Goal: Task Accomplishment & Management: Manage account settings

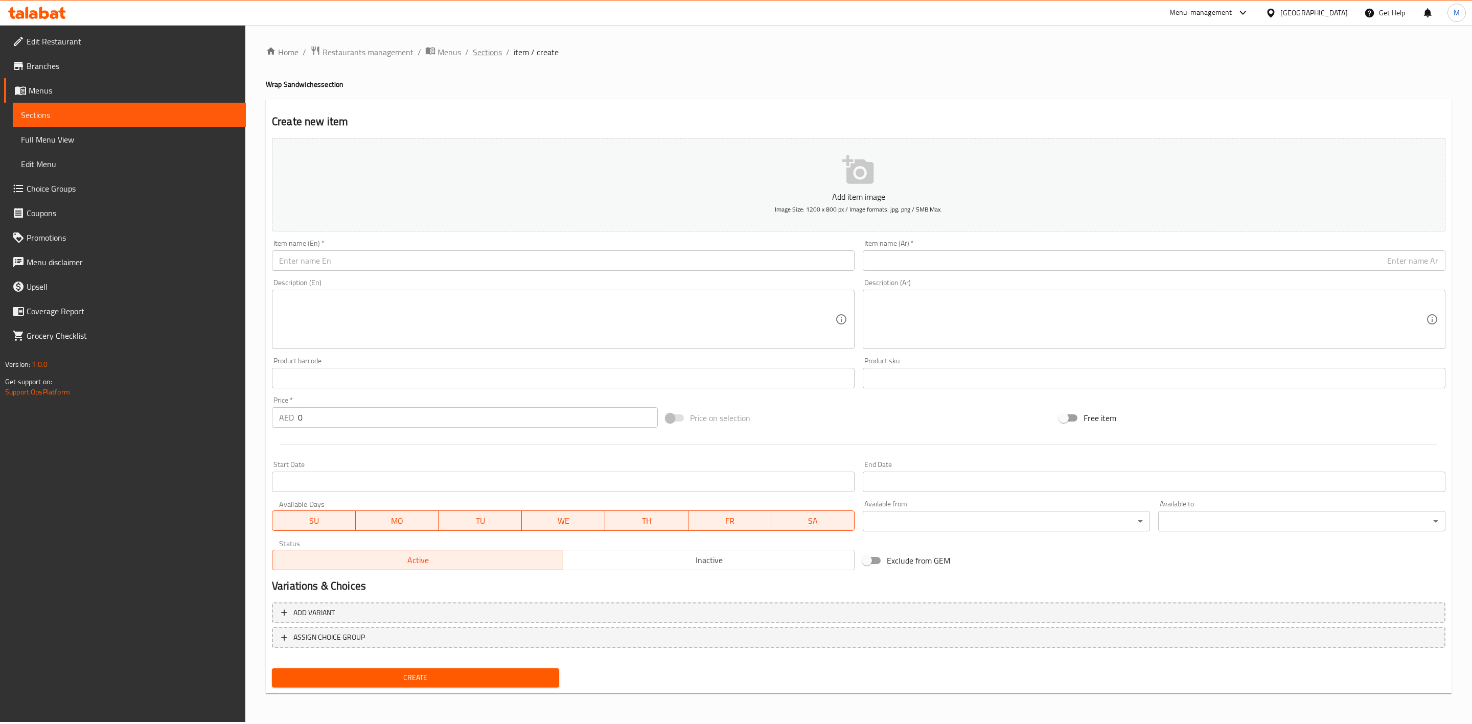
click at [492, 53] on span "Sections" at bounding box center [487, 52] width 29 height 12
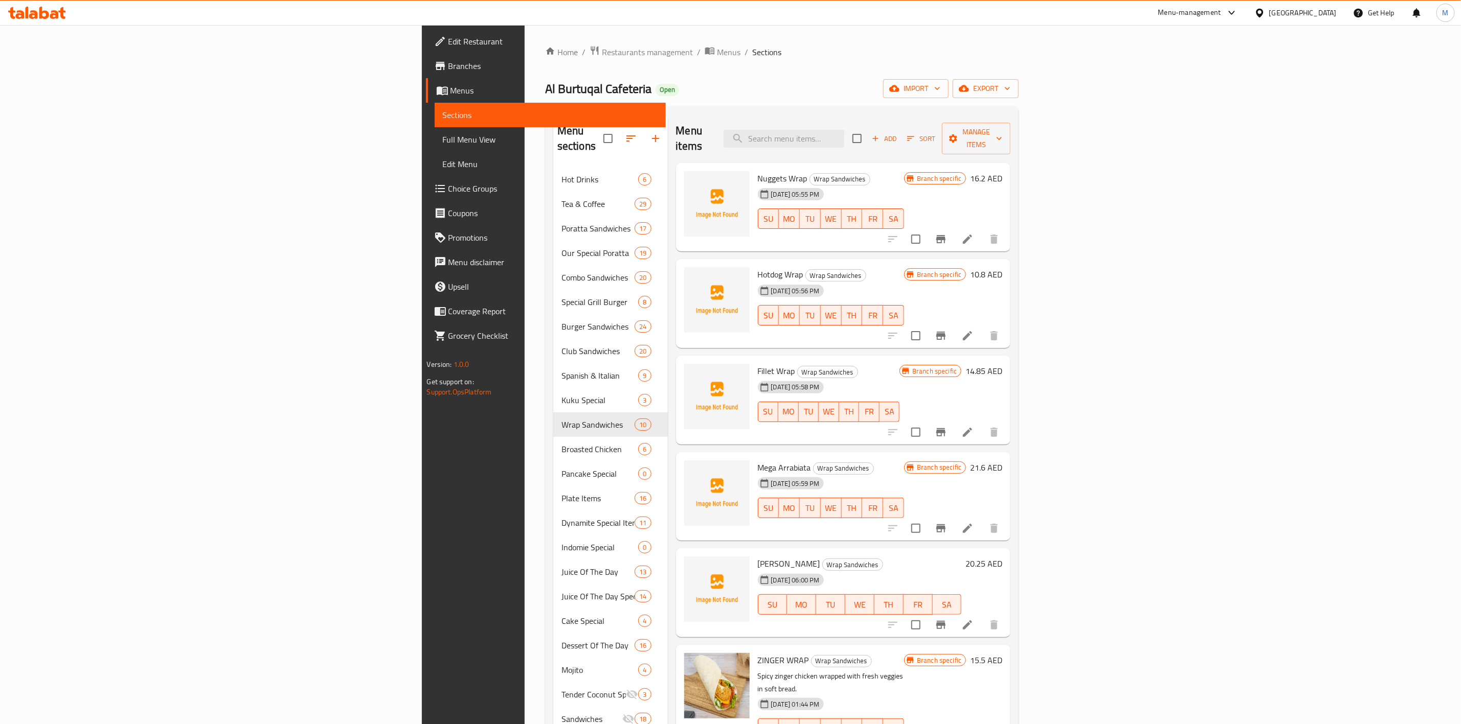
click at [1010, 123] on div "Add Sort Manage items" at bounding box center [931, 139] width 158 height 32
click at [904, 171] on h6 "Nuggets Wrap Wrap Sandwiches" at bounding box center [831, 178] width 147 height 14
click at [1011, 143] on div "Menu items Add Sort Manage items" at bounding box center [843, 139] width 335 height 49
click at [898, 133] on span "Add" at bounding box center [884, 139] width 28 height 12
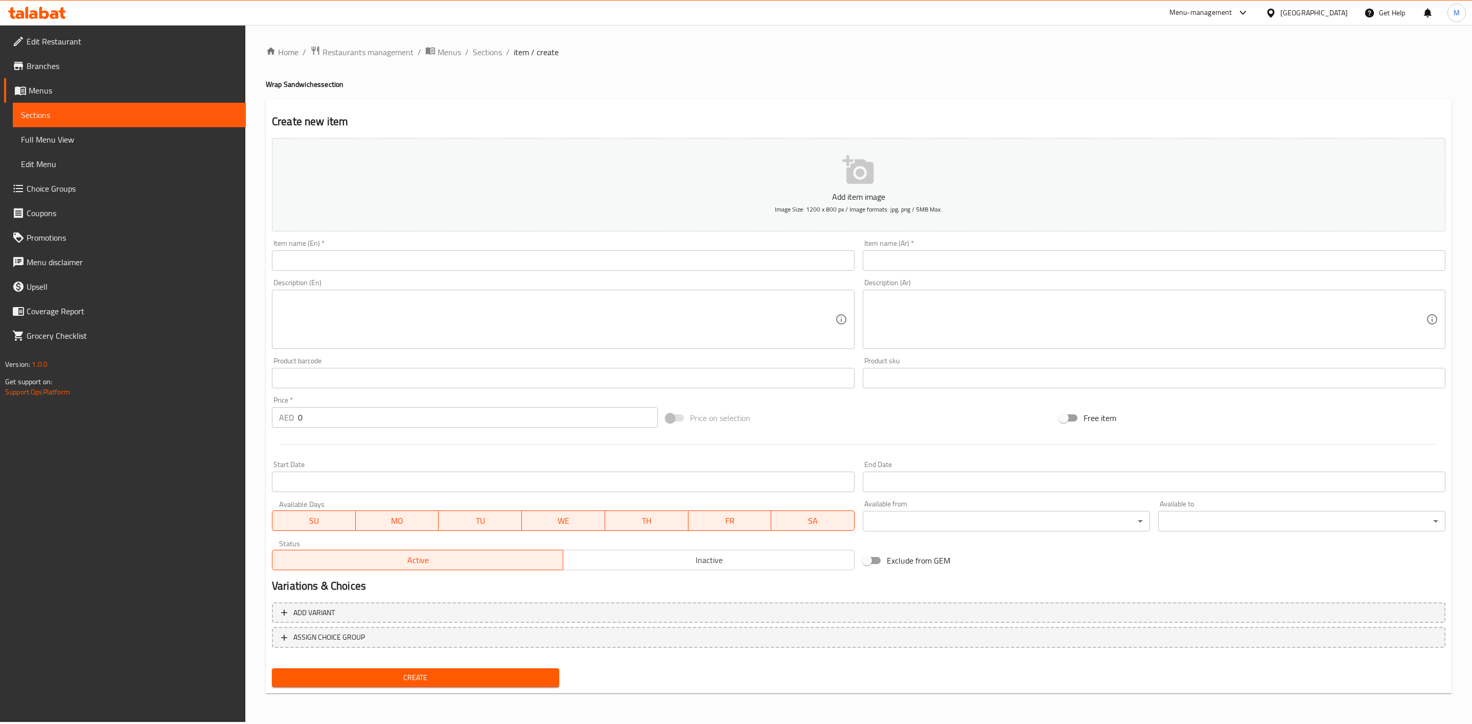
click at [497, 269] on input "text" at bounding box center [563, 261] width 583 height 20
paste input "ALA KAIFAK"
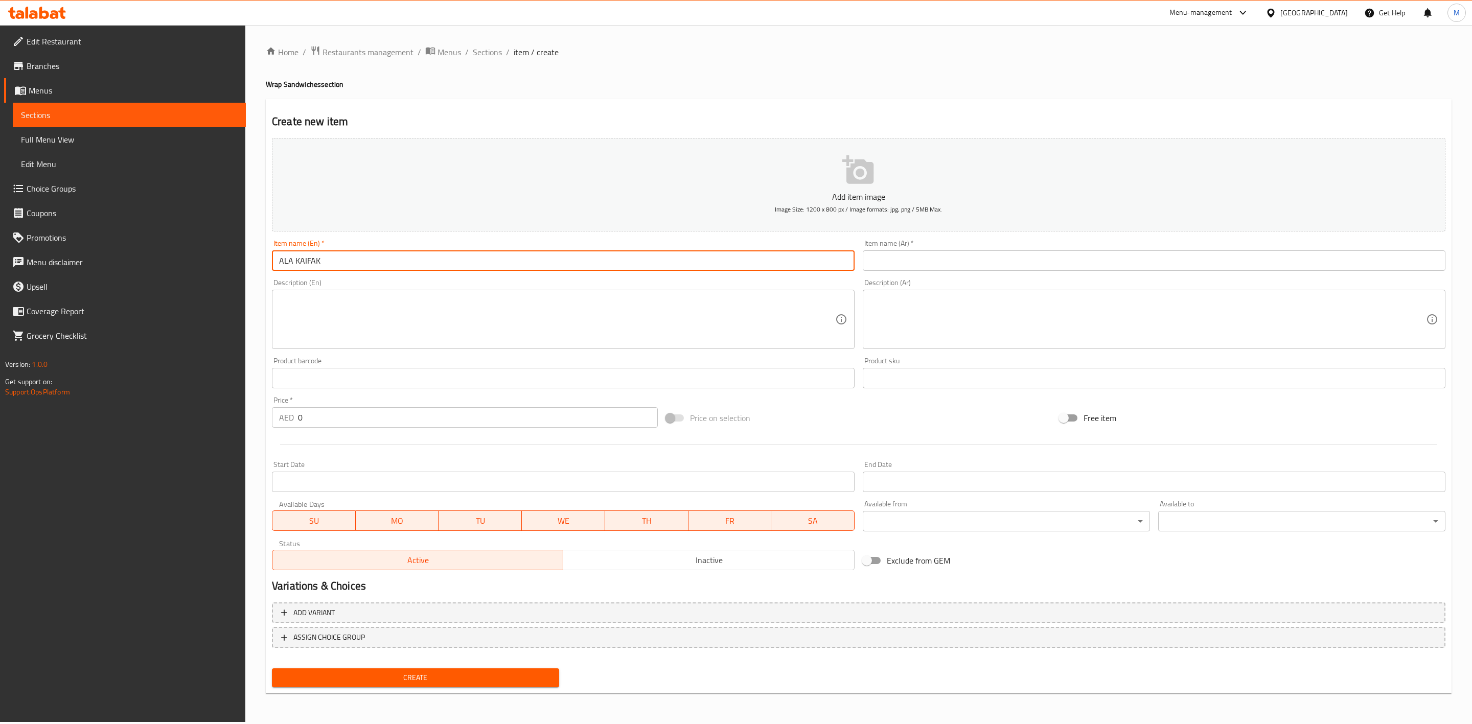
click at [497, 271] on input "ALA KAIFAK" at bounding box center [563, 261] width 583 height 20
click at [494, 268] on input "ALA KAIFAK" at bounding box center [563, 261] width 583 height 20
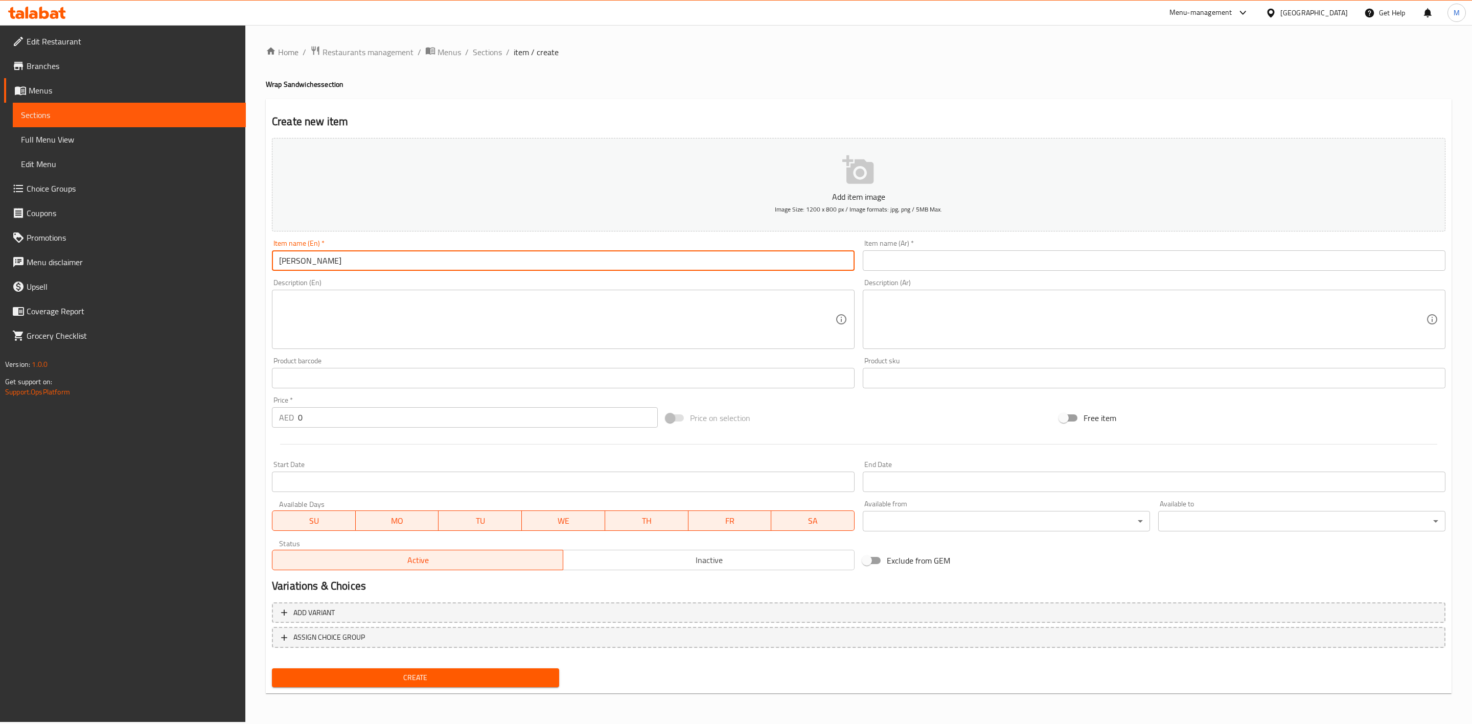
type input "[PERSON_NAME]"
click at [503, 275] on div "Item name (En)   * [PERSON_NAME] Item name (En) *" at bounding box center [563, 255] width 591 height 39
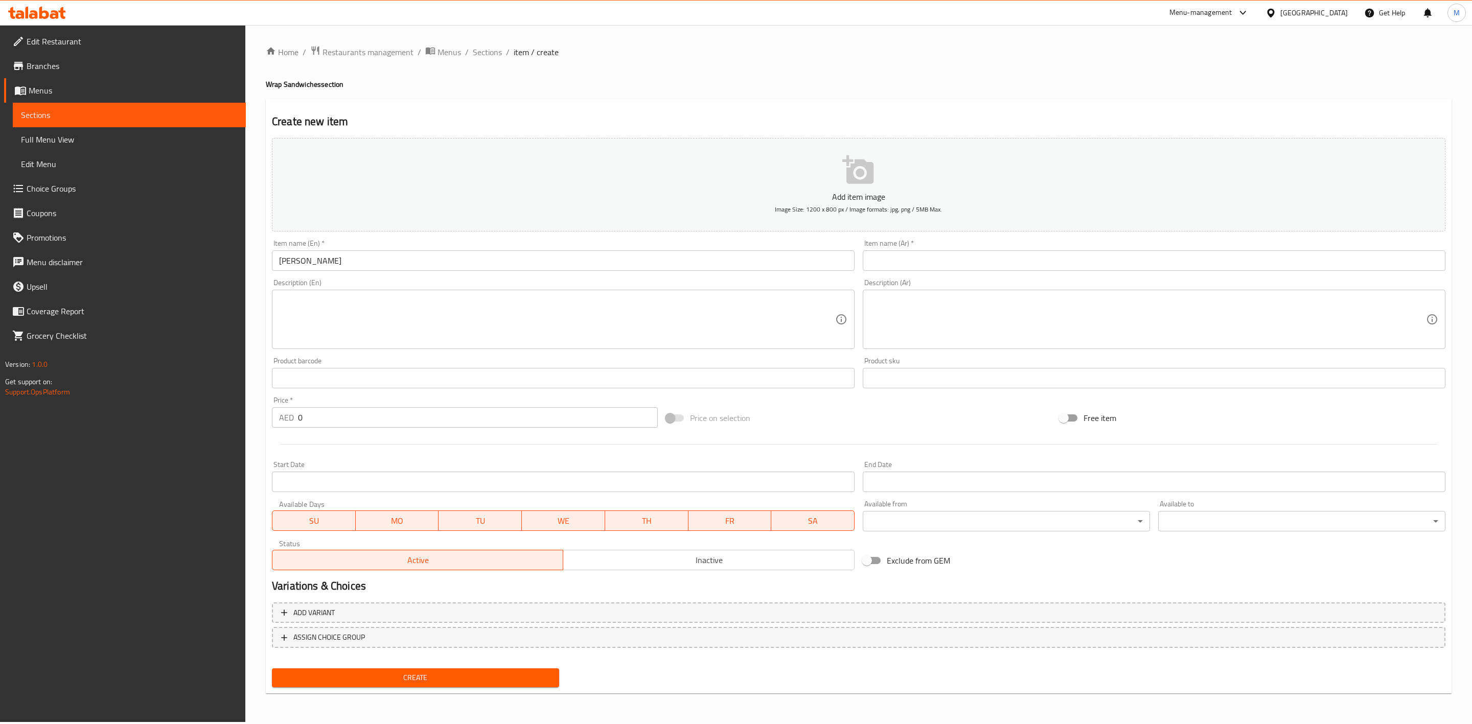
click at [1011, 275] on div "Description (Ar) Description (Ar)" at bounding box center [1154, 314] width 591 height 78
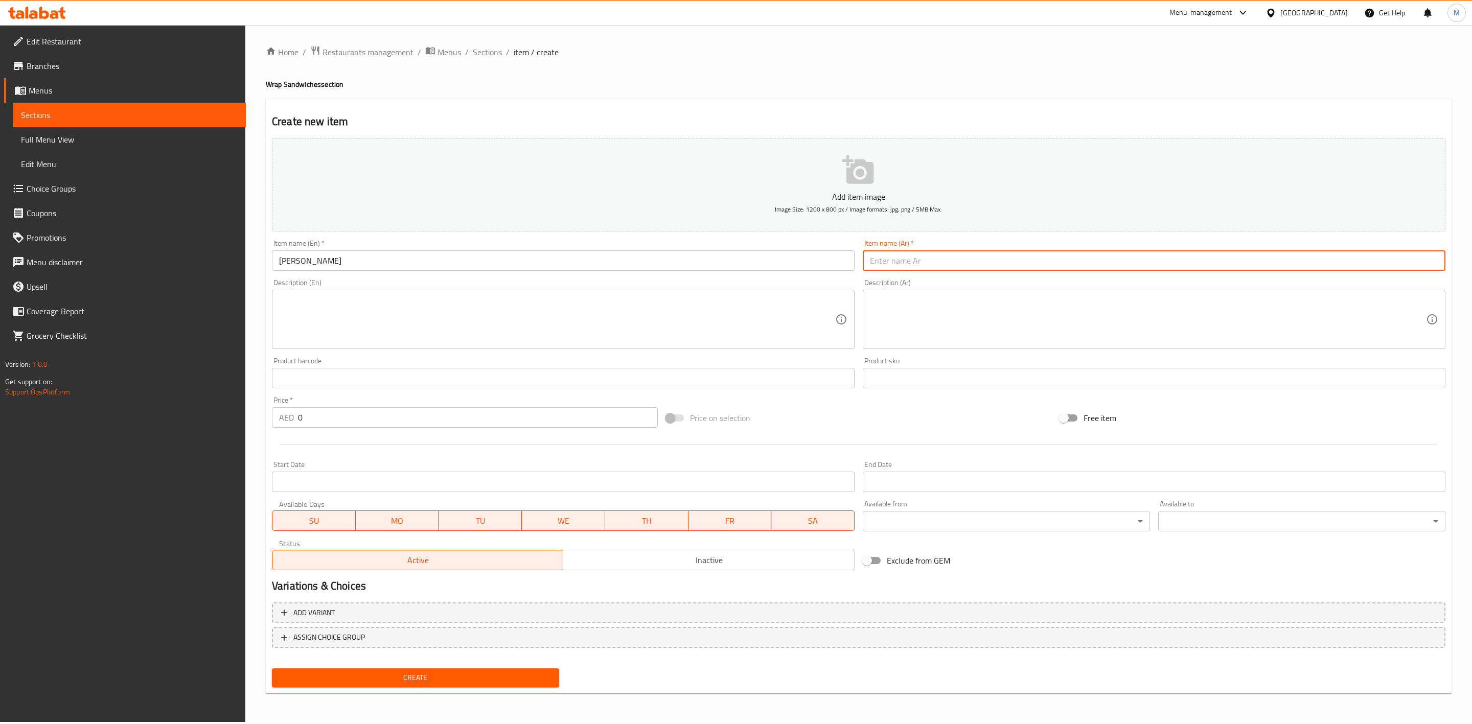
click at [1013, 265] on input "text" at bounding box center [1154, 261] width 583 height 20
paste input "على كيفك"
type input "على كيفك"
click at [1023, 283] on div "Description (Ar) Description (Ar)" at bounding box center [1154, 314] width 583 height 70
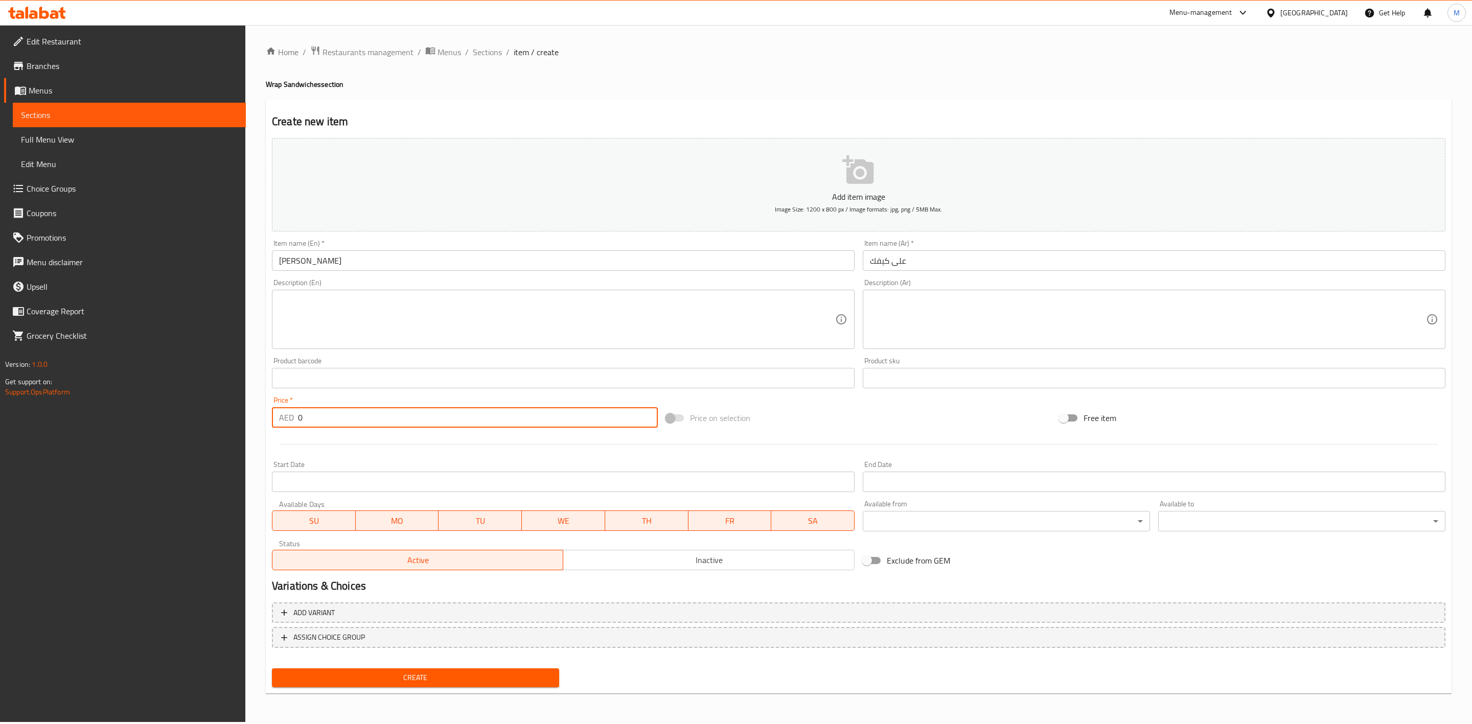
drag, startPoint x: 311, startPoint y: 416, endPoint x: 264, endPoint y: 425, distance: 48.3
click at [264, 425] on div "Home / Restaurants management / Menus / Sections / item / create Wrap Sandwiche…" at bounding box center [858, 373] width 1227 height 697
paste input "21.6"
type input "21.60"
click at [328, 451] on div at bounding box center [859, 444] width 1182 height 25
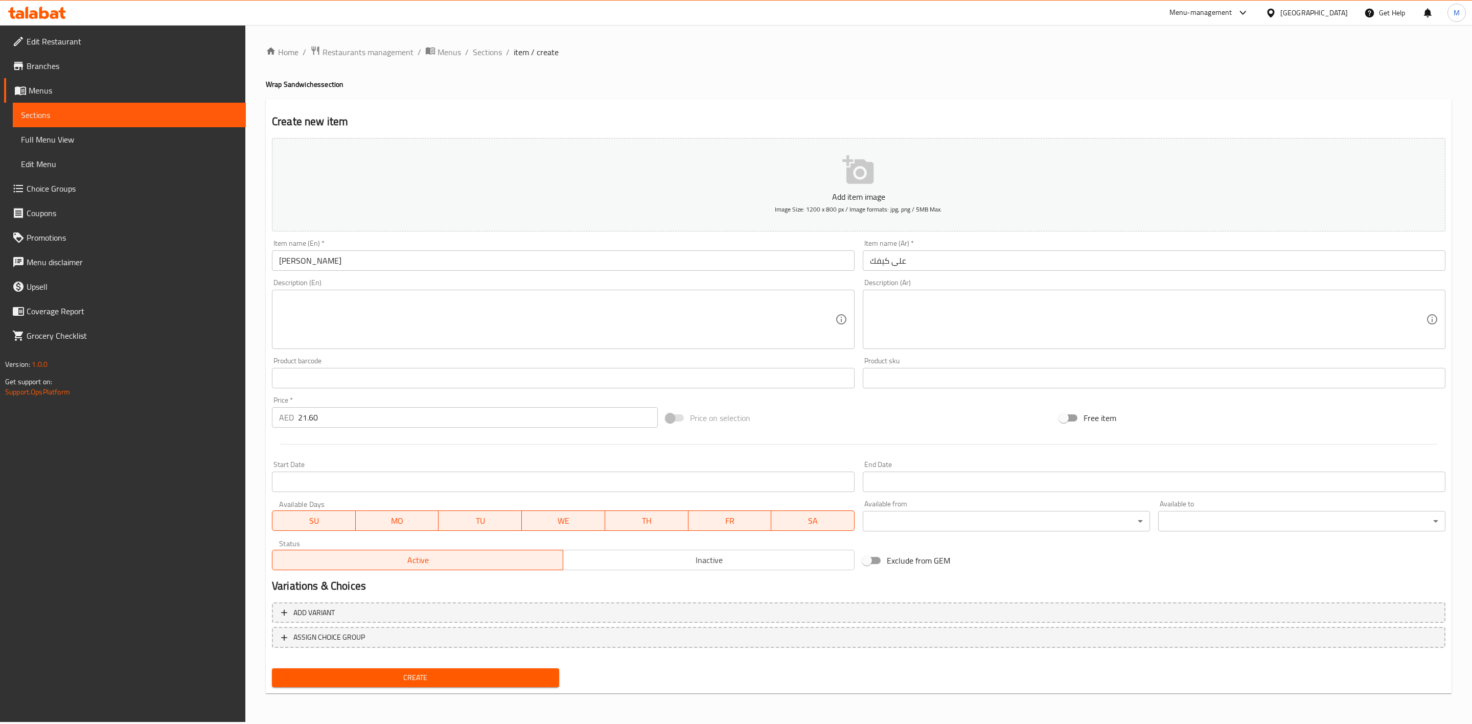
click at [542, 680] on span "Create" at bounding box center [415, 678] width 271 height 13
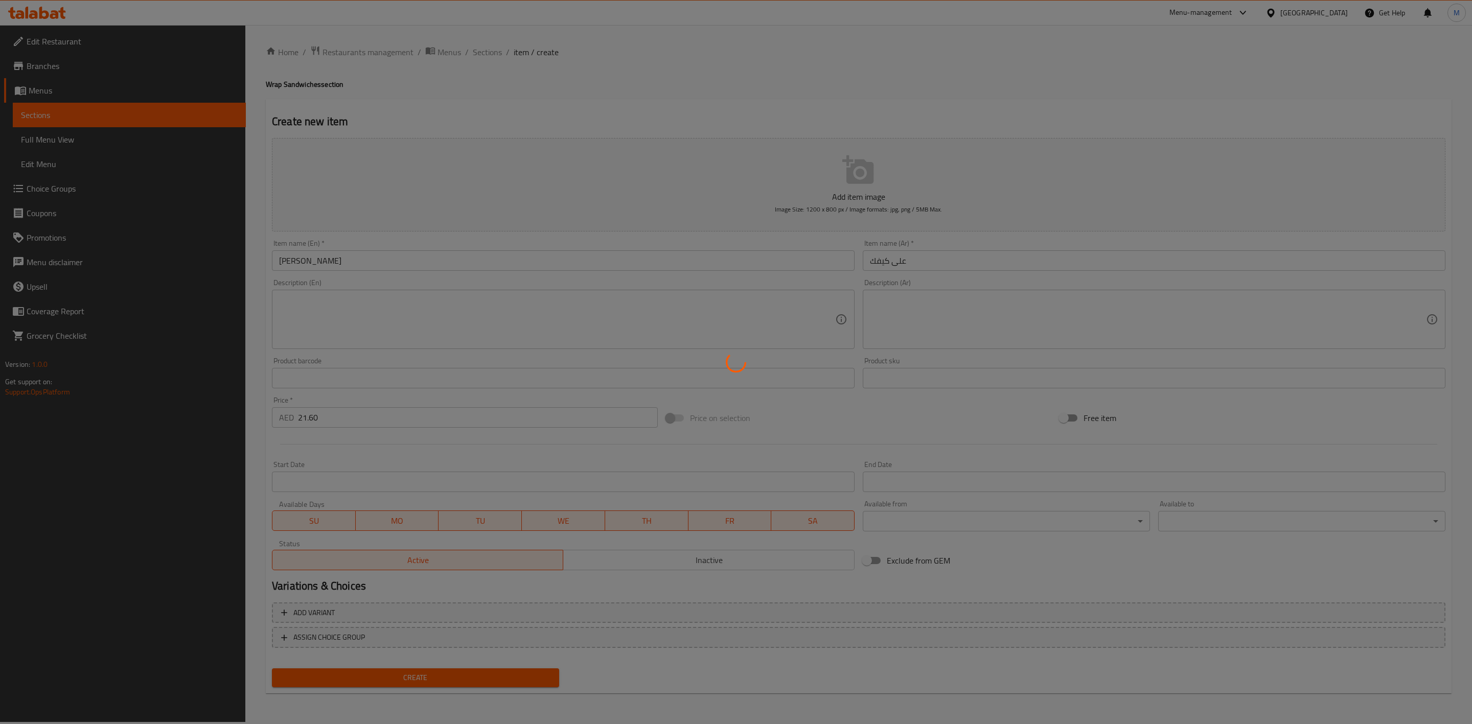
type input "0"
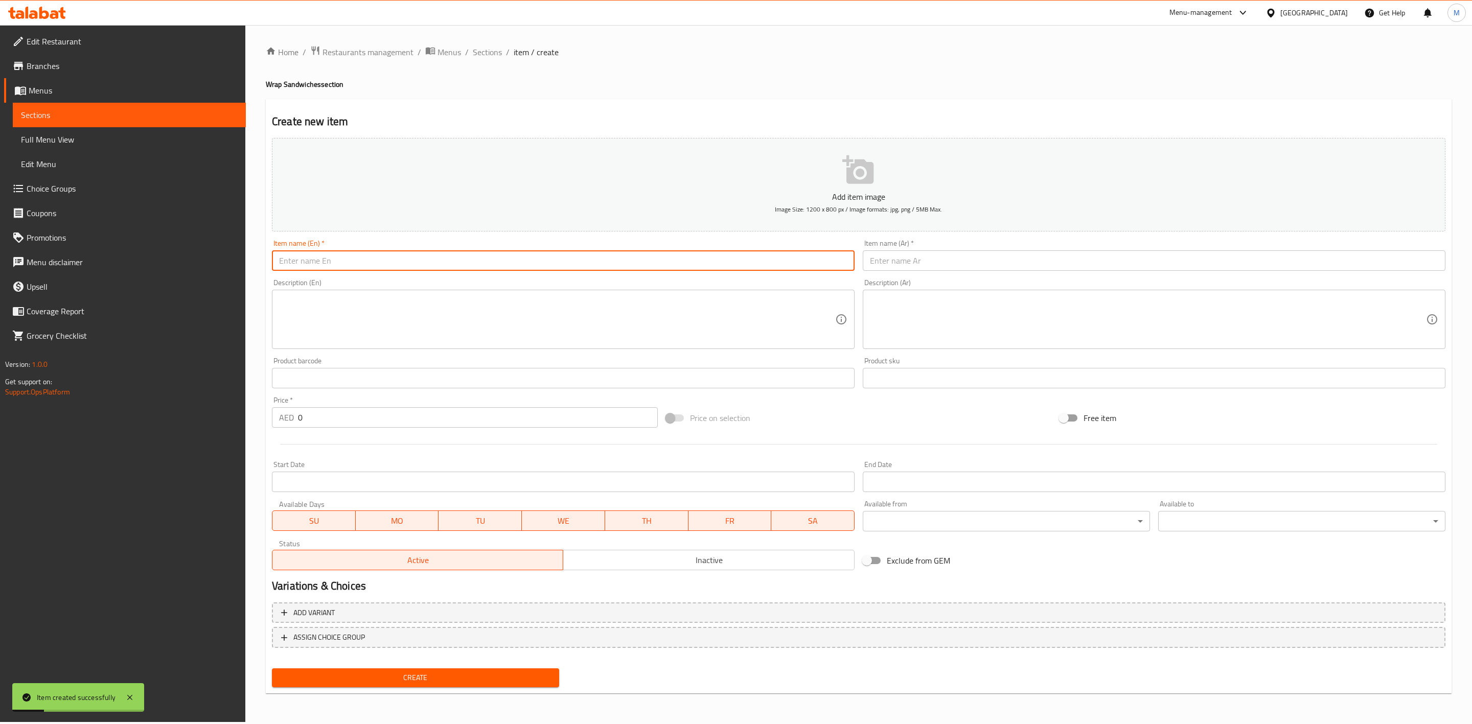
click at [461, 262] on input "text" at bounding box center [563, 261] width 583 height 20
paste input "ZINGER ARABIC"
click at [566, 271] on input "ZINGER ARABIC" at bounding box center [563, 261] width 583 height 20
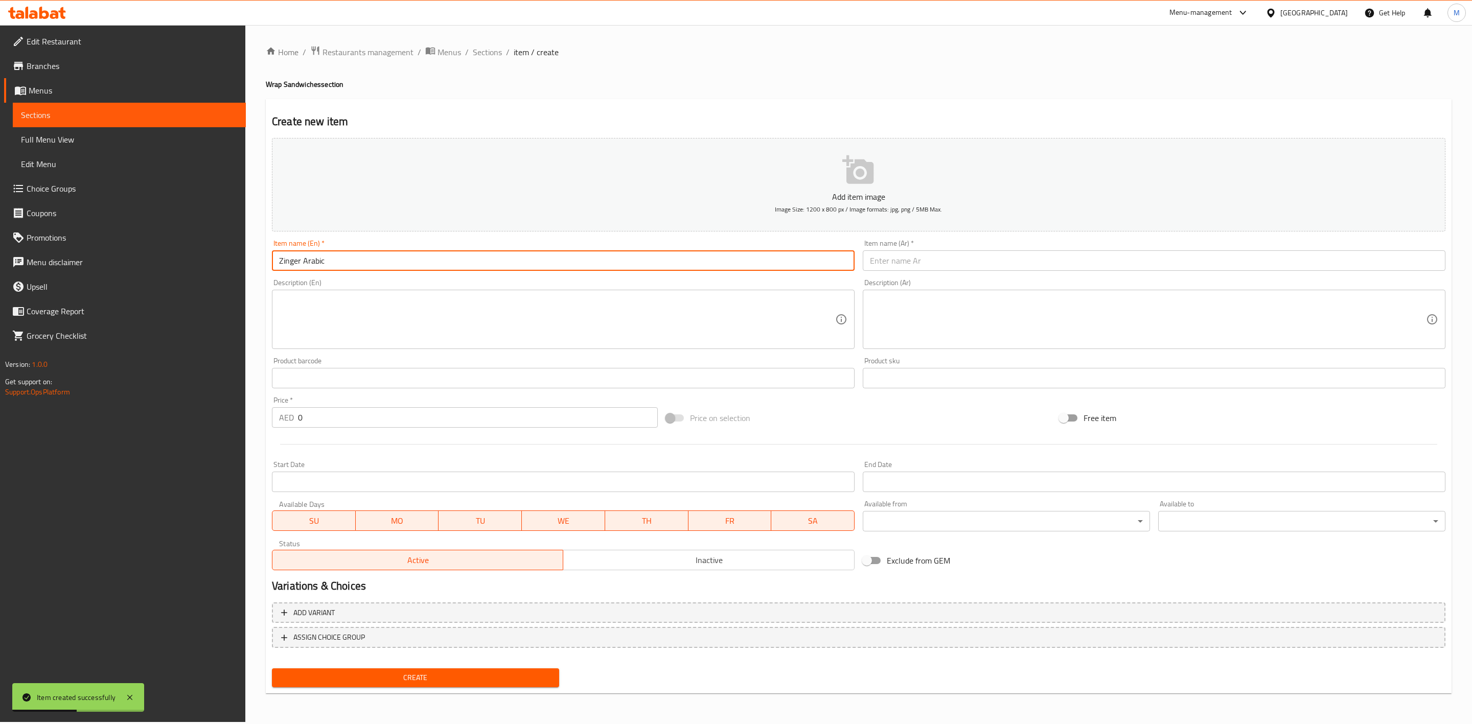
type input "Zinger Arabic"
click at [934, 256] on input "text" at bounding box center [1154, 261] width 583 height 20
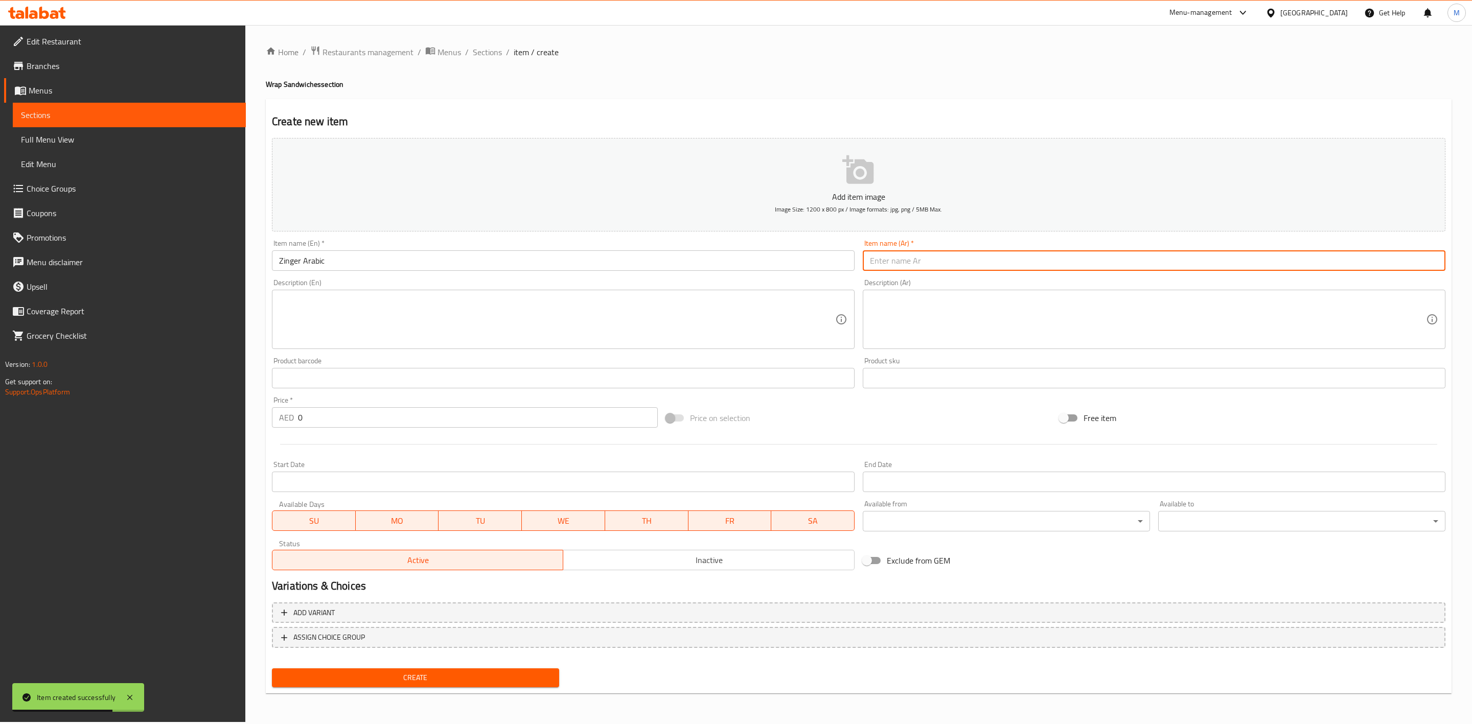
paste input "زنجر عربي"
type input "زنجر عربي"
click at [941, 285] on div "Description (Ar) Description (Ar)" at bounding box center [1154, 314] width 583 height 70
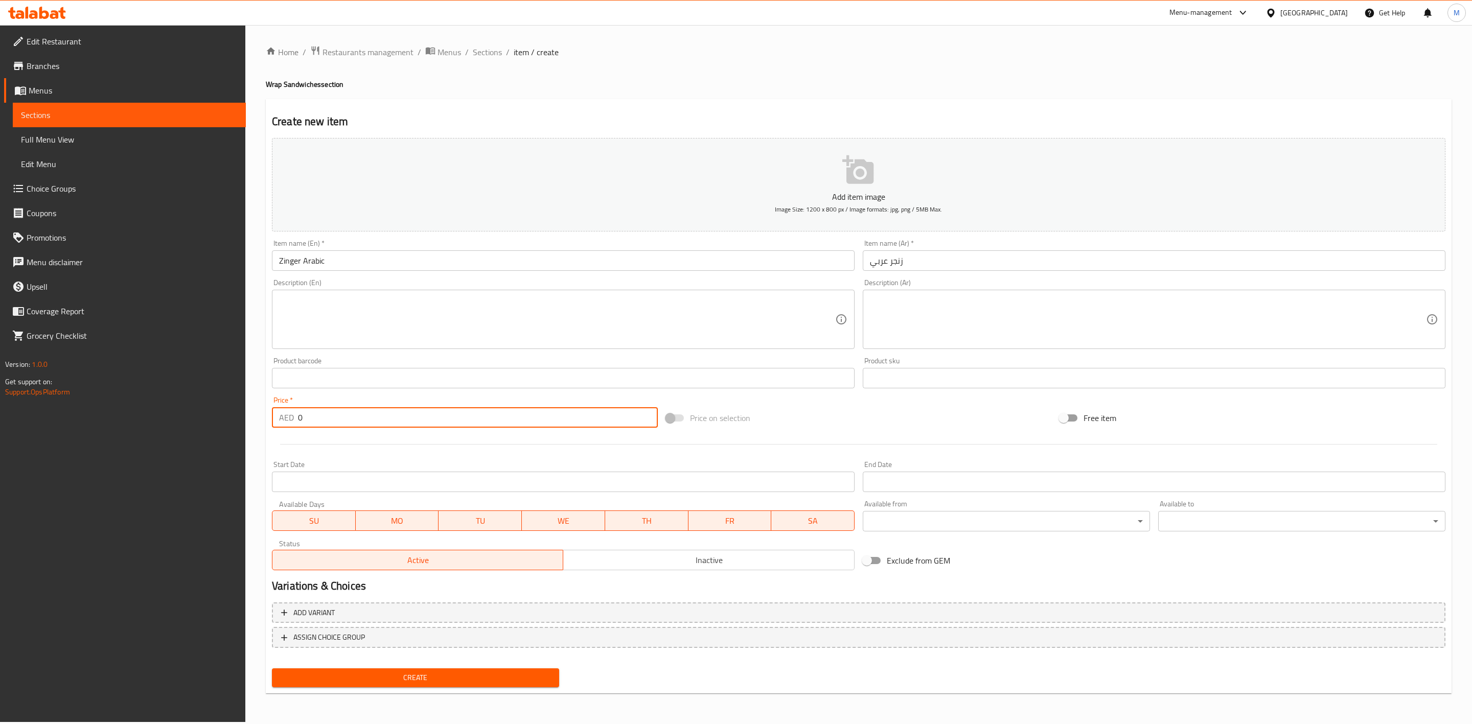
drag, startPoint x: 207, startPoint y: 428, endPoint x: 165, endPoint y: 424, distance: 42.6
click at [166, 420] on div "Edit Restaurant Branches Menus Sections Full Menu View Edit Menu Choice Groups …" at bounding box center [736, 373] width 1472 height 697
paste input "20.25"
type input "20.25"
click at [313, 462] on div "Start Date Start Date" at bounding box center [563, 476] width 583 height 31
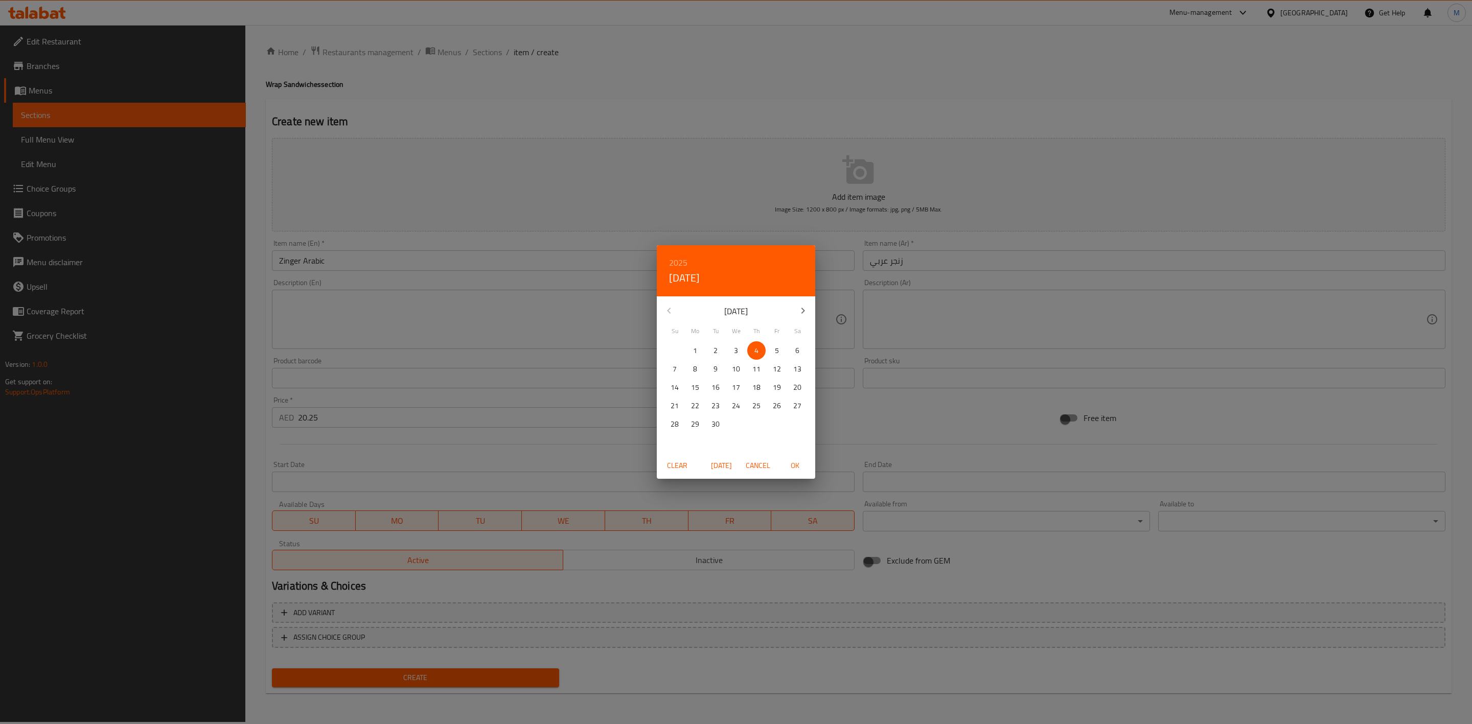
click at [907, 439] on div "2025 Thu, Sep [DATE] Mo Tu We Th Fr Sa 31 1 2 3 4 5 6 7 8 9 10 11 12 13 14 15 1…" at bounding box center [736, 362] width 1472 height 724
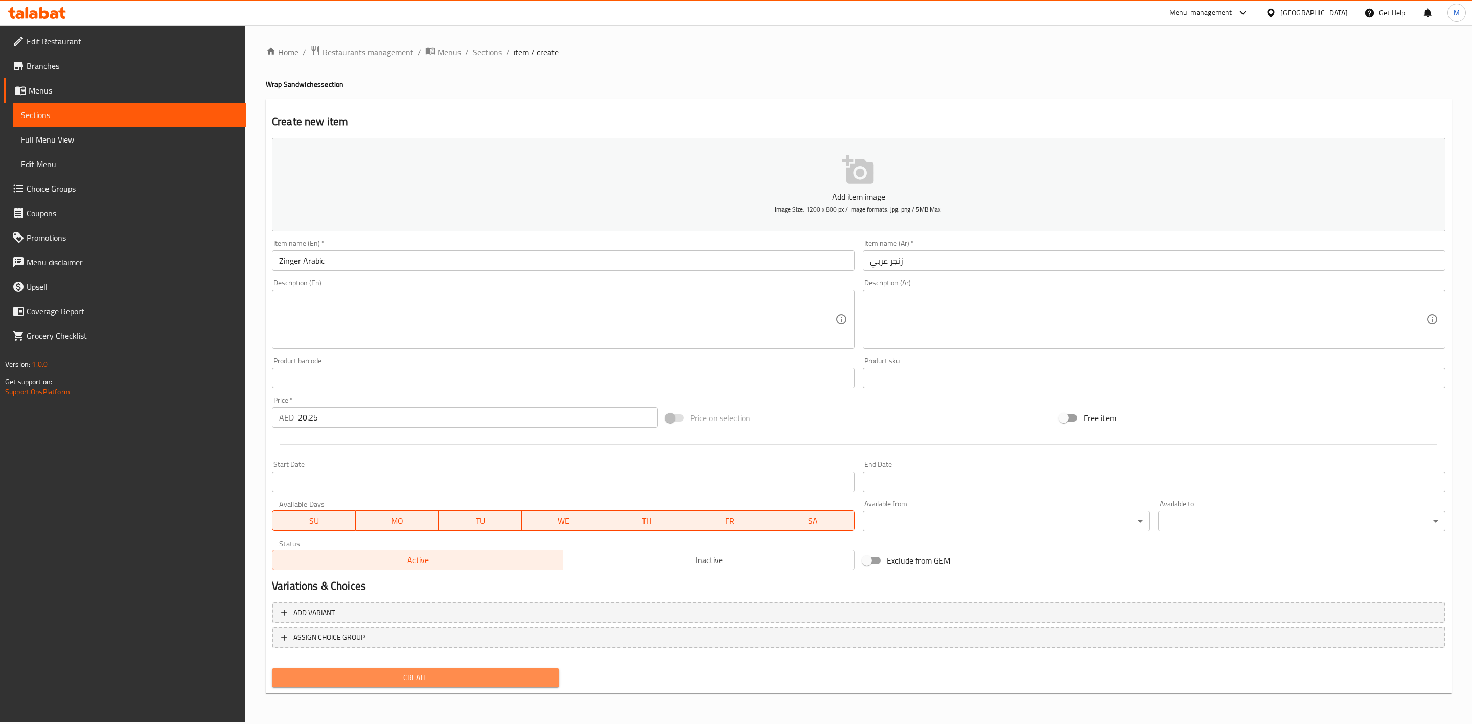
click at [519, 669] on button "Create" at bounding box center [415, 678] width 287 height 19
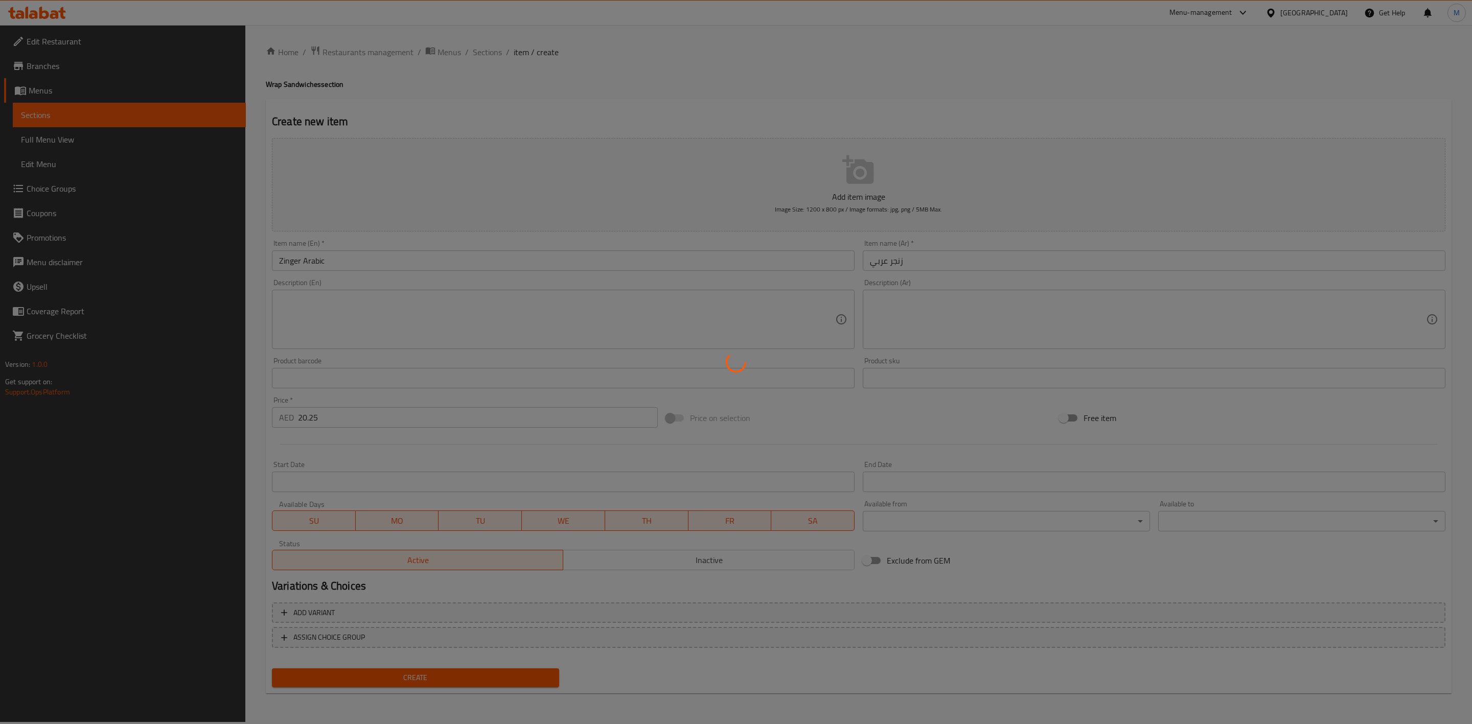
type input "0"
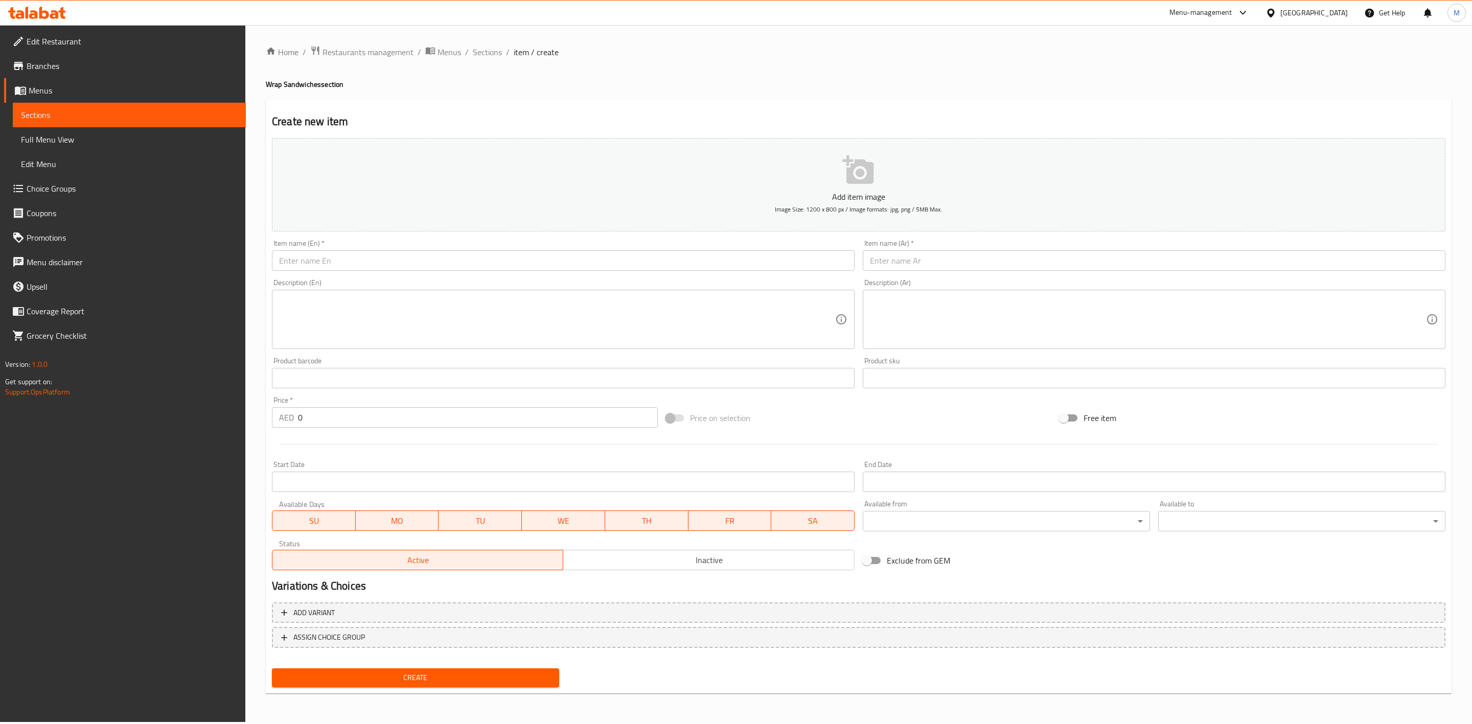
click at [417, 259] on input "text" at bounding box center [563, 261] width 583 height 20
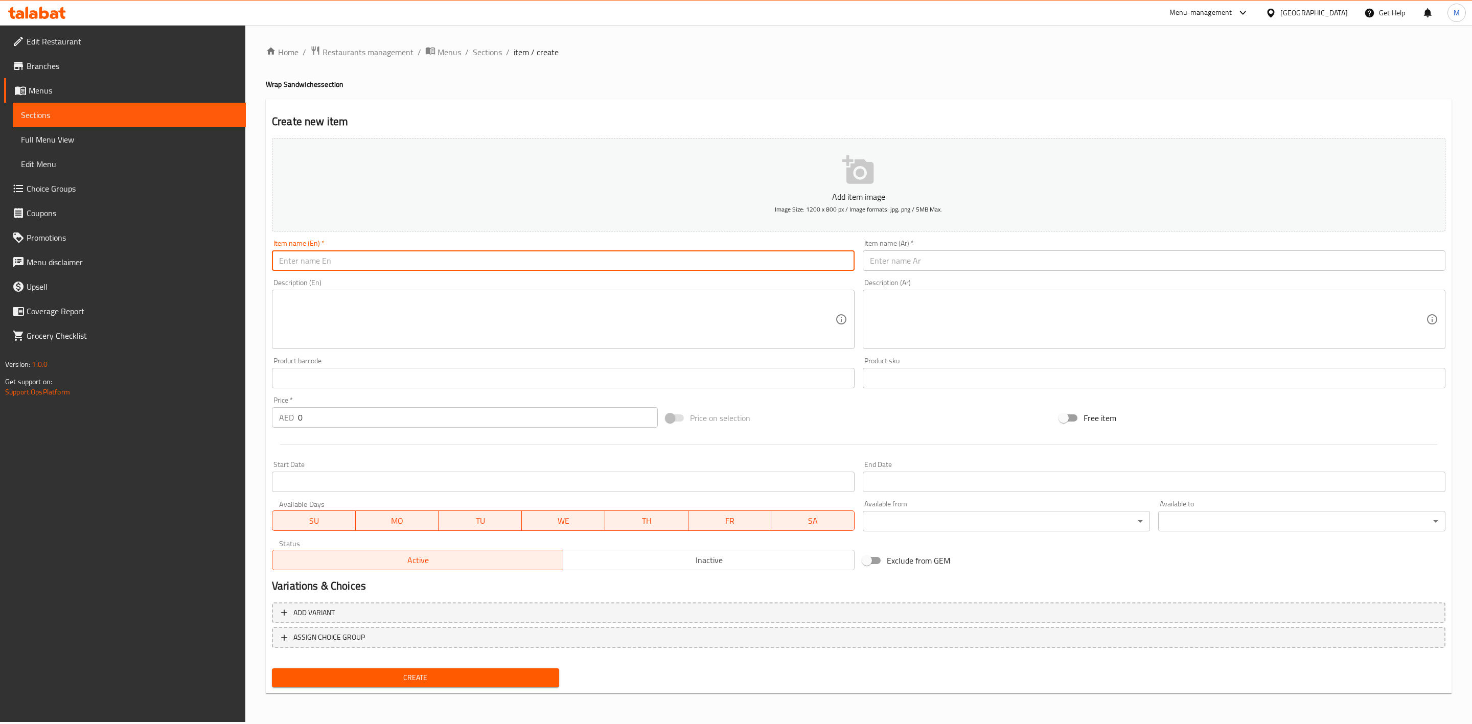
paste input "ARABIAN BEEF WRAP"
click at [420, 262] on input "ARABIAN BEEF WRAP" at bounding box center [563, 261] width 583 height 20
type input "Arabian Beef Wrap"
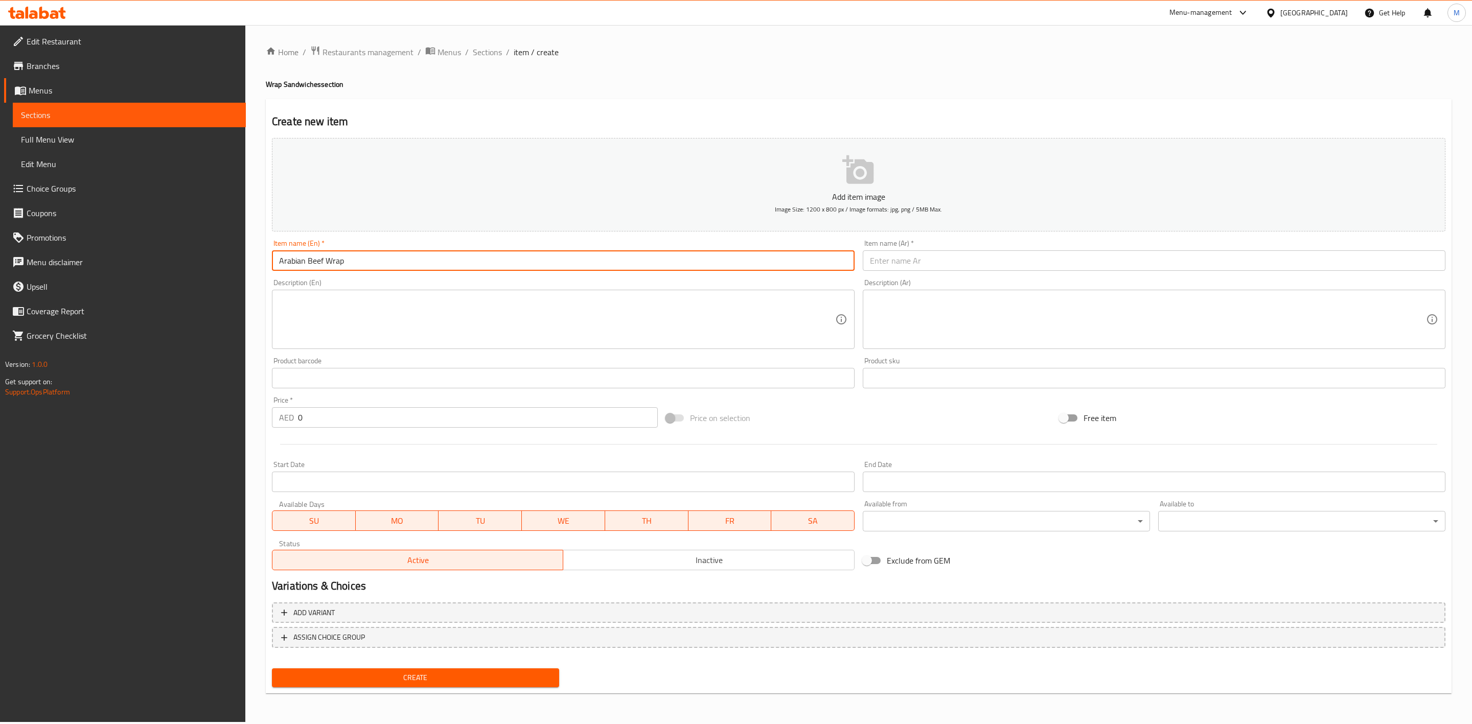
click at [405, 278] on div "Description (En) Description (En)" at bounding box center [563, 314] width 591 height 78
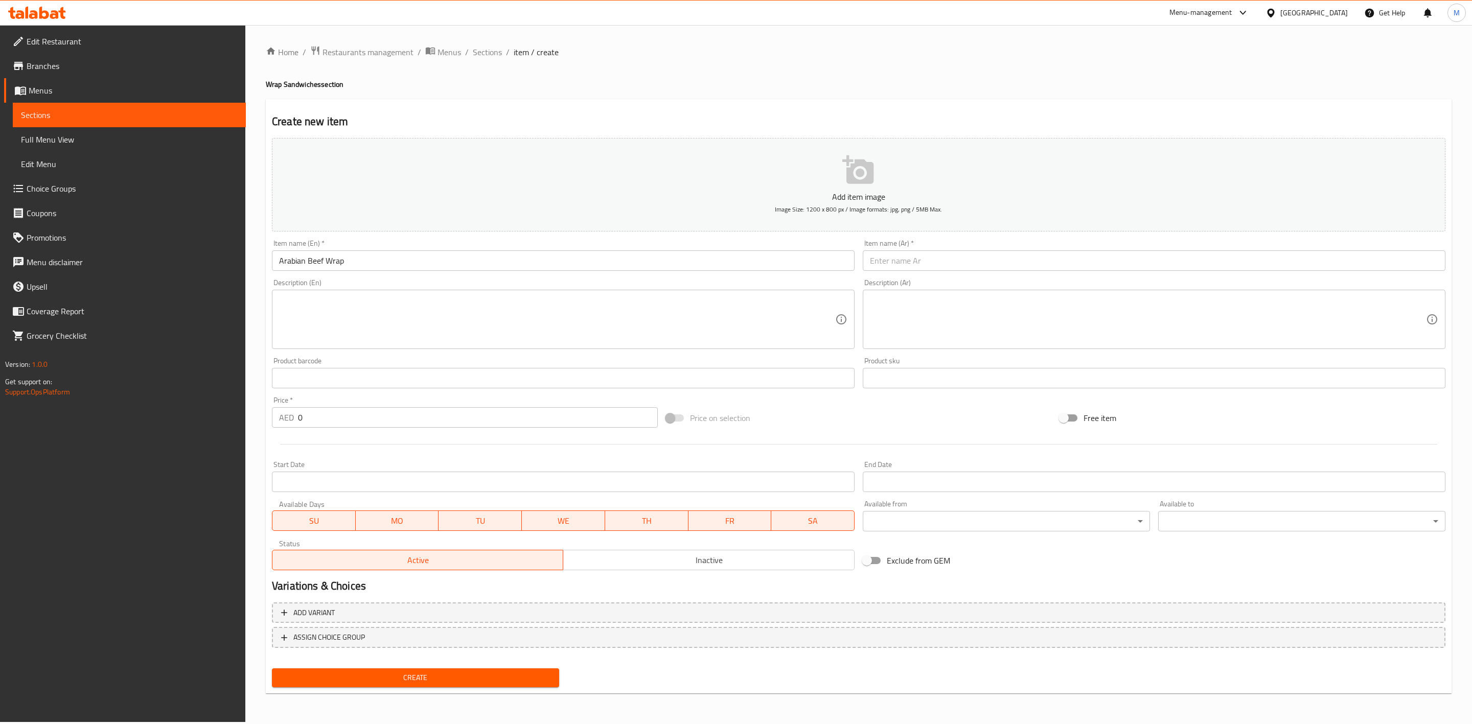
click at [364, 262] on input "Arabian Beef Wrap" at bounding box center [563, 261] width 583 height 20
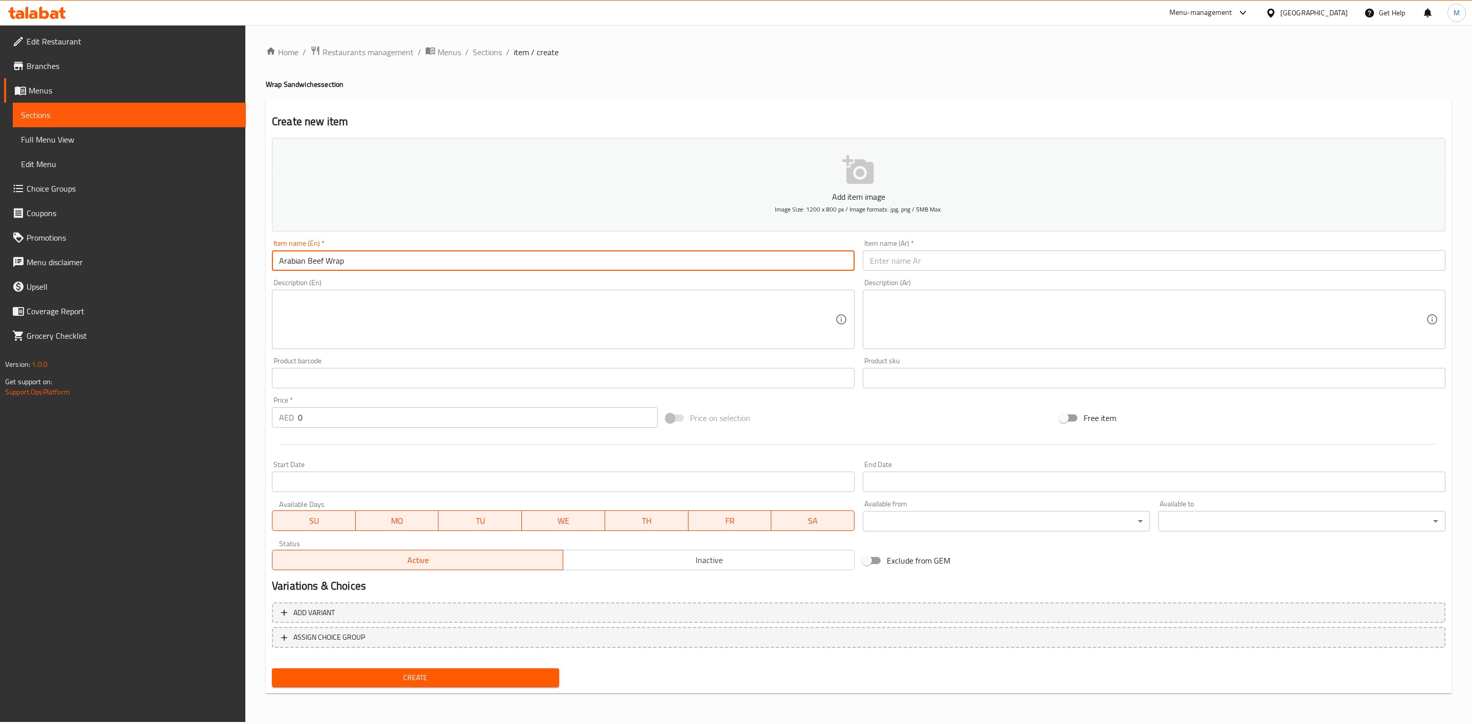
click at [364, 262] on input "Arabian Beef Wrap" at bounding box center [563, 261] width 583 height 20
click at [930, 252] on input "text" at bounding box center [1154, 261] width 583 height 20
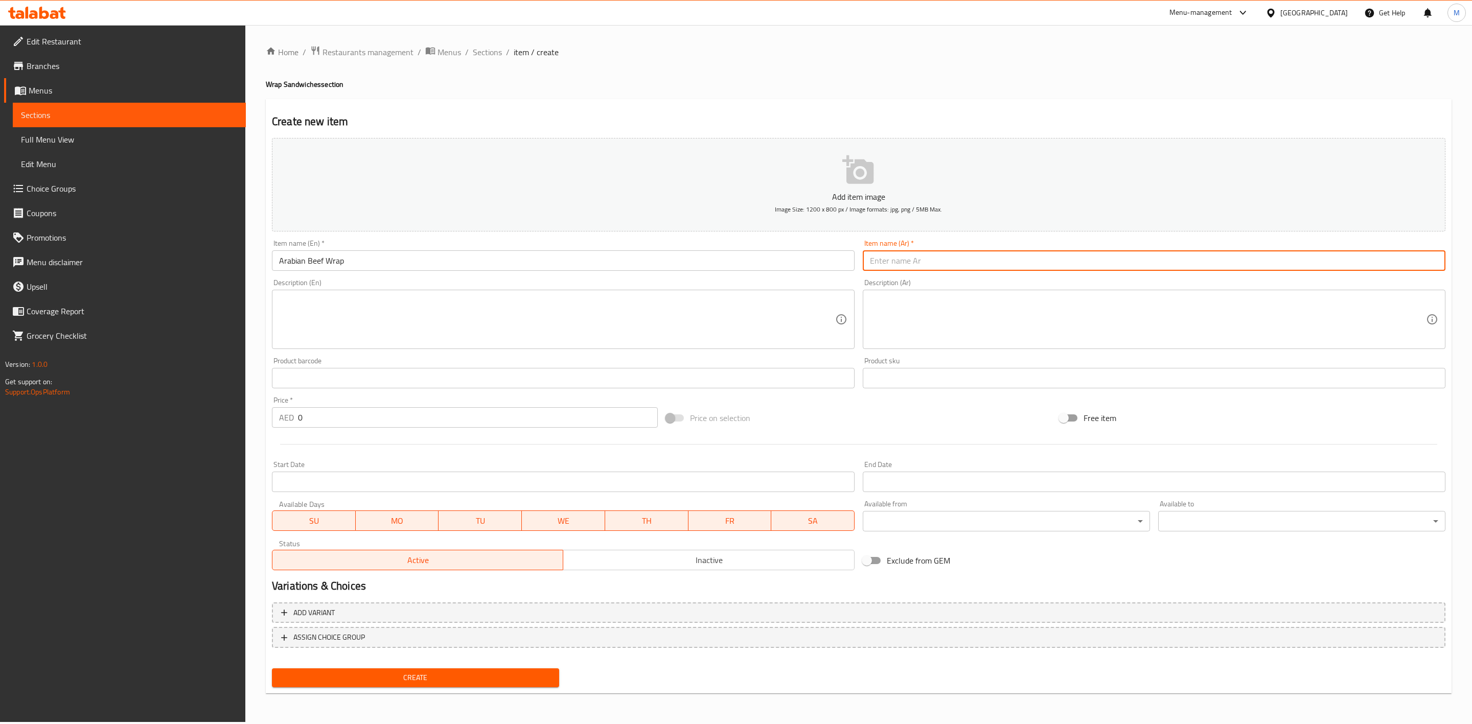
click at [930, 254] on input "text" at bounding box center [1154, 261] width 583 height 20
paste input "راب لحم بقر عربي"
type input "راب لحم بقر عربي"
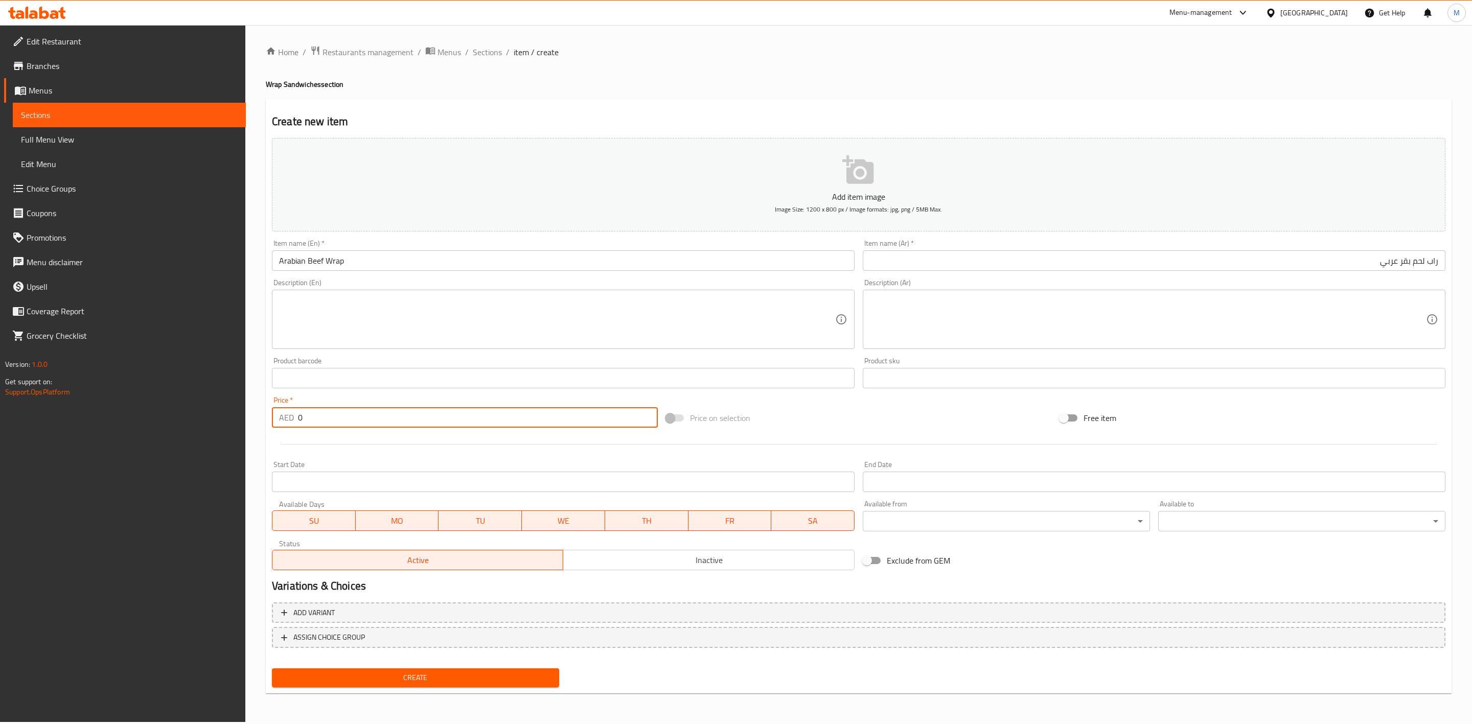
drag, startPoint x: 358, startPoint y: 421, endPoint x: 250, endPoint y: 427, distance: 108.0
click at [250, 427] on div "Home / Restaurants management / Menus / Sections / item / create Wrap Sandwiche…" at bounding box center [858, 373] width 1227 height 697
paste input "17.55"
type input "17.55"
click at [331, 445] on div at bounding box center [859, 444] width 1182 height 25
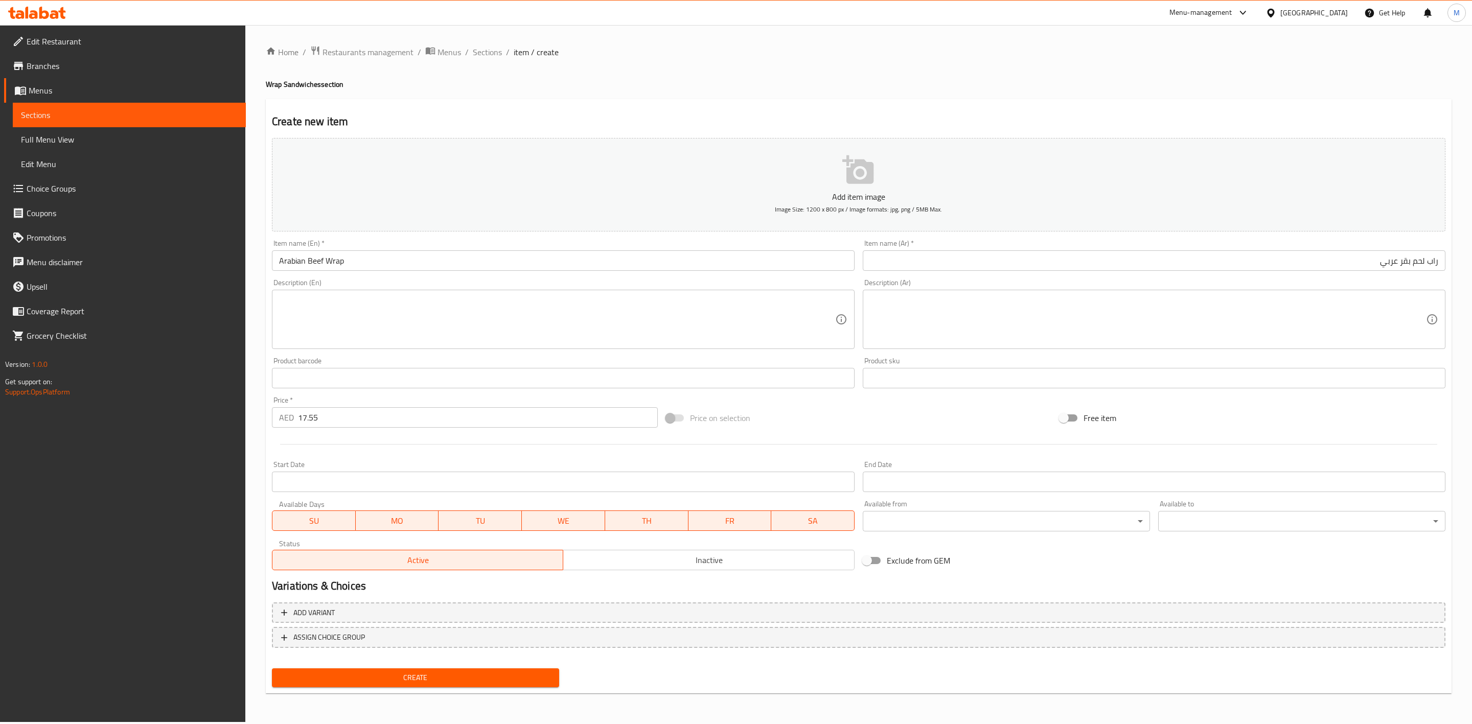
click at [477, 675] on span "Create" at bounding box center [415, 678] width 271 height 13
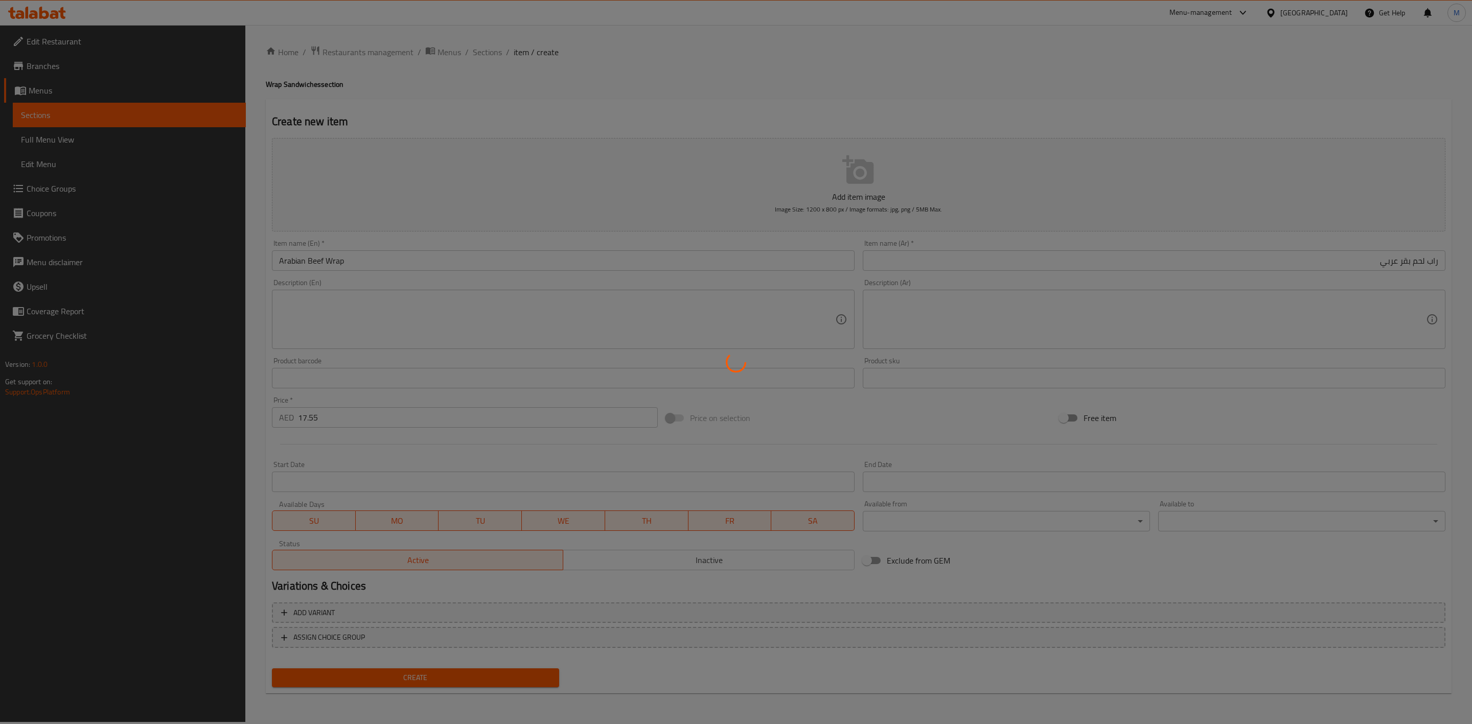
type input "0"
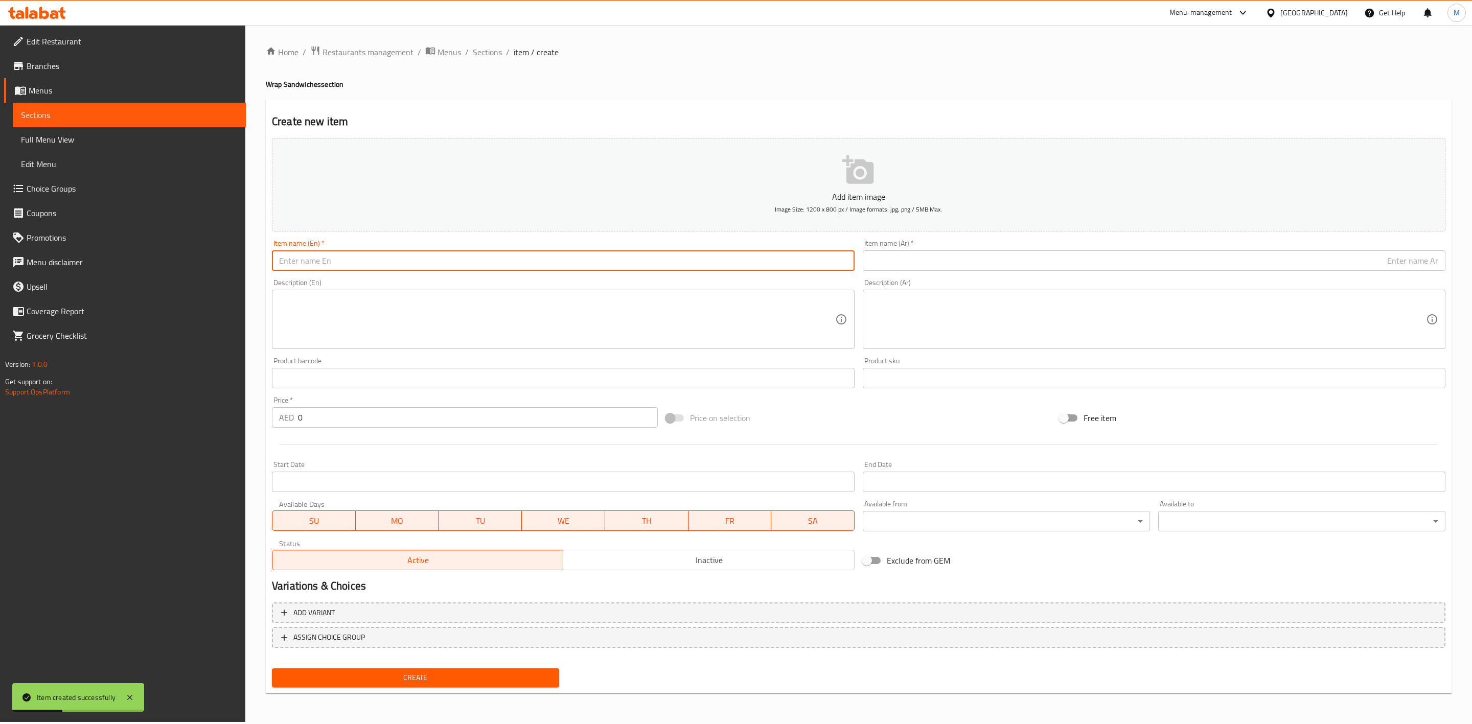
click at [362, 260] on input "text" at bounding box center [563, 261] width 583 height 20
paste input "TORTILLA STAR"
click at [362, 260] on input "TORTILLA STAR" at bounding box center [563, 261] width 583 height 20
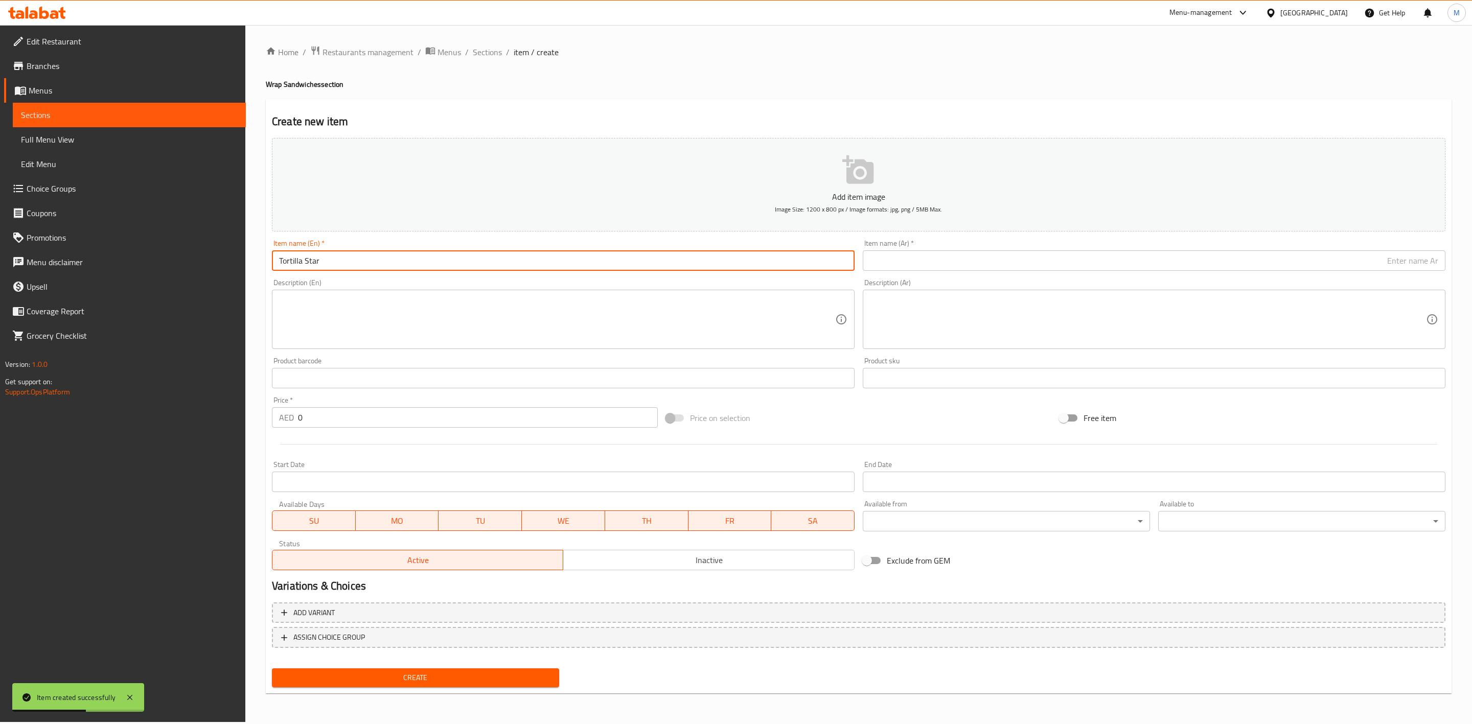
type input "Tortilla Star"
click at [367, 277] on div "Description (En) Description (En)" at bounding box center [563, 314] width 591 height 78
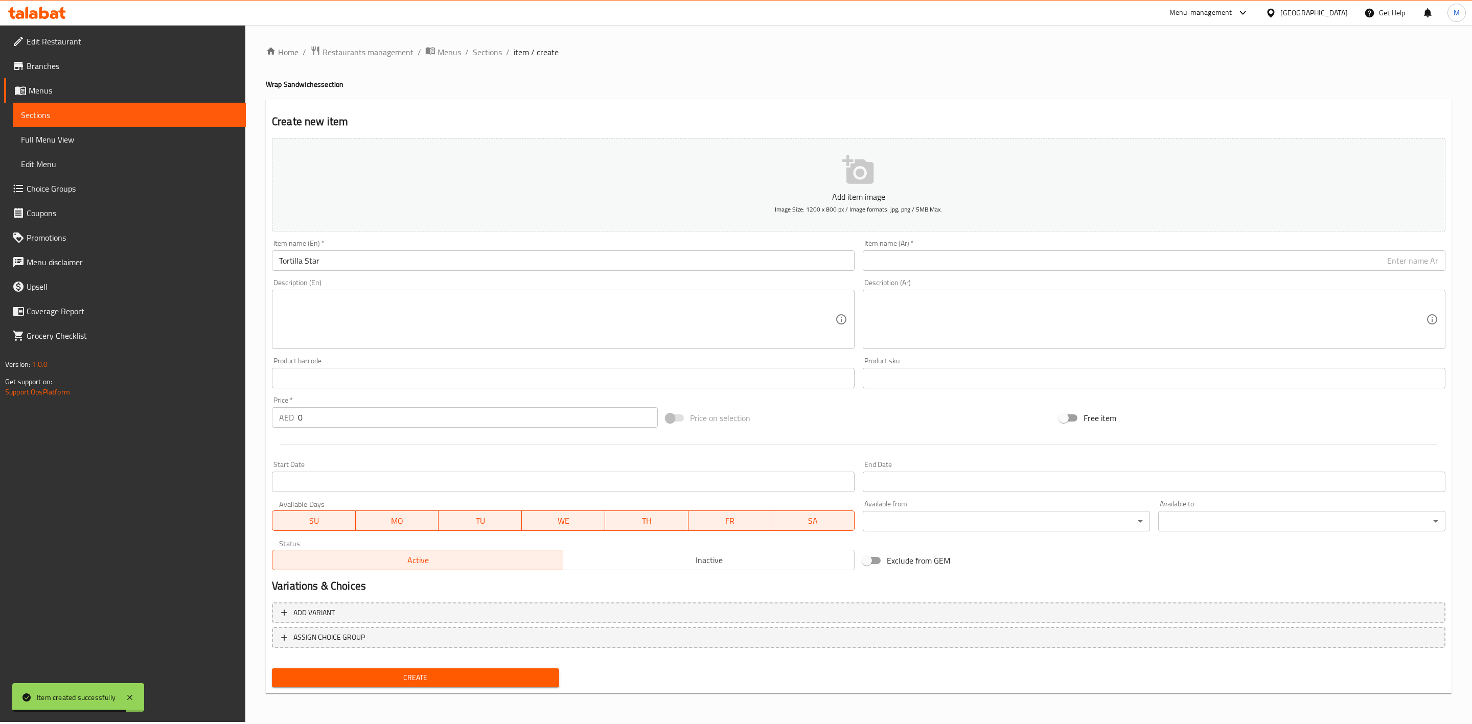
click at [916, 252] on div "Item name (Ar)   * Item name (Ar) *" at bounding box center [1154, 255] width 583 height 31
click at [916, 252] on input "text" at bounding box center [1154, 261] width 583 height 20
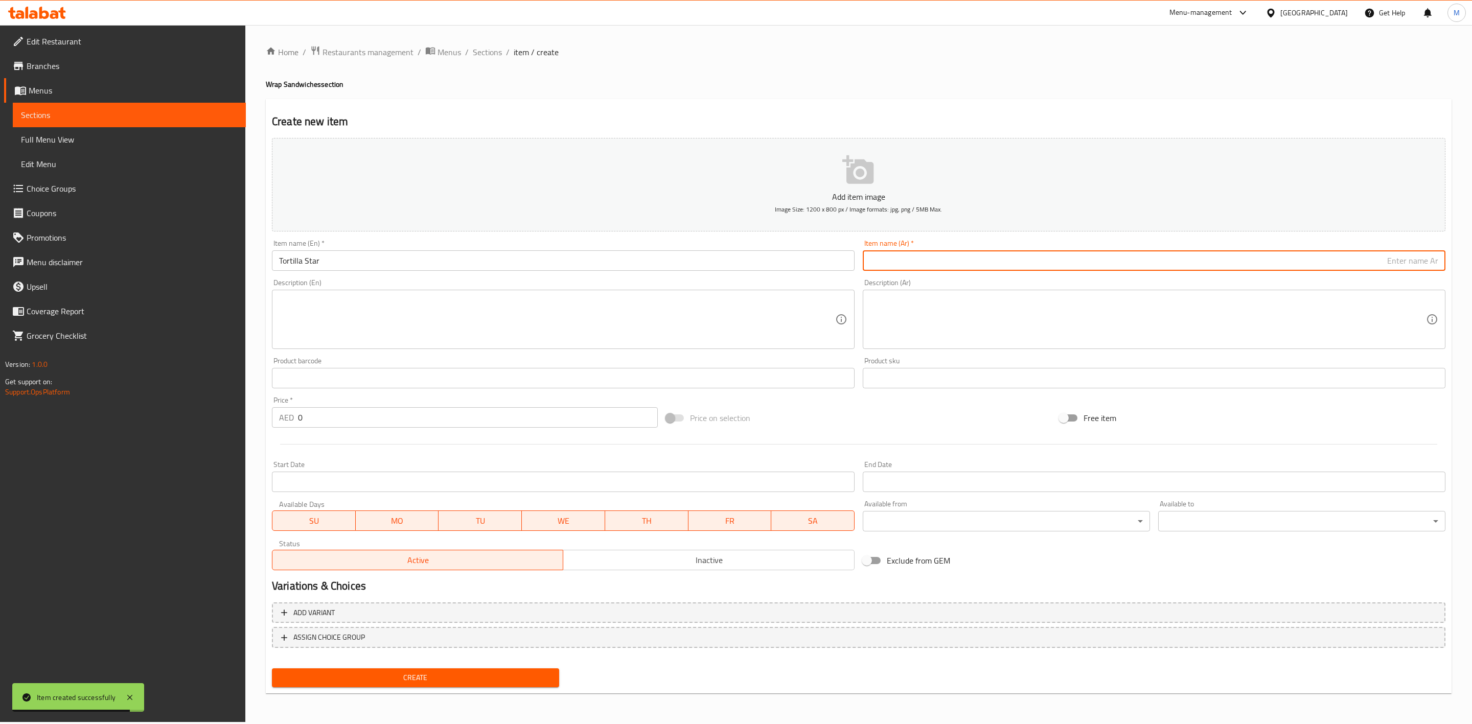
paste input "تورتيال ستار"
type input "تورتيال ستار"
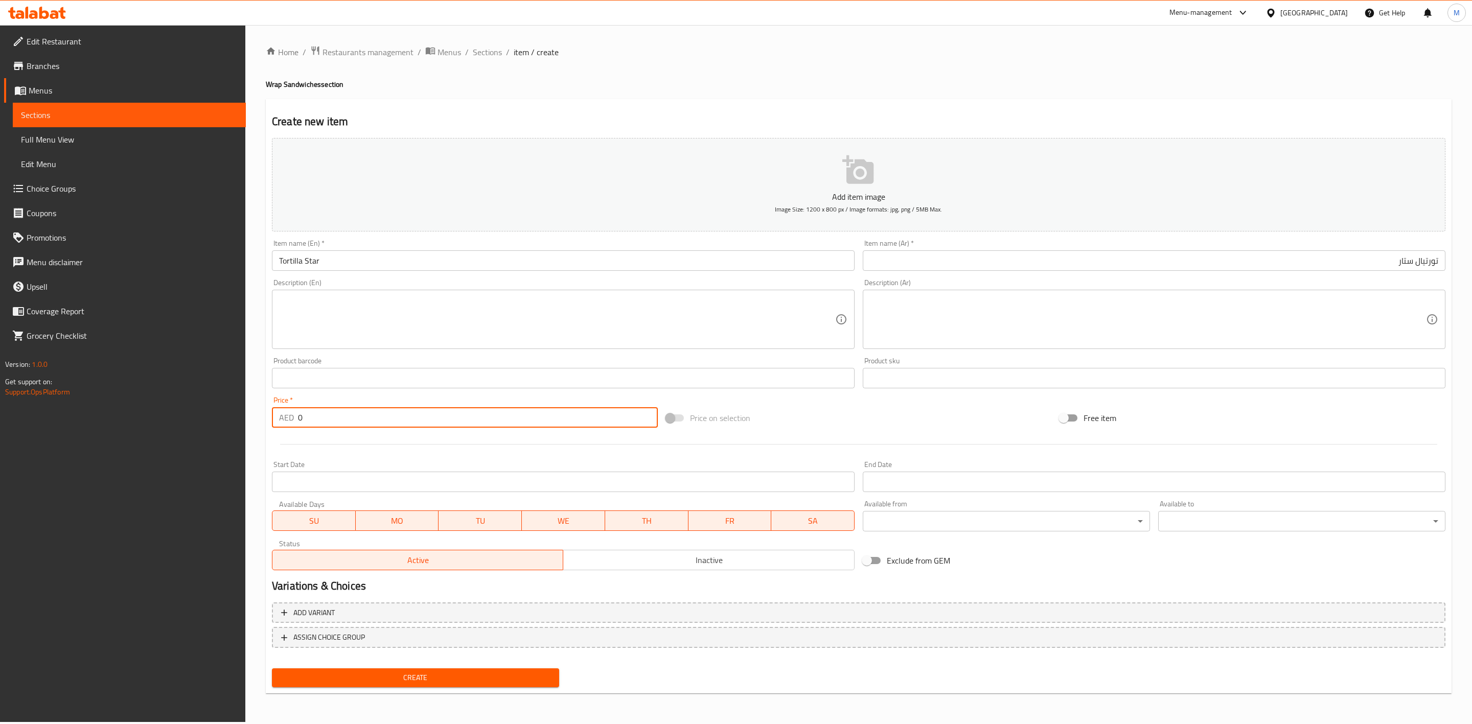
drag, startPoint x: 347, startPoint y: 425, endPoint x: 301, endPoint y: 427, distance: 46.0
click at [268, 414] on div "Price   * AED 0 Price *" at bounding box center [465, 412] width 394 height 39
paste input "20.25"
type input "20.25"
click at [342, 449] on div at bounding box center [859, 444] width 1182 height 25
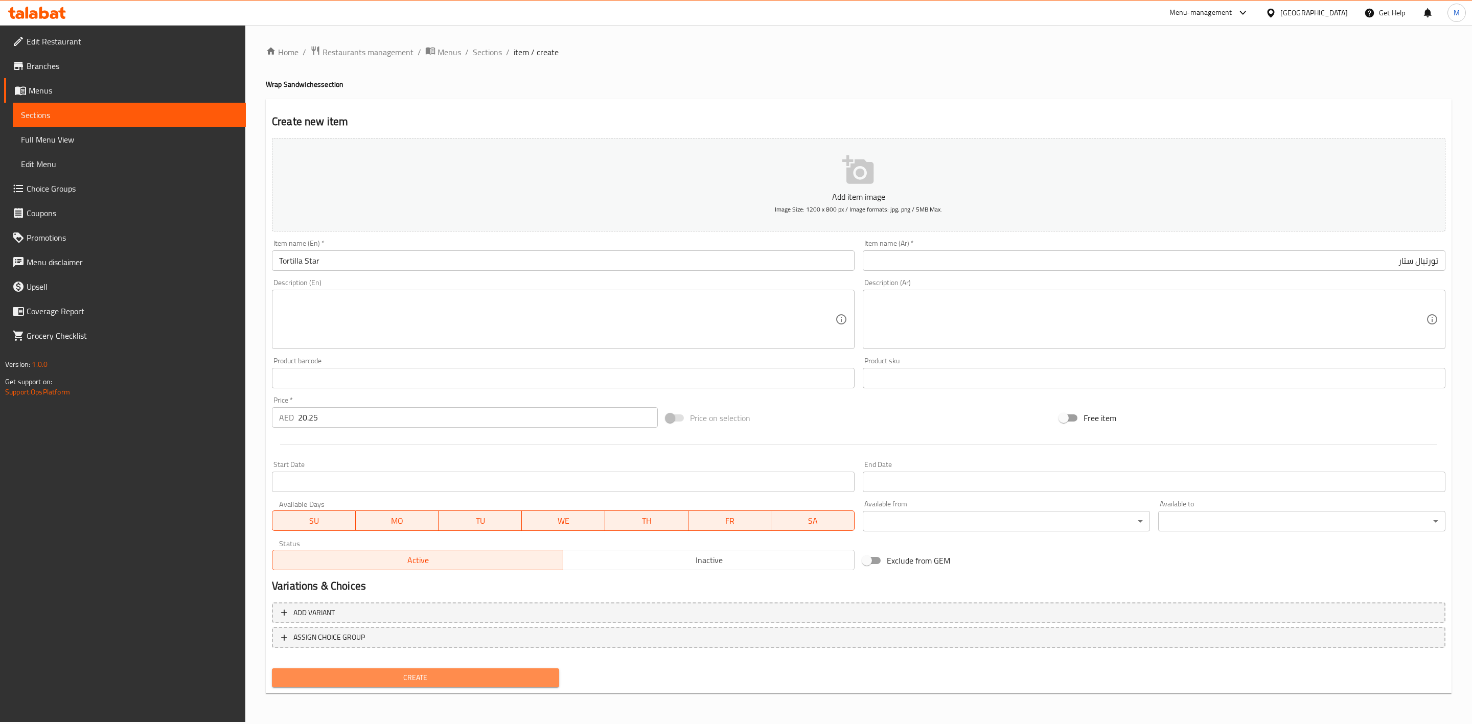
click at [414, 669] on button "Create" at bounding box center [415, 678] width 287 height 19
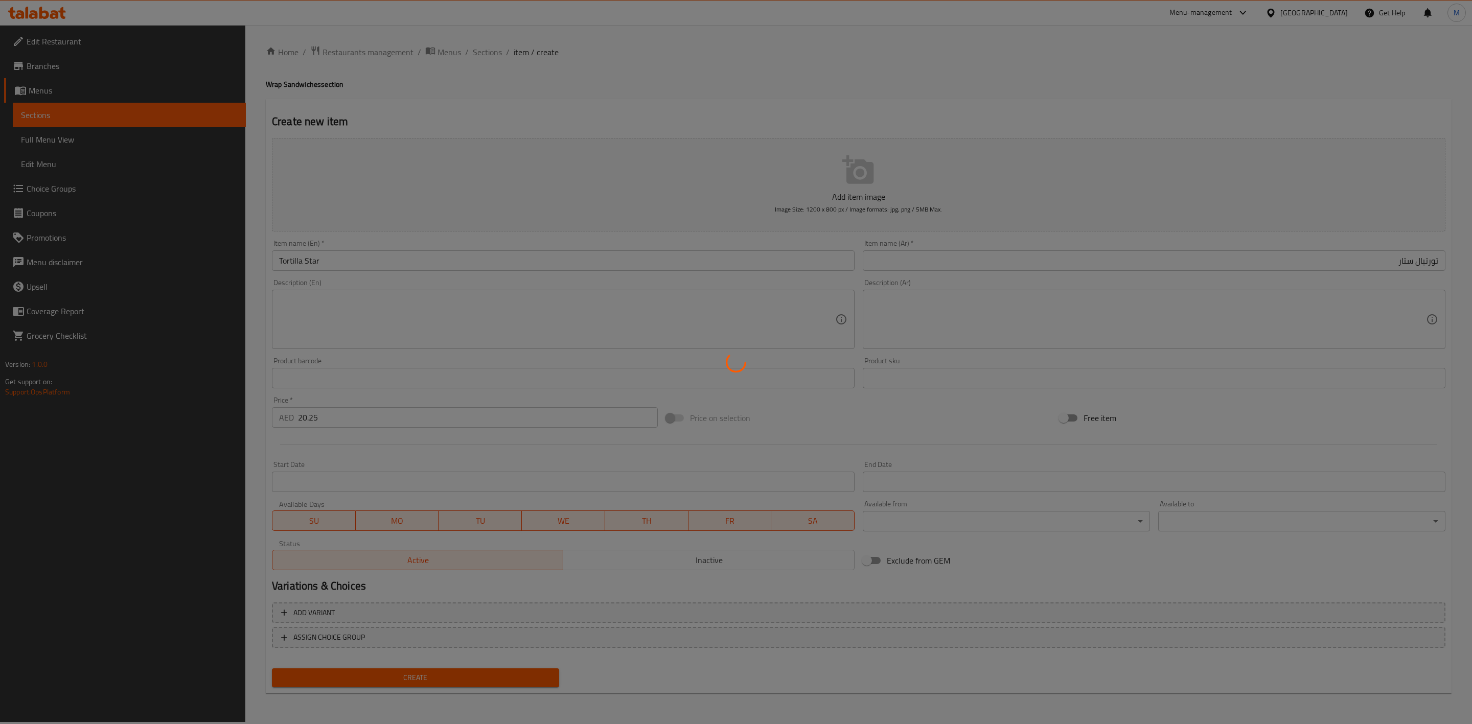
type input "0"
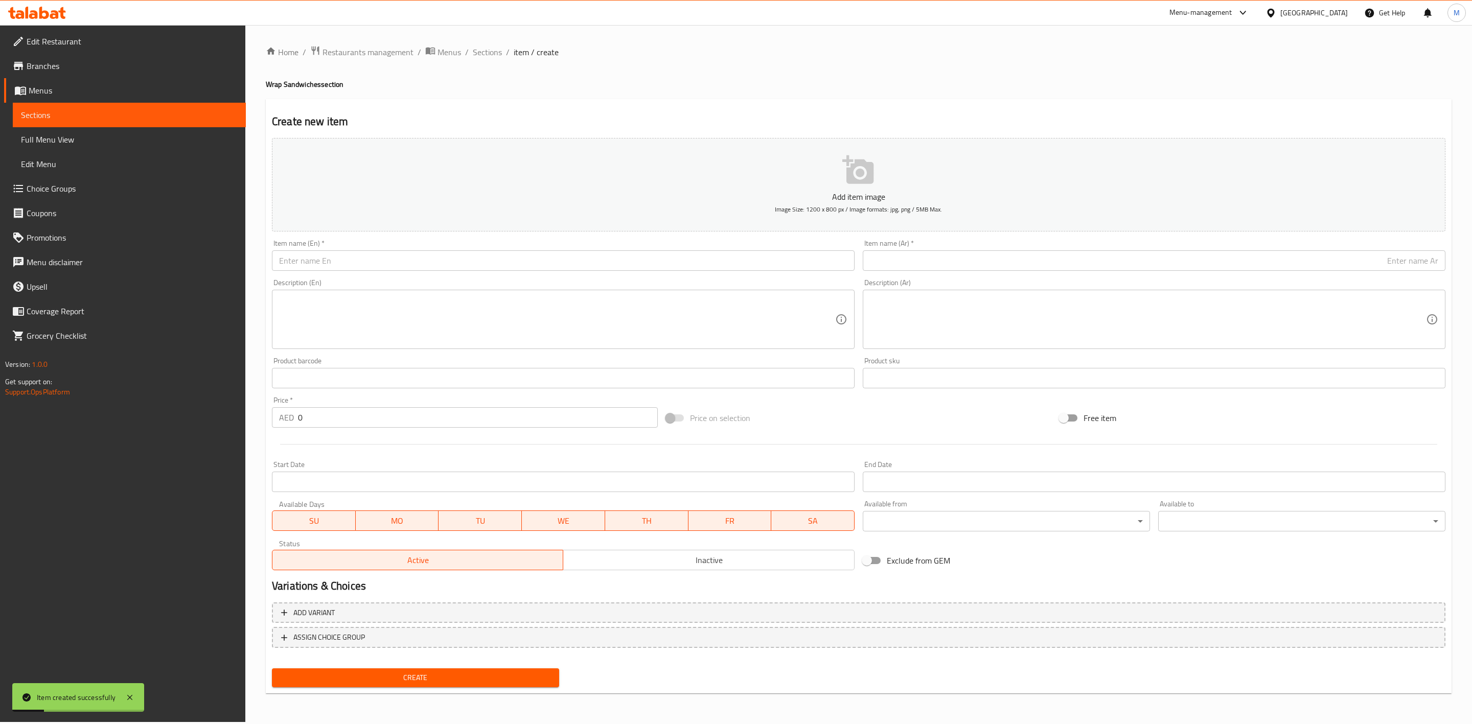
click at [461, 255] on input "text" at bounding box center [563, 261] width 583 height 20
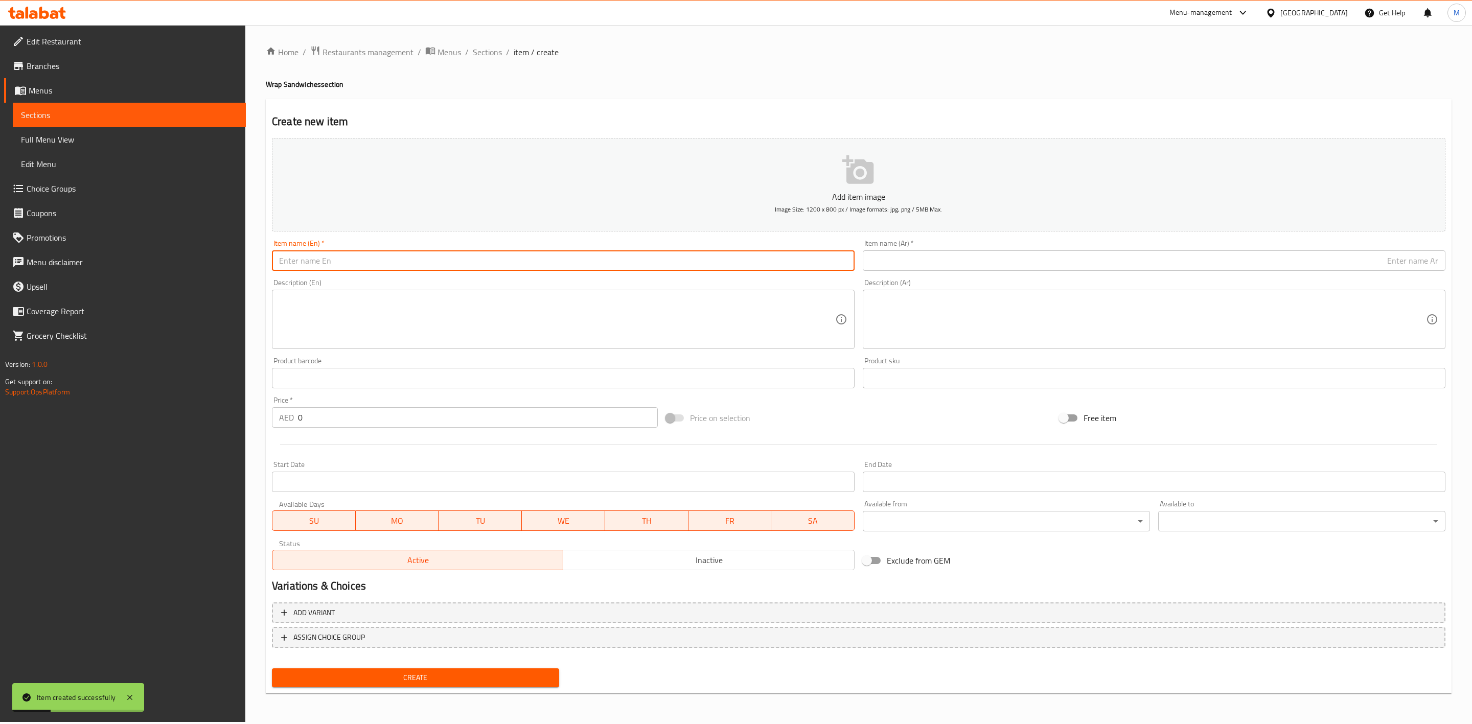
click at [461, 255] on input "text" at bounding box center [563, 261] width 583 height 20
paste input "SAVOURY SPICY"
click at [464, 259] on input "SAVOURY SPICY" at bounding box center [563, 261] width 583 height 20
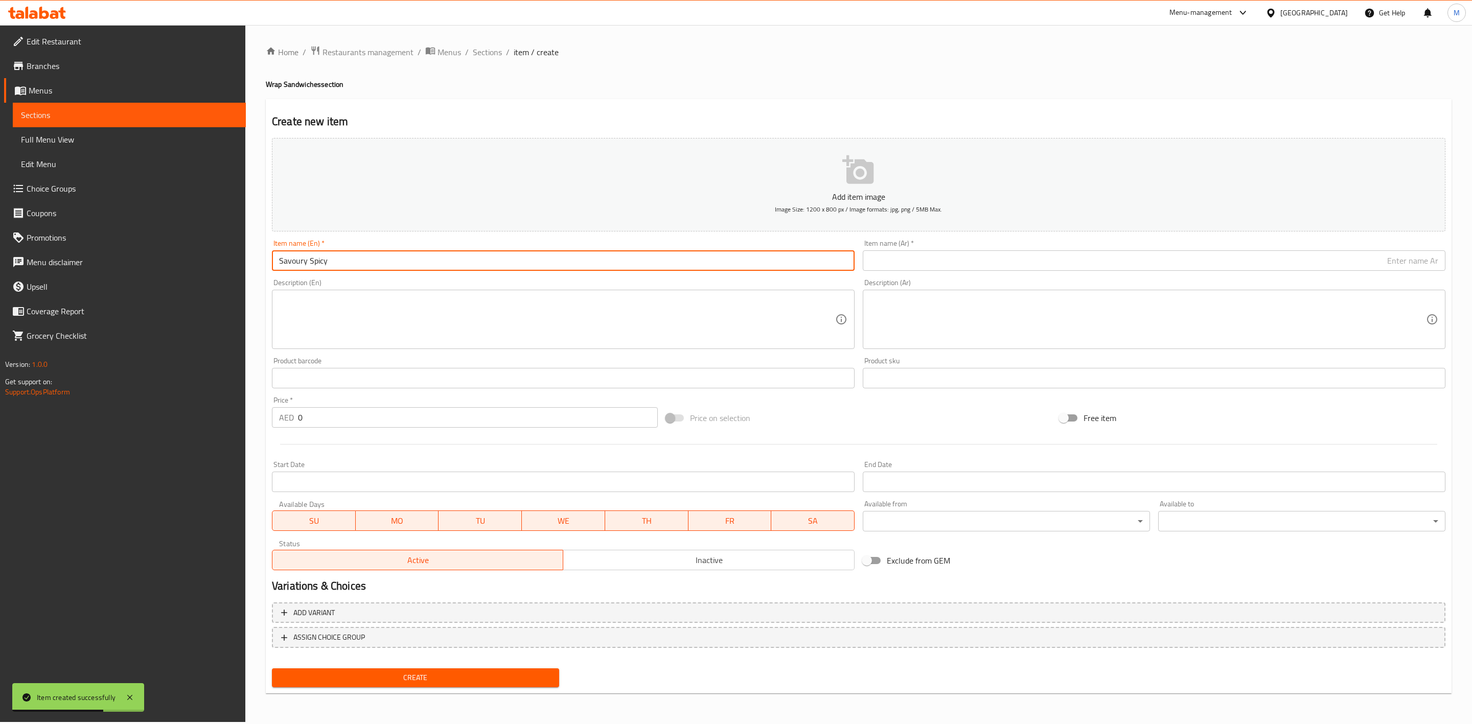
type input "Savoury Spicy"
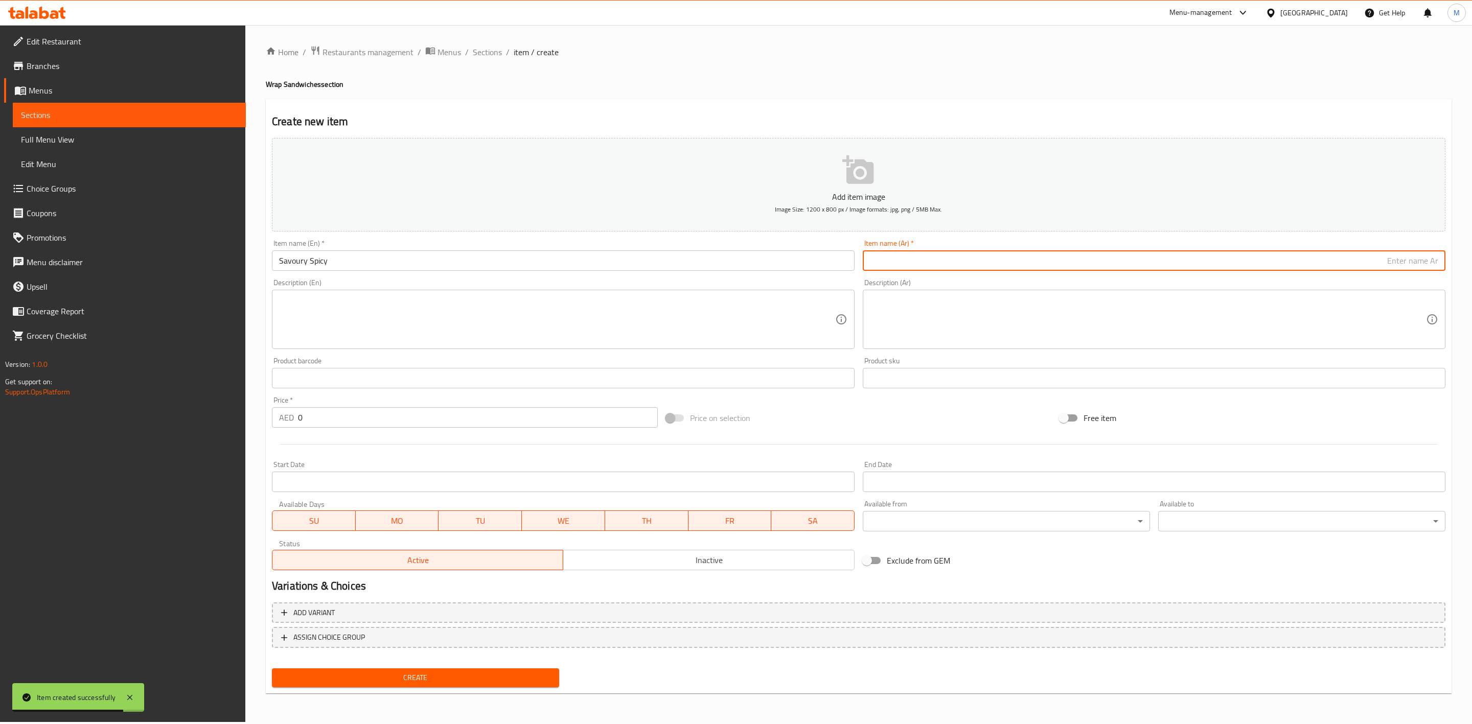
click at [922, 261] on input "text" at bounding box center [1154, 261] width 583 height 20
paste input "سفوري سبايسي"
type input "سفوري سبايسي"
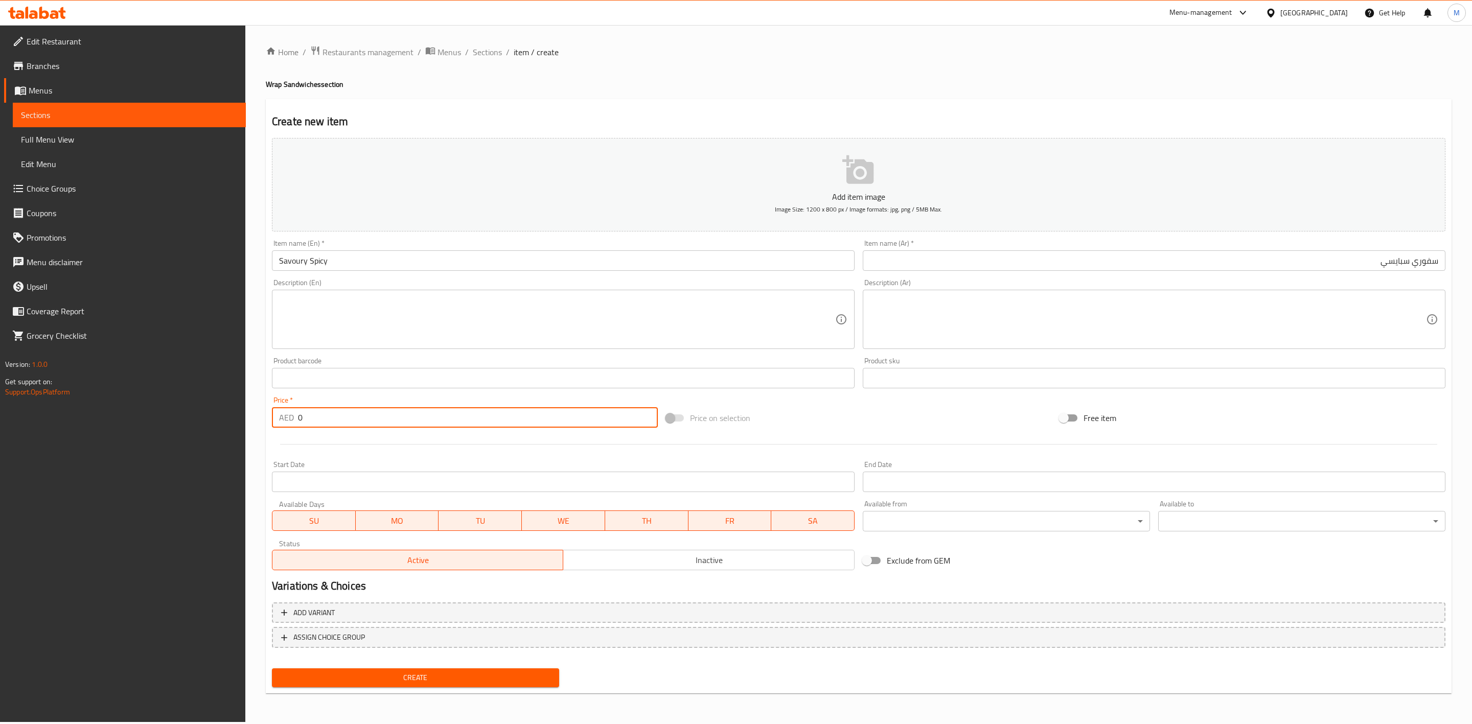
drag, startPoint x: 331, startPoint y: 424, endPoint x: 238, endPoint y: 423, distance: 93.0
click at [244, 417] on div "Edit Restaurant Branches Menus Sections Full Menu View Edit Menu Choice Groups …" at bounding box center [736, 373] width 1472 height 697
paste input "17.55"
type input "17.55"
click at [348, 460] on div "Start Date Start Date" at bounding box center [563, 476] width 591 height 39
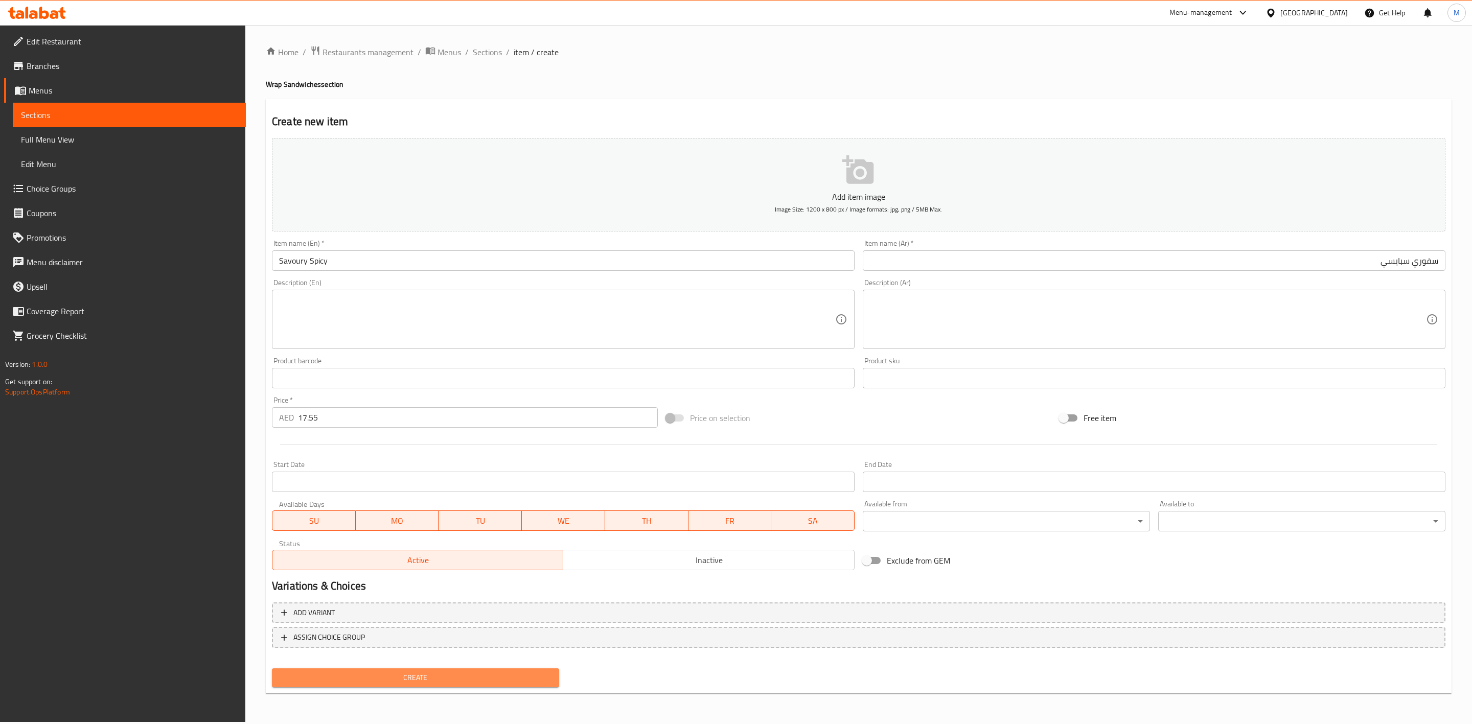
click at [456, 672] on span "Create" at bounding box center [415, 678] width 271 height 13
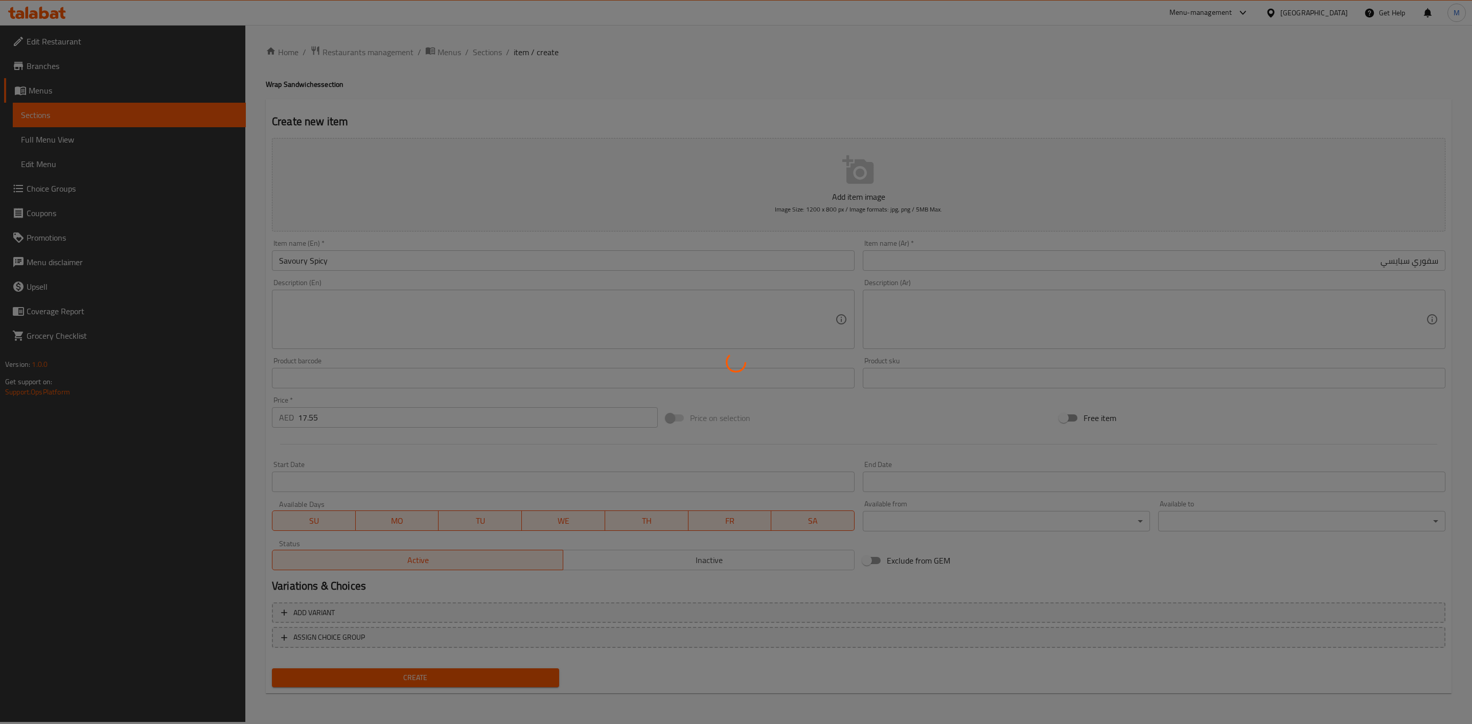
type input "0"
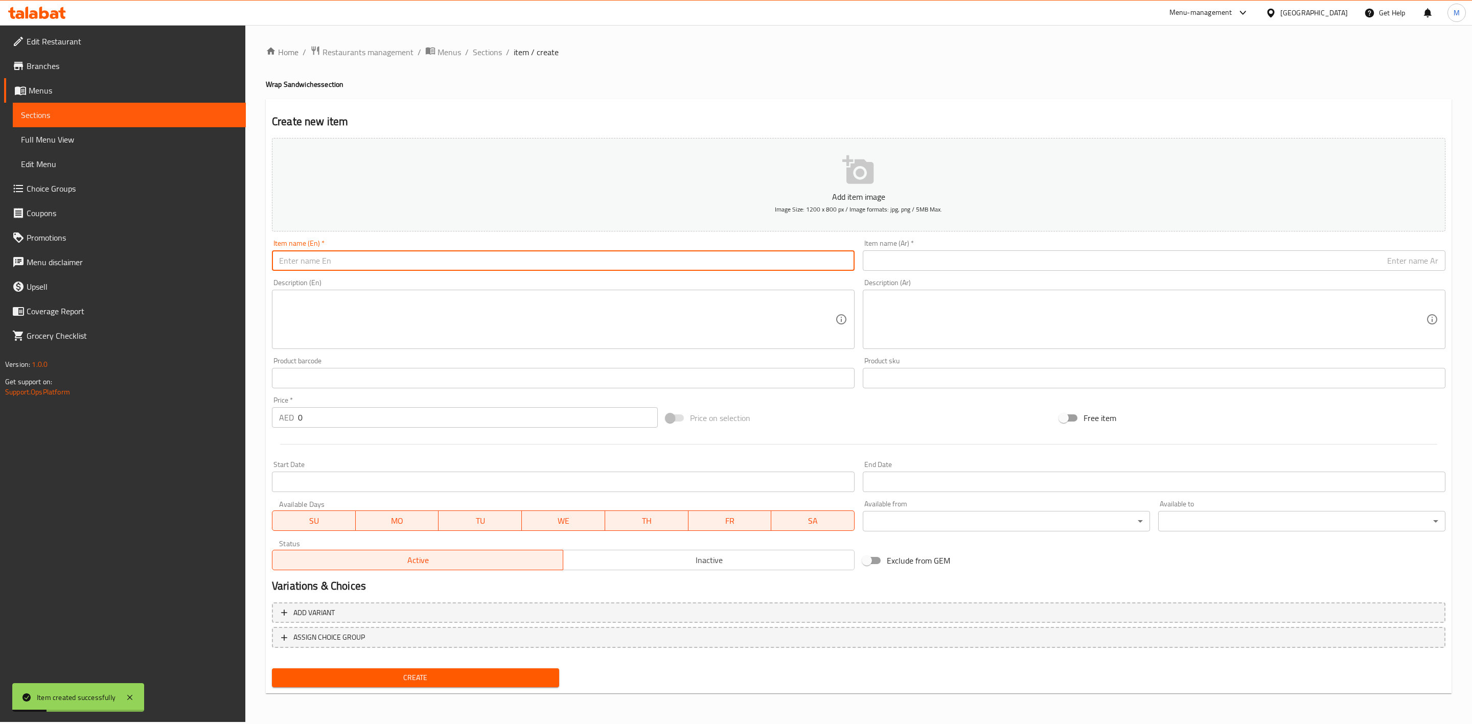
click at [391, 258] on input "text" at bounding box center [563, 261] width 583 height 20
paste input "CHICKEN FANTASIA"
click at [413, 261] on input "CHICKEN FANTASIA" at bounding box center [563, 261] width 583 height 20
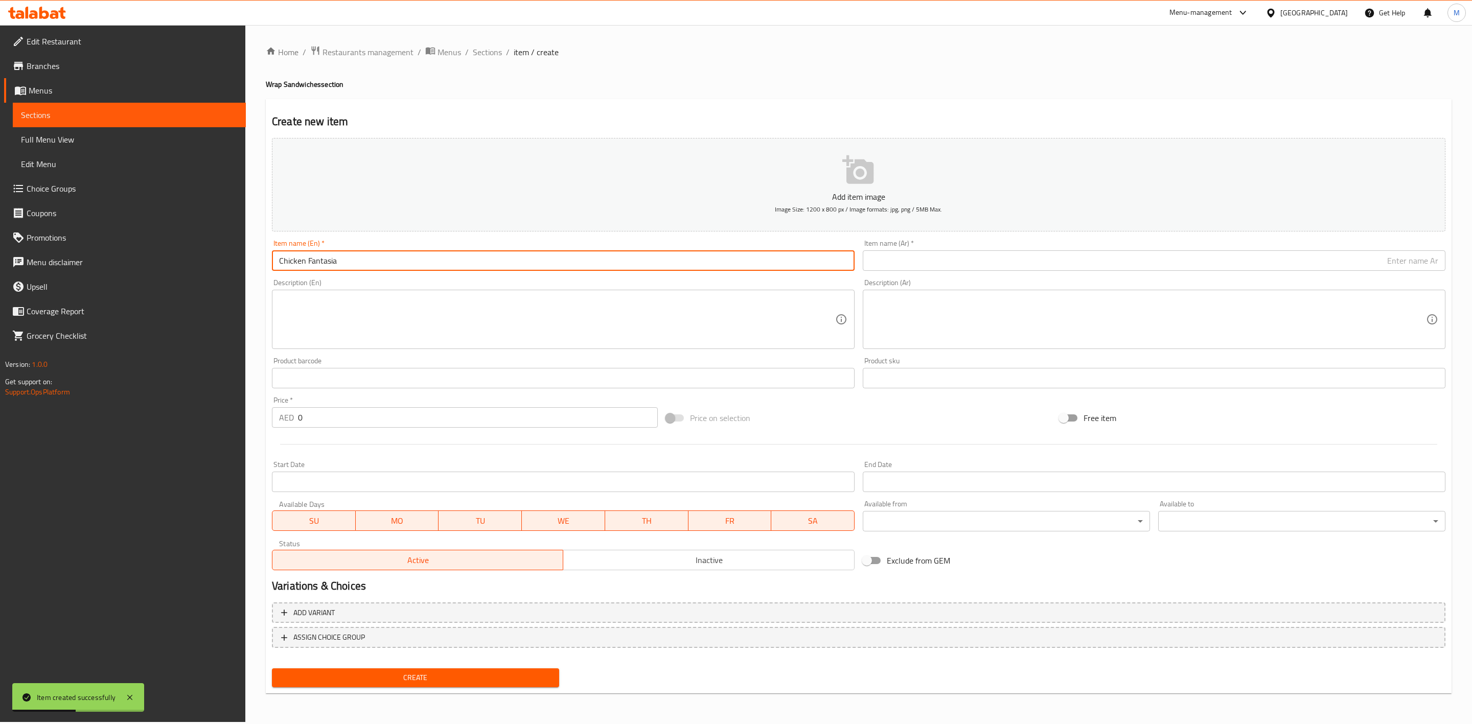
type input "Chicken Fantasia"
click at [422, 280] on div "Description (En) Description (En)" at bounding box center [563, 314] width 583 height 70
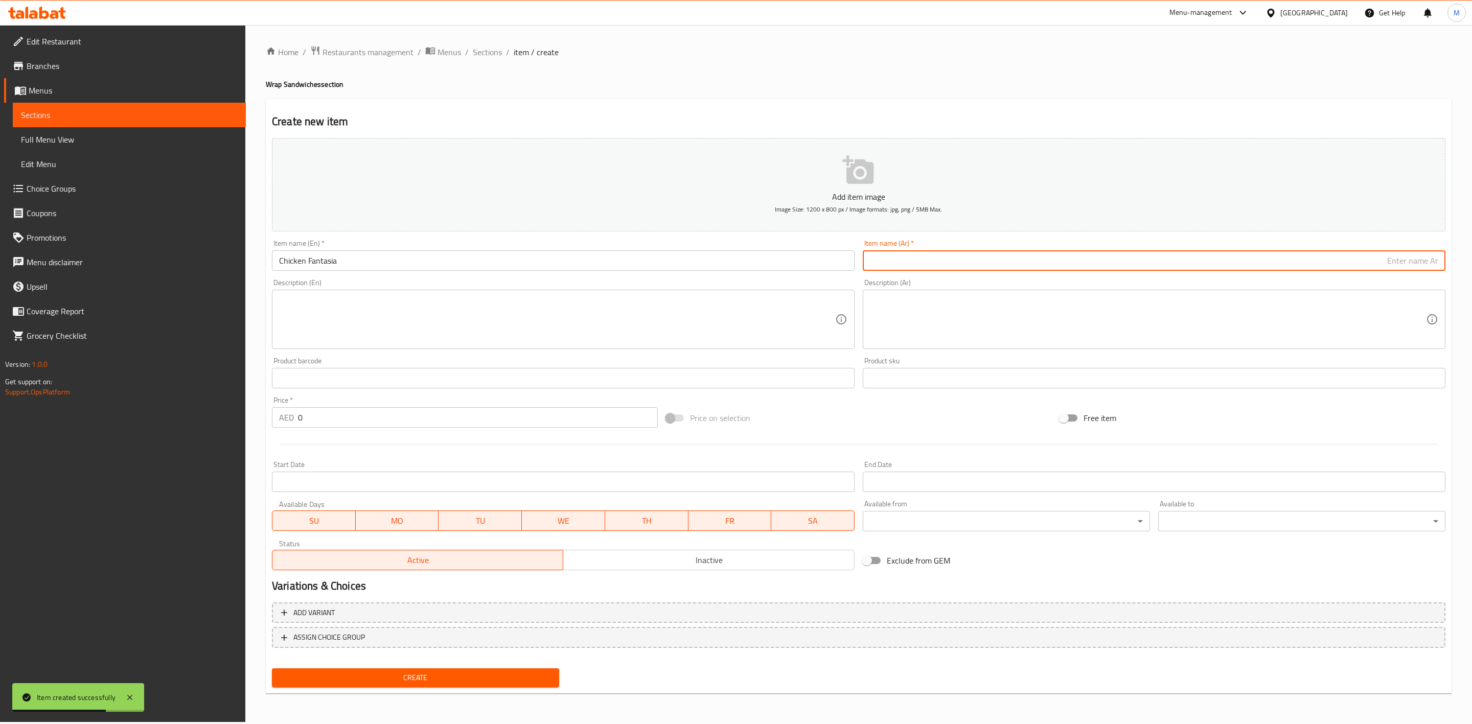
click at [1030, 266] on input "text" at bounding box center [1154, 261] width 583 height 20
paste input "دجاج فانتازيا"
type input "دجاج فانتازيا"
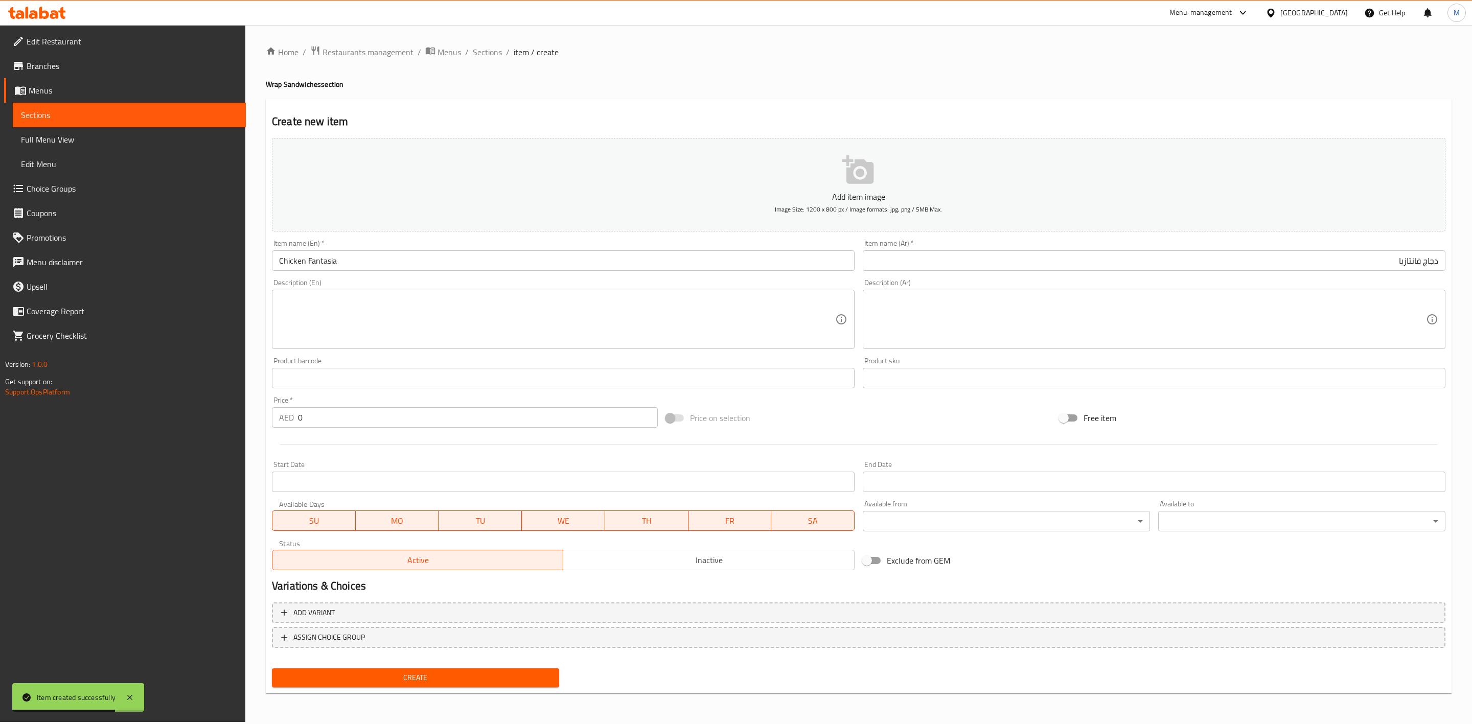
click at [1032, 278] on div "Description (Ar) Description (Ar)" at bounding box center [1154, 314] width 591 height 78
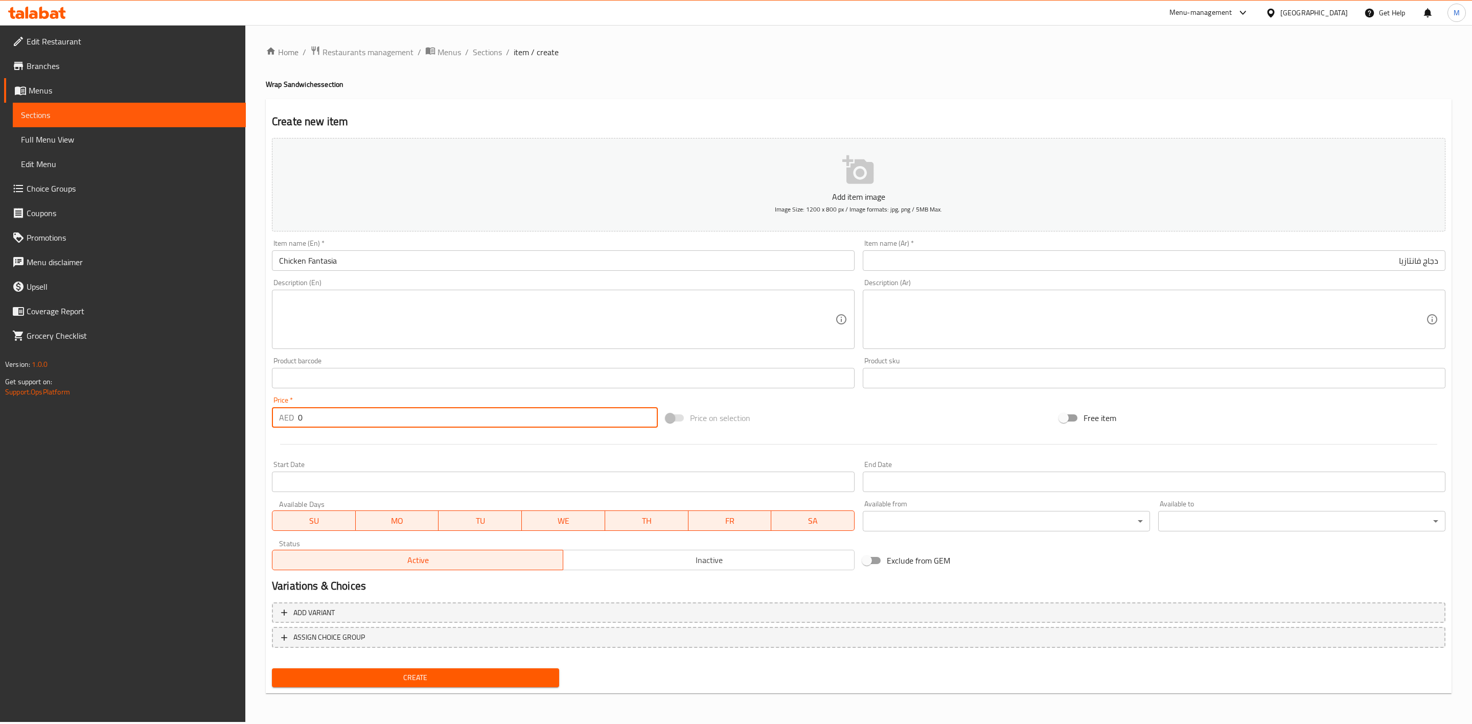
drag, startPoint x: 316, startPoint y: 424, endPoint x: 257, endPoint y: 424, distance: 59.3
click at [257, 424] on div "Home / Restaurants management / Menus / Sections / item / create Wrap Sandwiche…" at bounding box center [858, 373] width 1227 height 697
paste input "20.25"
type input "20.25"
click at [317, 438] on div at bounding box center [859, 444] width 1182 height 25
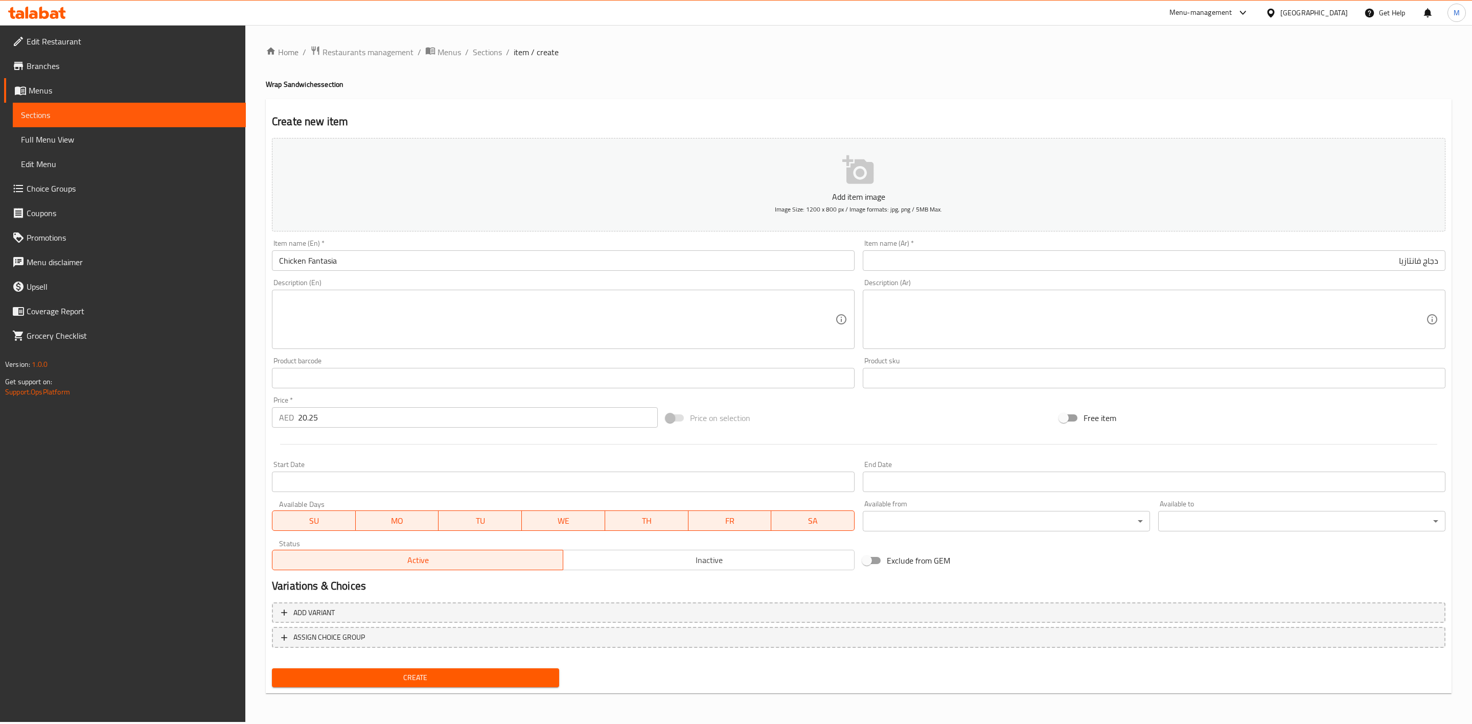
click at [442, 672] on span "Create" at bounding box center [415, 678] width 271 height 13
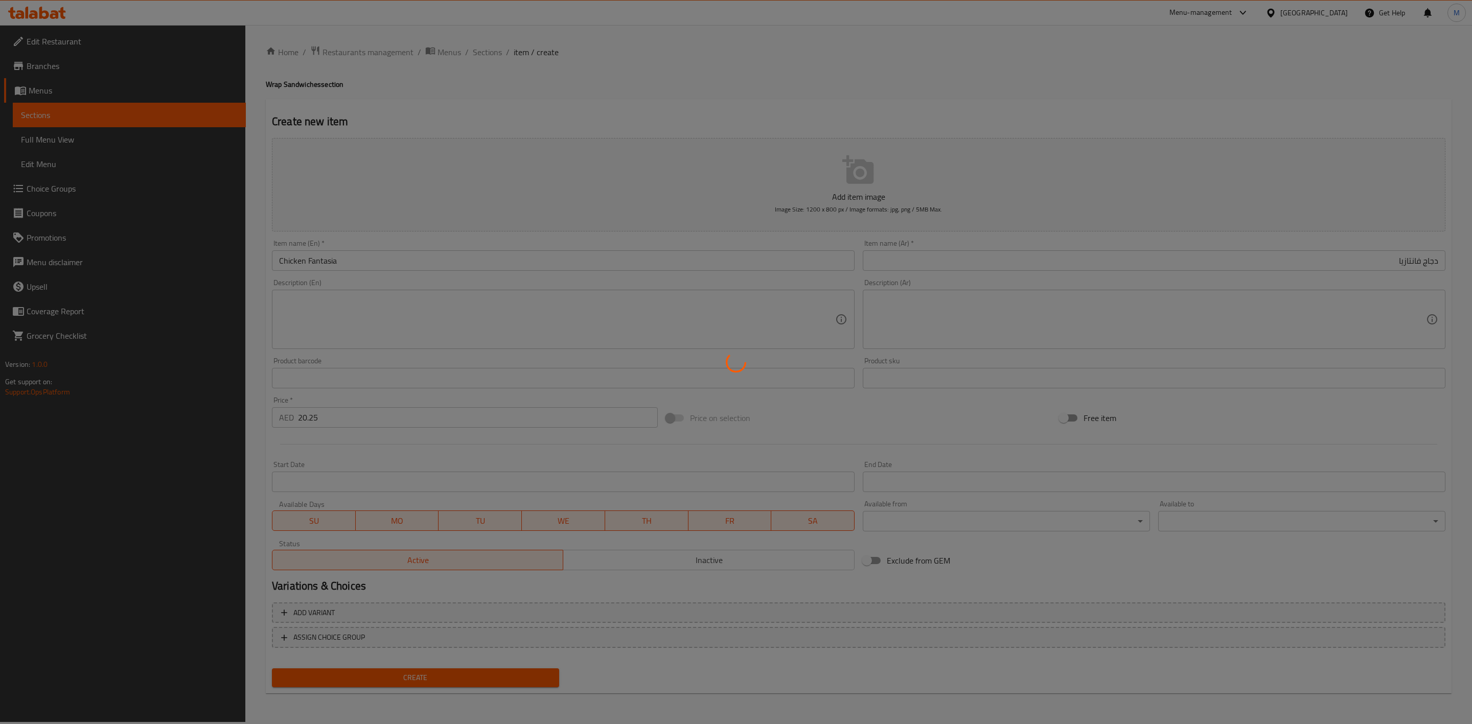
type input "0"
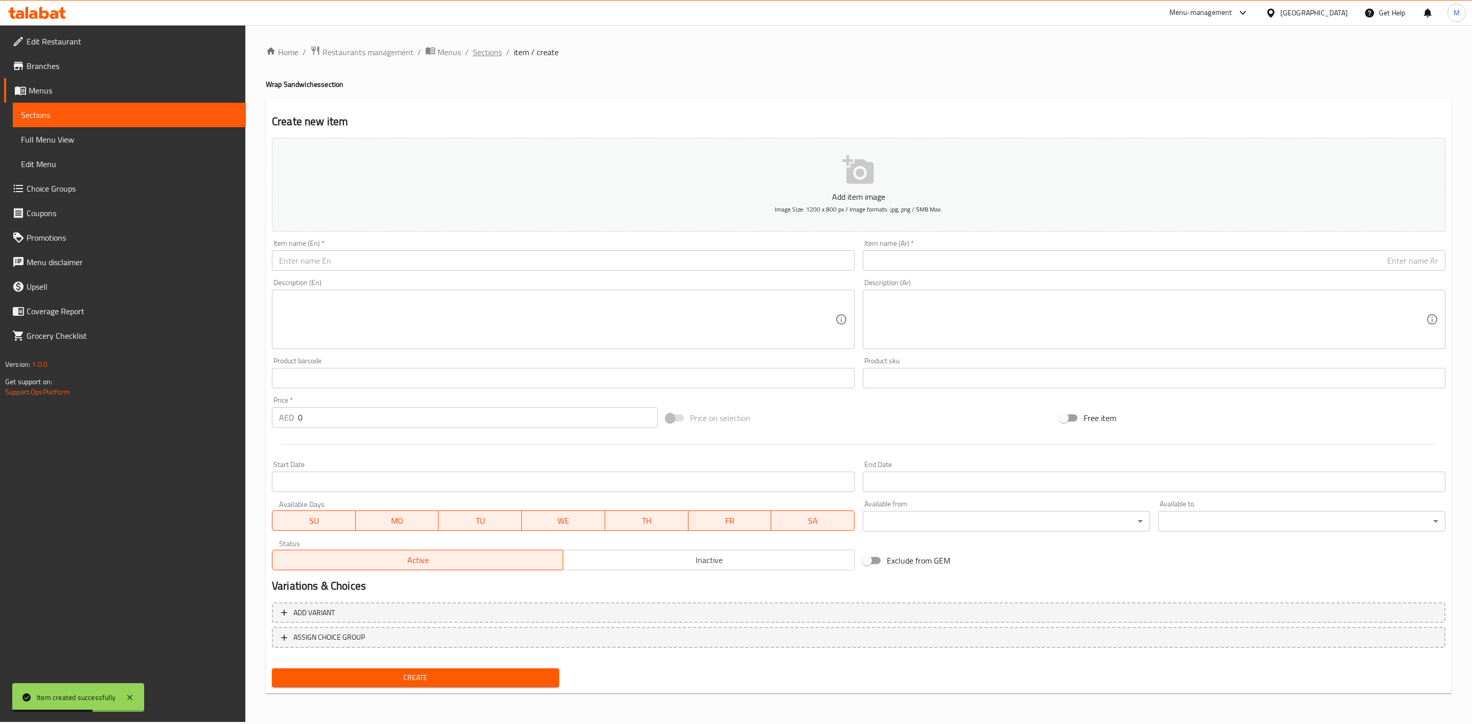
click at [488, 54] on span "Sections" at bounding box center [487, 52] width 29 height 12
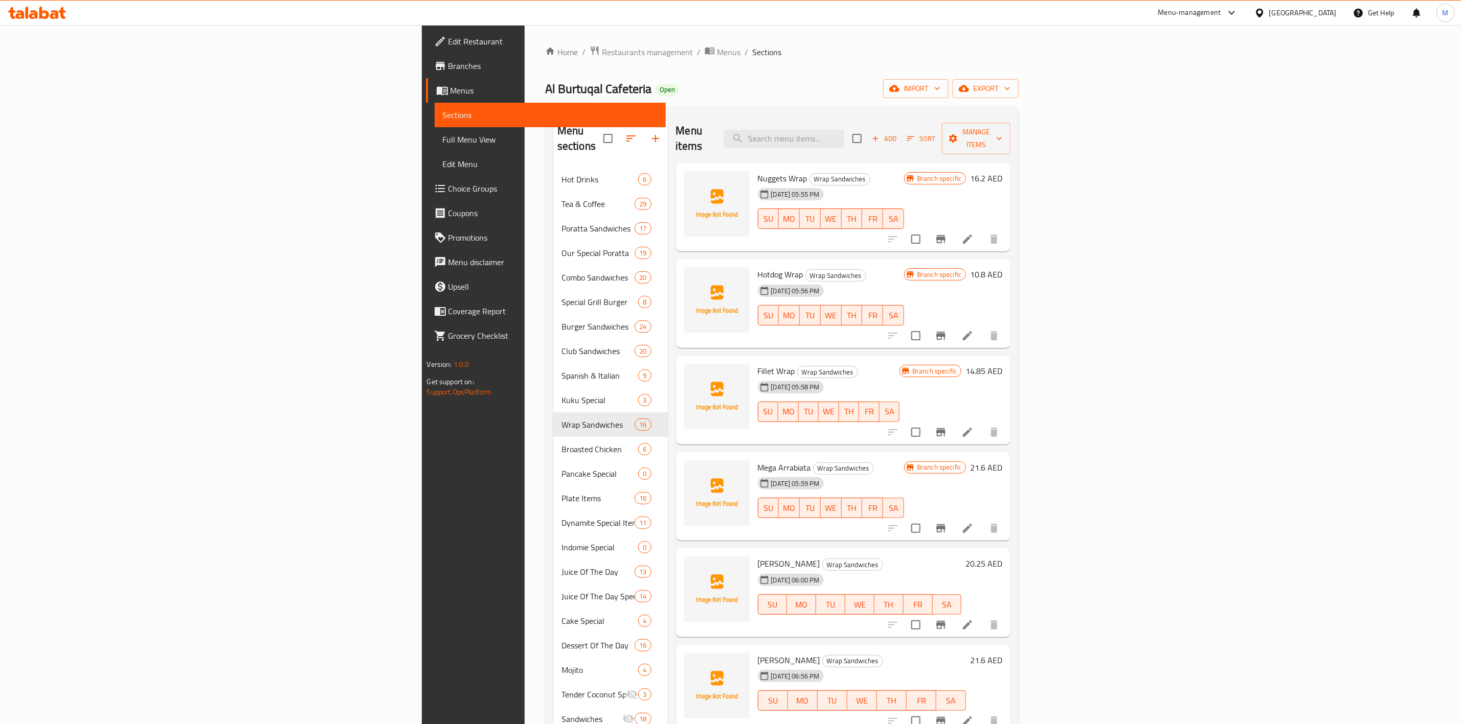
click at [898, 133] on span "Add" at bounding box center [884, 139] width 28 height 12
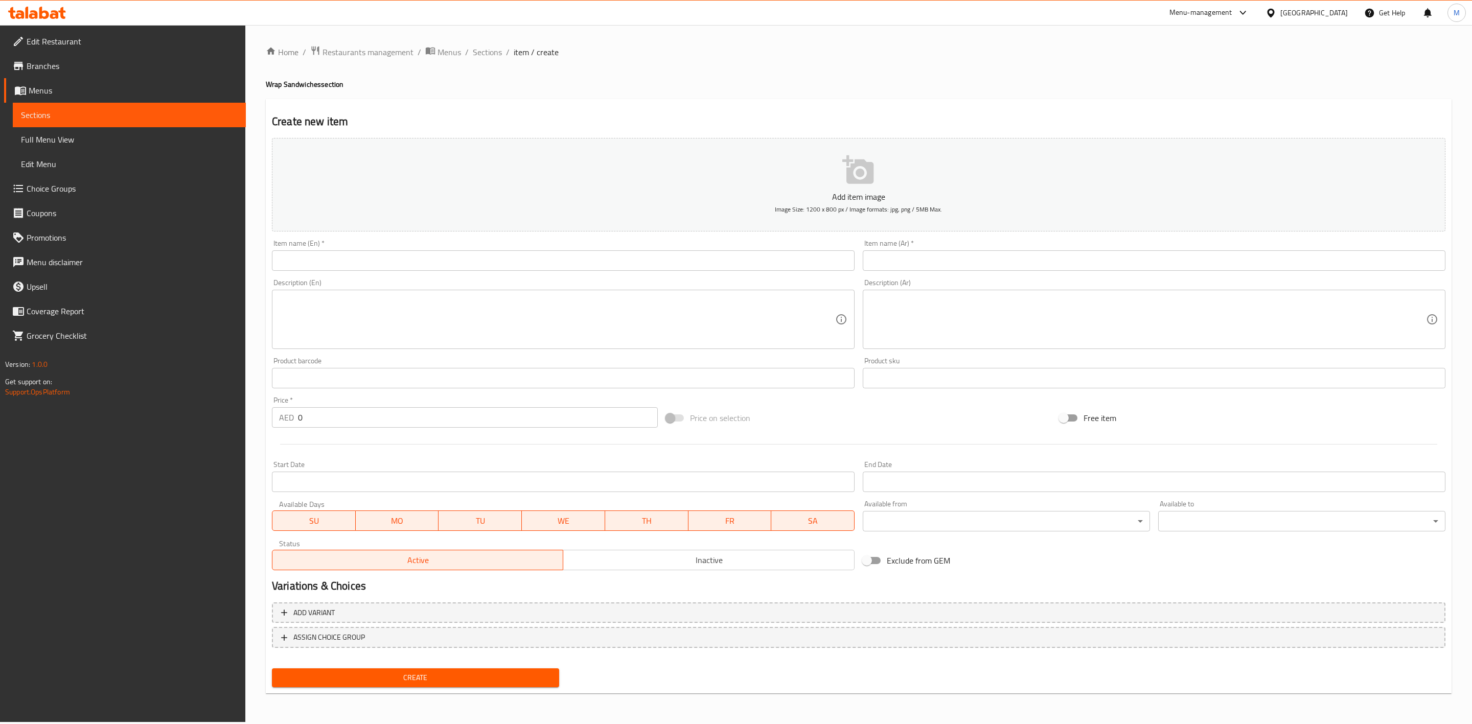
click at [626, 277] on div "Description (En) Description (En)" at bounding box center [563, 314] width 591 height 78
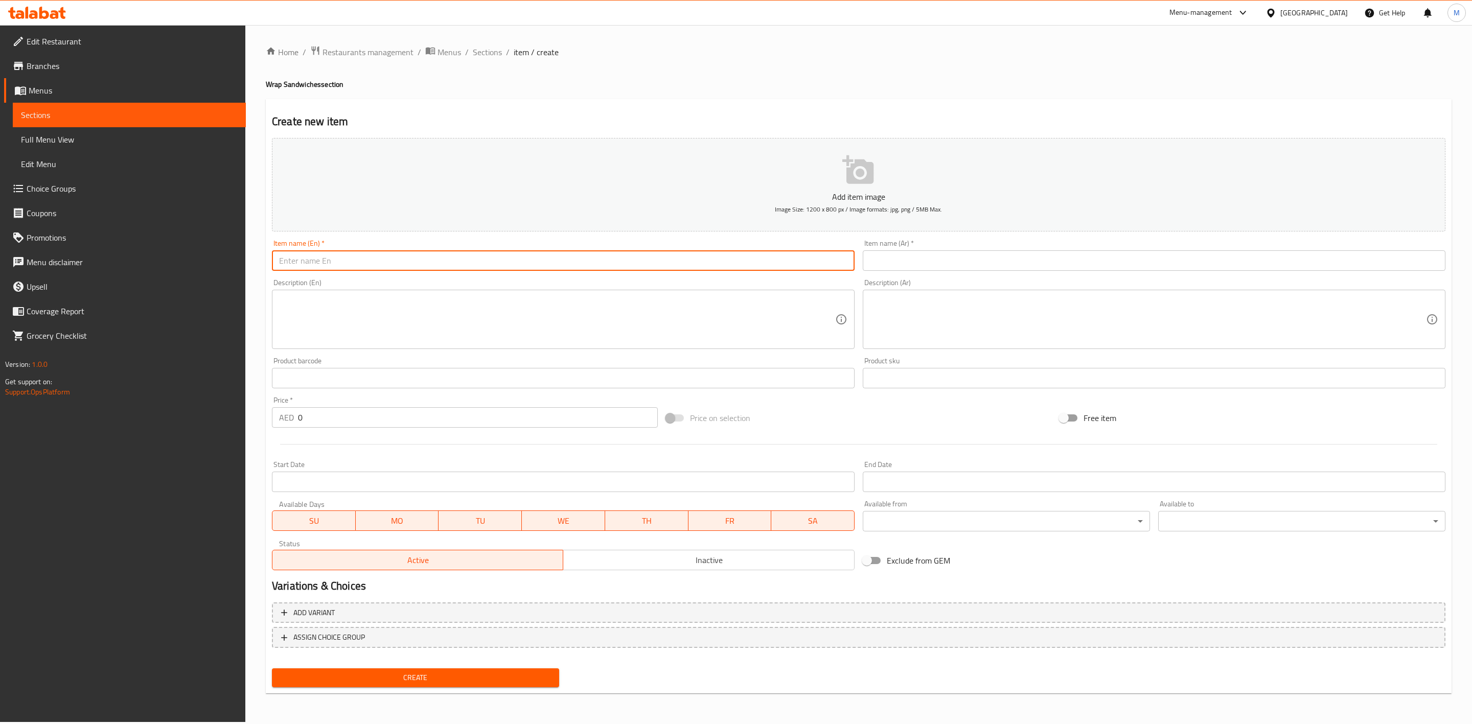
click at [626, 255] on input "text" at bounding box center [563, 261] width 583 height 20
paste input "ZINGER CHEETOS WRAP"
click at [618, 256] on input "ZINGER CHEETOS WRAP" at bounding box center [563, 261] width 583 height 20
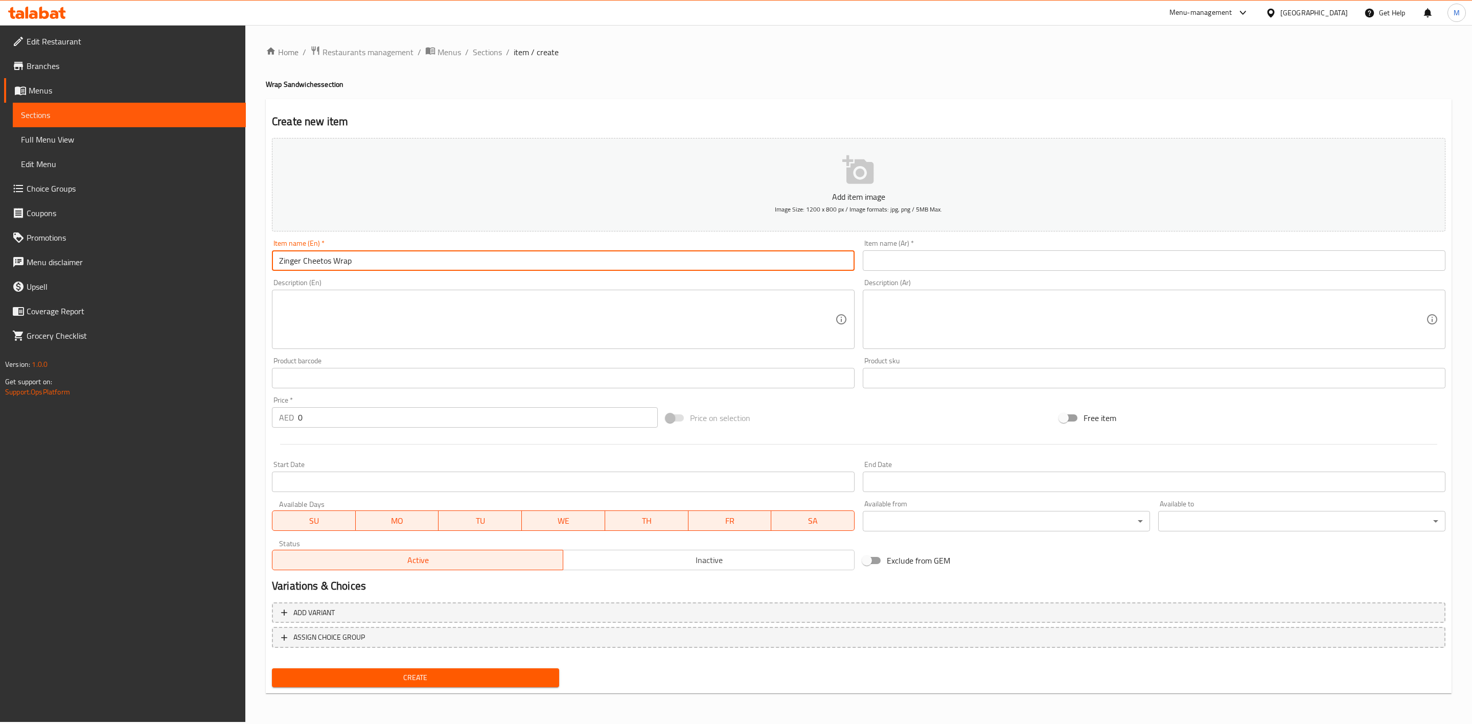
type input "Zinger Cheetos Wrap"
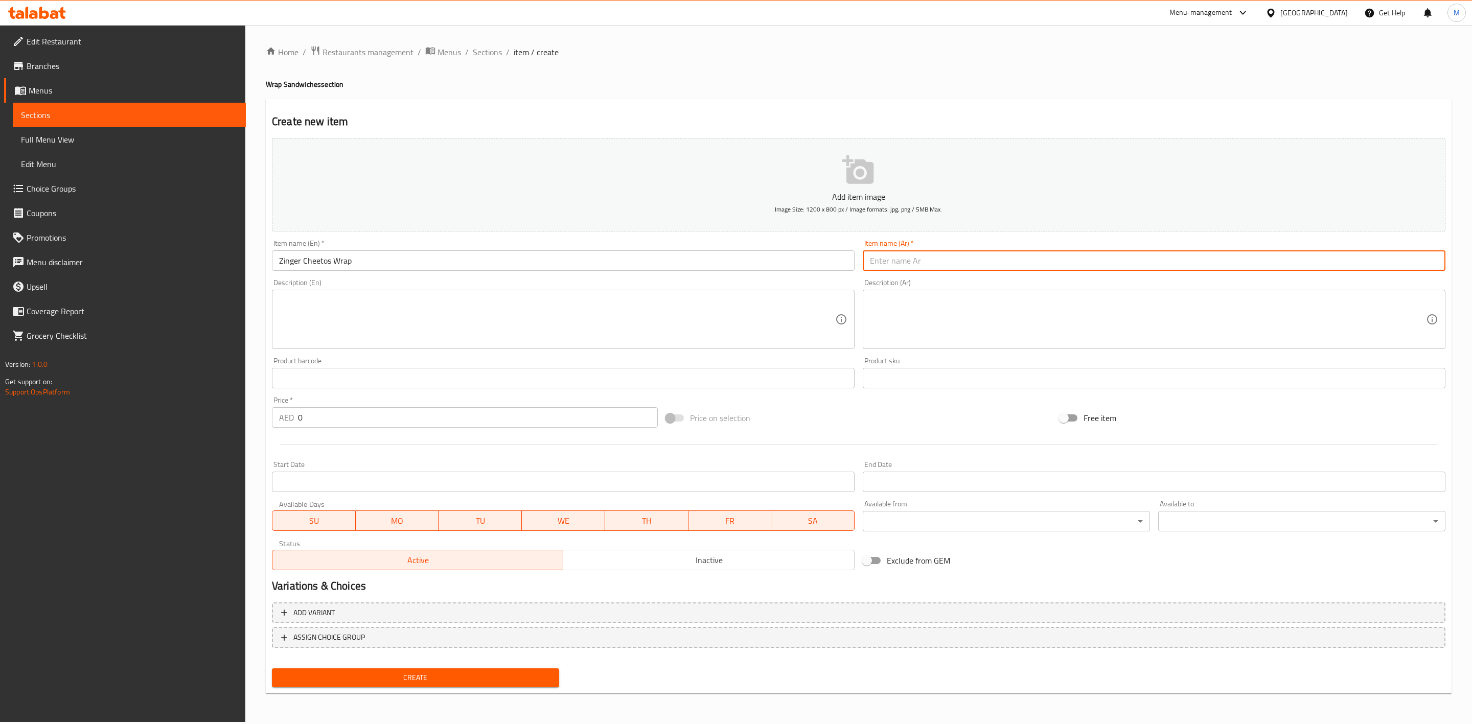
click at [1113, 251] on input "text" at bounding box center [1154, 261] width 583 height 20
paste input "راب زنجر [PERSON_NAME]"
type input "راب زنجر [PERSON_NAME]"
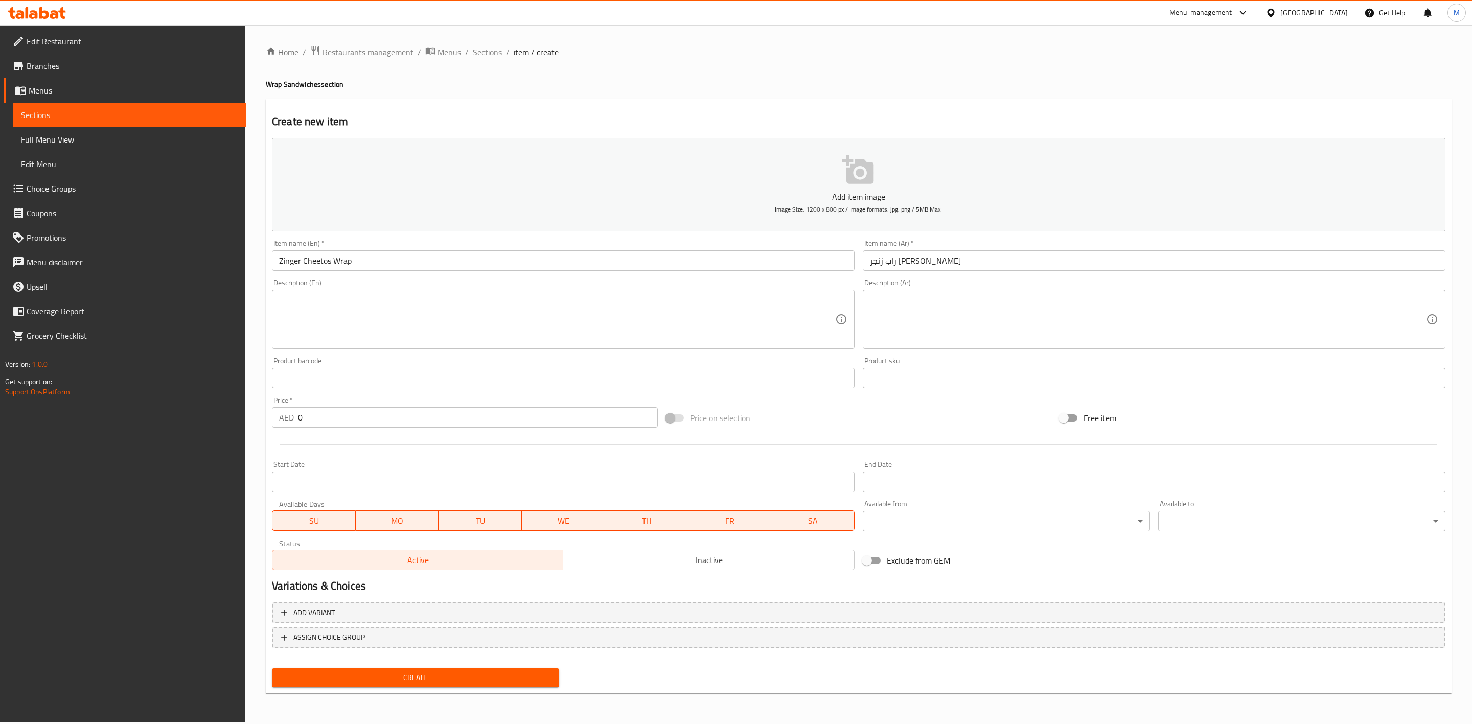
click at [1108, 272] on div "Item name (Ar)   * [PERSON_NAME] Item name (Ar) *" at bounding box center [1154, 255] width 591 height 39
drag, startPoint x: 321, startPoint y: 416, endPoint x: 230, endPoint y: 408, distance: 91.4
click at [247, 414] on div "Home / Restaurants management / Menus / Sections / item / create Wrap Sandwiche…" at bounding box center [858, 373] width 1227 height 697
paste input "20.25"
type input "20.25"
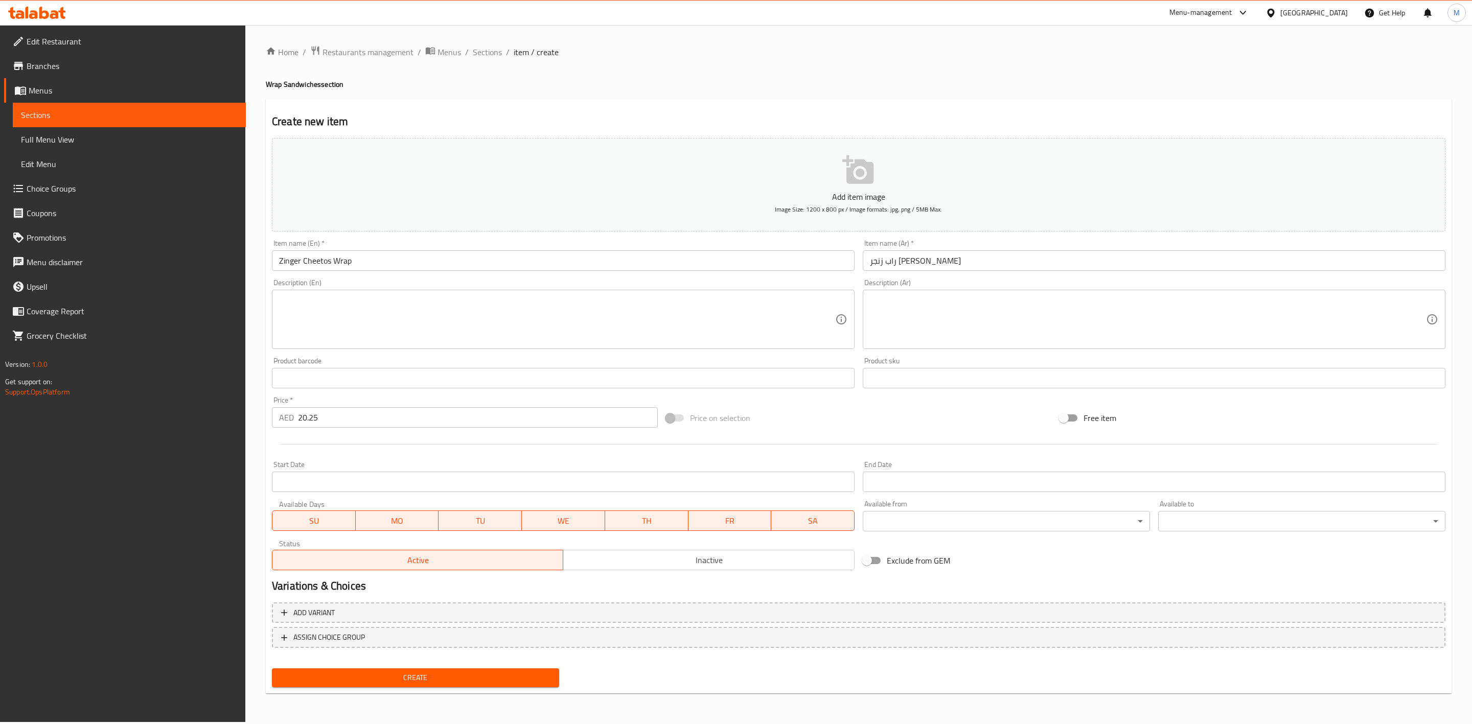
click at [344, 445] on div at bounding box center [859, 444] width 1182 height 25
click at [416, 333] on textarea at bounding box center [557, 319] width 556 height 49
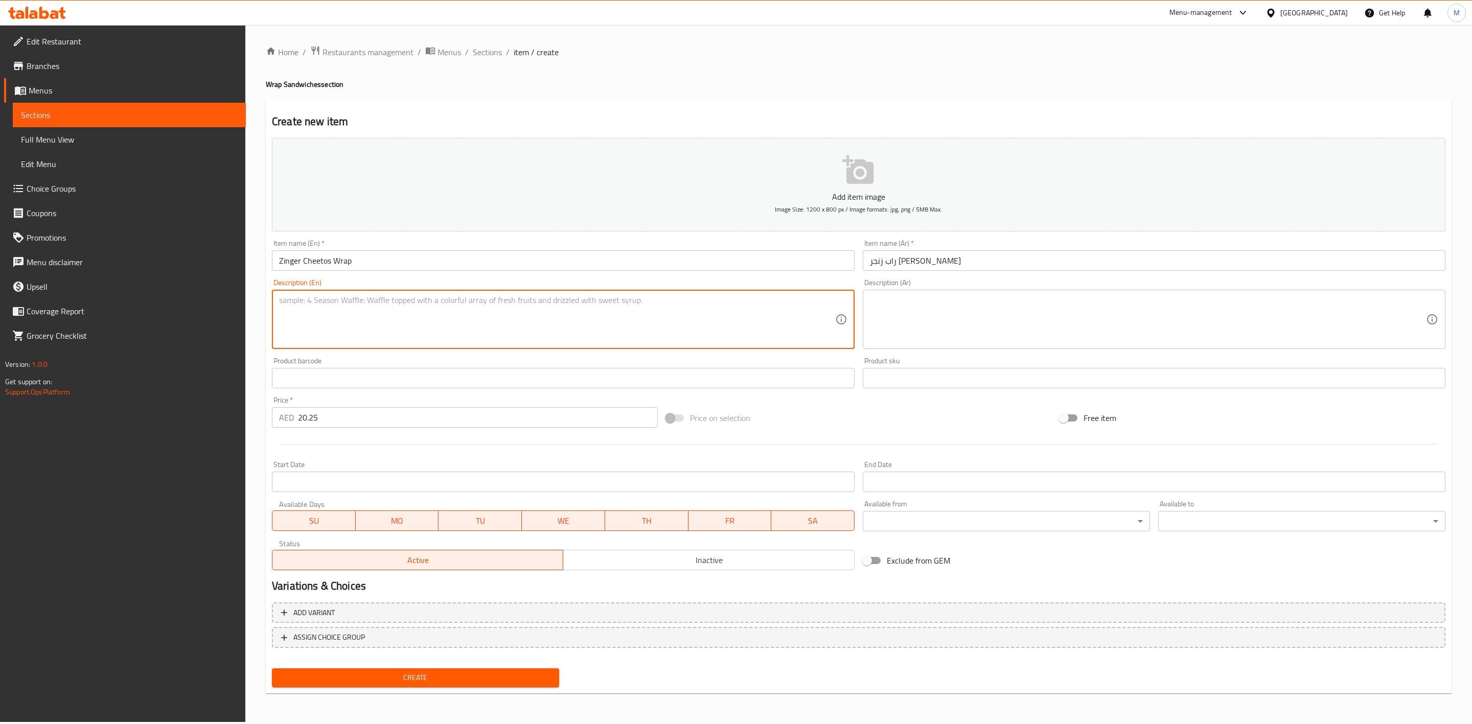
click at [413, 336] on textarea at bounding box center [557, 319] width 556 height 49
paste textarea "Zinger Cheetos Wrap – Crispy spicy chicken with cheesy Cheetos crunch, wrapped …"
click at [426, 297] on textarea "Zinger Cheetos Wrap – Crispy spicy chicken with cheesy Cheetos crunch, wrapped …" at bounding box center [557, 319] width 556 height 49
click at [550, 301] on textarea "Zinger Cheetos Wrap – Crispy spicy chicken with cheesy Cheetos crunch, wrapped …" at bounding box center [557, 319] width 556 height 49
click at [704, 310] on textarea "Zinger Cheetos Wrap – Crispy spicy chicken with cheesy Cheetos crunch, wrapped …" at bounding box center [557, 319] width 556 height 49
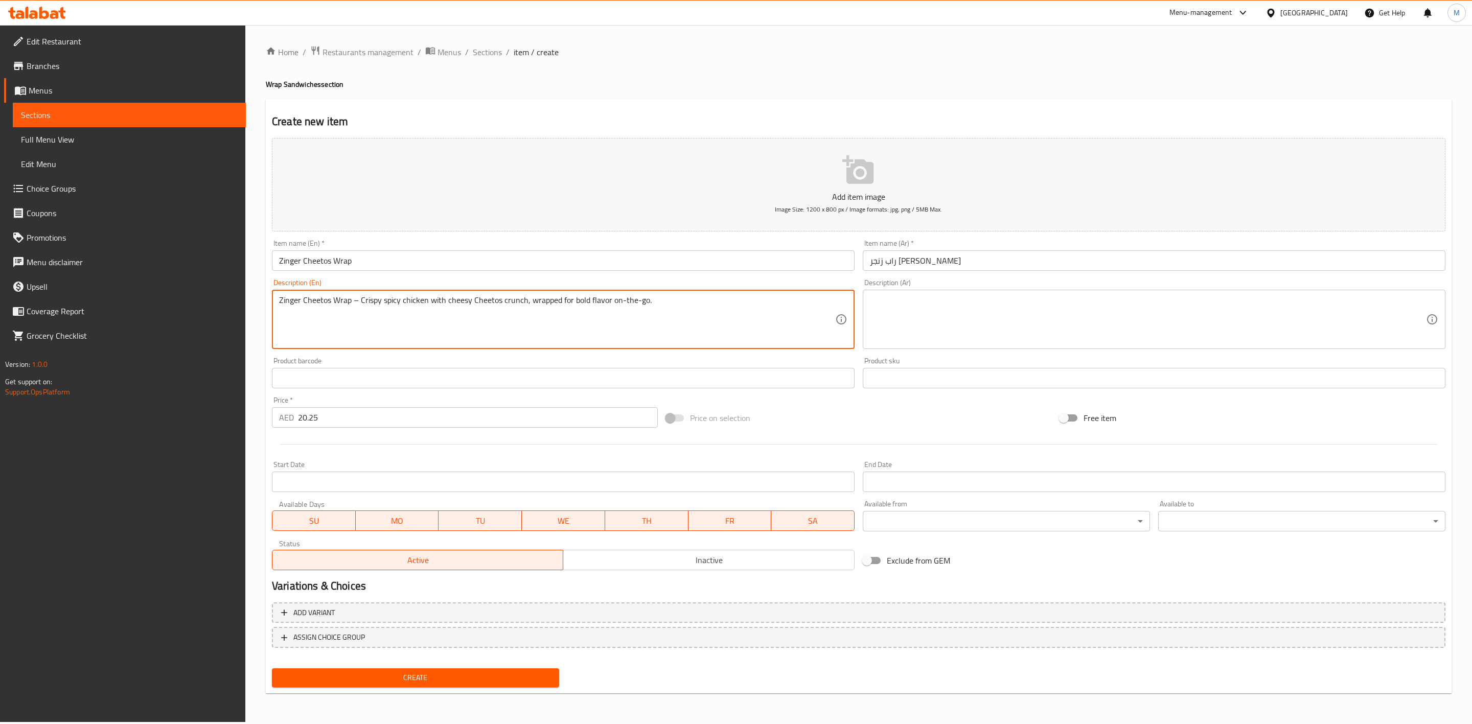
click at [701, 311] on textarea "Zinger Cheetos Wrap – Crispy spicy chicken with cheesy Cheetos crunch, wrapped …" at bounding box center [557, 319] width 556 height 49
click at [486, 292] on div "Zinger Cheetos Wrap – Crispy spicy chicken with cheesy Cheetos crunch, wrapped …" at bounding box center [563, 319] width 583 height 59
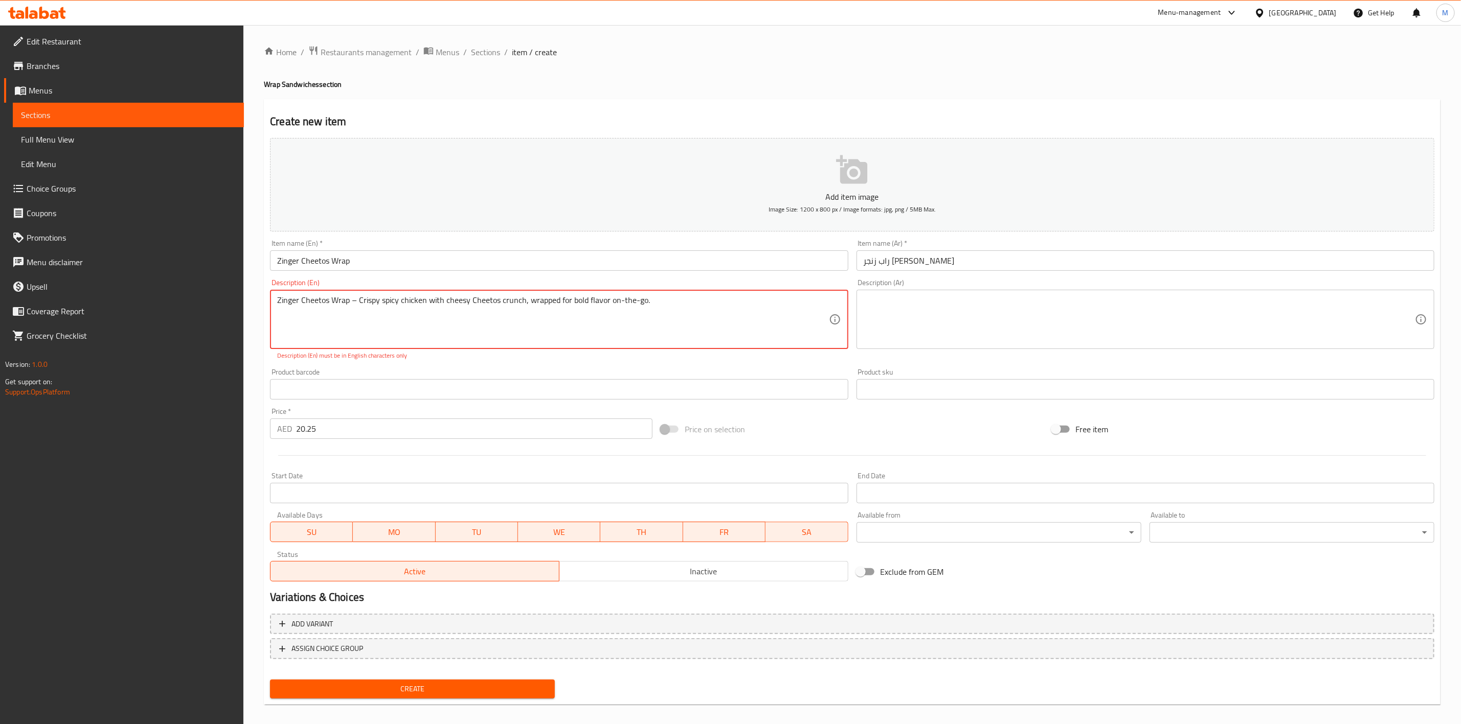
click at [384, 298] on textarea "Zinger Cheetos Wrap – Crispy spicy chicken with cheesy Cheetos crunch, wrapped …" at bounding box center [552, 319] width 551 height 49
click at [358, 310] on textarea "Zinger Cheetos Wrap – Crispy spicy chicken with cheesy Cheetos crunch, wrapped …" at bounding box center [552, 319] width 551 height 49
type textarea "Zinger Cheetos Wrap Crispy spicy chicken with cheesy Cheetos crunch, wrapped fo…"
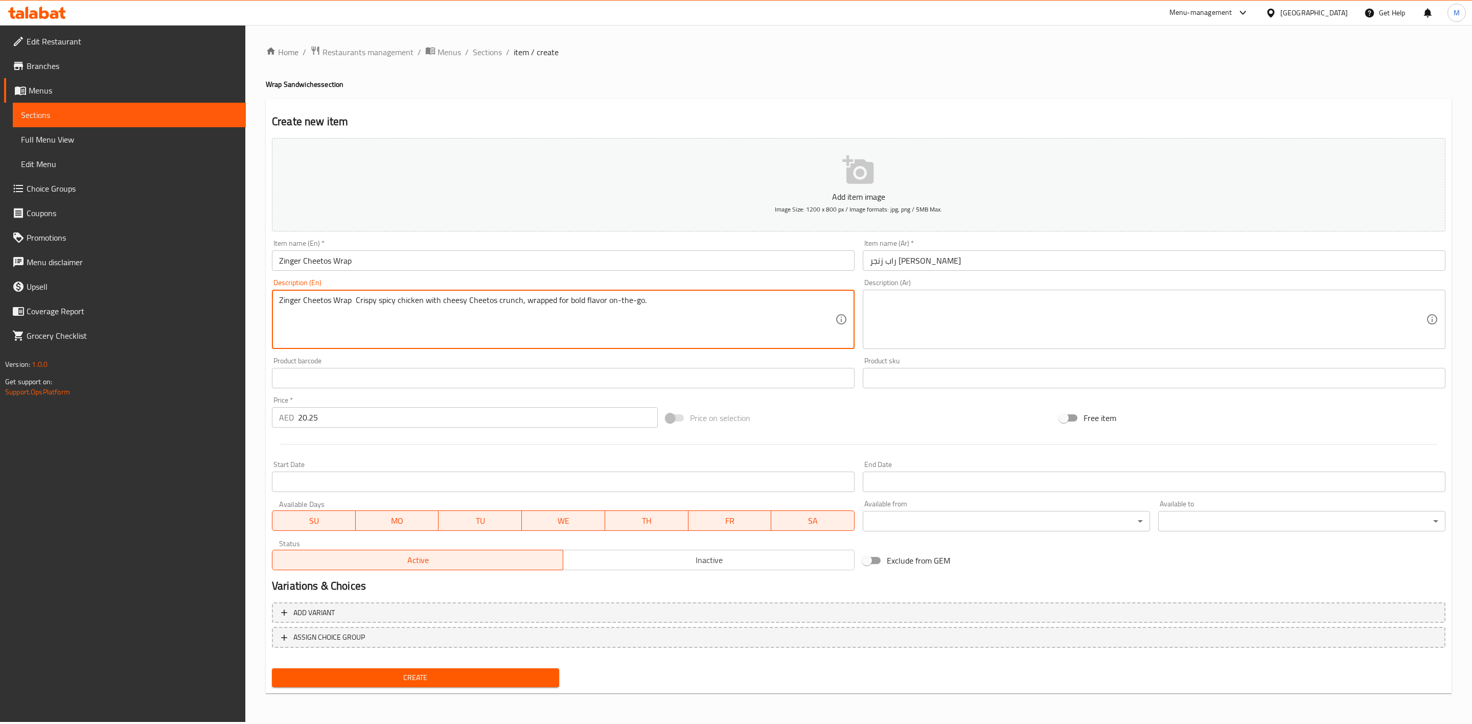
click at [560, 300] on textarea "Zinger Cheetos Wrap Crispy spicy chicken with cheesy Cheetos crunch, wrapped fo…" at bounding box center [557, 319] width 556 height 49
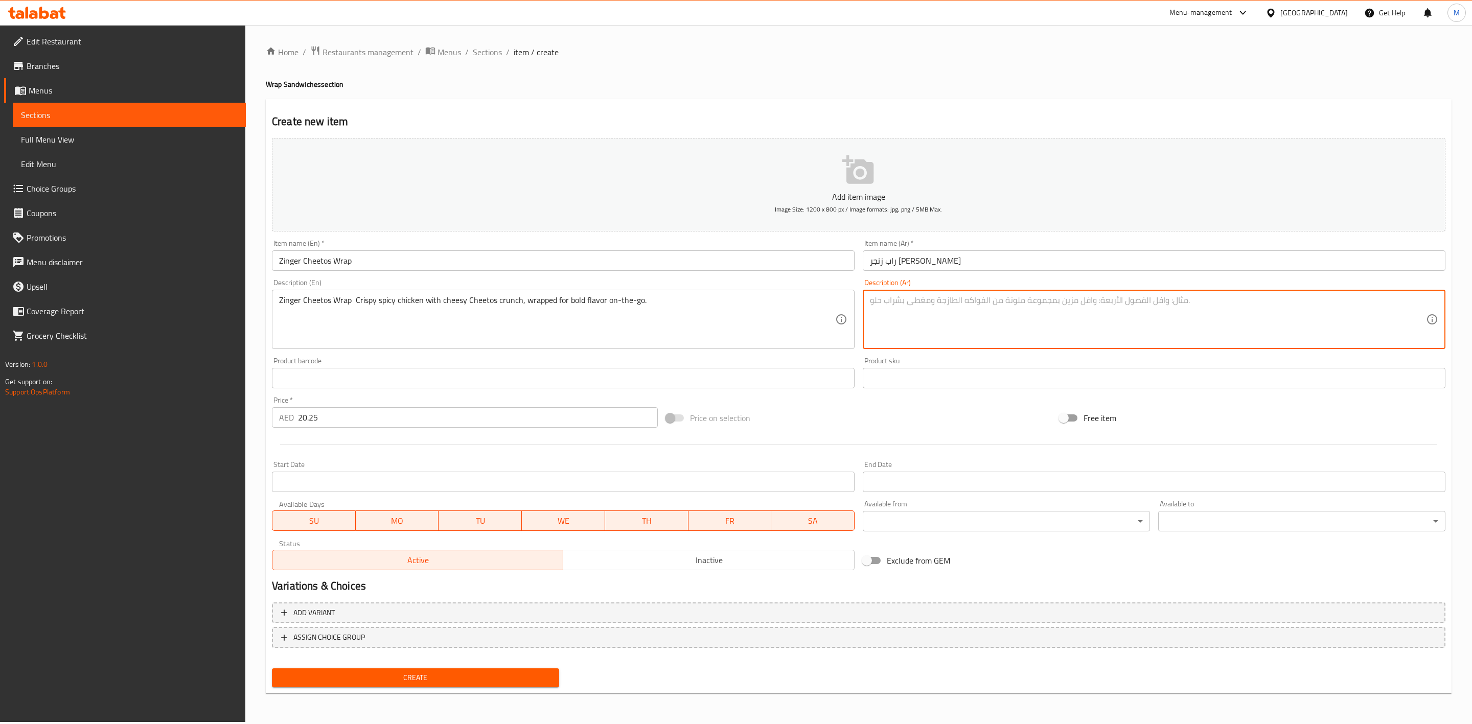
click at [963, 296] on textarea at bounding box center [1148, 319] width 556 height 49
paste textarea "لفائف [PERSON_NAME] دجاج مقرمش حار مع جبنة تشيتوس المقرمشة، ملفوفة للحصول على ن…"
type textarea "لفائف [PERSON_NAME] دجاج مقرمش حار مع جبنة تشيتوس المقرمشة، ملفوفة للحصول على ن…"
click at [968, 354] on div "Product sku Product sku" at bounding box center [1154, 372] width 591 height 39
click at [416, 442] on div at bounding box center [859, 444] width 1182 height 25
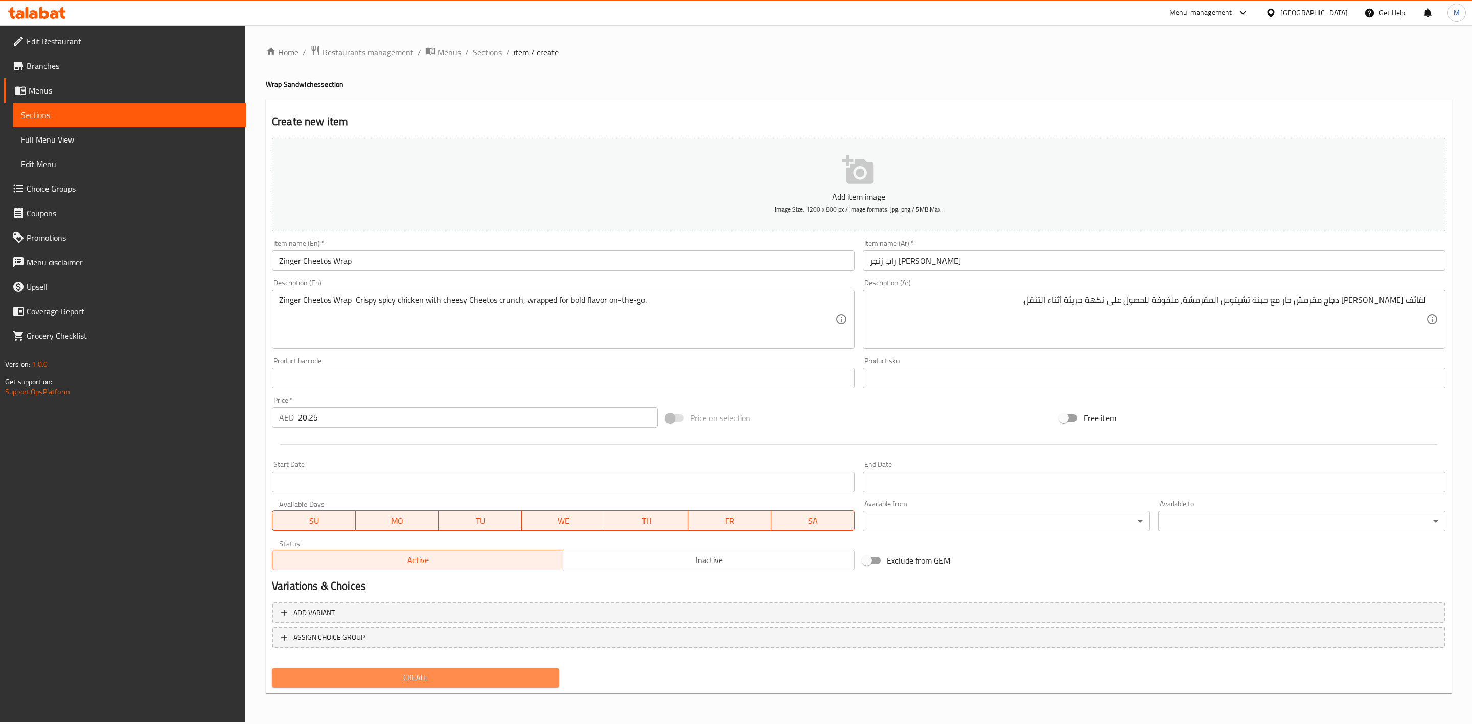
click at [483, 675] on span "Create" at bounding box center [415, 678] width 271 height 13
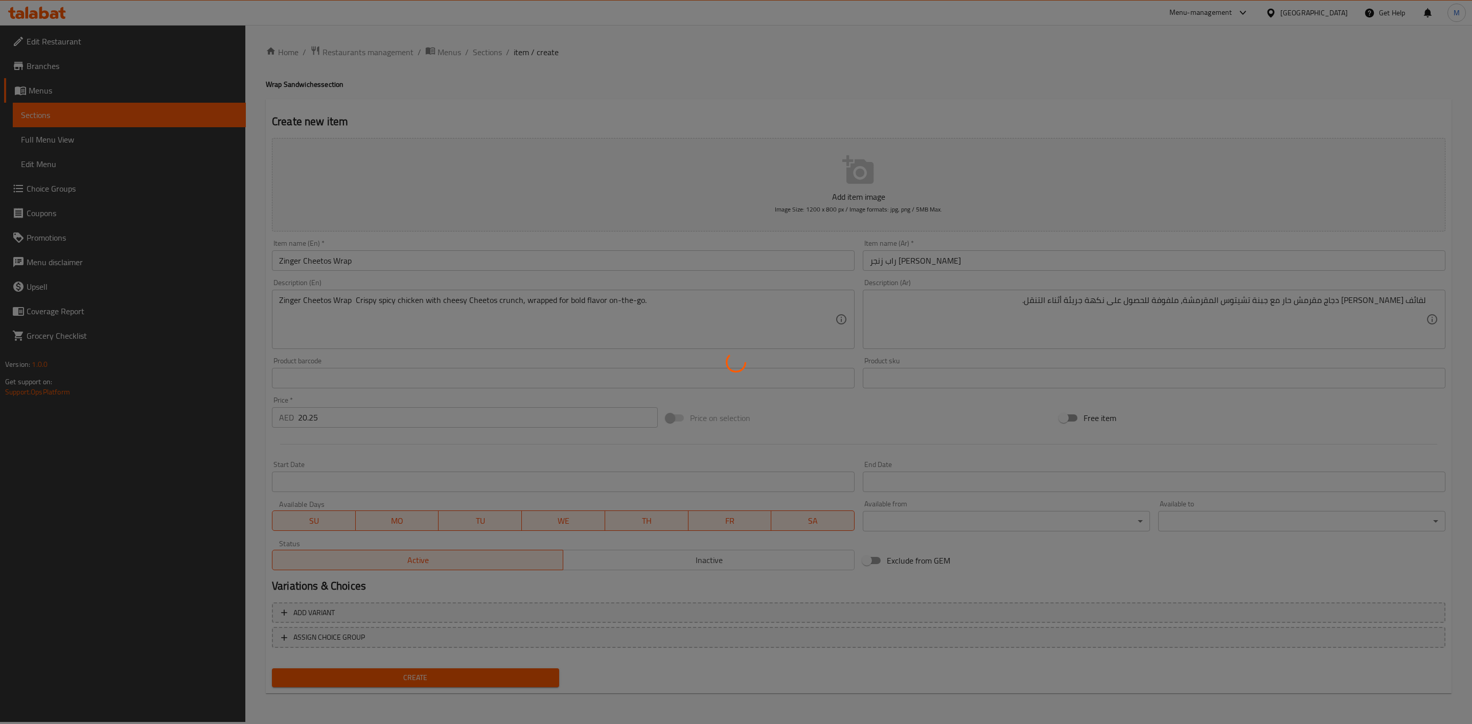
type input "0"
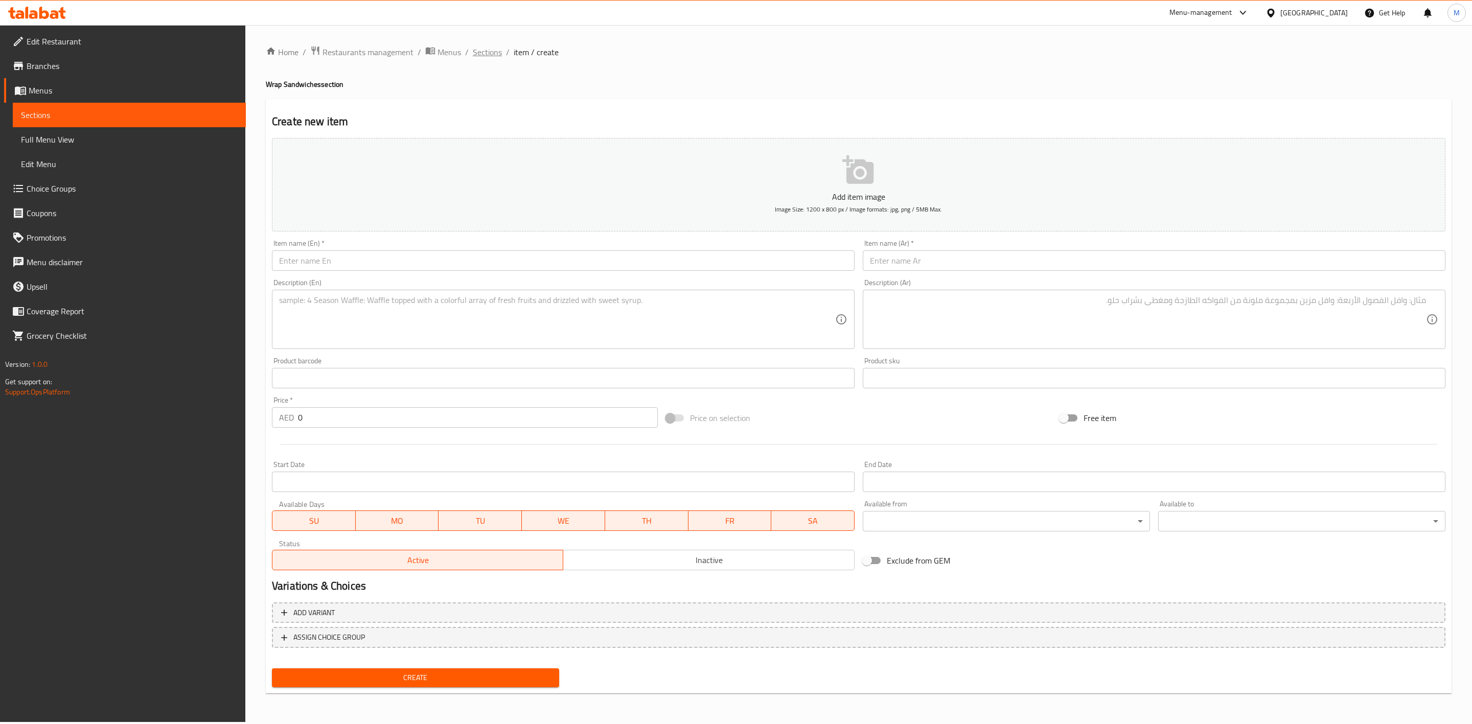
click at [495, 47] on span "Sections" at bounding box center [487, 52] width 29 height 12
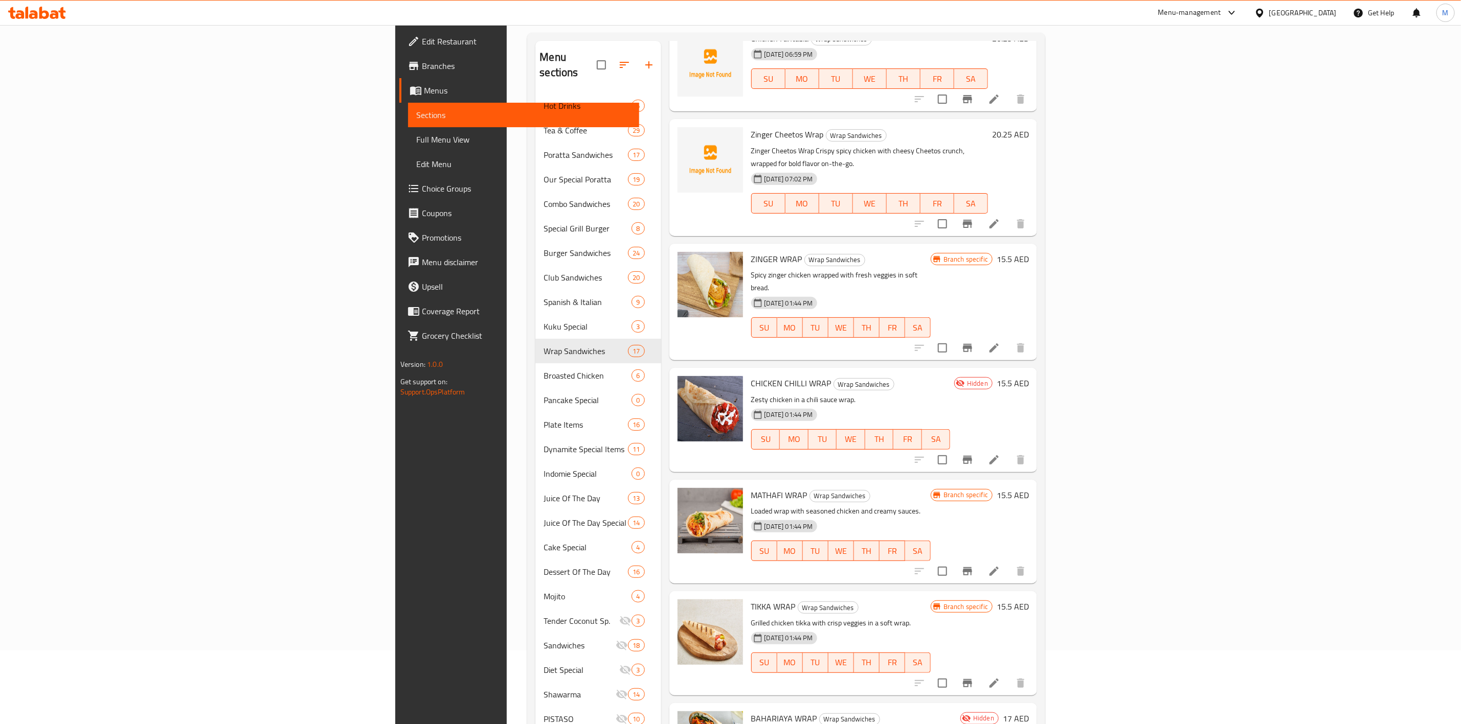
scroll to position [143, 0]
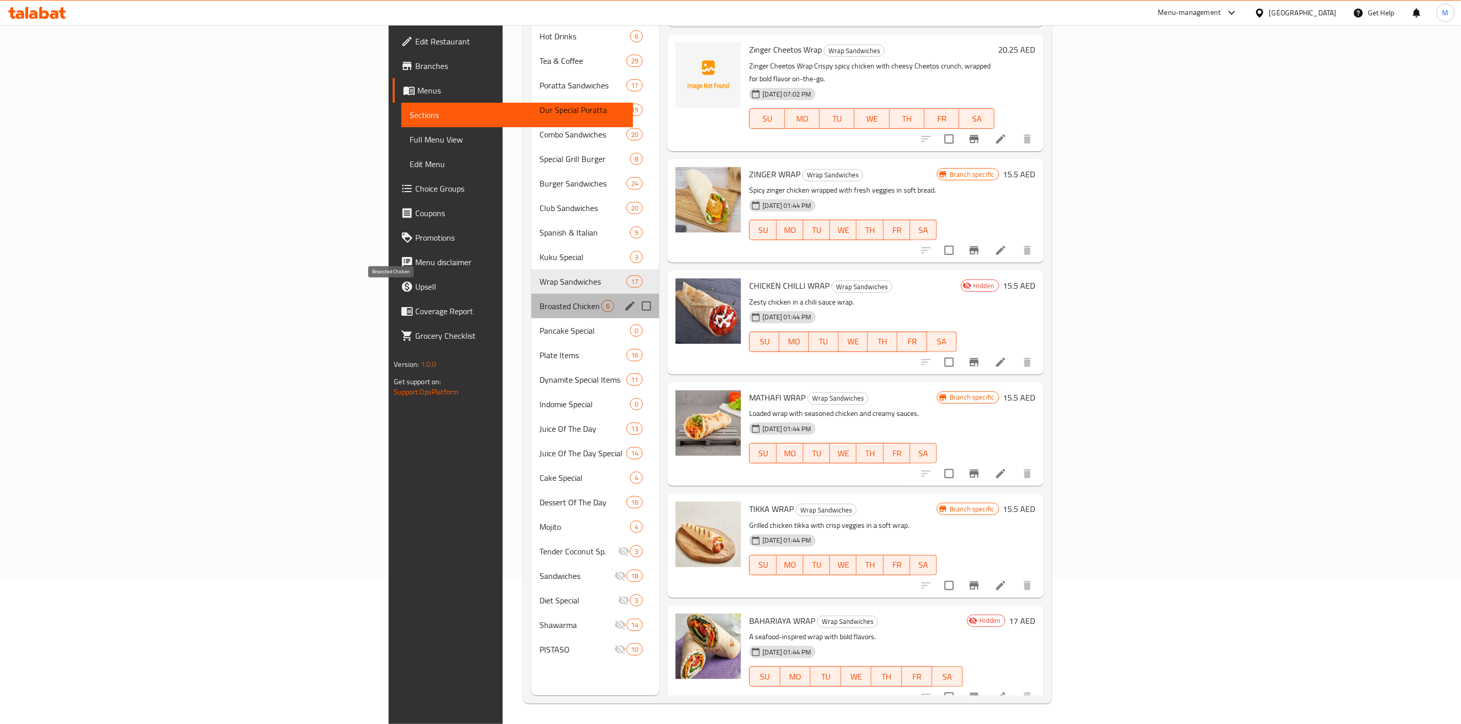
click at [539, 300] on span "Broasted Chicken" at bounding box center [570, 306] width 62 height 12
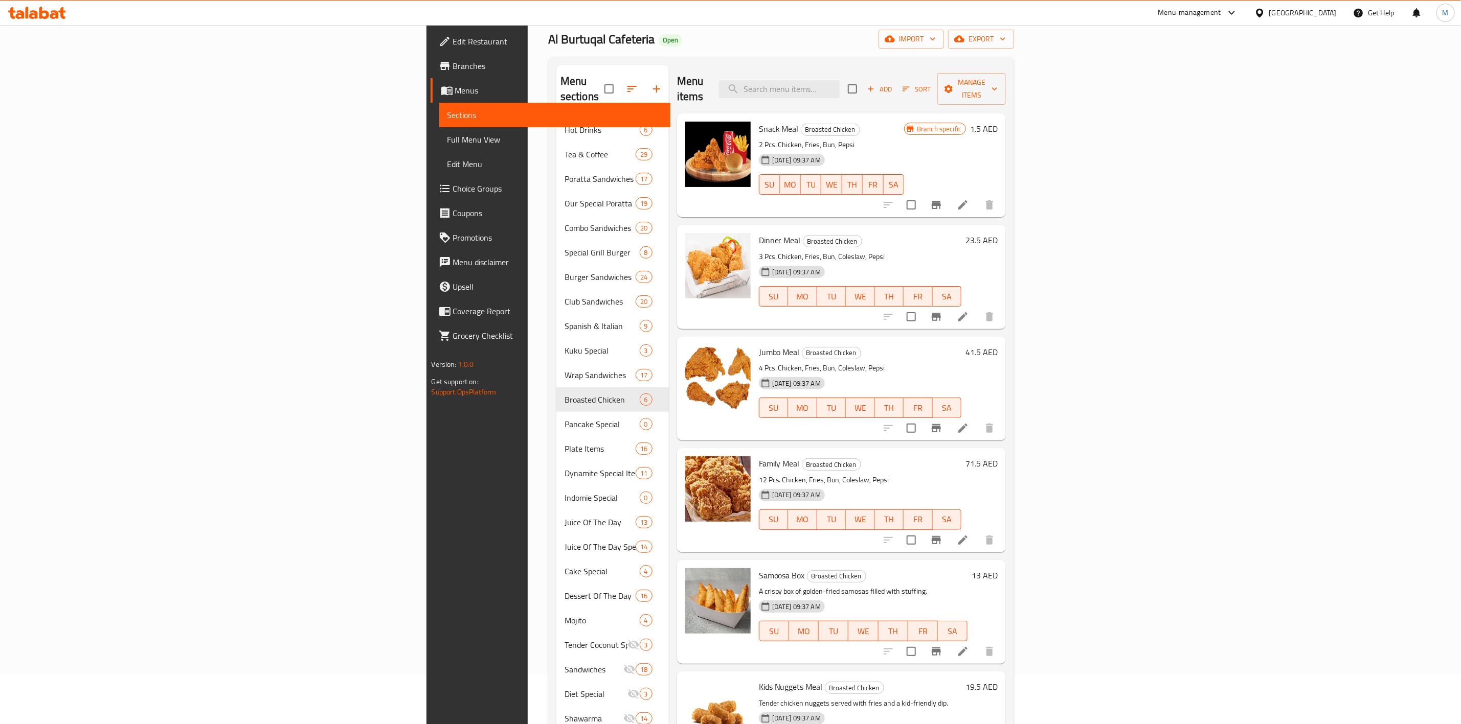
scroll to position [77, 0]
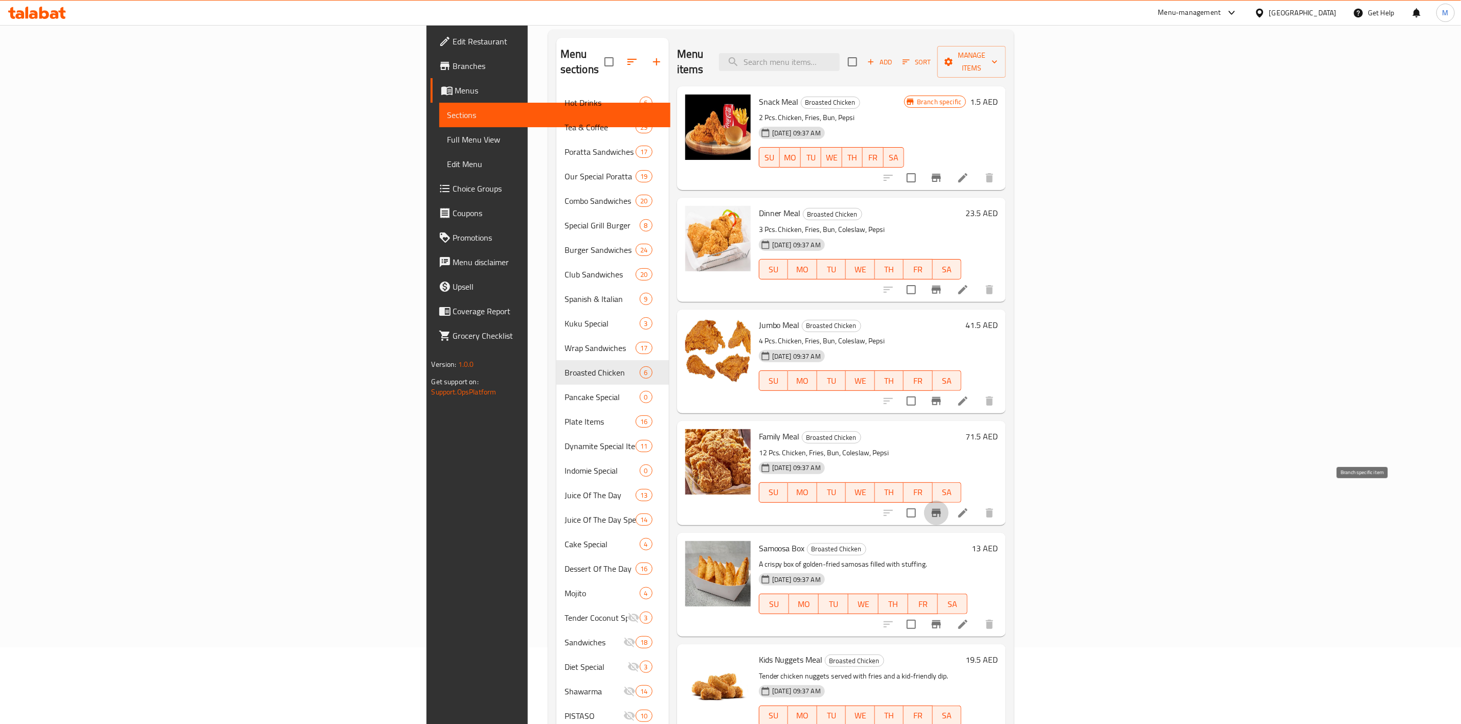
click at [948, 505] on button "Branch-specific-item" at bounding box center [936, 513] width 25 height 25
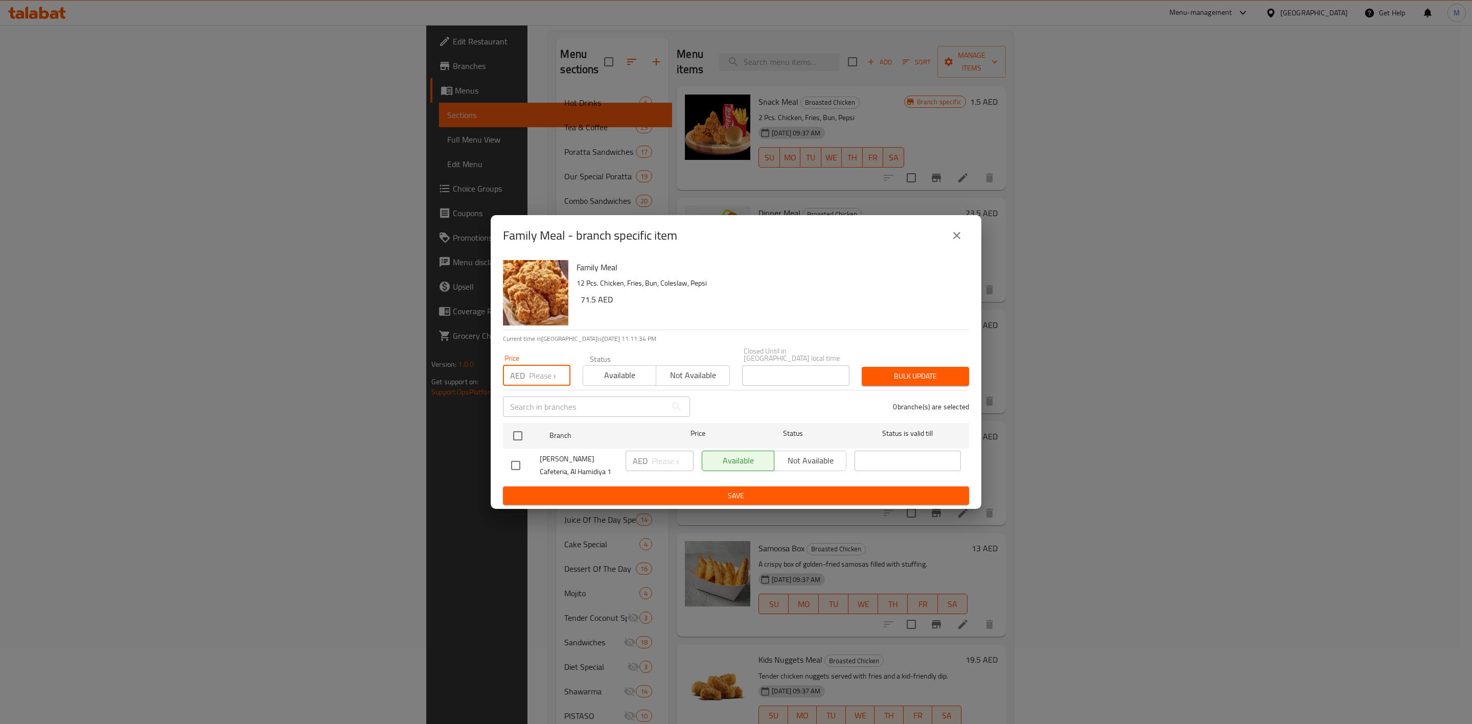
click at [540, 374] on input "number" at bounding box center [549, 376] width 41 height 20
paste input "66.15"
type input "66.15"
click at [520, 422] on div at bounding box center [526, 436] width 38 height 30
click at [525, 435] on input "checkbox" at bounding box center [517, 435] width 21 height 21
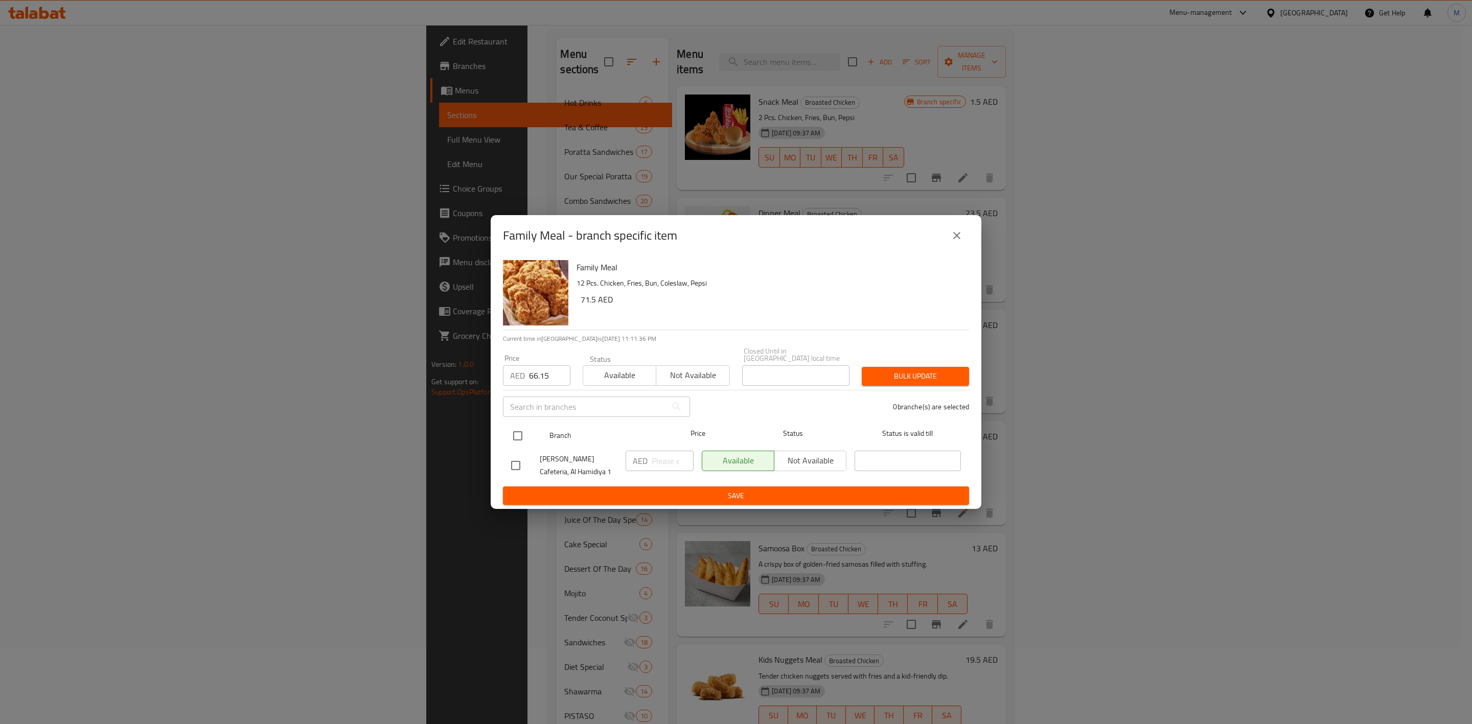
checkbox input "true"
click at [951, 394] on div "1 branche(s) are selected" at bounding box center [835, 407] width 279 height 37
click at [948, 389] on div "1 branche(s) are selected" at bounding box center [835, 407] width 279 height 37
click at [943, 379] on span "Bulk update" at bounding box center [915, 376] width 91 height 13
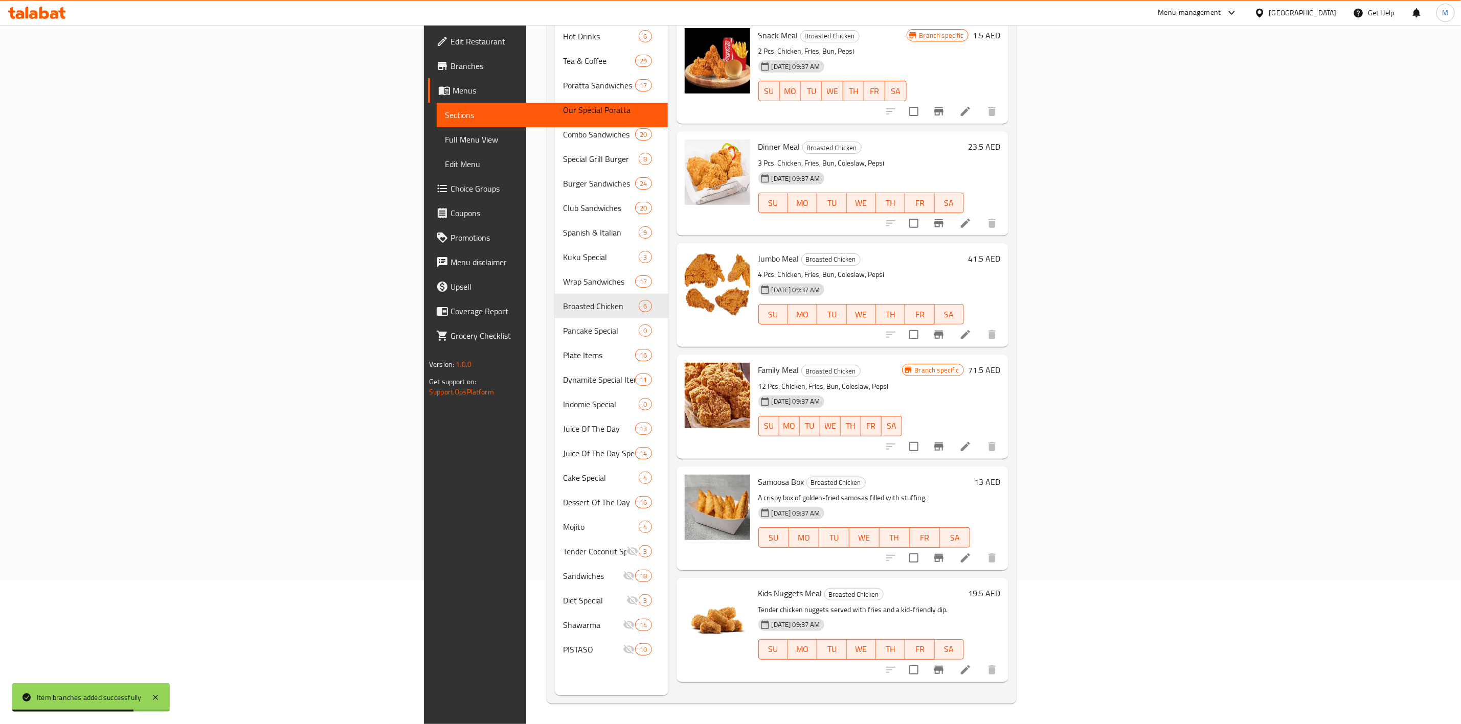
scroll to position [0, 0]
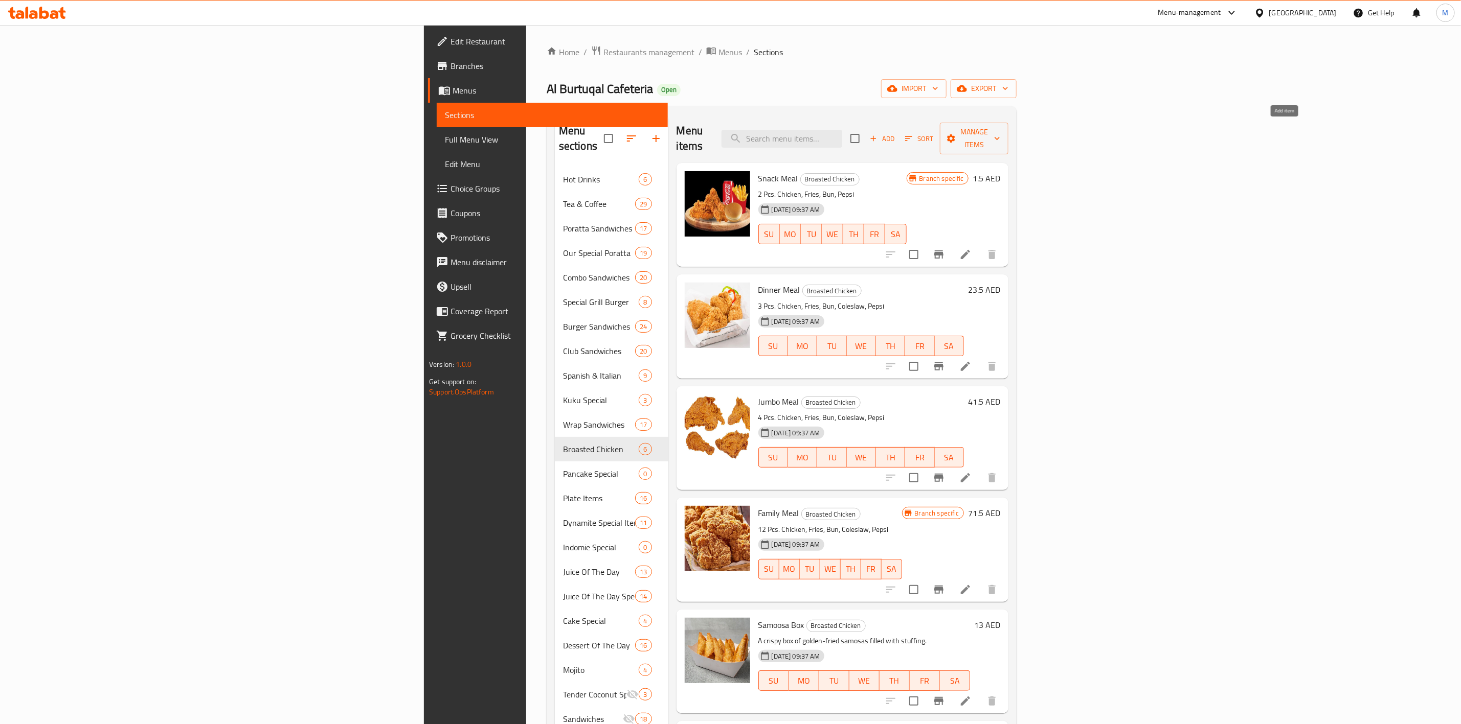
click at [896, 133] on span "Add" at bounding box center [882, 139] width 28 height 12
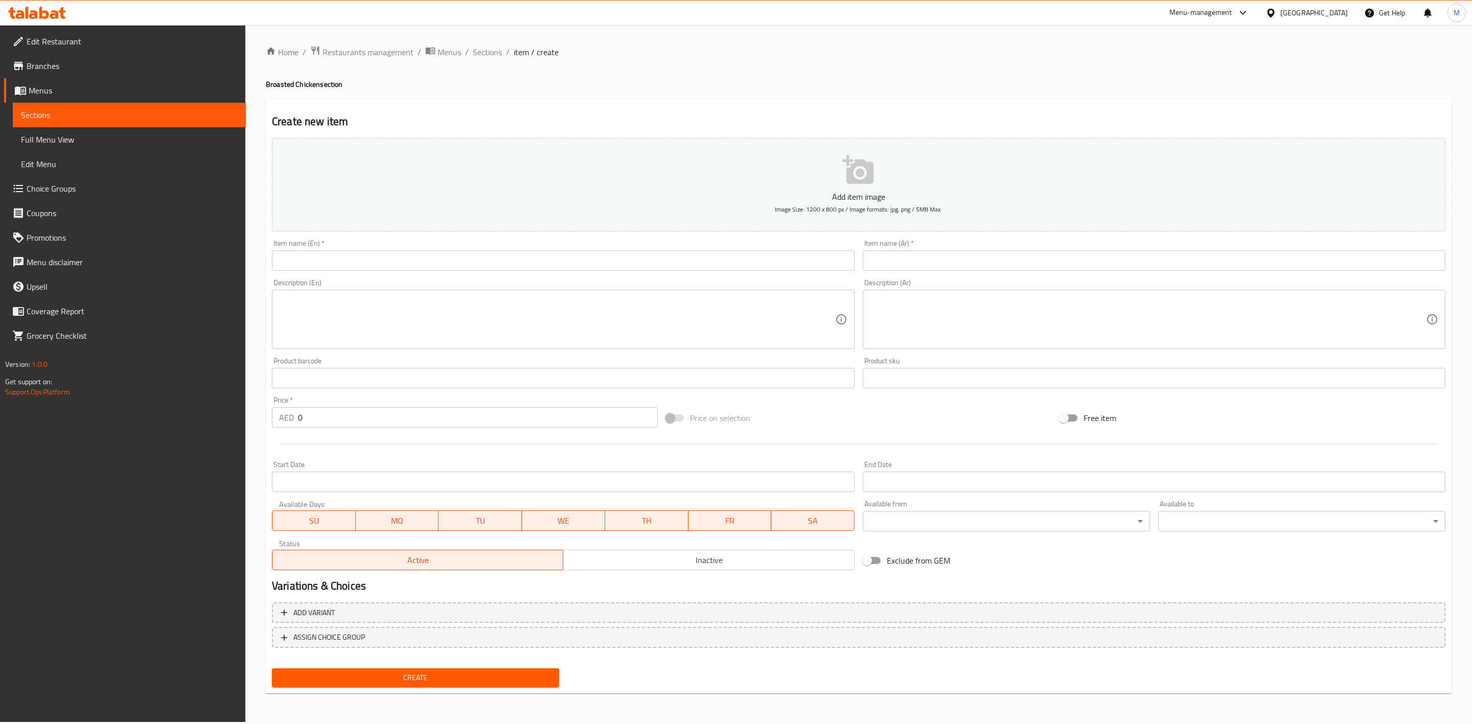
click at [439, 258] on input "text" at bounding box center [563, 261] width 583 height 20
paste input "PARTY MEAL"
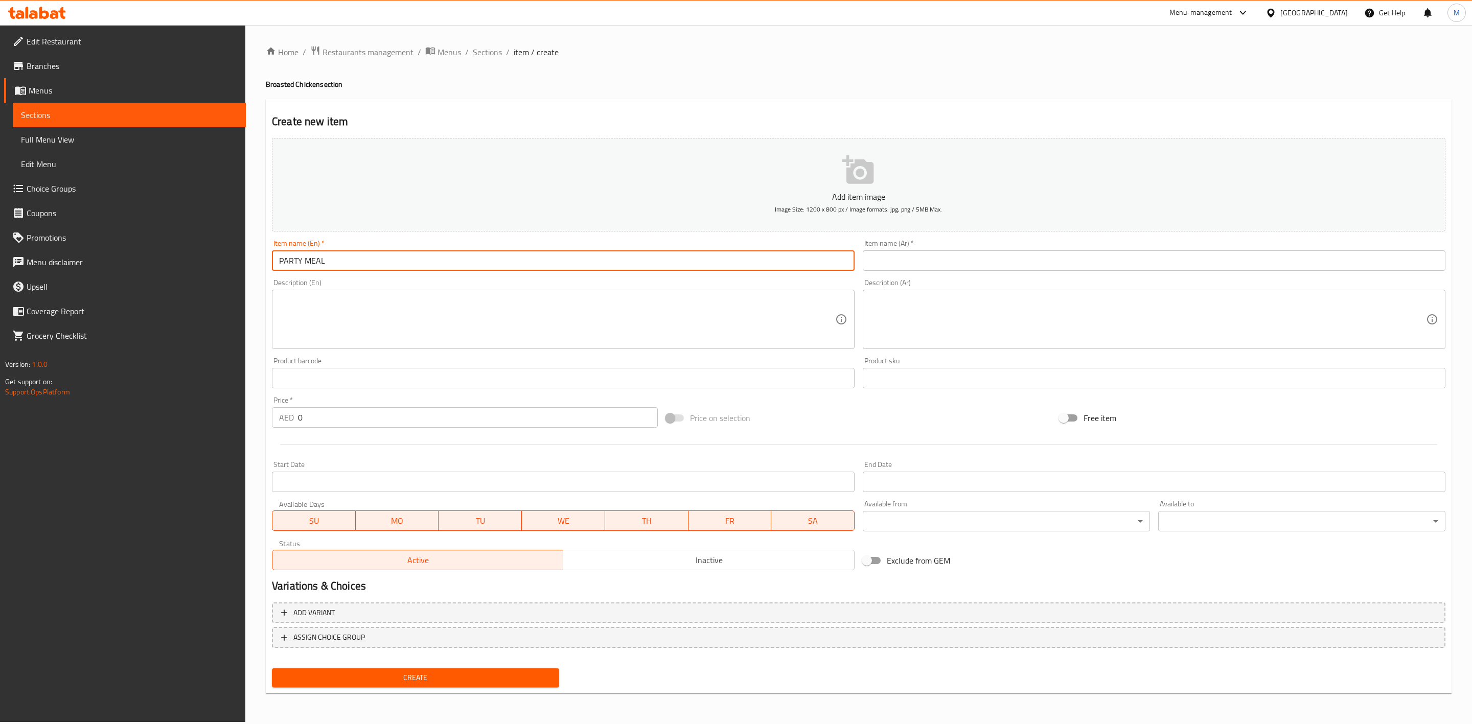
click at [439, 258] on input "PARTY MEAL" at bounding box center [563, 261] width 583 height 20
type input "Party Meal"
click at [970, 264] on input "text" at bounding box center [1154, 261] width 583 height 20
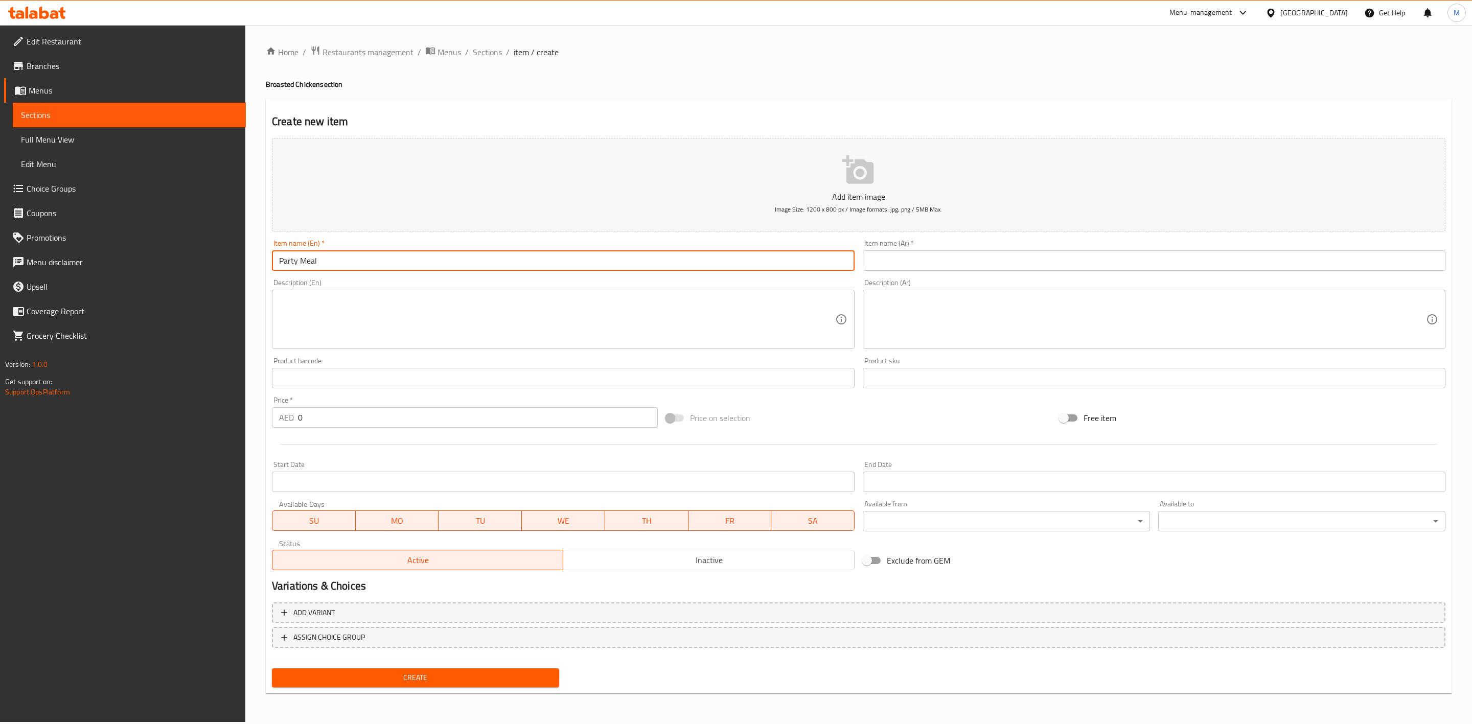
paste input "وجبة بارتي"
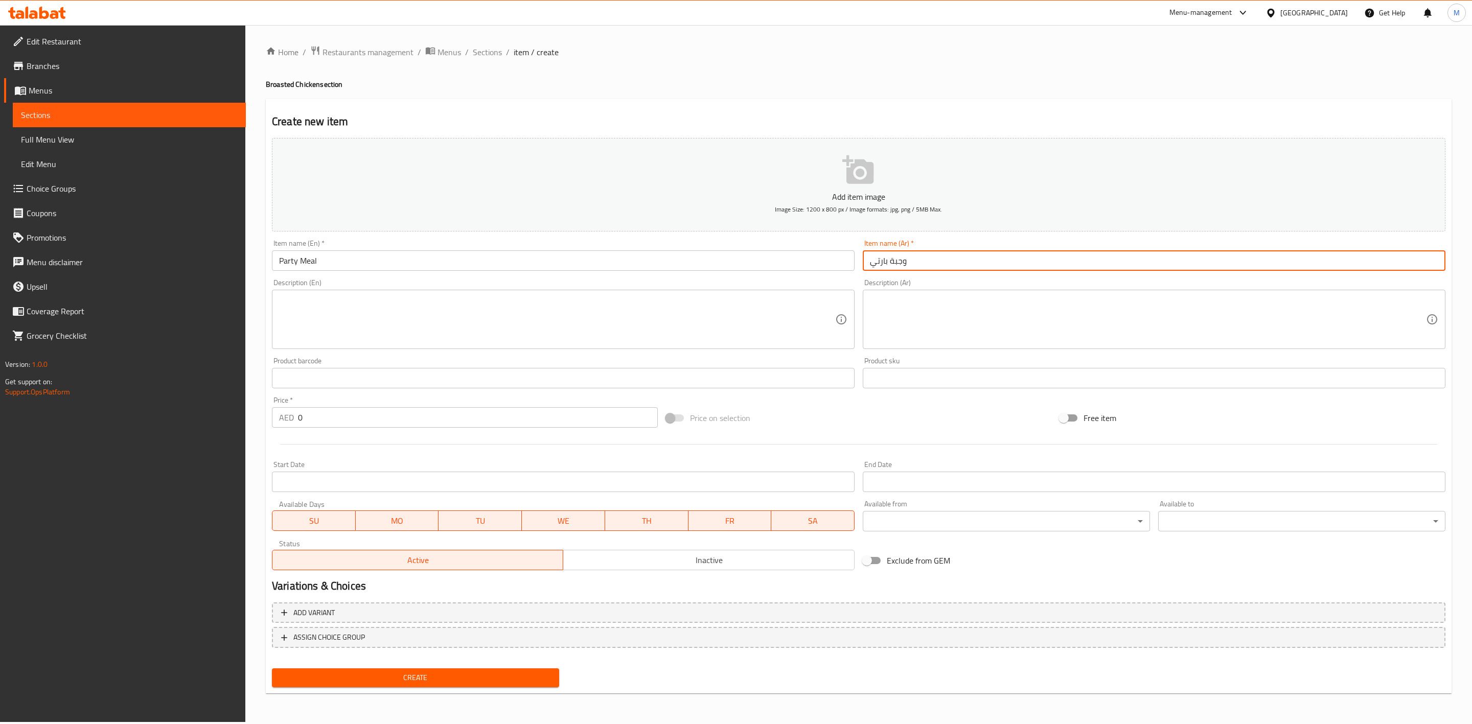
type input "وجبة بارتي"
click at [989, 279] on div "Description (Ar) Description (Ar)" at bounding box center [1154, 314] width 583 height 70
click at [972, 270] on input "وجبة بارتي" at bounding box center [1154, 261] width 583 height 20
click at [972, 262] on input "وجبة بارتي" at bounding box center [1154, 261] width 583 height 20
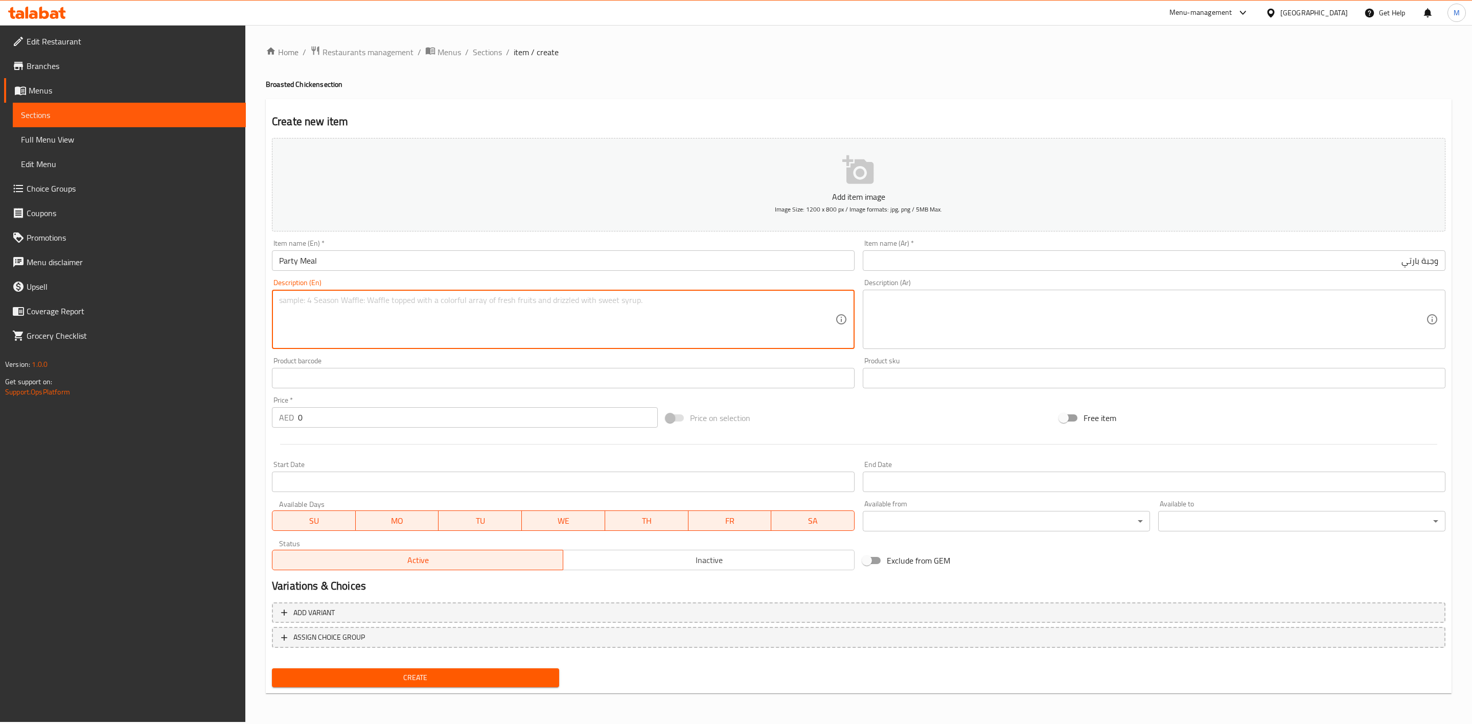
click at [534, 316] on textarea at bounding box center [557, 319] width 556 height 49
paste textarea "10 PCS. CHICKEN + FRENCH FRIES + 6 BUN +"
click at [474, 305] on textarea "10 PCS. CHICKEN + FRENCH FRIES + 6 BUN +" at bounding box center [557, 319] width 556 height 49
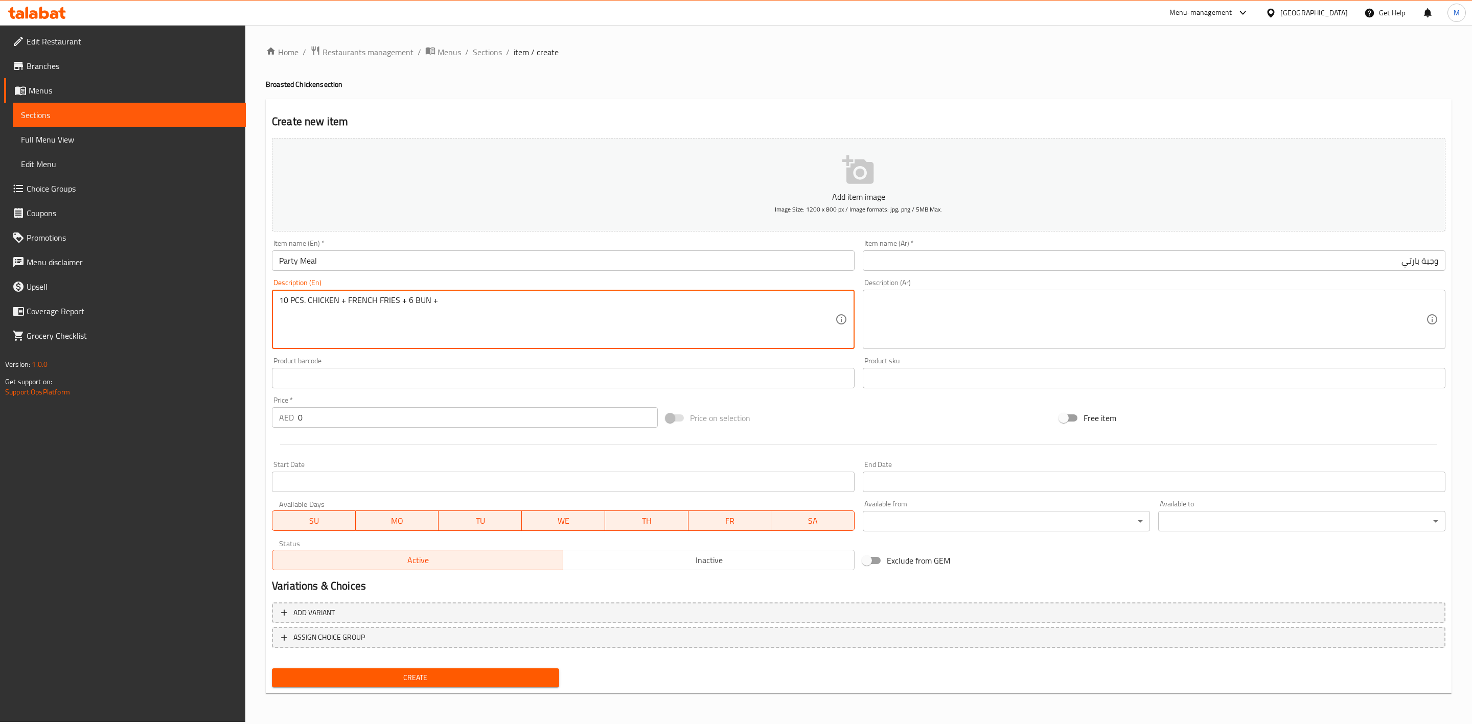
click at [474, 305] on textarea "10 PCS. CHICKEN + FRENCH FRIES + 6 BUN +" at bounding box center [557, 319] width 556 height 49
paste textarea "5 PCS. CHICKEN + FRENCH FRIES + 6 BUN + GARLIC + PEPSI"
click at [473, 309] on textarea "15 PCS. CHICKEN + FRENCH FRIES + 6 BUN + GARLIC + PEPSI" at bounding box center [557, 319] width 556 height 49
click at [462, 295] on textarea "15 PCS. CHICKEN + FRENCH FRIES + 6 BUN + GARLIC + PEPSI" at bounding box center [557, 319] width 556 height 49
drag, startPoint x: 345, startPoint y: 299, endPoint x: 339, endPoint y: 299, distance: 5.6
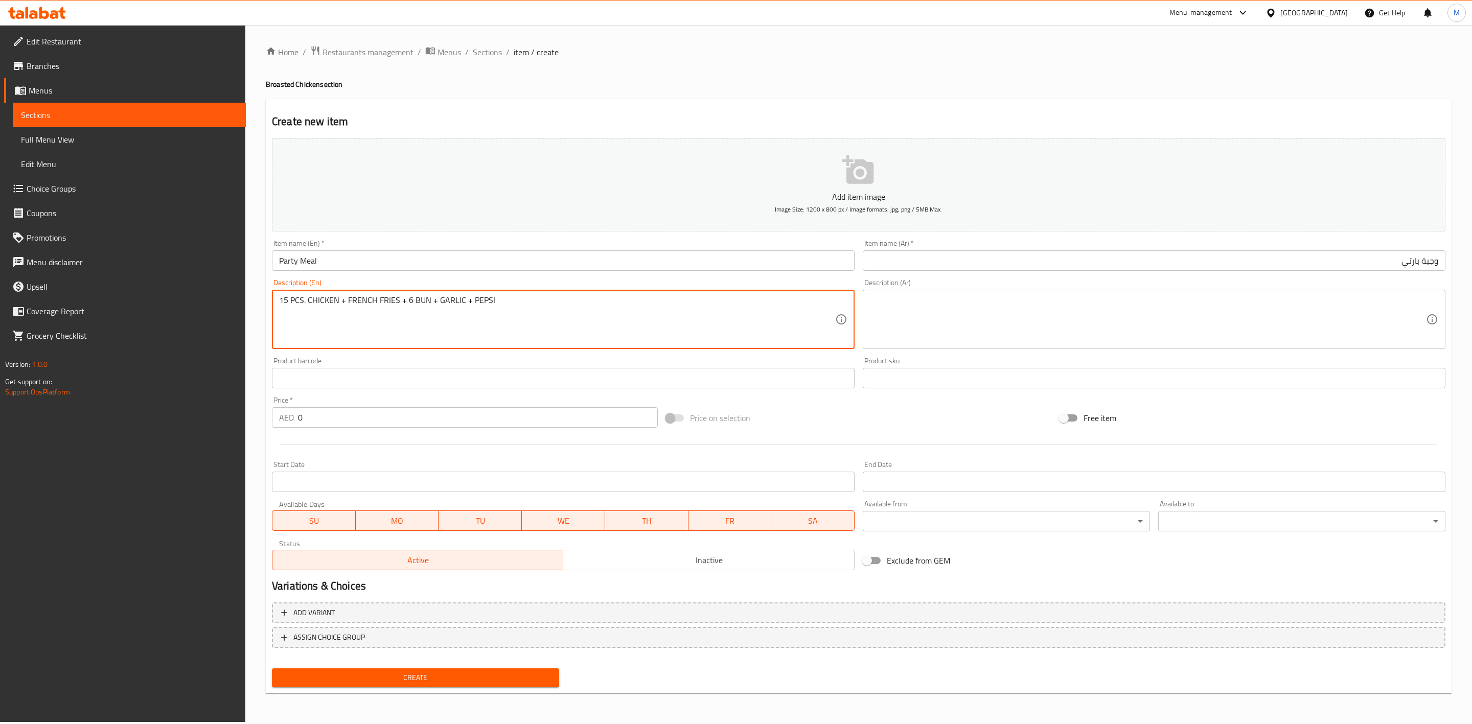
click at [339, 299] on textarea "15 PCS. CHICKEN + FRENCH FRIES + 6 BUN + GARLIC + PEPSI" at bounding box center [557, 319] width 556 height 49
click at [395, 303] on textarea "15 PCS. CHICKEN , FRENCH FRIES + 6 BUN + GARLIC + PEPSI" at bounding box center [557, 319] width 556 height 49
click at [422, 302] on textarea "15 PCS. CHICKEN , FRENCH FRIES, 6 BUN + GARLIC + PEPSI" at bounding box center [557, 319] width 556 height 49
click at [456, 304] on textarea "15 PCS. CHICKEN , FRENCH FRIES, 6 BUN , GARLIC + PEPSI" at bounding box center [557, 319] width 556 height 49
click at [454, 303] on textarea "15 PCS. CHICKEN , FRENCH FRIES, 6 BUN , GARLIC + PEPSI" at bounding box center [557, 319] width 556 height 49
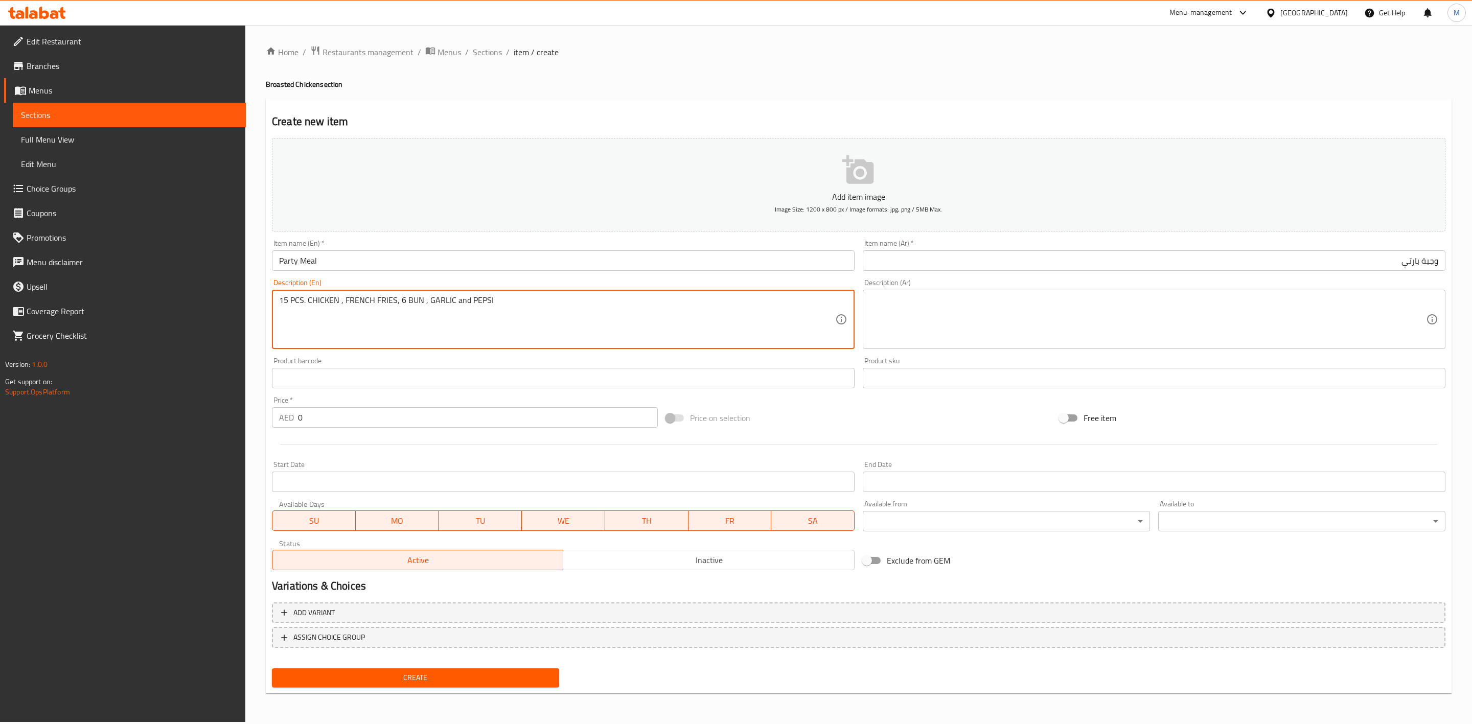
click at [494, 298] on textarea "15 PCS. CHICKEN , FRENCH FRIES, 6 BUN , GARLIC and PEPSI" at bounding box center [557, 319] width 556 height 49
click at [290, 305] on textarea "15 pcs. chicken , french fries, 6 bun , garlic and pepsi" at bounding box center [557, 319] width 556 height 49
click at [290, 304] on textarea "15 pcs. chicken , french fries, 6 bun , garlic and pepsi" at bounding box center [557, 319] width 556 height 49
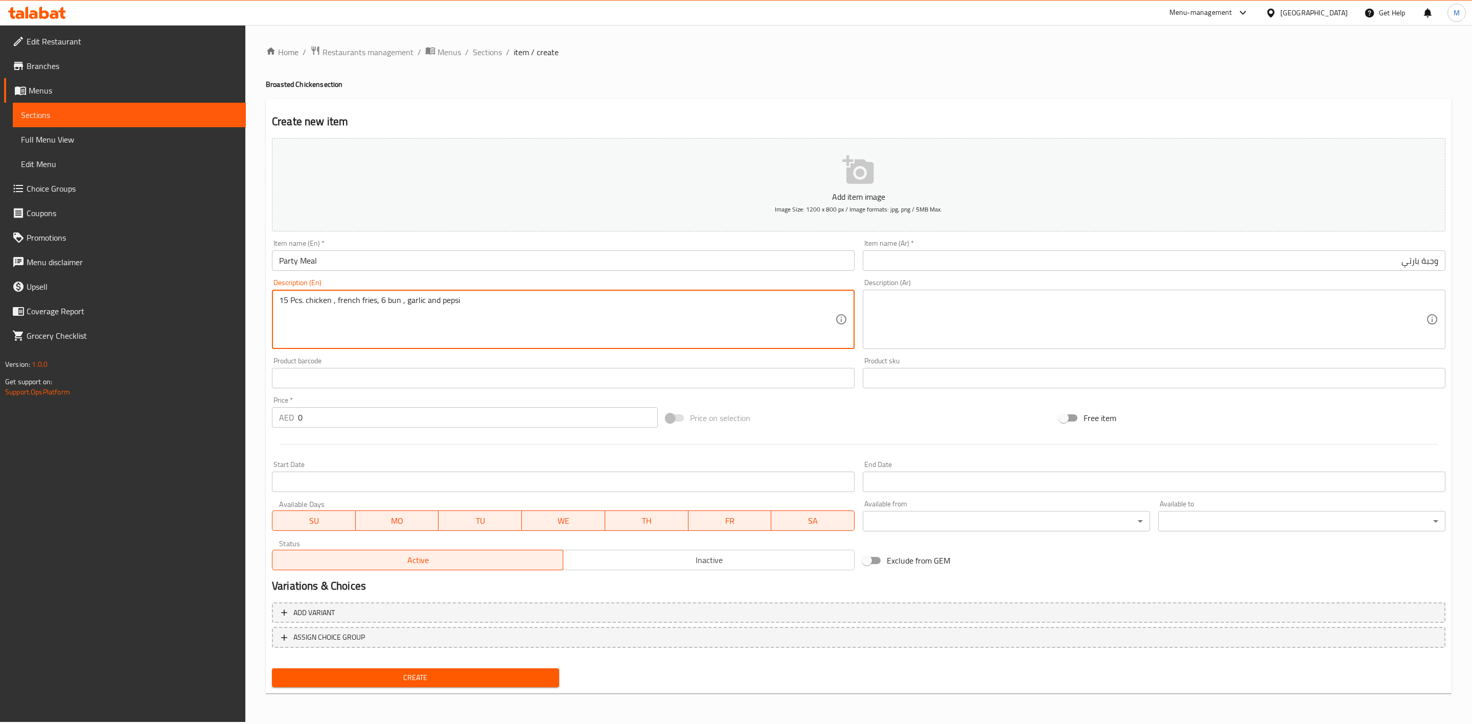
click at [344, 307] on textarea "15 Pcs. chicken , french fries, 6 bun , garlic and pepsi" at bounding box center [557, 319] width 556 height 49
click at [344, 312] on textarea "15 Pcs. chicken , french fries, 6 bun , garlic and pepsi" at bounding box center [557, 319] width 556 height 49
click at [450, 324] on textarea "15 Pcs. chicken , french fries, 6 bun , garlic and pepsi" at bounding box center [557, 319] width 556 height 49
click at [482, 310] on textarea "15 Pcs. chicken , french fries, 6 bun , garlic and pepsi" at bounding box center [557, 319] width 556 height 49
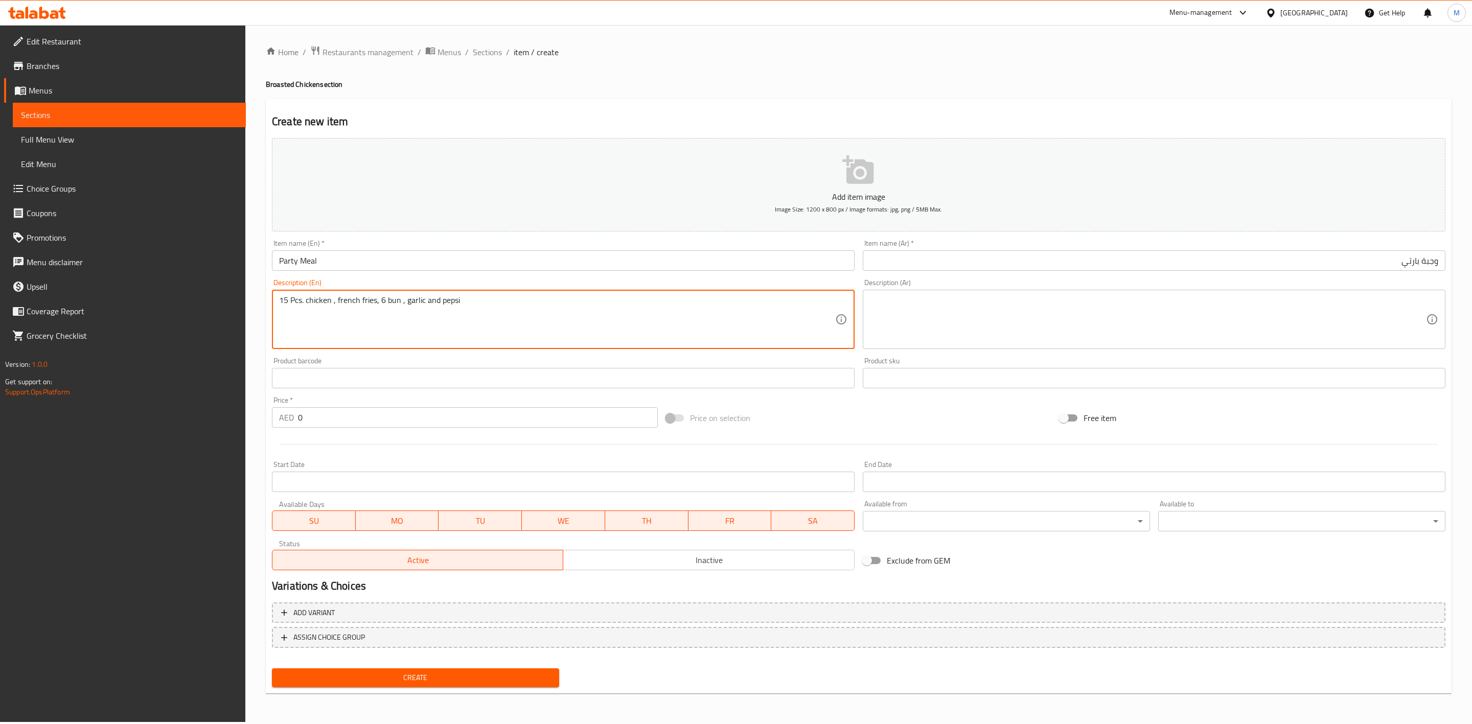
click at [482, 310] on textarea "15 Pcs. chicken , french fries, 6 bun , garlic and pepsi" at bounding box center [557, 319] width 556 height 49
type textarea "15 Pcs. chicken , french fries, 6 bun , garlic and pepsi"
click at [949, 300] on textarea at bounding box center [1148, 319] width 556 height 49
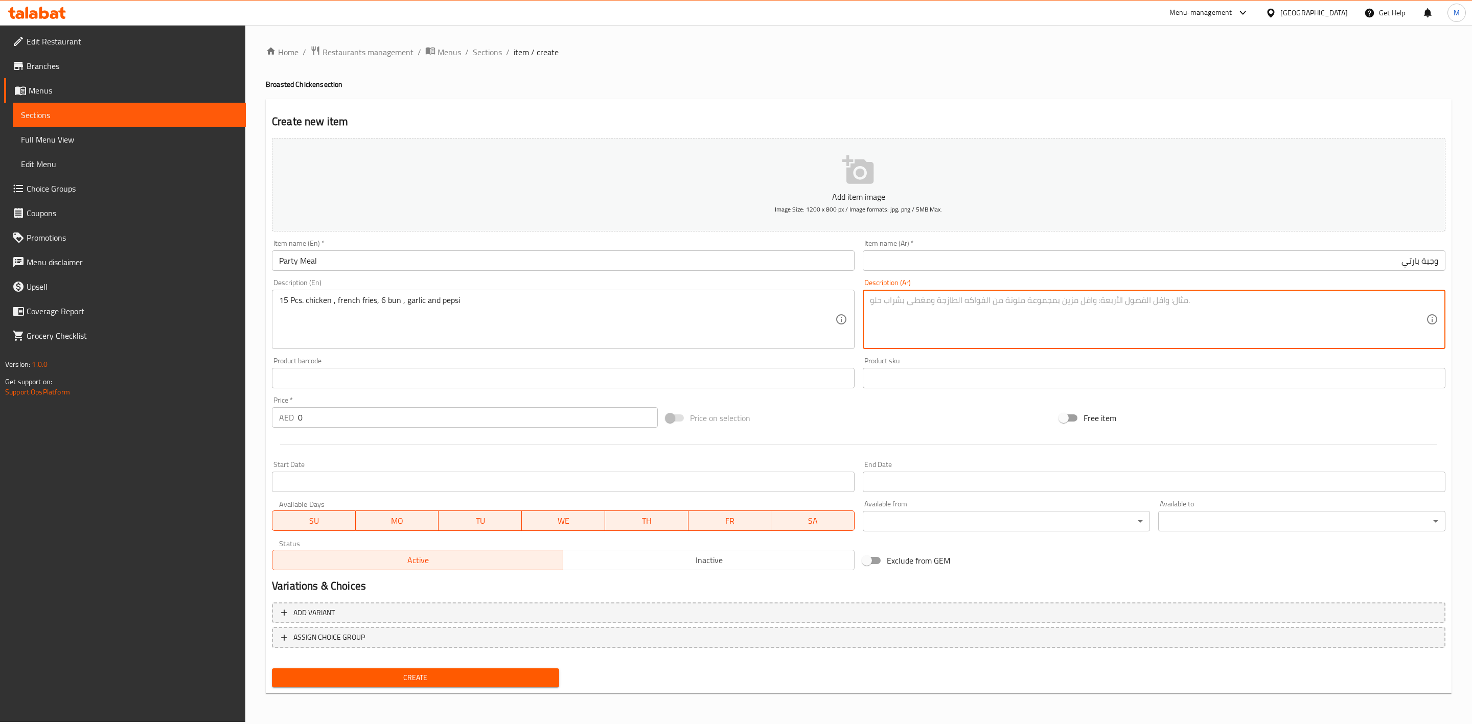
paste textarea "15 قطعة دجاج، بطاطس مقلية، 6 خبز، ثوم وبيبسي"
type textarea "15 قطعة دجاج، بطاطس مقلية، 6 خبز، ثوم وبيبسي"
drag, startPoint x: 330, startPoint y: 424, endPoint x: 324, endPoint y: 422, distance: 5.8
click at [324, 422] on input "0" at bounding box center [478, 417] width 360 height 20
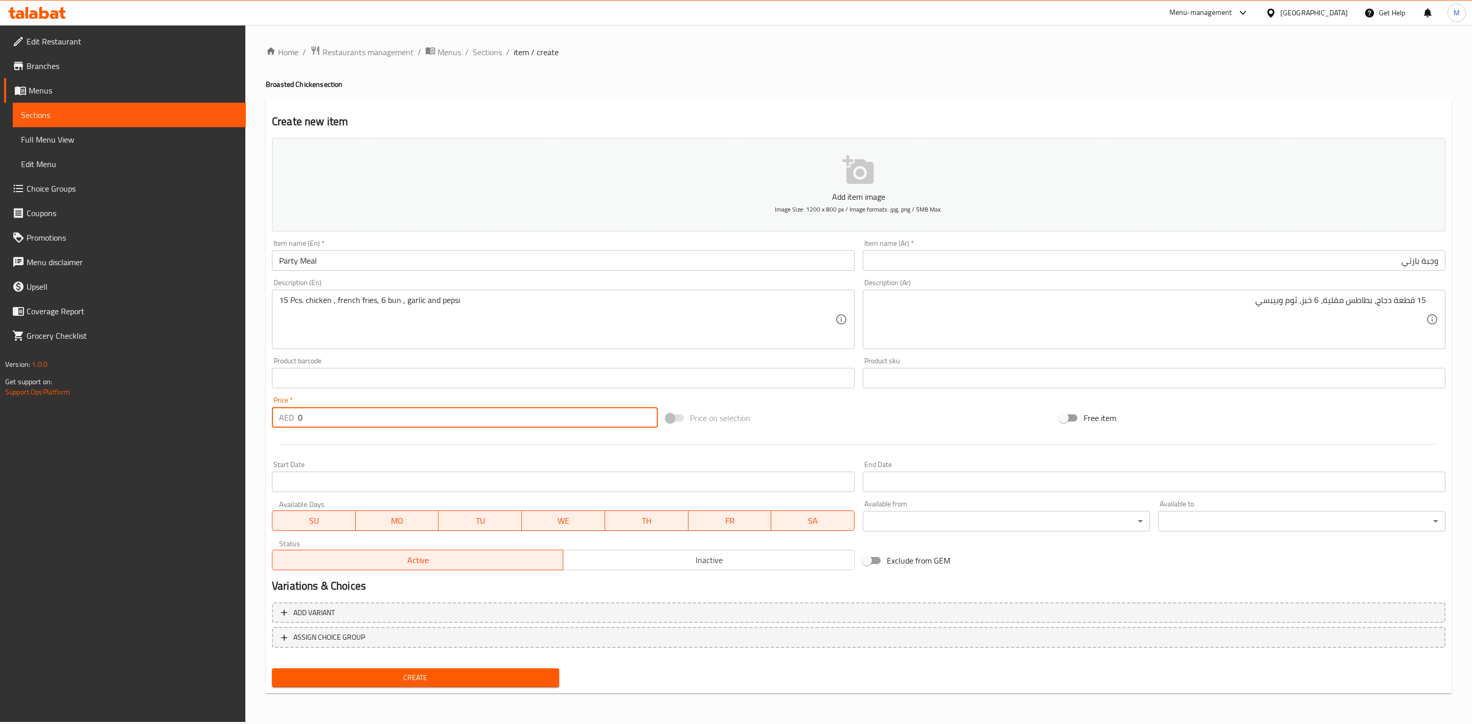
drag, startPoint x: 324, startPoint y: 422, endPoint x: 292, endPoint y: 421, distance: 32.2
click at [292, 421] on div "AED 0 Price *" at bounding box center [465, 417] width 386 height 20
paste input "101.25"
type input "101.25"
click at [334, 444] on div at bounding box center [859, 444] width 1182 height 25
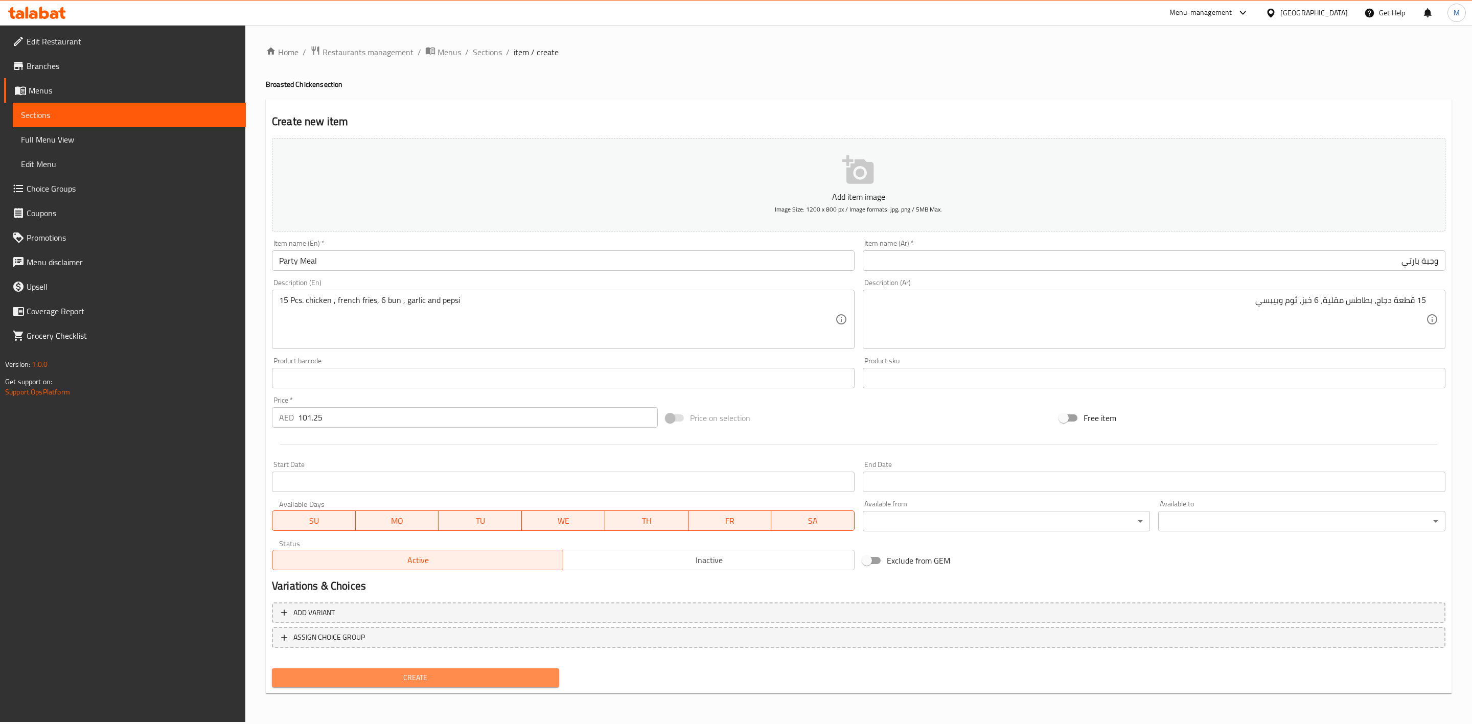
click at [451, 681] on span "Create" at bounding box center [415, 678] width 271 height 13
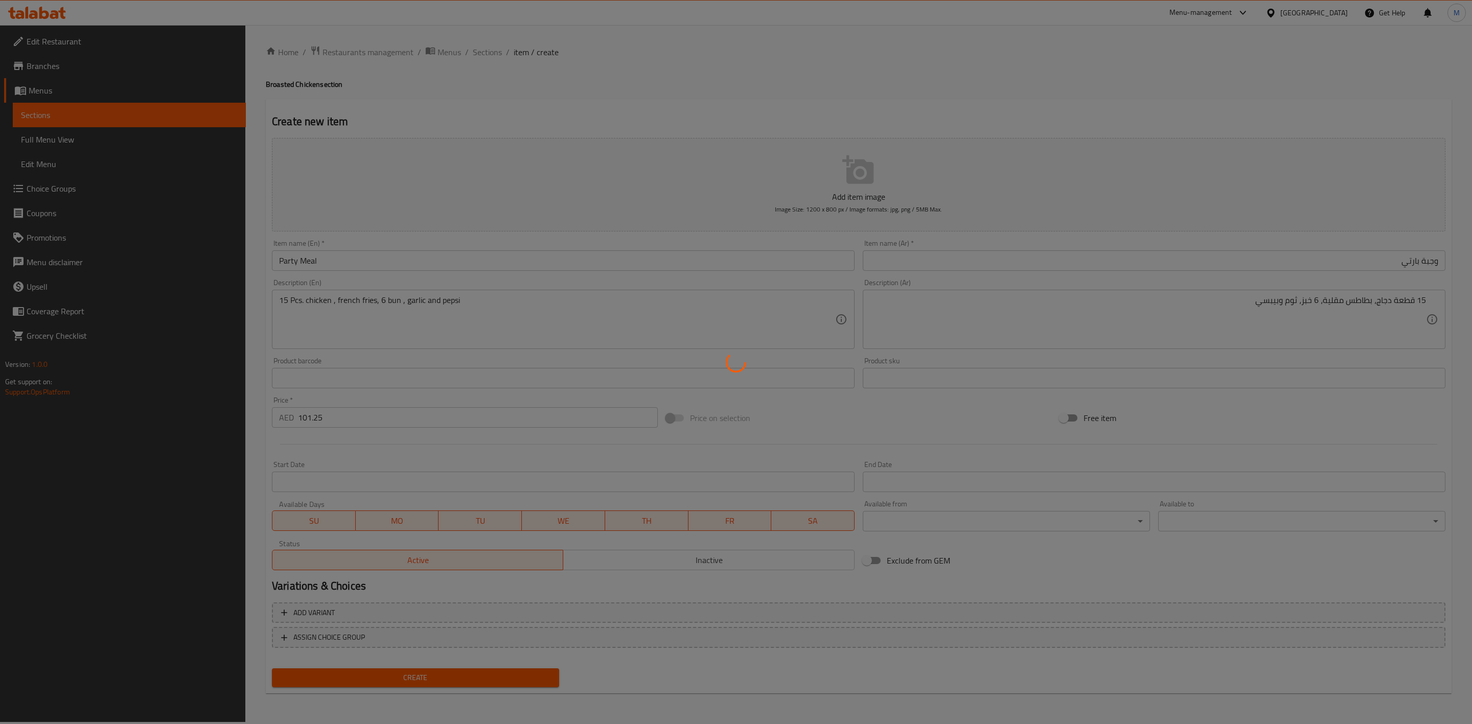
type input "0"
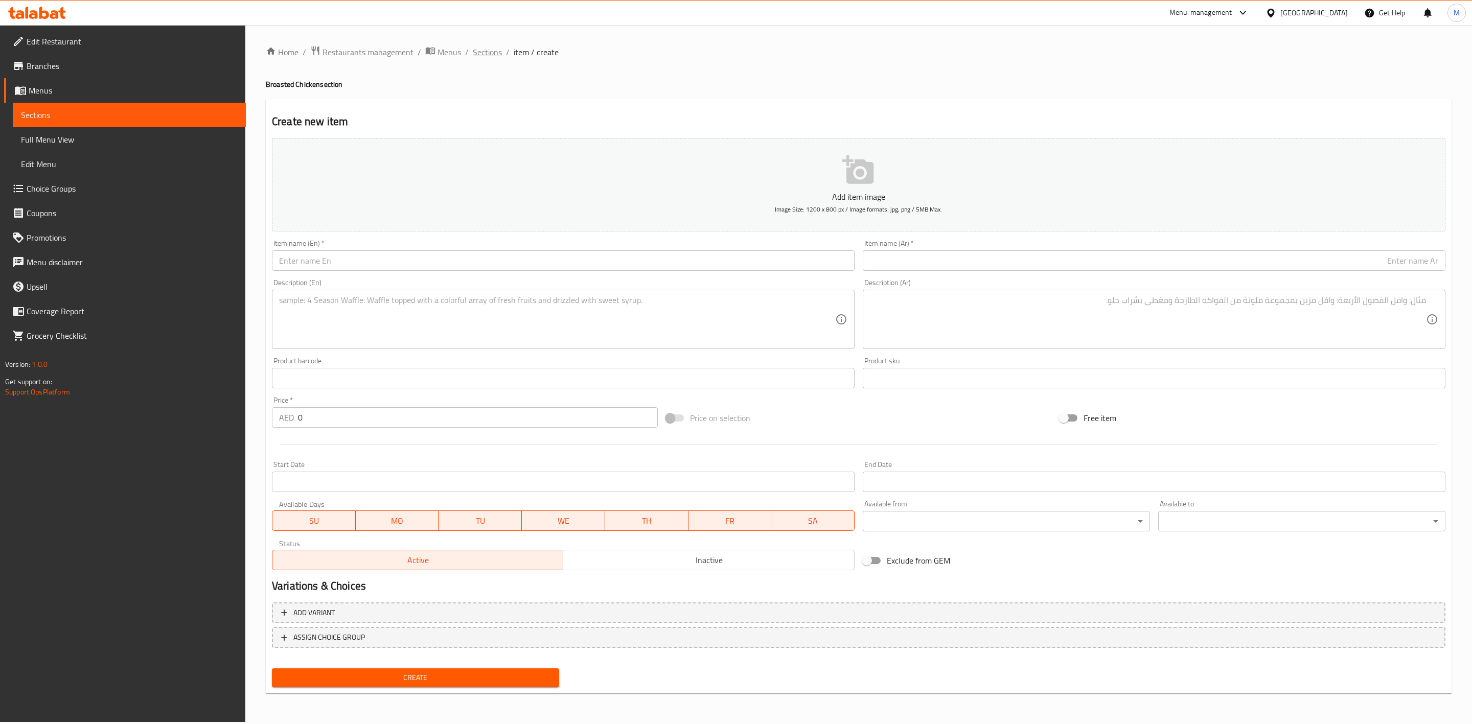
click at [480, 58] on span "Sections" at bounding box center [487, 52] width 29 height 12
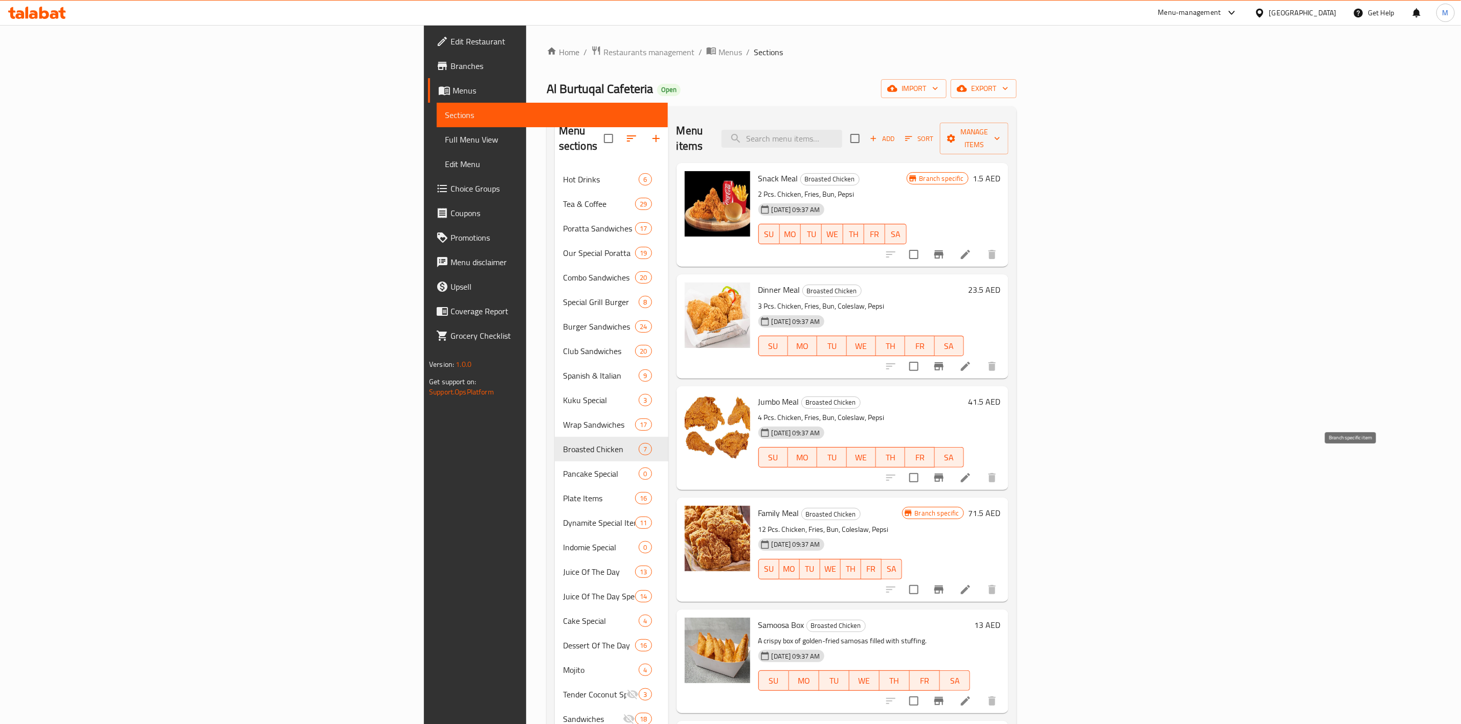
click at [943, 474] on icon "Branch-specific-item" at bounding box center [938, 478] width 9 height 8
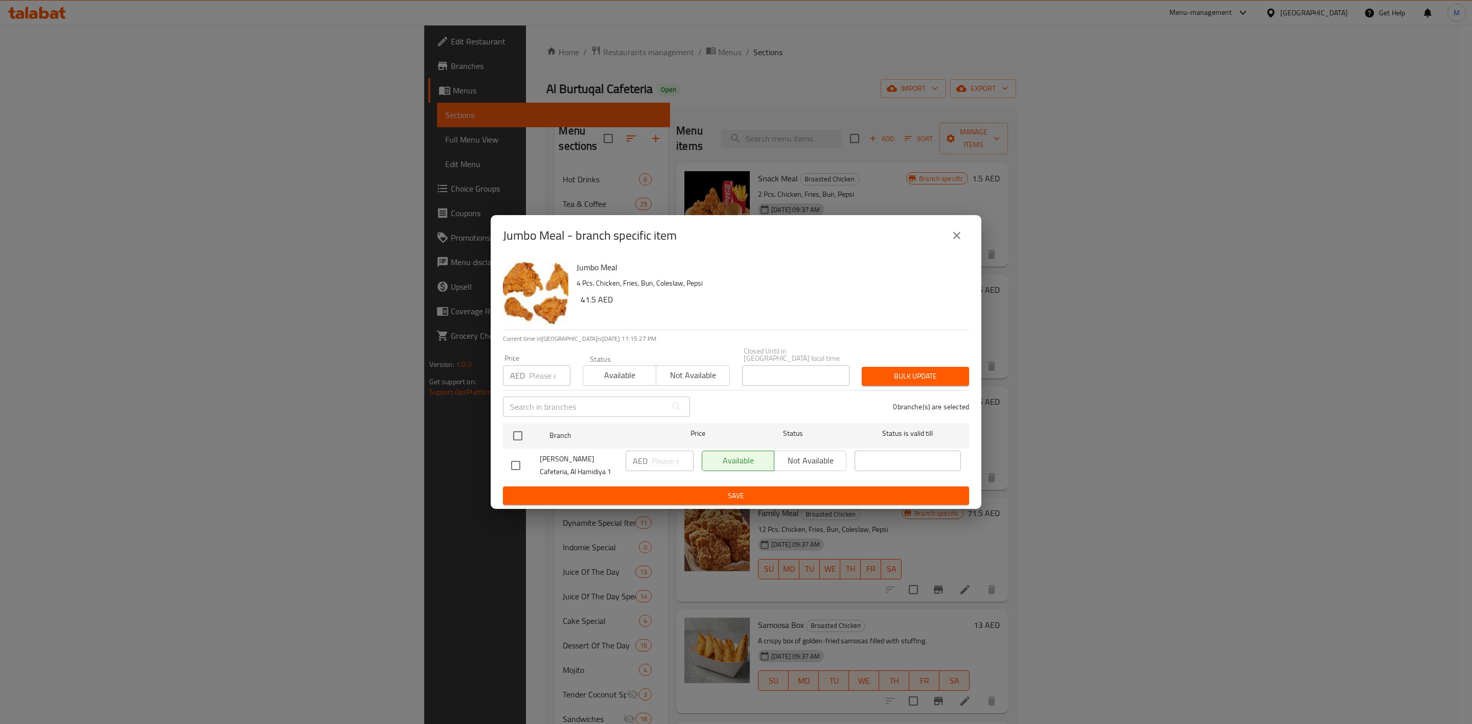
click at [538, 370] on input "number" at bounding box center [549, 376] width 41 height 20
paste input "44.55"
type input "44.55"
click at [519, 422] on div at bounding box center [526, 436] width 38 height 30
click at [524, 431] on input "checkbox" at bounding box center [517, 435] width 21 height 21
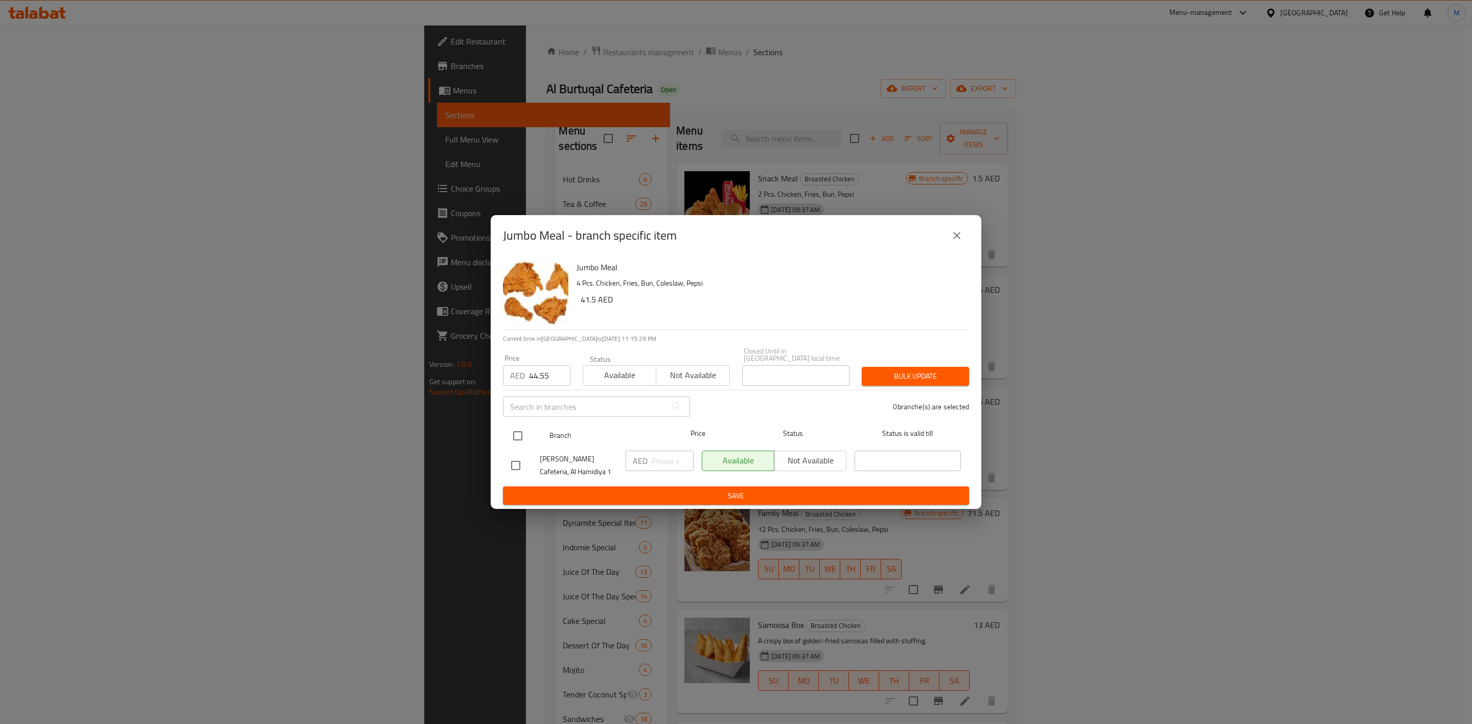
checkbox input "true"
click at [900, 379] on span "Bulk update" at bounding box center [915, 376] width 91 height 13
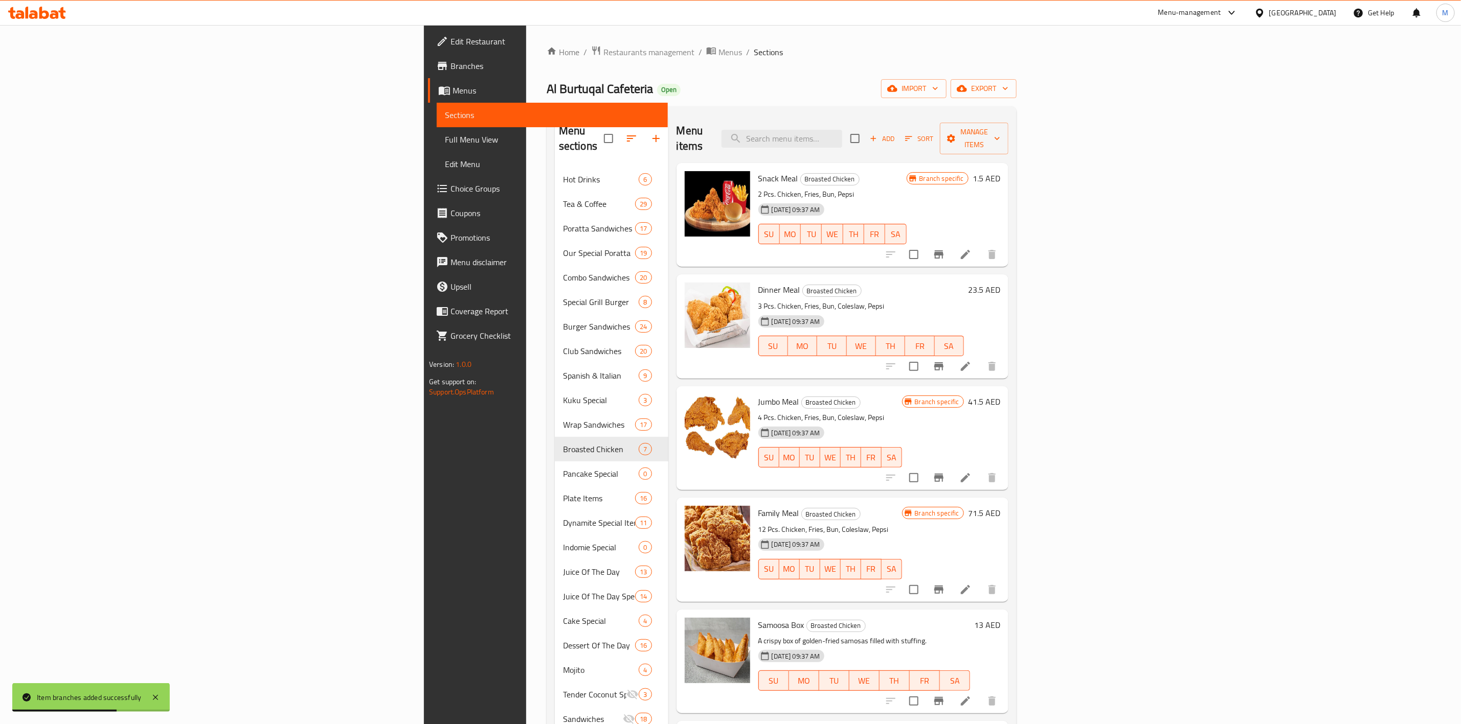
click at [943, 251] on icon "Branch-specific-item" at bounding box center [938, 255] width 9 height 8
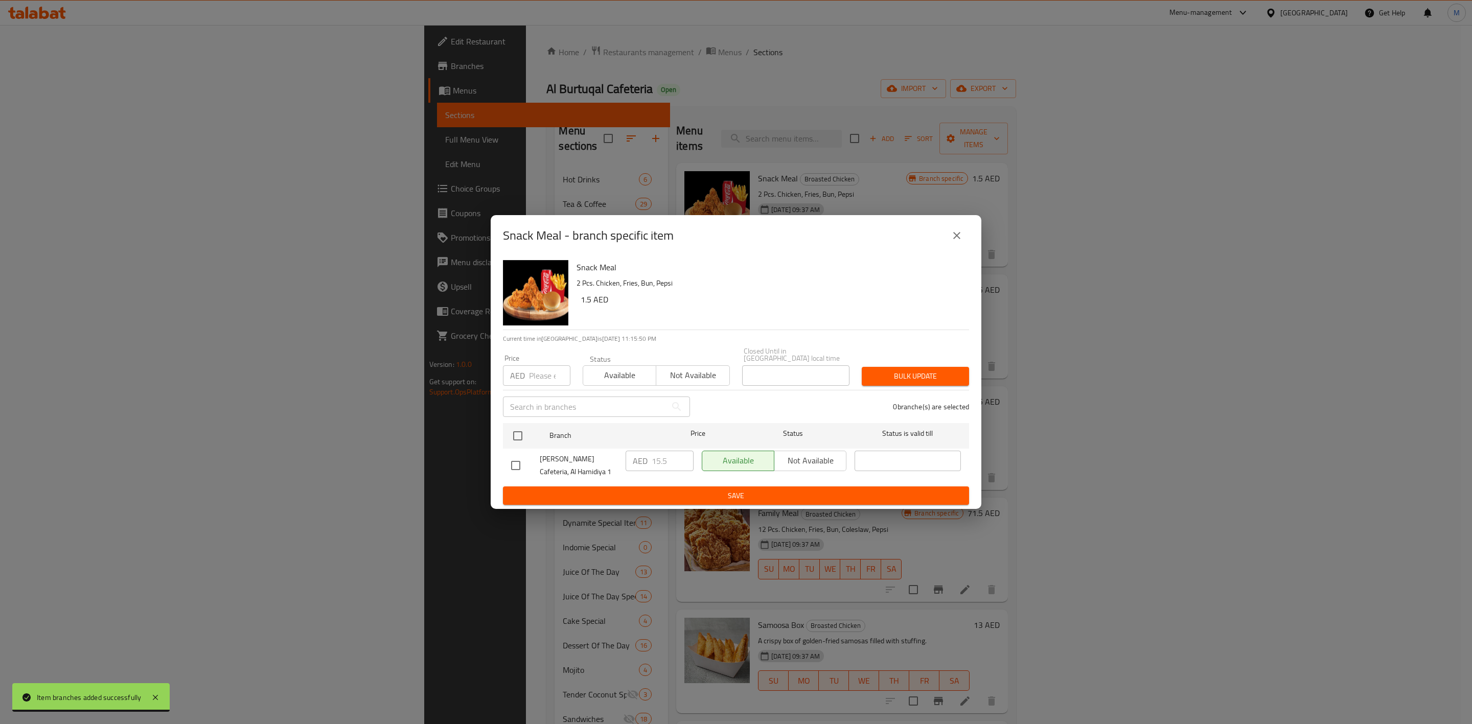
click at [532, 378] on input "number" at bounding box center [549, 376] width 41 height 20
paste input "18.90"
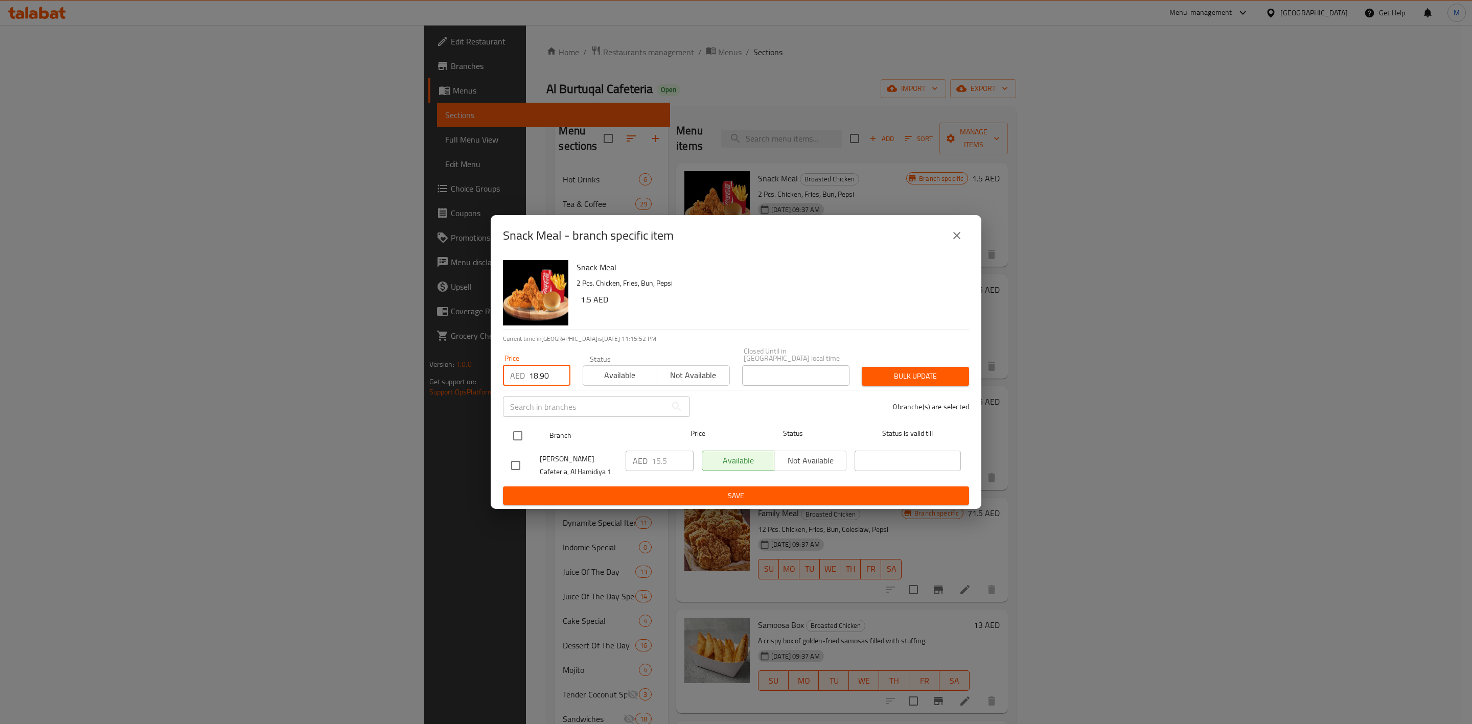
type input "18.90"
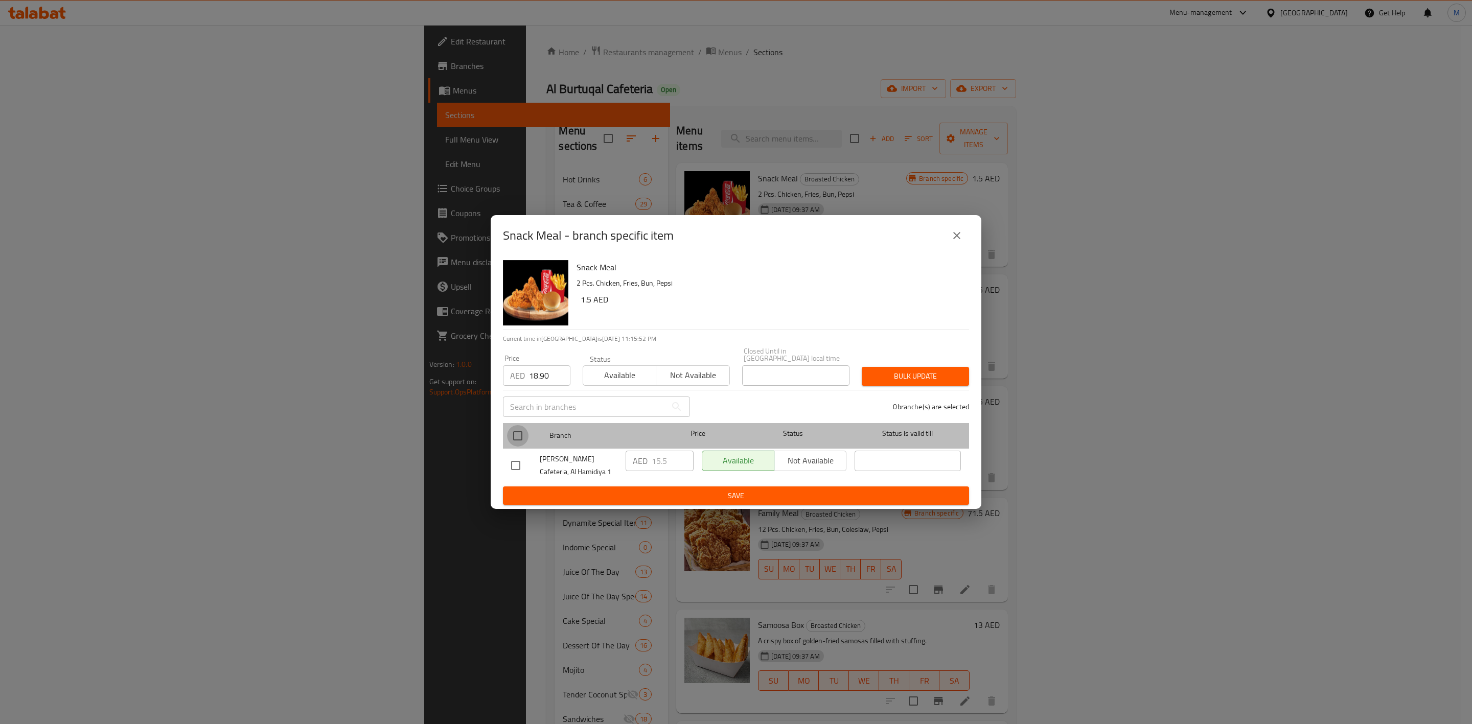
click at [527, 425] on input "checkbox" at bounding box center [517, 435] width 21 height 21
checkbox input "true"
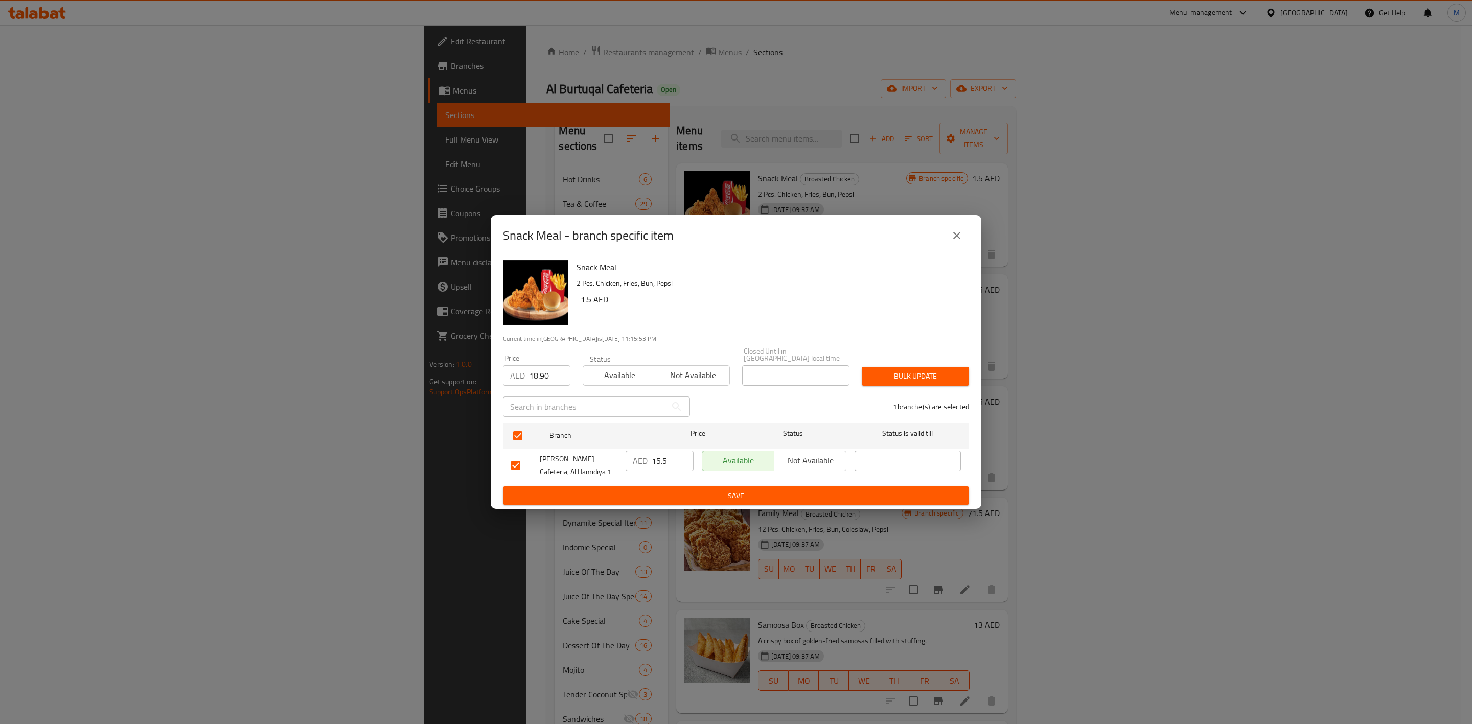
click at [921, 379] on span "Bulk update" at bounding box center [915, 376] width 91 height 13
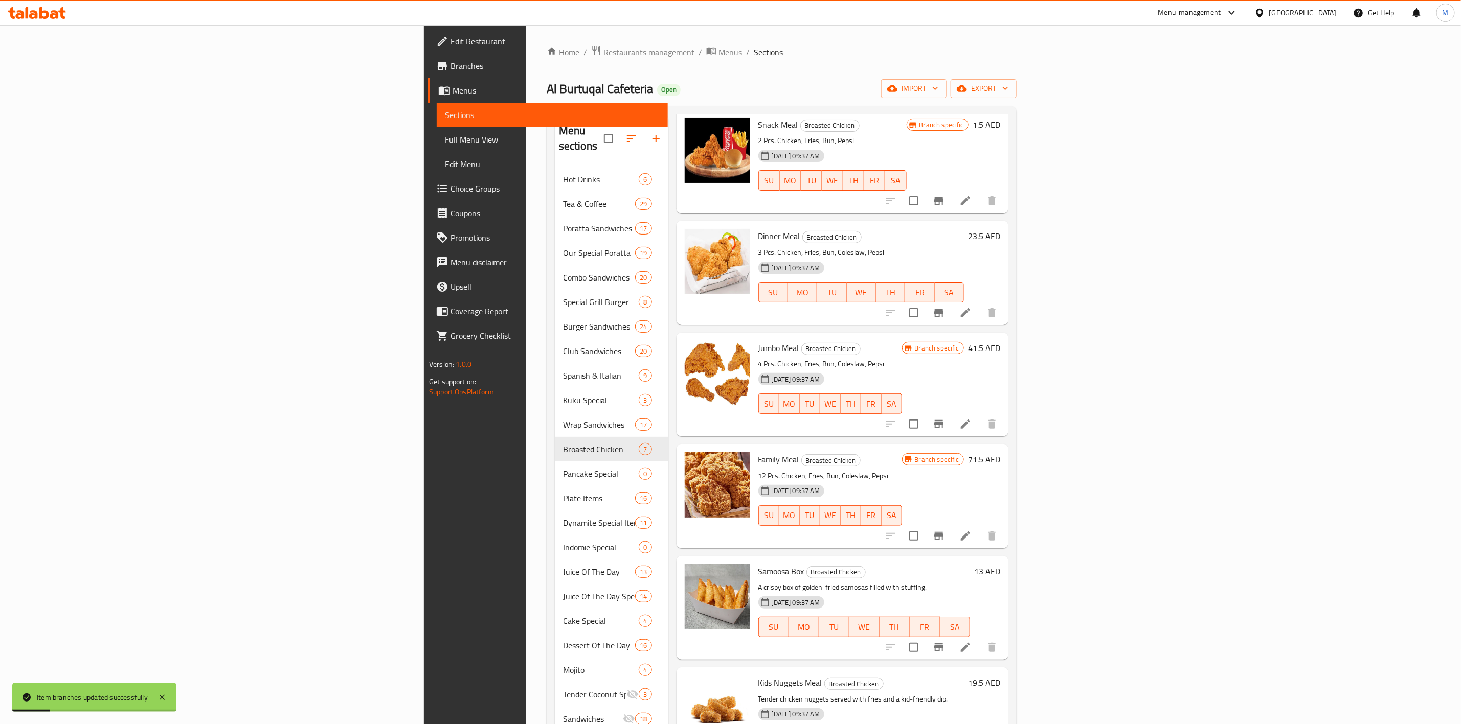
scroll to position [77, 0]
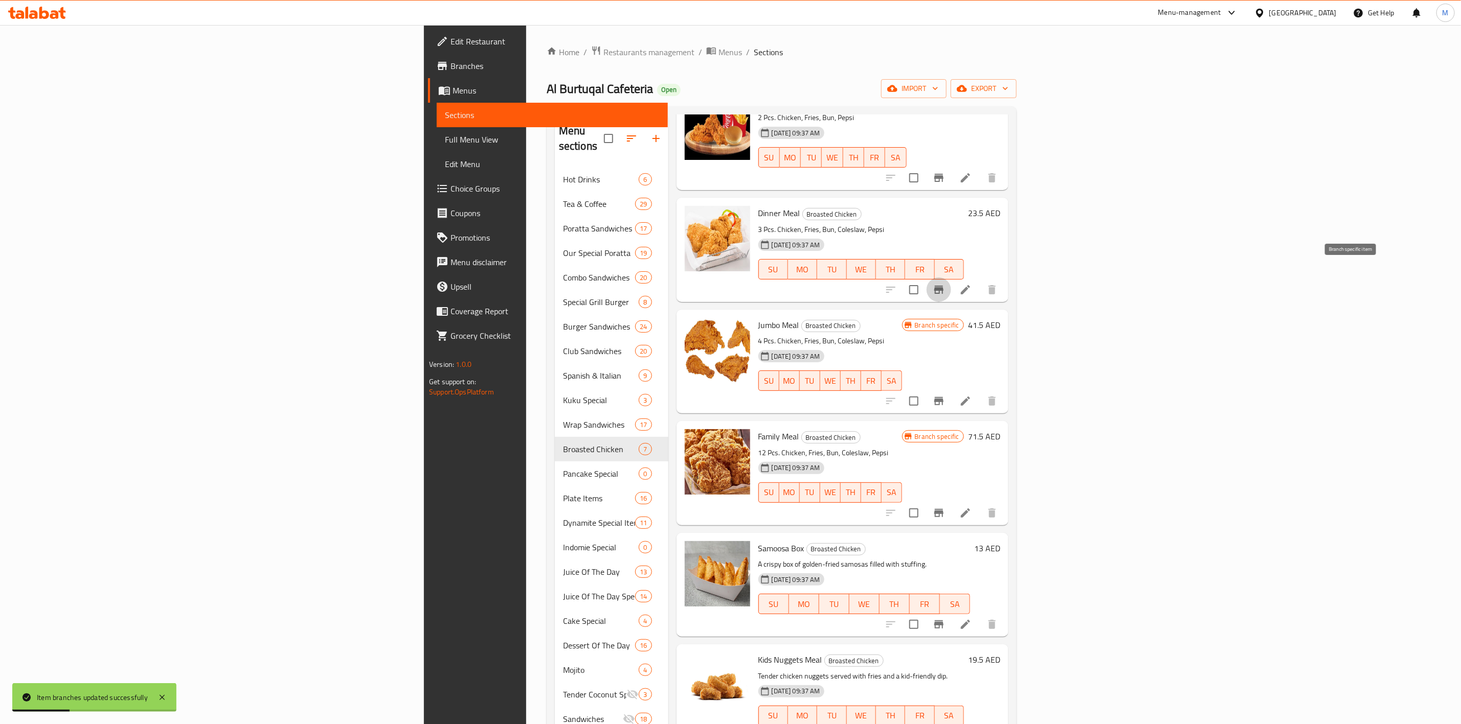
click at [951, 281] on button "Branch-specific-item" at bounding box center [938, 290] width 25 height 25
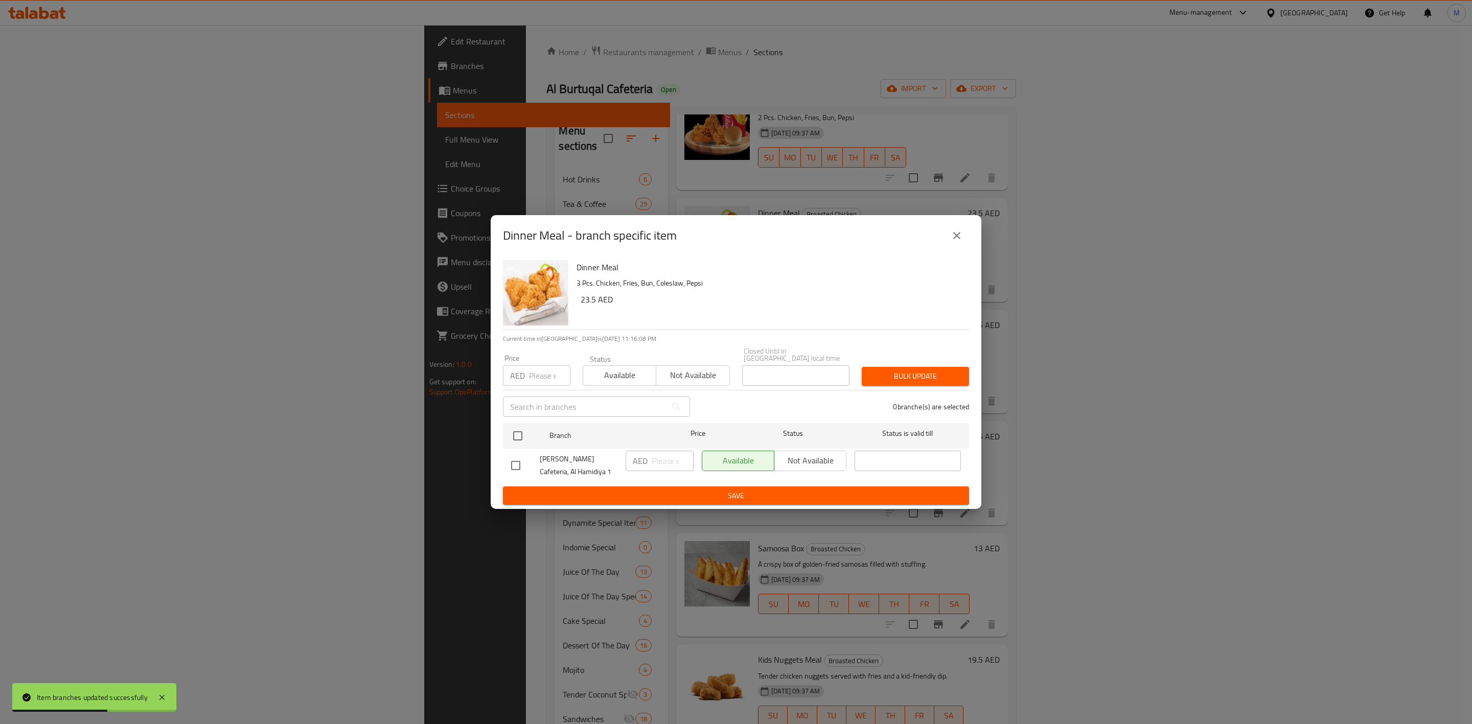
click at [537, 374] on input "number" at bounding box center [549, 376] width 41 height 20
paste input "25.65"
type input "25.65"
click at [524, 428] on input "checkbox" at bounding box center [517, 435] width 21 height 21
checkbox input "true"
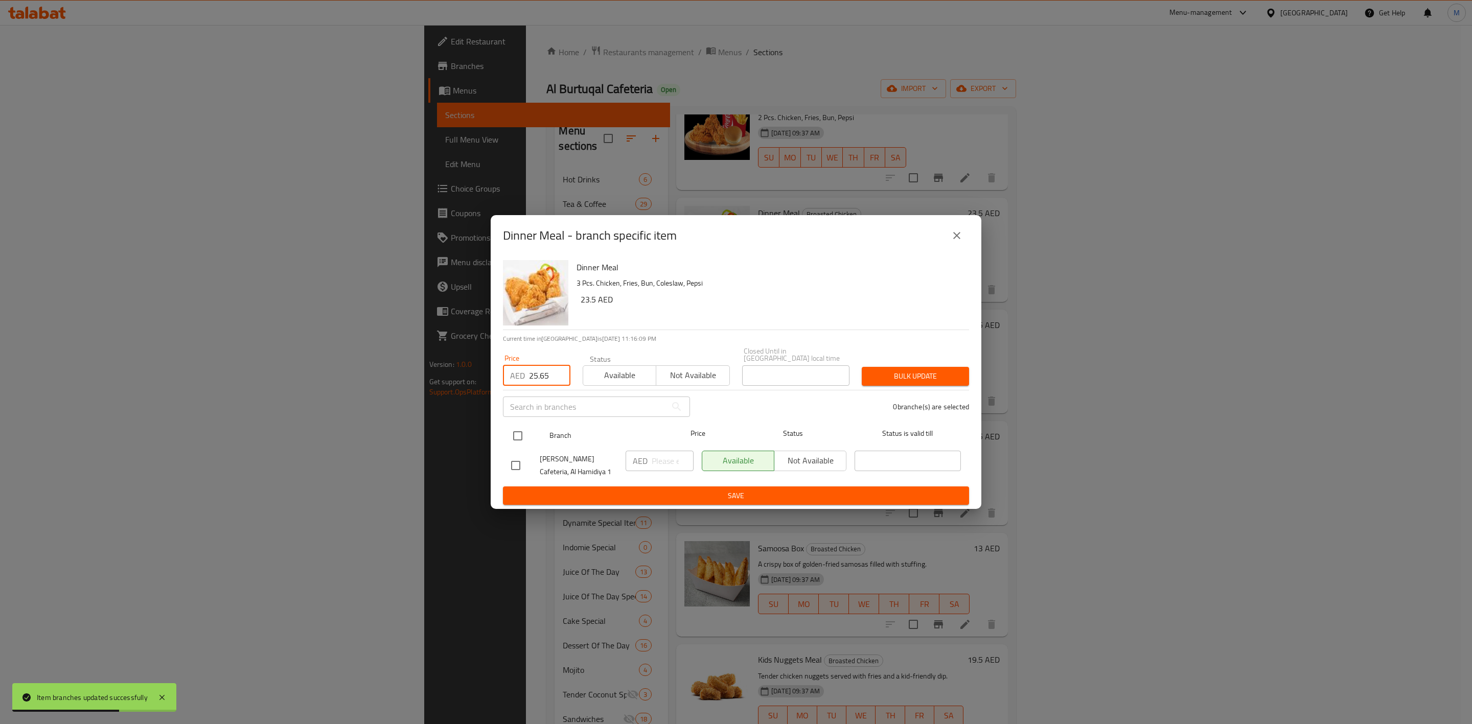
checkbox input "true"
click at [888, 379] on span "Bulk update" at bounding box center [915, 376] width 91 height 13
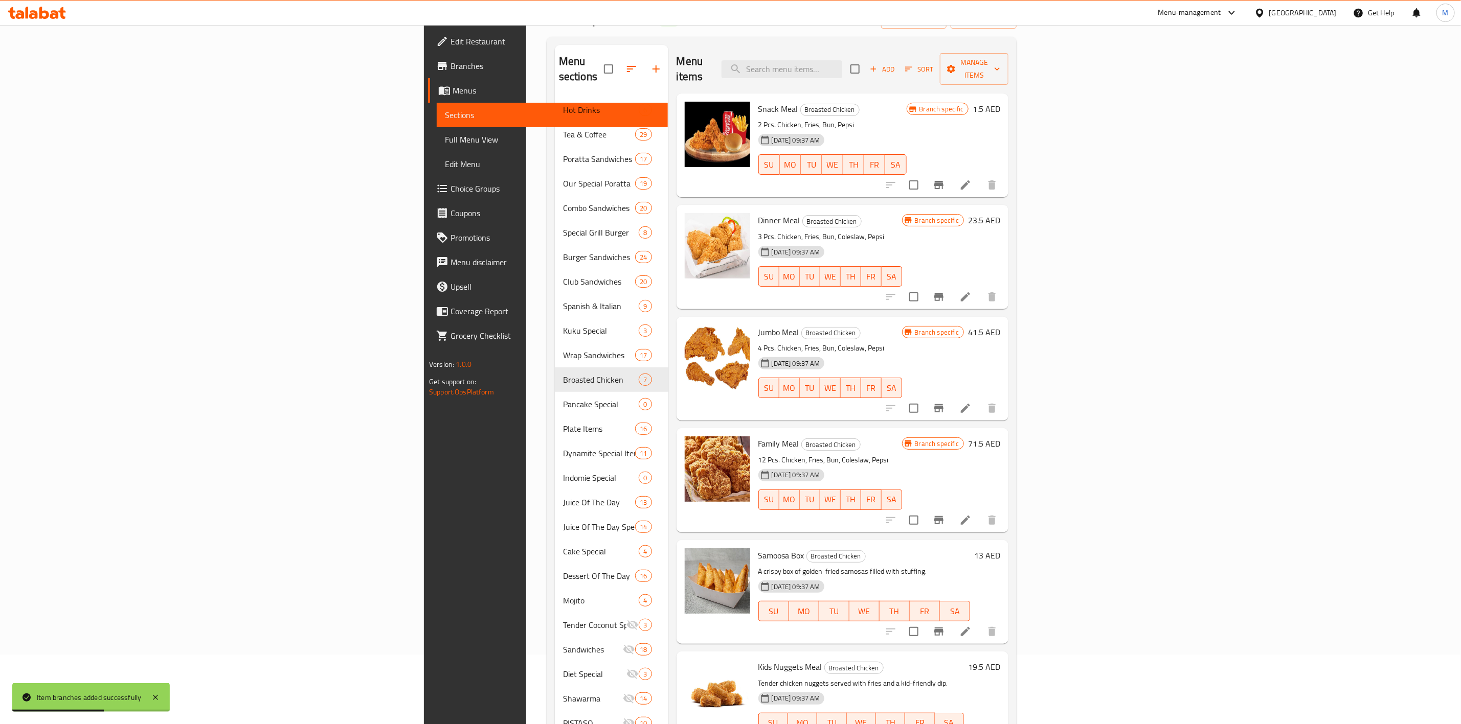
scroll to position [0, 0]
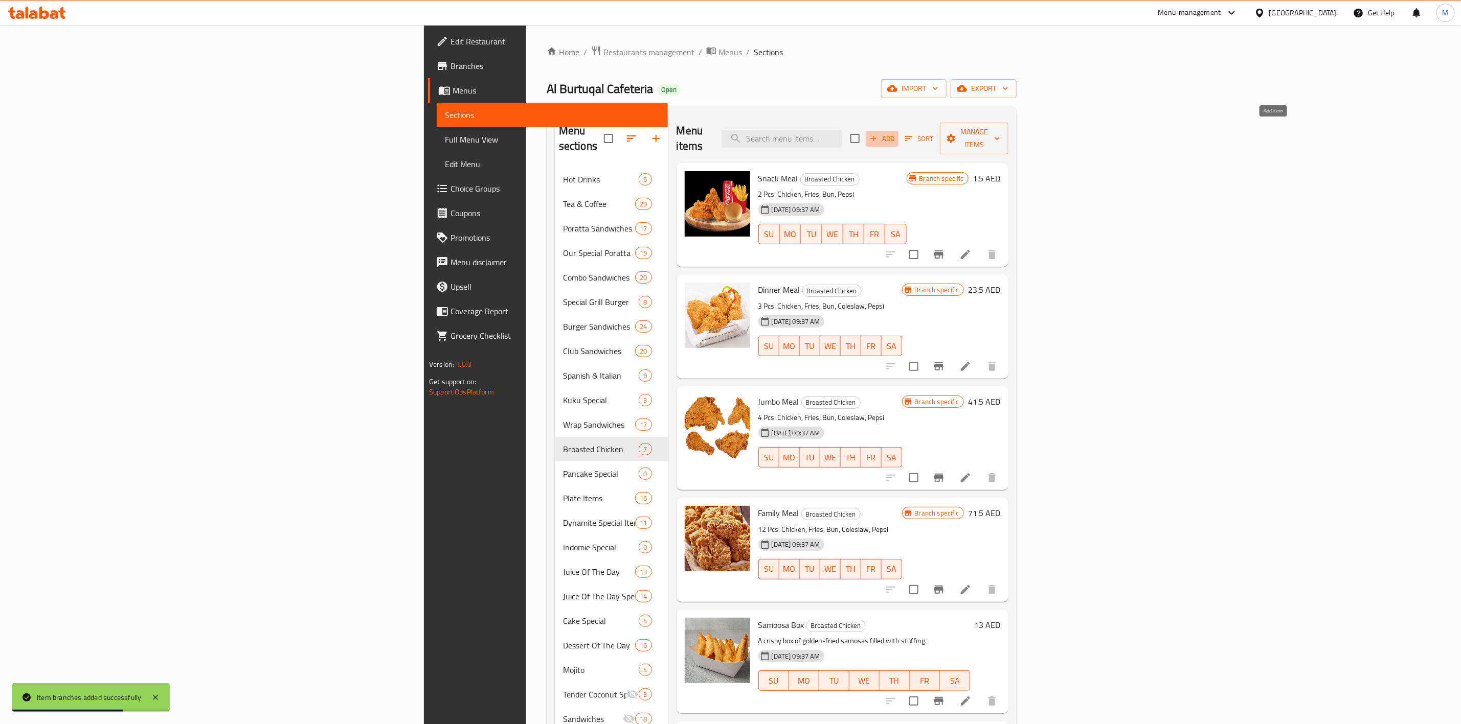
click at [878, 134] on icon "button" at bounding box center [873, 138] width 9 height 9
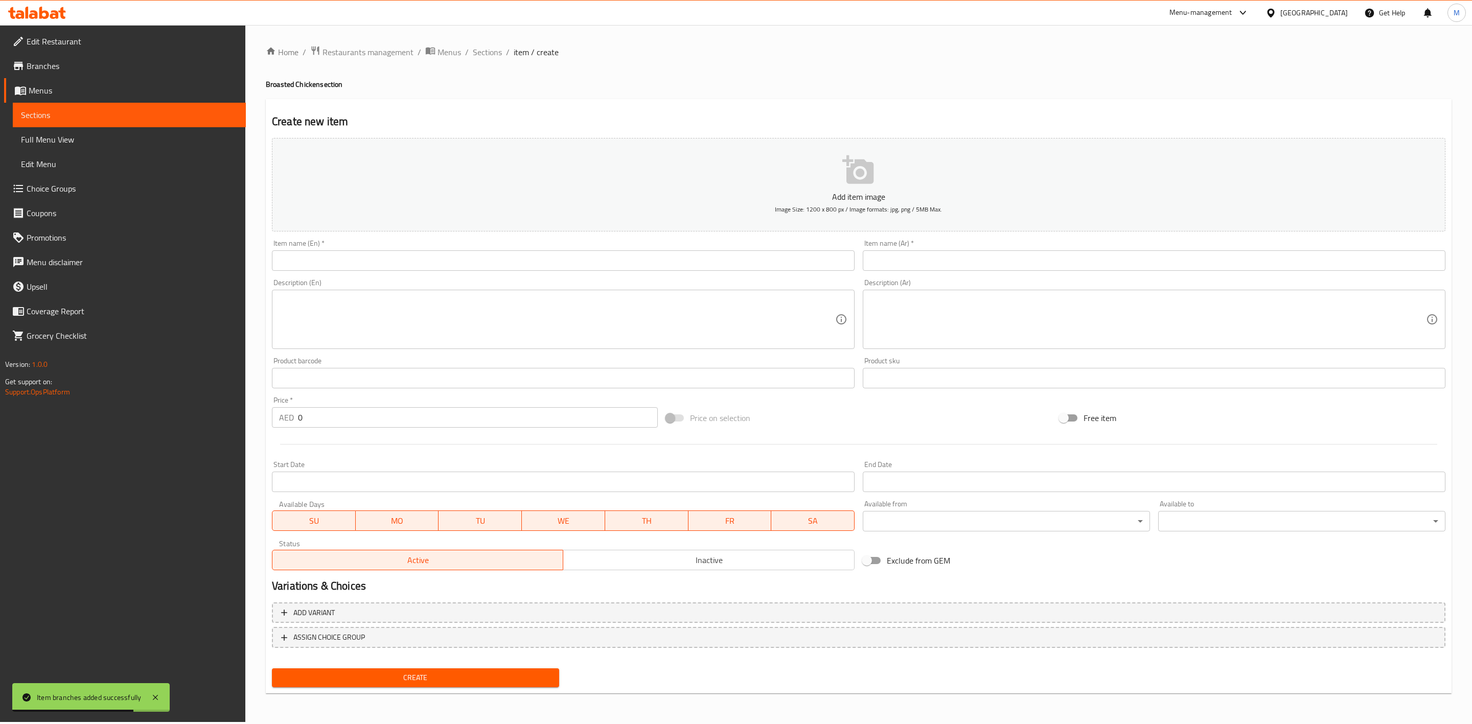
click at [603, 279] on div "Description (En) Description (En)" at bounding box center [563, 314] width 583 height 70
click at [607, 263] on input "text" at bounding box center [563, 261] width 583 height 20
paste input "MINI MEAL"
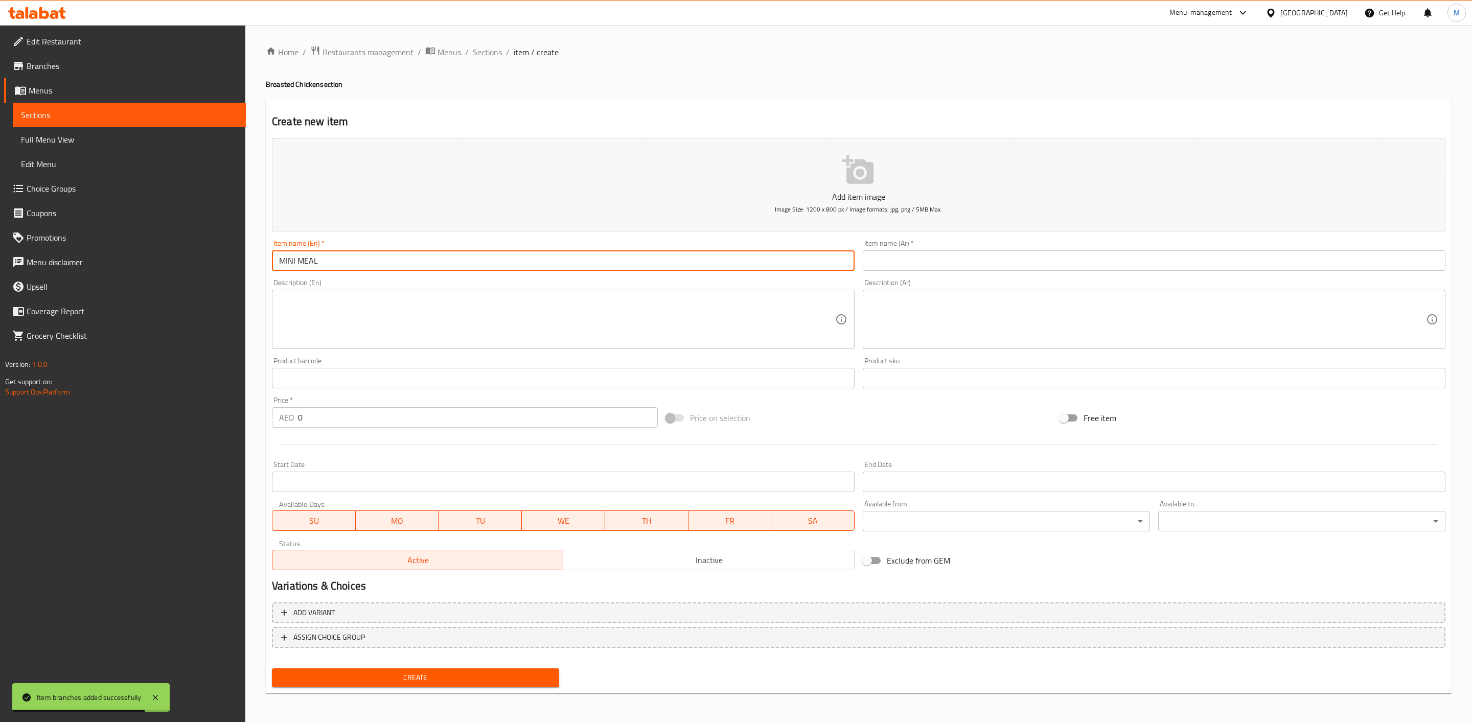
click at [607, 263] on input "MINI MEAL" at bounding box center [563, 261] width 583 height 20
click at [608, 263] on input "MINI MEAL" at bounding box center [563, 261] width 583 height 20
type input "Mini Meal"
click at [1031, 264] on input "text" at bounding box center [1154, 261] width 583 height 20
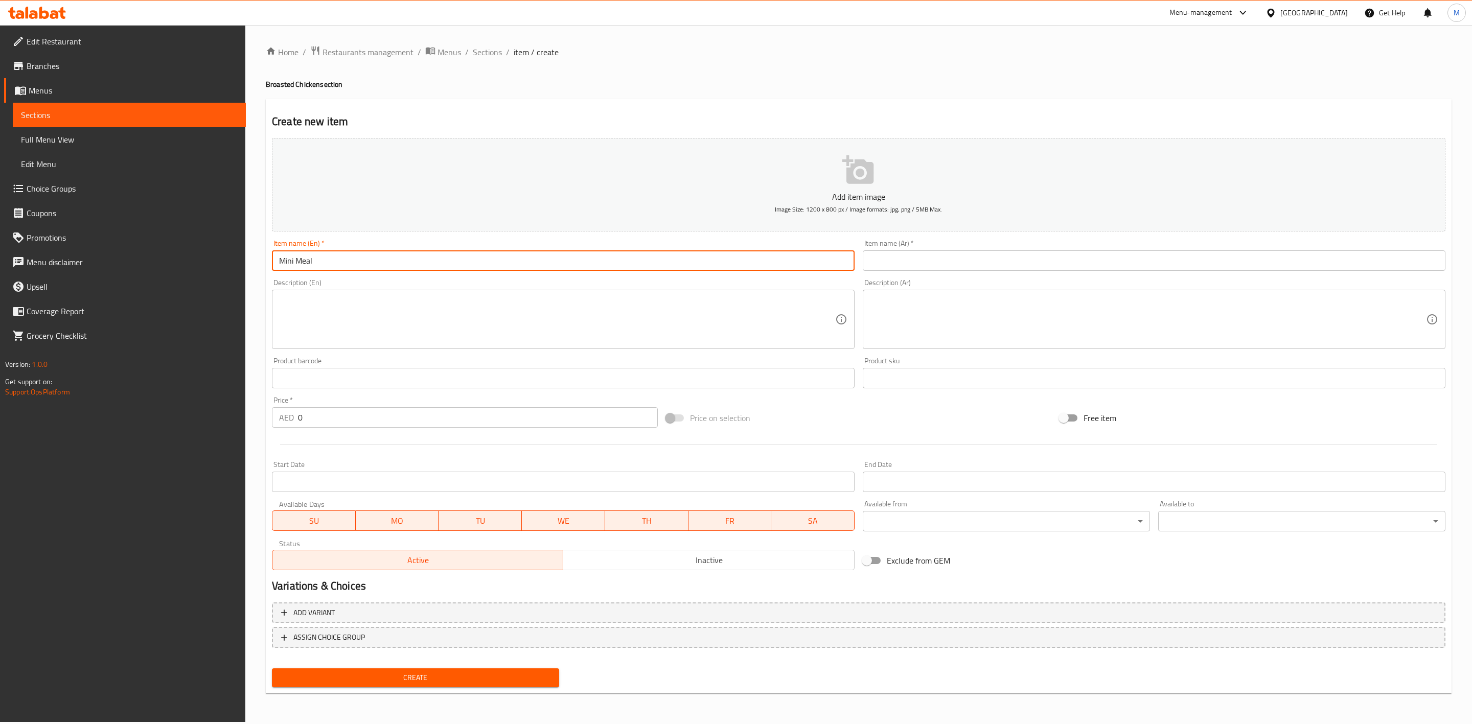
paste input "وجبة ميني"
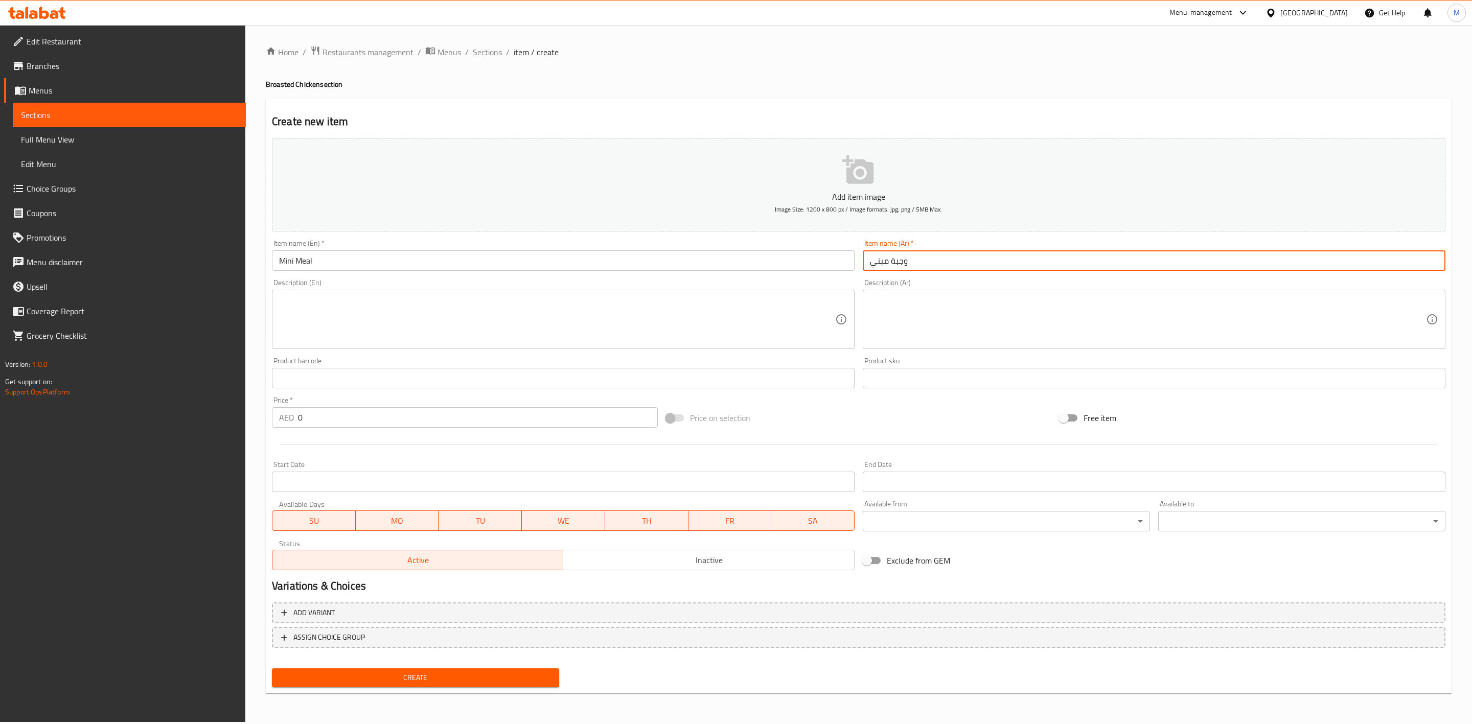
type input "وجبة ميني"
click at [1038, 278] on div "Description (Ar) Description (Ar)" at bounding box center [1154, 314] width 591 height 78
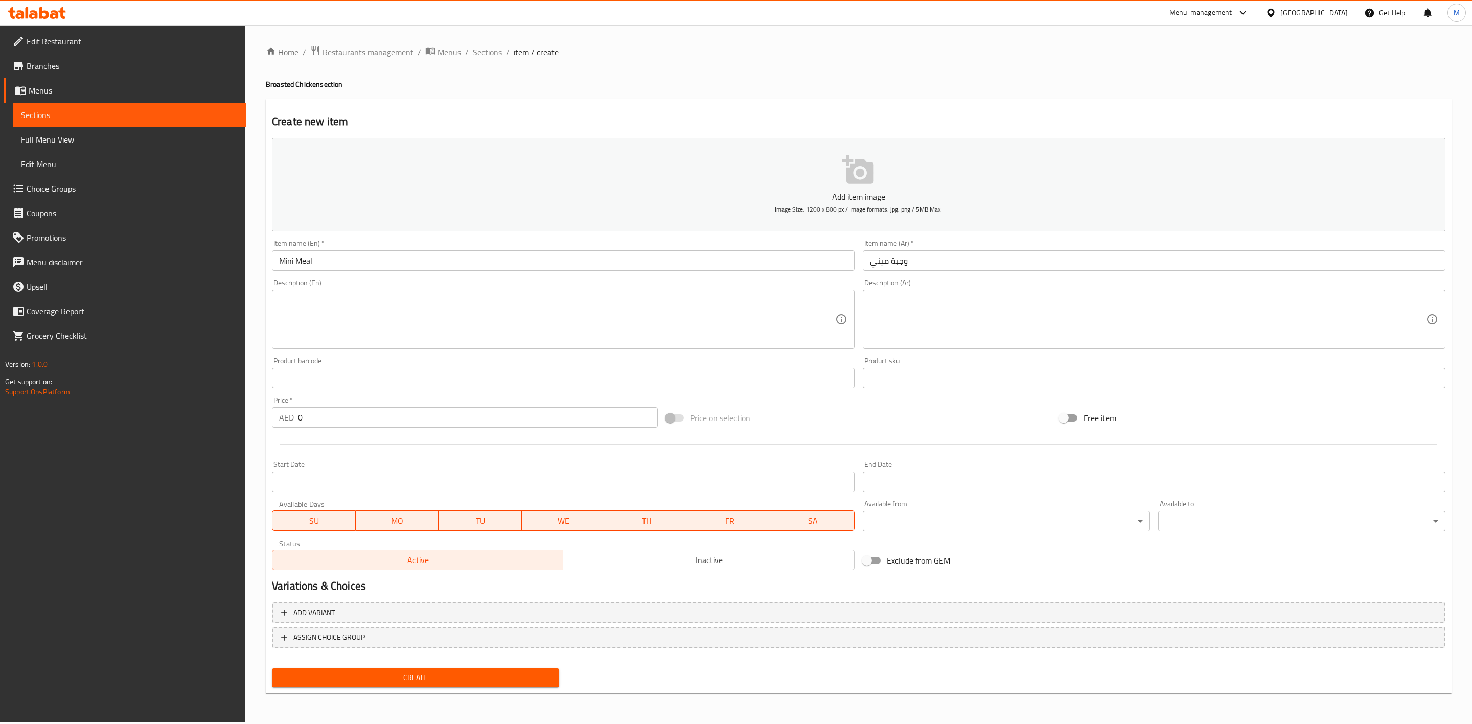
click at [1031, 254] on input "وجبة ميني" at bounding box center [1154, 261] width 583 height 20
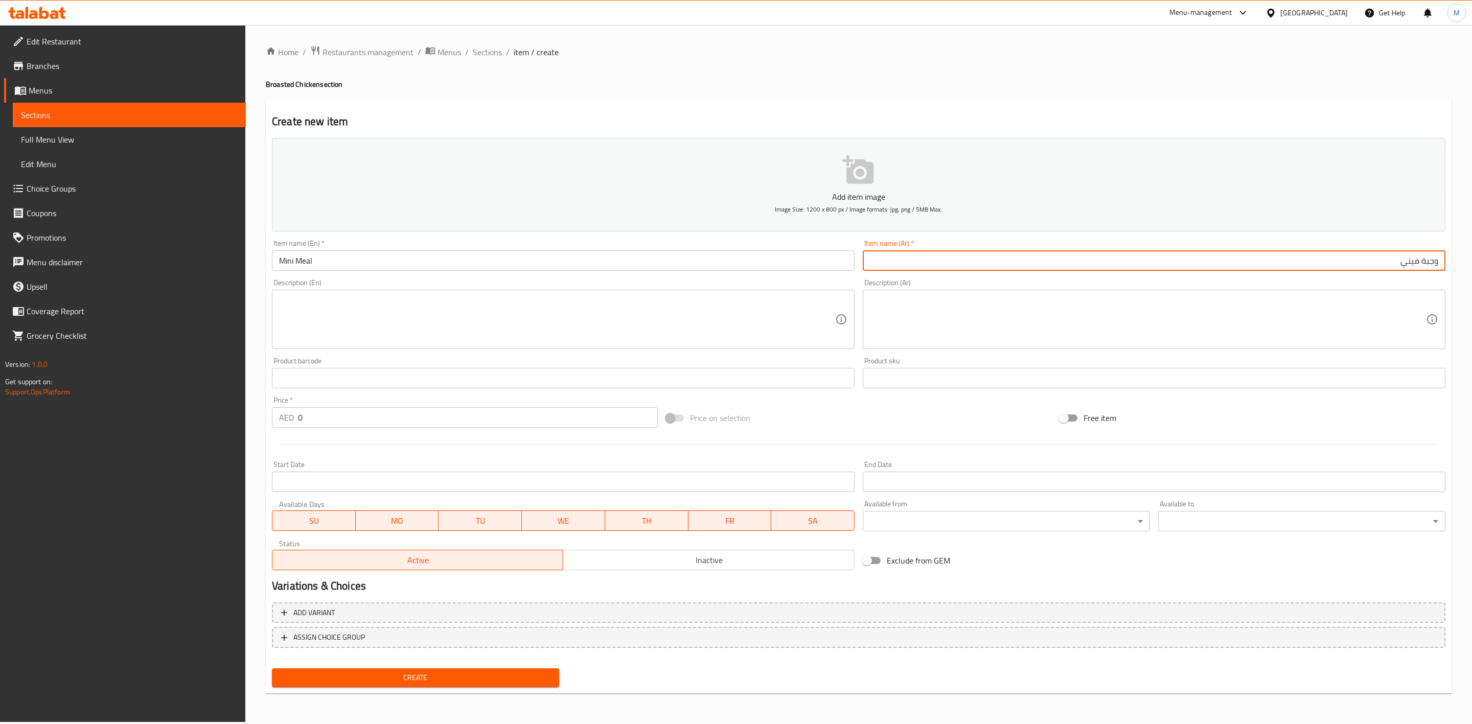
click at [362, 319] on textarea at bounding box center [557, 319] width 556 height 49
paste textarea "4 PCS. CHICKEN + FRENCH FRIES + BUN + GARLIC + PEPSI"
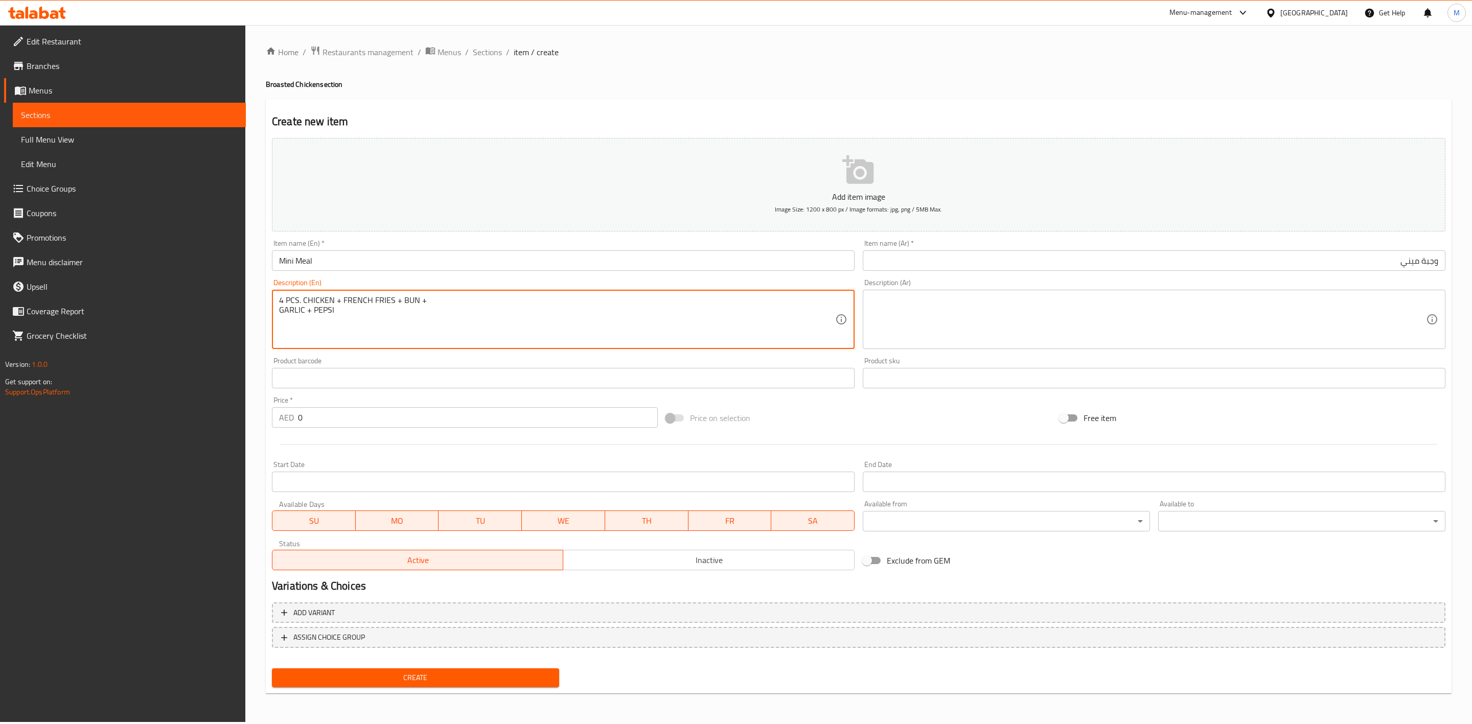
click at [438, 298] on textarea "4 PCS. CHICKEN + FRENCH FRIES + BUN + GARLIC + PEPSI" at bounding box center [557, 319] width 556 height 49
click at [339, 302] on textarea "4 PCS. CHICKEN + FRENCH FRIES + BUN + GARLIC + PEPSI" at bounding box center [557, 319] width 556 height 49
click at [395, 298] on textarea "4 PCS. CHICKEN , FRENCH FRIES + BUN + GARLIC + PEPSI" at bounding box center [557, 319] width 556 height 49
click at [419, 303] on textarea "4 PCS. CHICKEN , FRENCH FRIES , BUN + GARLIC + PEPSI" at bounding box center [557, 319] width 556 height 49
drag, startPoint x: 442, startPoint y: 300, endPoint x: 447, endPoint y: 299, distance: 5.1
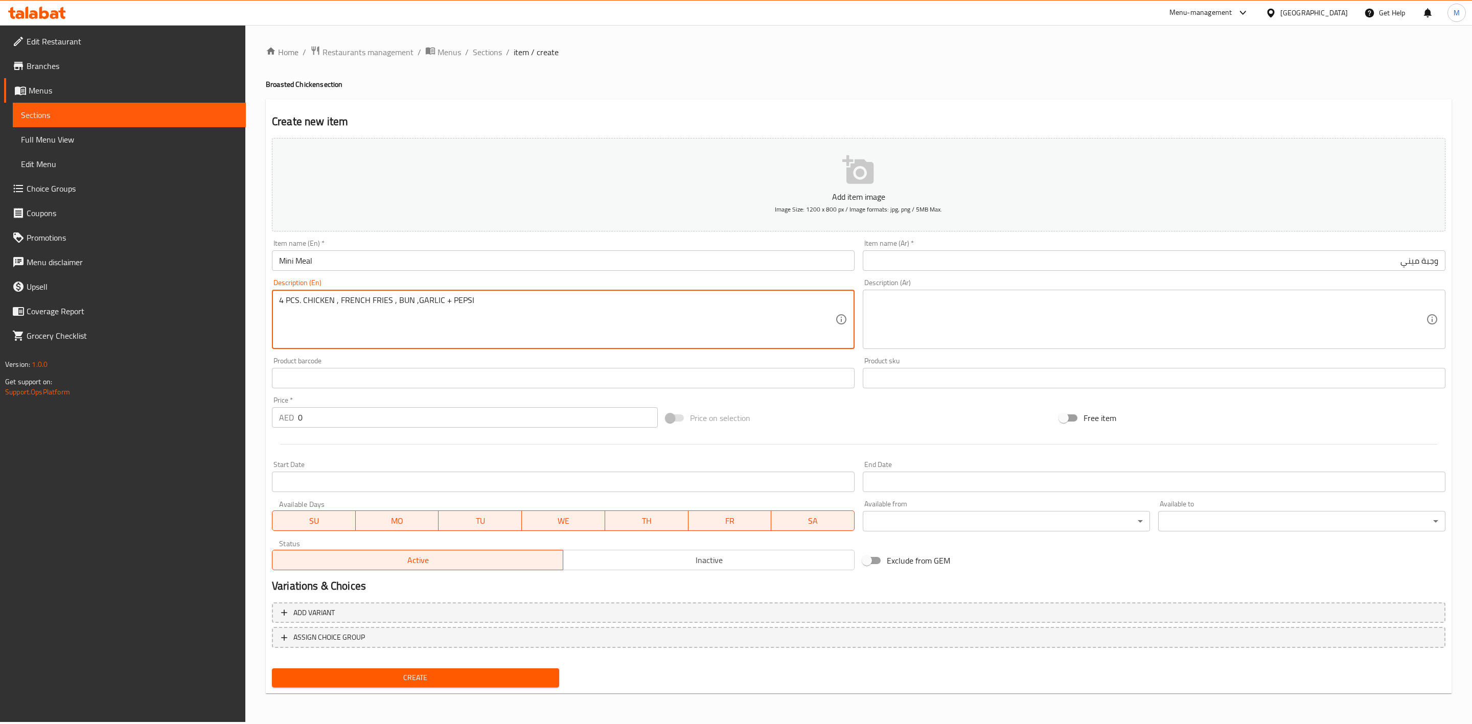
click at [447, 299] on textarea "4 PCS. CHICKEN , FRENCH FRIES , BUN ,GARLIC + PEPSI" at bounding box center [557, 319] width 556 height 49
click at [516, 303] on textarea "4 PCS. CHICKEN , FRENCH FRIES , BUN ,GARLIC and PEPSI" at bounding box center [557, 319] width 556 height 49
click at [516, 302] on textarea "4 PCS. CHICKEN , FRENCH FRIES , BUN ,GARLIC and PEPSI" at bounding box center [557, 319] width 556 height 49
click at [293, 304] on textarea "4 pcs. chicken , french fries , bun ,garlic and pepsi" at bounding box center [557, 319] width 556 height 49
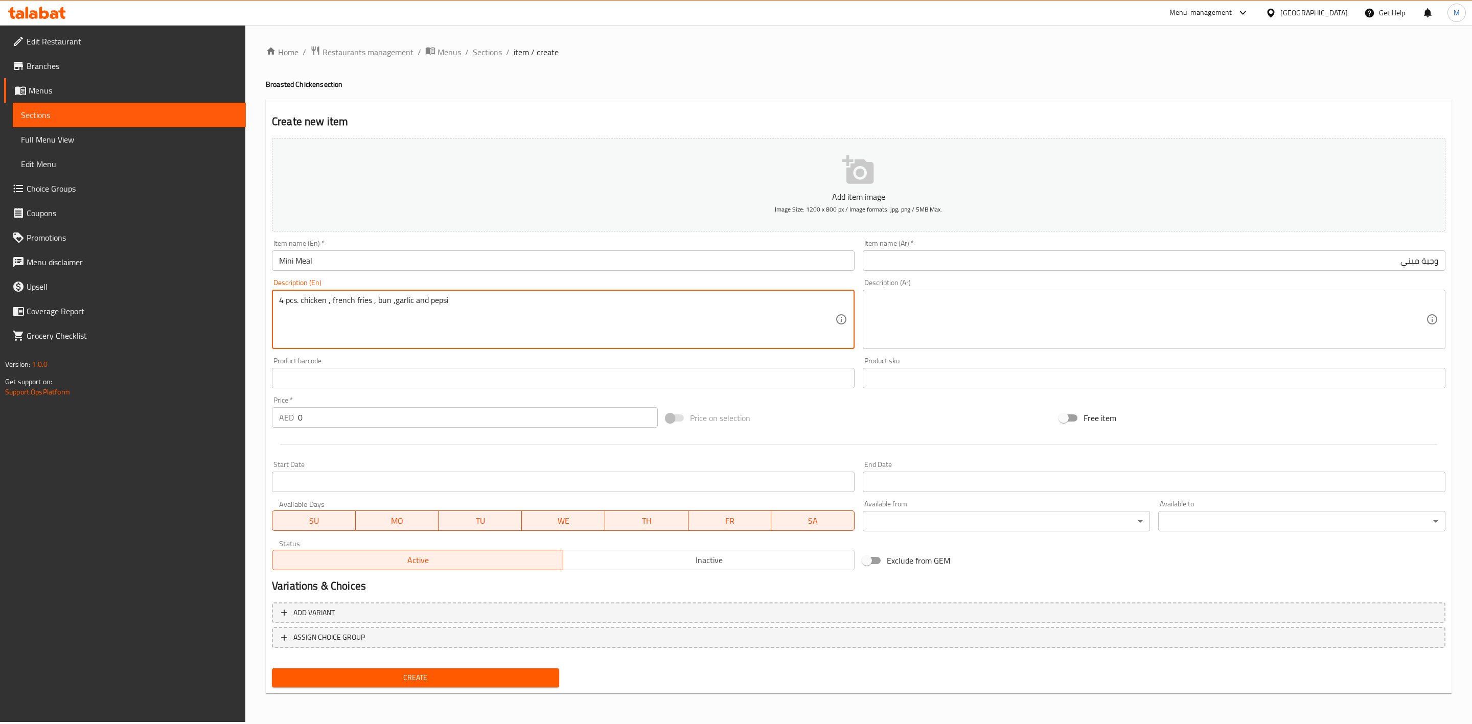
click at [293, 304] on textarea "4 pcs. chicken , french fries , bun ,garlic and pepsi" at bounding box center [557, 319] width 556 height 49
click at [324, 313] on textarea "4 Pcs. chicken , french fries , bun ,garlic and pepsi" at bounding box center [557, 319] width 556 height 49
click at [464, 310] on textarea "4 Pcs. chicken , french fries , bun ,garlic and pepsi" at bounding box center [557, 319] width 556 height 49
click at [467, 304] on textarea "4 Pcs. chicken , french fries , bun ,garlic and pepsi" at bounding box center [557, 319] width 556 height 49
type textarea "4 Pcs. chicken , french fries , bun ,garlic and pepsi"
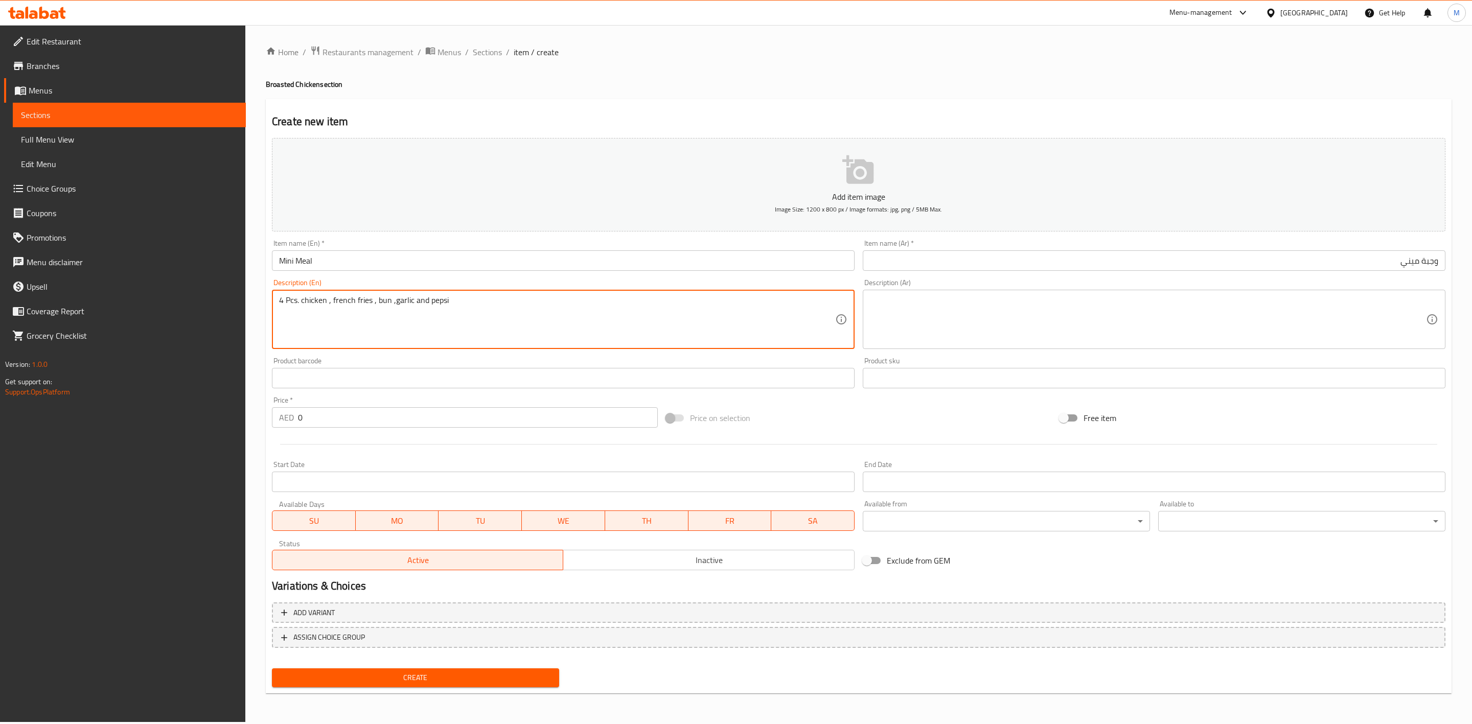
click at [667, 294] on div "4 Pcs. chicken , french fries , bun ,garlic and pepsi Description (En)" at bounding box center [563, 319] width 583 height 59
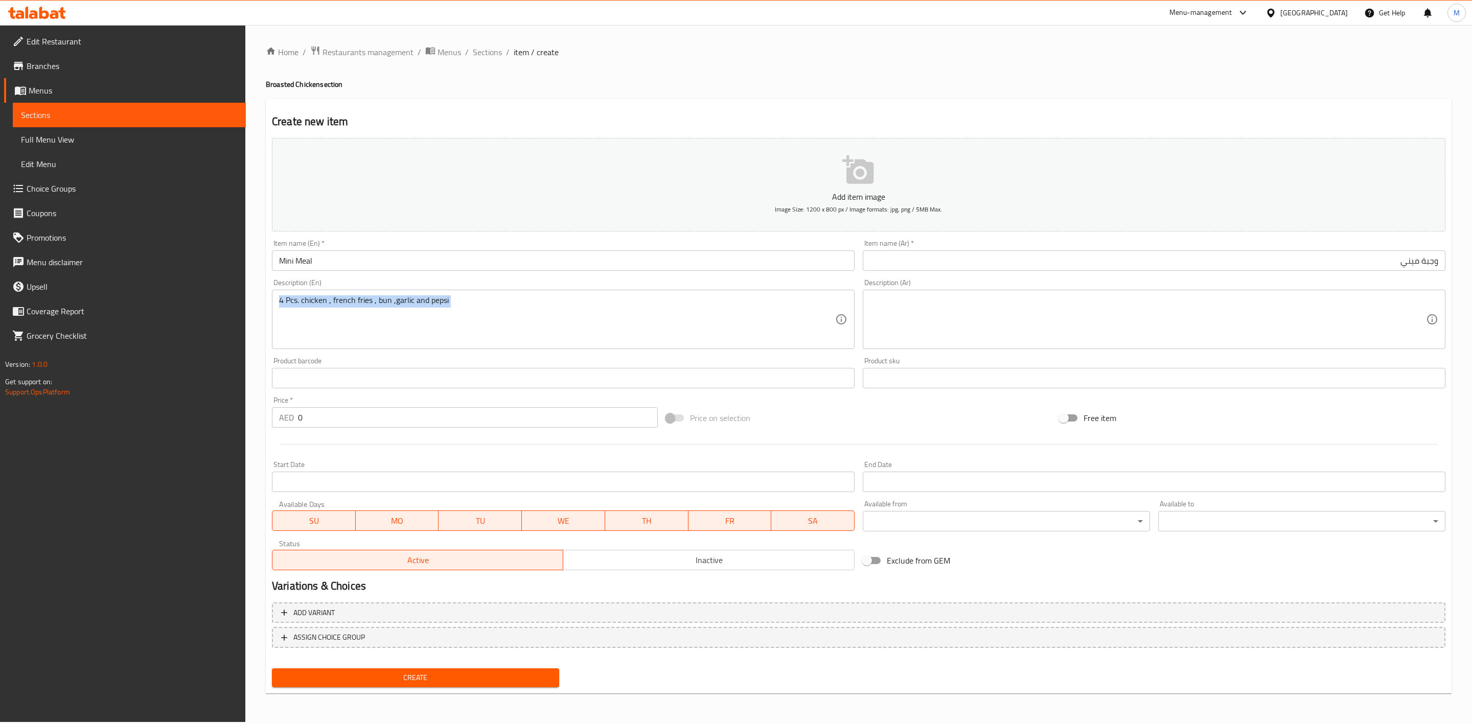
click at [667, 294] on div "4 Pcs. chicken , french fries , bun ,garlic and pepsi Description (En)" at bounding box center [563, 319] width 583 height 59
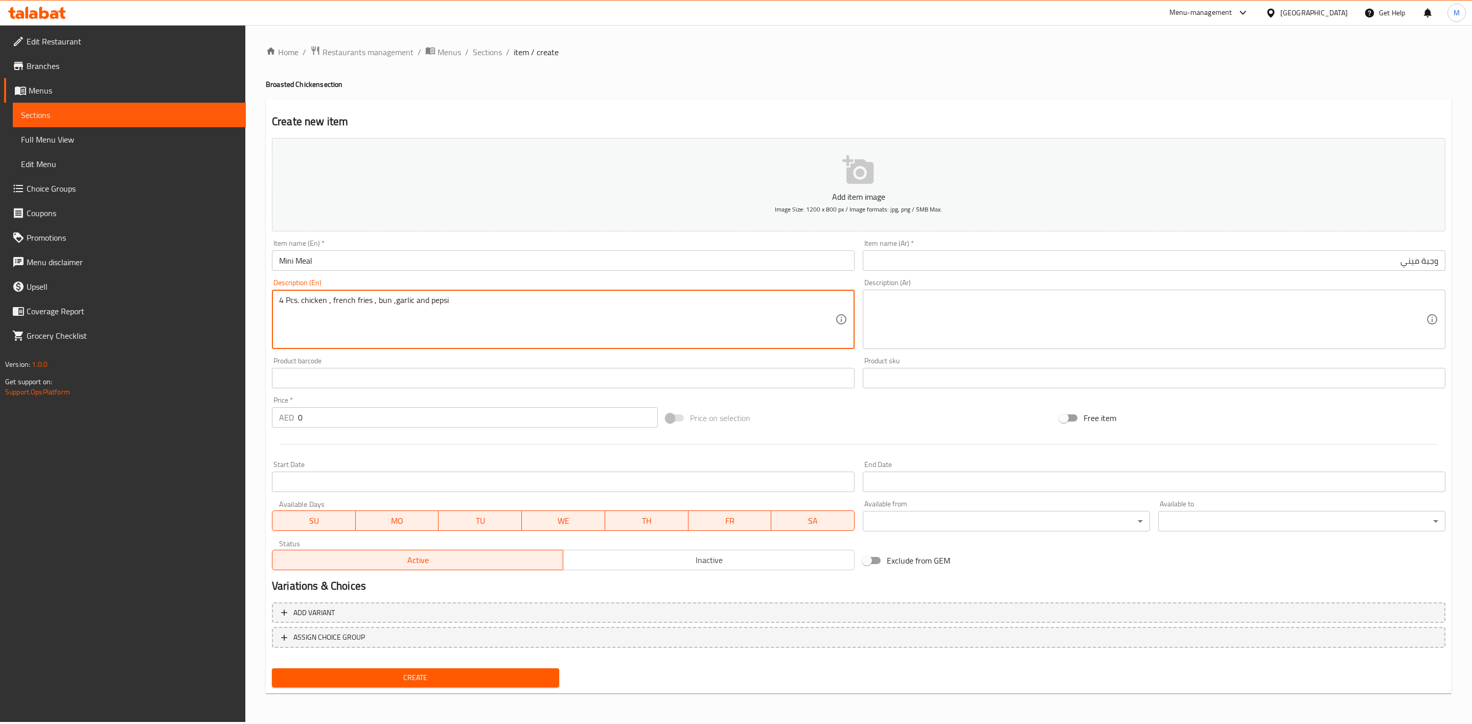
click at [624, 308] on textarea "4 Pcs. chicken , french fries , bun ,garlic and pepsi" at bounding box center [557, 319] width 556 height 49
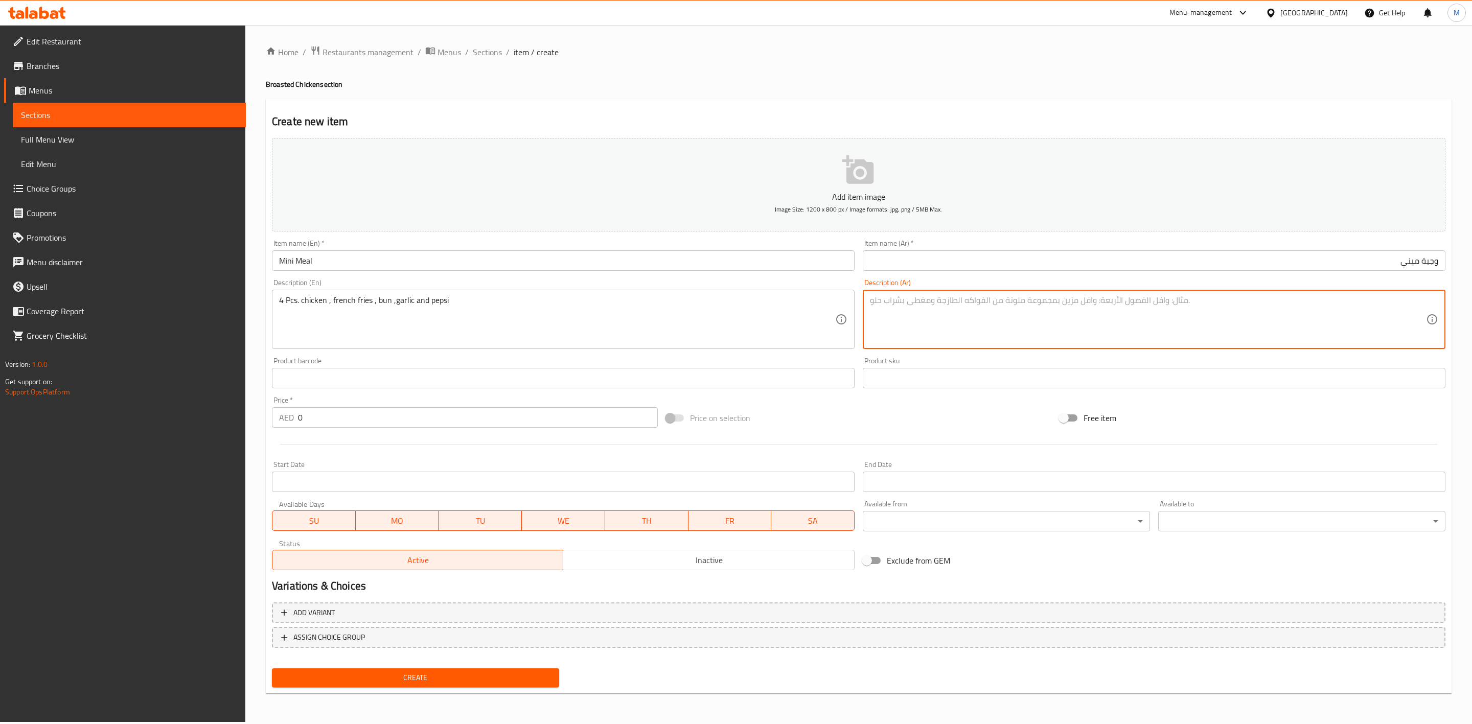
click at [971, 307] on textarea at bounding box center [1148, 319] width 556 height 49
paste textarea "4 قطع دجاج، بطاطس مقلية، خبز، ثوم وبيبسي"
type textarea "4 قطع دجاج، بطاطس مقلية، خبز، ثوم وبيبسي"
click at [991, 429] on div "Price on selection" at bounding box center [859, 418] width 394 height 28
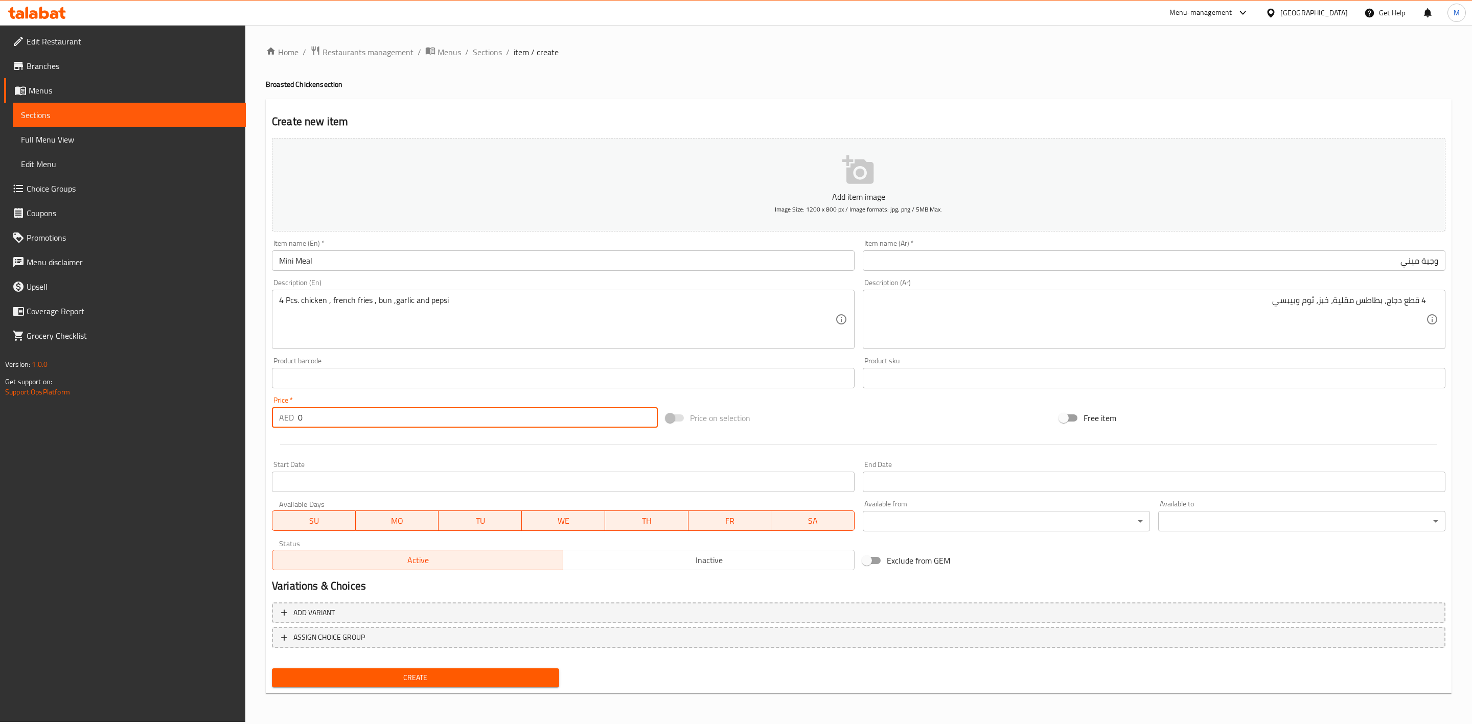
drag, startPoint x: 307, startPoint y: 422, endPoint x: 278, endPoint y: 417, distance: 29.6
click at [278, 419] on div "AED 0 Price *" at bounding box center [465, 417] width 386 height 20
paste input "33.75"
type input "33.75"
click at [344, 443] on div at bounding box center [859, 444] width 1182 height 25
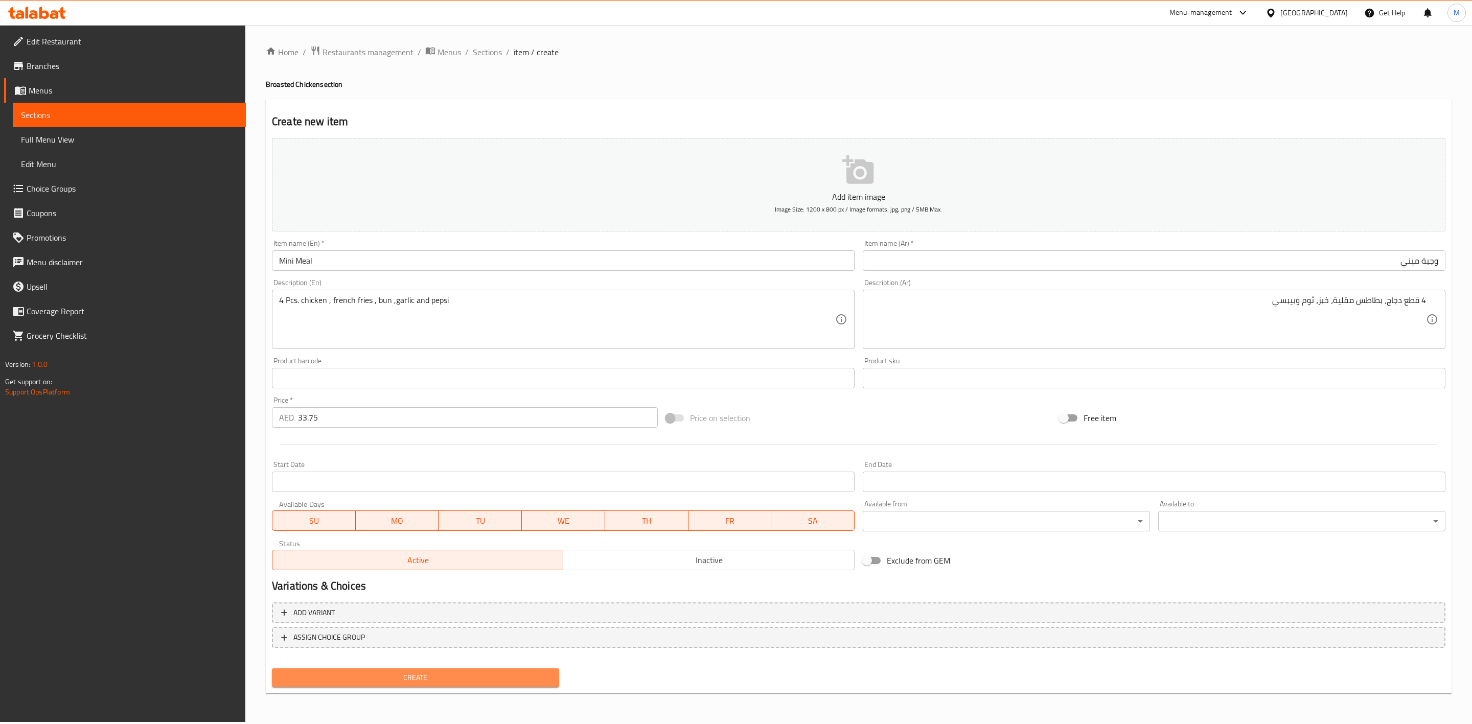
click at [449, 673] on span "Create" at bounding box center [415, 678] width 271 height 13
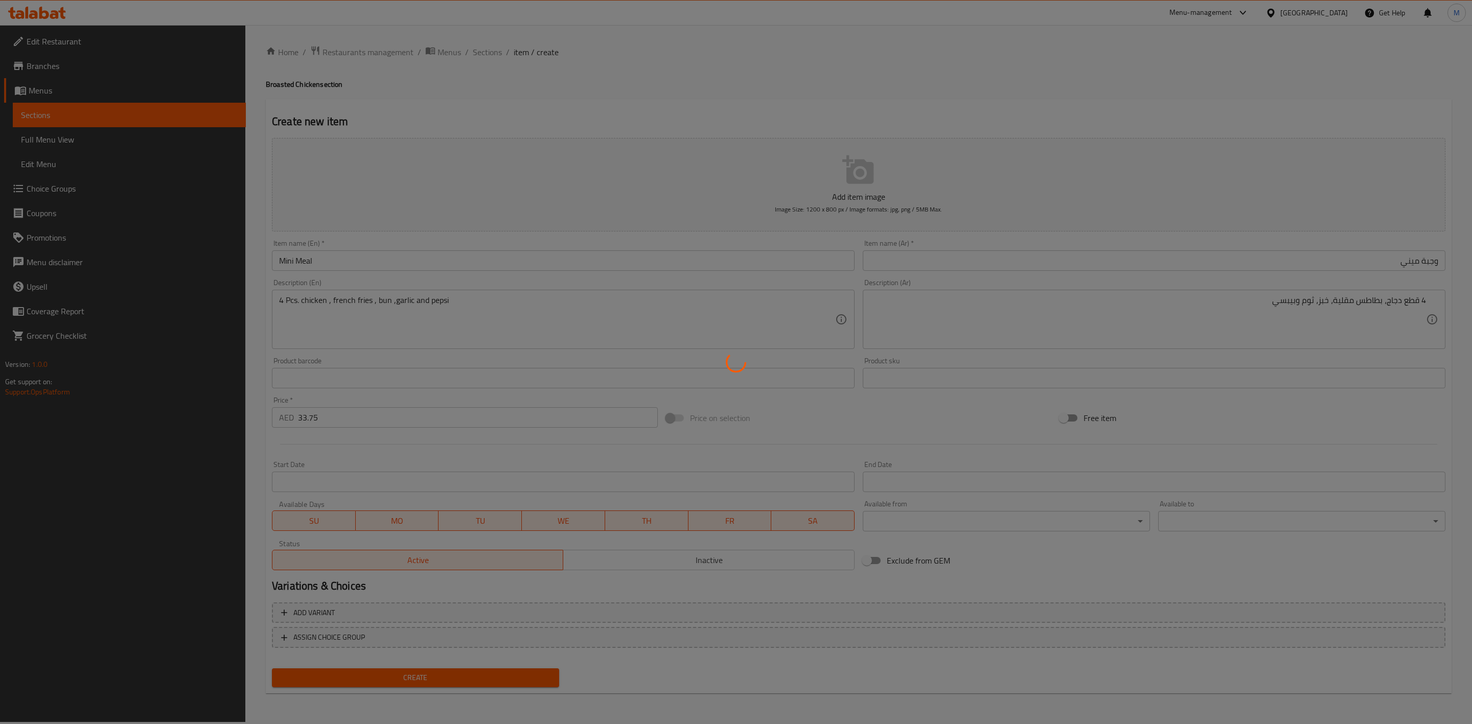
type input "0"
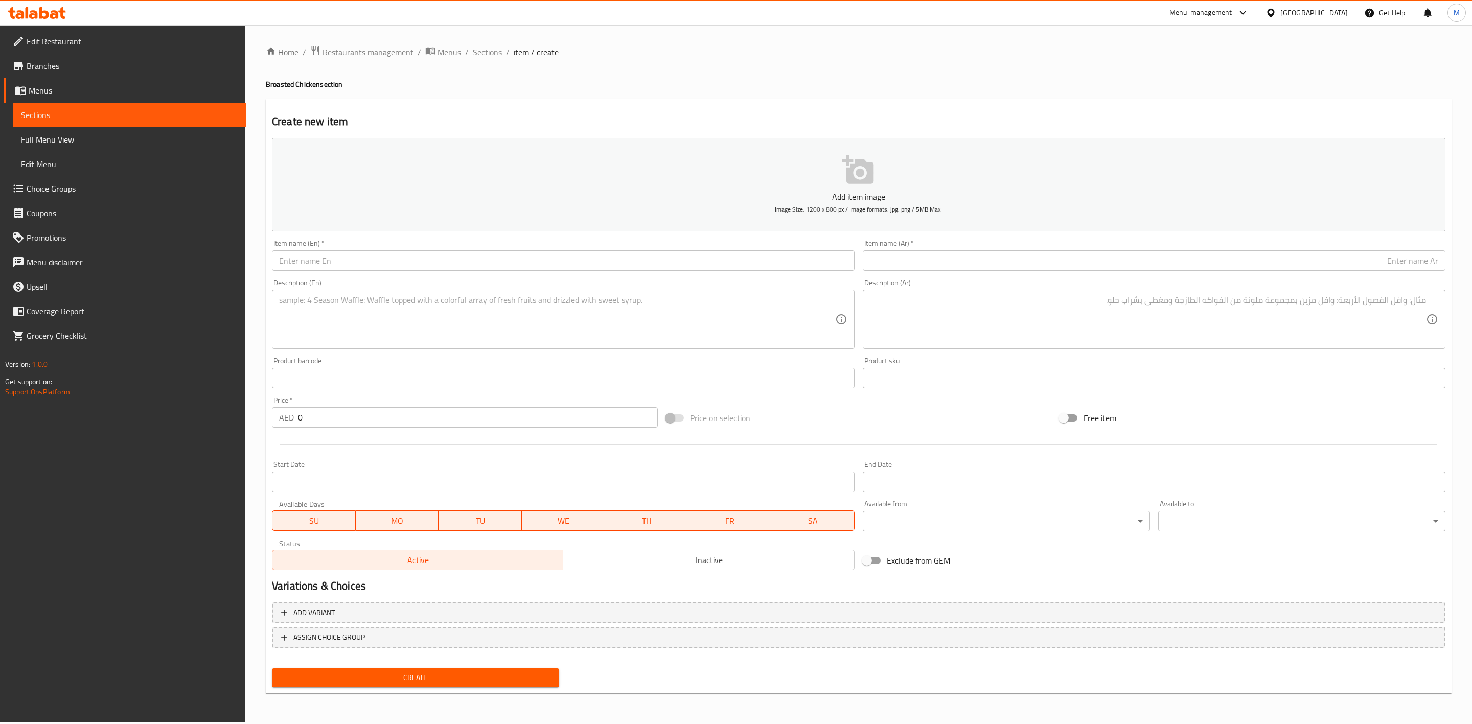
click at [495, 48] on span "Sections" at bounding box center [487, 52] width 29 height 12
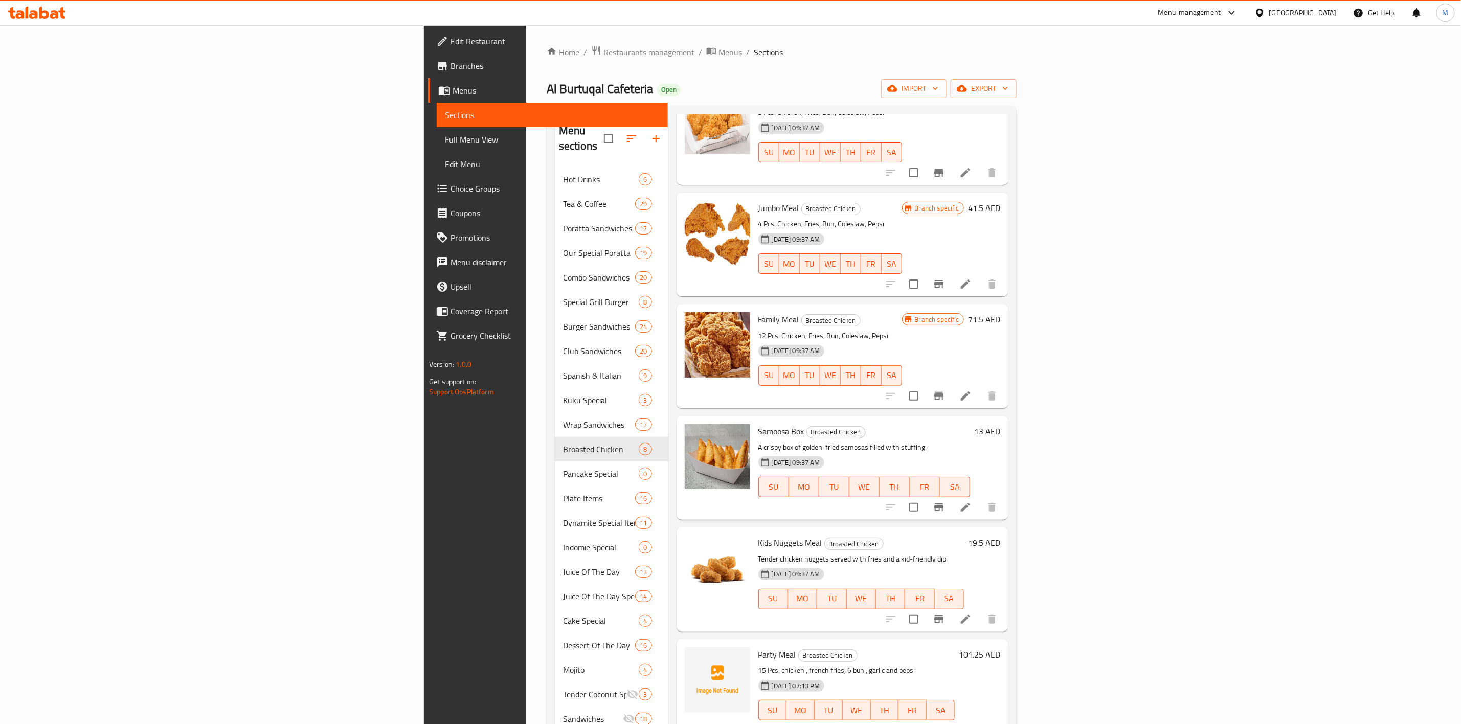
scroll to position [143, 0]
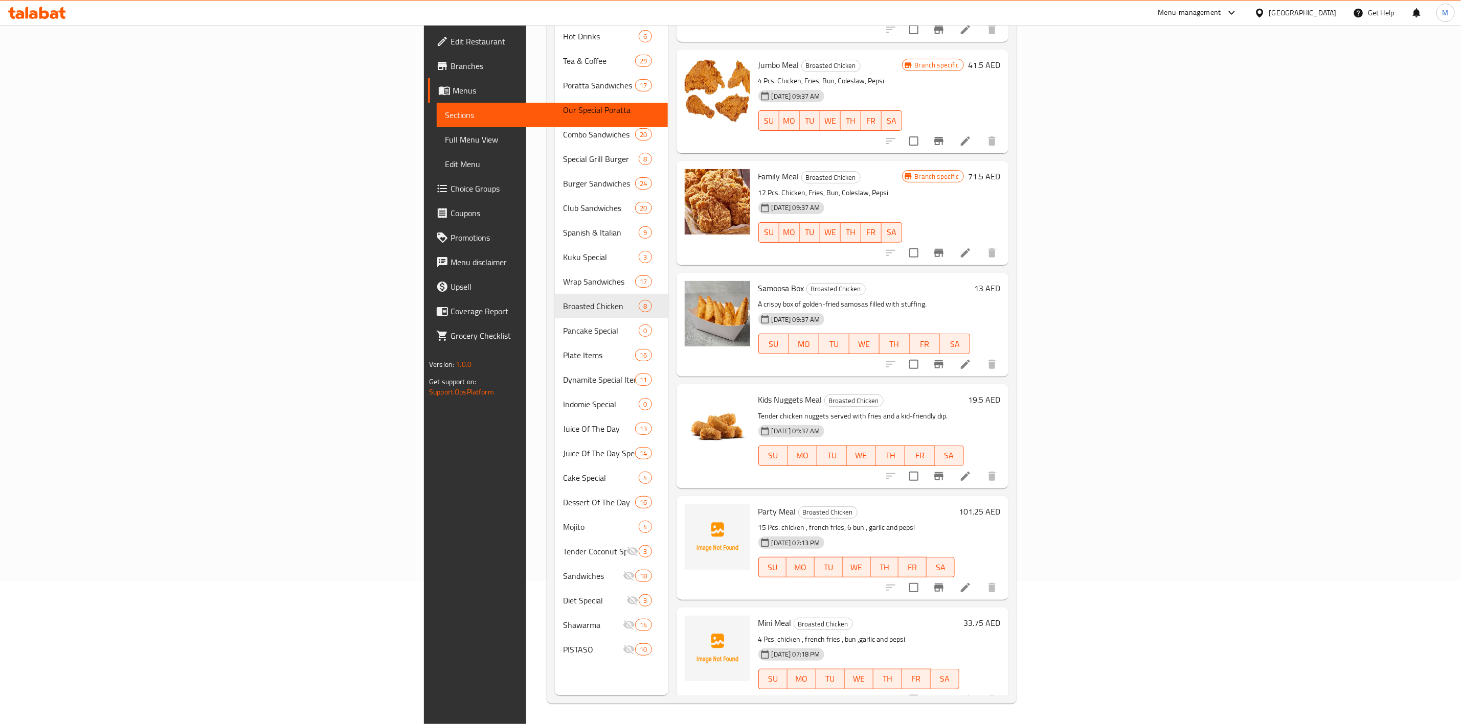
click at [924, 466] on input "checkbox" at bounding box center [913, 476] width 21 height 21
checkbox input "true"
click at [924, 354] on input "checkbox" at bounding box center [913, 364] width 21 height 21
checkbox input "true"
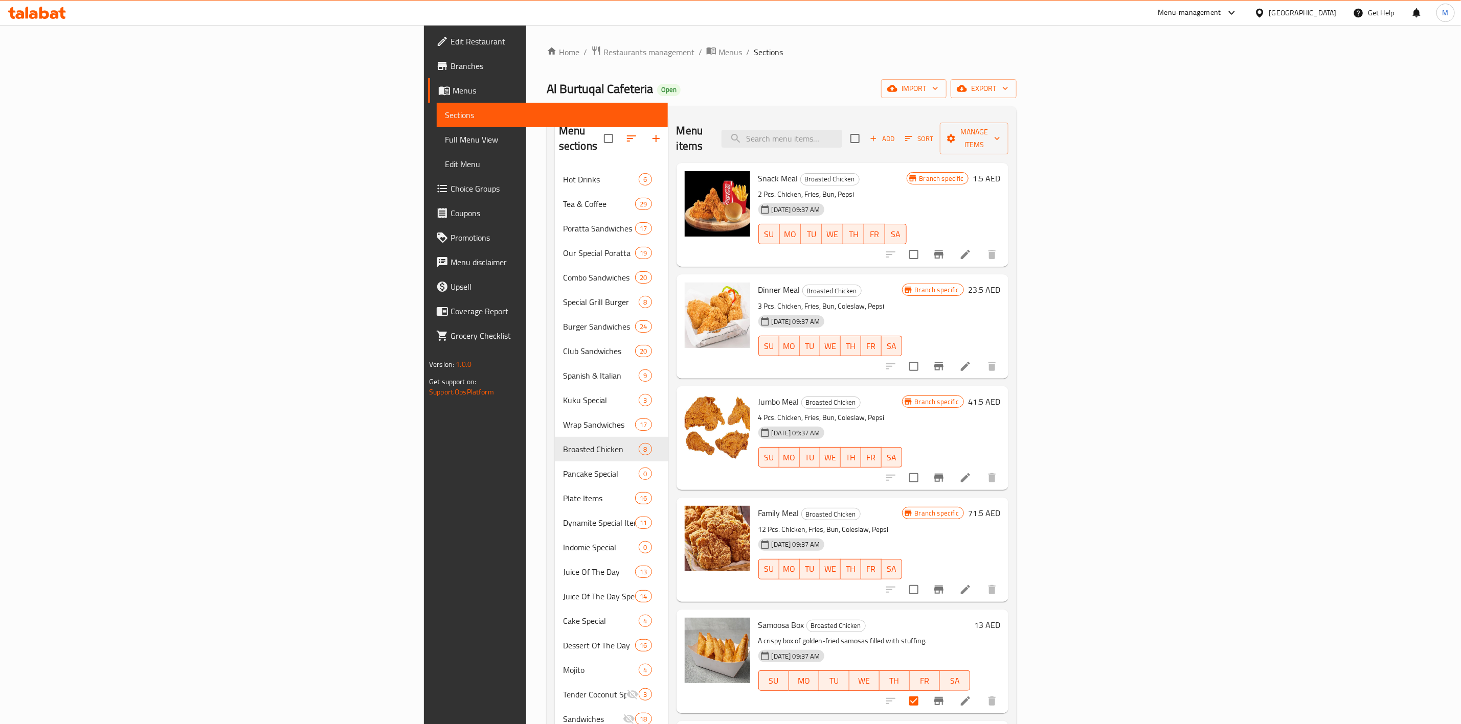
scroll to position [194, 0]
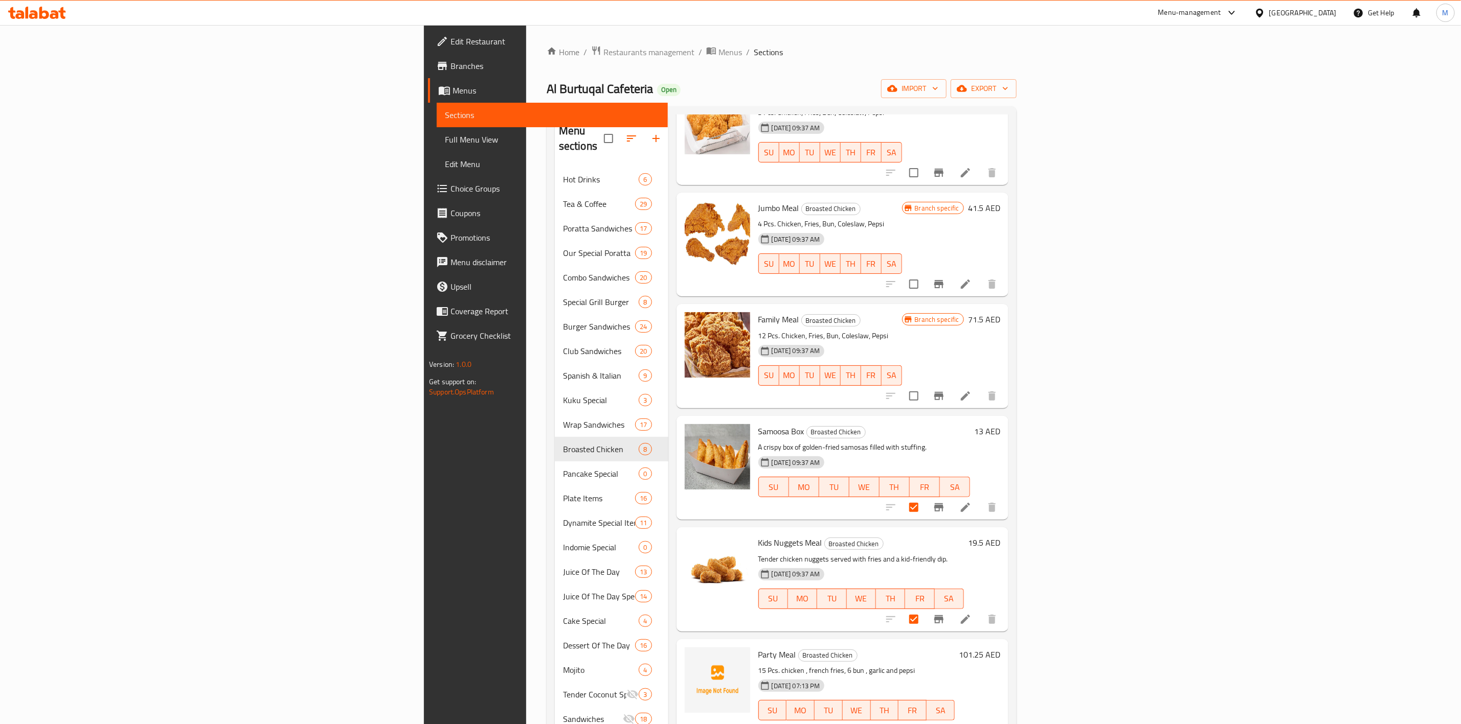
click at [758, 424] on span "Samoosa Box" at bounding box center [781, 431] width 46 height 15
copy h6 "Samoosa Box"
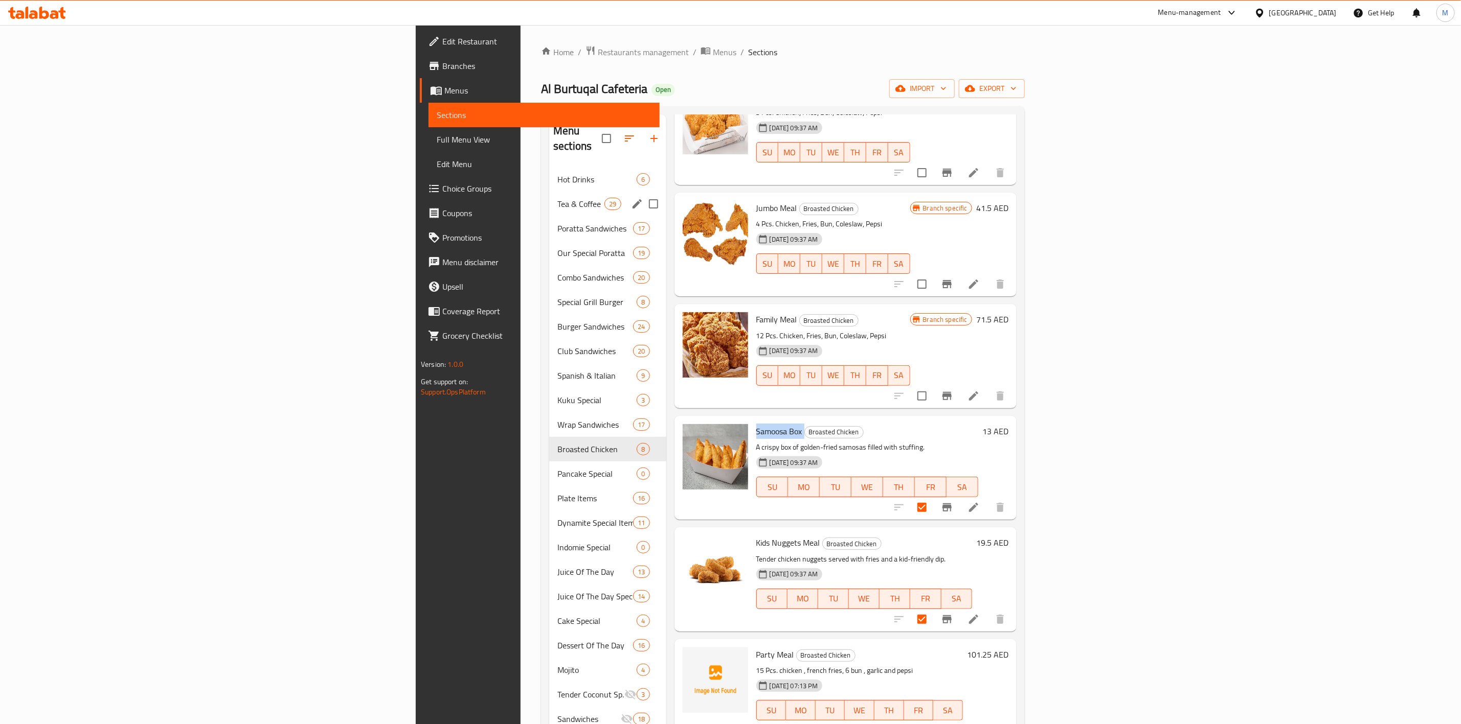
drag, startPoint x: 457, startPoint y: 187, endPoint x: 467, endPoint y: 219, distance: 33.6
click at [557, 198] on span "Tea & Coffee" at bounding box center [580, 204] width 47 height 12
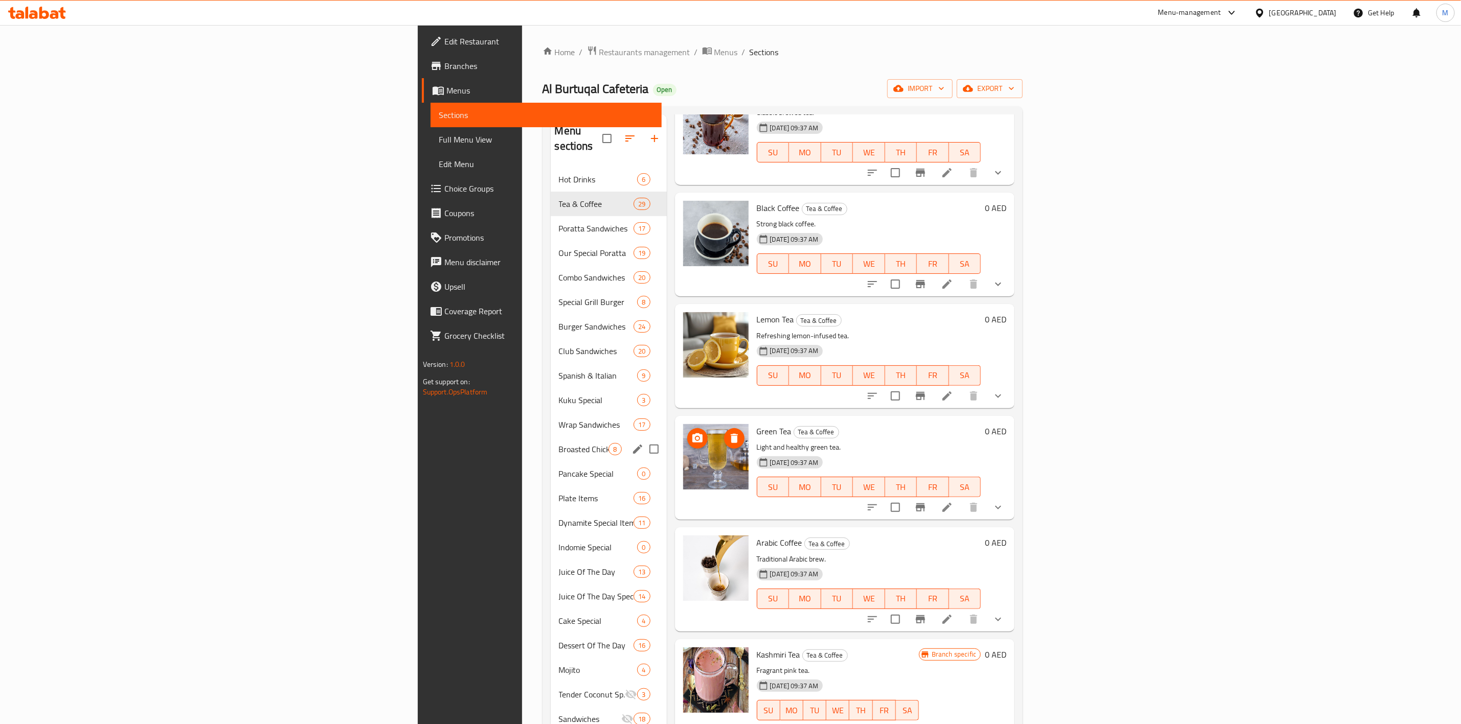
click at [559, 443] on span "Broasted Chicken" at bounding box center [584, 449] width 50 height 12
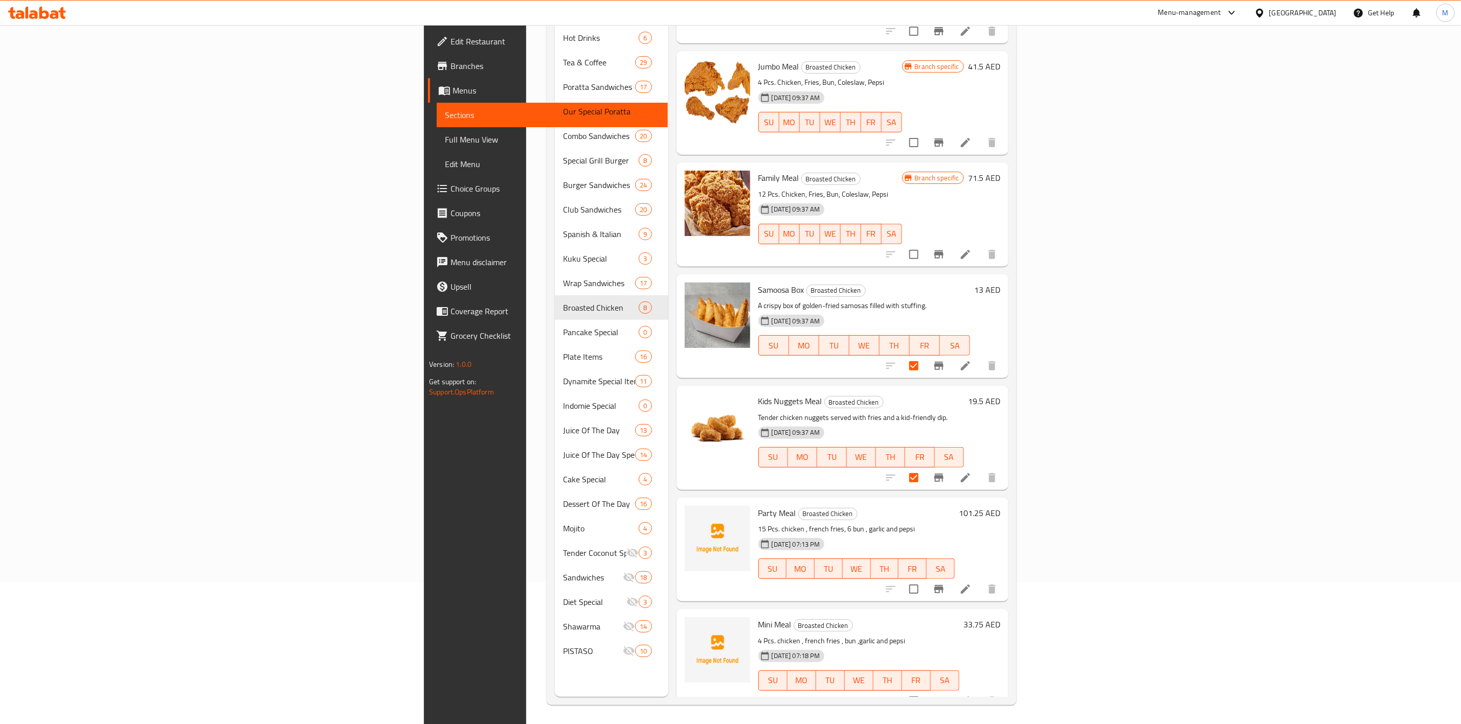
scroll to position [143, 0]
click at [889, 505] on h6 "Party Meal Broasted Chicken" at bounding box center [856, 512] width 196 height 14
drag, startPoint x: 716, startPoint y: 385, endPoint x: 639, endPoint y: 390, distance: 77.8
click at [680, 390] on div "Kids Nuggets Meal Broasted Chicken Tender chicken nuggets served with fries and…" at bounding box center [842, 437] width 324 height 96
copy div "Kids Nuggets Meal"
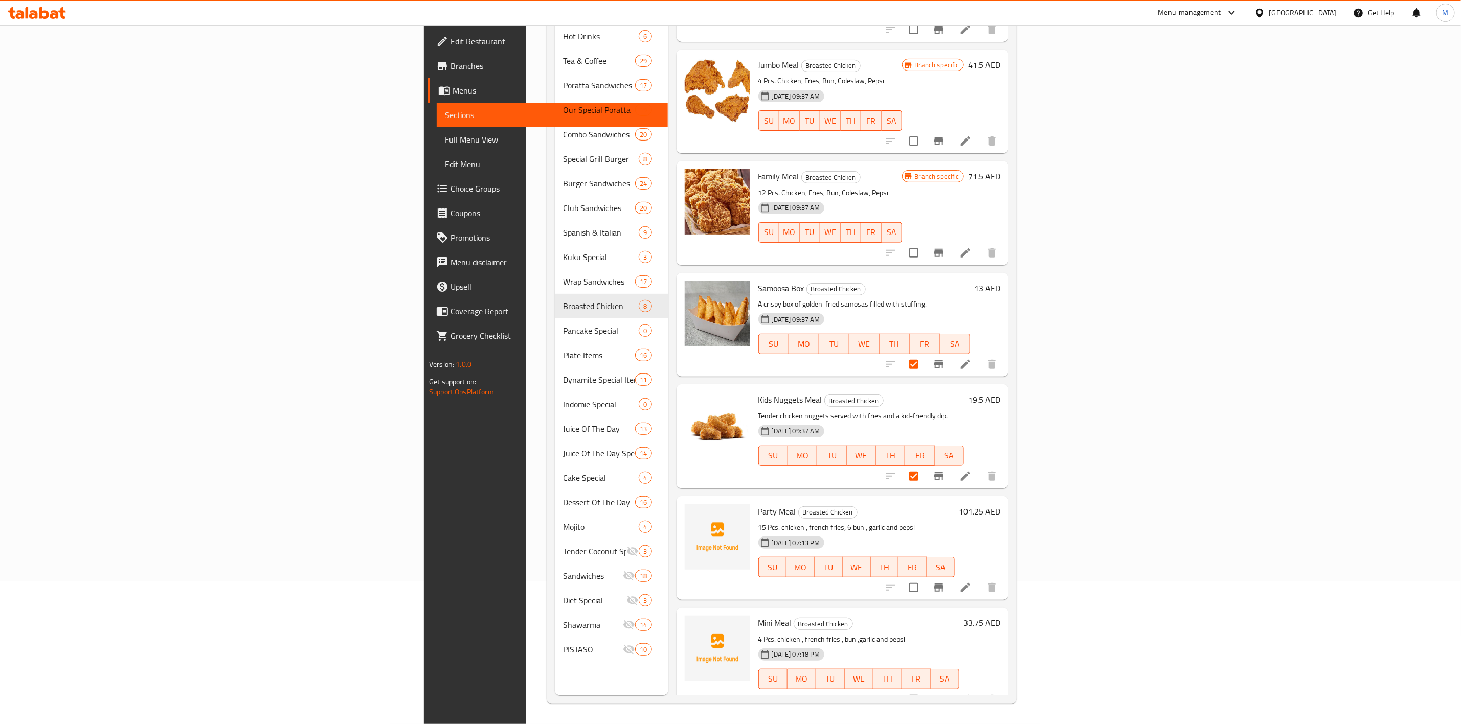
click at [1000, 529] on div "101.25 AED" at bounding box center [976, 548] width 45 height 87
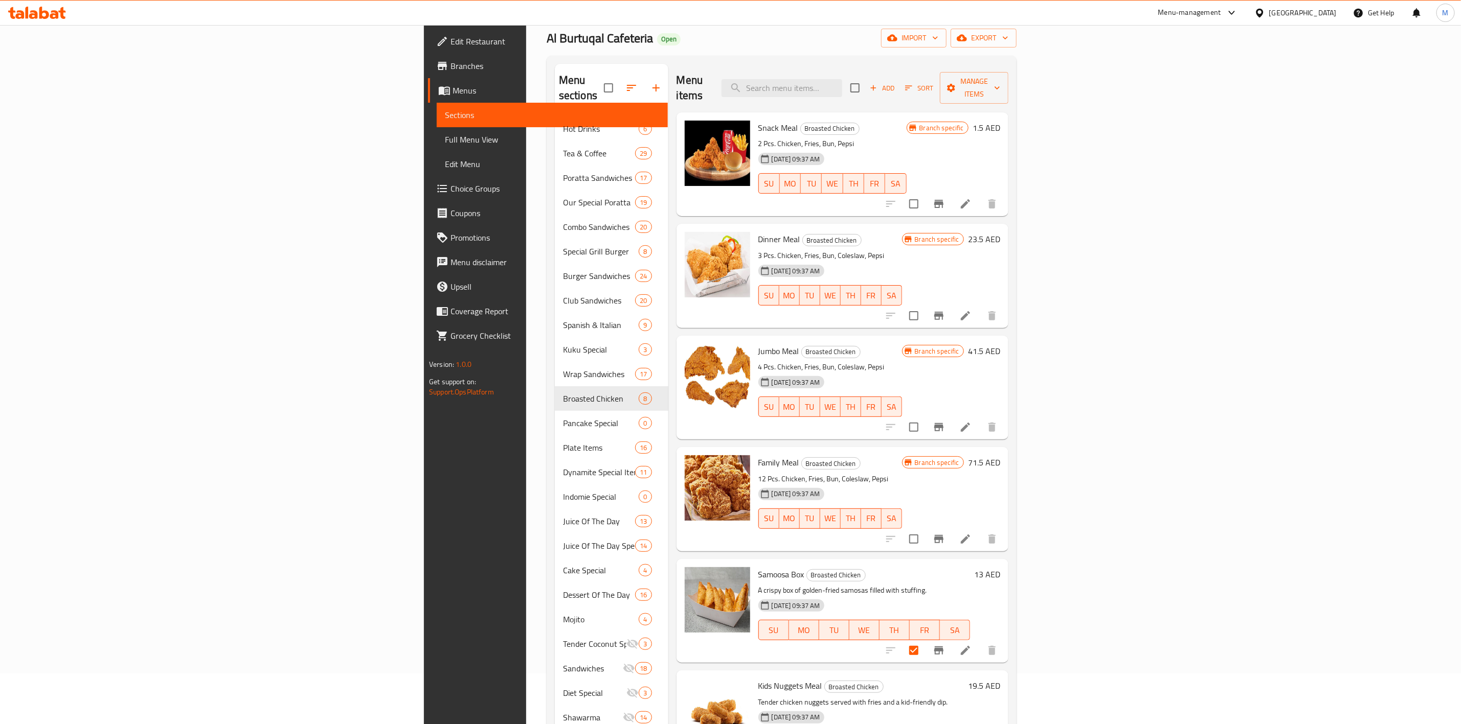
scroll to position [0, 0]
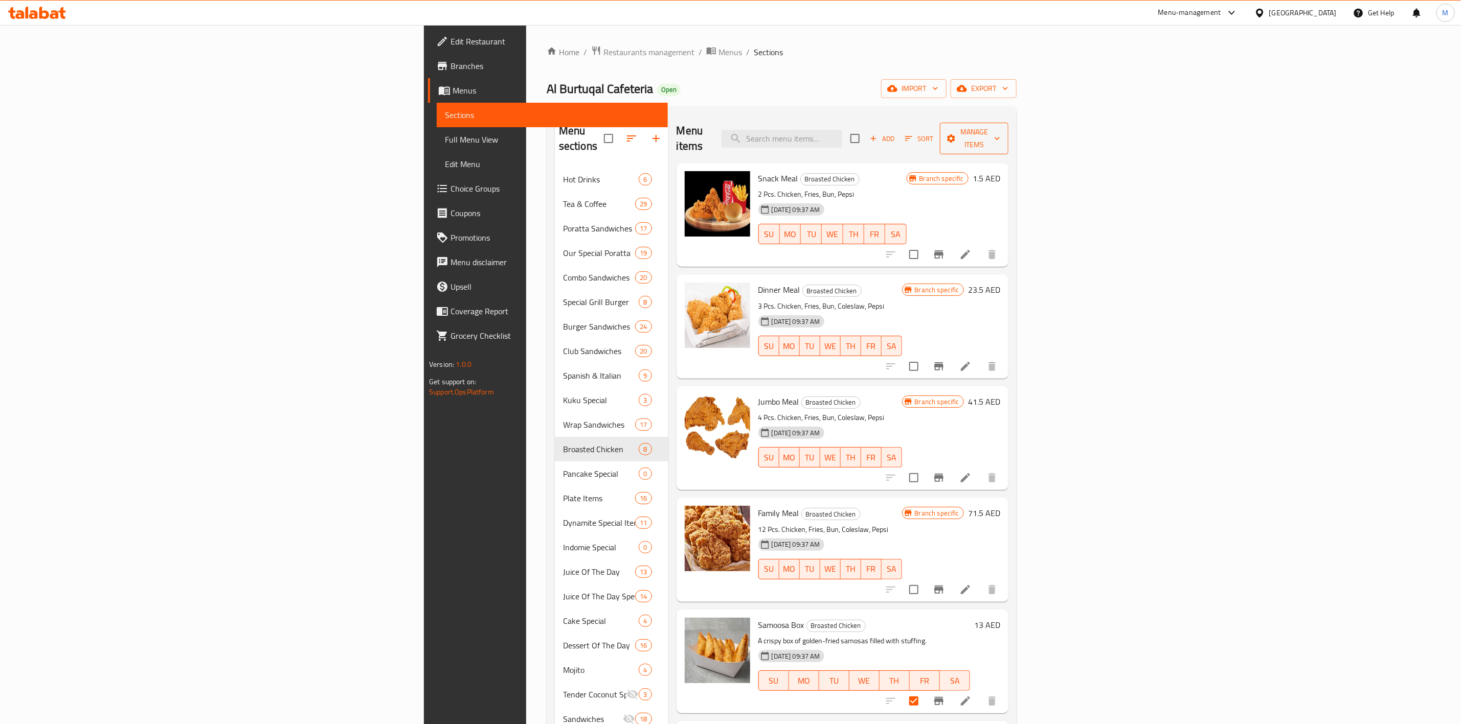
click at [1008, 139] on button "Manage items" at bounding box center [974, 139] width 69 height 32
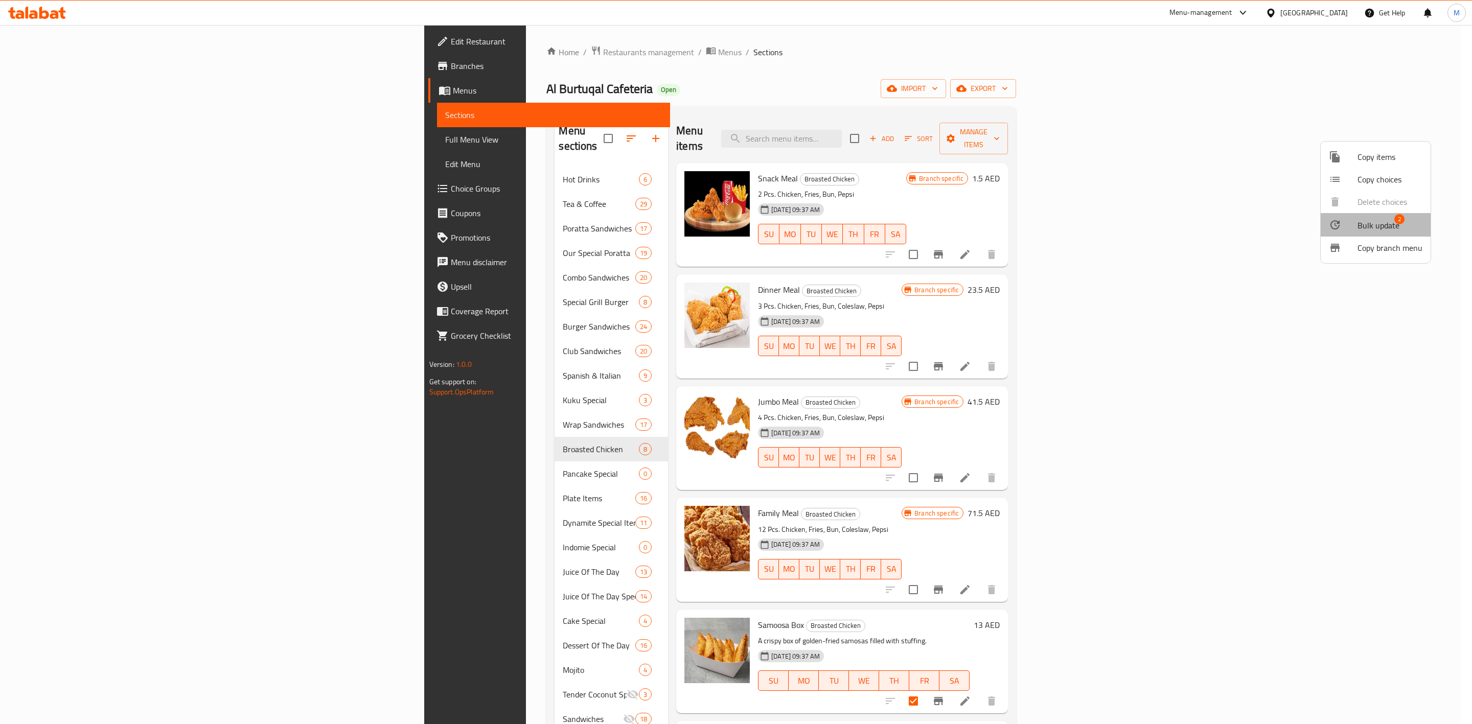
click at [1382, 219] on span "Bulk update" at bounding box center [1379, 225] width 42 height 12
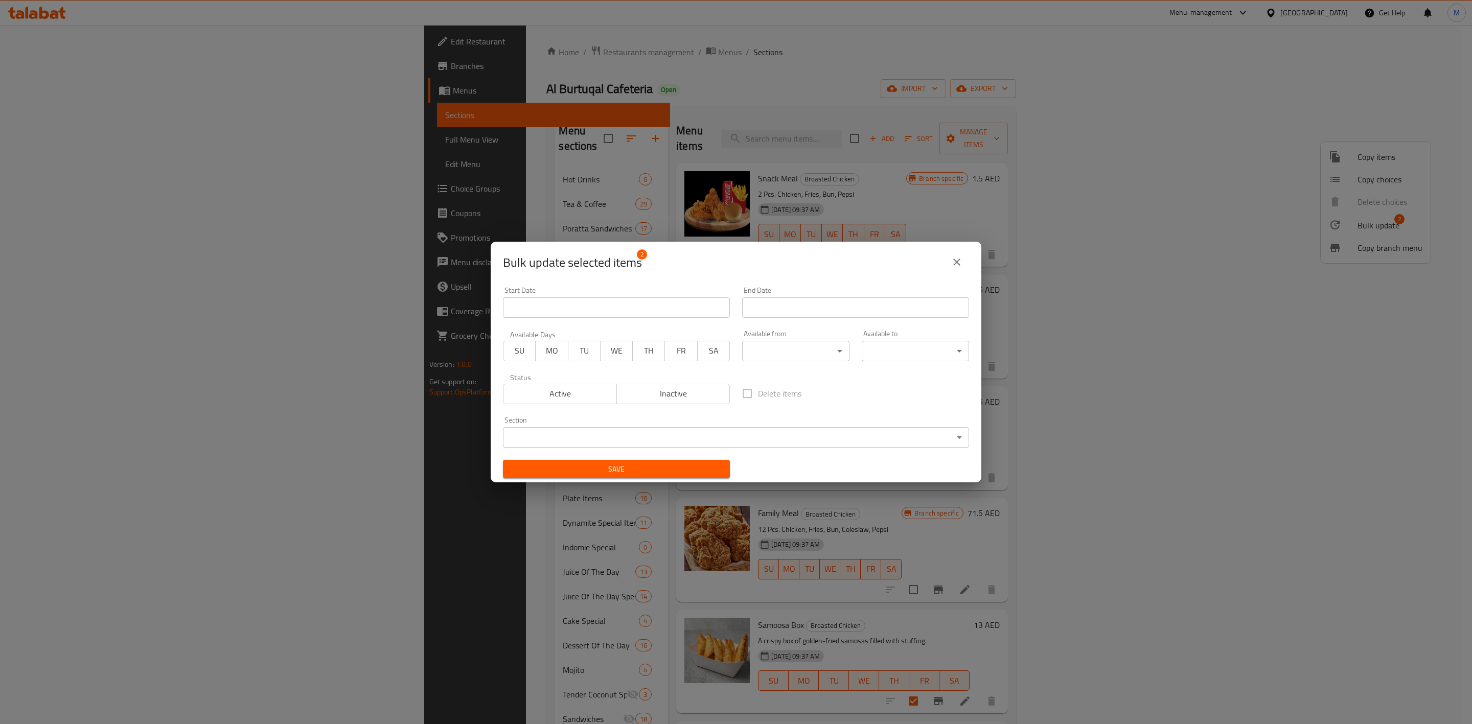
click at [638, 392] on span "Inactive" at bounding box center [673, 393] width 105 height 15
click at [644, 475] on span "Save" at bounding box center [616, 469] width 211 height 13
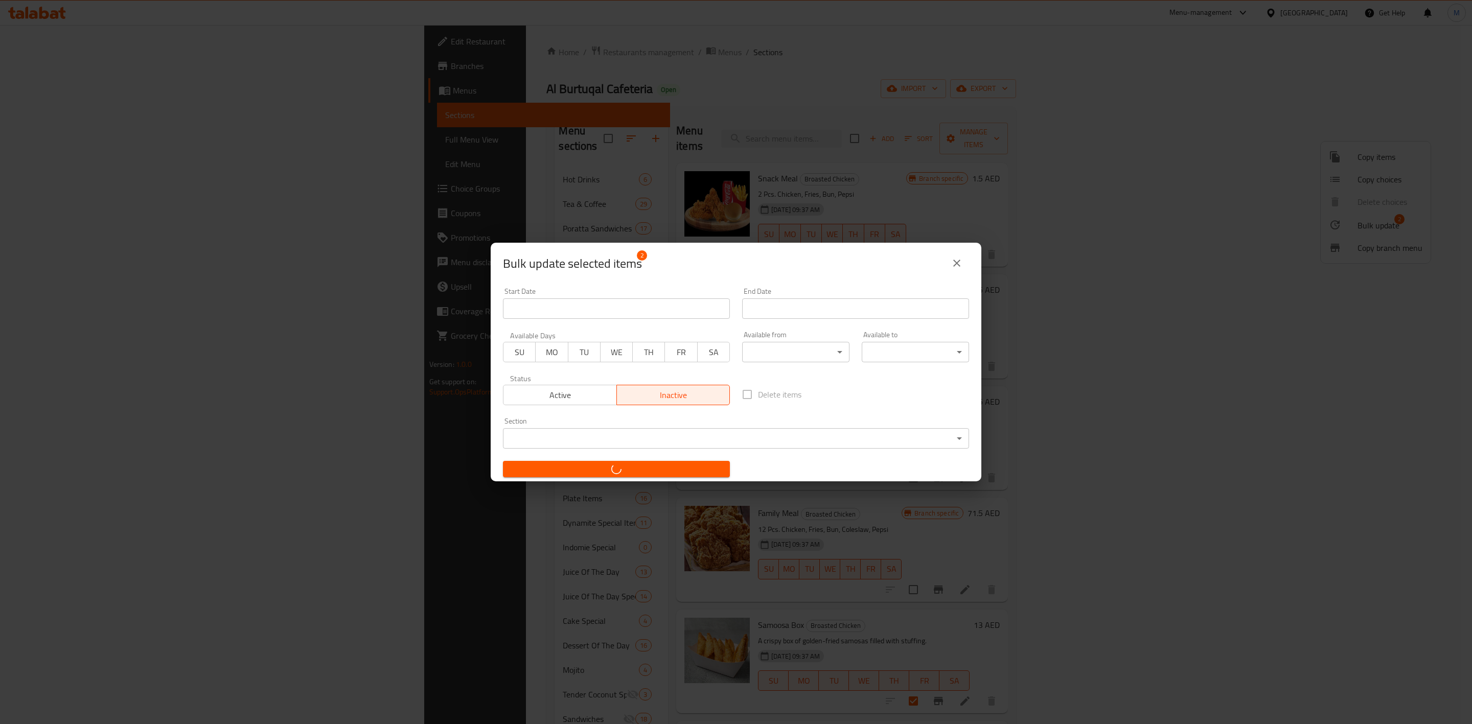
checkbox input "false"
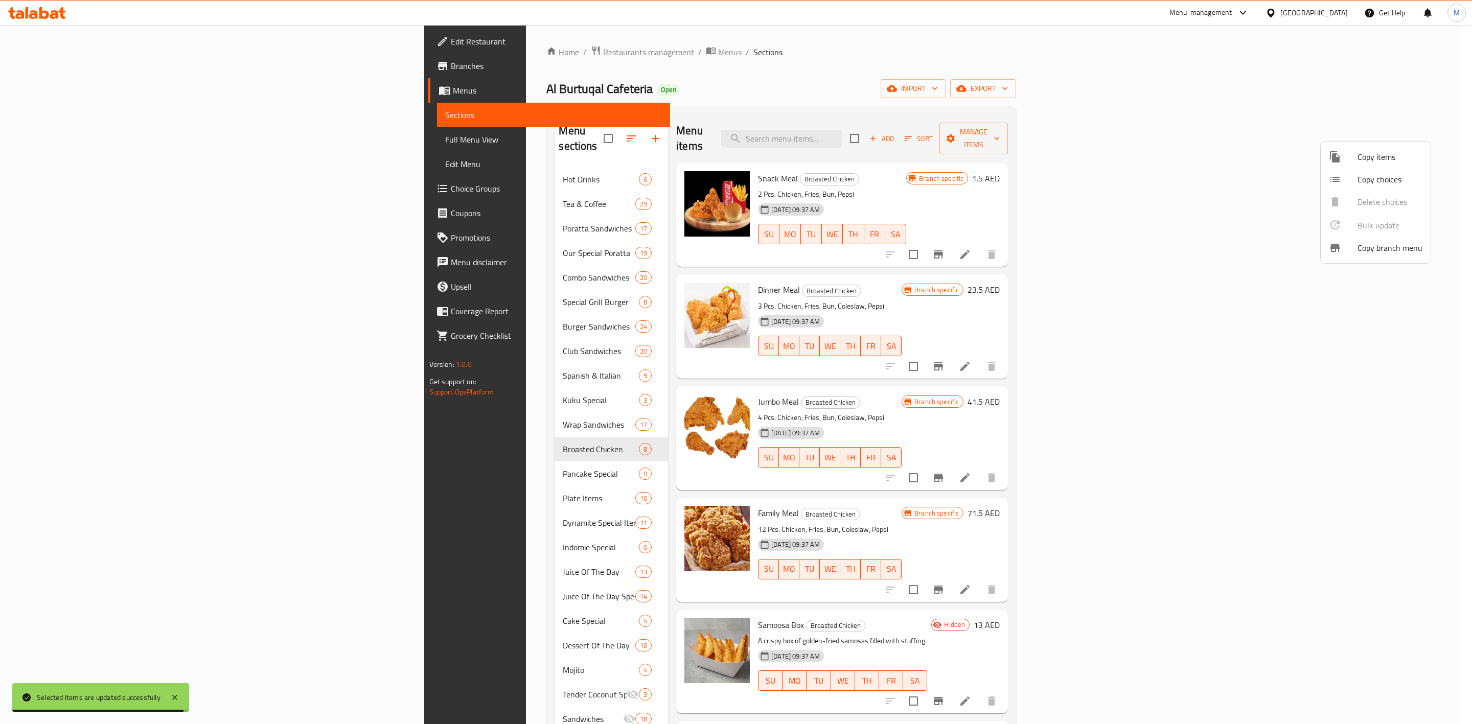
click at [1471, 427] on div at bounding box center [736, 362] width 1472 height 724
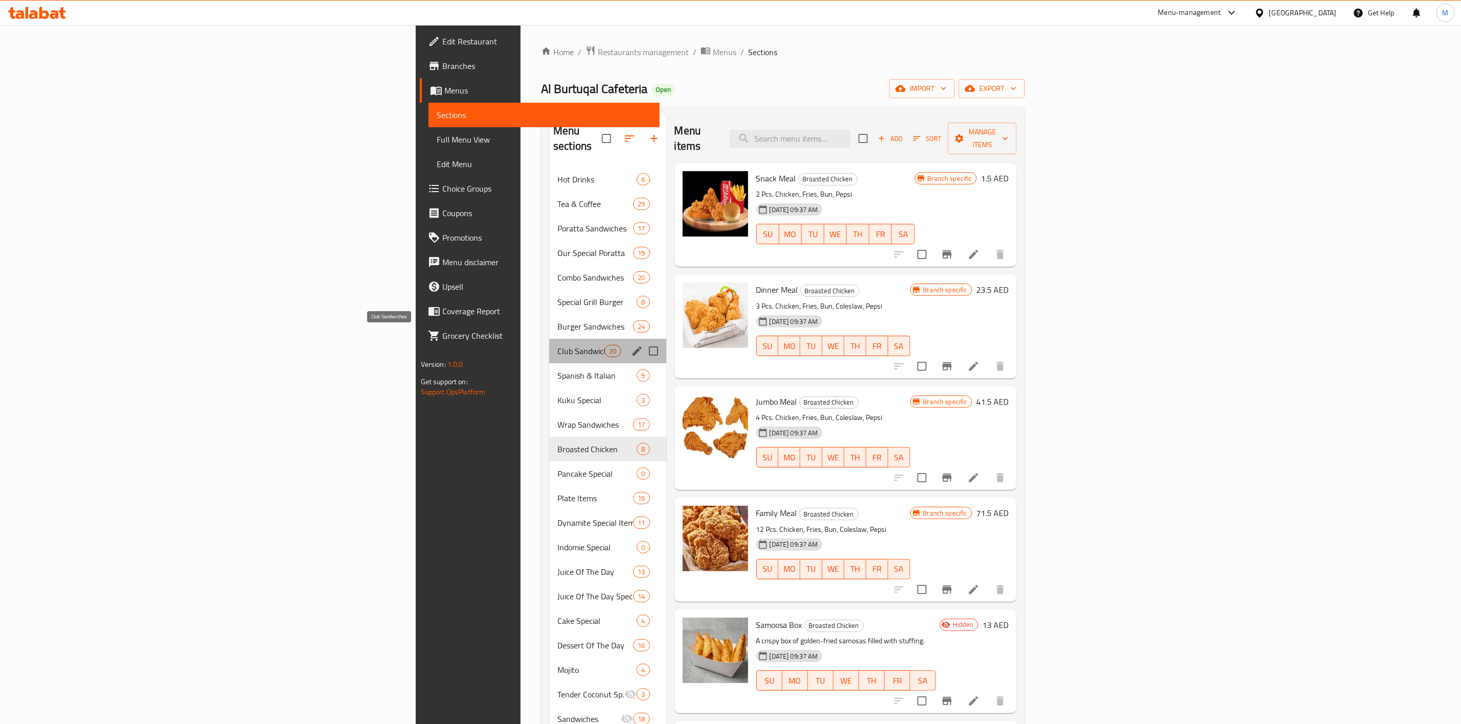
click at [557, 345] on span "Club Sandwiches" at bounding box center [580, 351] width 47 height 12
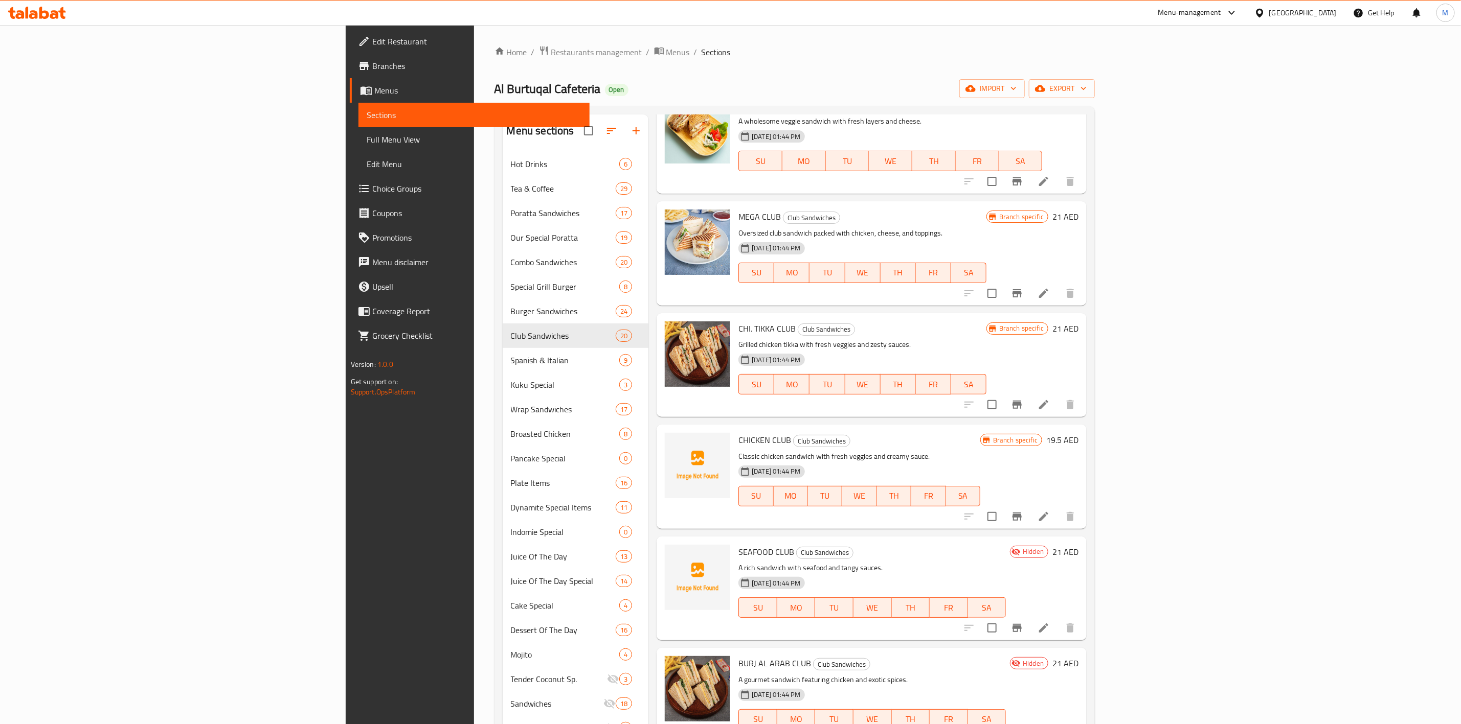
scroll to position [1442, 0]
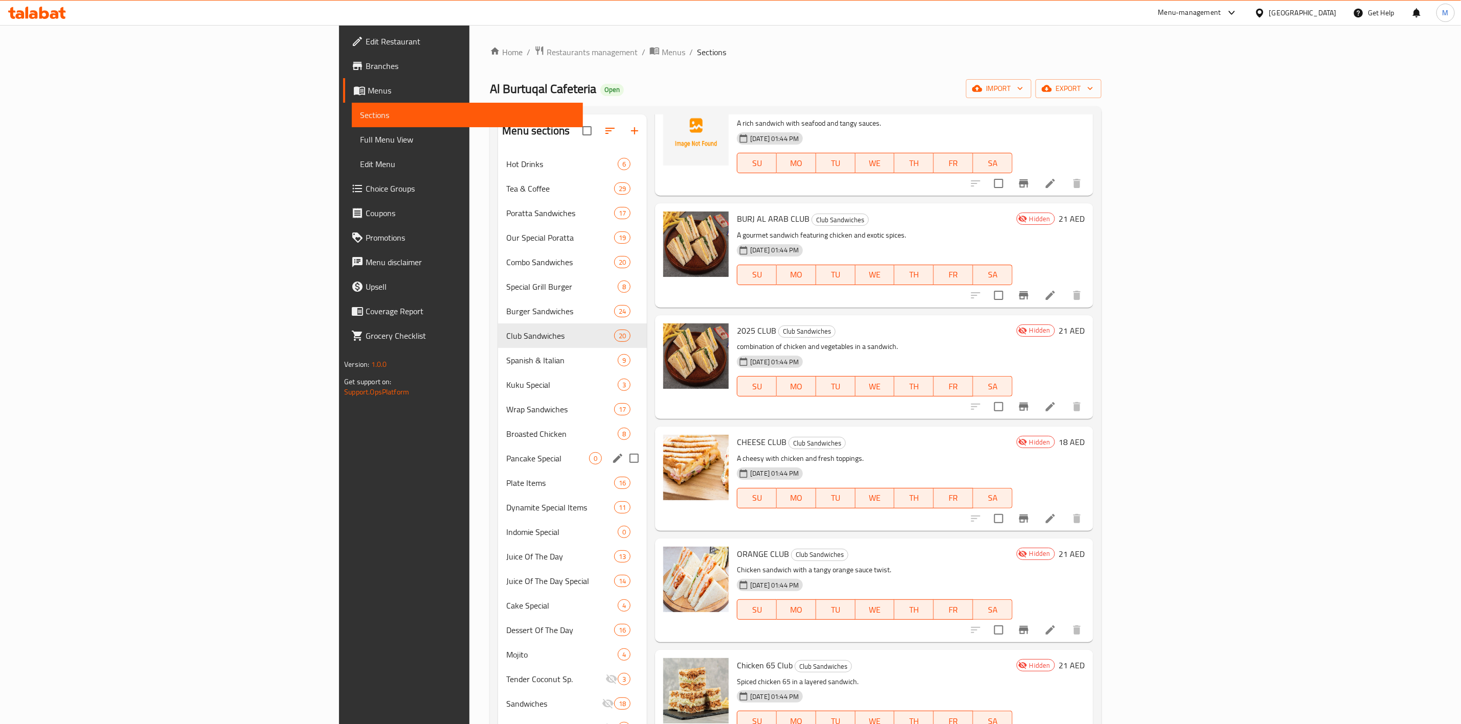
click at [498, 465] on div "Pancake Special 0" at bounding box center [572, 458] width 149 height 25
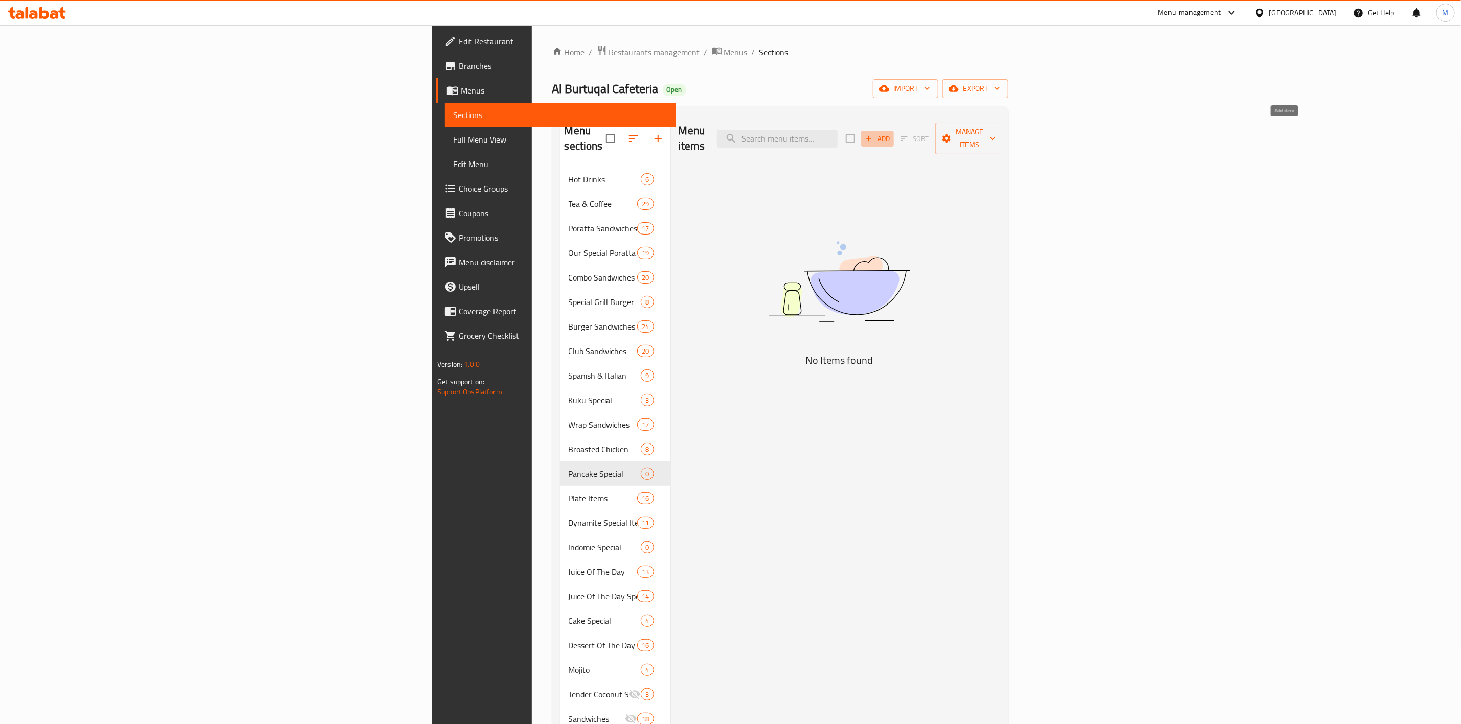
click at [873, 134] on icon "button" at bounding box center [868, 138] width 9 height 9
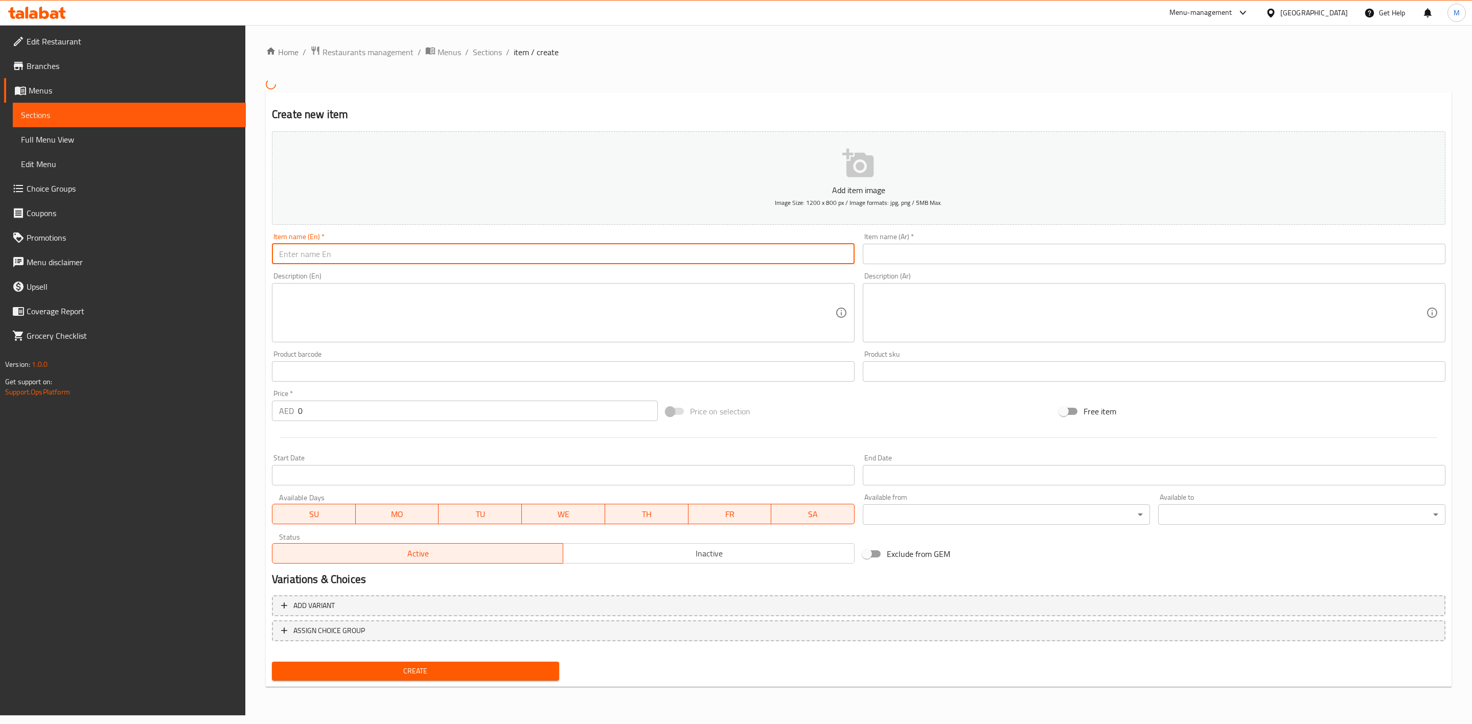
click at [376, 252] on input "text" at bounding box center [563, 254] width 583 height 20
paste input "LOTUS PANCAKE"
click at [376, 252] on input "LOTUS PANCAKE" at bounding box center [563, 254] width 583 height 20
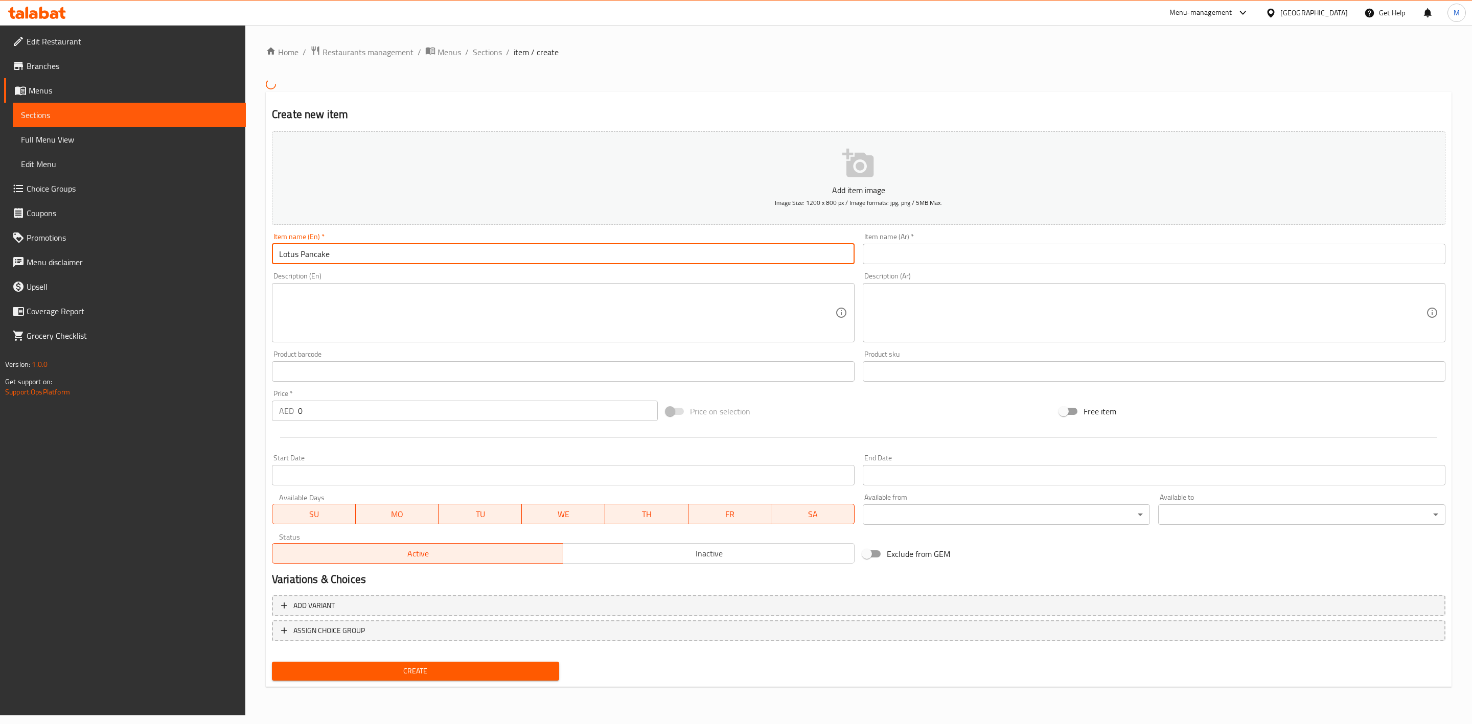
type input "Lotus Pancake"
click at [408, 280] on div "Description (En) Description (En)" at bounding box center [563, 307] width 583 height 70
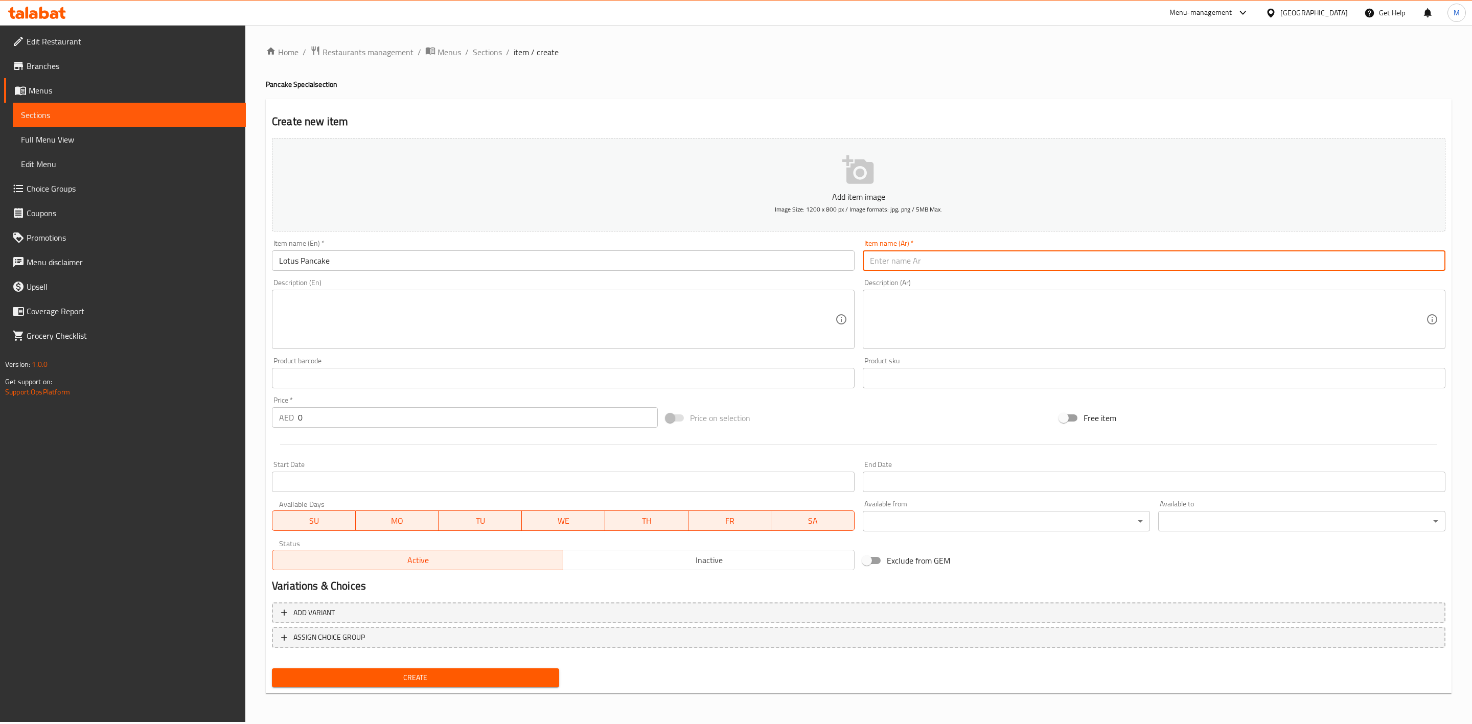
click at [976, 255] on input "text" at bounding box center [1154, 261] width 583 height 20
paste input "ان كعكة لوتس"
click at [1411, 261] on input "ان كعكة لوتس" at bounding box center [1154, 261] width 583 height 20
click at [1398, 276] on div "Description (Ar) Description (Ar)" at bounding box center [1154, 314] width 591 height 78
click at [1438, 266] on input "ان [PERSON_NAME]" at bounding box center [1154, 261] width 583 height 20
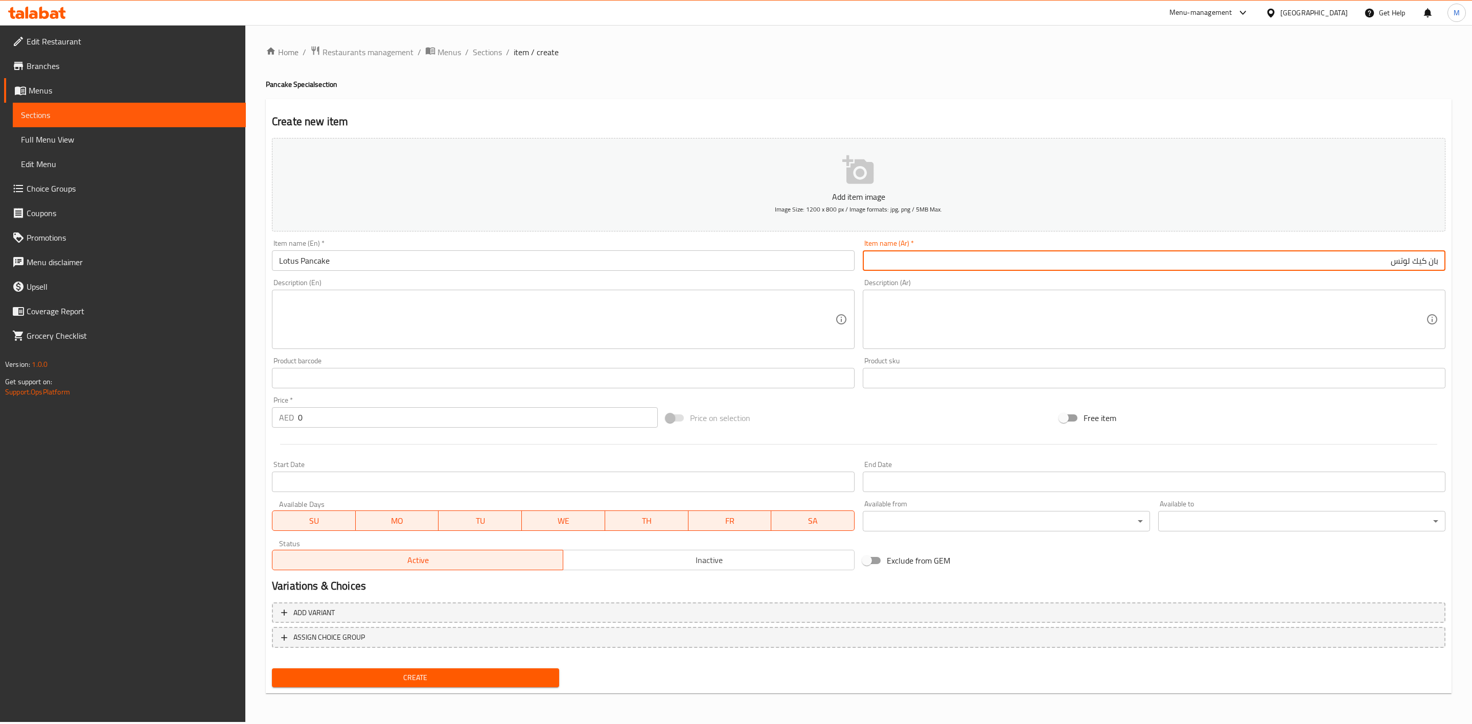
type input "بان كيك لوتس"
click at [755, 241] on div "Item name (En)   * Lotus Pancake Item name (En) *" at bounding box center [563, 255] width 583 height 31
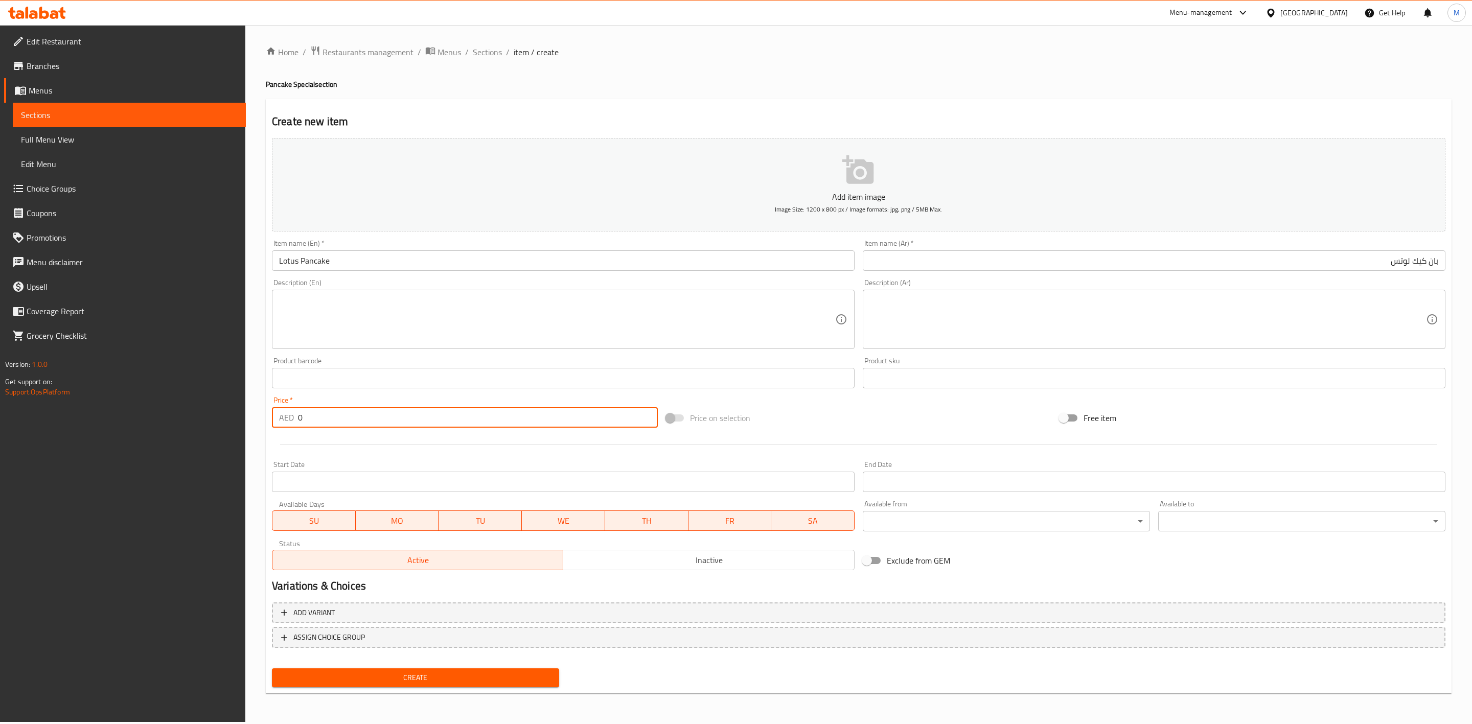
drag, startPoint x: 332, startPoint y: 411, endPoint x: 272, endPoint y: 411, distance: 59.8
click at [272, 411] on div "AED 0 Price *" at bounding box center [465, 417] width 386 height 20
paste input "21.6"
type input "21.60"
click at [339, 449] on div at bounding box center [859, 444] width 1182 height 25
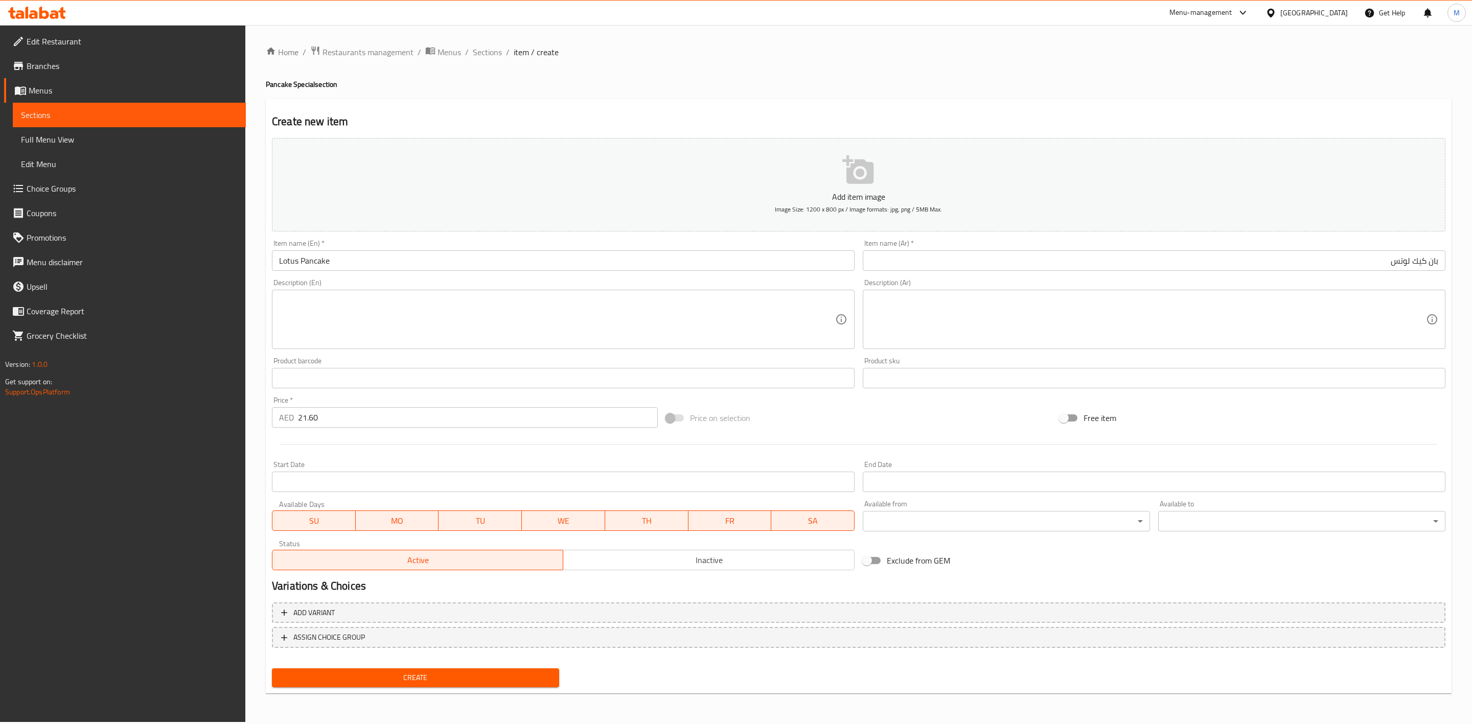
click at [365, 672] on span "Create" at bounding box center [415, 678] width 271 height 13
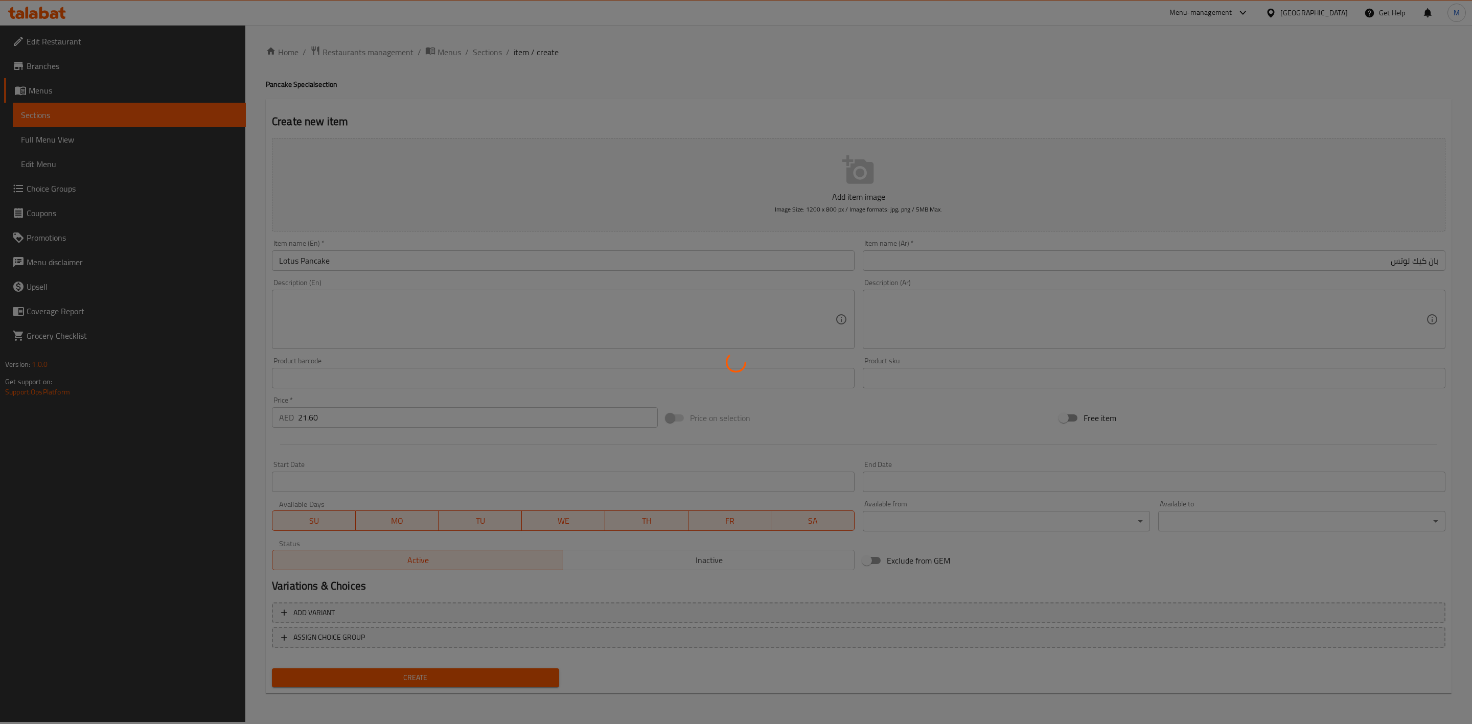
type input "0"
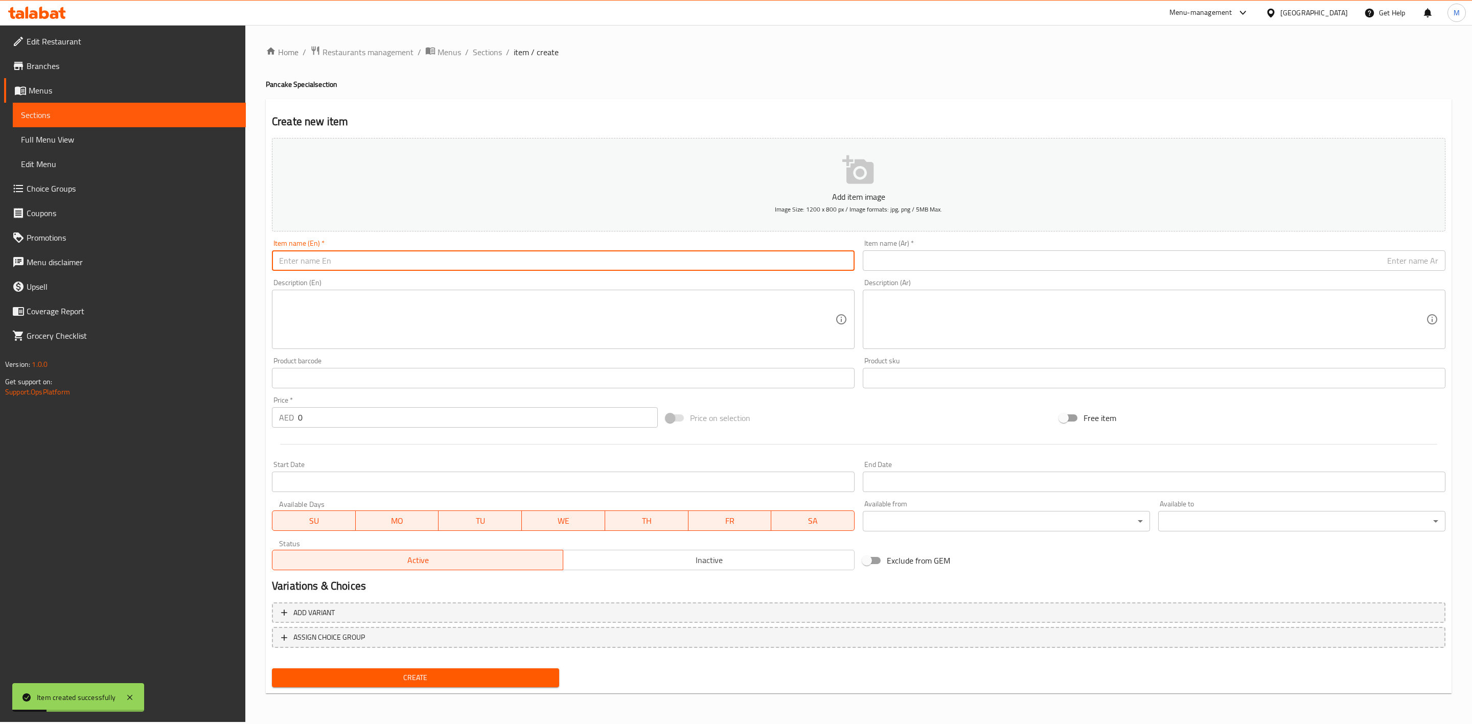
click at [402, 267] on input "text" at bounding box center [563, 261] width 583 height 20
paste input "NUTELLA PANCAKE"
click at [402, 267] on input "NUTELLA PANCAKE" at bounding box center [563, 261] width 583 height 20
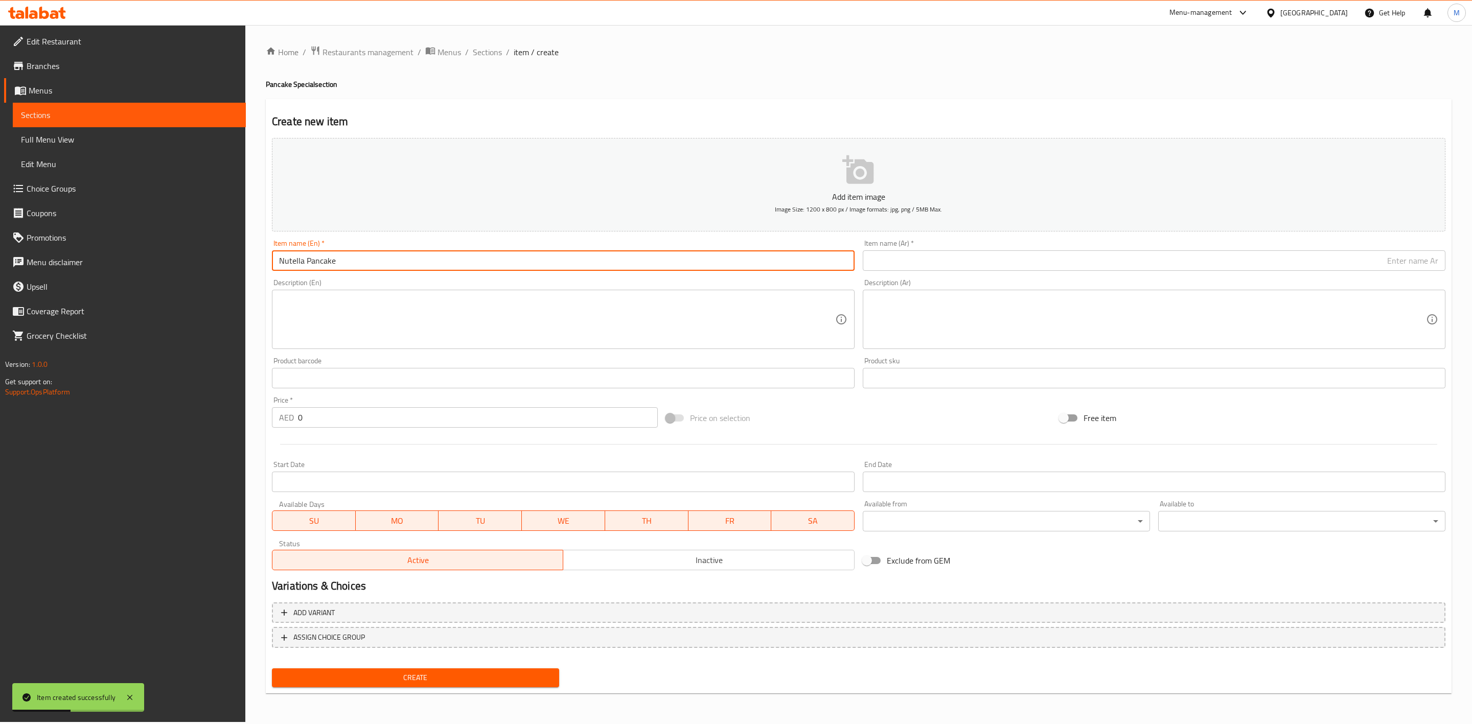
type input "Nutella Pancake"
click at [962, 265] on input "text" at bounding box center [1154, 261] width 583 height 20
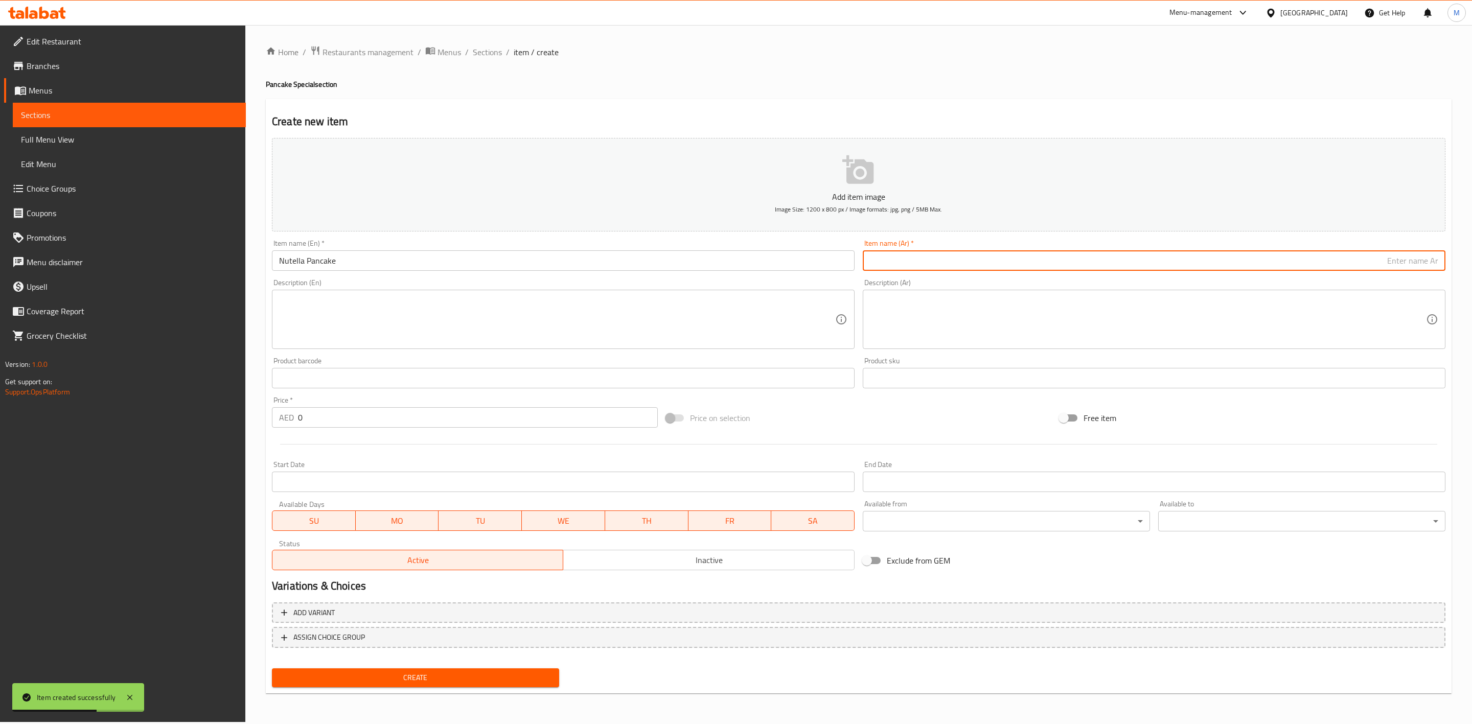
paste input "ان كعكة نوتيا"
drag, startPoint x: 1410, startPoint y: 261, endPoint x: 1422, endPoint y: 261, distance: 12.3
click at [1422, 261] on input "ان كعكة نوتيا" at bounding box center [1154, 261] width 583 height 20
click at [1393, 273] on div "Item name (Ar)   * ان كيك نوتيا Item name (Ar) *" at bounding box center [1154, 255] width 591 height 39
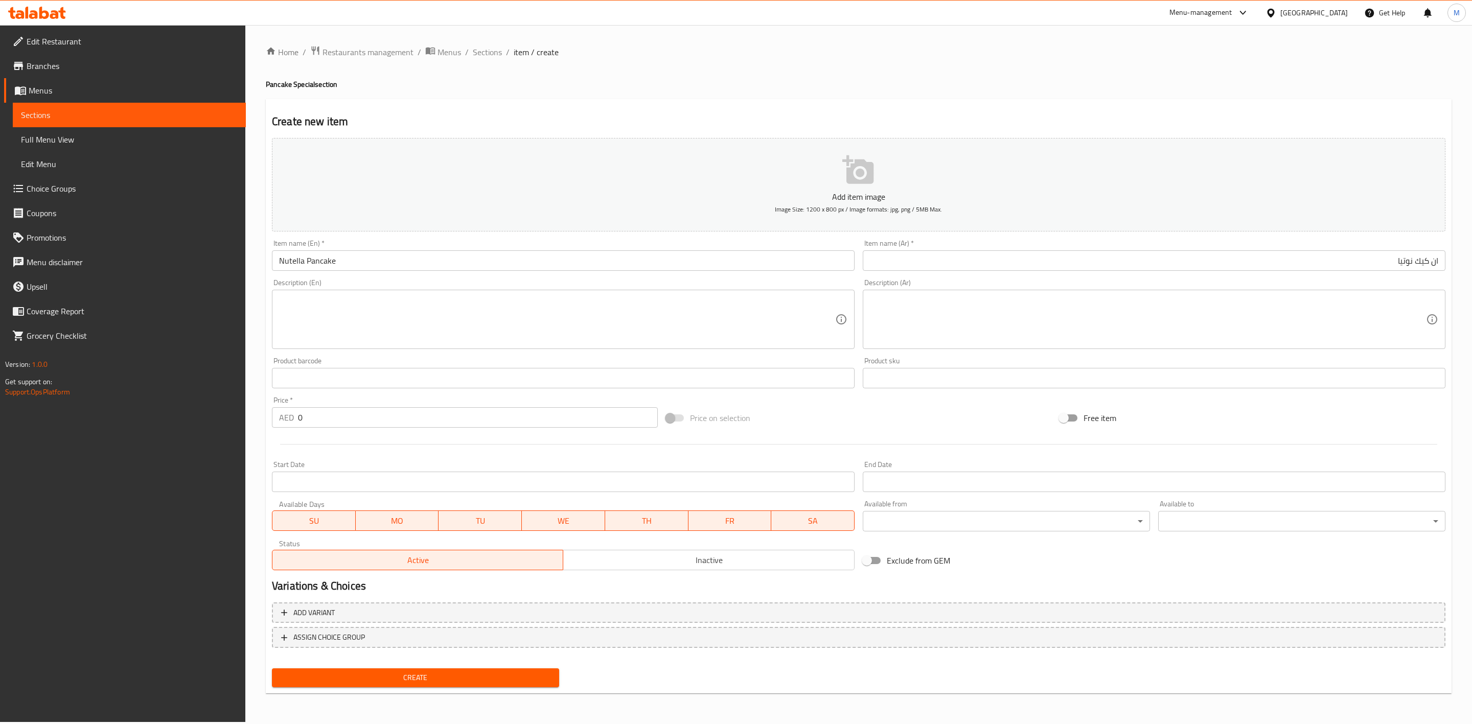
click at [1391, 260] on input "ان كيك نوتيا" at bounding box center [1154, 261] width 583 height 20
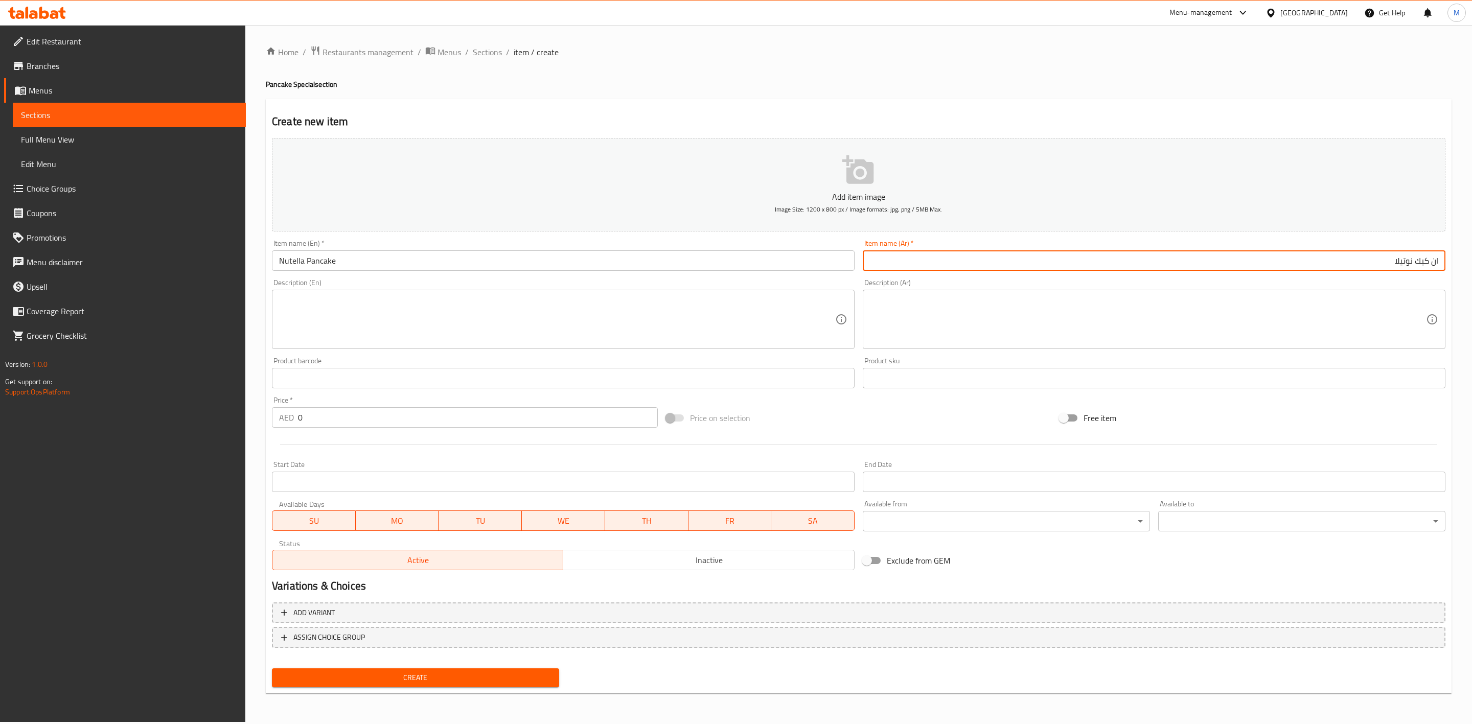
type input "ان كيك نوتيلا"
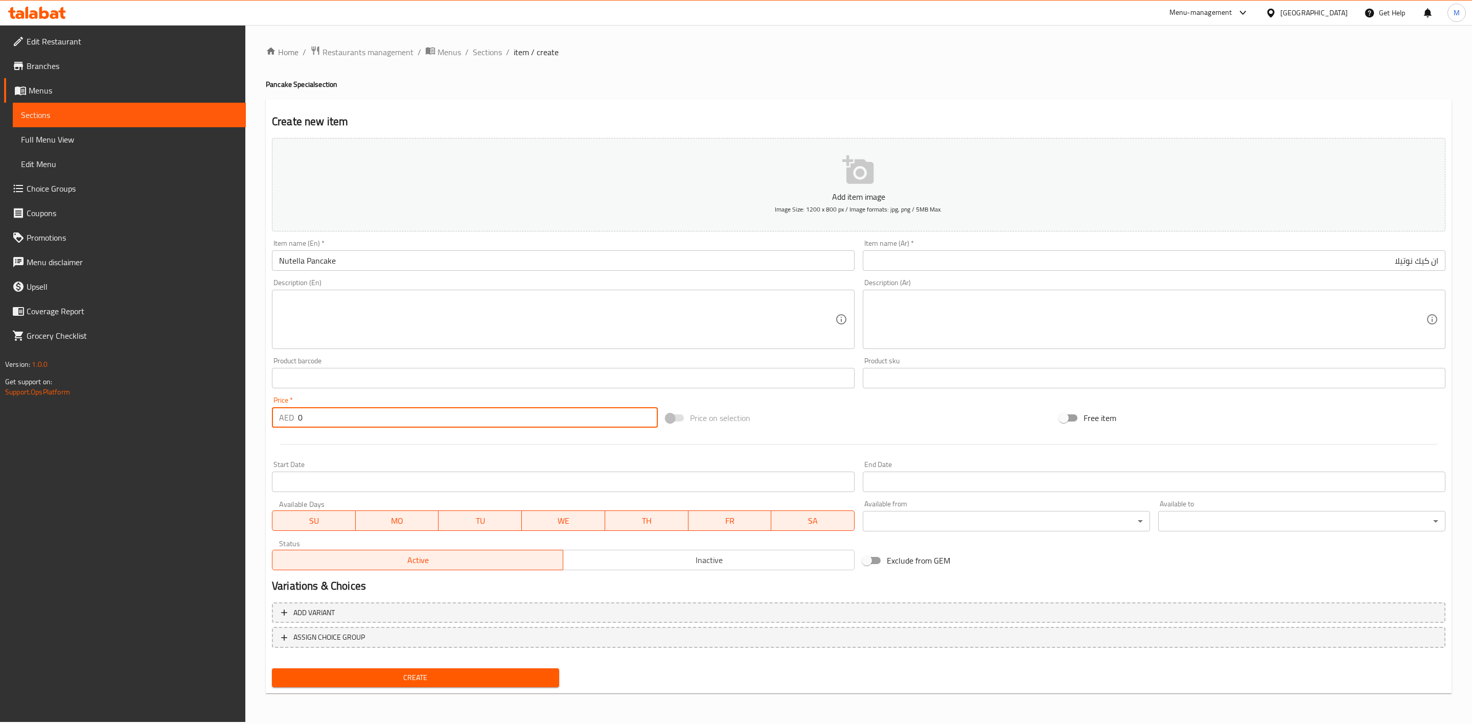
drag, startPoint x: 326, startPoint y: 419, endPoint x: 295, endPoint y: 419, distance: 30.7
click at [295, 419] on div "AED 0 Price *" at bounding box center [465, 417] width 386 height 20
paste input "21.6"
type input "21.60"
drag, startPoint x: 344, startPoint y: 436, endPoint x: 1008, endPoint y: 362, distance: 668.7
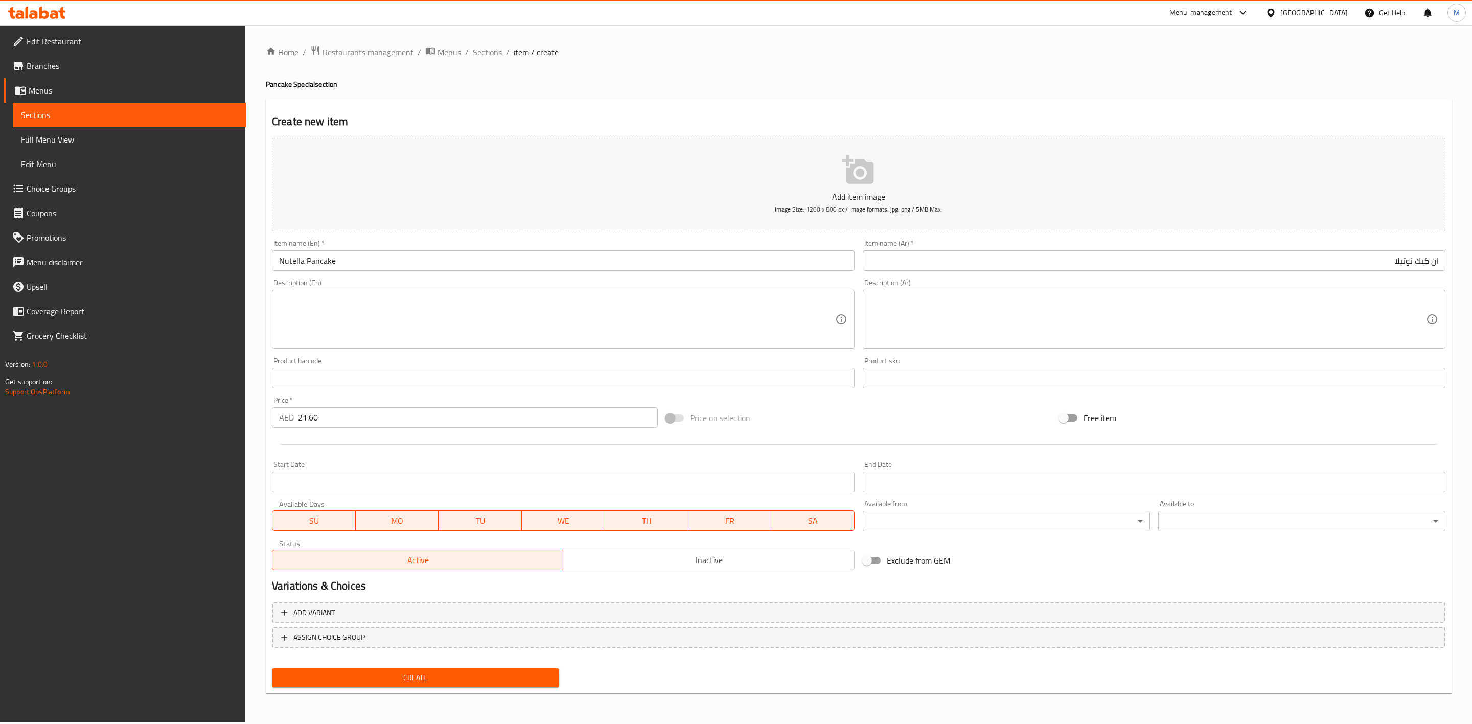
click at [344, 437] on div at bounding box center [859, 444] width 1182 height 25
click at [1440, 263] on input "ان كيك نوتيلا" at bounding box center [1154, 261] width 583 height 20
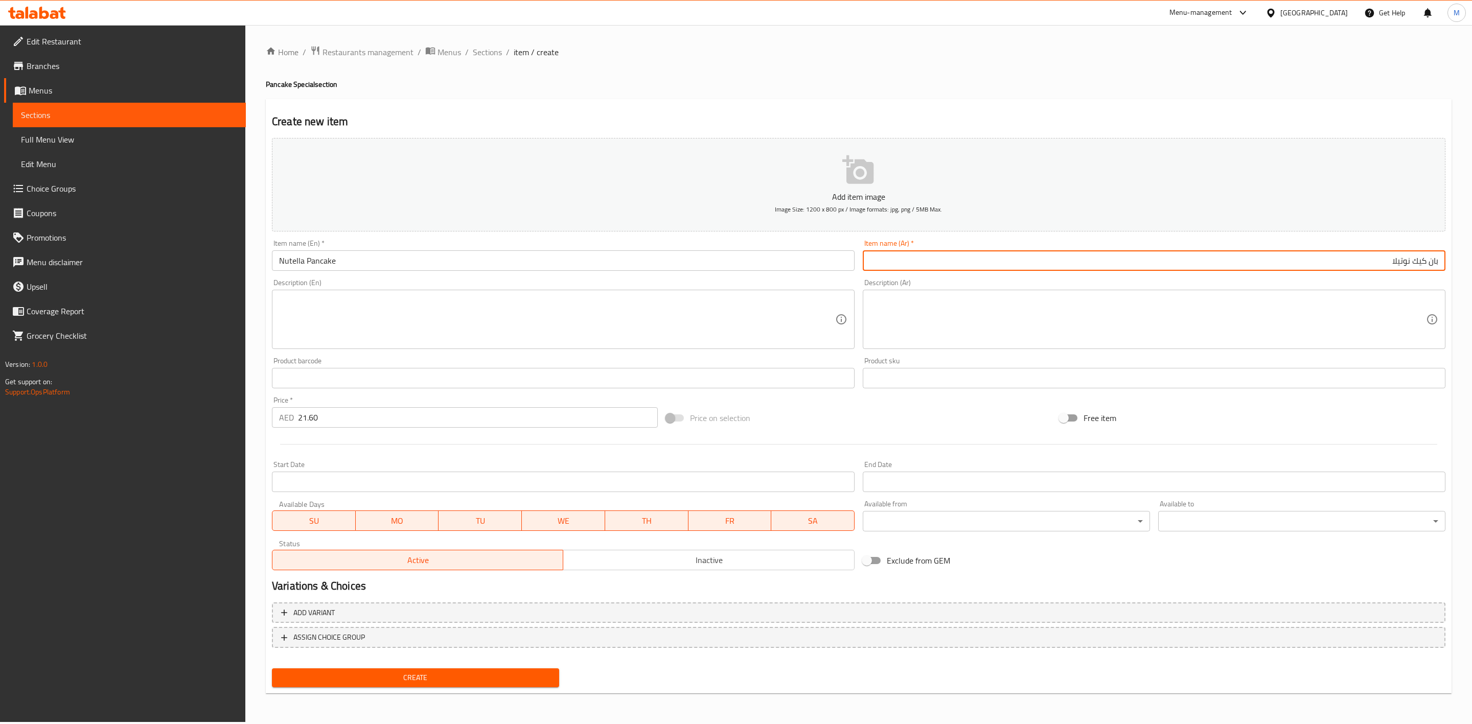
type input "بان كيك نوتيلا"
click at [821, 434] on div at bounding box center [859, 444] width 1182 height 25
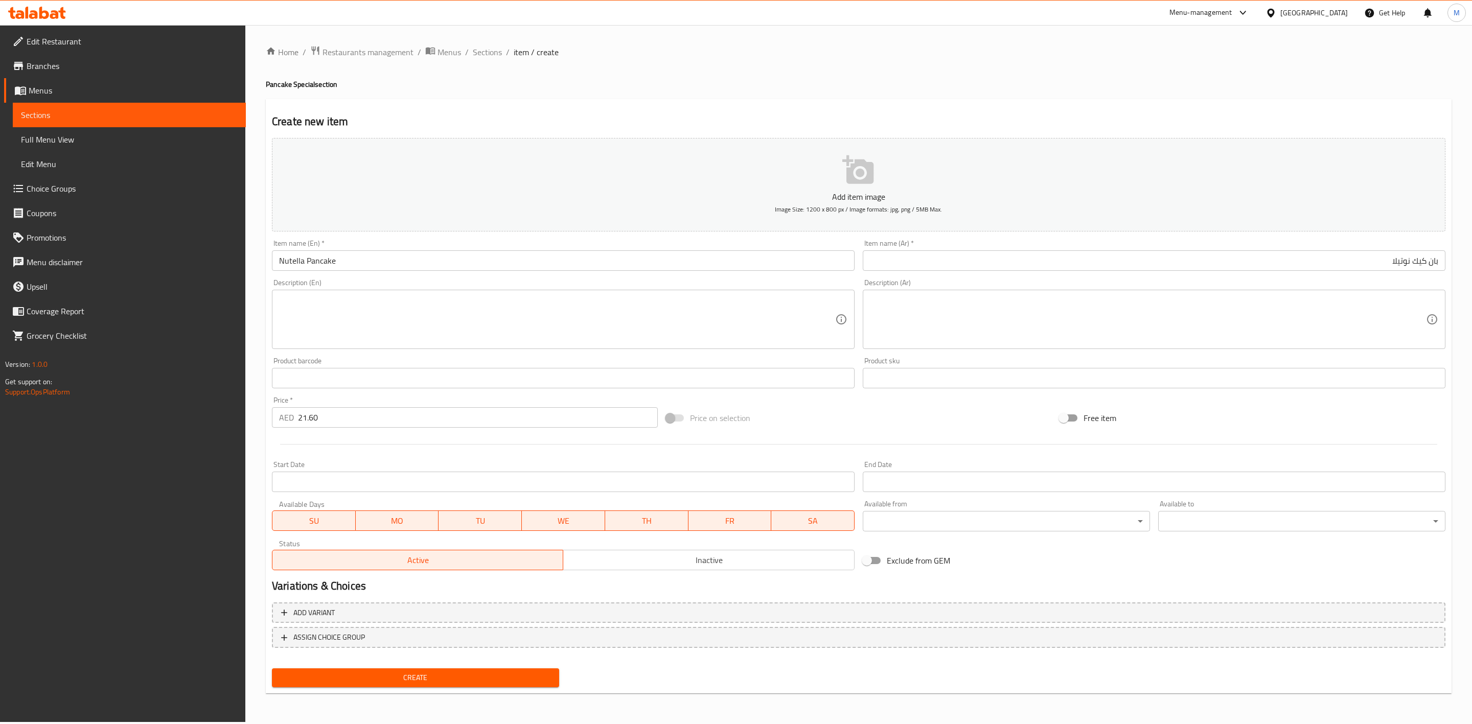
click at [530, 667] on div "Create" at bounding box center [415, 678] width 295 height 27
click at [528, 672] on span "Create" at bounding box center [415, 678] width 271 height 13
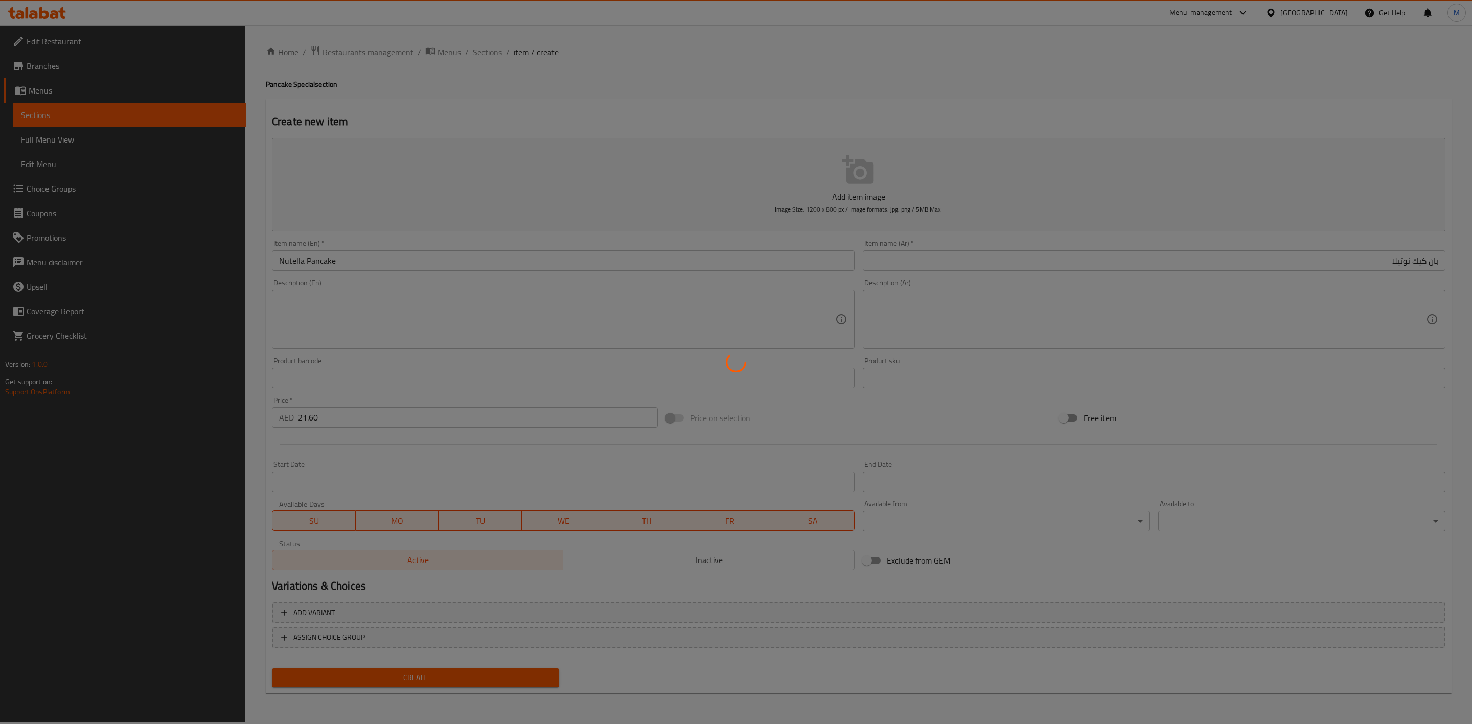
type input "0"
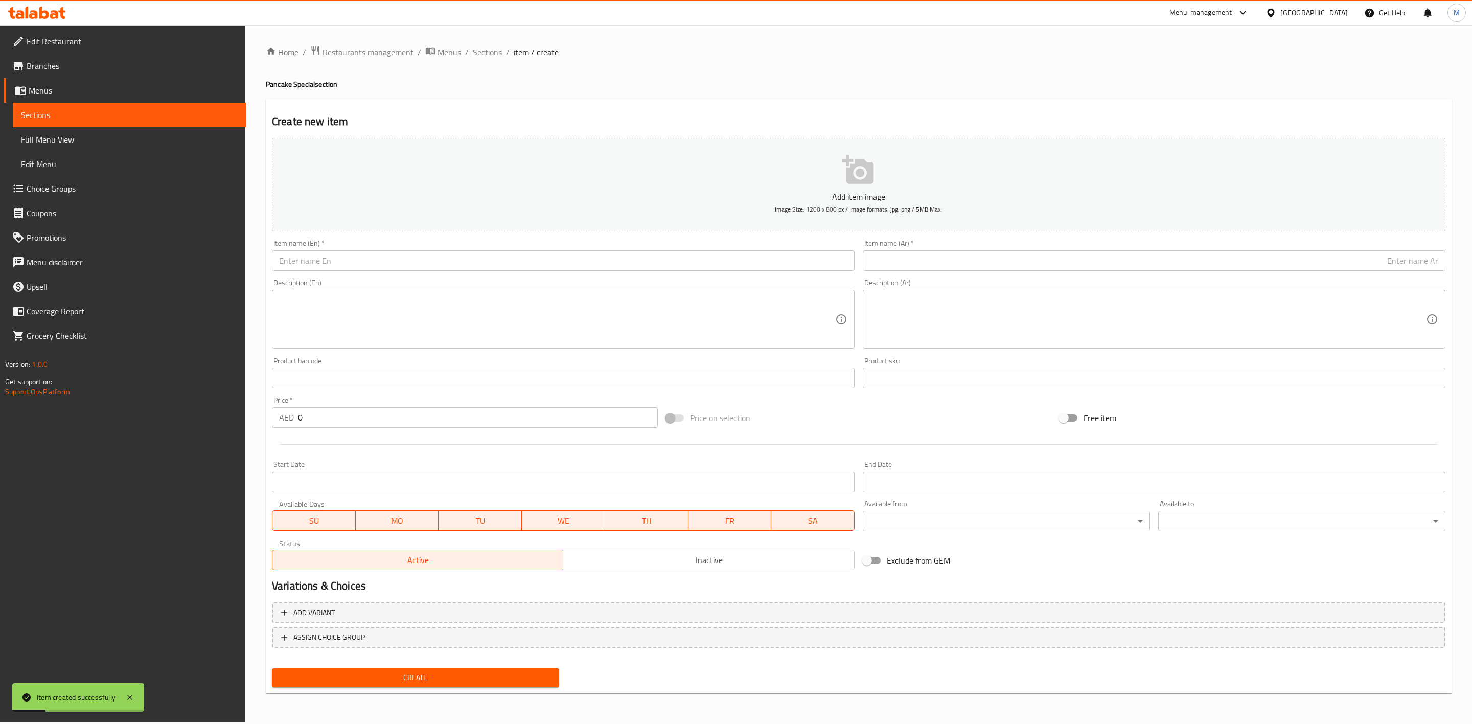
click at [416, 268] on input "text" at bounding box center [563, 261] width 583 height 20
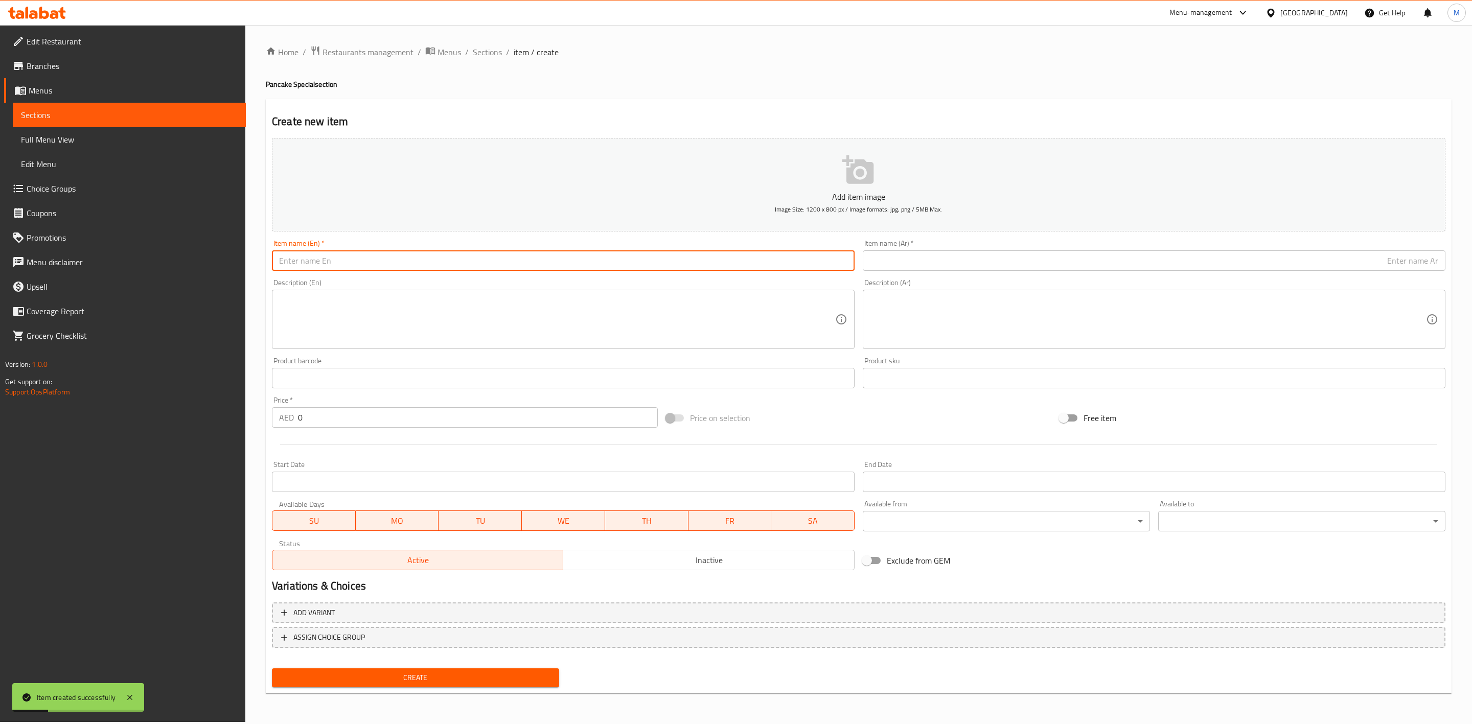
click at [416, 268] on input "text" at bounding box center [563, 261] width 583 height 20
paste input "PISTACHIO PANCAKE"
click at [416, 267] on input "PISTACHIO PANCAKE" at bounding box center [563, 261] width 583 height 20
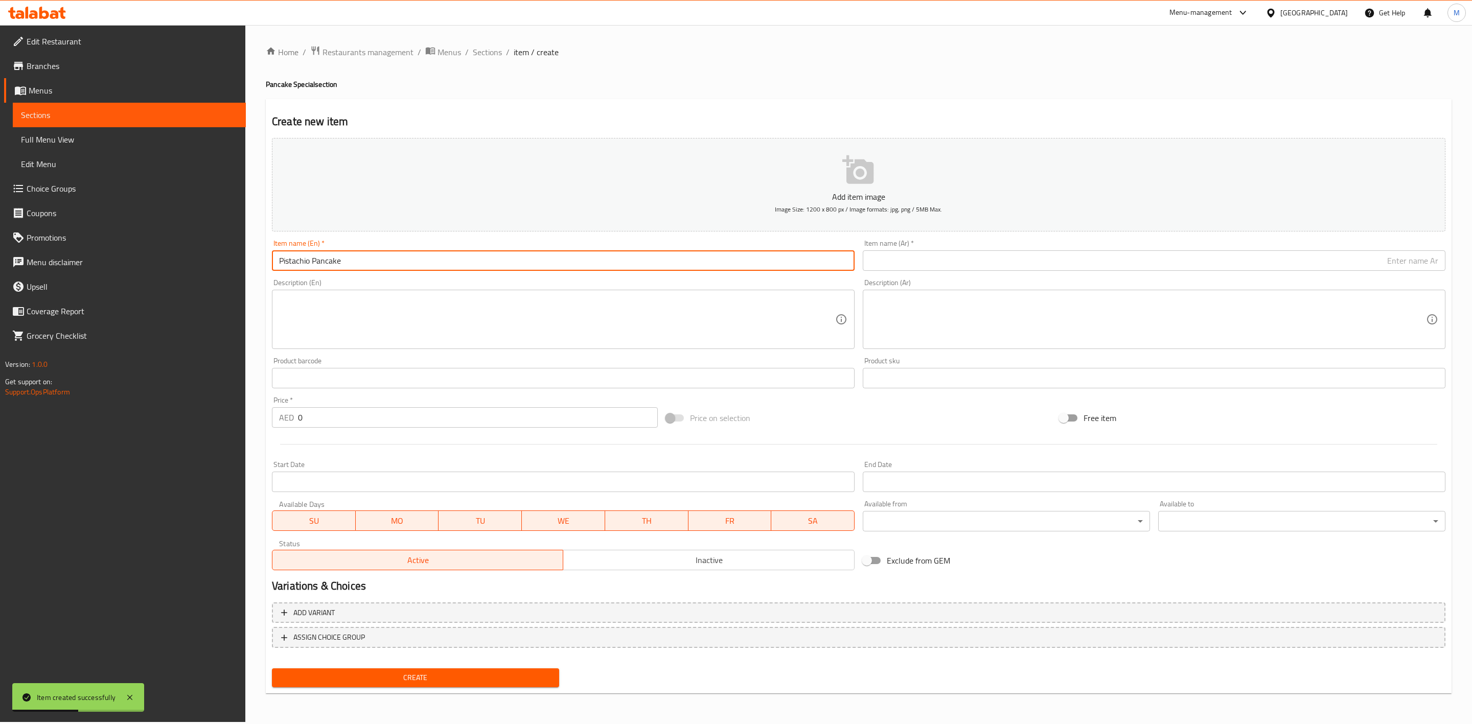
type input "Pistachio Pancake"
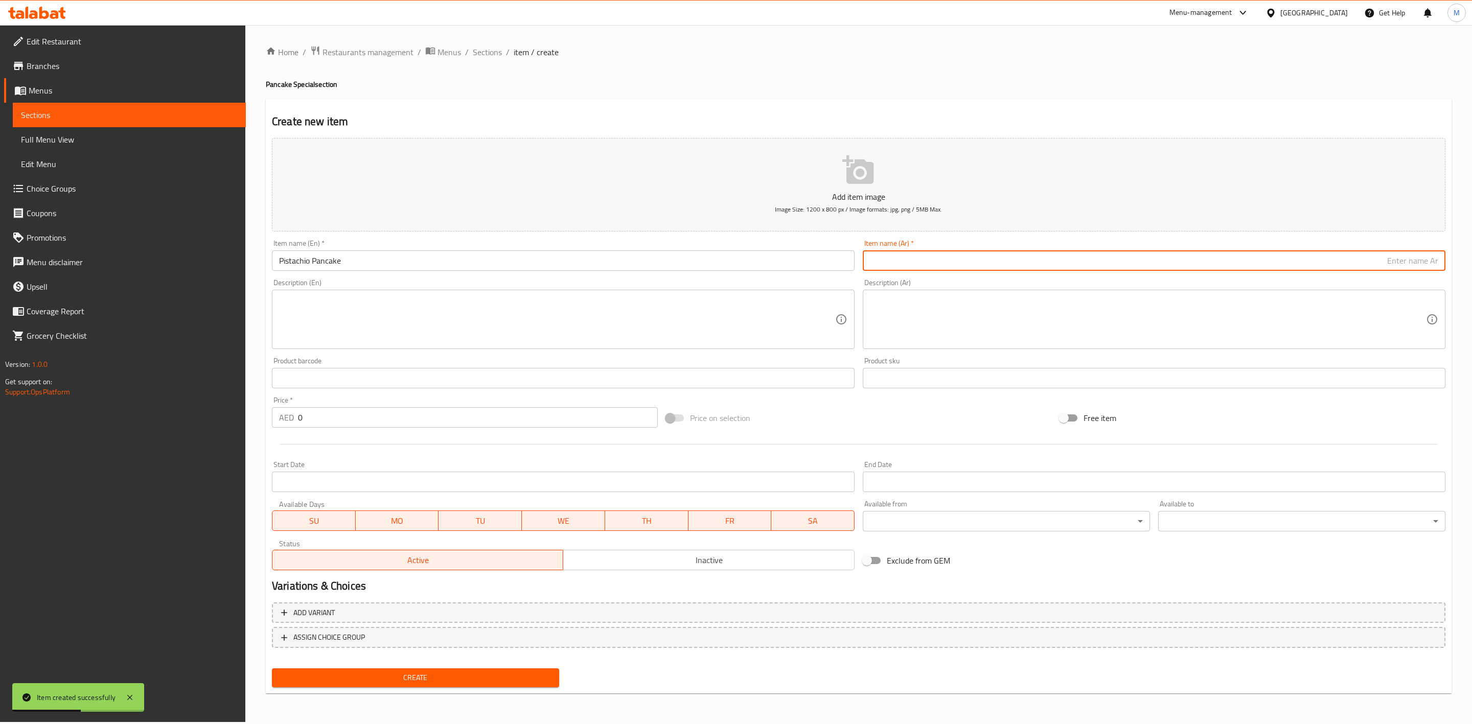
click at [1199, 262] on input "text" at bounding box center [1154, 261] width 583 height 20
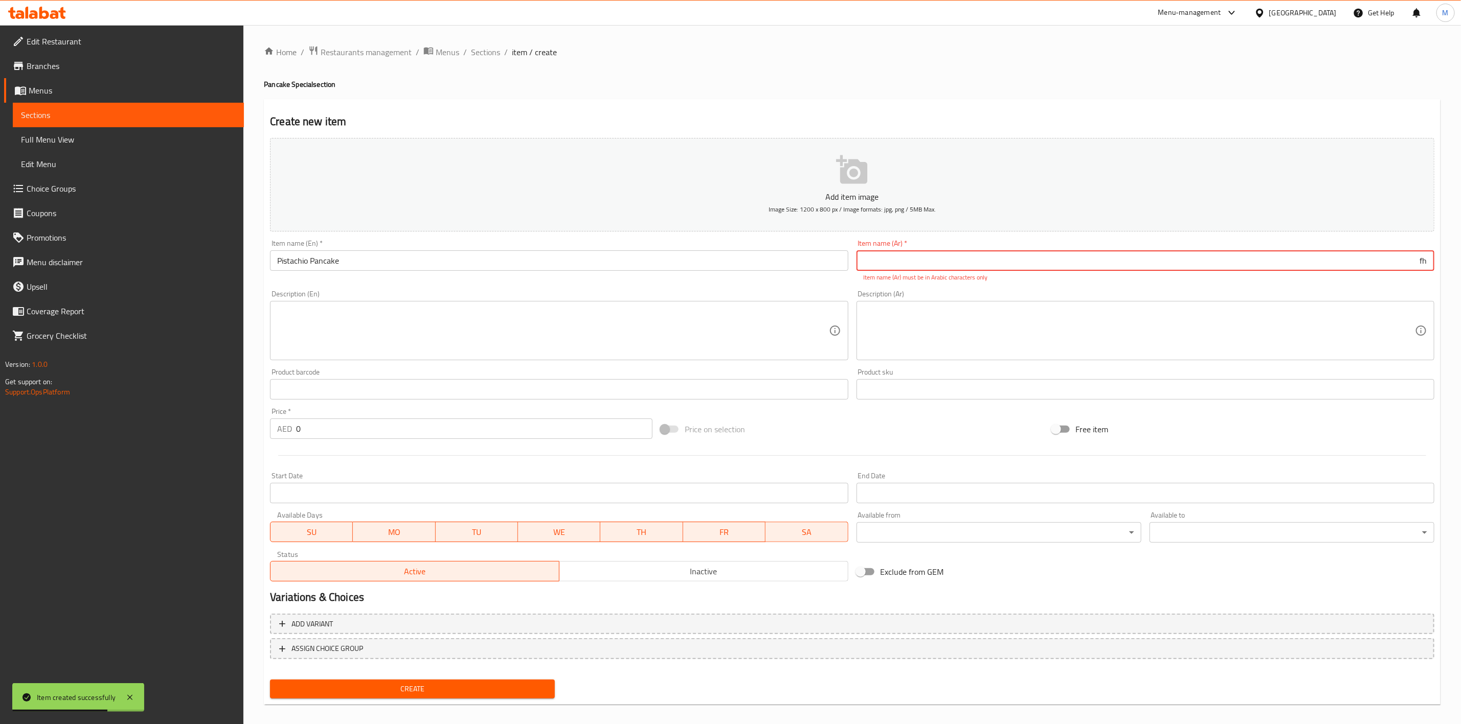
type input "f"
type input "ل"
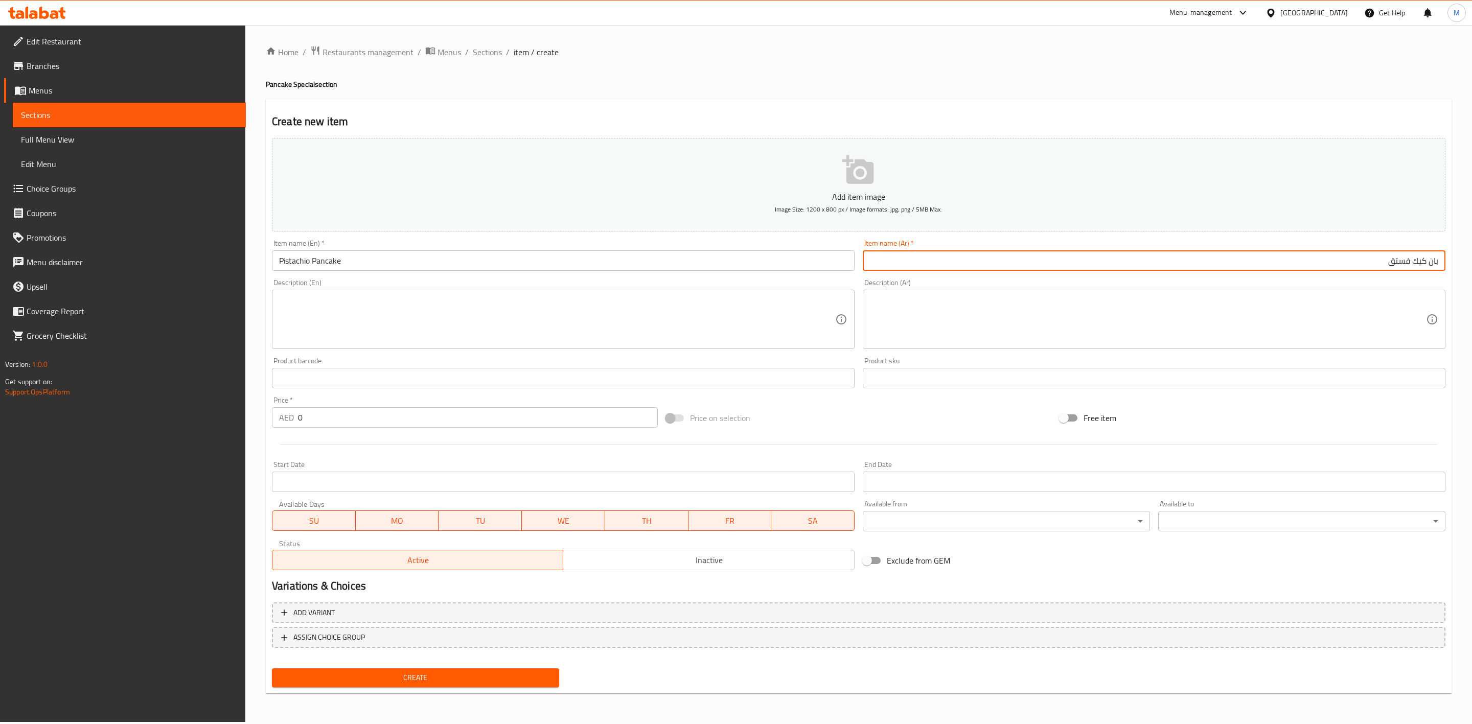
type input "بان كيك فستق"
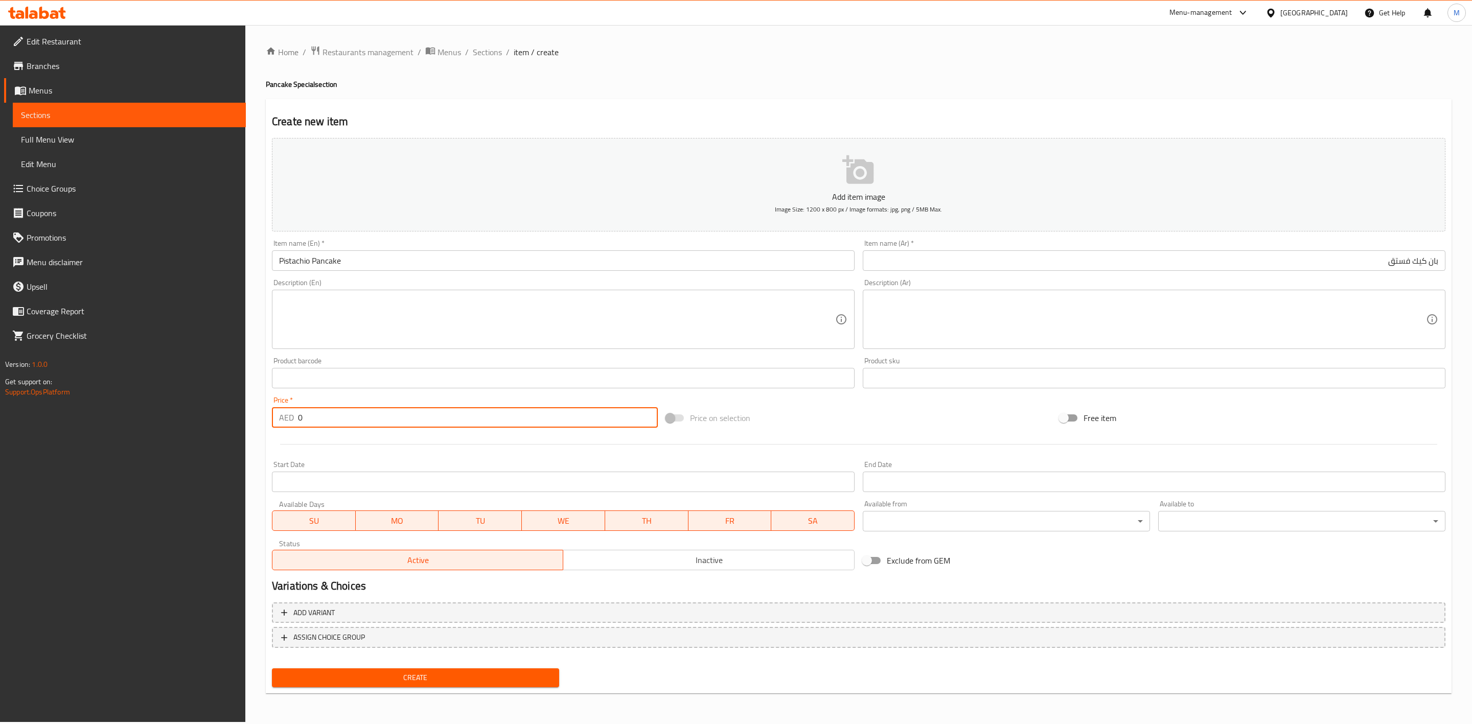
drag, startPoint x: 339, startPoint y: 422, endPoint x: 287, endPoint y: 422, distance: 52.1
click at [289, 422] on div "AED 0 Price *" at bounding box center [465, 417] width 386 height 20
paste input "22.95"
type input "22.95"
click at [343, 459] on div "Start Date Start Date" at bounding box center [563, 476] width 591 height 39
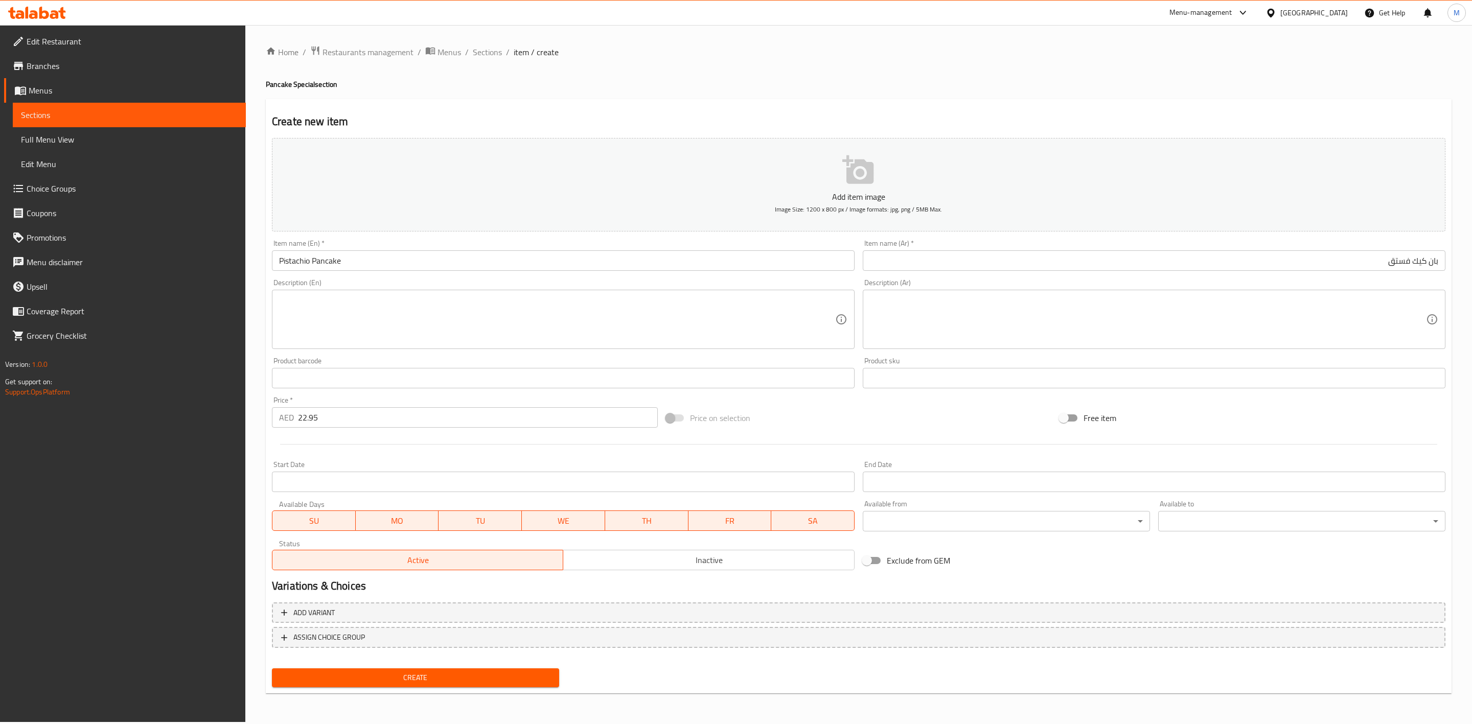
click at [385, 679] on span "Create" at bounding box center [415, 678] width 271 height 13
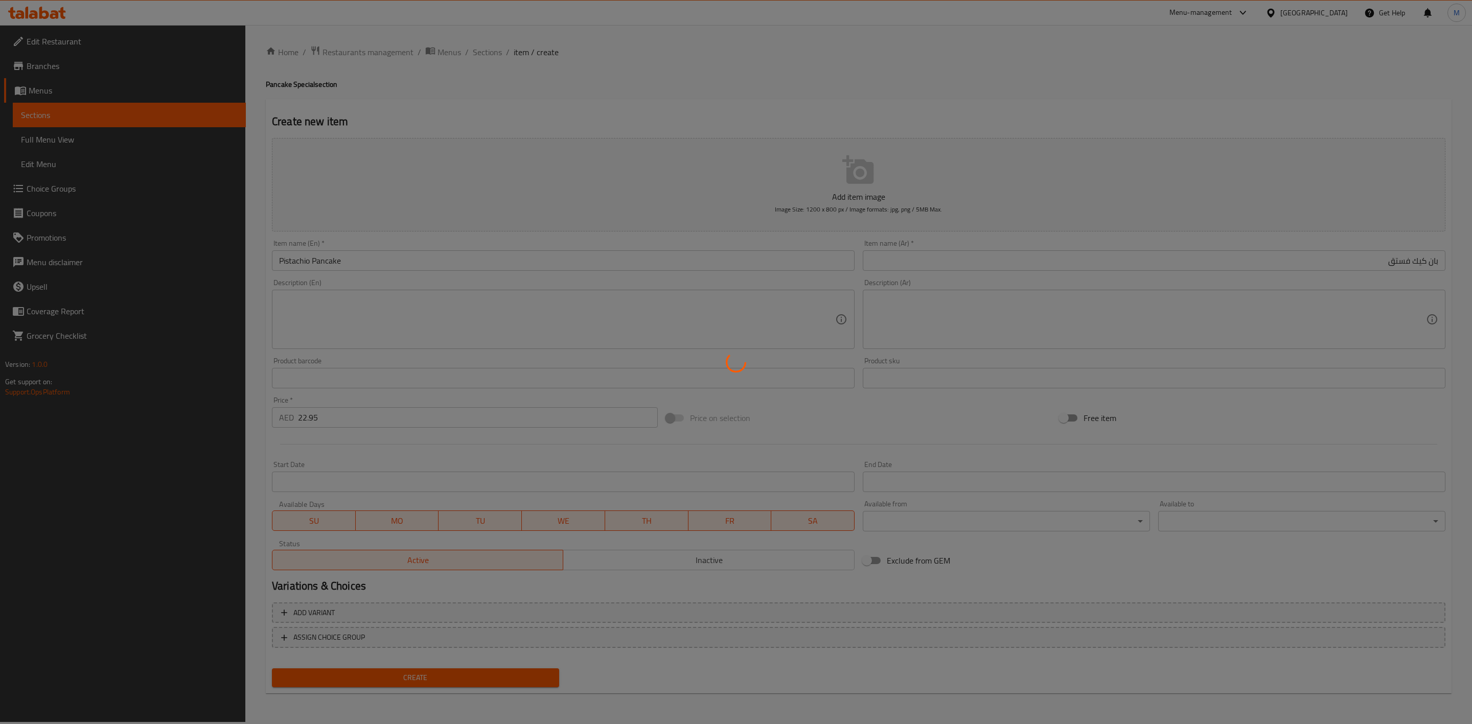
type input "0"
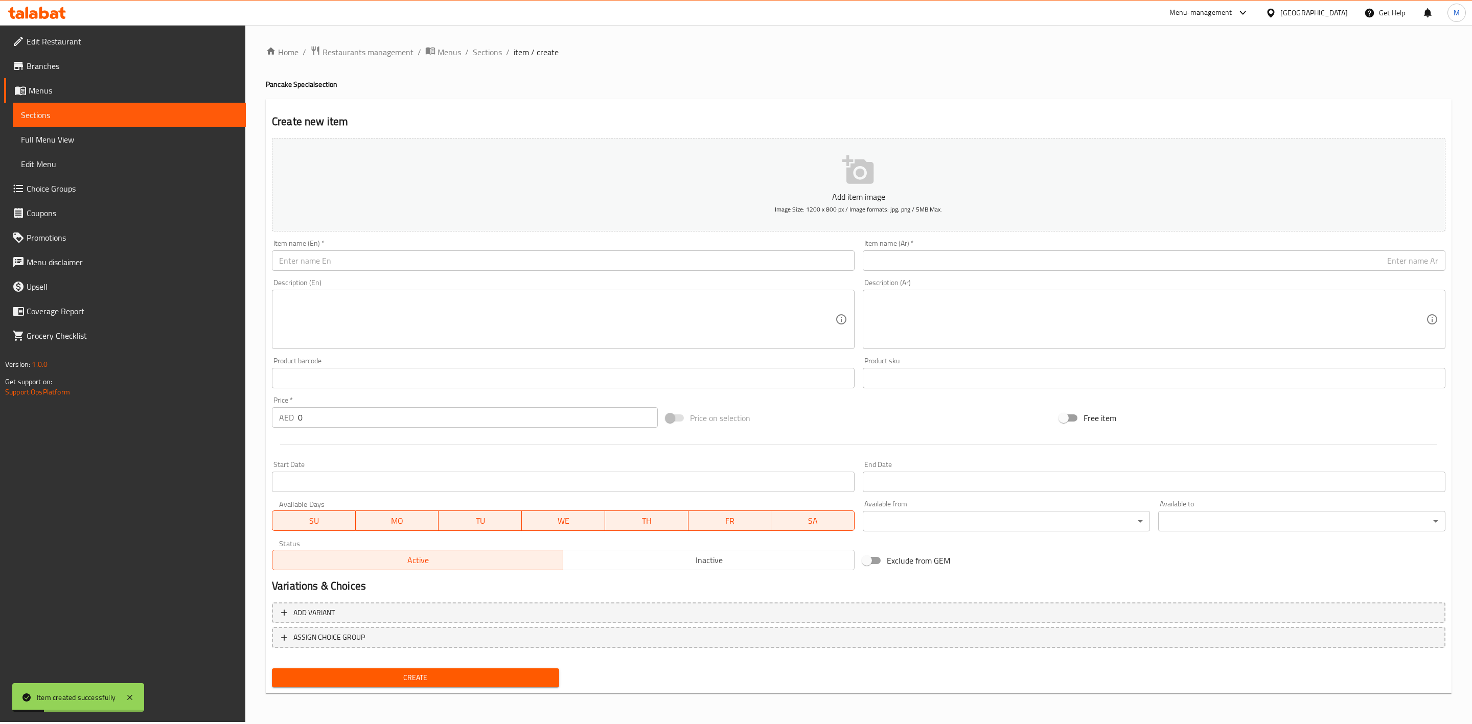
click at [638, 255] on input "text" at bounding box center [563, 261] width 583 height 20
paste input "MIX PANCAKE"
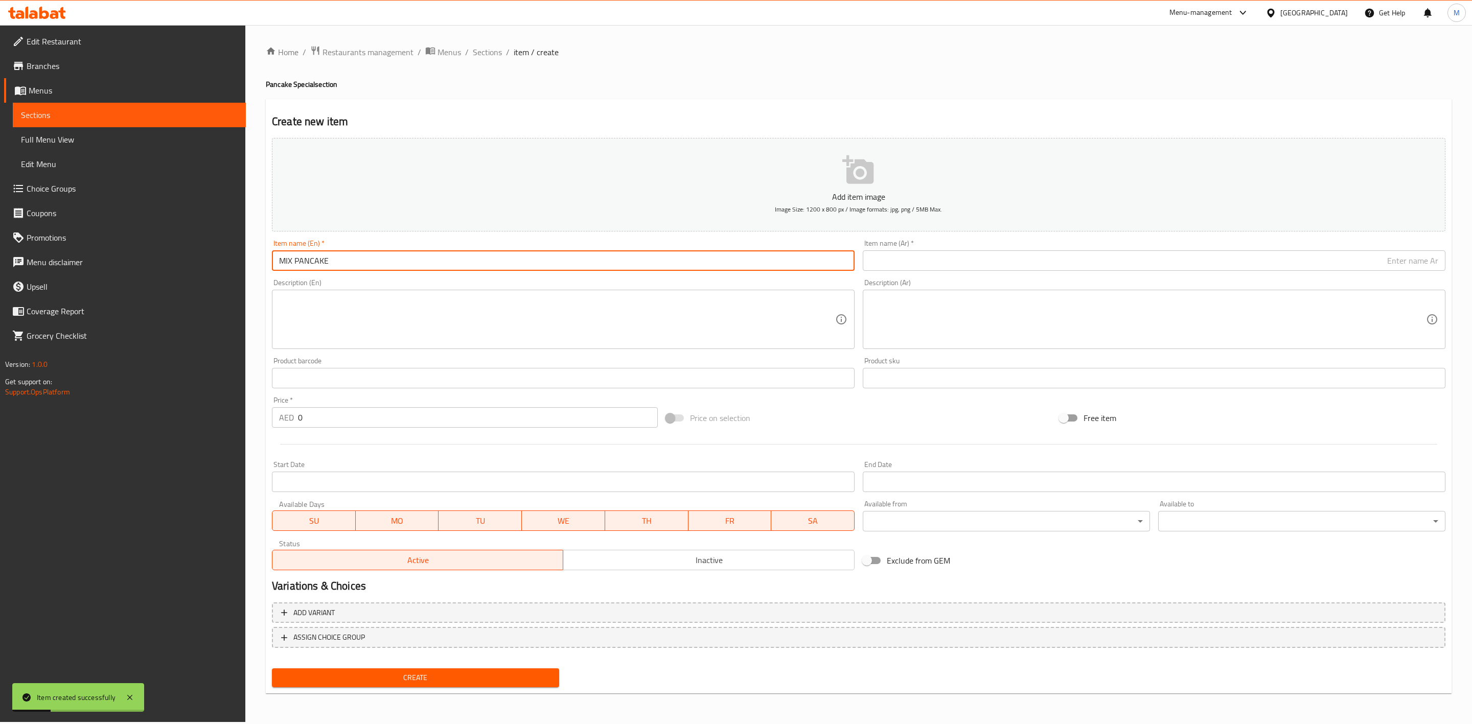
click at [640, 255] on input "MIX PANCAKE" at bounding box center [563, 261] width 583 height 20
type input "Mix Pancake"
click at [1067, 270] on input "text" at bounding box center [1154, 261] width 583 height 20
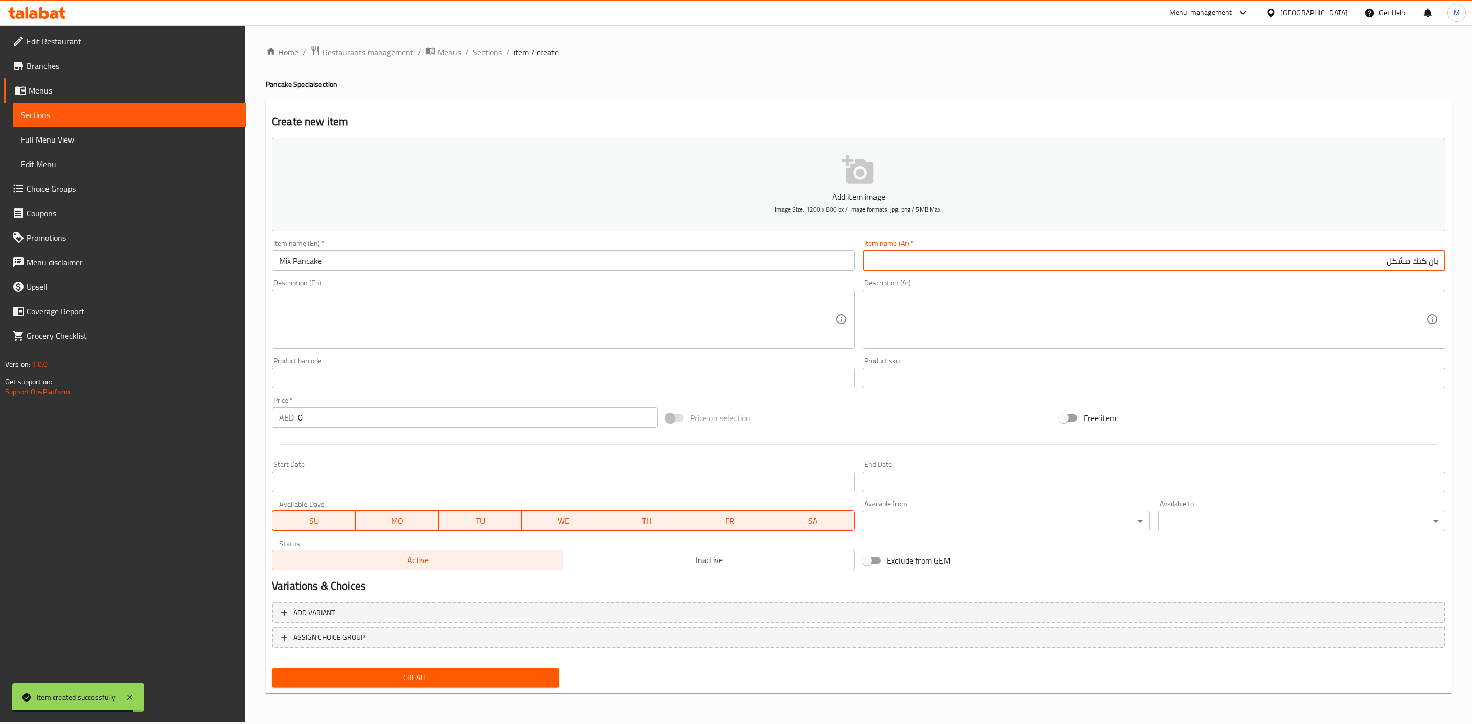
type input "بان كيك مشكل"
drag, startPoint x: 386, startPoint y: 416, endPoint x: 245, endPoint y: 416, distance: 141.1
click at [285, 416] on div "AED 0 Price *" at bounding box center [465, 417] width 386 height 20
paste input "24.3"
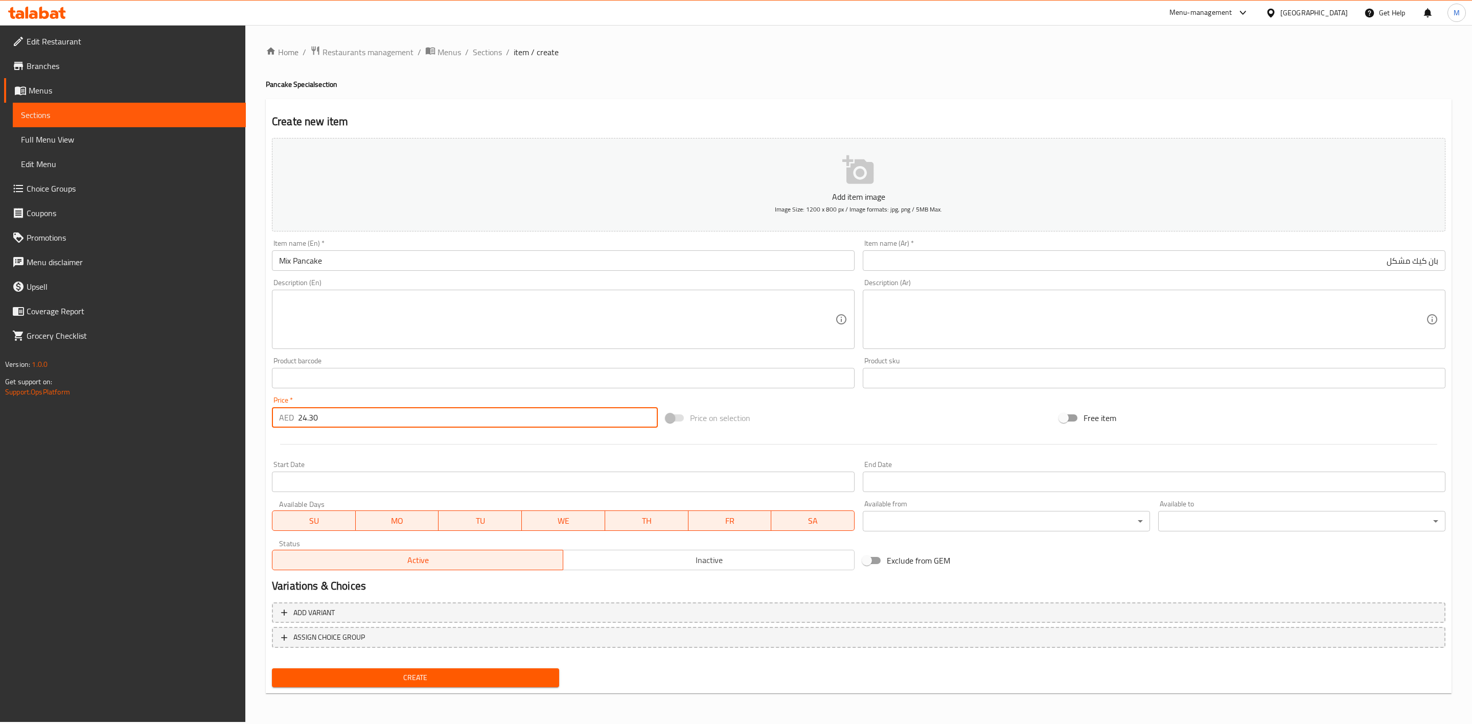
type input "24.30"
click at [324, 448] on div at bounding box center [859, 444] width 1182 height 25
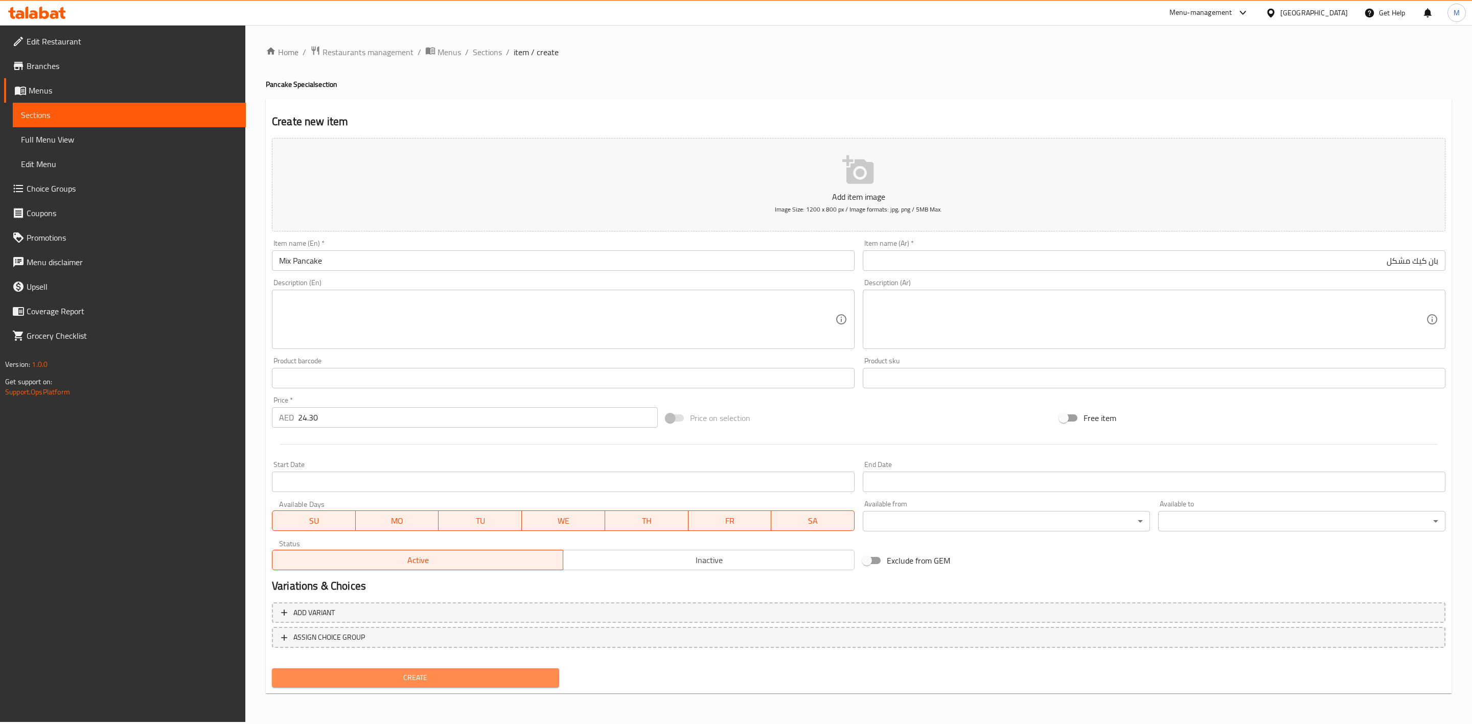
click at [399, 674] on span "Create" at bounding box center [415, 678] width 271 height 13
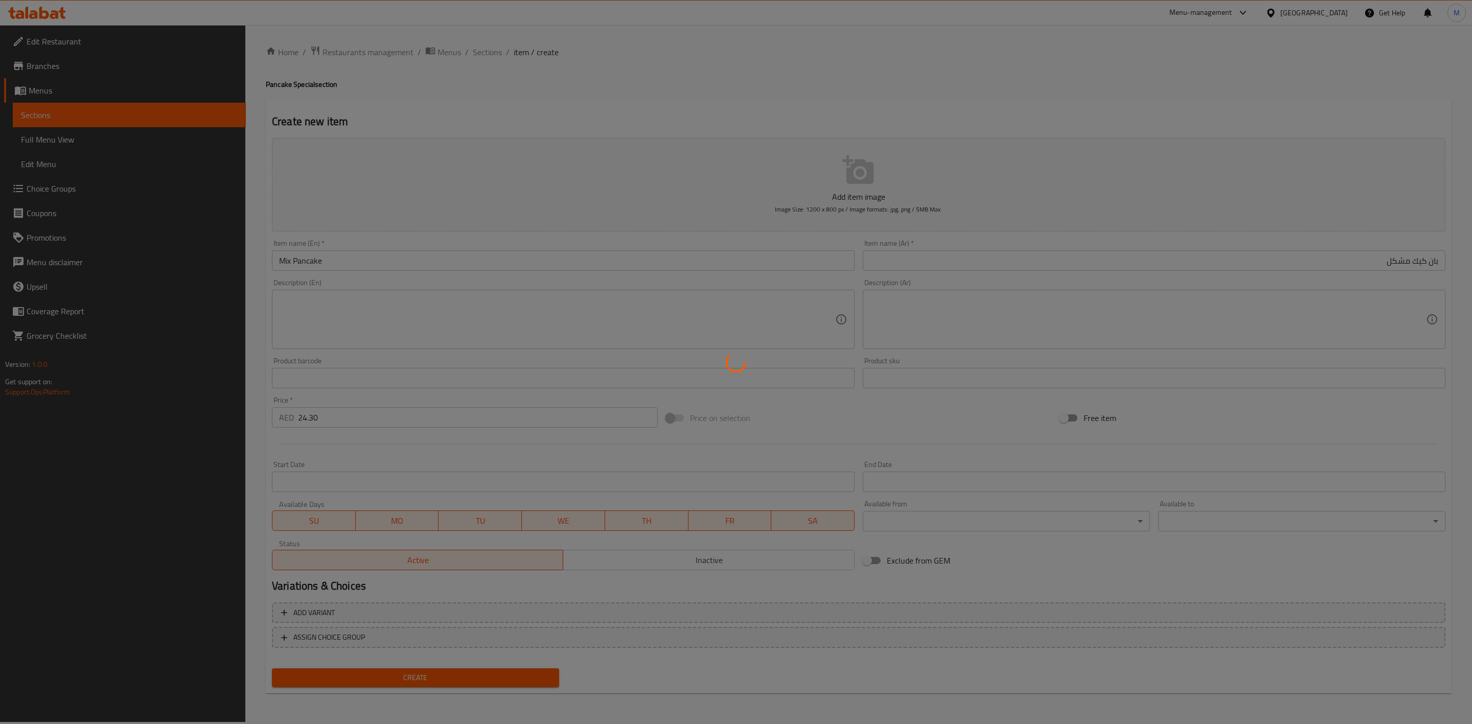
type input "0"
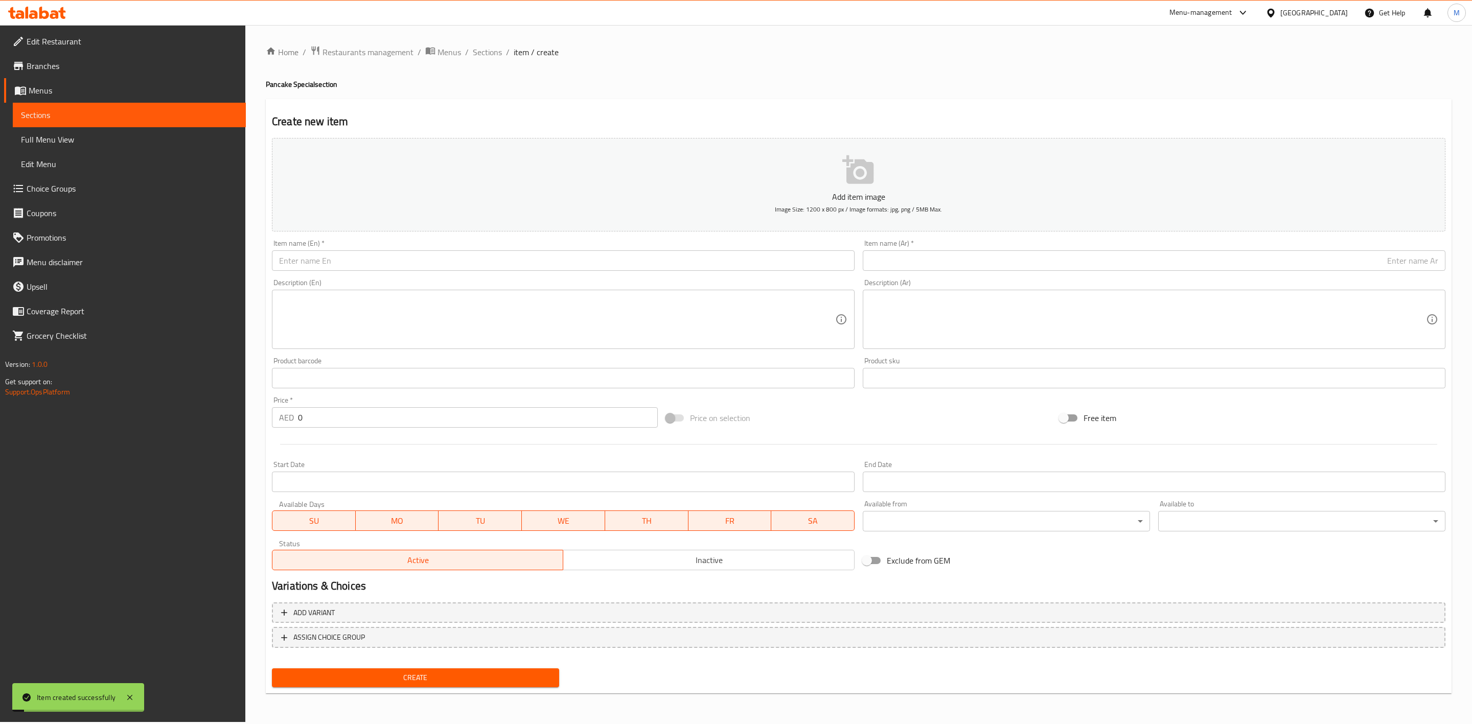
click at [490, 53] on span "Sections" at bounding box center [487, 52] width 29 height 12
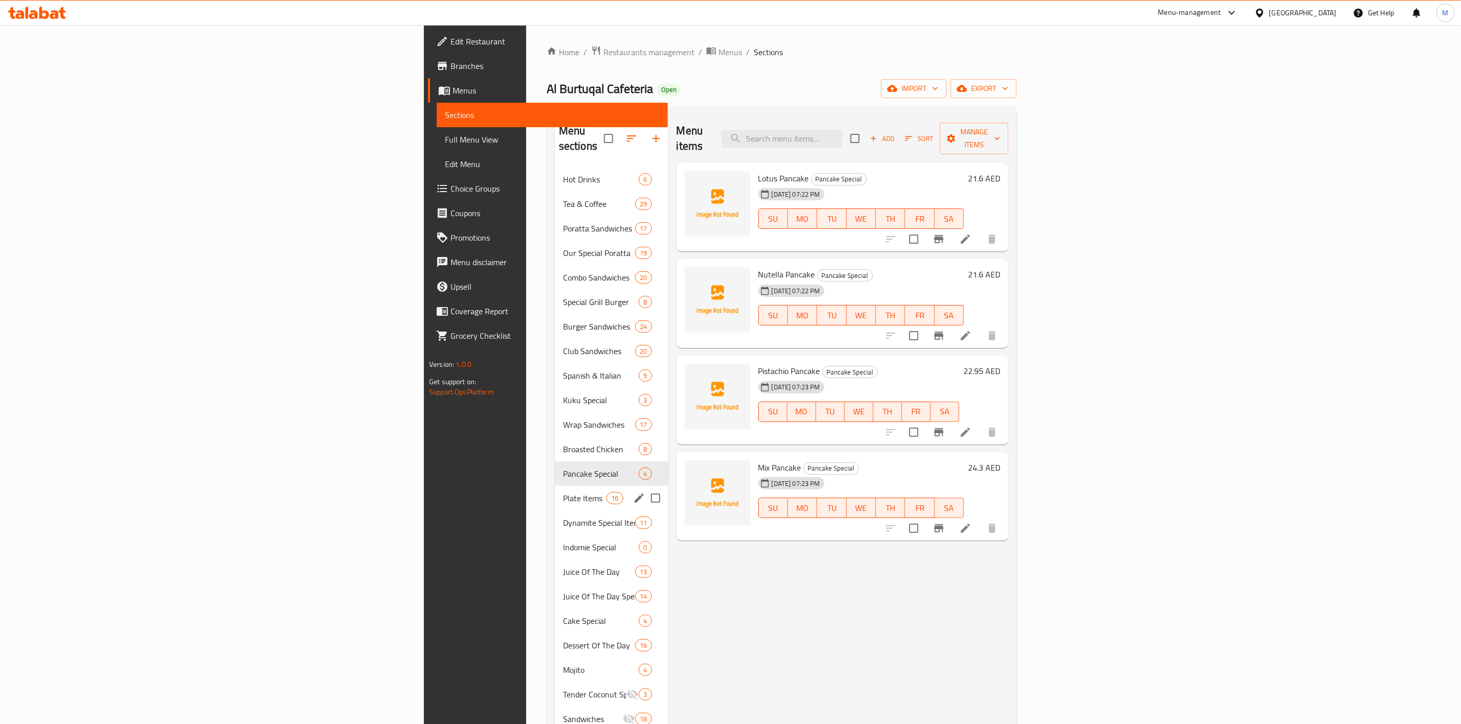
click at [555, 494] on div "Plate Items 16" at bounding box center [611, 498] width 113 height 25
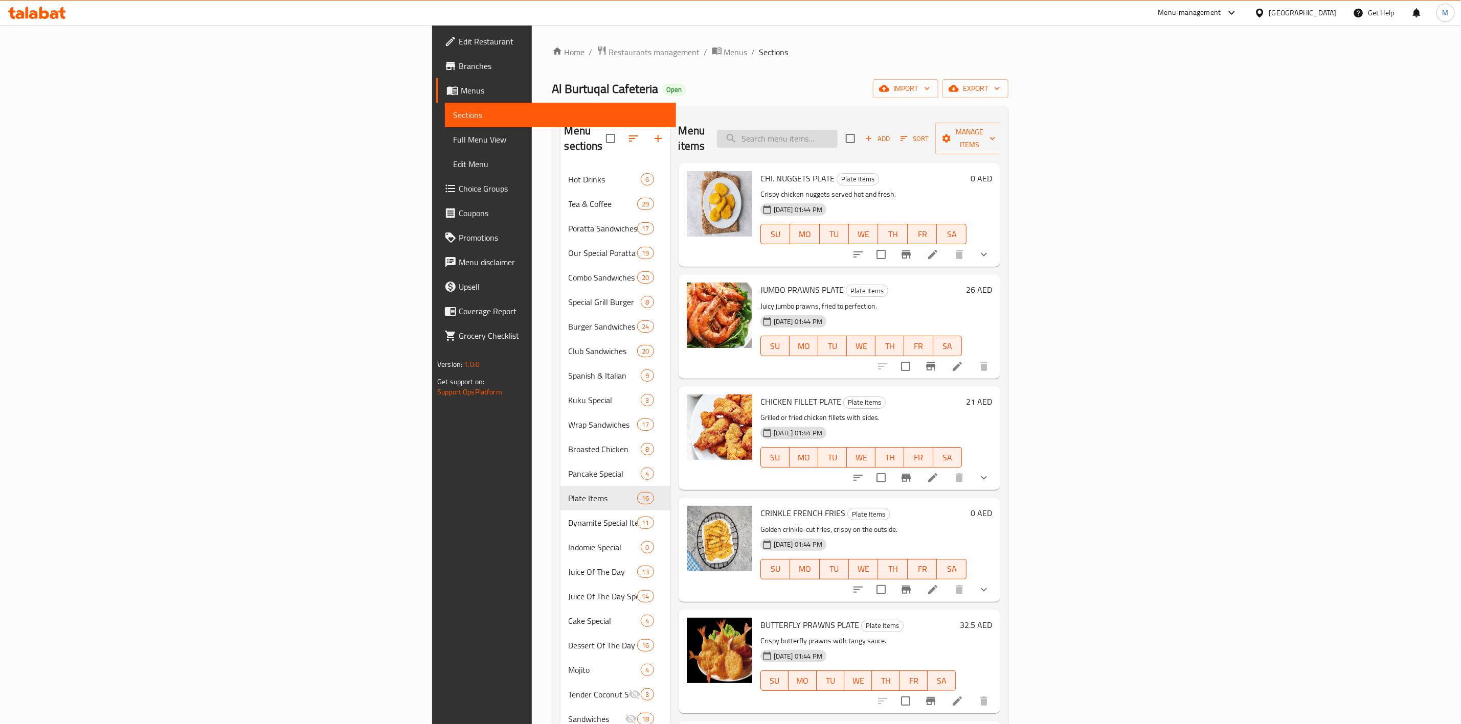
click at [837, 136] on input "search" at bounding box center [777, 139] width 121 height 18
type input "}"
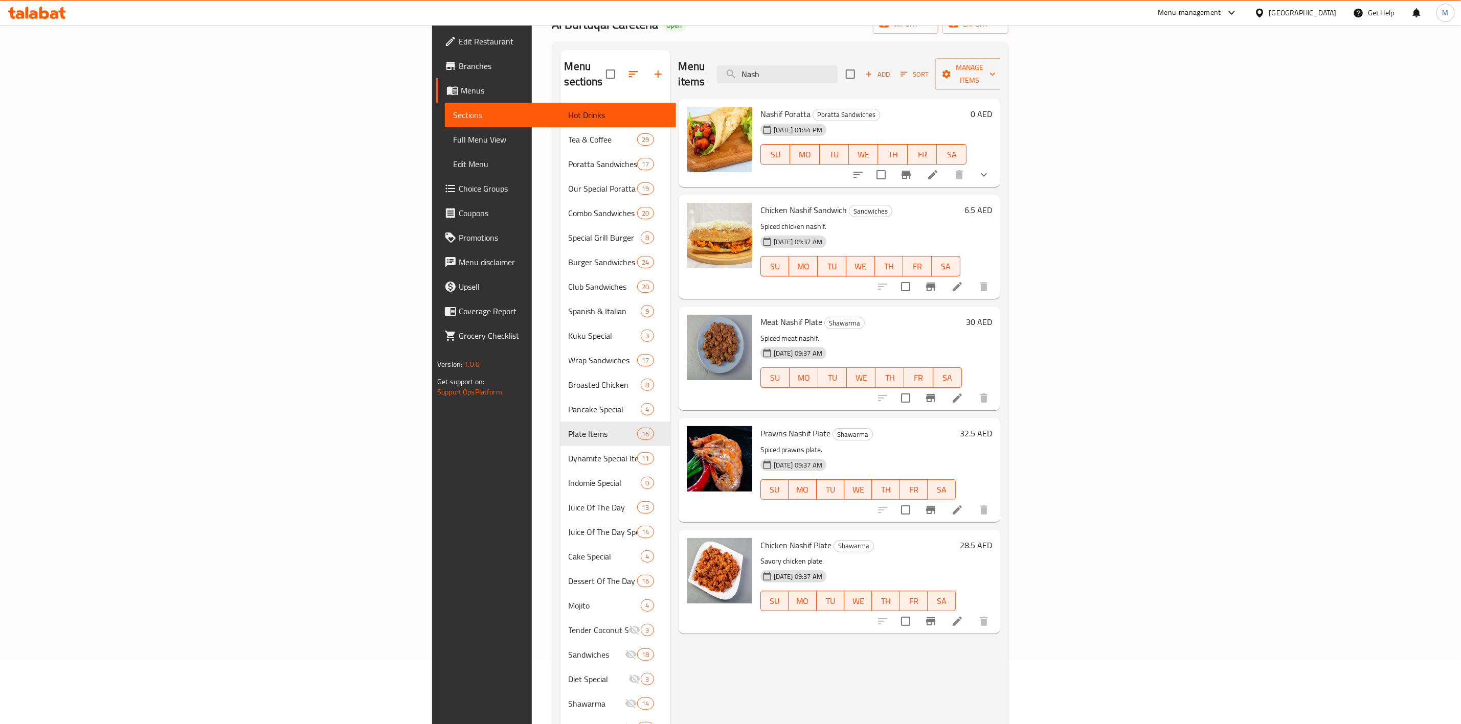
scroll to position [143, 0]
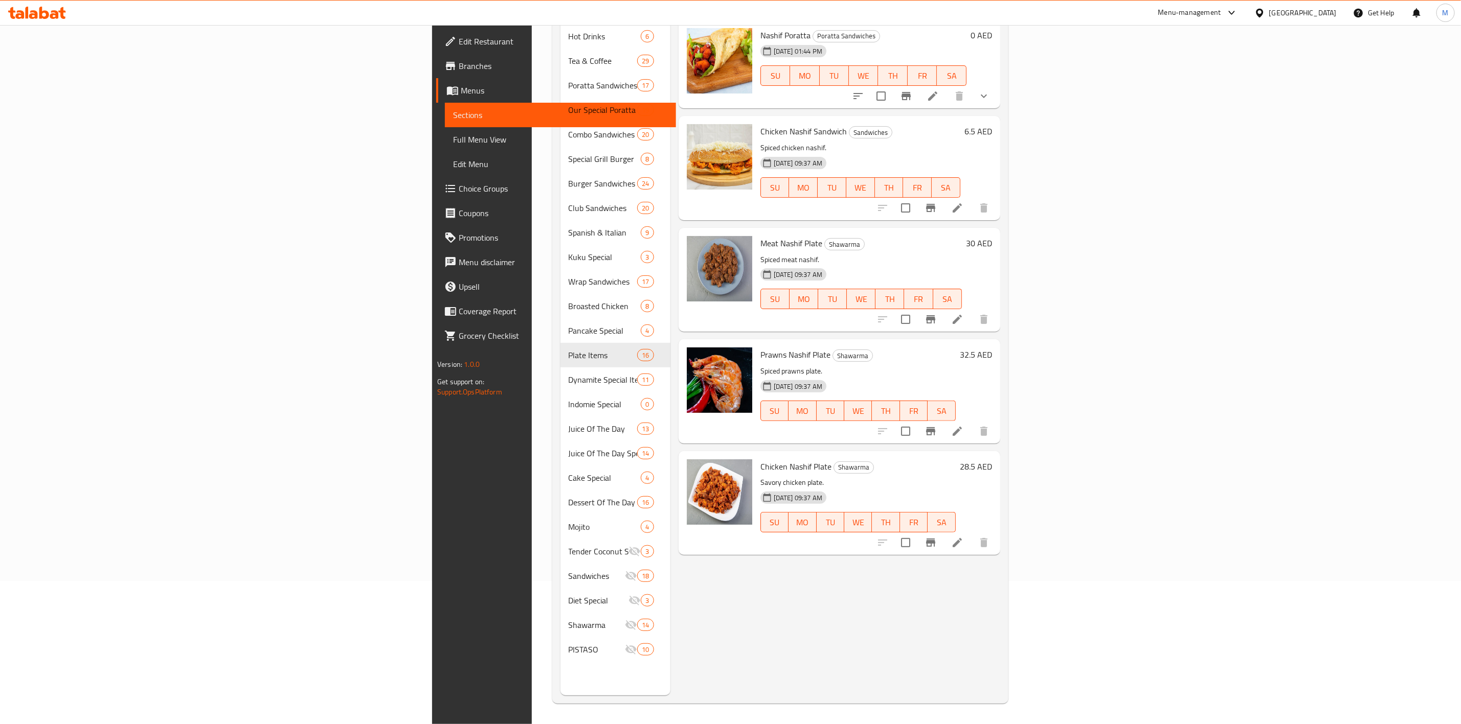
type input "Nash"
click at [916, 532] on input "checkbox" at bounding box center [905, 542] width 21 height 21
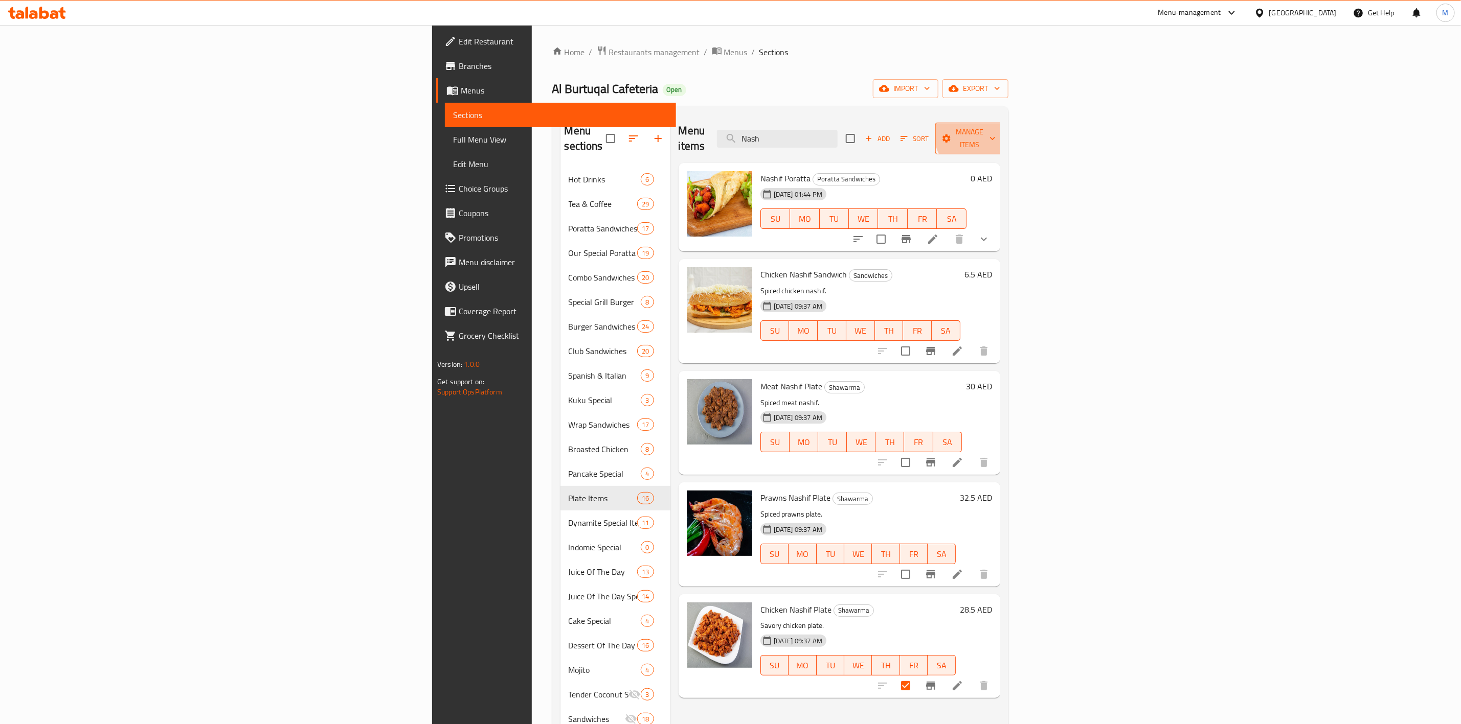
click at [995, 132] on span "Manage items" at bounding box center [969, 139] width 52 height 26
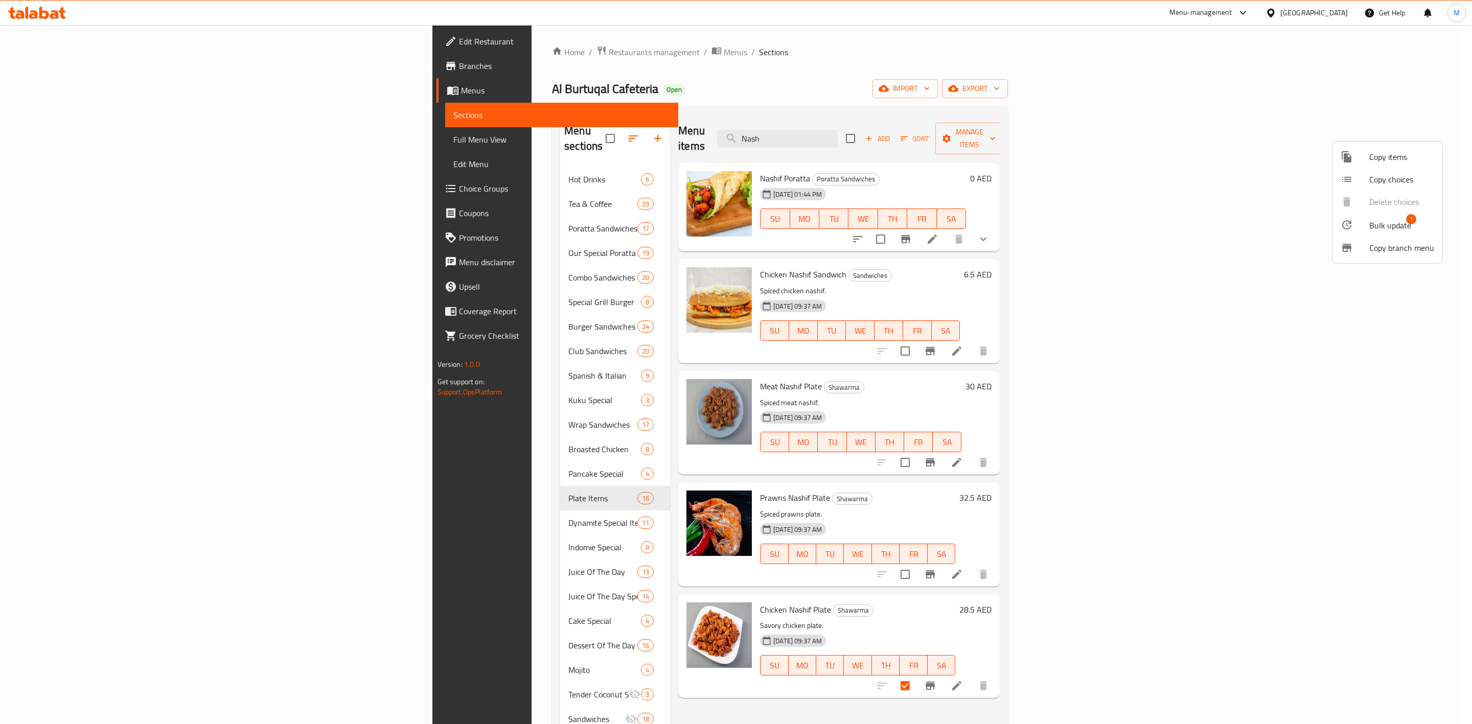
click at [1411, 229] on span "Bulk update 1" at bounding box center [1402, 224] width 65 height 13
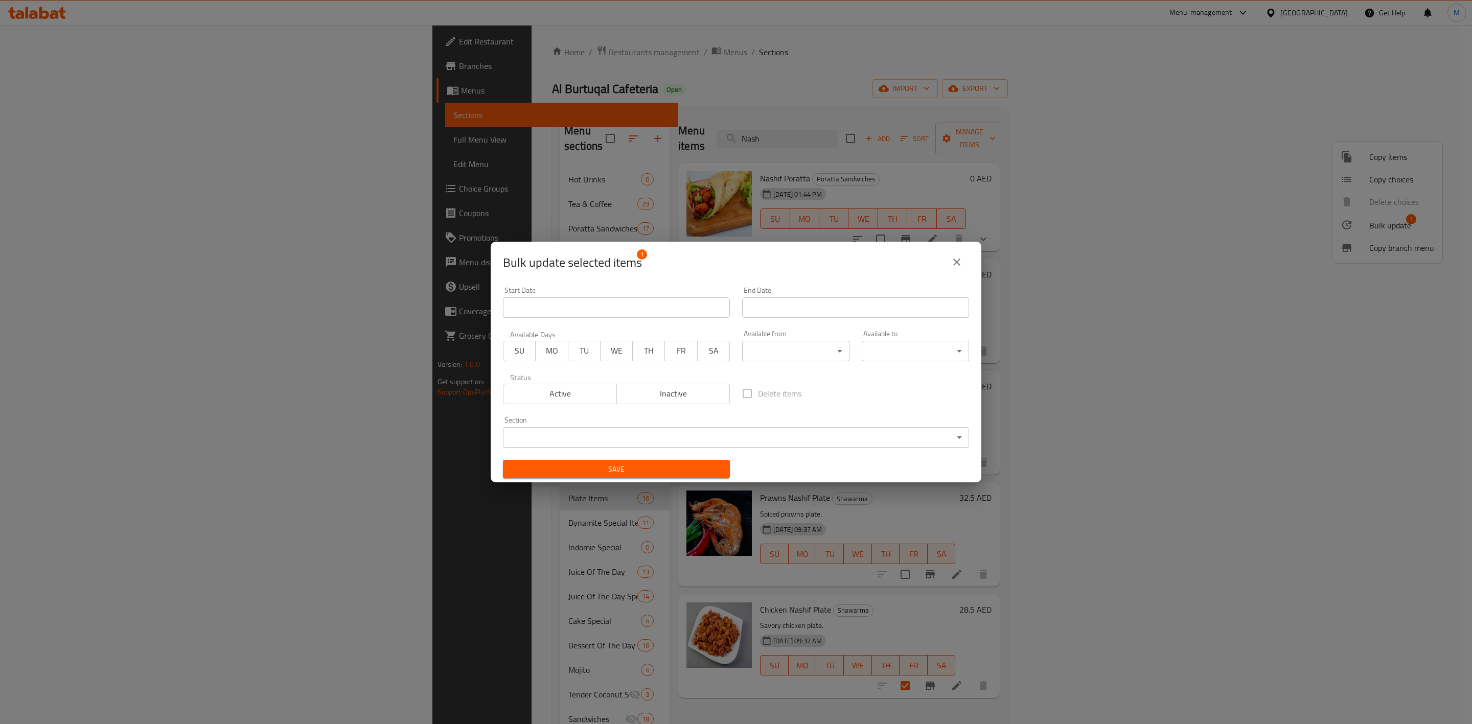
click at [663, 435] on body "​ Menu-management [GEOGRAPHIC_DATA] Get Help M Edit Restaurant Branches Menus S…" at bounding box center [736, 374] width 1472 height 699
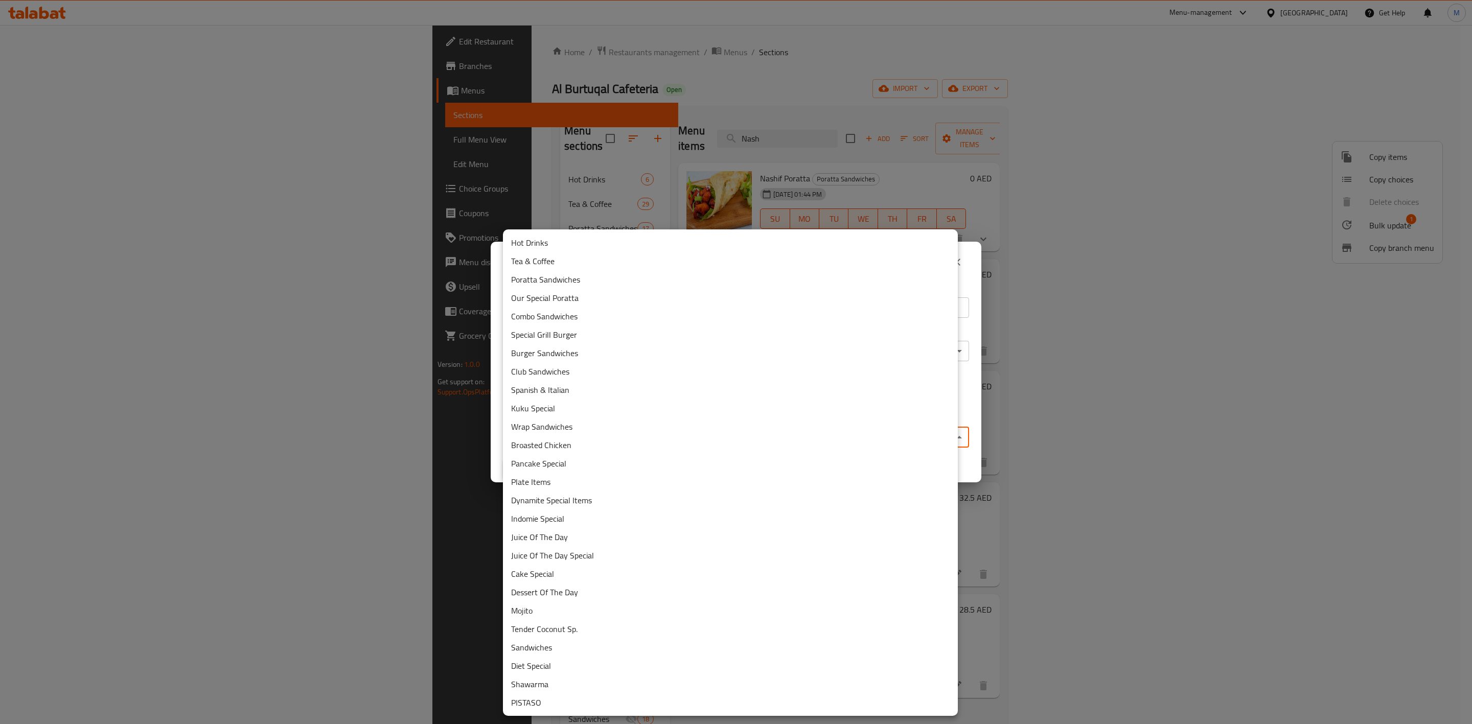
click at [610, 482] on li "Plate Items" at bounding box center [730, 482] width 455 height 18
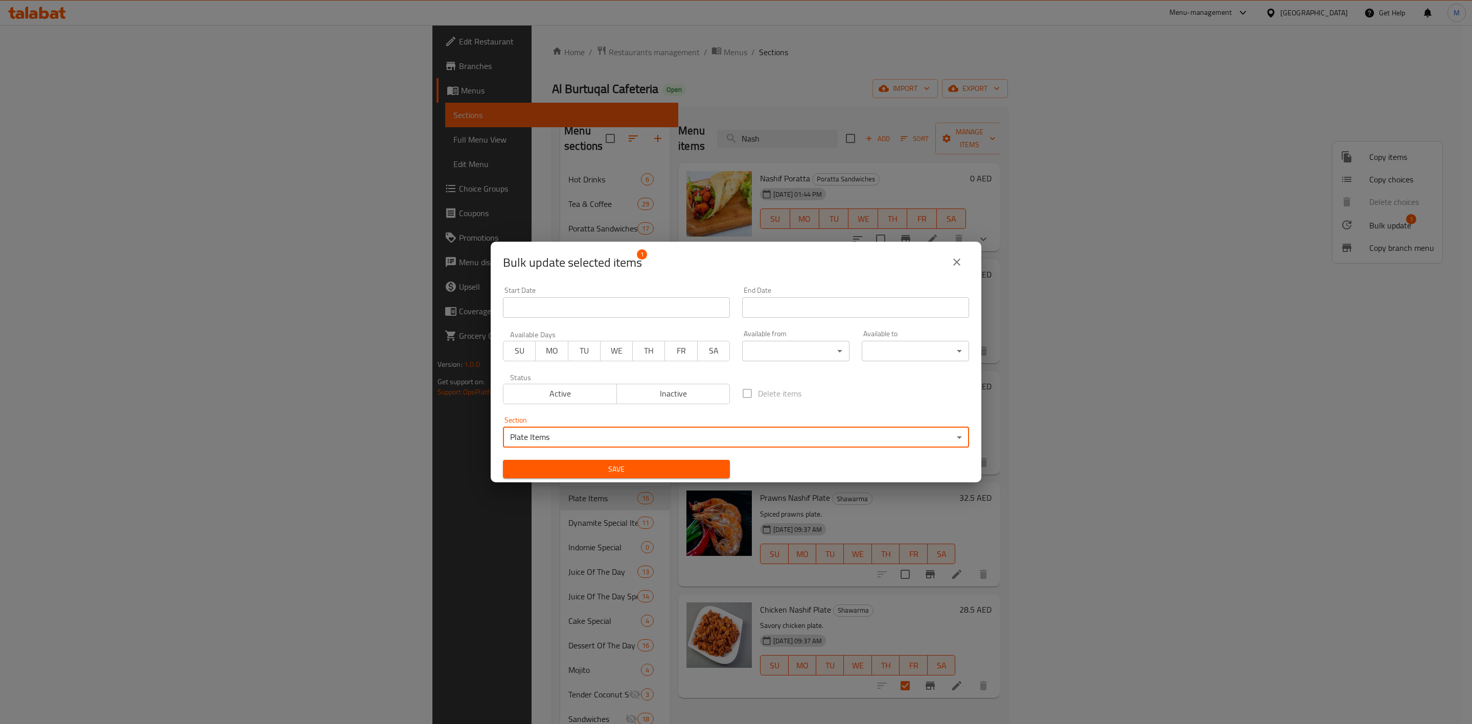
click at [637, 471] on span "Save" at bounding box center [616, 469] width 211 height 13
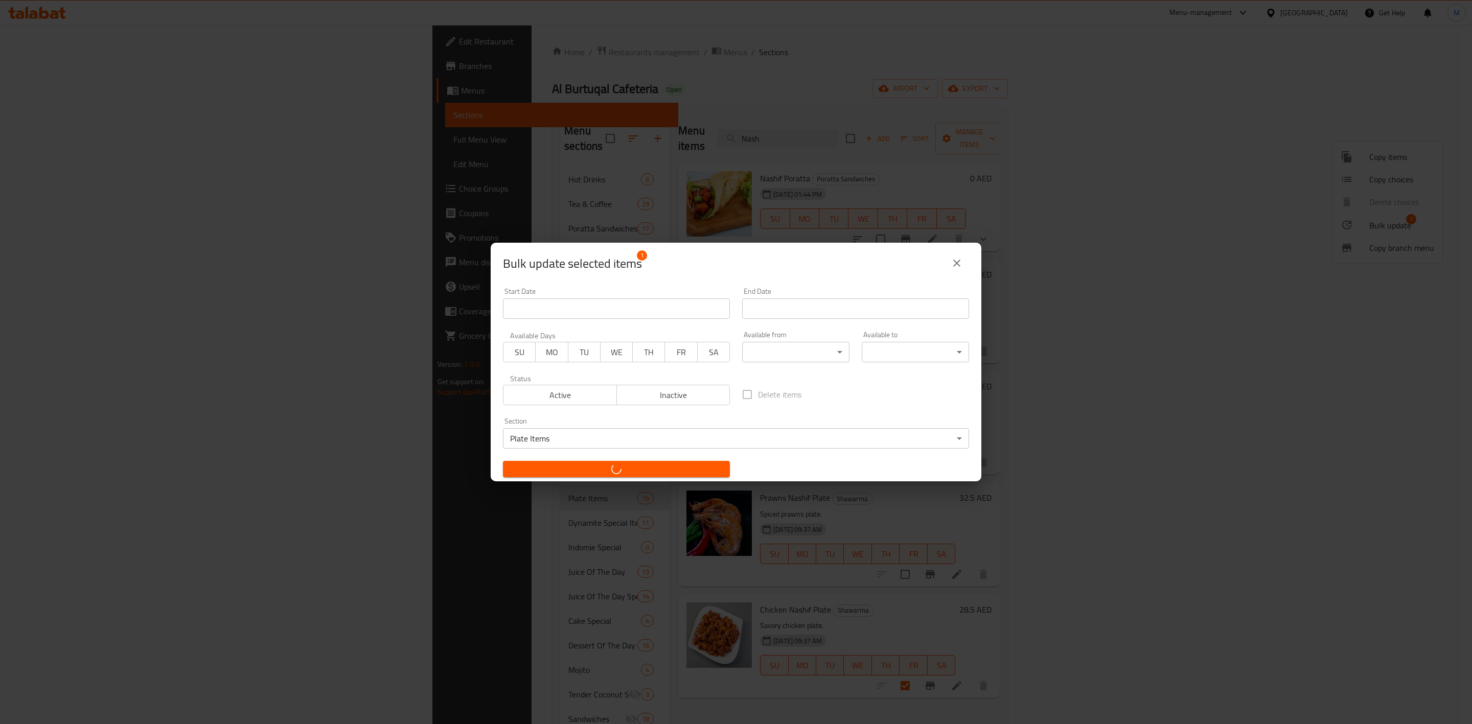
checkbox input "false"
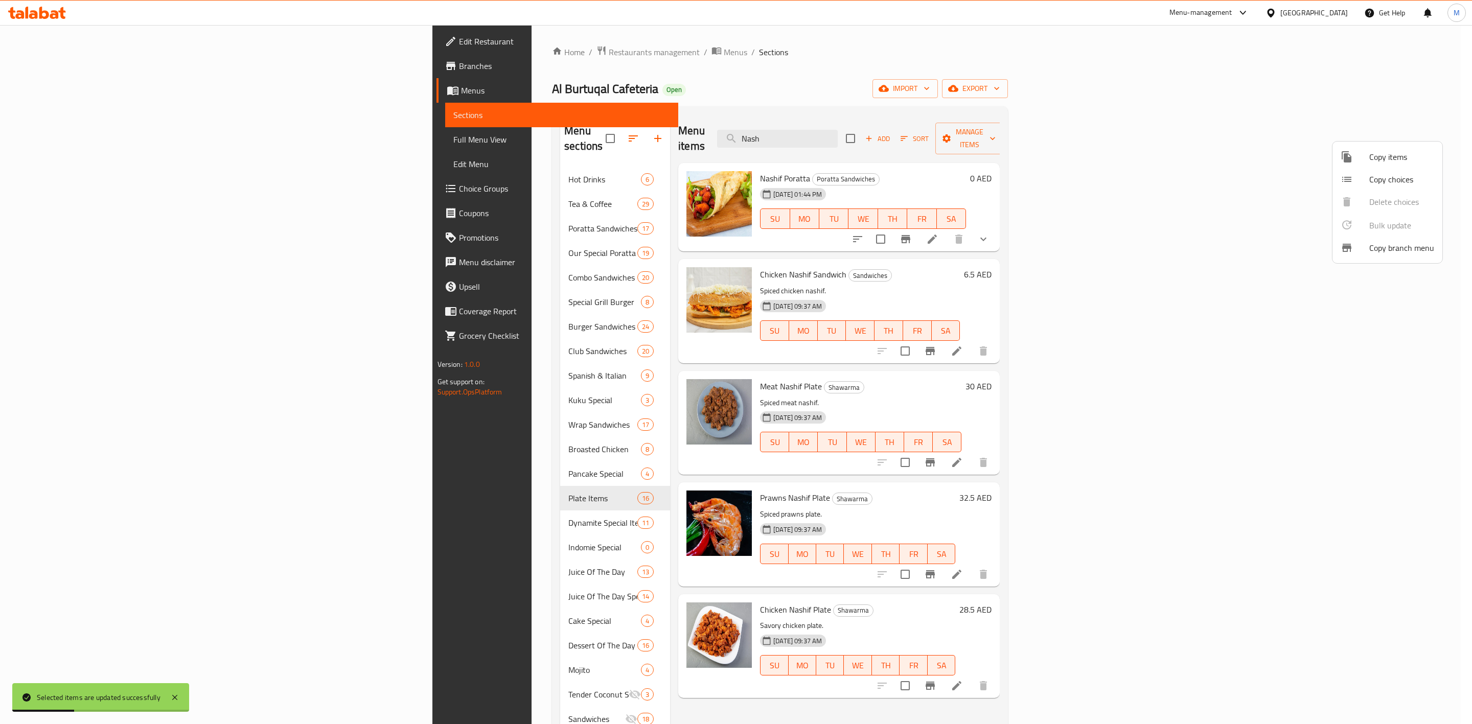
click at [669, 590] on div at bounding box center [736, 362] width 1472 height 724
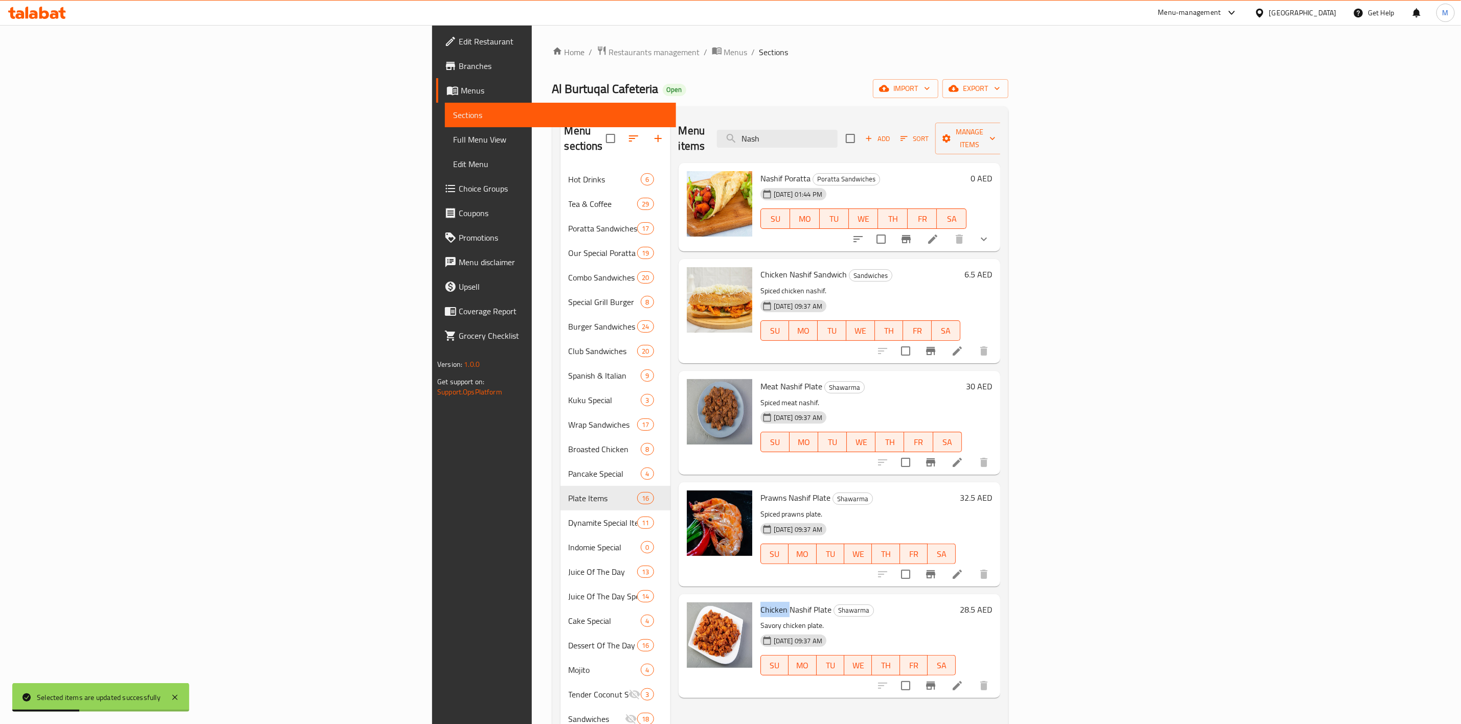
click at [760, 602] on span "Chicken Nashif Plate" at bounding box center [795, 609] width 71 height 15
copy h6 "Chicken Nashif Plate"
click at [837, 138] on input "Nash" at bounding box center [777, 139] width 121 height 18
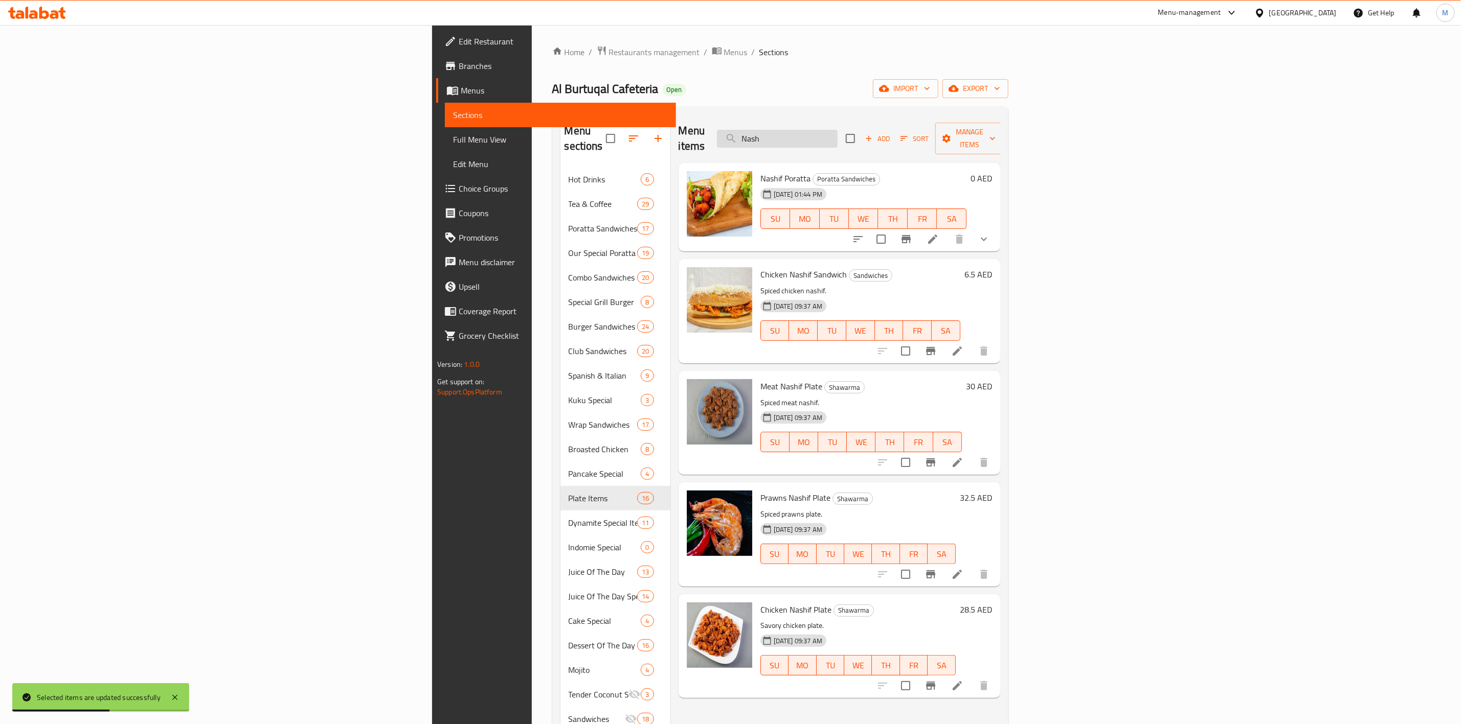
paste input "Chicken Nashif Plate"
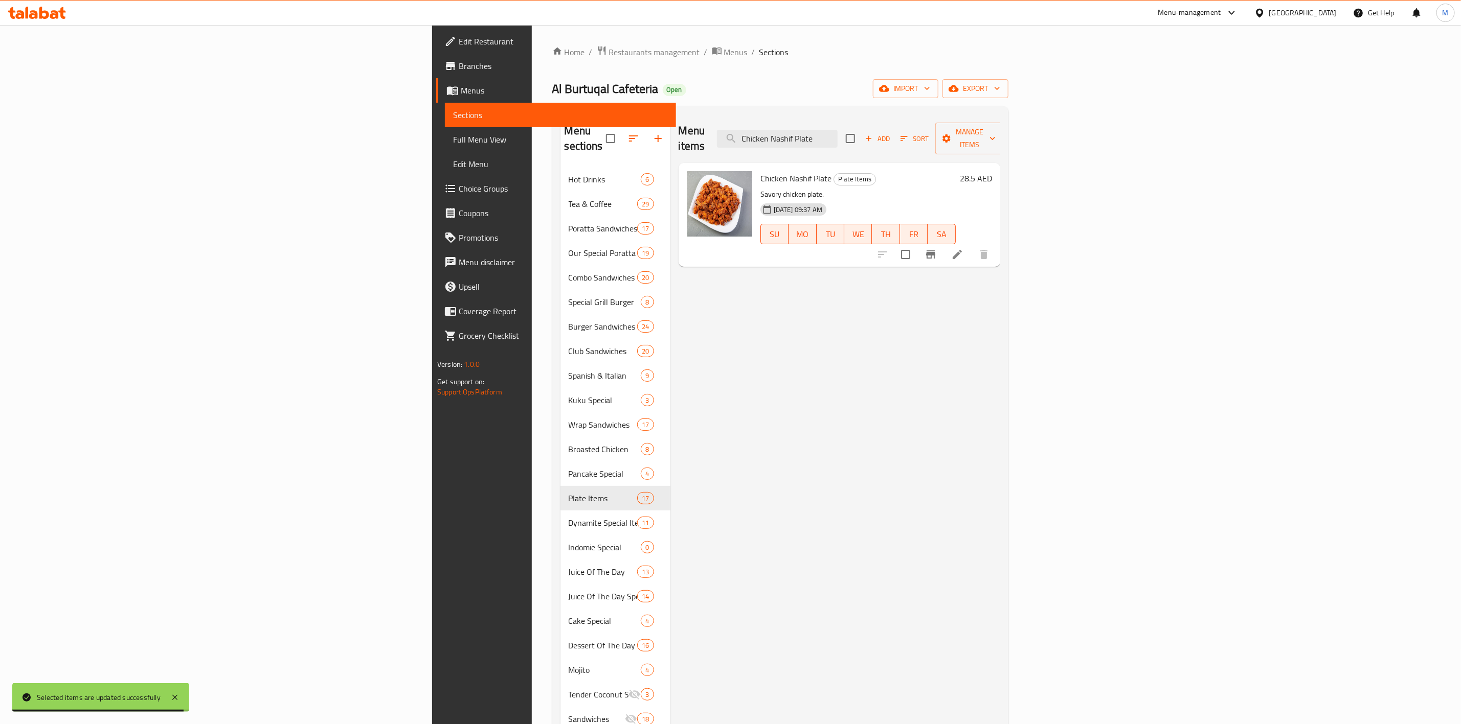
type input "Chicken Nashif Plate"
click at [935, 251] on icon "Branch-specific-item" at bounding box center [930, 255] width 9 height 8
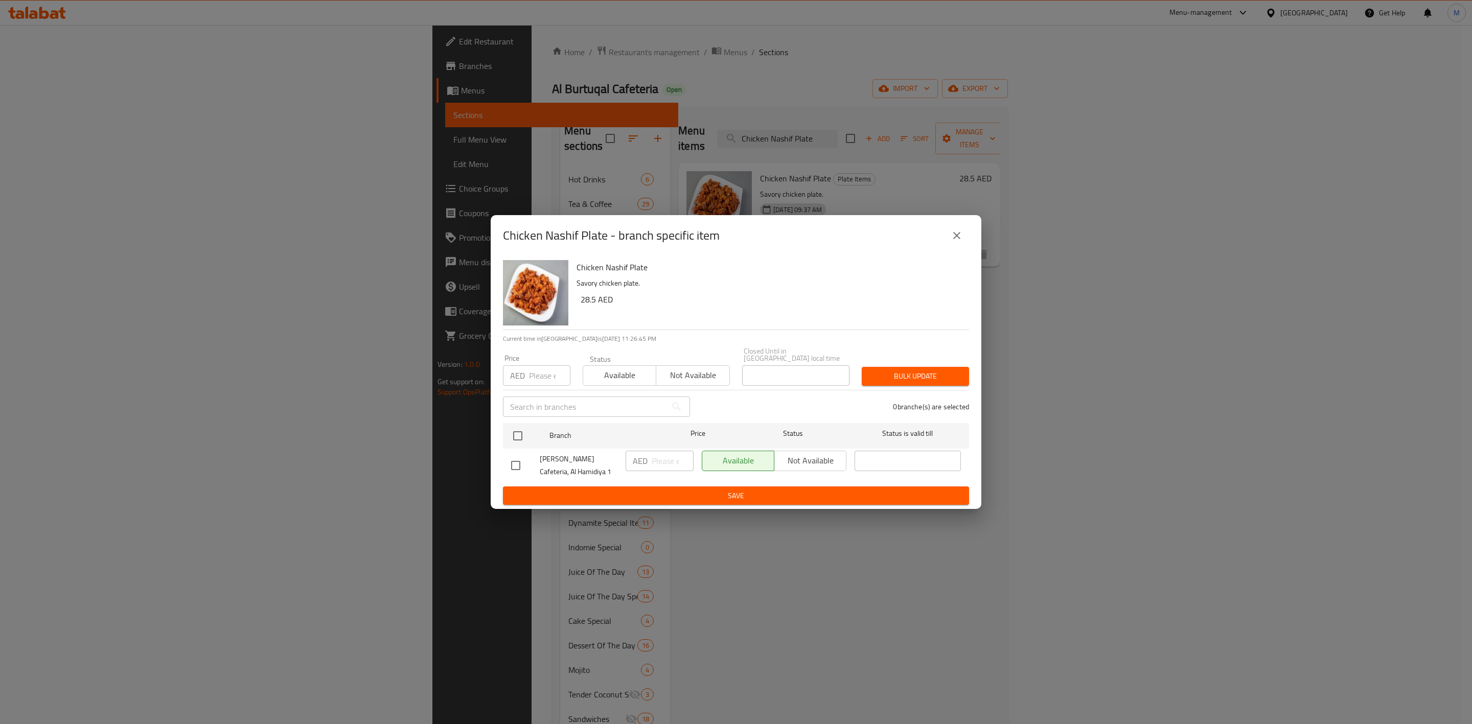
click at [962, 231] on icon "close" at bounding box center [957, 236] width 12 height 12
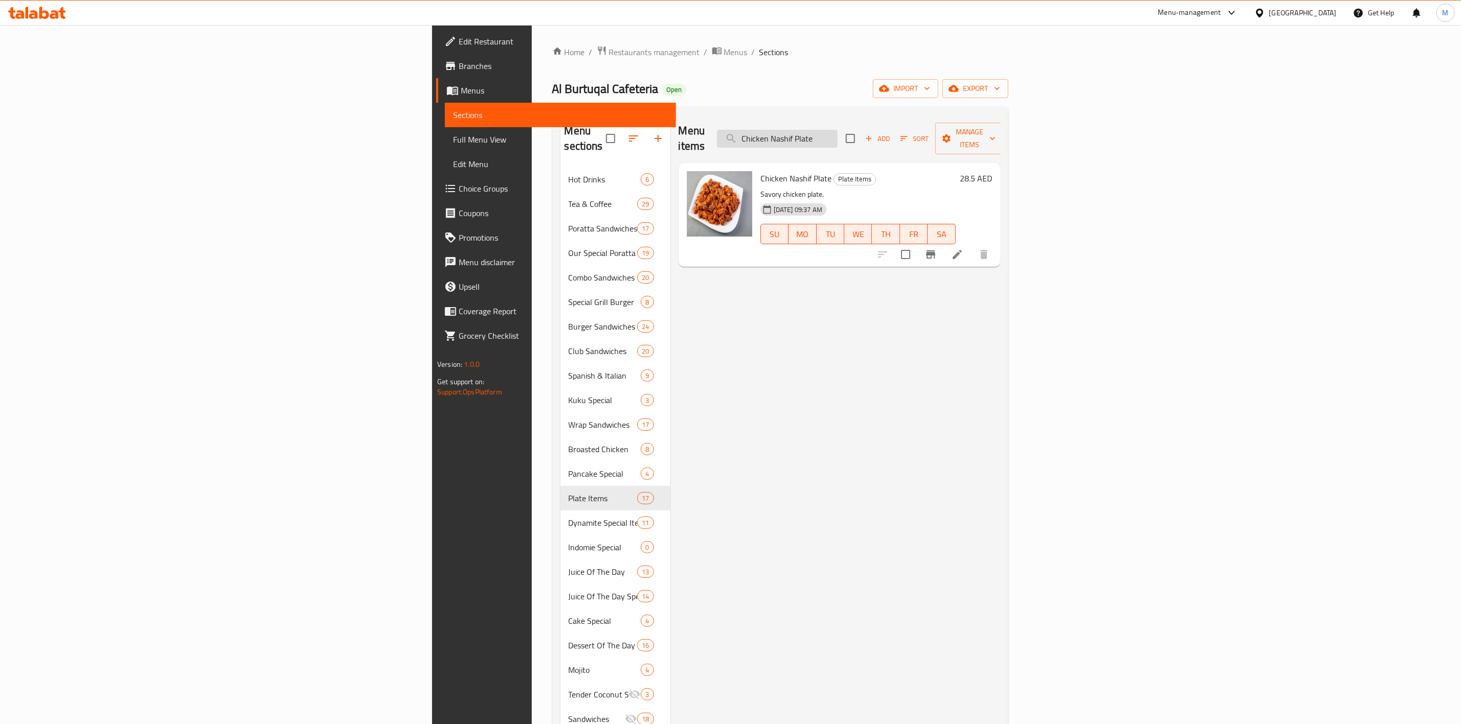
click at [837, 130] on input "Chicken Nashif Plate" at bounding box center [777, 139] width 121 height 18
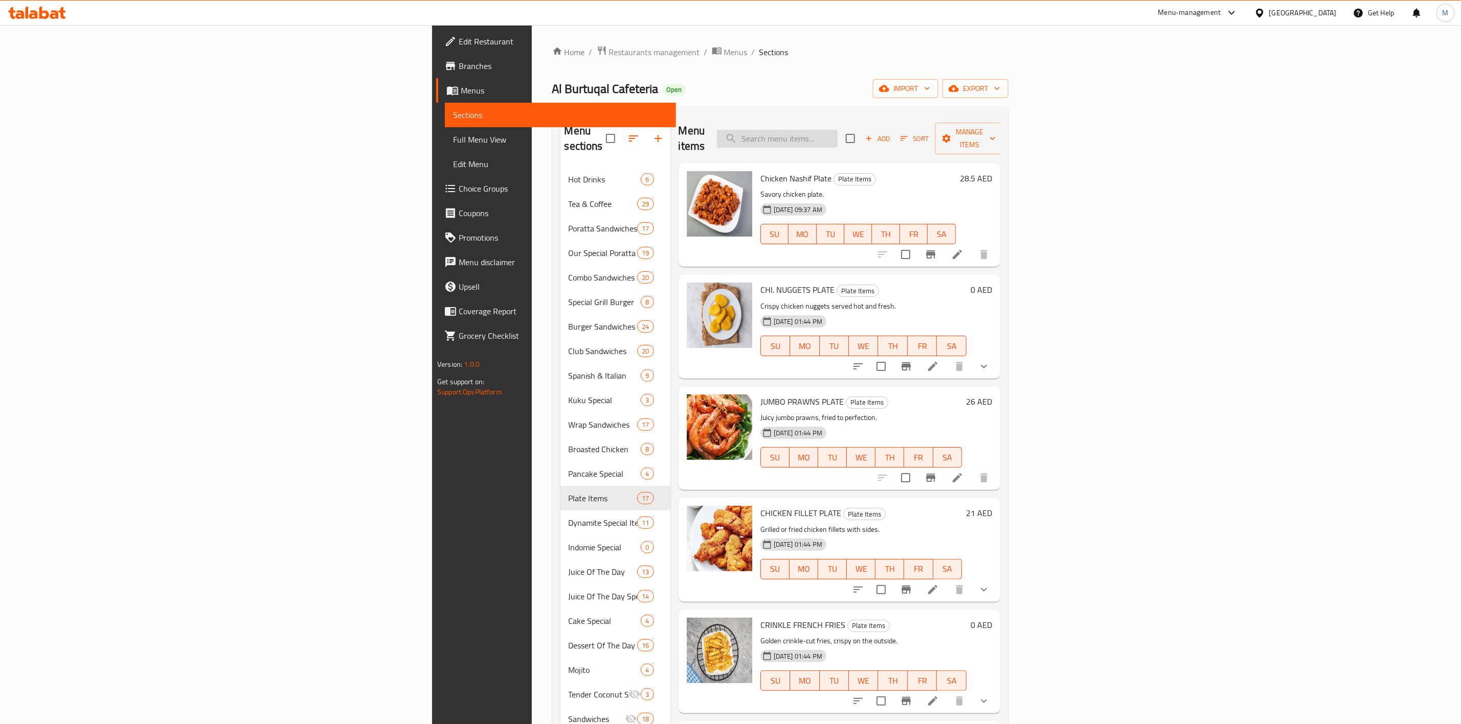
type input "أ"
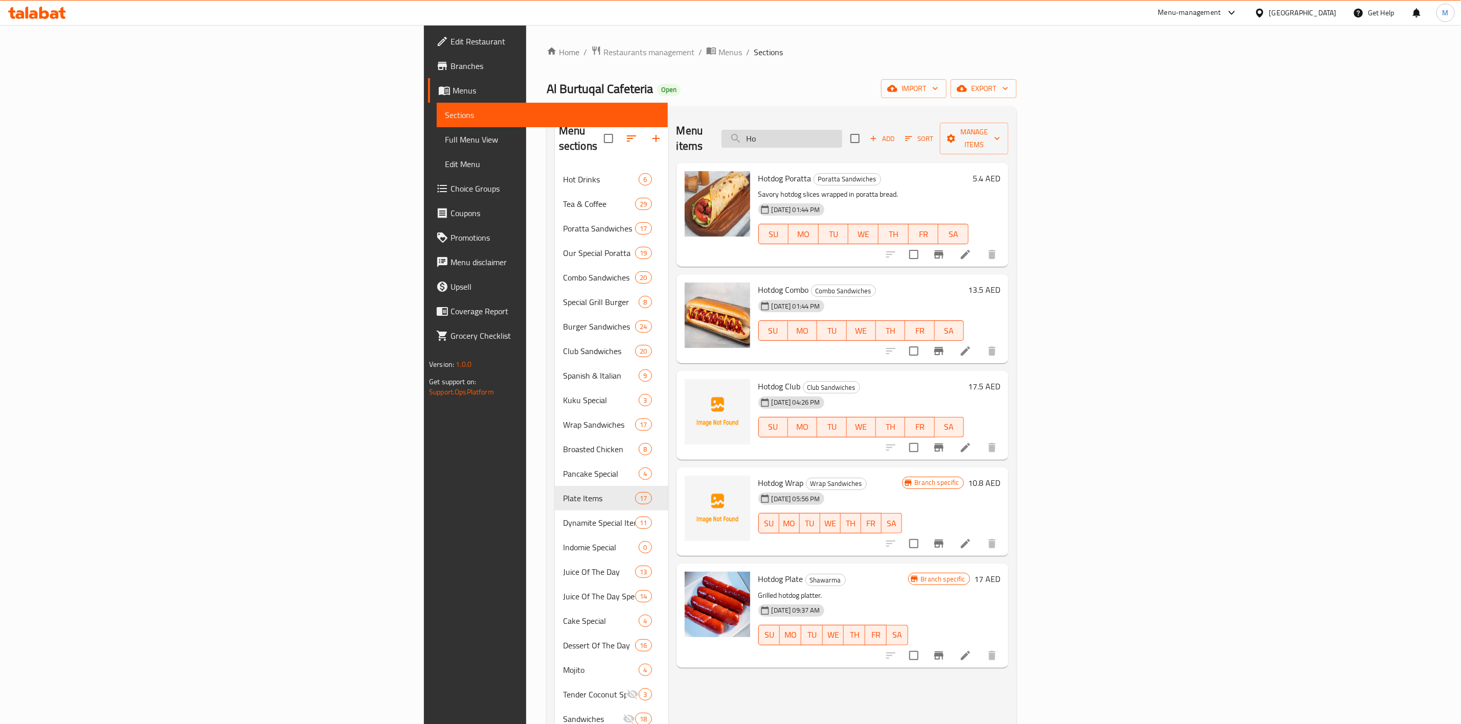
type input "H"
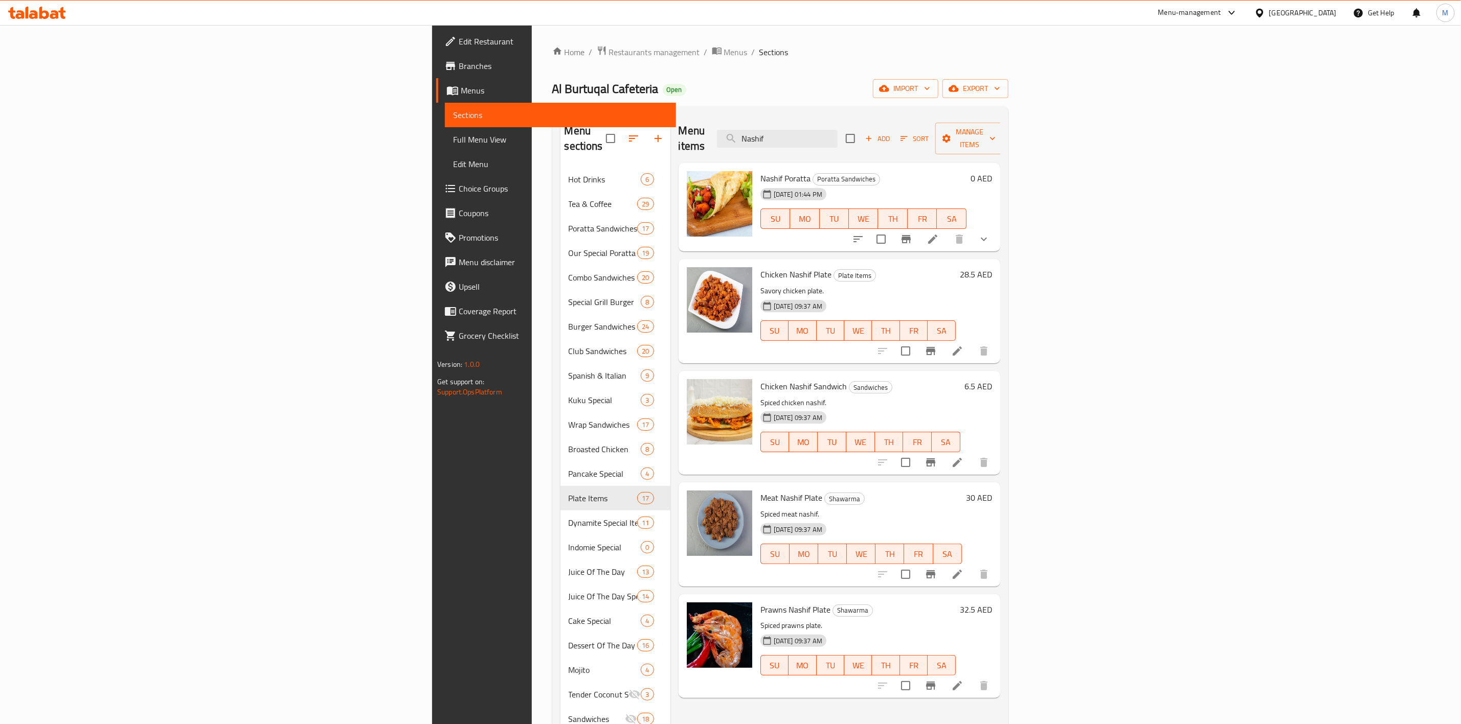
click at [930, 142] on div "Menu items Nashif Add Sort Manage items" at bounding box center [839, 139] width 322 height 49
click at [837, 133] on input "Nashif" at bounding box center [777, 139] width 121 height 18
paste input "BEEF NASHIF PLATE"
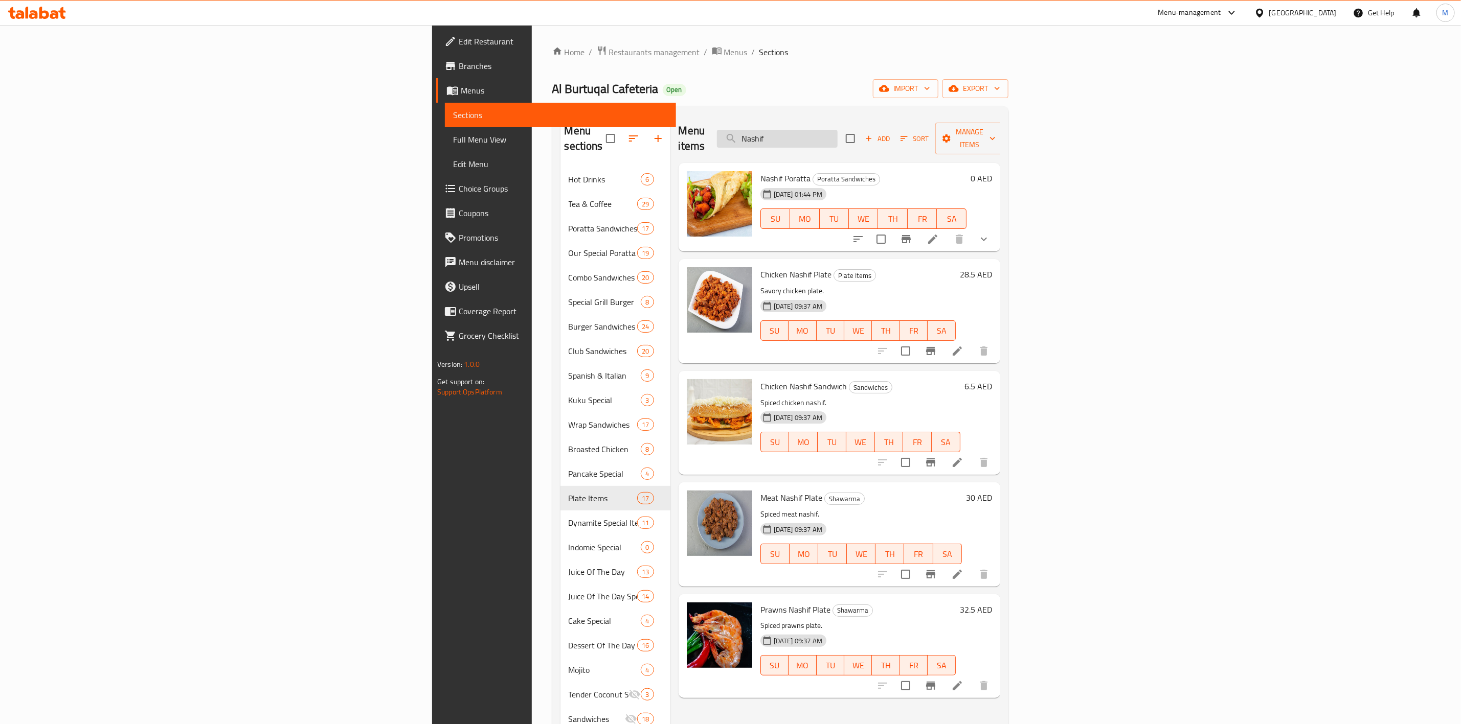
click at [837, 130] on input "Nashif" at bounding box center [777, 139] width 121 height 18
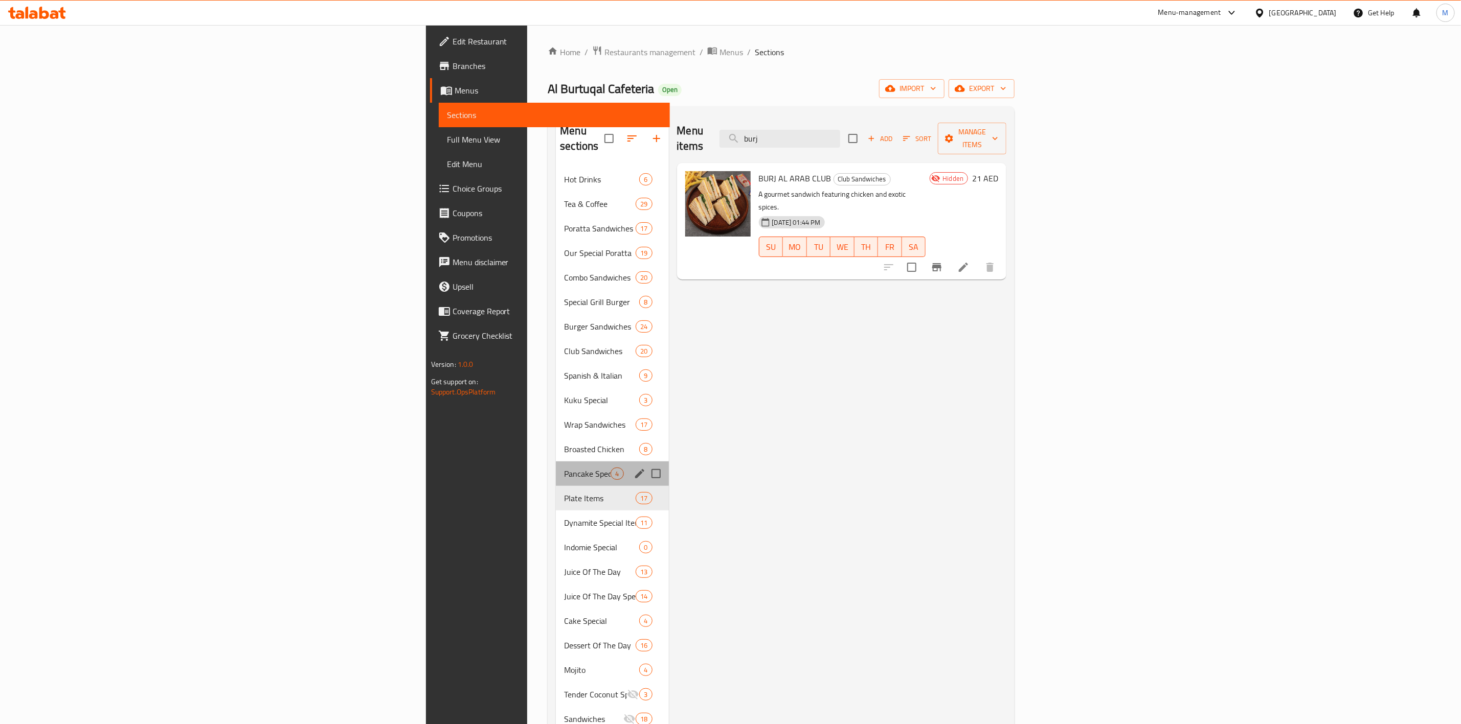
click at [556, 462] on div "Pancake Special 4" at bounding box center [612, 474] width 112 height 25
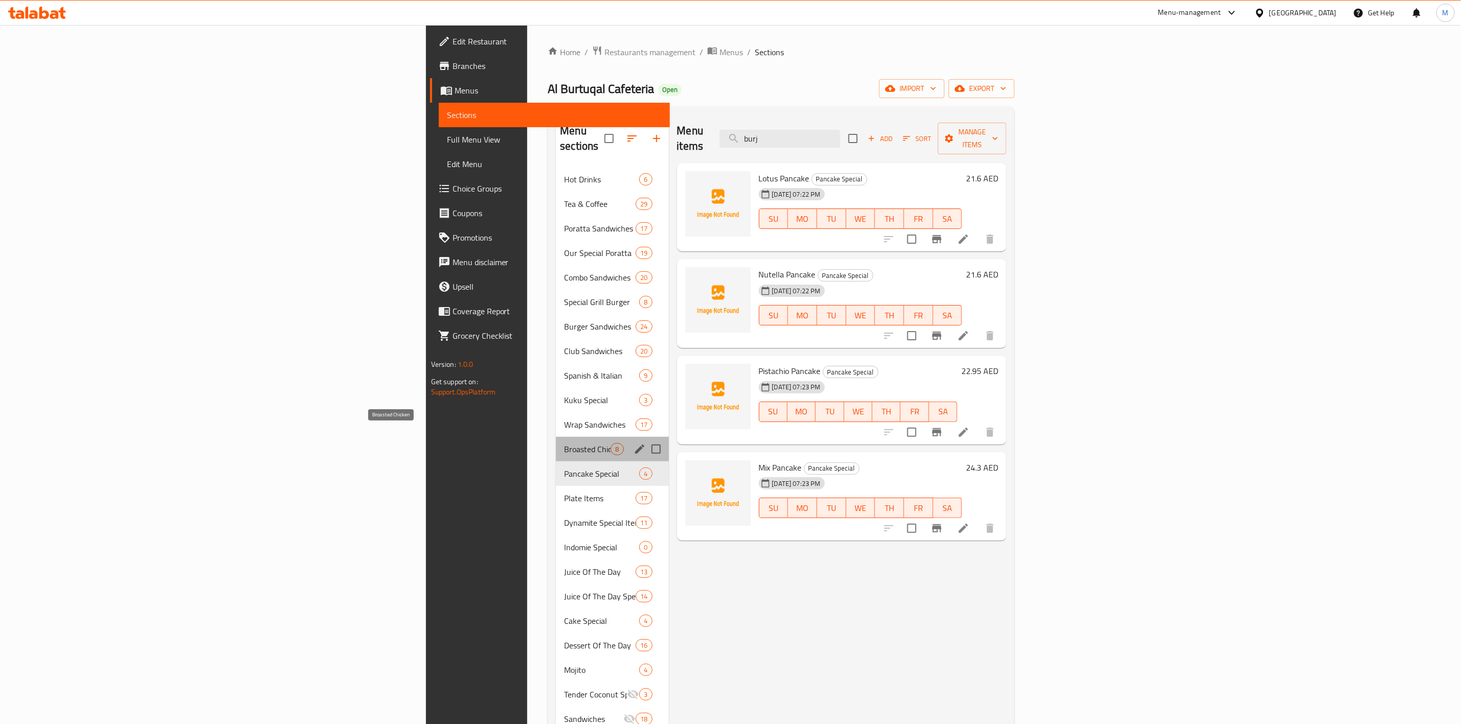
click at [564, 443] on span "Broasted Chicken" at bounding box center [587, 449] width 47 height 12
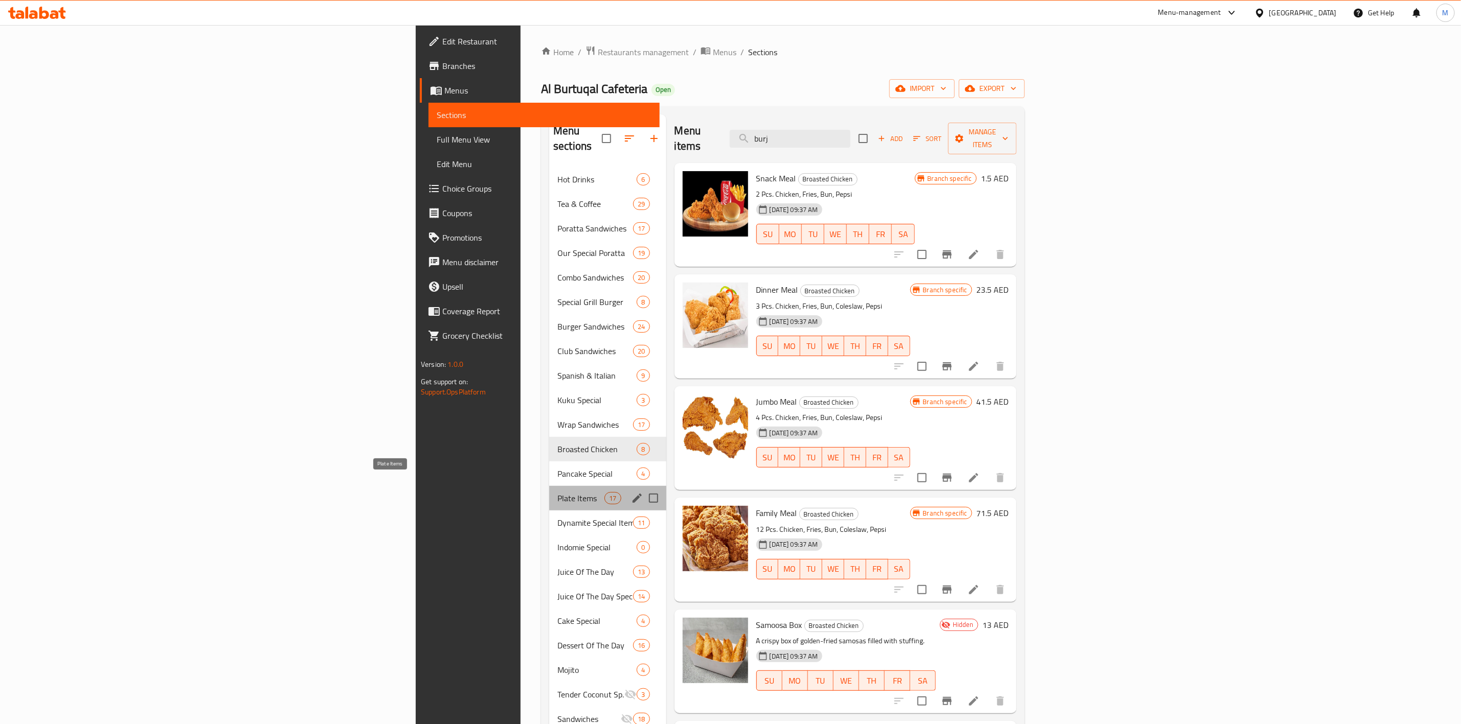
click at [557, 492] on span "Plate Items" at bounding box center [580, 498] width 47 height 12
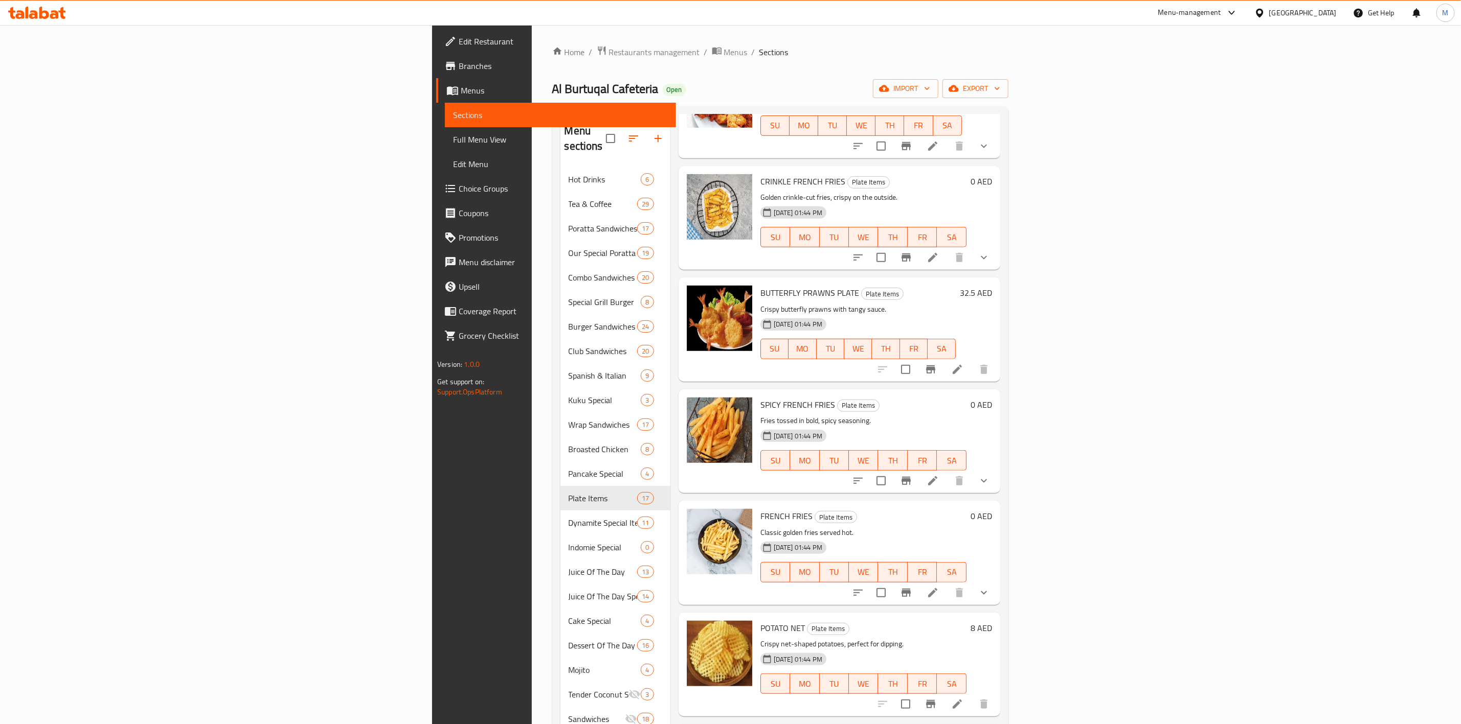
scroll to position [460, 0]
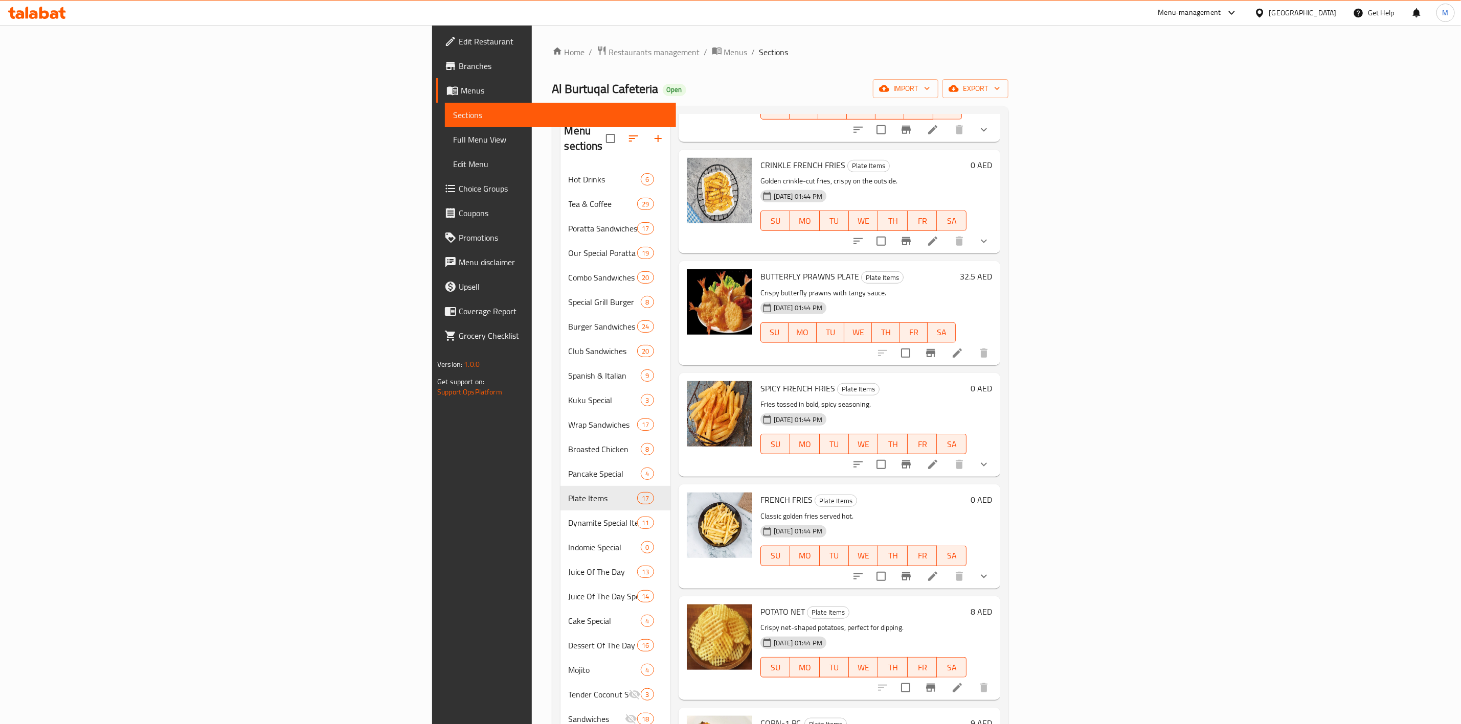
click at [1000, 453] on div "SPICY FRENCH FRIES Plate Items Fries tossed in bold, spicy seasoning. [DATE] 01…" at bounding box center [839, 425] width 322 height 104
click at [996, 452] on button "show more" at bounding box center [983, 464] width 25 height 25
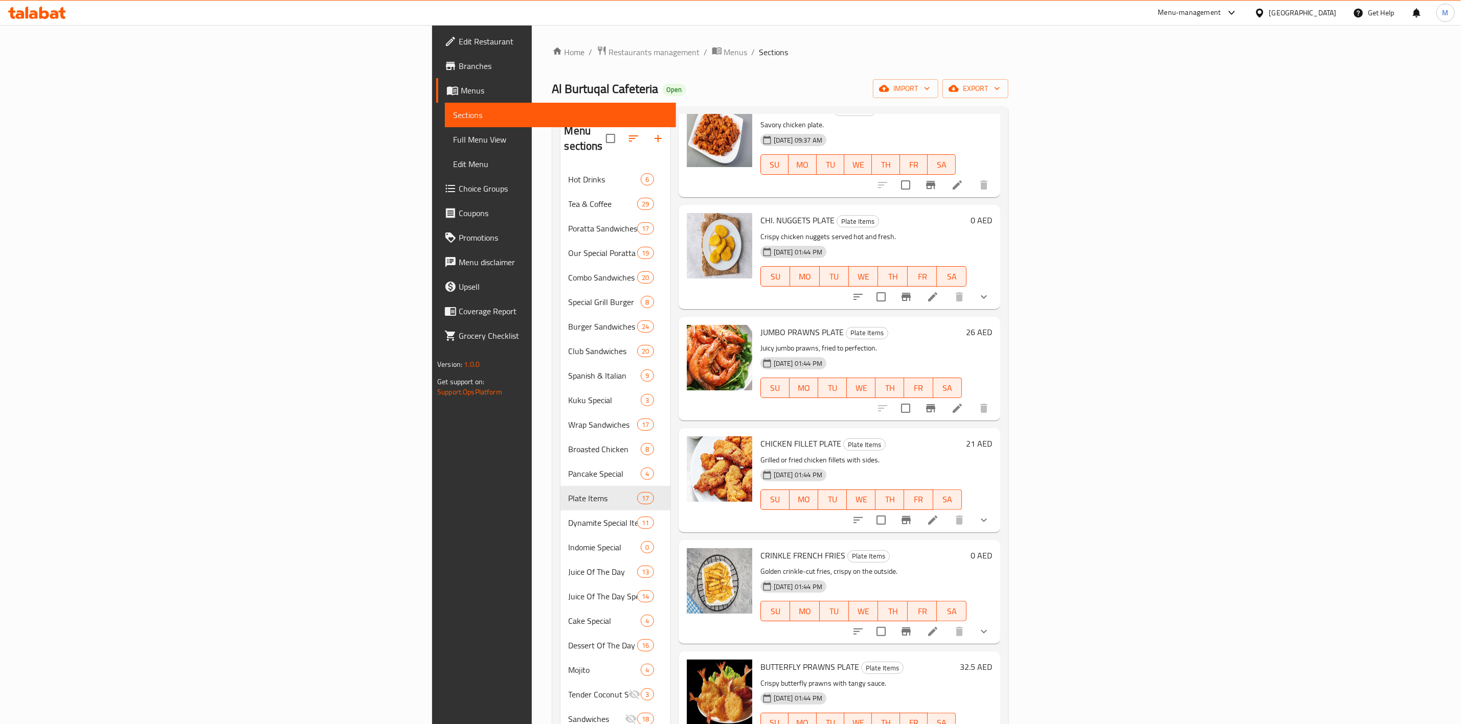
scroll to position [0, 0]
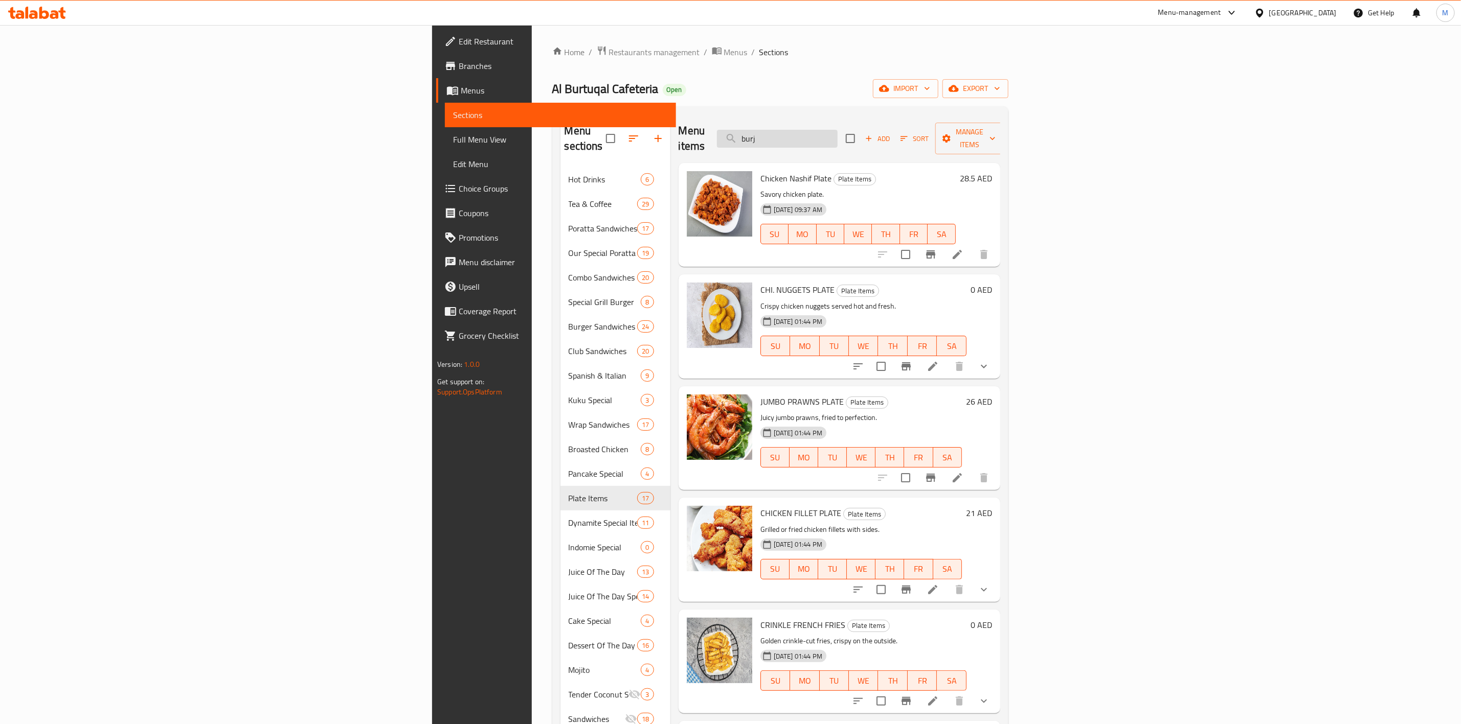
click at [837, 130] on input "burj" at bounding box center [777, 139] width 121 height 18
paste input "KEEMA PLATEE"
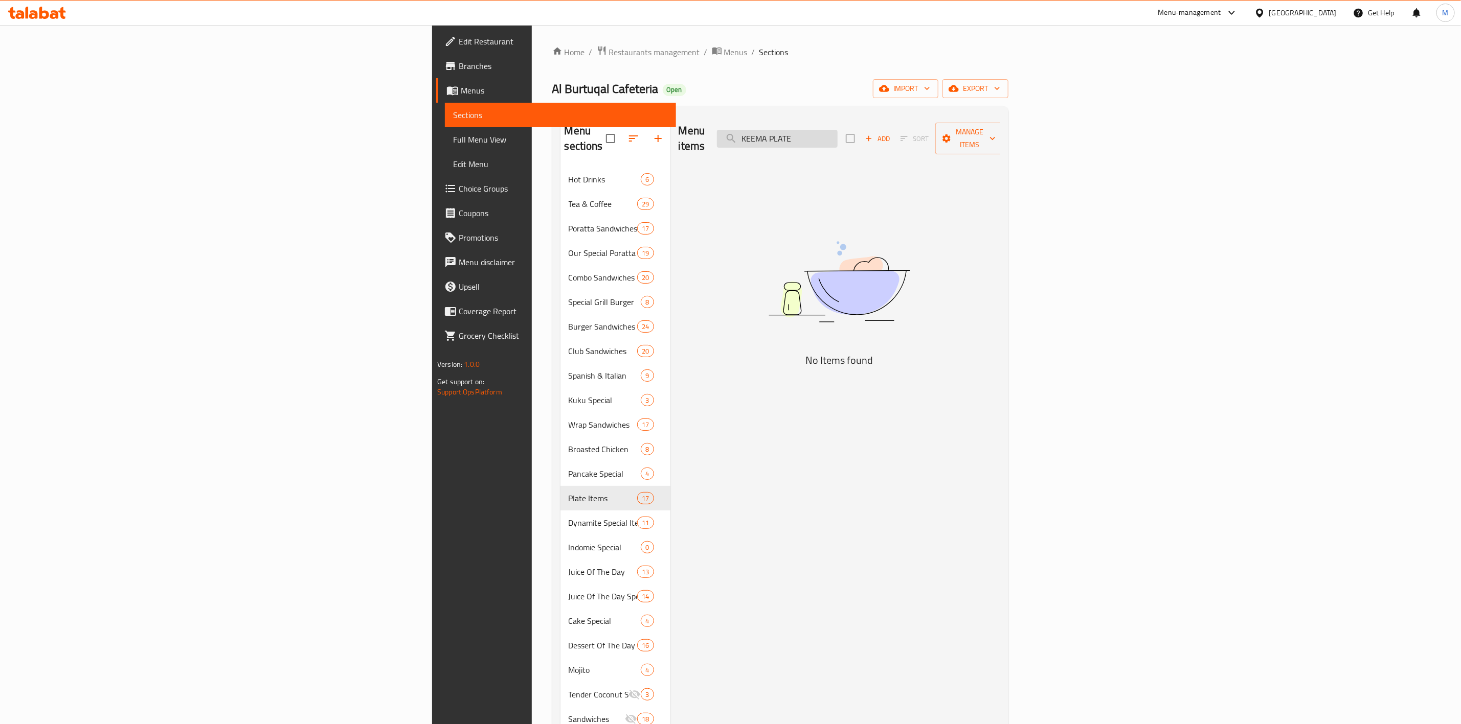
drag, startPoint x: 959, startPoint y: 132, endPoint x: 932, endPoint y: 135, distance: 26.2
click at [837, 135] on input "KEEMA PLATE" at bounding box center [777, 139] width 121 height 18
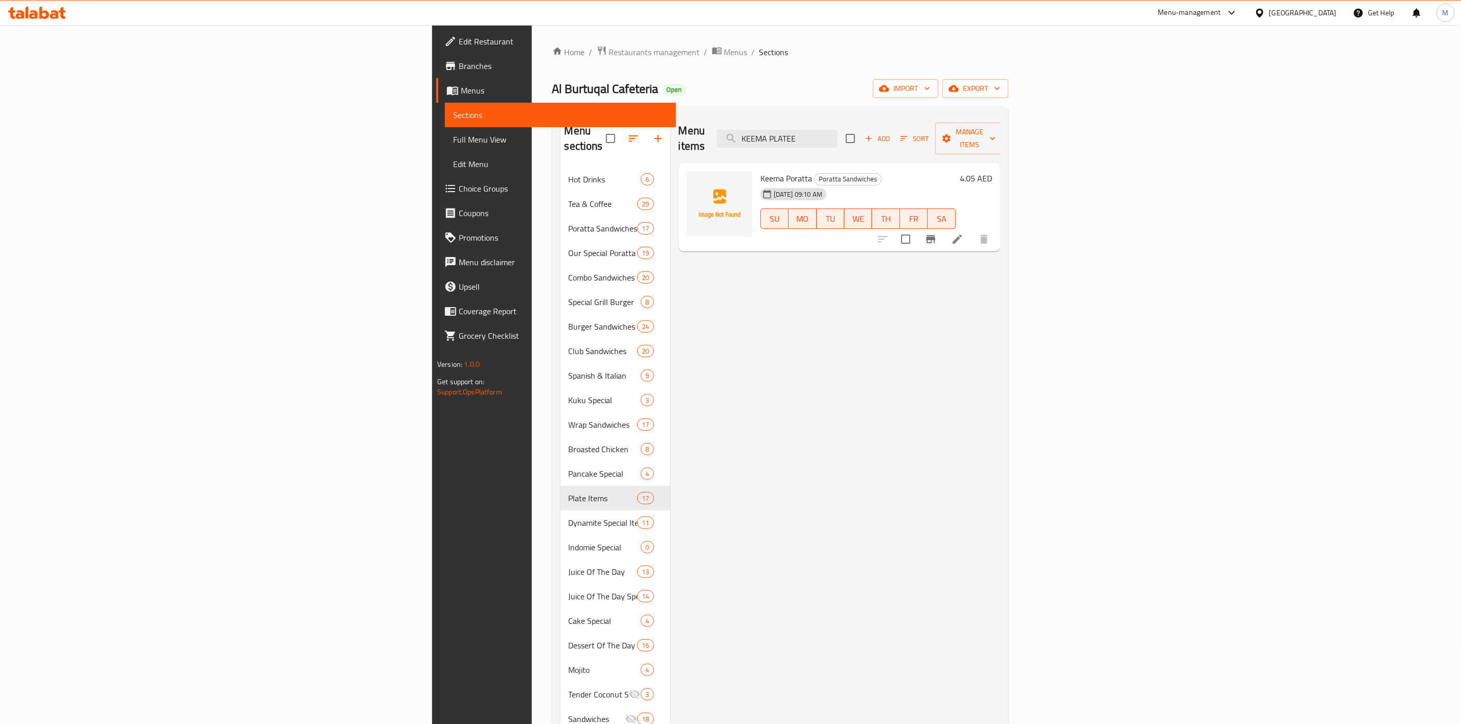
type input "burj"
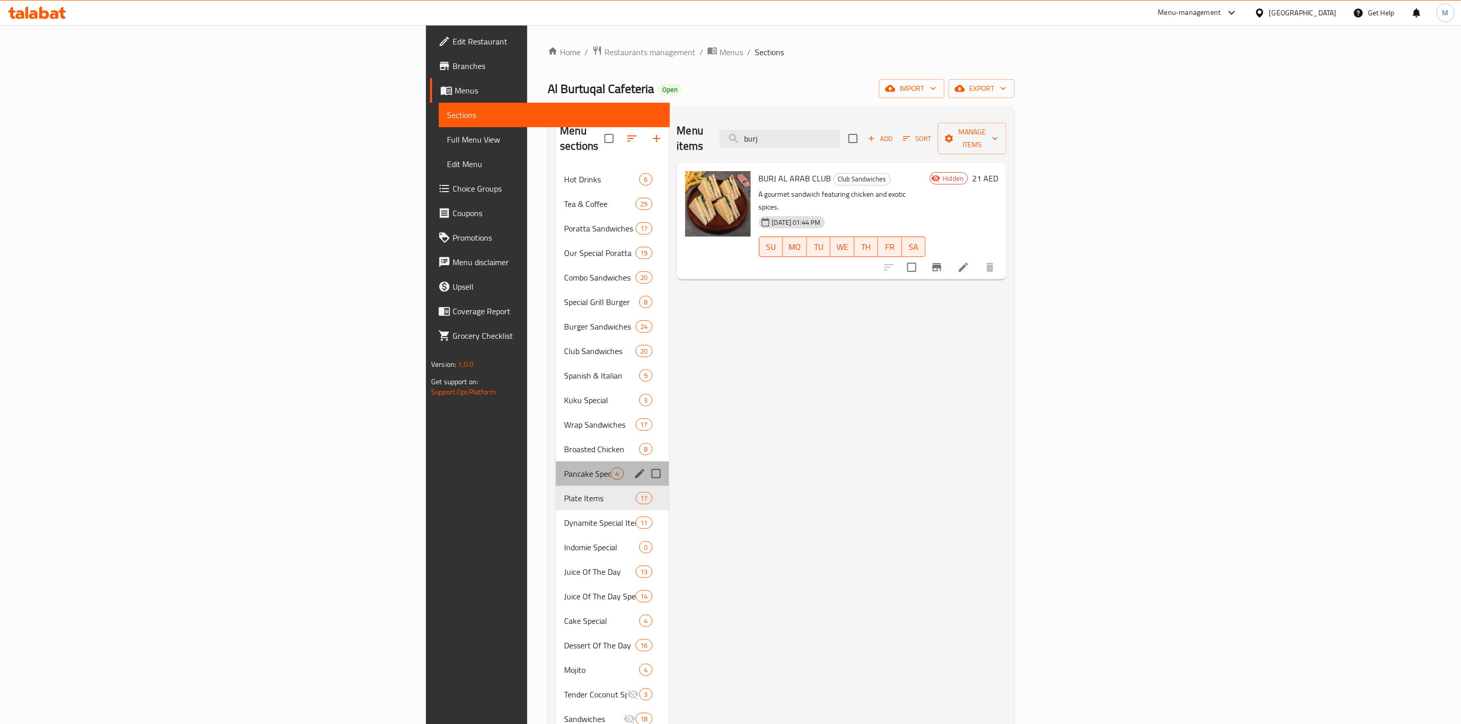
click at [556, 470] on div "Pancake Special 4" at bounding box center [612, 474] width 112 height 25
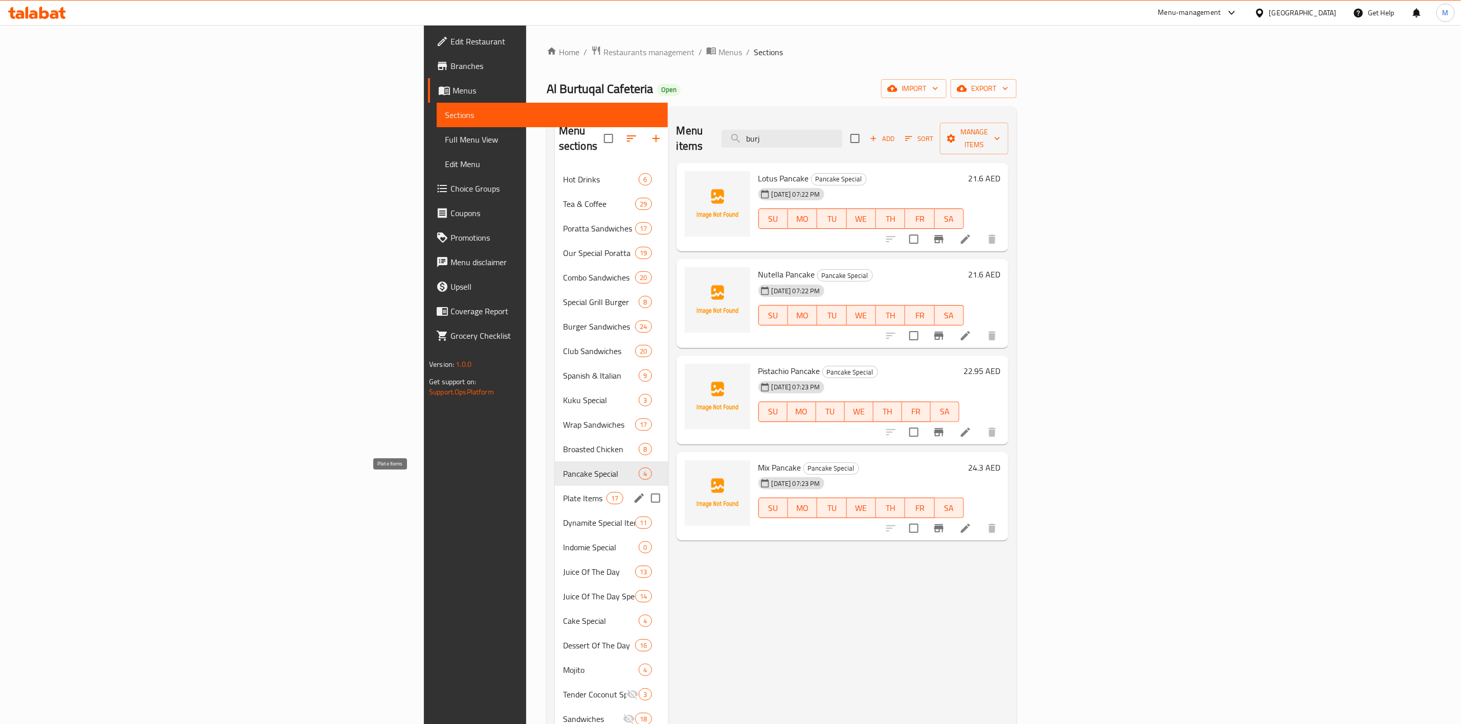
click at [563, 492] on span "Plate Items" at bounding box center [584, 498] width 43 height 12
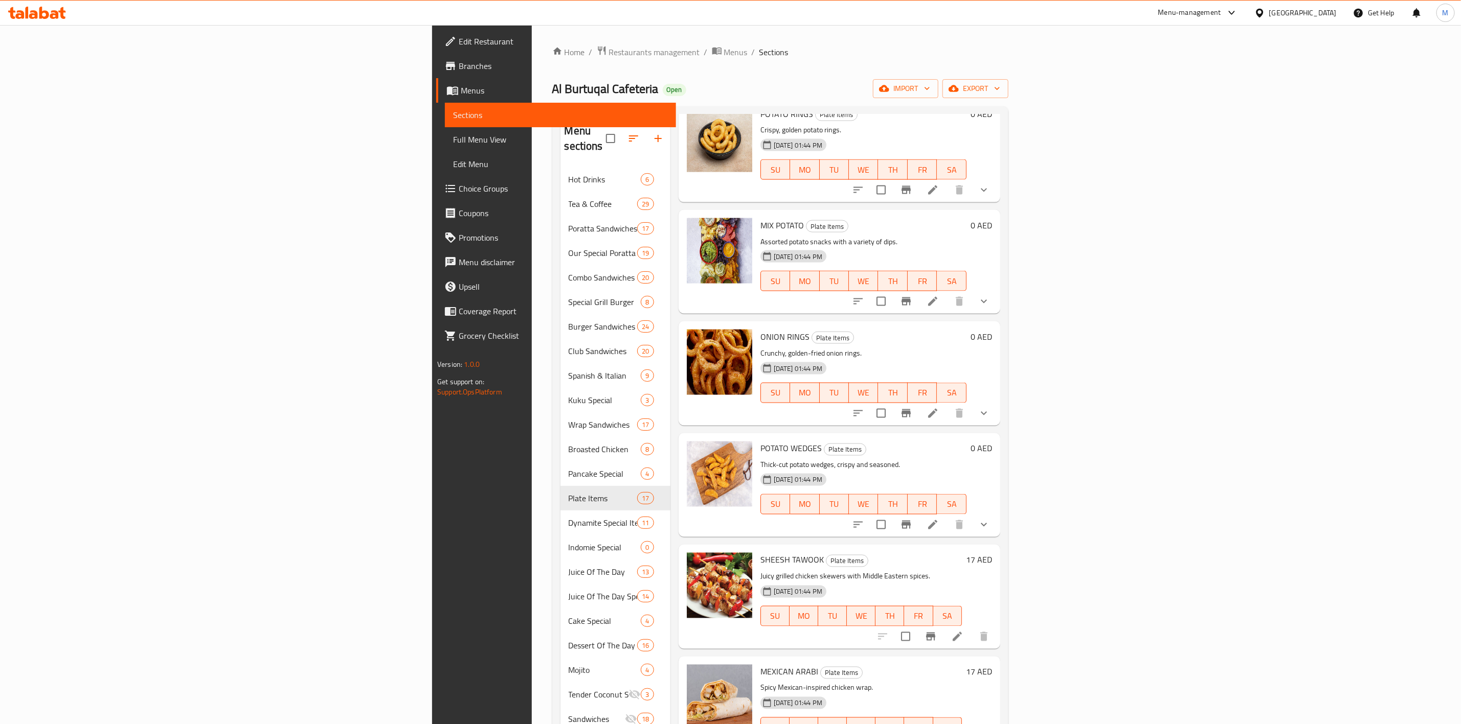
scroll to position [1198, 0]
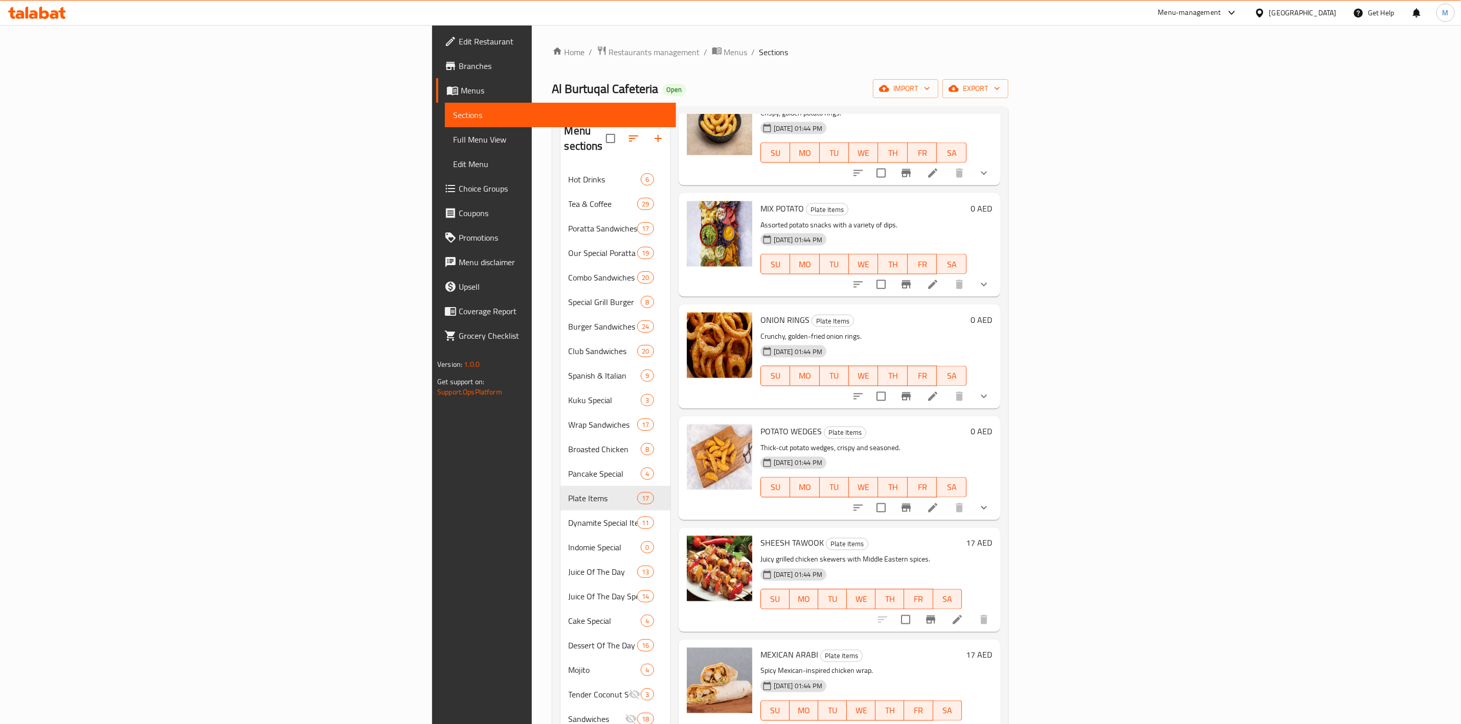
click at [990, 502] on icon "show more" at bounding box center [983, 508] width 12 height 12
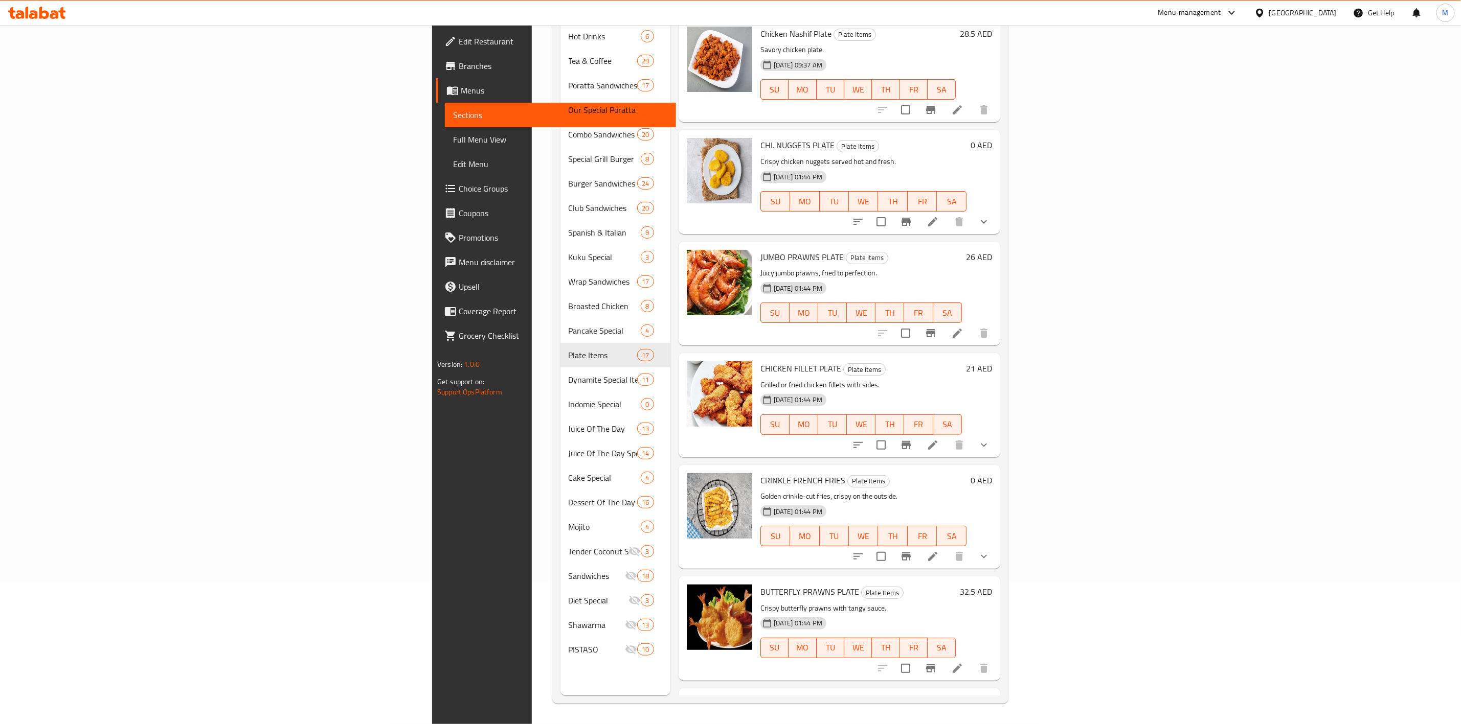
scroll to position [467, 0]
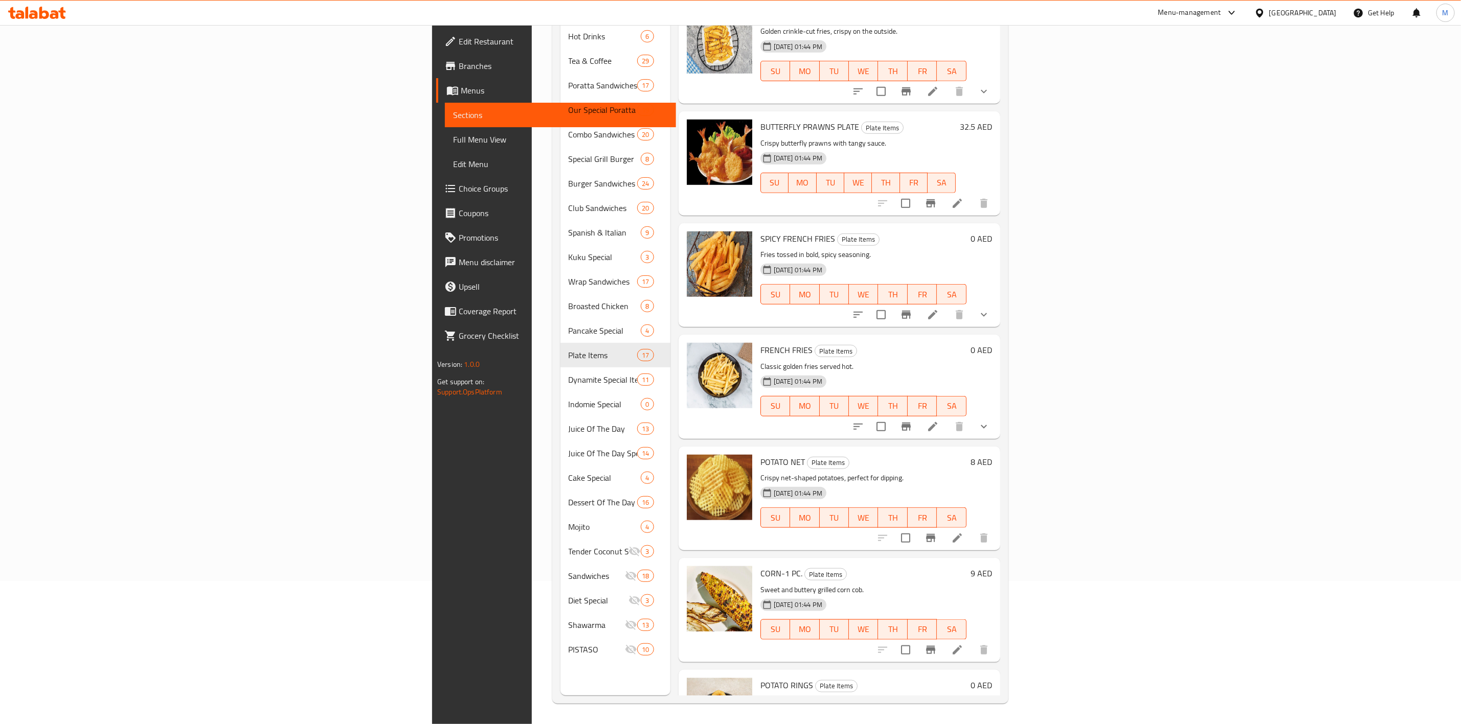
click at [990, 421] on icon "show more" at bounding box center [983, 427] width 12 height 12
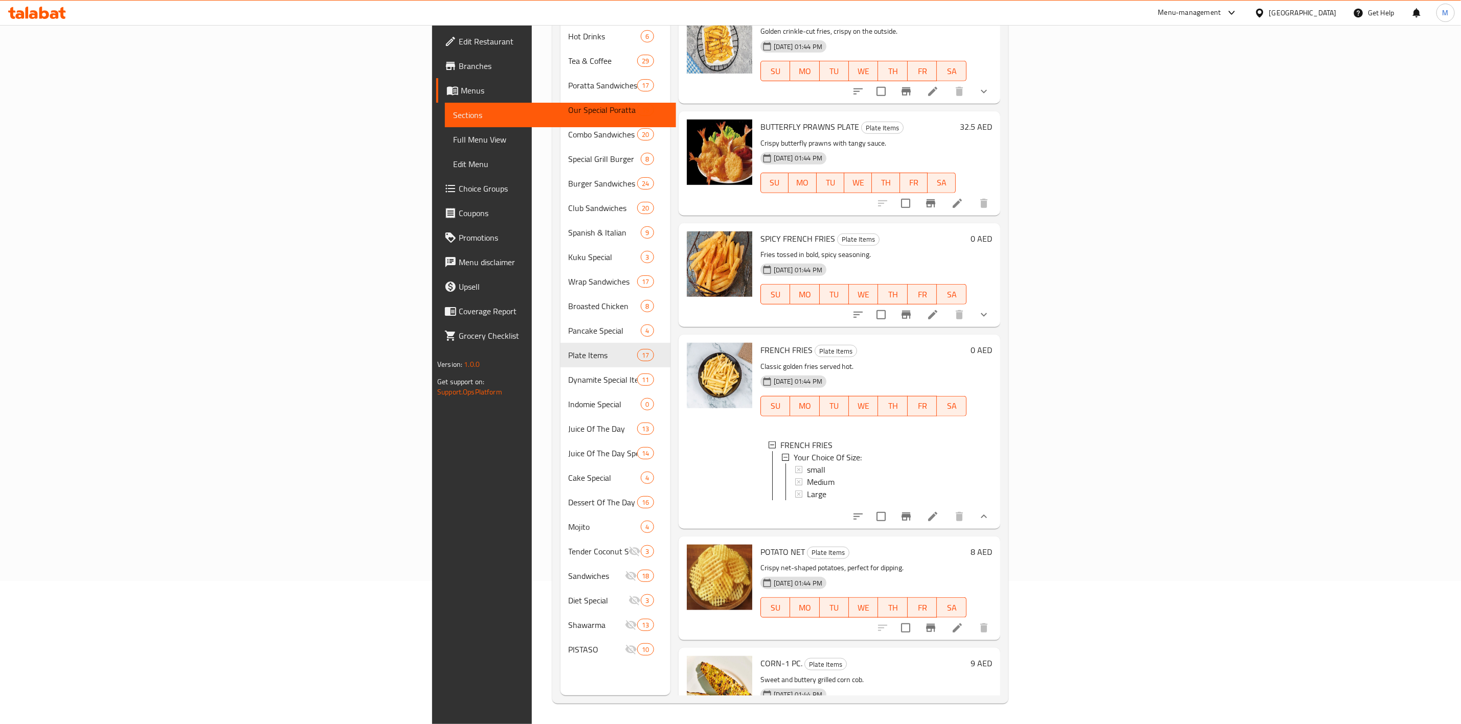
click at [760, 343] on span "FRENCH FRIES" at bounding box center [786, 350] width 52 height 15
copy h6 "FRENCH FRIES"
click at [760, 343] on span "FRENCH FRIES" at bounding box center [786, 350] width 52 height 15
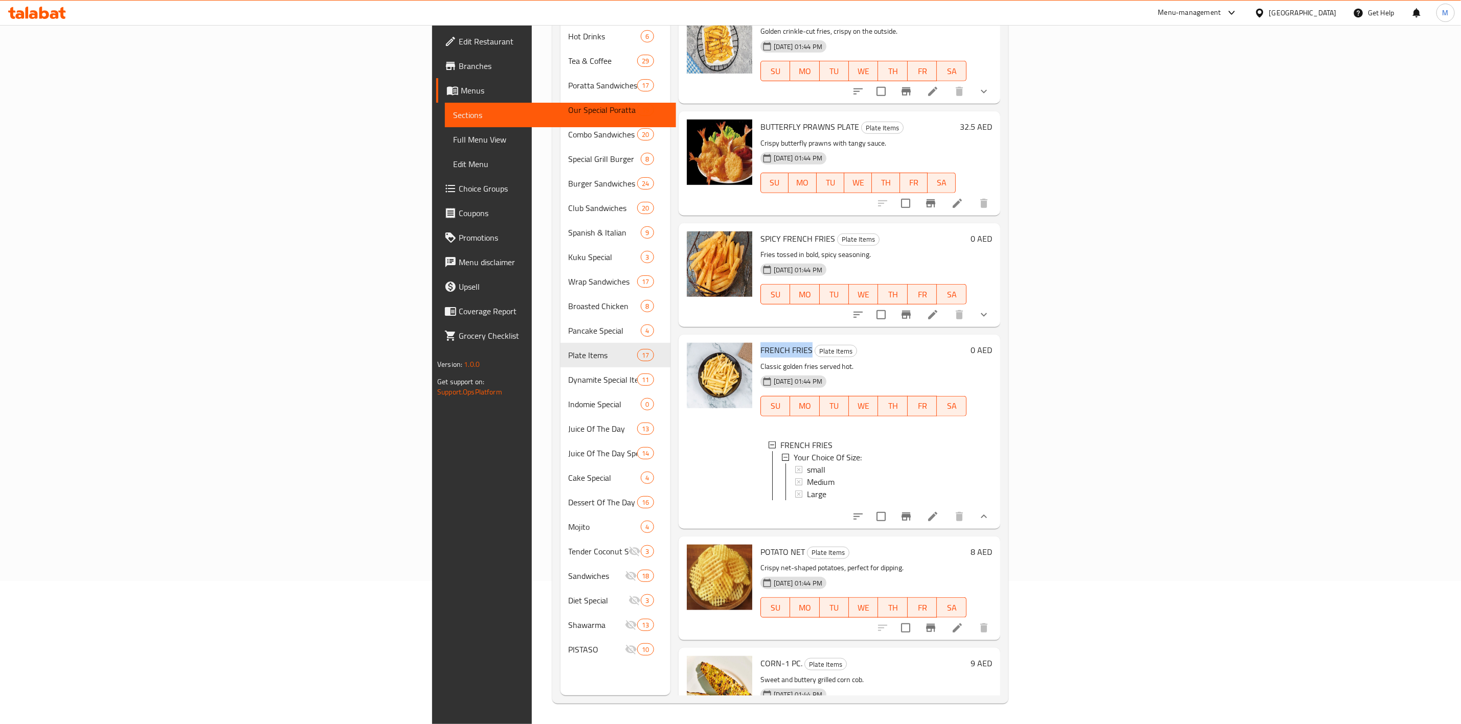
drag, startPoint x: 701, startPoint y: 335, endPoint x: 651, endPoint y: 338, distance: 50.7
click at [756, 339] on div "FRENCH FRIES Plate Items Classic golden fries served hot. [DATE] 01:44 PM SU MO…" at bounding box center [863, 432] width 214 height 186
copy span "FRENCH FRIES"
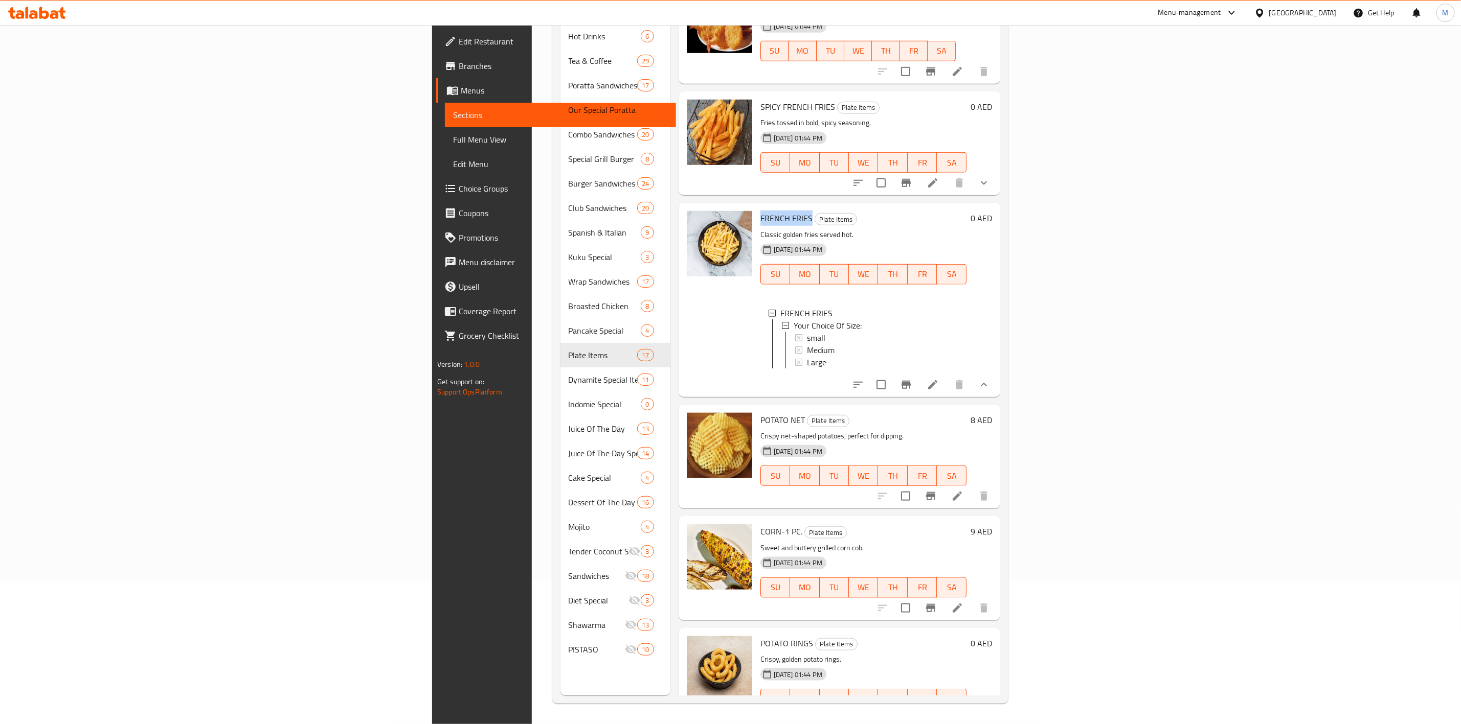
scroll to position [620, 0]
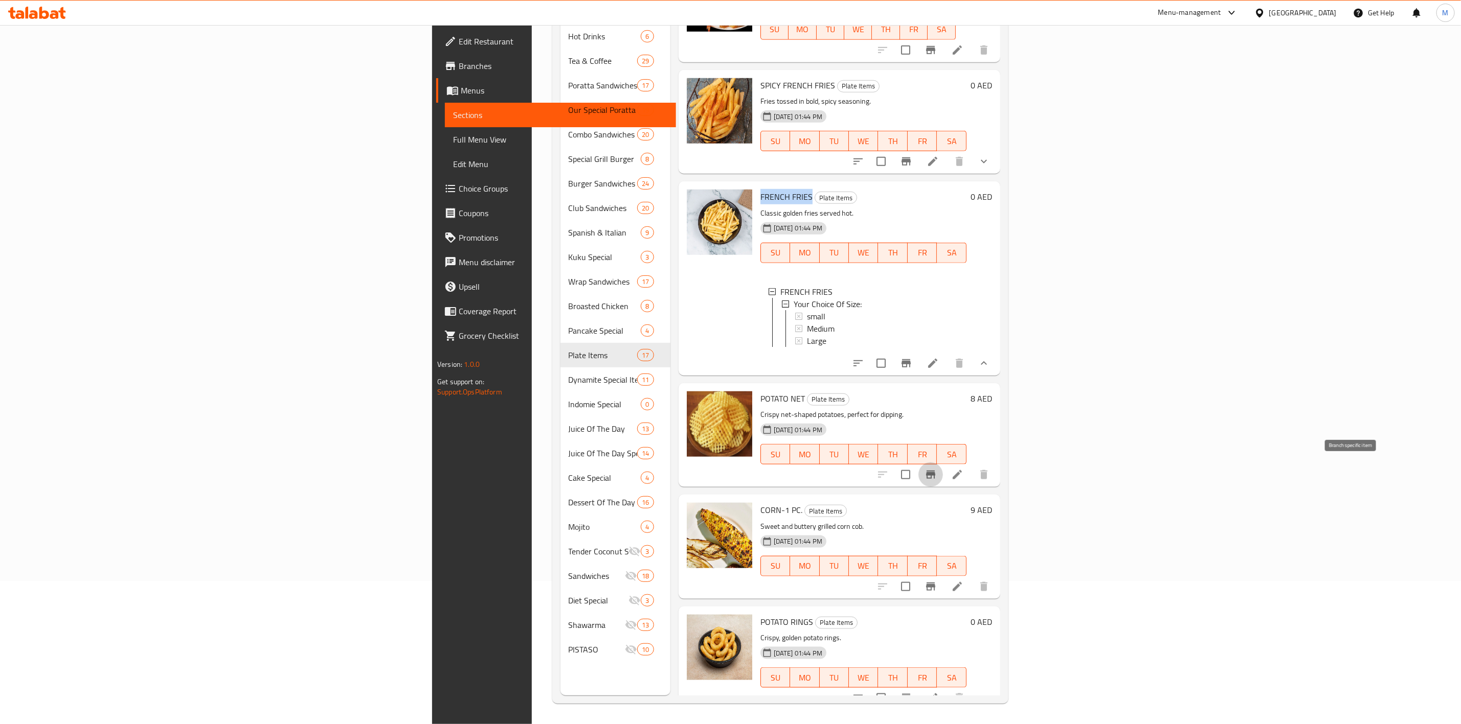
click at [943, 482] on button "Branch-specific-item" at bounding box center [930, 475] width 25 height 25
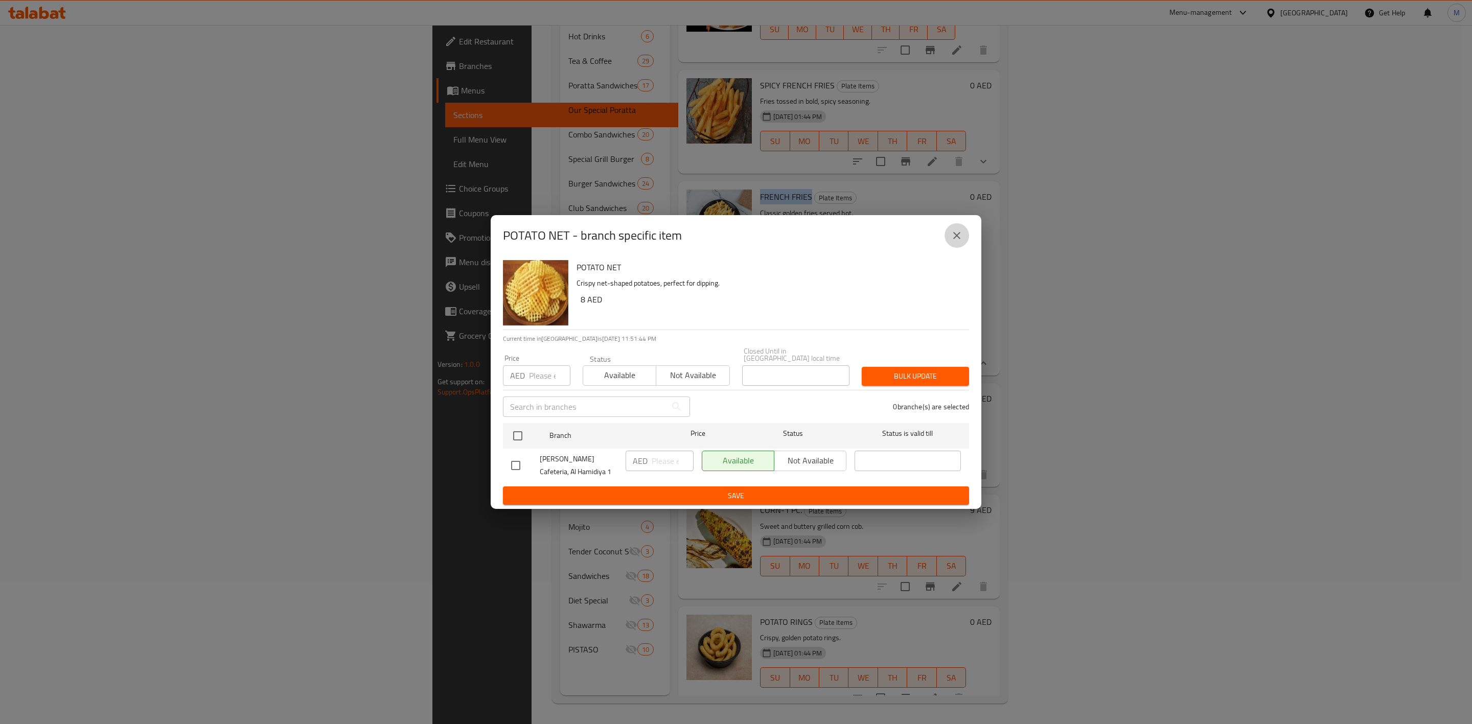
click at [957, 232] on icon "close" at bounding box center [957, 236] width 12 height 12
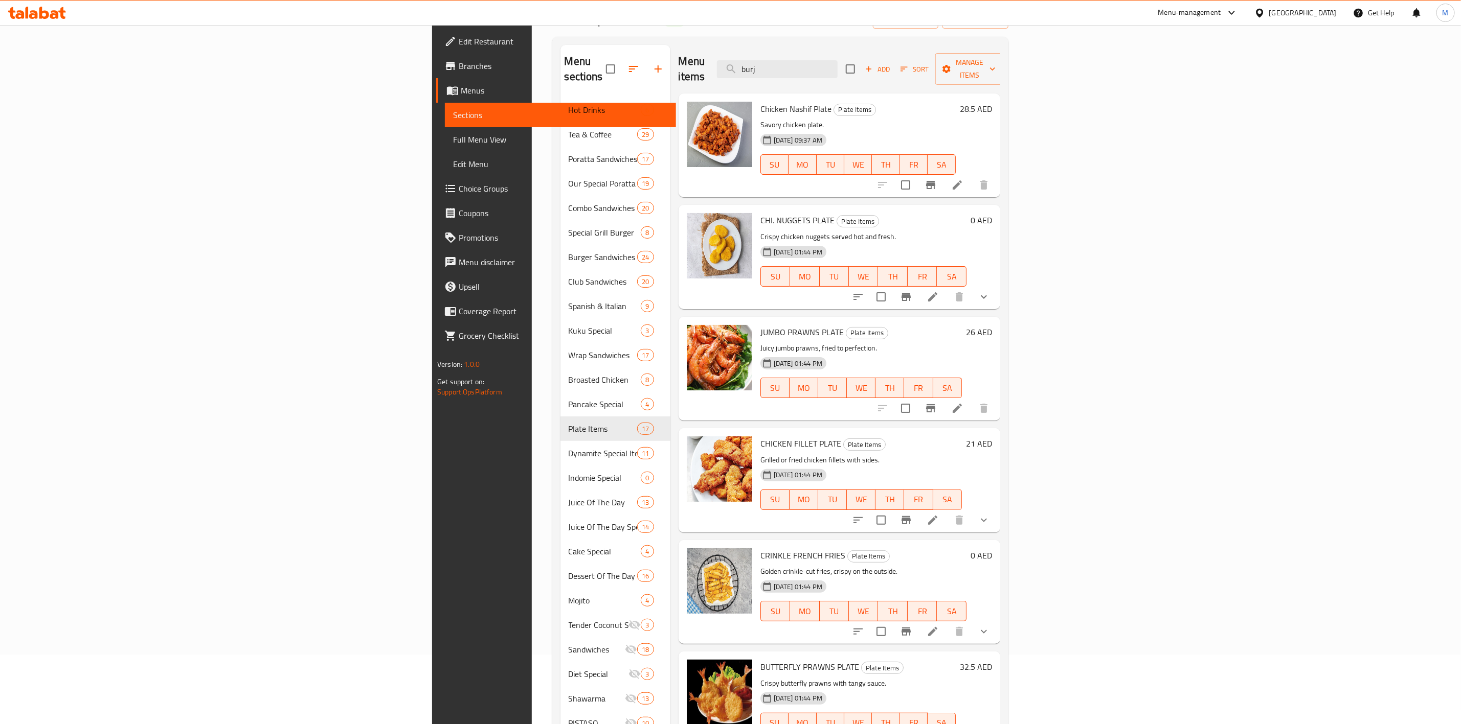
scroll to position [0, 0]
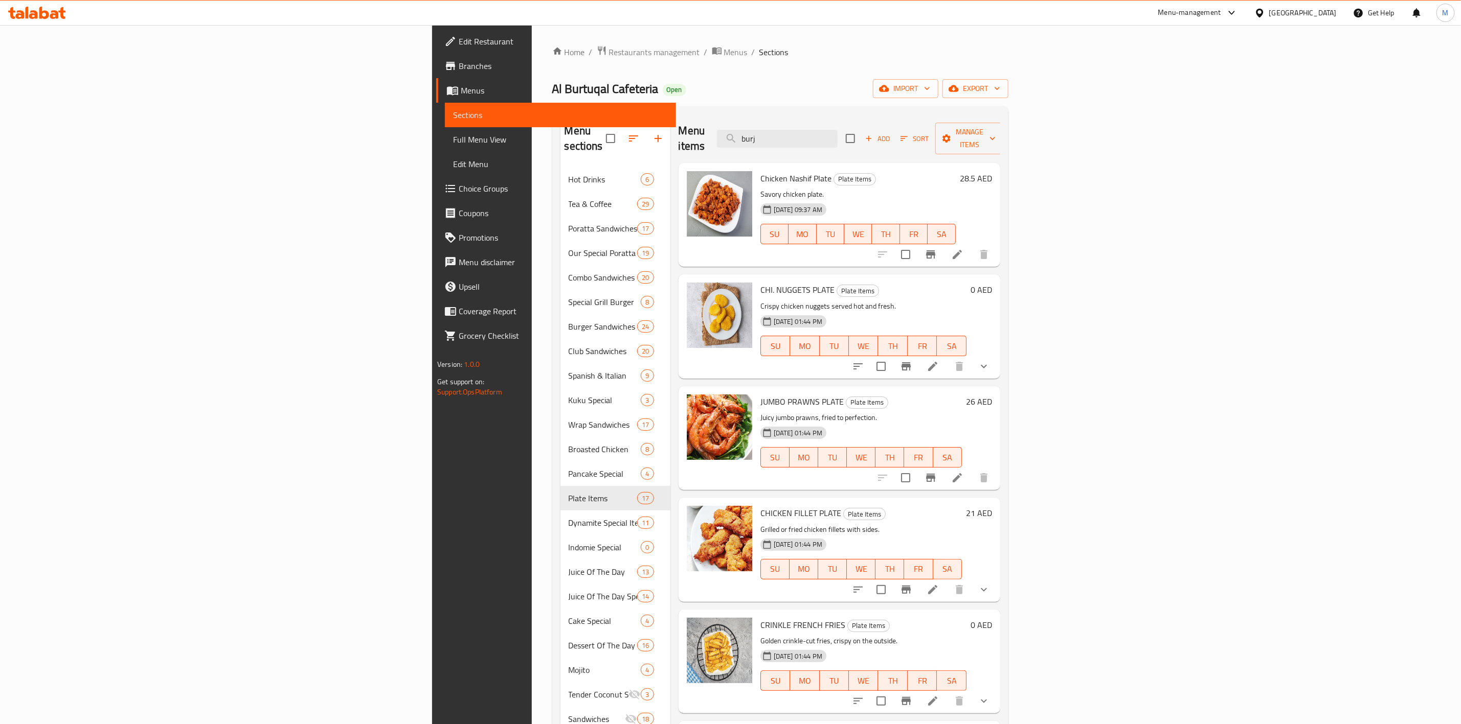
click at [1000, 353] on div "CHI. NUGGETS PLATE Plate Items Crispy chicken nuggets served hot and fresh. [DA…" at bounding box center [839, 327] width 322 height 104
click at [996, 354] on button "show more" at bounding box center [983, 366] width 25 height 25
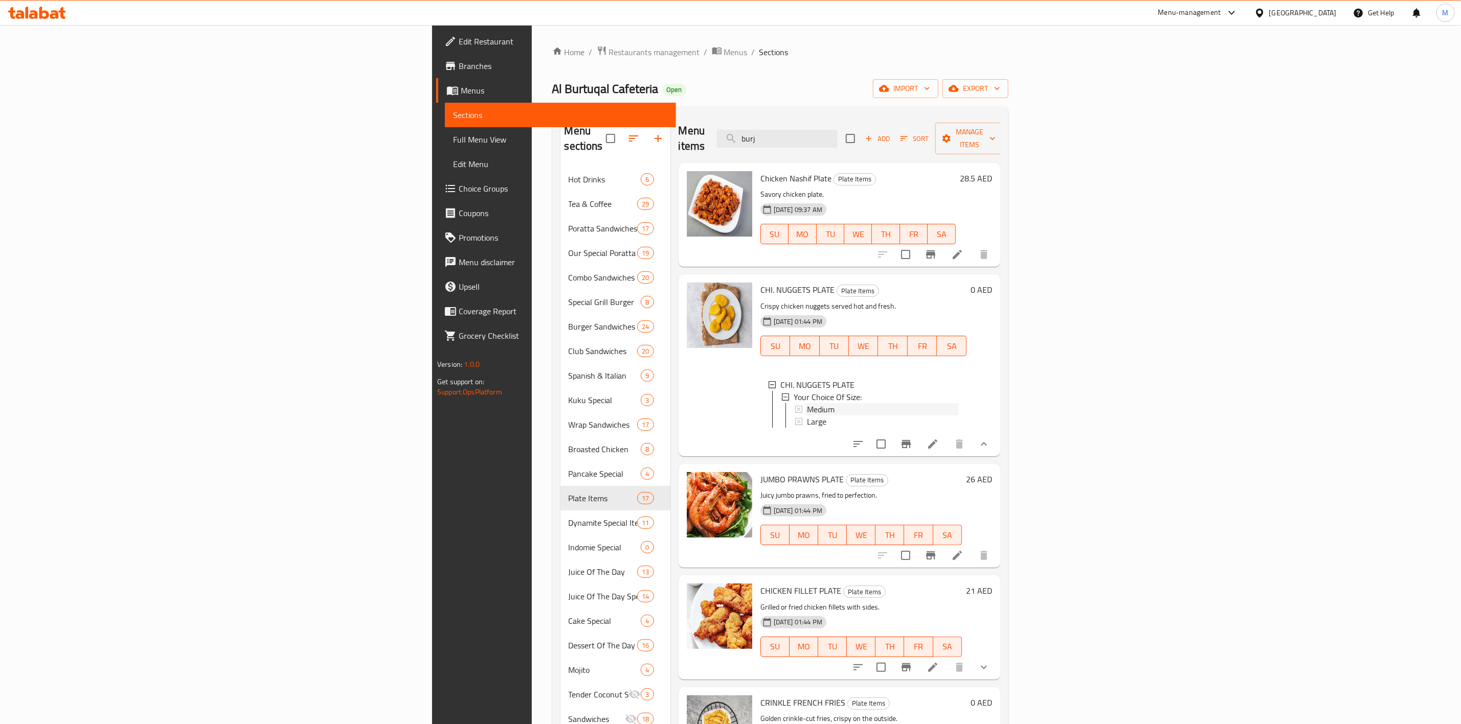
click at [807, 403] on span "Medium" at bounding box center [821, 409] width 28 height 12
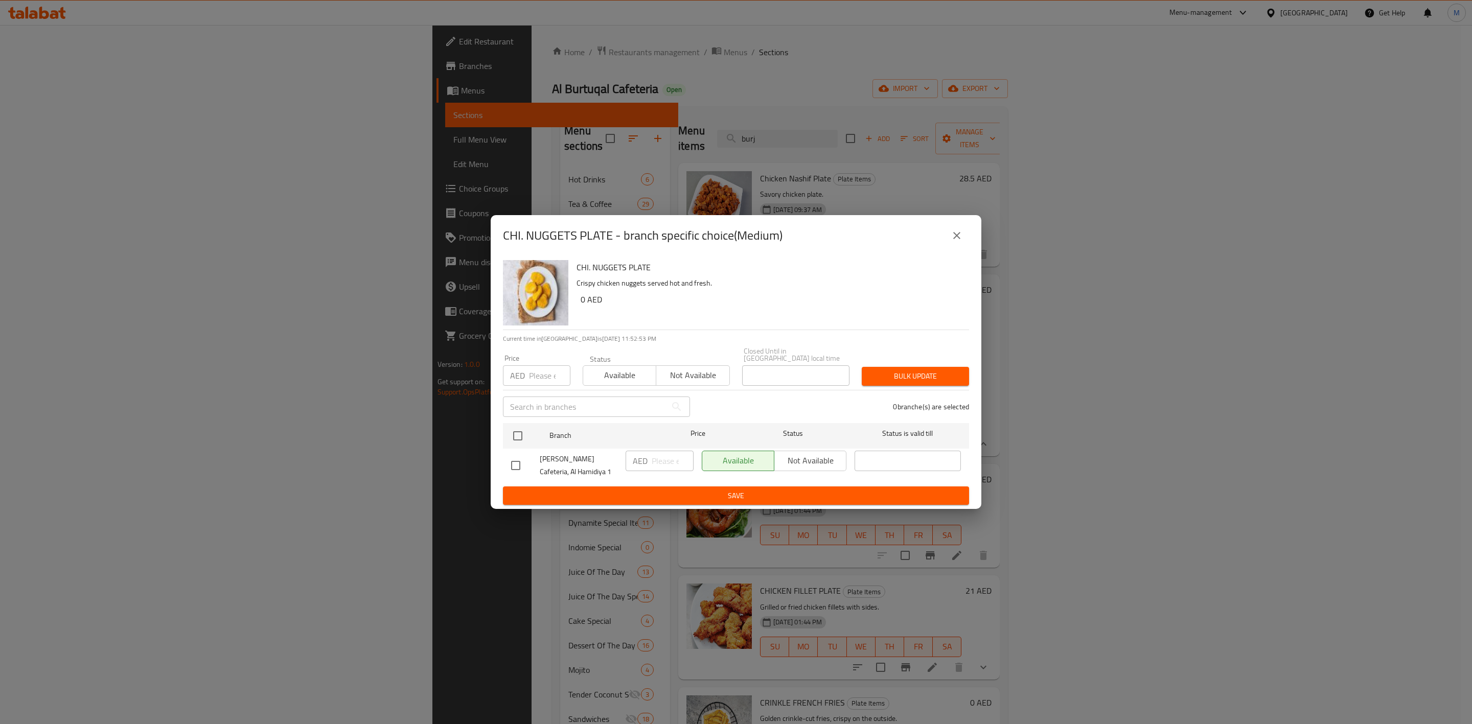
drag, startPoint x: 512, startPoint y: 374, endPoint x: 517, endPoint y: 379, distance: 6.9
click at [513, 376] on p "AED" at bounding box center [517, 376] width 15 height 12
click at [531, 384] on input "number" at bounding box center [549, 376] width 41 height 20
paste input "13.50"
type input "13.50"
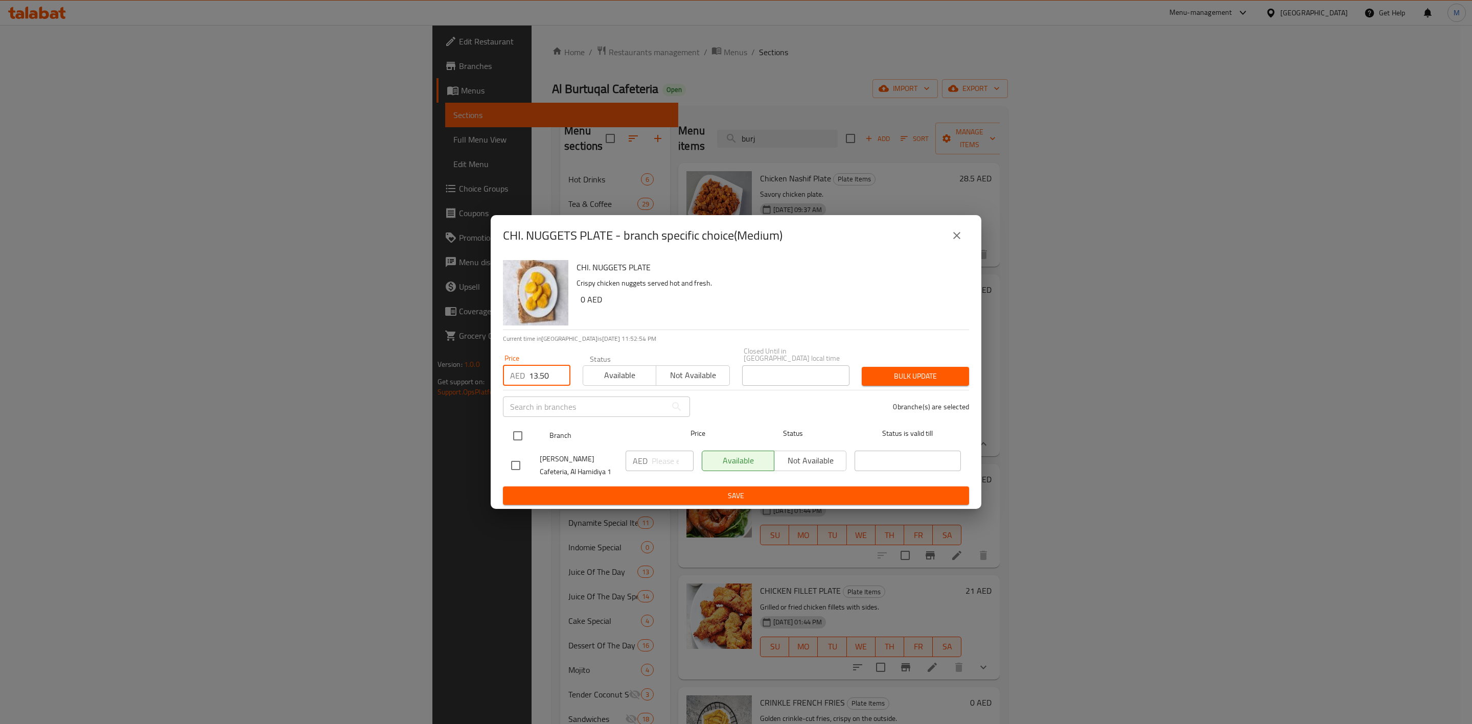
click at [524, 433] on input "checkbox" at bounding box center [517, 435] width 21 height 21
checkbox input "true"
click at [904, 384] on button "Bulk update" at bounding box center [915, 376] width 107 height 19
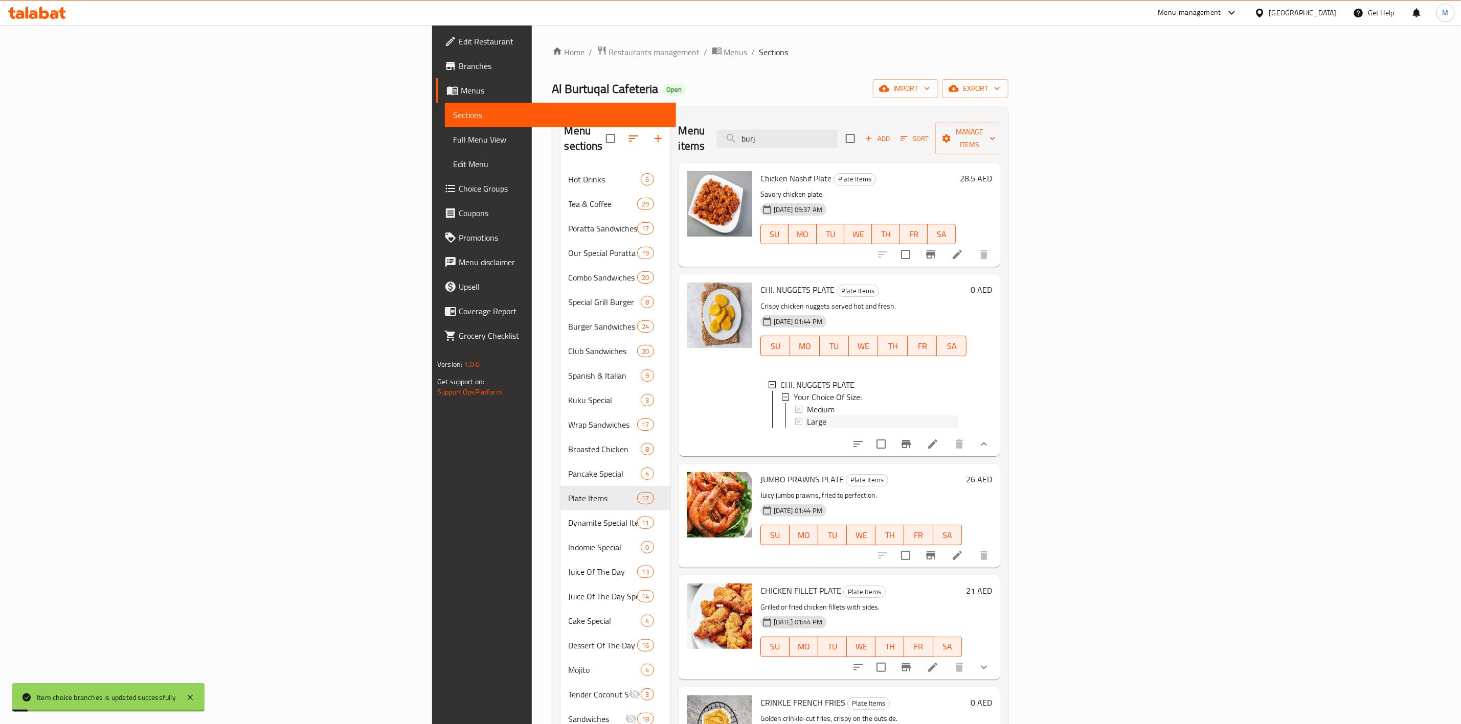
click at [807, 416] on div "Large" at bounding box center [882, 422] width 151 height 12
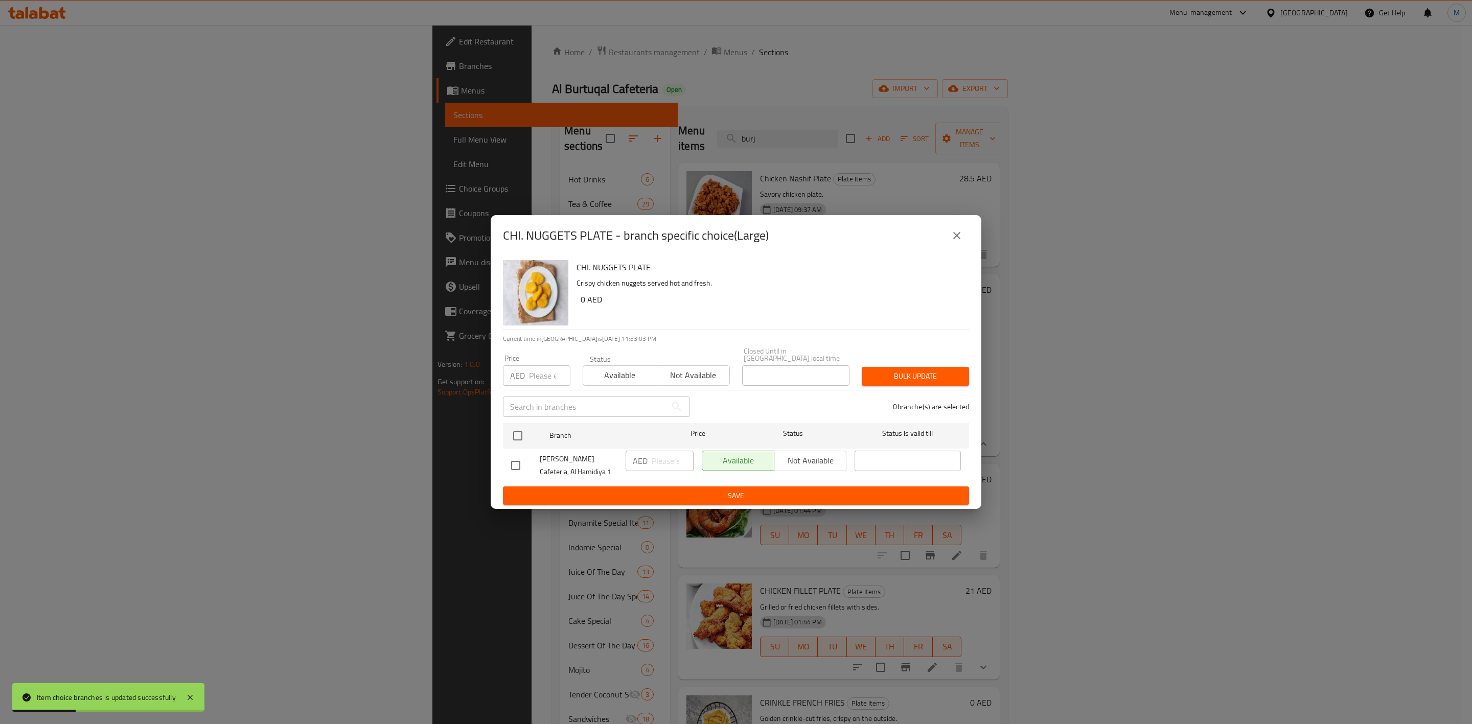
click at [537, 371] on input "number" at bounding box center [549, 376] width 41 height 20
paste input "20.25"
type input "20.25"
click at [517, 431] on input "checkbox" at bounding box center [517, 435] width 21 height 21
checkbox input "true"
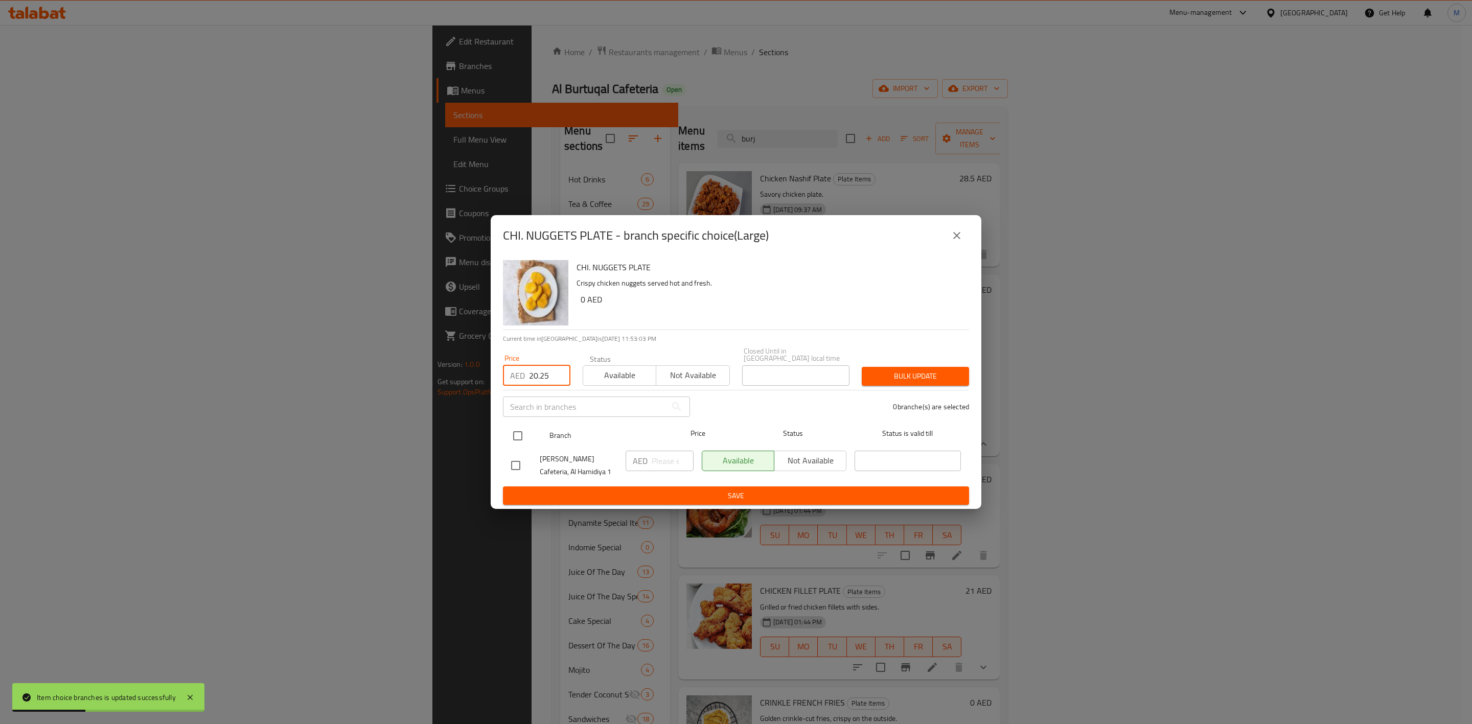
checkbox input "true"
click at [908, 375] on span "Bulk update" at bounding box center [915, 376] width 91 height 13
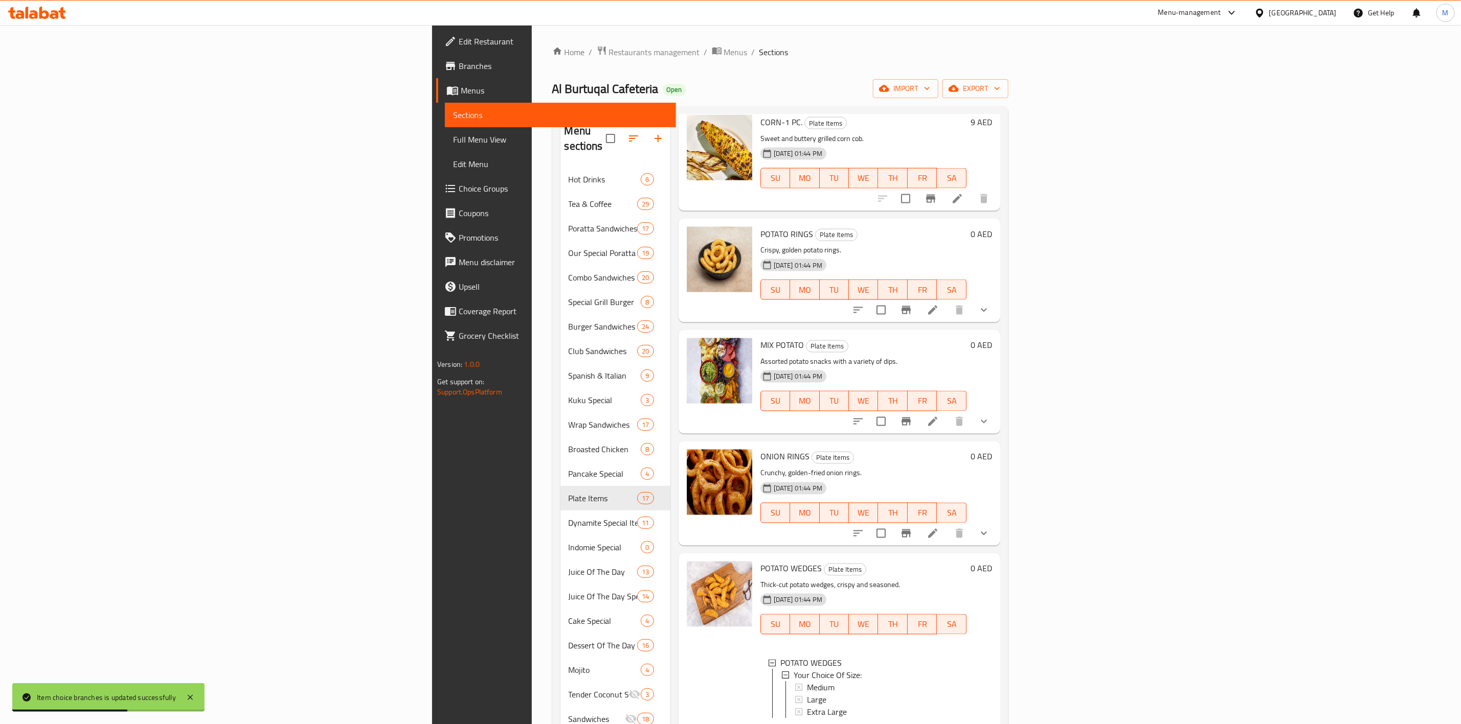
scroll to position [1304, 0]
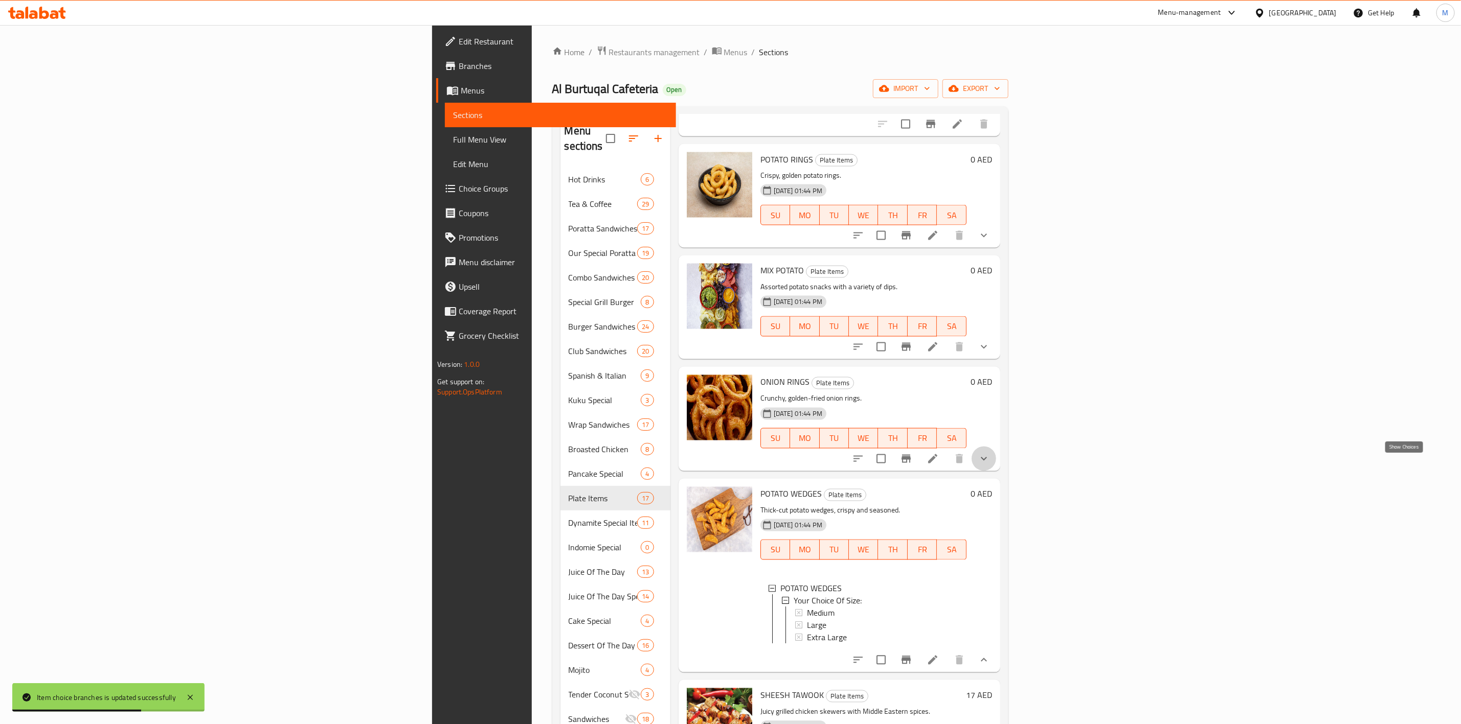
click at [990, 465] on icon "show more" at bounding box center [983, 459] width 12 height 12
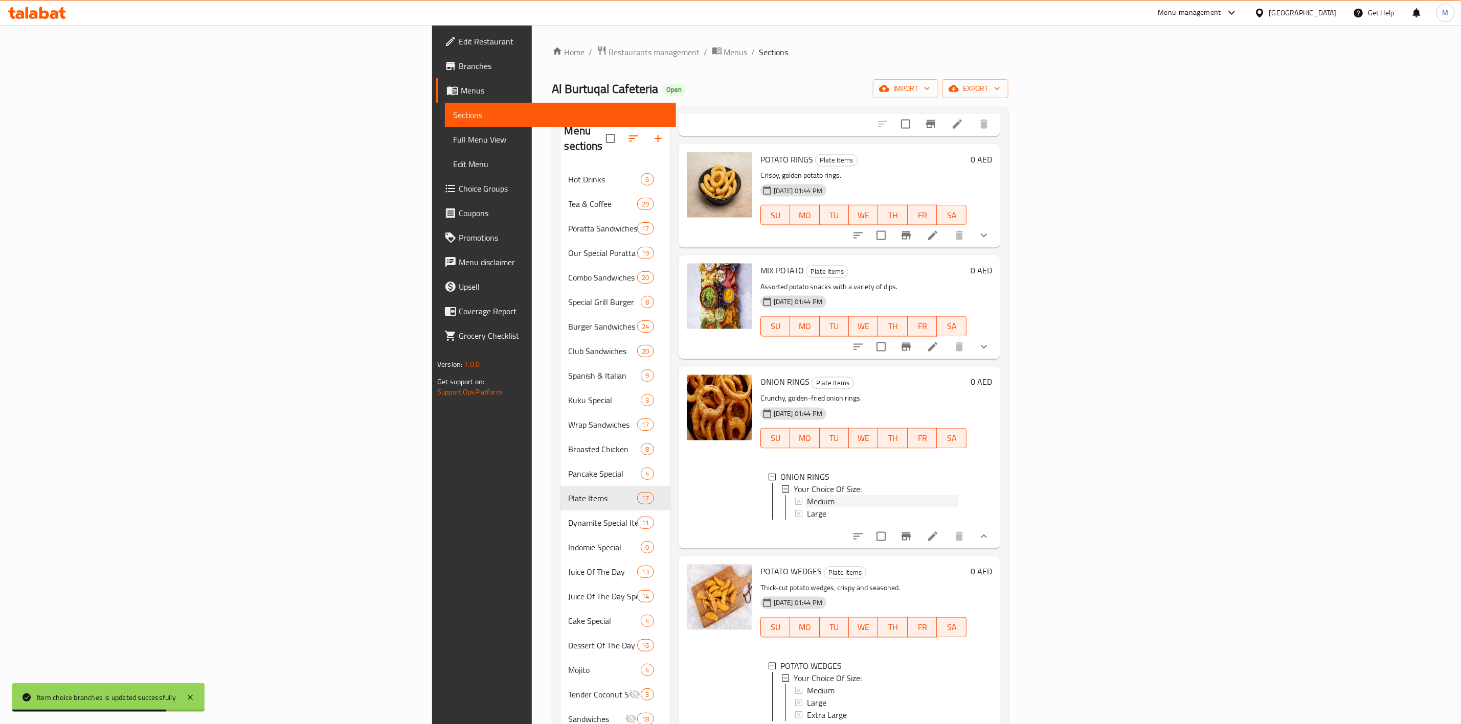
click at [807, 508] on div "Medium" at bounding box center [882, 502] width 151 height 12
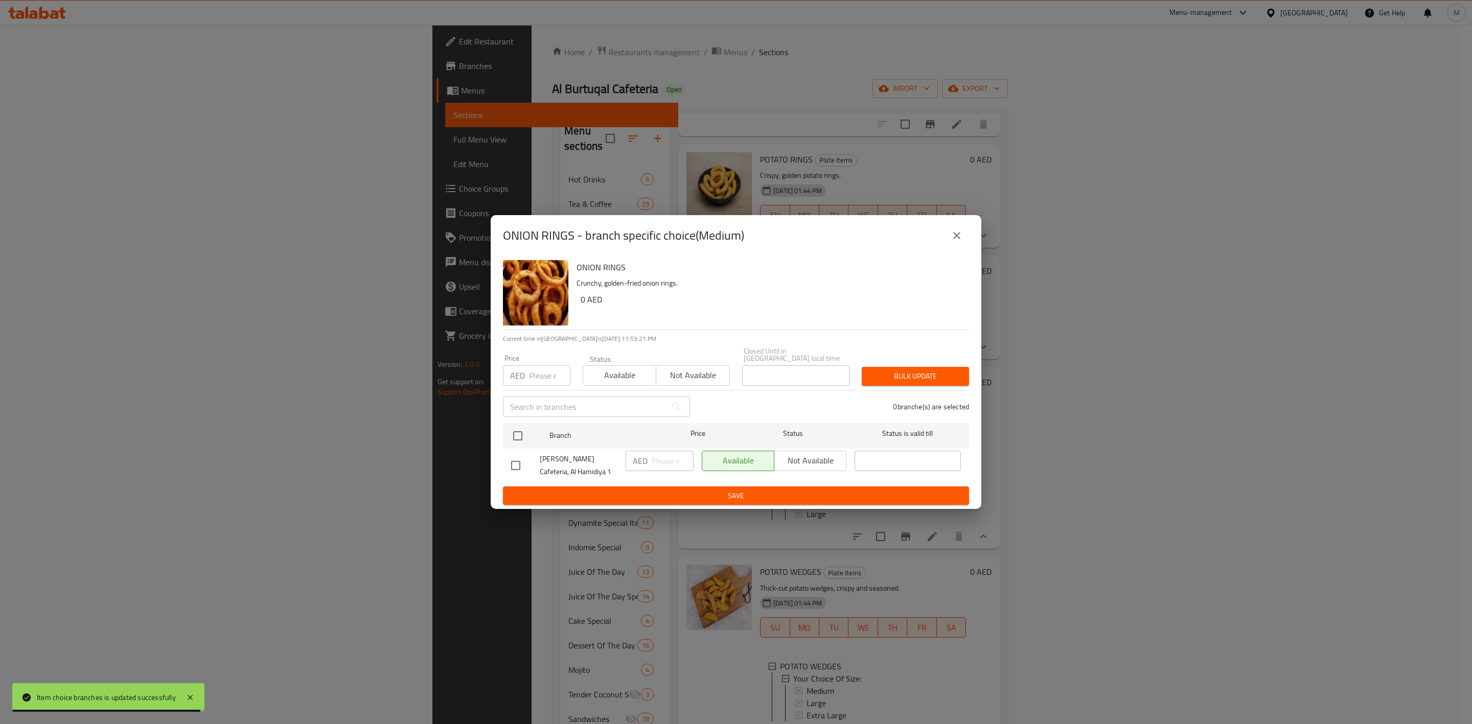
click at [547, 382] on input "number" at bounding box center [549, 376] width 41 height 20
paste input "10.80"
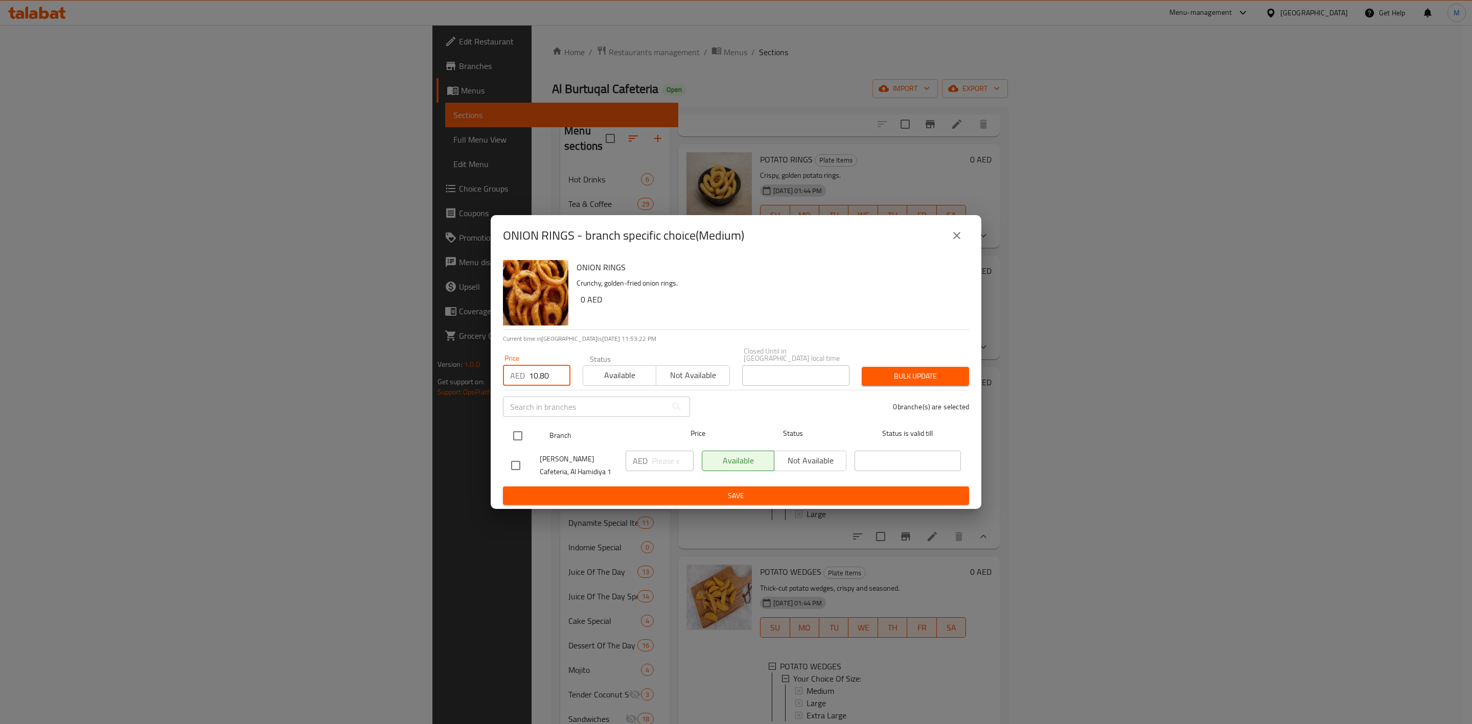
type input "10.80"
click at [517, 445] on input "checkbox" at bounding box center [517, 435] width 21 height 21
checkbox input "true"
click at [942, 367] on button "Bulk update" at bounding box center [915, 376] width 107 height 19
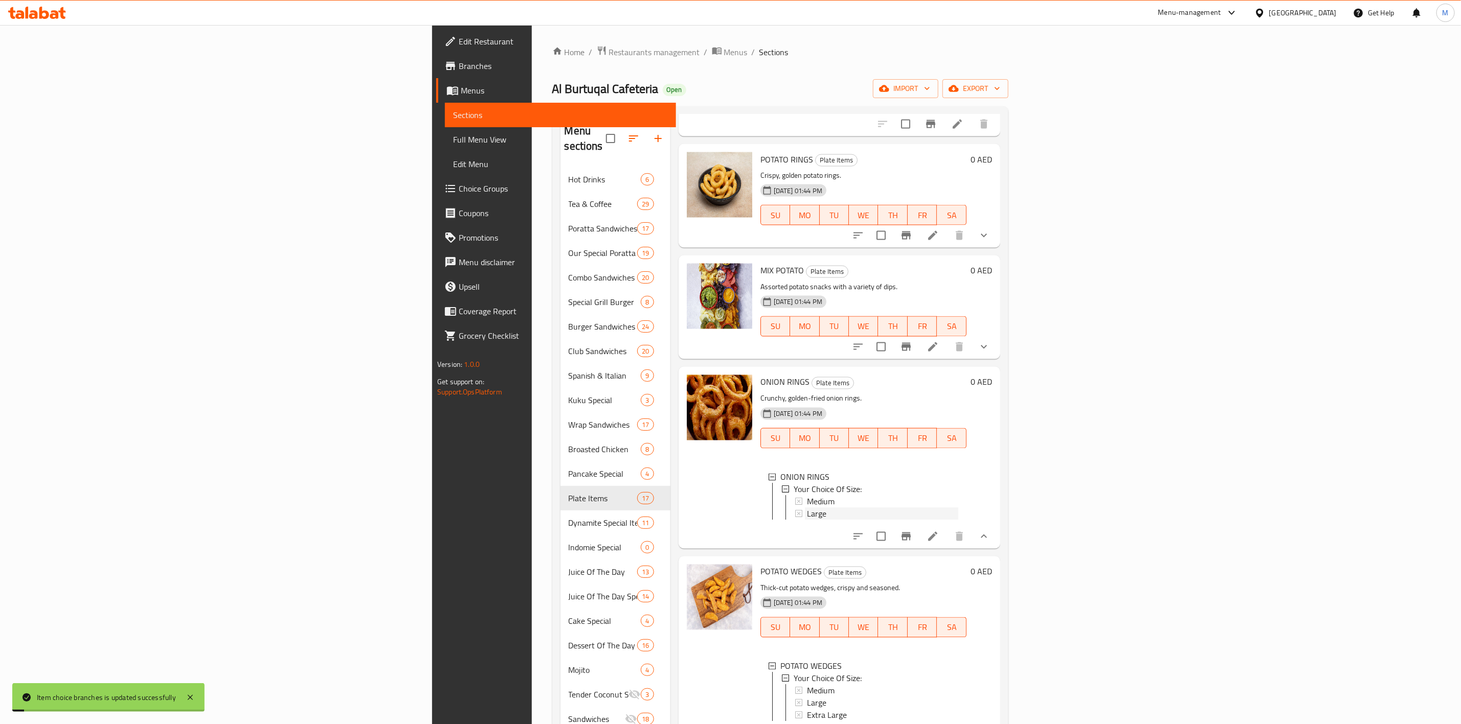
click at [807, 520] on div "Large" at bounding box center [882, 514] width 151 height 12
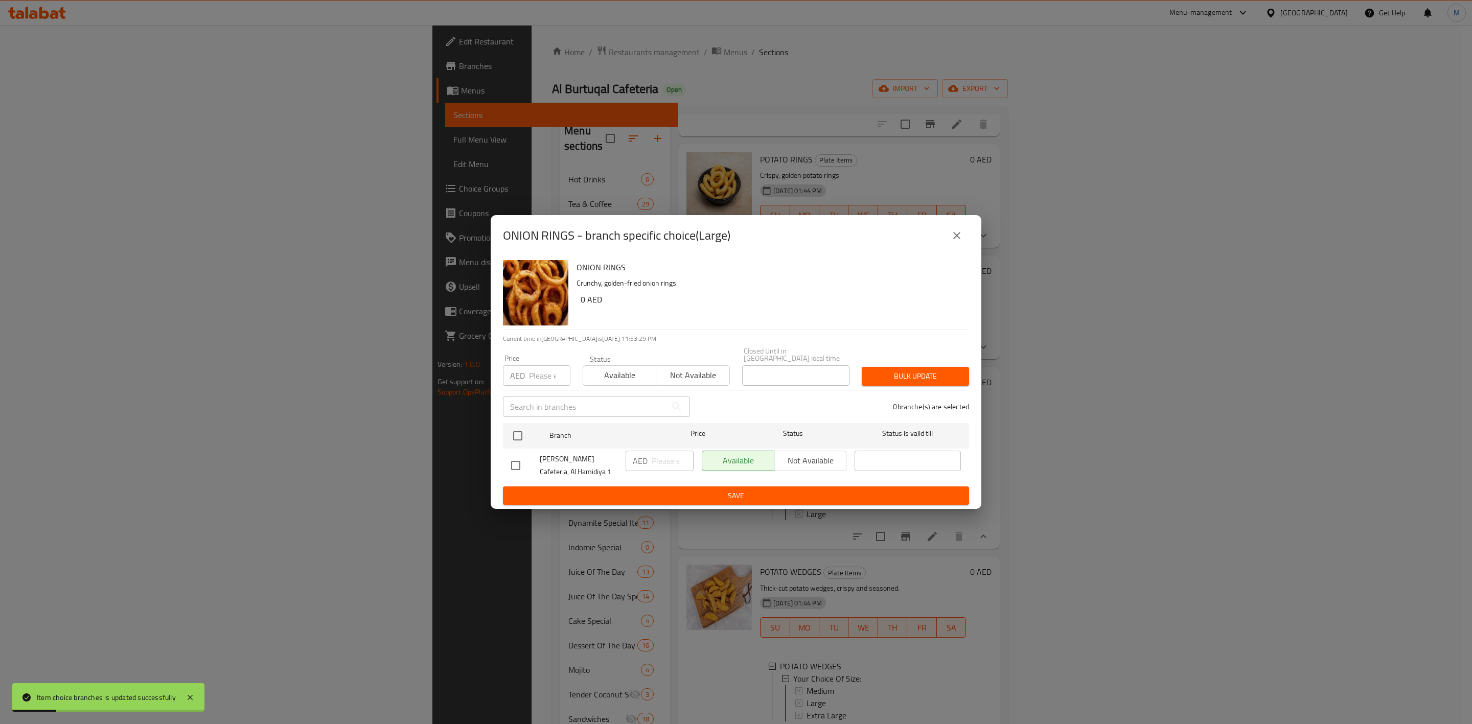
click at [532, 370] on input "number" at bounding box center [549, 376] width 41 height 20
paste input "13.50"
type input "13.50"
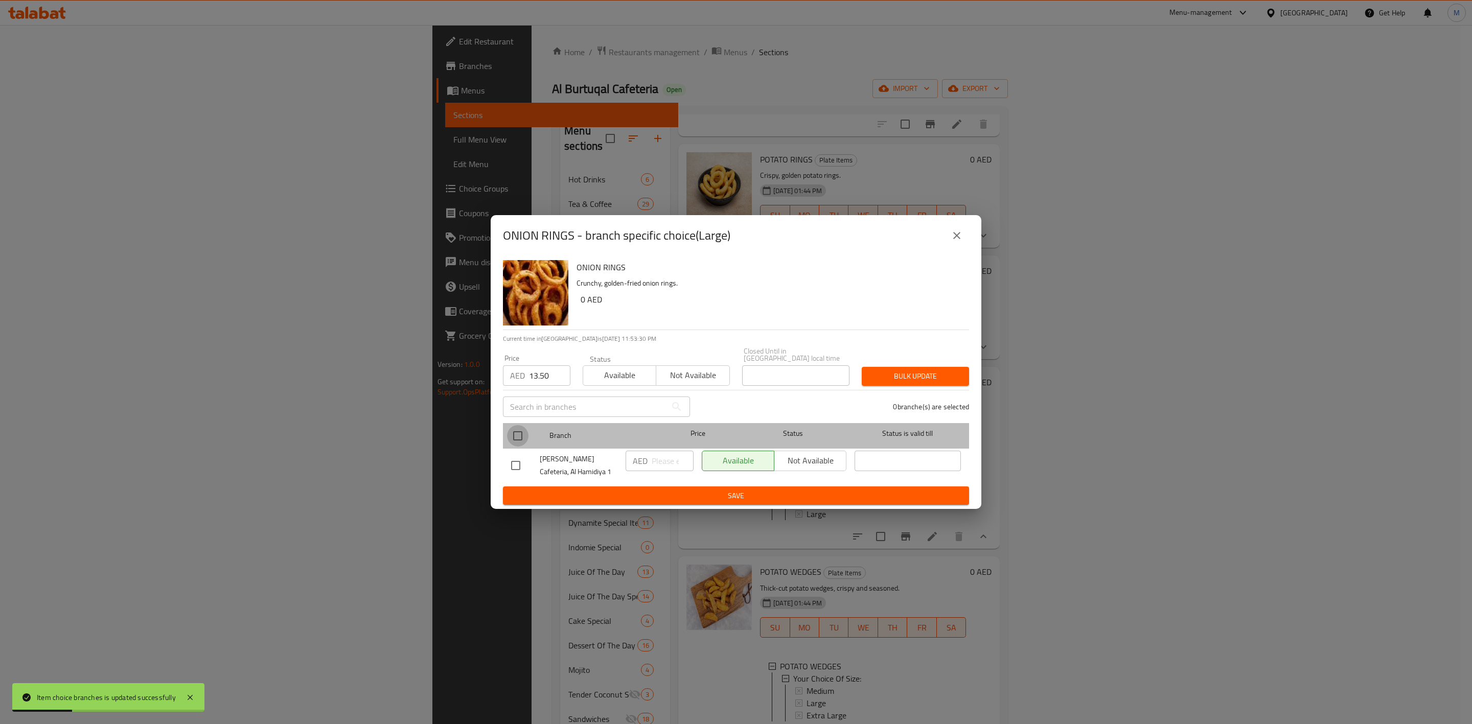
click at [517, 434] on input "checkbox" at bounding box center [517, 435] width 21 height 21
checkbox input "true"
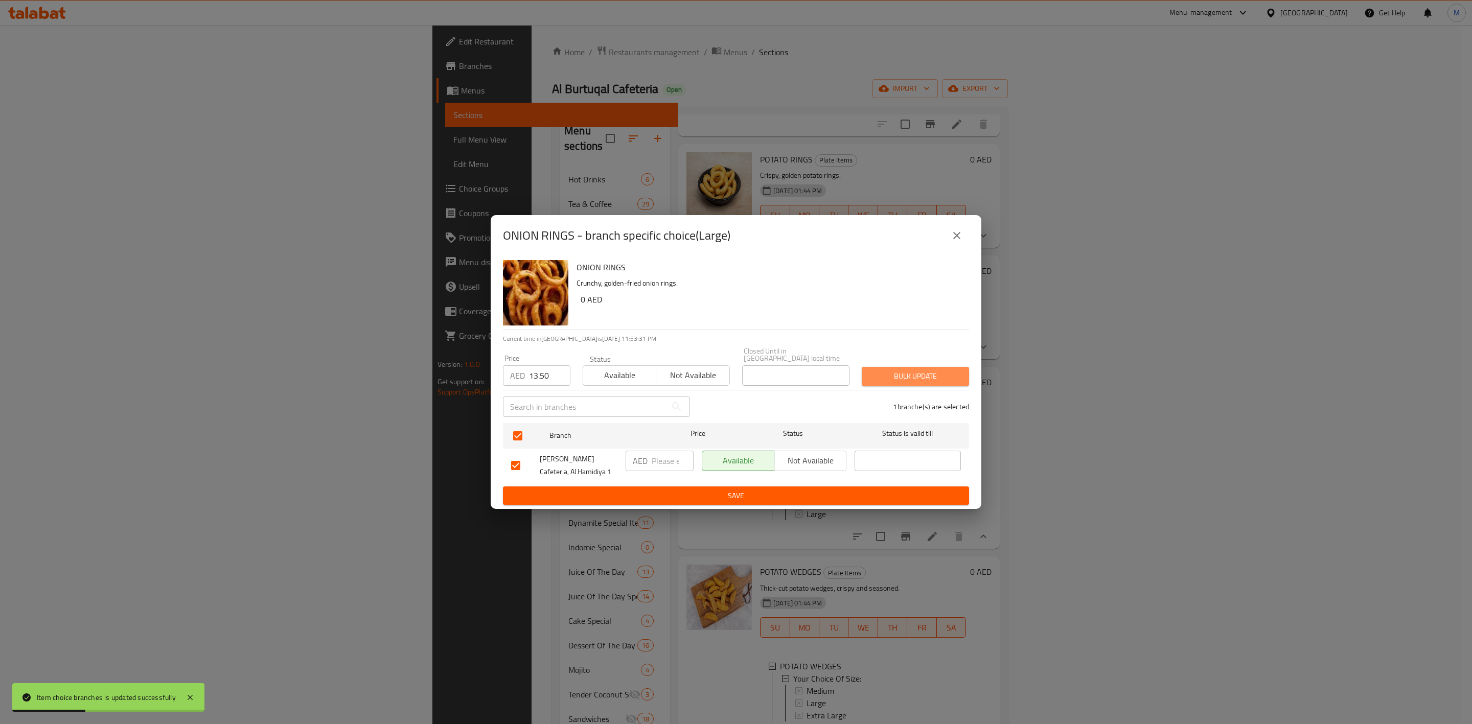
click at [867, 380] on button "Bulk update" at bounding box center [915, 376] width 107 height 19
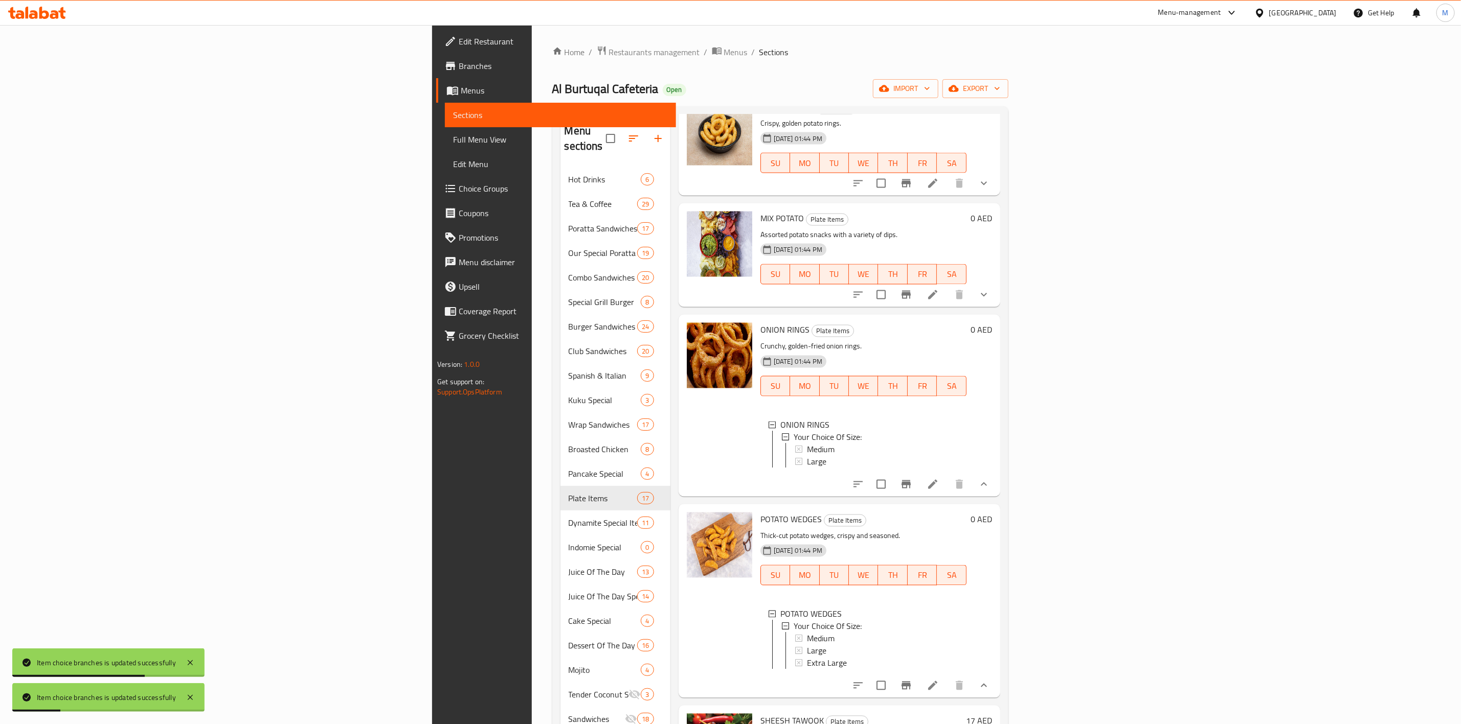
scroll to position [1457, 0]
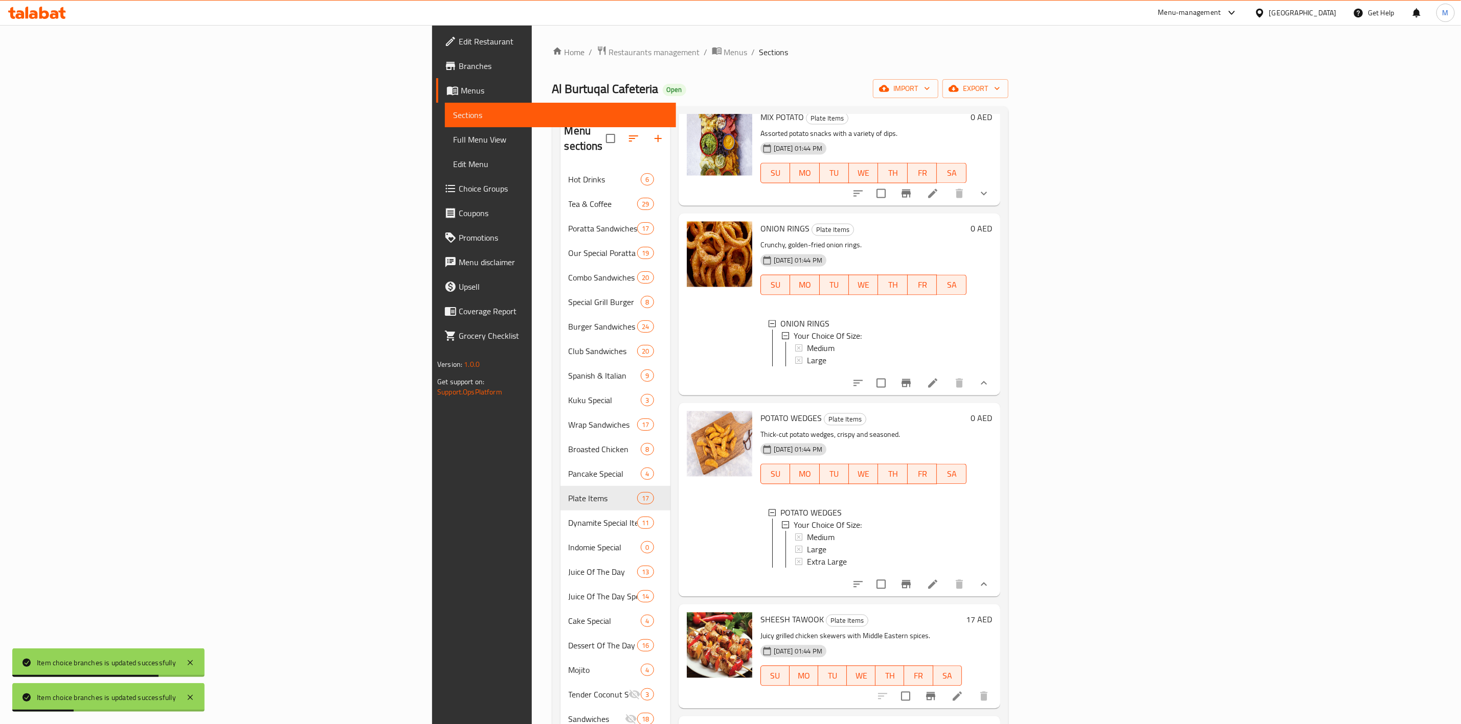
click at [990, 390] on icon "show more" at bounding box center [983, 383] width 12 height 12
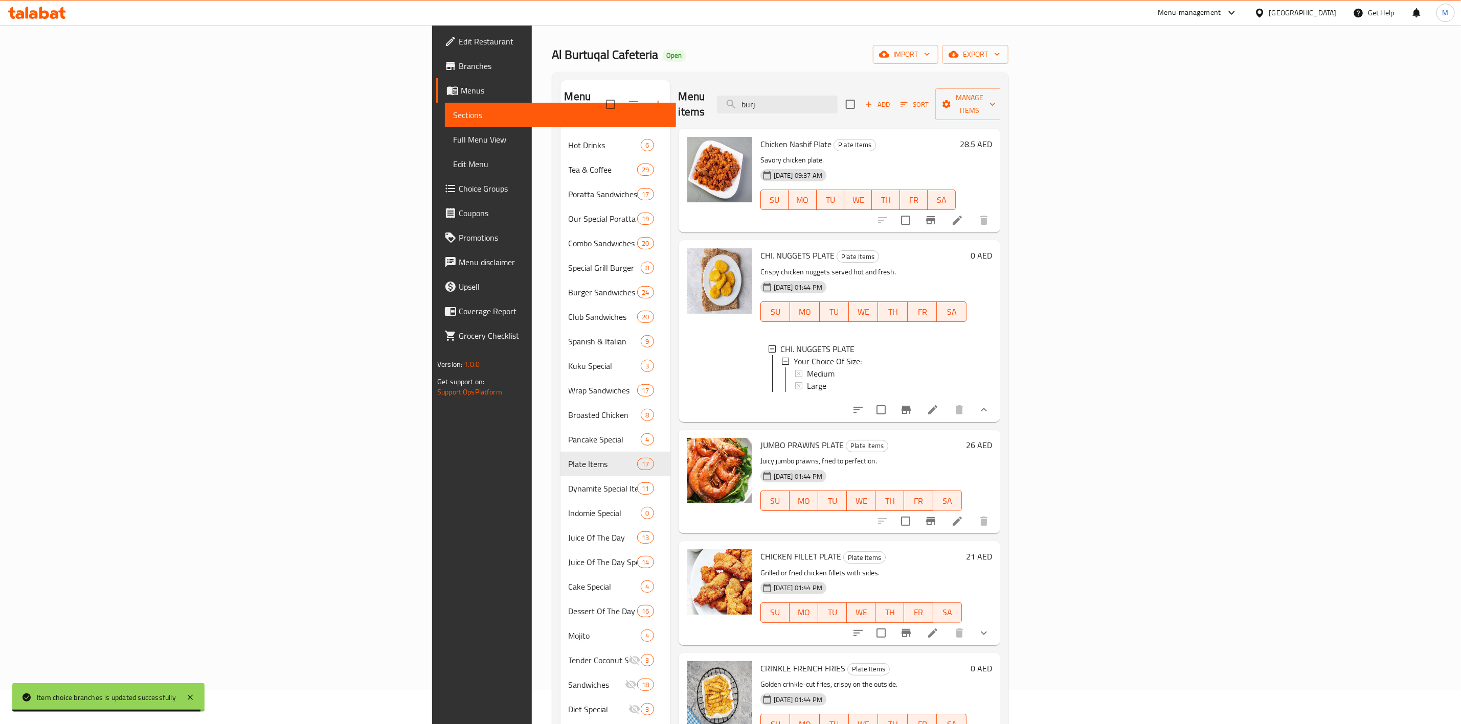
scroll to position [0, 0]
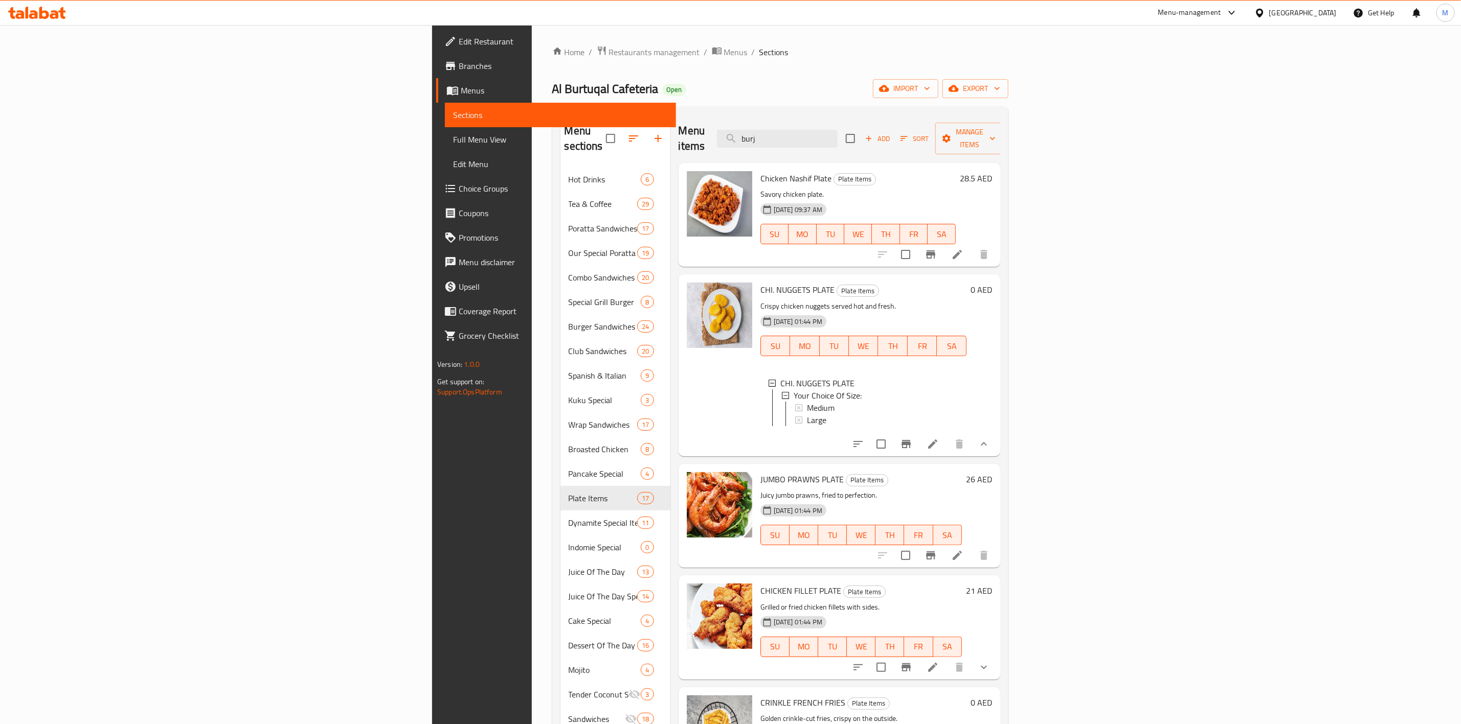
click at [966, 283] on h6 "CHI. NUGGETS PLATE Plate Items" at bounding box center [863, 290] width 206 height 14
click at [837, 132] on input "burj" at bounding box center [777, 139] width 121 height 18
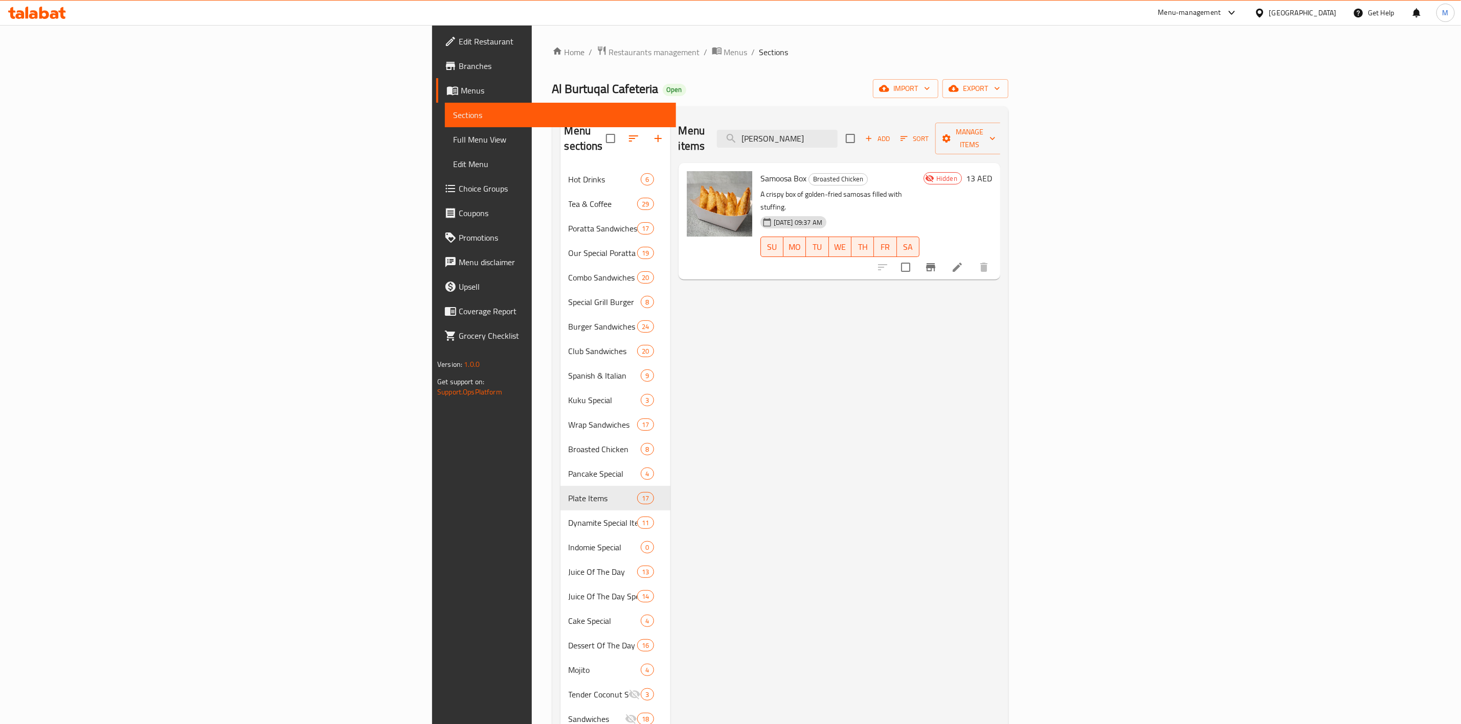
type input "[PERSON_NAME]"
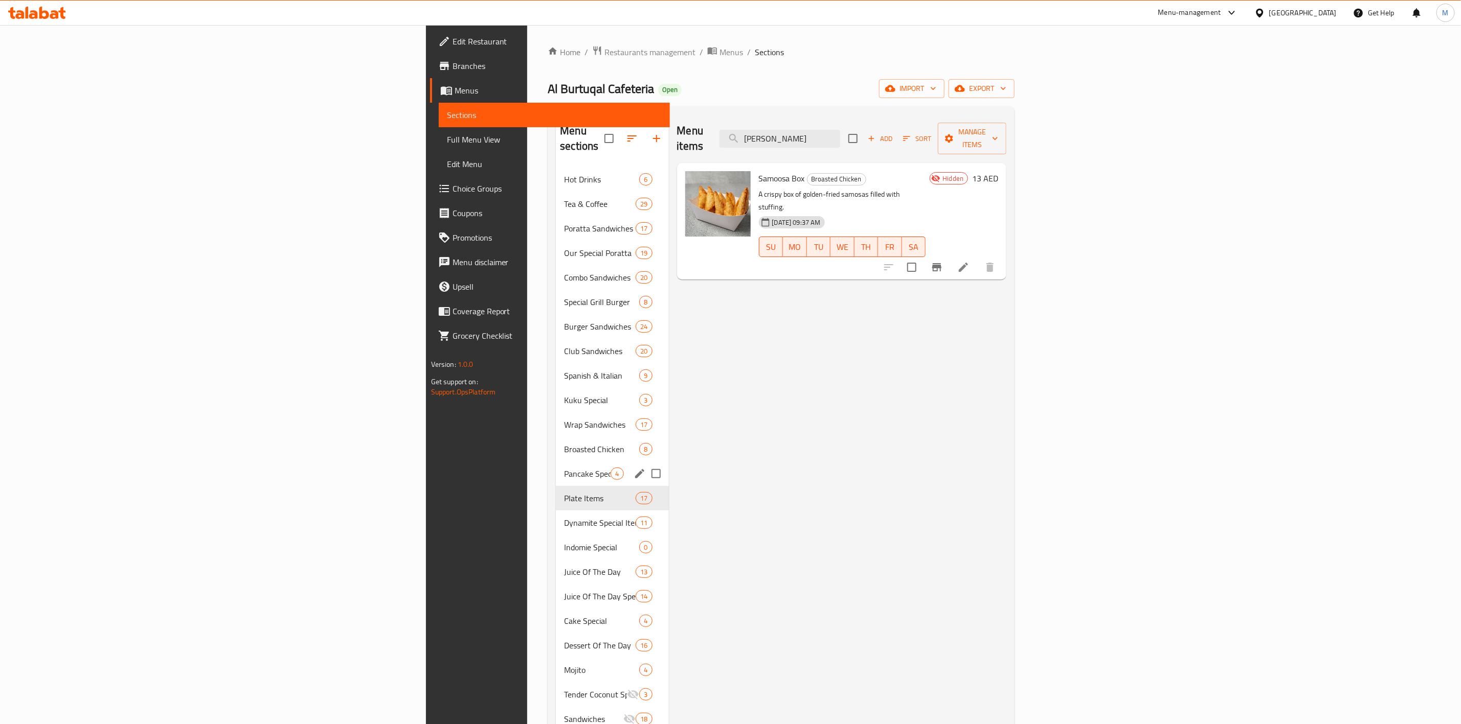
click at [556, 462] on div "Pancake Special 4" at bounding box center [612, 474] width 112 height 25
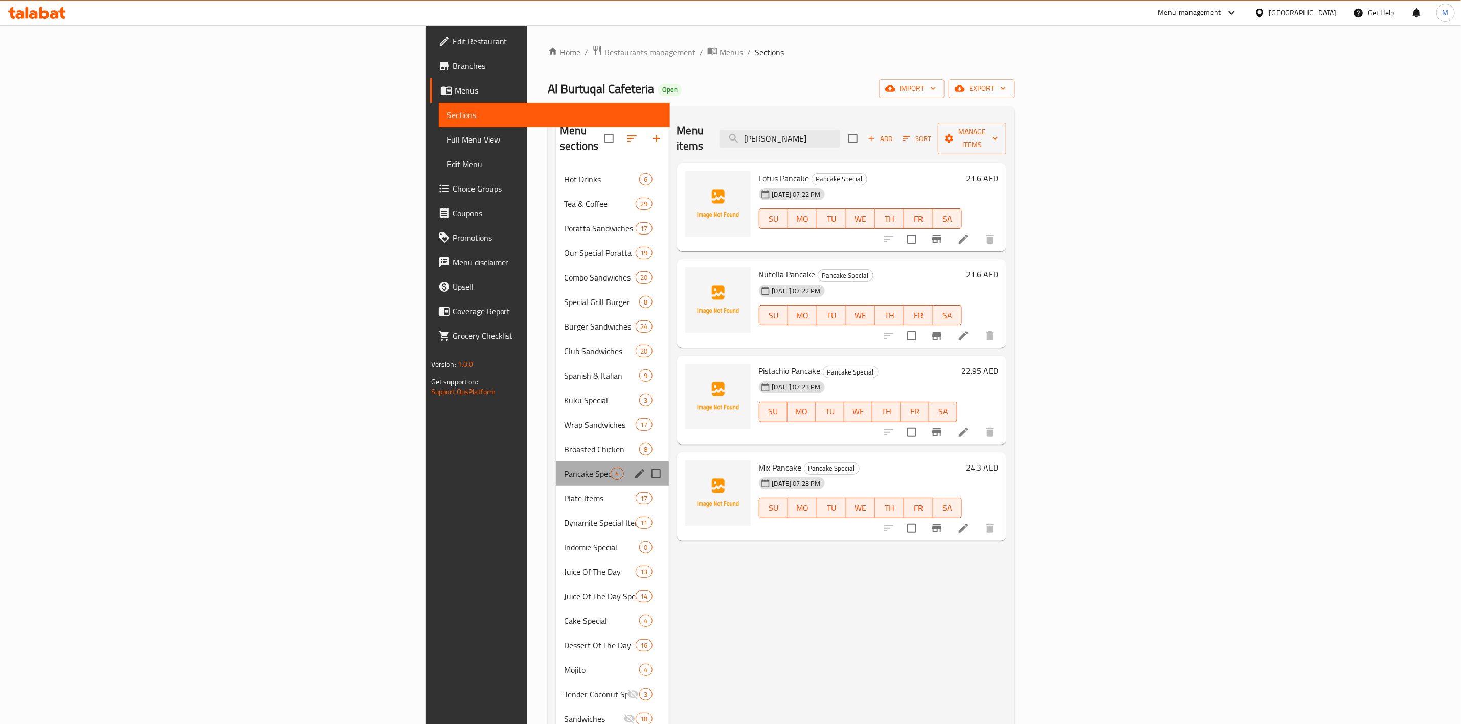
click at [556, 470] on div "Pancake Special 4" at bounding box center [612, 474] width 112 height 25
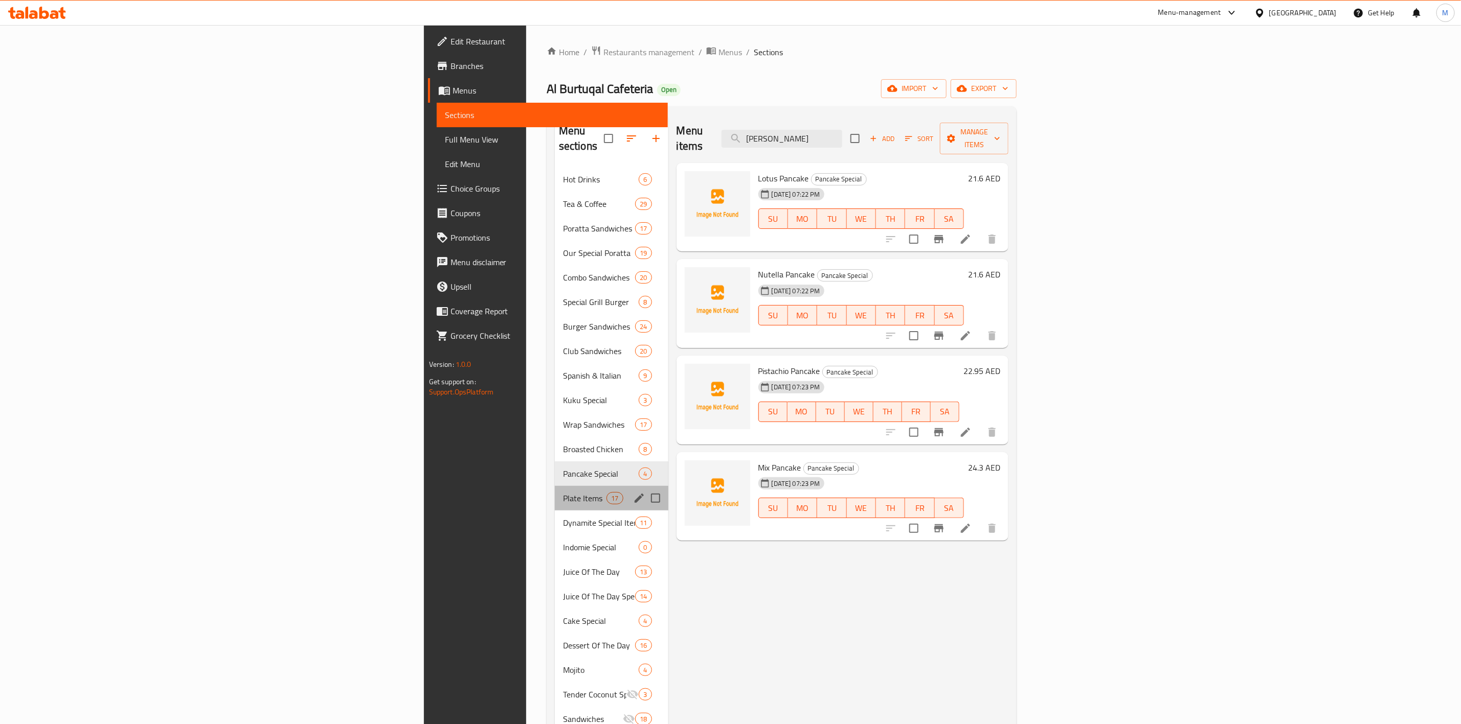
click at [555, 486] on div "Plate Items 17" at bounding box center [611, 498] width 113 height 25
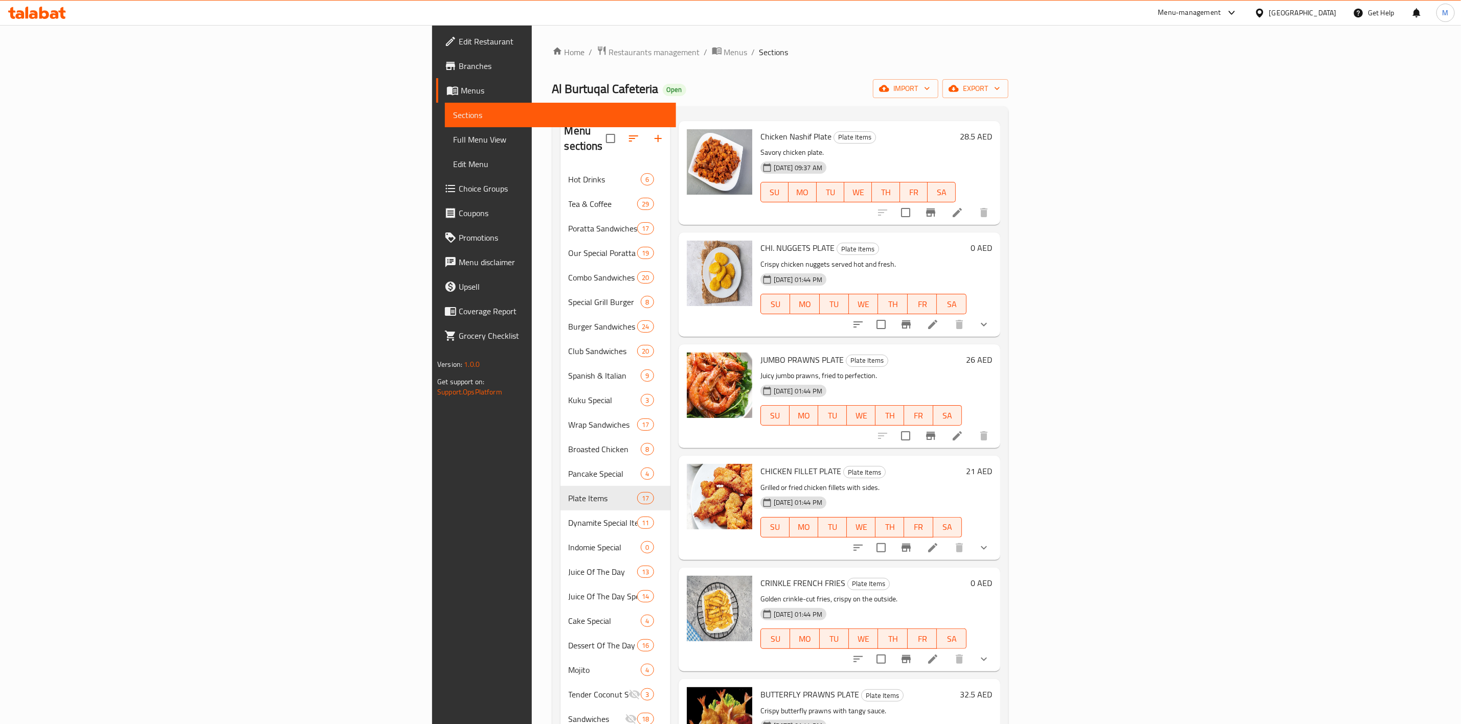
scroll to position [77, 0]
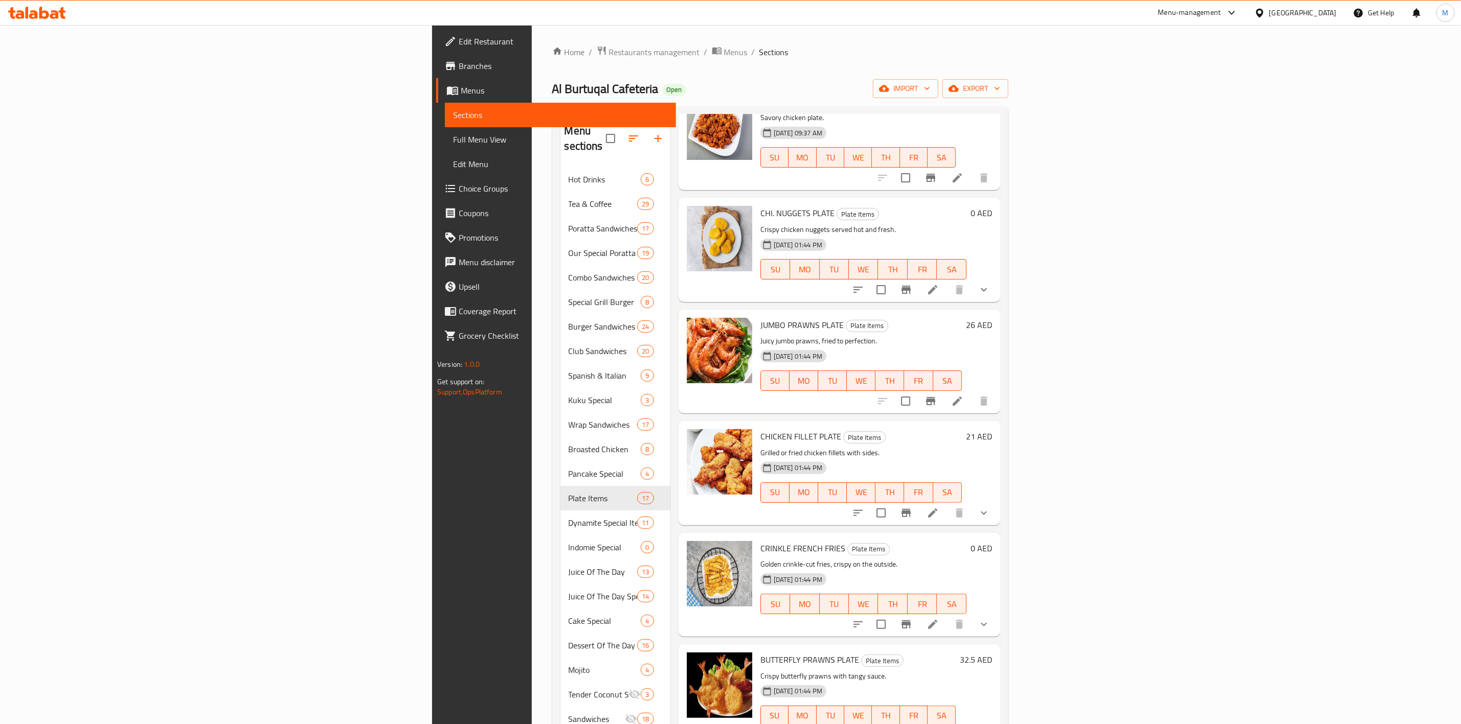
click at [760, 317] on span "JUMBO PRAWNS PLATE" at bounding box center [801, 324] width 83 height 15
copy h6 "JUMBO PRAWNS PLATE"
click at [891, 319] on div "JUMBO PRAWNS PLATE Plate Items Juicy jumbo prawns, fried to perfection. [DATE] …" at bounding box center [861, 362] width 210 height 96
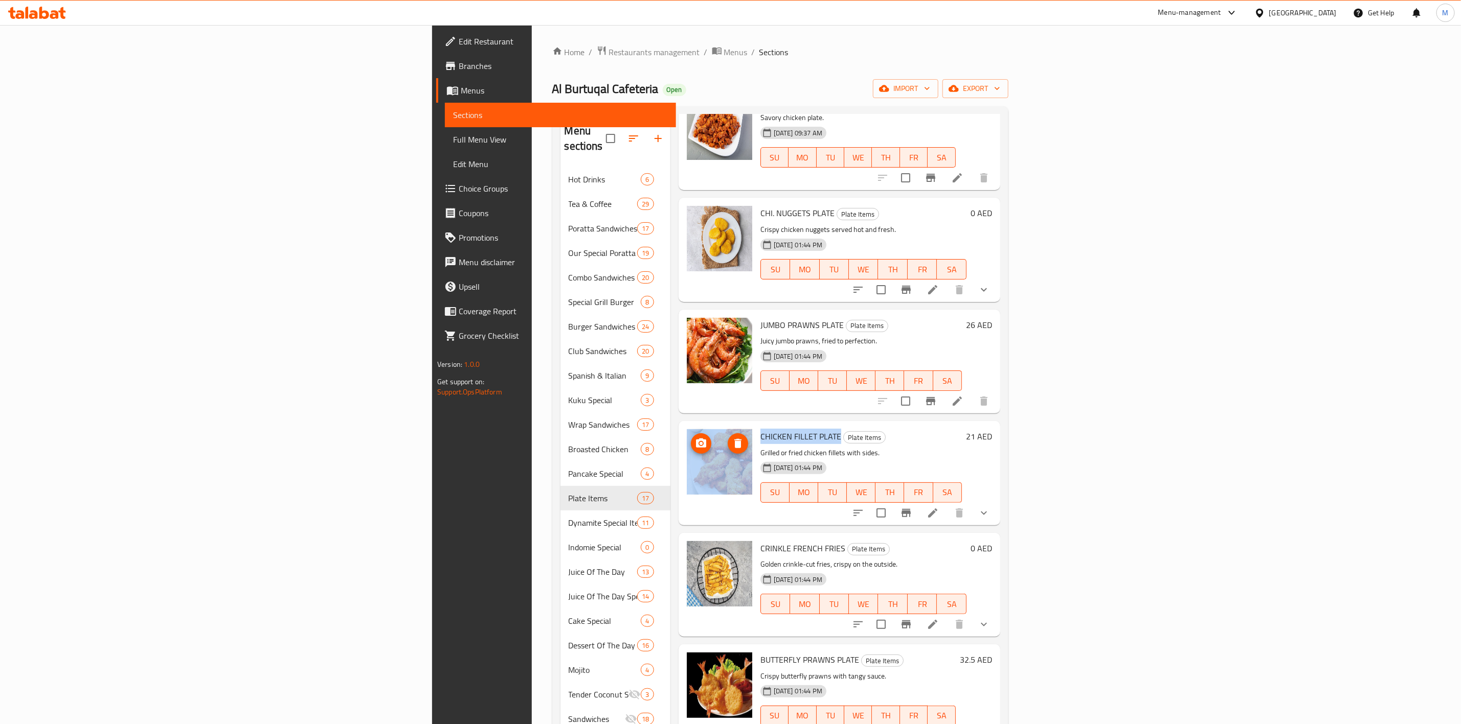
drag, startPoint x: 730, startPoint y: 420, endPoint x: 670, endPoint y: 422, distance: 59.8
click at [682, 425] on div "CHICKEN FILLET PLATE Plate Items Grilled or fried chicken fillets with sides. […" at bounding box center [838, 473] width 313 height 96
copy div "CHICKEN FILLET PLATE"
click at [962, 335] on p "Juicy jumbo prawns, fried to perfection." at bounding box center [860, 341] width 201 height 13
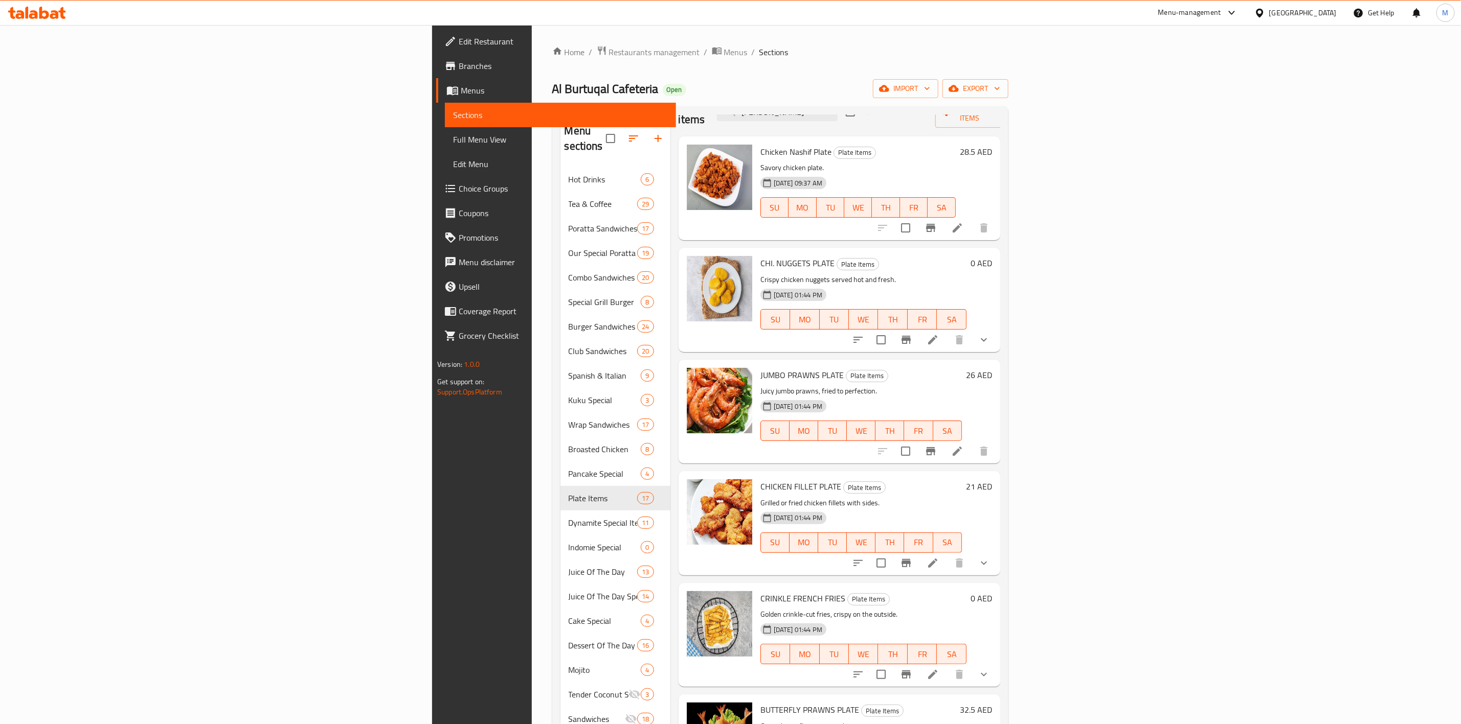
scroll to position [0, 0]
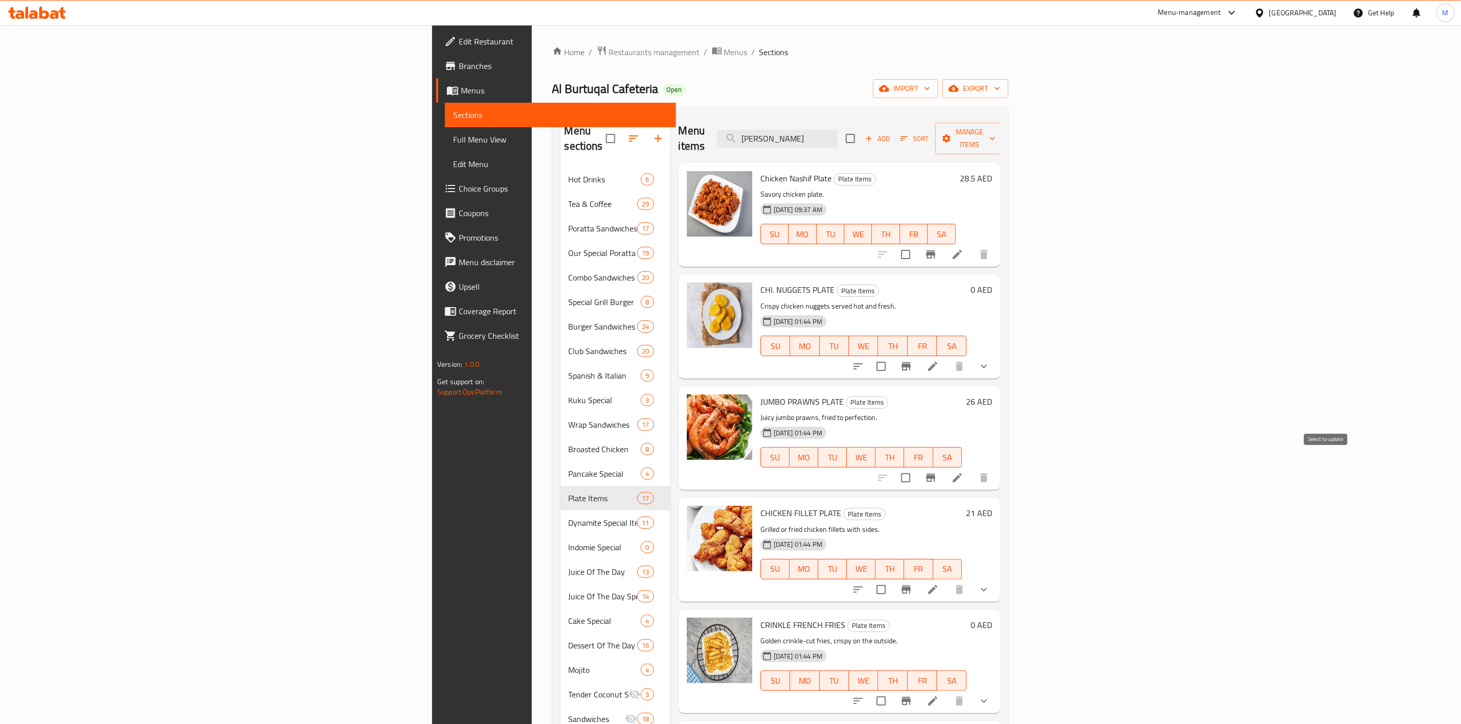
click at [916, 467] on input "checkbox" at bounding box center [905, 477] width 21 height 21
checkbox input "true"
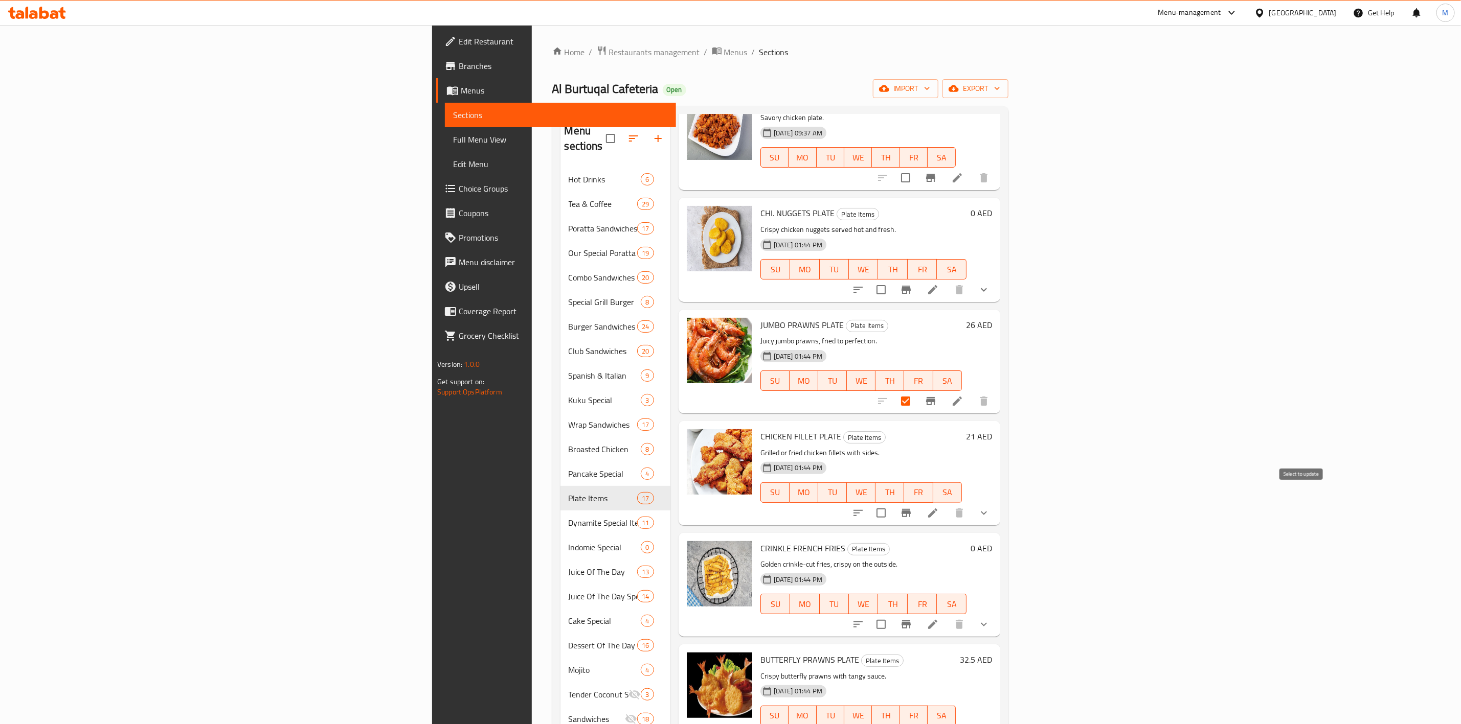
click at [892, 503] on input "checkbox" at bounding box center [880, 513] width 21 height 21
checkbox input "true"
click at [892, 614] on input "checkbox" at bounding box center [880, 624] width 21 height 21
checkbox input "true"
click at [760, 541] on span "CRINKLE FRENCH FRIES" at bounding box center [802, 548] width 85 height 15
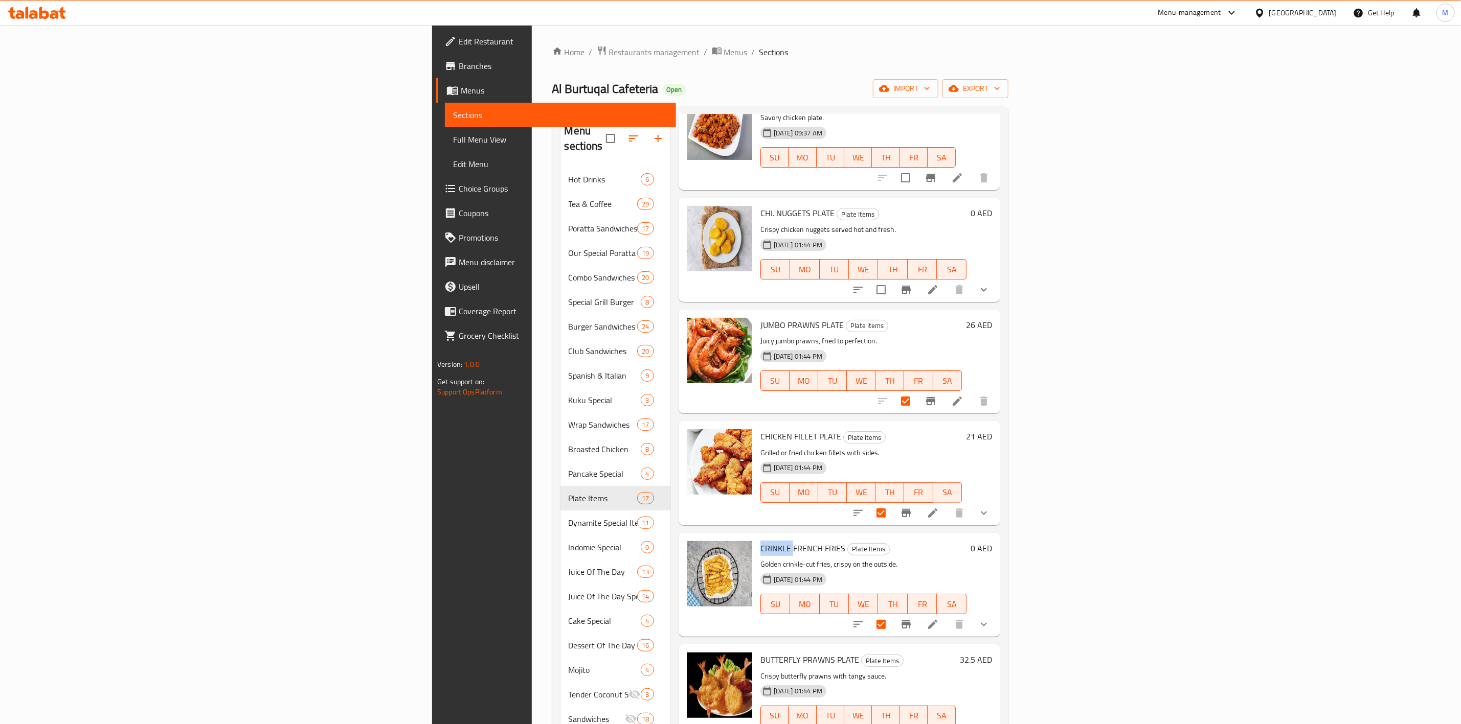
click at [760, 541] on span "CRINKLE FRENCH FRIES" at bounding box center [802, 548] width 85 height 15
copy h6 "CRINKLE FRENCH FRIES"
click at [878, 570] on div "[DATE] 01:44 PM SU MO TU WE TH FR SA" at bounding box center [863, 597] width 214 height 55
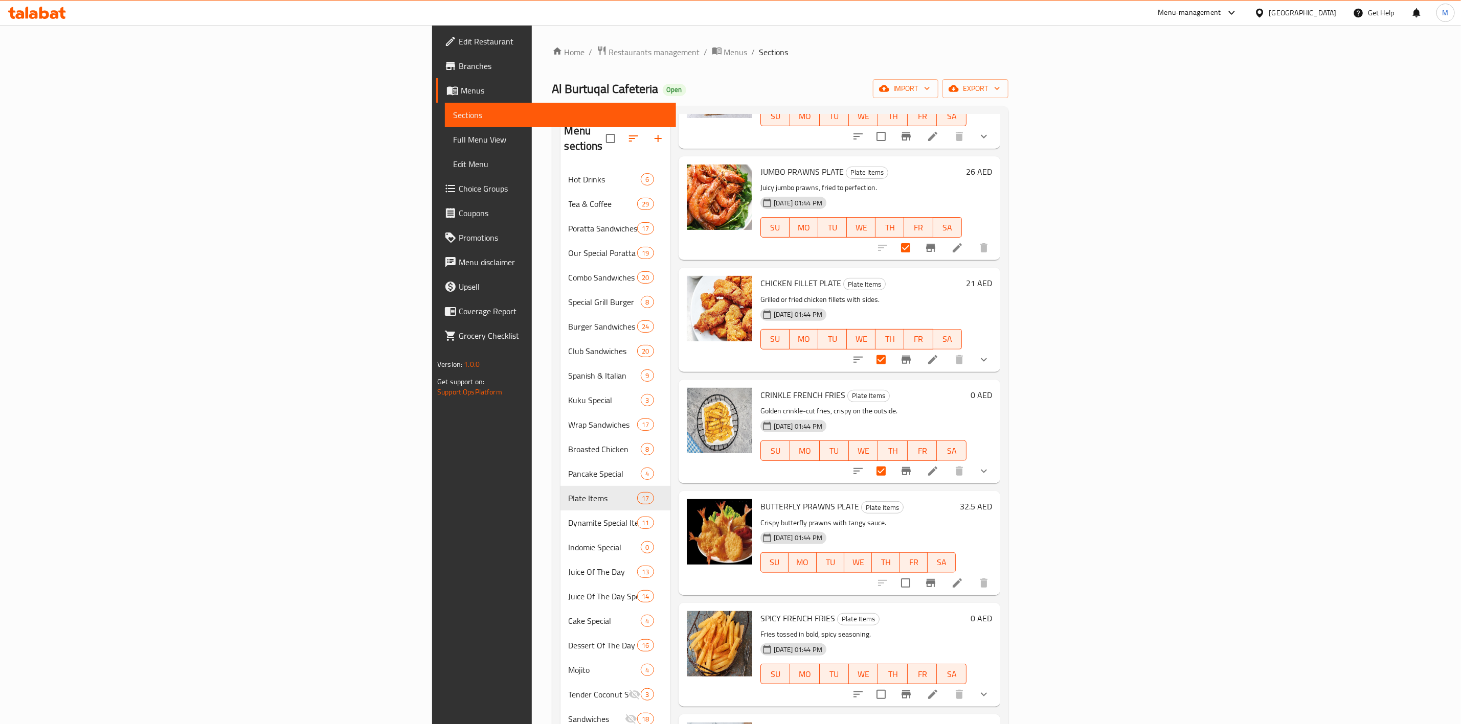
scroll to position [307, 0]
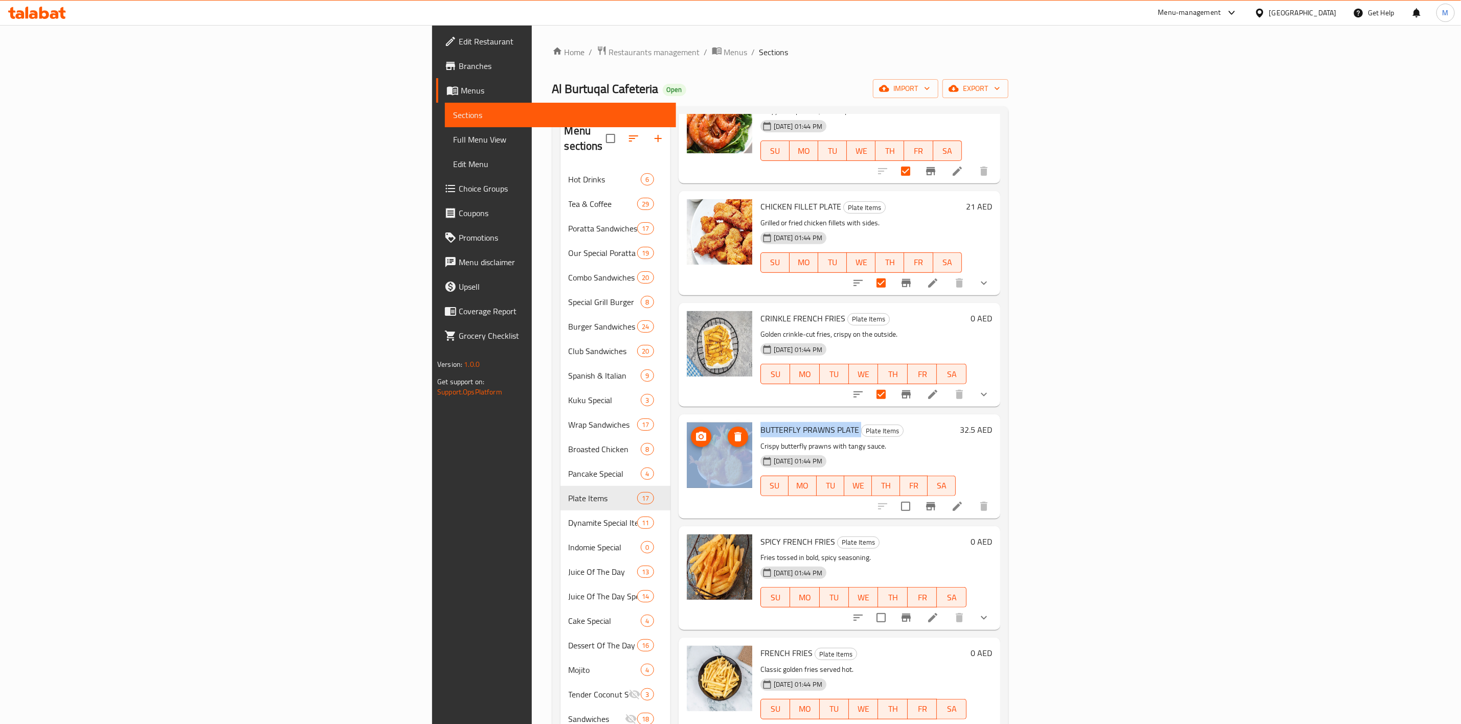
drag, startPoint x: 750, startPoint y: 415, endPoint x: 654, endPoint y: 422, distance: 96.9
click at [682, 419] on div "BUTTERFLY PRAWNS PLATE Plate Items Crispy butterfly prawns with tangy sauce. [D…" at bounding box center [838, 467] width 313 height 96
copy div "BUTTERFLY PRAWNS PLATE"
click at [916, 497] on input "checkbox" at bounding box center [905, 506] width 21 height 21
checkbox input "true"
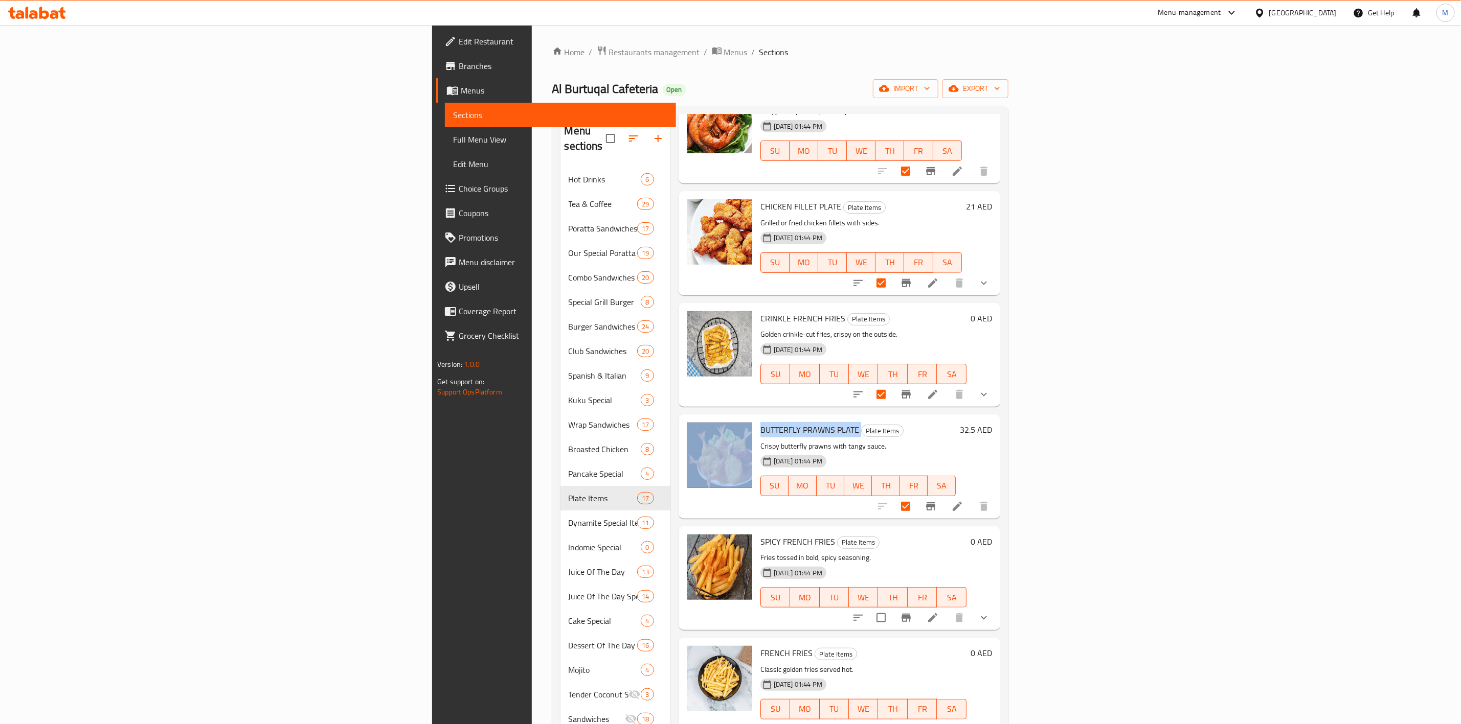
click at [966, 535] on h6 "SPICY FRENCH FRIES Plate Items" at bounding box center [863, 542] width 206 height 14
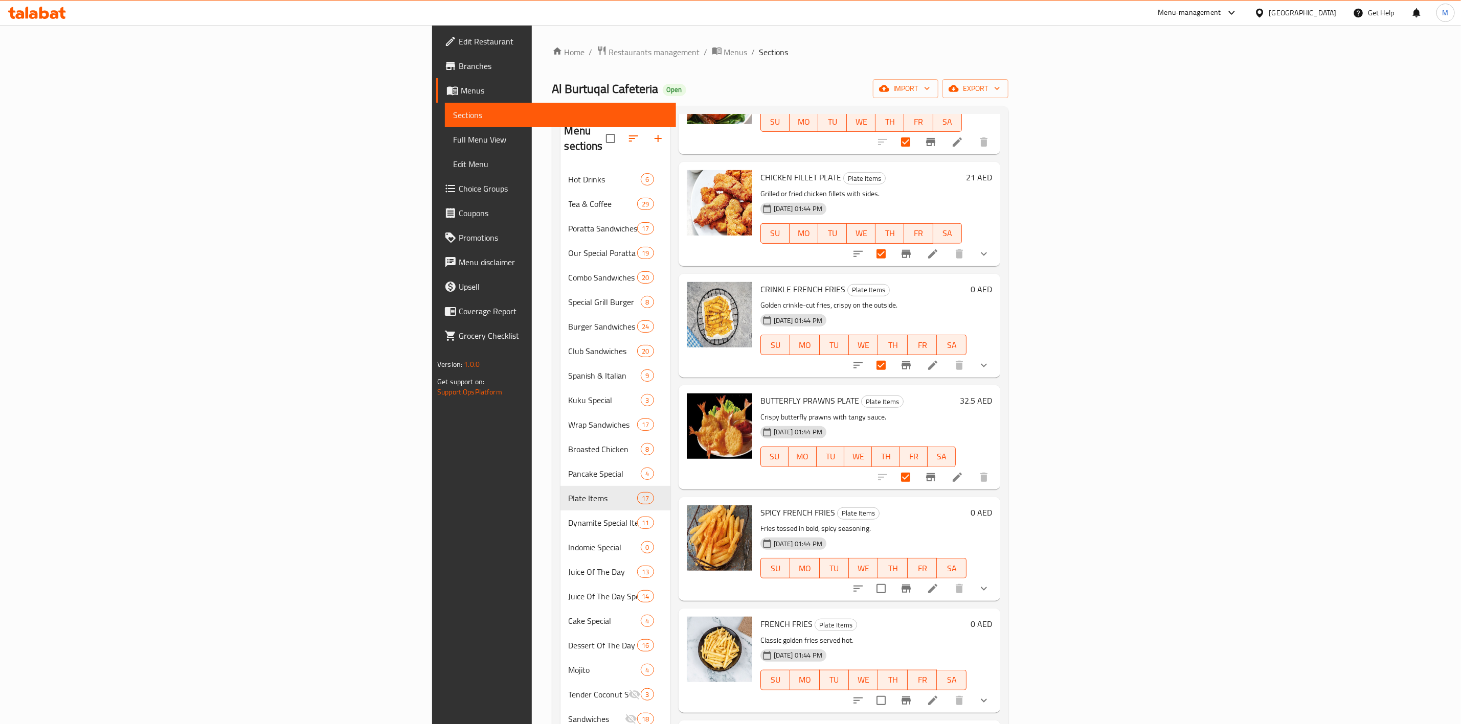
scroll to position [383, 0]
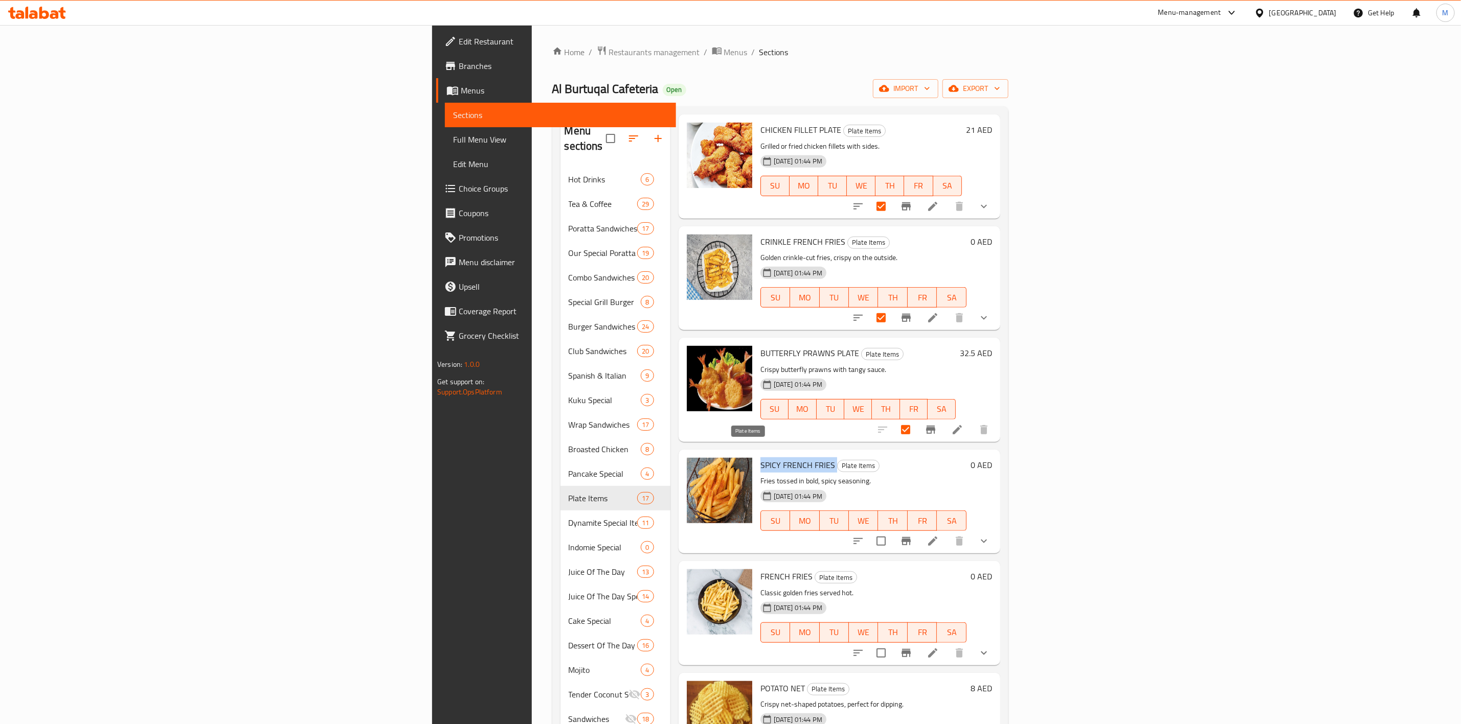
drag, startPoint x: 655, startPoint y: 446, endPoint x: 727, endPoint y: 449, distance: 72.1
click at [760, 458] on h6 "SPICY FRENCH FRIES Plate Items" at bounding box center [863, 465] width 206 height 14
copy h6 "SPICY FRENCH FRIES"
click at [853, 598] on div "[DATE] 01:44 PM SU MO TU WE TH FR SA" at bounding box center [863, 625] width 214 height 55
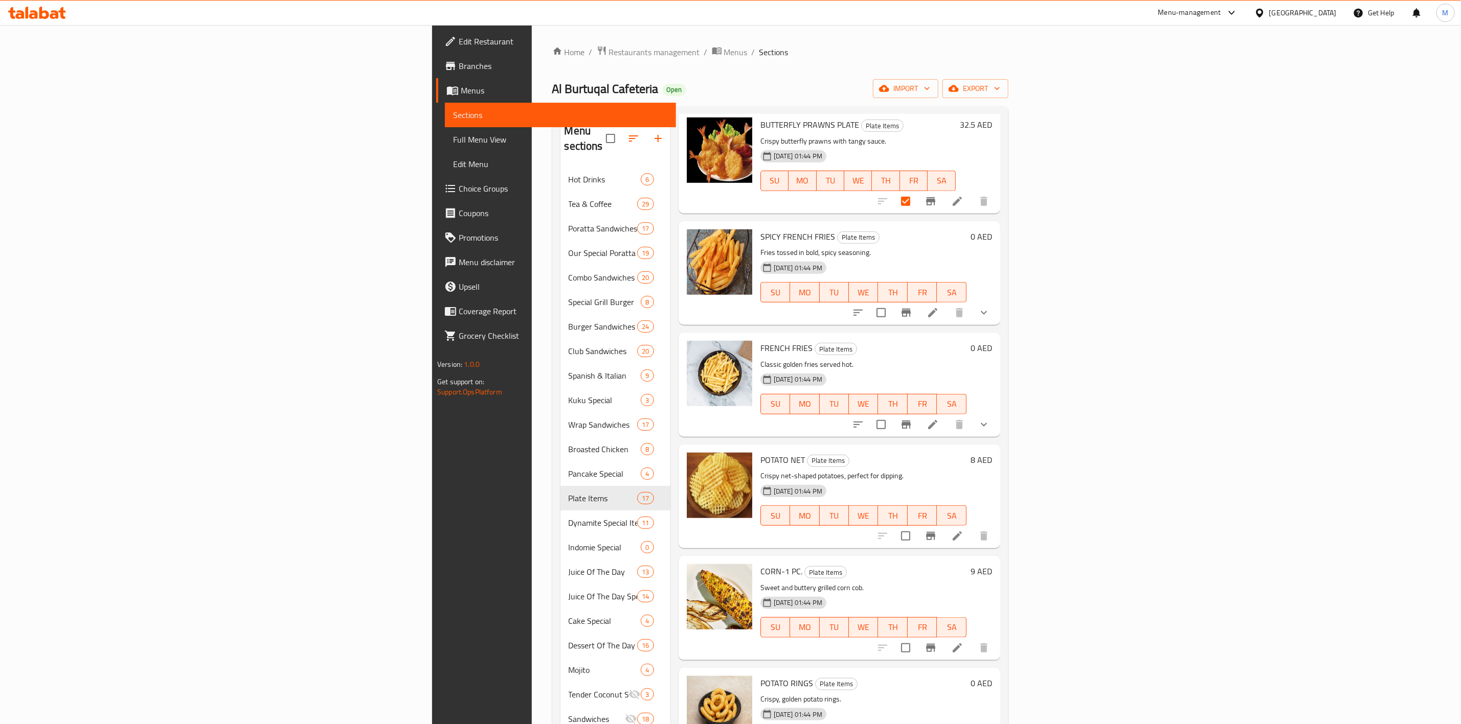
scroll to position [537, 0]
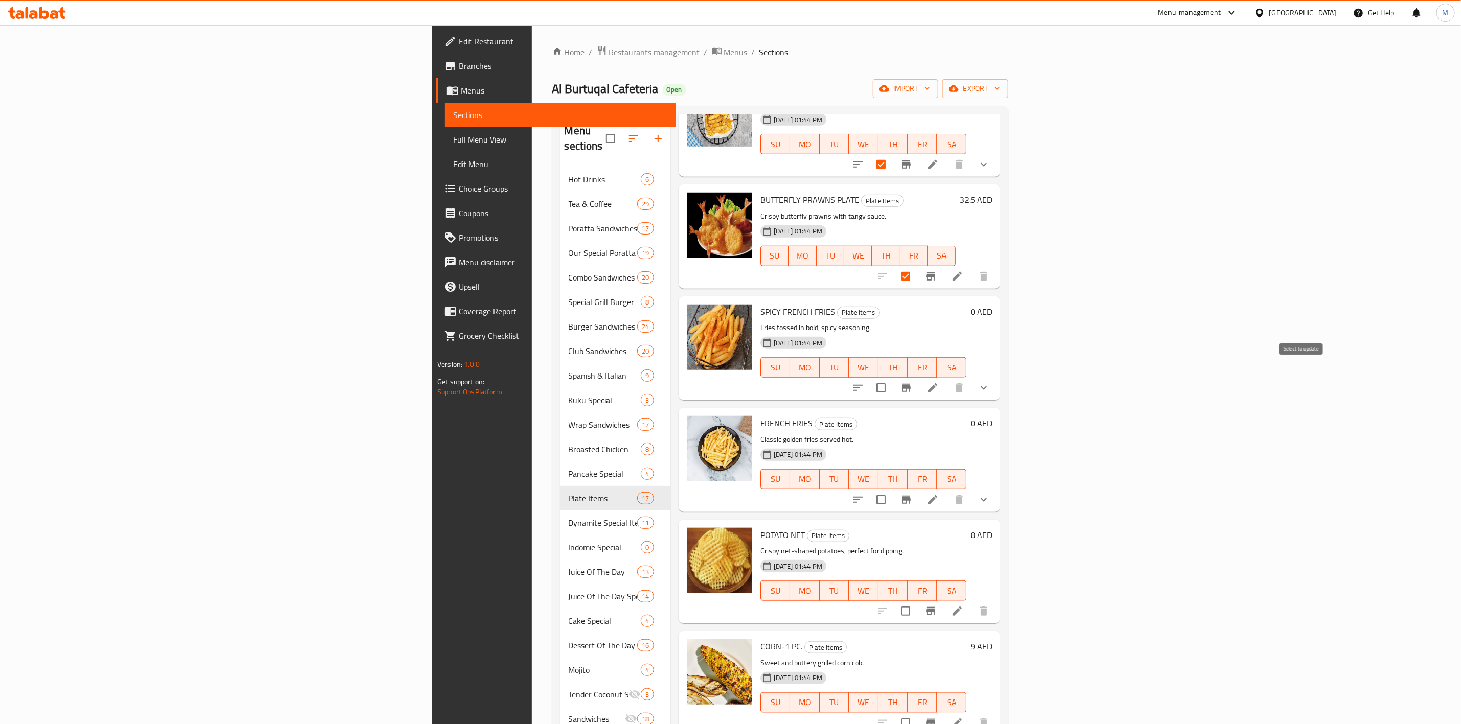
click at [892, 377] on input "checkbox" at bounding box center [880, 387] width 21 height 21
checkbox input "true"
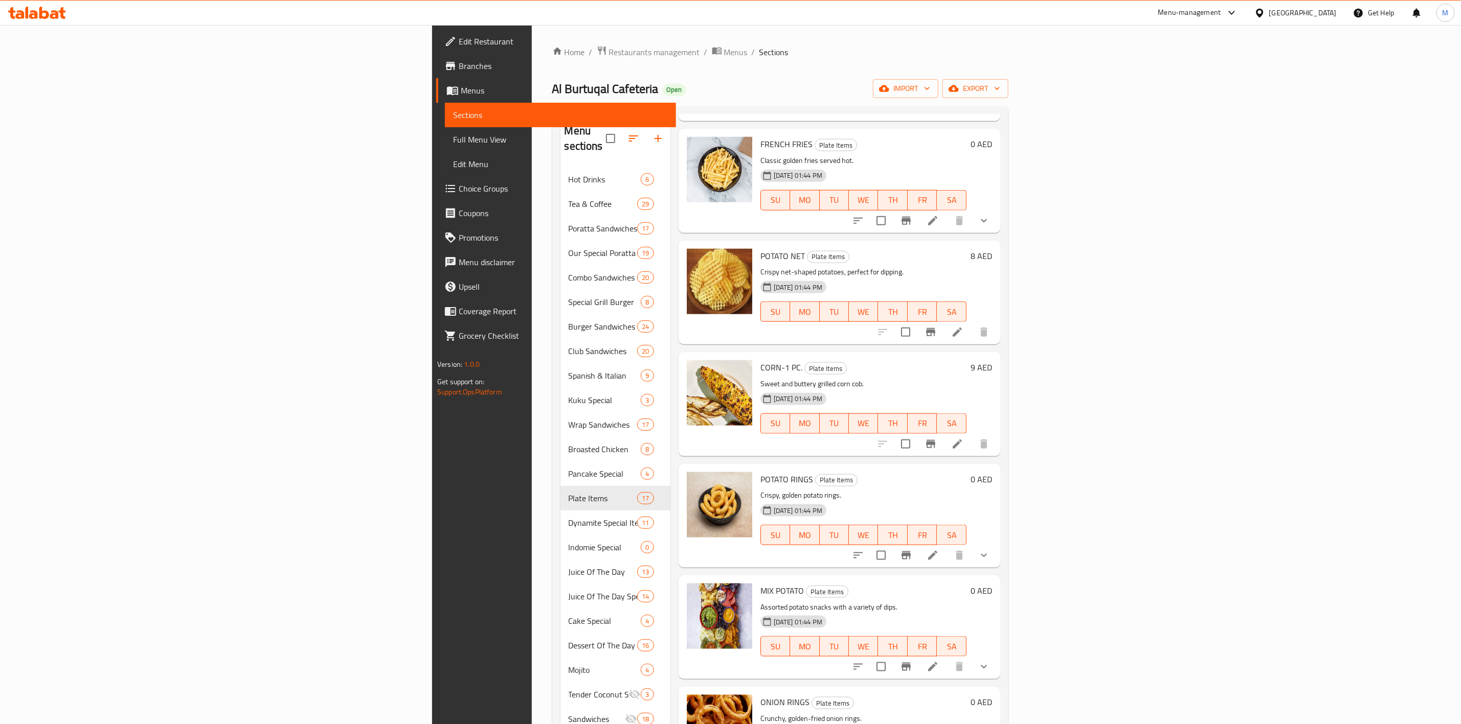
scroll to position [844, 0]
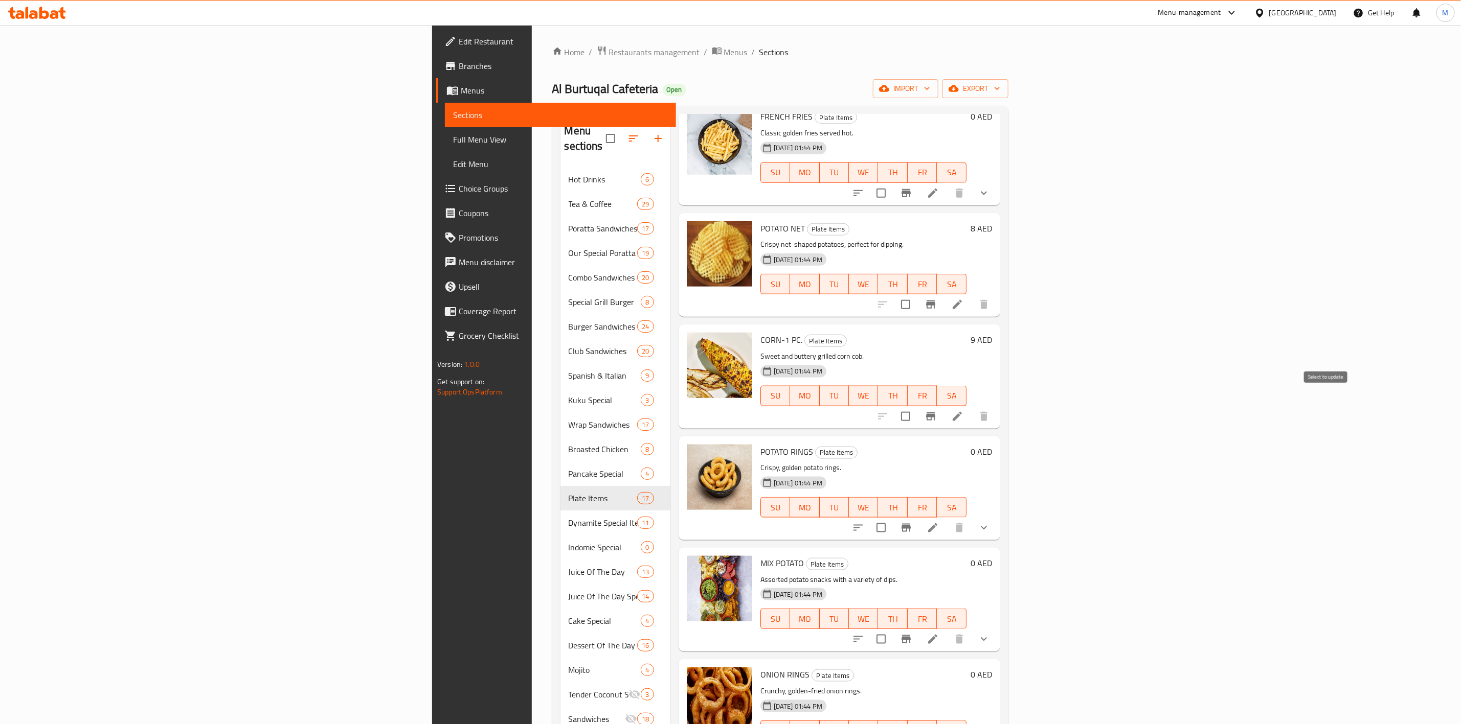
click at [916, 406] on input "checkbox" at bounding box center [905, 416] width 21 height 21
checkbox input "true"
click at [760, 332] on span "CORN-1 PC." at bounding box center [781, 339] width 42 height 15
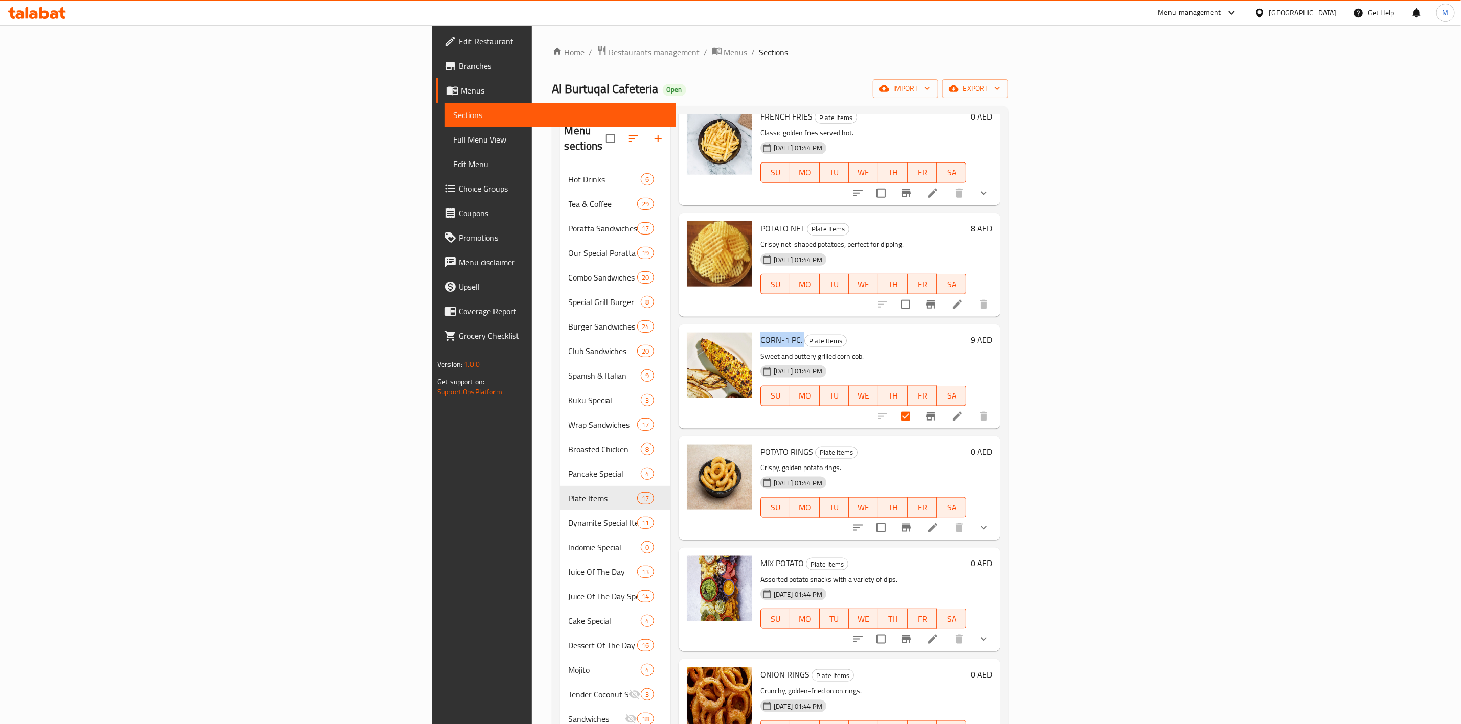
click at [931, 574] on p "Assorted potato snacks with a variety of dips." at bounding box center [863, 580] width 206 height 13
click at [760, 556] on span "MIX POTATO" at bounding box center [781, 563] width 43 height 15
click at [859, 574] on p "Assorted potato snacks with a variety of dips." at bounding box center [863, 580] width 206 height 13
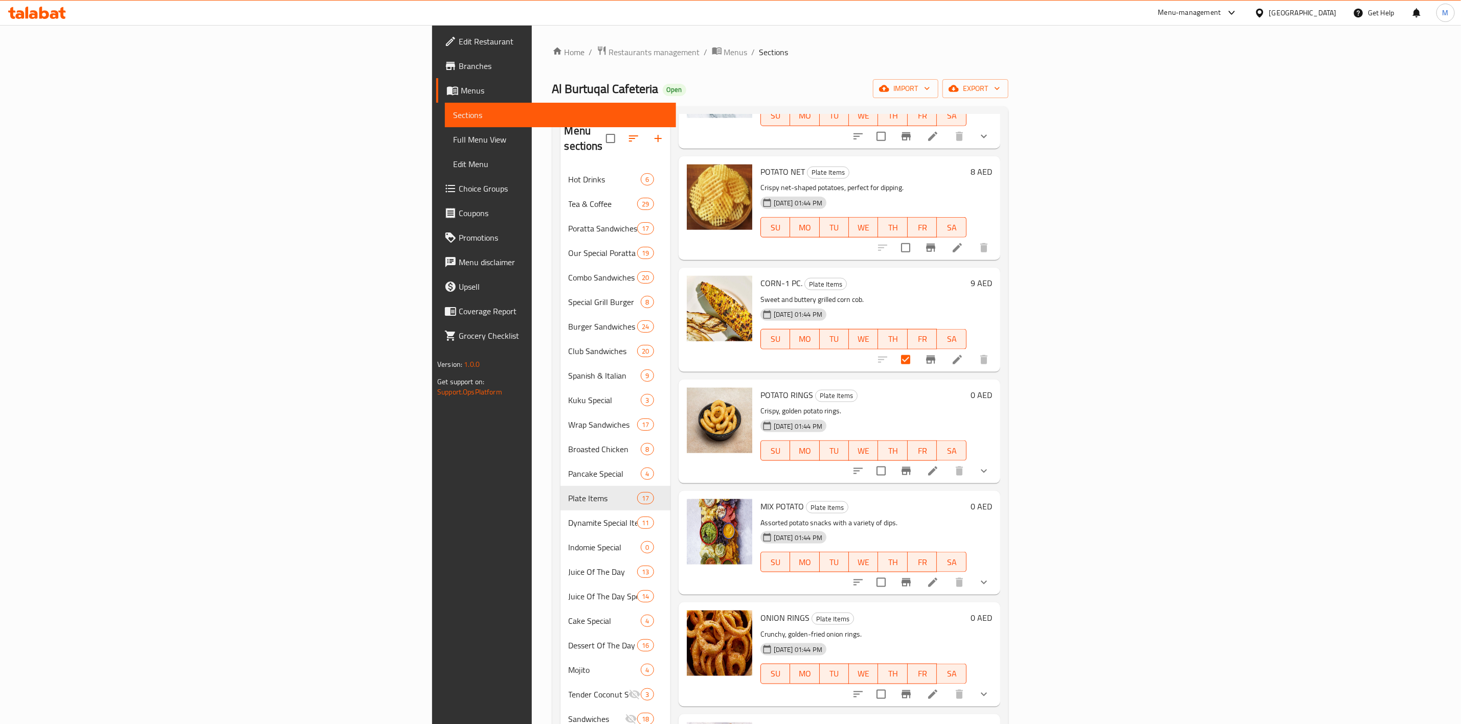
scroll to position [997, 0]
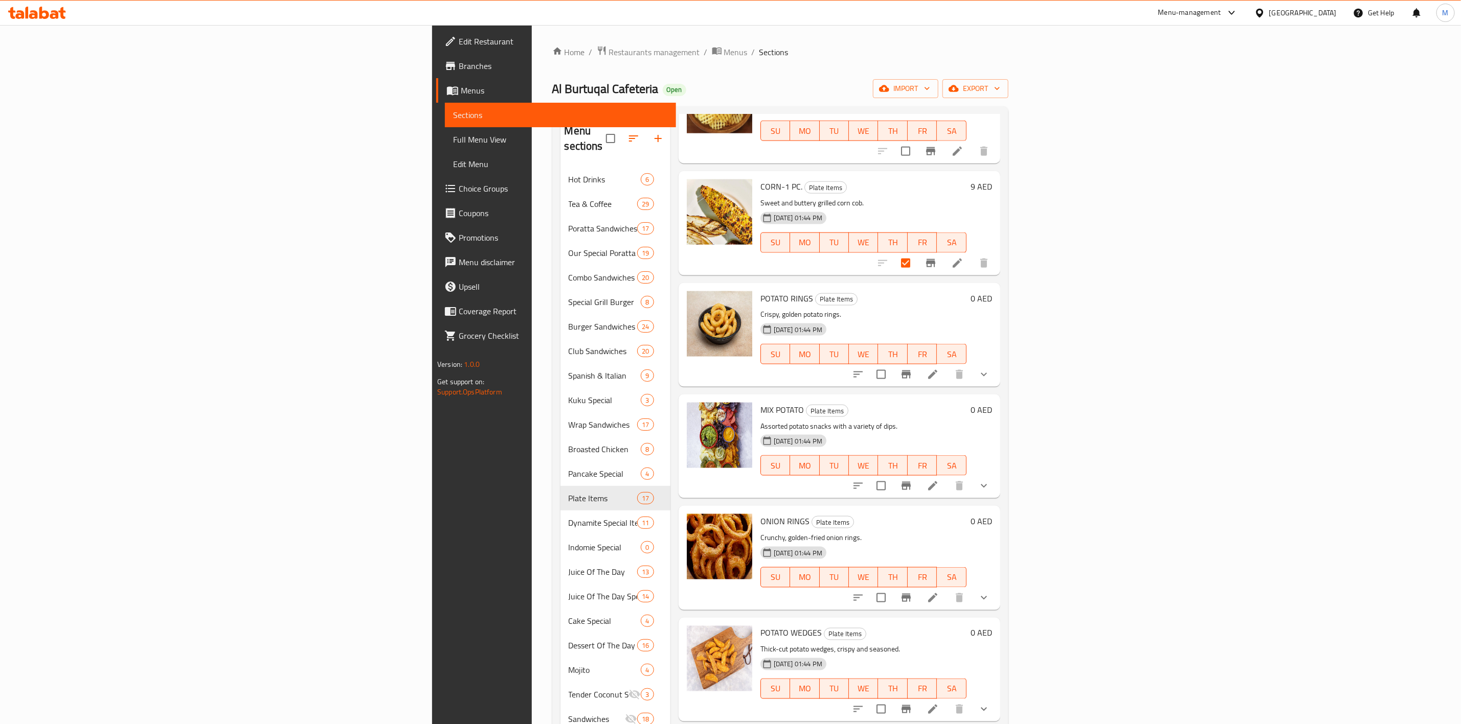
click at [892, 477] on input "checkbox" at bounding box center [880, 485] width 21 height 21
checkbox input "true"
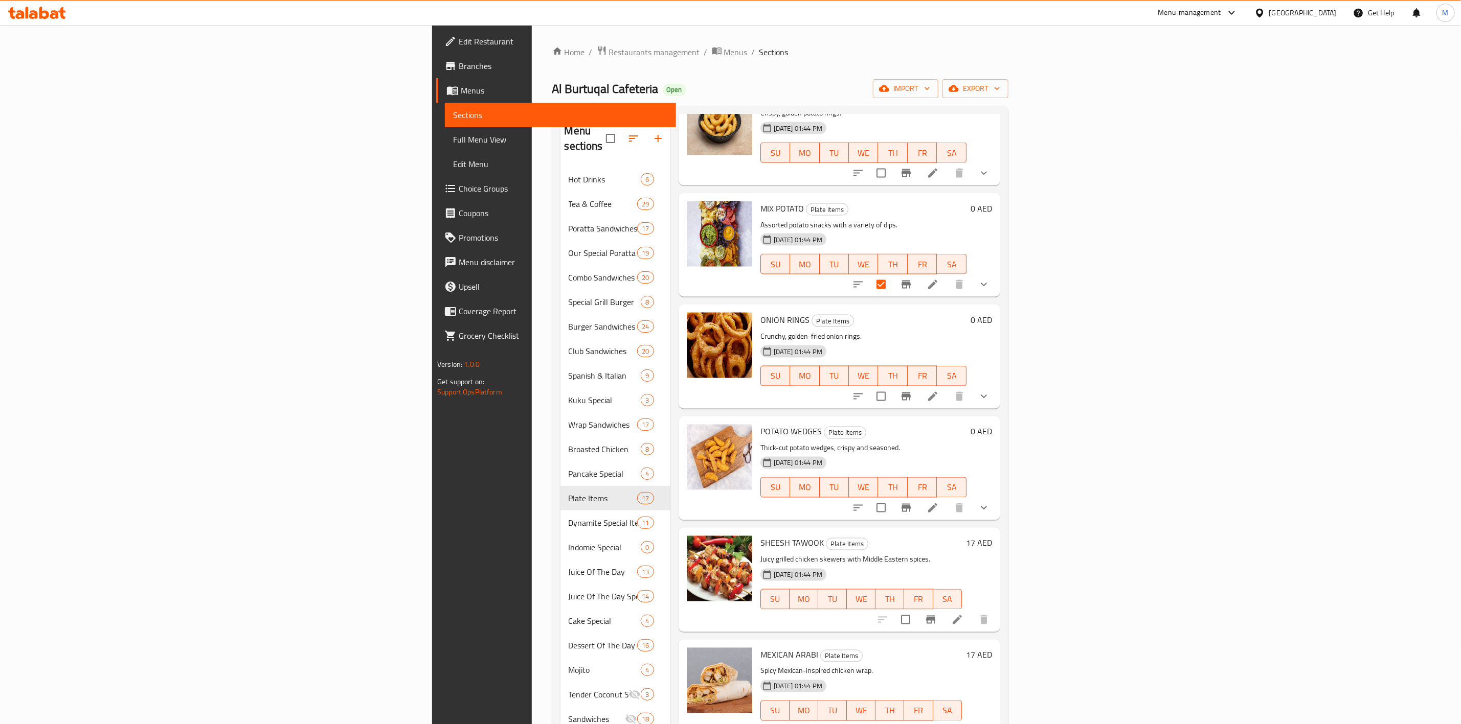
scroll to position [143, 0]
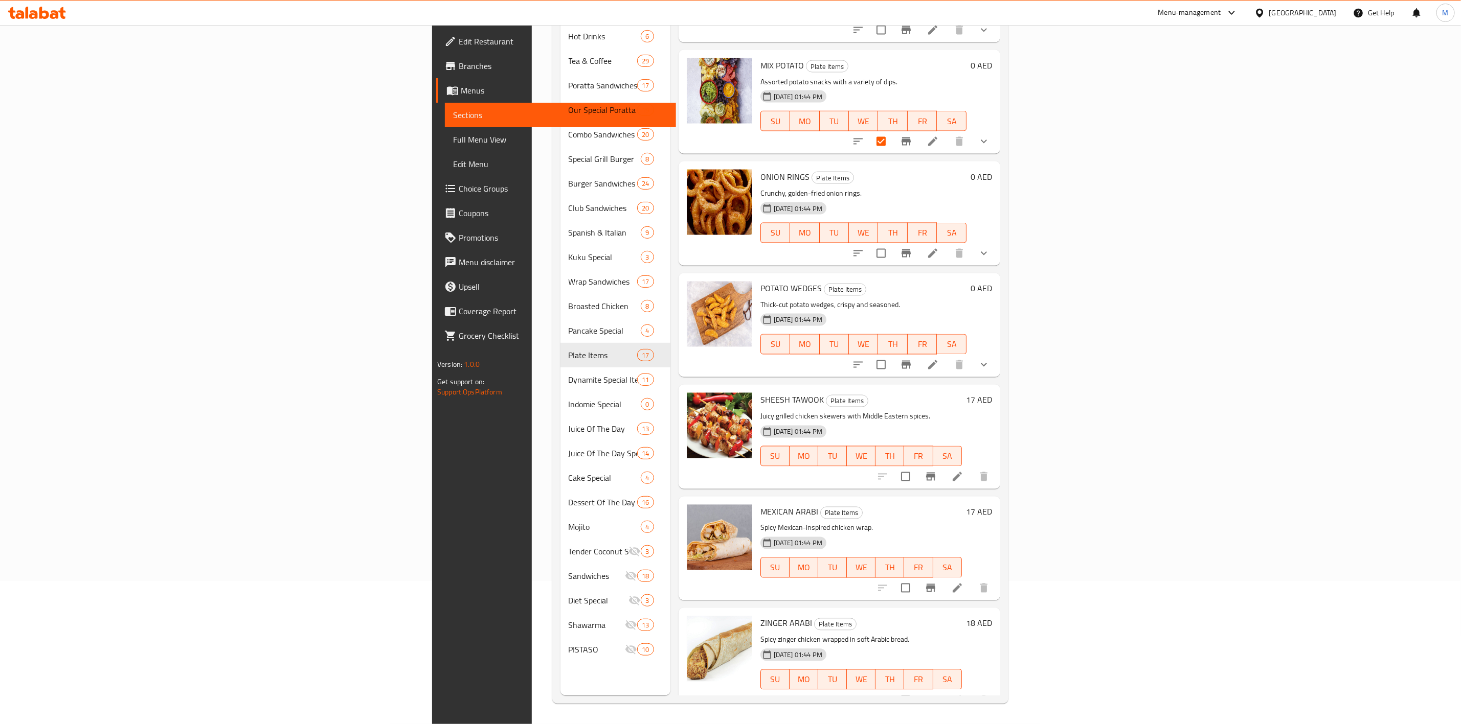
click at [916, 466] on input "checkbox" at bounding box center [905, 476] width 21 height 21
checkbox input "true"
click at [760, 393] on span "SHEESH TAWOOK" at bounding box center [791, 400] width 63 height 15
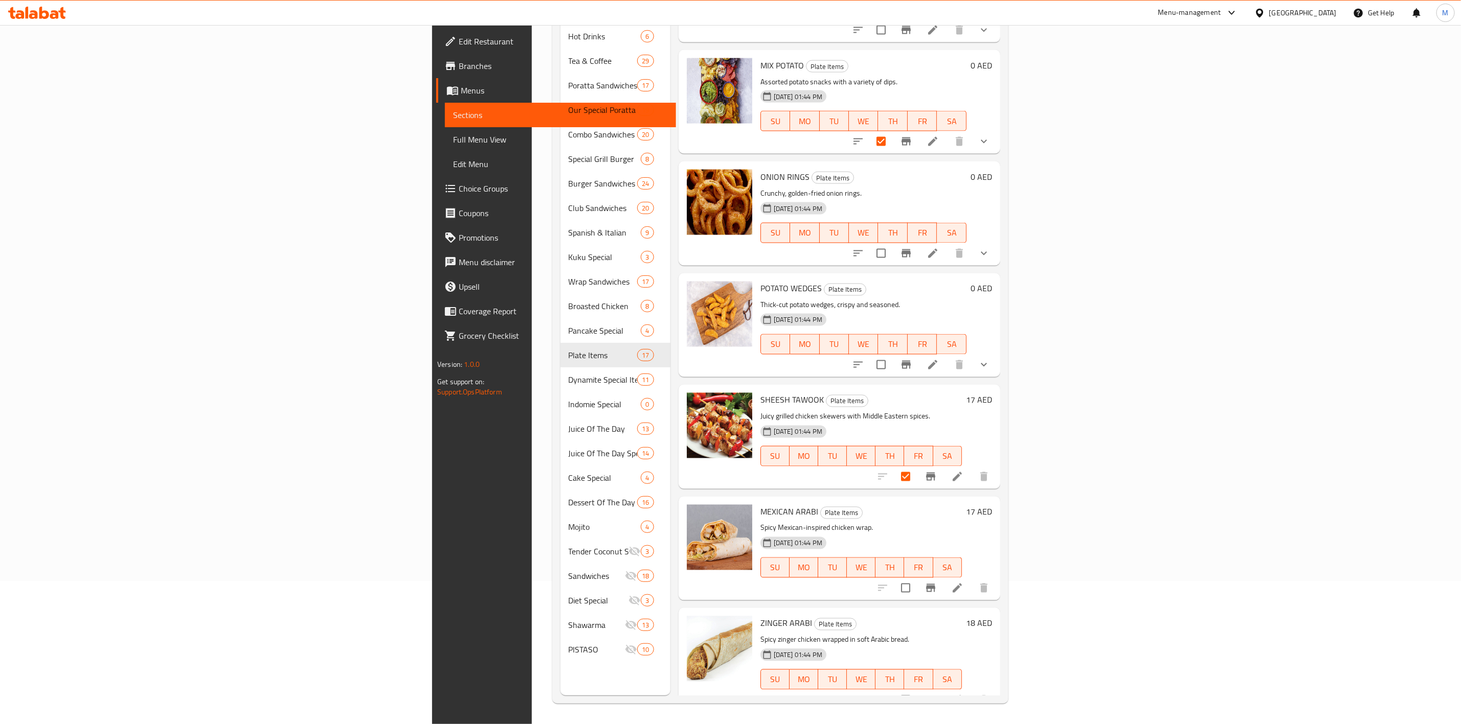
click at [896, 608] on div "ZINGER ARABI Plate Items Spicy zinger chicken wrapped in soft Arabic bread. [DA…" at bounding box center [839, 660] width 322 height 104
click at [760, 505] on span "MEXICAN ARABI" at bounding box center [789, 512] width 58 height 15
click at [916, 578] on input "checkbox" at bounding box center [905, 588] width 21 height 21
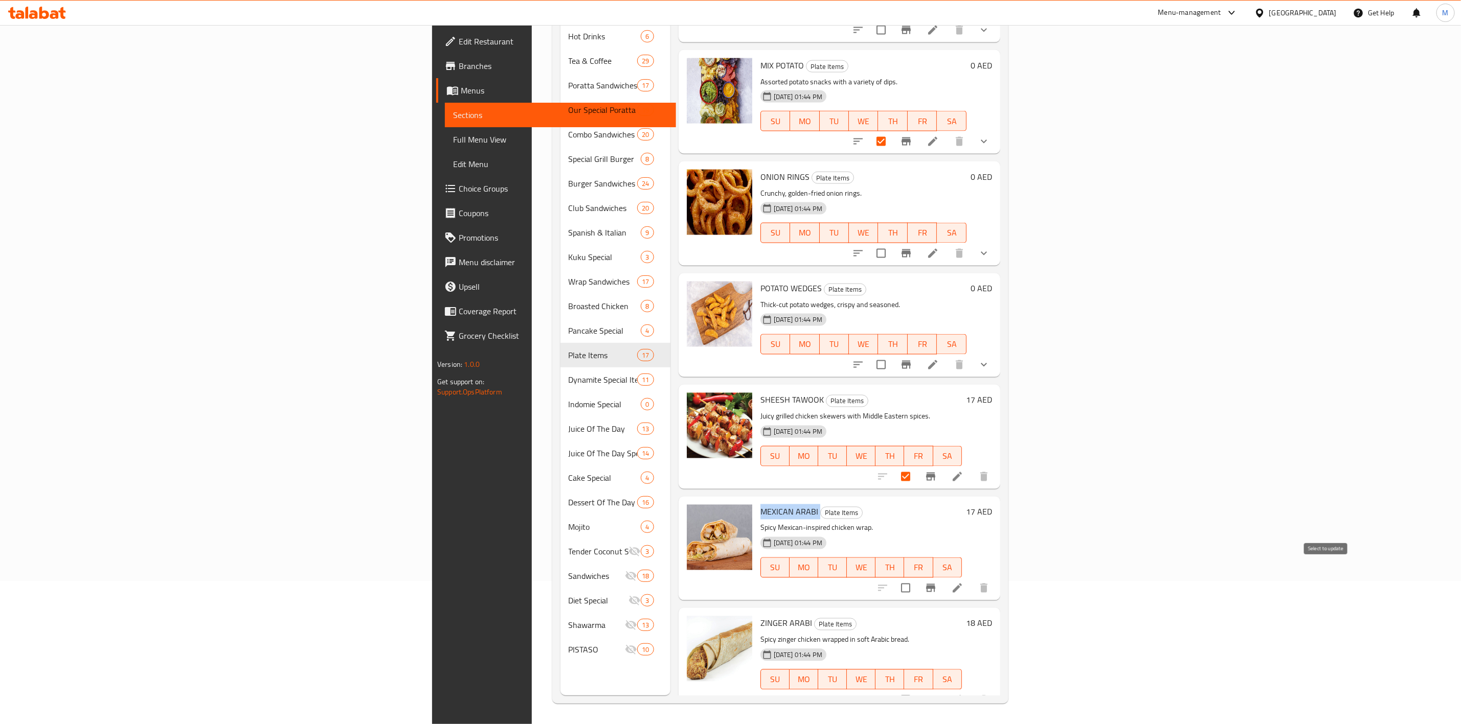
checkbox input "true"
click at [886, 617] on div "ZINGER ARABI Plate Items Spicy zinger chicken wrapped in soft Arabic bread. [DA…" at bounding box center [861, 660] width 210 height 96
click at [760, 616] on span "ZINGER ARABI" at bounding box center [786, 623] width 52 height 15
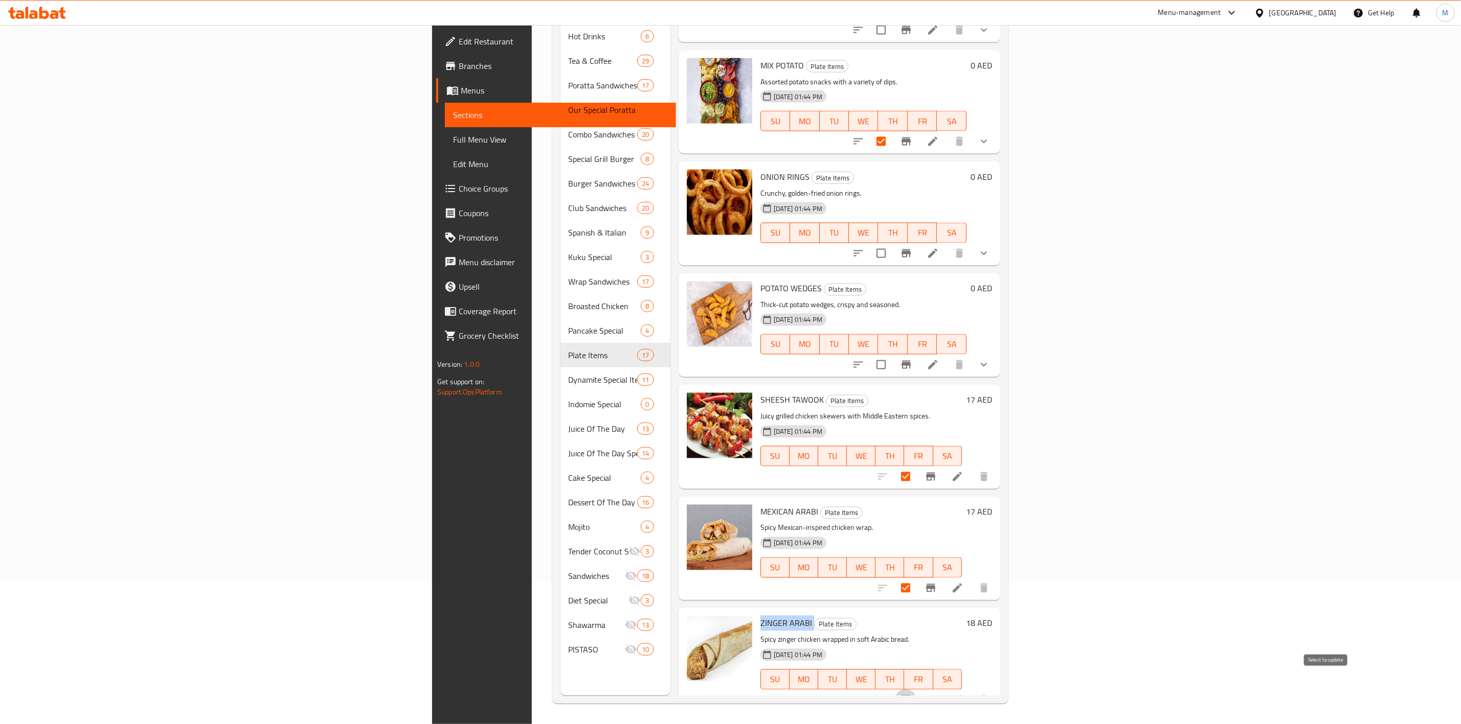
click at [916, 690] on input "checkbox" at bounding box center [905, 700] width 21 height 21
checkbox input "true"
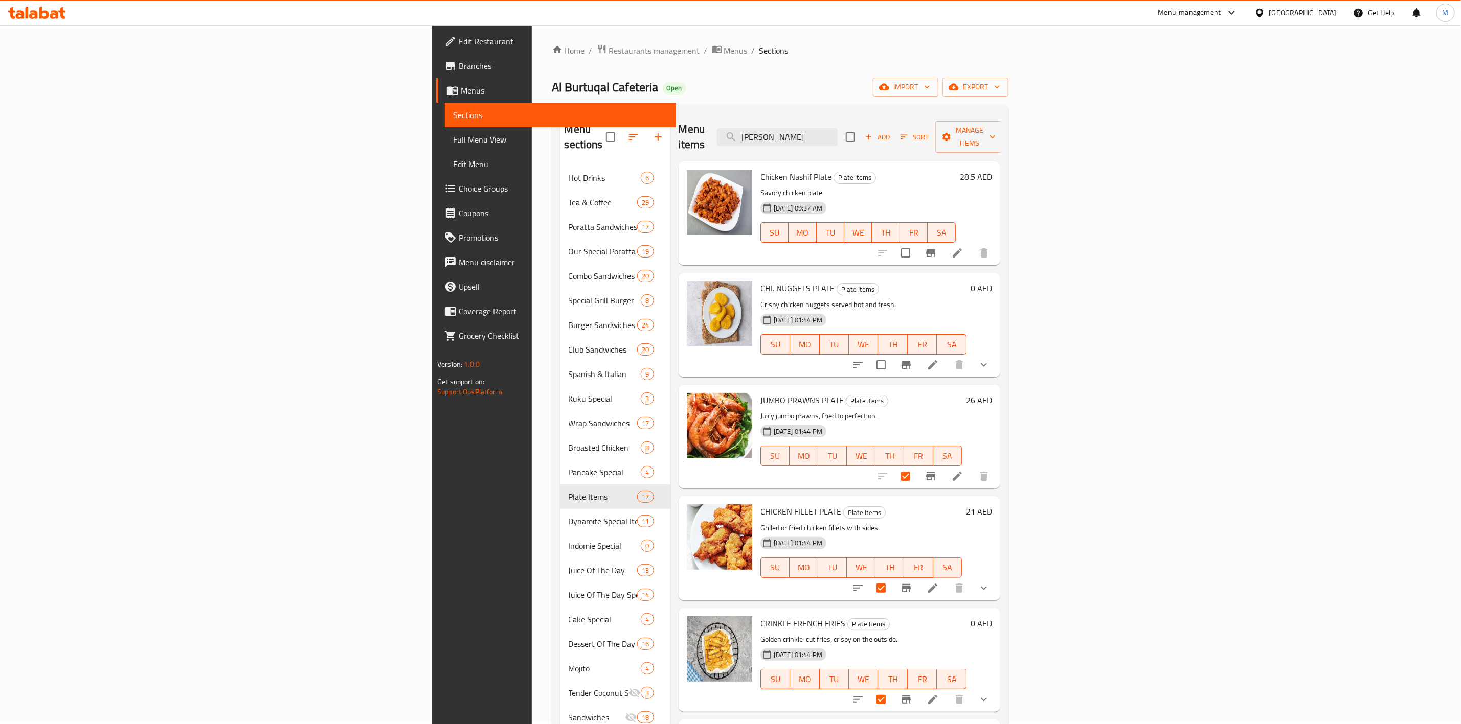
scroll to position [0, 0]
click at [995, 130] on span "Manage items" at bounding box center [969, 139] width 52 height 26
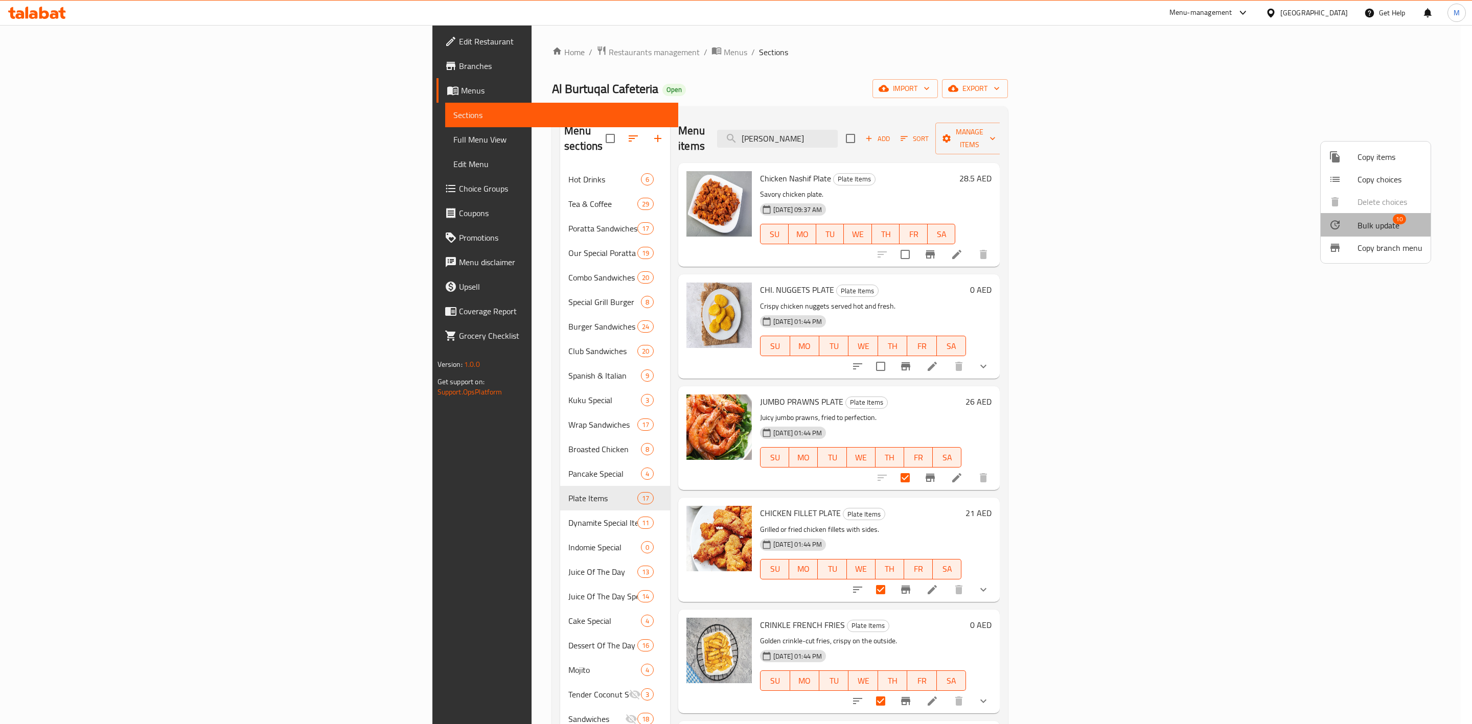
click at [1352, 223] on div at bounding box center [1343, 225] width 29 height 12
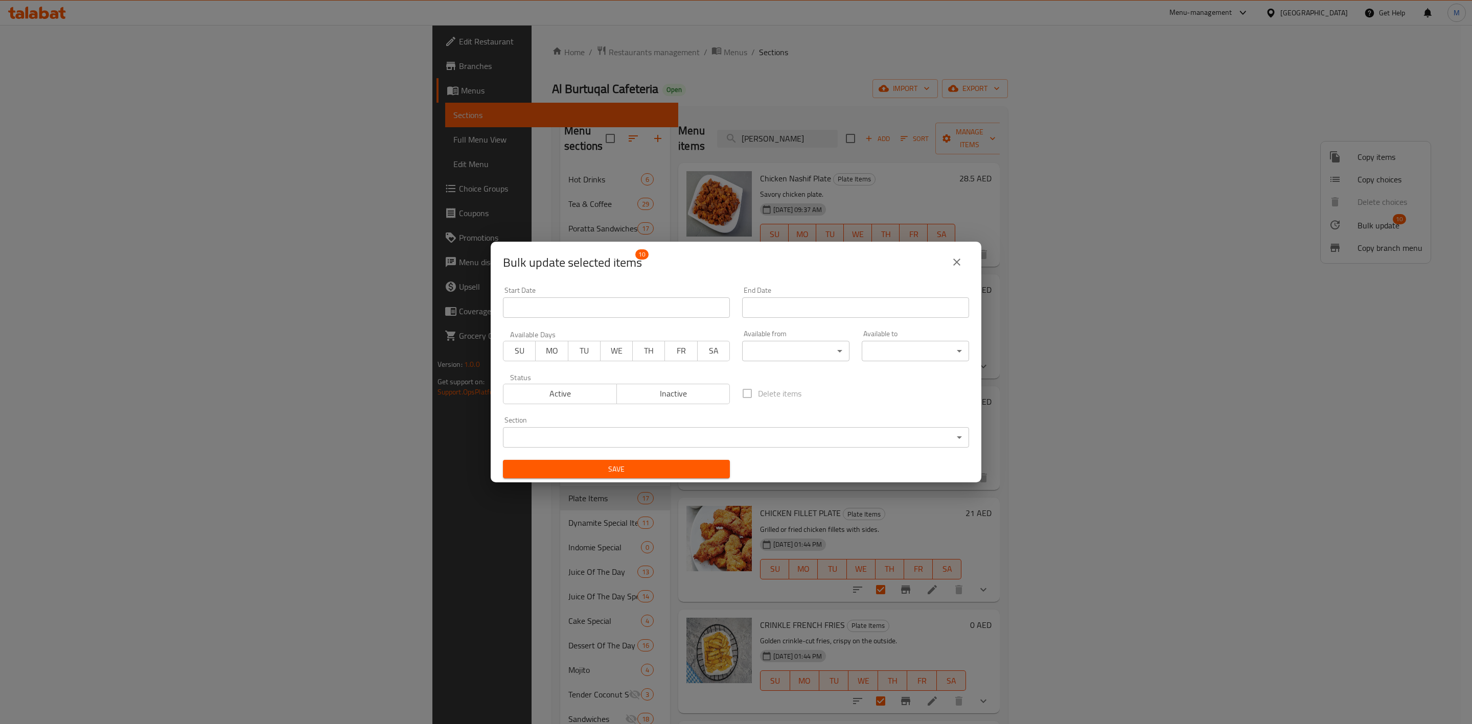
click at [602, 396] on span "Active" at bounding box center [560, 393] width 105 height 15
click at [681, 400] on span "Inactive" at bounding box center [673, 393] width 105 height 15
click at [677, 468] on span "Save" at bounding box center [616, 469] width 211 height 13
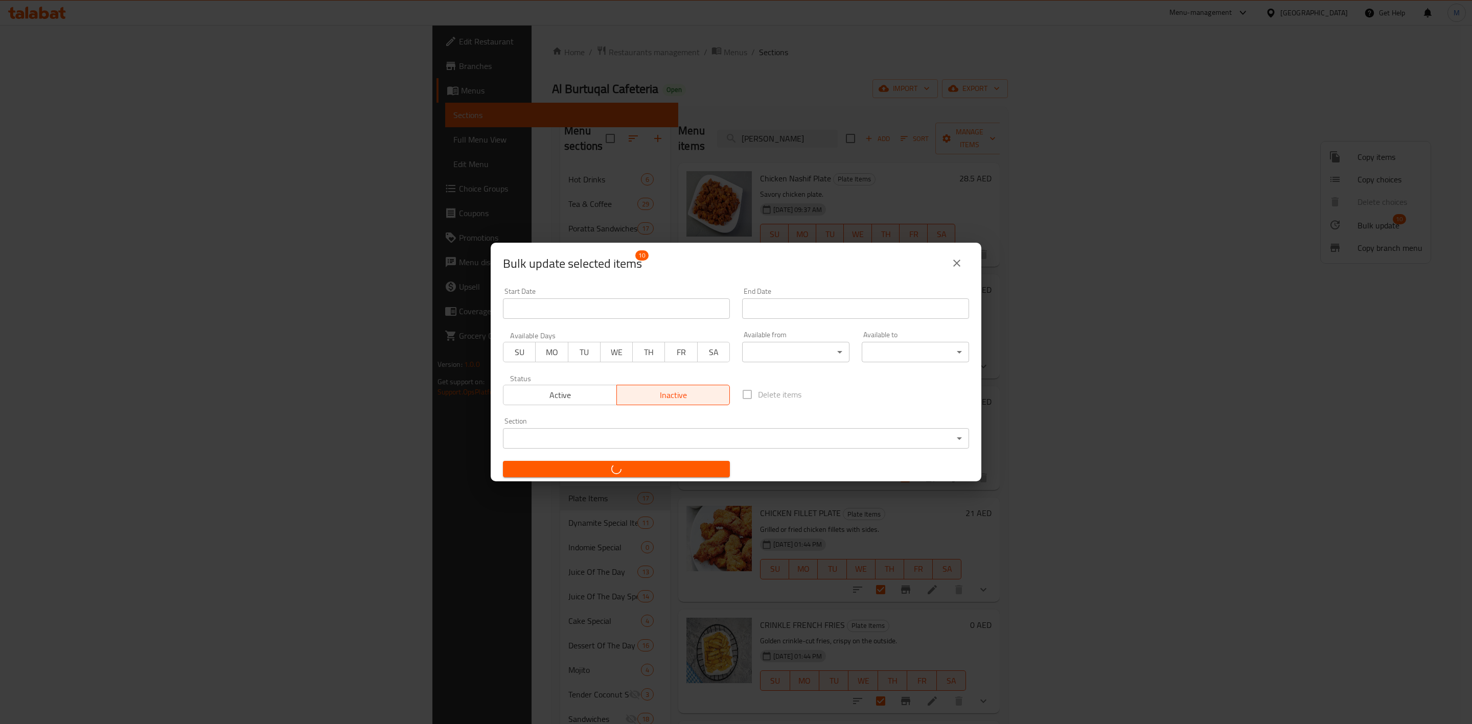
checkbox input "false"
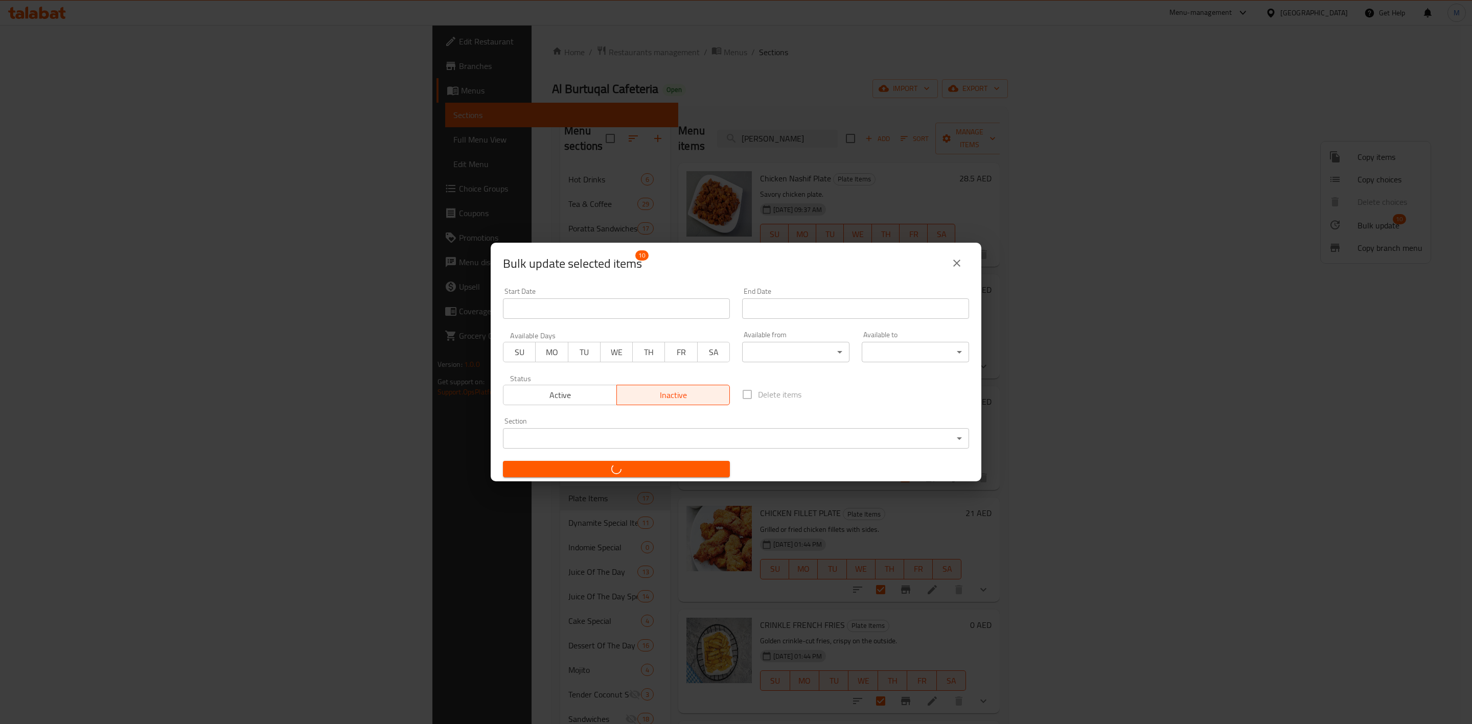
checkbox input "false"
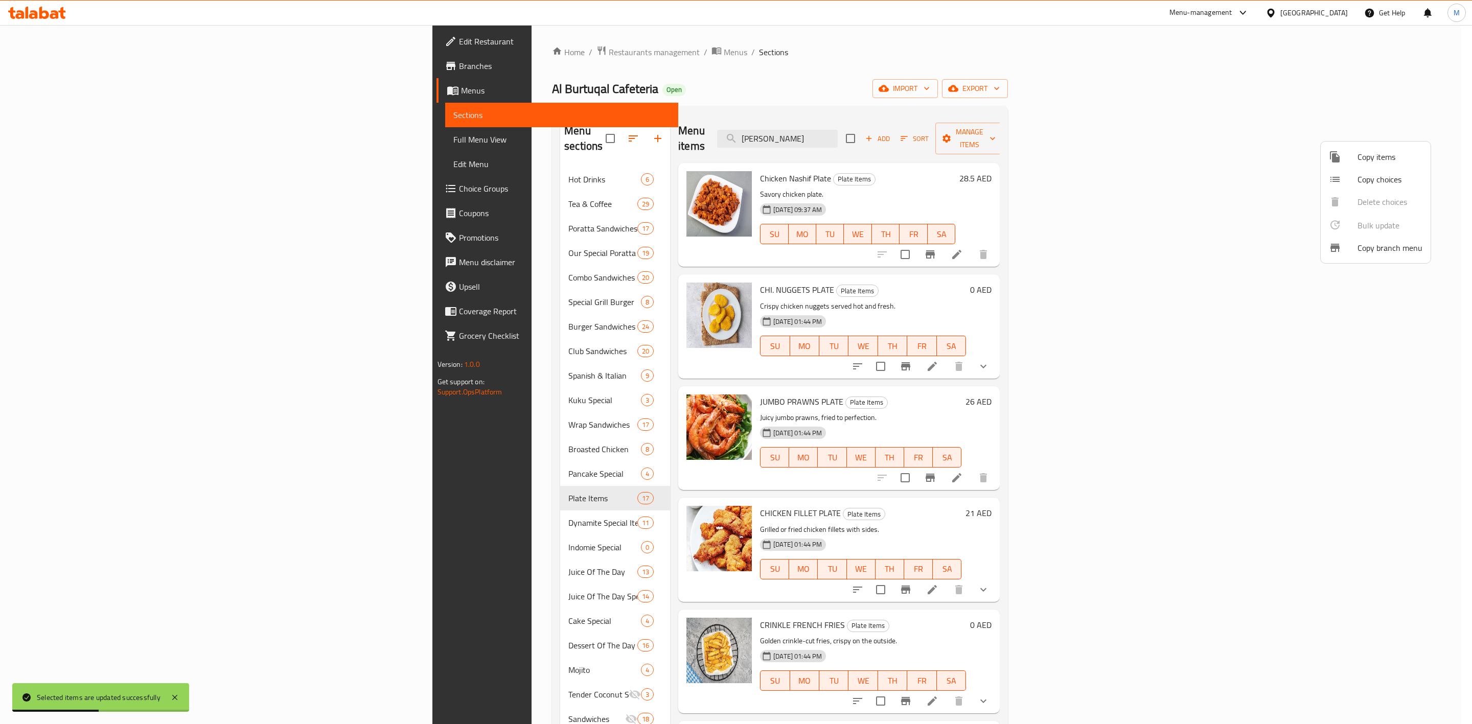
click at [396, 507] on div at bounding box center [736, 362] width 1472 height 724
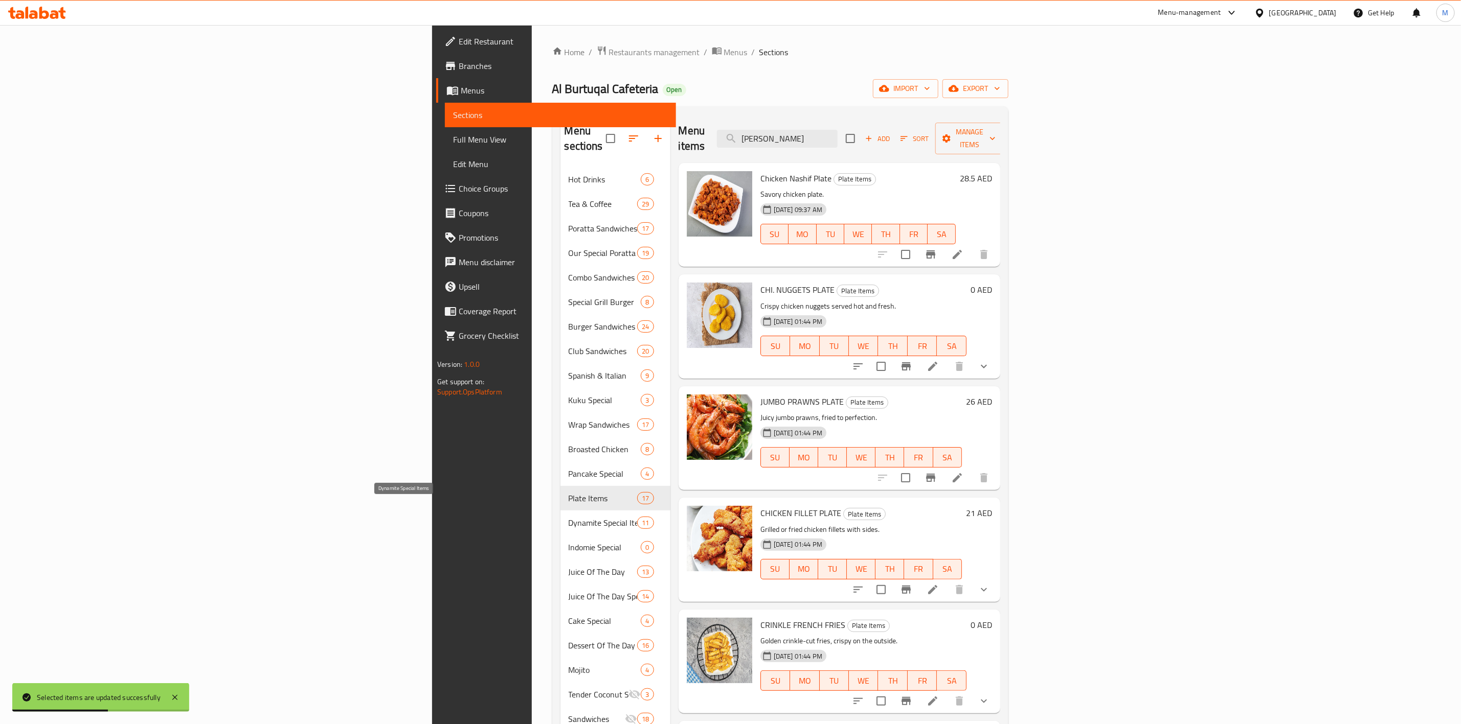
click at [568, 517] on span "Dynamite Special Items" at bounding box center [602, 523] width 69 height 12
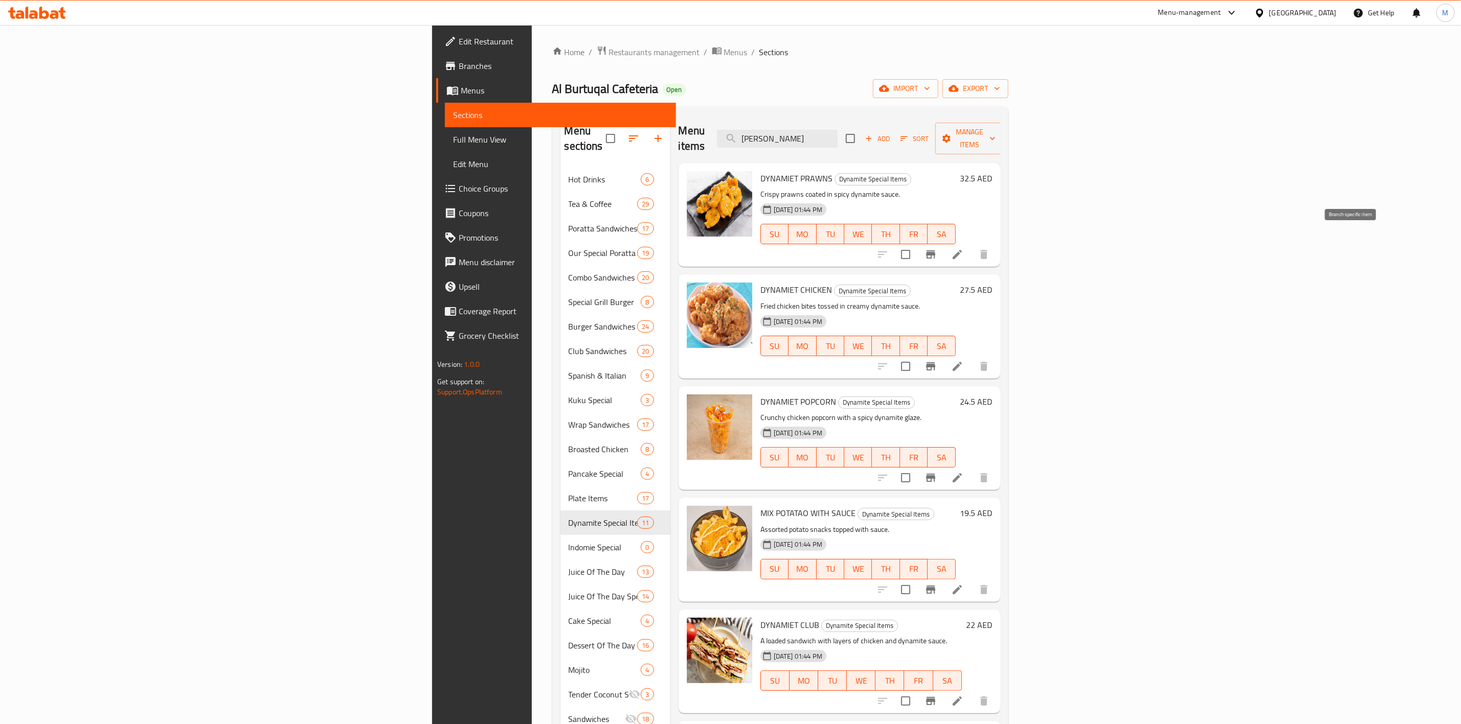
click at [943, 246] on button "Branch-specific-item" at bounding box center [930, 254] width 25 height 25
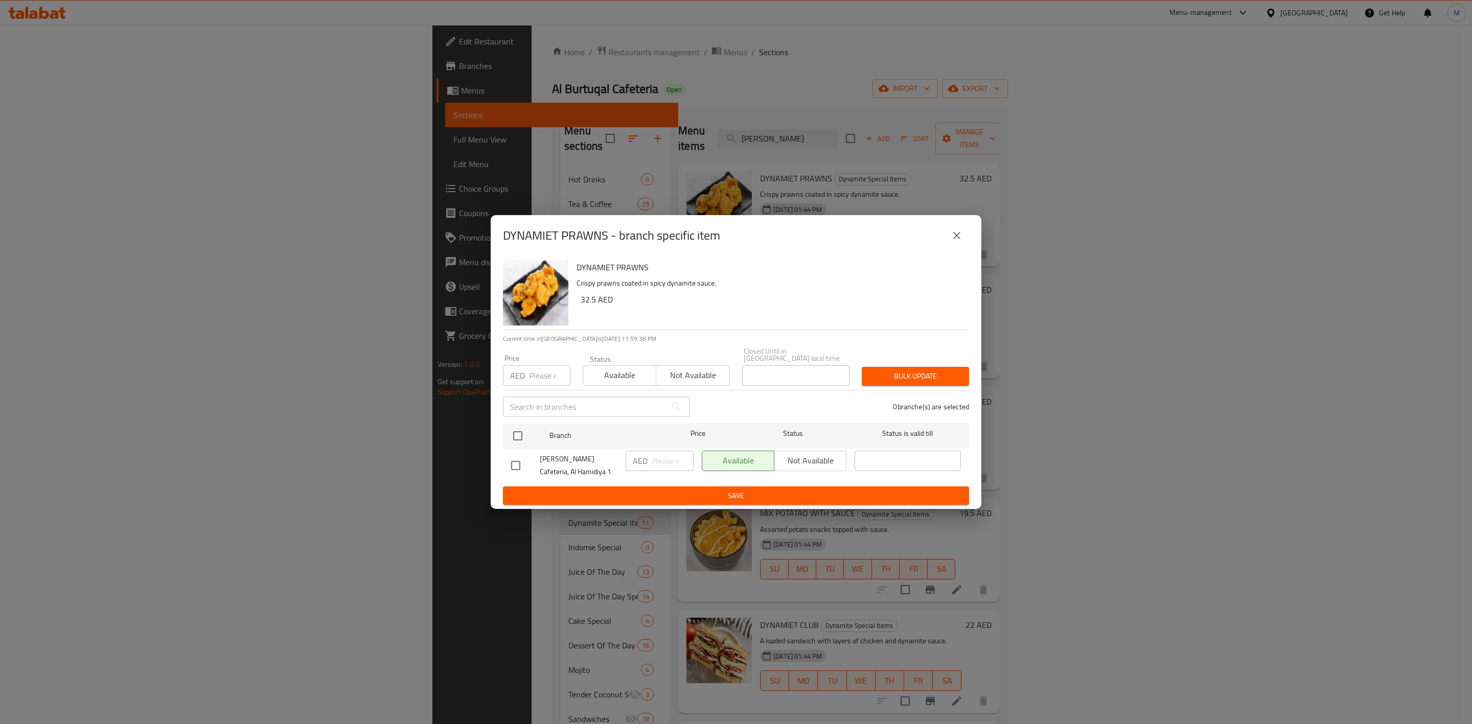
click at [539, 376] on input "number" at bounding box center [549, 376] width 41 height 20
paste input "29.70"
type input "29.70"
click at [511, 433] on input "checkbox" at bounding box center [517, 435] width 21 height 21
checkbox input "true"
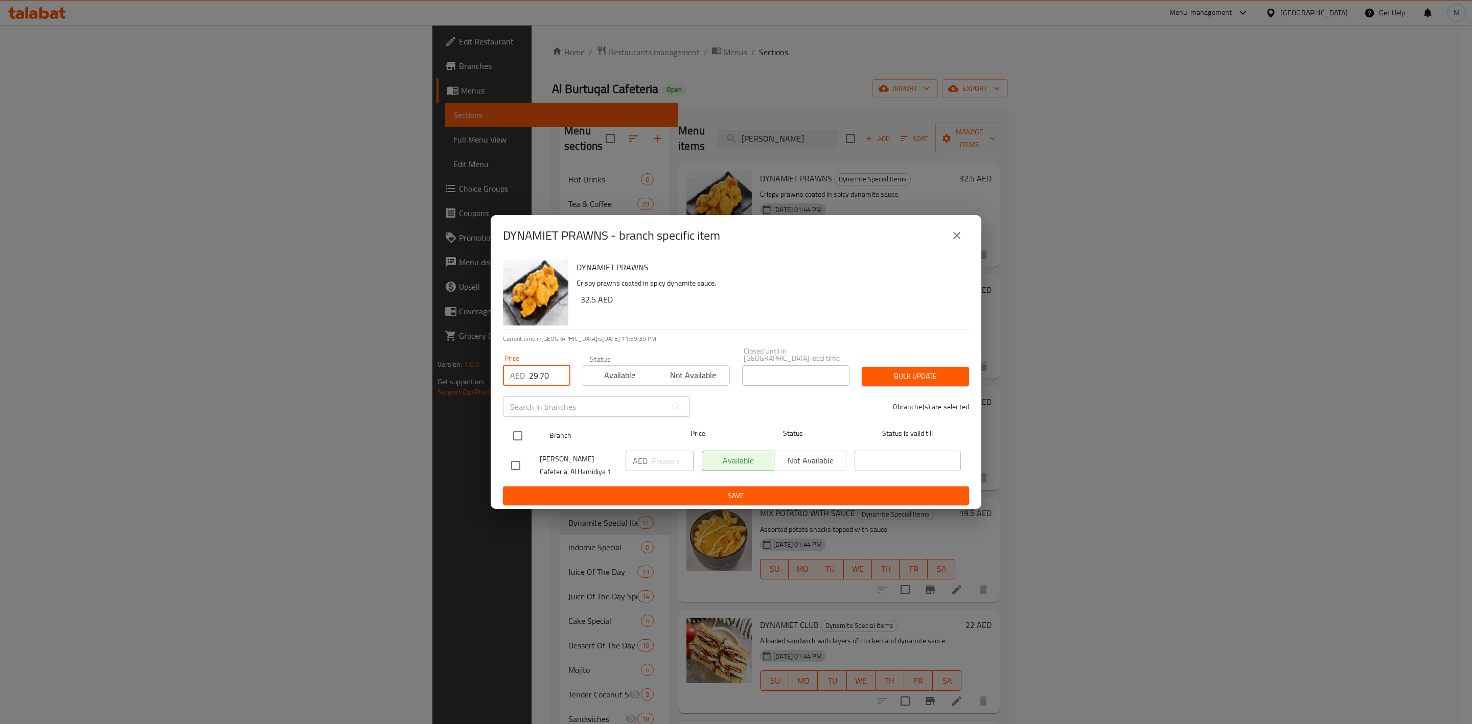
checkbox input "true"
click at [902, 374] on span "Bulk update" at bounding box center [915, 376] width 91 height 13
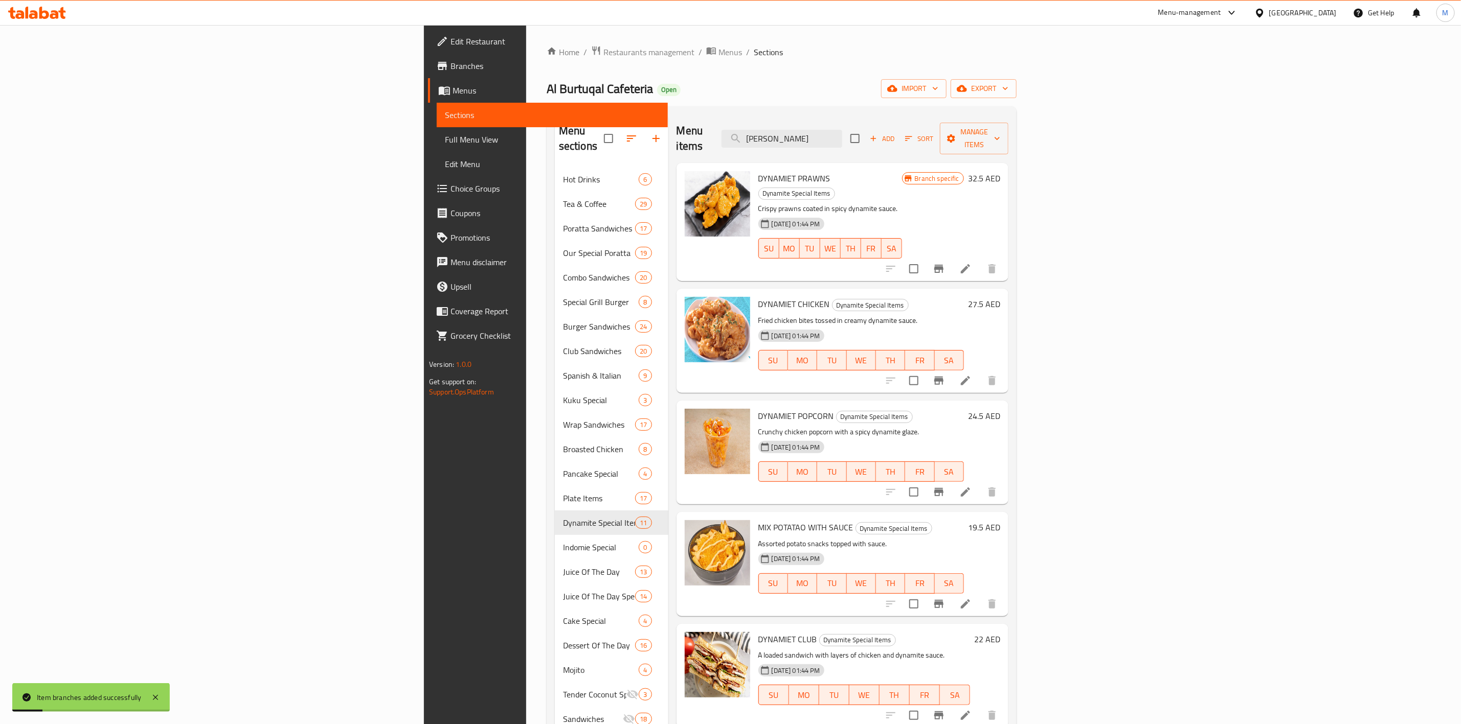
click at [943, 377] on icon "Branch-specific-item" at bounding box center [938, 381] width 9 height 8
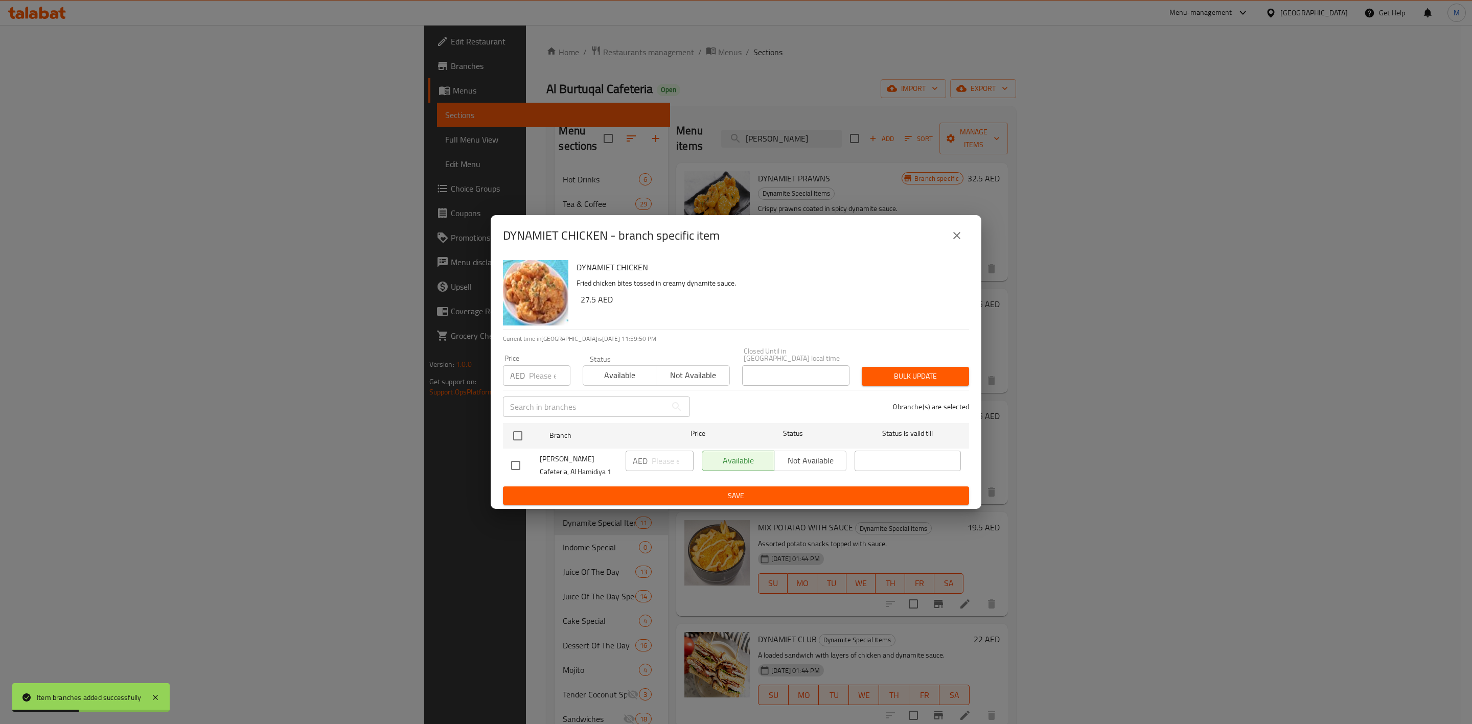
click at [535, 381] on input "number" at bounding box center [549, 376] width 41 height 20
paste input "27.00"
type input "27.00"
click at [514, 439] on input "checkbox" at bounding box center [517, 435] width 21 height 21
checkbox input "true"
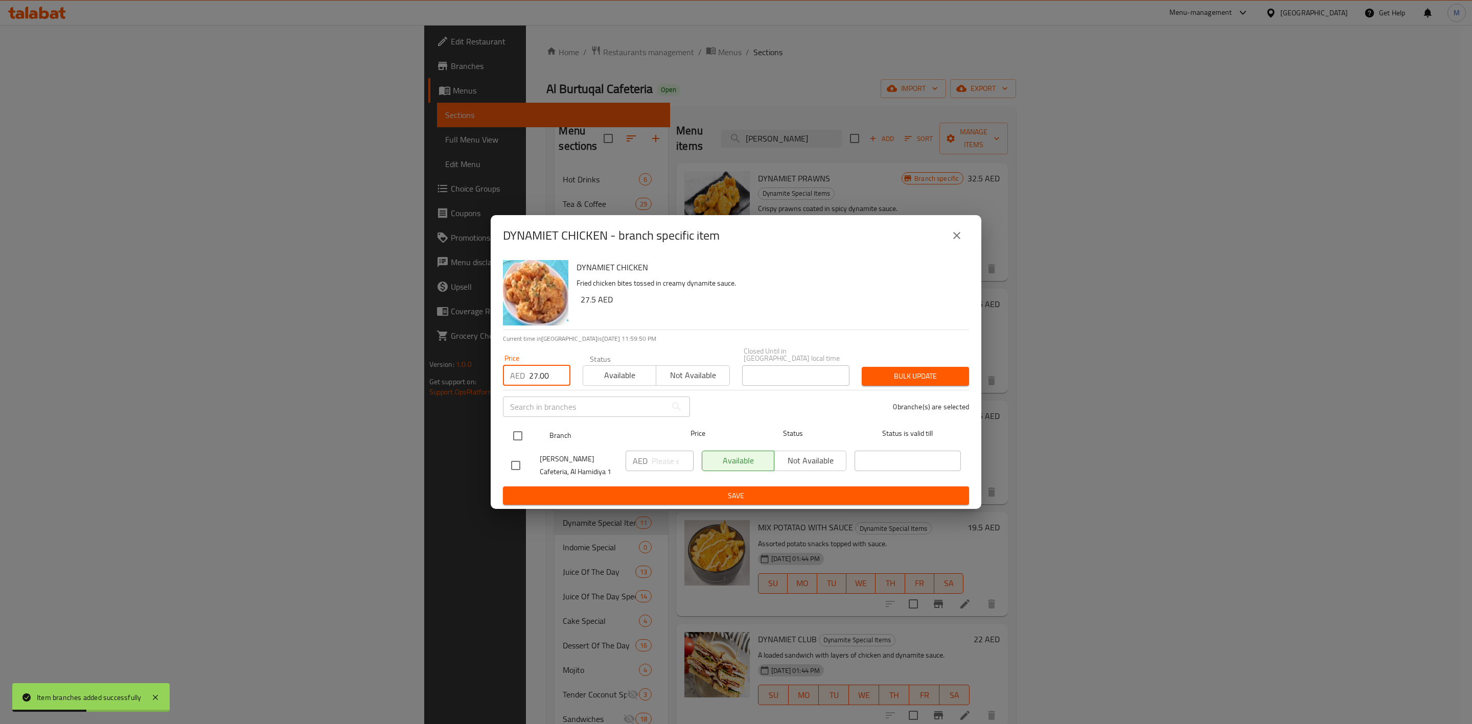
checkbox input "true"
click at [955, 361] on div "Bulk update" at bounding box center [916, 376] width 120 height 31
click at [951, 366] on div "Bulk update" at bounding box center [916, 376] width 120 height 31
click at [952, 366] on div "Bulk update" at bounding box center [916, 376] width 120 height 31
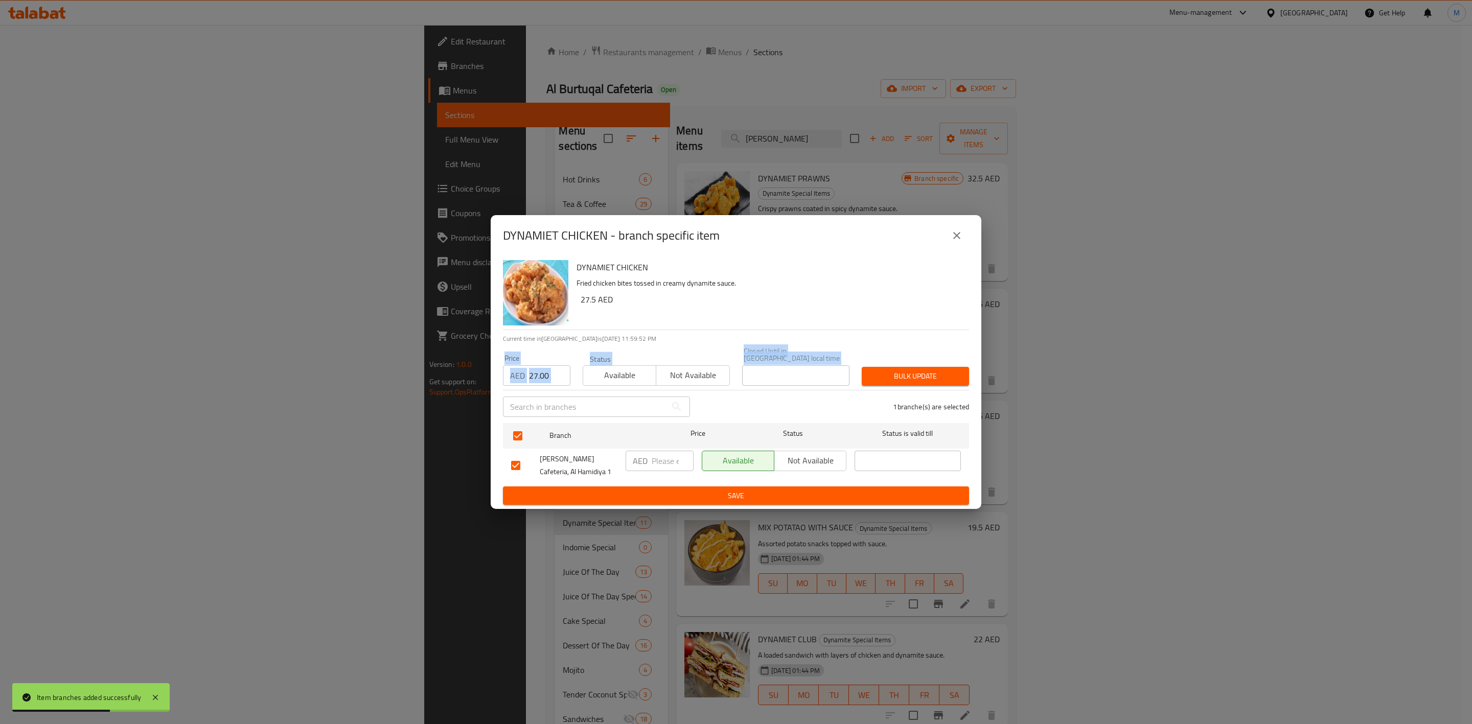
click at [952, 366] on div "Bulk update" at bounding box center [916, 376] width 120 height 31
click at [954, 367] on button "Bulk update" at bounding box center [915, 376] width 107 height 19
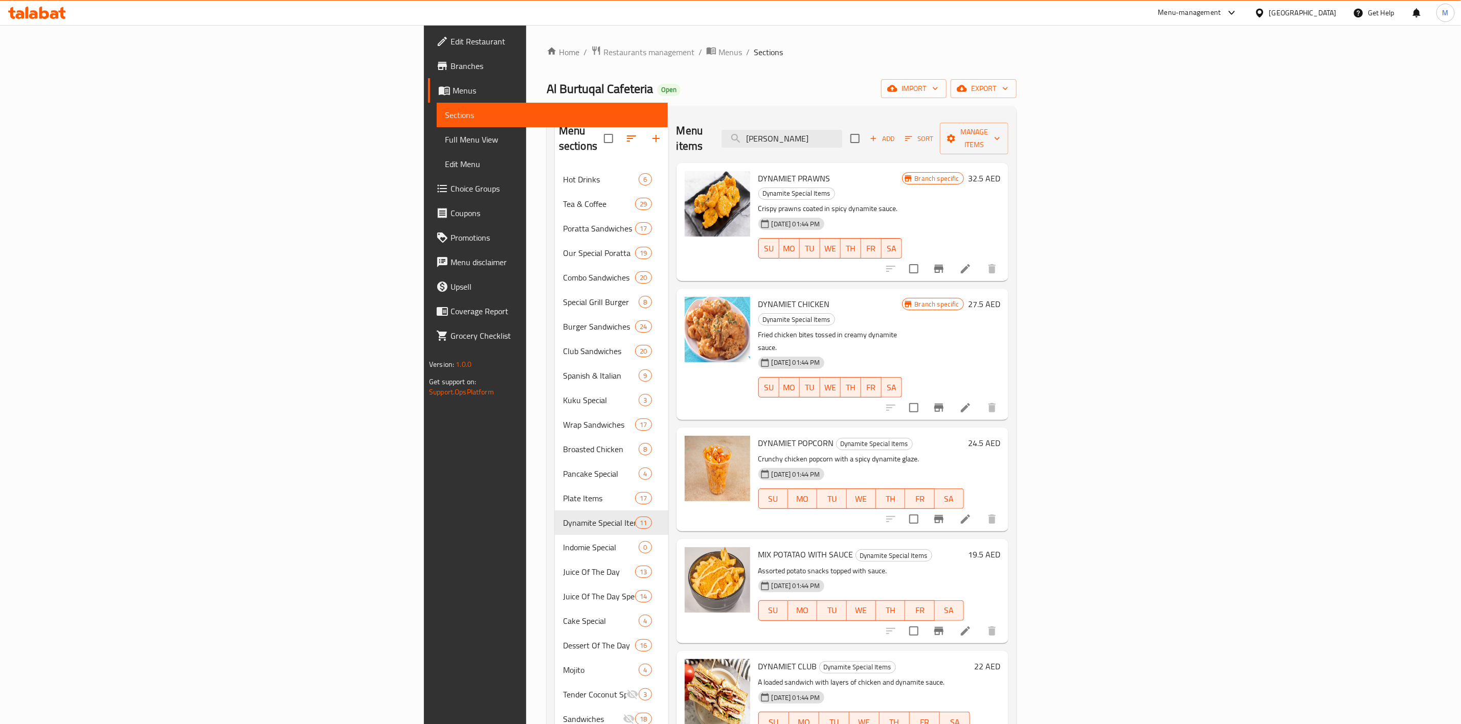
scroll to position [77, 0]
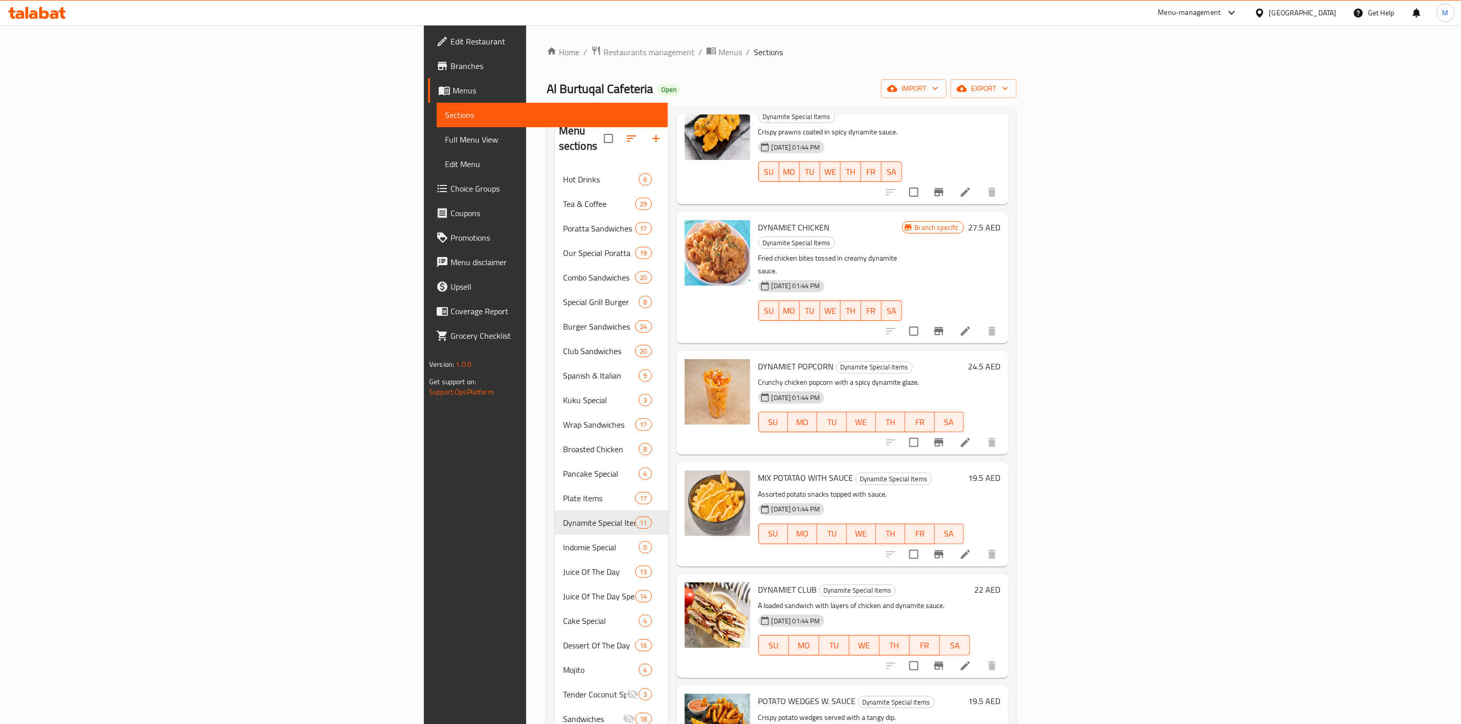
click at [980, 545] on li at bounding box center [965, 554] width 29 height 18
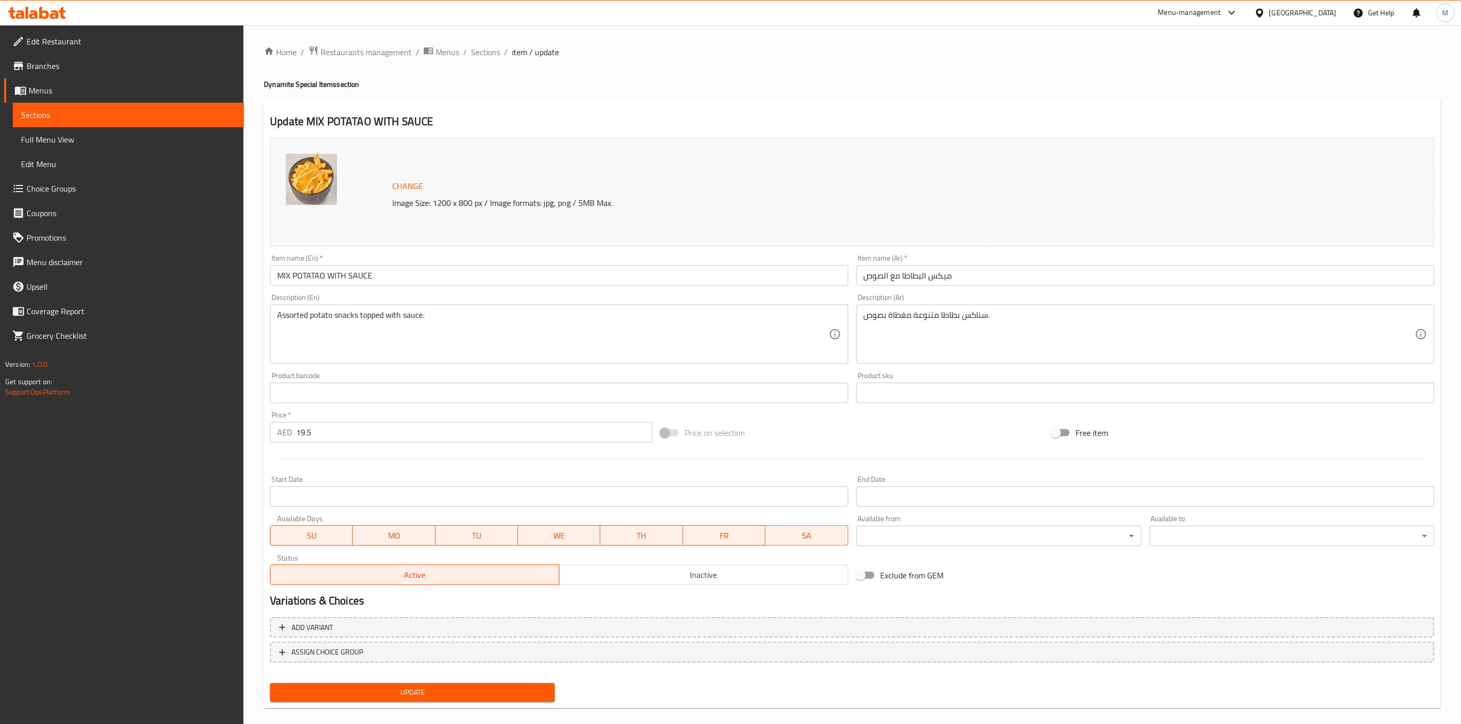
click at [477, 261] on div "Item name (En)   * MIX POTATAO WITH SAUCE Item name (En) *" at bounding box center [559, 270] width 578 height 31
click at [477, 264] on div "Item name (En)   * MIX POTATAO WITH SAUCE Item name (En) *" at bounding box center [559, 270] width 578 height 31
click at [481, 275] on input "MIX POTATAO WITH SAUCE" at bounding box center [559, 275] width 578 height 20
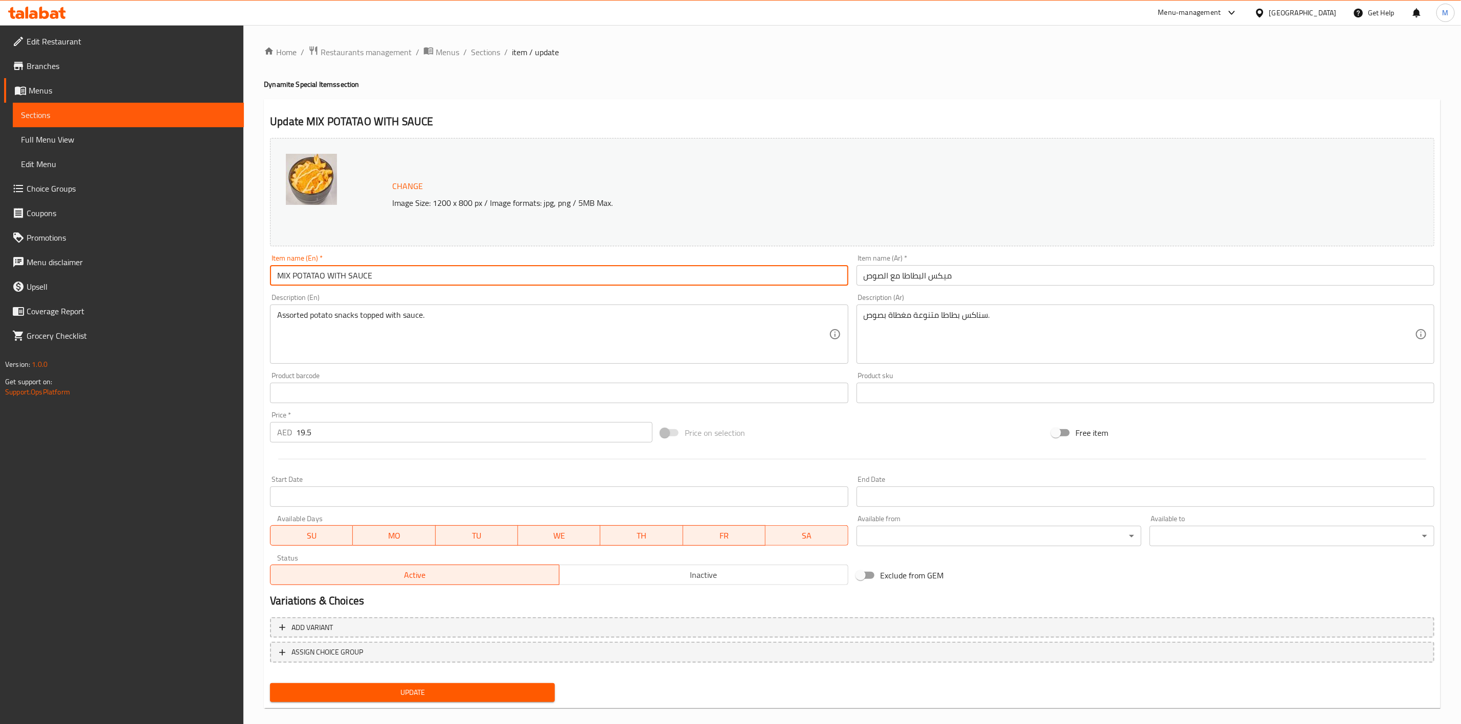
click at [481, 275] on input "MIX POTATAO WITH SAUCE" at bounding box center [559, 275] width 578 height 20
paste input "CHEESE POTATO"
type input "CHEESE POTATO"
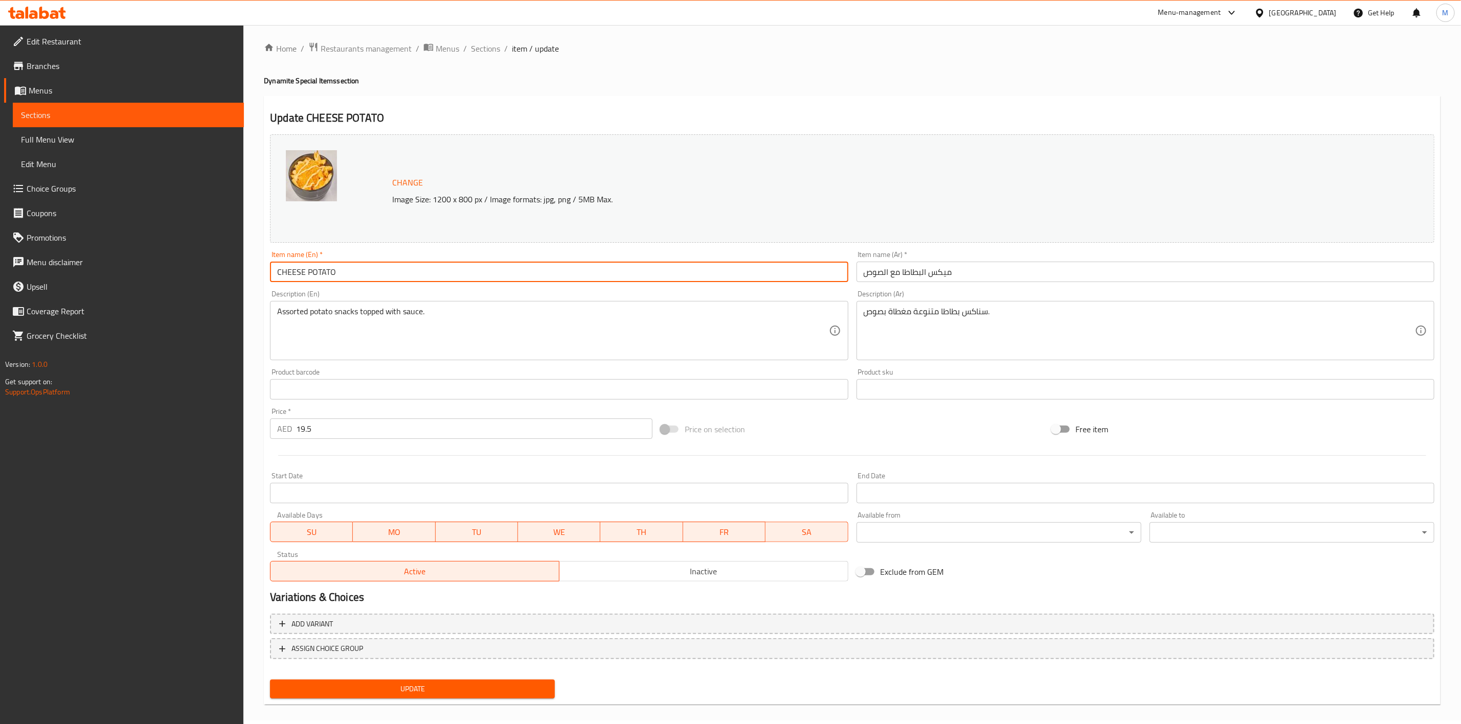
scroll to position [11, 0]
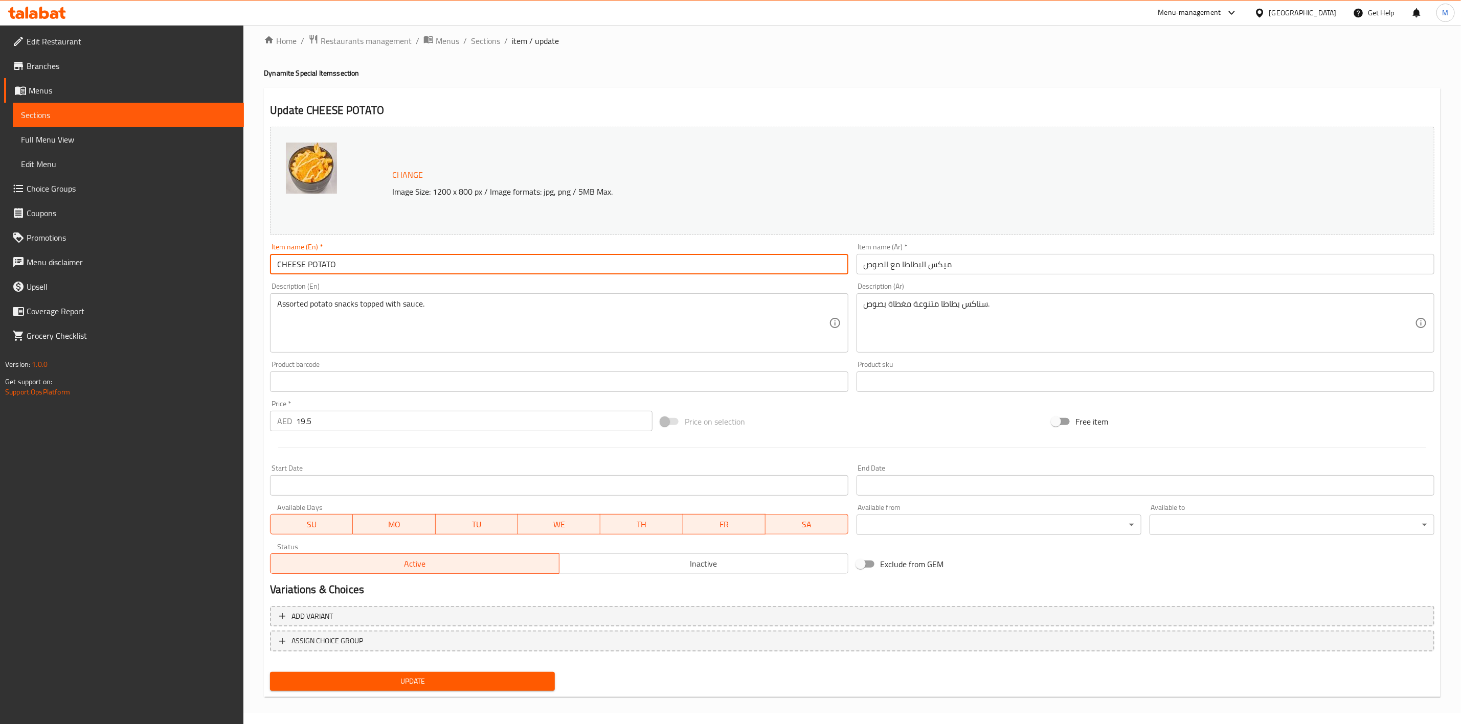
click at [993, 272] on input "ميكس البطاطا مع الصوص" at bounding box center [1145, 264] width 578 height 20
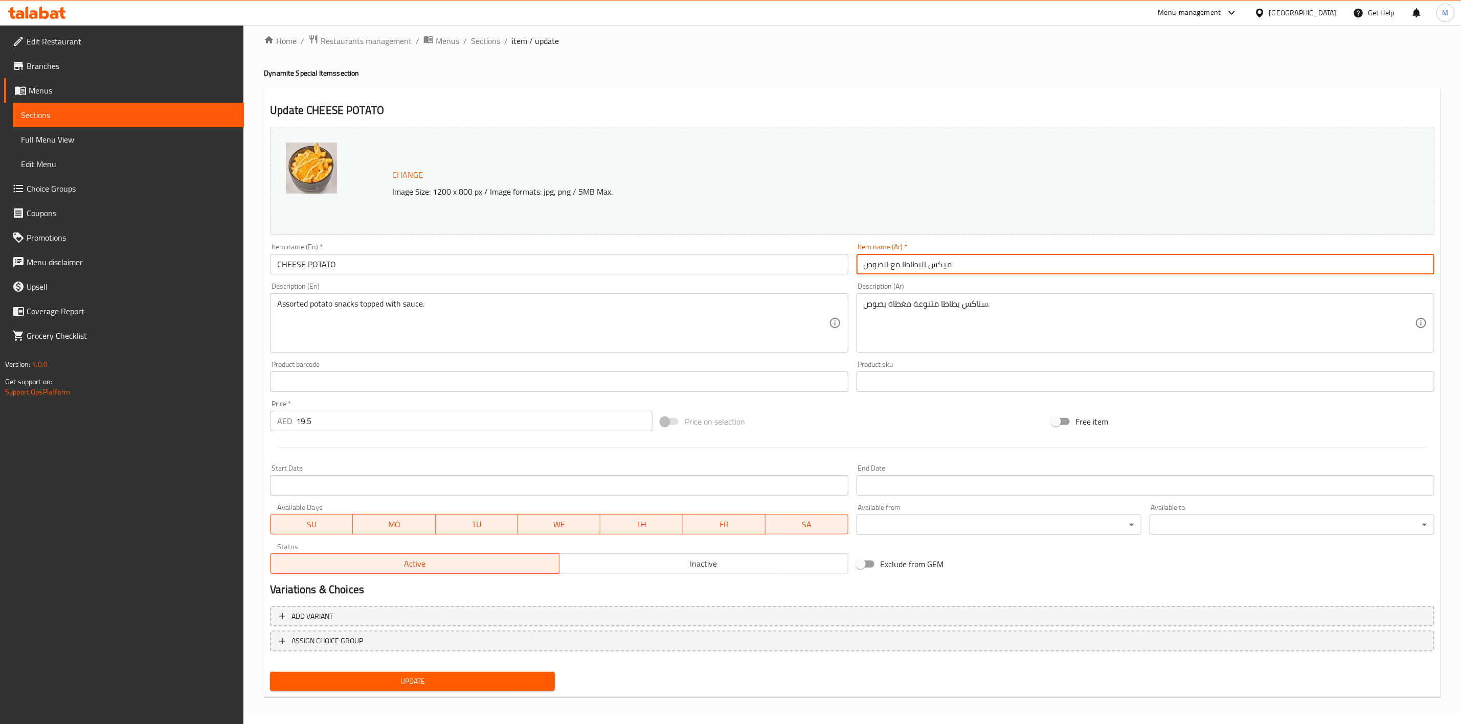
click at [992, 271] on input "ميكس البطاطا مع الصوص" at bounding box center [1145, 264] width 578 height 20
paste input "[PERSON_NAME]"
type input "[PERSON_NAME]"
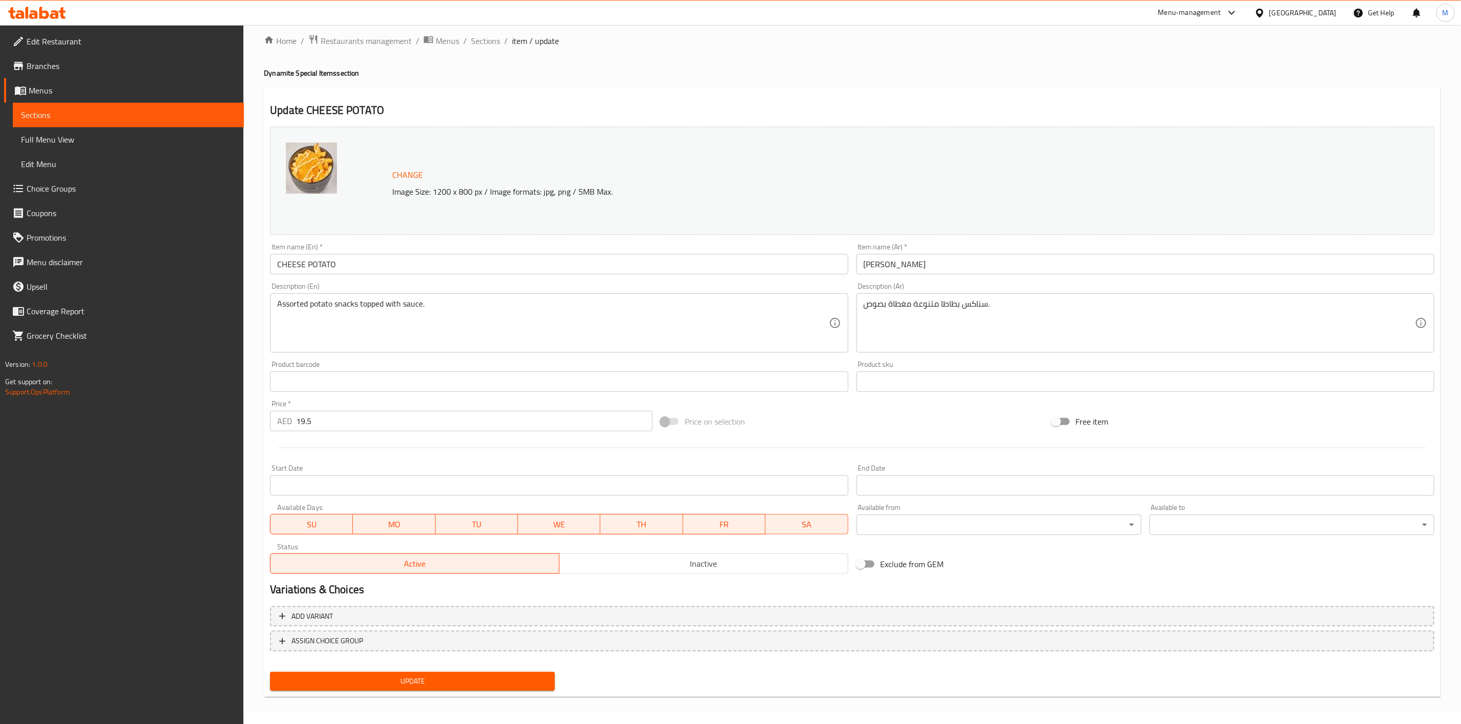
click at [1005, 285] on div "Description (Ar) سناكس بطاطا متنوعة مغطاة بصوص. Description (Ar)" at bounding box center [1145, 318] width 578 height 70
click at [516, 675] on span "Update" at bounding box center [412, 681] width 268 height 13
click at [405, 264] on input "CHEESE POTATO" at bounding box center [559, 264] width 578 height 20
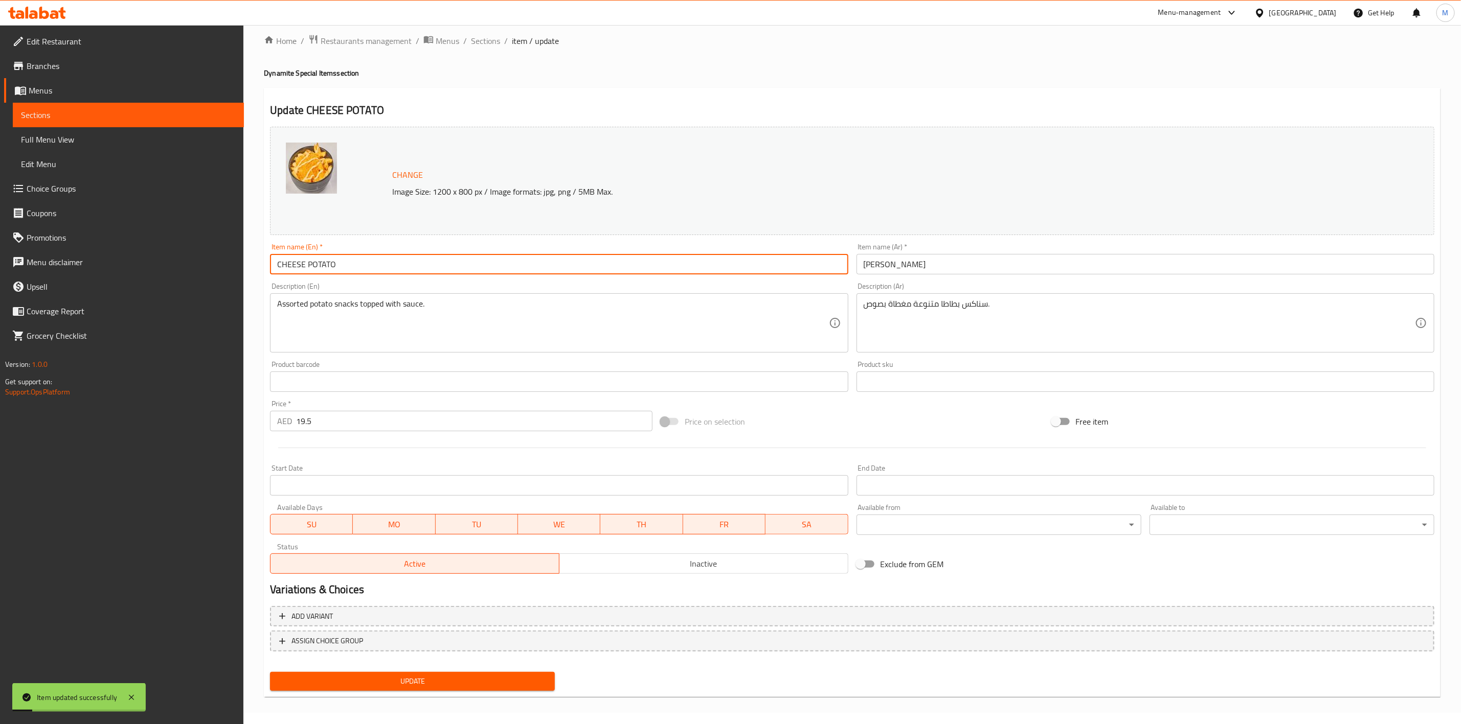
click at [405, 264] on input "CHEESE POTATO" at bounding box center [559, 264] width 578 height 20
type input "Cheese Potato"
click at [442, 678] on span "Update" at bounding box center [412, 681] width 268 height 13
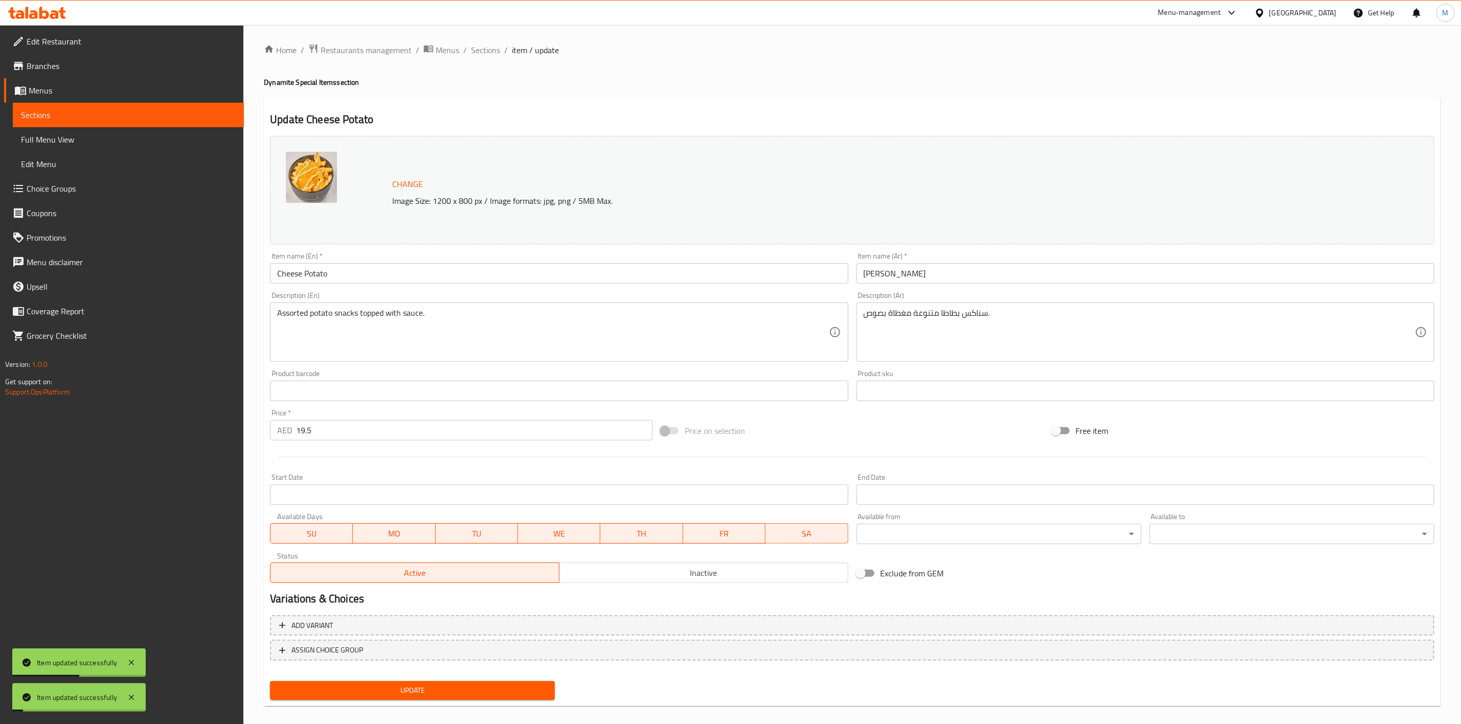
scroll to position [0, 0]
drag, startPoint x: 476, startPoint y: 57, endPoint x: 479, endPoint y: 66, distance: 9.7
click at [476, 57] on span "Sections" at bounding box center [485, 52] width 29 height 12
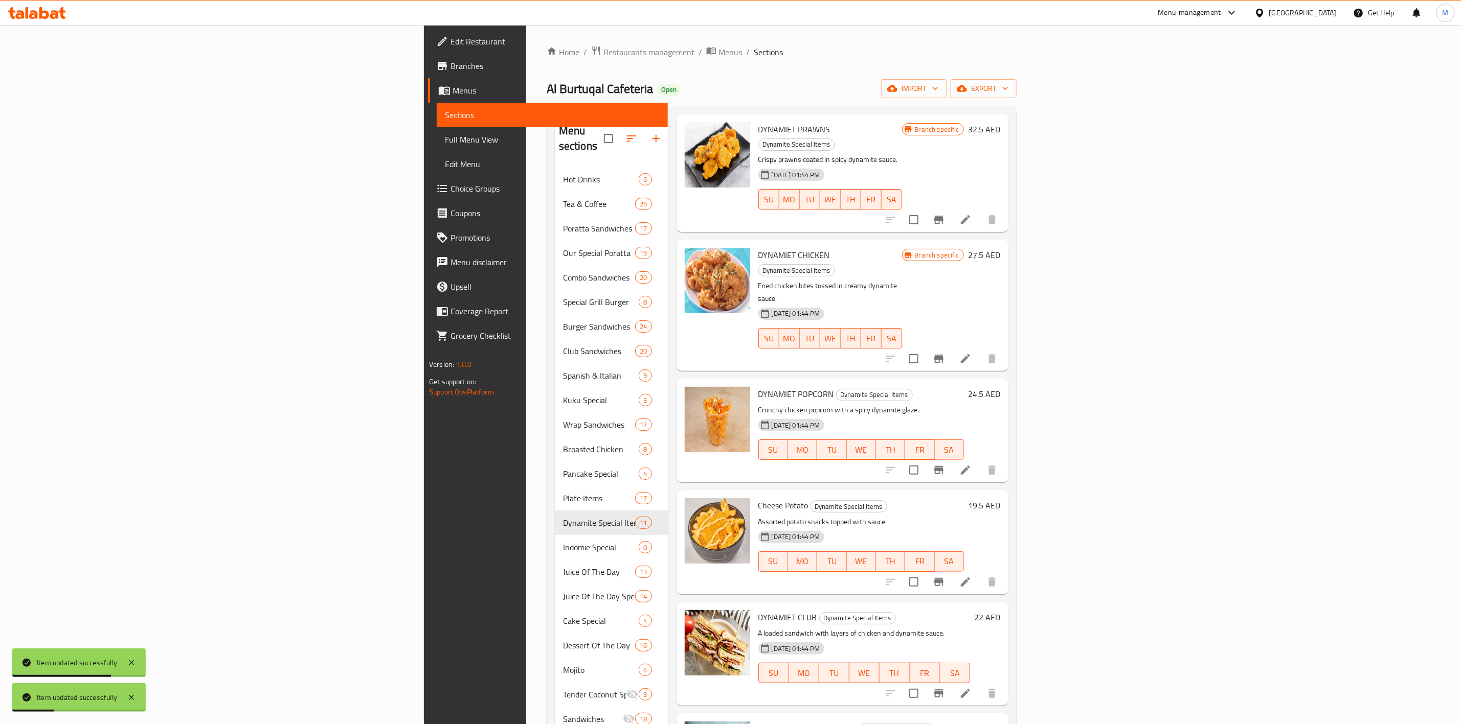
scroll to position [77, 0]
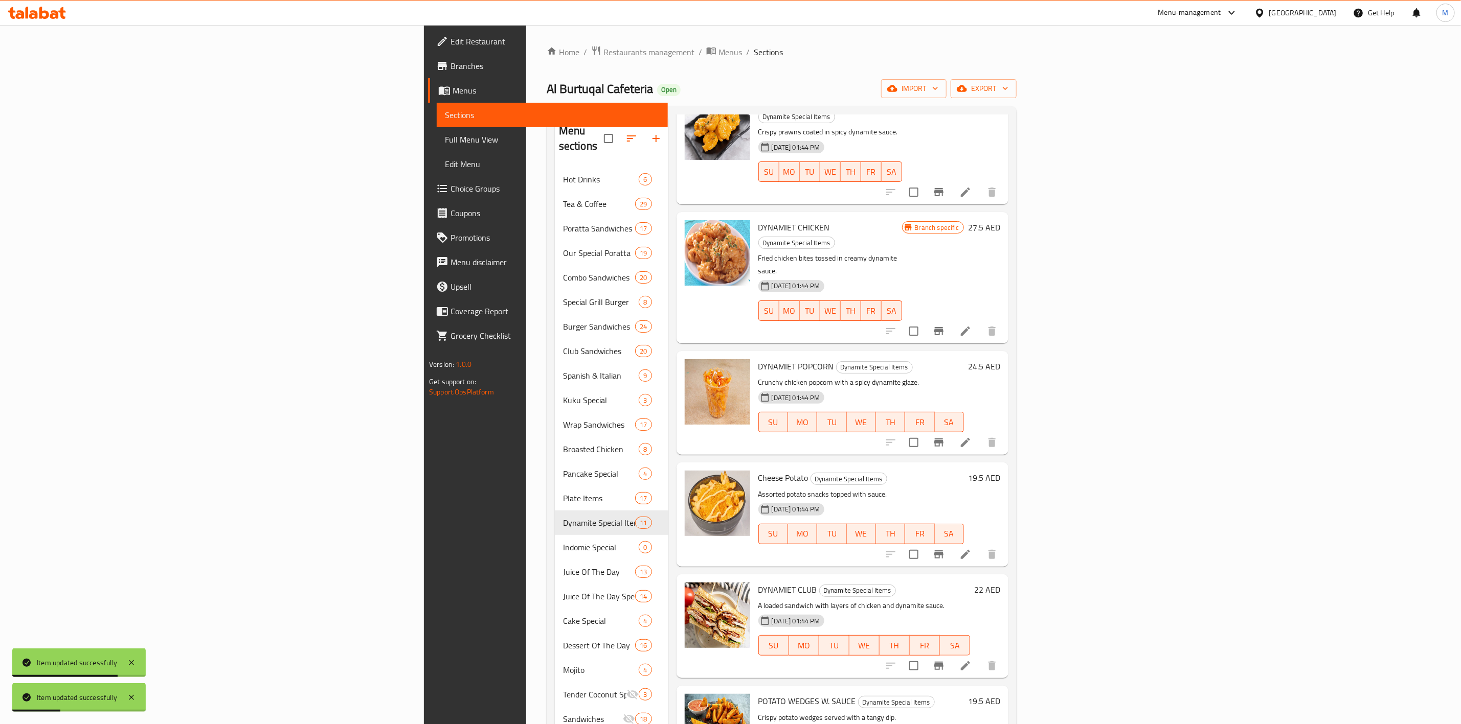
click at [943, 551] on icon "Branch-specific-item" at bounding box center [938, 555] width 9 height 8
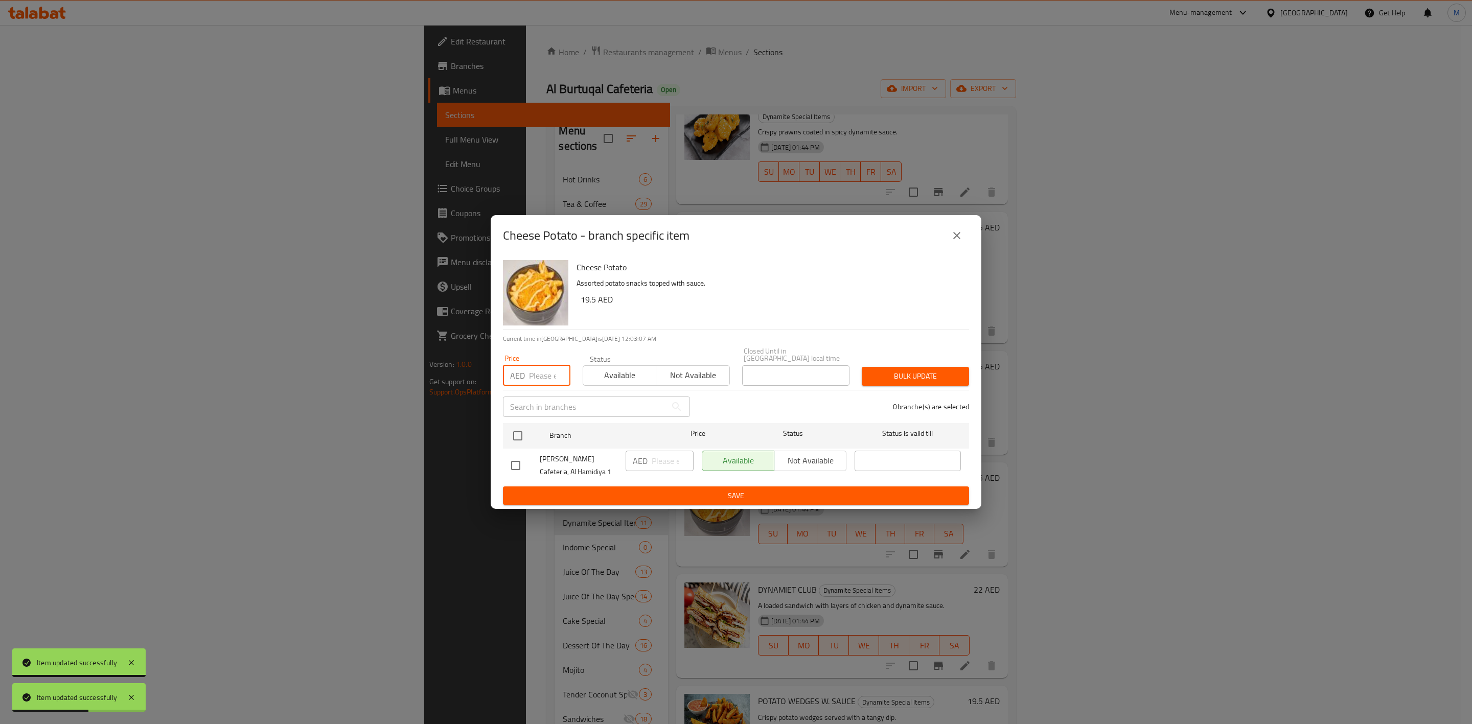
drag, startPoint x: 540, startPoint y: 379, endPoint x: 538, endPoint y: 391, distance: 11.9
click at [540, 379] on input "number" at bounding box center [549, 376] width 41 height 20
paste input "16.20"
type input "16.20"
click at [517, 433] on input "checkbox" at bounding box center [517, 435] width 21 height 21
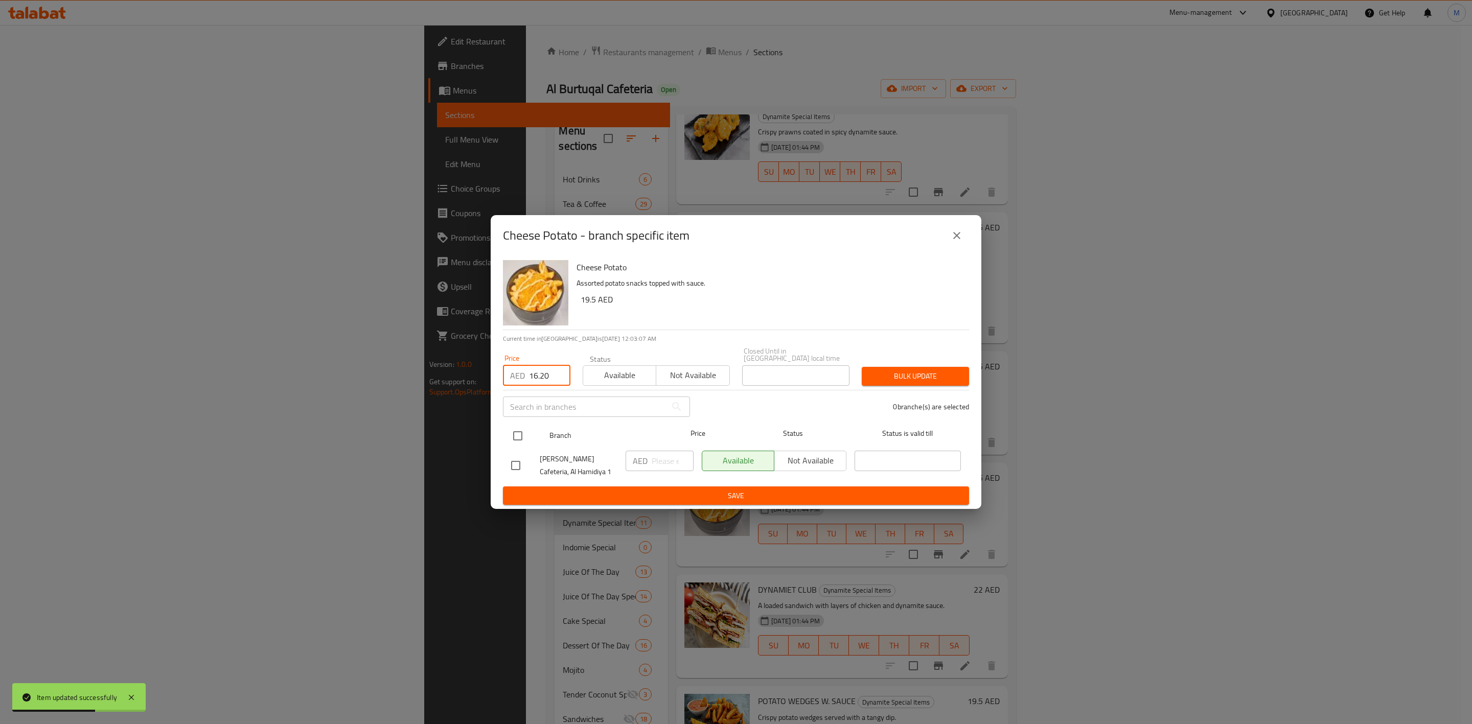
checkbox input "true"
click at [901, 378] on span "Bulk update" at bounding box center [915, 376] width 91 height 13
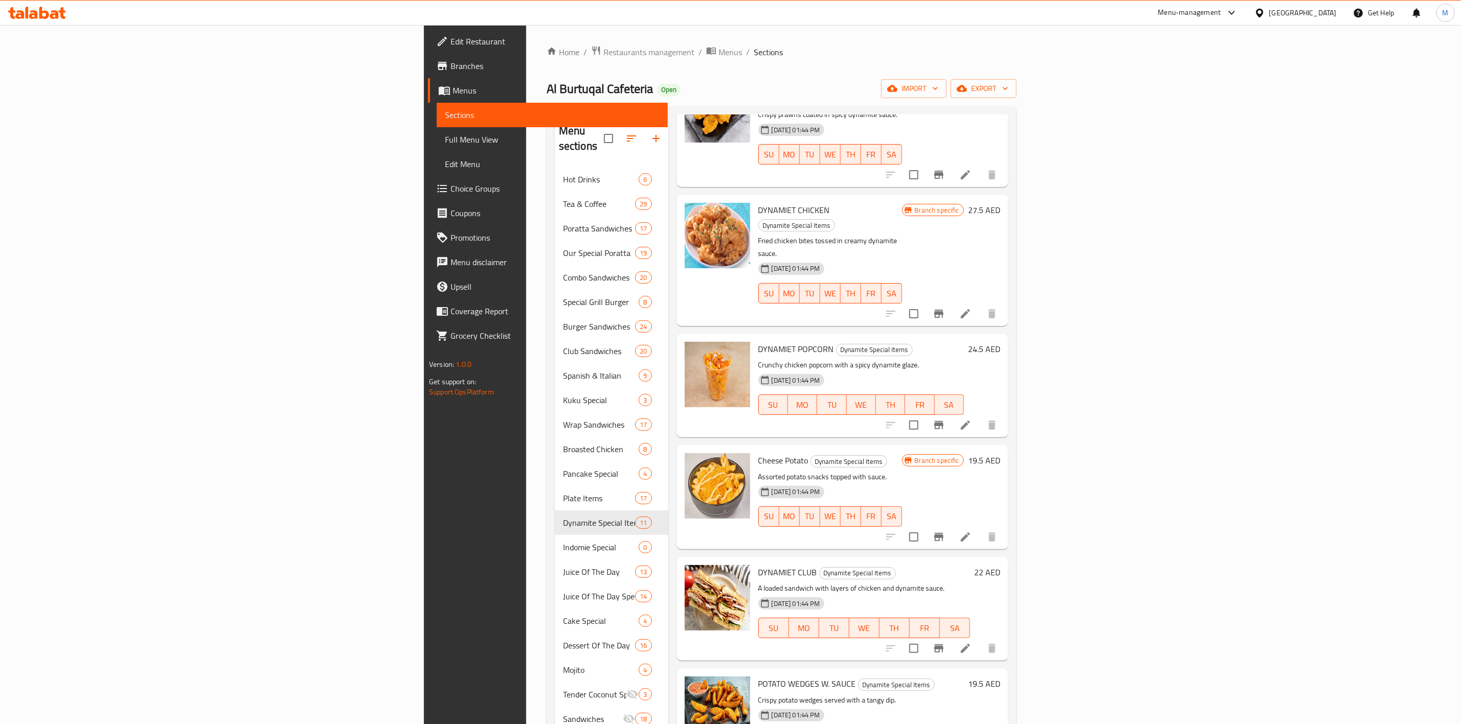
scroll to position [0, 0]
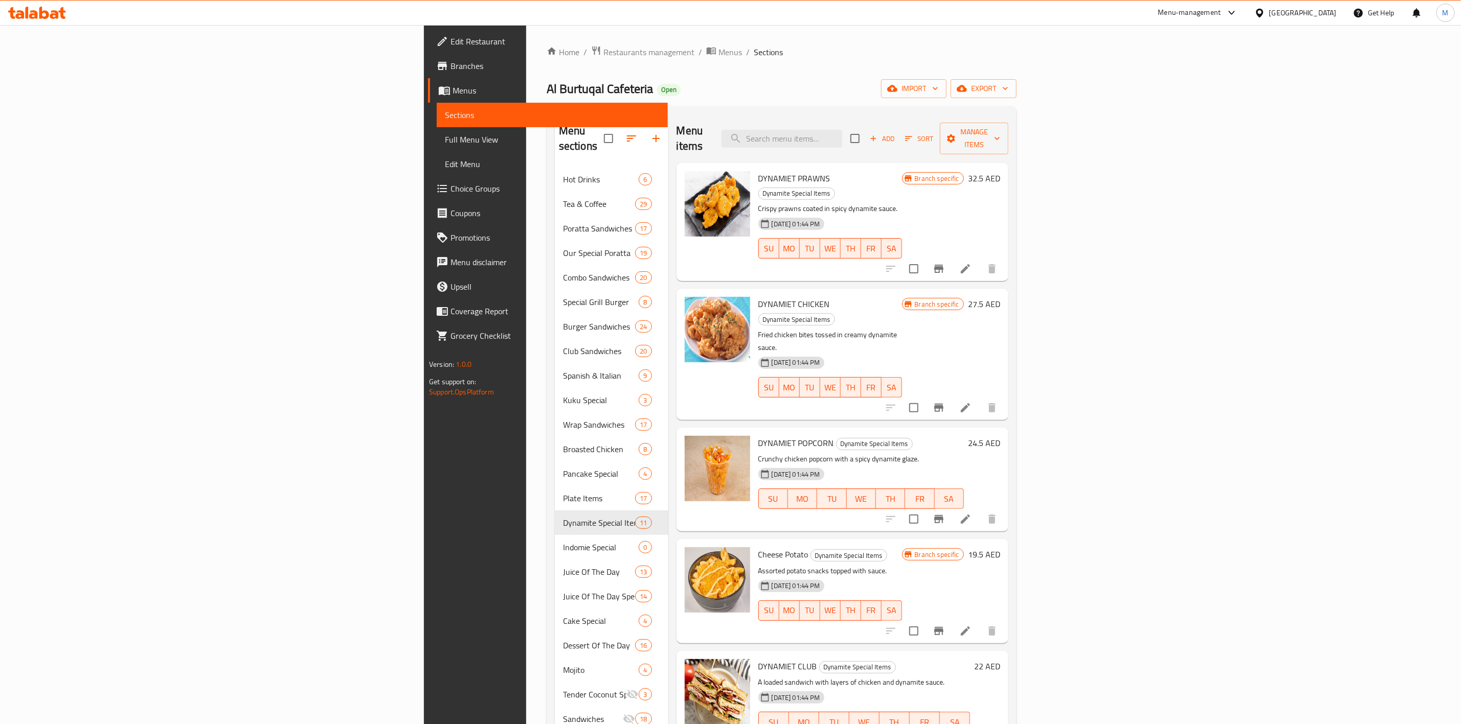
click at [896, 133] on span "Add" at bounding box center [882, 139] width 28 height 12
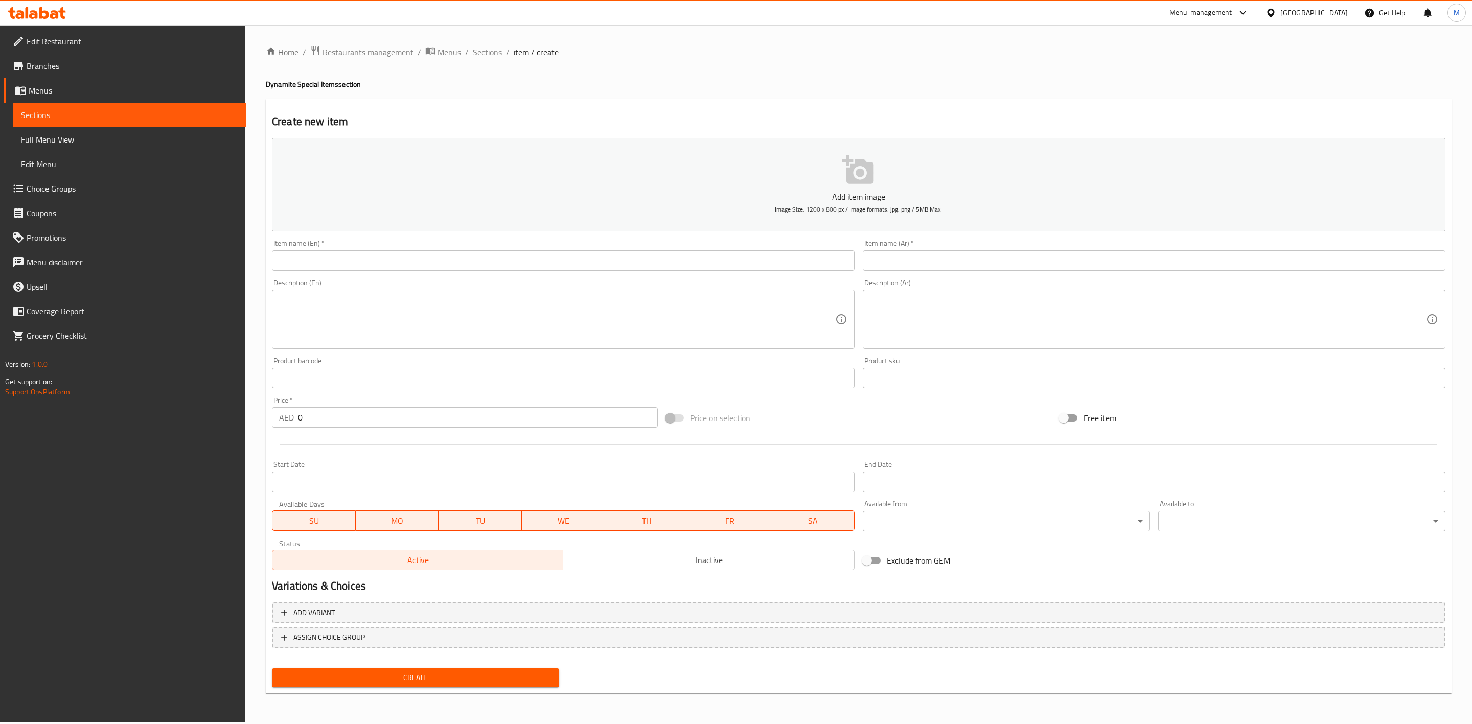
click at [488, 260] on input "text" at bounding box center [563, 261] width 583 height 20
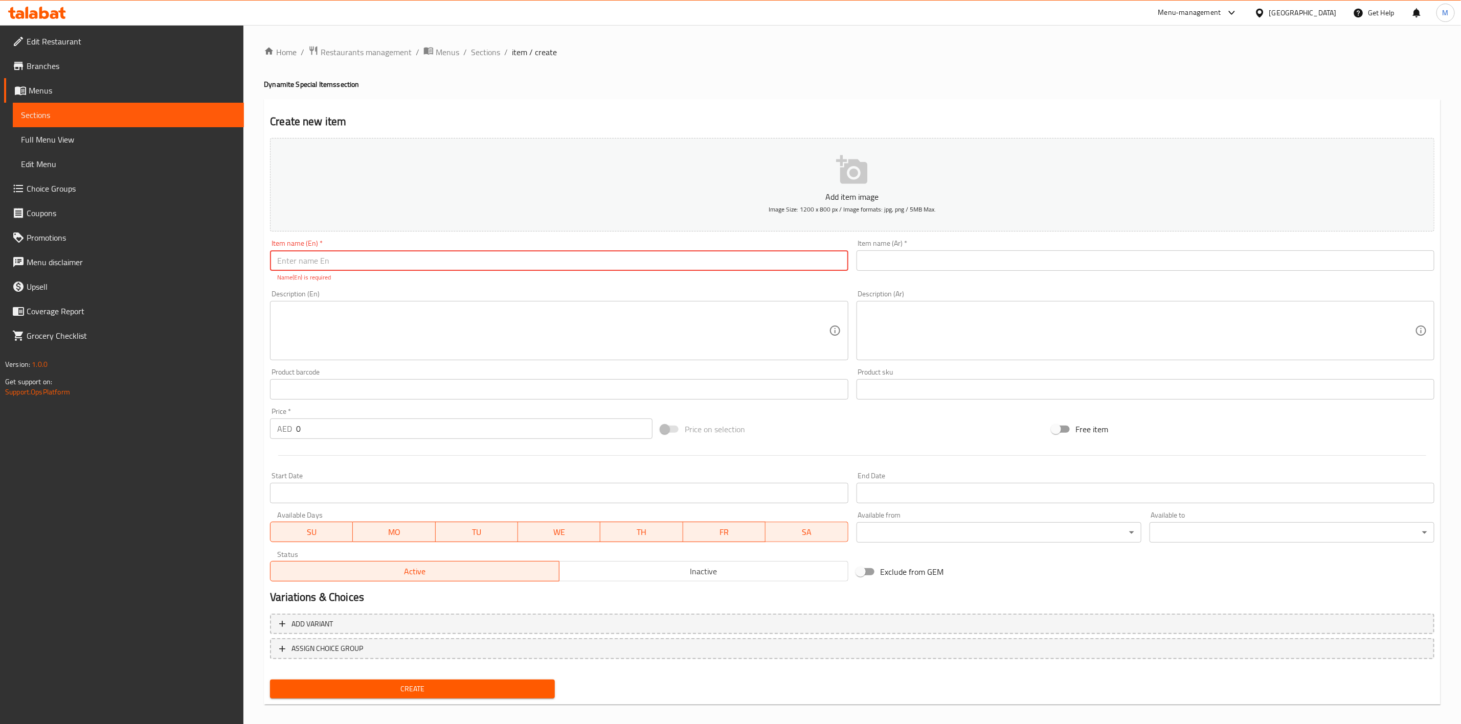
click at [672, 264] on input "text" at bounding box center [559, 261] width 578 height 20
paste input "POPCORN CHEESE CHEETOS"
click at [593, 261] on input "POPCORN CHEESE CHEETOS" at bounding box center [559, 261] width 578 height 20
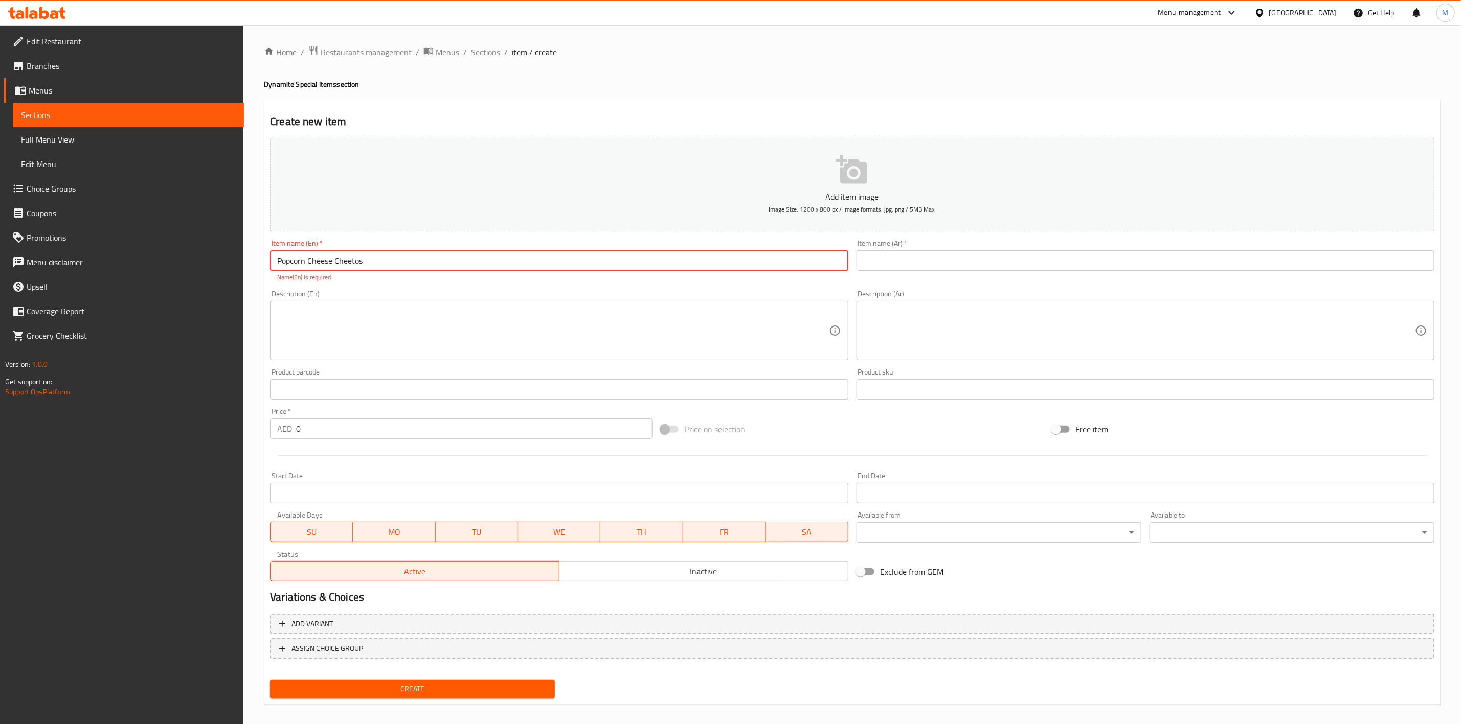
type input "Popcorn Cheese Cheetos"
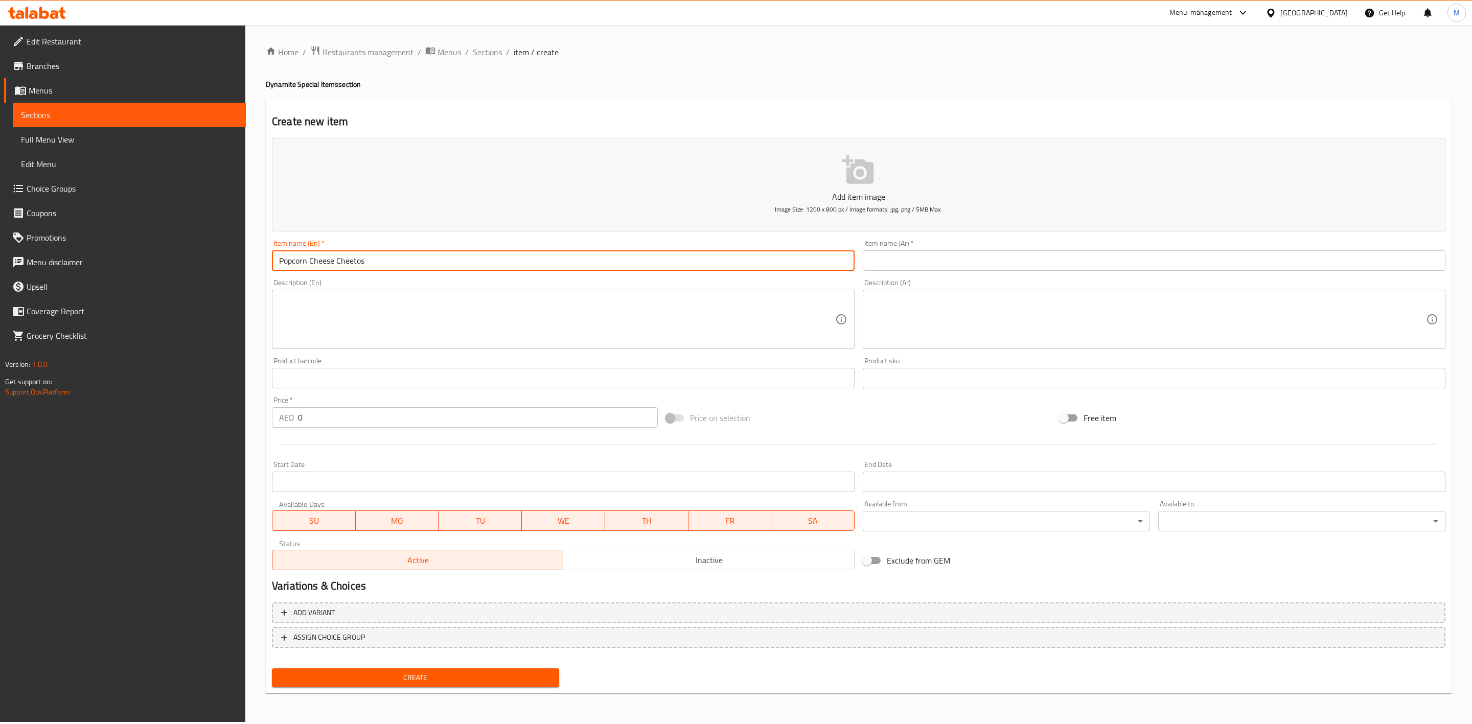
click at [1003, 265] on input "text" at bounding box center [1154, 261] width 583 height 20
paste input "[PERSON_NAME]"
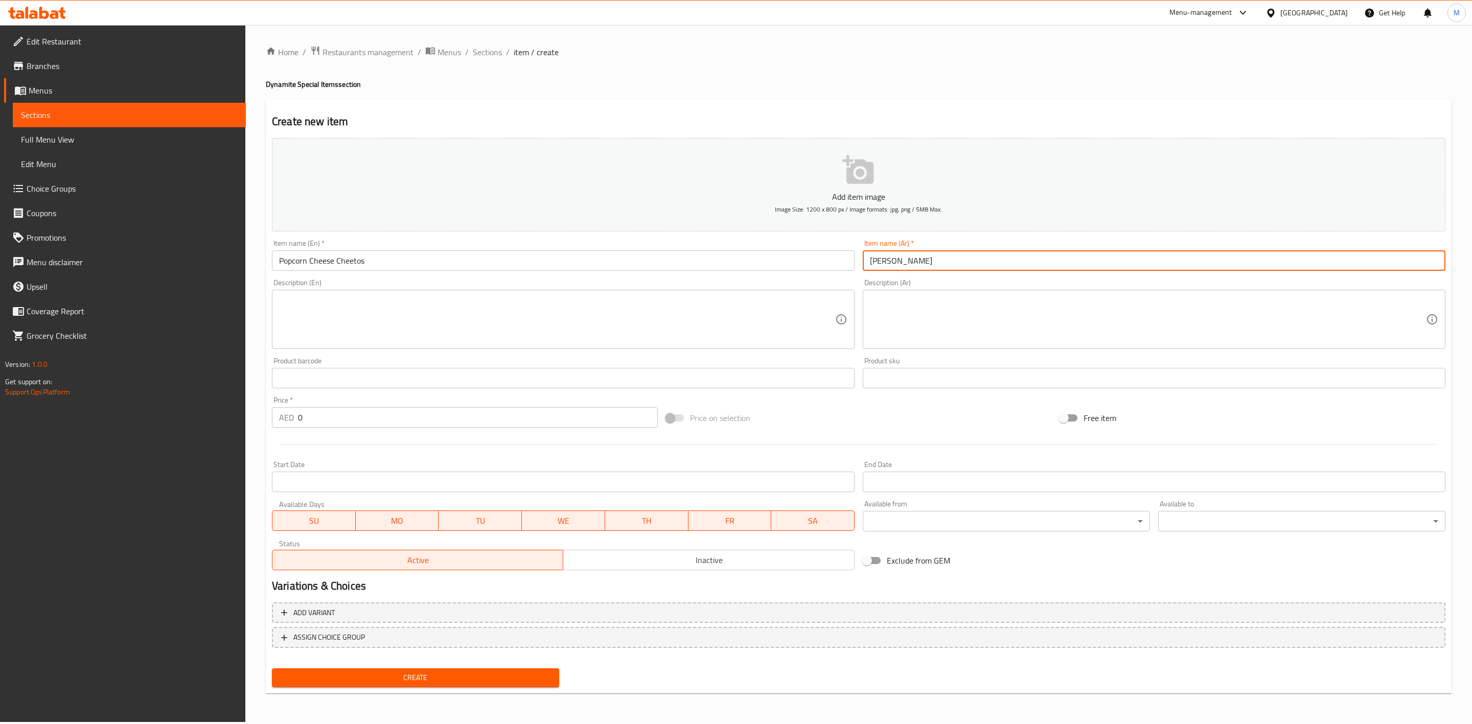
type input "[PERSON_NAME]"
click at [1007, 281] on div "Description (Ar) Description (Ar)" at bounding box center [1154, 314] width 583 height 70
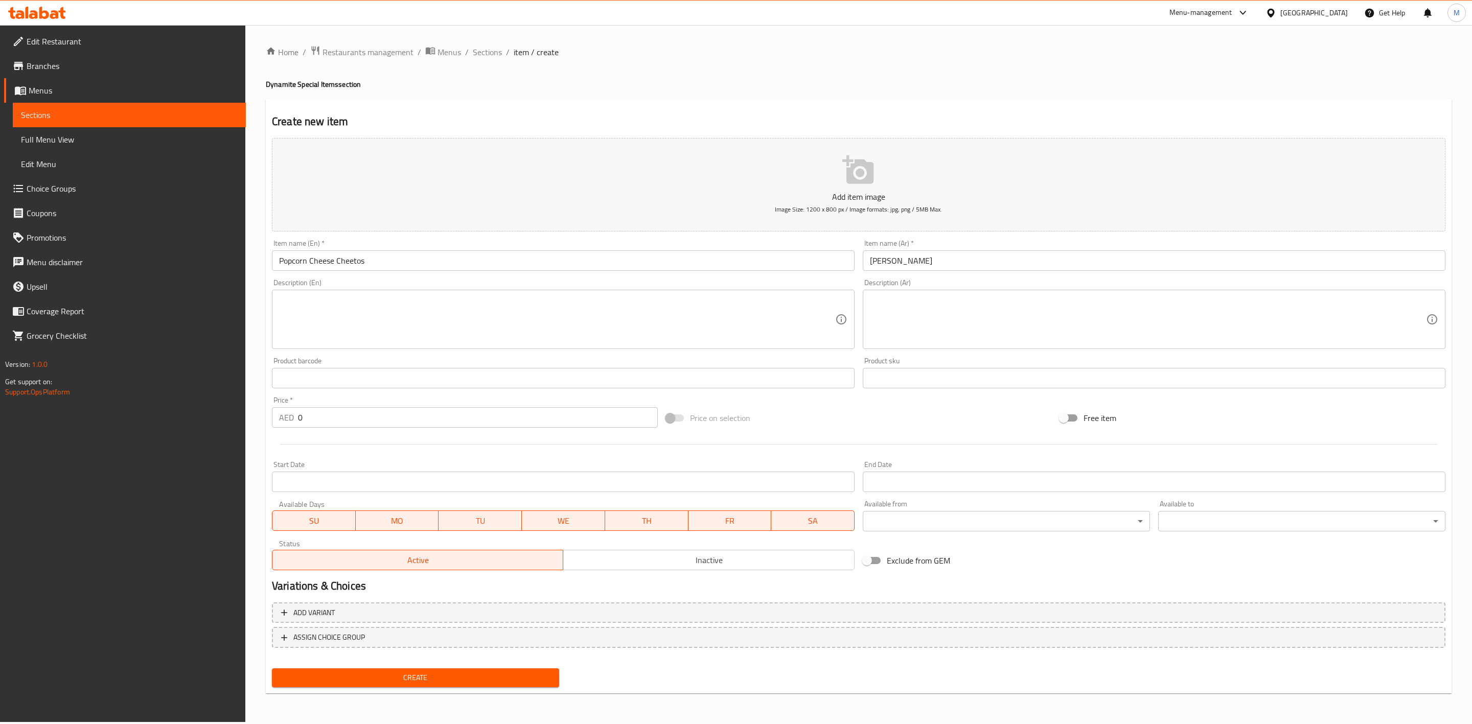
click at [1002, 264] on input "[PERSON_NAME]" at bounding box center [1154, 261] width 583 height 20
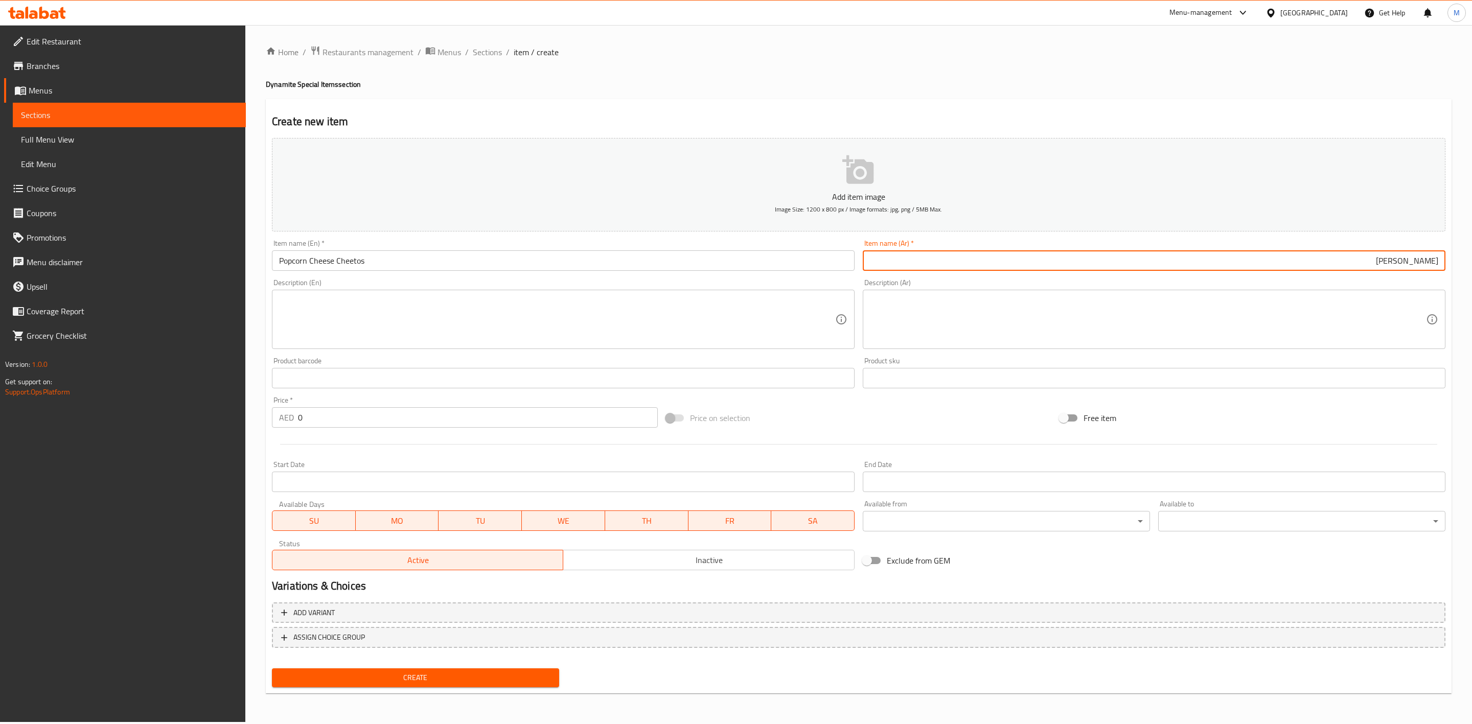
click at [1000, 287] on div "Description (Ar) Description (Ar)" at bounding box center [1154, 314] width 583 height 70
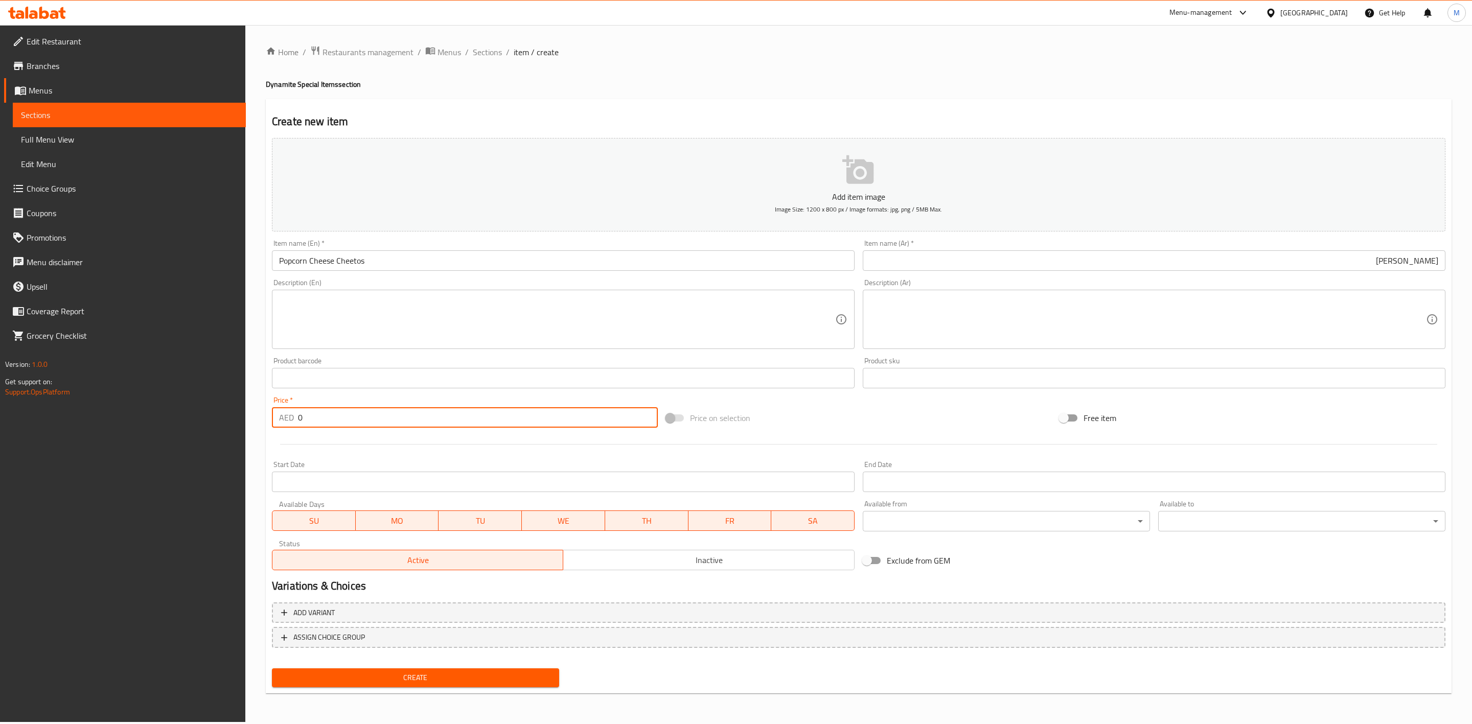
drag, startPoint x: 322, startPoint y: 417, endPoint x: 276, endPoint y: 425, distance: 46.7
click at [280, 423] on div "AED 0 Price *" at bounding box center [465, 417] width 386 height 20
paste input "24.3"
type input "24.30"
click at [312, 443] on div at bounding box center [859, 444] width 1182 height 25
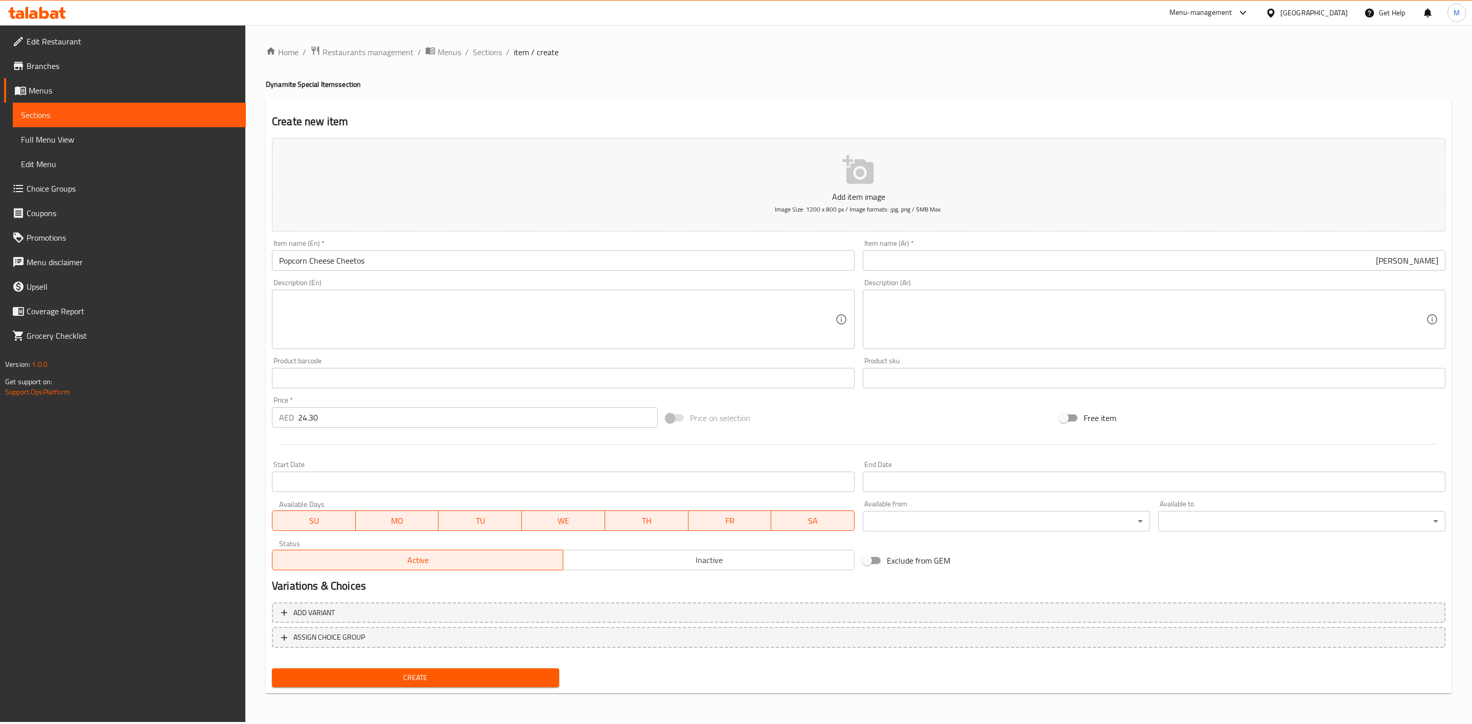
click at [382, 669] on button "Create" at bounding box center [415, 678] width 287 height 19
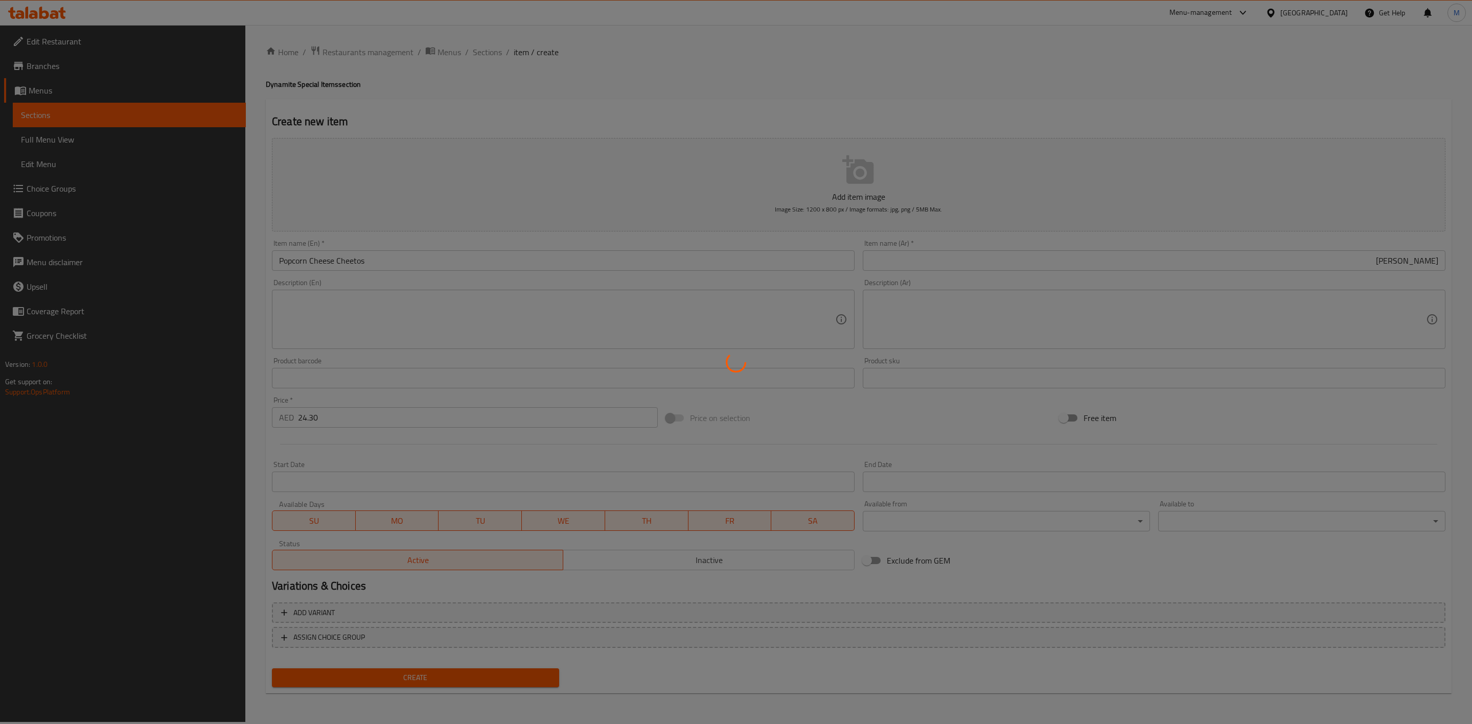
type input "0"
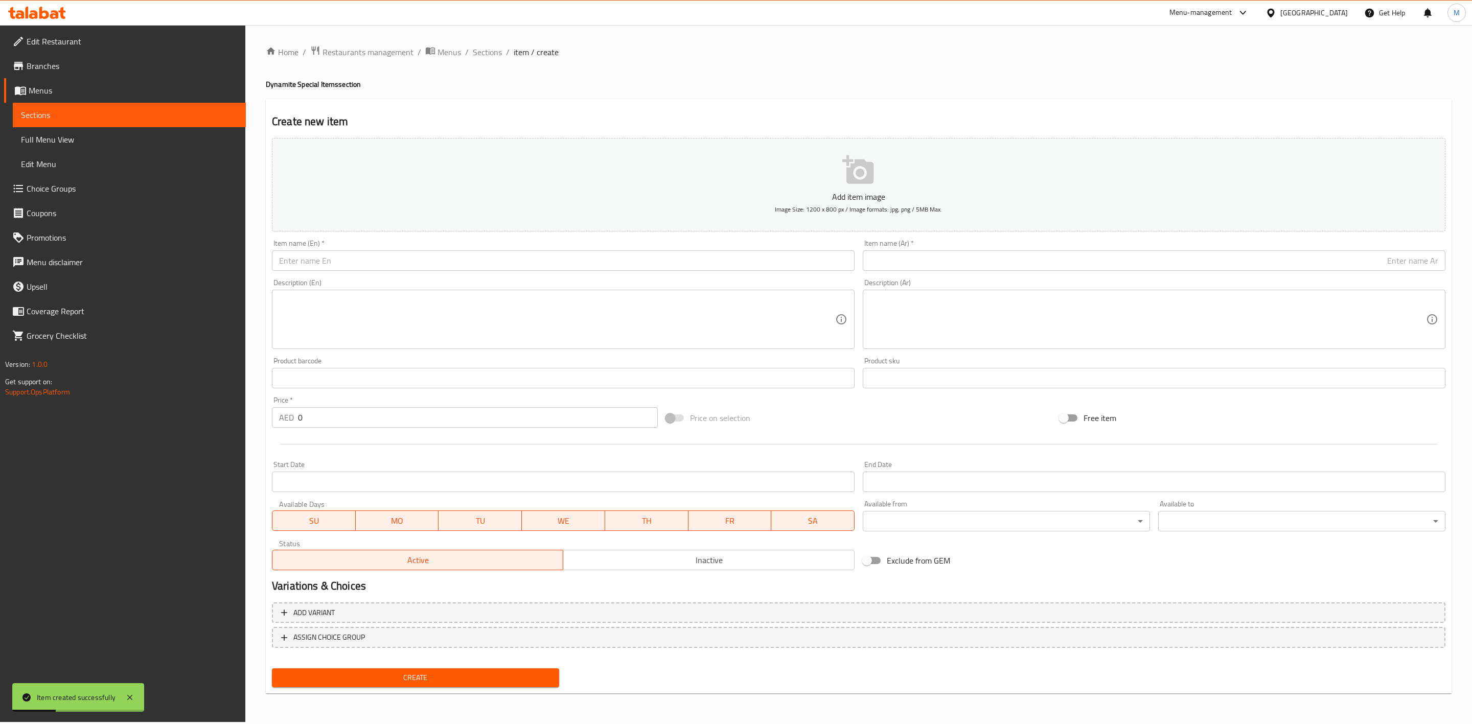
click at [477, 60] on div "Home / Restaurants management / Menus / Sections / item / create Dynamite Speci…" at bounding box center [859, 373] width 1186 height 656
click at [483, 54] on span "Sections" at bounding box center [487, 52] width 29 height 12
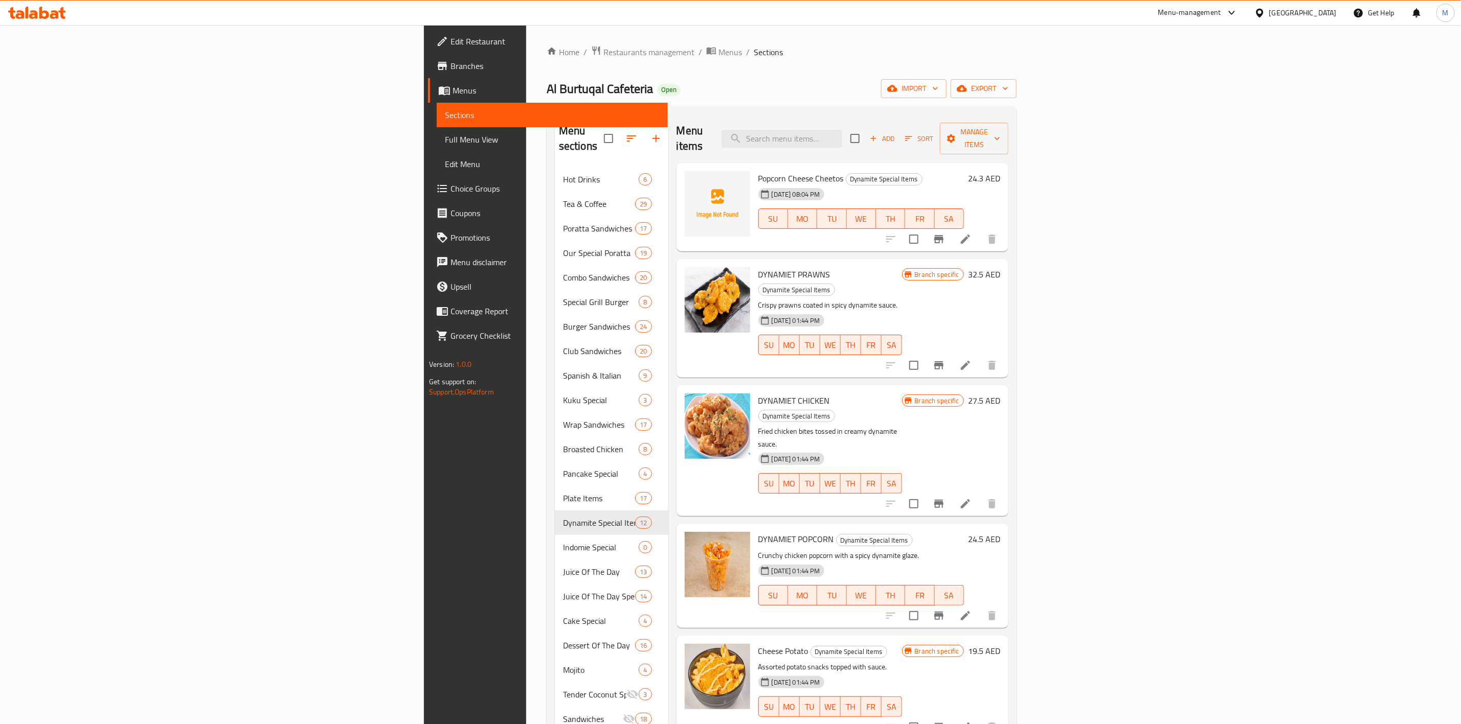
click at [896, 133] on span "Add" at bounding box center [882, 139] width 28 height 12
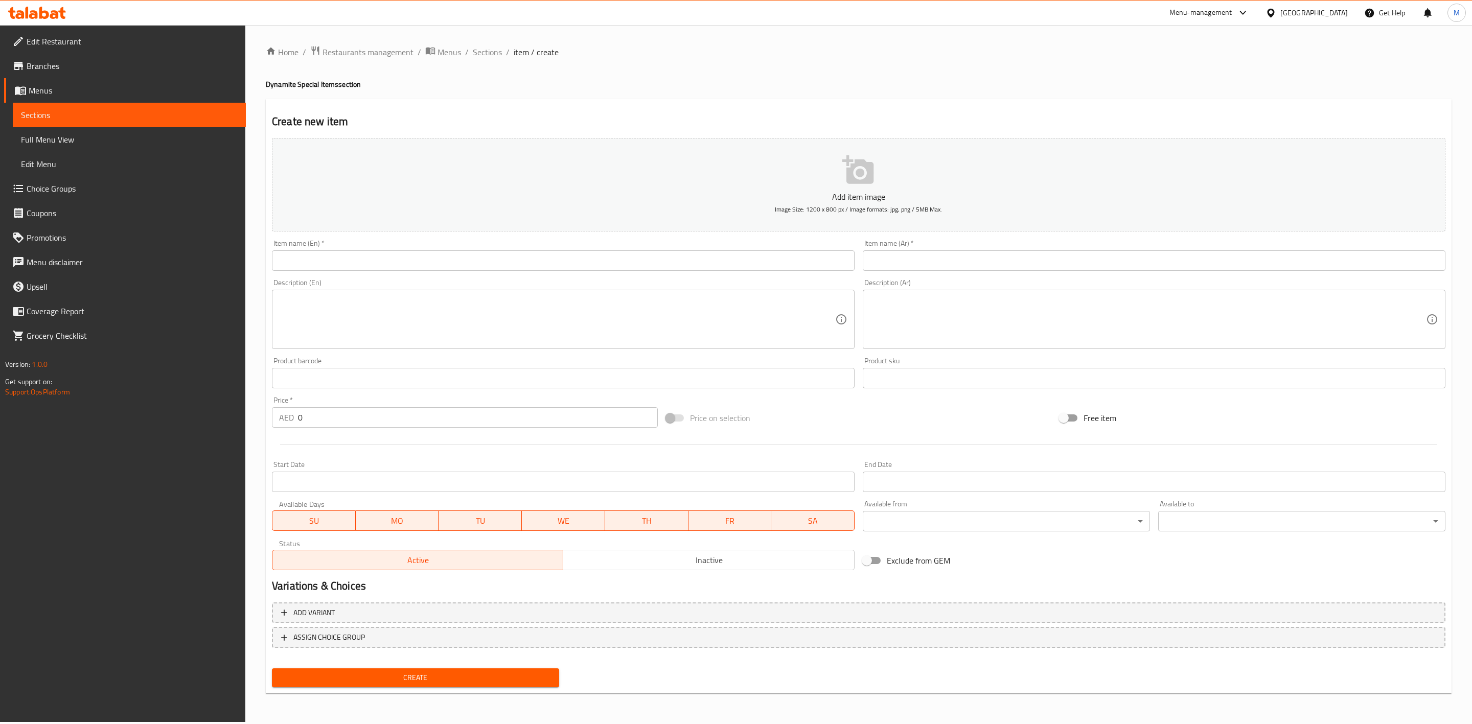
click at [544, 241] on div "Item name (En)   * Item name (En) *" at bounding box center [563, 255] width 583 height 31
click at [547, 261] on input "text" at bounding box center [563, 261] width 583 height 20
paste input "CRISPY DYNAMITE NUGGETS"
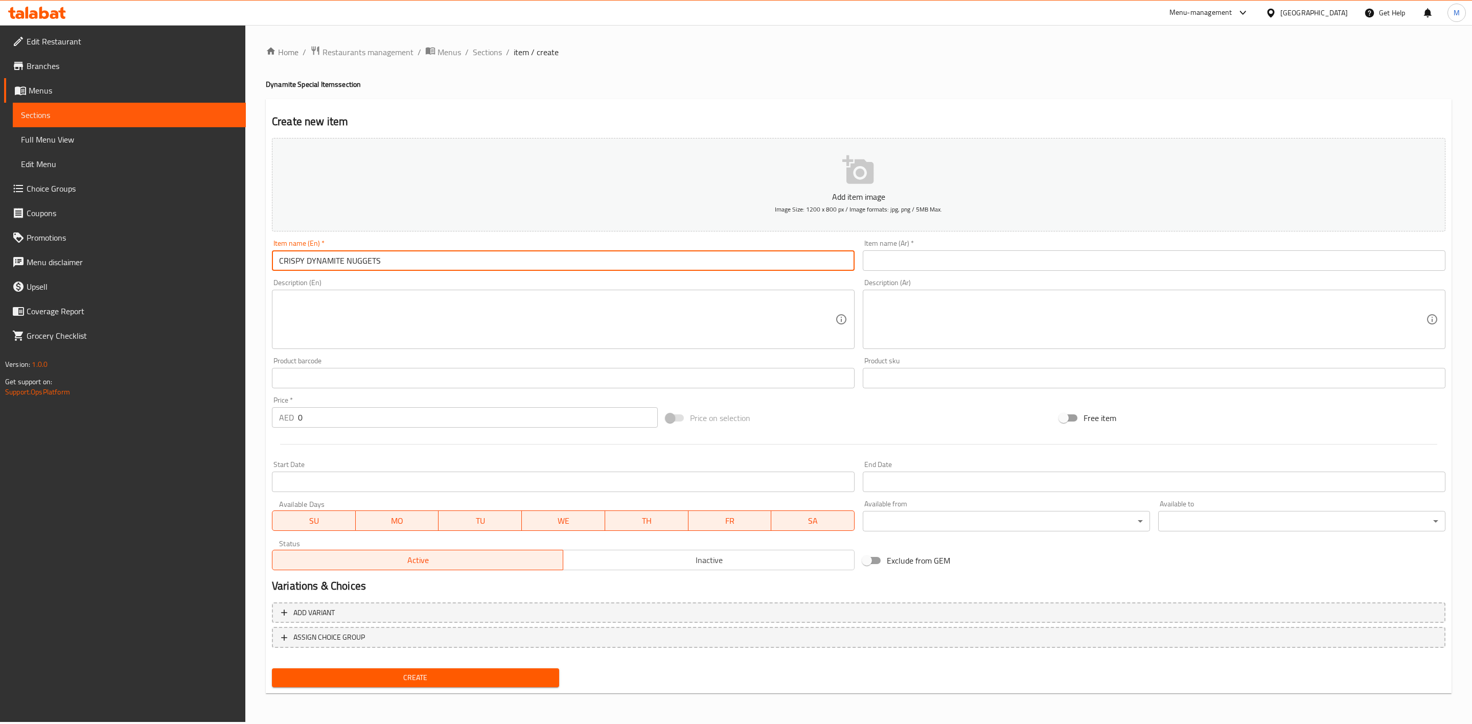
click at [544, 270] on input "CRISPY DYNAMITE NUGGETS" at bounding box center [563, 261] width 583 height 20
type input "Crispy Dynamite Nuggets"
click at [957, 278] on div "Description (Ar) Description (Ar)" at bounding box center [1154, 314] width 591 height 78
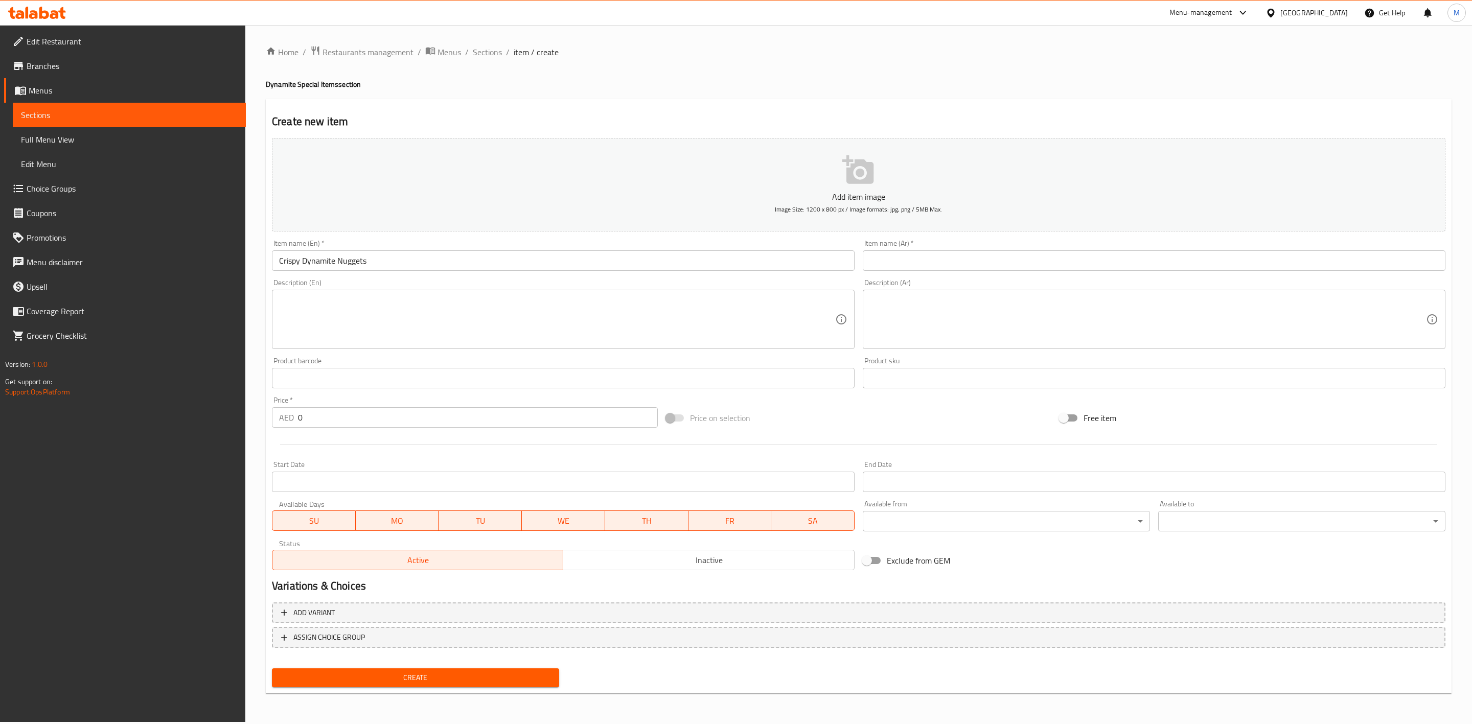
click at [957, 272] on div "Item name (Ar)   * Item name (Ar) *" at bounding box center [1154, 255] width 591 height 39
click at [959, 270] on input "text" at bounding box center [1154, 261] width 583 height 20
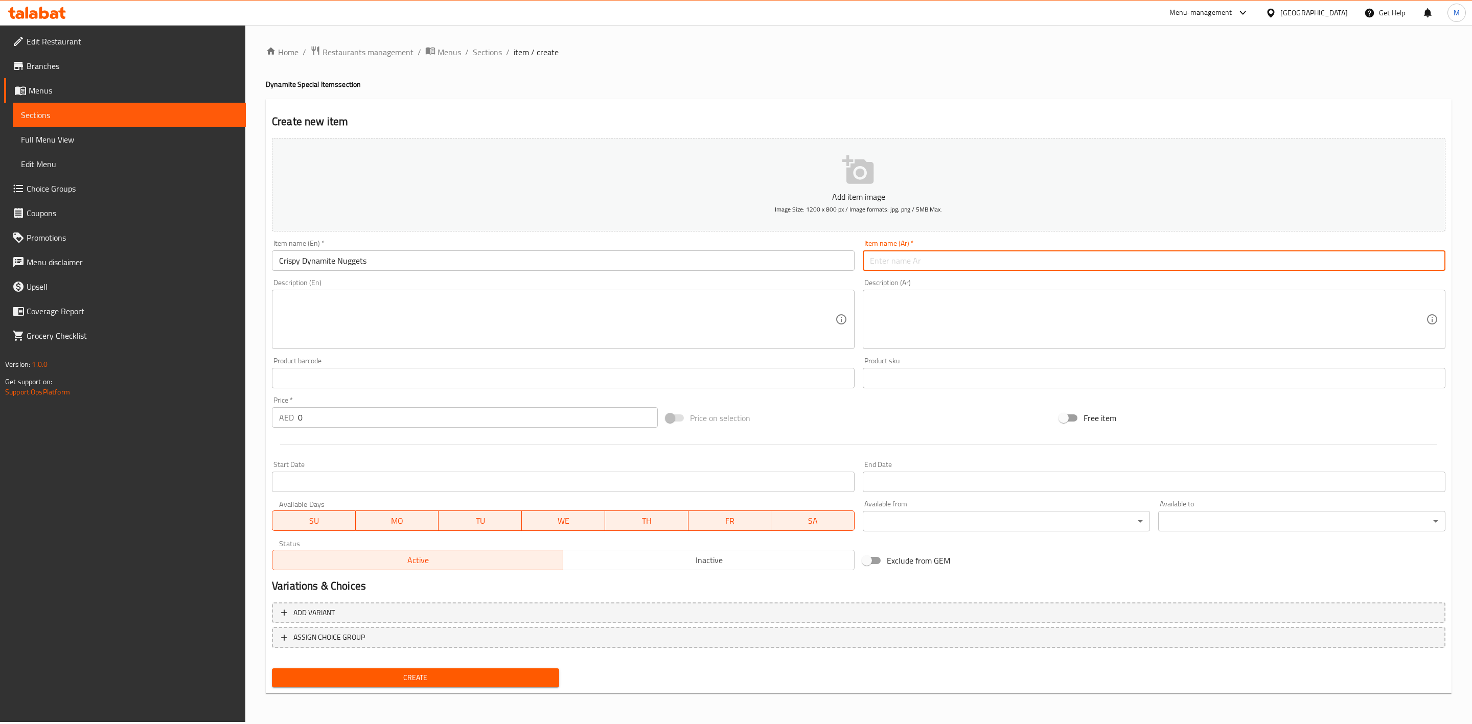
paste input "[PERSON_NAME]"
type input "[PERSON_NAME]"
click at [969, 284] on div "Description (Ar) Description (Ar)" at bounding box center [1154, 314] width 583 height 70
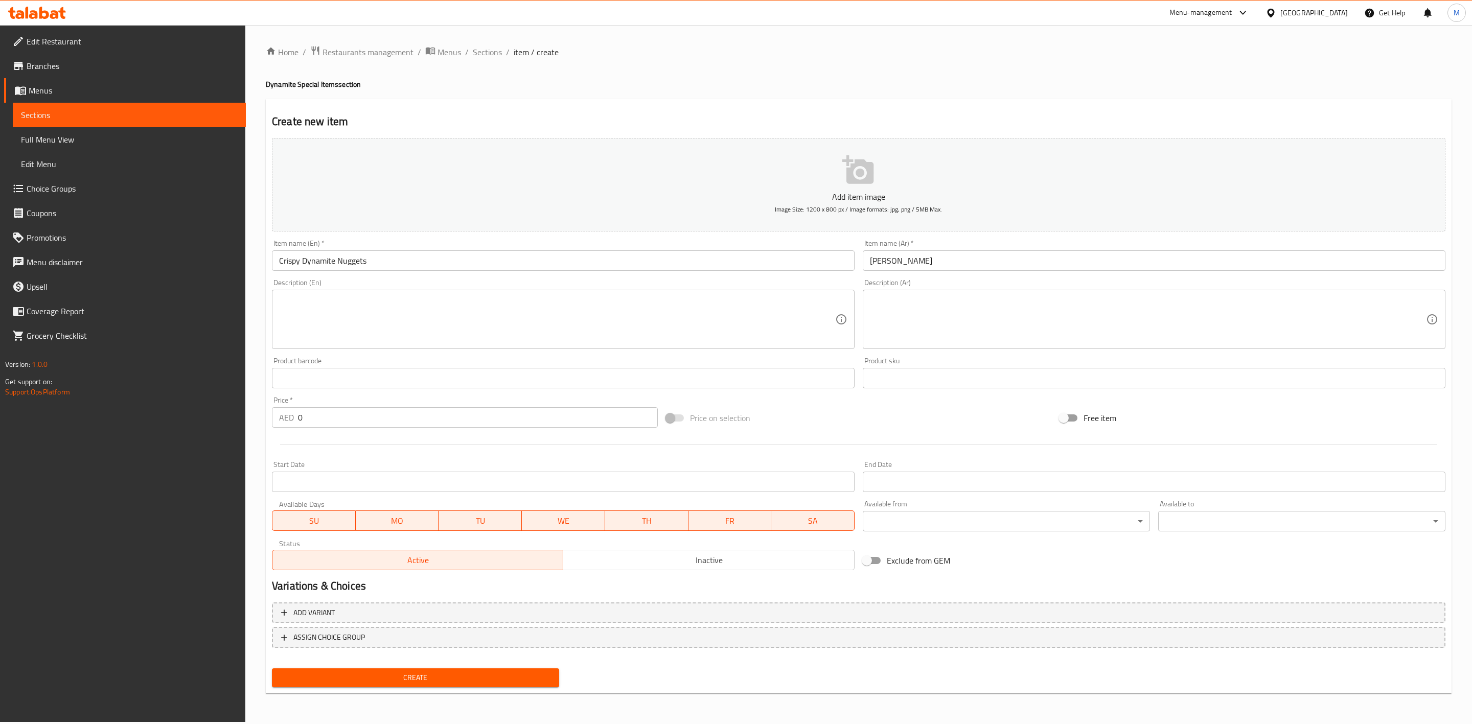
click at [965, 267] on input "[PERSON_NAME]" at bounding box center [1154, 261] width 583 height 20
drag, startPoint x: 336, startPoint y: 420, endPoint x: 240, endPoint y: 406, distance: 97.6
click at [269, 413] on div "Price   * AED 0 Price *" at bounding box center [465, 412] width 394 height 39
paste input "20.25"
type input "20.25"
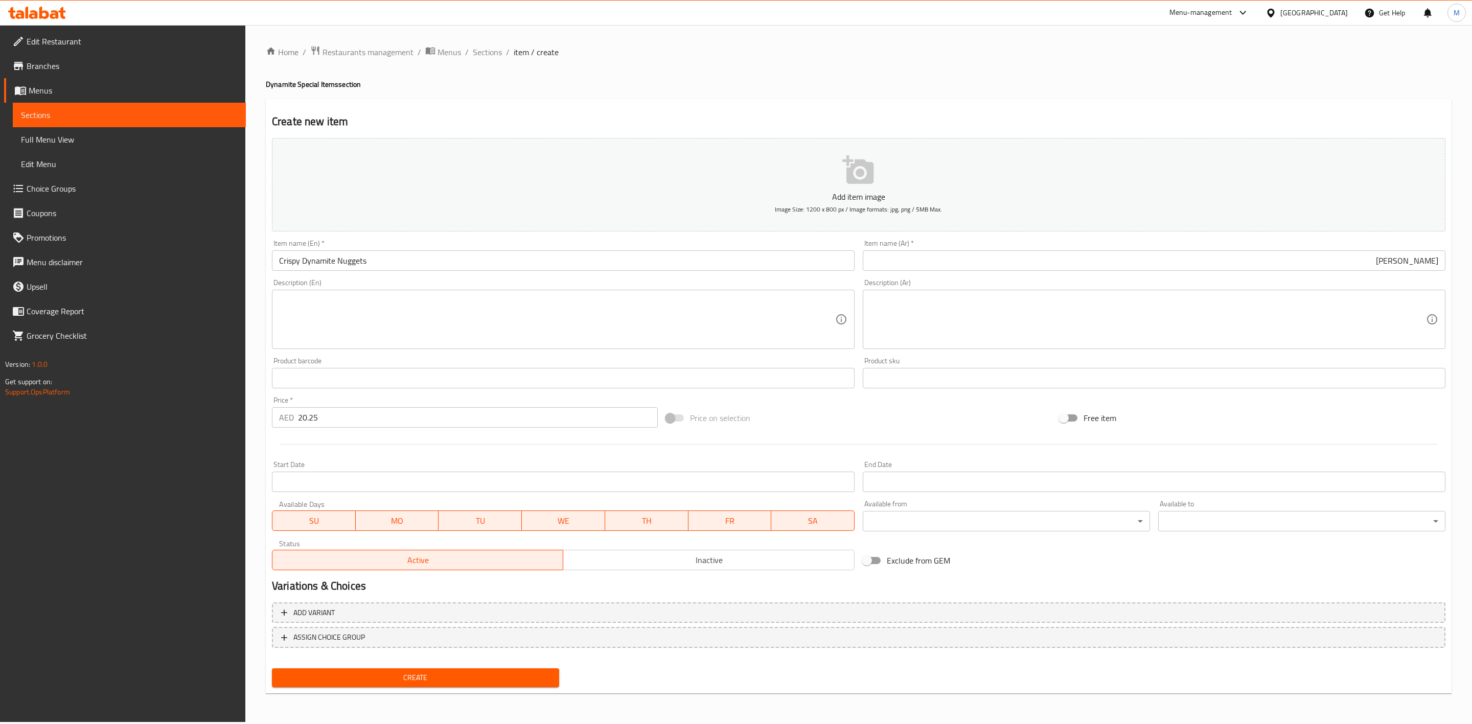
click at [314, 449] on div at bounding box center [859, 444] width 1182 height 25
click at [387, 678] on span "Create" at bounding box center [415, 678] width 271 height 13
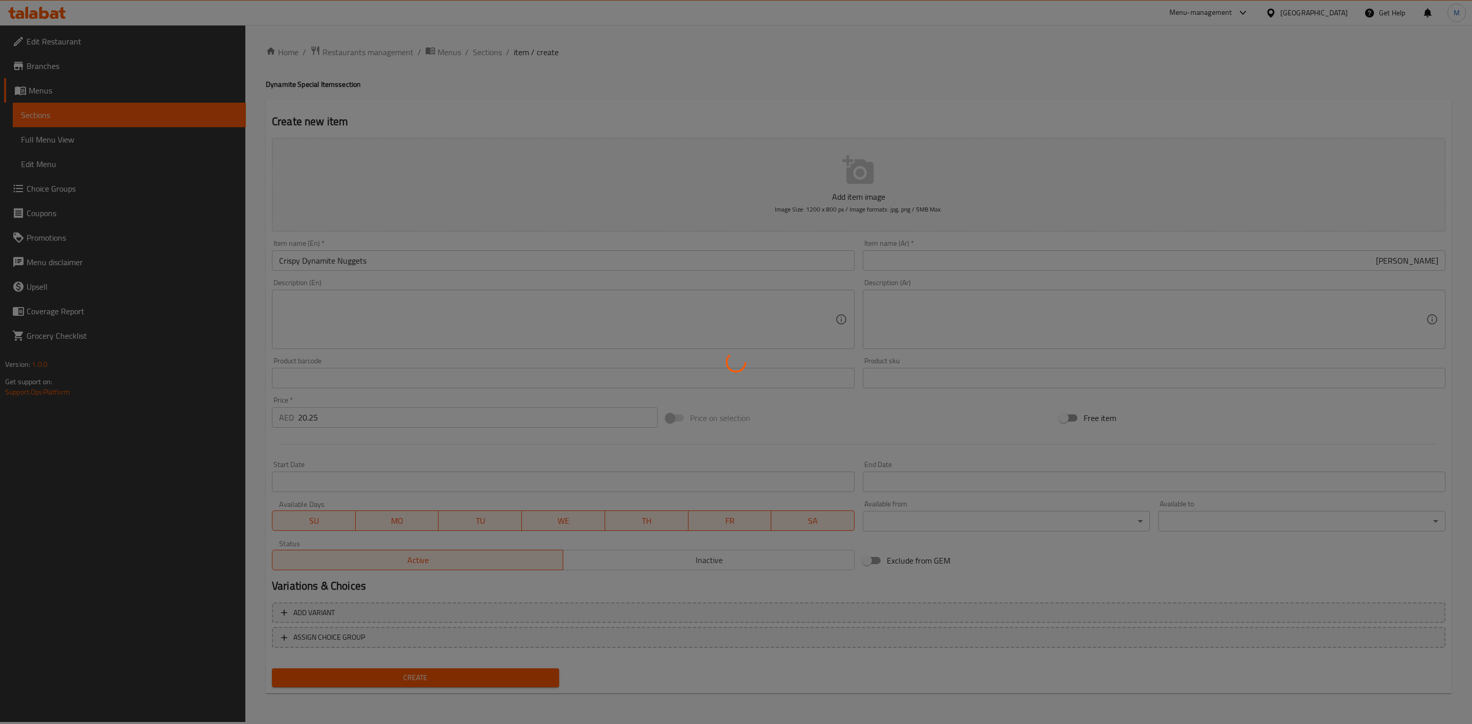
type input "0"
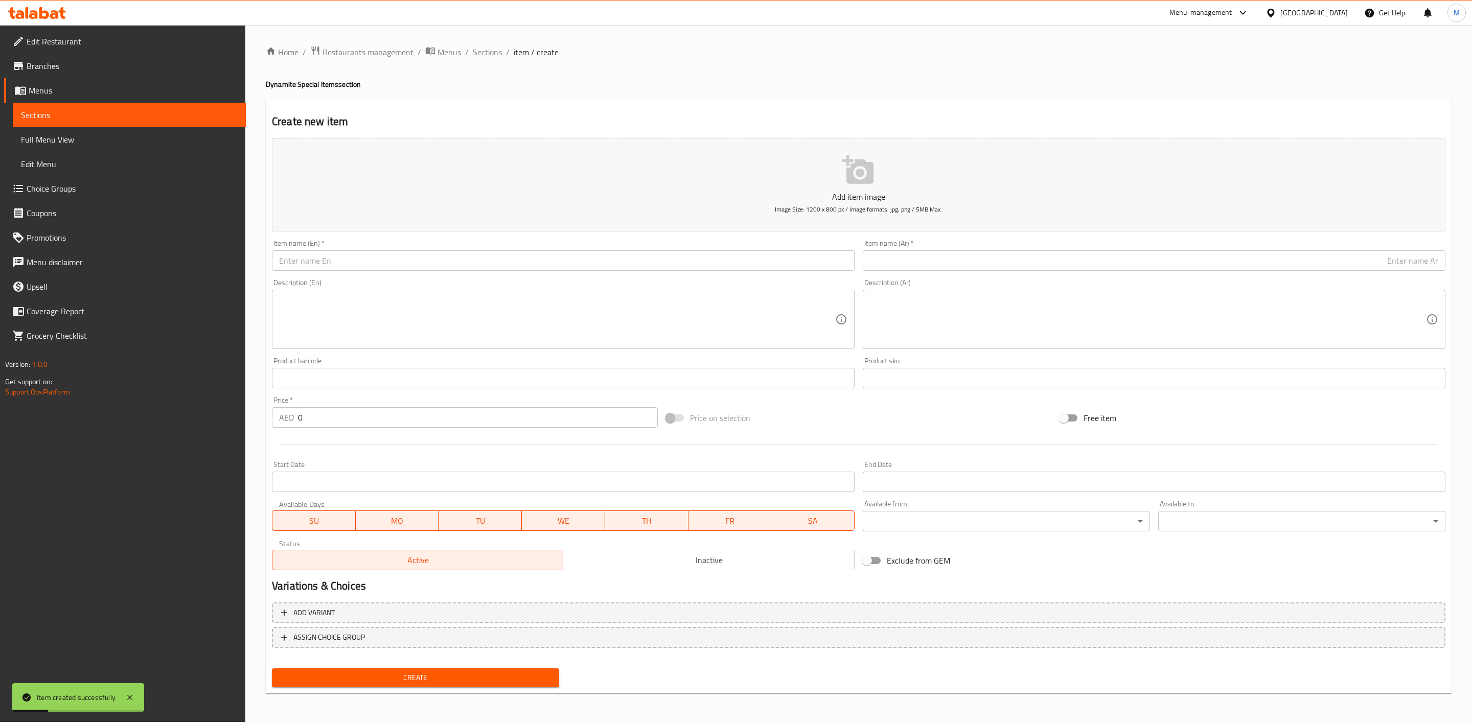
click at [481, 63] on div "Home / Restaurants management / Menus / Sections / item / create Dynamite Speci…" at bounding box center [859, 373] width 1186 height 656
click at [485, 62] on div "Home / Restaurants management / Menus / Sections / item / create Dynamite Speci…" at bounding box center [859, 373] width 1186 height 656
click at [485, 52] on span "Sections" at bounding box center [487, 52] width 29 height 12
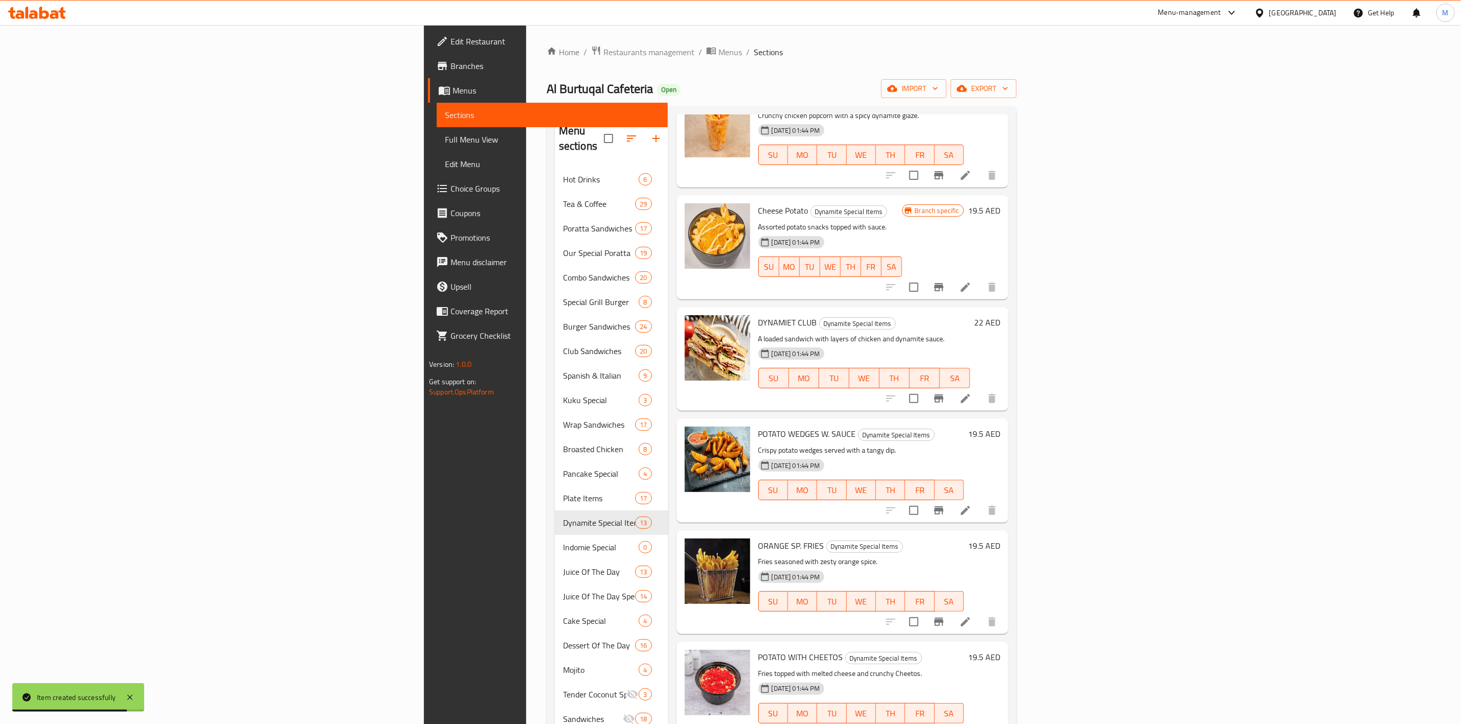
scroll to position [613, 0]
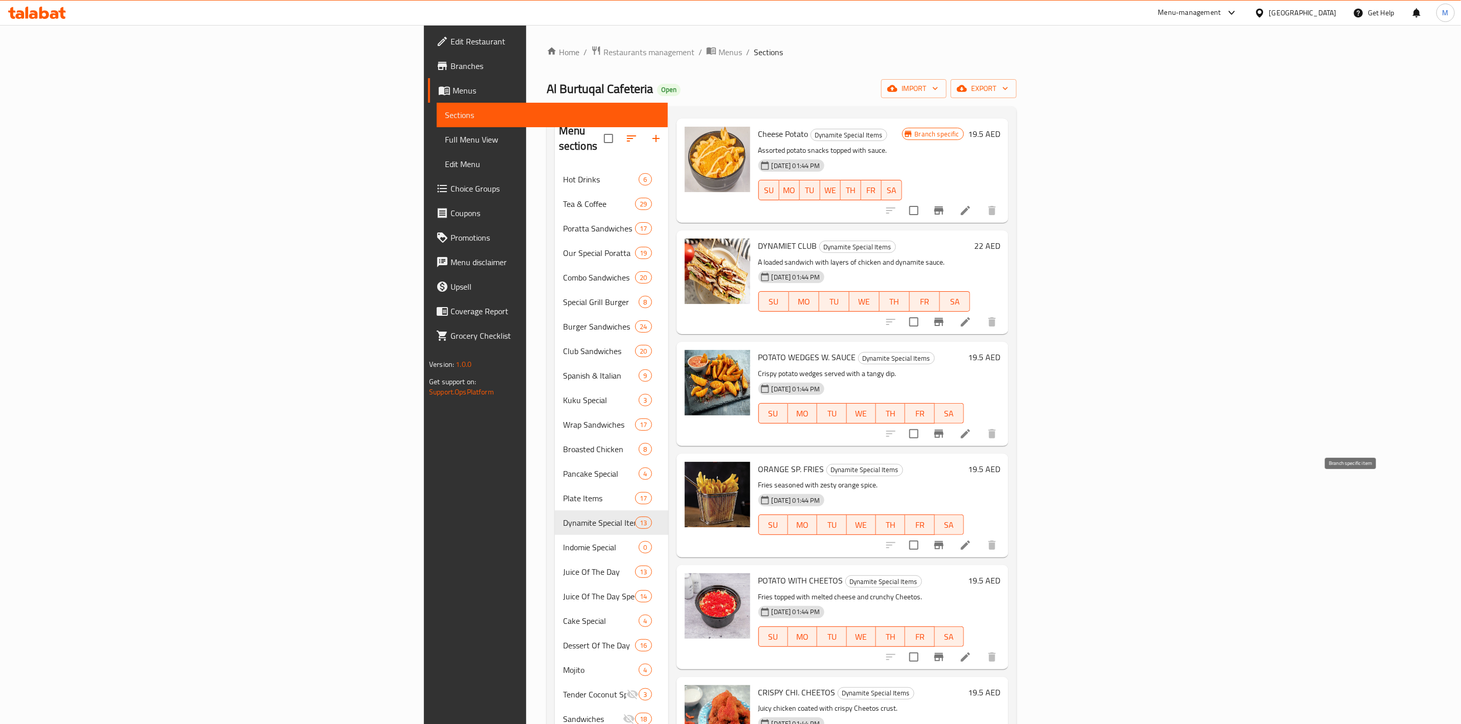
click at [951, 533] on button "Branch-specific-item" at bounding box center [938, 545] width 25 height 25
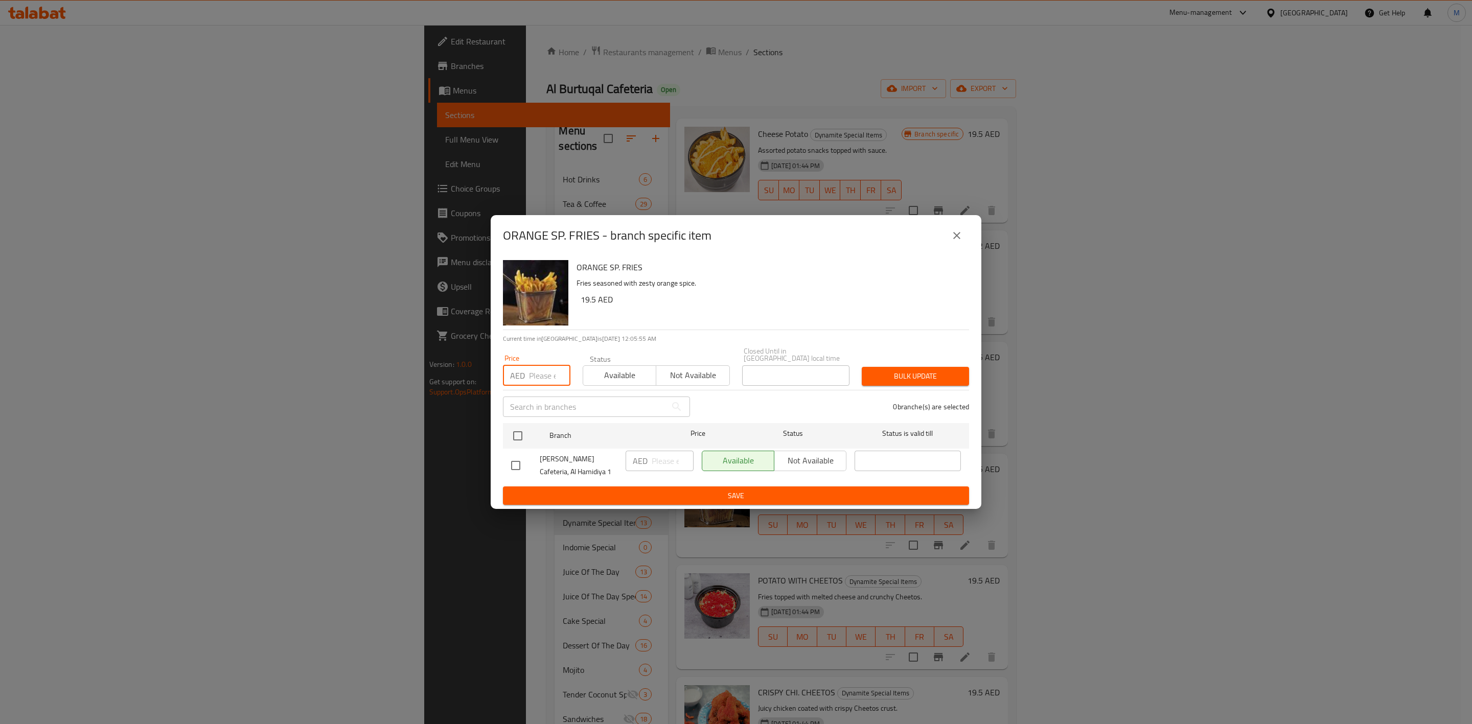
click at [551, 370] on input "number" at bounding box center [549, 376] width 41 height 20
paste input "16.20"
type input "16.20"
click at [521, 435] on input "checkbox" at bounding box center [517, 435] width 21 height 21
checkbox input "true"
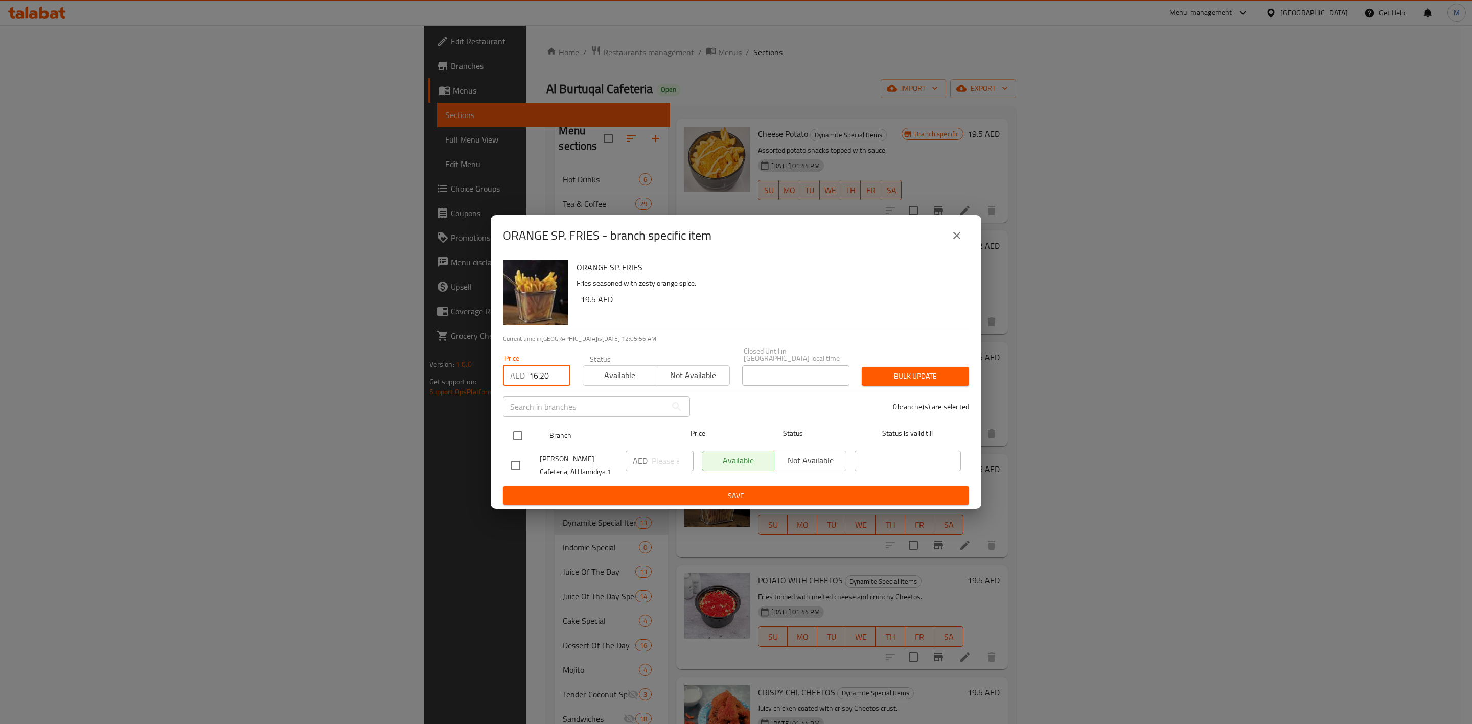
checkbox input "true"
click at [917, 379] on span "Bulk update" at bounding box center [915, 376] width 91 height 13
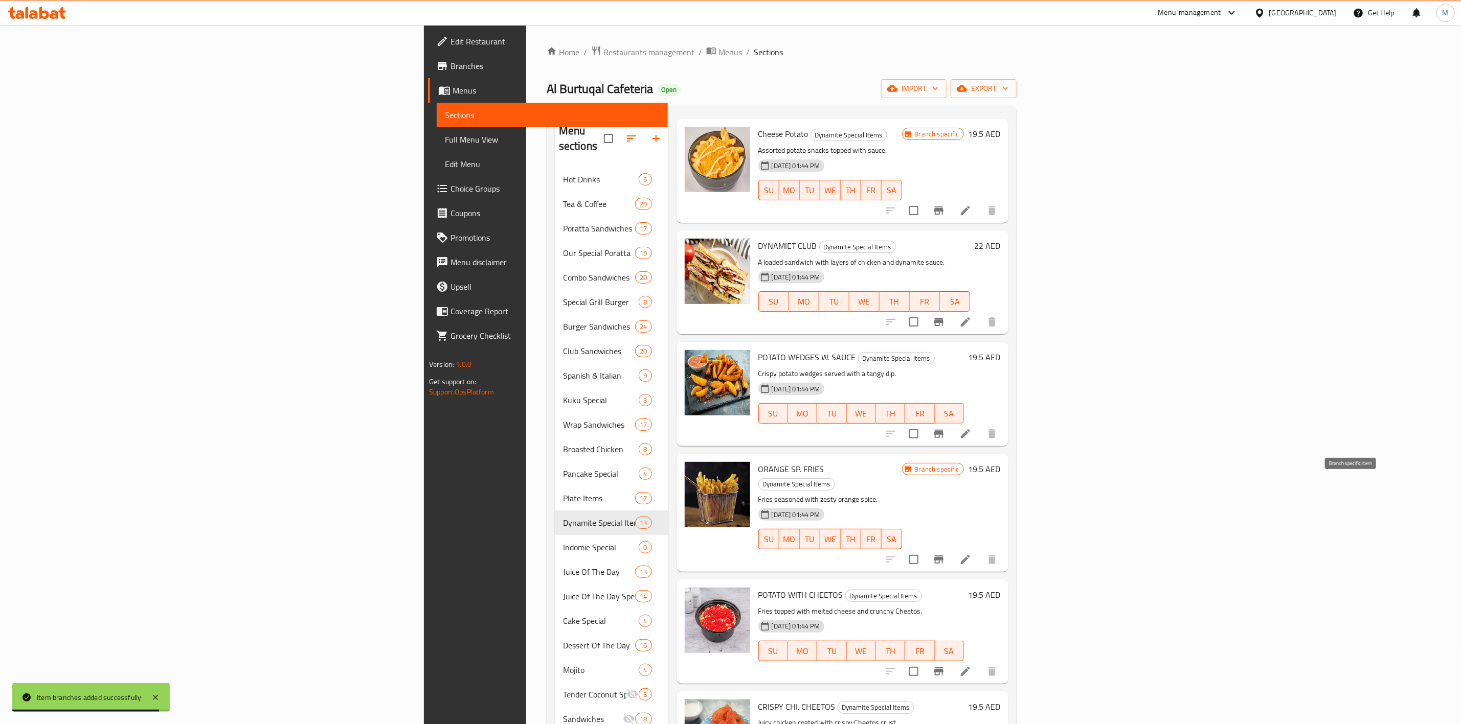
click at [945, 554] on icon "Branch-specific-item" at bounding box center [938, 560] width 12 height 12
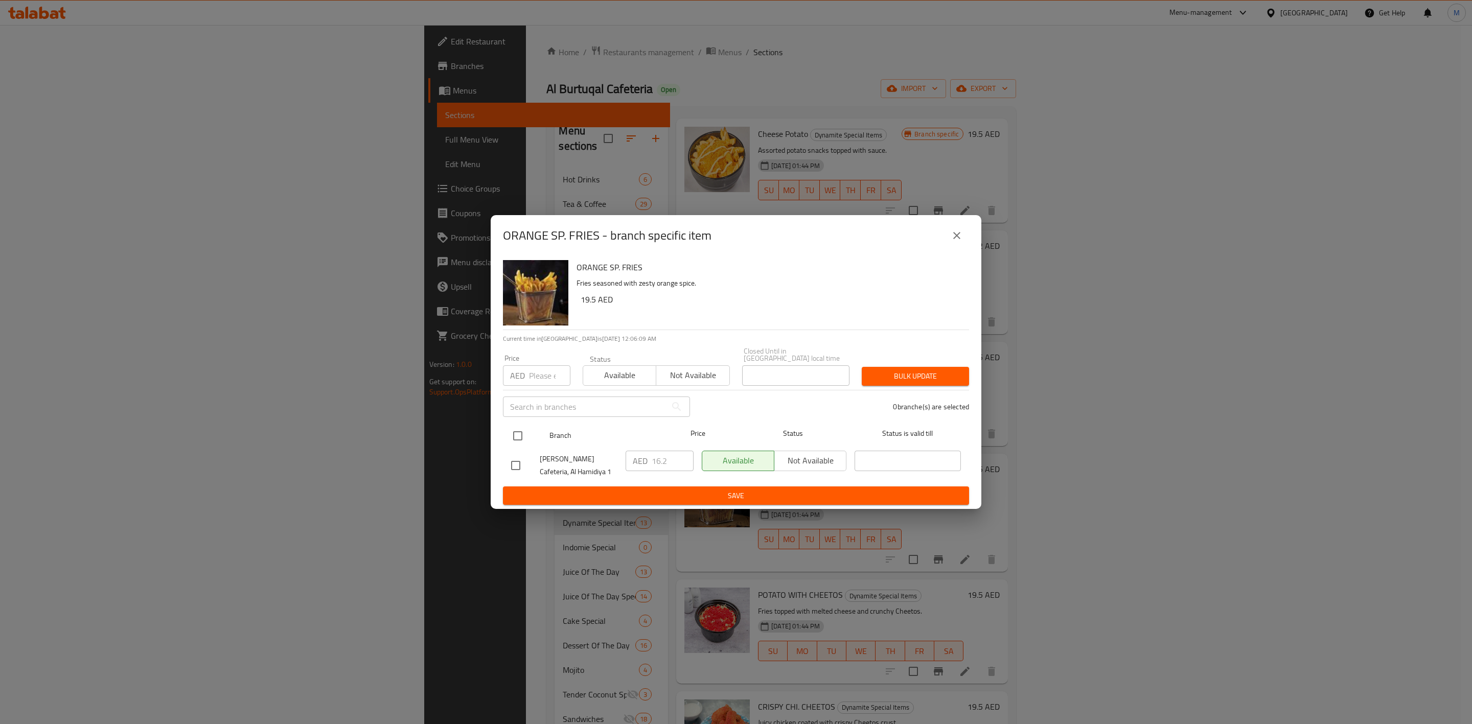
click at [521, 430] on input "checkbox" at bounding box center [517, 435] width 21 height 21
checkbox input "true"
drag, startPoint x: 671, startPoint y: 461, endPoint x: 617, endPoint y: 471, distance: 55.1
click at [617, 471] on div "[PERSON_NAME] Cafeteria, [PERSON_NAME] 1 AED 16.2 ​ Available Not available ​" at bounding box center [736, 466] width 458 height 38
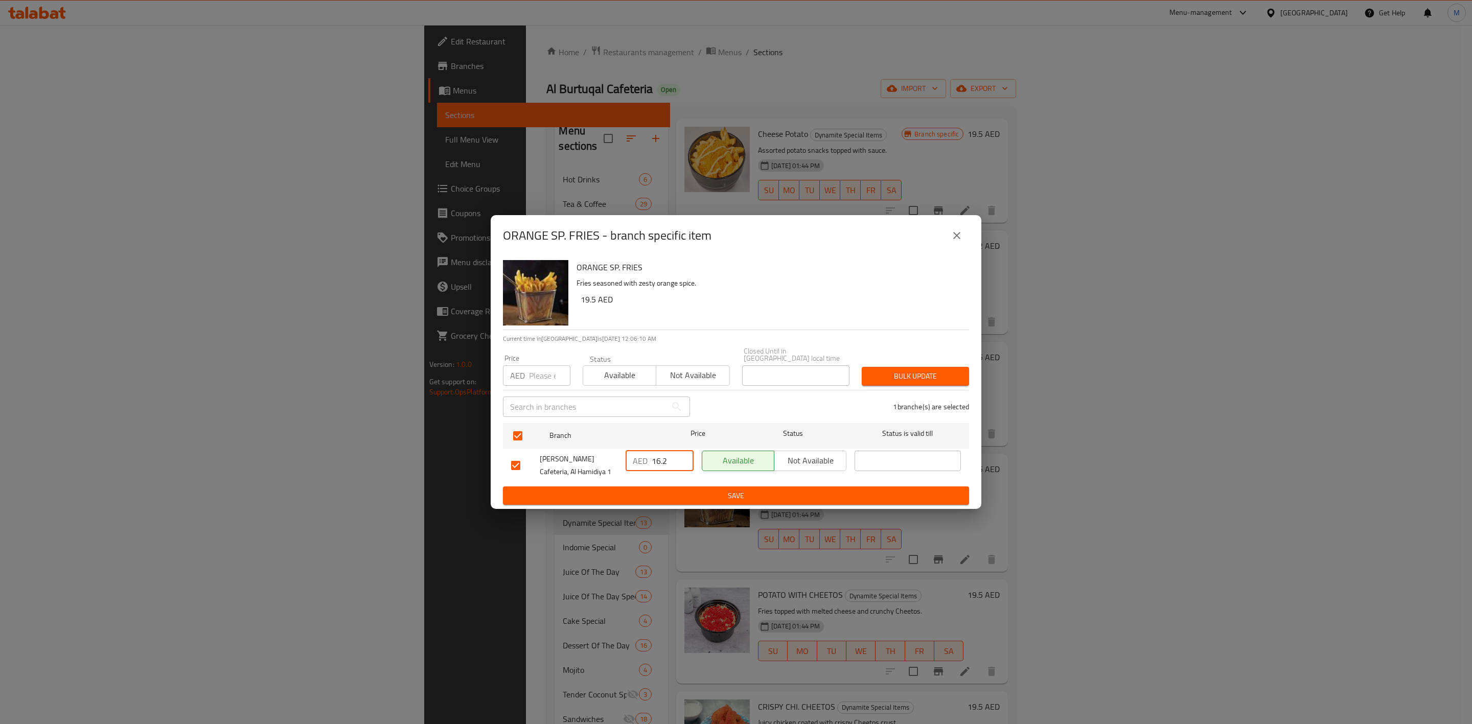
click at [652, 490] on span "Save" at bounding box center [736, 496] width 450 height 13
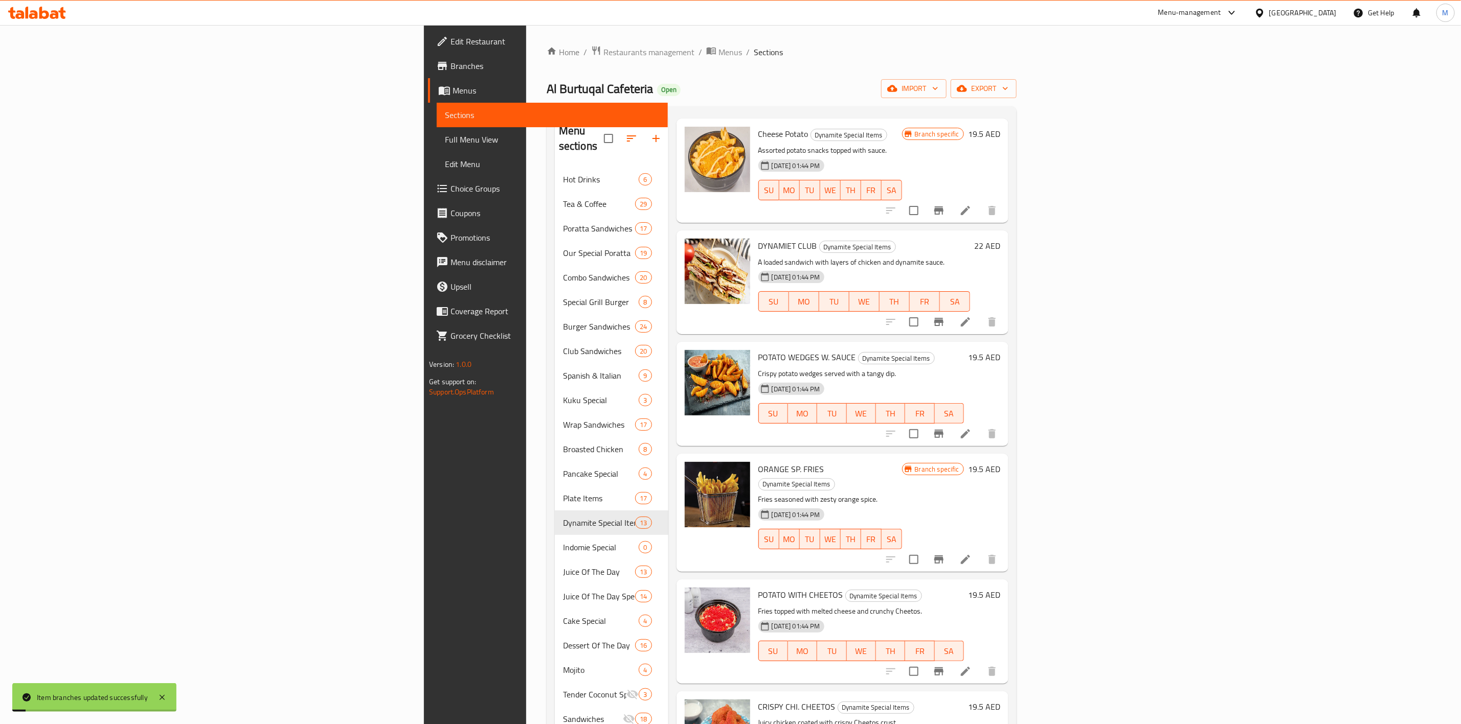
click at [943, 556] on icon "Branch-specific-item" at bounding box center [938, 560] width 9 height 8
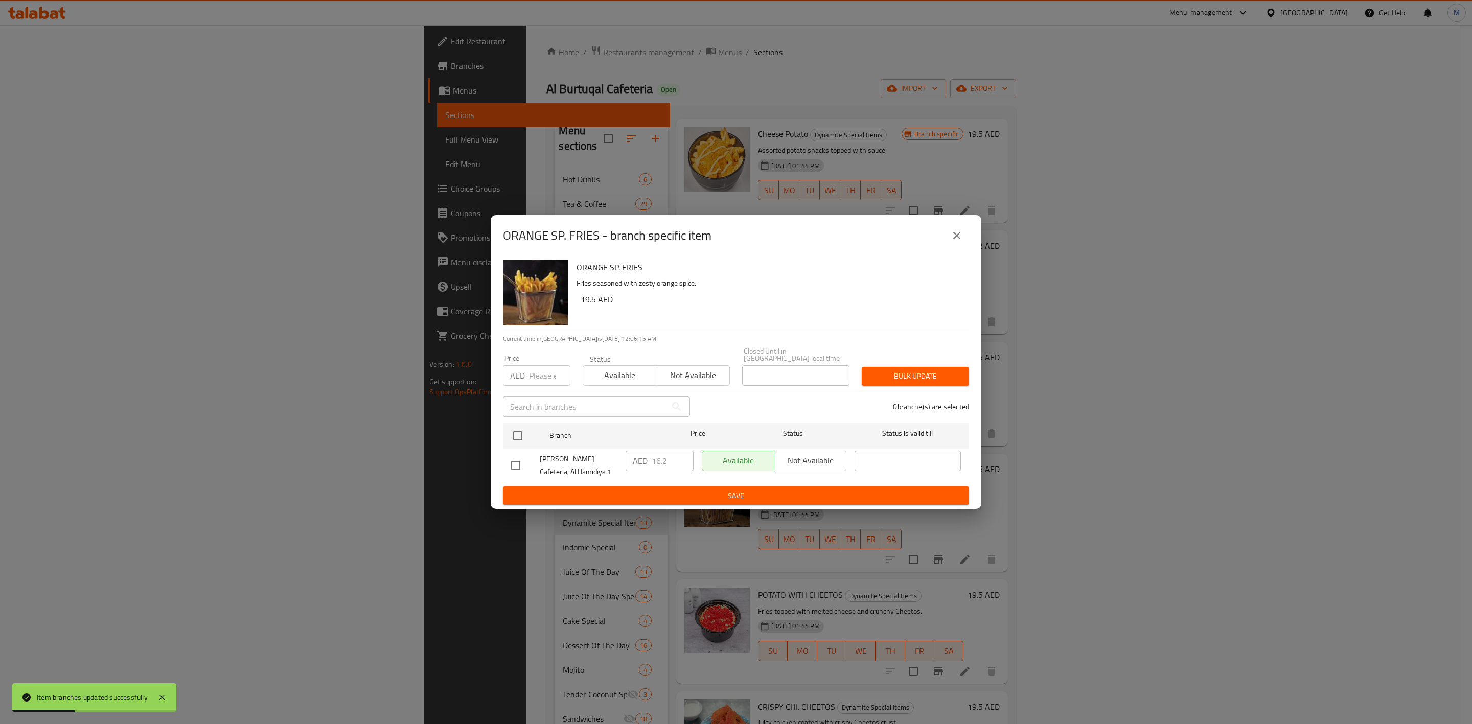
click at [518, 465] on input "checkbox" at bounding box center [515, 465] width 21 height 21
checkbox input "true"
drag, startPoint x: 674, startPoint y: 463, endPoint x: 640, endPoint y: 469, distance: 34.8
click at [640, 469] on div "AED 16.2 ​" at bounding box center [660, 461] width 68 height 20
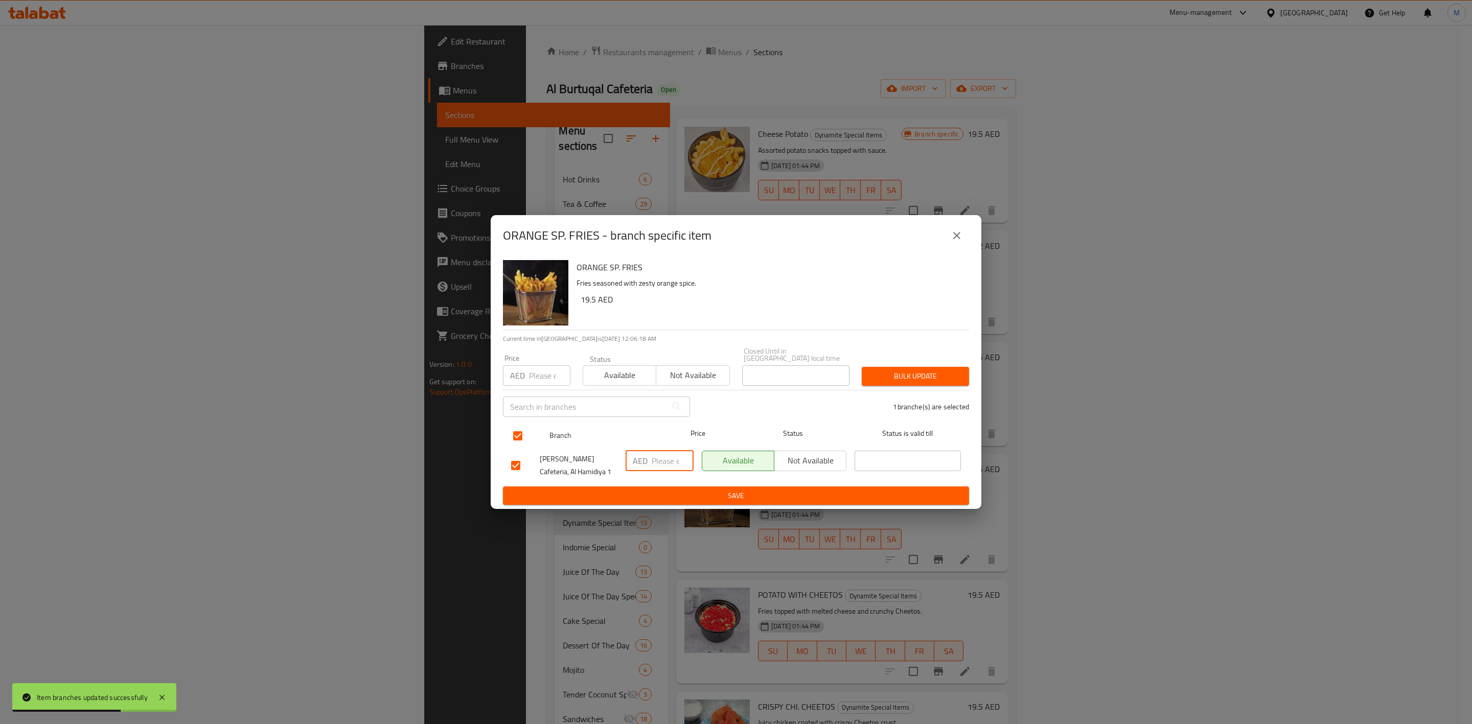
click at [670, 428] on span "Price" at bounding box center [698, 433] width 68 height 13
click at [513, 439] on input "checkbox" at bounding box center [517, 435] width 21 height 21
checkbox input "false"
click at [517, 464] on input "checkbox" at bounding box center [515, 465] width 21 height 21
checkbox input "true"
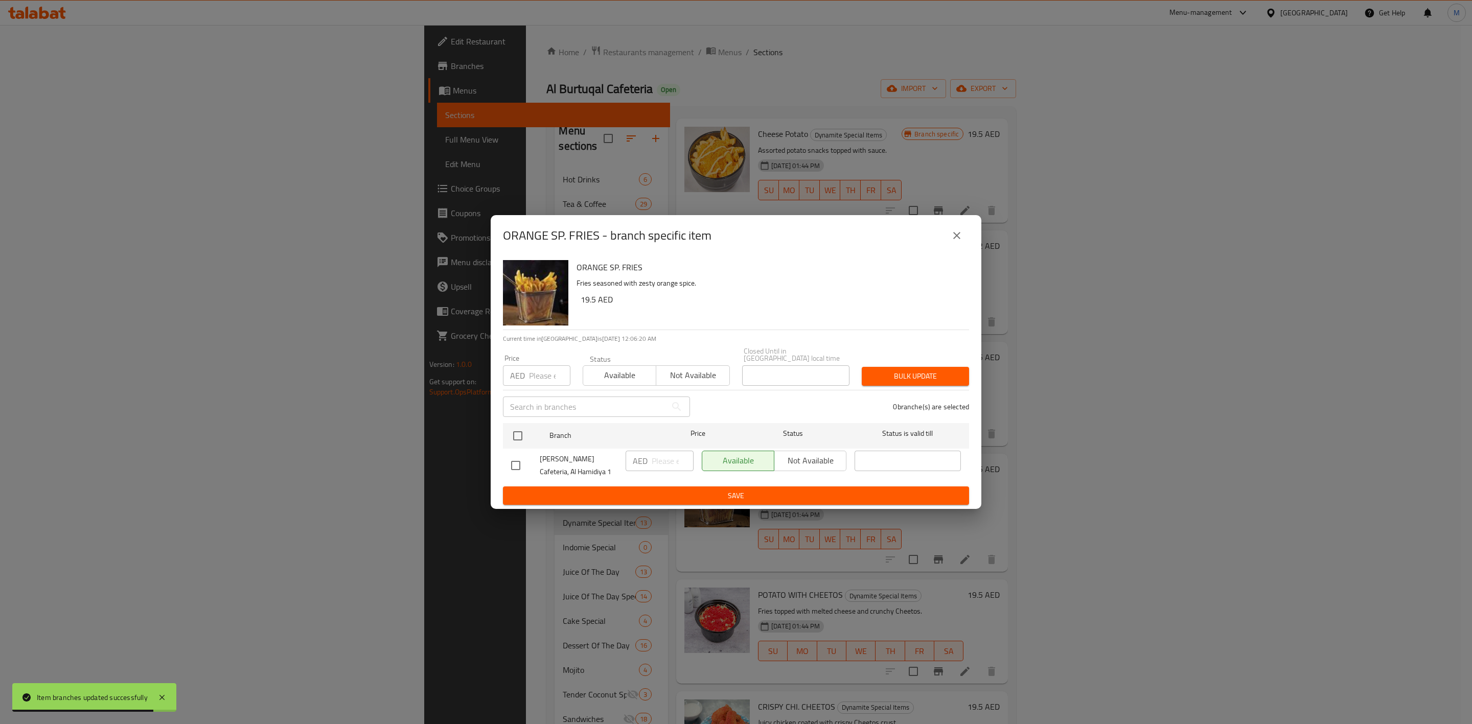
checkbox input "true"
click at [632, 490] on span "Save" at bounding box center [736, 496] width 450 height 13
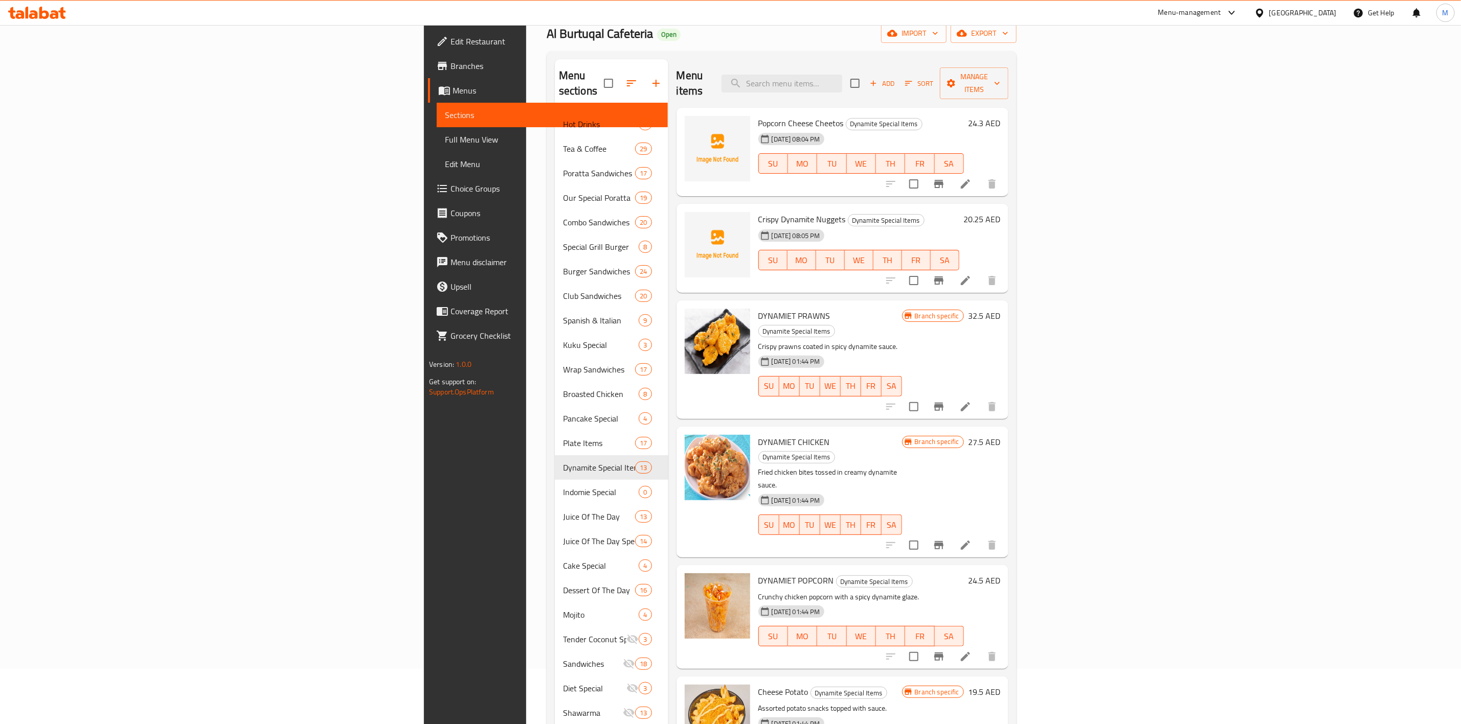
scroll to position [0, 0]
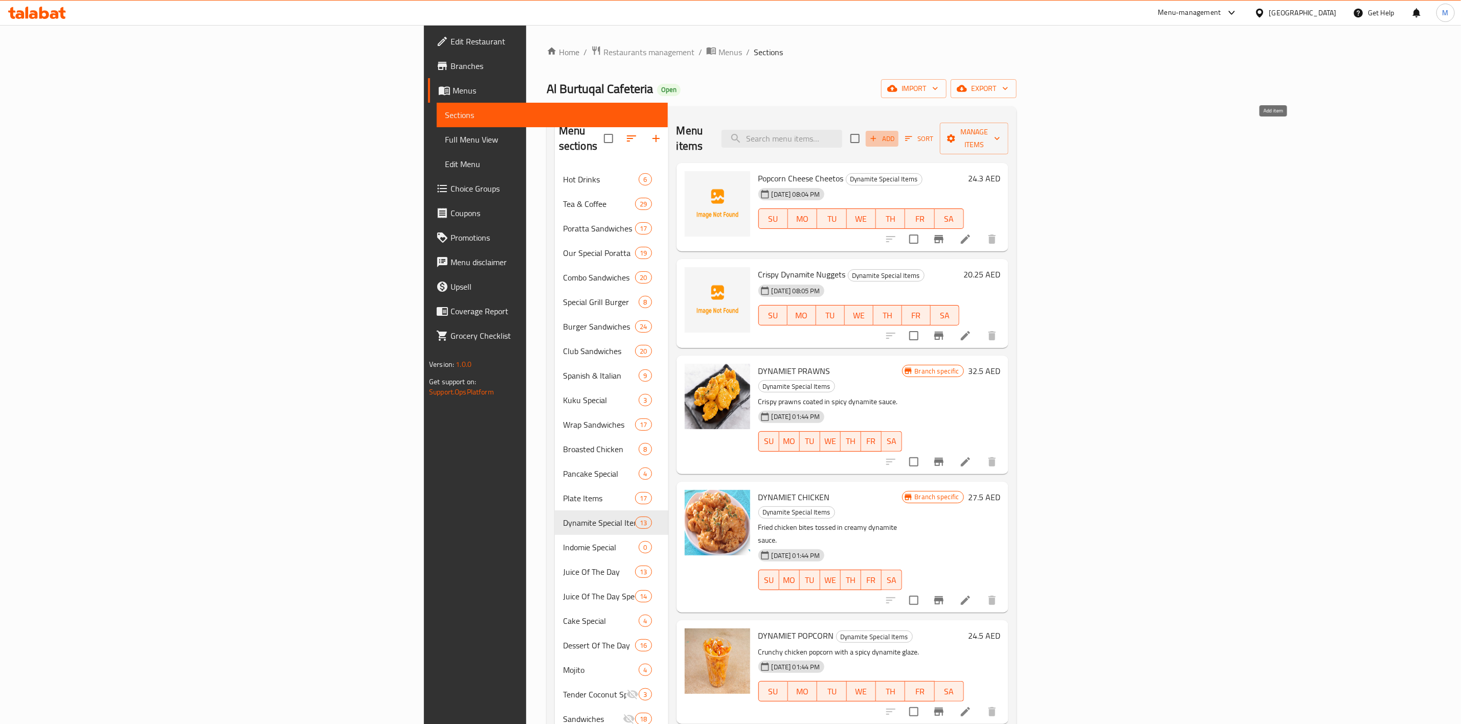
click at [896, 133] on span "Add" at bounding box center [882, 139] width 28 height 12
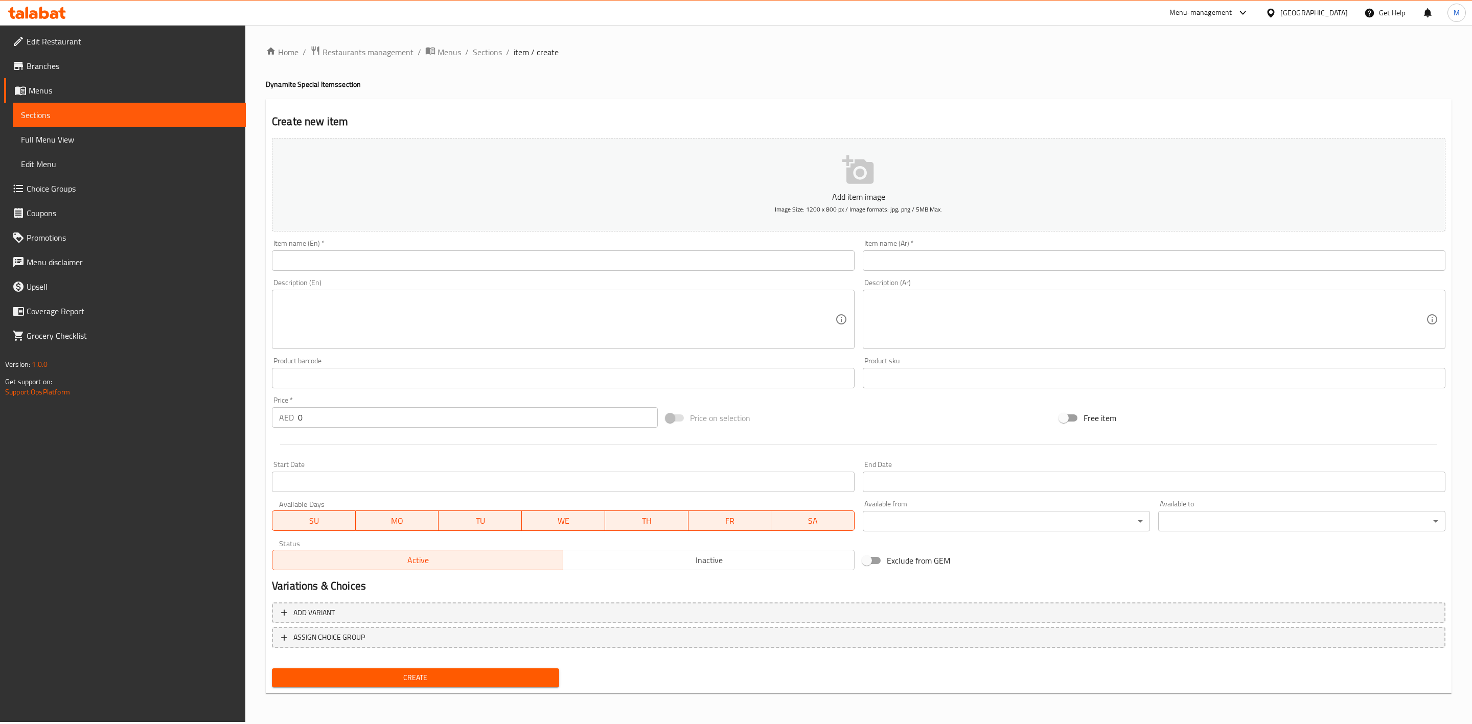
click at [459, 256] on input "text" at bounding box center [563, 261] width 583 height 20
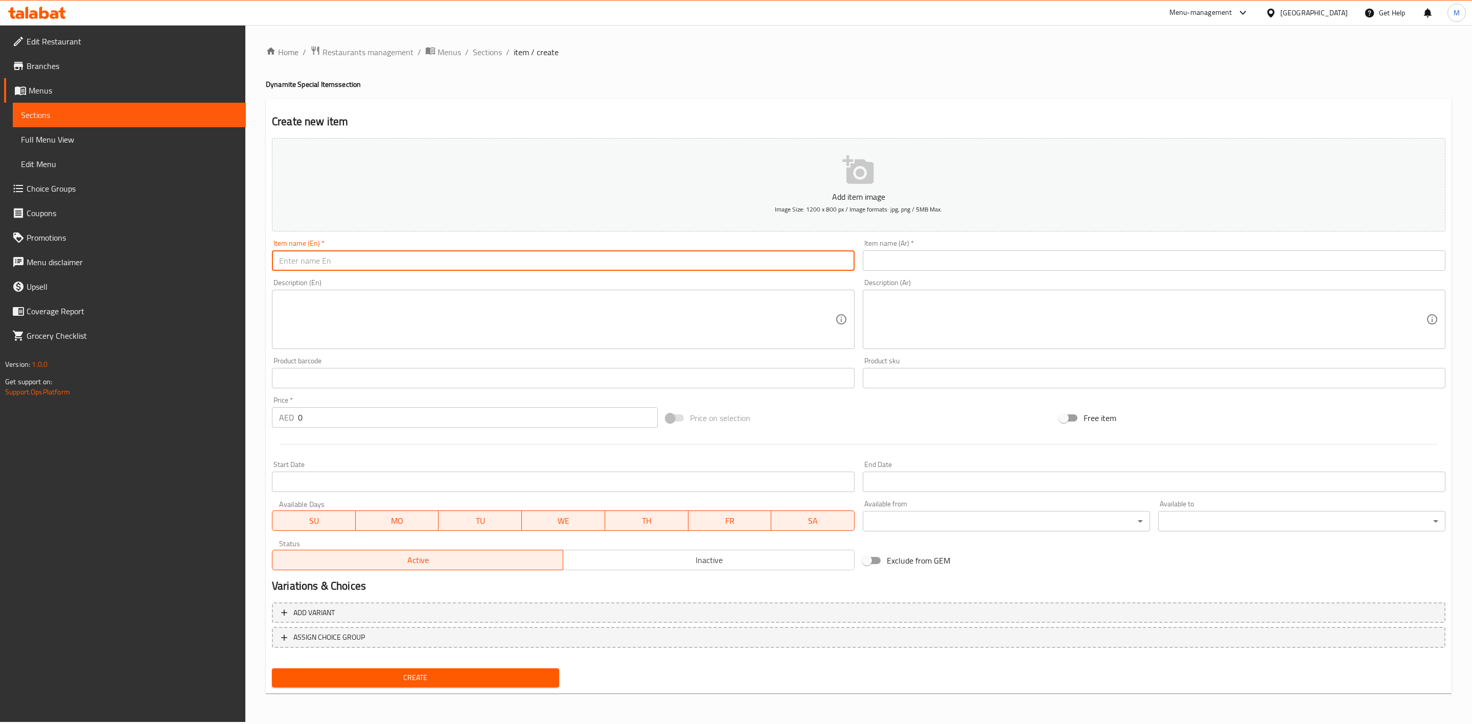
click at [458, 256] on input "text" at bounding box center [563, 261] width 583 height 20
paste input "CRISPY DYNAMITE NUGGETS"
click at [457, 256] on input "CRISPY DYNAMITE NUGGETS" at bounding box center [563, 261] width 583 height 20
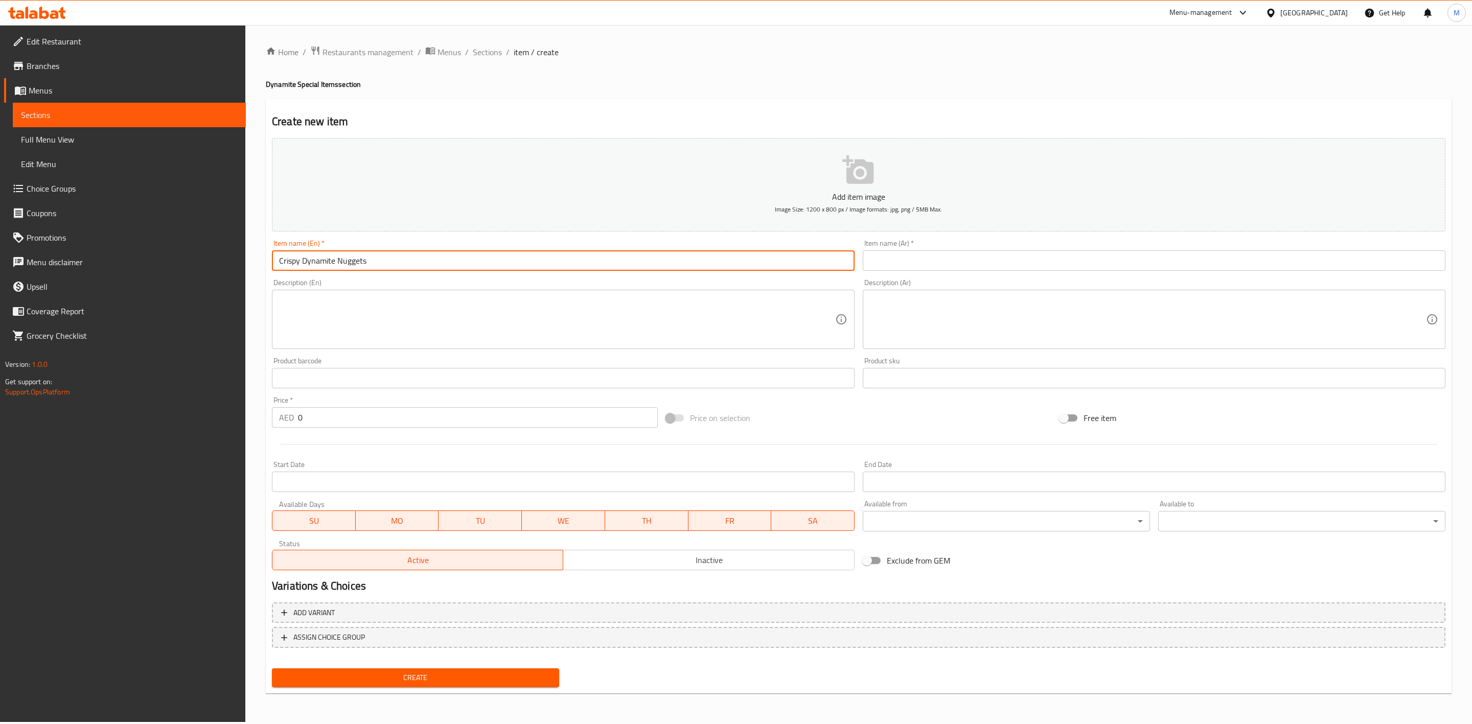
type input "Crispy Dynamite Nuggets"
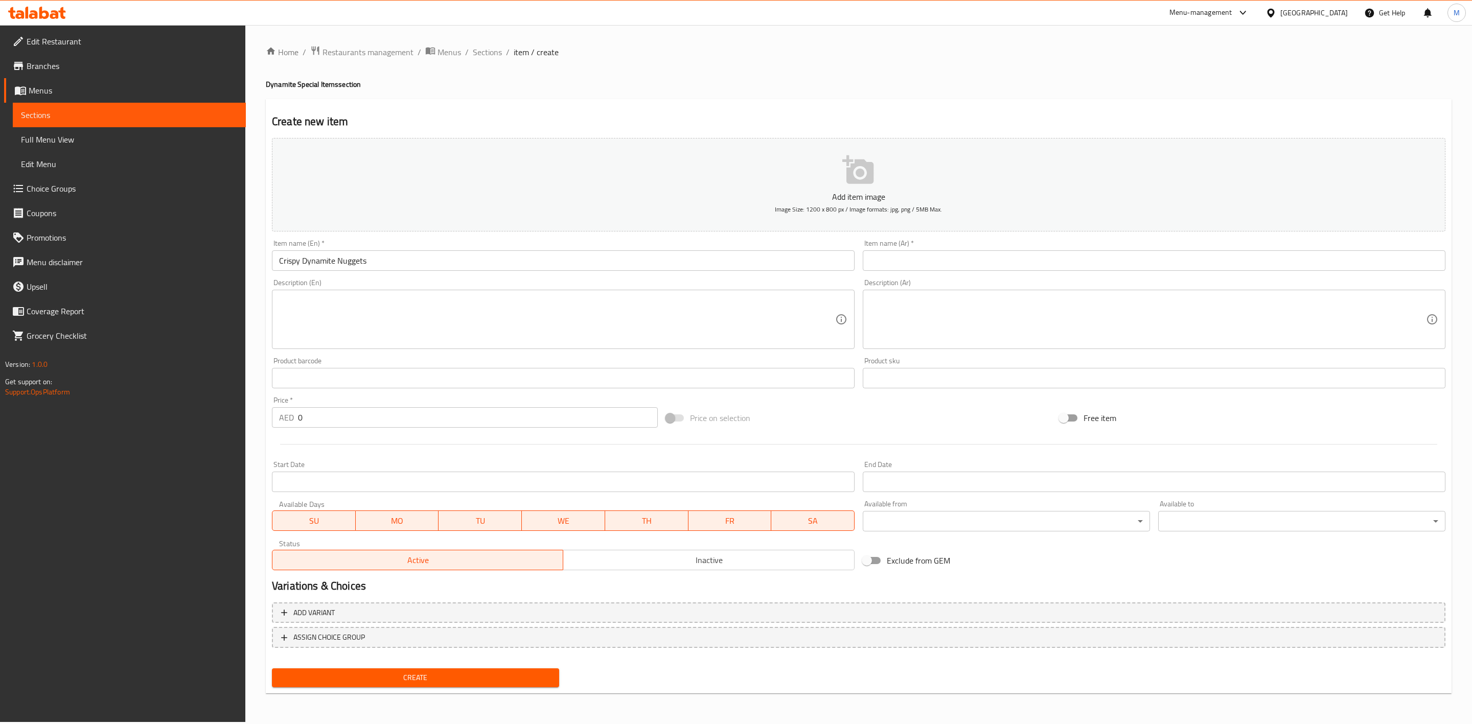
click at [933, 245] on div "Item name (Ar)   * Item name (Ar) *" at bounding box center [1154, 255] width 583 height 31
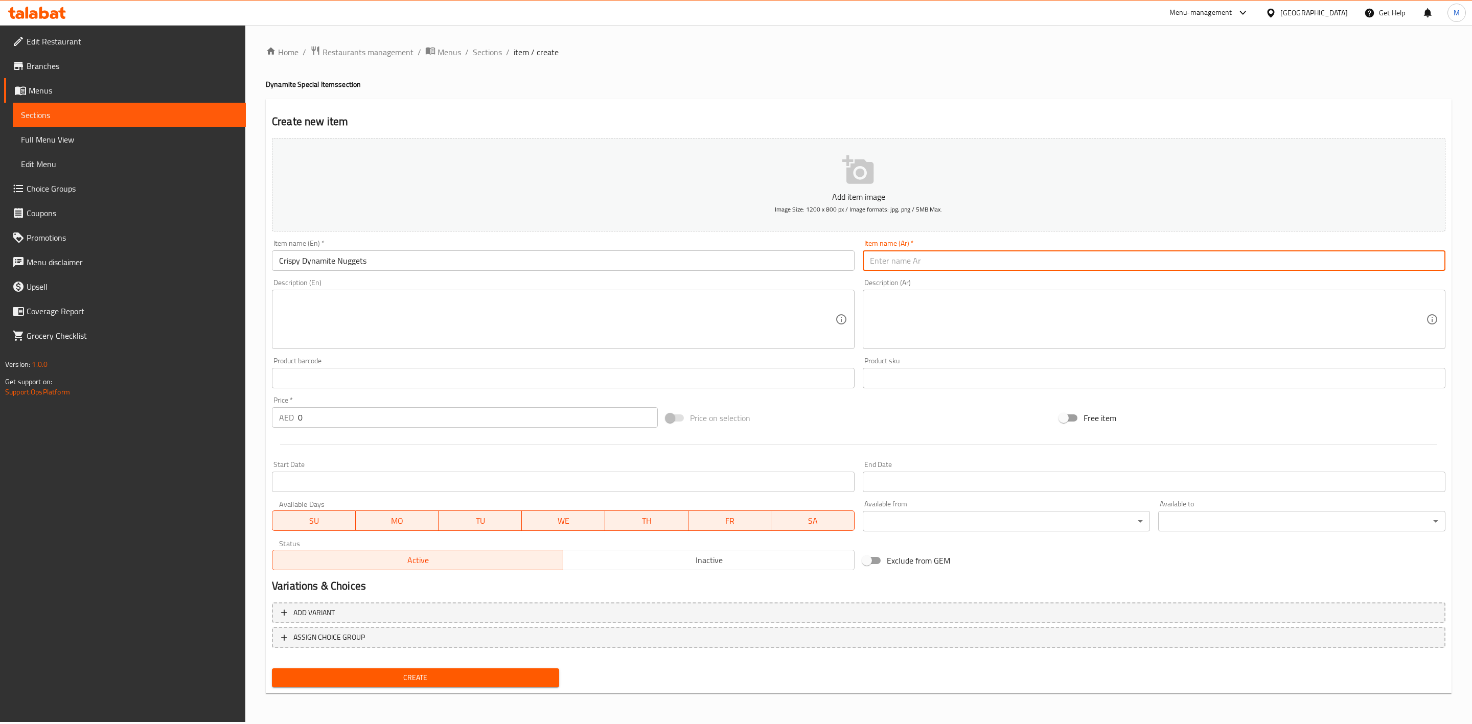
click at [934, 260] on input "text" at bounding box center [1154, 261] width 583 height 20
paste input "[PERSON_NAME]"
type input "[PERSON_NAME]"
click at [945, 282] on div "Description (Ar) Description (Ar)" at bounding box center [1154, 314] width 583 height 70
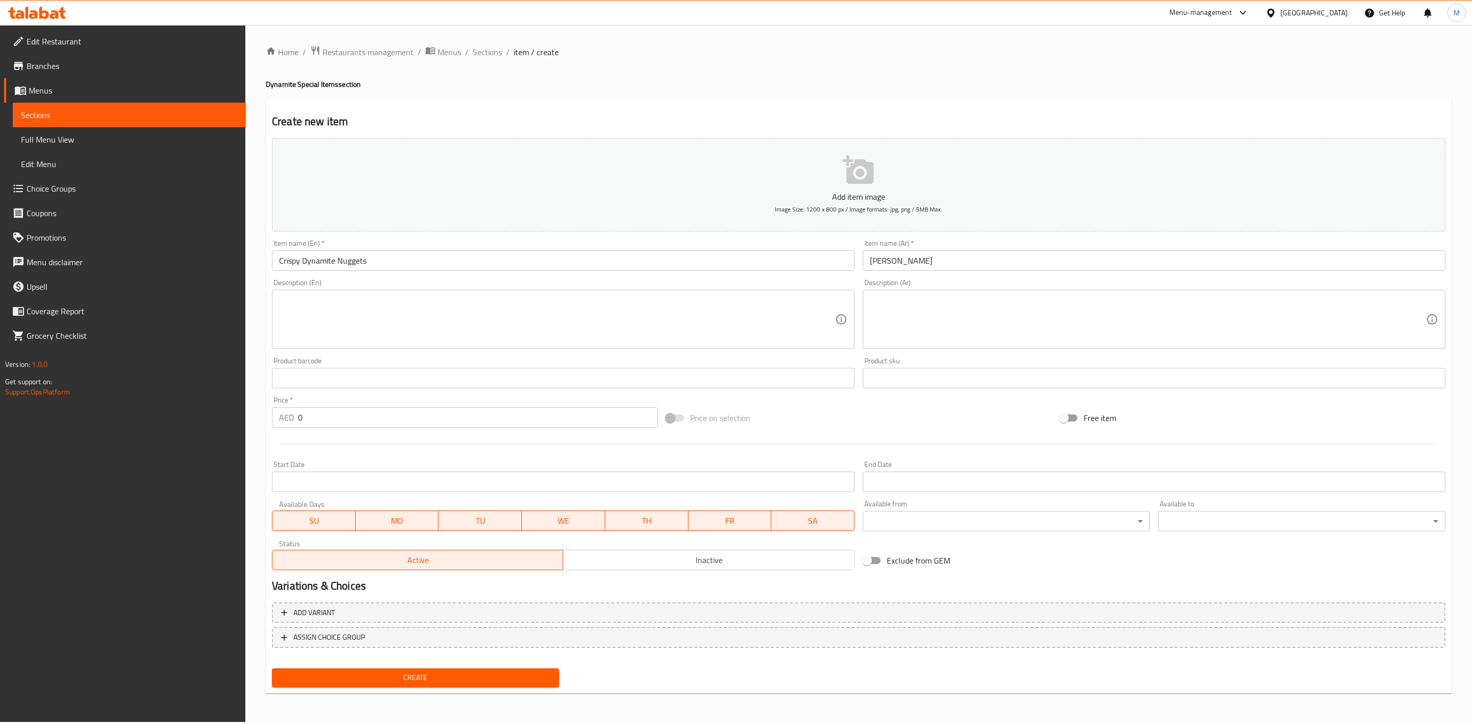
drag, startPoint x: 291, startPoint y: 417, endPoint x: 256, endPoint y: 415, distance: 35.4
click at [257, 416] on div "Home / Restaurants management / Menus / Sections / item / create Dynamite Speci…" at bounding box center [858, 373] width 1227 height 697
paste input "20.25"
type input "20.25"
click at [281, 449] on div at bounding box center [859, 444] width 1182 height 25
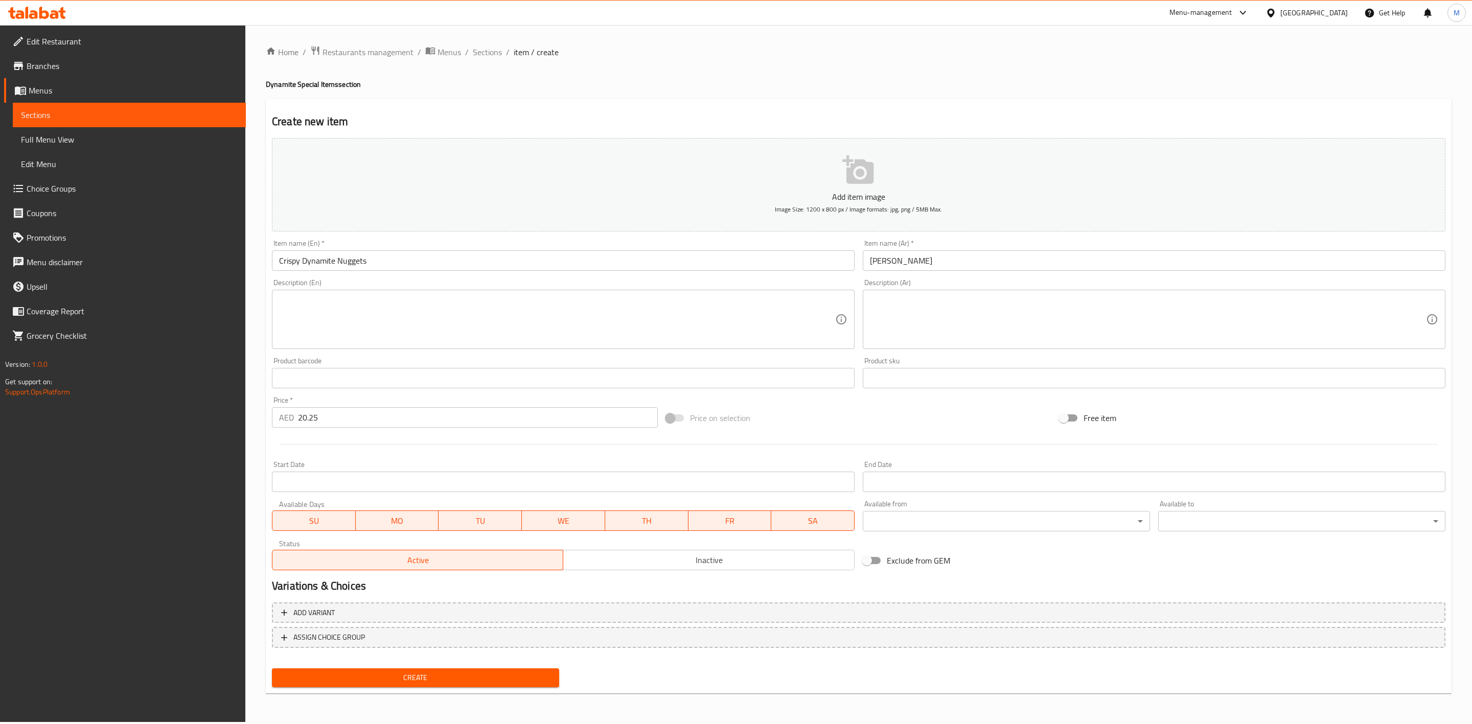
click at [400, 672] on span "Create" at bounding box center [415, 678] width 271 height 13
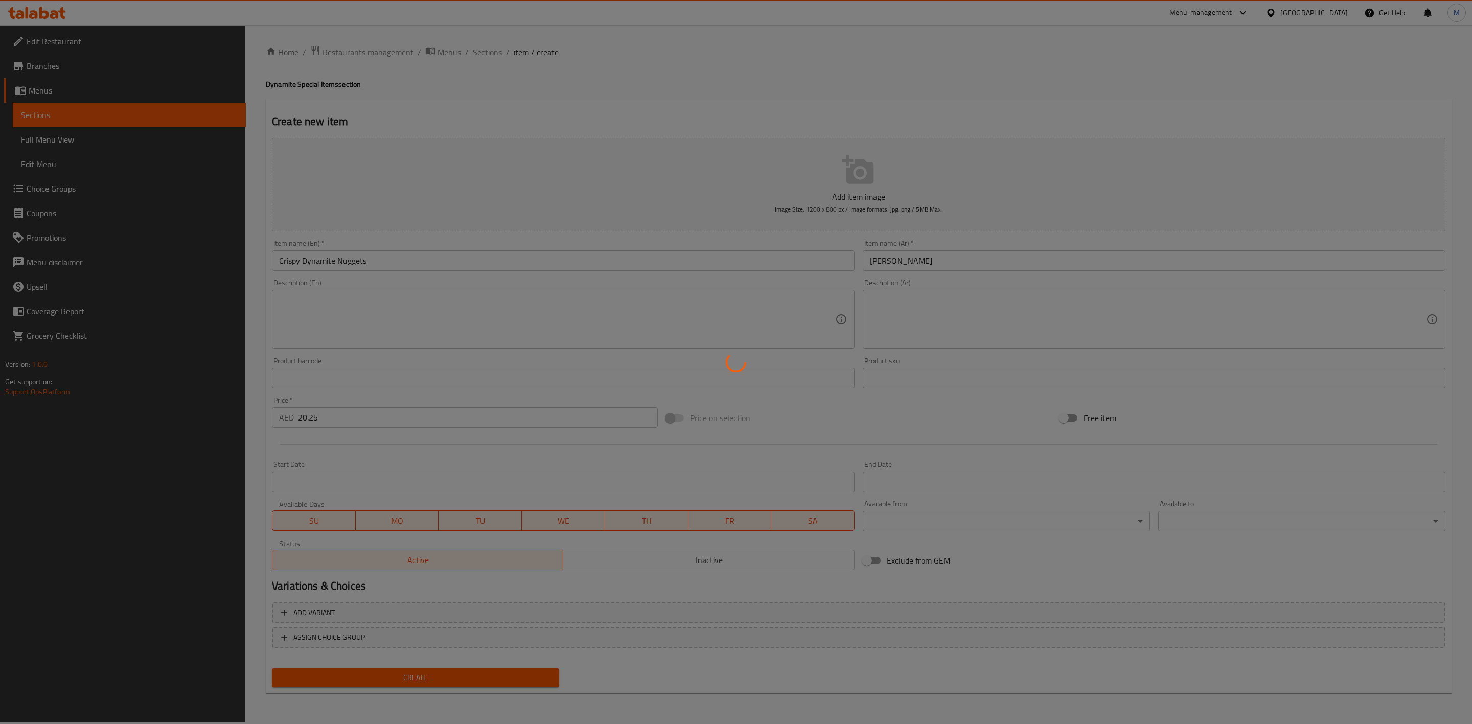
type input "0"
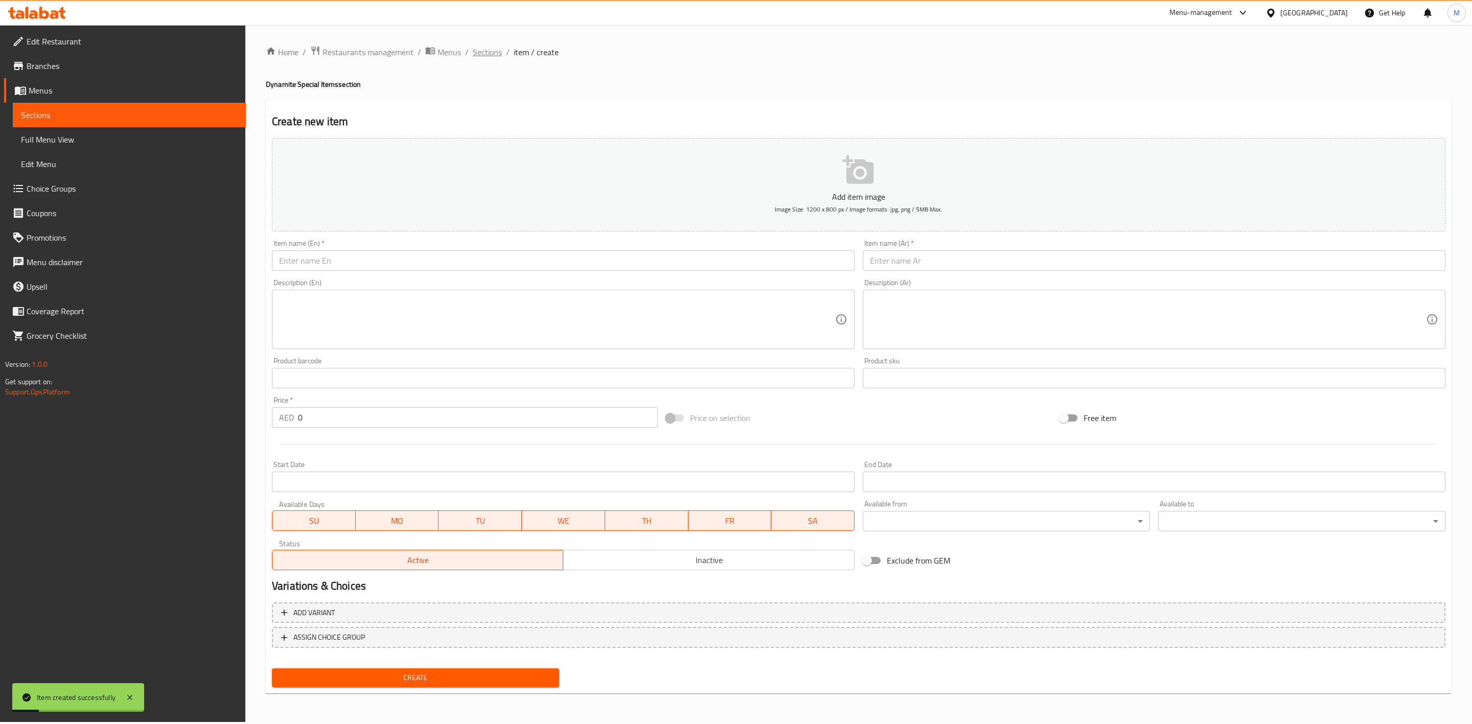
click at [491, 58] on span "Sections" at bounding box center [487, 52] width 29 height 12
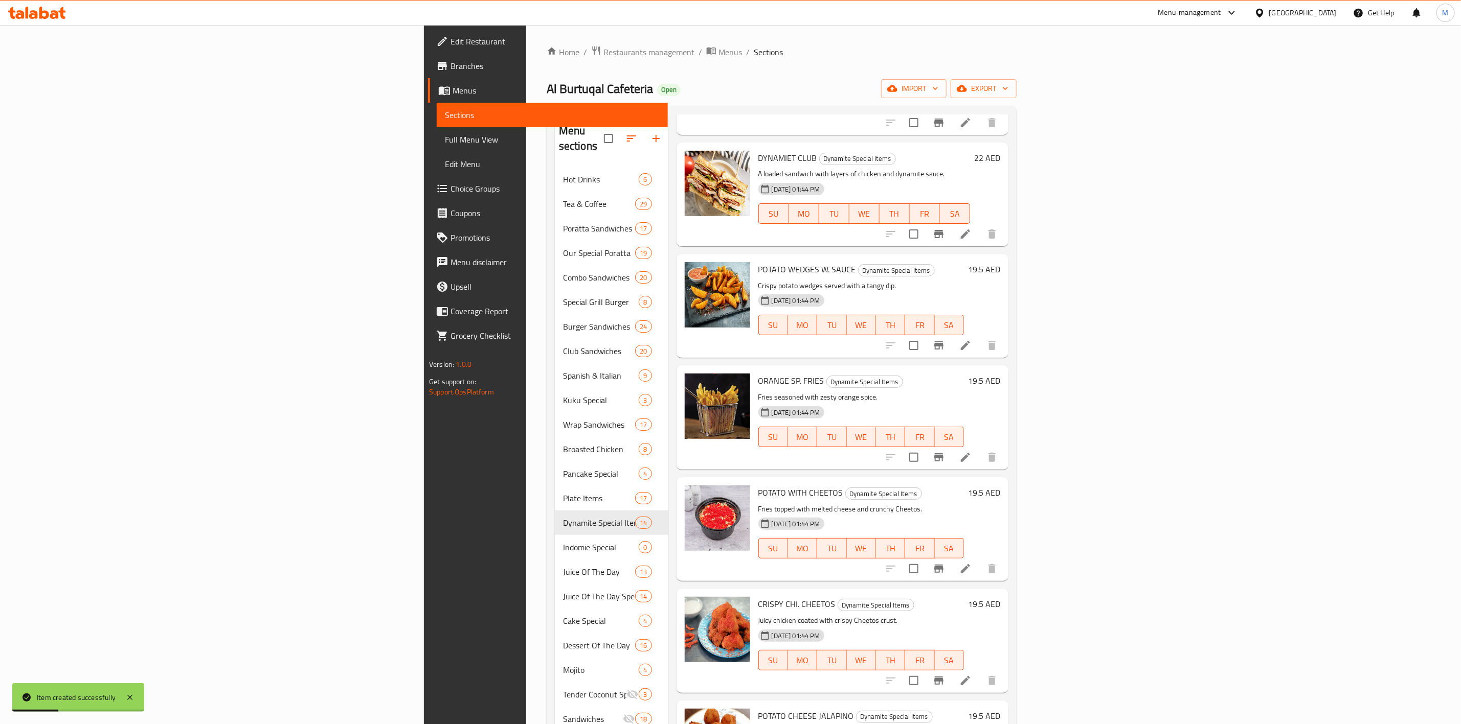
scroll to position [818, 0]
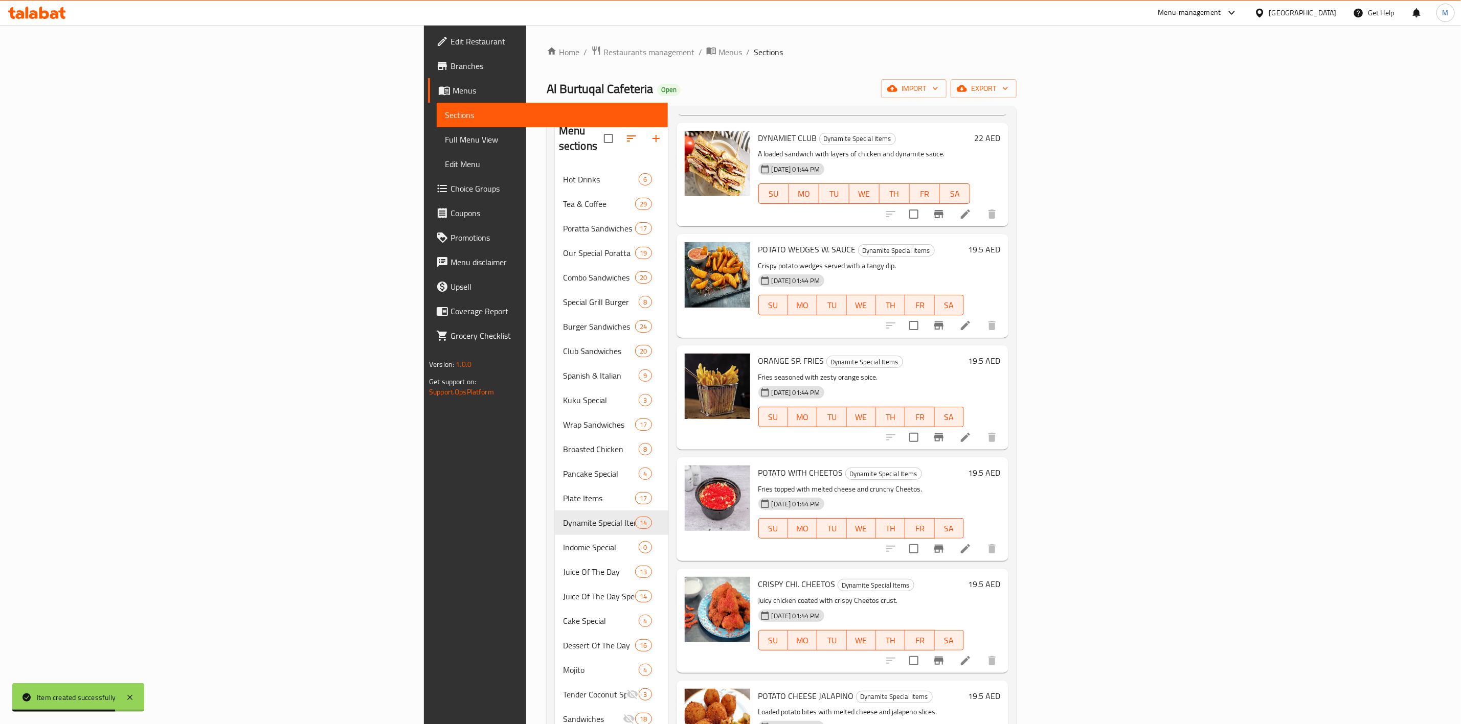
click at [980, 540] on li at bounding box center [965, 549] width 29 height 18
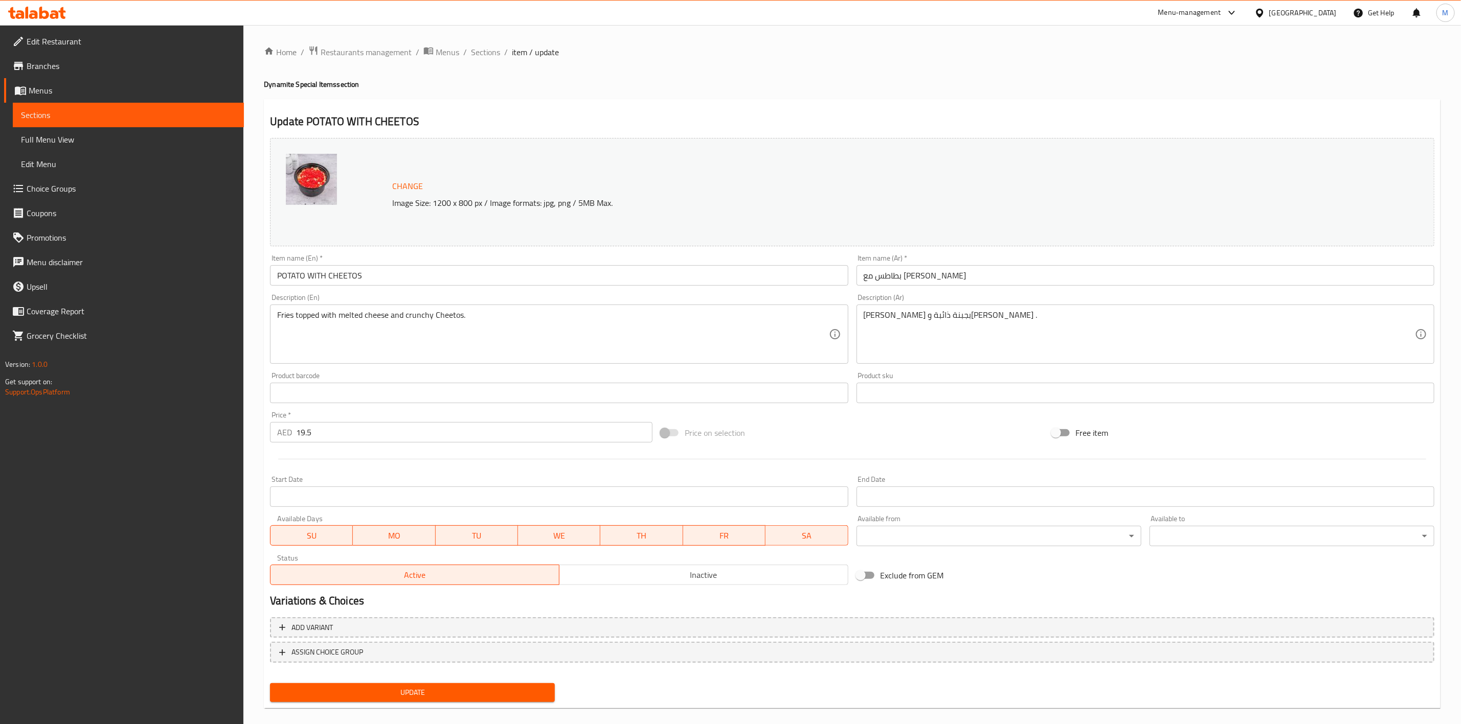
click at [329, 275] on input "POTATO WITH CHEETOS" at bounding box center [559, 275] width 578 height 20
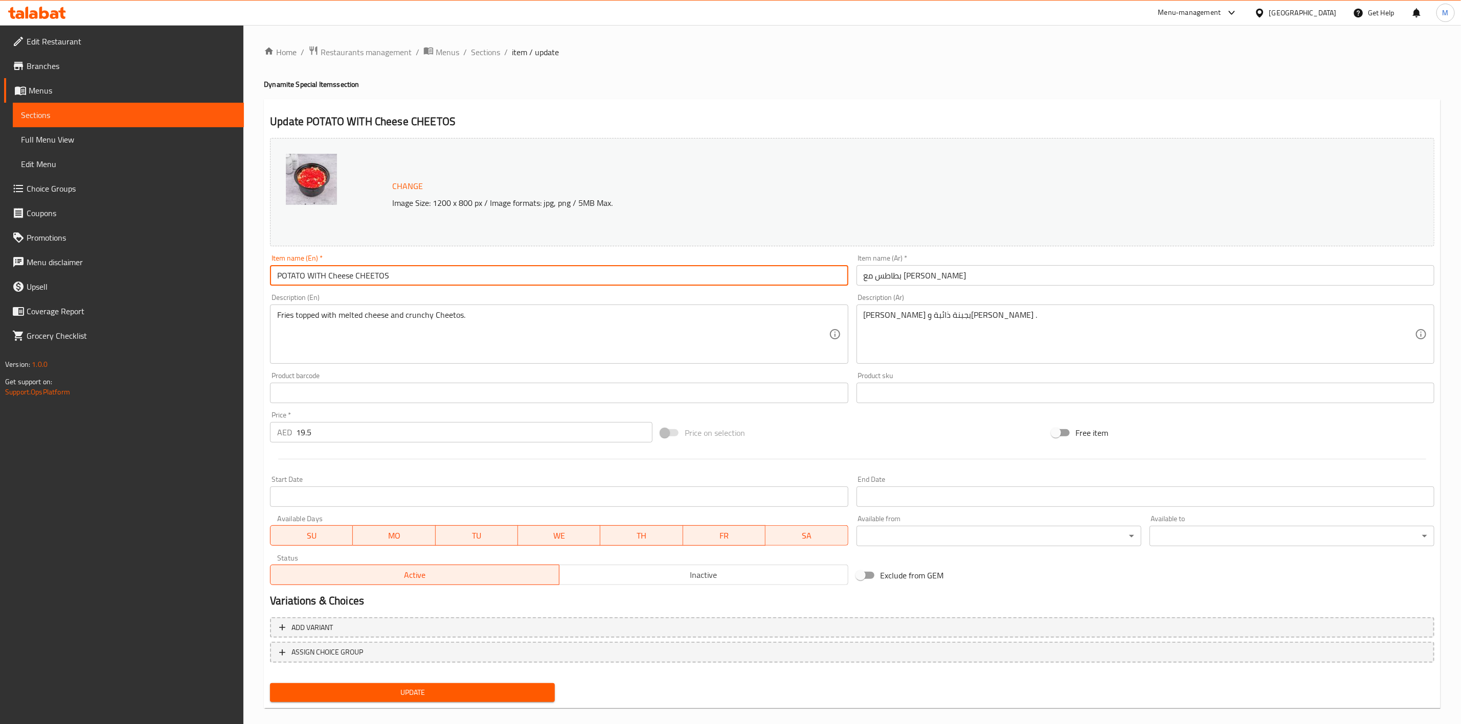
click at [399, 278] on input "POTATO WITH Cheese CHEETOS" at bounding box center [559, 275] width 578 height 20
type input "Potato with Cheese Cheetos"
click at [915, 284] on input "بطاطس مع [PERSON_NAME]" at bounding box center [1145, 275] width 578 height 20
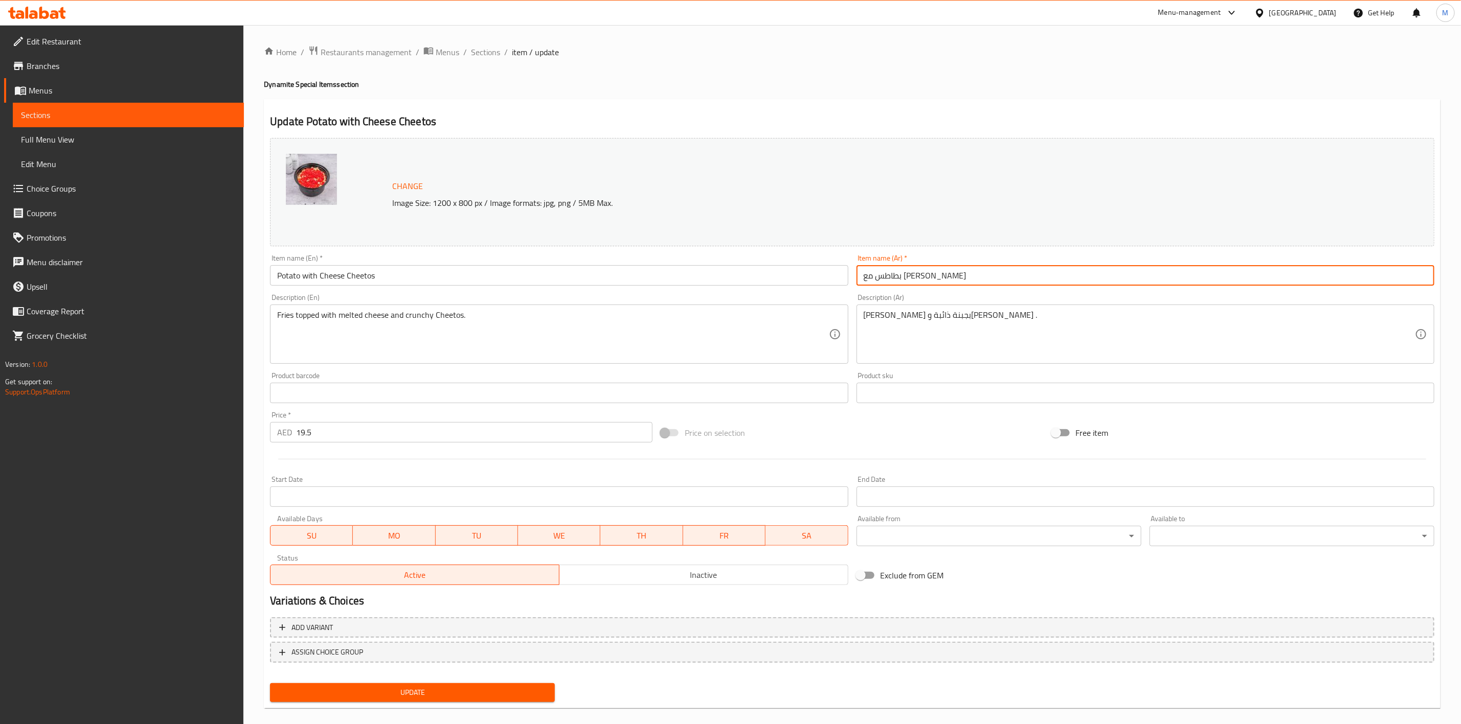
drag, startPoint x: 919, startPoint y: 284, endPoint x: 944, endPoint y: 283, distance: 24.6
click at [920, 284] on input "بطاطس مع [PERSON_NAME]" at bounding box center [1145, 275] width 578 height 20
click at [944, 283] on input "بطاطس مع [PERSON_NAME]" at bounding box center [1145, 275] width 578 height 20
click at [1390, 281] on input "بطاطس مع [PERSON_NAME]" at bounding box center [1145, 275] width 578 height 20
type input "بطاطس مع جبن و [PERSON_NAME]"
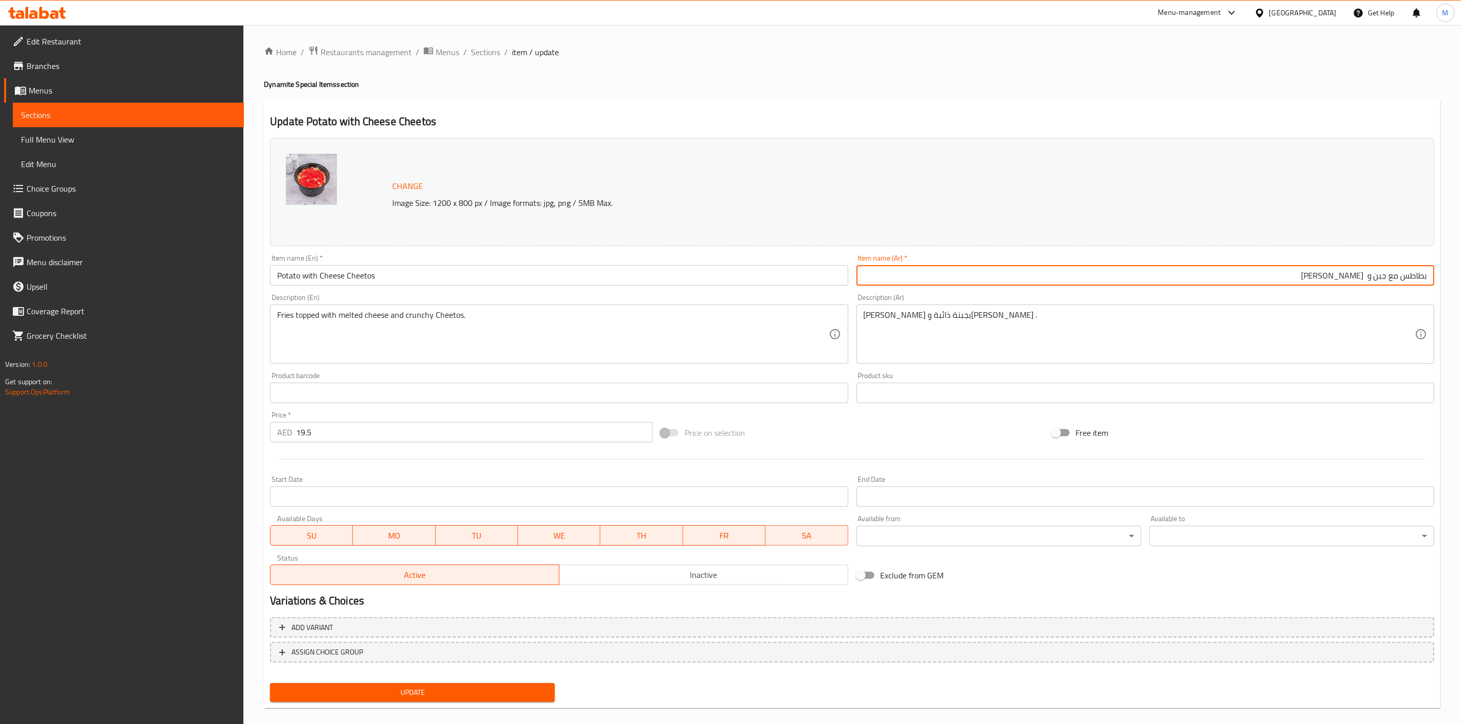
click at [344, 275] on input "Potato with Cheese Cheetos" at bounding box center [559, 275] width 578 height 20
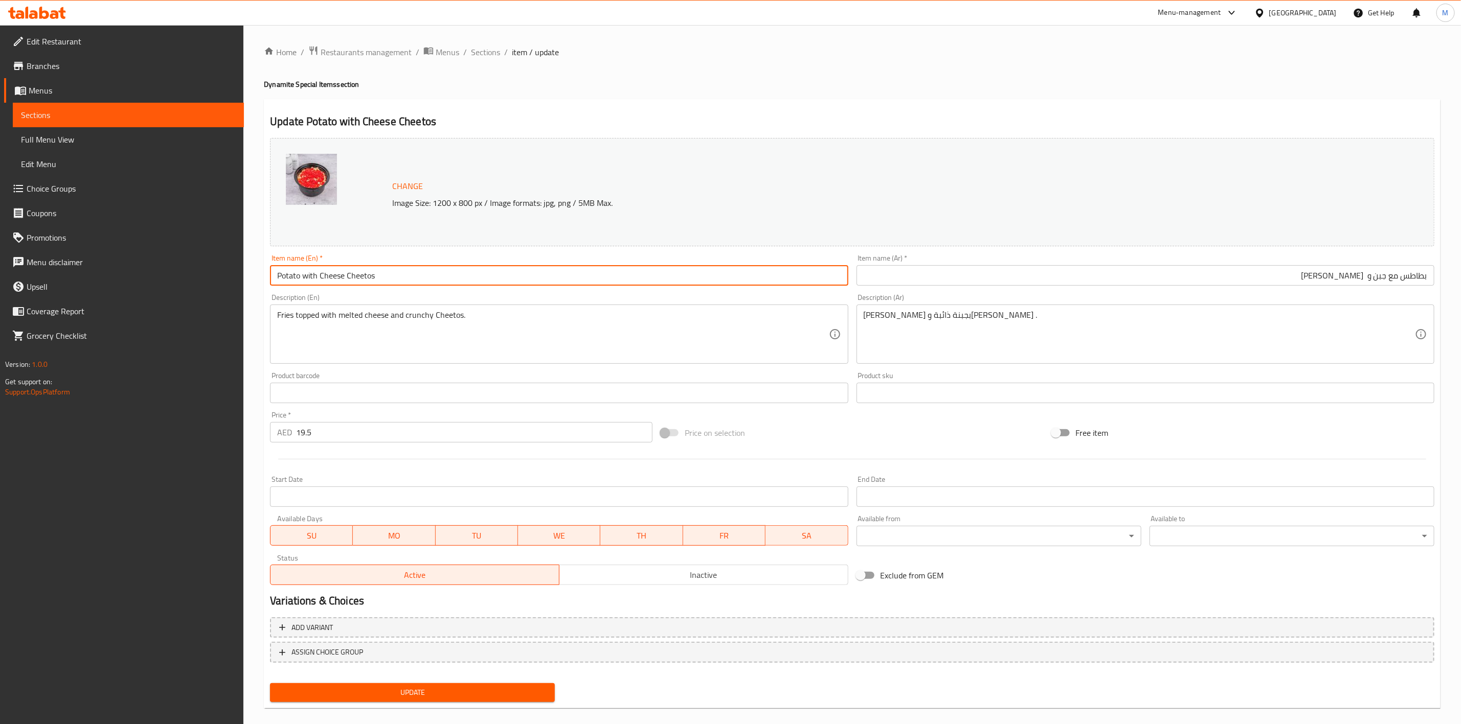
click at [270, 684] on button "Update" at bounding box center [412, 693] width 285 height 19
type input "Potato with Cheese and Cheetos"
click at [459, 698] on span "Update" at bounding box center [412, 693] width 268 height 13
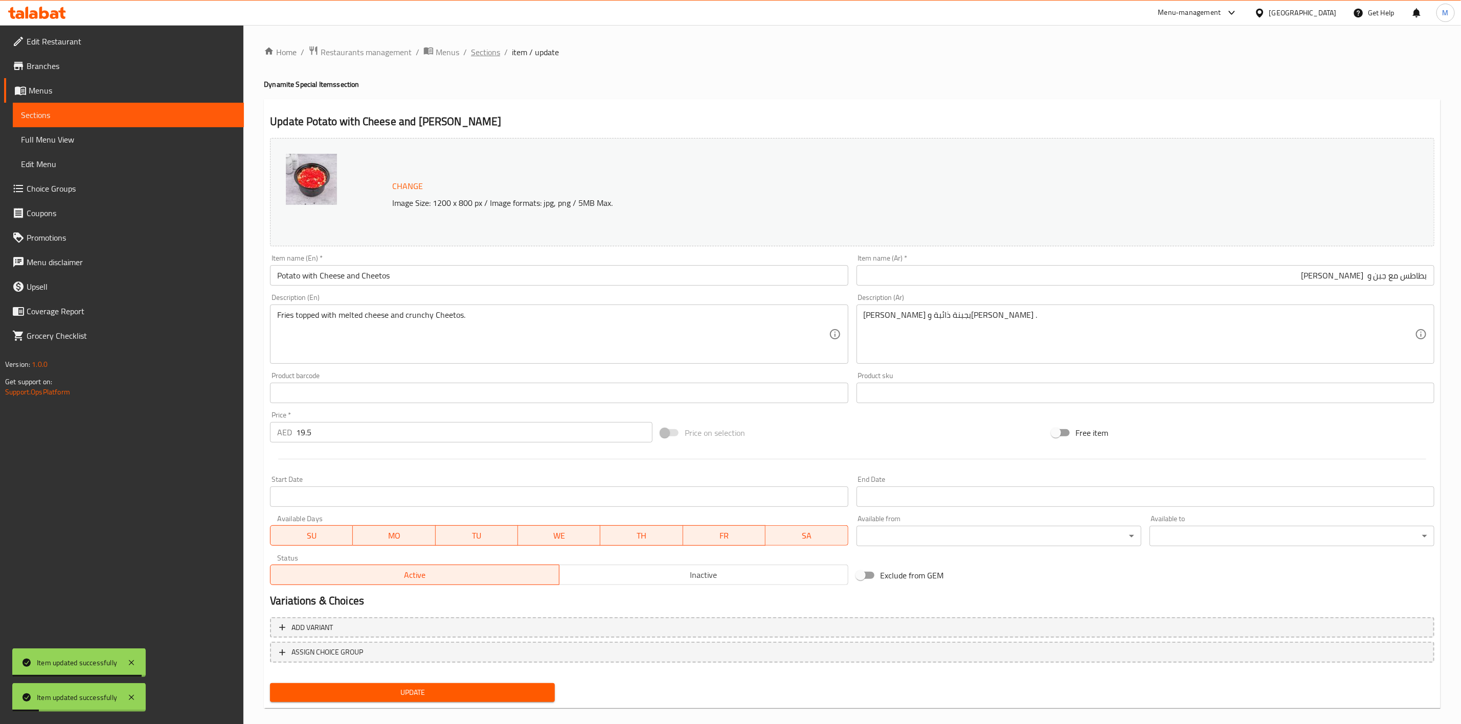
click at [477, 46] on span "Sections" at bounding box center [485, 52] width 29 height 12
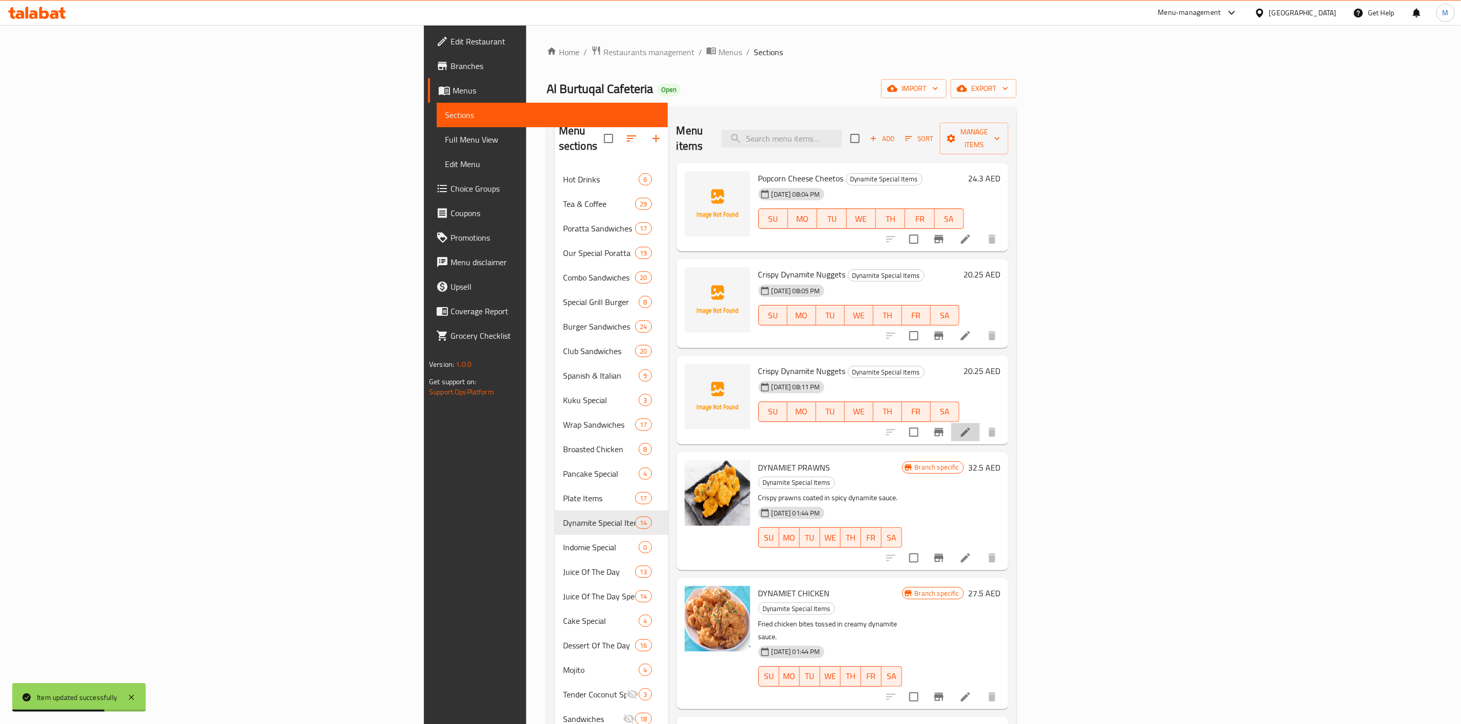
click at [980, 423] on li at bounding box center [965, 432] width 29 height 18
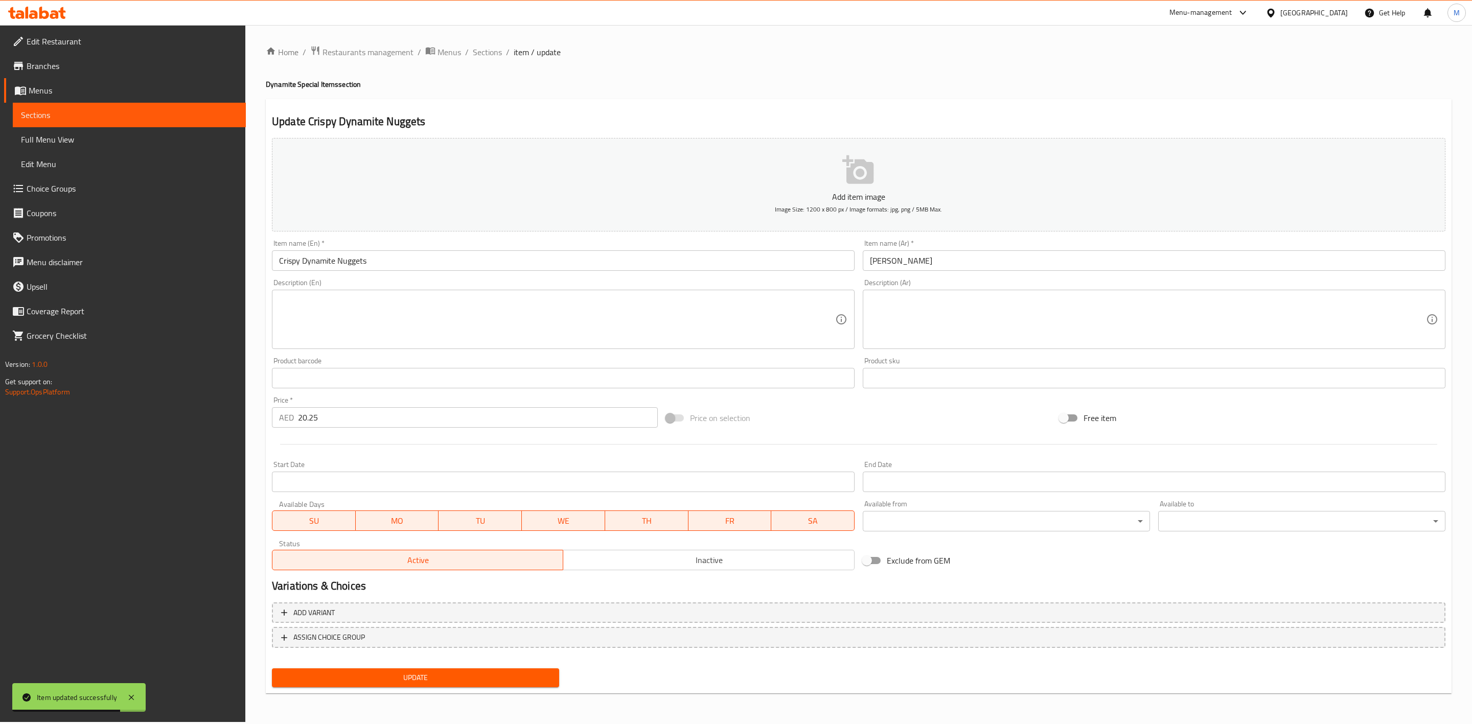
click at [574, 554] on span "Inactive" at bounding box center [708, 560] width 283 height 15
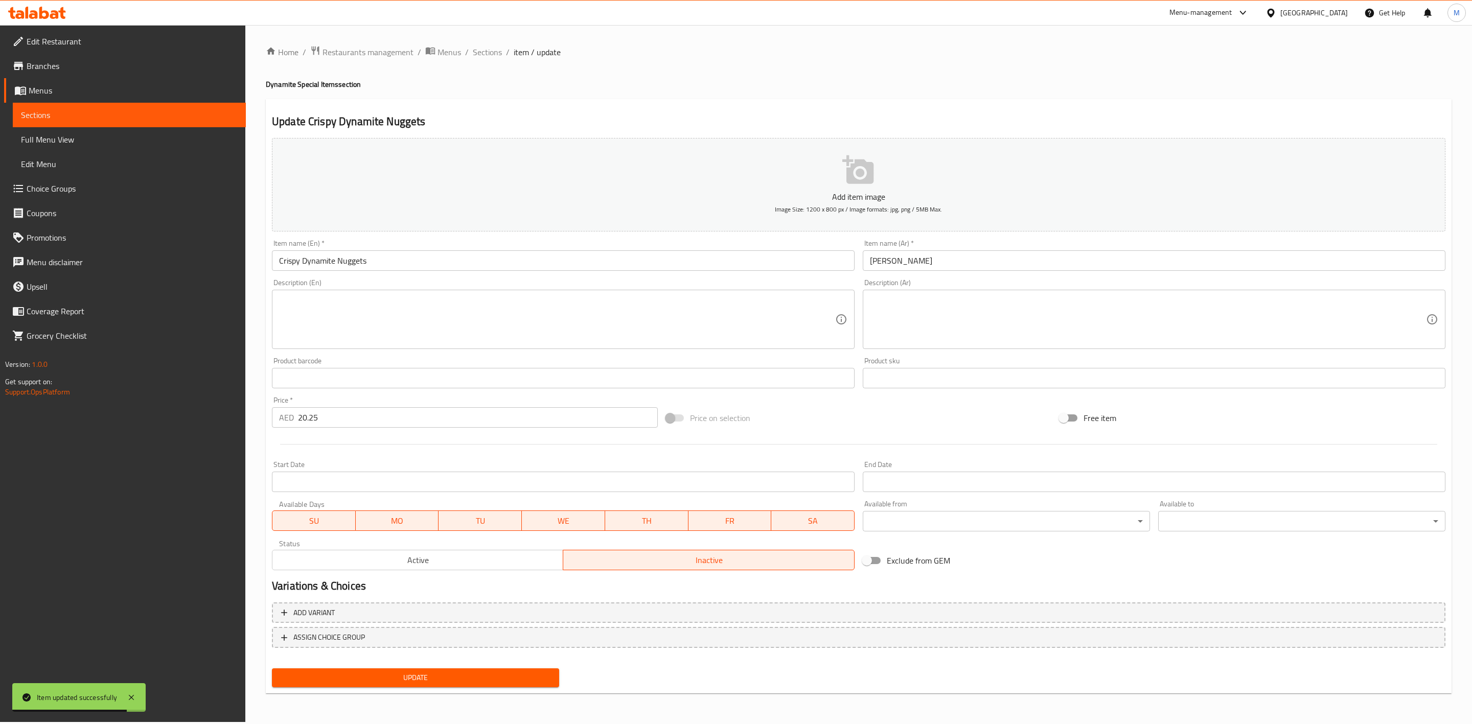
click at [532, 667] on div "Update" at bounding box center [415, 678] width 295 height 27
click at [531, 673] on span "Update" at bounding box center [415, 678] width 271 height 13
click at [488, 47] on span "Sections" at bounding box center [487, 52] width 29 height 12
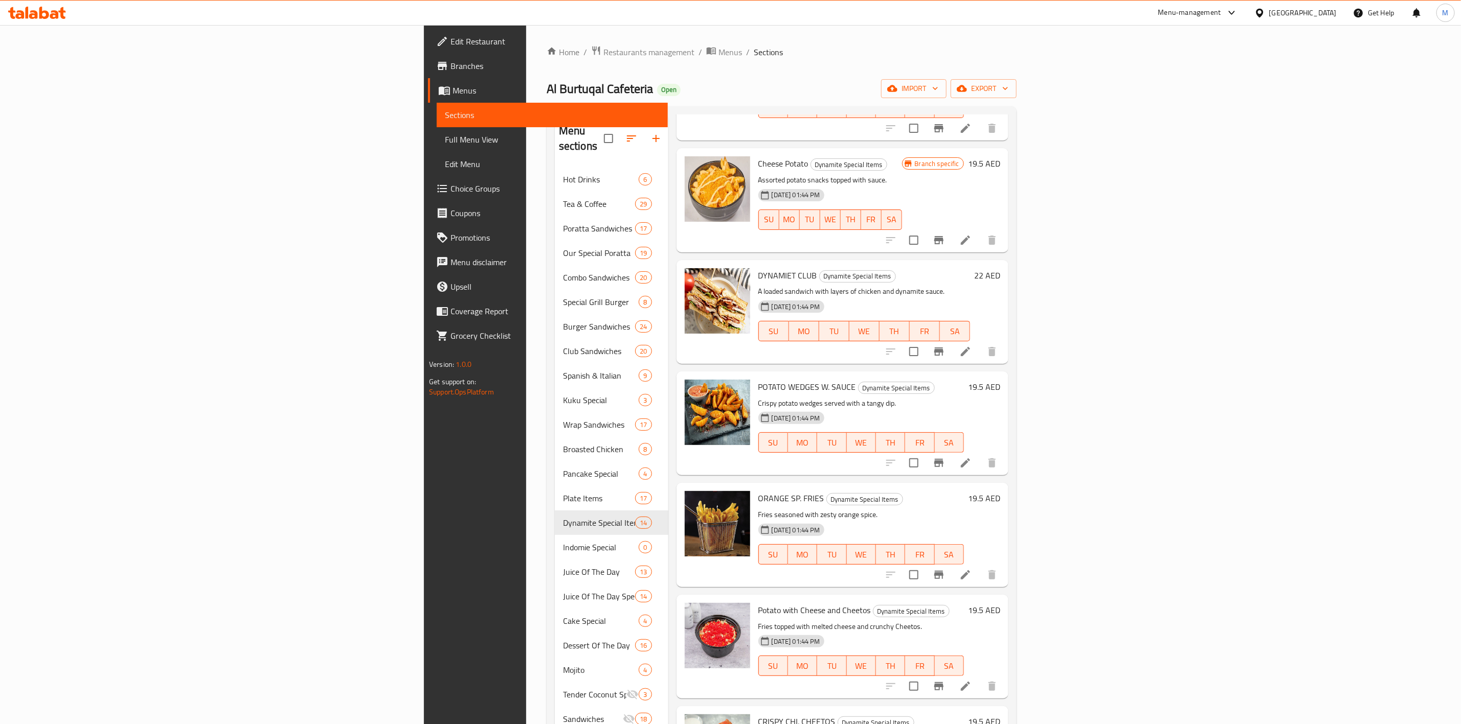
scroll to position [818, 0]
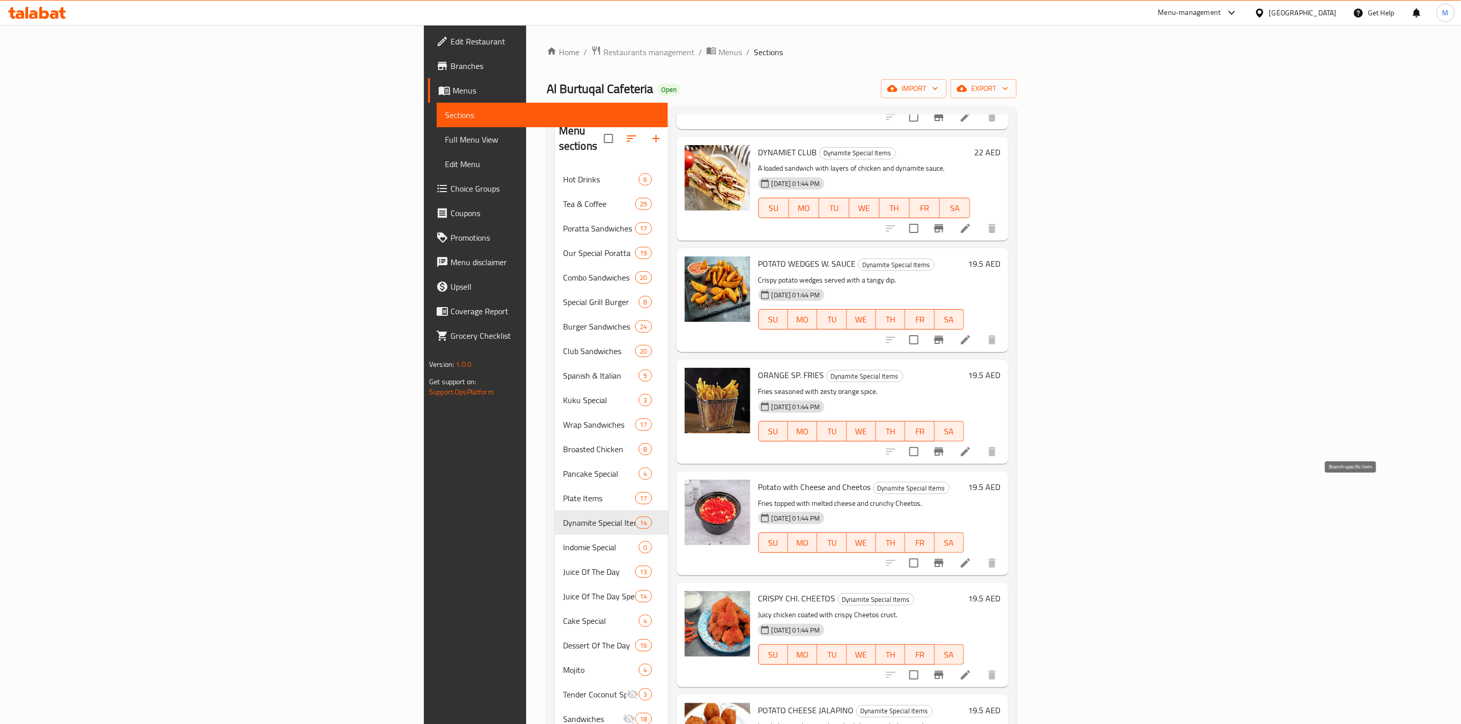
click at [945, 557] on icon "Branch-specific-item" at bounding box center [938, 563] width 12 height 12
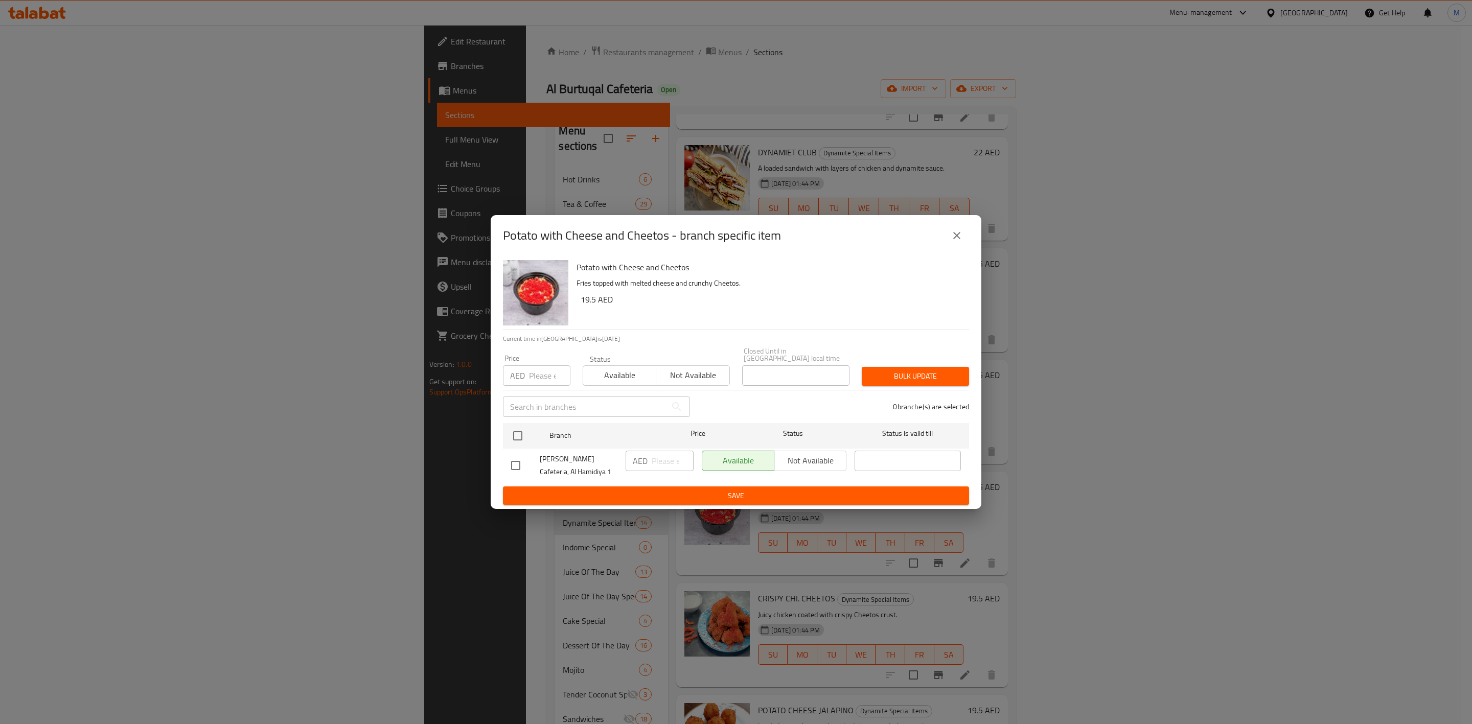
click at [545, 379] on input "number" at bounding box center [549, 376] width 41 height 20
paste input "20.25"
type input "20.25"
click at [514, 431] on input "checkbox" at bounding box center [517, 435] width 21 height 21
click at [895, 380] on span "Bulk update" at bounding box center [915, 376] width 91 height 13
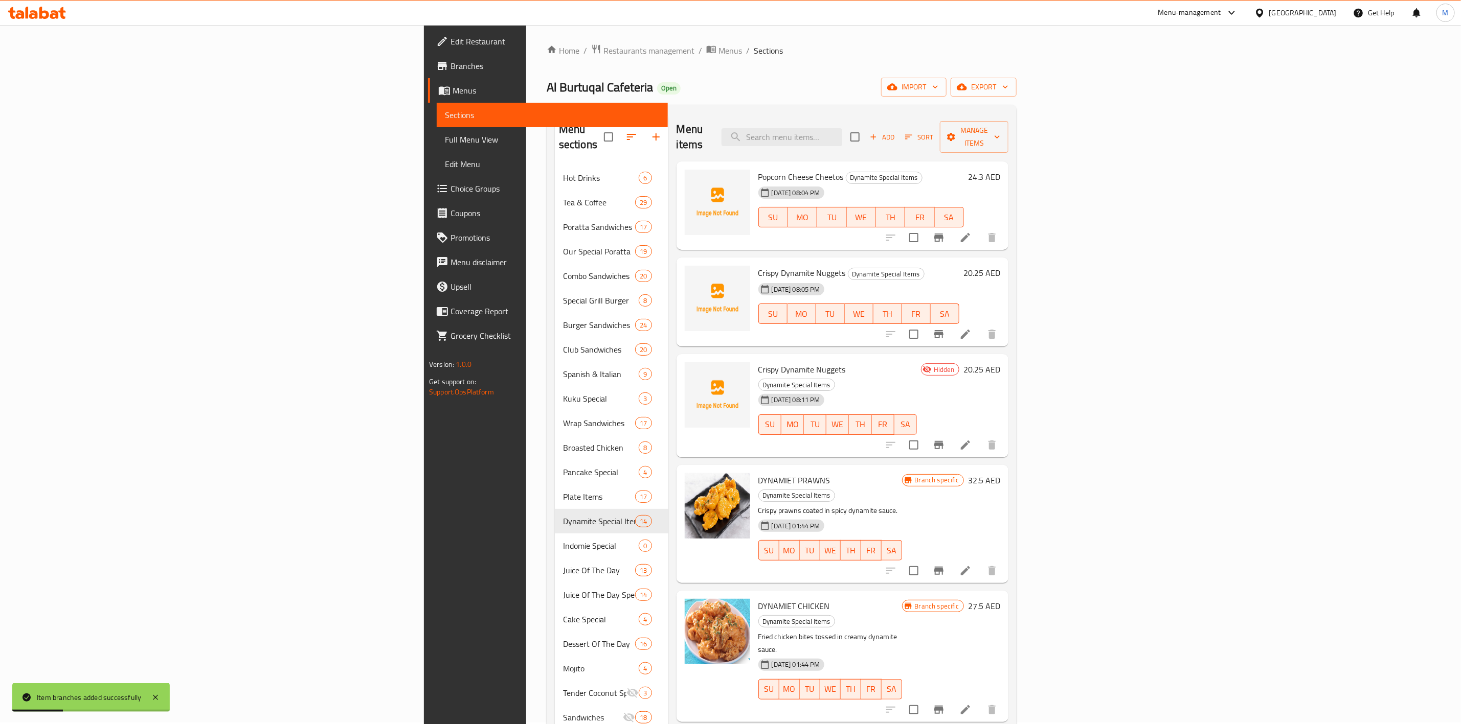
scroll to position [0, 0]
click at [896, 135] on span "Add" at bounding box center [882, 139] width 28 height 12
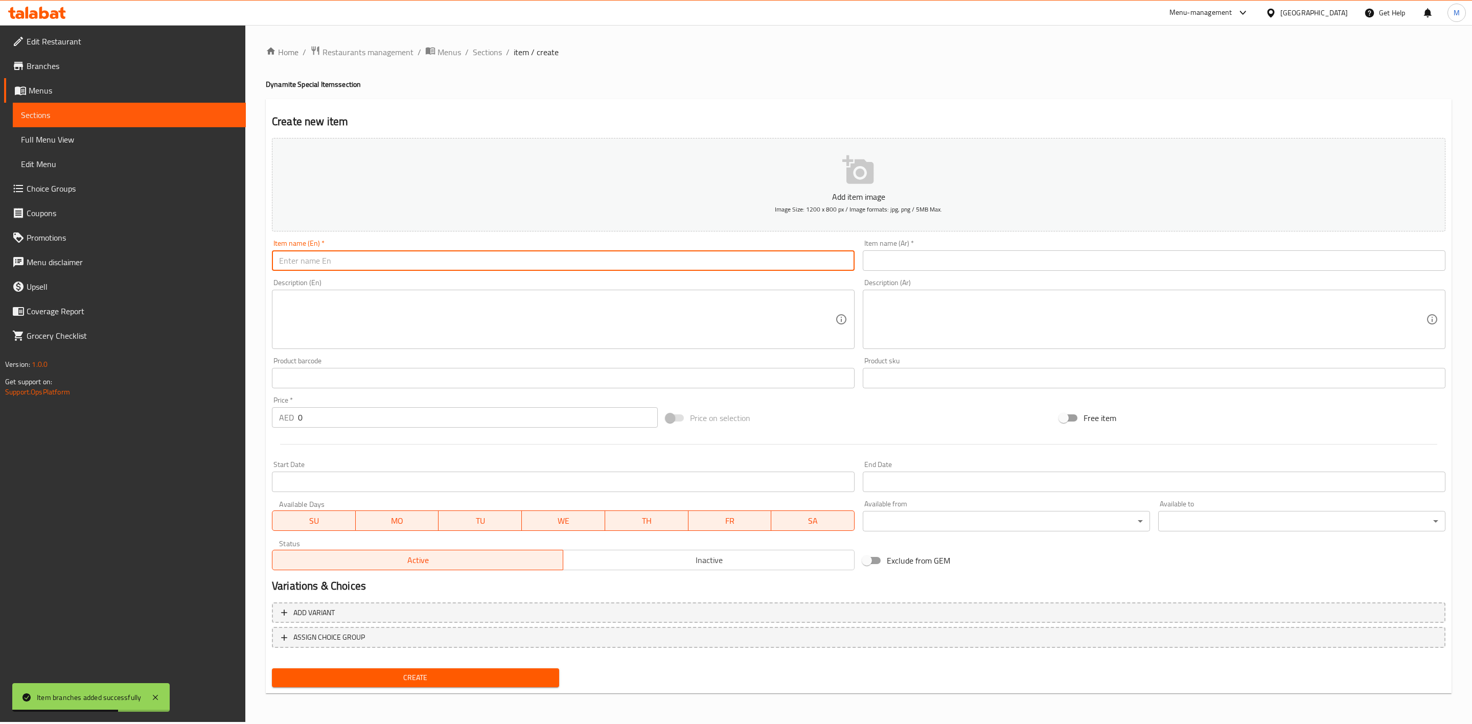
click at [663, 256] on input "text" at bounding box center [563, 261] width 583 height 20
paste input "LOADED FRIES"
click at [428, 270] on input "LOADED FRIES" at bounding box center [563, 261] width 583 height 20
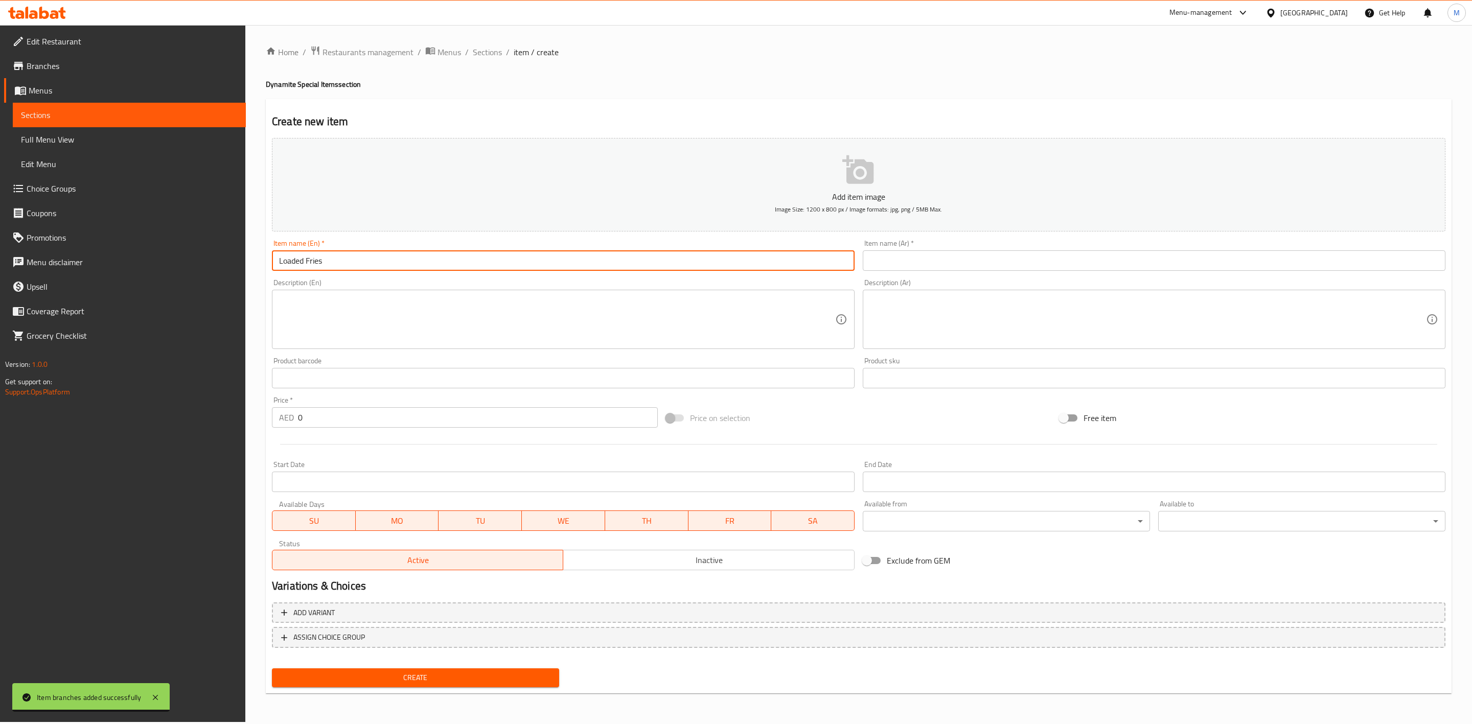
click at [985, 260] on input "text" at bounding box center [1154, 261] width 583 height 20
paste input "LOADED FRIES"
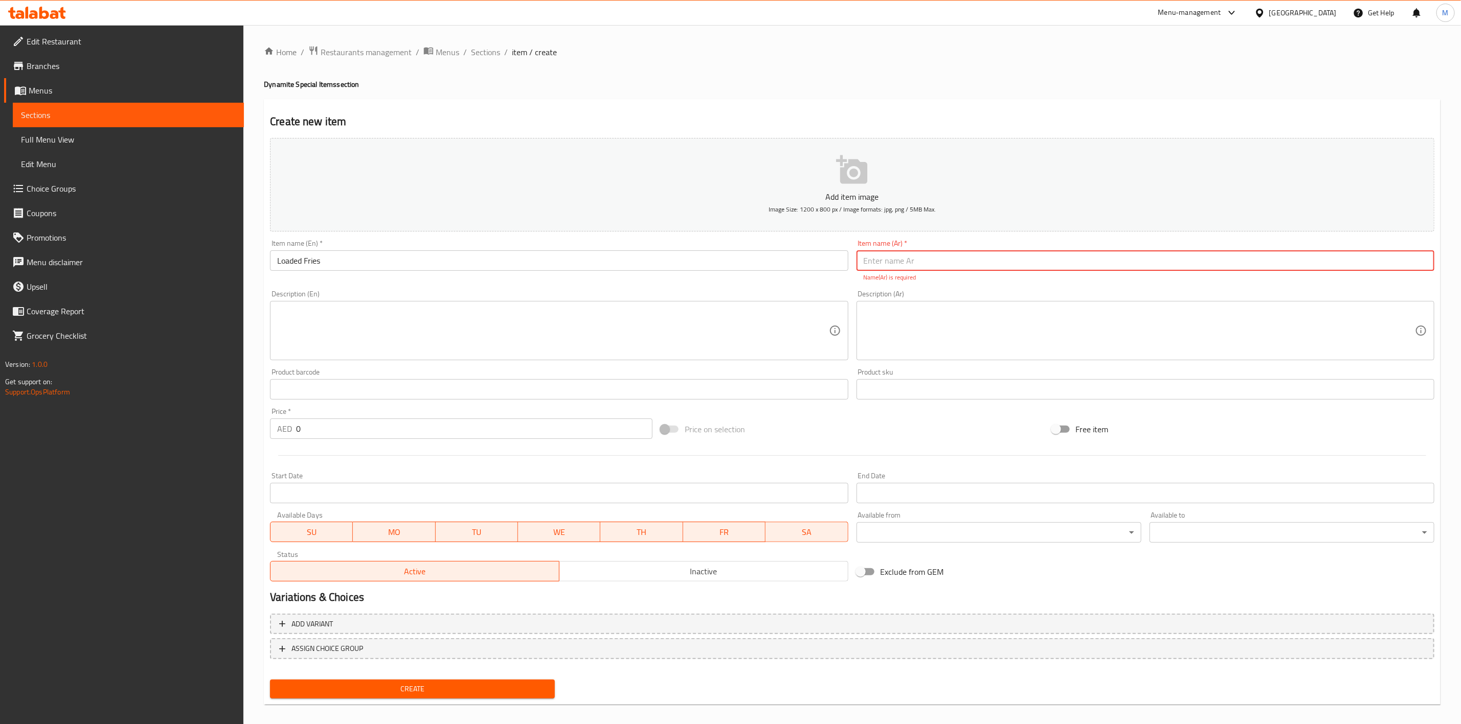
click at [908, 261] on input "text" at bounding box center [1145, 261] width 578 height 20
paste input "لودد بطاطا مقلي"
click at [1405, 265] on input "لودد بطاطا مقلي" at bounding box center [1145, 261] width 578 height 20
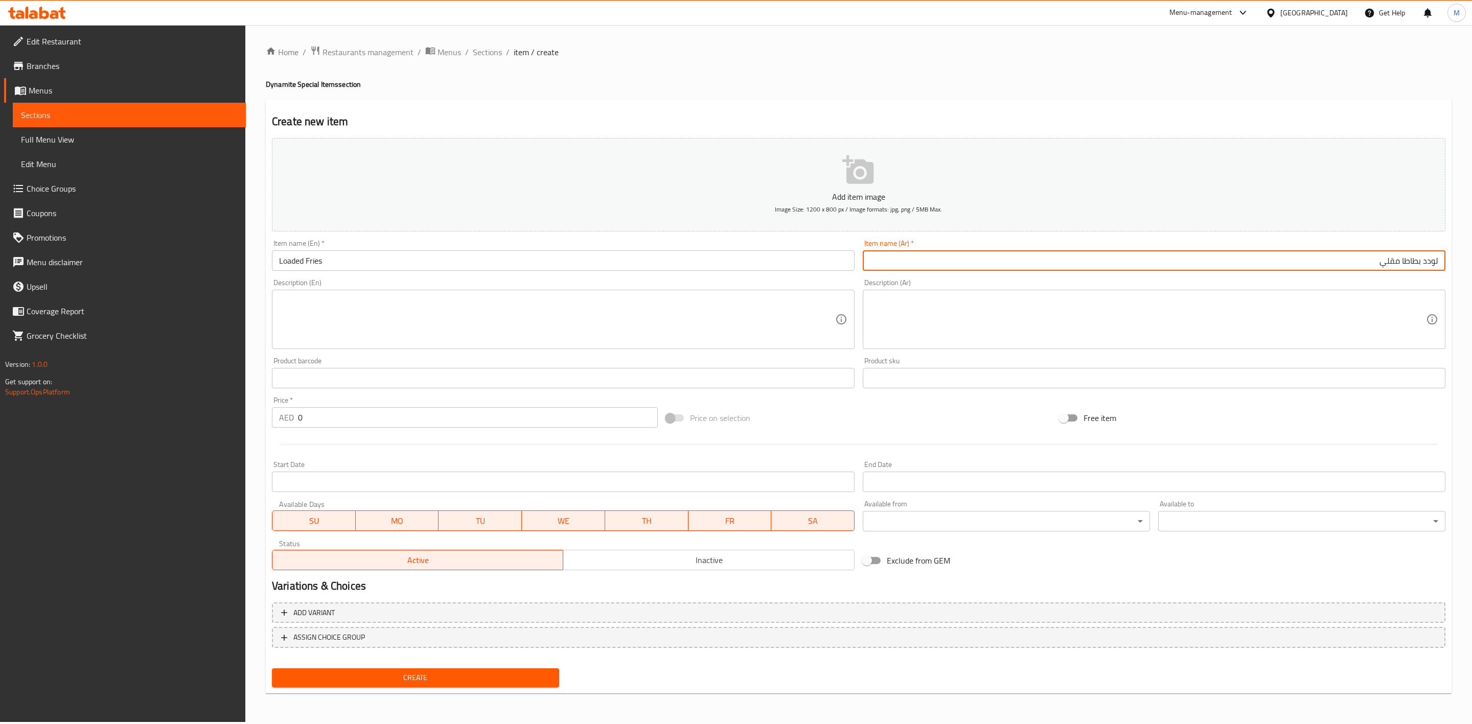
click at [1379, 263] on input "لودد بطاطا مقلي" at bounding box center [1154, 261] width 583 height 20
click at [1385, 261] on input "لودد بطاطا مقلي" at bounding box center [1154, 261] width 583 height 20
drag, startPoint x: 1385, startPoint y: 261, endPoint x: 1049, endPoint y: 287, distance: 336.9
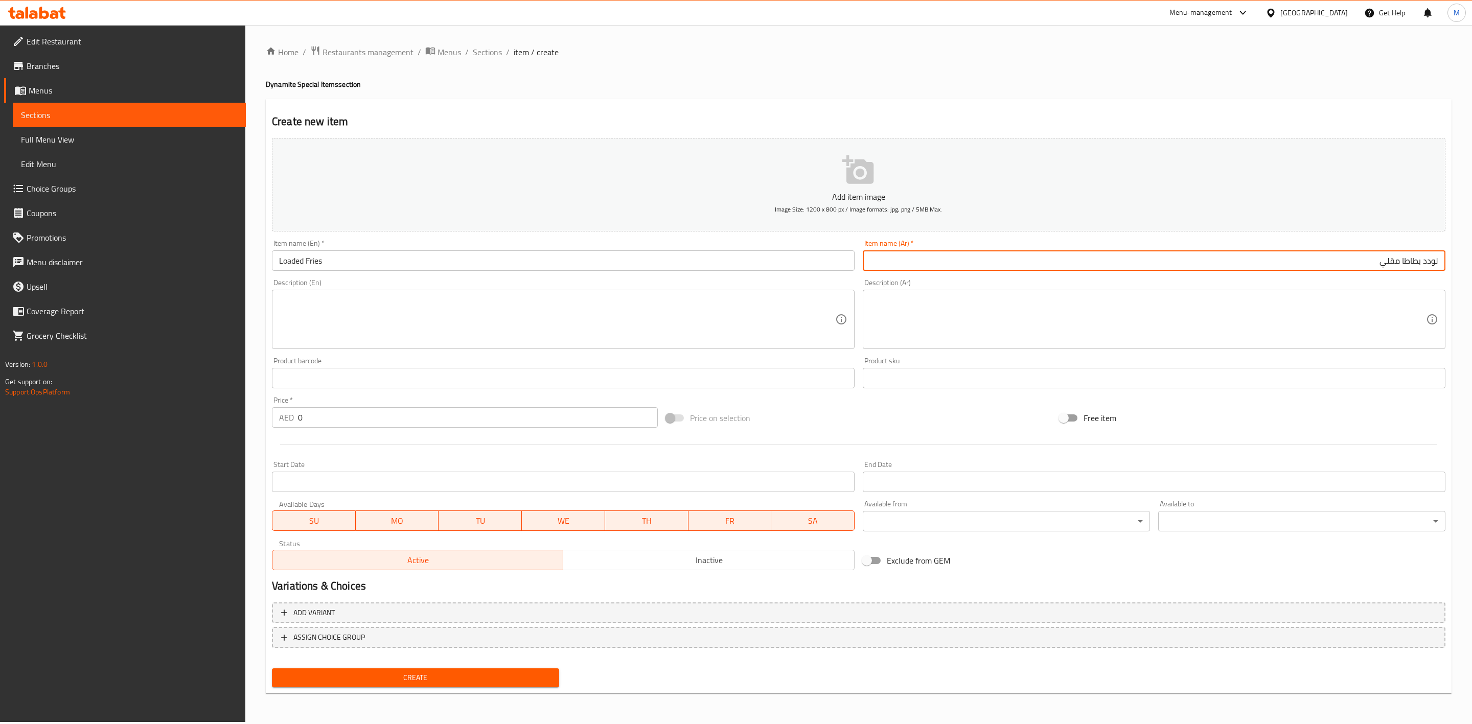
click at [1049, 287] on div "Description (Ar) Description (Ar)" at bounding box center [1154, 314] width 583 height 70
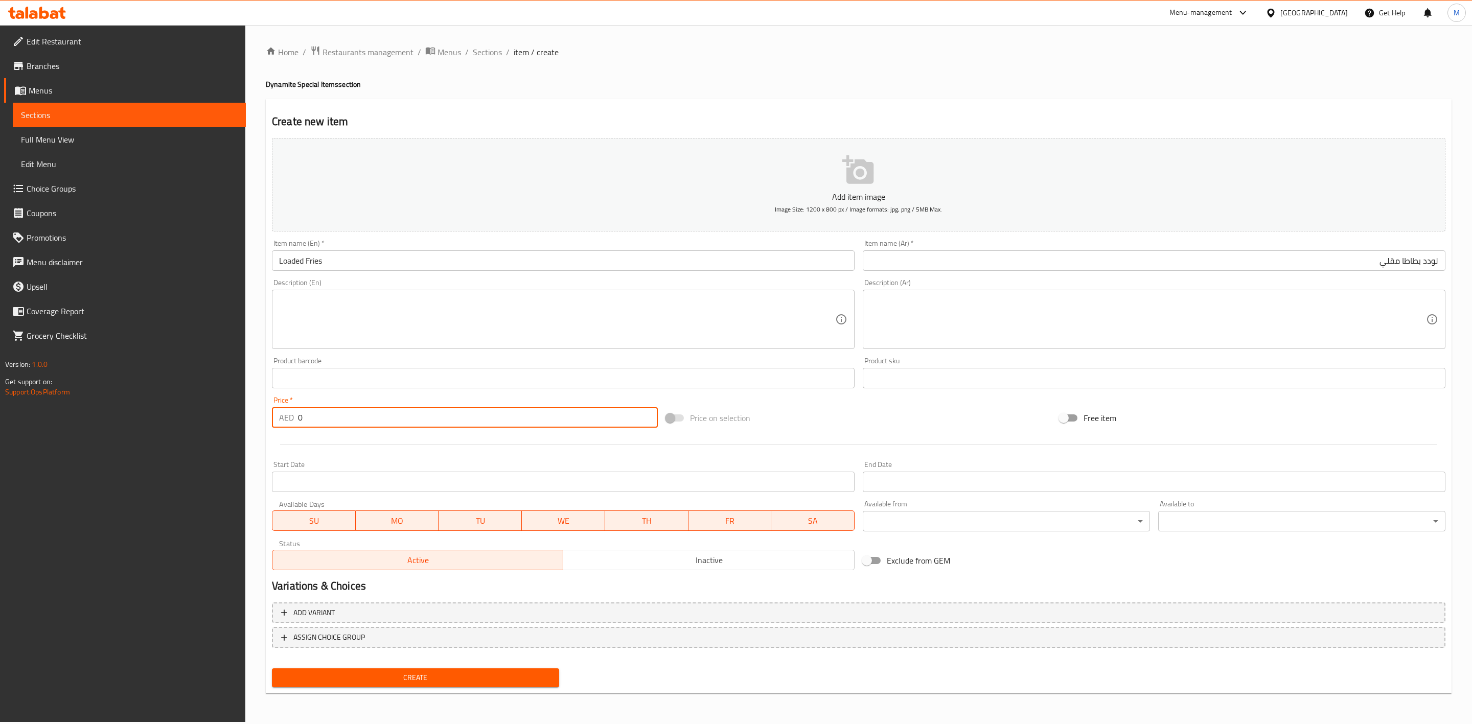
drag, startPoint x: 362, startPoint y: 410, endPoint x: 226, endPoint y: 414, distance: 136.1
click at [226, 415] on div "Edit Restaurant Branches Menus Sections Full Menu View Edit Menu Choice Groups …" at bounding box center [736, 373] width 1472 height 697
paste input "24.3"
click at [337, 447] on div at bounding box center [859, 444] width 1182 height 25
click at [350, 670] on button "Create" at bounding box center [415, 678] width 287 height 19
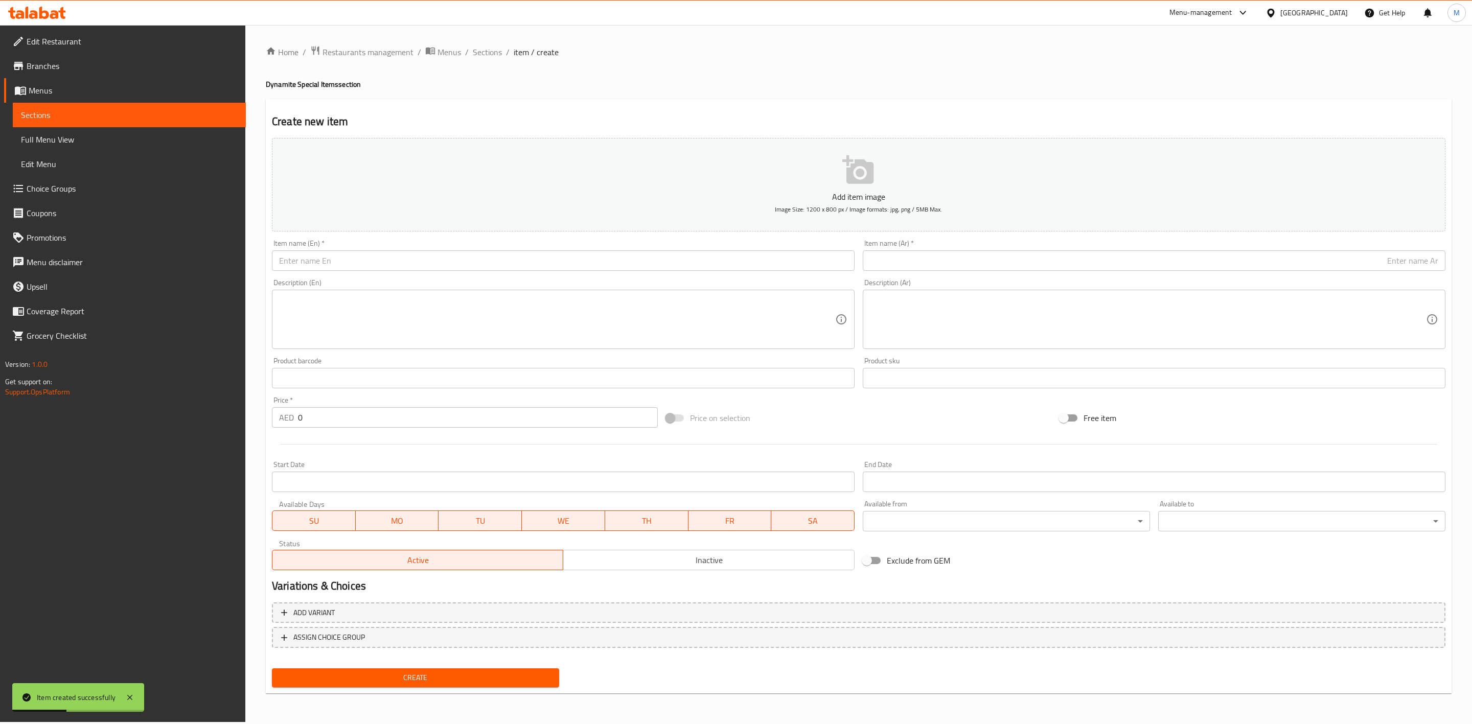
click at [436, 258] on input "text" at bounding box center [563, 261] width 583 height 20
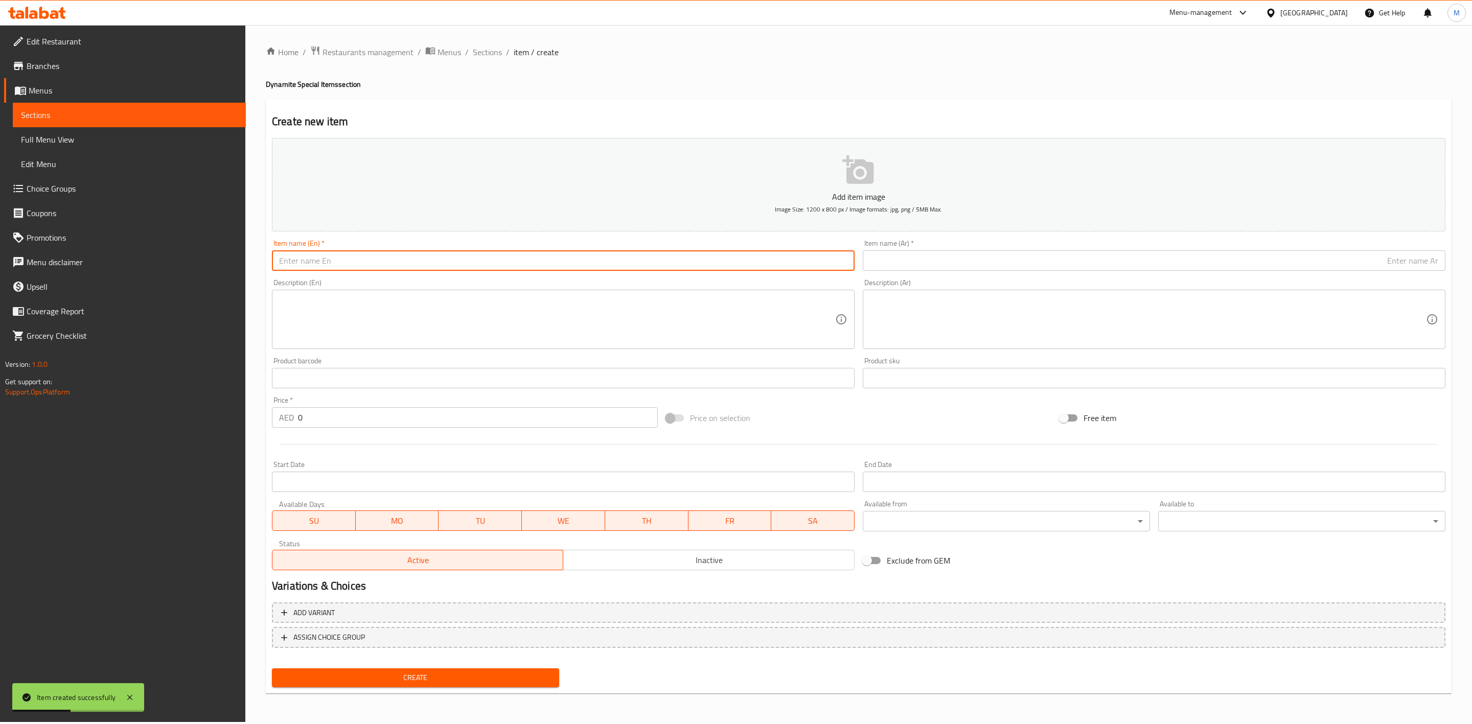
paste input "MIXED WEDGES + CHEETOS JALAPENO"
click at [444, 262] on input "MIXED WEDGES + CHEETOS JALAPENO" at bounding box center [563, 261] width 583 height 20
click at [333, 265] on input "Mixed Wedges + Cheetos Jalapeno" at bounding box center [563, 261] width 583 height 20
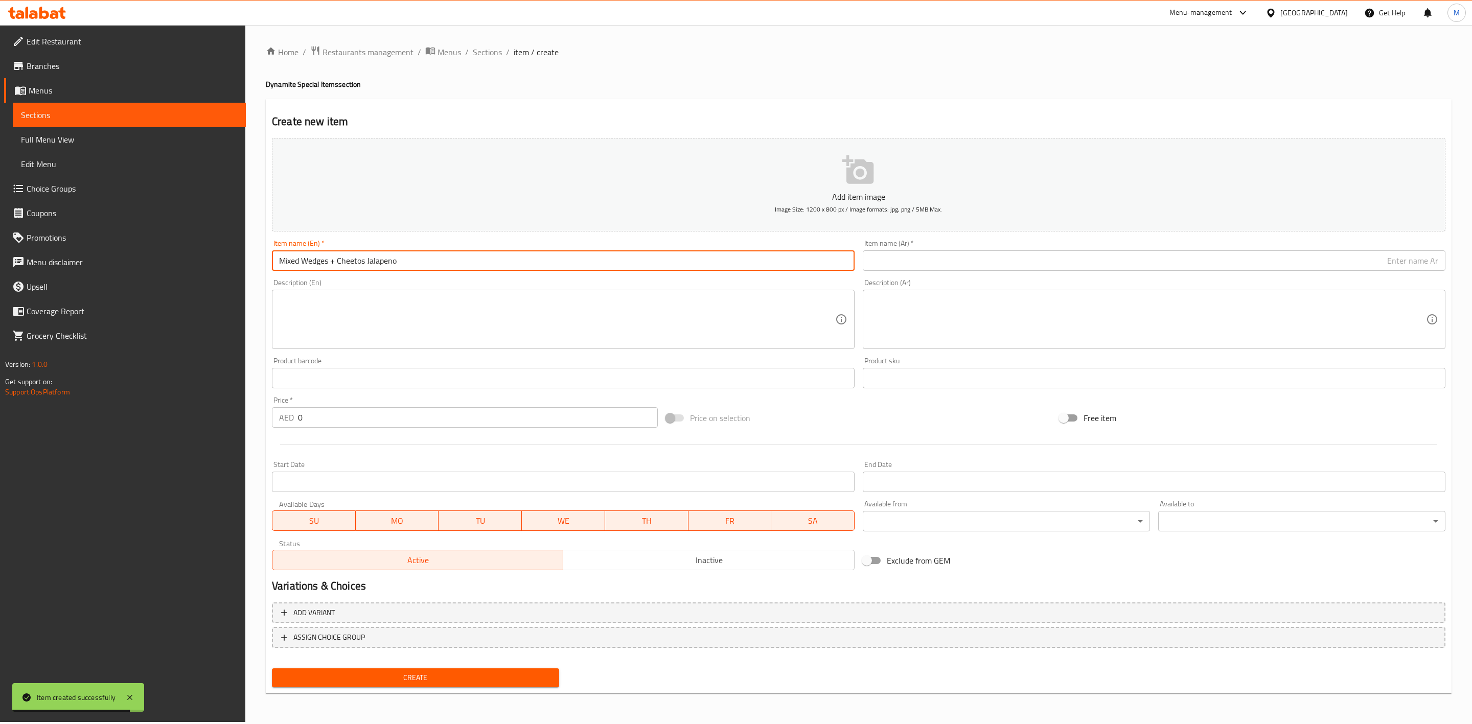
click at [331, 265] on input "Mixed Wedges + Cheetos Jalapeno" at bounding box center [563, 261] width 583 height 20
drag, startPoint x: 982, startPoint y: 265, endPoint x: 883, endPoint y: 257, distance: 98.5
click at [982, 265] on input "text" at bounding box center [1154, 261] width 583 height 20
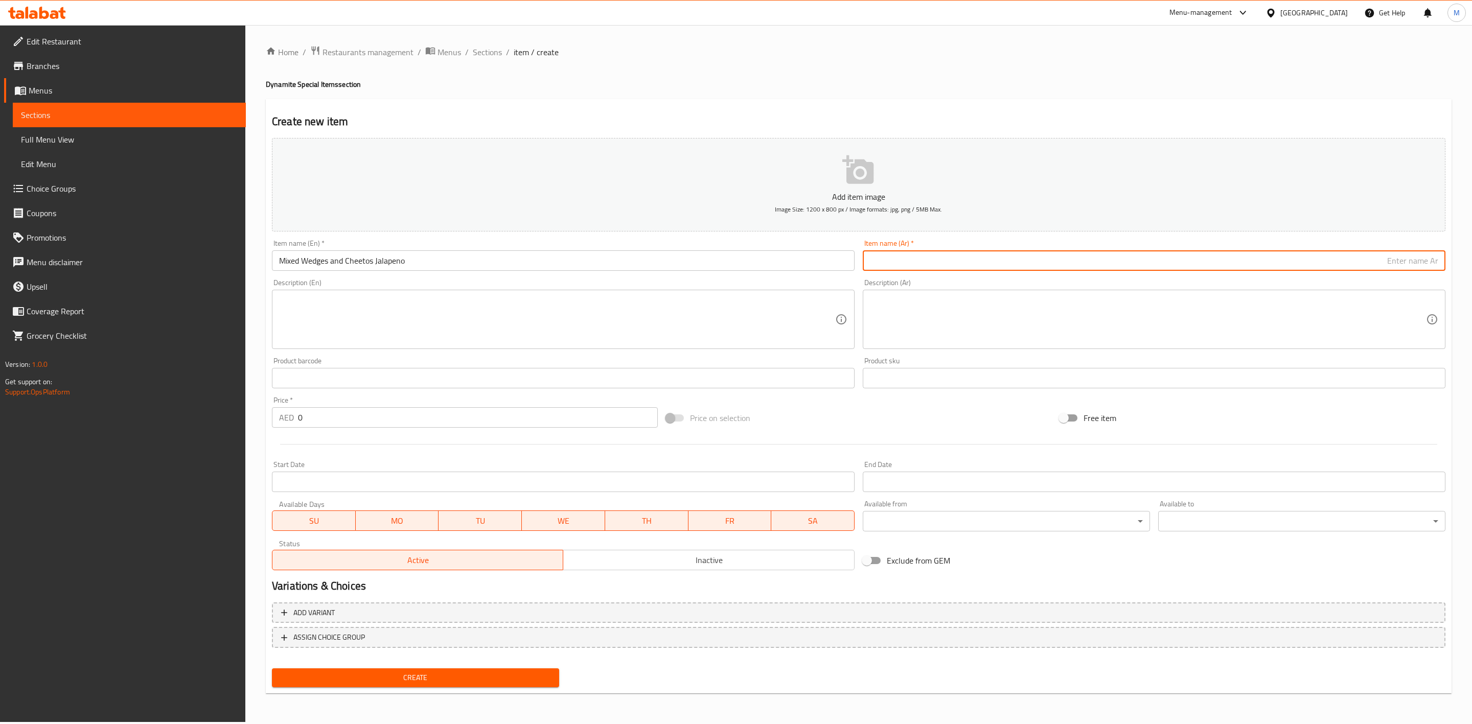
click at [1002, 278] on div "Description (Ar) Description (Ar)" at bounding box center [1154, 314] width 591 height 78
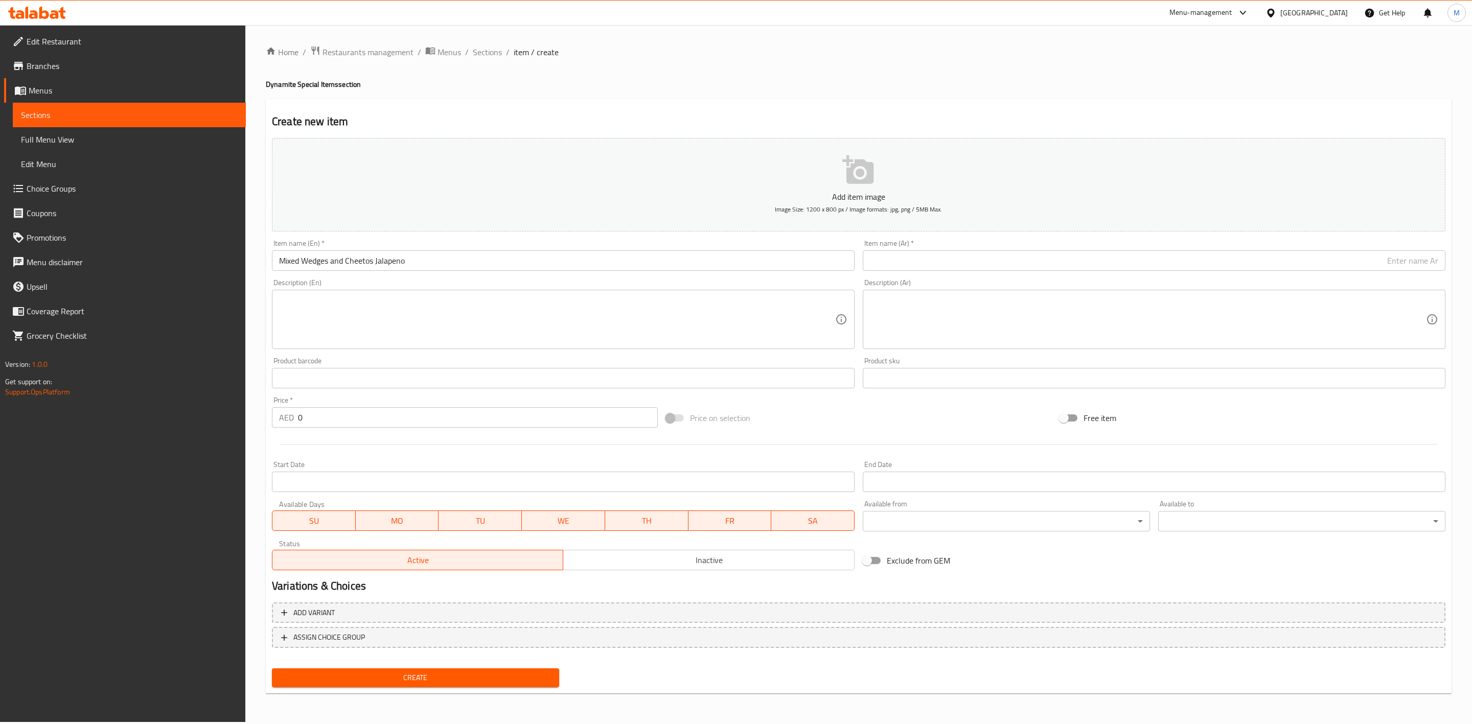
click at [1004, 264] on input "text" at bounding box center [1154, 261] width 583 height 20
paste input "MIXED WEDGES + CHEETOS JALAPENO"
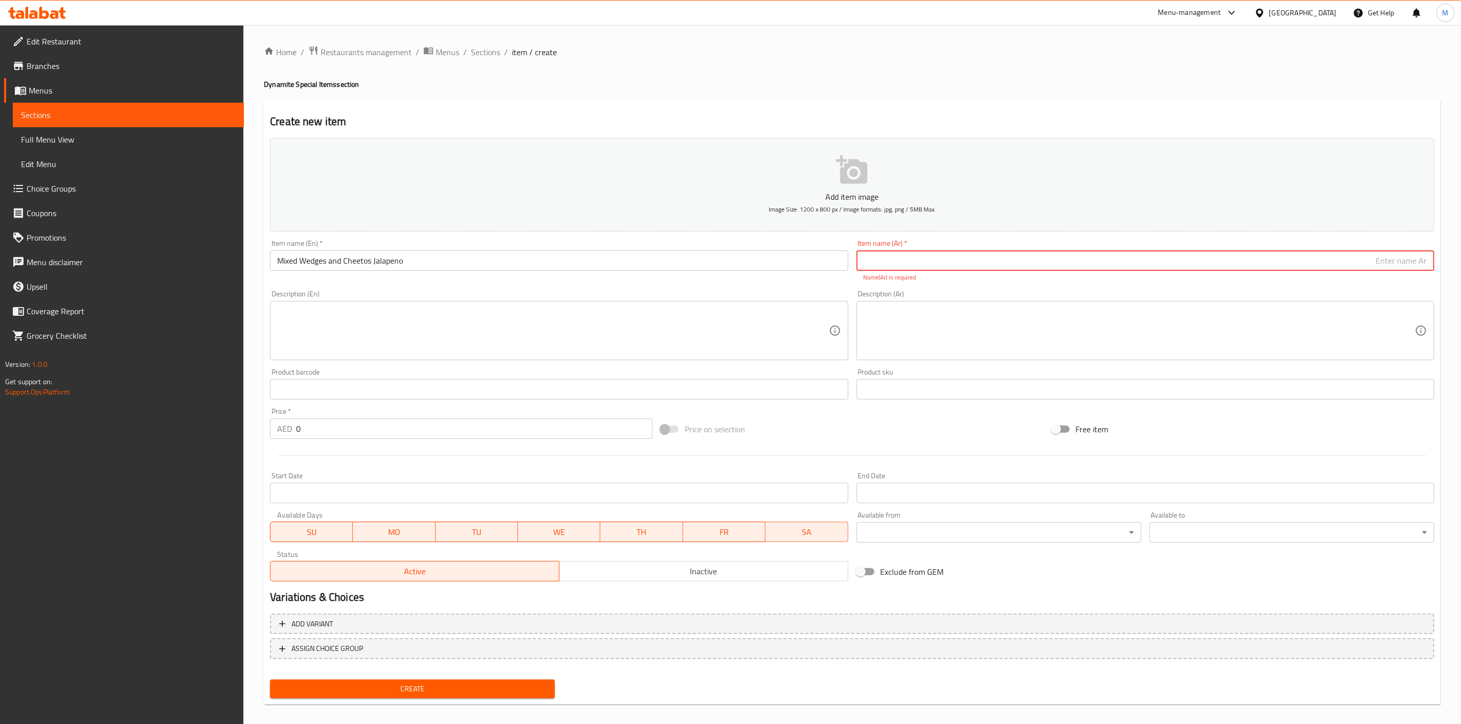
paste input "ودجس مشكل + شيتوس هاالبينو"
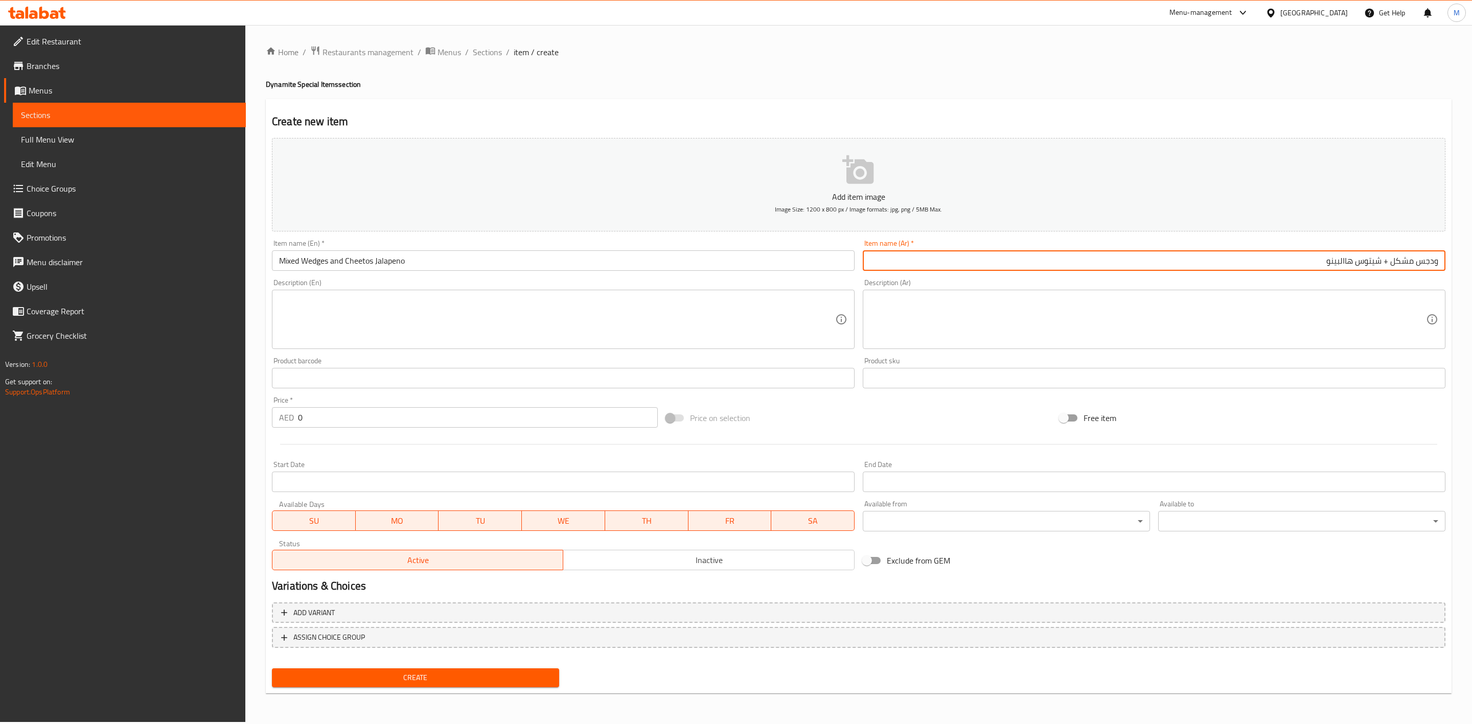
click at [1390, 259] on input "ودجس مشكل + شيتوس هاالبينو" at bounding box center [1154, 261] width 583 height 20
drag, startPoint x: 314, startPoint y: 414, endPoint x: 260, endPoint y: 410, distance: 54.9
click at [266, 414] on div "Create new item Add item image Image Size: 1200 x 800 px / Image formats: jpg, …" at bounding box center [859, 396] width 1186 height 595
paste input "number"
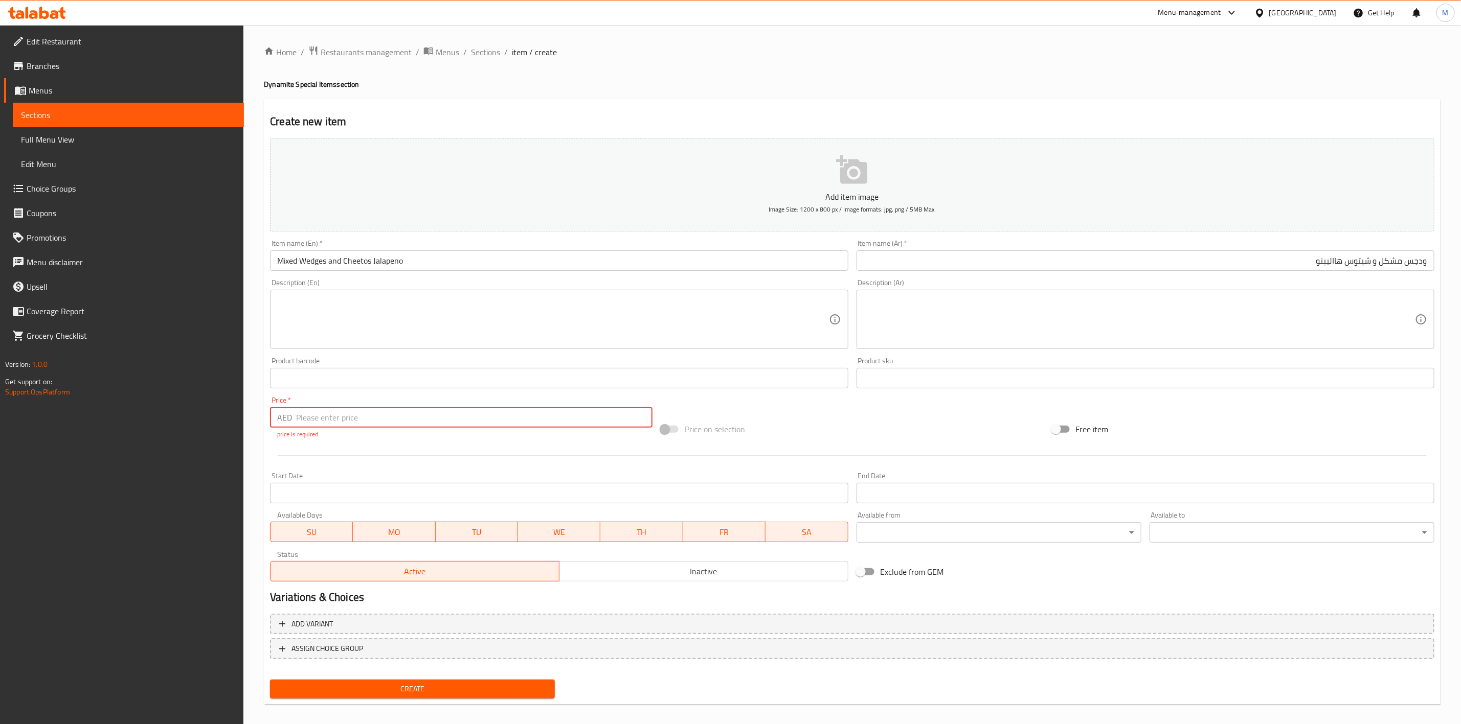
click at [321, 436] on p "price is required" at bounding box center [461, 434] width 368 height 9
drag, startPoint x: 330, startPoint y: 419, endPoint x: 273, endPoint y: 421, distance: 57.3
click at [274, 421] on div "AED Price *" at bounding box center [461, 417] width 382 height 20
paste input "27.00"
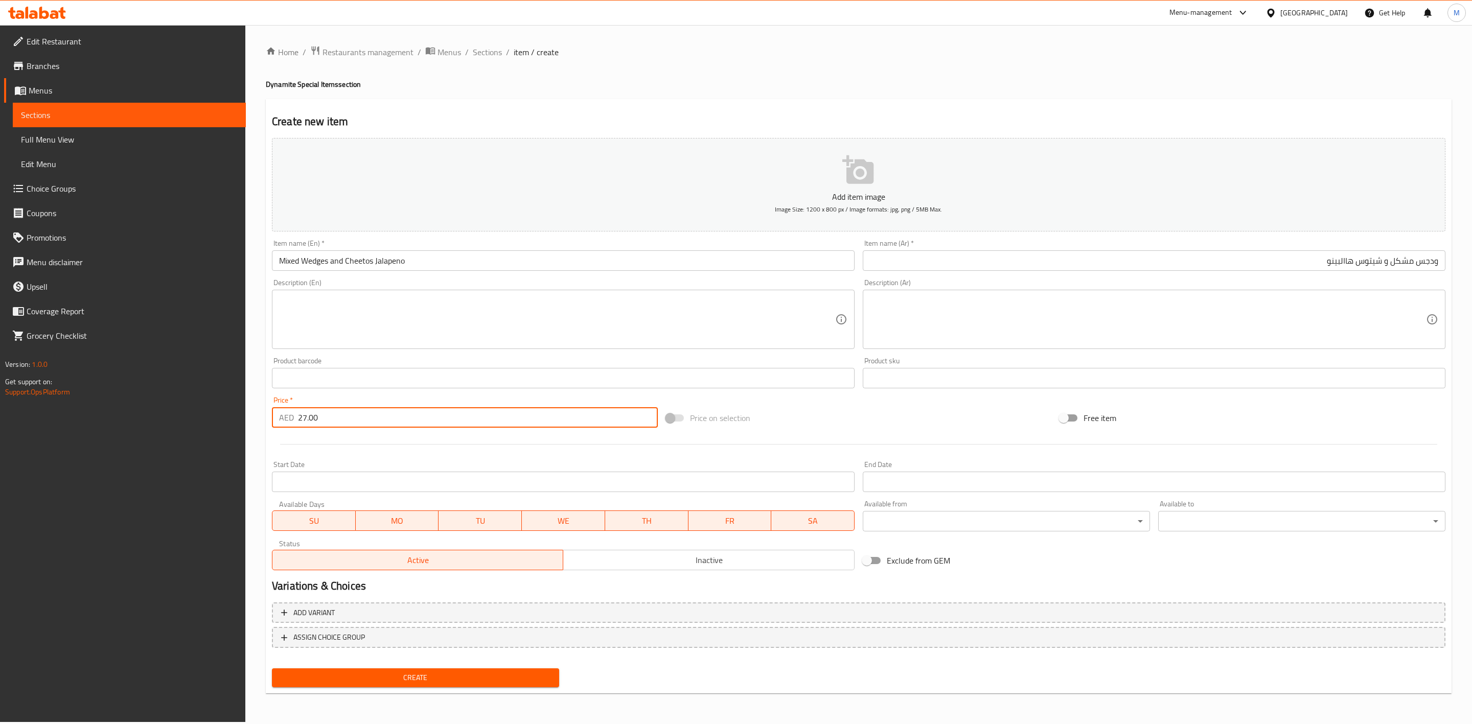
click at [370, 439] on div at bounding box center [859, 444] width 1182 height 25
drag, startPoint x: 351, startPoint y: 413, endPoint x: 310, endPoint y: 419, distance: 41.3
click at [310, 419] on input "27.00" at bounding box center [478, 417] width 360 height 20
click at [335, 466] on div "Start Date Start Date" at bounding box center [563, 476] width 583 height 31
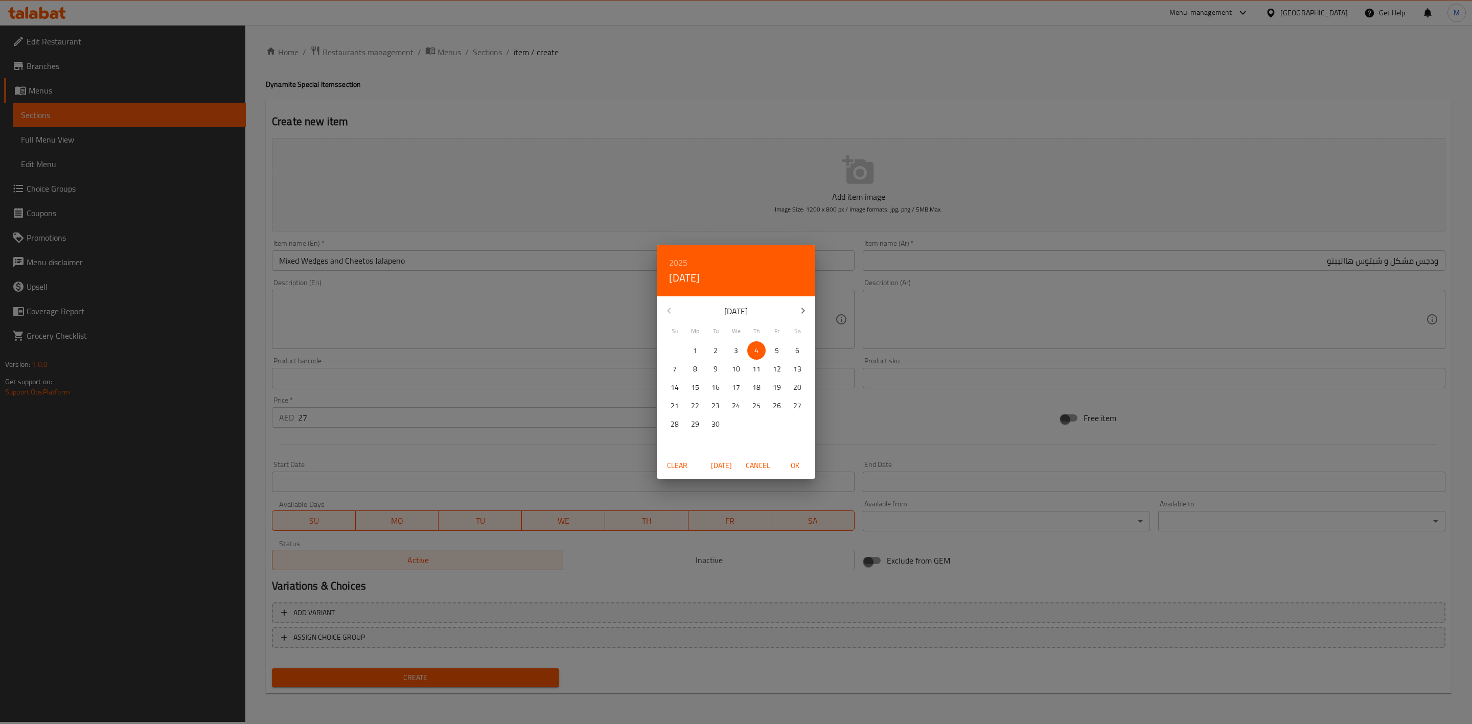
click at [559, 464] on div "2025 Thu, Sep [DATE] Mo Tu We Th Fr Sa 31 1 2 3 4 5 6 7 8 9 10 11 12 13 14 15 1…" at bounding box center [736, 362] width 1472 height 724
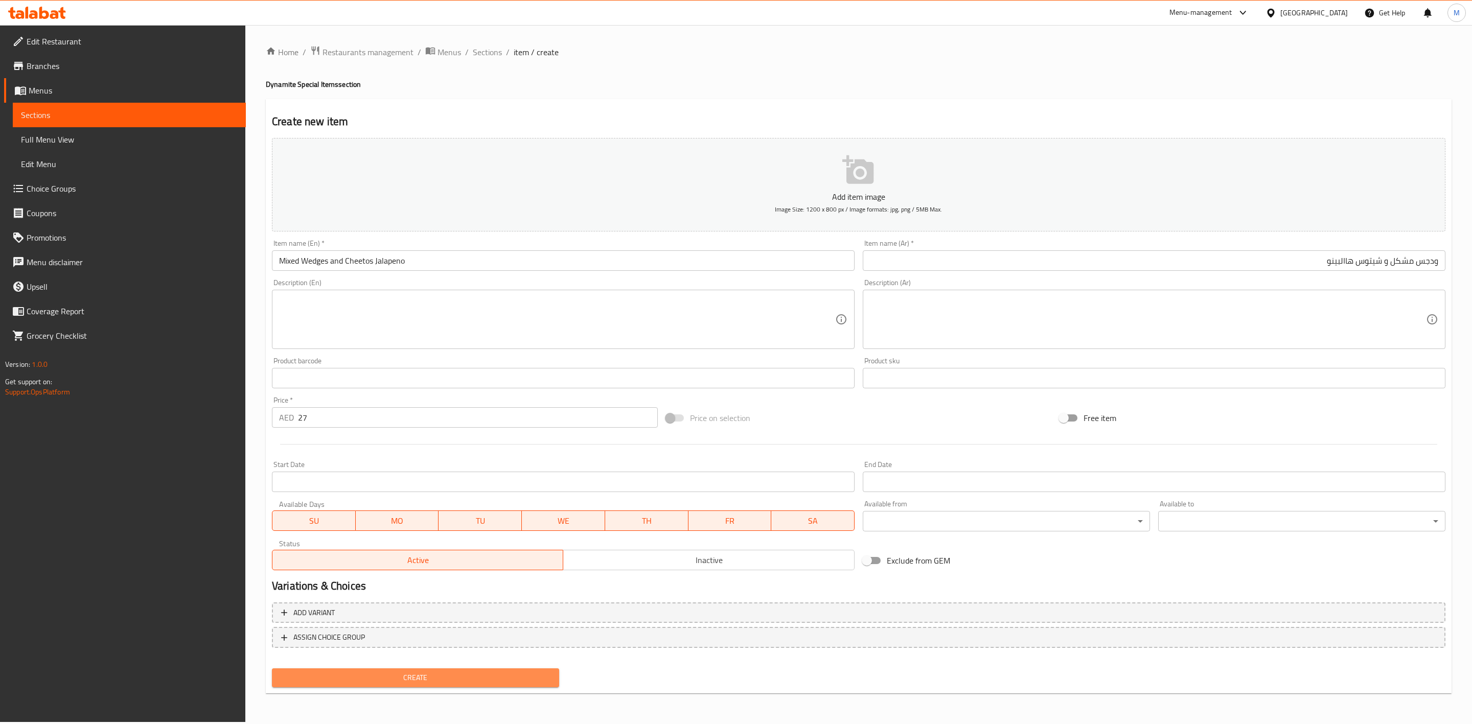
click at [477, 685] on button "Create" at bounding box center [415, 678] width 287 height 19
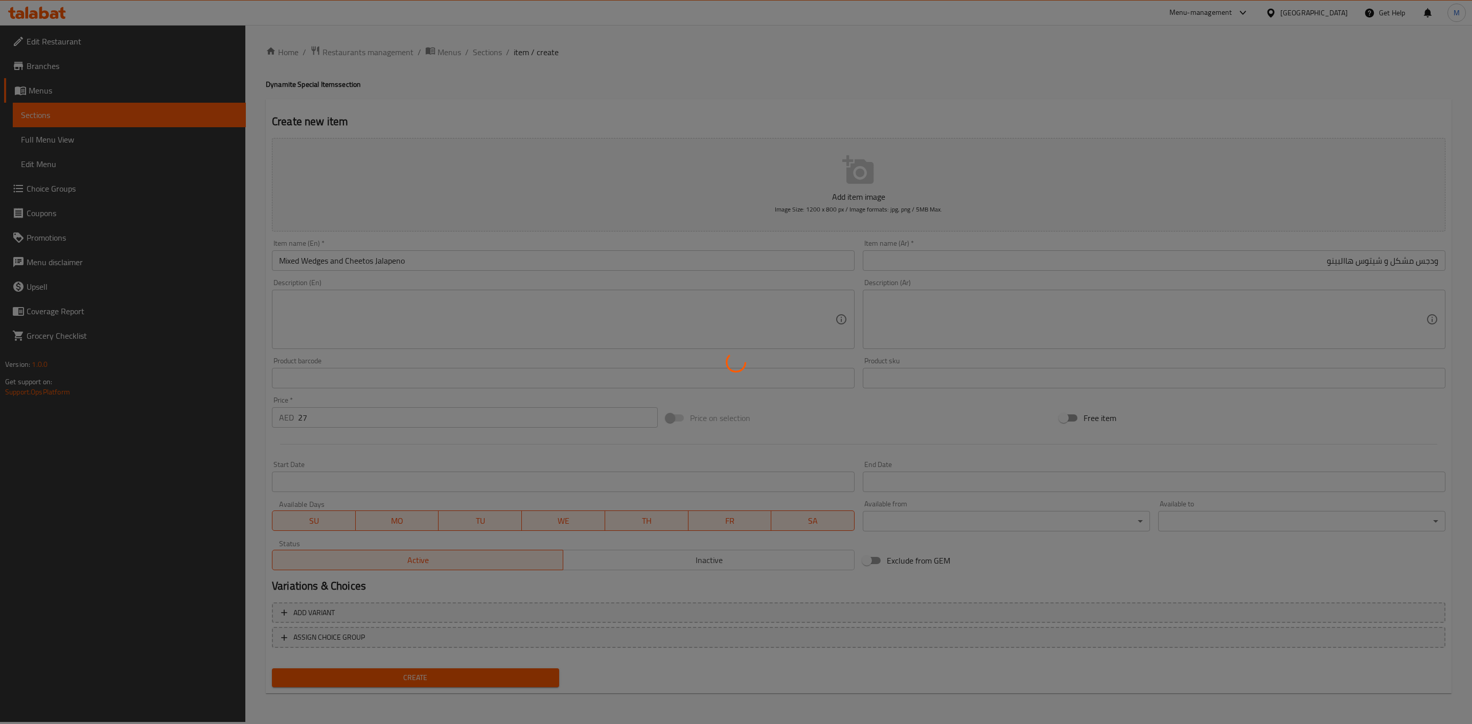
click at [479, 679] on div at bounding box center [736, 362] width 1472 height 724
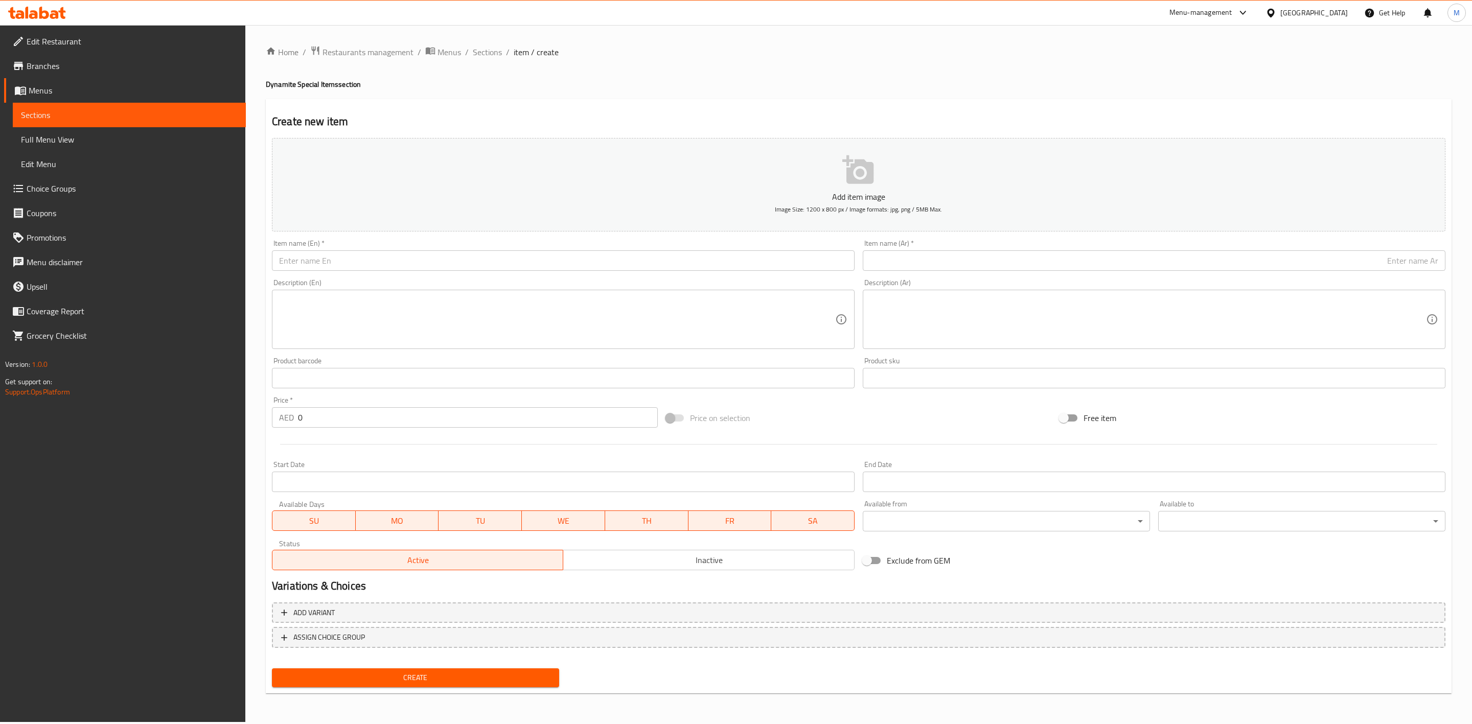
click at [463, 260] on input "text" at bounding box center [563, 261] width 583 height 20
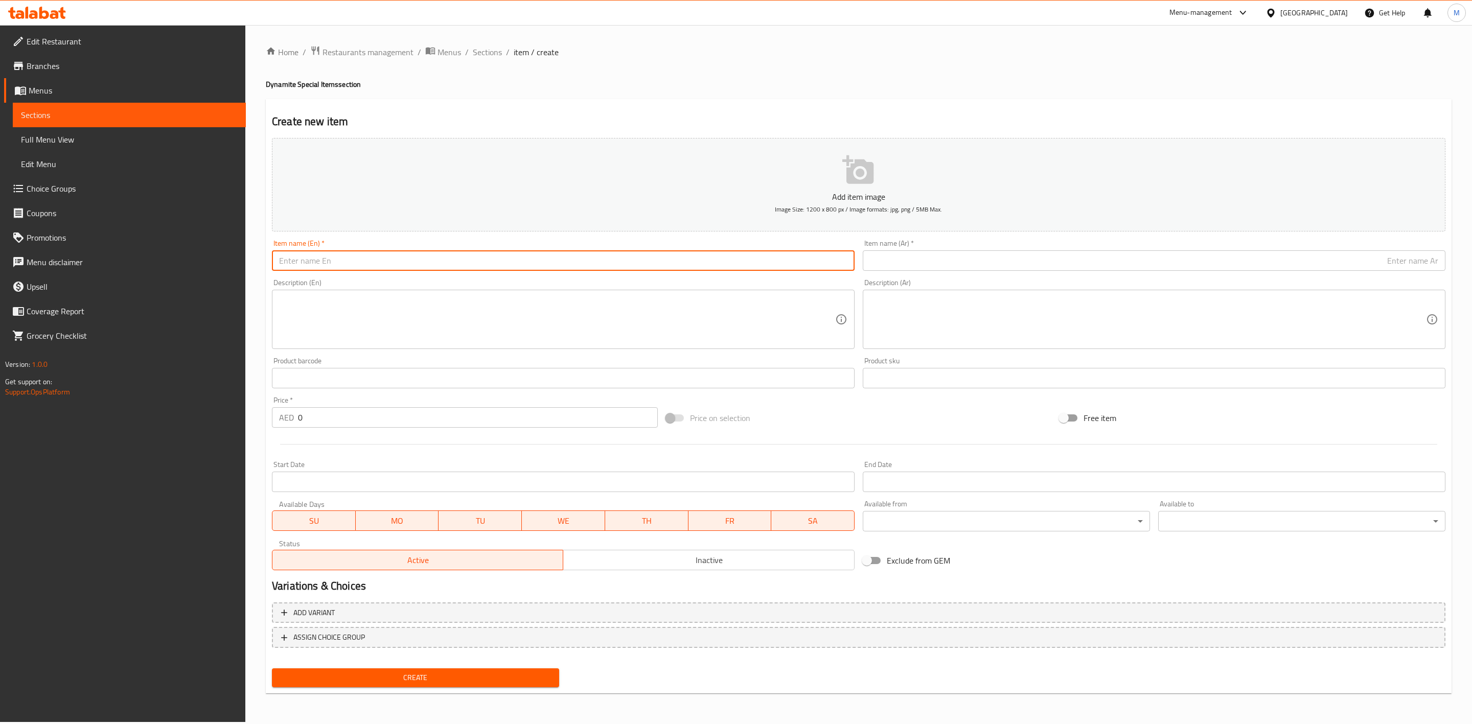
paste input "ZINKER SHAKE"
click at [482, 264] on input "ZINKER SHAKE" at bounding box center [563, 261] width 583 height 20
click at [595, 263] on input "ZINKER SHAKE" at bounding box center [563, 261] width 583 height 20
click at [990, 267] on input "text" at bounding box center [1154, 261] width 583 height 20
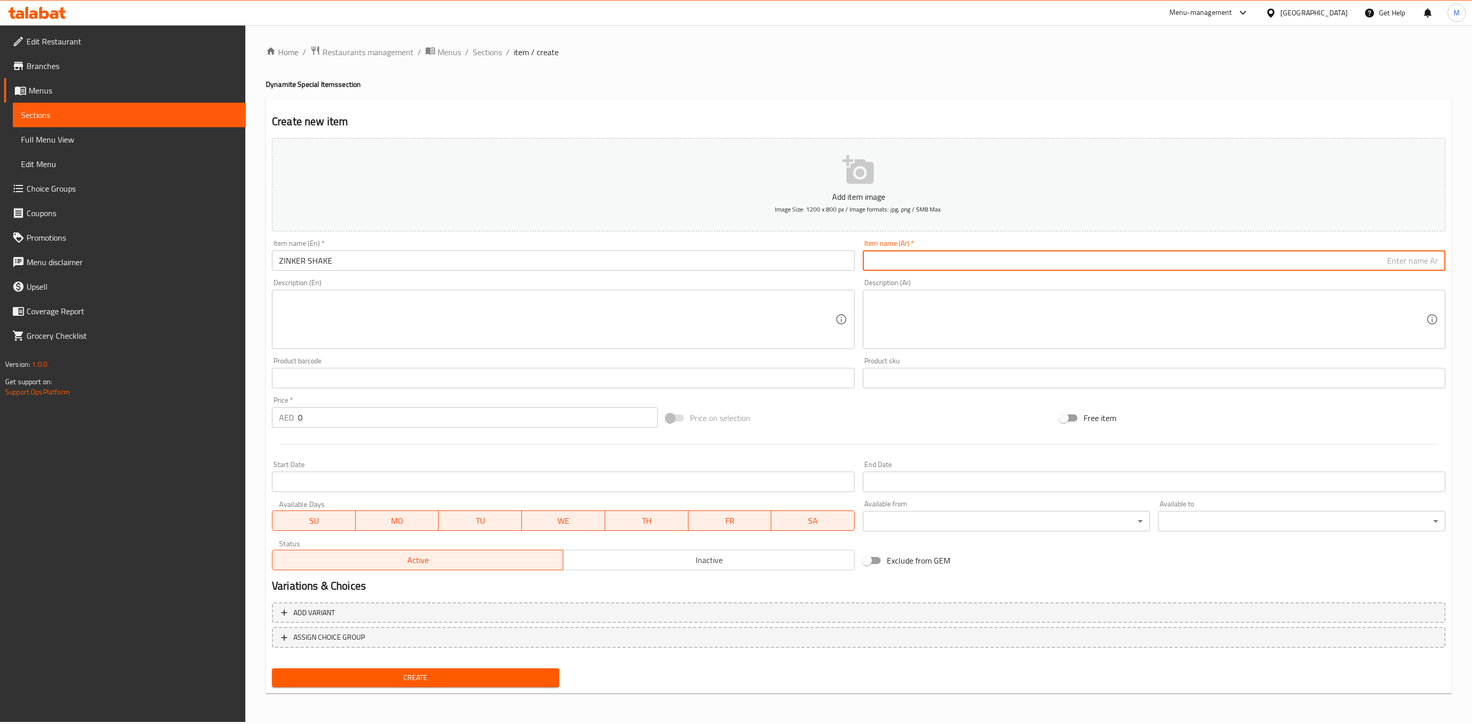
click at [1067, 260] on input "text" at bounding box center [1154, 261] width 583 height 20
paste input "زنجر شيك"
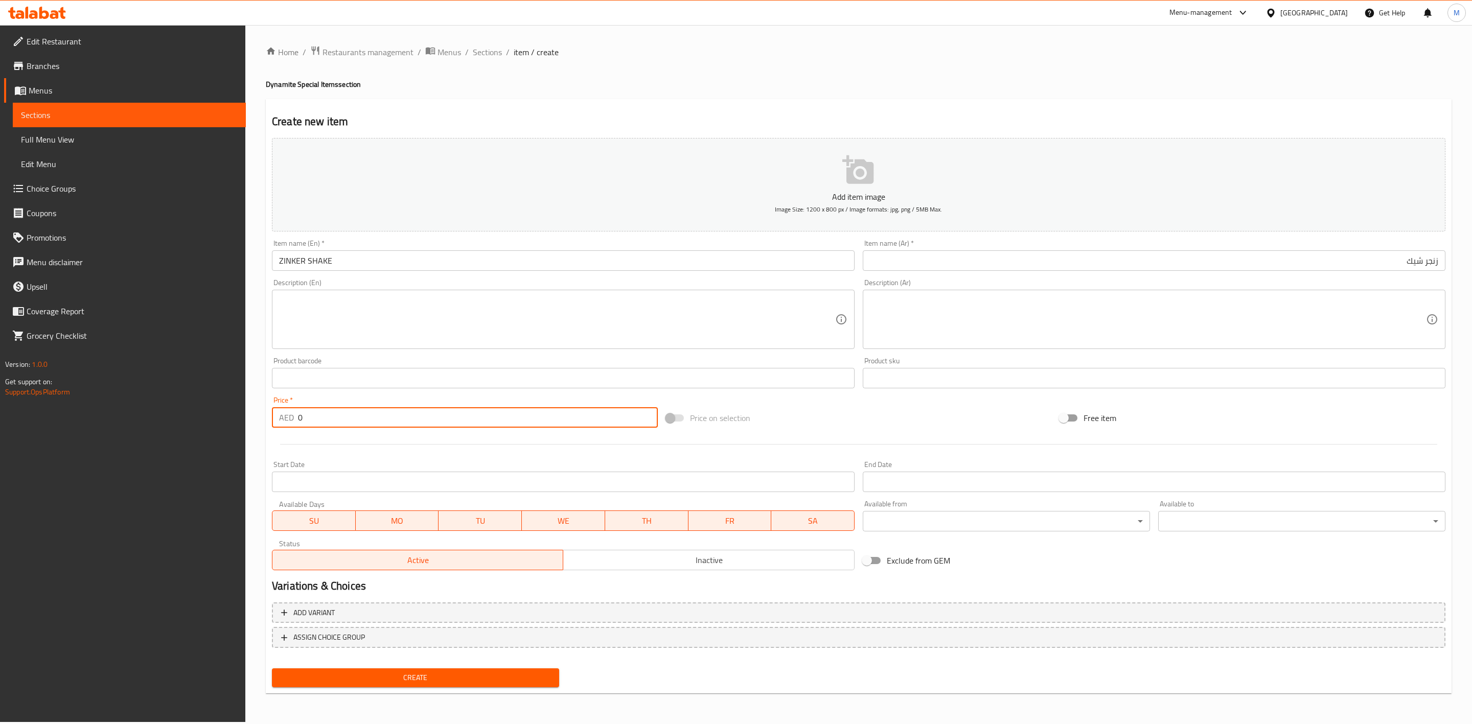
drag, startPoint x: 341, startPoint y: 423, endPoint x: 274, endPoint y: 425, distance: 67.5
click at [260, 425] on div "Home / Restaurants management / Menus / Sections / item / create Dynamite Speci…" at bounding box center [858, 373] width 1227 height 697
paste input "20.25"
click at [966, 433] on div at bounding box center [859, 444] width 1182 height 25
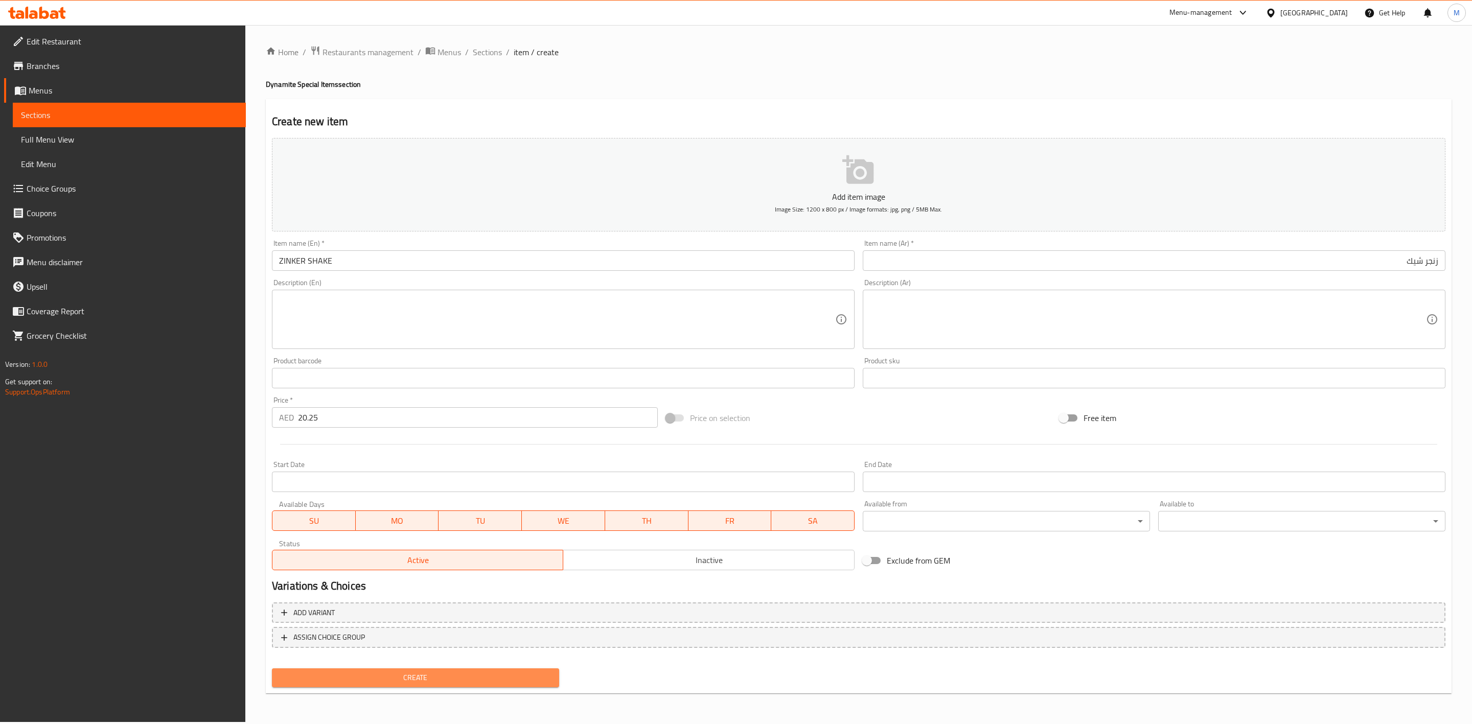
click at [351, 681] on span "Create" at bounding box center [415, 678] width 271 height 13
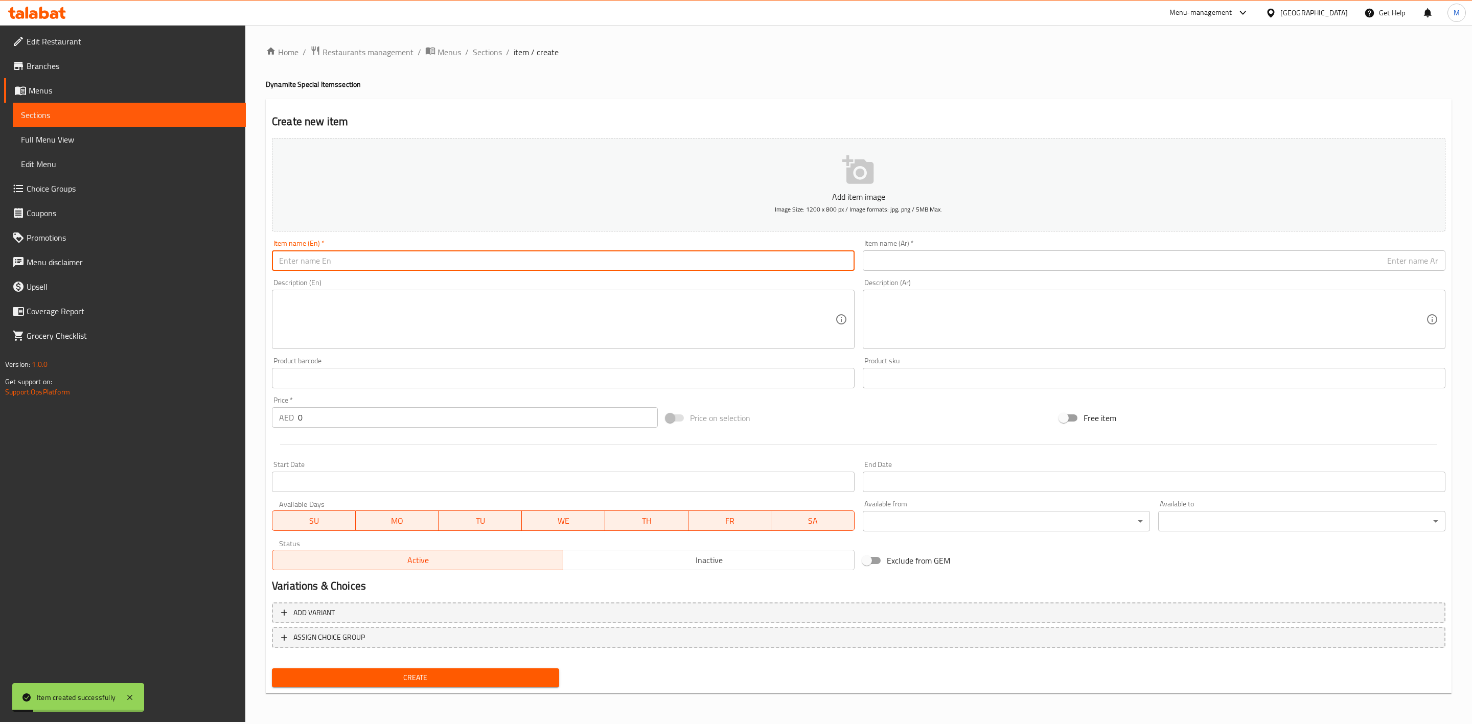
click at [388, 253] on input "text" at bounding box center [563, 261] width 583 height 20
paste input "POPCORN SHAKE"
click at [391, 264] on input "POPCORN SHAKE" at bounding box center [563, 261] width 583 height 20
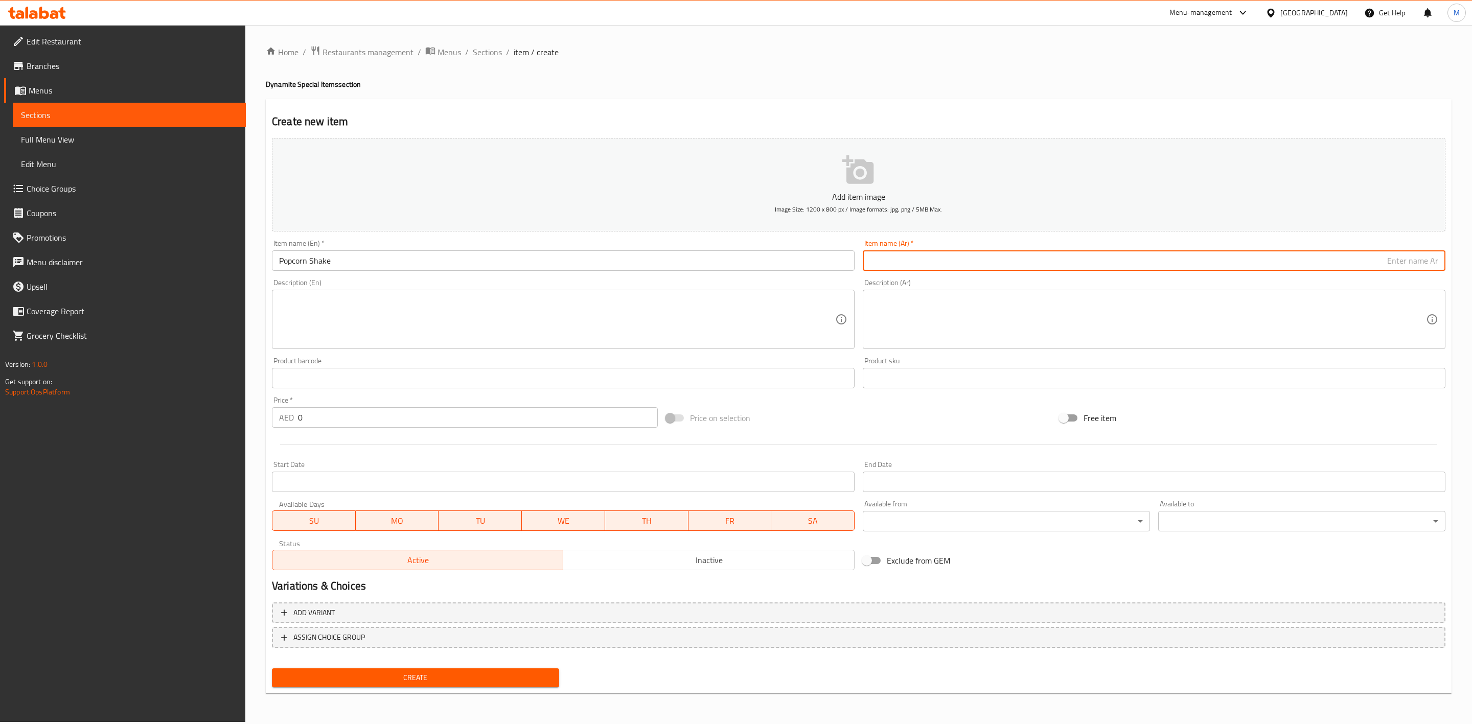
click at [997, 267] on input "text" at bounding box center [1154, 261] width 583 height 20
paste input "[PERSON_NAME]"
click at [1007, 285] on div "Description (Ar) Description (Ar)" at bounding box center [1154, 314] width 583 height 70
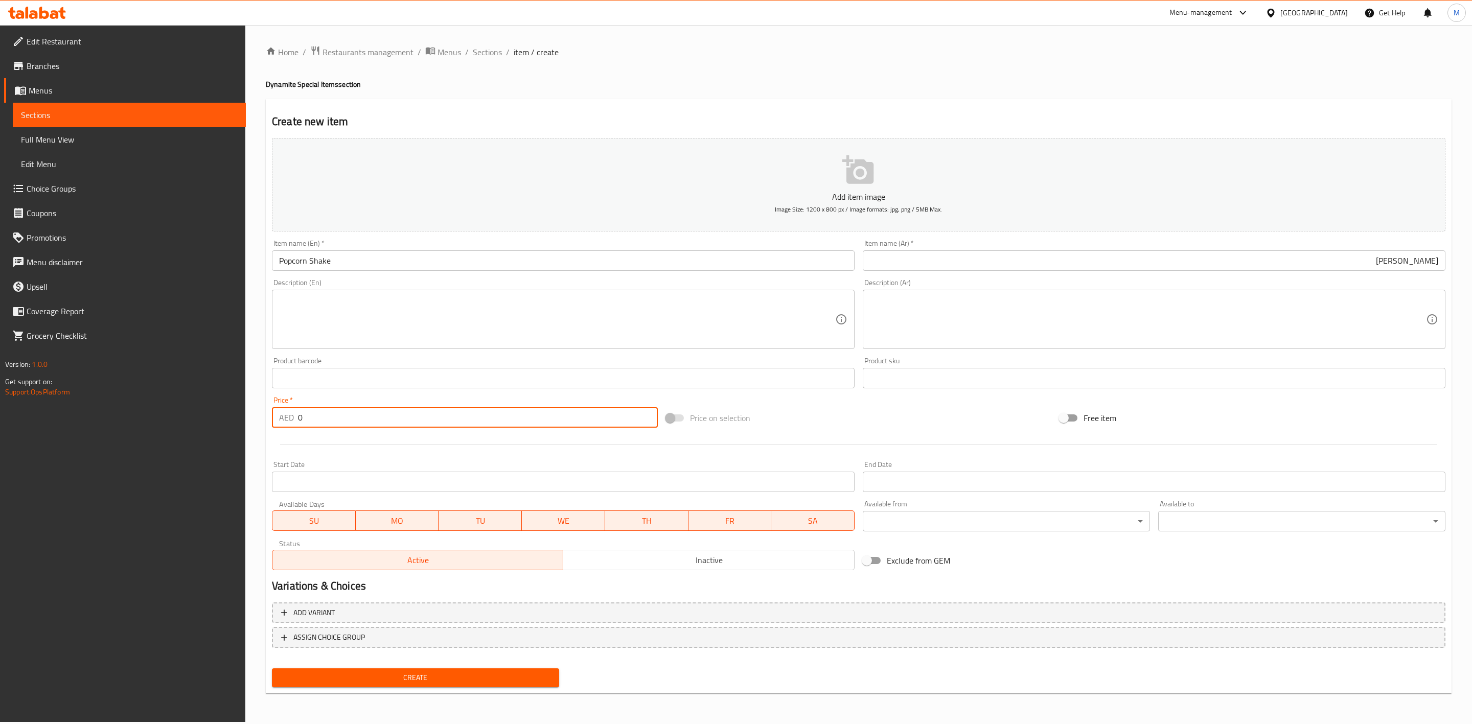
drag, startPoint x: 311, startPoint y: 422, endPoint x: 246, endPoint y: 422, distance: 65.4
click at [247, 422] on div "Home / Restaurants management / Menus / Sections / item / create Dynamite Speci…" at bounding box center [858, 373] width 1227 height 697
paste input "21.6"
click at [329, 443] on div at bounding box center [859, 444] width 1182 height 25
click at [416, 682] on span "Create" at bounding box center [415, 678] width 271 height 13
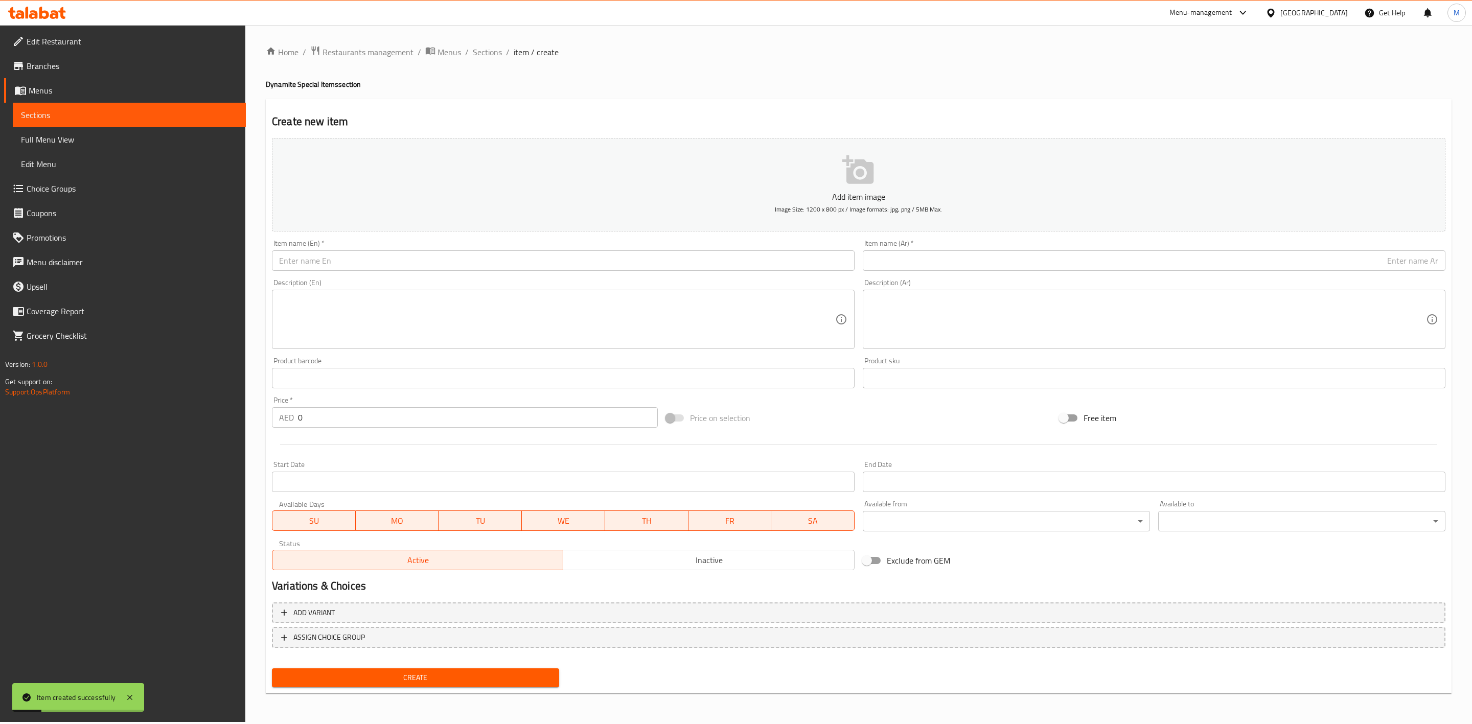
click at [483, 259] on input "text" at bounding box center [563, 261] width 583 height 20
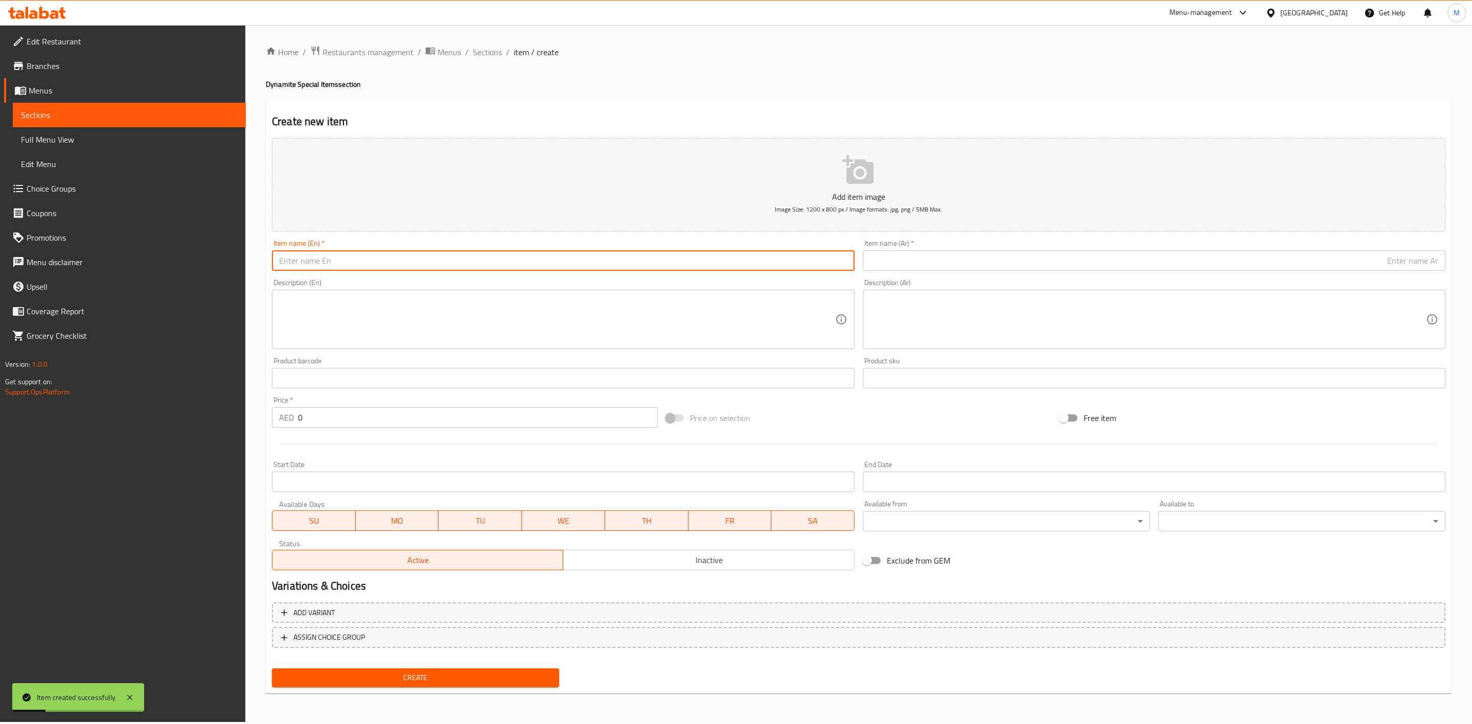
paste input "POTATO SHAKE"
click at [492, 267] on input "POTATO SHAKE" at bounding box center [563, 261] width 583 height 20
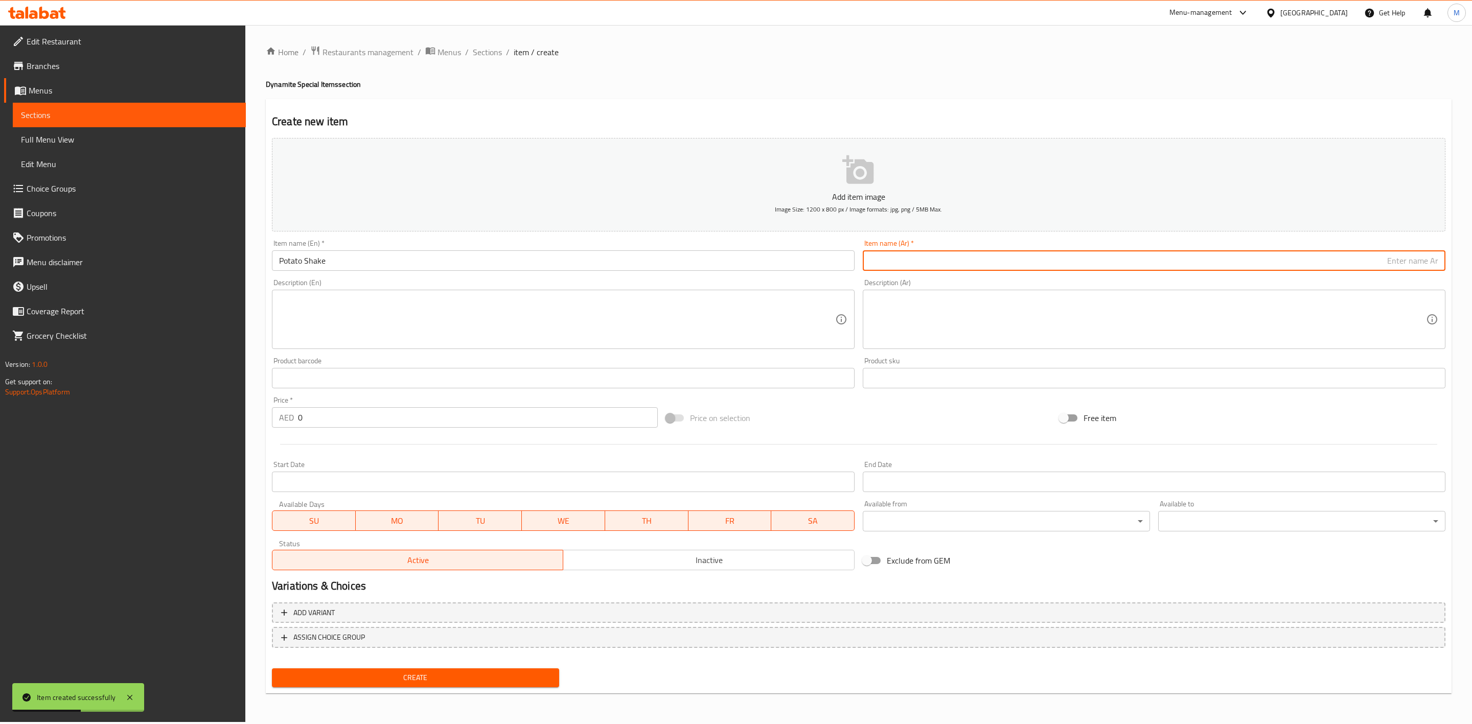
click at [1016, 264] on input "text" at bounding box center [1154, 261] width 583 height 20
paste input "بطاطا شيك"
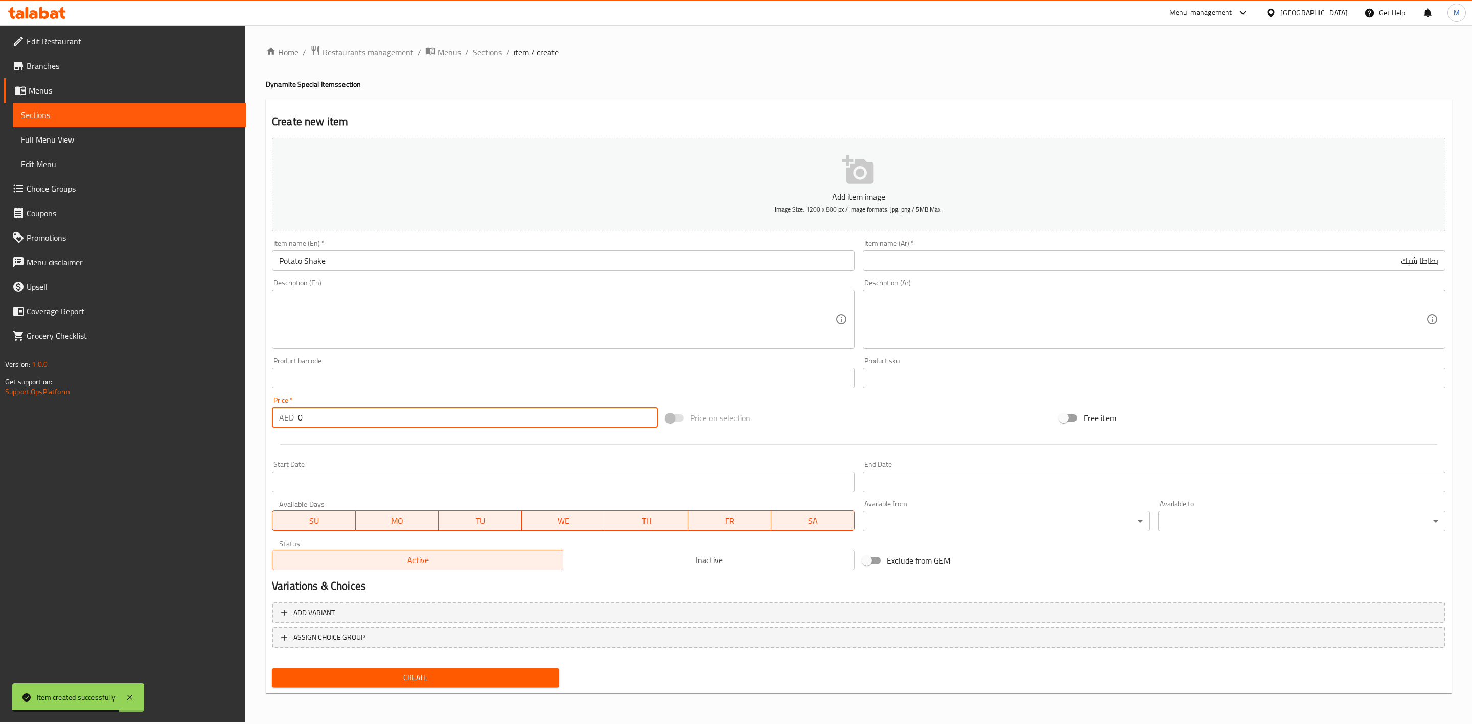
drag, startPoint x: 330, startPoint y: 419, endPoint x: 258, endPoint y: 422, distance: 72.7
click at [258, 422] on div "Home / Restaurants management / Menus / Sections / item / create Dynamite Speci…" at bounding box center [858, 373] width 1227 height 697
paste input "14.85"
click at [320, 449] on div at bounding box center [859, 444] width 1182 height 25
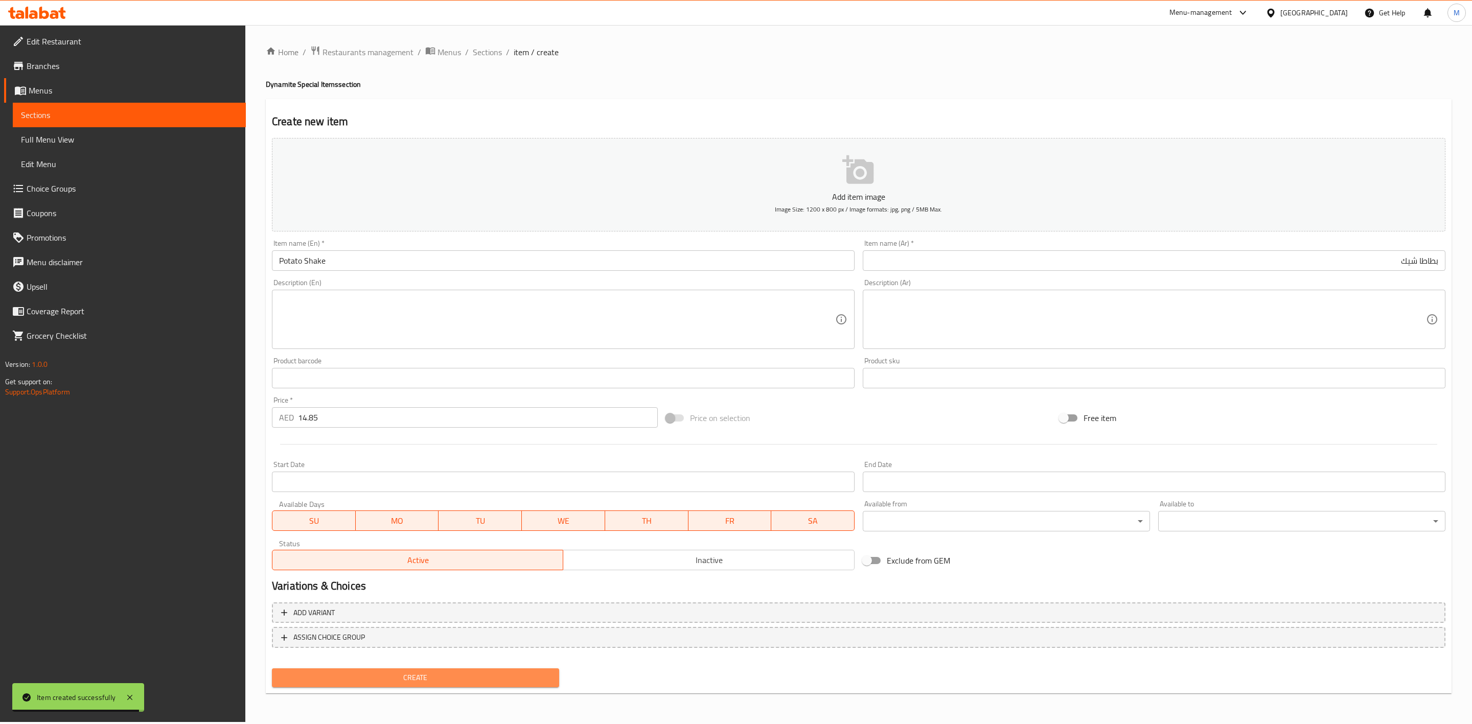
click at [500, 672] on span "Create" at bounding box center [415, 678] width 271 height 13
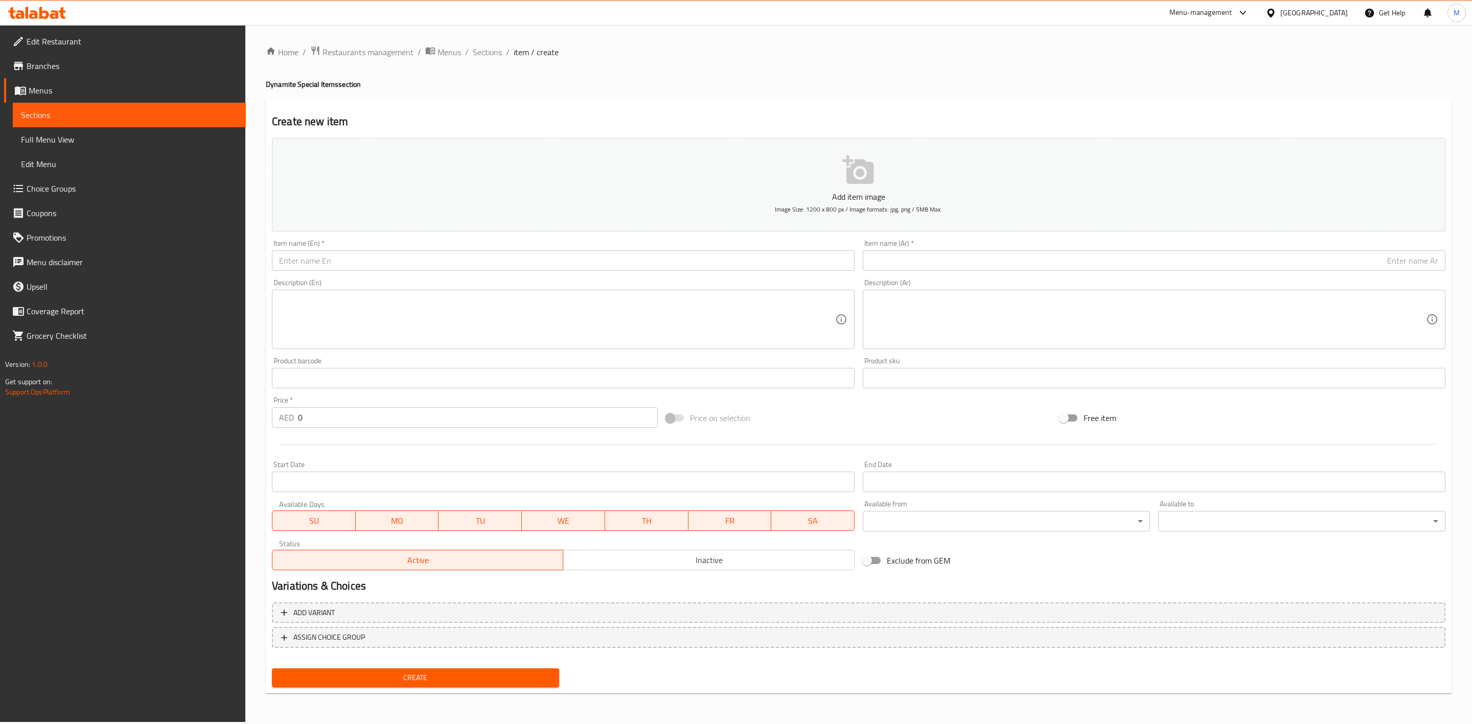
click at [500, 63] on div "Home / Restaurants management / Menus / Sections / item / create Dynamite Speci…" at bounding box center [859, 373] width 1186 height 656
click at [498, 60] on div "Home / Restaurants management / Menus / Sections / item / create Dynamite Speci…" at bounding box center [859, 373] width 1186 height 656
click at [490, 53] on span "Sections" at bounding box center [487, 52] width 29 height 12
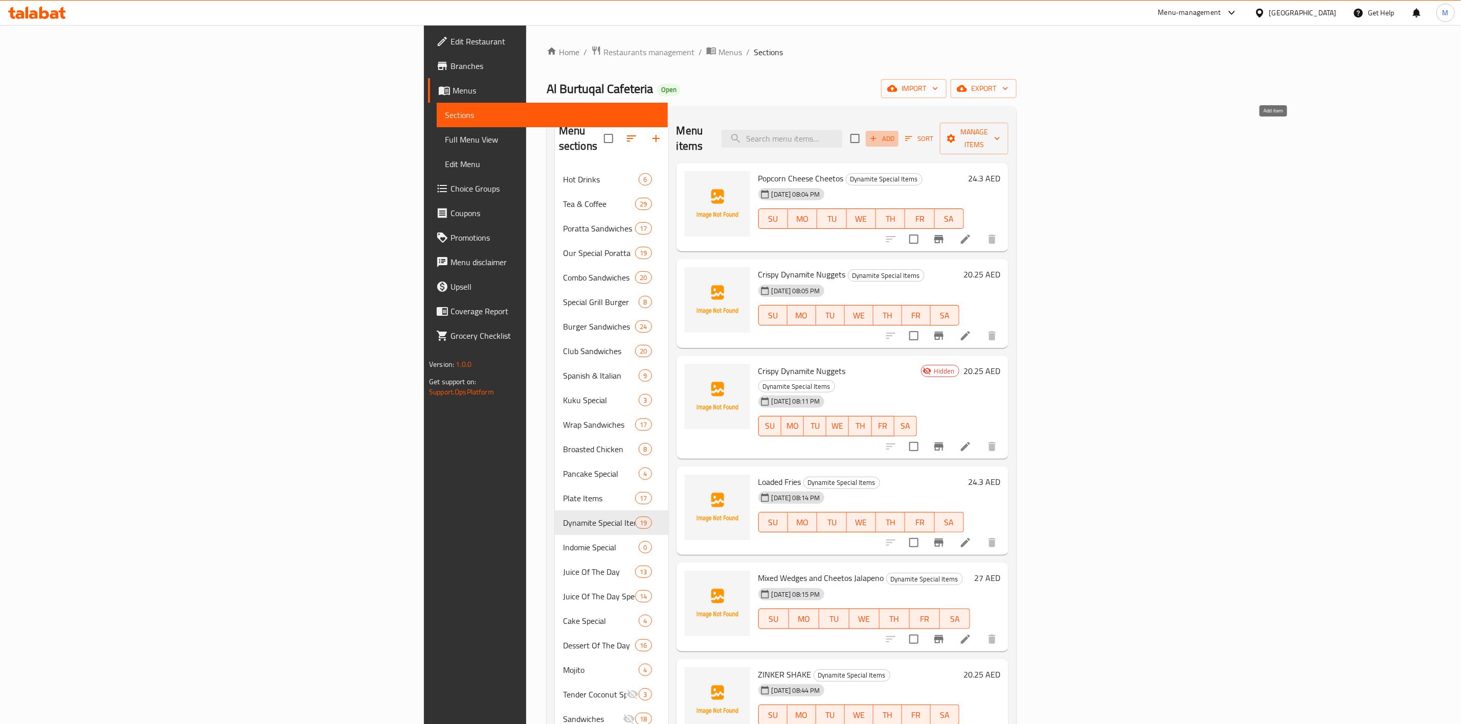
click at [896, 133] on span "Add" at bounding box center [882, 139] width 28 height 12
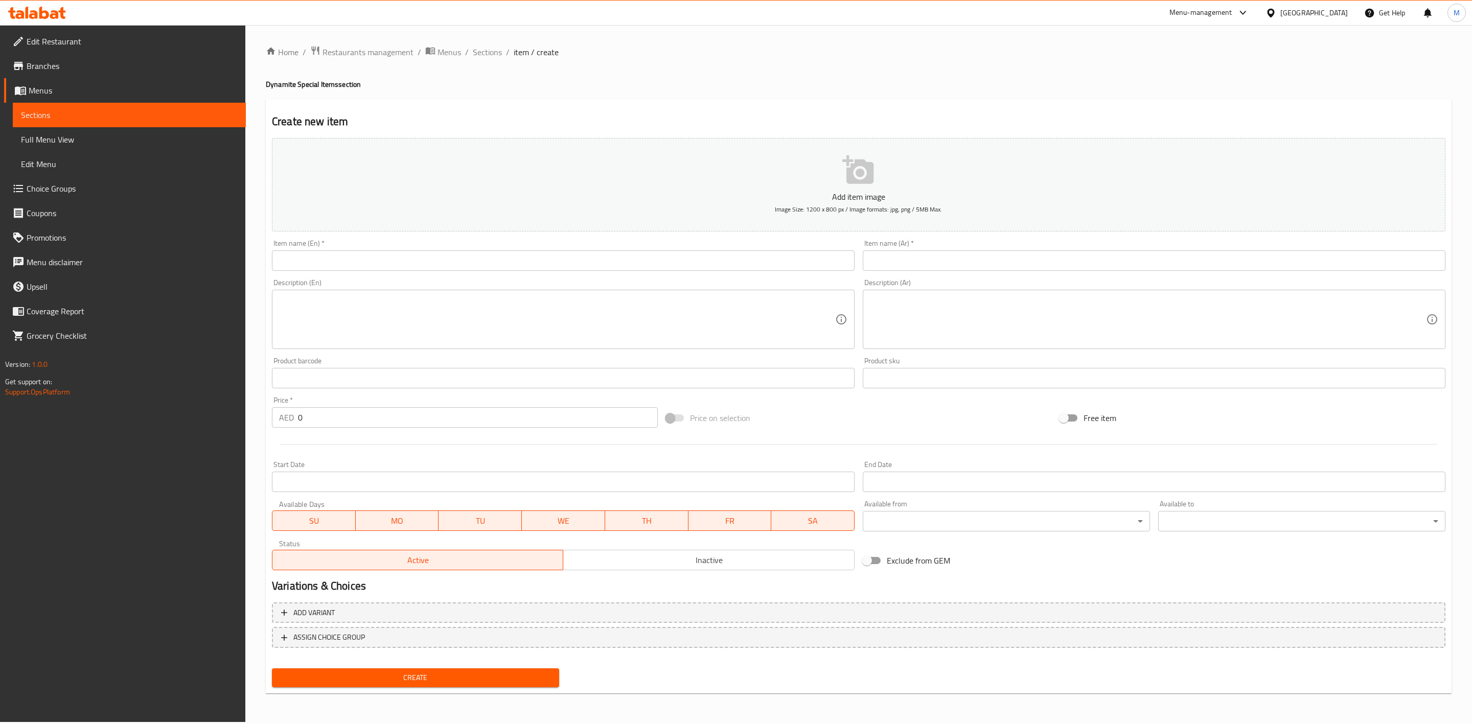
click at [505, 272] on div "Item name (En)   * Item name (En) *" at bounding box center [563, 255] width 591 height 39
click at [506, 270] on input "text" at bounding box center [563, 261] width 583 height 20
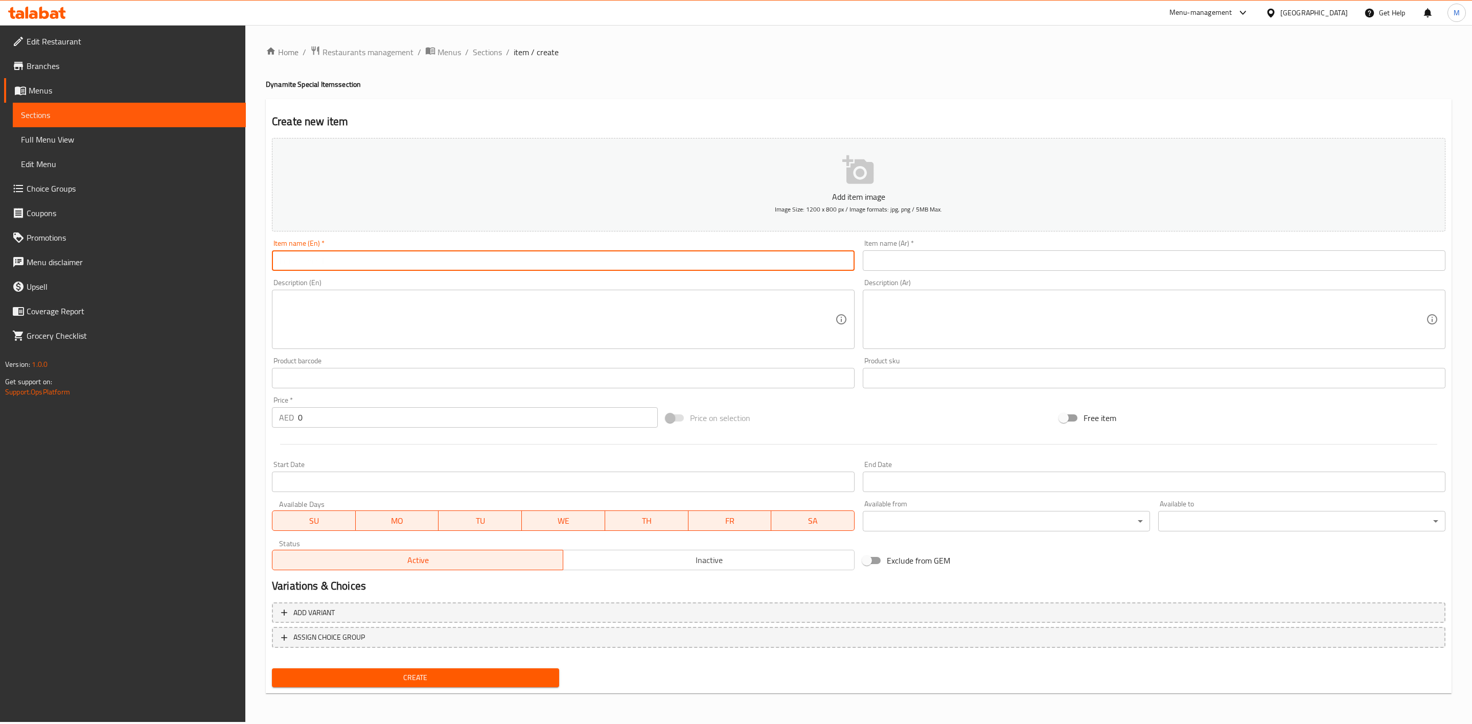
paste input "HOTDOG SHAKE"
click at [506, 270] on input "HOTDOG SHAKE" at bounding box center [563, 261] width 583 height 20
click at [507, 269] on input "HOTDOG SHAKE" at bounding box center [563, 261] width 583 height 20
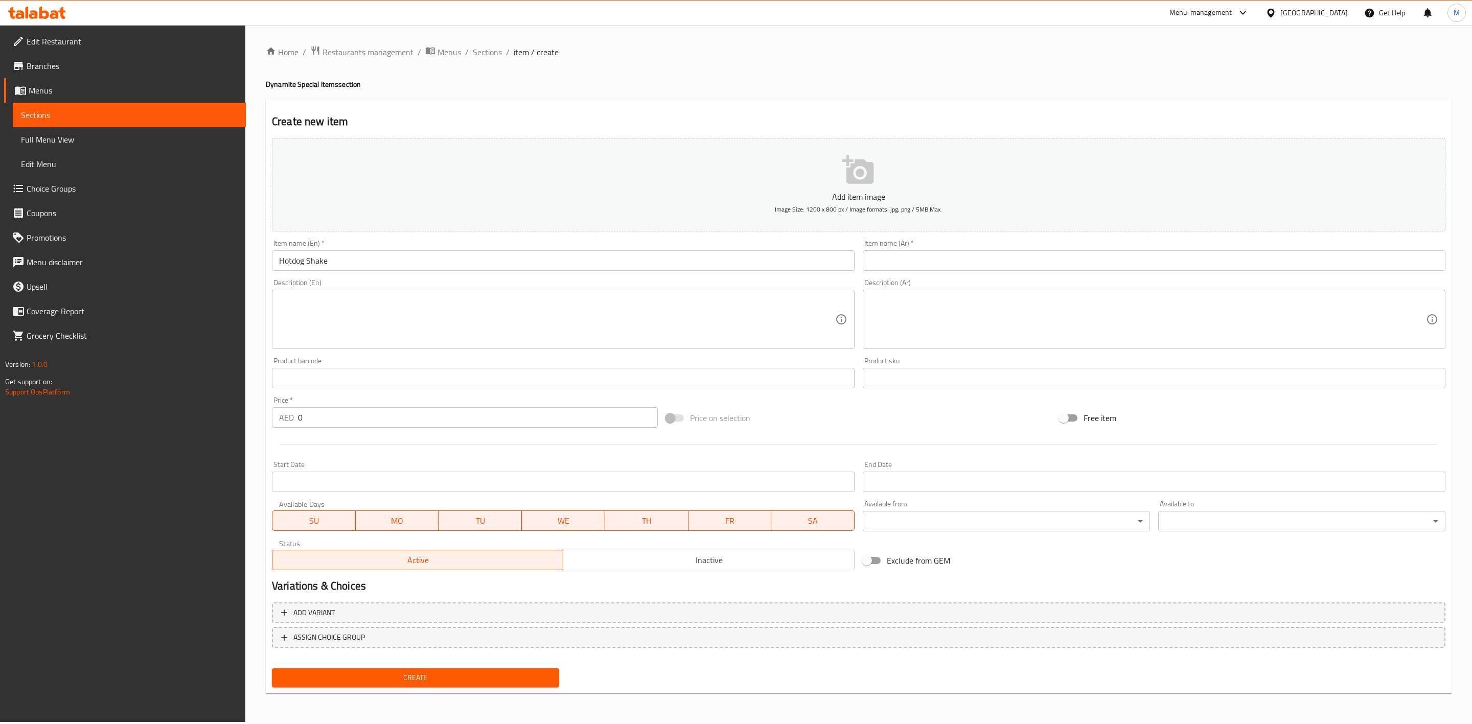
drag, startPoint x: 998, startPoint y: 278, endPoint x: 999, endPoint y: 267, distance: 11.3
click at [998, 271] on div "Add item image Image Size: 1200 x 800 px / Image formats: jpg, png / 5MB Max. I…" at bounding box center [859, 354] width 1182 height 441
click at [999, 267] on input "text" at bounding box center [1154, 261] width 583 height 20
paste input "نقانق شيك"
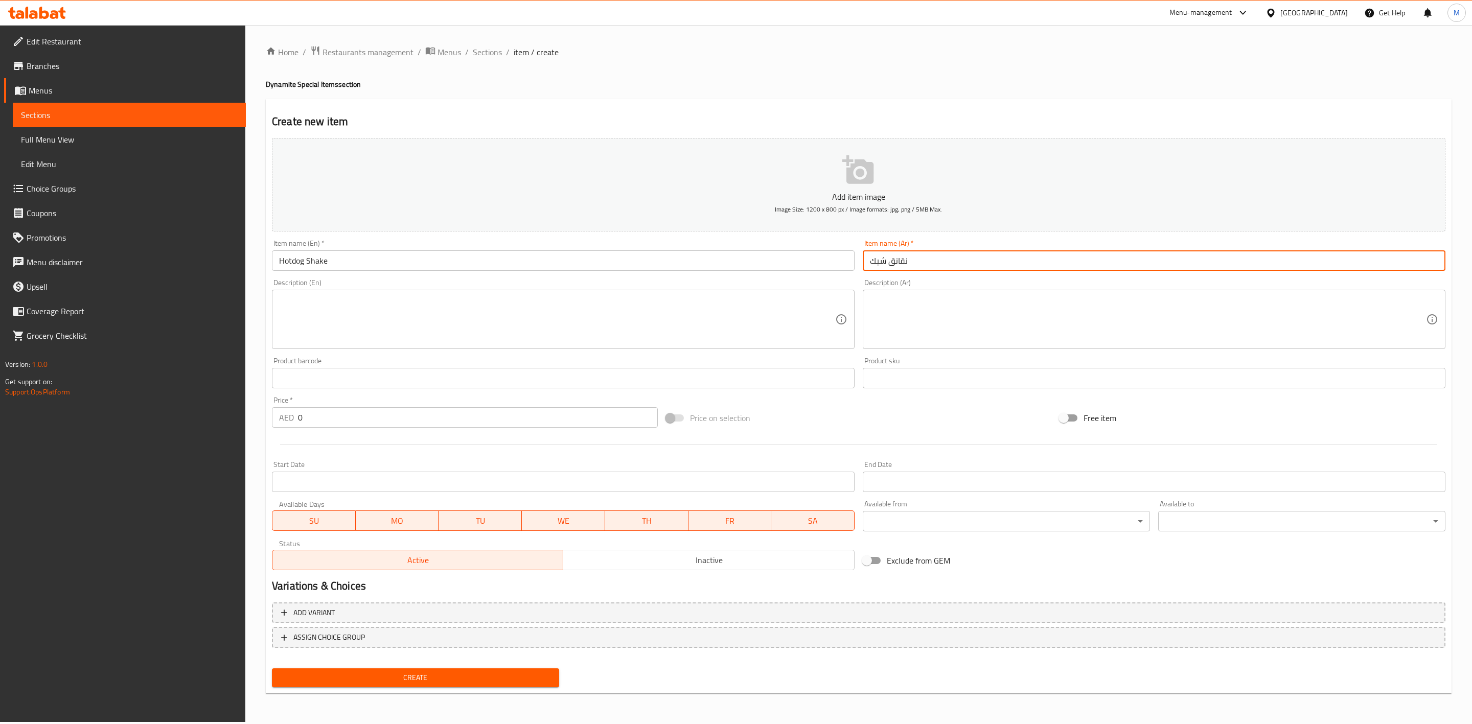
click at [1005, 275] on div "Item name (Ar)   * نقانق شيك Item name (Ar) *" at bounding box center [1154, 255] width 591 height 39
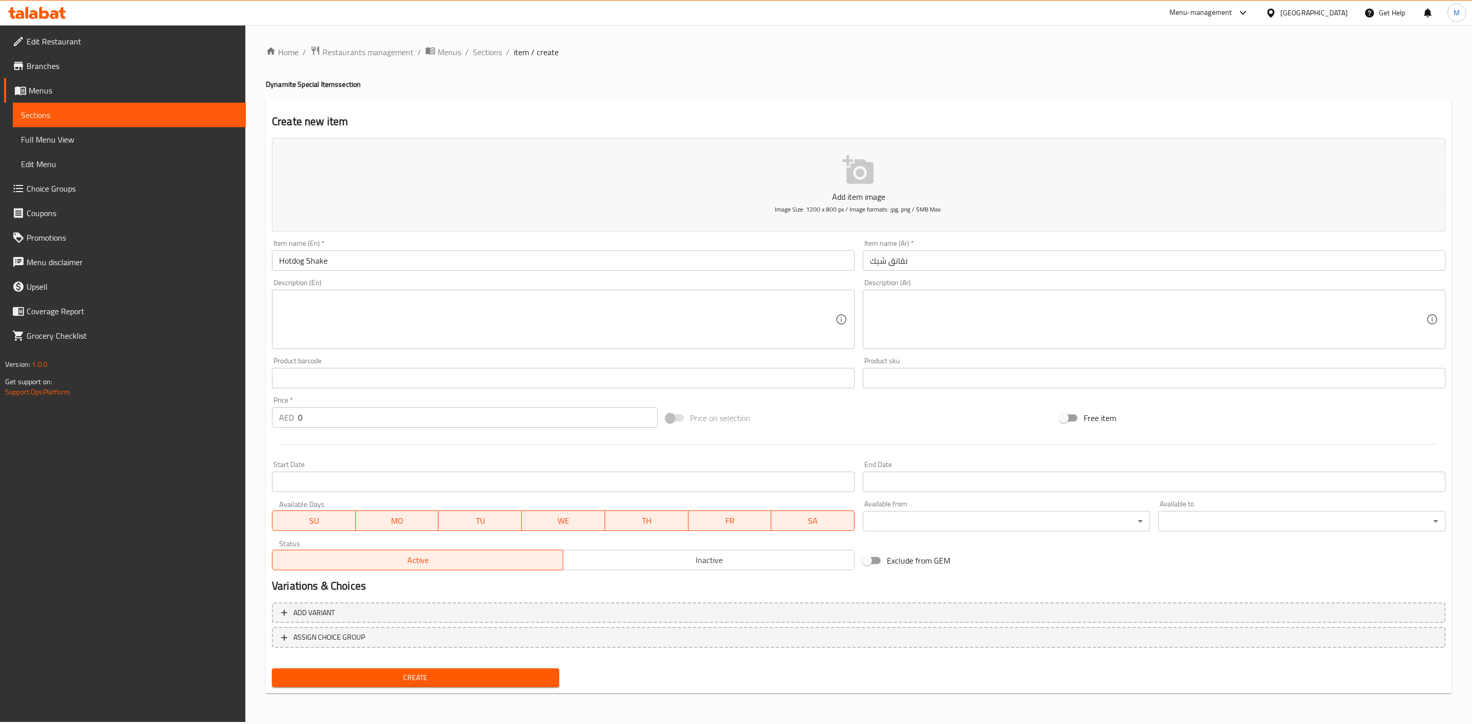
click at [999, 255] on input "نقانق شيك" at bounding box center [1154, 261] width 583 height 20
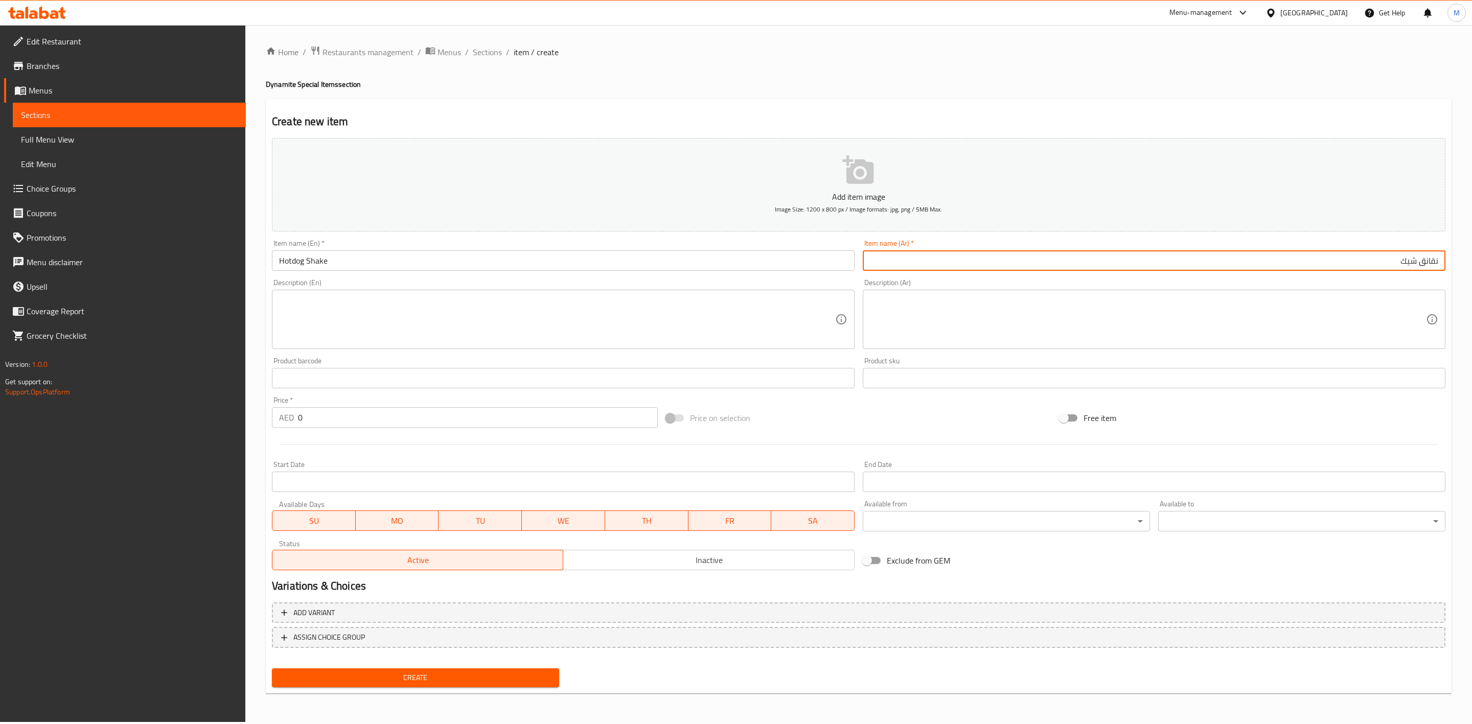
click at [1087, 580] on h2 "Variations & Choices" at bounding box center [859, 586] width 1174 height 15
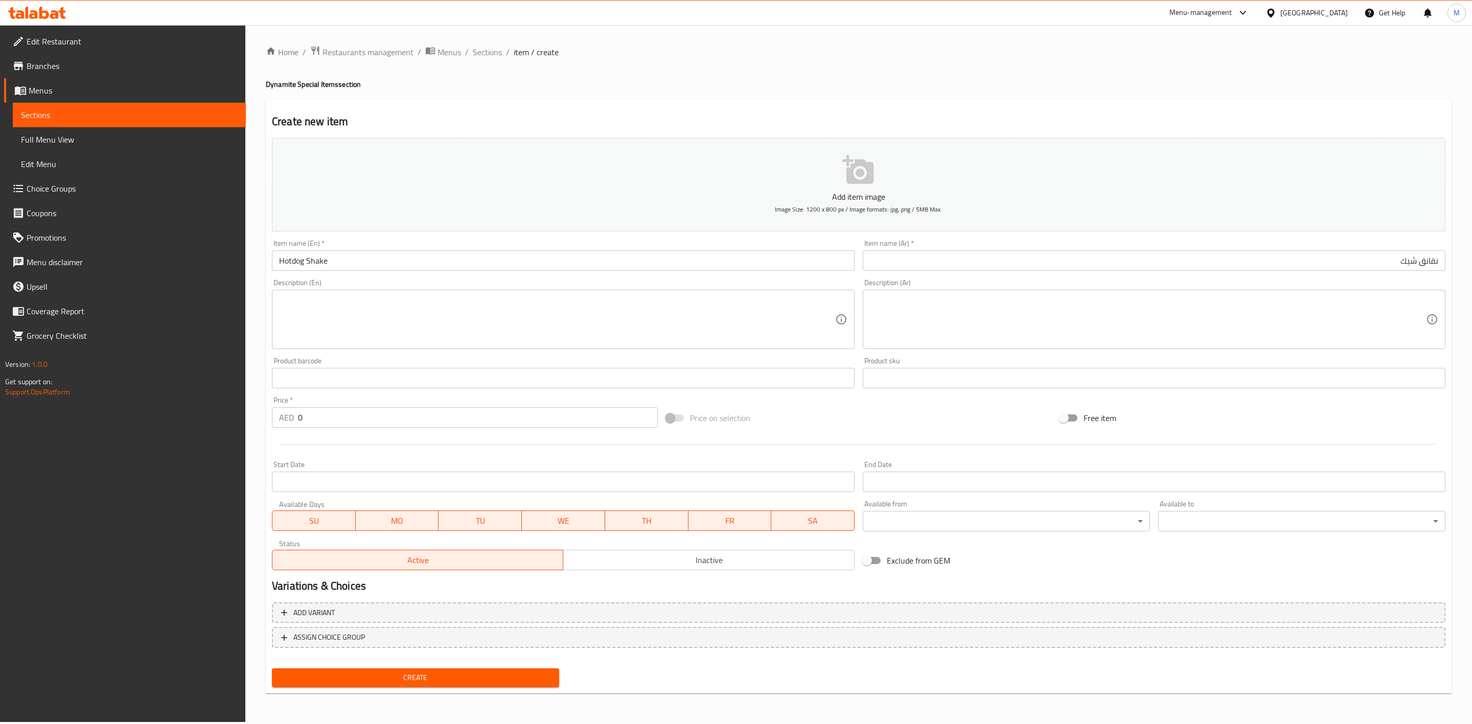
click at [321, 426] on div "Price   * AED 0 Price *" at bounding box center [465, 412] width 394 height 39
drag, startPoint x: 321, startPoint y: 426, endPoint x: 301, endPoint y: 424, distance: 20.1
click at [301, 424] on input "0" at bounding box center [478, 417] width 360 height 20
drag, startPoint x: 319, startPoint y: 421, endPoint x: 282, endPoint y: 419, distance: 36.8
click at [282, 419] on div "AED 0 Price *" at bounding box center [465, 417] width 386 height 20
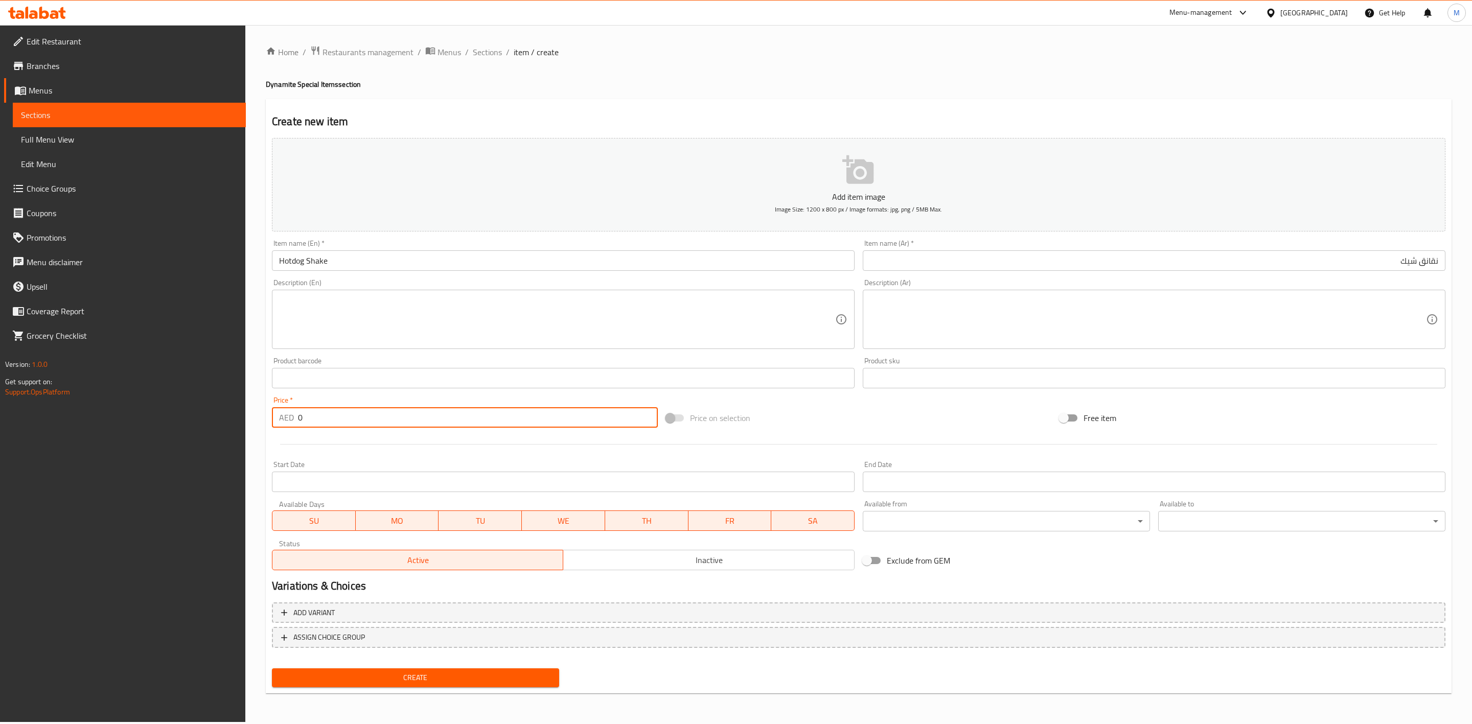
paste input "16.2"
click at [333, 448] on div at bounding box center [859, 444] width 1182 height 25
click at [403, 678] on span "Create" at bounding box center [415, 678] width 271 height 13
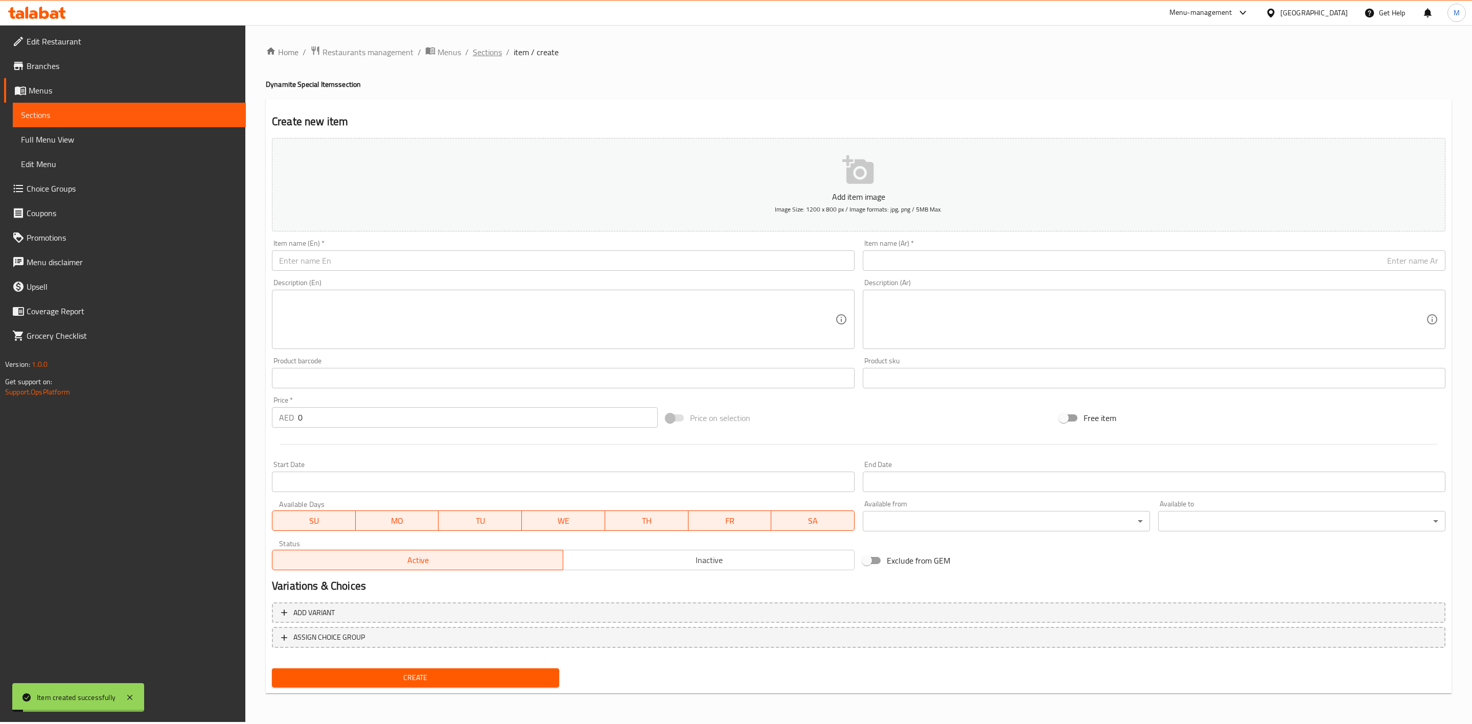
click at [484, 46] on span "Sections" at bounding box center [487, 52] width 29 height 12
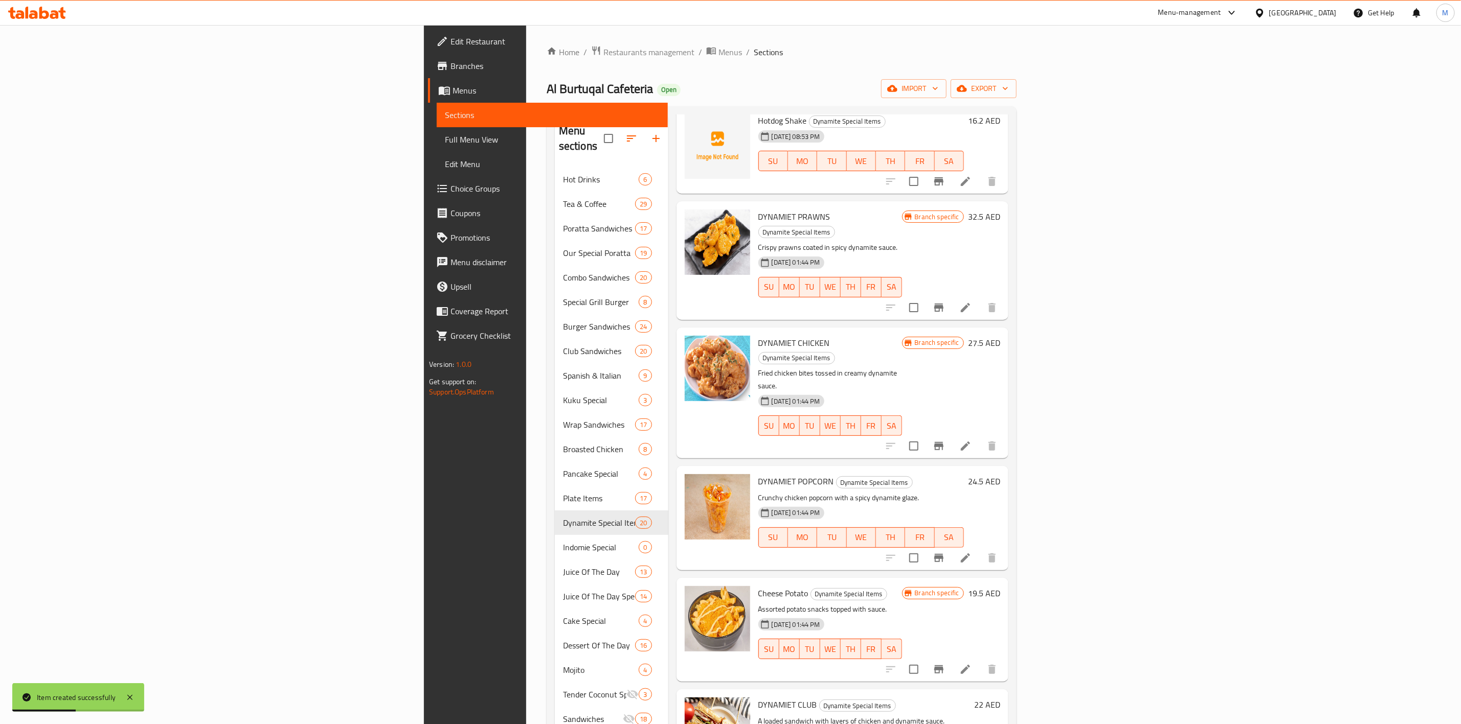
scroll to position [997, 0]
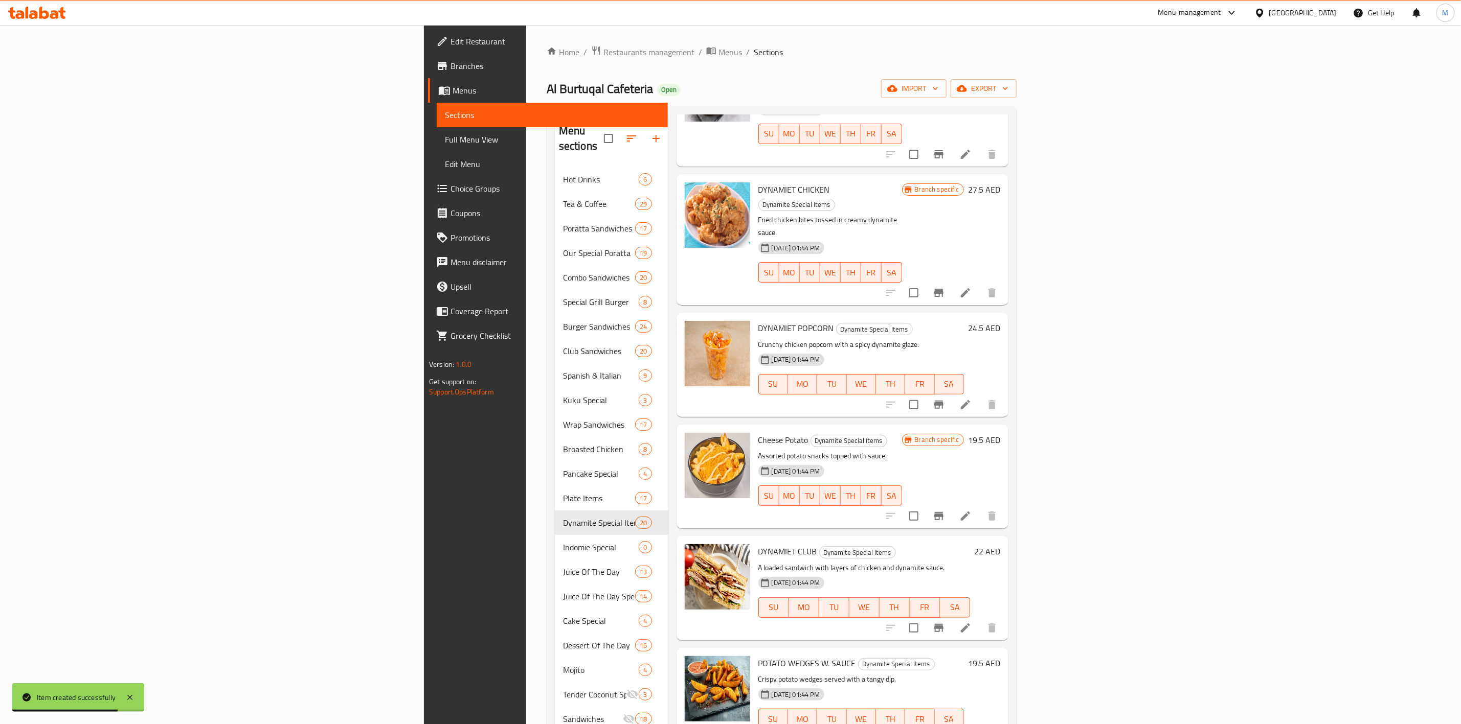
click at [758, 321] on span "DYNAMIET POPCORN" at bounding box center [796, 328] width 76 height 15
click at [924, 394] on input "checkbox" at bounding box center [913, 404] width 21 height 21
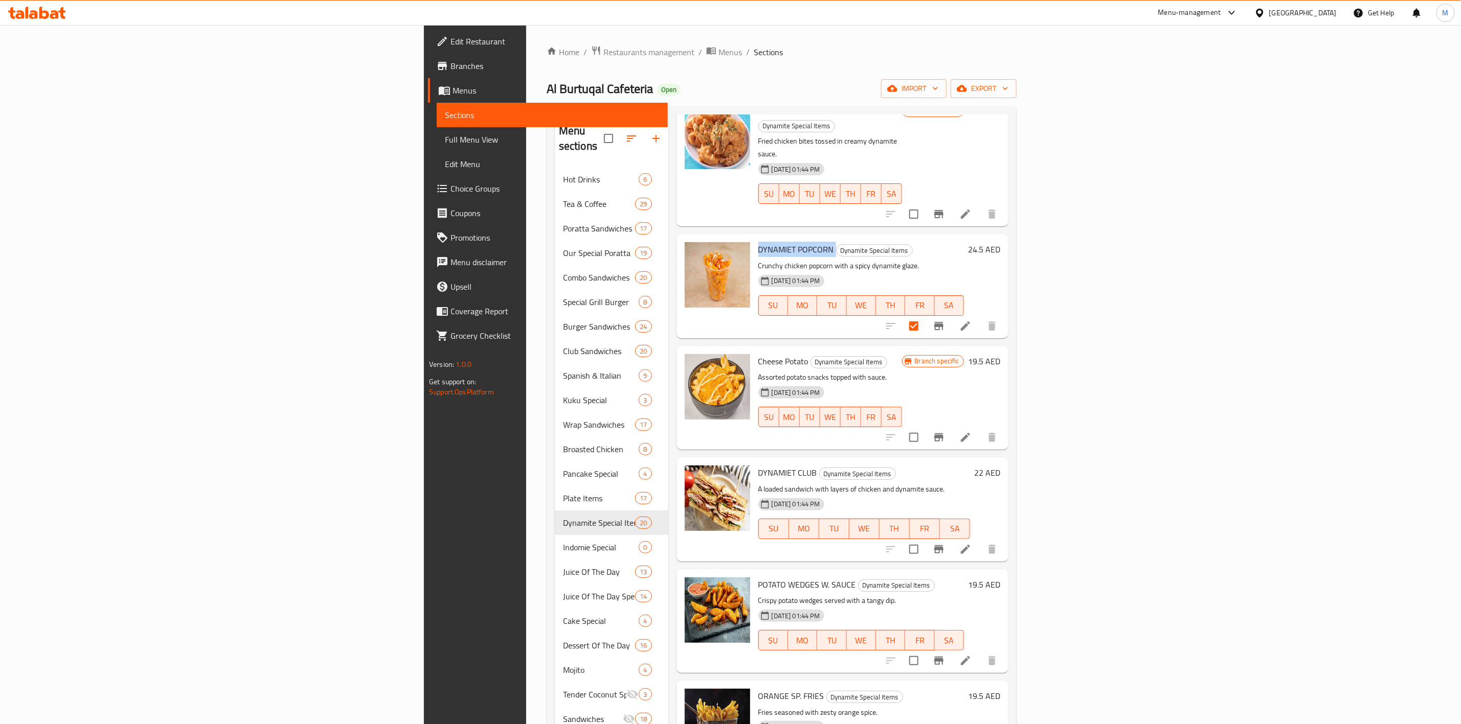
scroll to position [1150, 0]
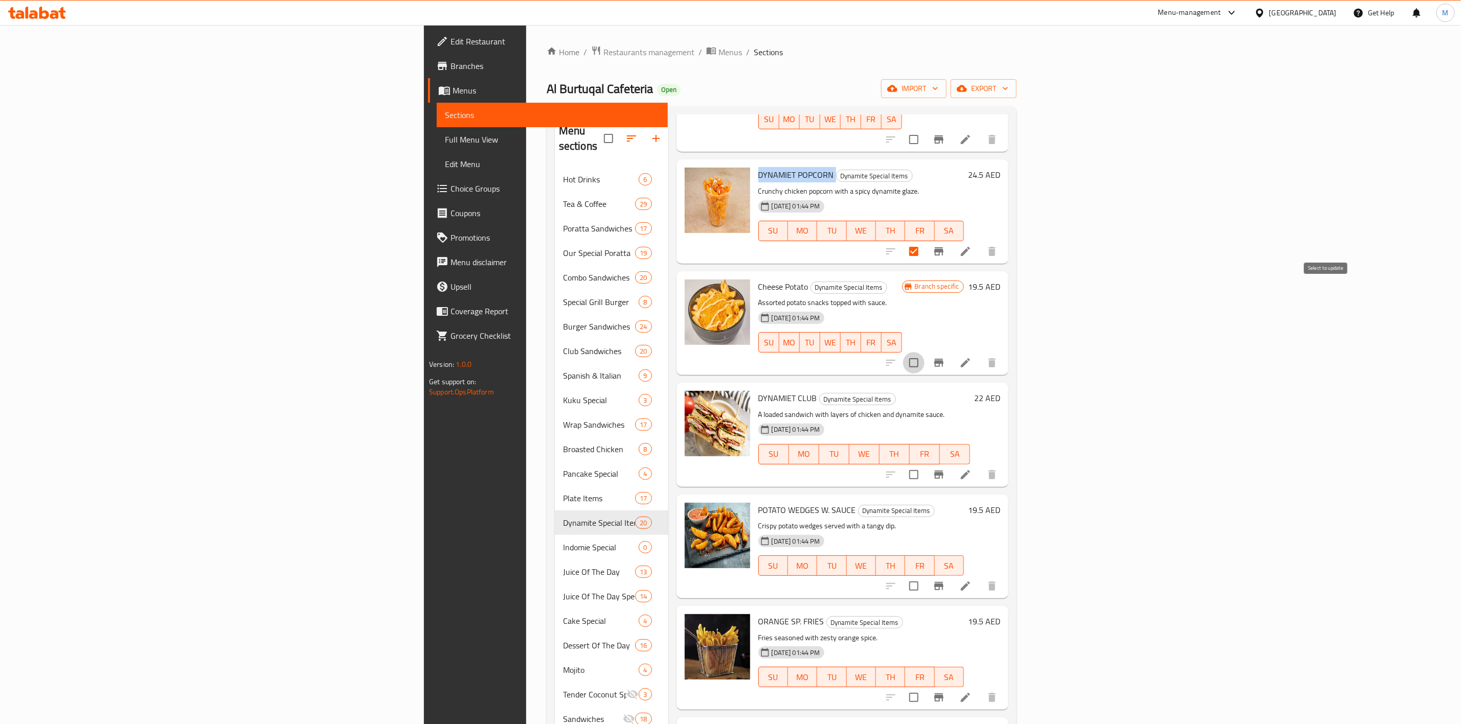
click at [924, 352] on input "checkbox" at bounding box center [913, 362] width 21 height 21
click at [758, 391] on span "DYNAMIET CLUB" at bounding box center [787, 398] width 59 height 15
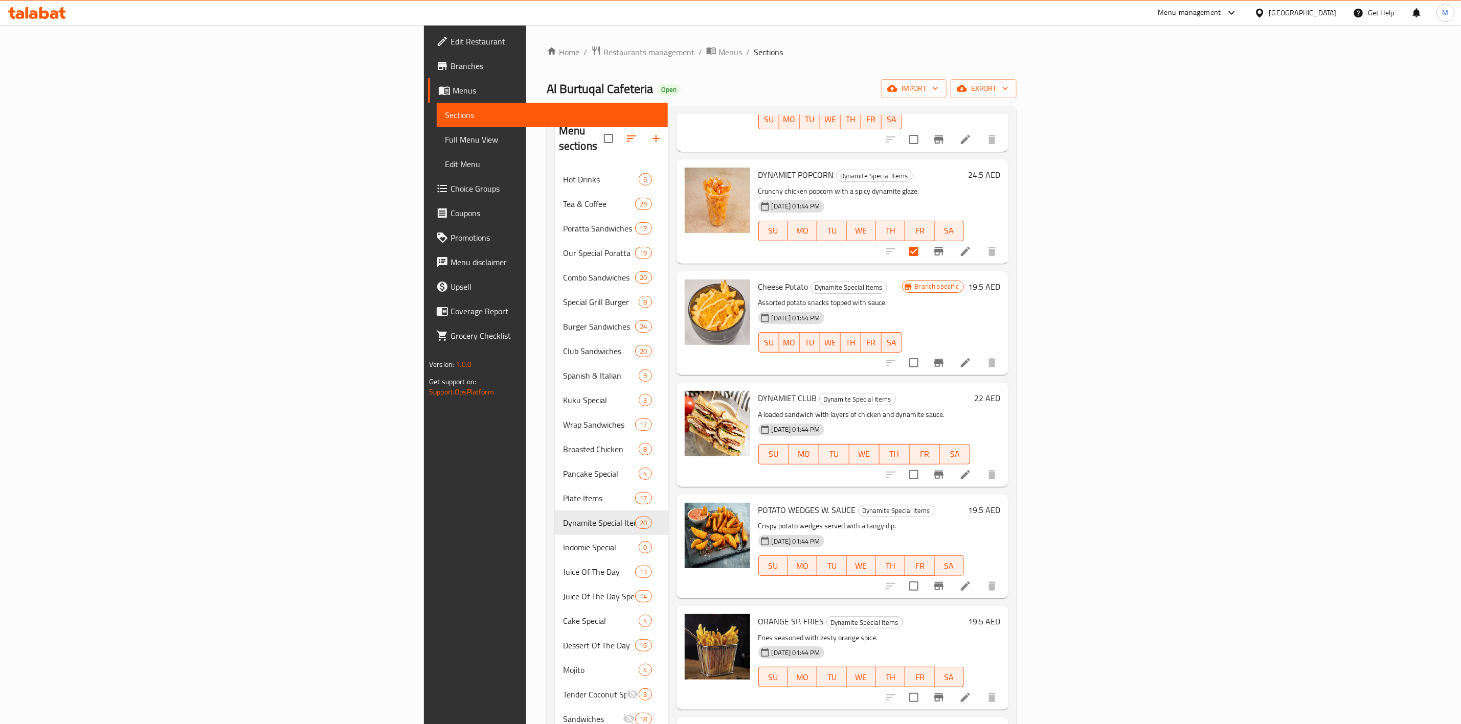
click at [894, 615] on h6 "ORANGE SP. FRIES Dynamite Special Items" at bounding box center [861, 622] width 206 height 14
click at [758, 503] on span "POTATO WEDGES W. SAUCE" at bounding box center [807, 510] width 98 height 15
click at [924, 576] on input "checkbox" at bounding box center [913, 586] width 21 height 21
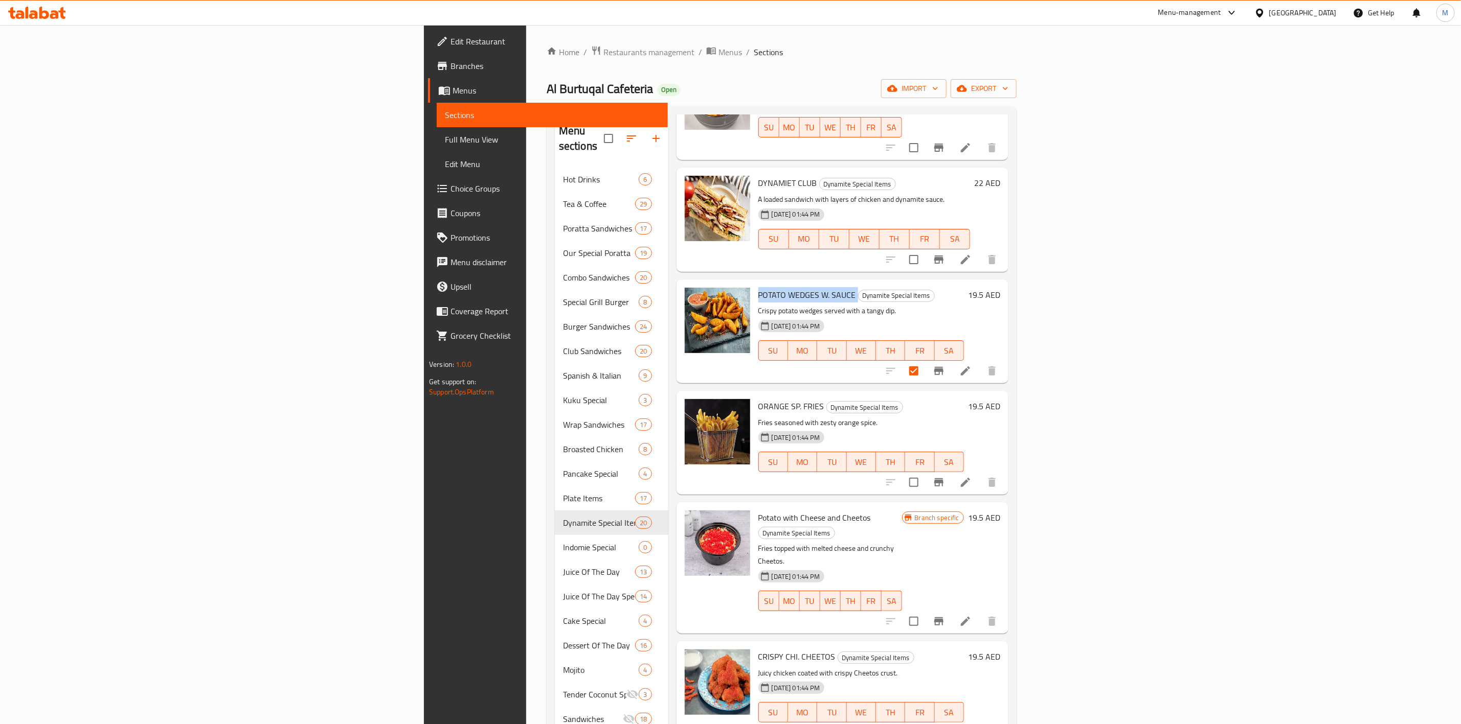
scroll to position [1380, 0]
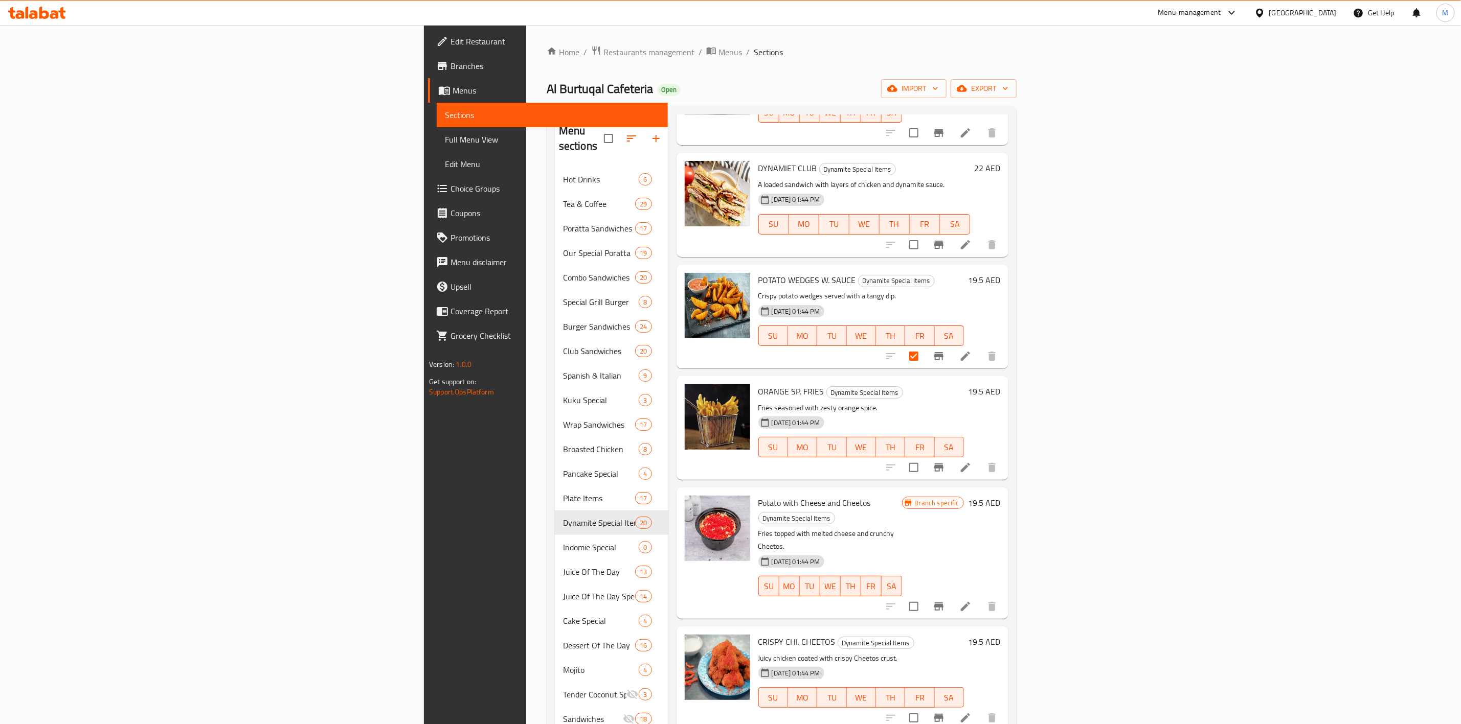
click at [754, 380] on div "ORANGE SP. FRIES Dynamite Special Items Fries seasoned with zesty orange spice.…" at bounding box center [861, 428] width 214 height 96
click at [758, 384] on span "ORANGE SP. FRIES" at bounding box center [791, 391] width 66 height 15
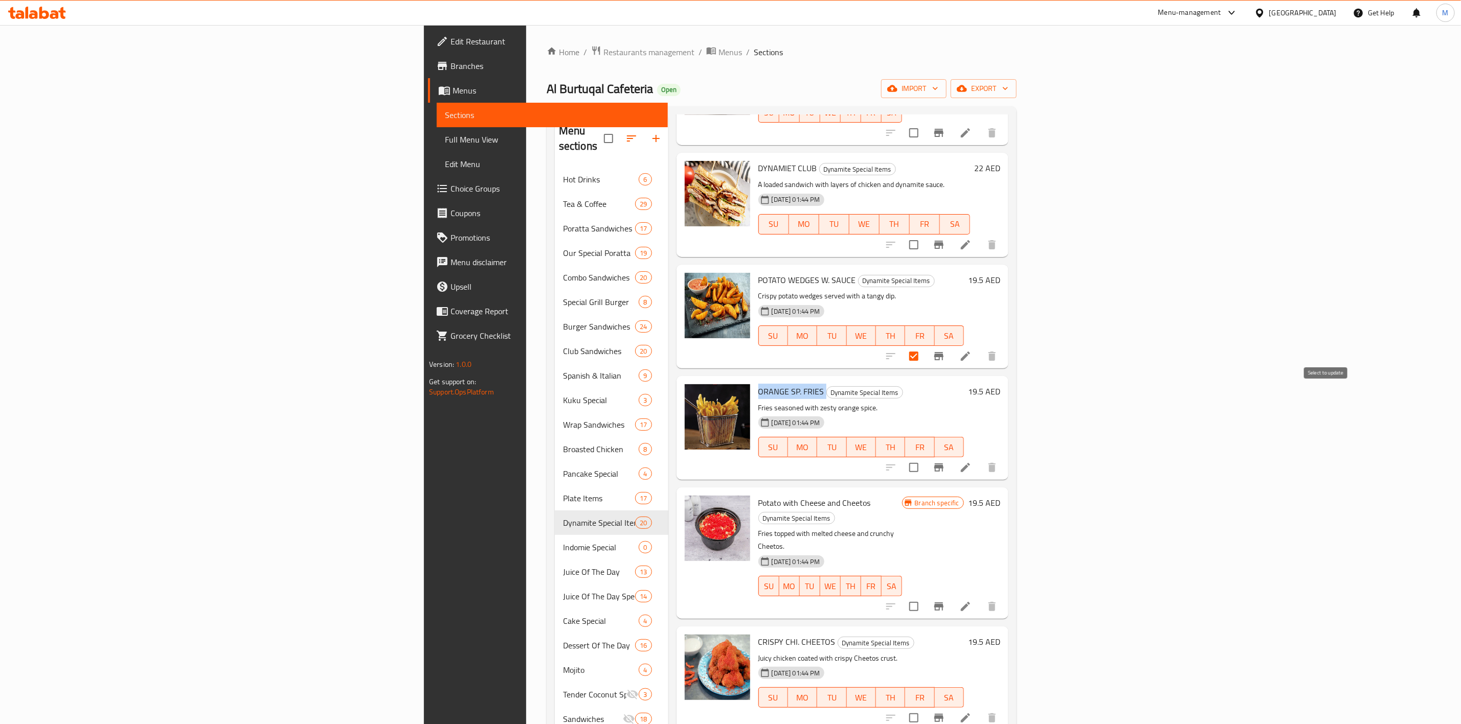
click at [924, 457] on input "checkbox" at bounding box center [913, 467] width 21 height 21
click at [955, 635] on h6 "CRISPY CHI. CHEETOS Dynamite Special Items" at bounding box center [861, 642] width 206 height 14
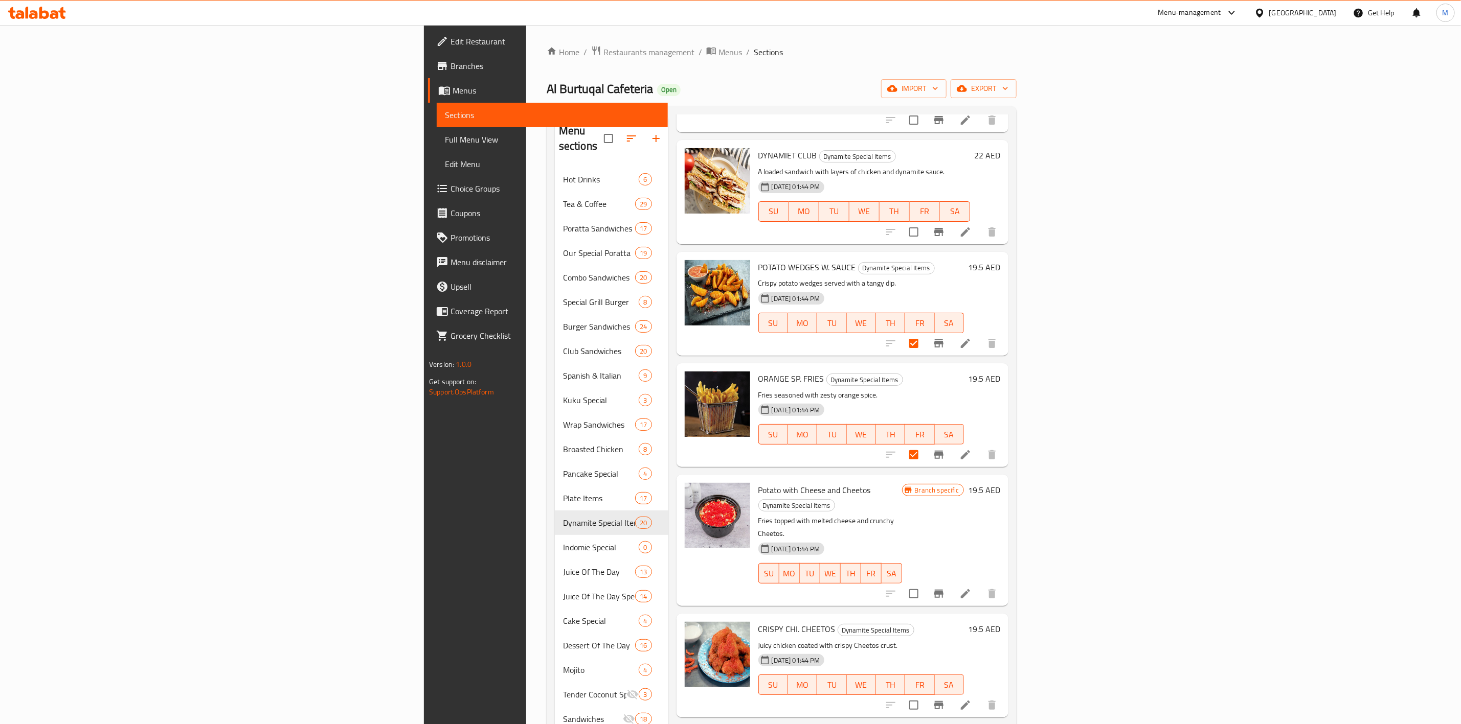
scroll to position [1396, 0]
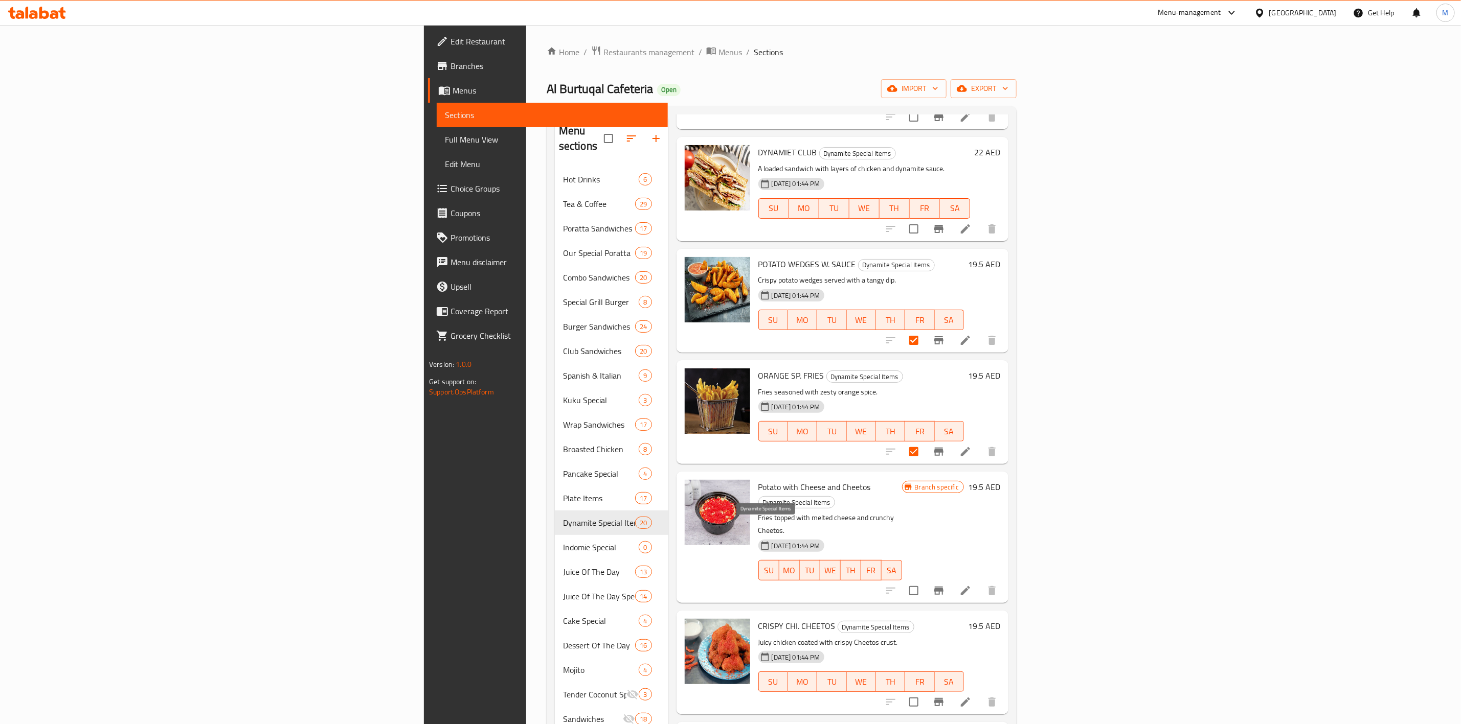
click at [758, 619] on span "CRISPY CHI. CHEETOS" at bounding box center [796, 626] width 77 height 15
click at [924, 692] on input "checkbox" at bounding box center [913, 702] width 21 height 21
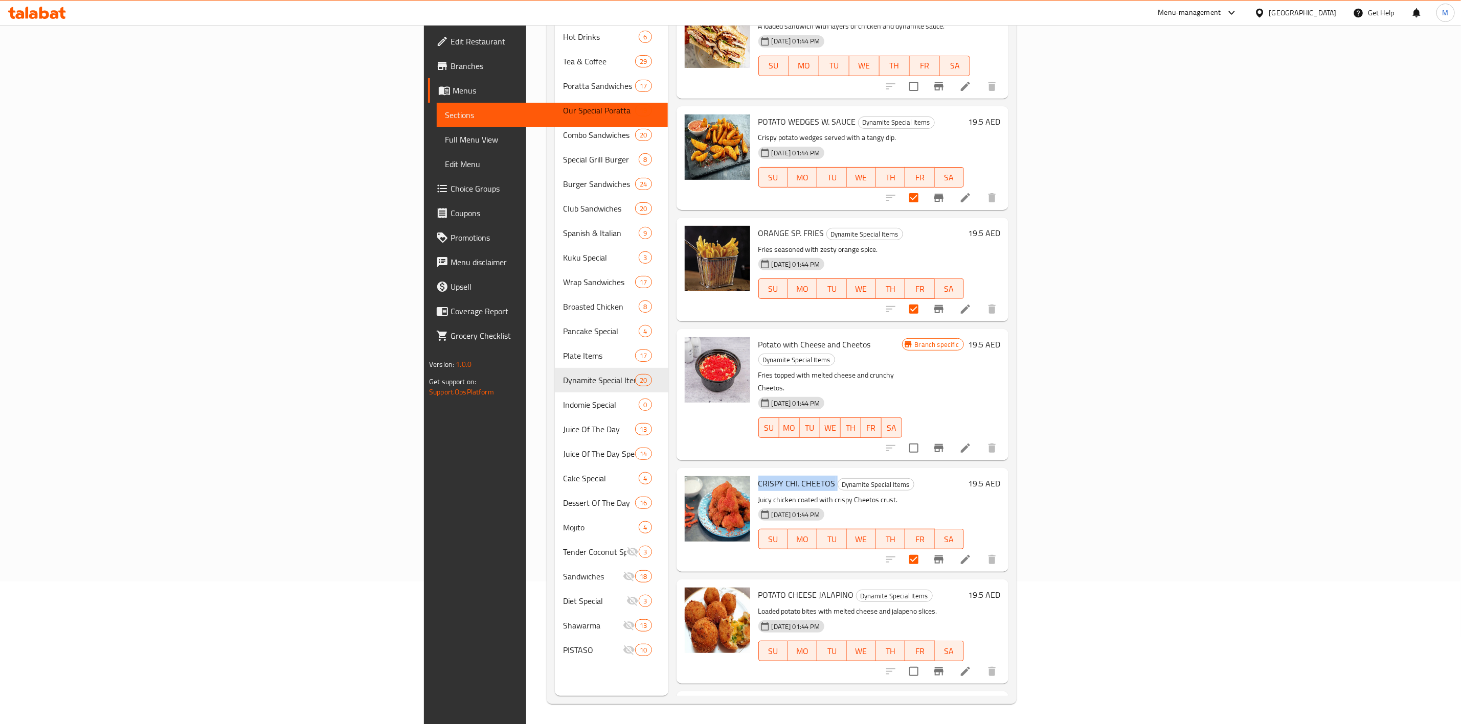
scroll to position [143, 0]
click at [758, 587] on span "POTATO CHEESE JALAPINO" at bounding box center [806, 594] width 96 height 15
drag, startPoint x: 1330, startPoint y: 573, endPoint x: 1316, endPoint y: 587, distance: 20.3
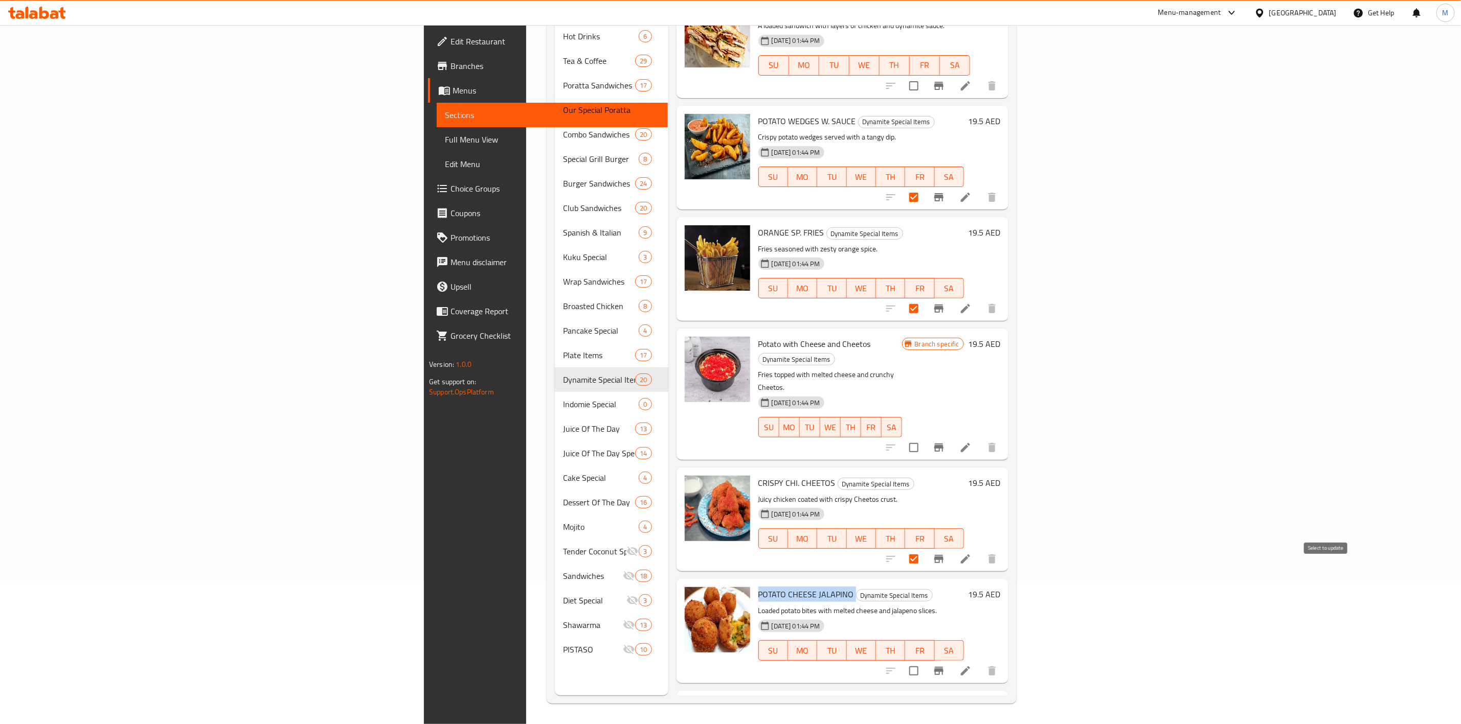
click at [924, 661] on input "checkbox" at bounding box center [913, 671] width 21 height 21
click at [758, 699] on span "POPCOREN WITH SAUCE" at bounding box center [801, 706] width 87 height 15
drag, startPoint x: 1049, startPoint y: 616, endPoint x: 1200, endPoint y: 635, distance: 152.1
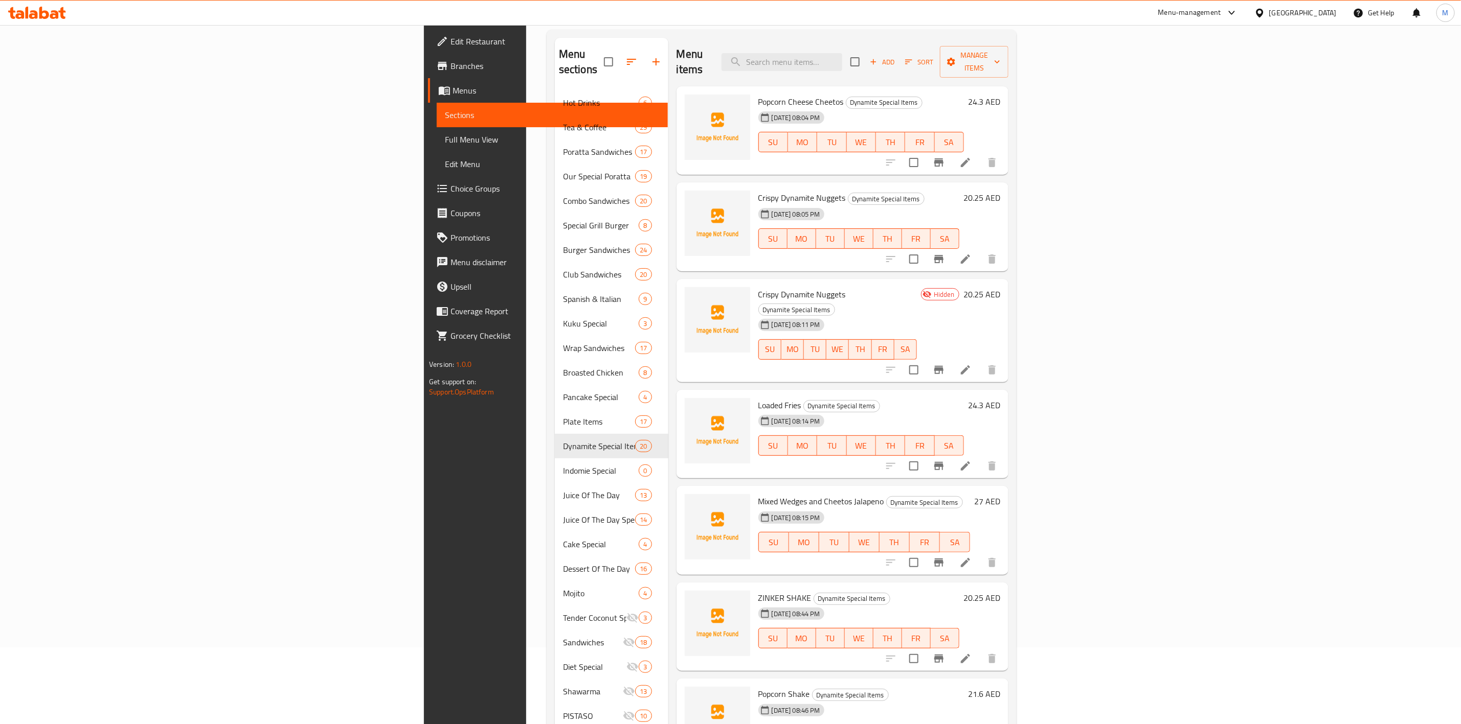
scroll to position [0, 0]
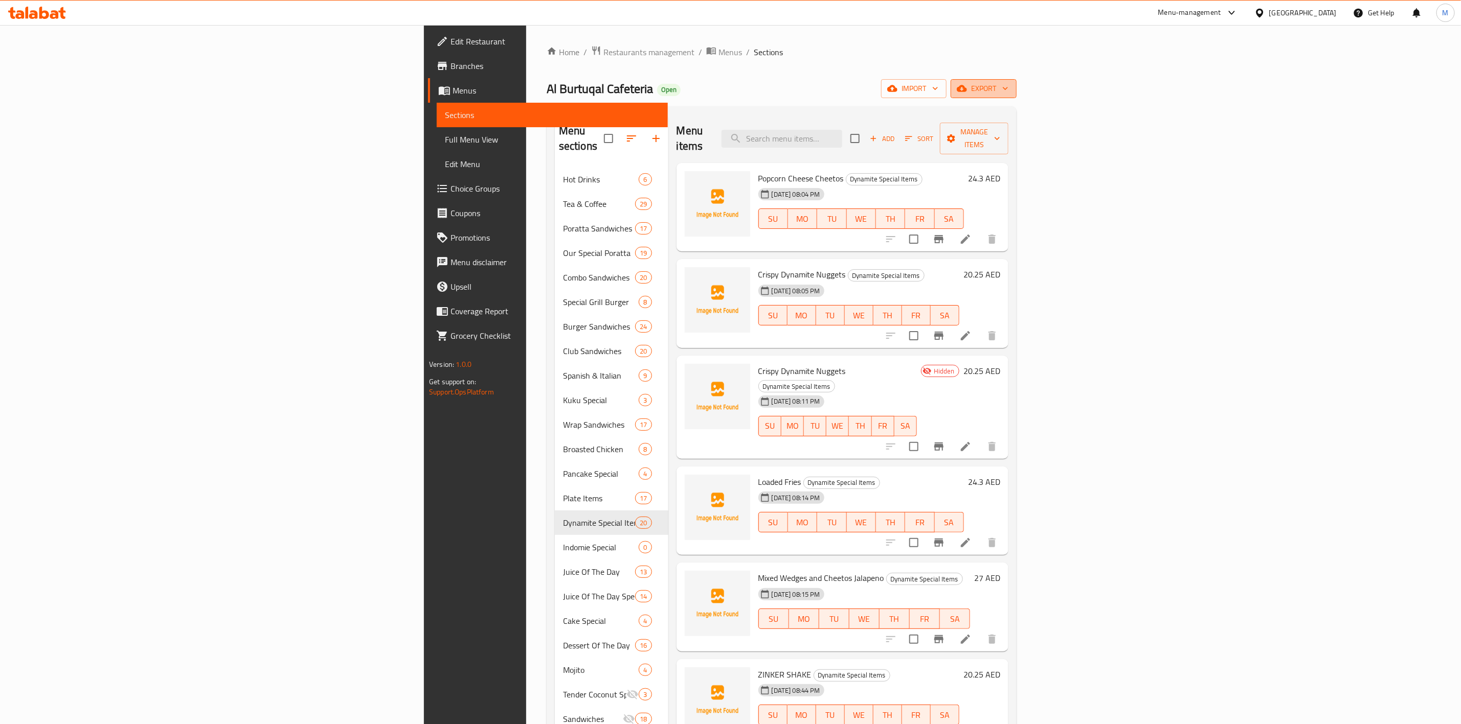
click at [1008, 95] on span "export" at bounding box center [984, 88] width 50 height 13
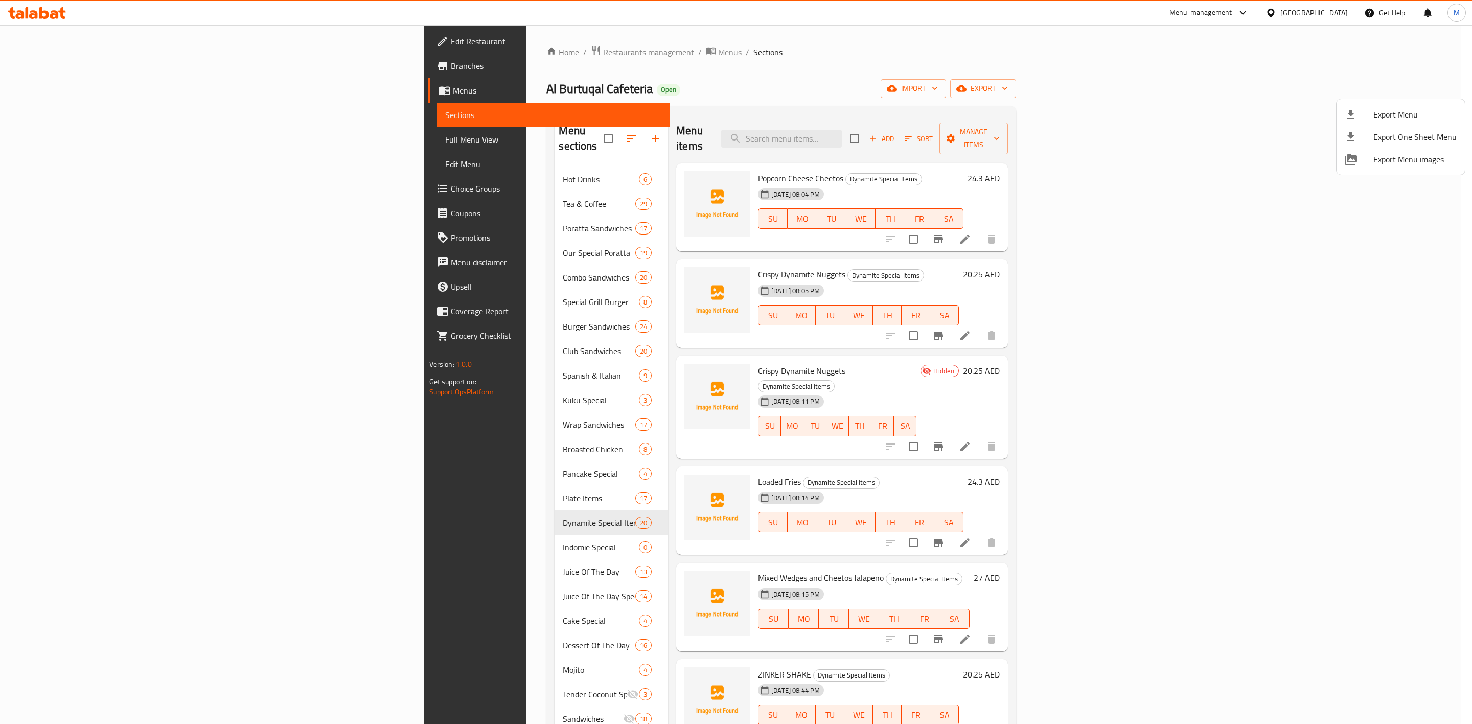
drag, startPoint x: 1238, startPoint y: 149, endPoint x: 1270, endPoint y: 148, distance: 32.2
click at [1238, 150] on div at bounding box center [736, 362] width 1472 height 724
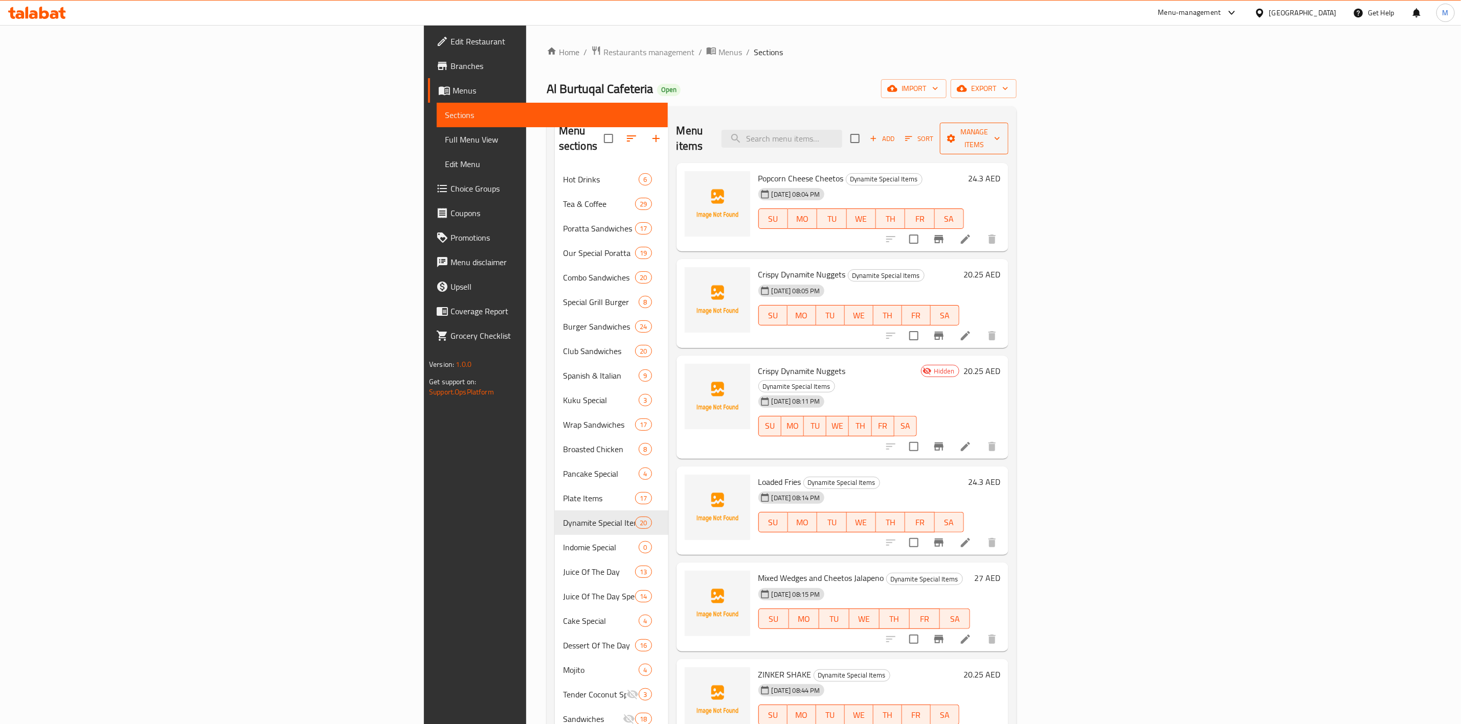
click at [1000, 126] on span "Manage items" at bounding box center [974, 139] width 52 height 26
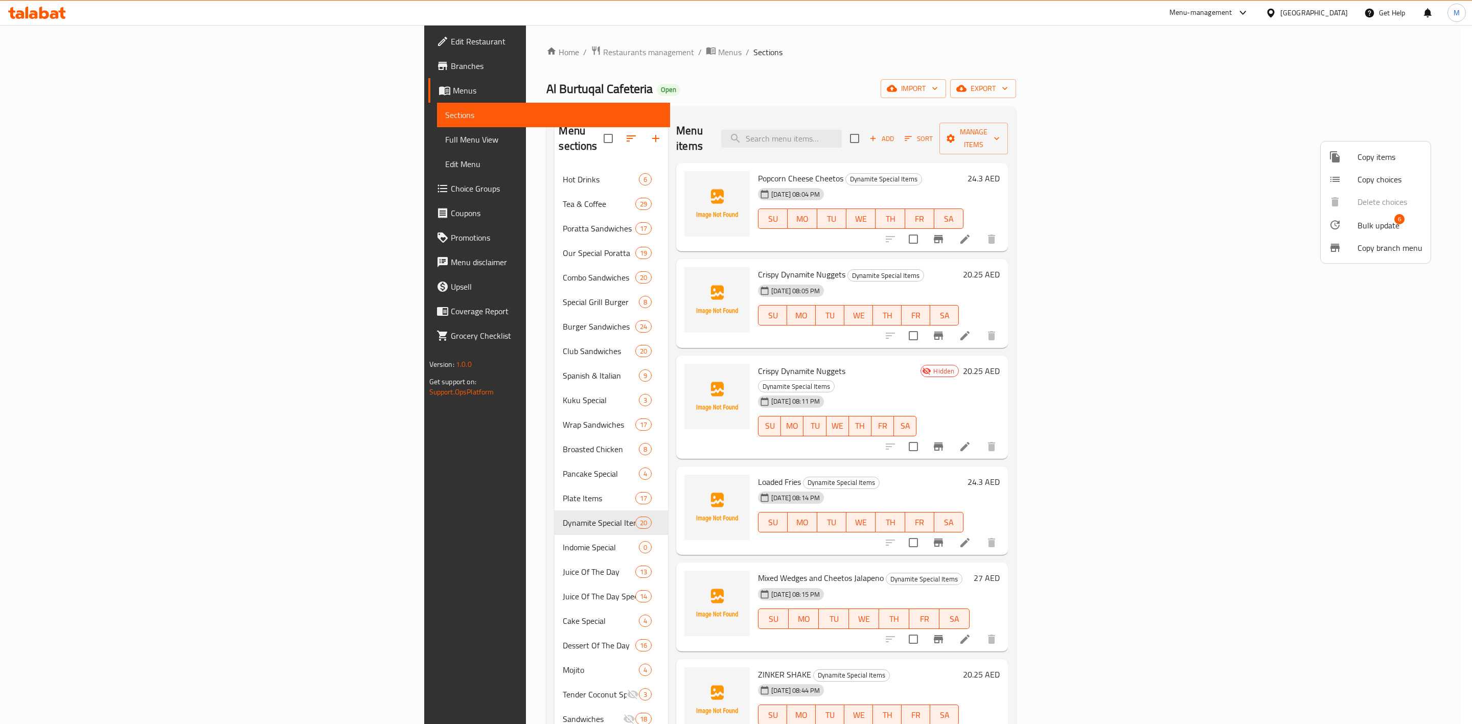
click at [1387, 221] on span "Bulk update" at bounding box center [1379, 225] width 42 height 12
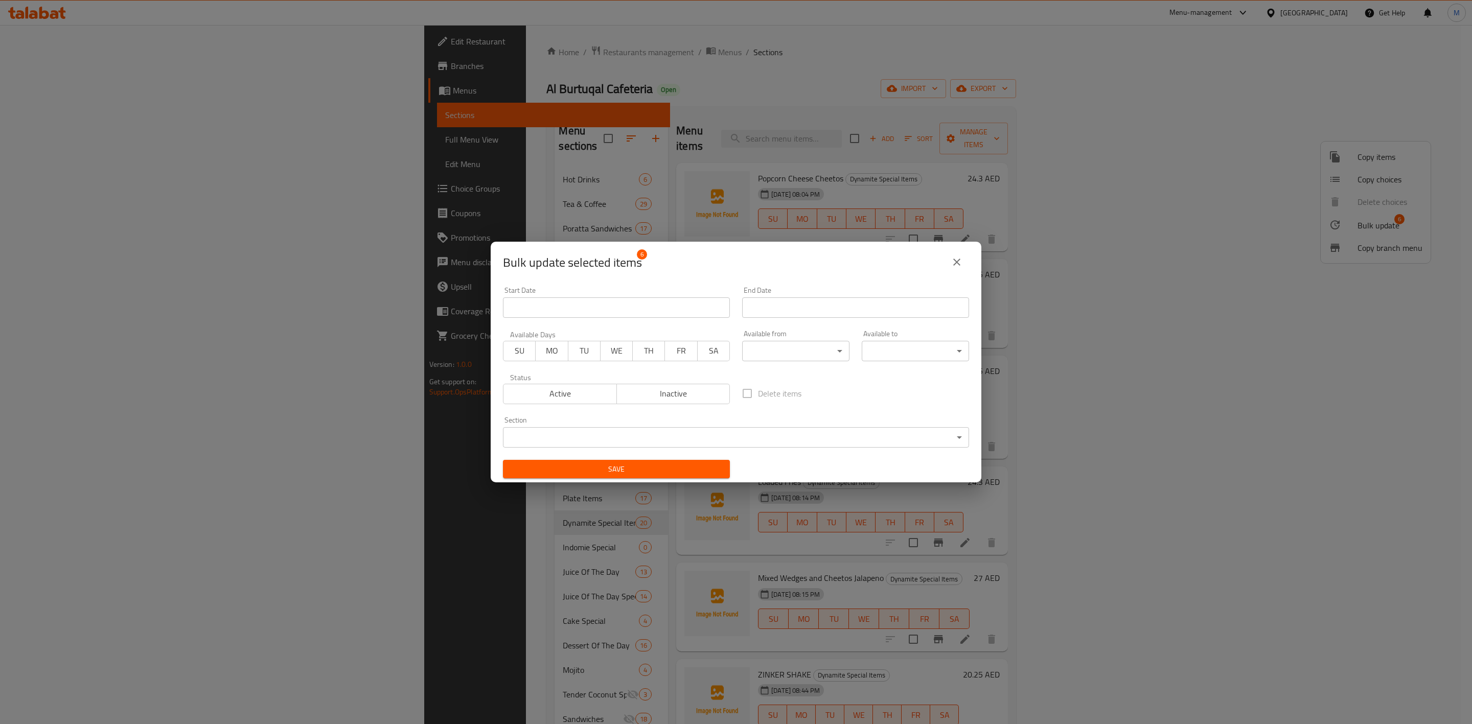
click at [632, 396] on span "Inactive" at bounding box center [673, 393] width 105 height 15
click at [693, 469] on span "Save" at bounding box center [616, 469] width 211 height 13
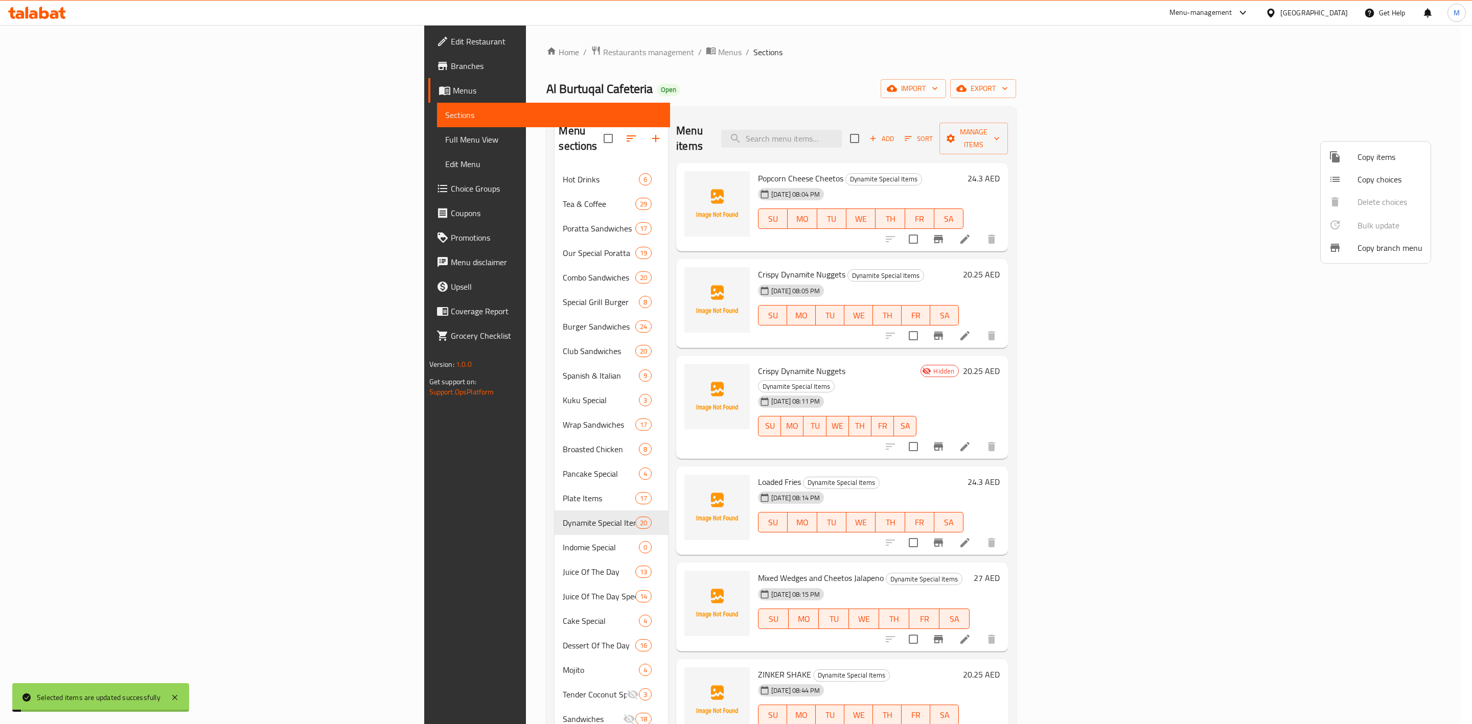
click at [372, 531] on div at bounding box center [736, 362] width 1472 height 724
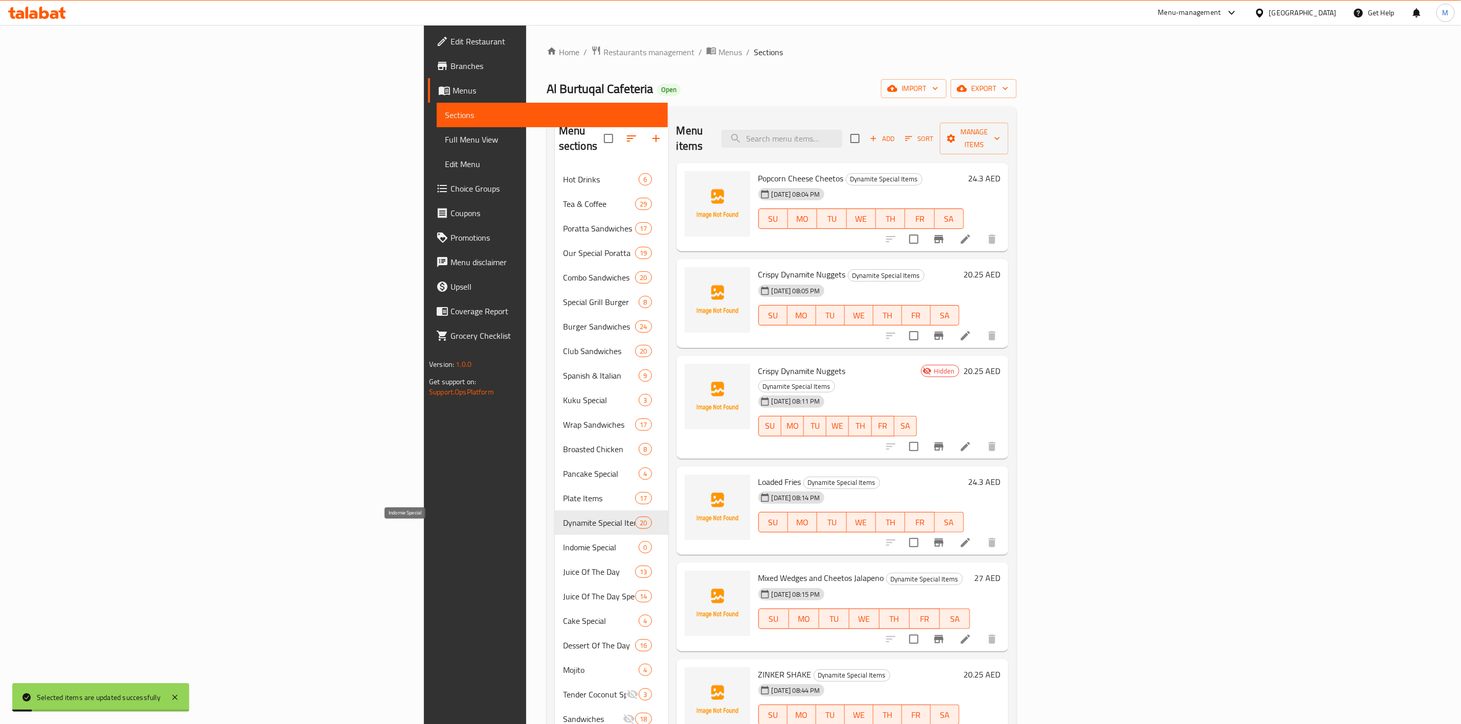
click at [563, 541] on span "Indomie Special" at bounding box center [601, 547] width 76 height 12
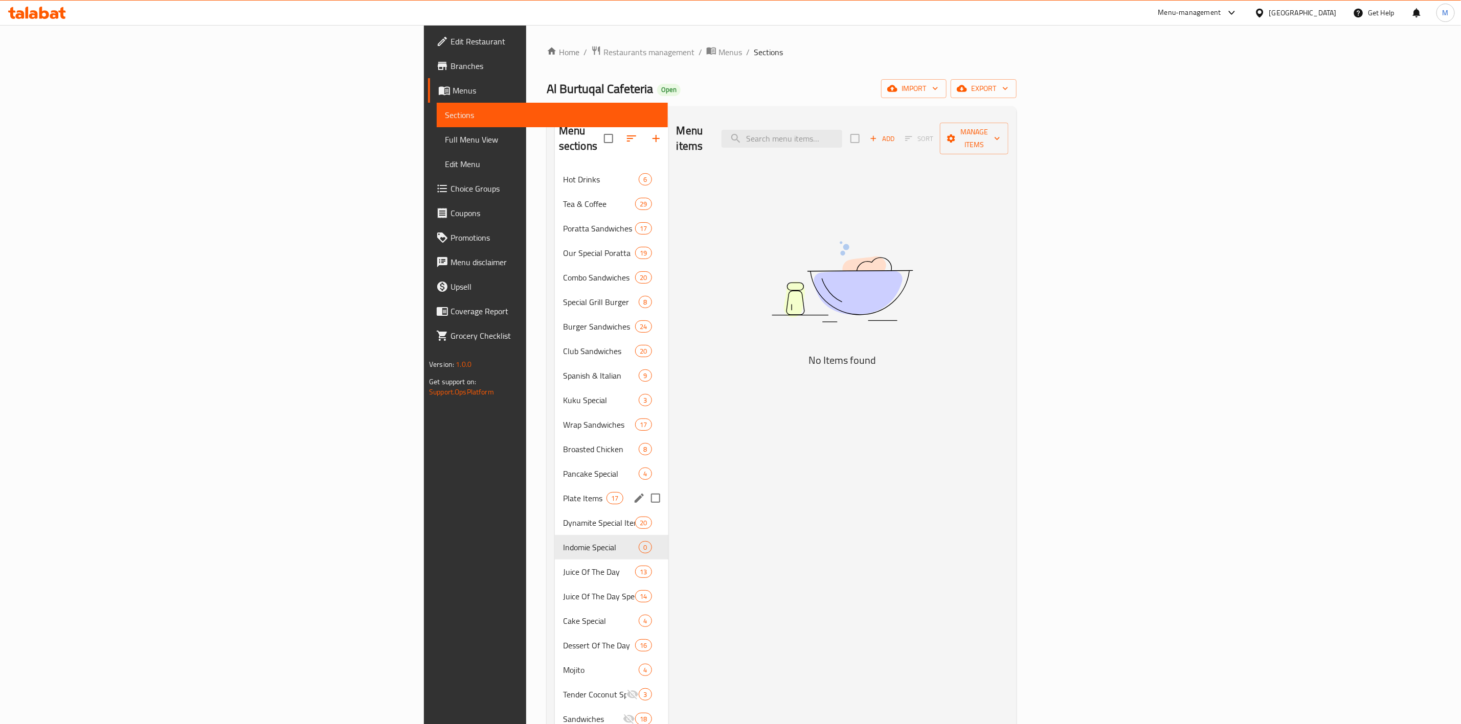
click at [555, 490] on div "Plate Items 17" at bounding box center [611, 498] width 113 height 25
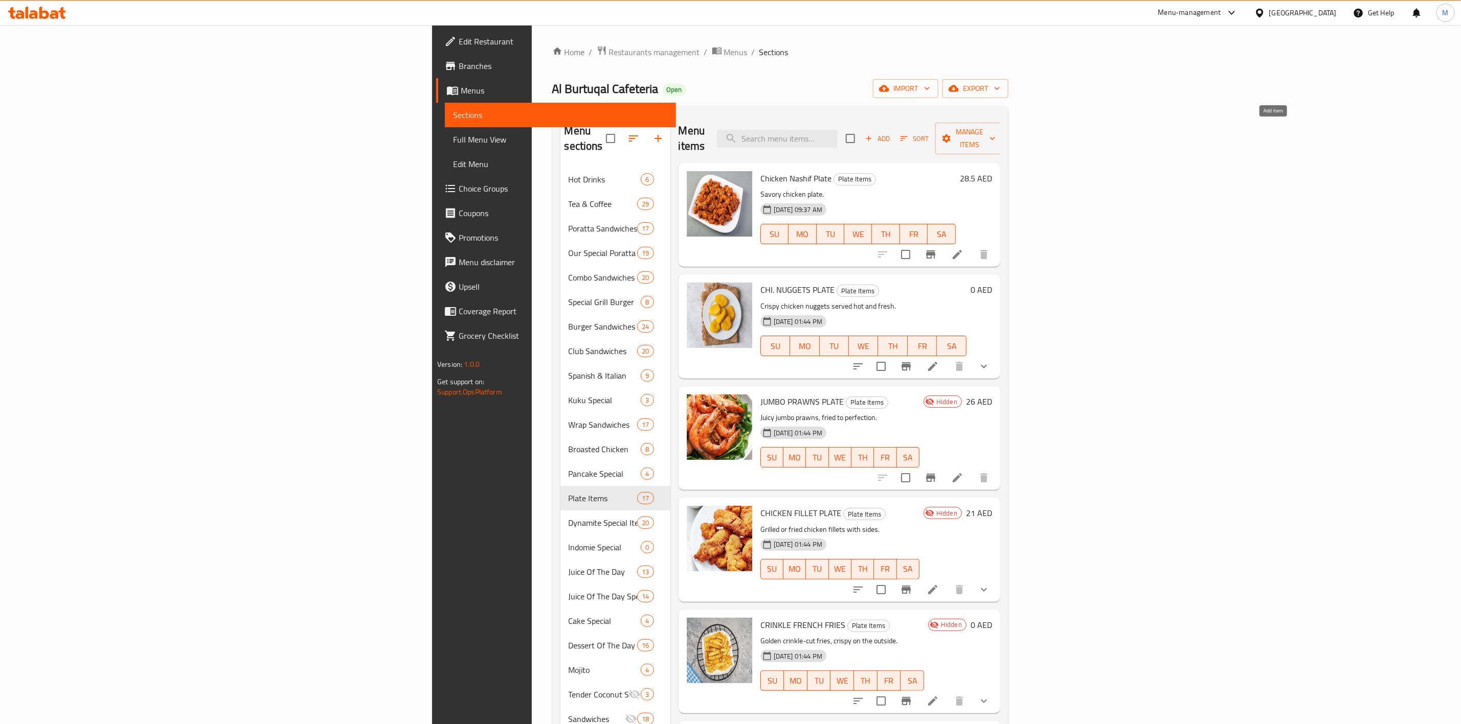
click at [891, 135] on span "Add" at bounding box center [877, 139] width 28 height 12
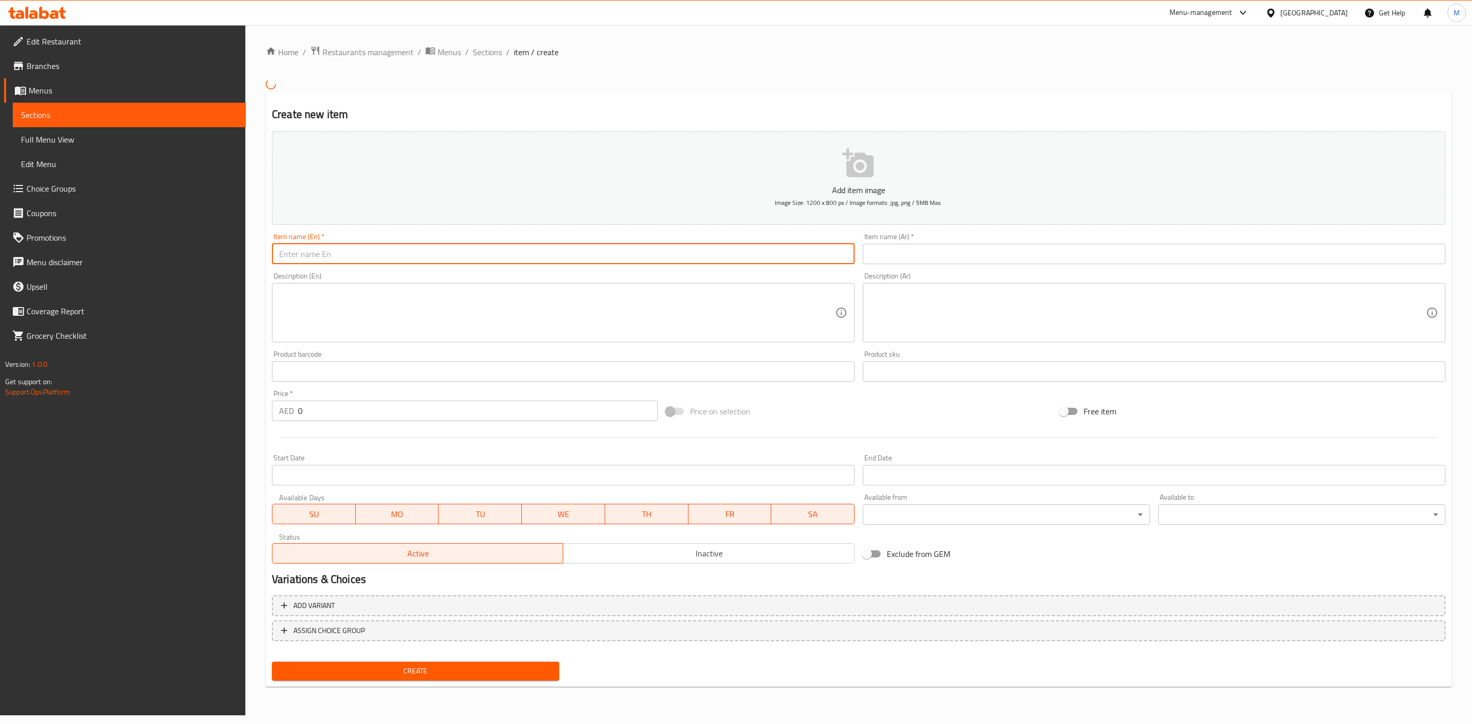
click at [535, 247] on input "text" at bounding box center [563, 254] width 583 height 20
paste input "ZINGER AMERICANO"
click at [383, 246] on input "ZINGER AMERICANO" at bounding box center [563, 254] width 583 height 20
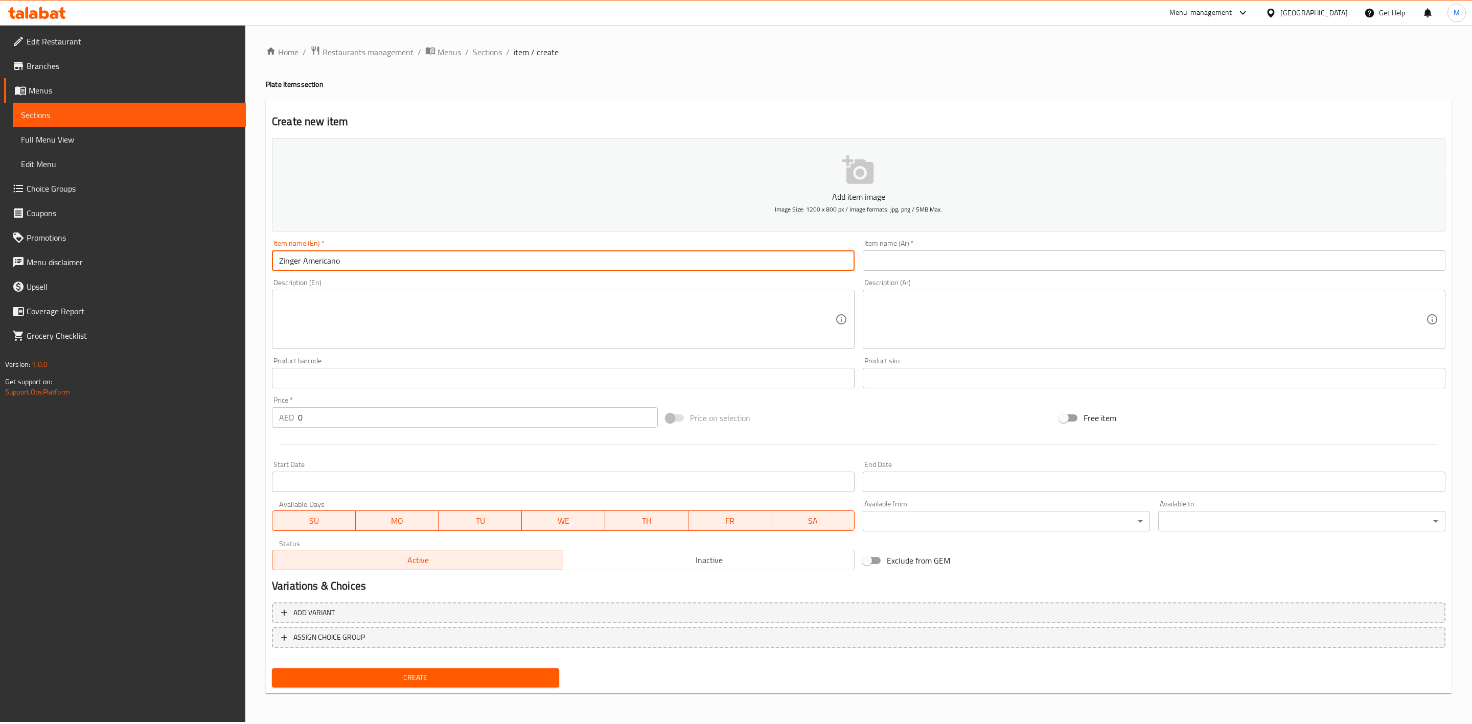
click at [982, 243] on div "Item name (Ar)   * Item name (Ar) *" at bounding box center [1154, 255] width 583 height 31
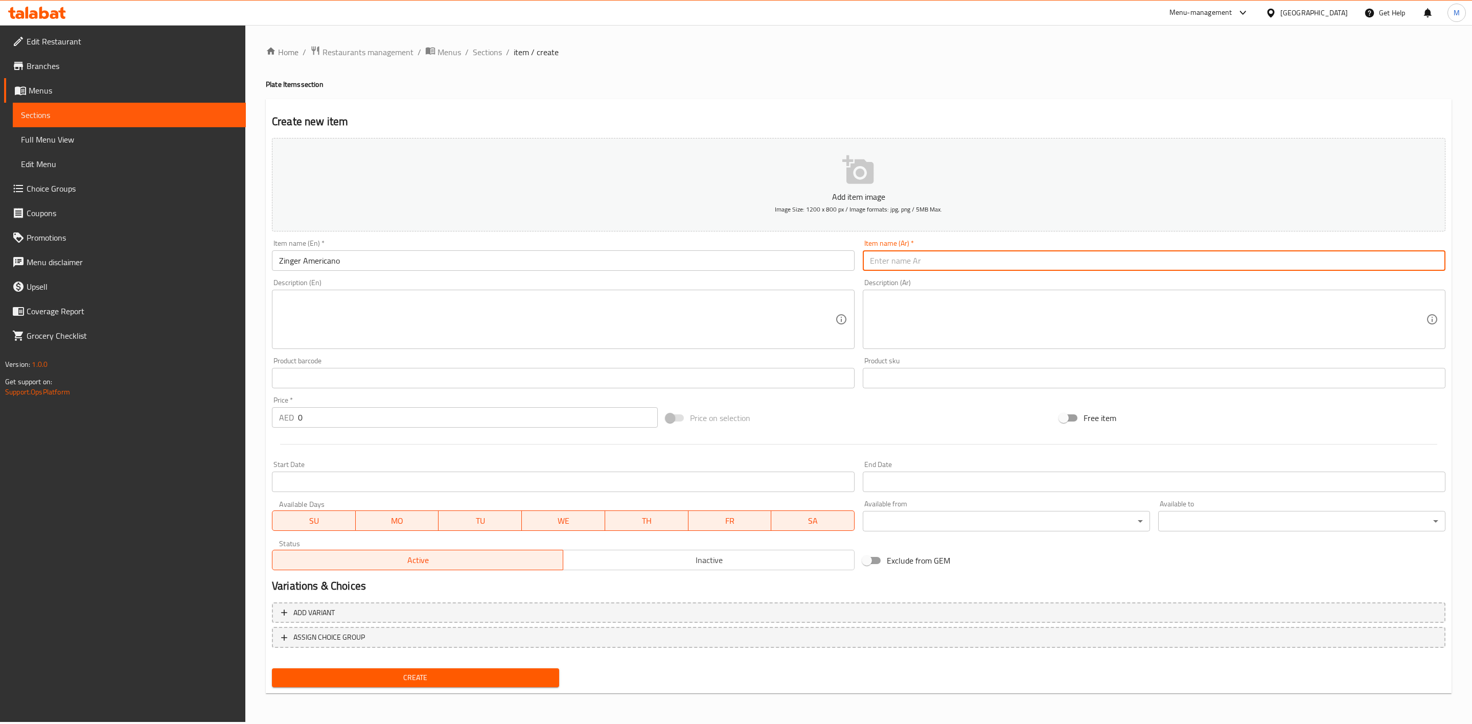
click at [982, 252] on input "text" at bounding box center [1154, 261] width 583 height 20
paste input "نقانق اميركانو زنجر اميركانو"
click at [983, 264] on input "نقانق اميركانو زنجر اميركانو" at bounding box center [1154, 261] width 583 height 20
drag, startPoint x: 1343, startPoint y: 265, endPoint x: 1373, endPoint y: 264, distance: 30.2
click at [1373, 264] on input "نقانق اميركانو زنجر اميركانو" at bounding box center [1154, 261] width 583 height 20
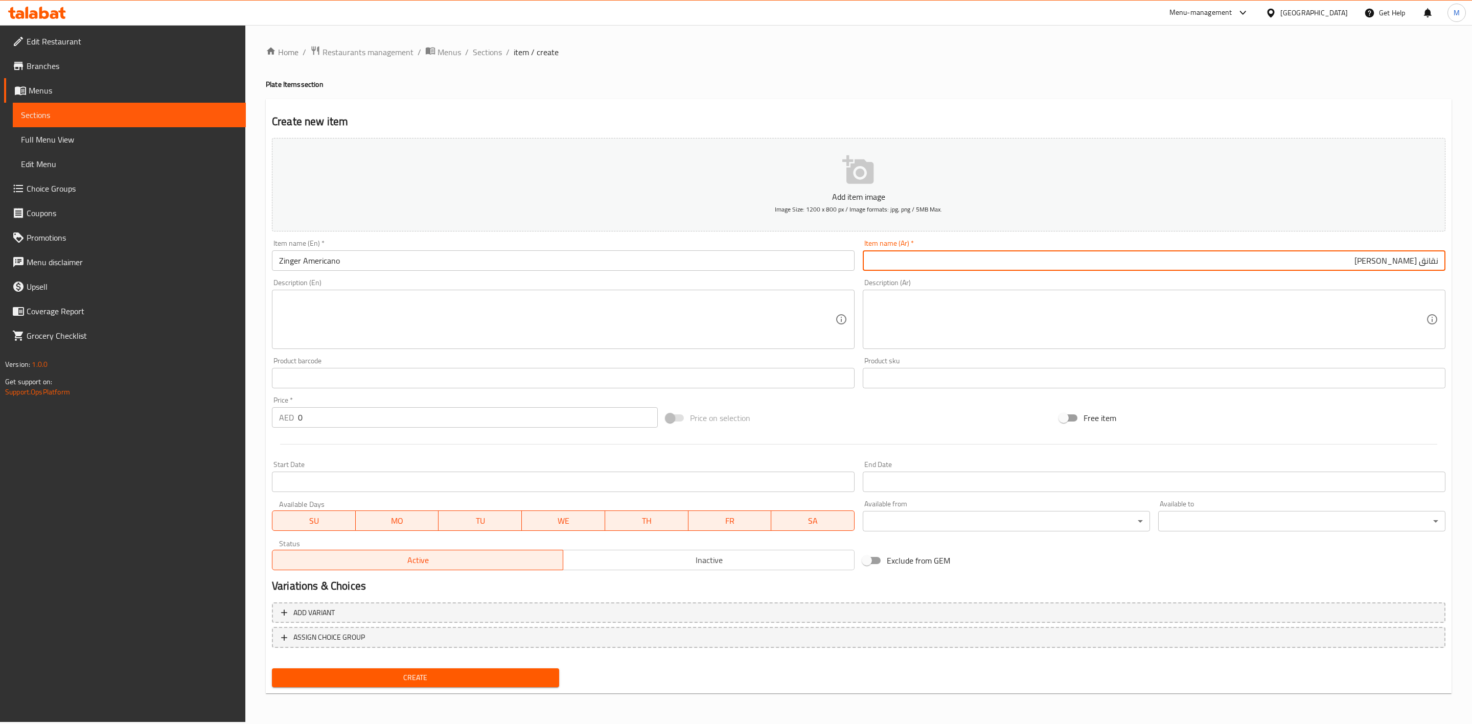
click at [1340, 276] on div "Description (Ar) Description (Ar)" at bounding box center [1154, 314] width 591 height 78
drag, startPoint x: 1417, startPoint y: 265, endPoint x: 1471, endPoint y: 259, distance: 54.5
click at [1471, 259] on div "Home / Restaurants management / Menus / Sections / item / create Plate Items se…" at bounding box center [858, 373] width 1227 height 697
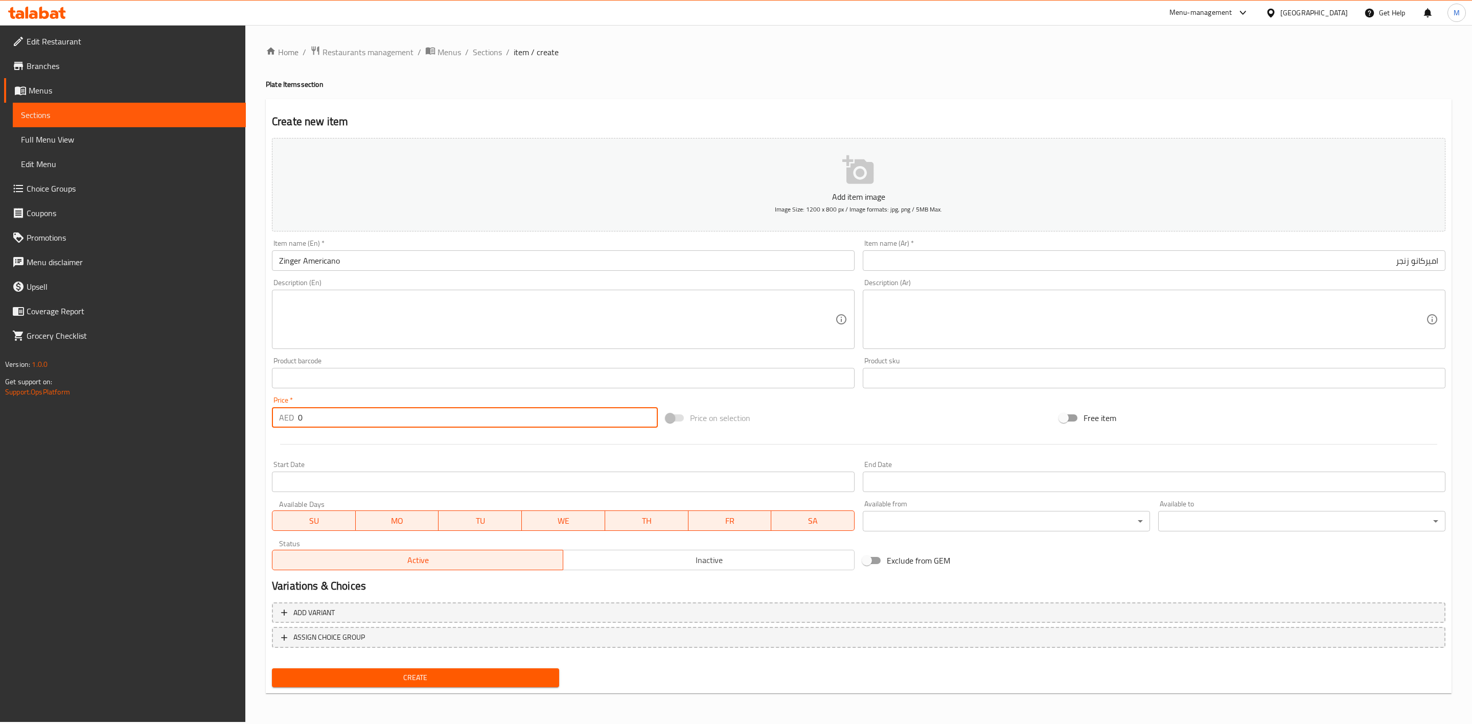
drag, startPoint x: 344, startPoint y: 425, endPoint x: 215, endPoint y: 419, distance: 129.0
click at [245, 425] on div "Edit Restaurant Branches Menus Sections Full Menu View Edit Menu Choice Groups …" at bounding box center [736, 373] width 1472 height 697
paste input "20.25"
click at [344, 446] on div at bounding box center [859, 444] width 1182 height 25
click at [393, 674] on span "Create" at bounding box center [415, 678] width 271 height 13
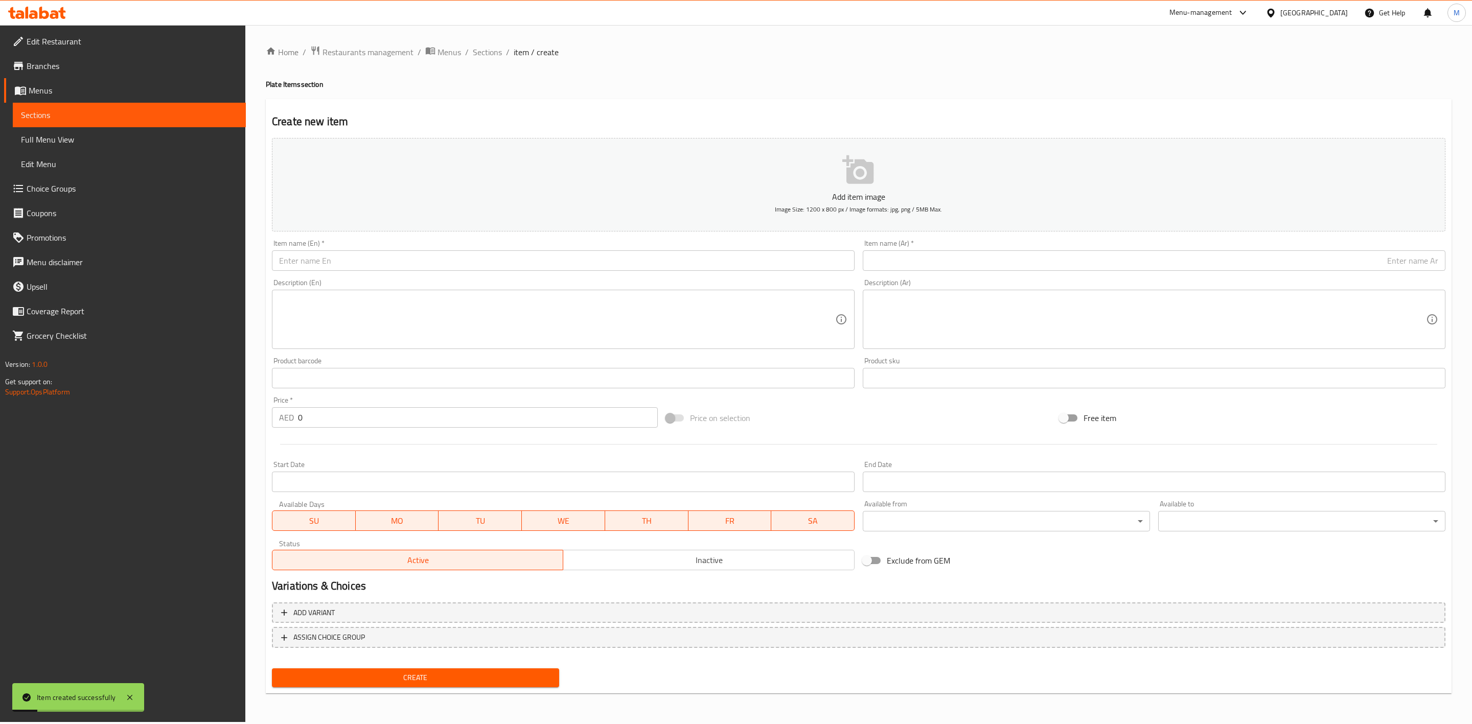
click at [396, 264] on input "text" at bounding box center [563, 261] width 583 height 20
paste input "HOTDOG AMERICANO"
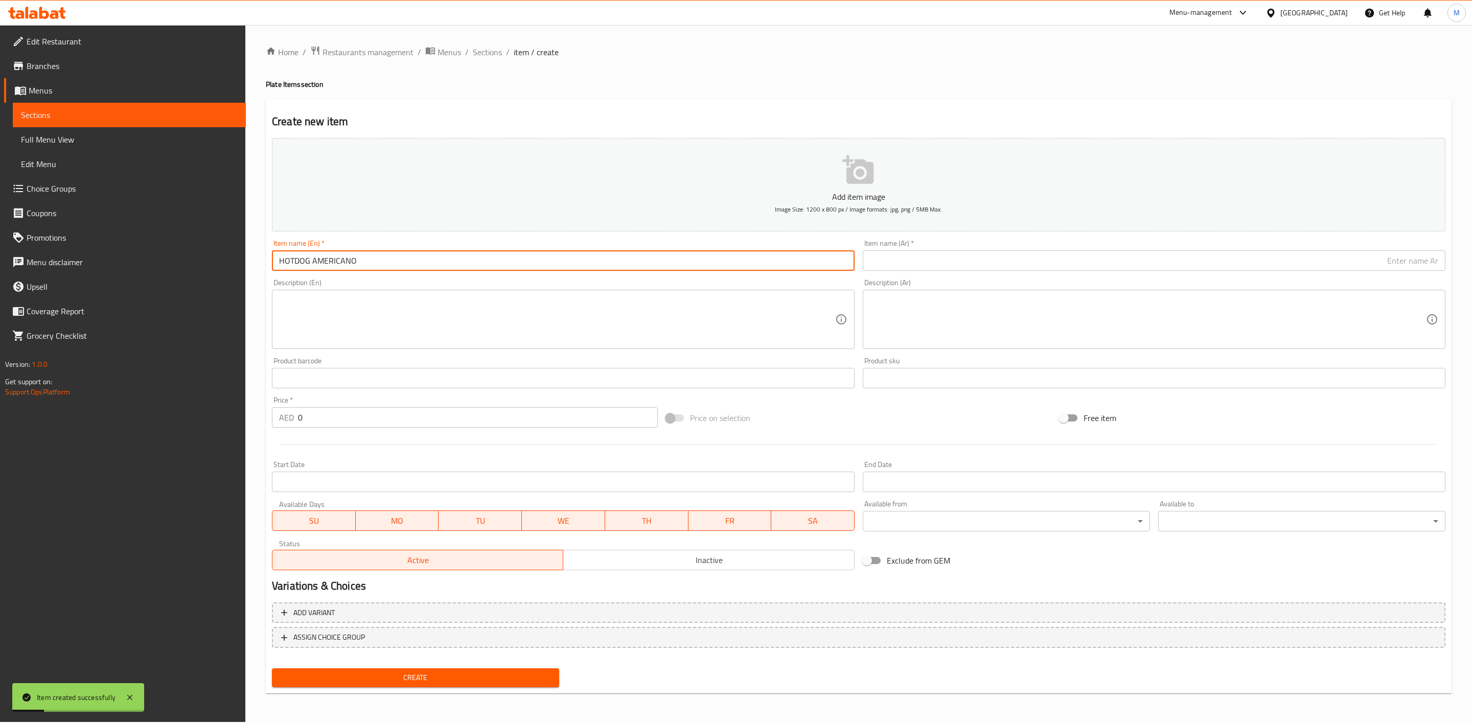
click at [396, 264] on input "HOTDOG AMERICANO" at bounding box center [563, 261] width 583 height 20
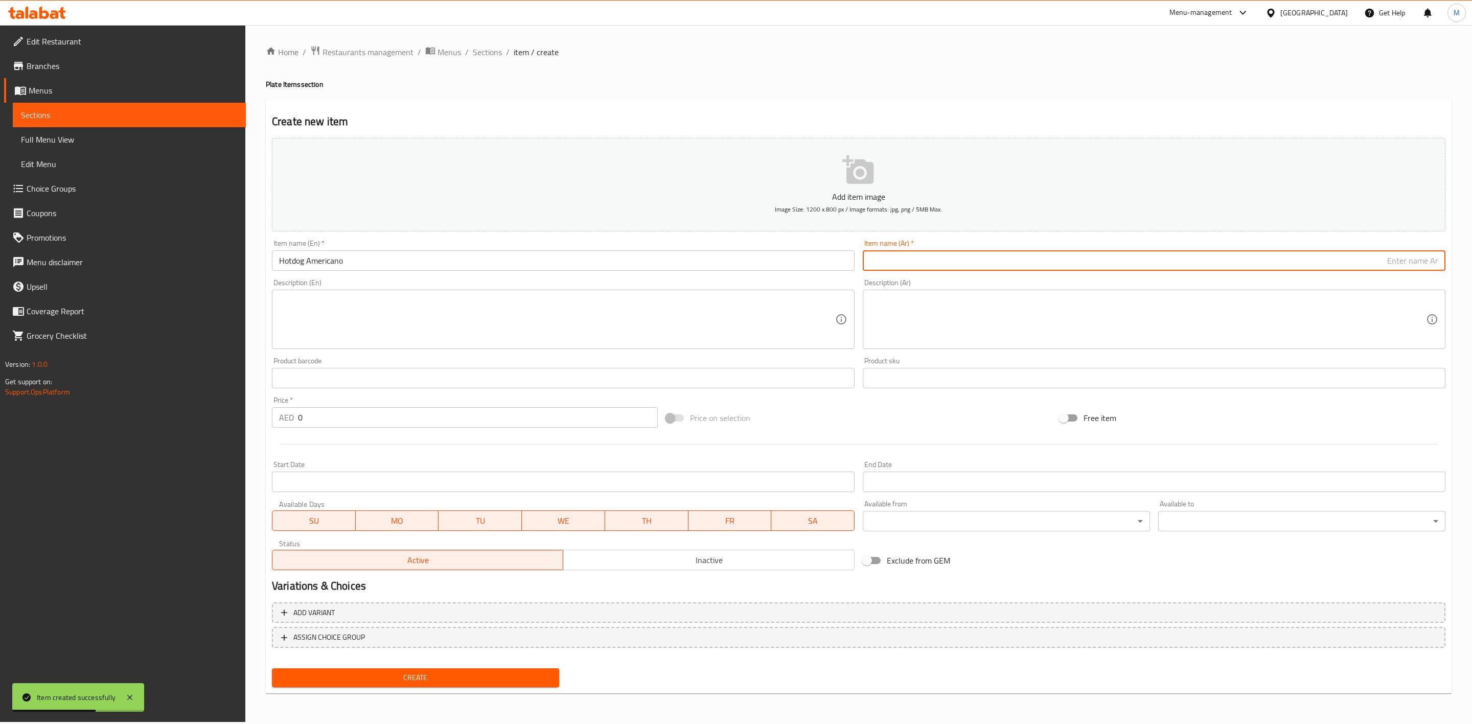
click at [1041, 269] on input "text" at bounding box center [1154, 261] width 583 height 20
paste input "نقانق اميركانو"
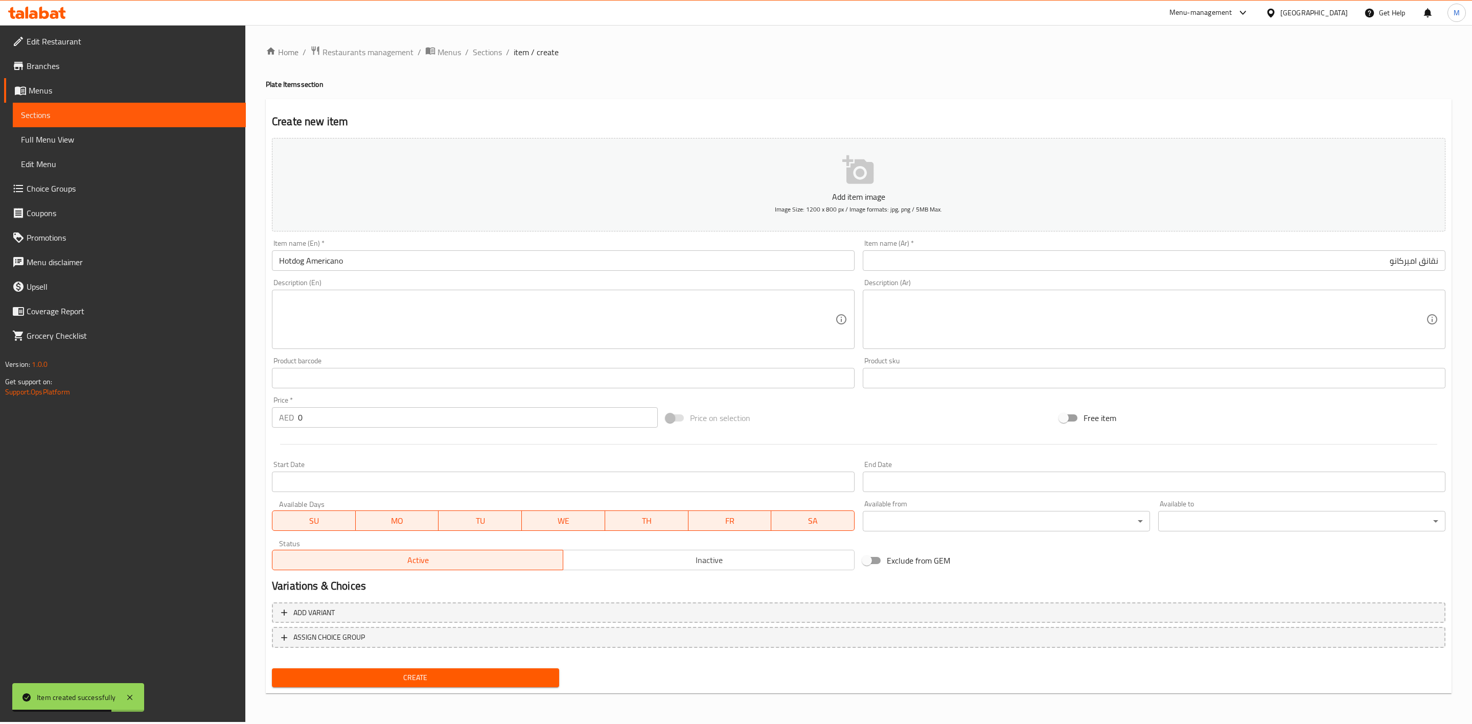
click at [1063, 278] on div "Description (Ar) Description (Ar)" at bounding box center [1154, 314] width 591 height 78
drag, startPoint x: 341, startPoint y: 410, endPoint x: 253, endPoint y: 427, distance: 89.5
click at [253, 427] on div "Home / Restaurants management / Menus / Sections / item / create Plate Items se…" at bounding box center [858, 373] width 1227 height 697
paste input "16.2"
click at [339, 438] on div at bounding box center [859, 444] width 1182 height 25
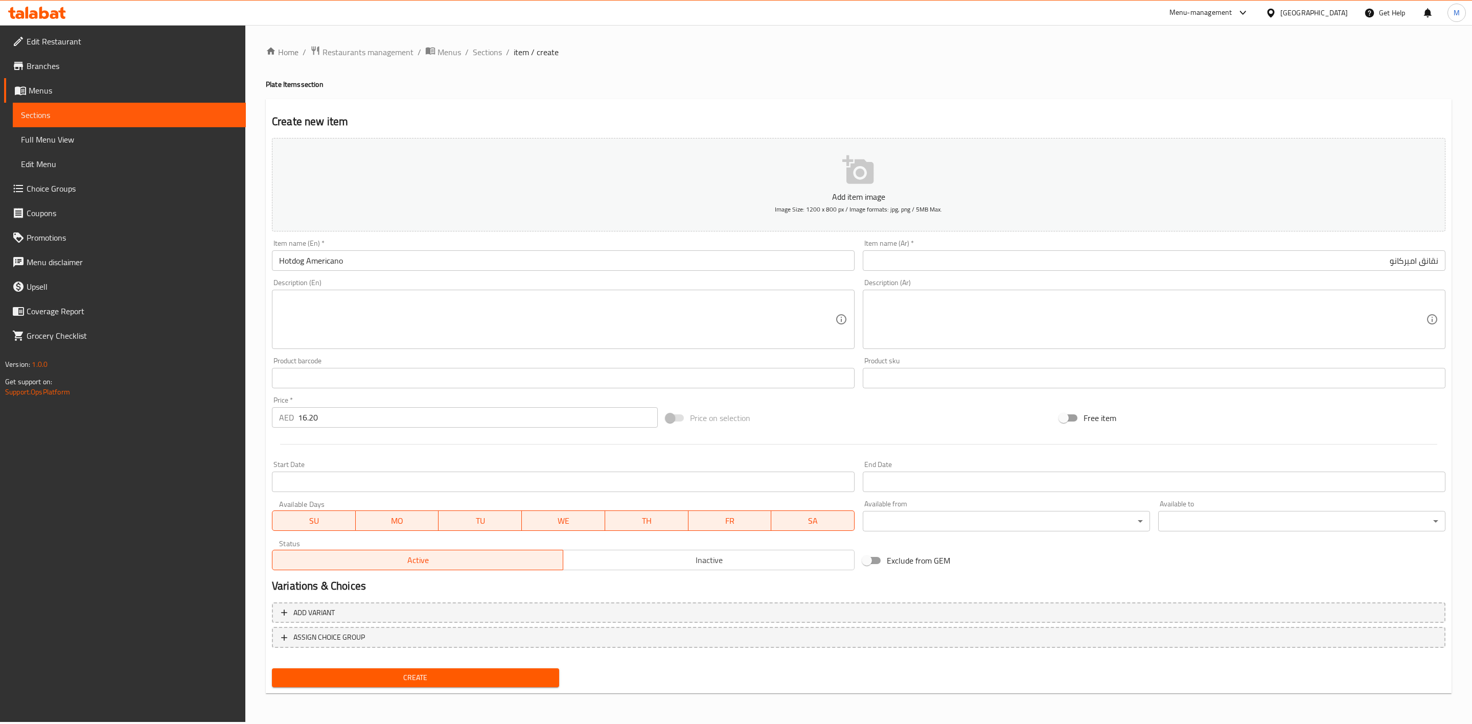
click at [368, 686] on button "Create" at bounding box center [415, 678] width 287 height 19
click at [376, 265] on input "text" at bounding box center [563, 261] width 583 height 20
paste input "SEMI CRISPY HOTDOG"
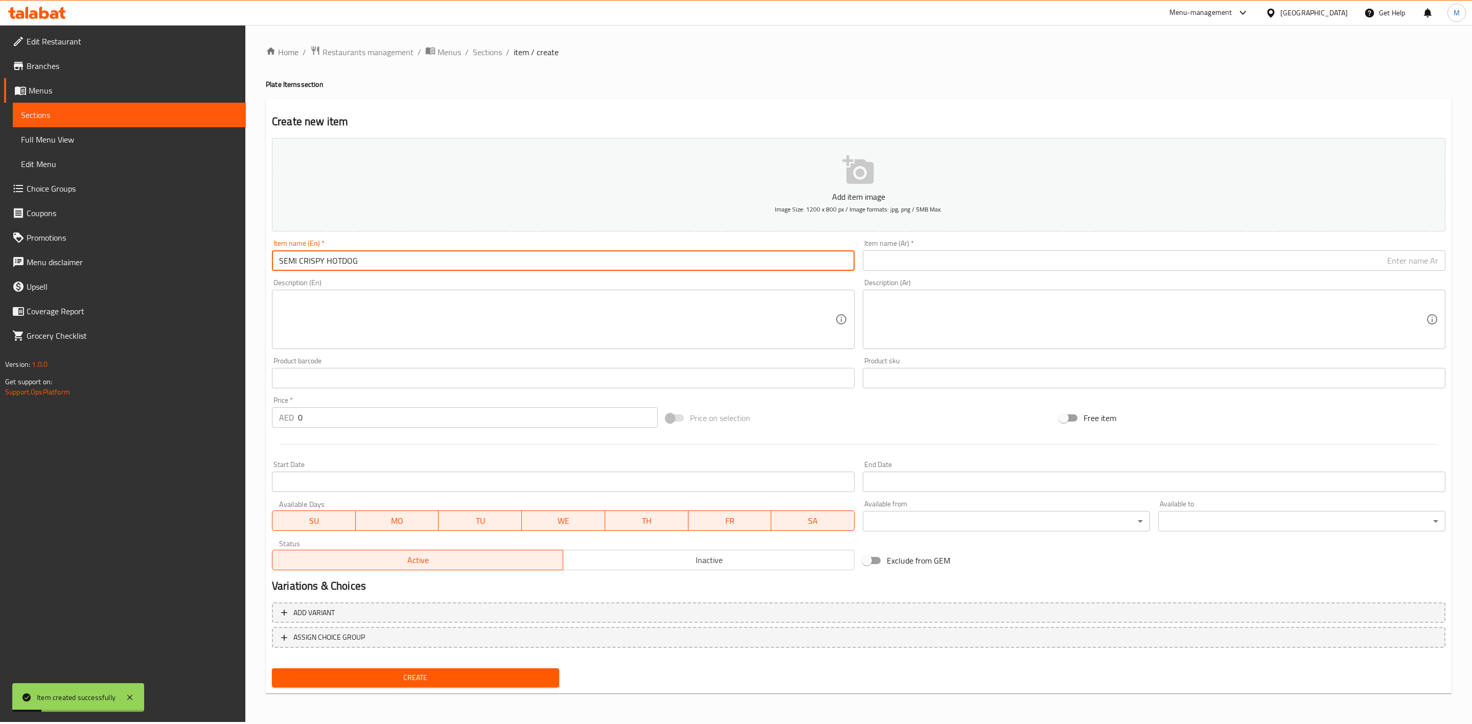
click at [398, 262] on input "SEMI CRISPY HOTDOG" at bounding box center [563, 261] width 583 height 20
click at [926, 264] on input "text" at bounding box center [1154, 261] width 583 height 20
paste input "دجاج سمس كريسبي"
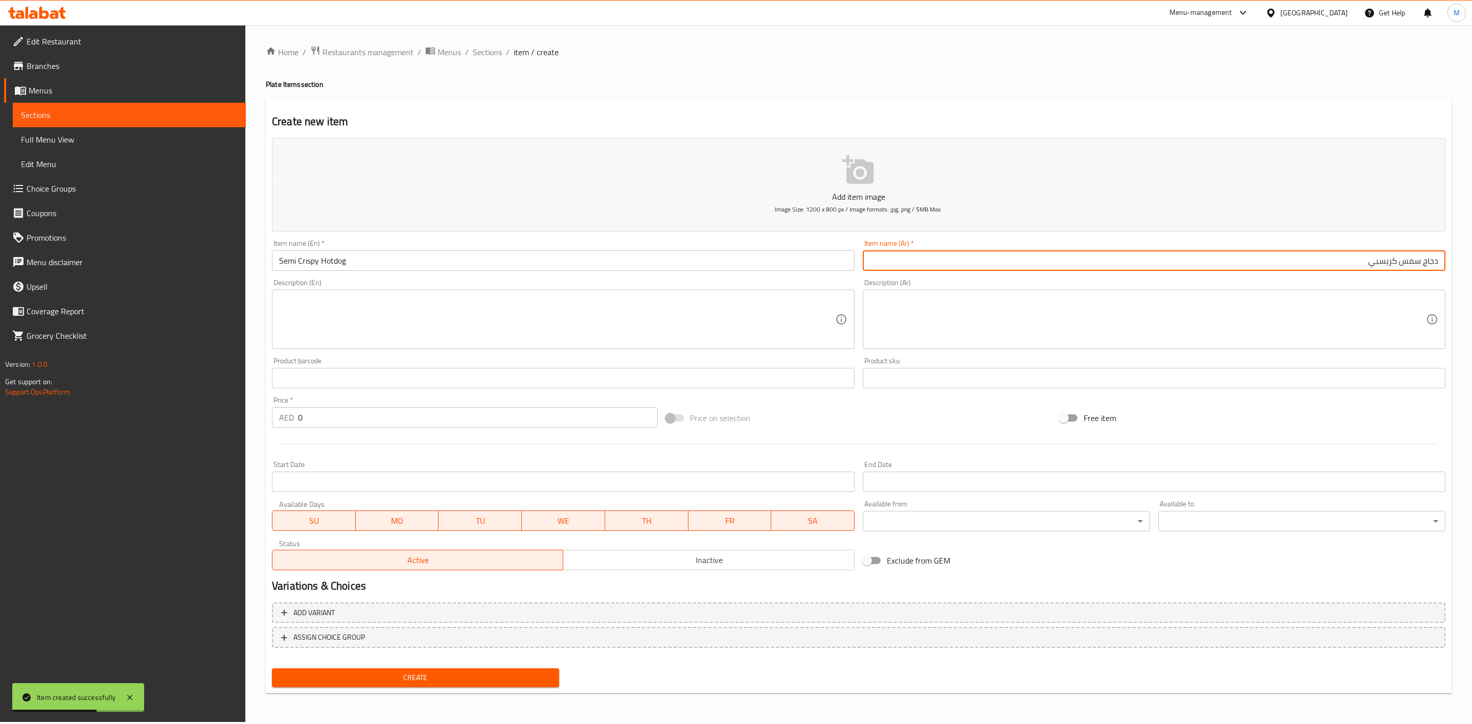
click at [1402, 266] on input "دجاج سمس كريسبي" at bounding box center [1154, 261] width 583 height 20
drag, startPoint x: 321, startPoint y: 419, endPoint x: 252, endPoint y: 419, distance: 68.5
click at [252, 419] on div "Home / Restaurants management / Menus / Sections / item / create Plate Items se…" at bounding box center [858, 373] width 1227 height 697
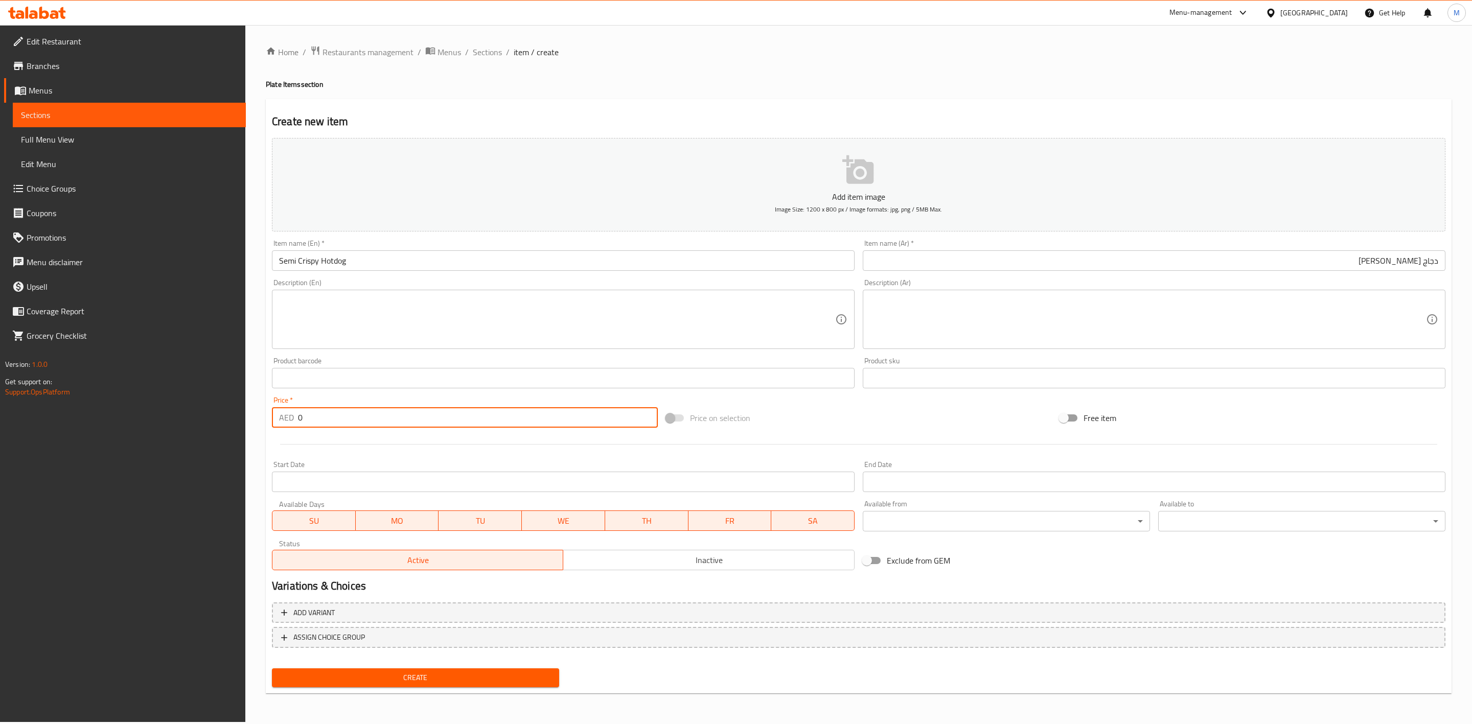
paste
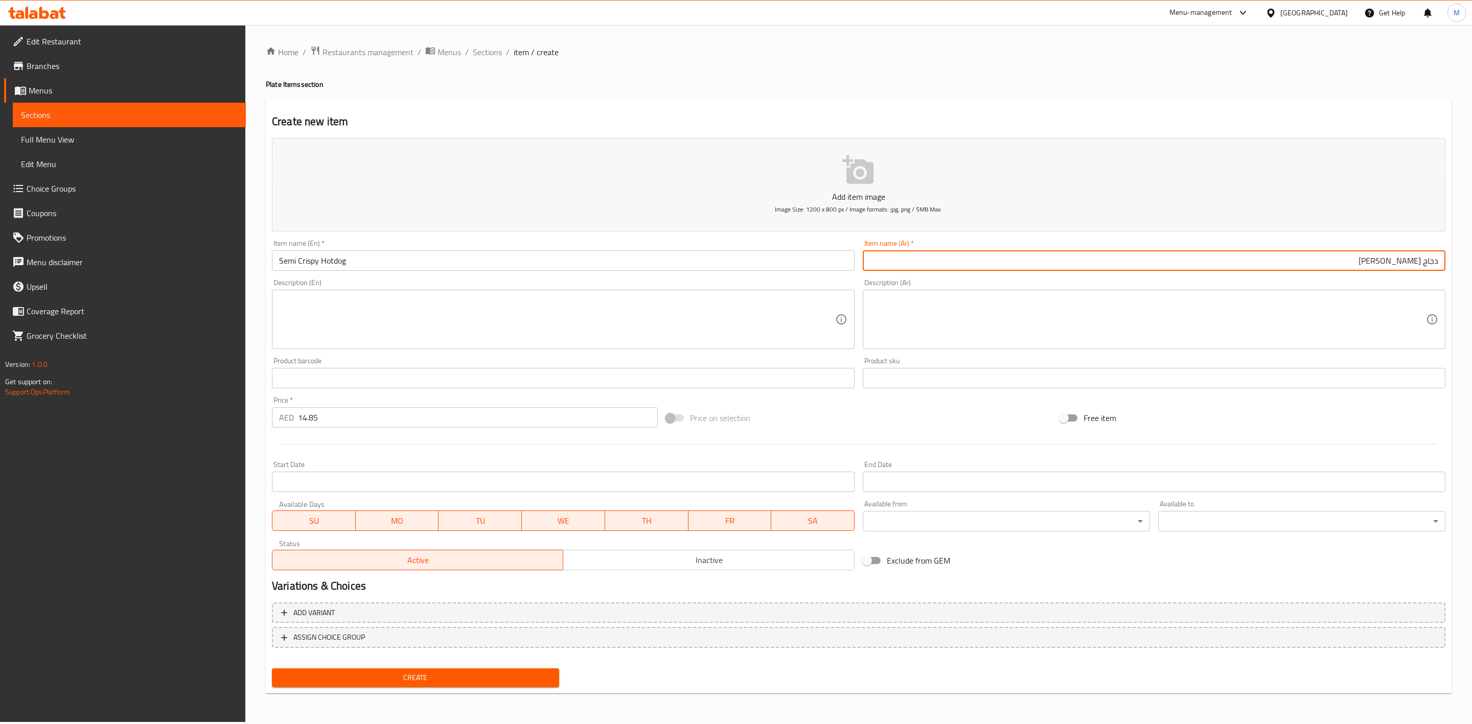
drag, startPoint x: 1424, startPoint y: 258, endPoint x: 1471, endPoint y: 255, distance: 47.6
click at [1471, 255] on div "Home / Restaurants management / Menus / Sections / item / create Plate Items se…" at bounding box center [858, 373] width 1227 height 697
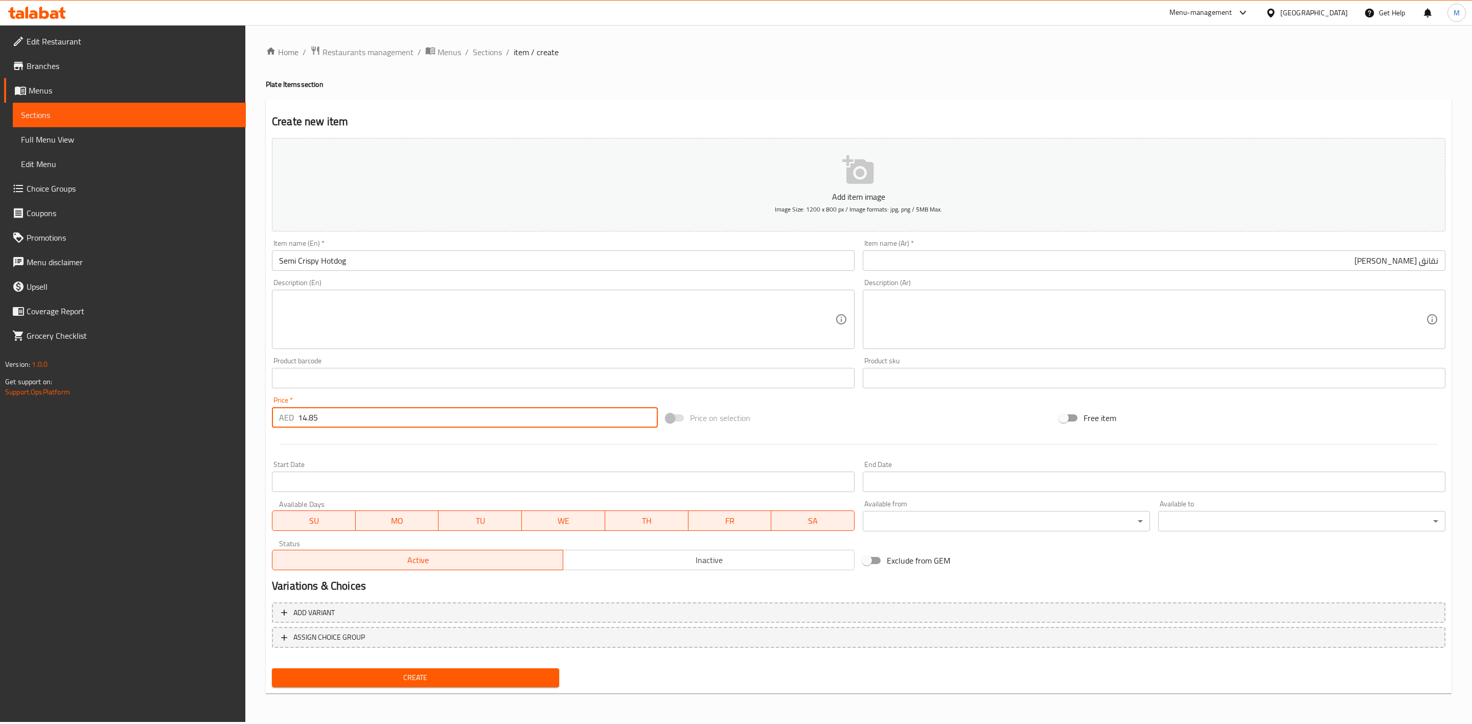
drag, startPoint x: 330, startPoint y: 417, endPoint x: 244, endPoint y: 422, distance: 86.0
click at [247, 422] on div "Home / Restaurants management / Menus / Sections / item / create Plate Items se…" at bounding box center [858, 373] width 1227 height 697
click at [303, 446] on div at bounding box center [859, 444] width 1182 height 25
click at [462, 673] on span "Create" at bounding box center [415, 678] width 271 height 13
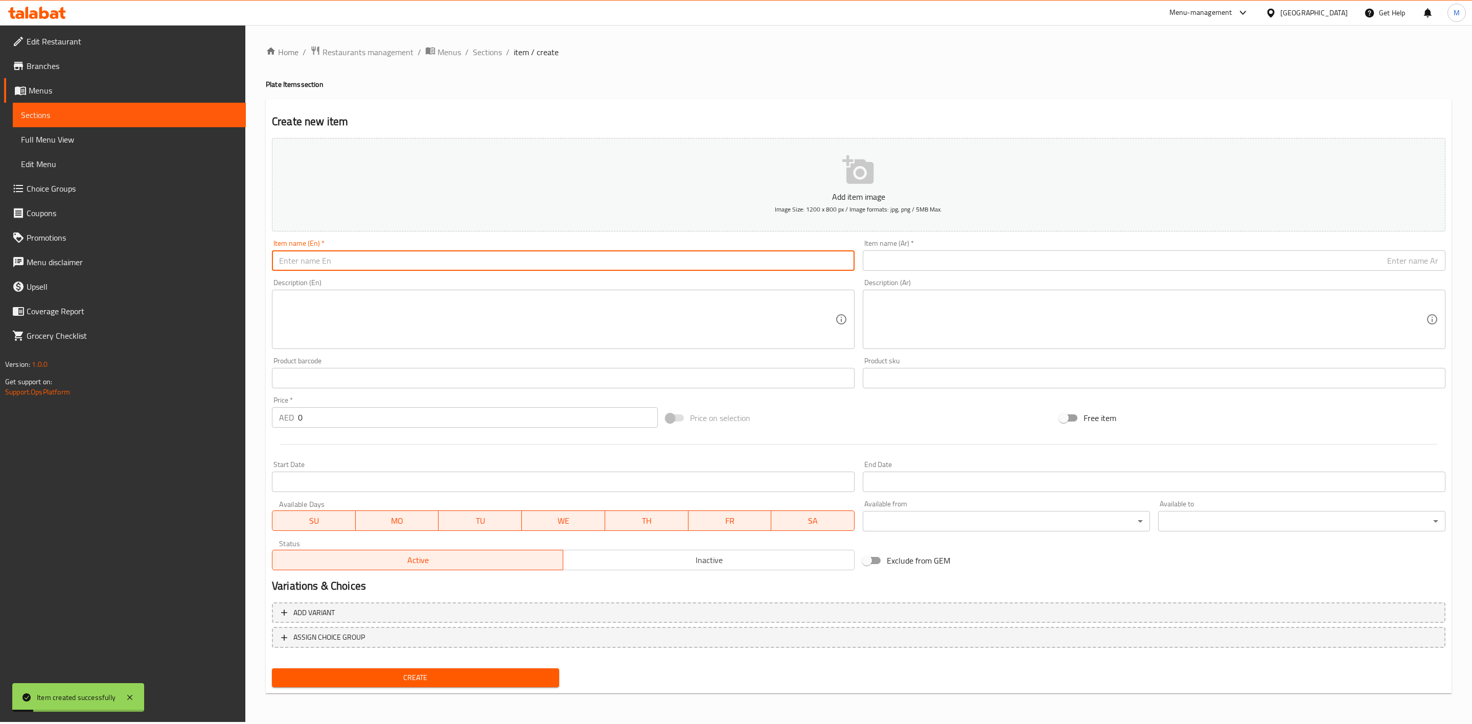
click at [406, 267] on input "text" at bounding box center [563, 261] width 583 height 20
click at [431, 265] on input "SEMI CRISPY CHICKEN" at bounding box center [563, 261] width 583 height 20
click at [1132, 256] on input "text" at bounding box center [1154, 261] width 583 height 20
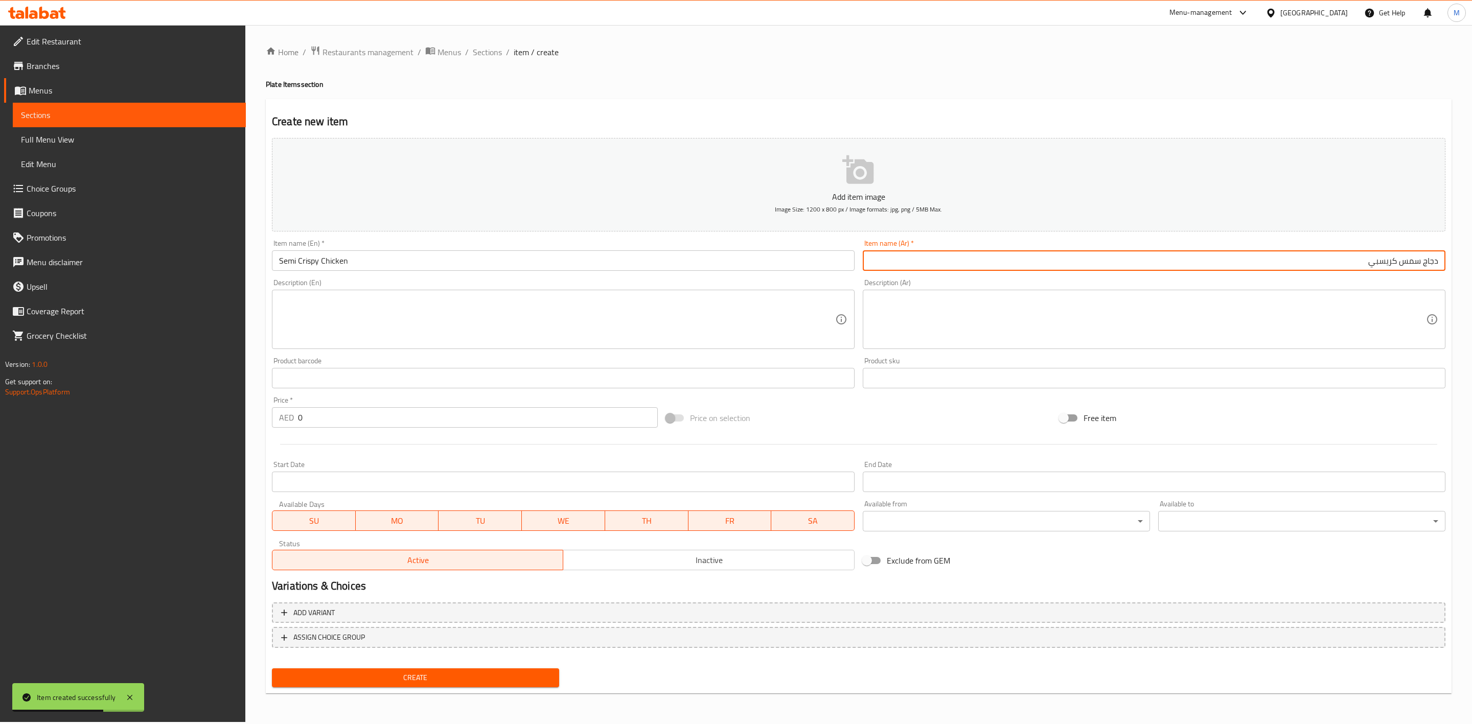
click at [1402, 263] on input "دجاج سمس كريسبي" at bounding box center [1154, 261] width 583 height 20
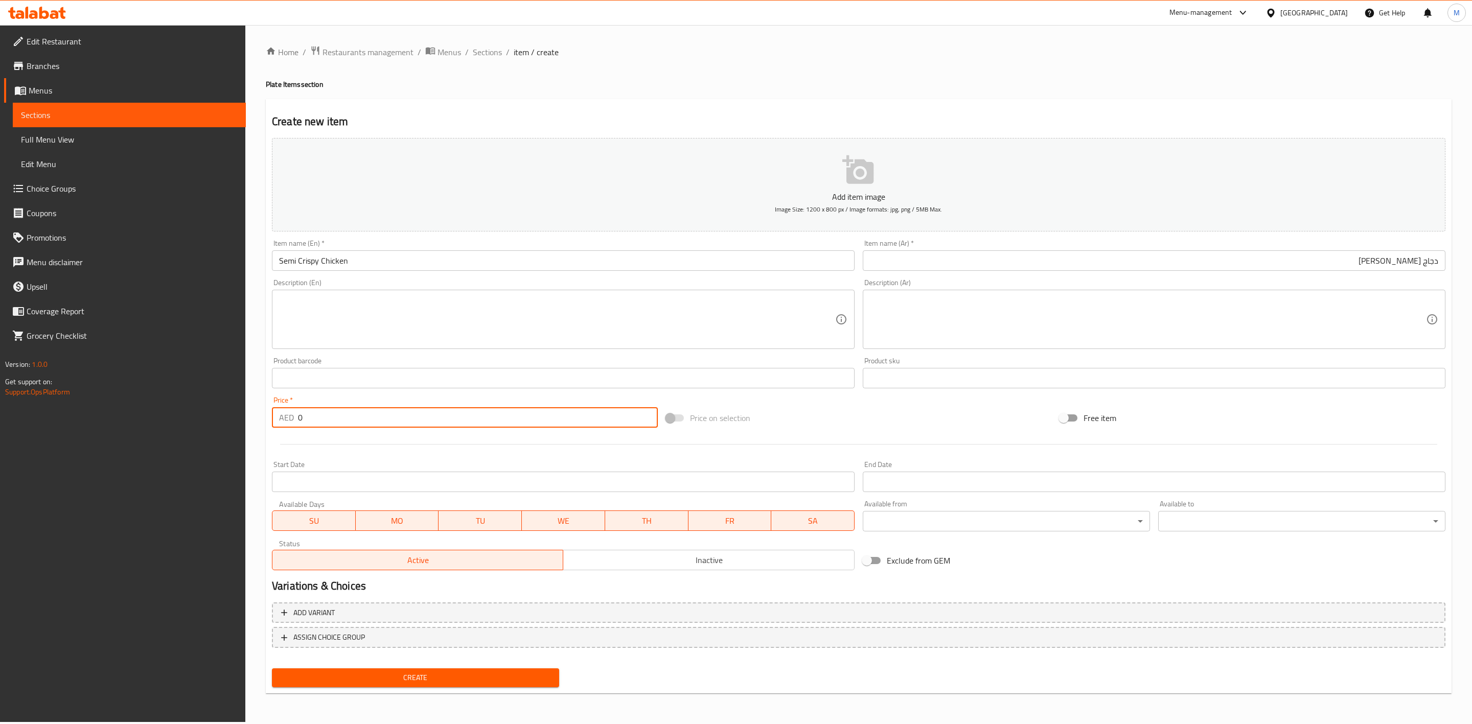
drag, startPoint x: 339, startPoint y: 417, endPoint x: 266, endPoint y: 428, distance: 74.4
click at [242, 425] on div "Edit Restaurant Branches Menus Sections Full Menu View Edit Menu Choice Groups …" at bounding box center [736, 373] width 1472 height 697
click at [313, 439] on div at bounding box center [859, 444] width 1182 height 25
click at [442, 681] on span "Create" at bounding box center [415, 678] width 271 height 13
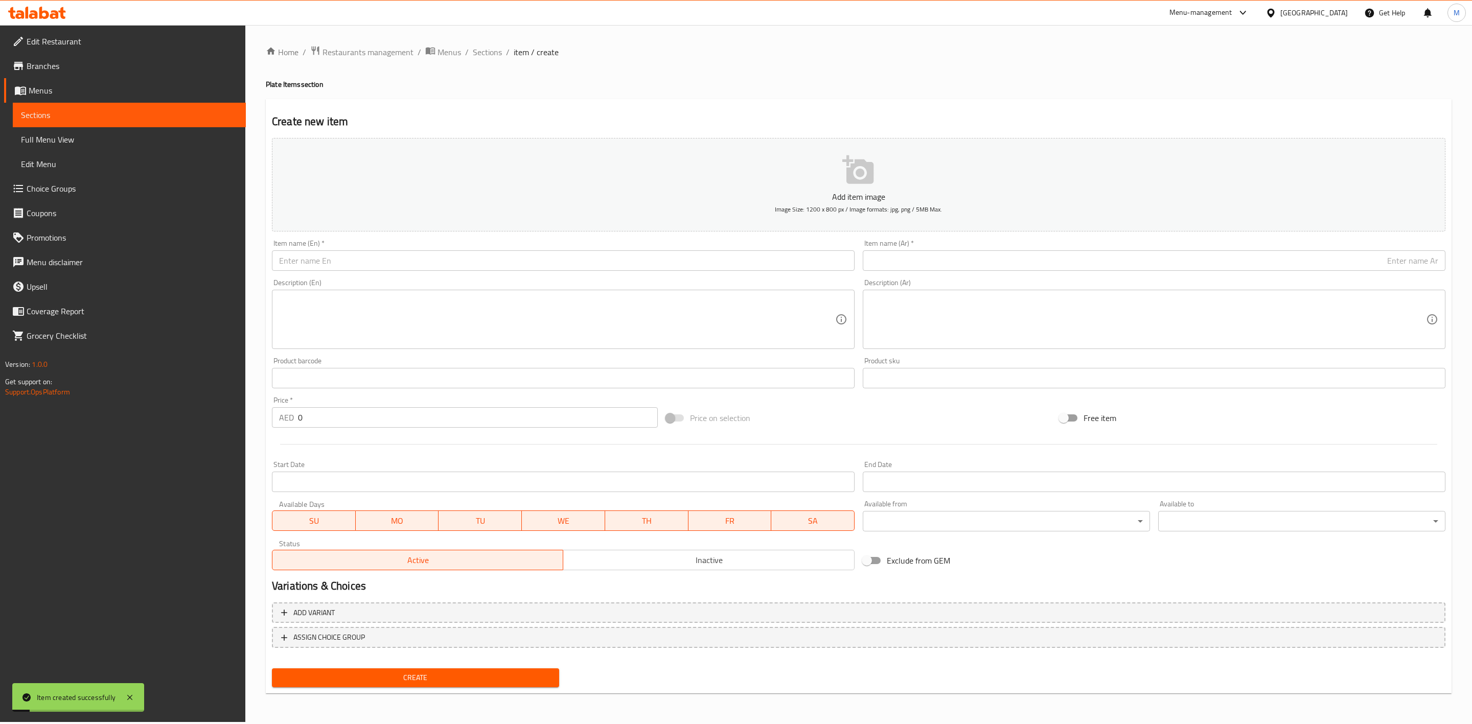
click at [490, 60] on div "Home / Restaurants management / Menus / Sections / item / create Plate Items se…" at bounding box center [859, 373] width 1186 height 656
click at [491, 58] on span "Sections" at bounding box center [487, 52] width 29 height 12
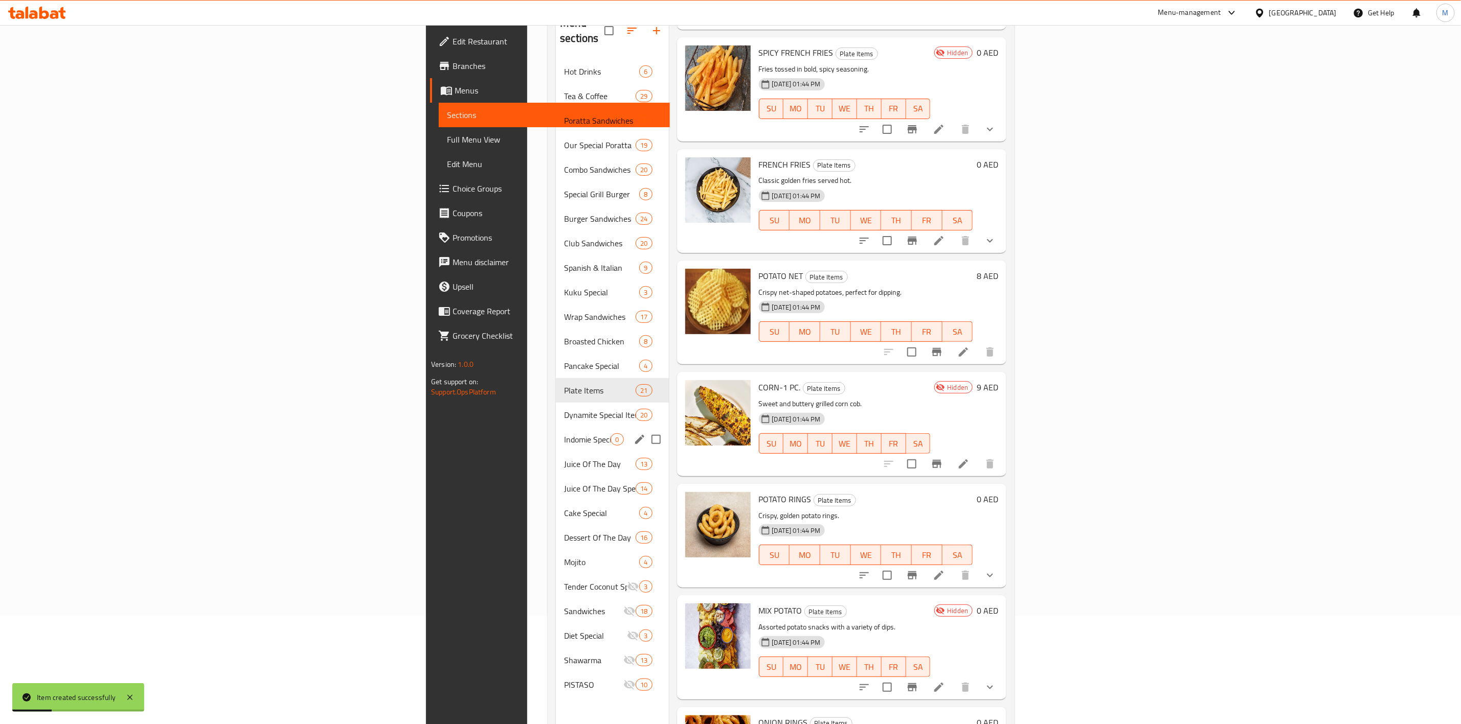
scroll to position [143, 0]
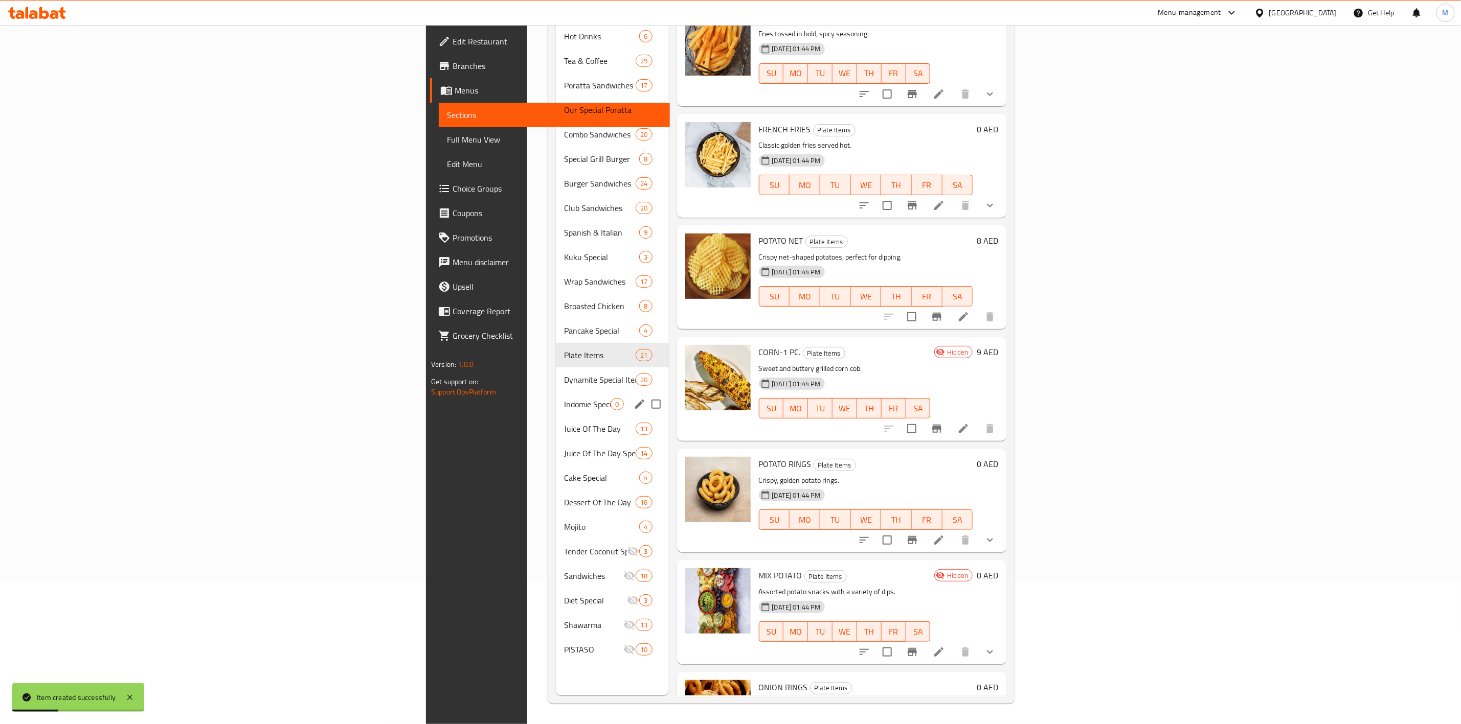
click at [564, 374] on span "Dynamite Special Items" at bounding box center [600, 380] width 72 height 12
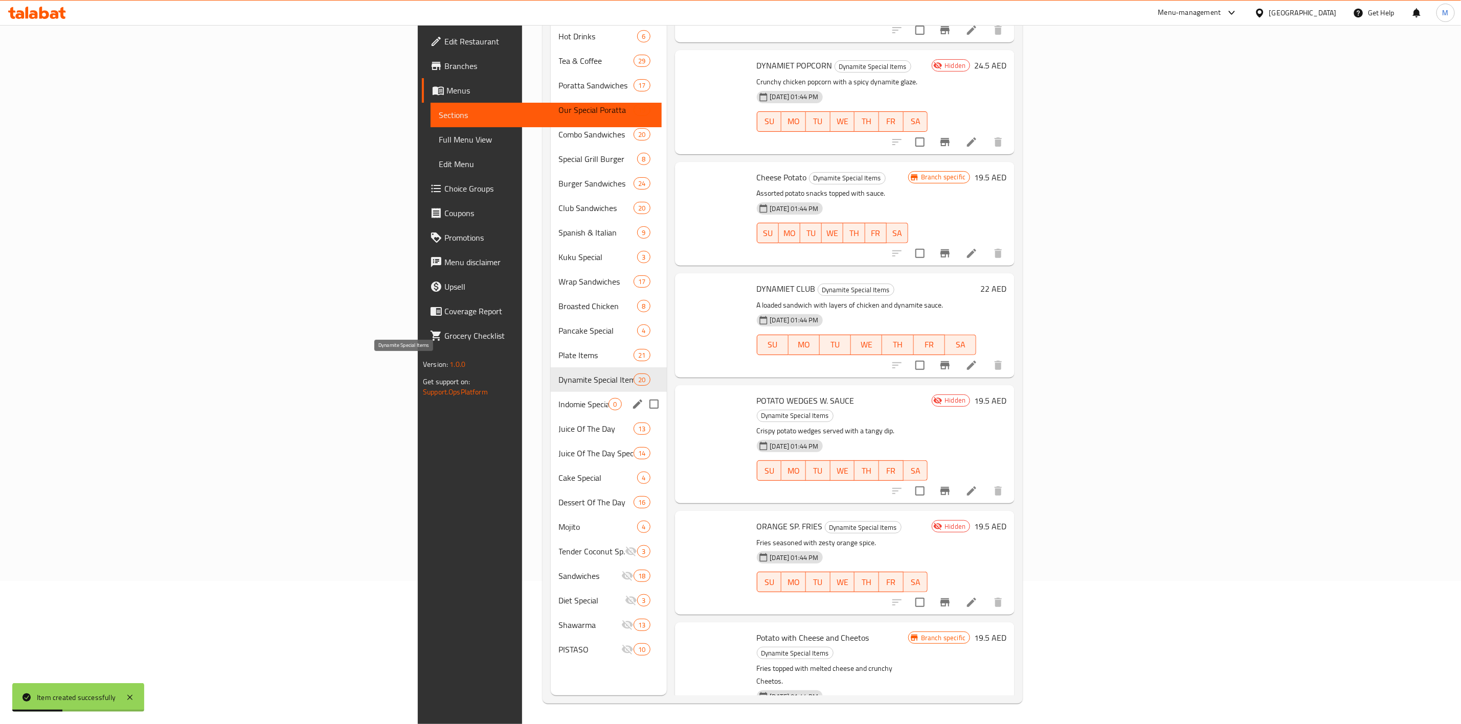
click at [559, 398] on span "Indomie Special" at bounding box center [584, 404] width 50 height 12
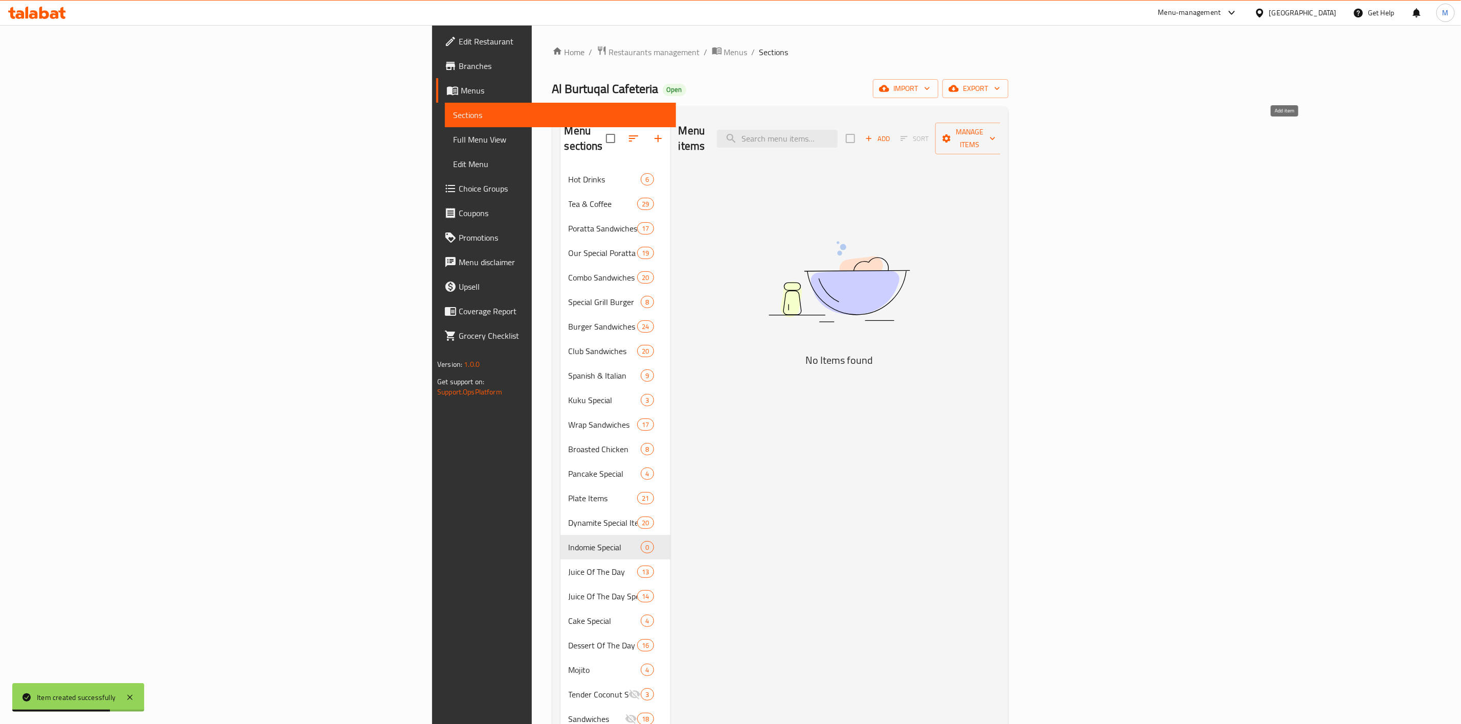
click at [891, 133] on span "Add" at bounding box center [877, 139] width 28 height 12
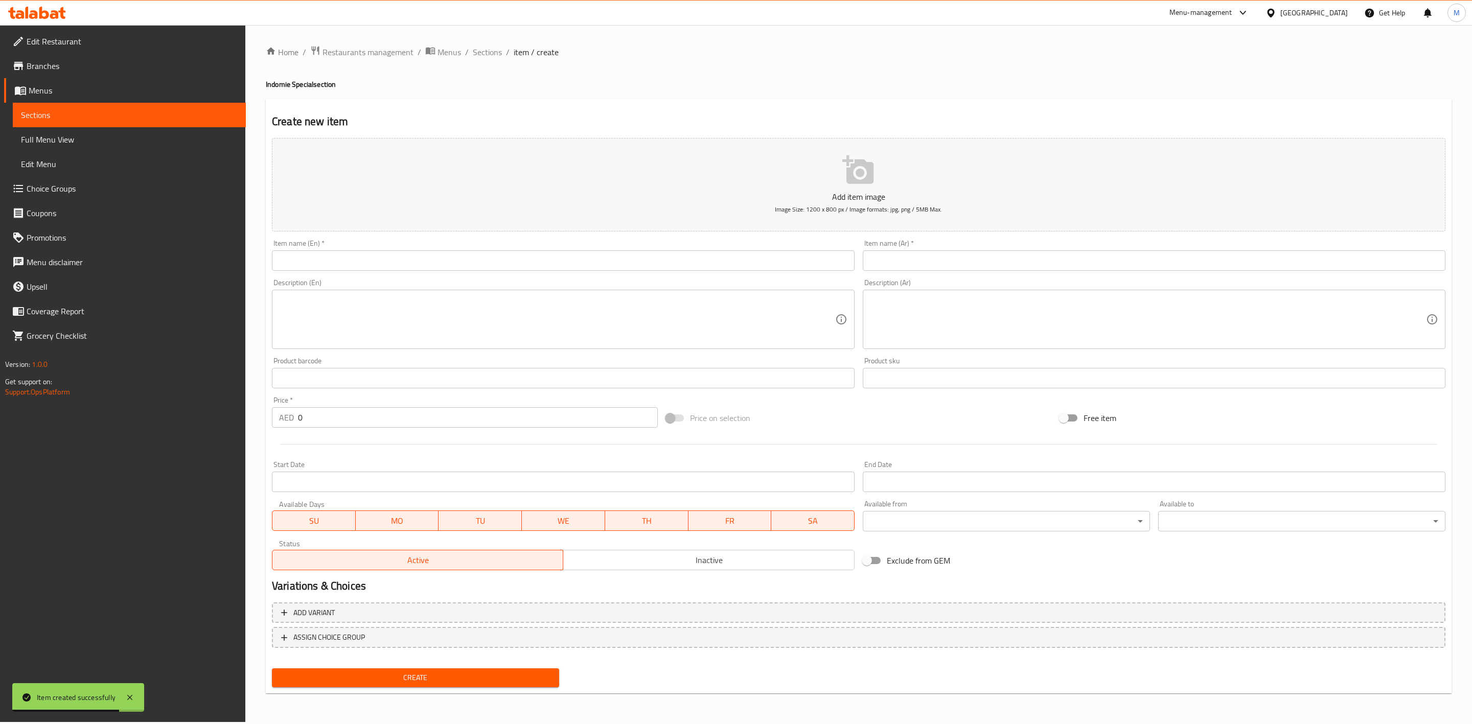
click at [534, 268] on input "text" at bounding box center [563, 261] width 583 height 20
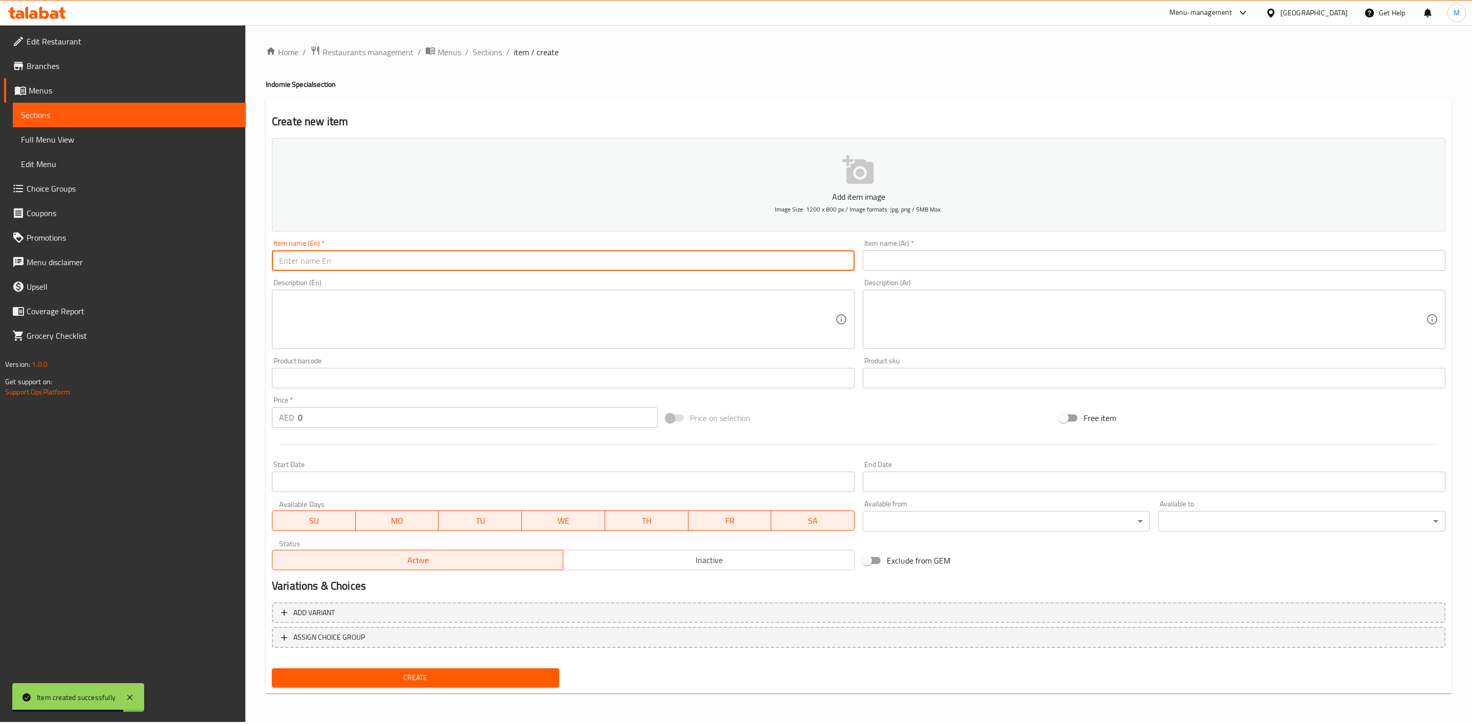
paste input "CHEETOS INDOMIE"
click at [533, 268] on input "CHEETOS INDOMIE" at bounding box center [563, 261] width 583 height 20
type input "Cheetos Indomie"
click at [994, 256] on input "text" at bounding box center [1154, 261] width 583 height 20
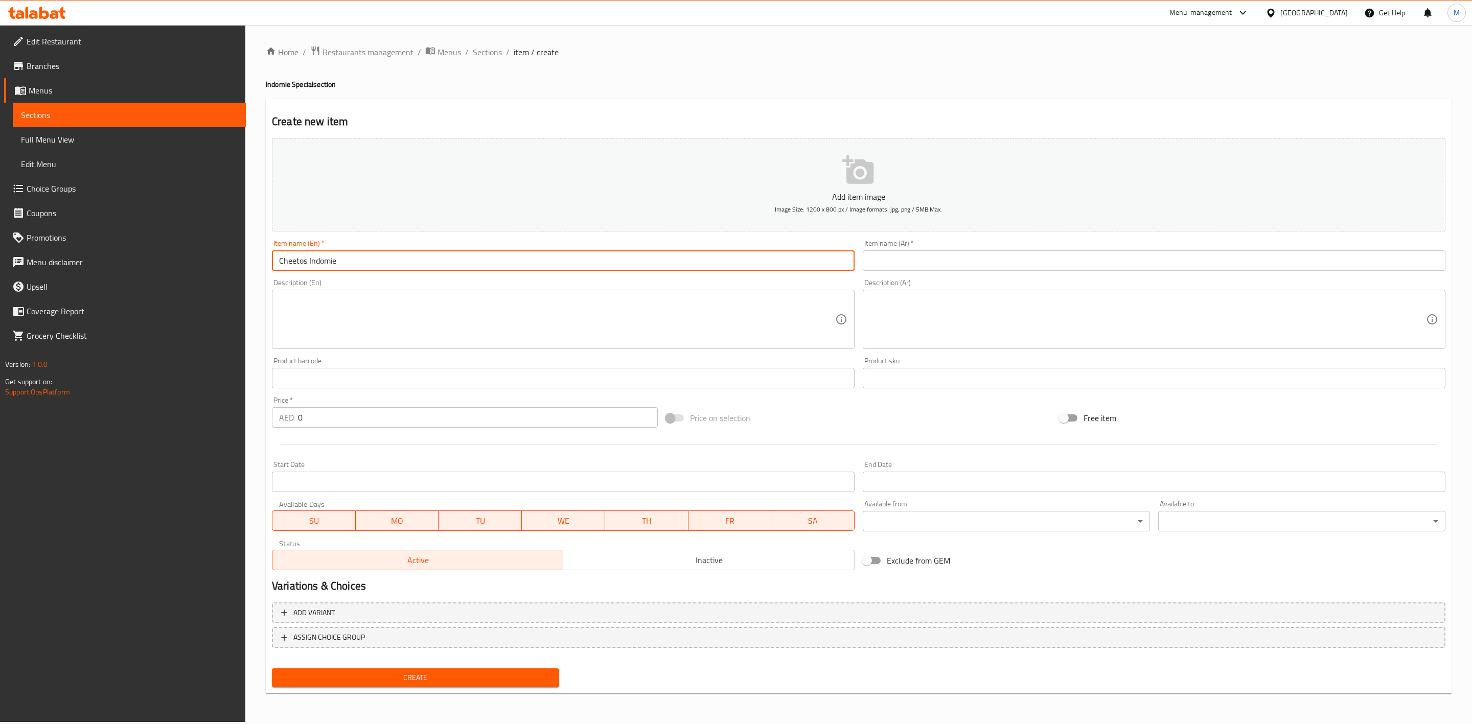
paste input "iندومي شيتوس"
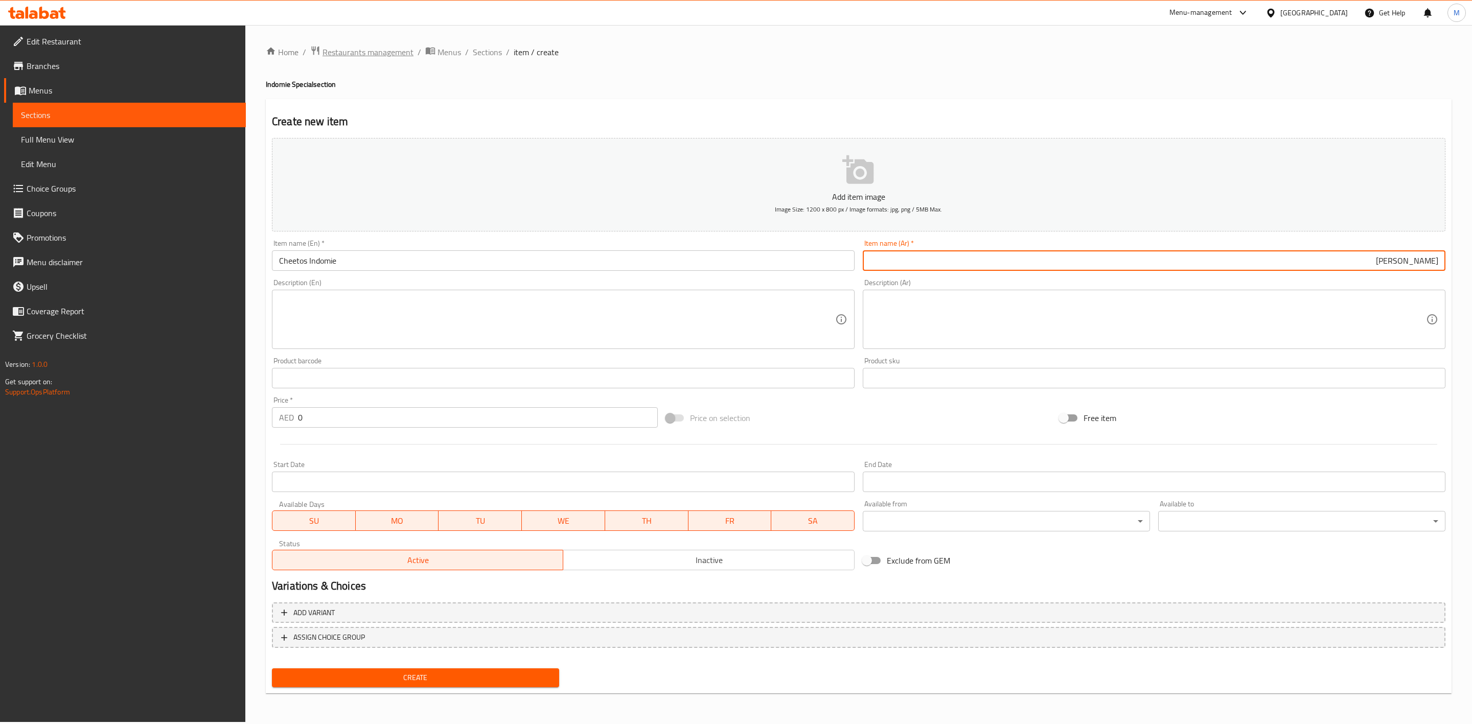
type input "iندومي شيتوس"
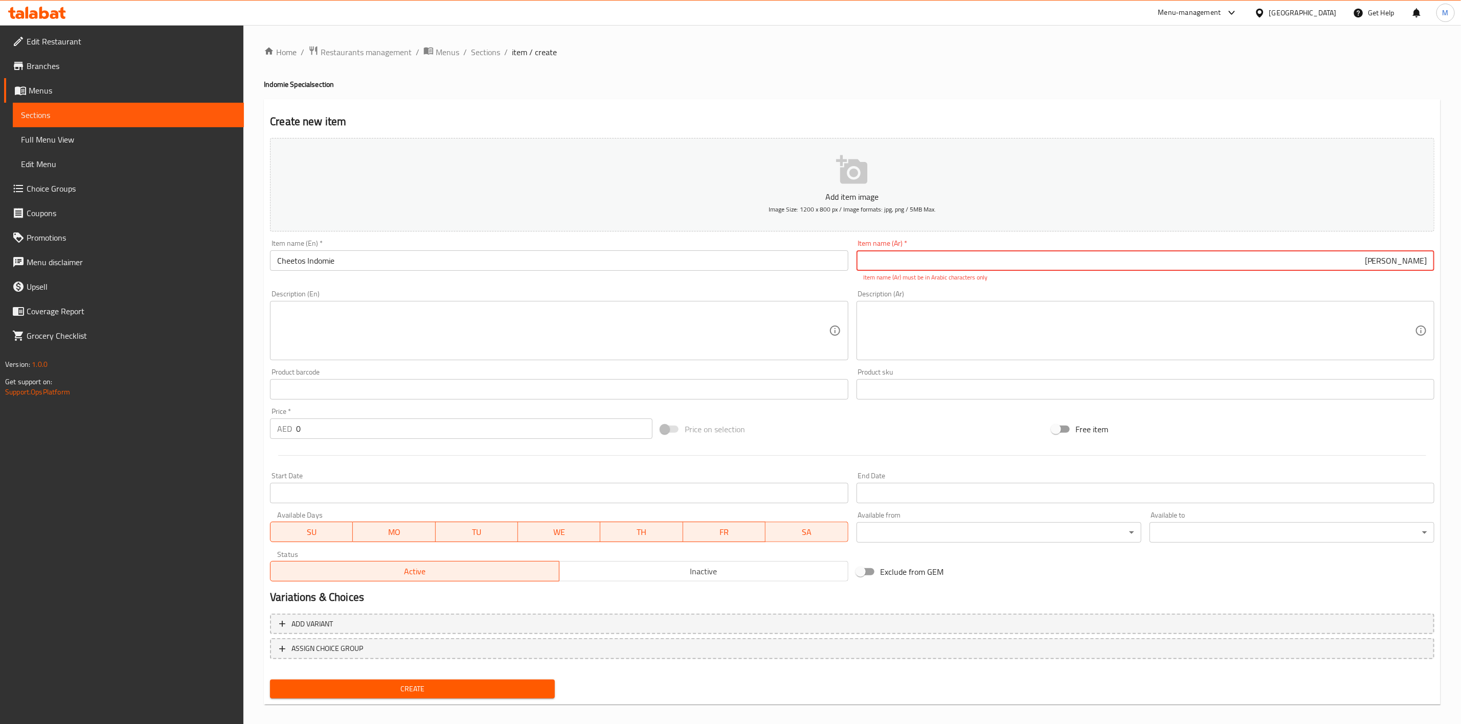
click at [401, 418] on div "Price   * AED 0 Price *" at bounding box center [461, 423] width 382 height 31
click at [405, 422] on input "0" at bounding box center [474, 429] width 356 height 20
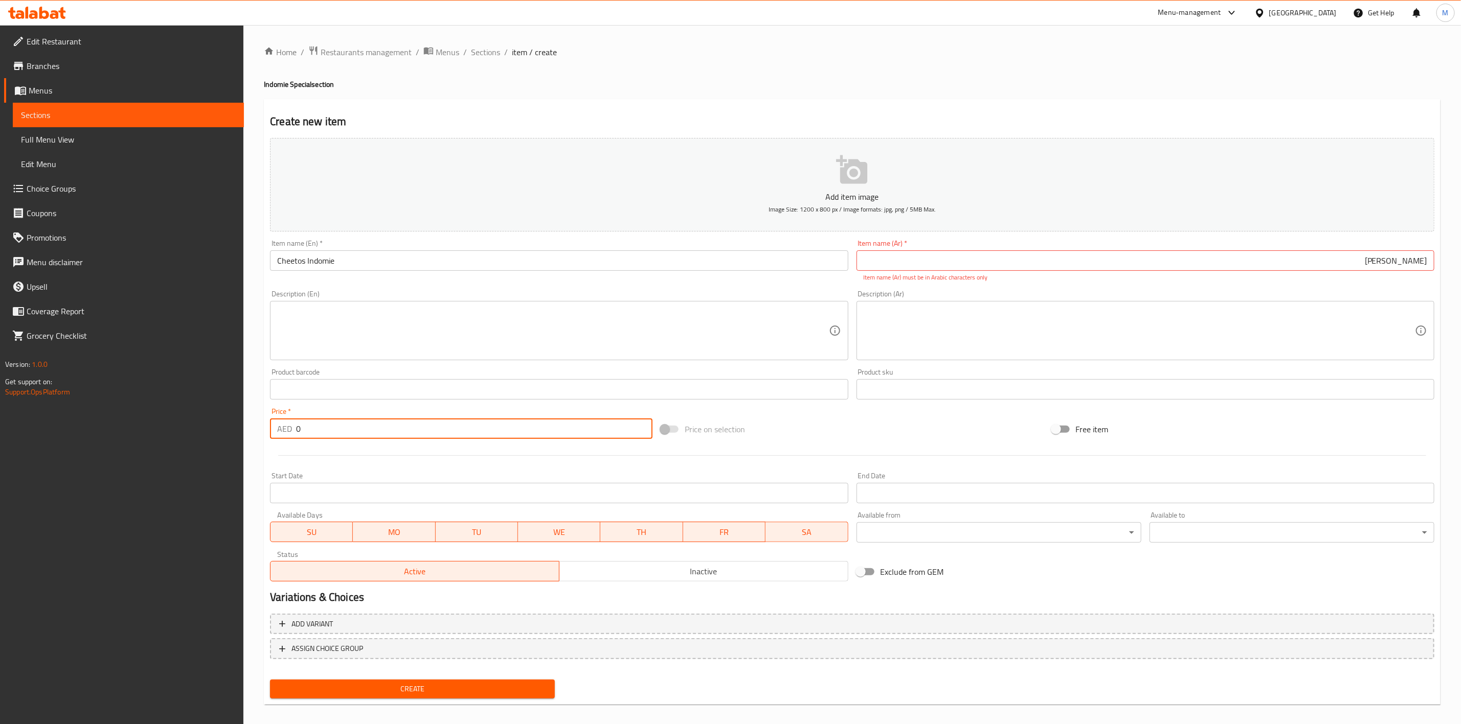
click at [405, 422] on input "0" at bounding box center [474, 429] width 356 height 20
click at [405, 423] on input "0" at bounding box center [474, 429] width 356 height 20
paste input "13.5"
type input "13.50"
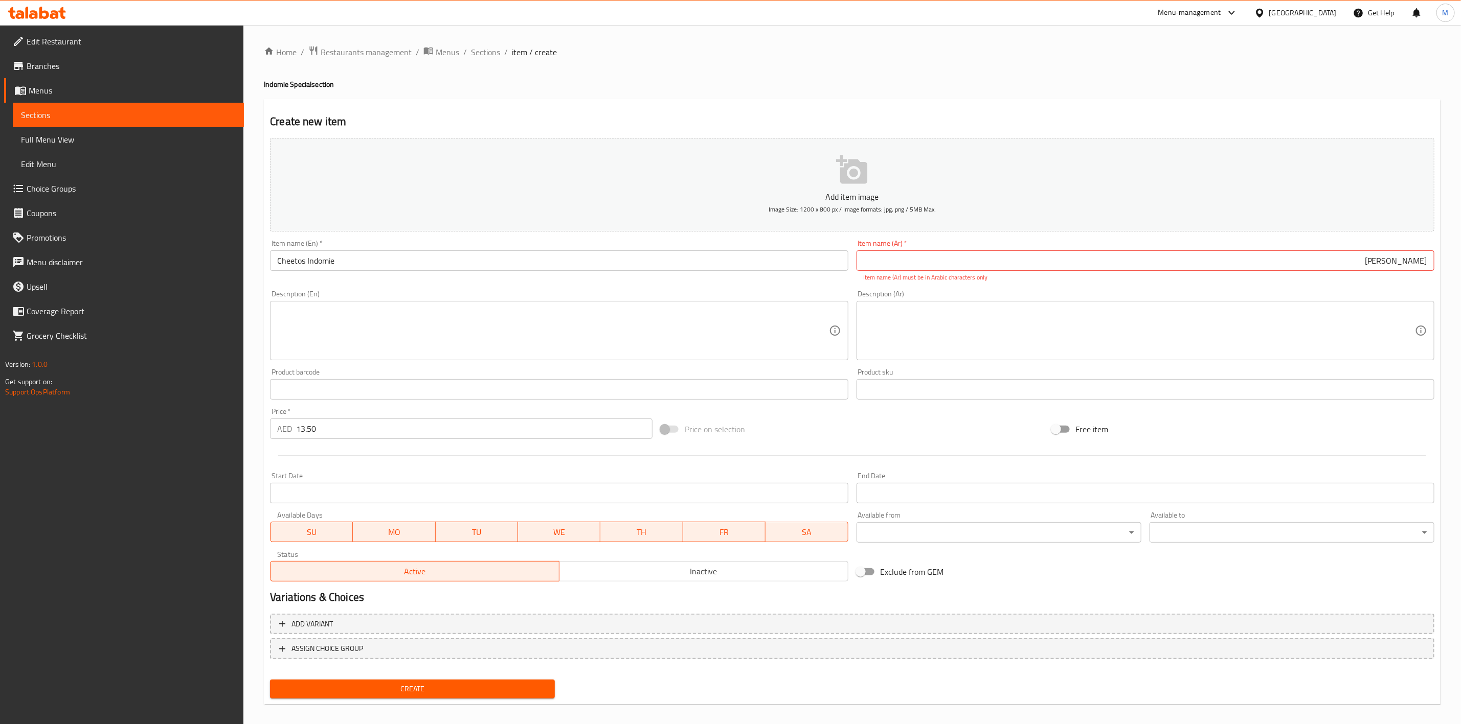
click at [417, 463] on div at bounding box center [852, 455] width 1172 height 25
click at [423, 680] on button "Create" at bounding box center [412, 689] width 285 height 19
click at [444, 667] on nav at bounding box center [852, 668] width 1164 height 8
click at [447, 688] on span "Create" at bounding box center [412, 689] width 268 height 13
click at [524, 692] on span "Create" at bounding box center [412, 689] width 268 height 13
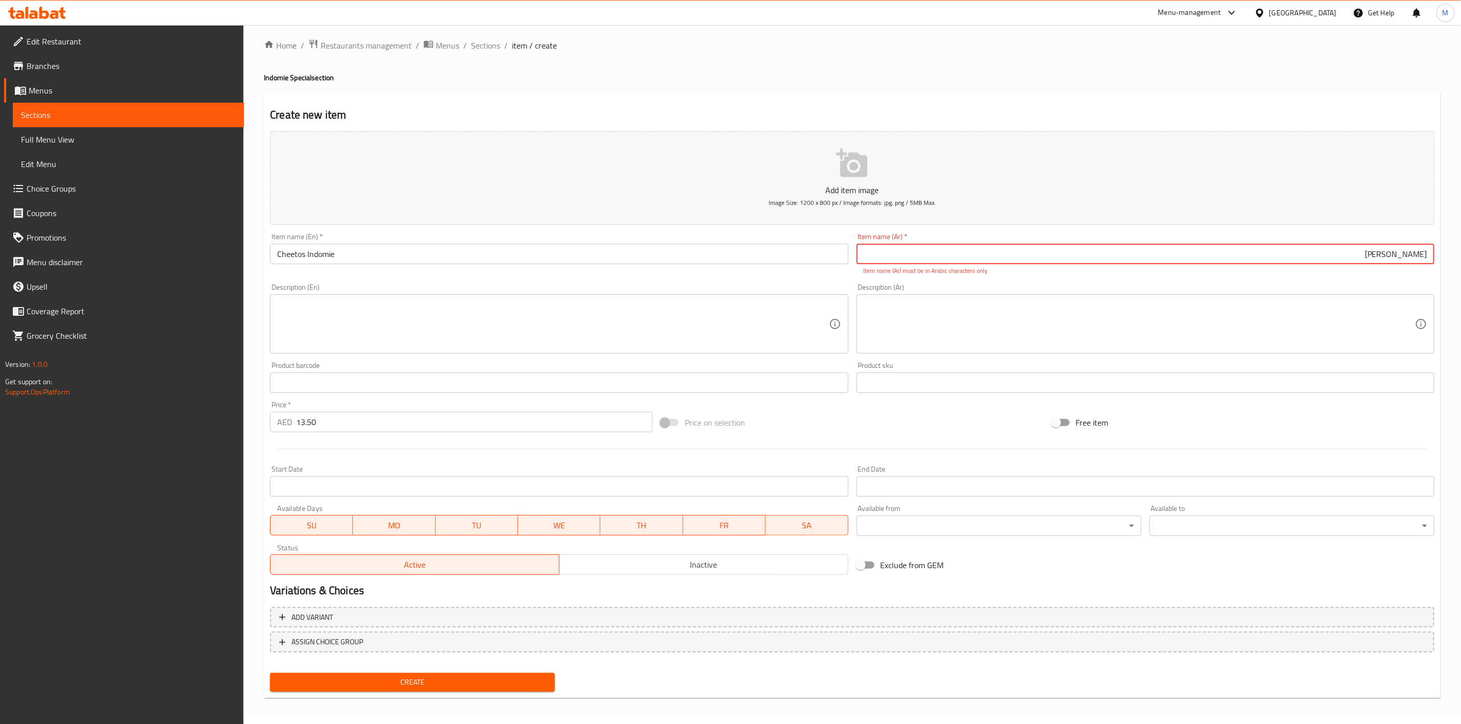
scroll to position [8, 0]
click at [537, 669] on div "Create" at bounding box center [412, 681] width 293 height 27
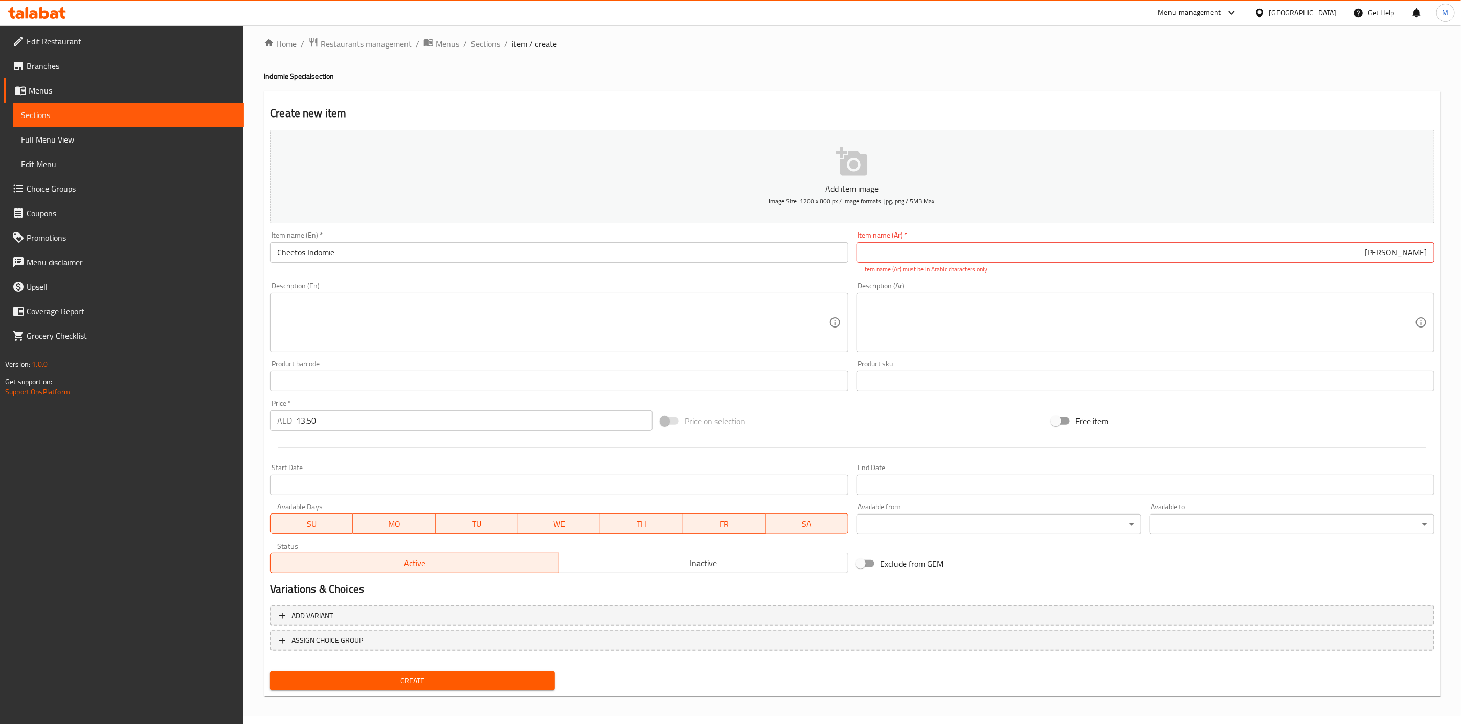
click at [537, 672] on button "Create" at bounding box center [412, 681] width 285 height 19
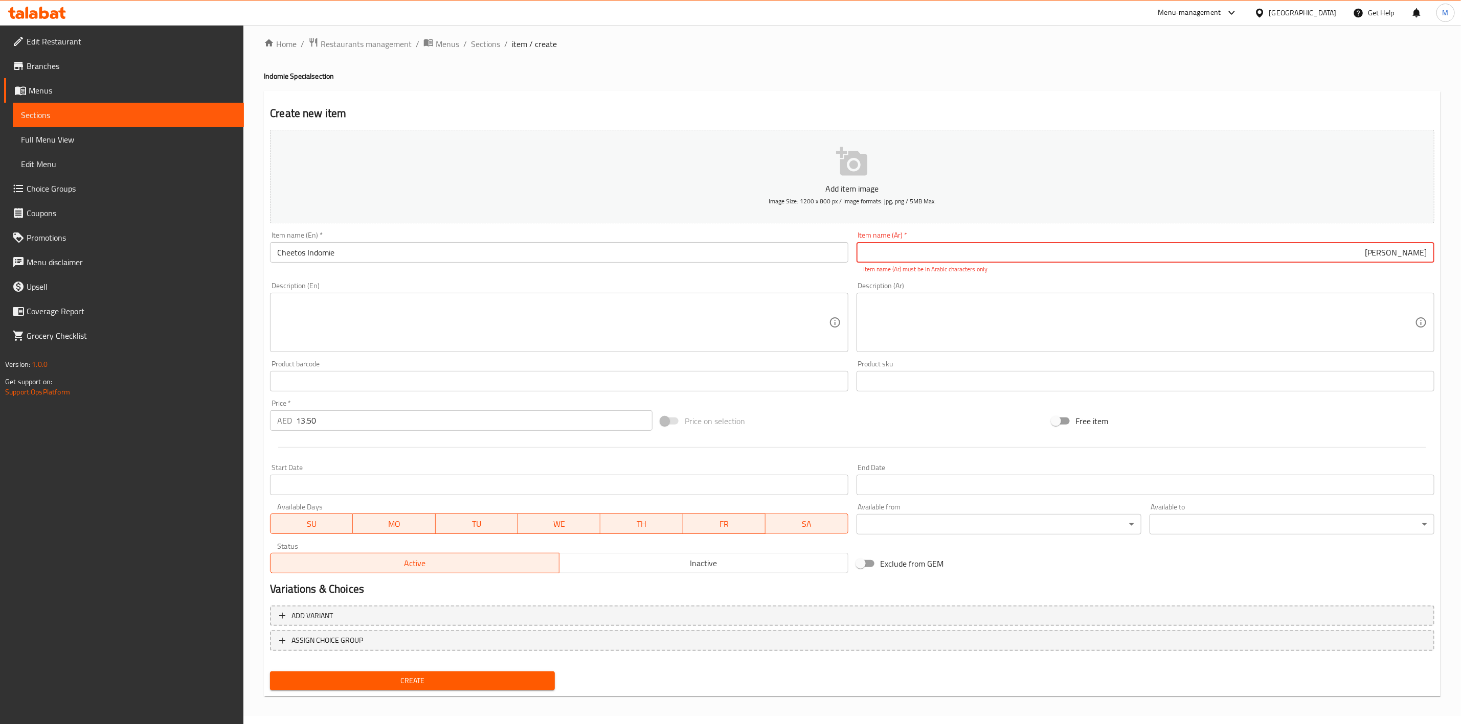
click at [406, 448] on div at bounding box center [852, 447] width 1172 height 25
click at [526, 682] on span "Create" at bounding box center [412, 681] width 268 height 13
click at [526, 683] on span "Create" at bounding box center [412, 681] width 268 height 13
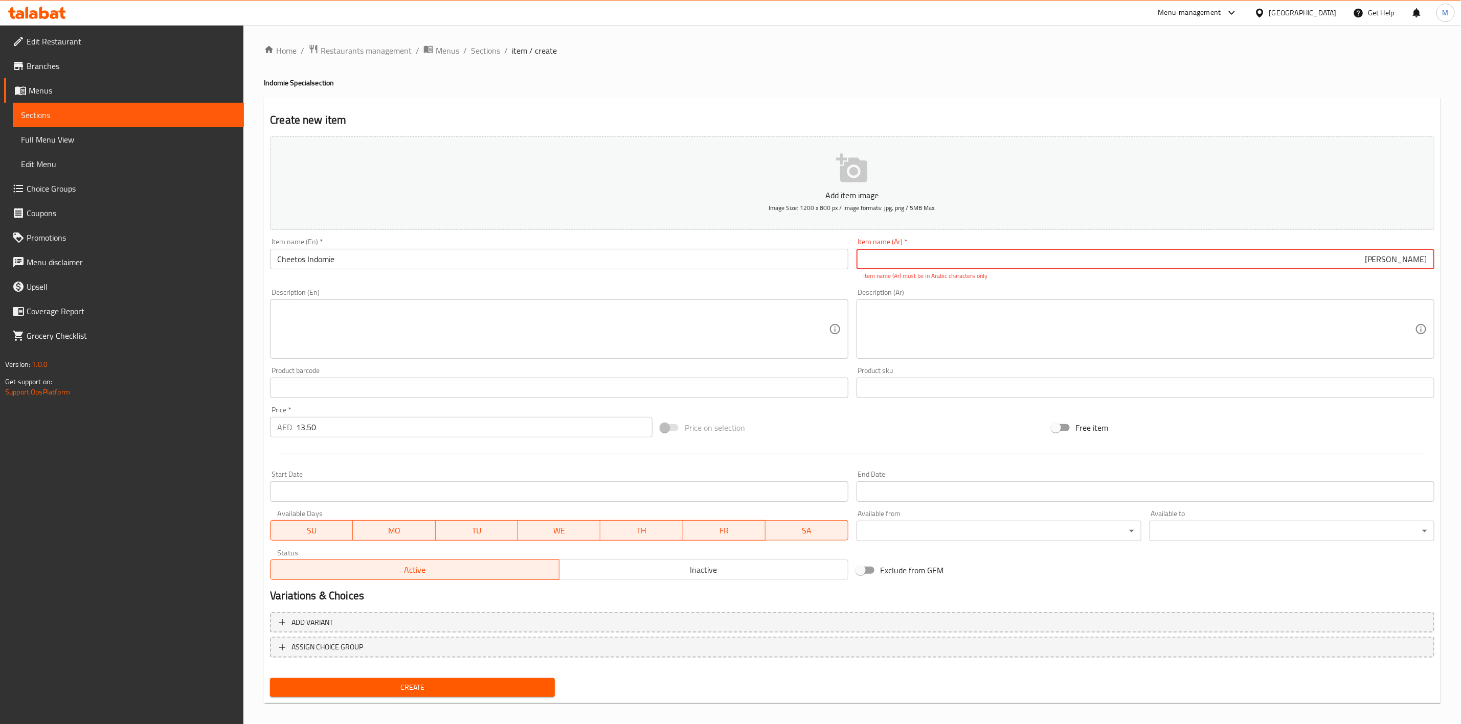
scroll to position [0, 0]
click at [1120, 302] on div "Description (Ar)" at bounding box center [1145, 330] width 578 height 59
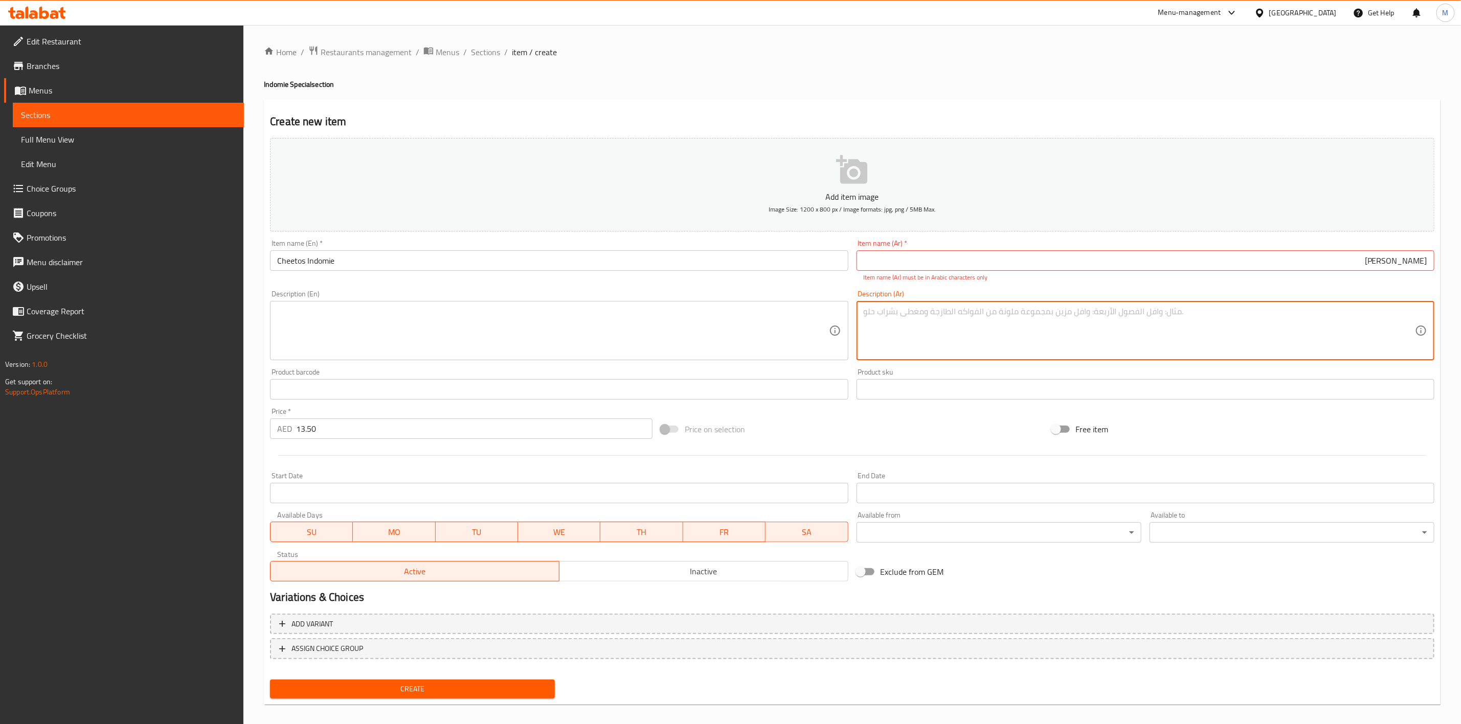
click at [1259, 261] on input "iندومي شيتوس" at bounding box center [1145, 261] width 578 height 20
drag, startPoint x: 1422, startPoint y: 259, endPoint x: 1428, endPoint y: 260, distance: 6.7
click at [1423, 259] on input "iندومي شيتوس" at bounding box center [1145, 261] width 578 height 20
click at [1425, 261] on input "iندومي شيتوس" at bounding box center [1145, 261] width 578 height 20
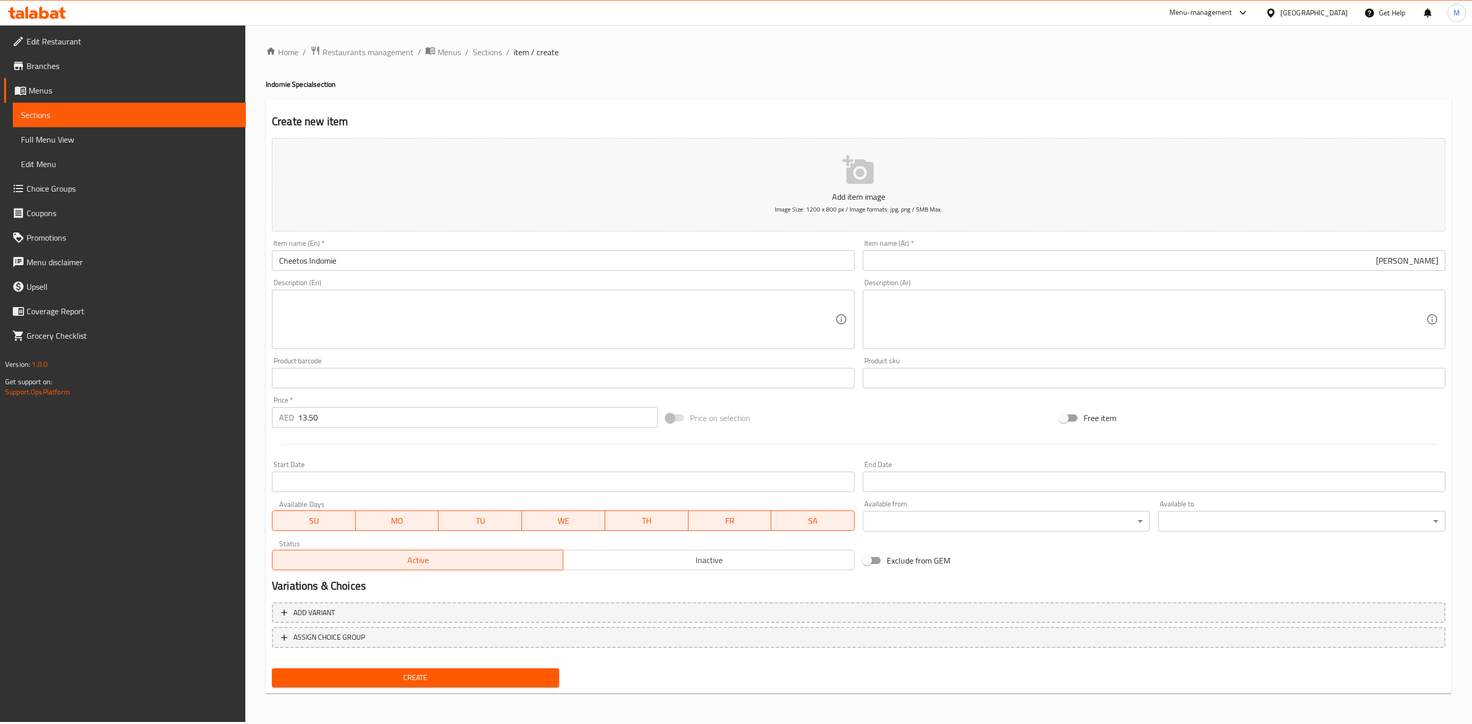
click at [1420, 283] on div "Description (Ar) Description (Ar)" at bounding box center [1154, 314] width 583 height 70
click at [1442, 265] on input "ندومي شيتوس" at bounding box center [1154, 261] width 583 height 20
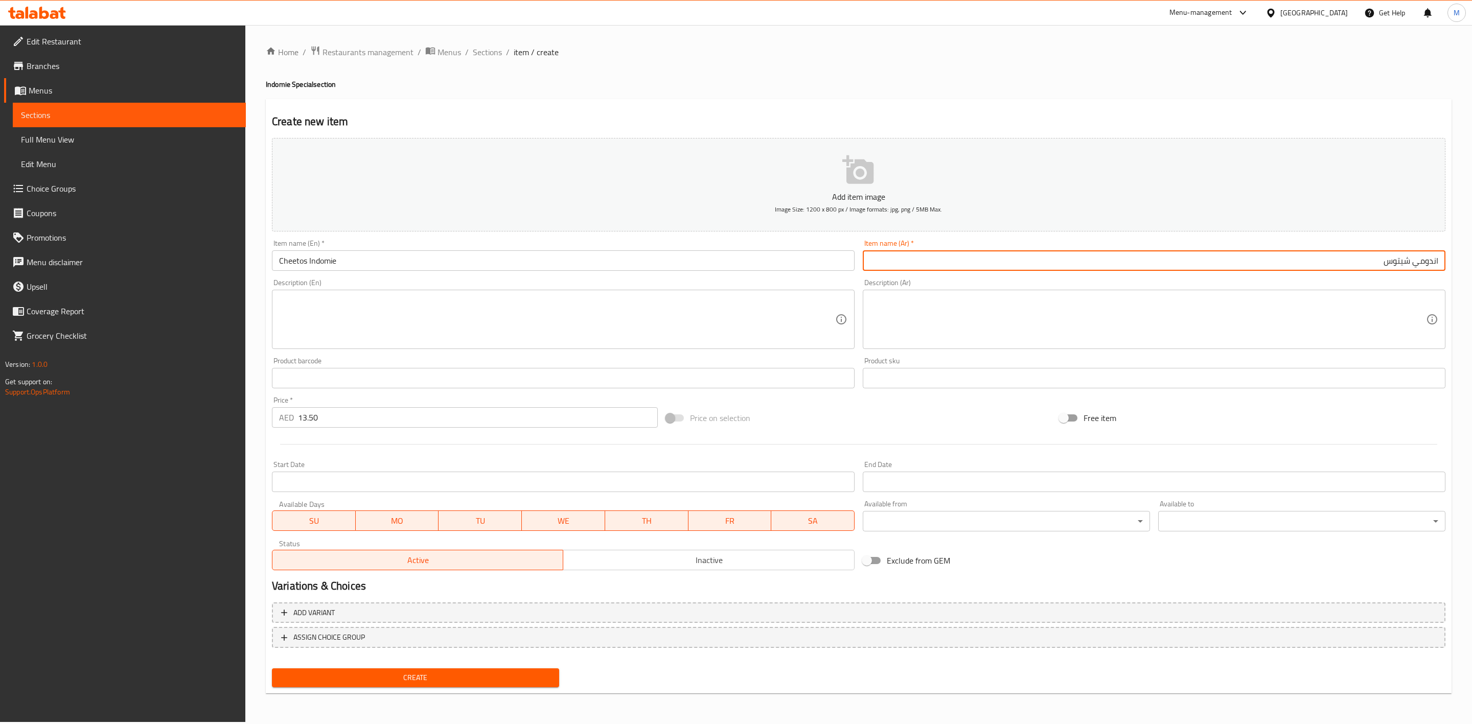
type input "اندومي شيتوس"
click at [540, 672] on span "Create" at bounding box center [415, 678] width 271 height 13
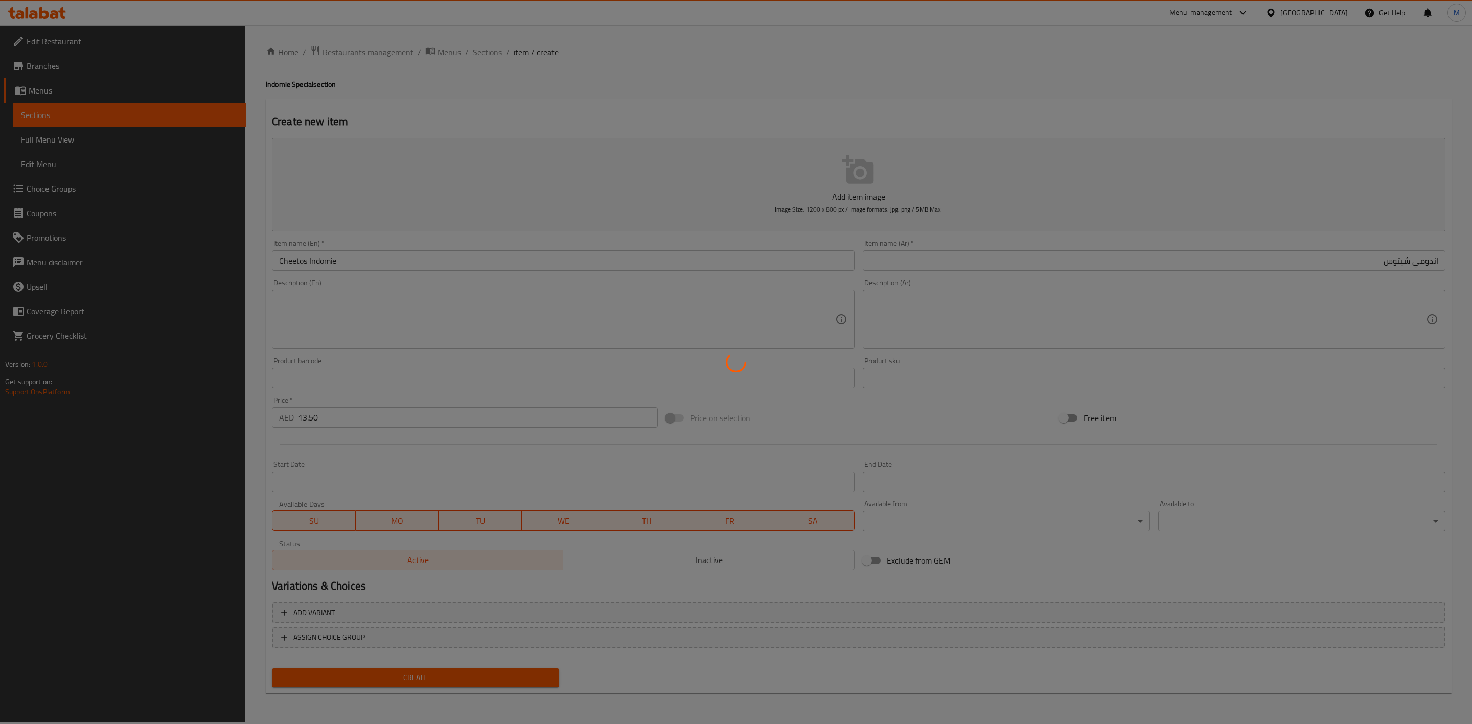
type input "0"
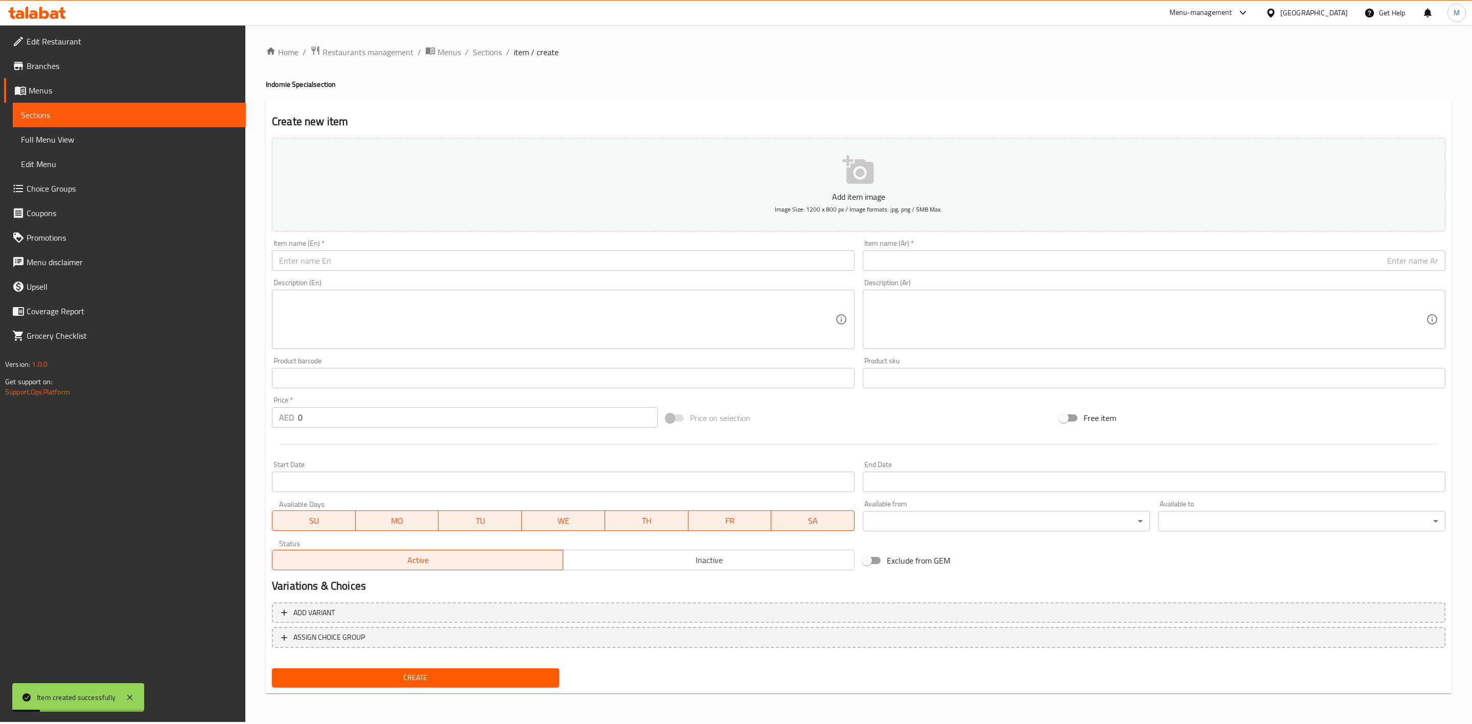
click at [387, 259] on input "text" at bounding box center [563, 261] width 583 height 20
paste input "HOTDOG INDOMIE"
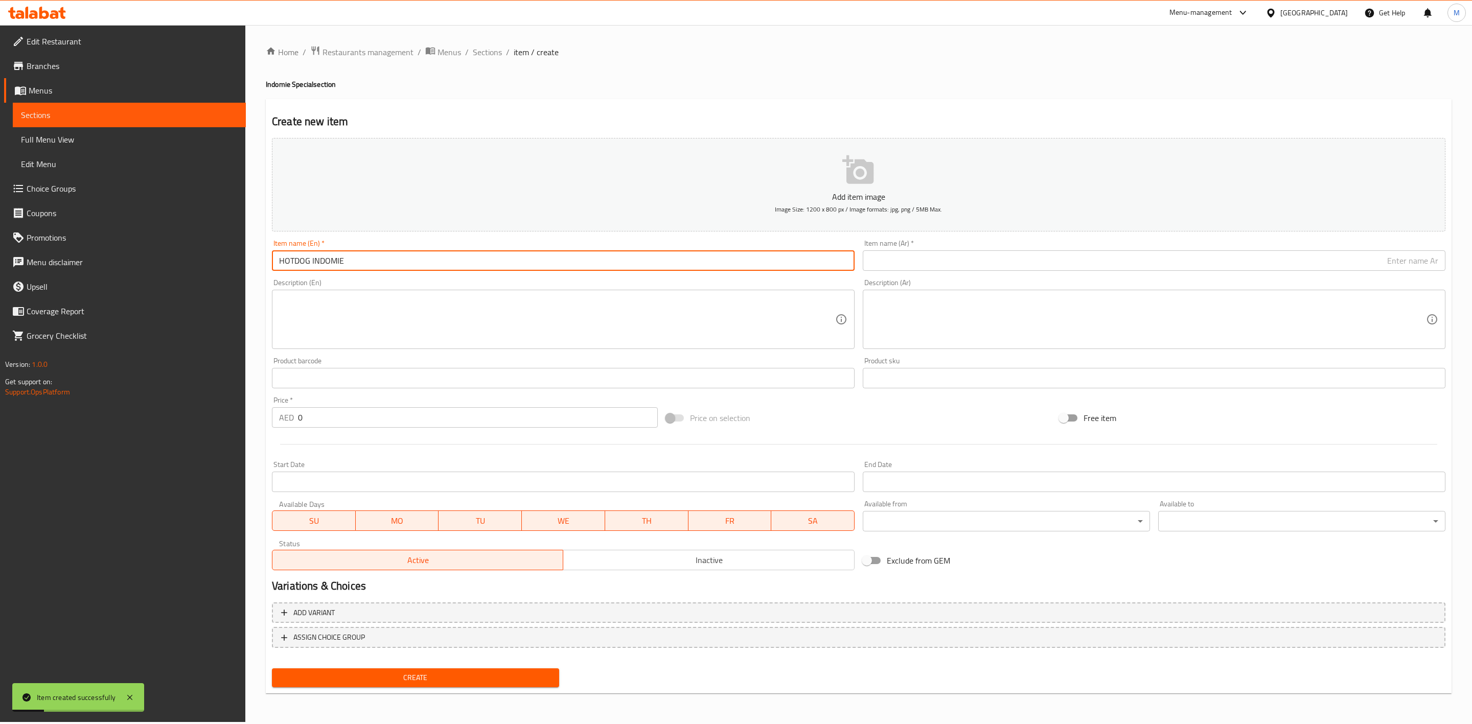
click at [387, 259] on input "HOTDOG INDOMIE" at bounding box center [563, 261] width 583 height 20
type input "Hotdog Indomie"
click at [1008, 258] on input "text" at bounding box center [1154, 261] width 583 height 20
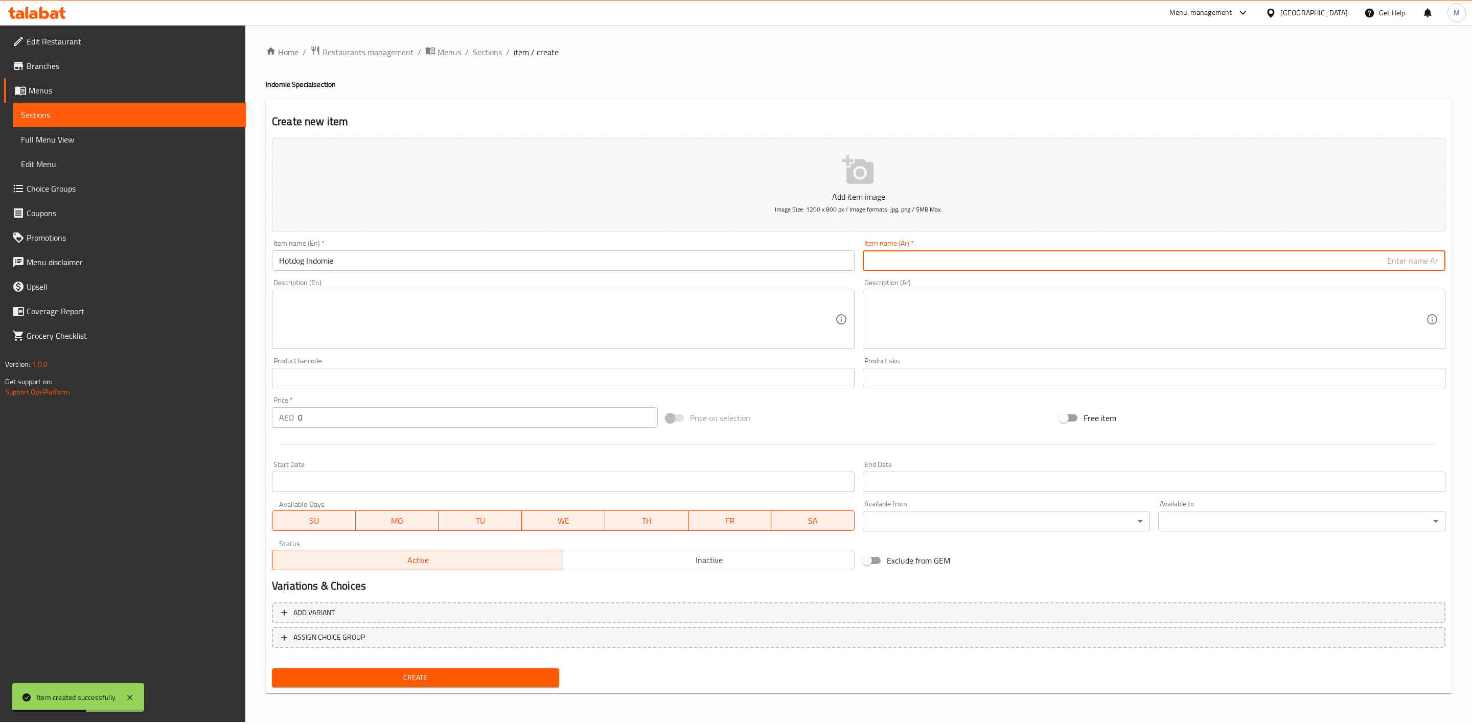
paste input "iندومي نقانق"
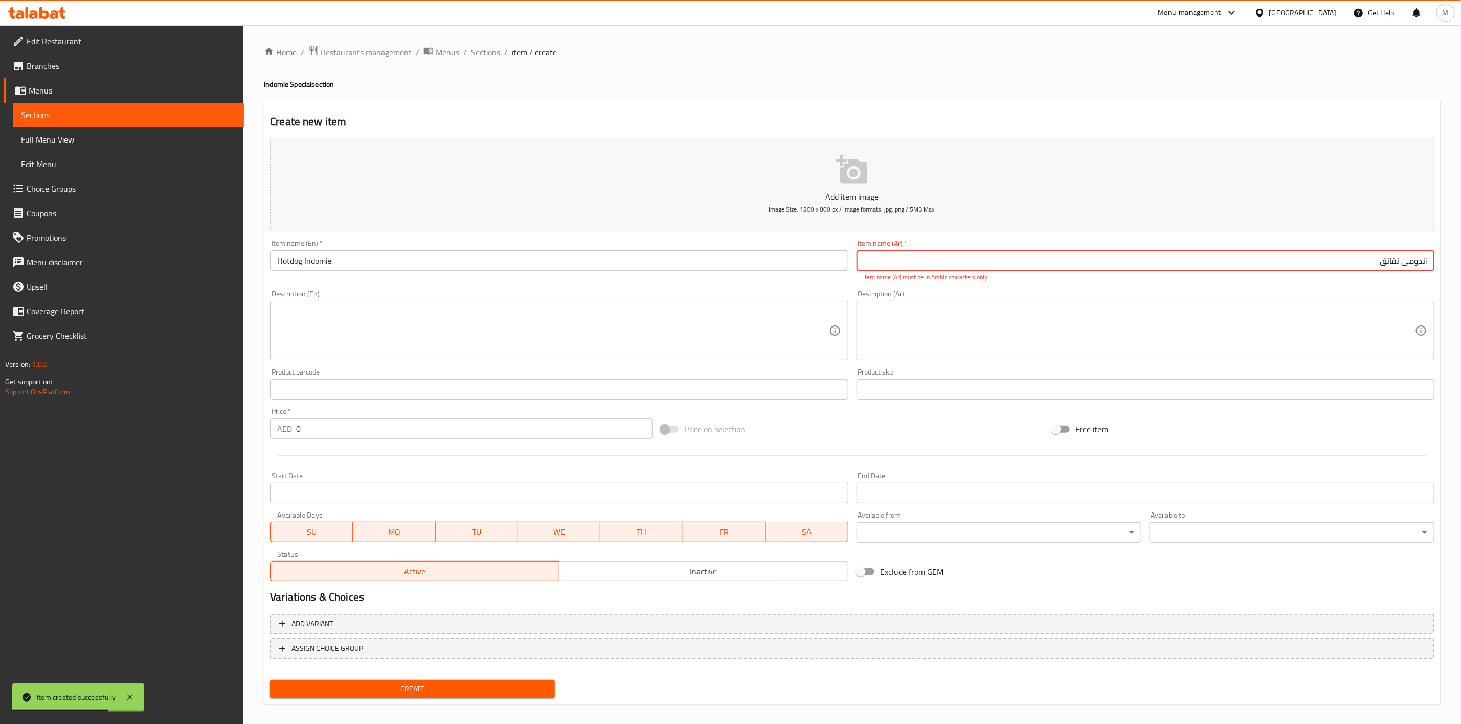
type input "iندومي نقانق"
drag, startPoint x: 340, startPoint y: 427, endPoint x: 215, endPoint y: 409, distance: 127.0
click at [238, 414] on div "Edit Restaurant Branches Menus Sections Full Menu View Edit Menu Choice Groups …" at bounding box center [730, 379] width 1461 height 709
paste input "12.15"
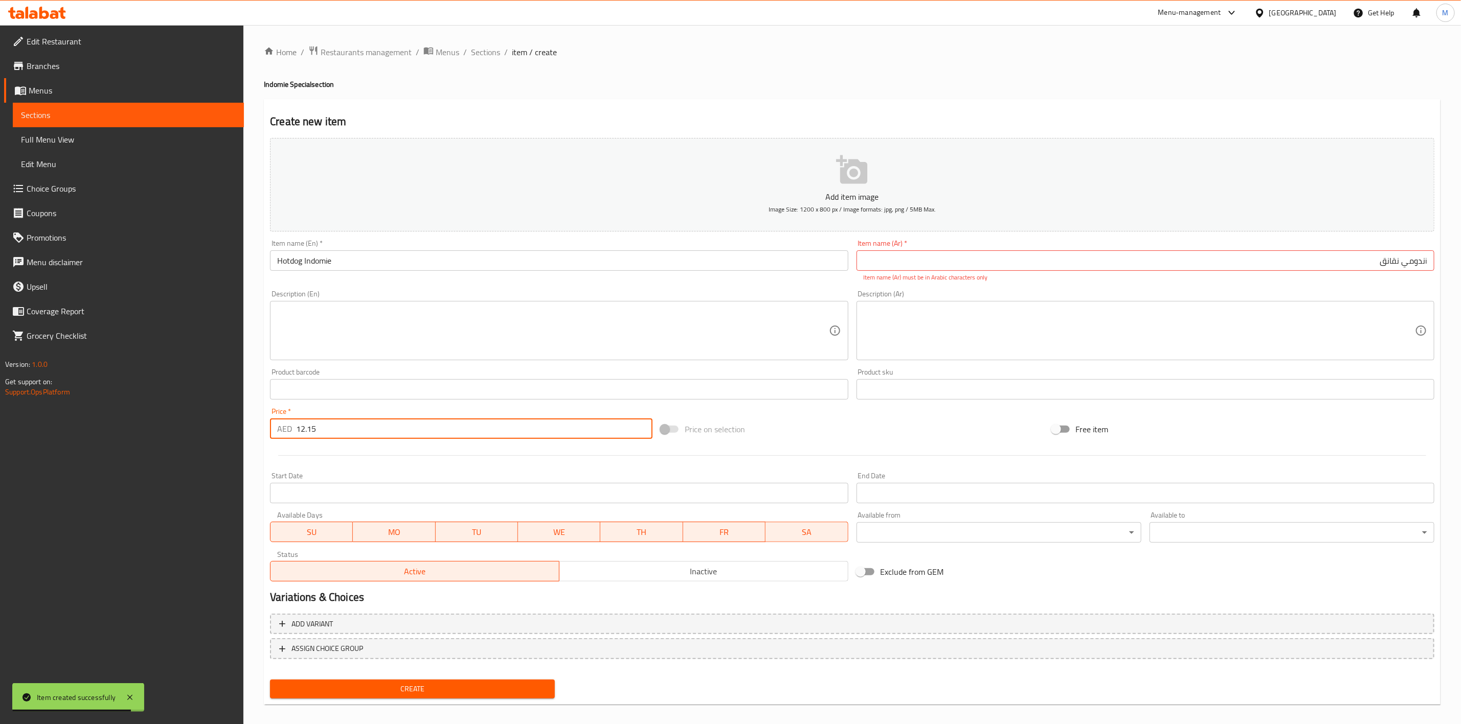
type input "12.15"
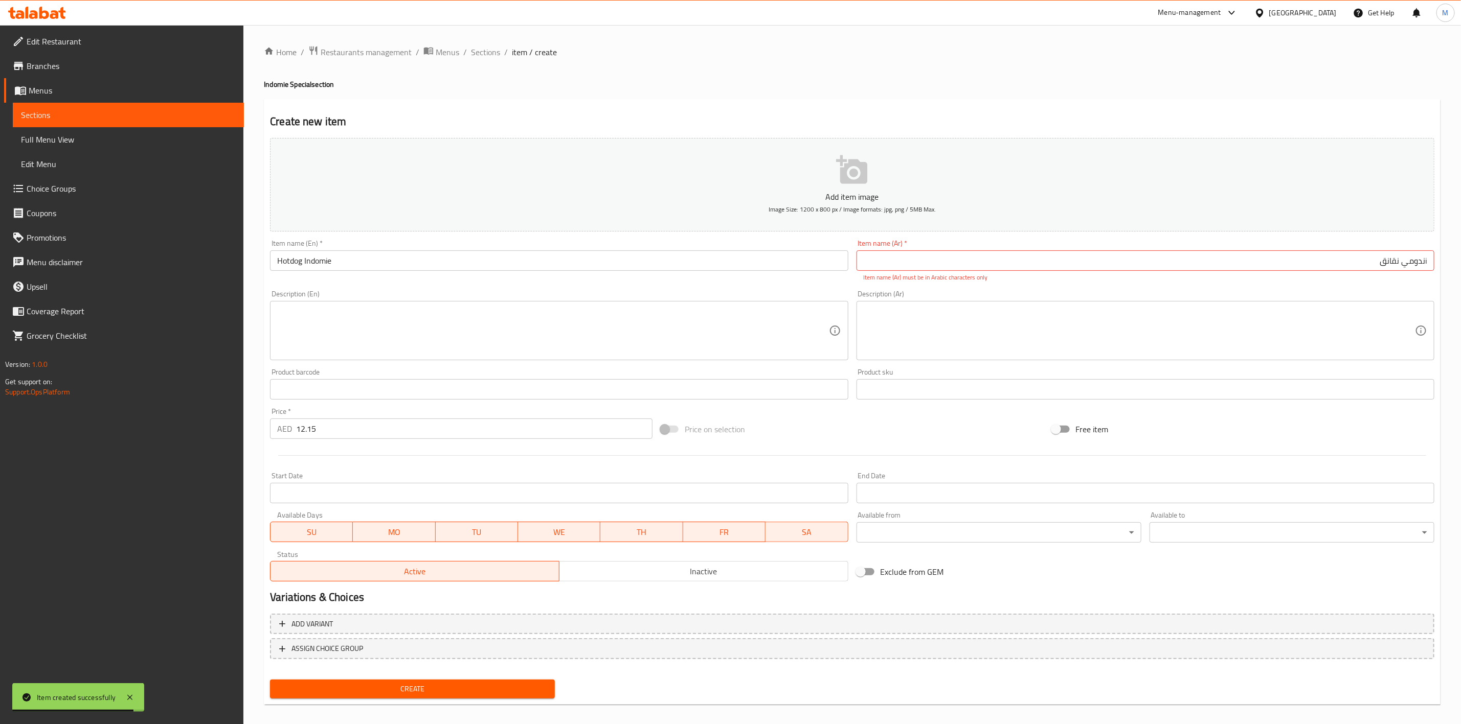
click at [335, 445] on div at bounding box center [852, 455] width 1172 height 25
click at [419, 683] on span "Create" at bounding box center [412, 689] width 268 height 13
click at [482, 695] on button "Create" at bounding box center [412, 689] width 285 height 19
drag, startPoint x: 1425, startPoint y: 262, endPoint x: 1471, endPoint y: 284, distance: 50.8
click at [1426, 263] on input "iندومي نقانق" at bounding box center [1145, 261] width 578 height 20
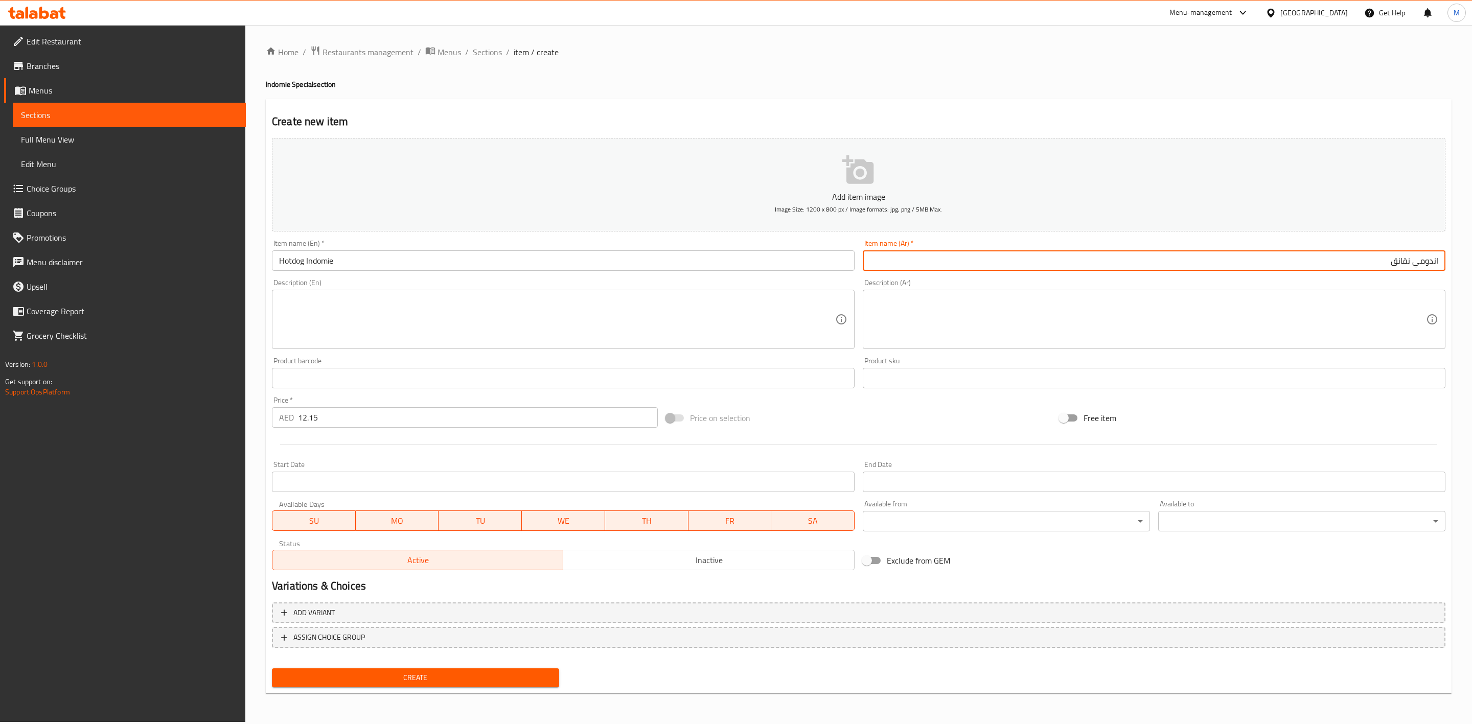
type input "اندومي نقانق"
click at [555, 683] on button "Create" at bounding box center [415, 678] width 287 height 19
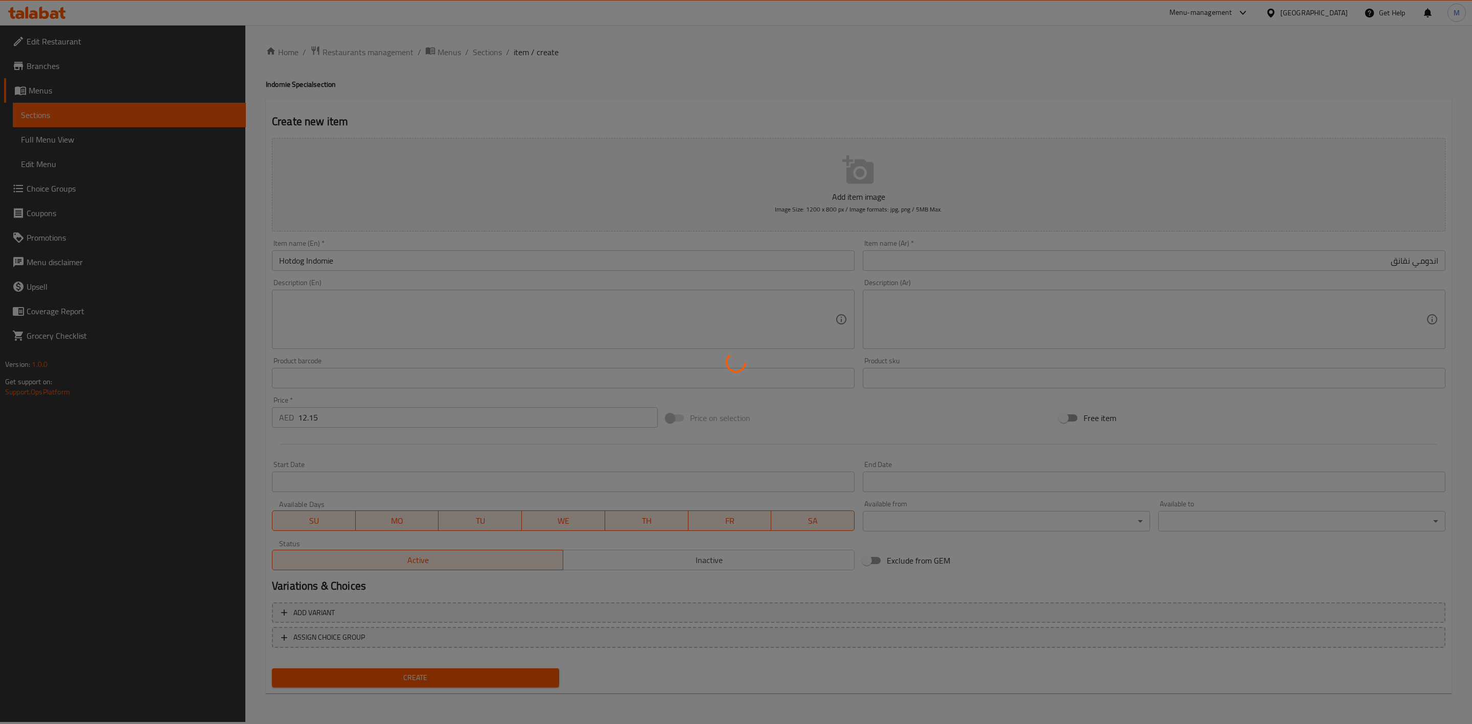
type input "0"
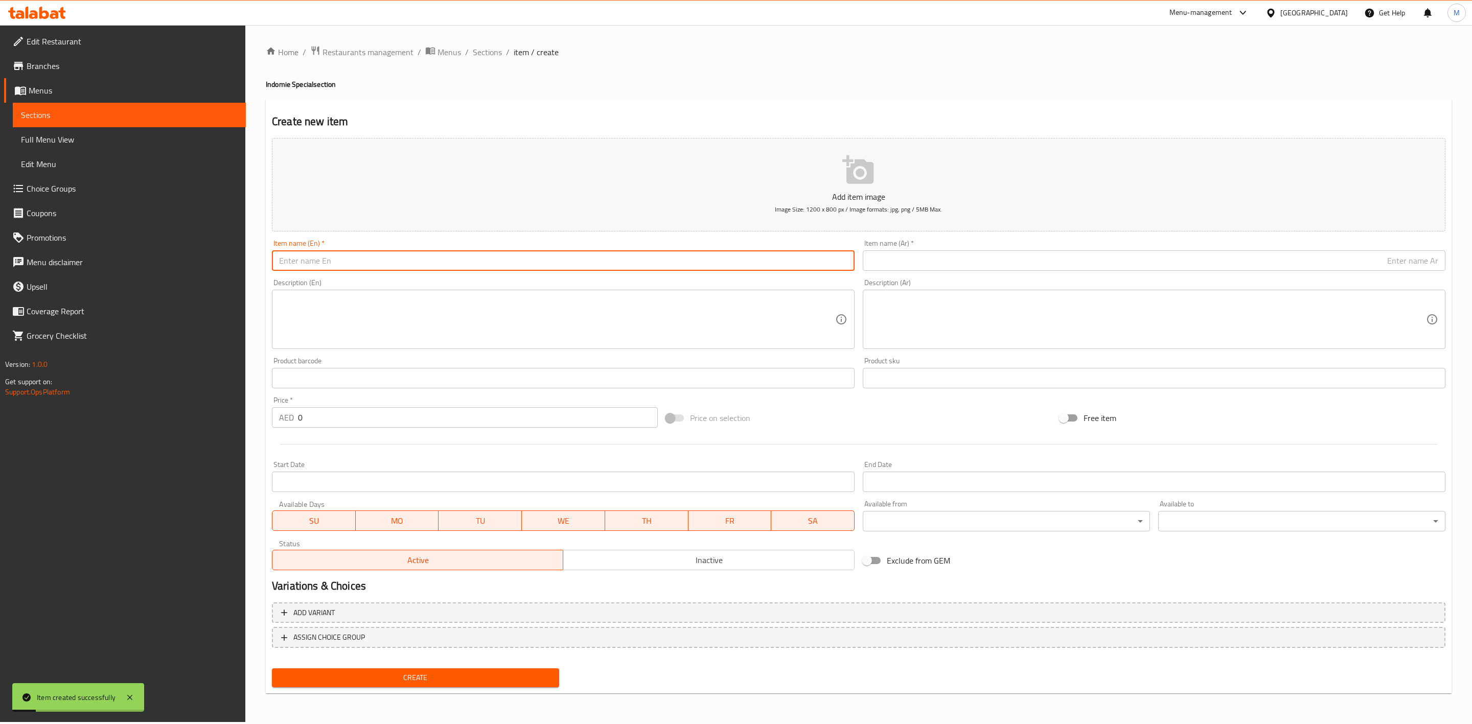
click at [359, 262] on input "text" at bounding box center [563, 261] width 583 height 20
paste input "CHEESE INDOMIE"
click at [382, 261] on input "CHEESE INDOMIE" at bounding box center [563, 261] width 583 height 20
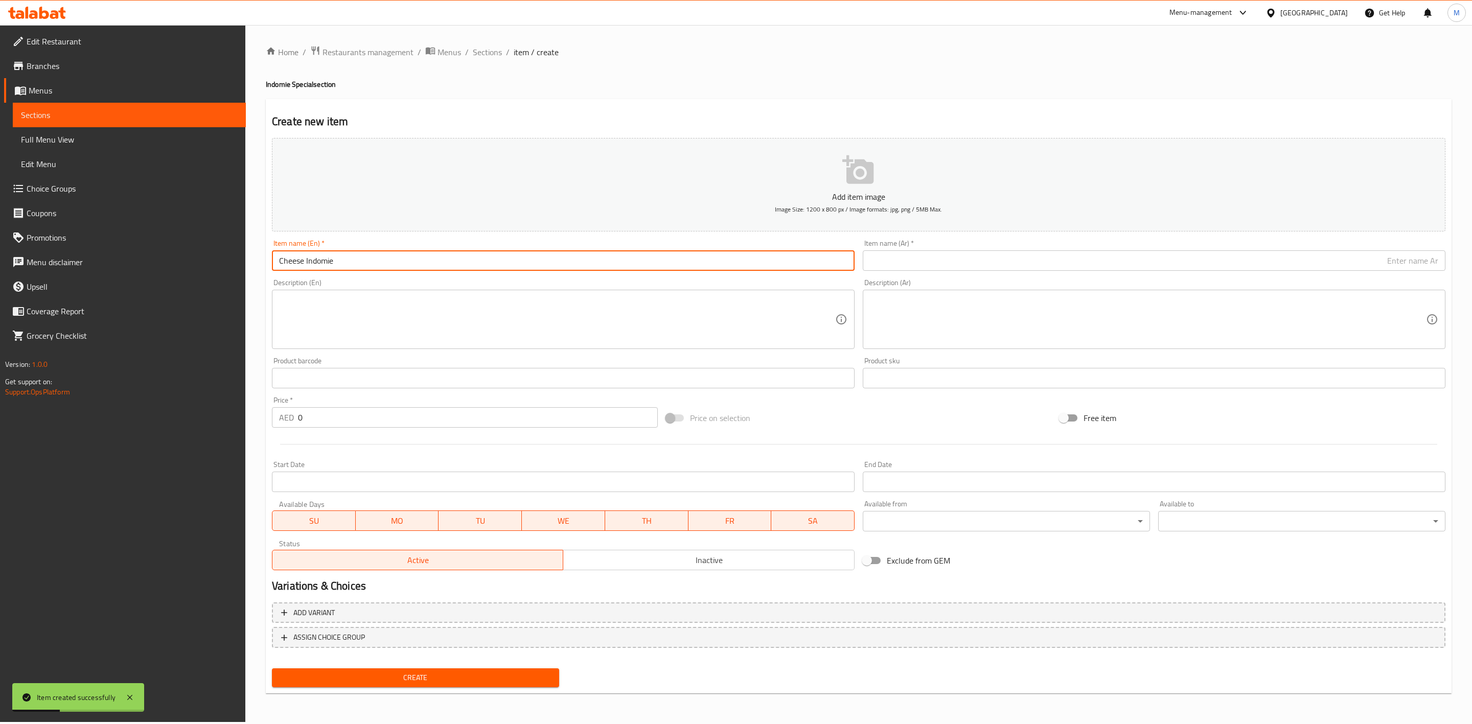
type input "Cheese Indomie"
click at [1140, 258] on input "text" at bounding box center [1154, 261] width 583 height 20
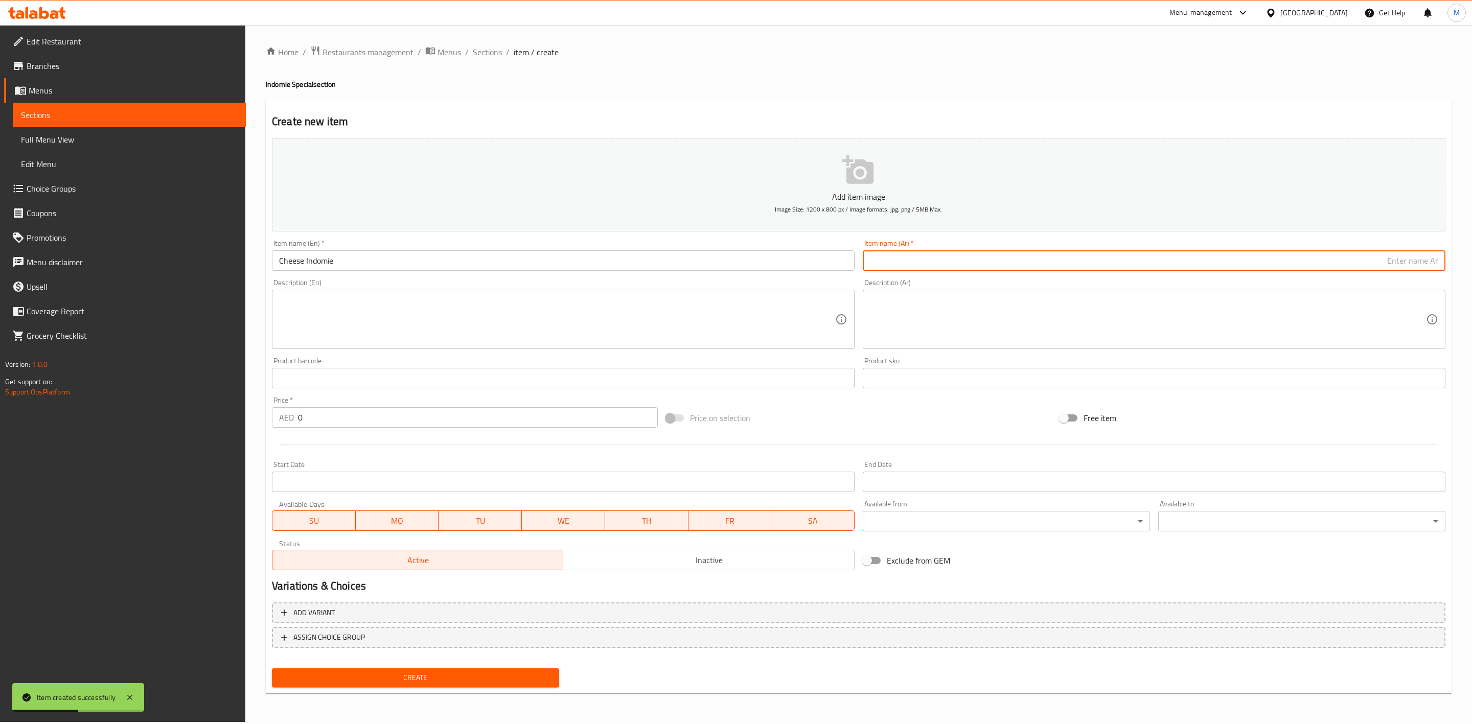
paste input "iندومي جبن"
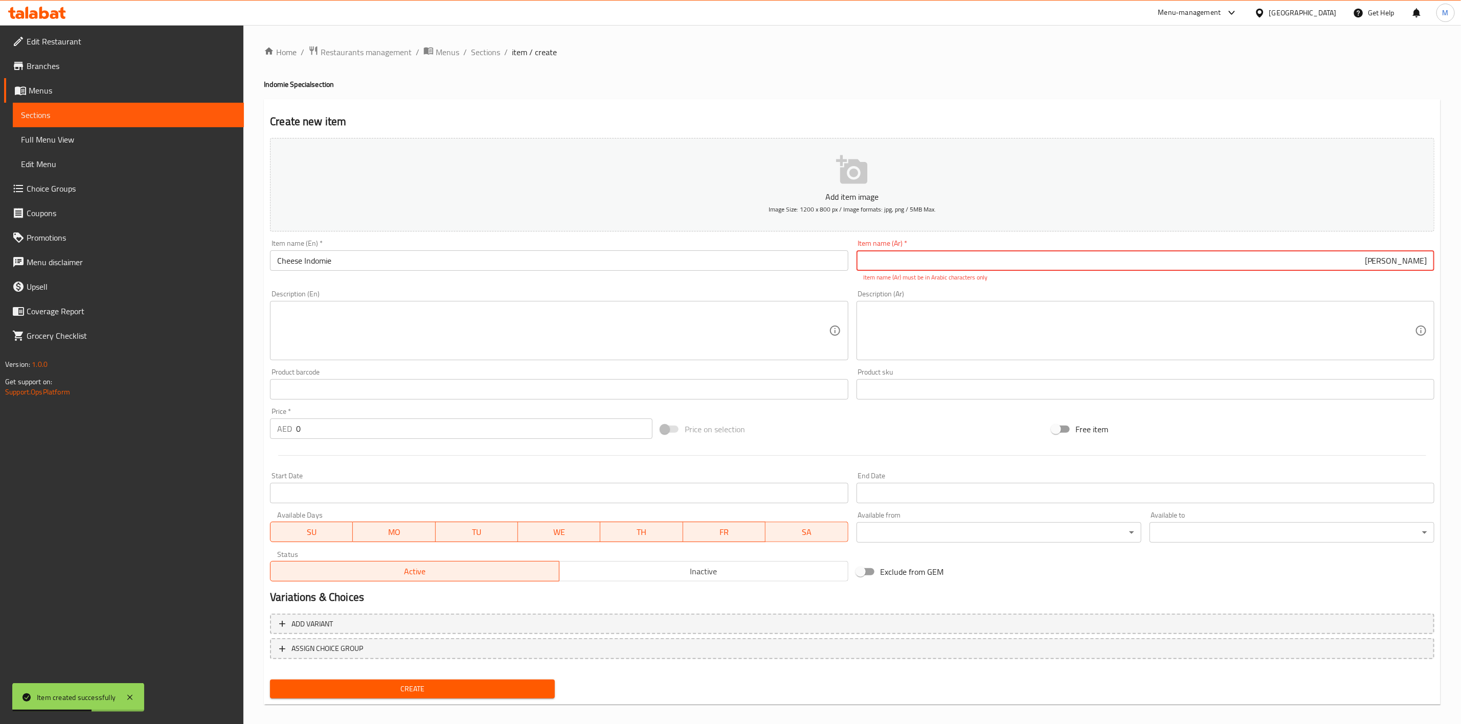
click at [1426, 265] on input "iندومي جبن" at bounding box center [1145, 261] width 578 height 20
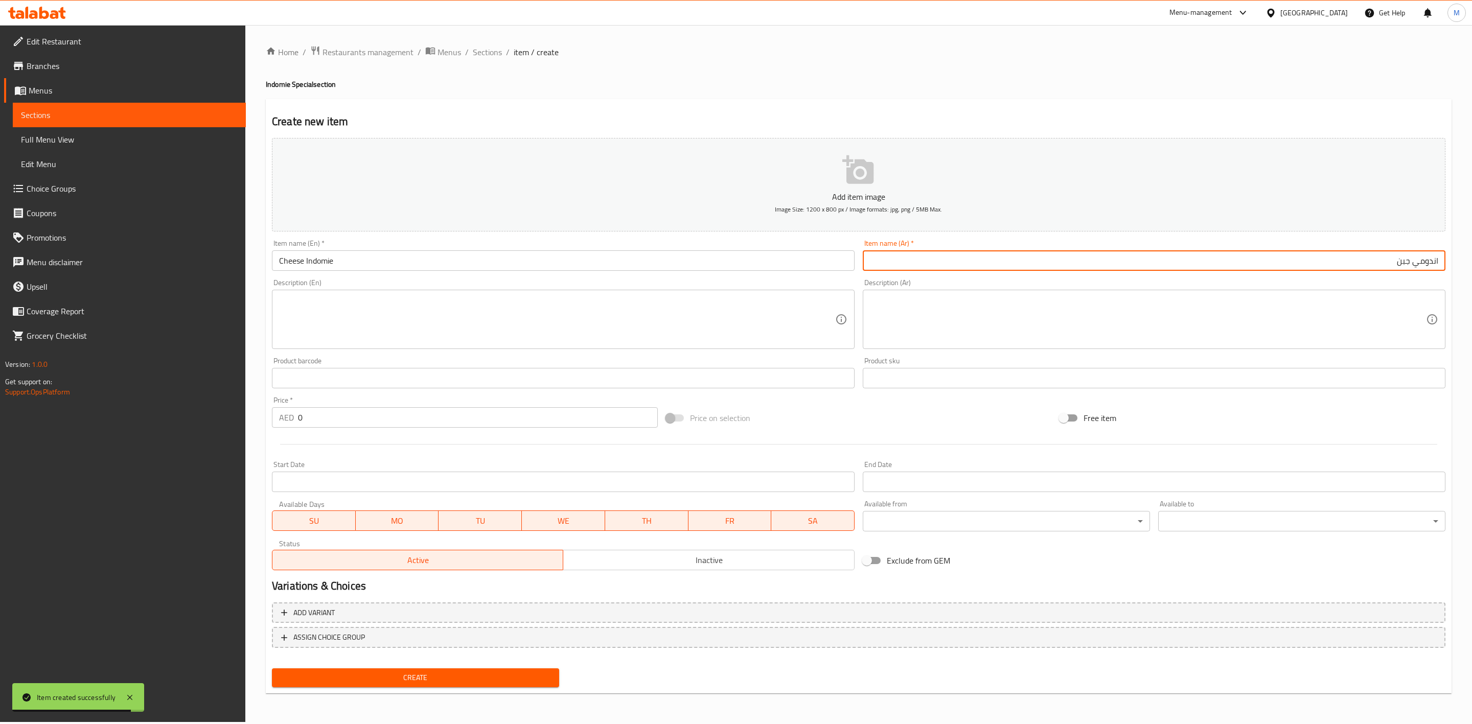
type input "اندومي جبن"
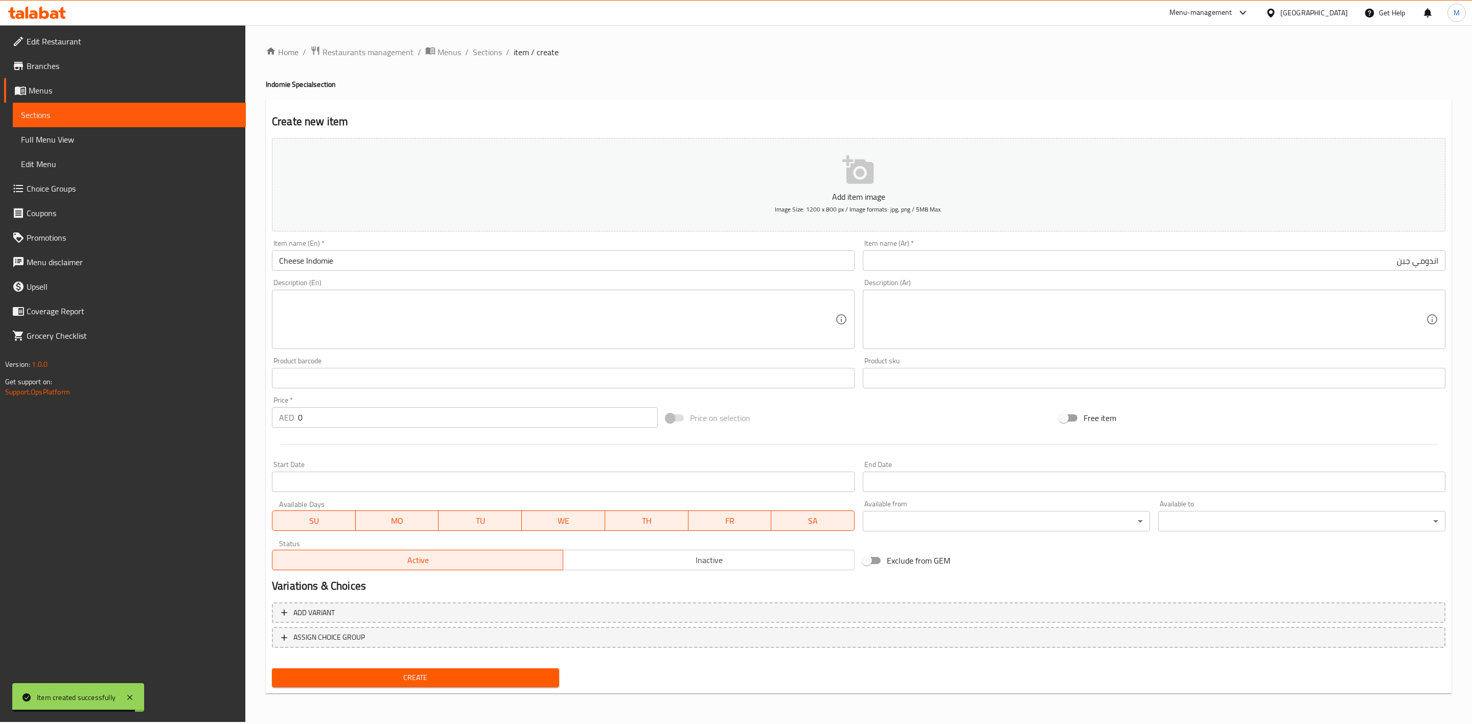
click at [1428, 282] on div "Description (Ar) Description (Ar)" at bounding box center [1154, 314] width 583 height 70
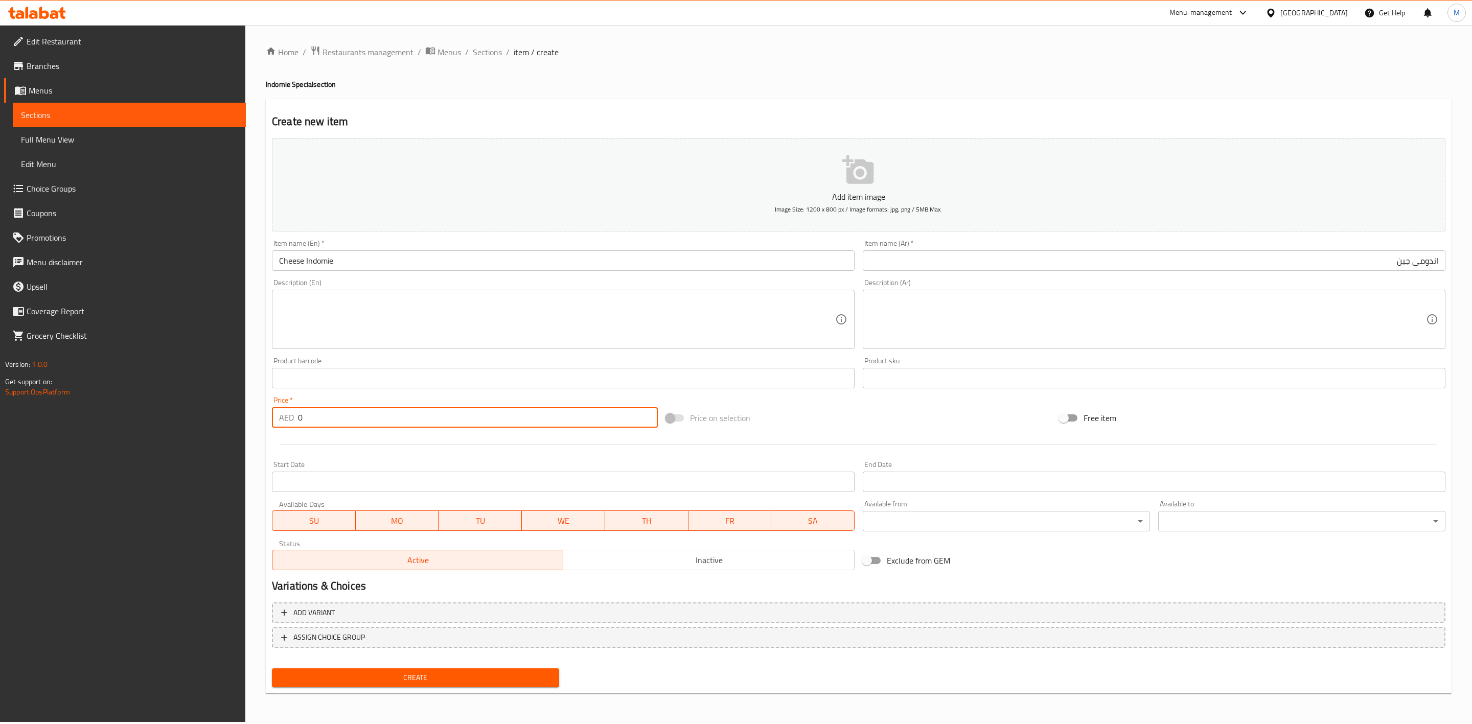
drag, startPoint x: 406, startPoint y: 416, endPoint x: 289, endPoint y: 422, distance: 117.8
click at [291, 422] on div "AED 0 Price *" at bounding box center [465, 417] width 386 height 20
paste input "9.45"
type input "9.45"
click at [322, 451] on div at bounding box center [859, 444] width 1182 height 25
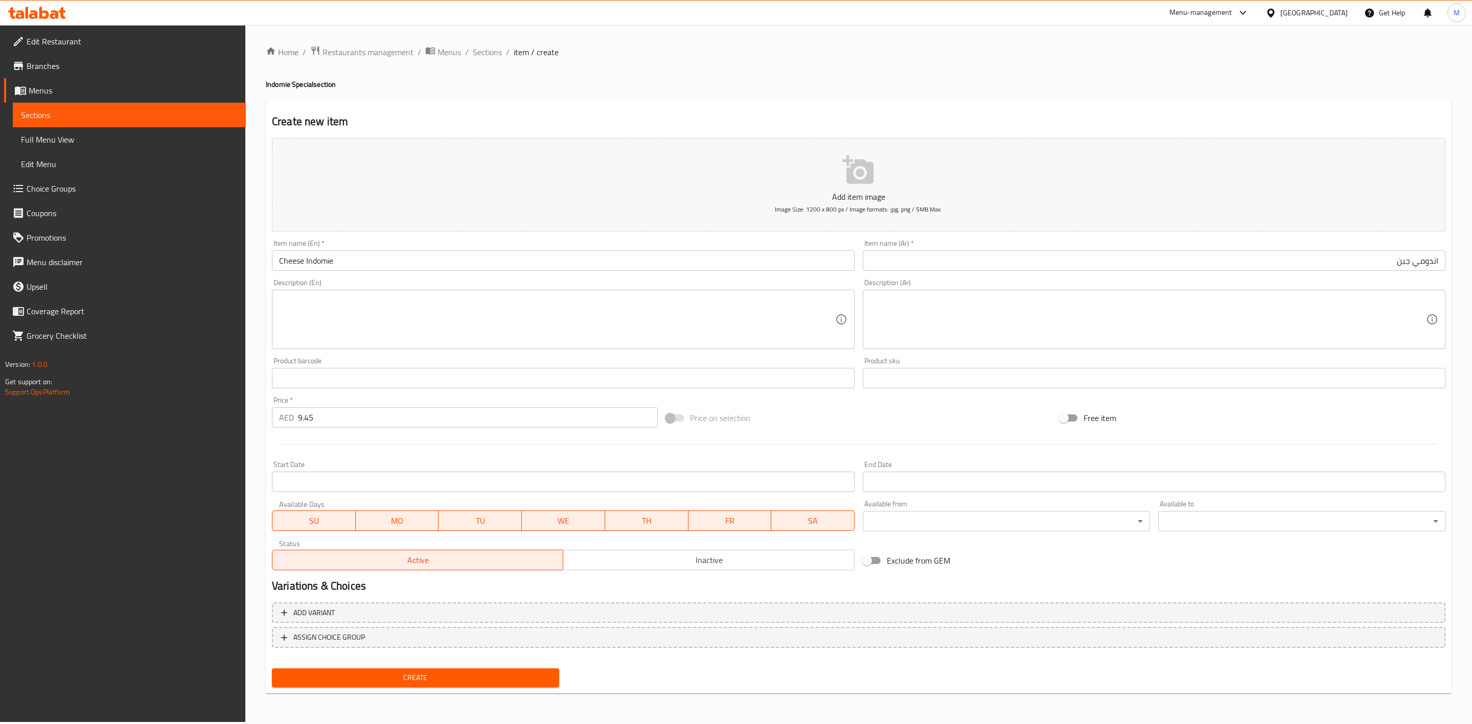
click at [399, 676] on span "Create" at bounding box center [415, 678] width 271 height 13
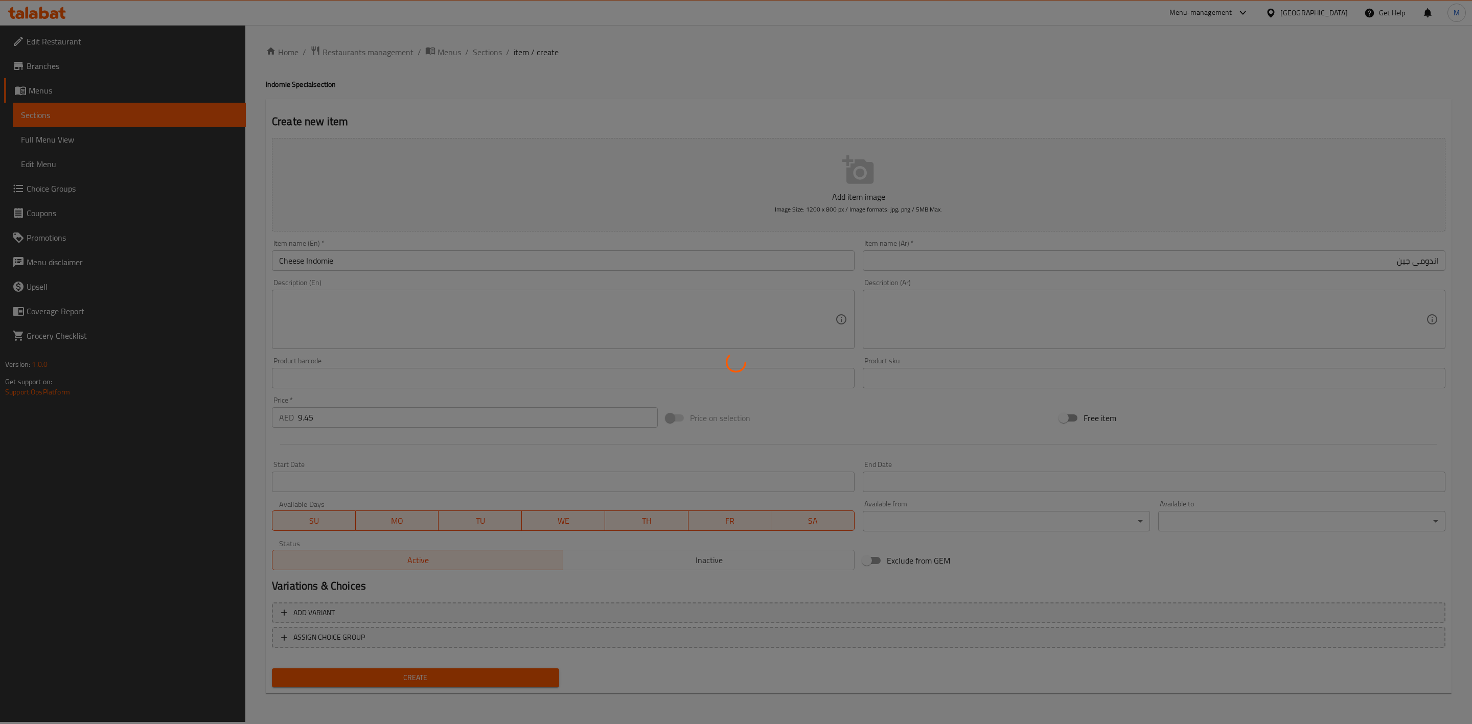
type input "0"
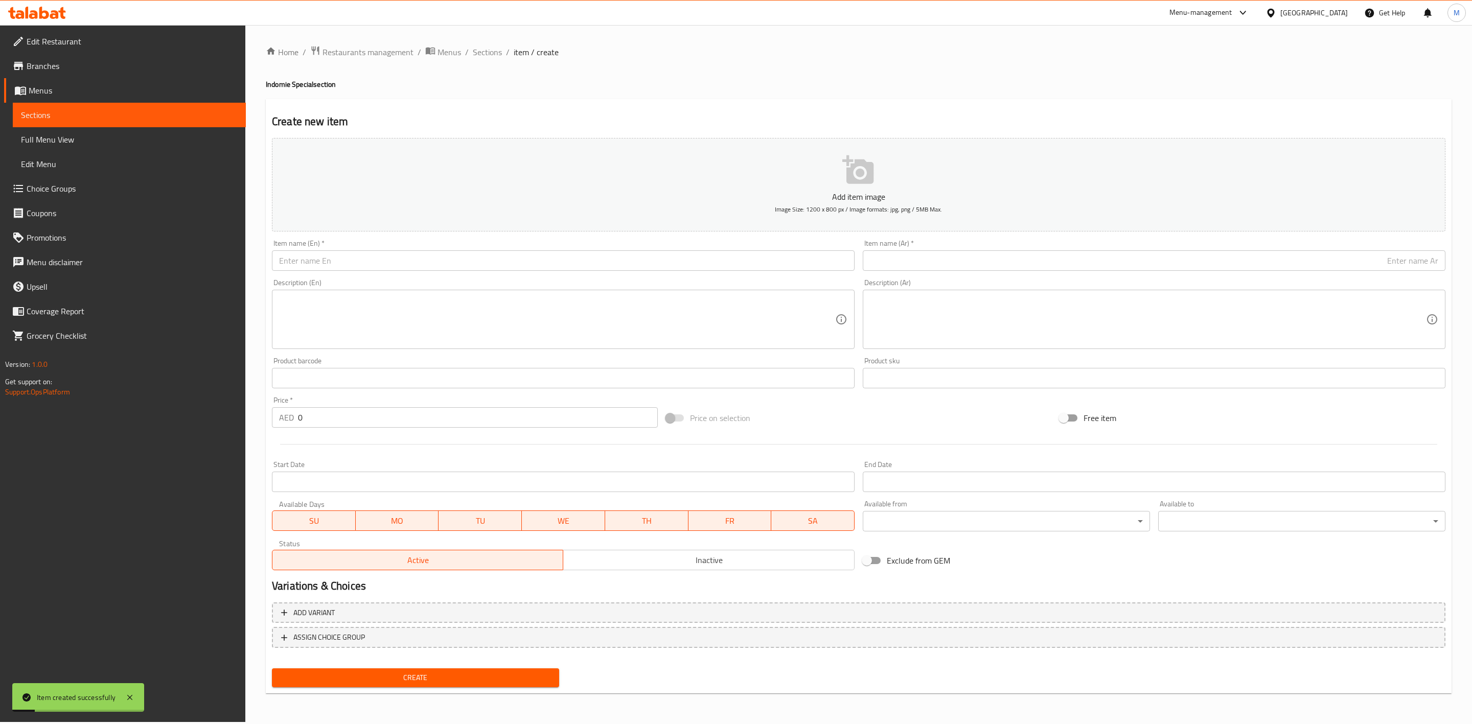
click at [426, 260] on input "text" at bounding box center [563, 261] width 583 height 20
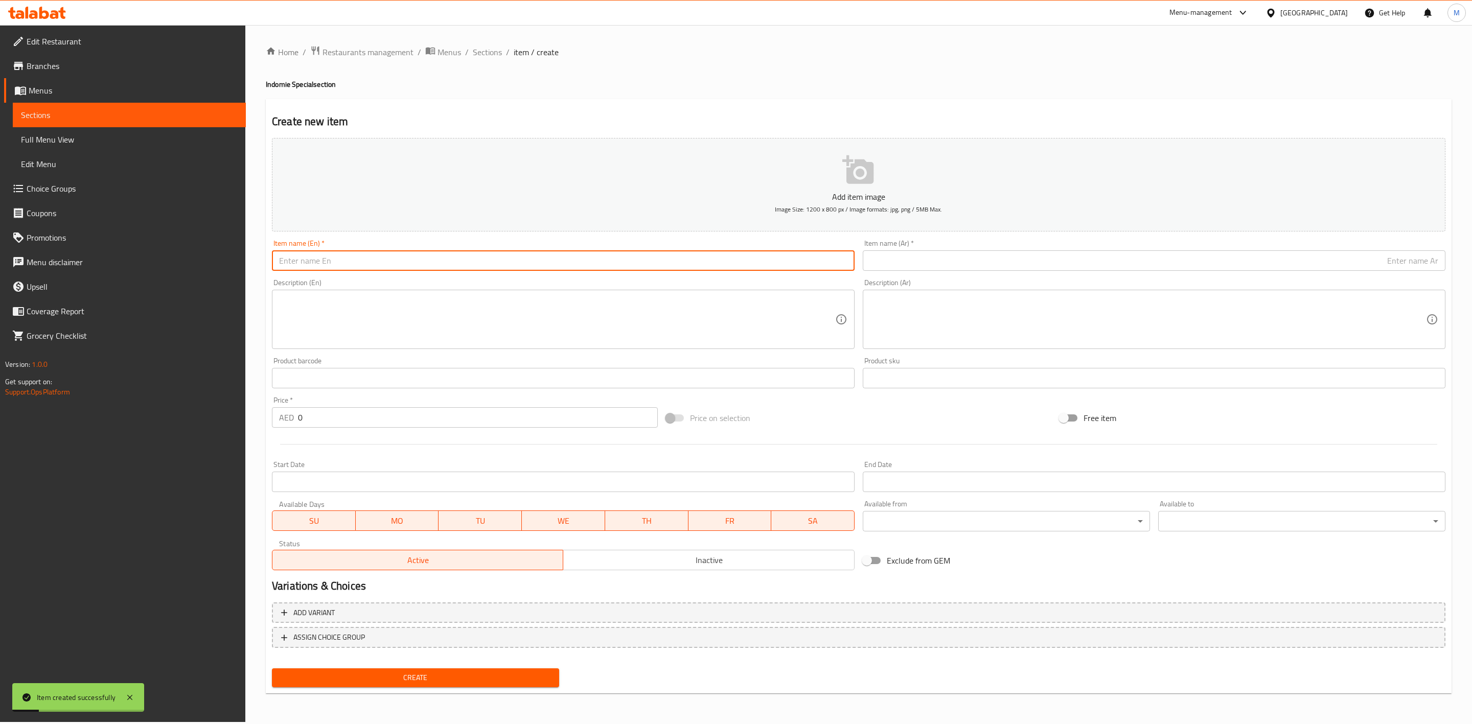
paste input "ZINGER INDOMIE"
click at [426, 260] on input "ZINGER INDOMIE" at bounding box center [563, 261] width 583 height 20
type input "Zinger Indomie"
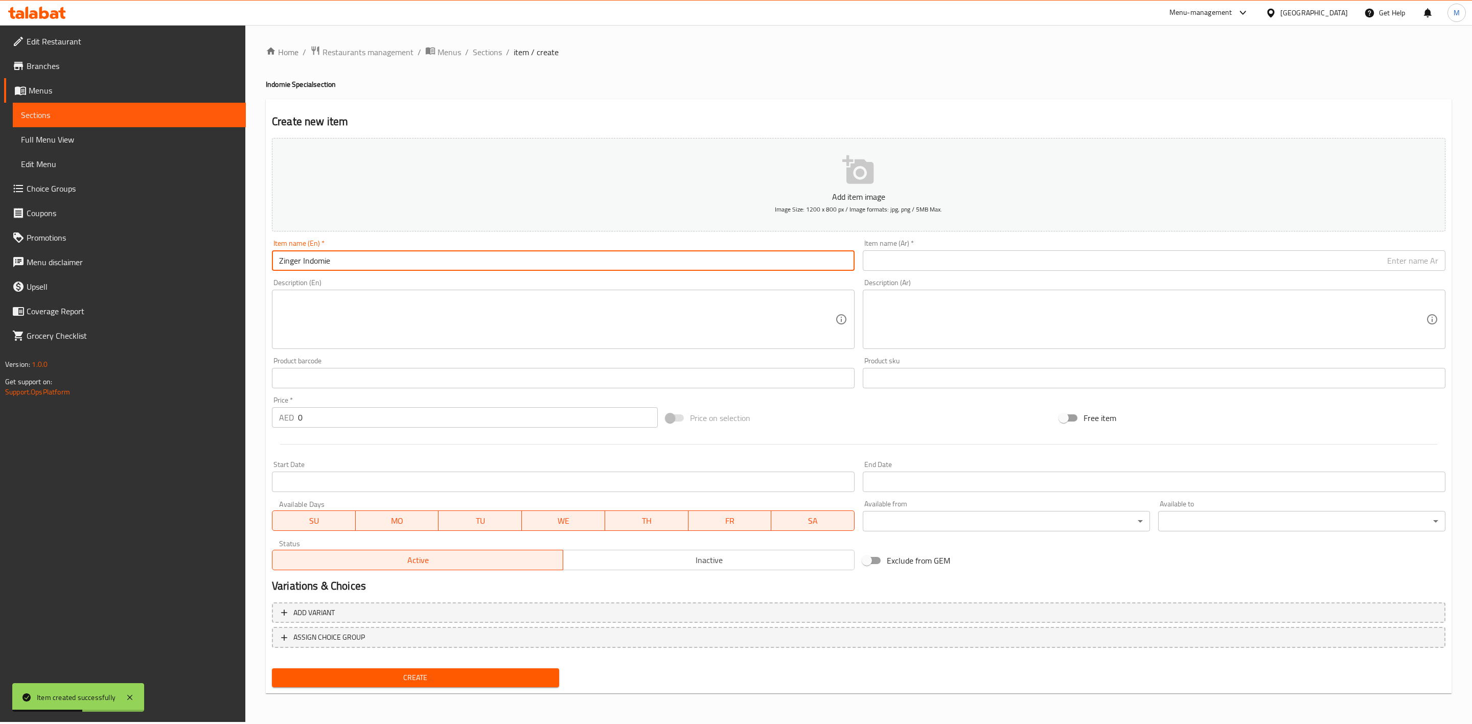
click at [1293, 259] on input "text" at bounding box center [1154, 261] width 583 height 20
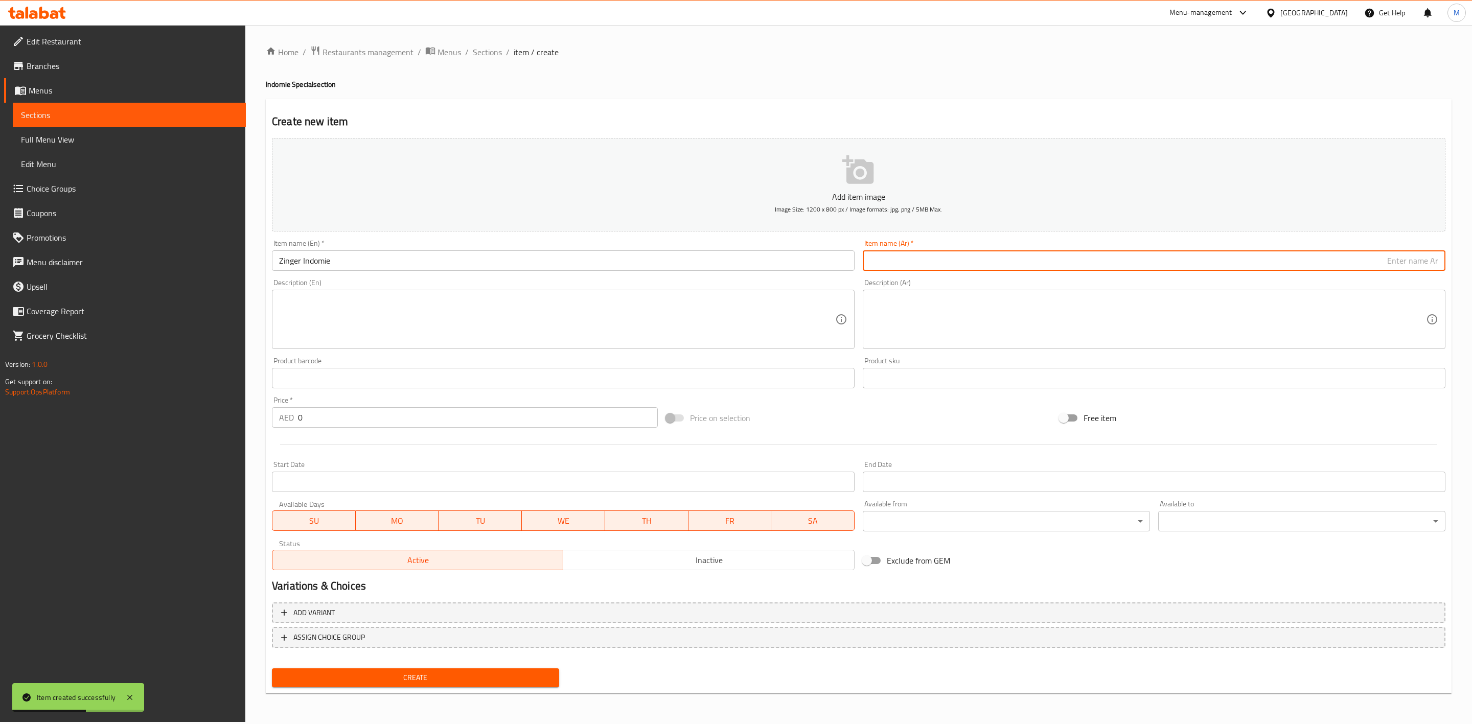
paste input "iندومي زنجر"
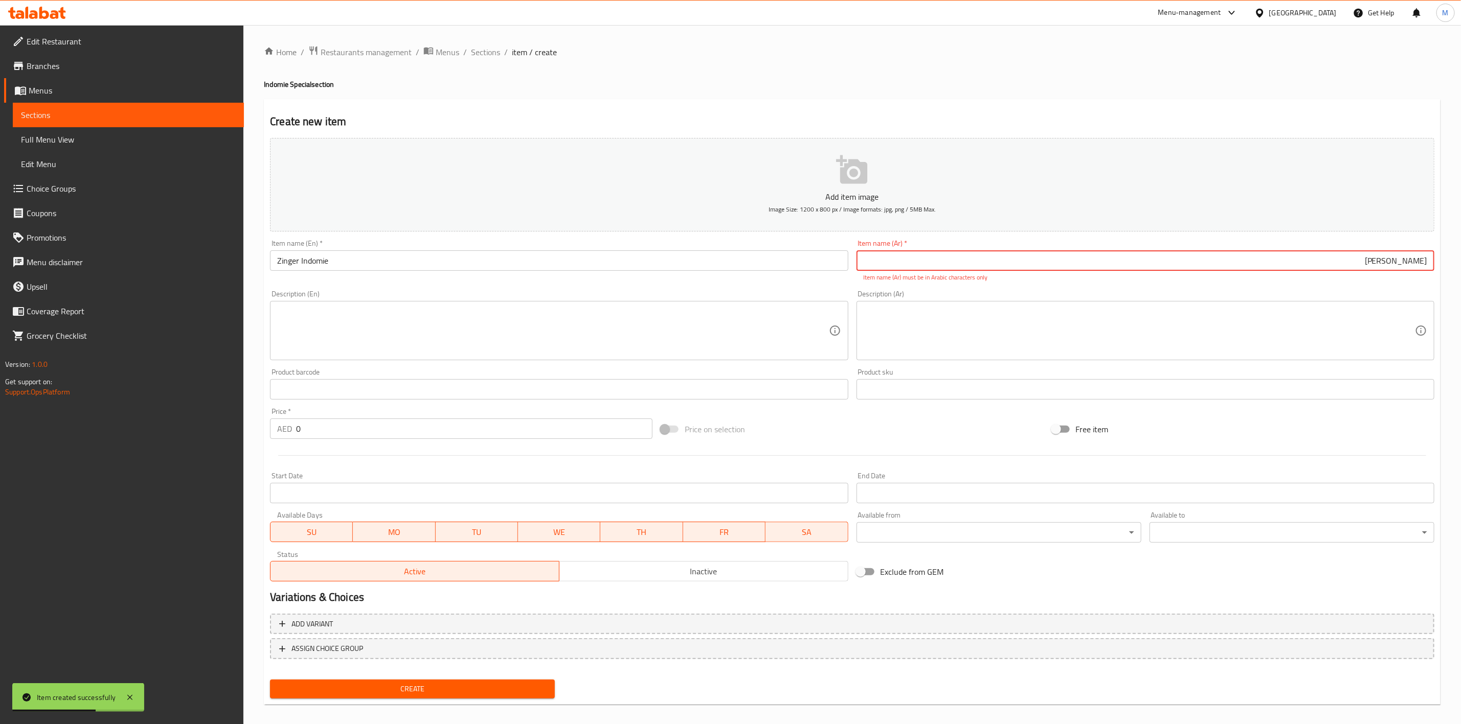
click at [1424, 260] on input "iندومي زنجر" at bounding box center [1145, 261] width 578 height 20
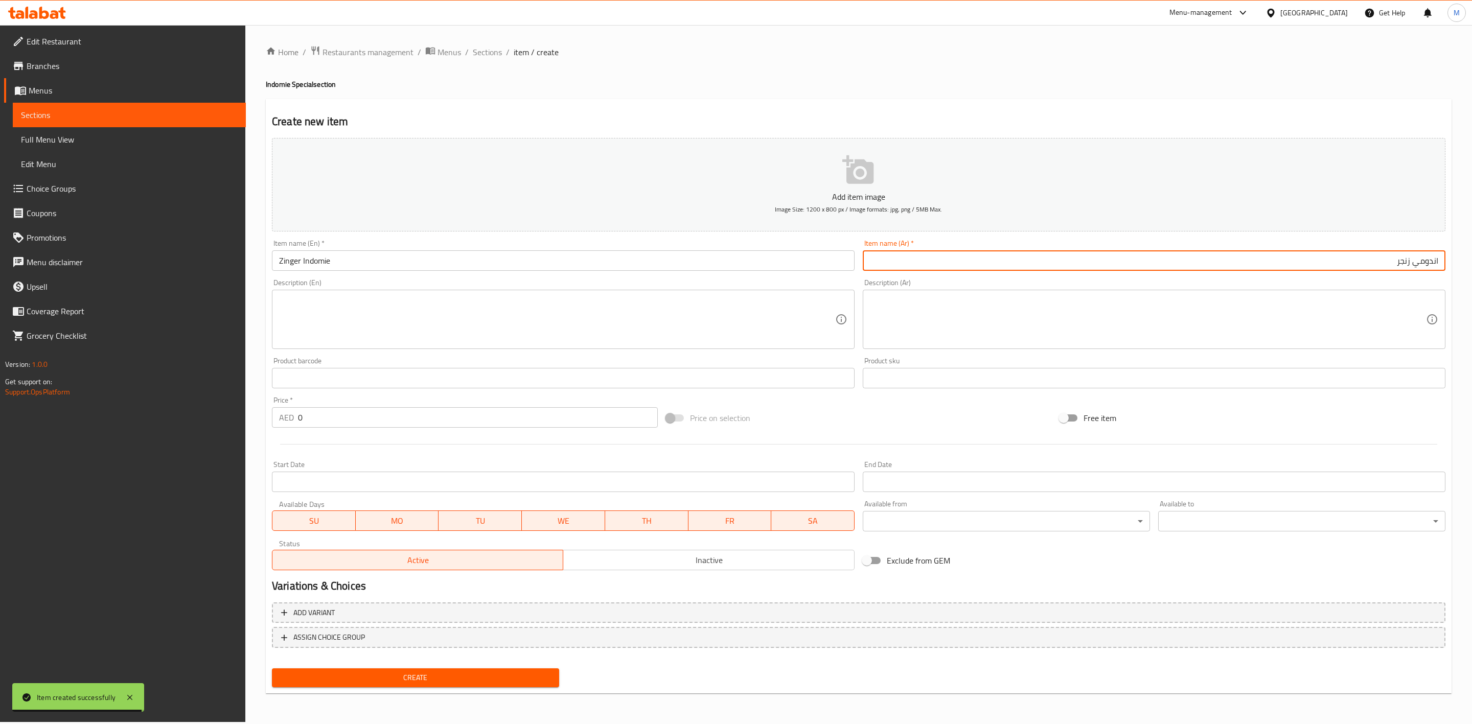
type input "اندومي زنجر"
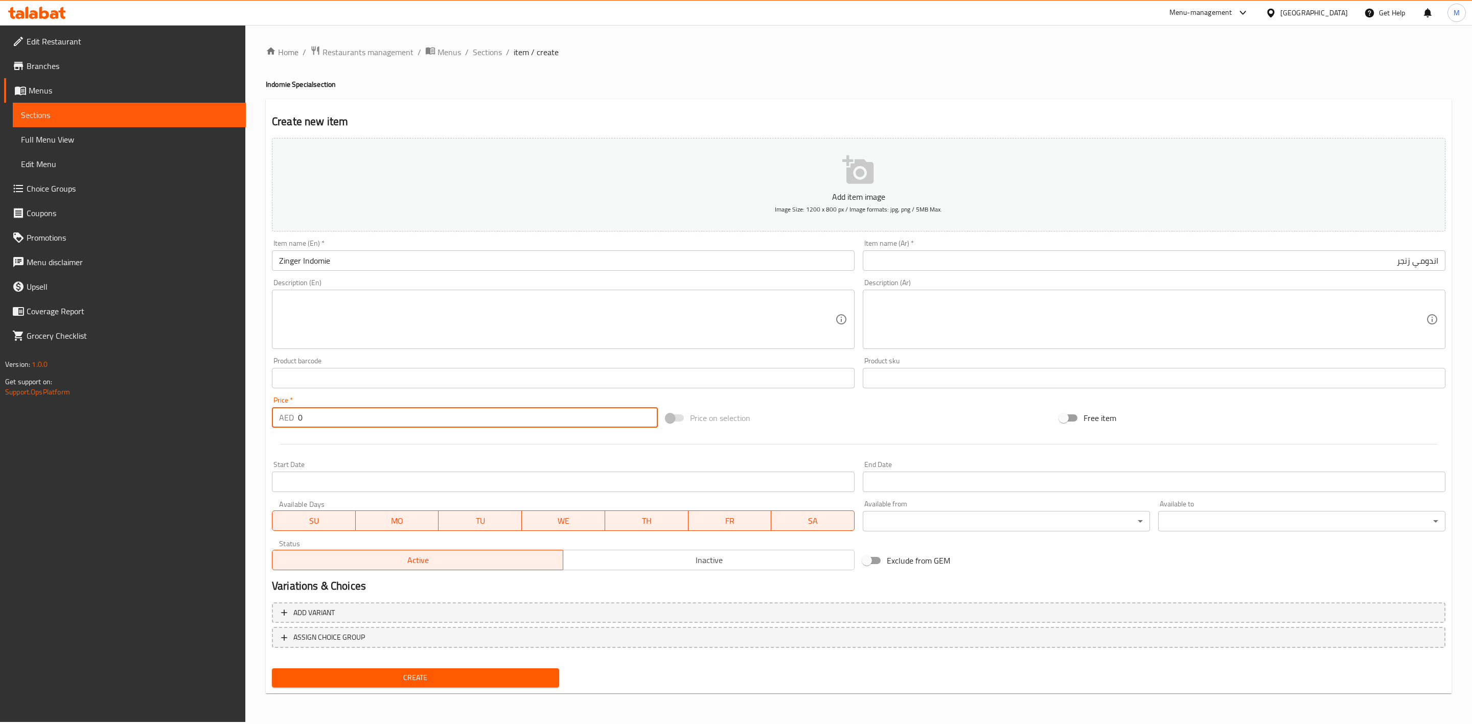
drag, startPoint x: 301, startPoint y: 423, endPoint x: 278, endPoint y: 422, distance: 23.1
click at [289, 422] on div "AED 0 Price *" at bounding box center [465, 417] width 386 height 20
paste input "16.2"
type input "16.20"
click at [306, 439] on div at bounding box center [859, 444] width 1182 height 25
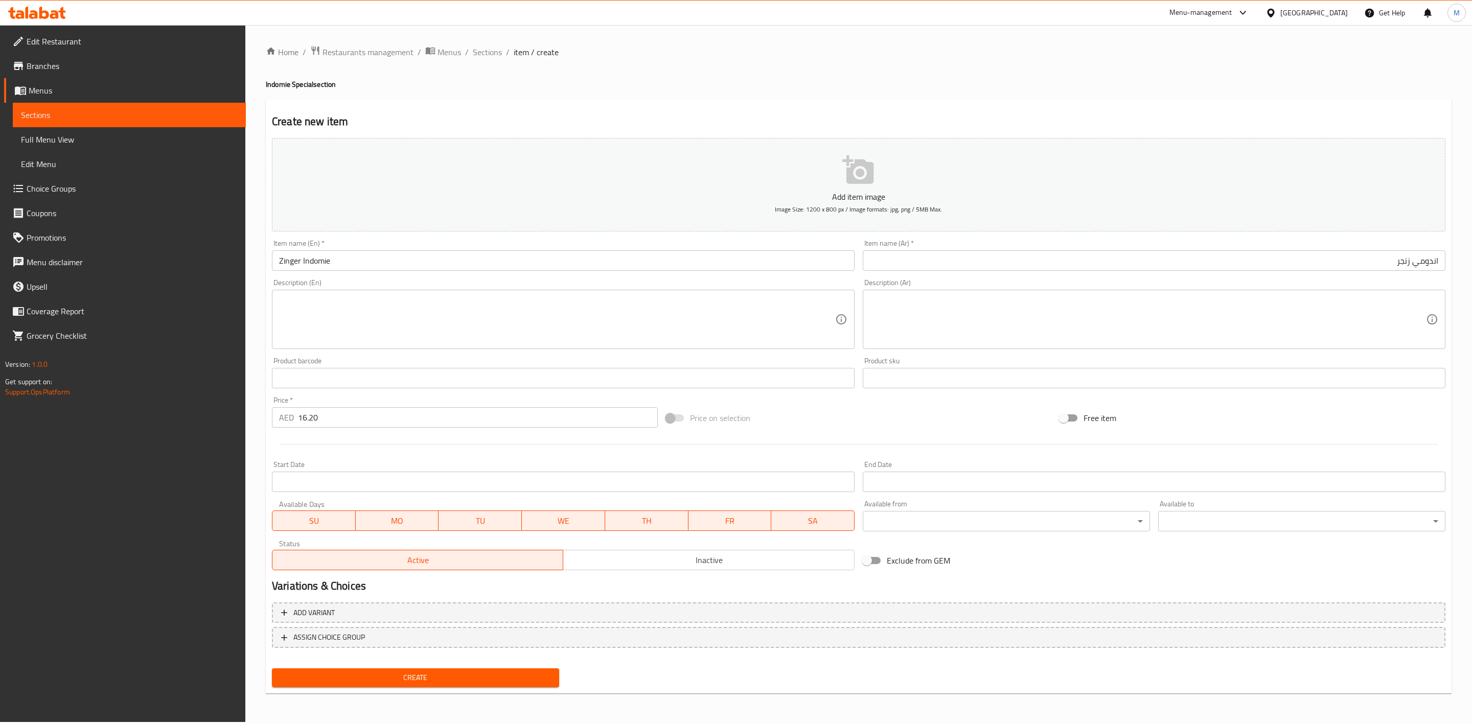
click at [411, 669] on button "Create" at bounding box center [415, 678] width 287 height 19
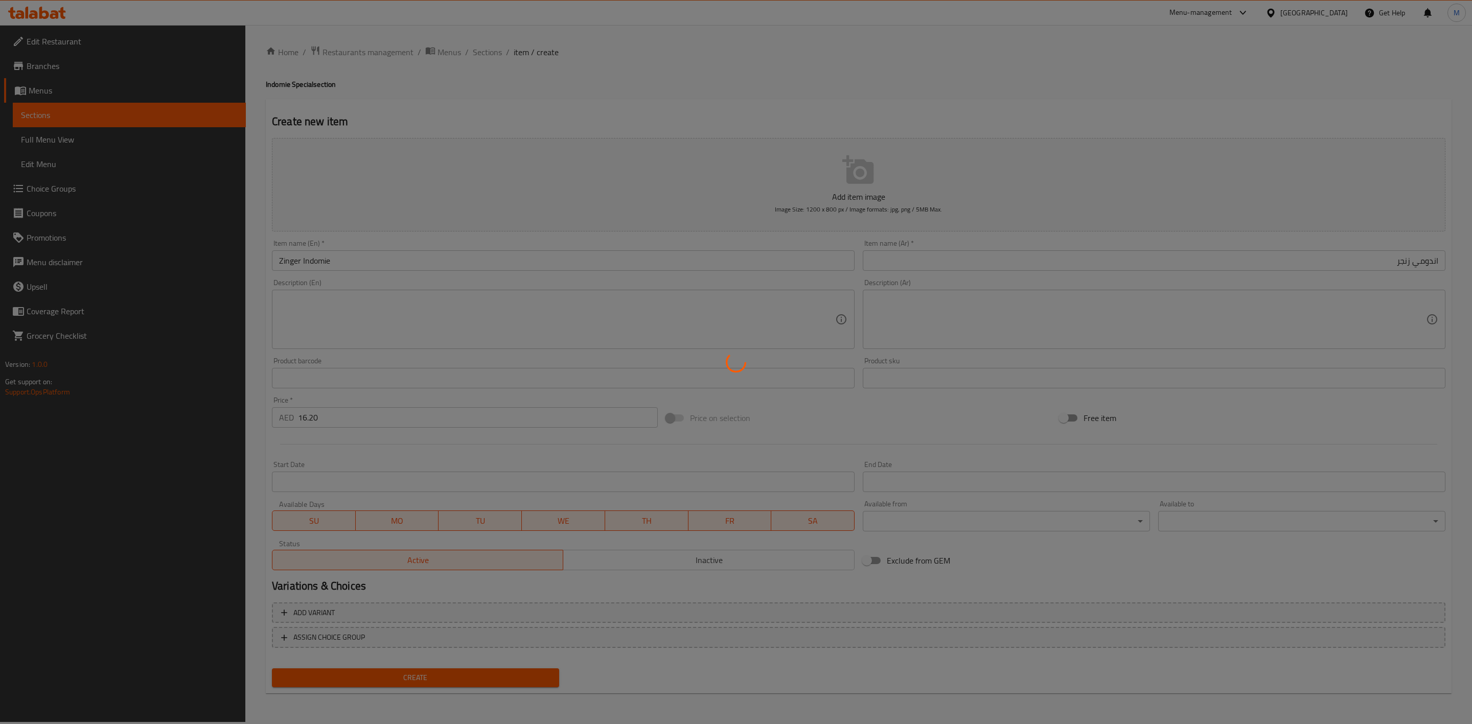
type input "0"
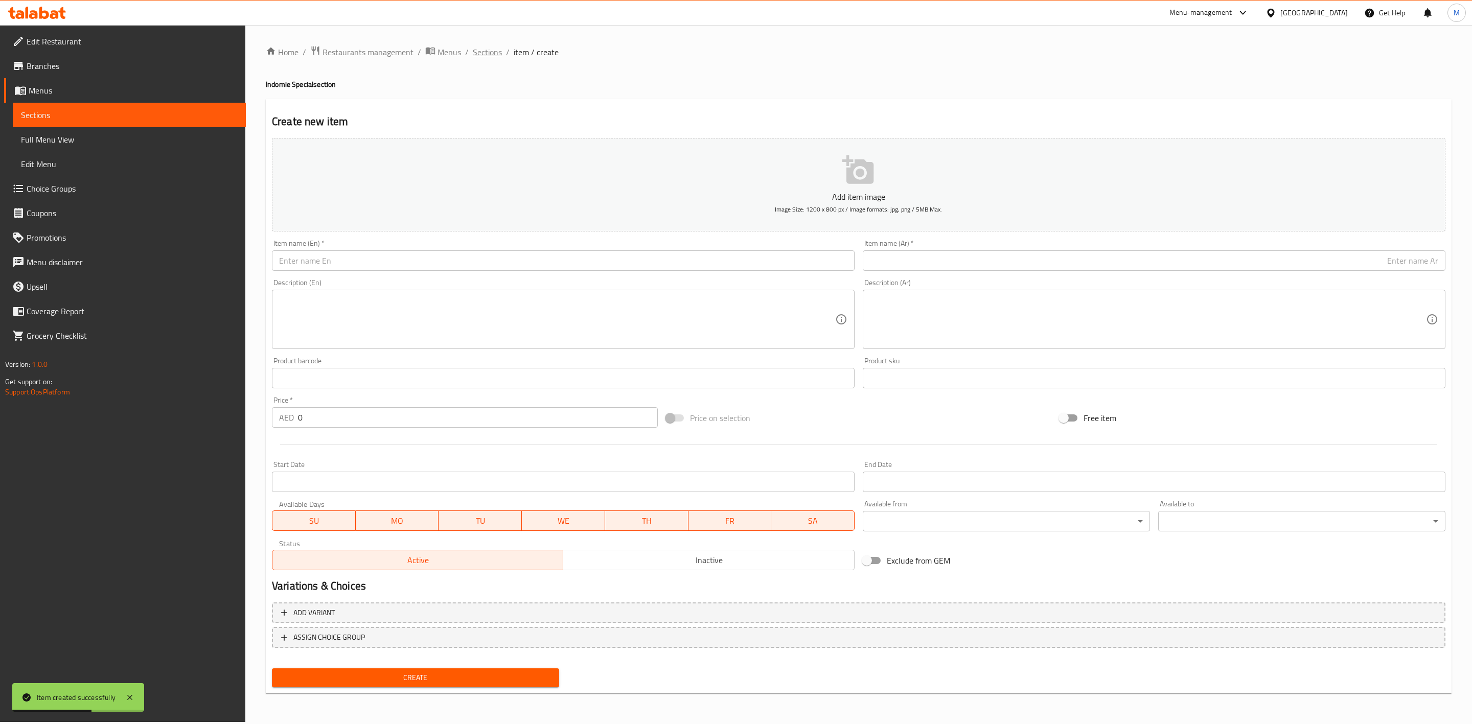
click at [485, 48] on span "Sections" at bounding box center [487, 52] width 29 height 12
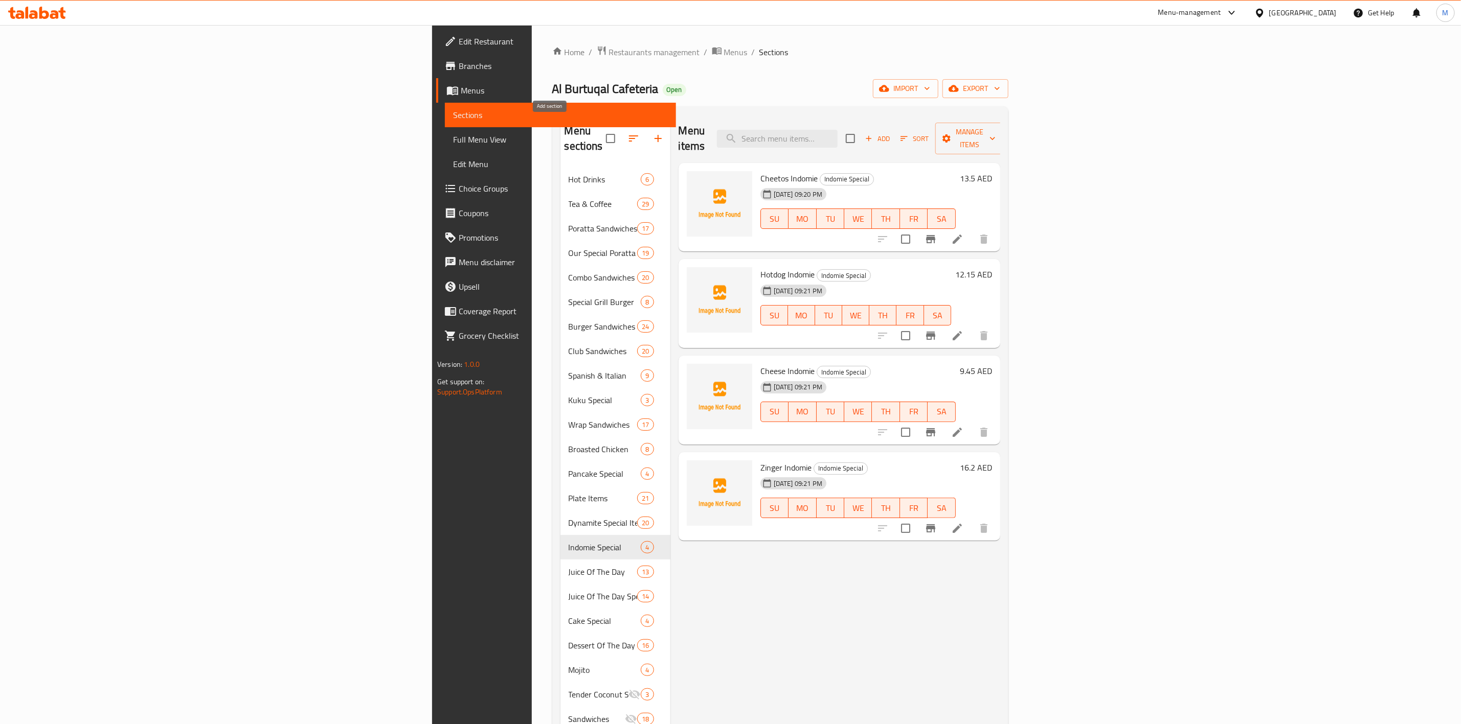
click at [652, 132] on icon "button" at bounding box center [658, 138] width 12 height 12
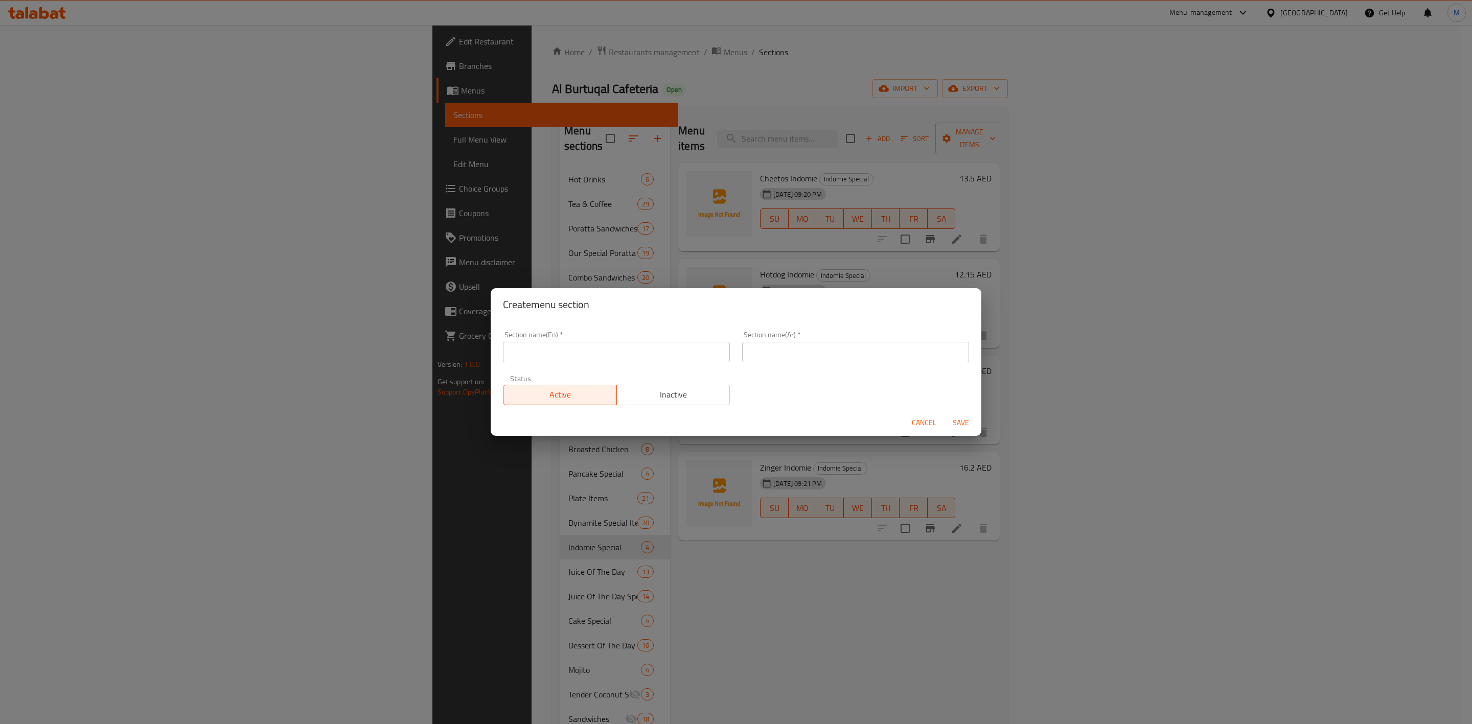
drag, startPoint x: 612, startPoint y: 376, endPoint x: 626, endPoint y: 347, distance: 32.2
click at [614, 372] on div "Status Active Inactive" at bounding box center [616, 390] width 239 height 43
click at [626, 347] on input "text" at bounding box center [616, 352] width 227 height 20
type input "Zakis Special"
click at [814, 365] on div "Section name(Ar)   * Section name(Ar) *" at bounding box center [855, 346] width 239 height 43
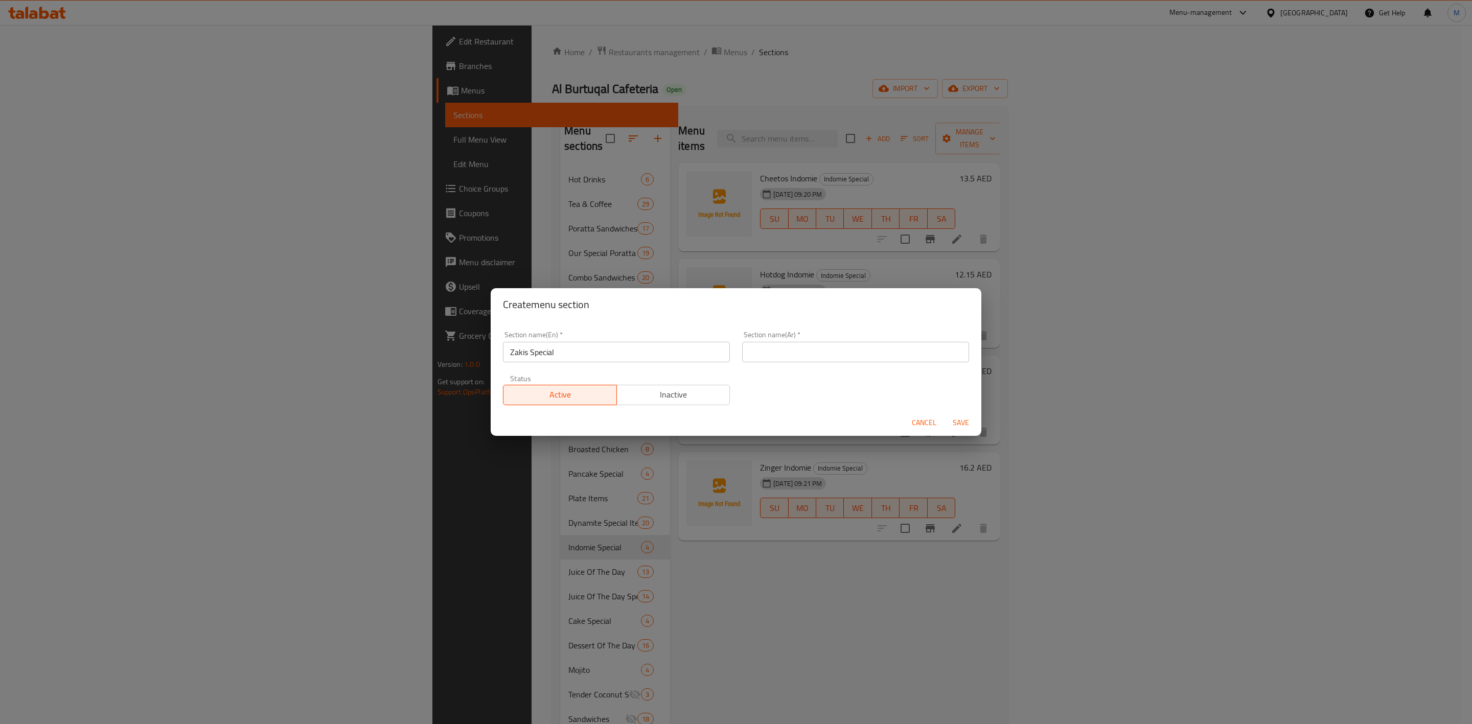
click at [822, 359] on input "text" at bounding box center [855, 352] width 227 height 20
type input "زاكيس سبيشال"
click at [971, 423] on span "Save" at bounding box center [961, 423] width 25 height 13
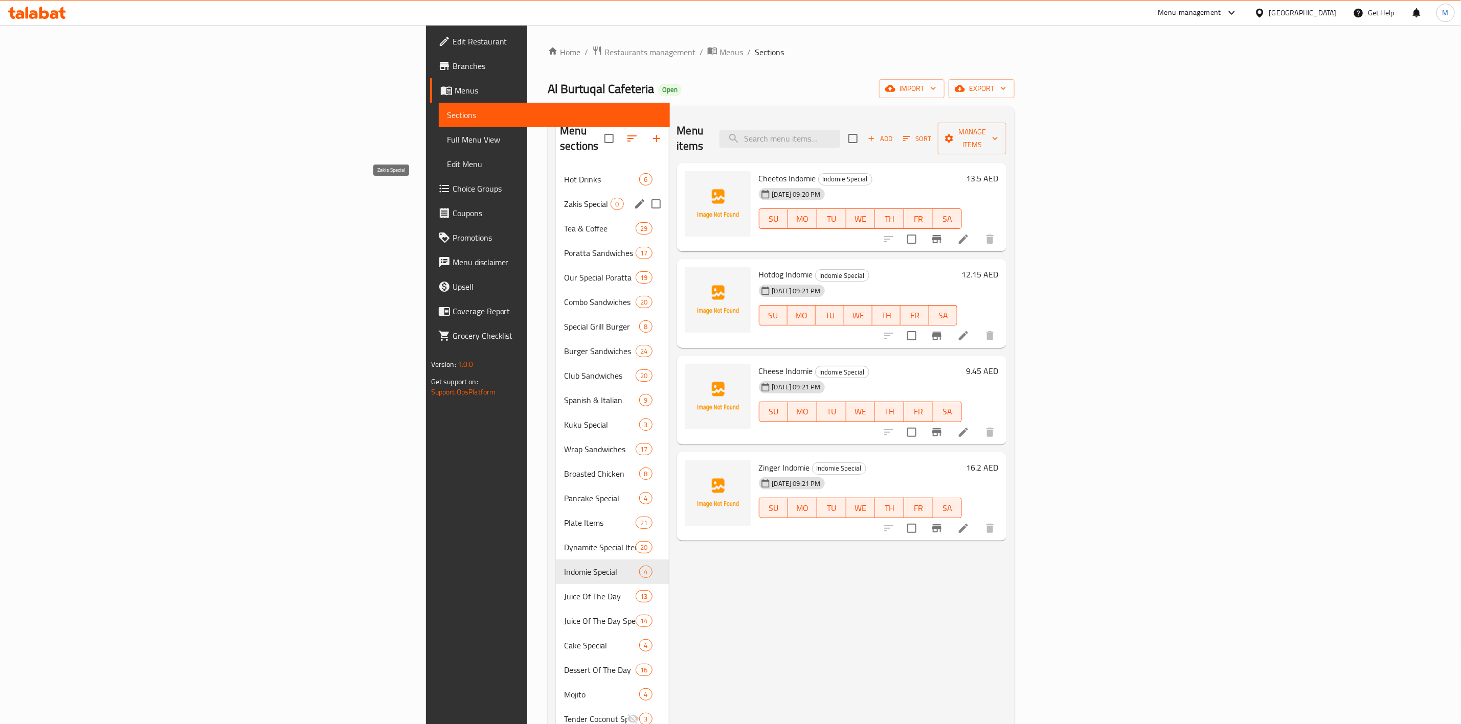
click at [564, 198] on span "Zakis Special" at bounding box center [587, 204] width 47 height 12
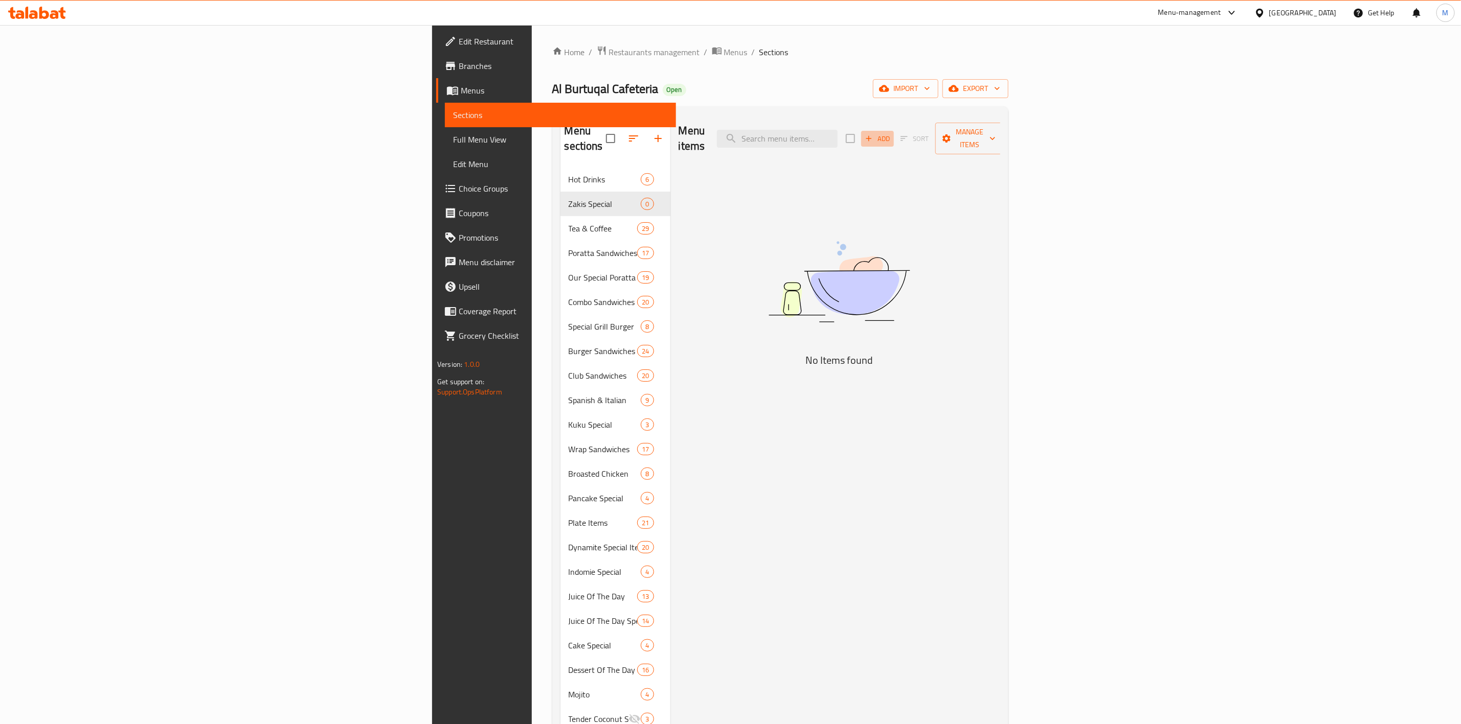
click at [891, 133] on span "Add" at bounding box center [877, 139] width 28 height 12
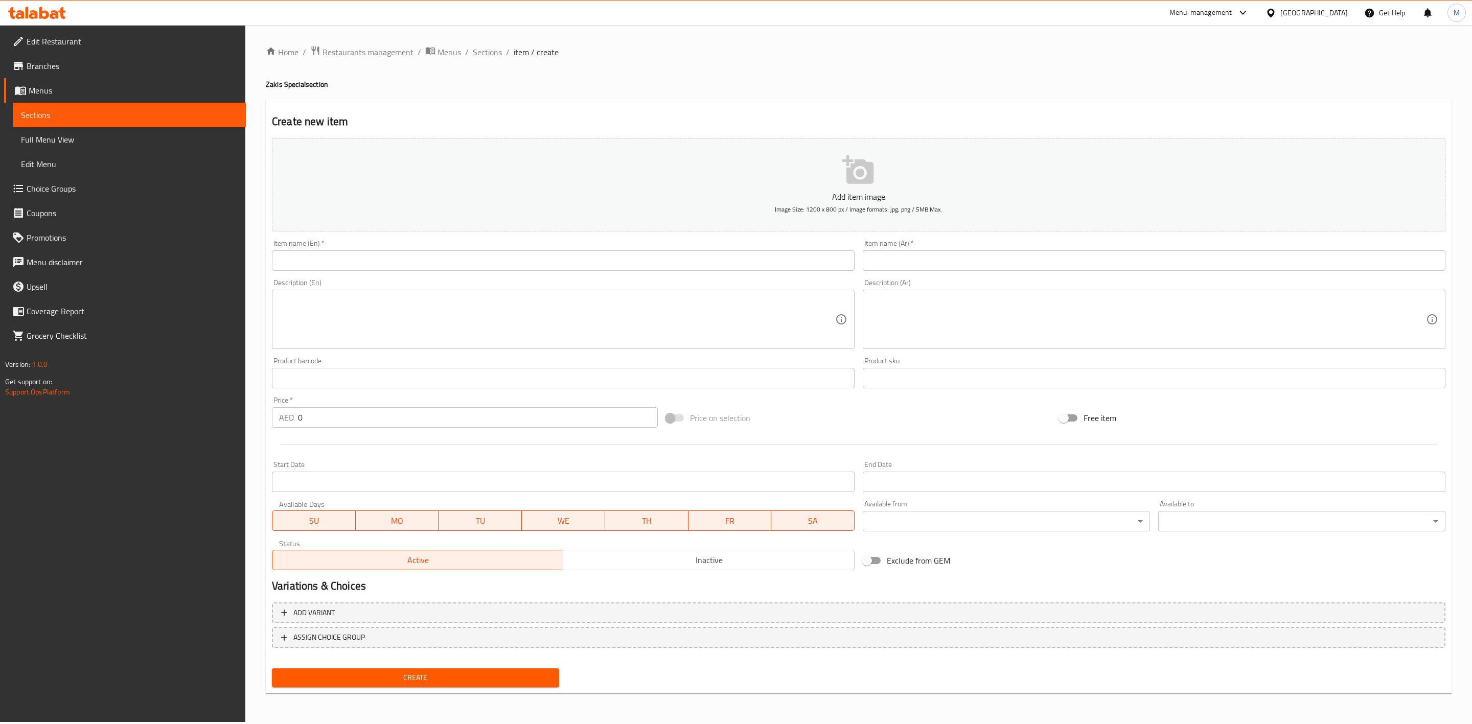
click at [527, 258] on input "text" at bounding box center [563, 261] width 583 height 20
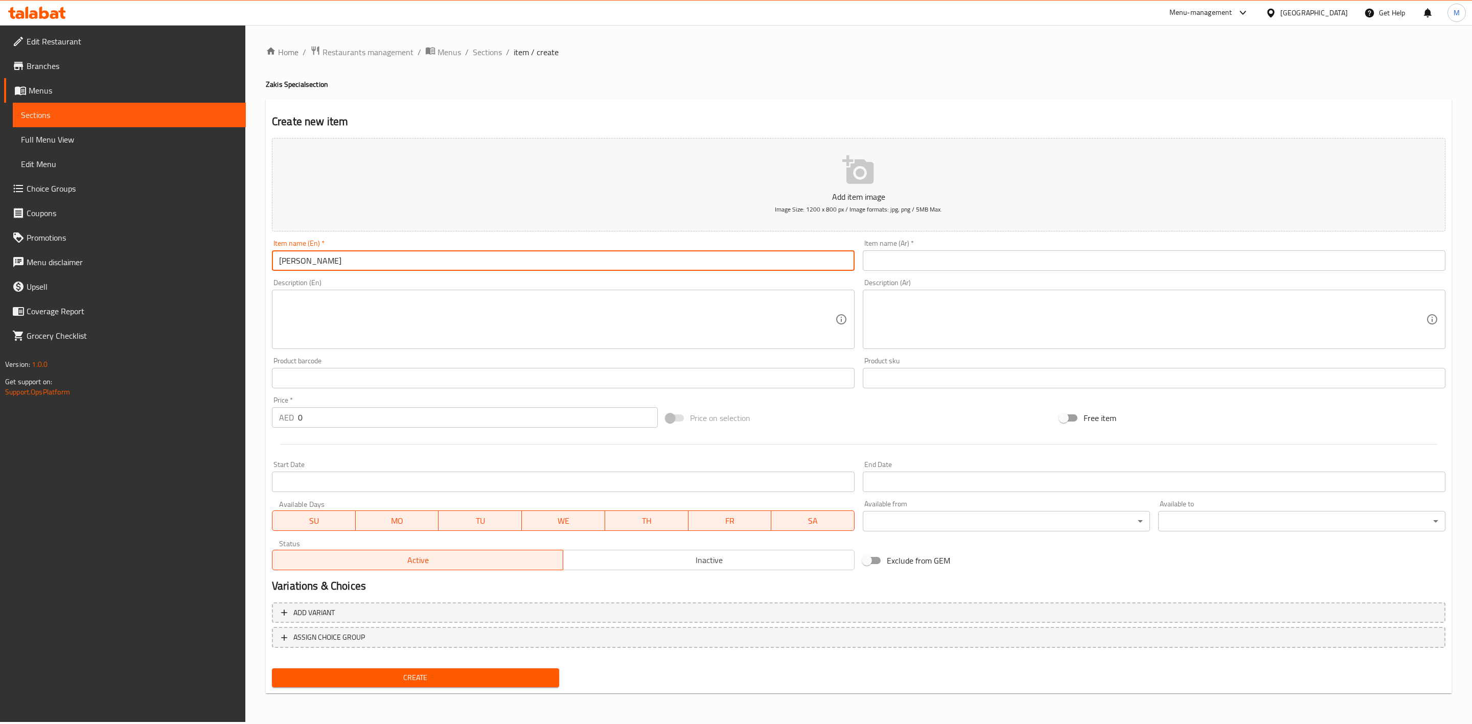
type input "Zakis Kuku"
click at [974, 280] on div "Description (Ar) Description (Ar)" at bounding box center [1154, 314] width 583 height 70
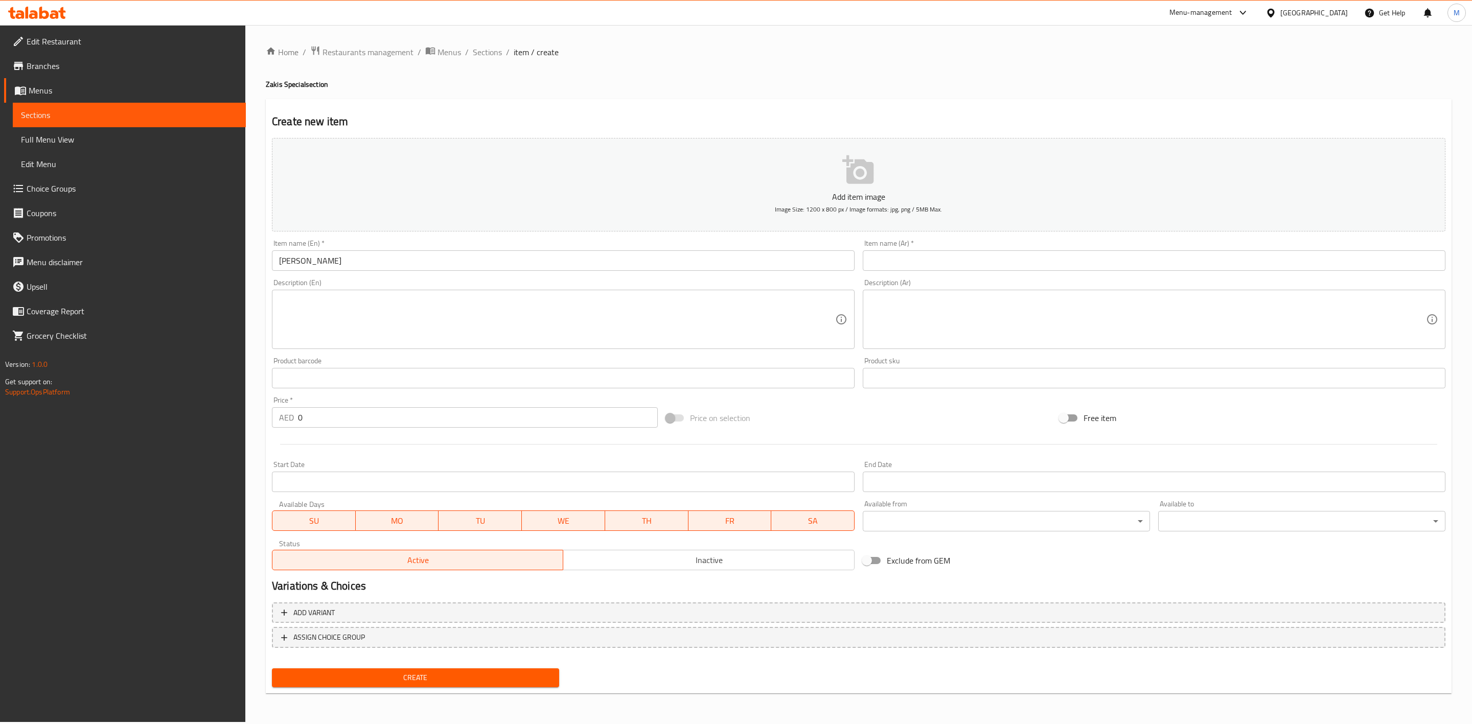
click at [974, 262] on input "text" at bounding box center [1154, 261] width 583 height 20
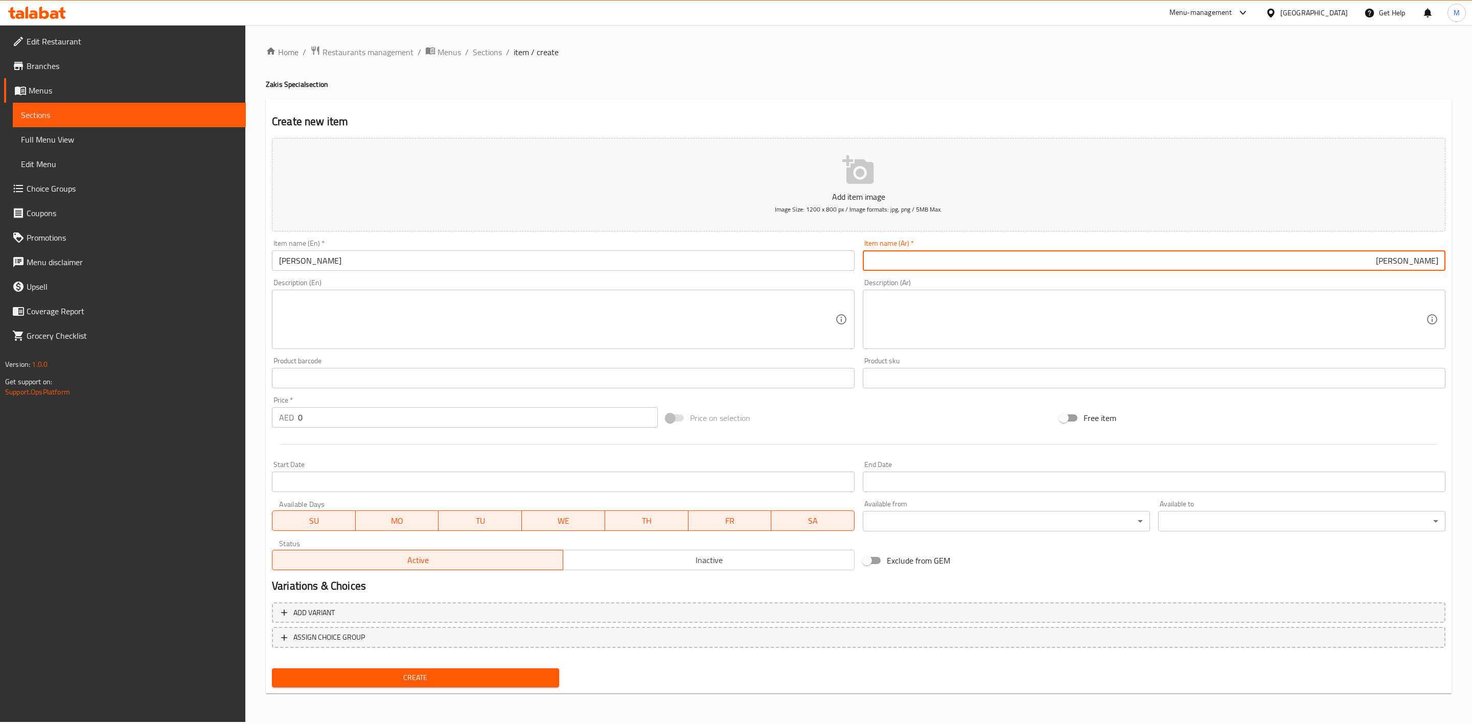
type input "زاكيز كوكو"
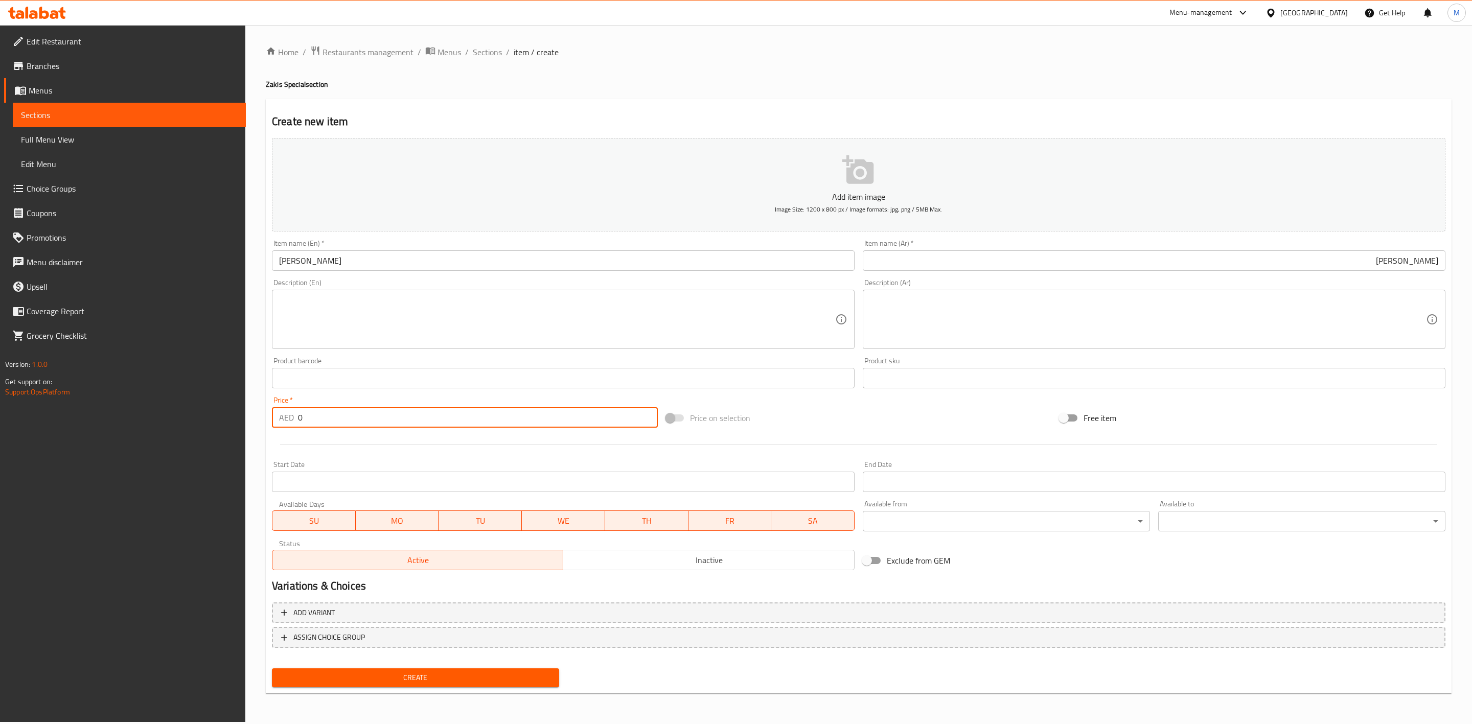
drag, startPoint x: 323, startPoint y: 422, endPoint x: 290, endPoint y: 425, distance: 32.8
click at [290, 427] on div "AED 0 Price *" at bounding box center [465, 417] width 386 height 20
type input "22.95"
click at [344, 439] on div at bounding box center [859, 444] width 1182 height 25
click at [379, 681] on span "Create" at bounding box center [415, 678] width 271 height 13
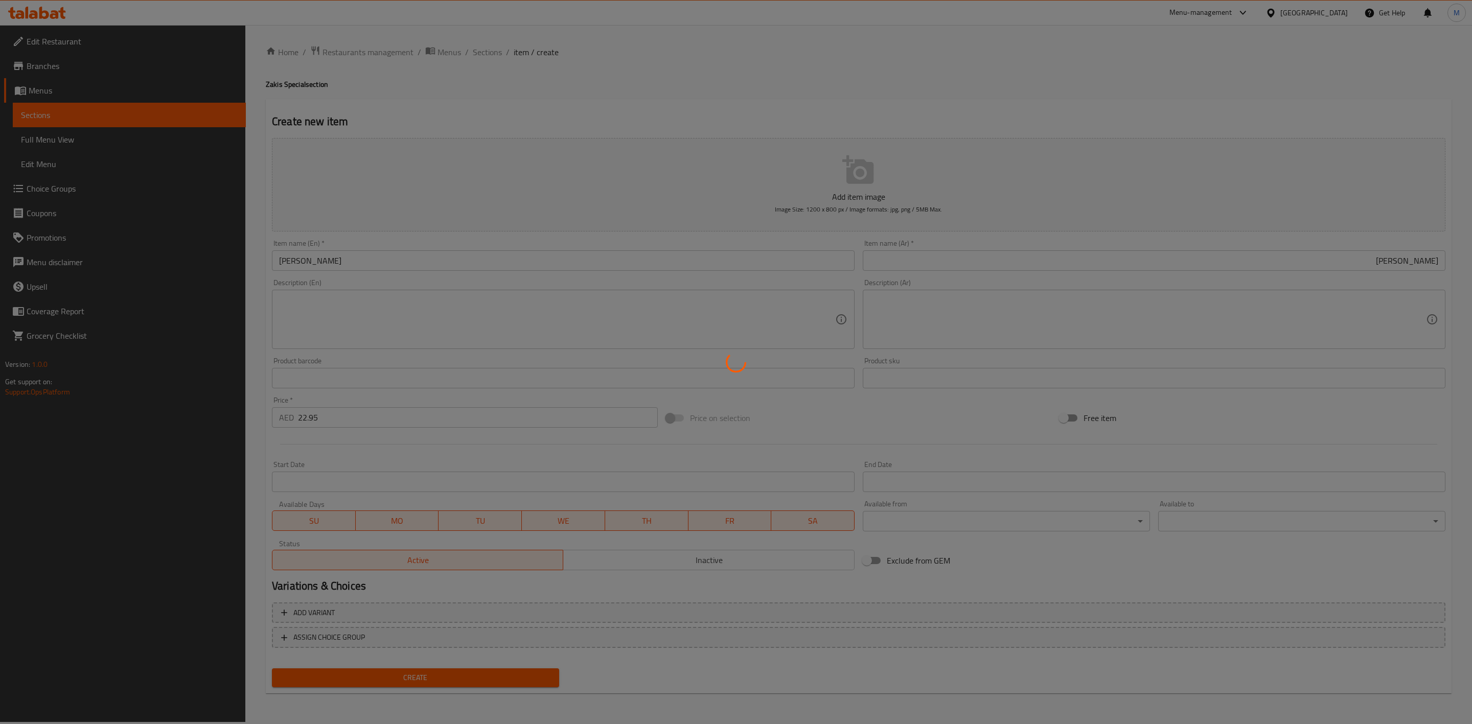
type input "0"
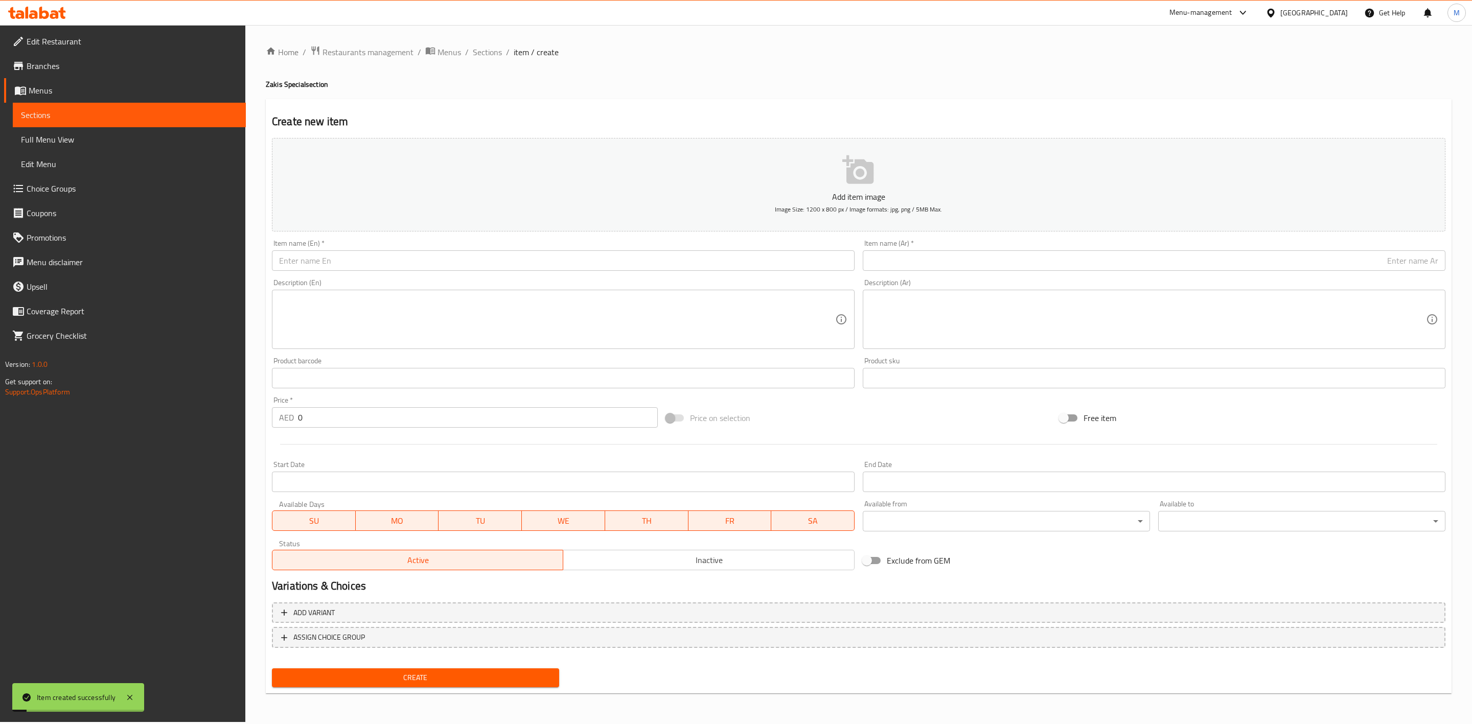
click at [405, 254] on input "text" at bounding box center [563, 261] width 583 height 20
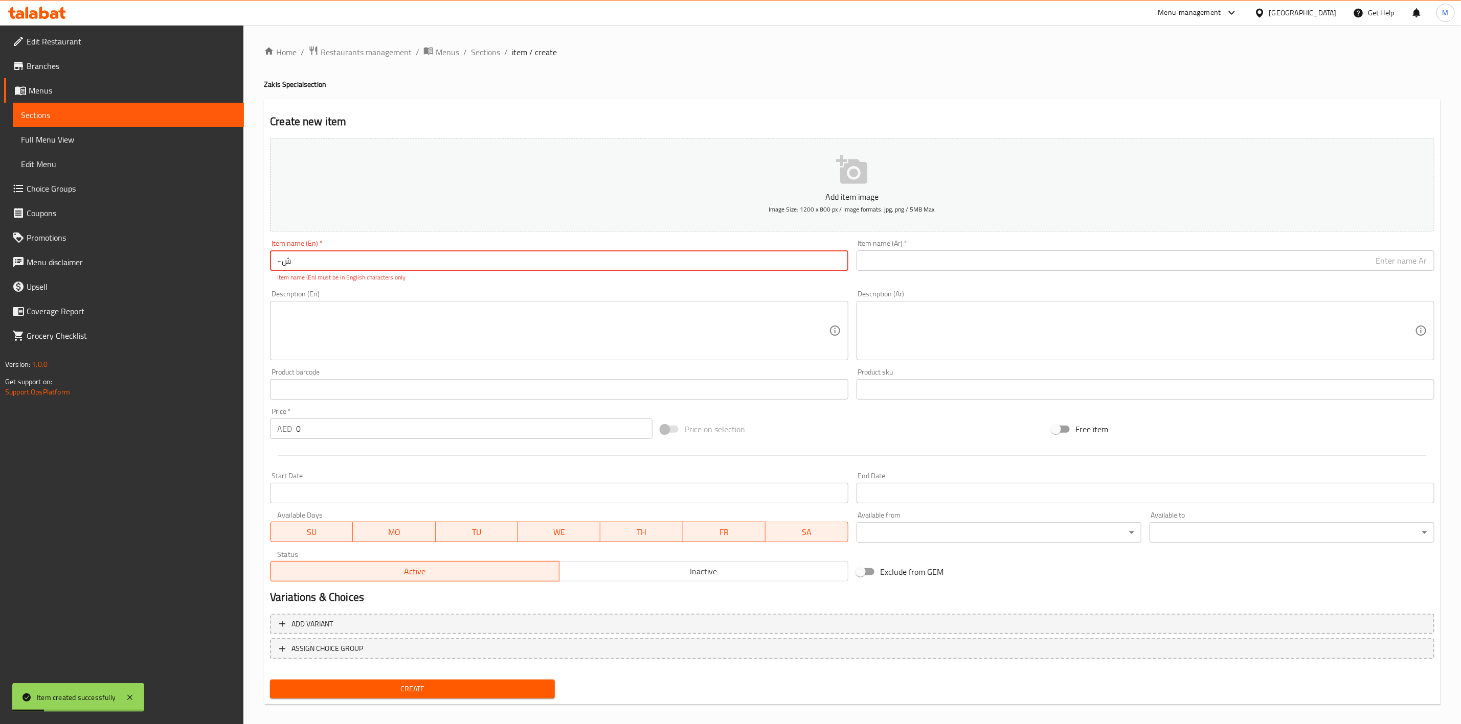
type input "~"
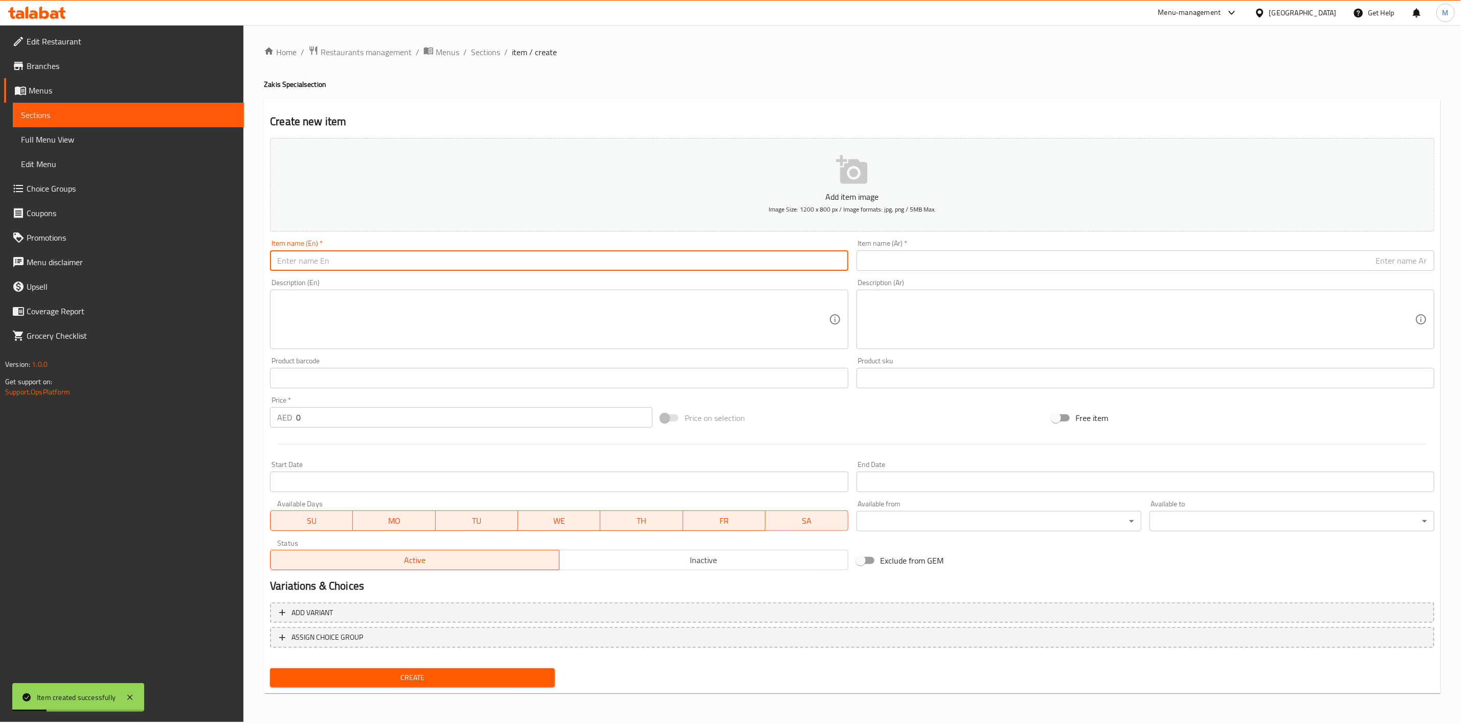
type input "~"
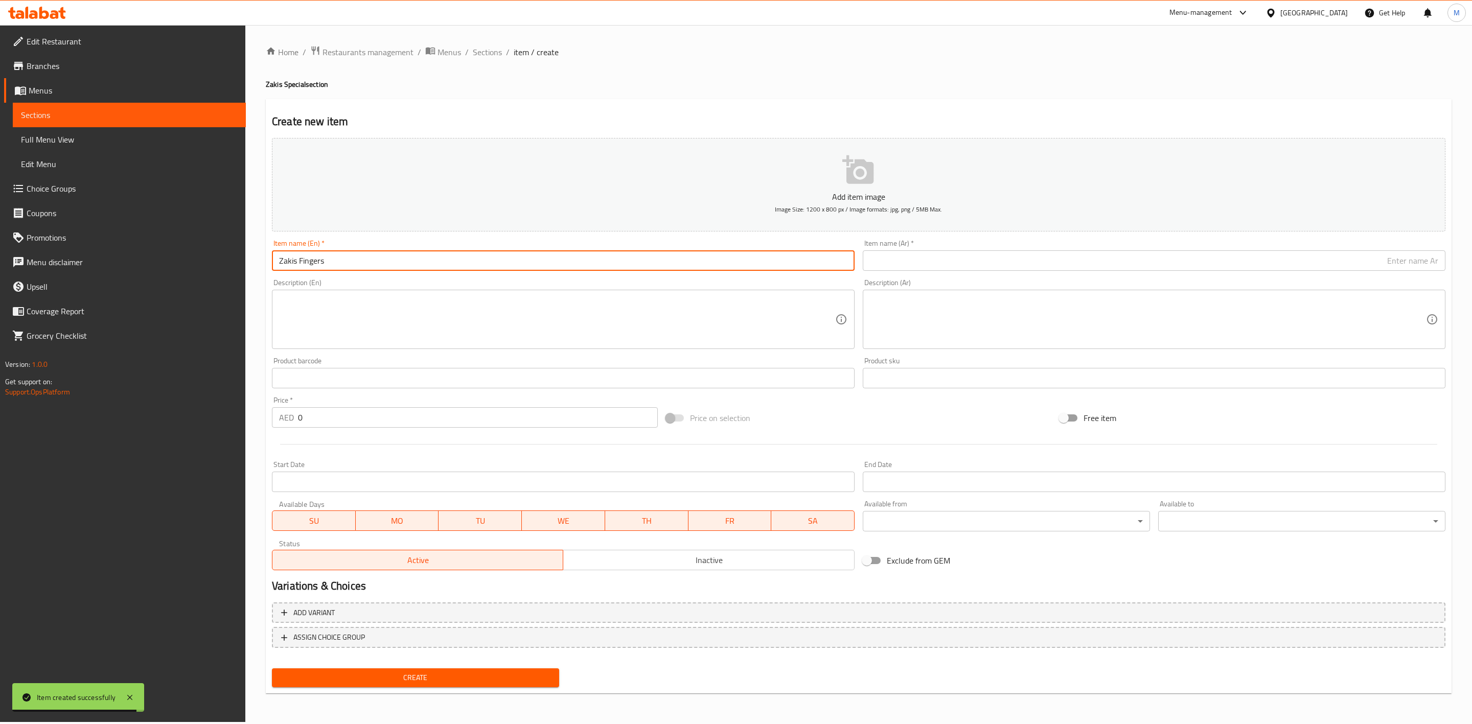
type input "Zakis Fingers"
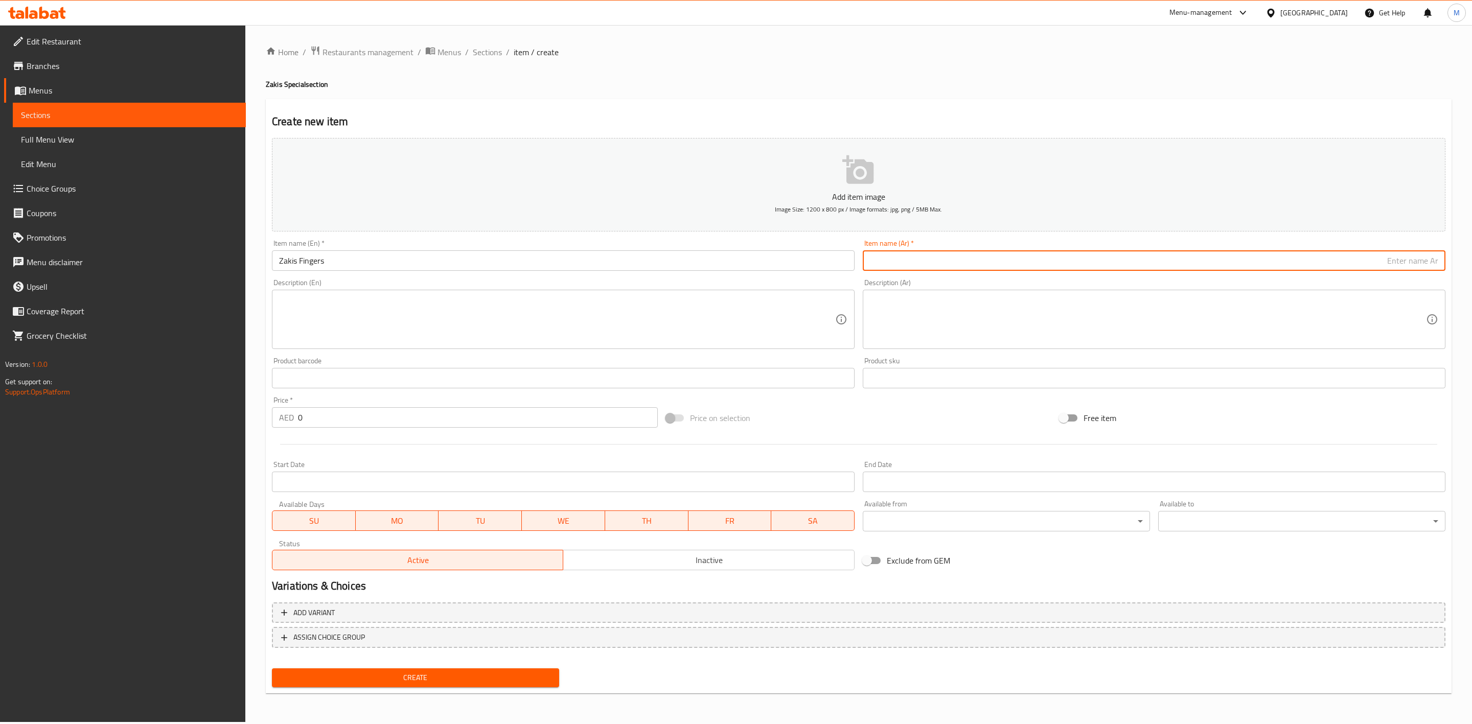
click at [965, 259] on input "text" at bounding box center [1154, 261] width 583 height 20
type input "زاكيز فينجرز"
drag, startPoint x: 319, startPoint y: 410, endPoint x: 281, endPoint y: 415, distance: 38.6
click at [281, 415] on div "AED 0 Price *" at bounding box center [465, 417] width 386 height 20
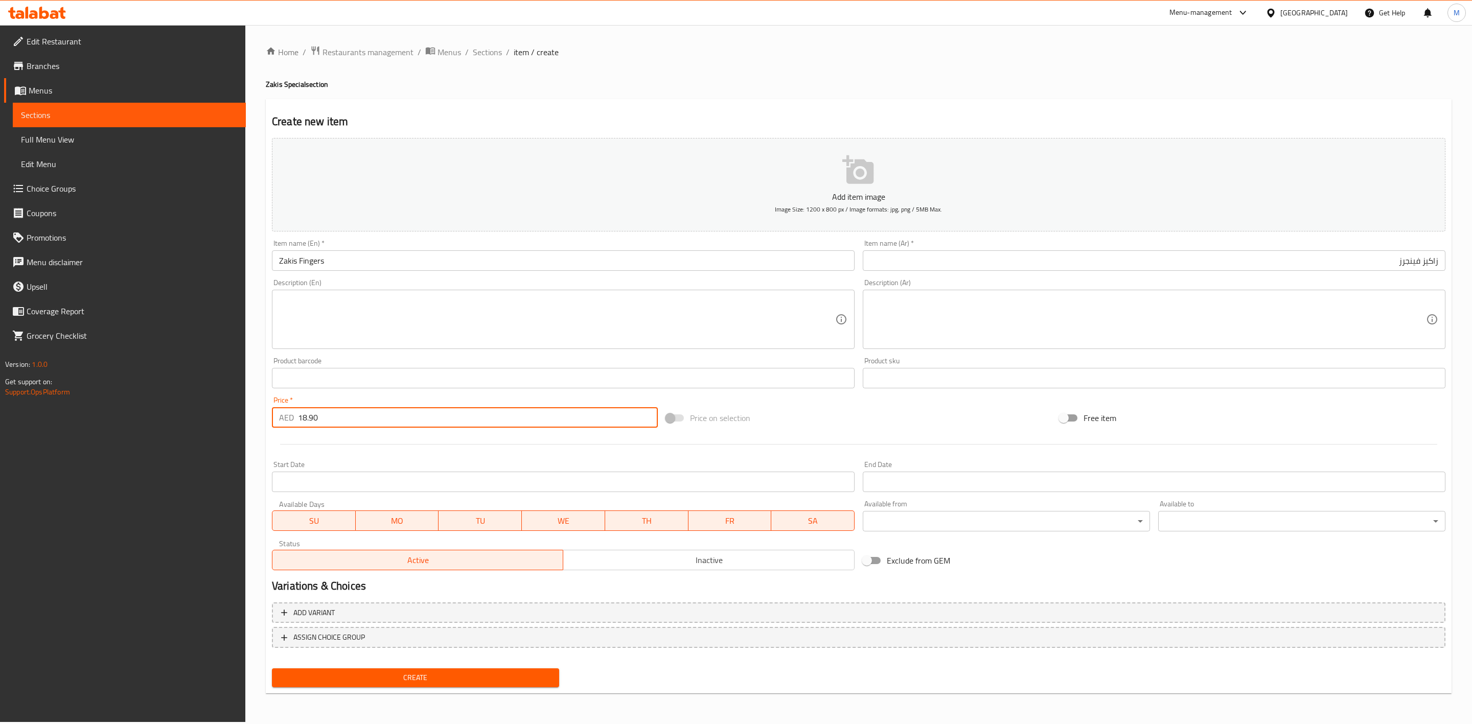
type input "18.90"
click at [371, 454] on div at bounding box center [859, 444] width 1182 height 25
click at [363, 665] on div "Create" at bounding box center [415, 678] width 295 height 27
drag, startPoint x: 365, startPoint y: 667, endPoint x: 373, endPoint y: 672, distance: 9.4
click at [368, 668] on div "Create" at bounding box center [415, 678] width 295 height 27
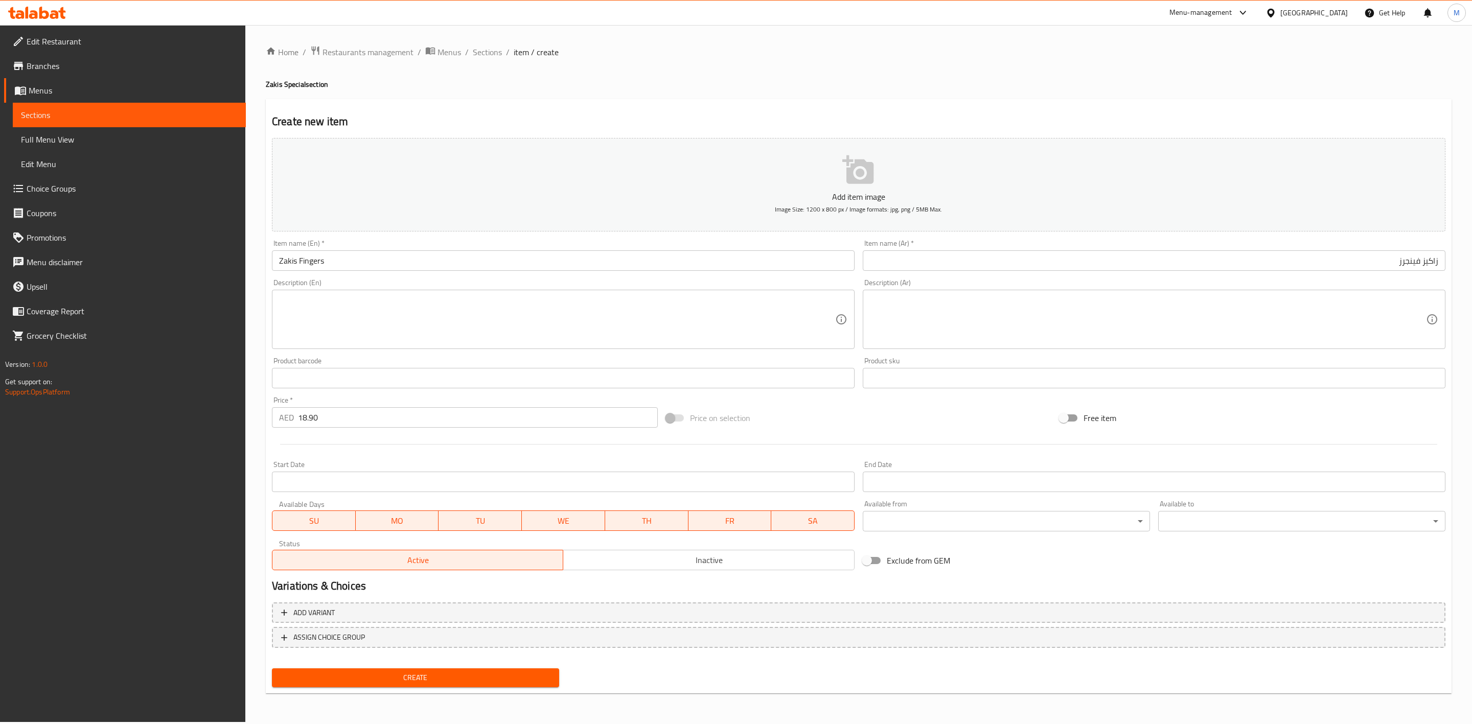
click at [374, 674] on span "Create" at bounding box center [415, 678] width 271 height 13
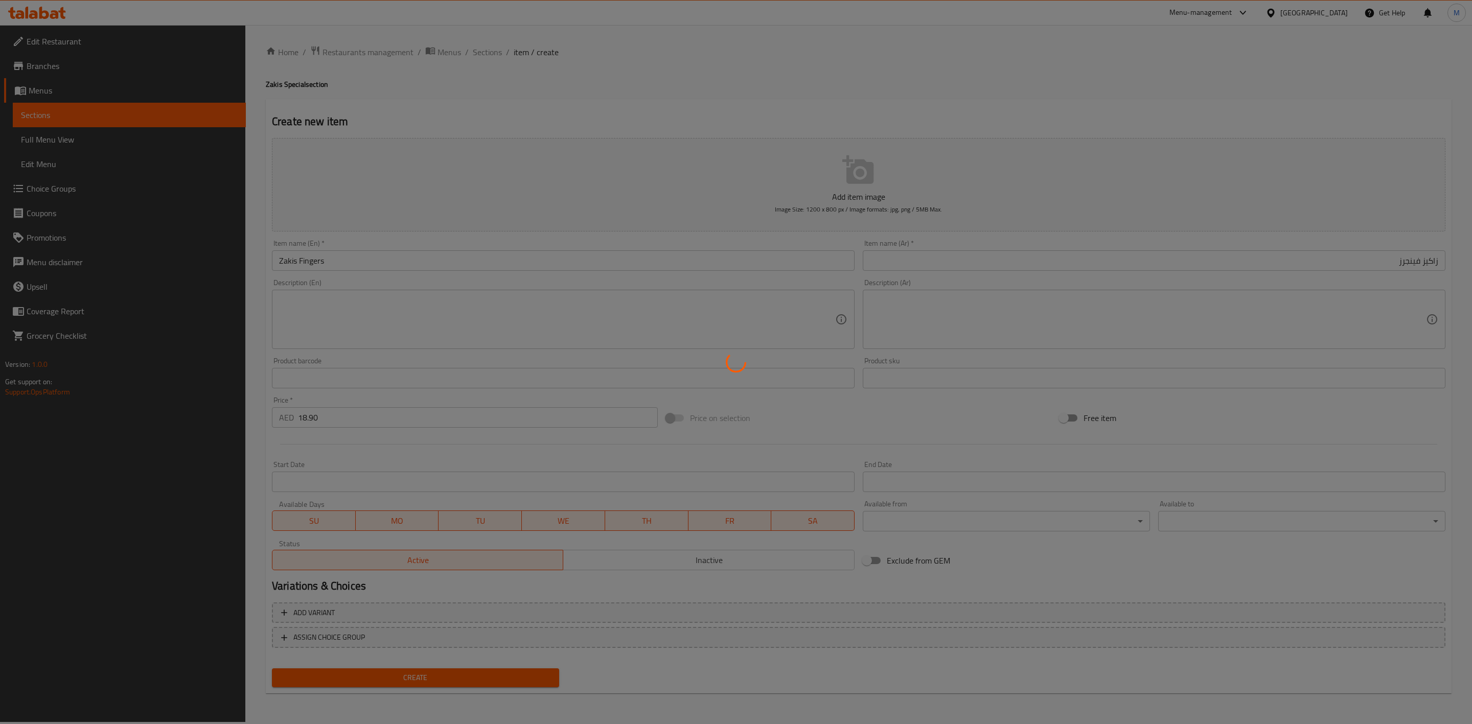
type input "0"
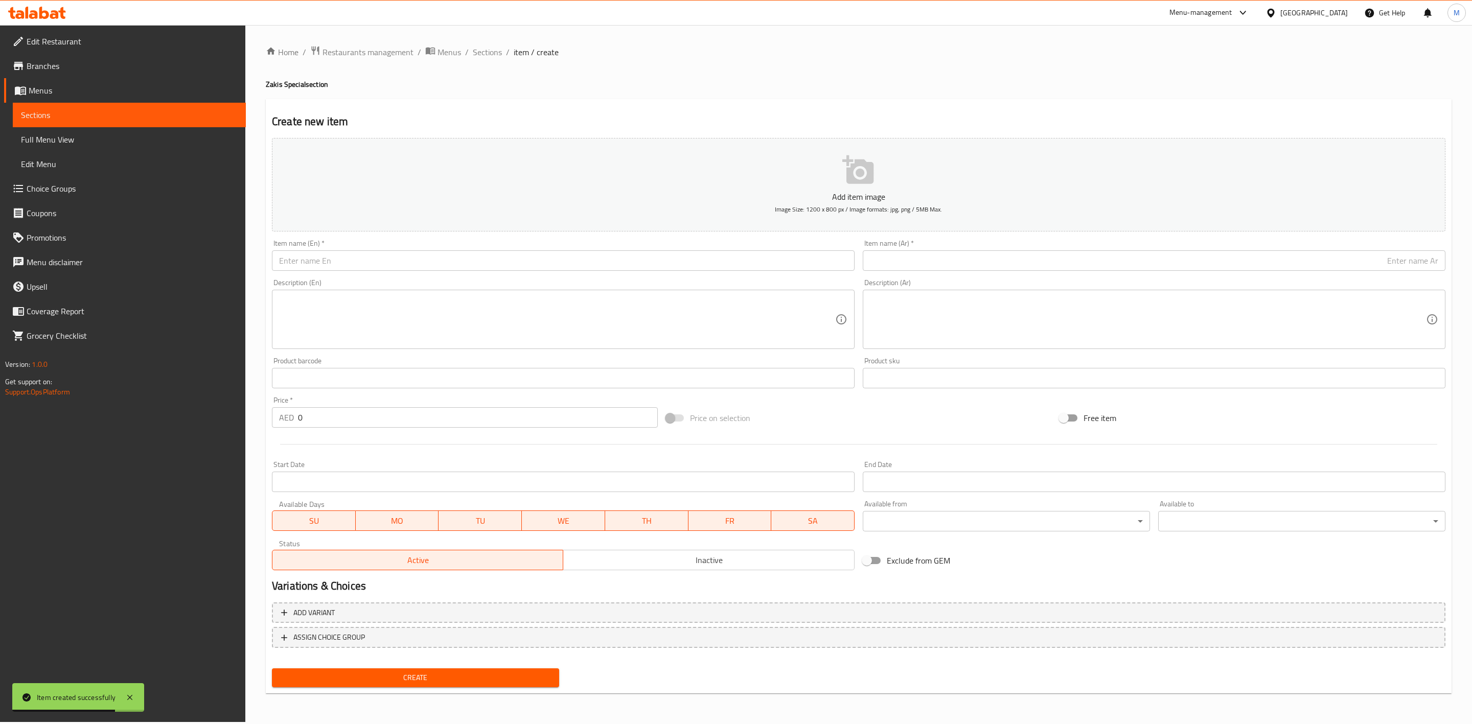
click at [490, 266] on input "text" at bounding box center [563, 261] width 583 height 20
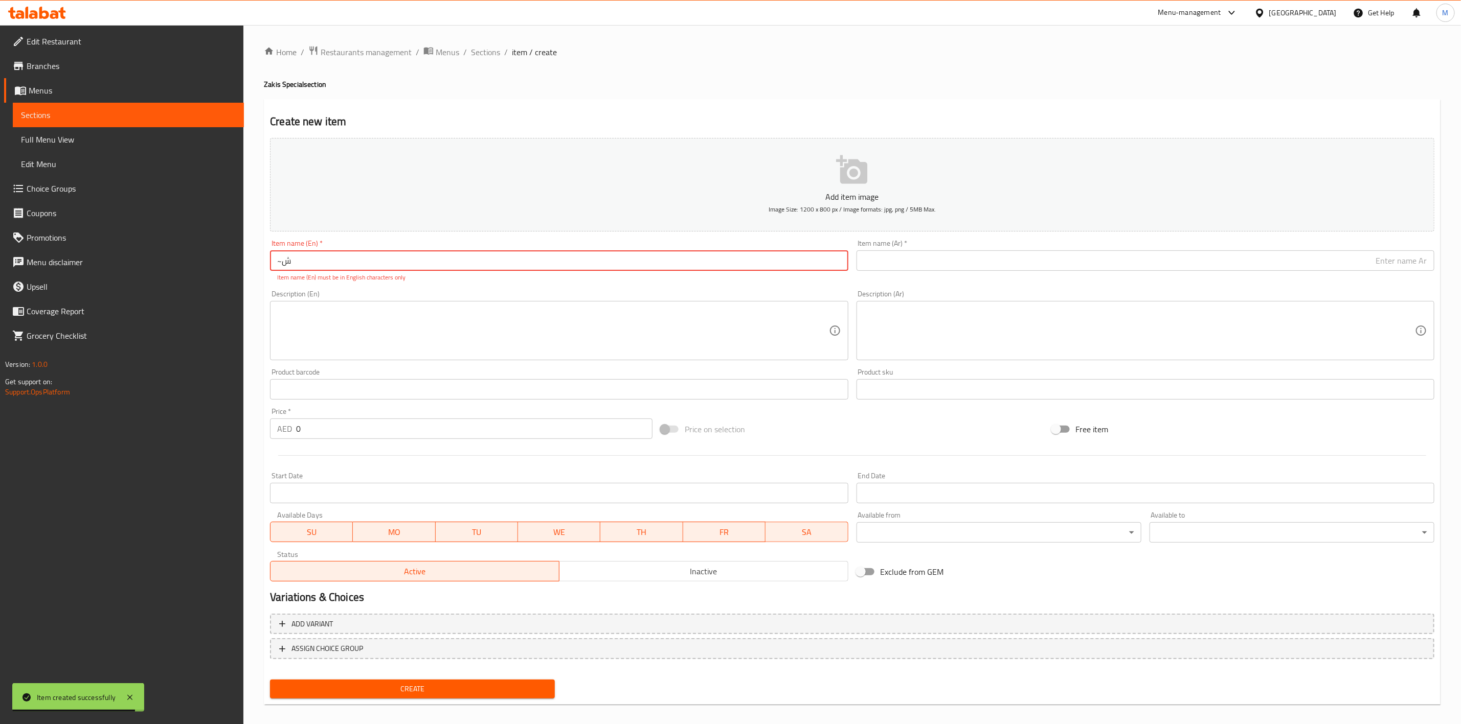
type input "~"
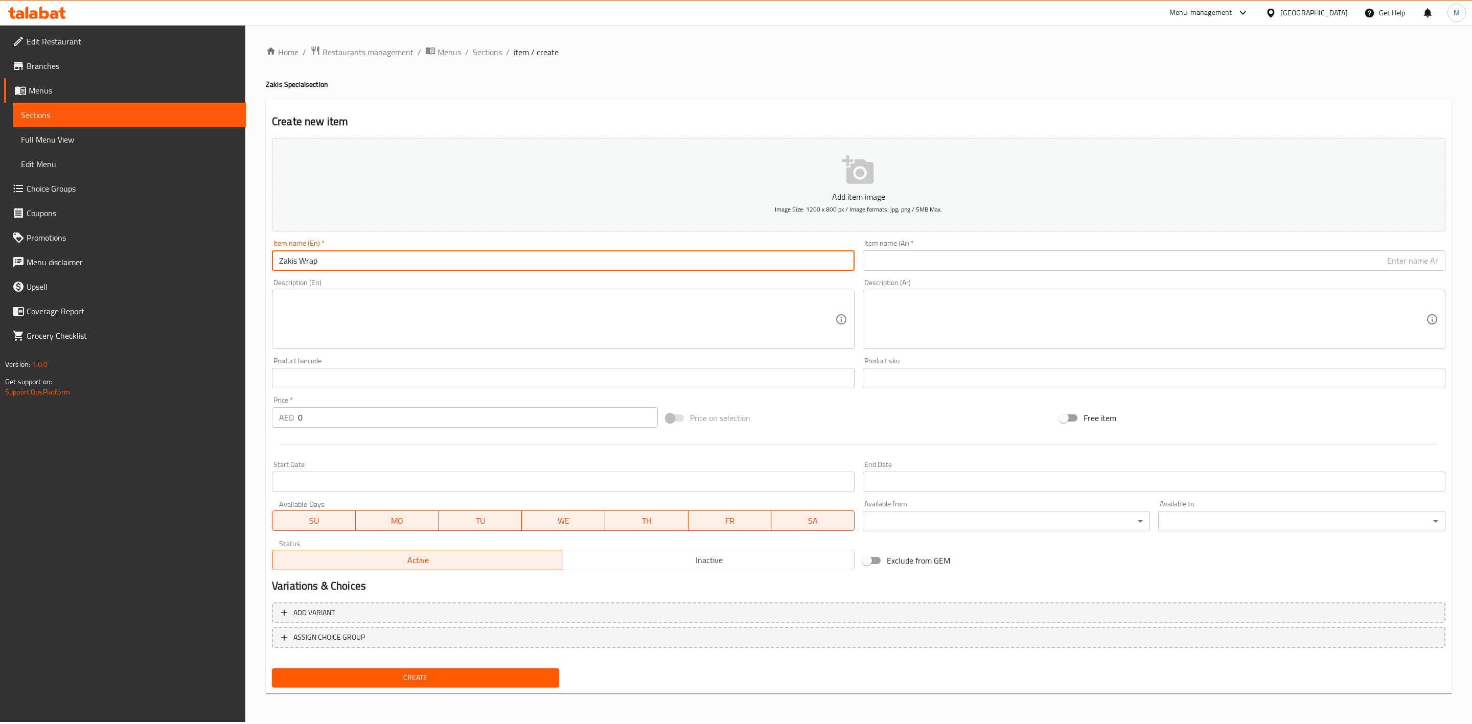
type input "Zakis Wrap"
click at [960, 261] on input "text" at bounding box center [1154, 261] width 583 height 20
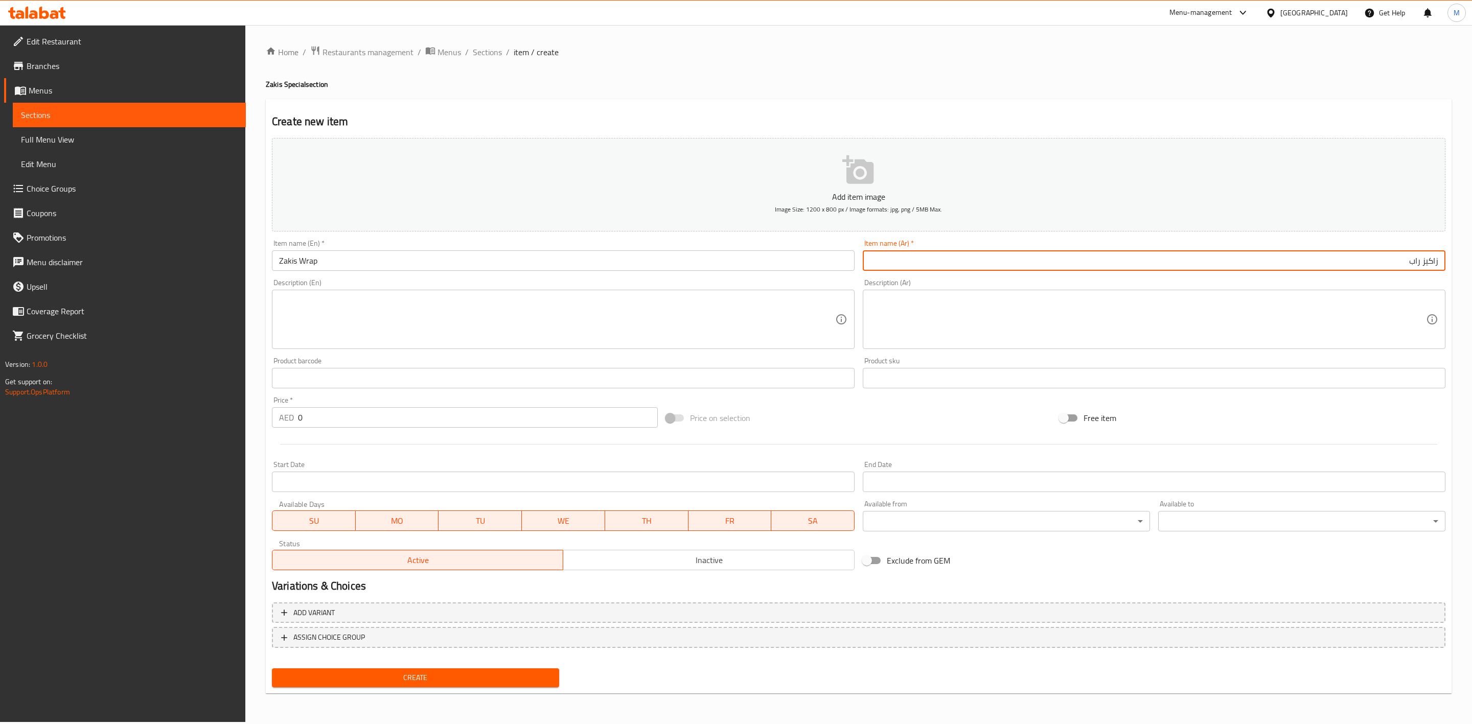
type input "زاكيز راب"
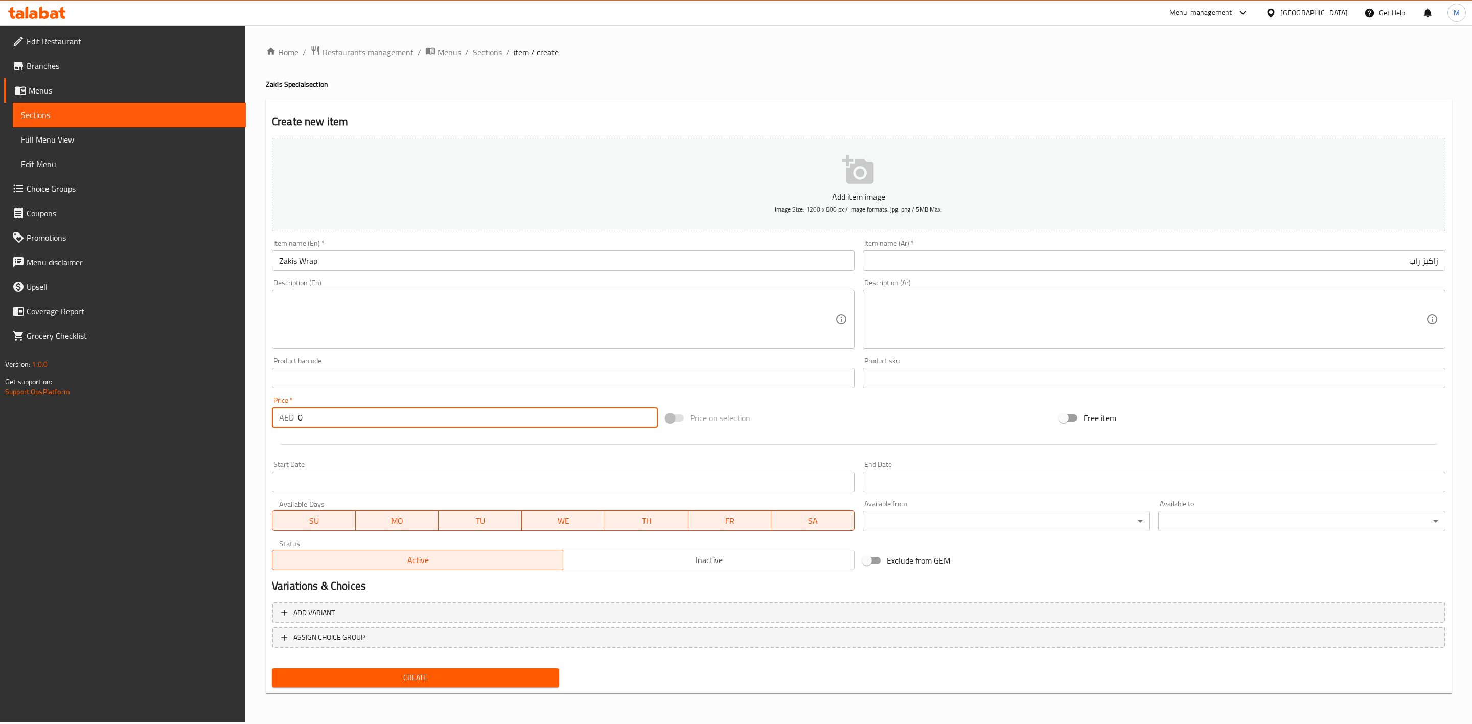
drag, startPoint x: 300, startPoint y: 417, endPoint x: 241, endPoint y: 404, distance: 59.8
click at [244, 405] on div "Edit Restaurant Branches Menus Sections Full Menu View Edit Menu Choice Groups …" at bounding box center [736, 373] width 1472 height 697
paste input "18.9"
type input "18.90"
click at [338, 443] on div at bounding box center [859, 444] width 1182 height 25
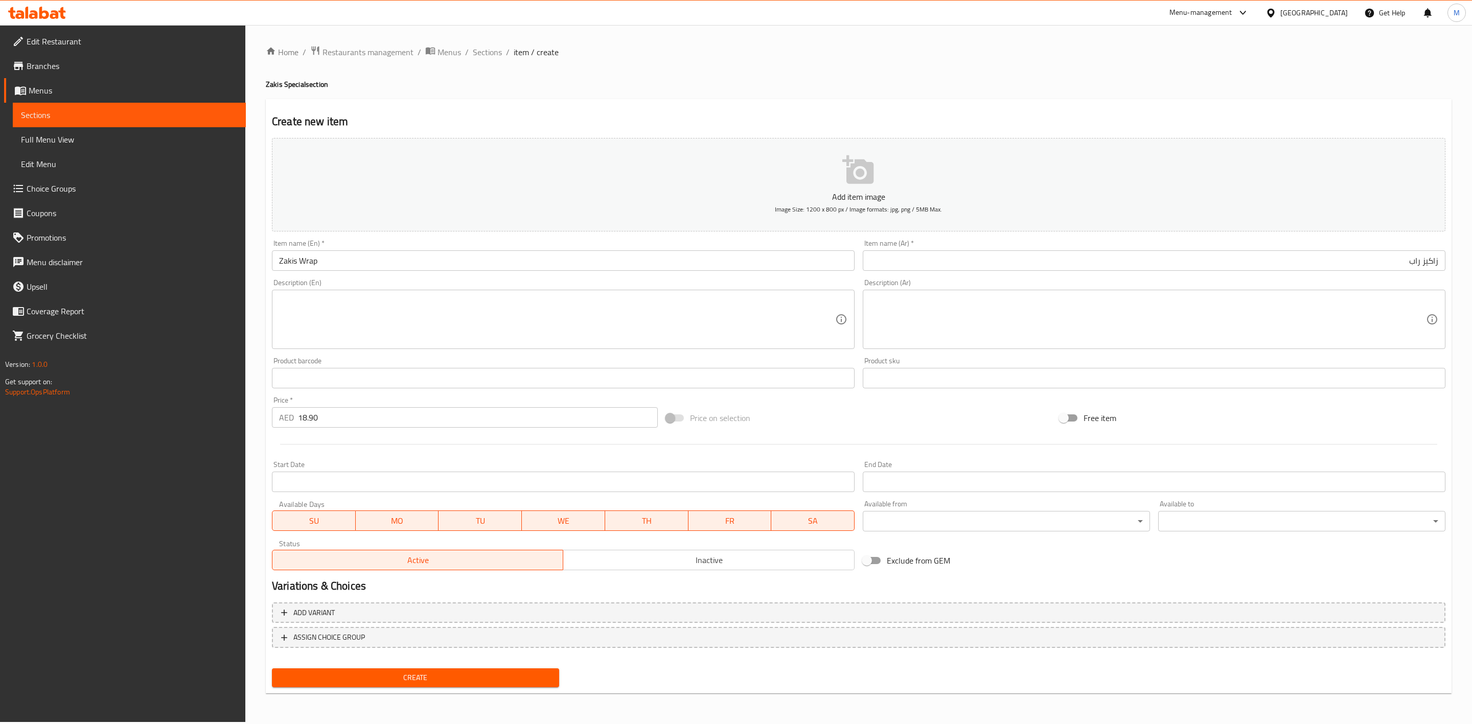
click at [528, 686] on button "Create" at bounding box center [415, 678] width 287 height 19
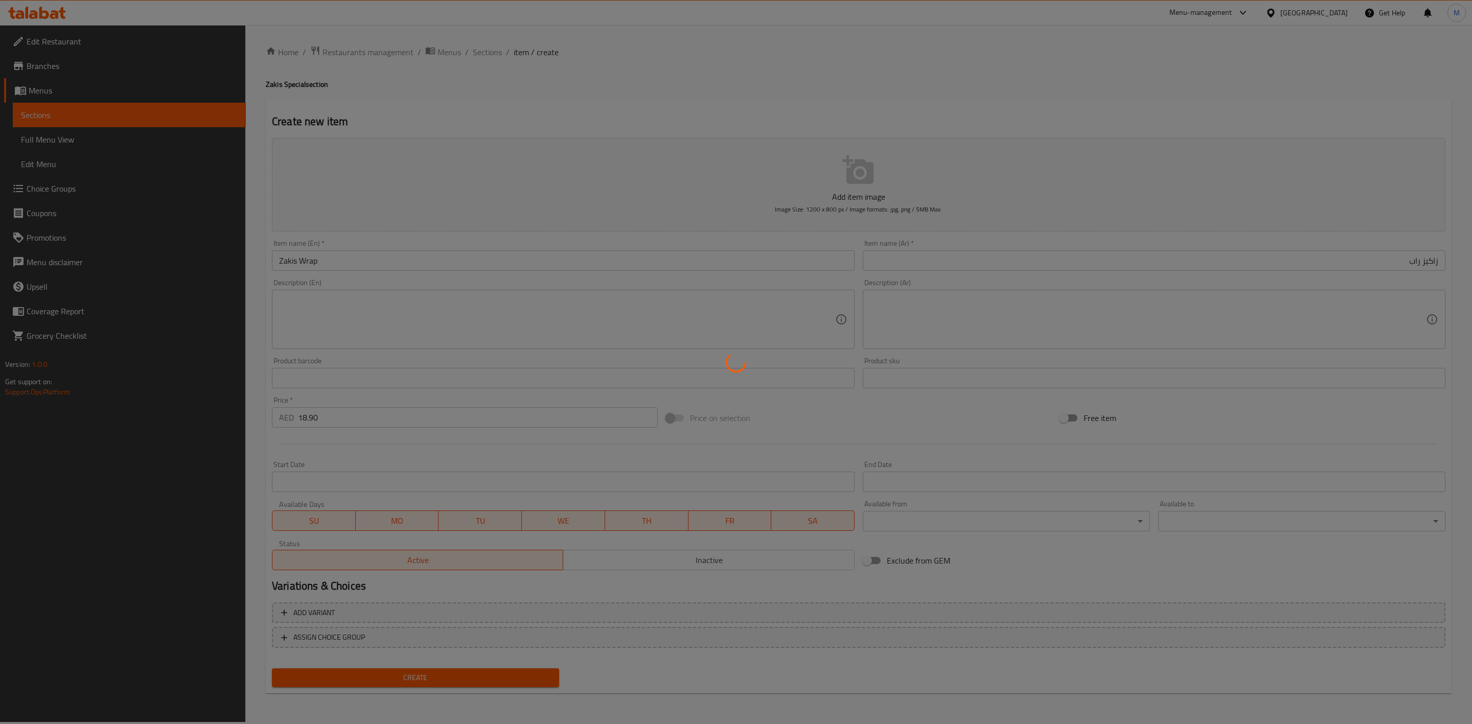
type input "0"
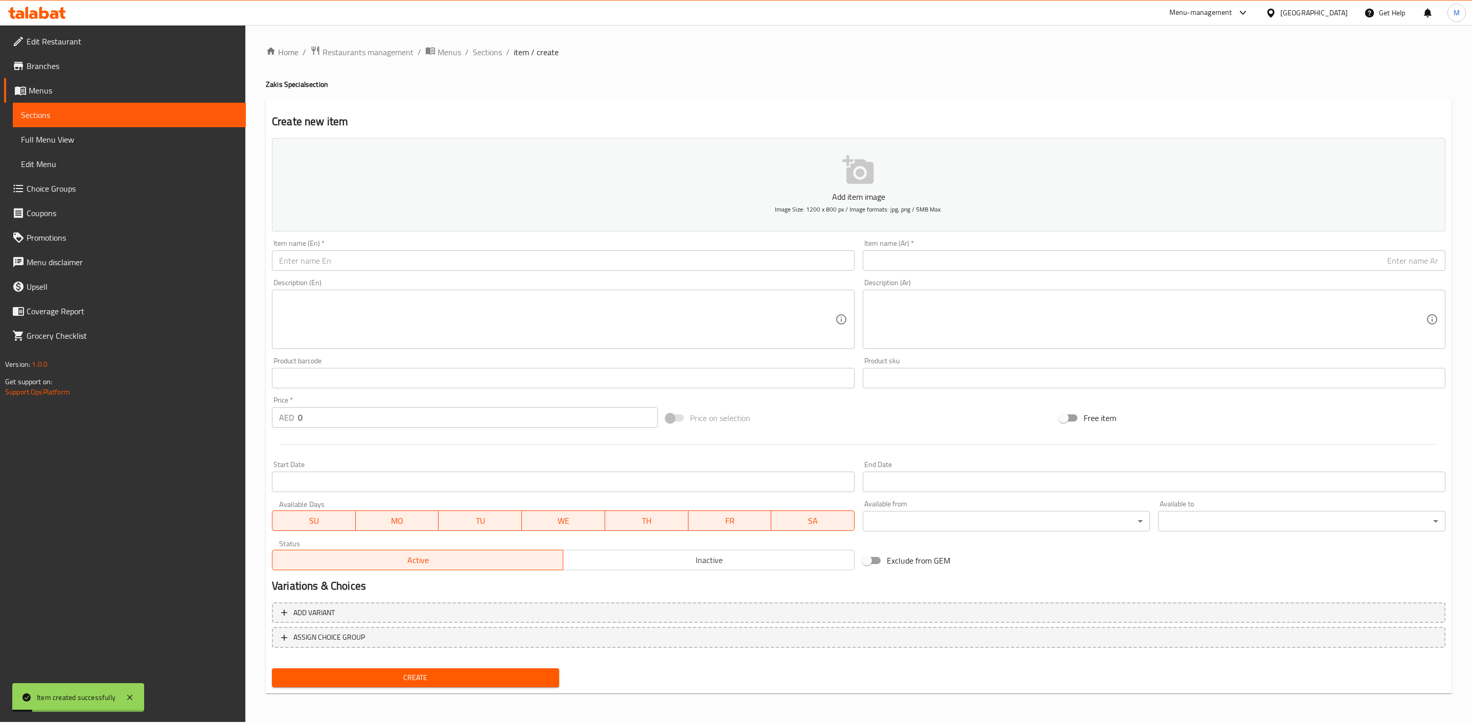
click at [390, 264] on input "text" at bounding box center [563, 261] width 583 height 20
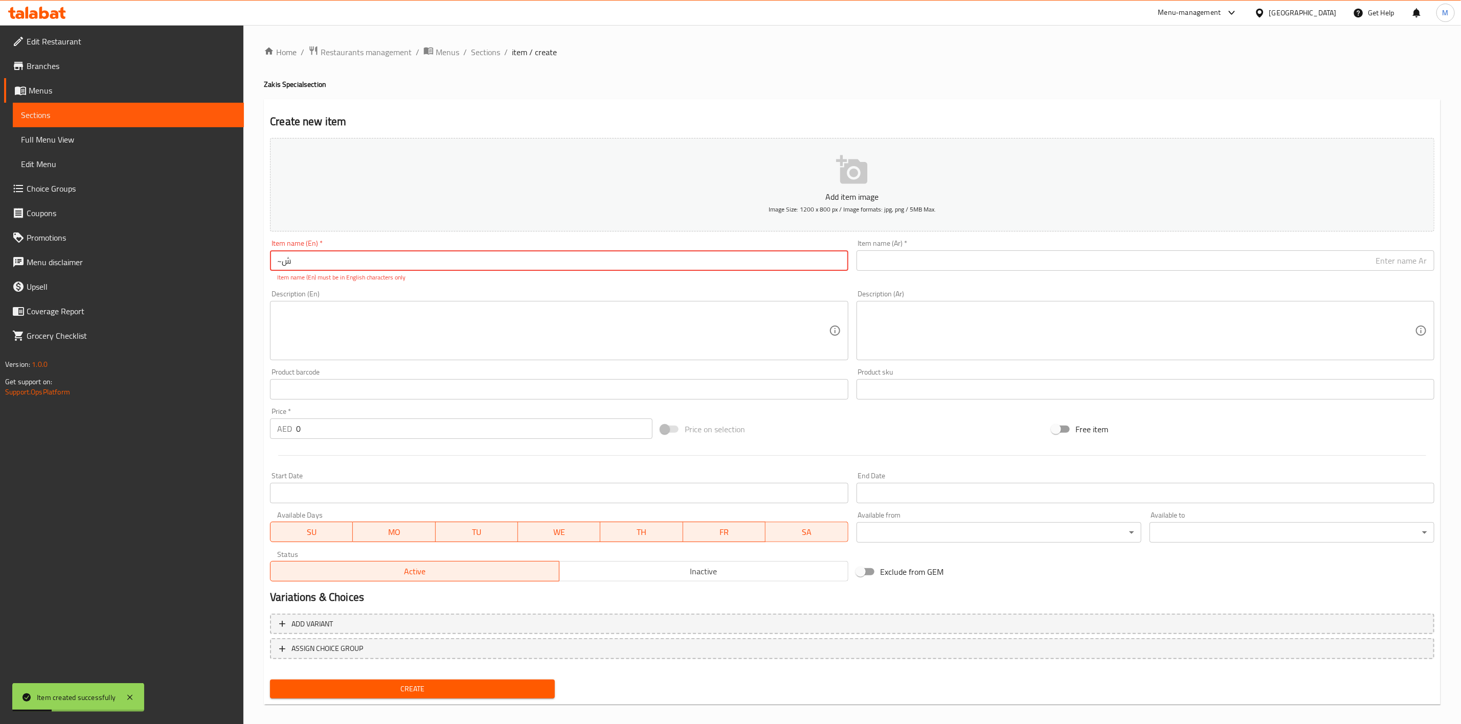
type input "~"
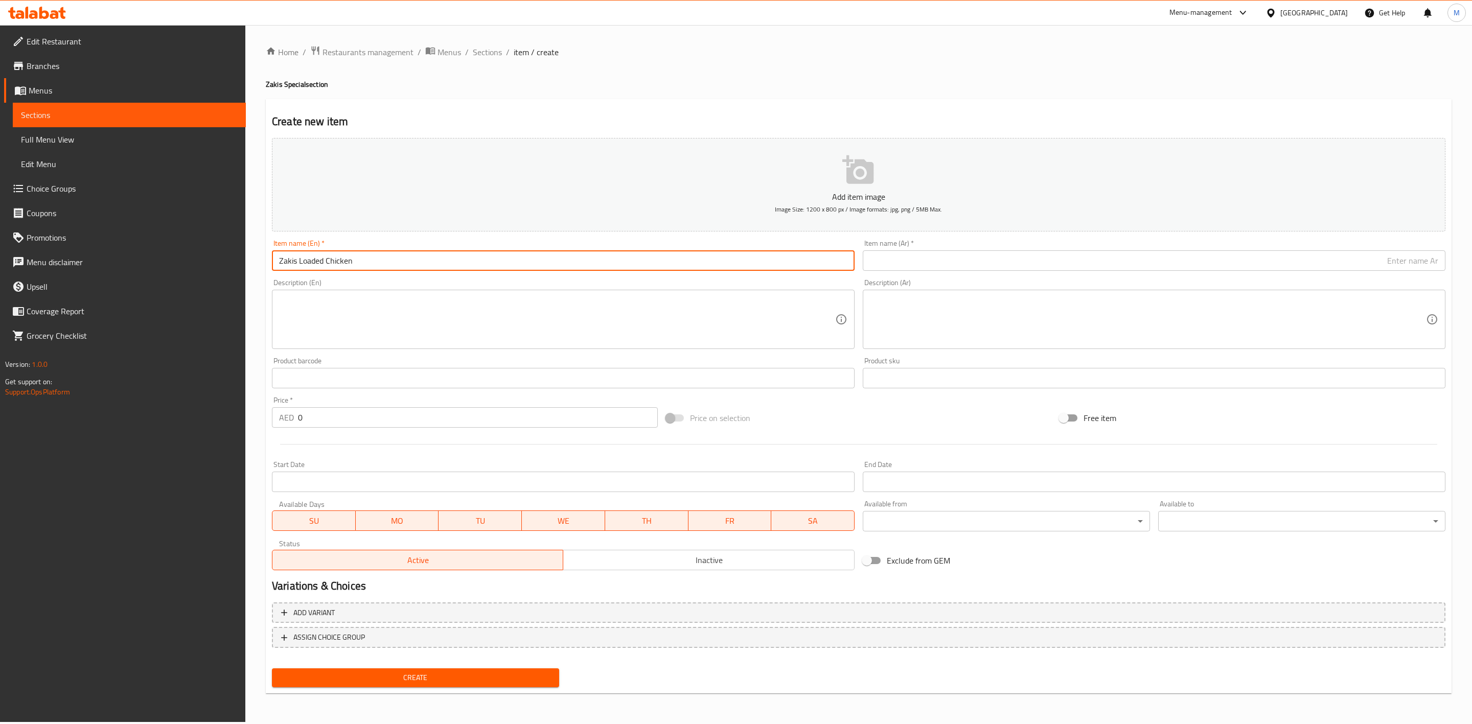
type input "Zakis Loaded Chicken"
click at [882, 261] on input "text" at bounding box center [1154, 261] width 583 height 20
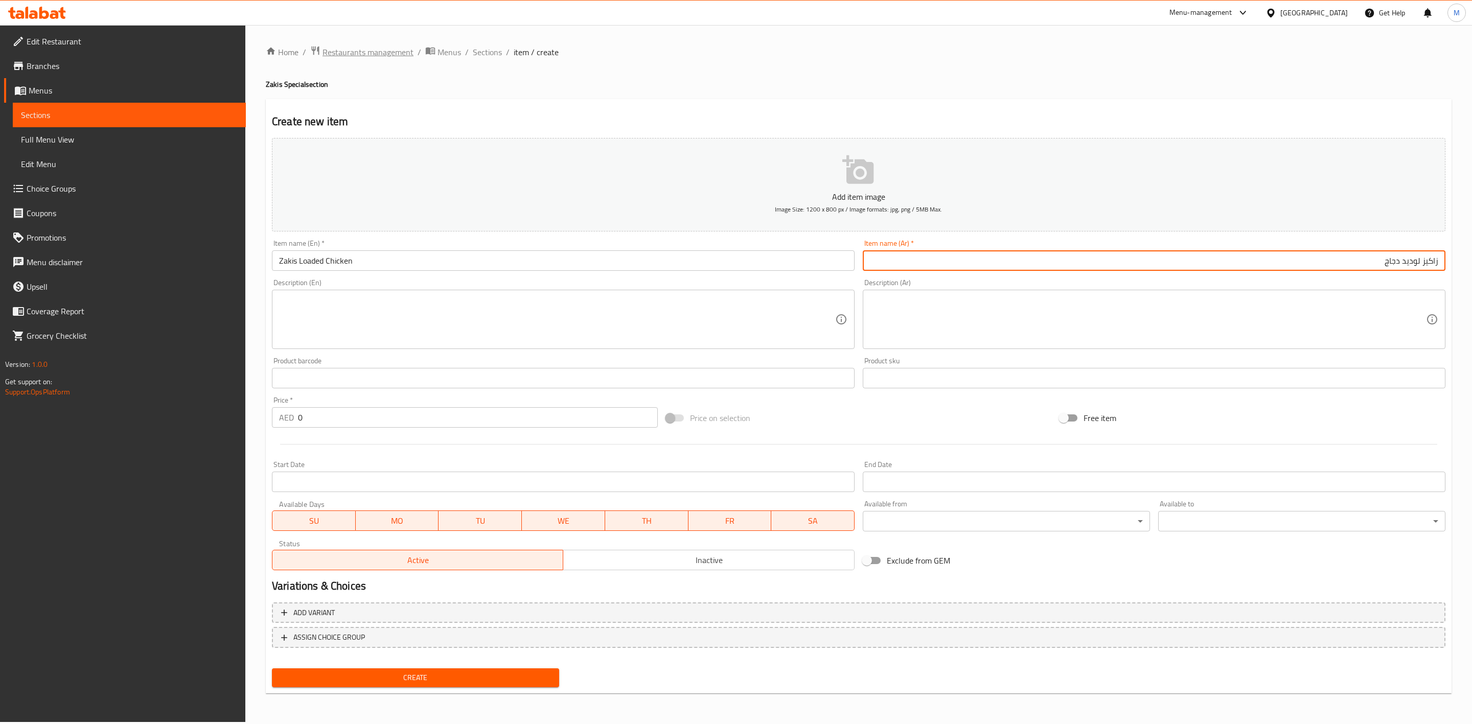
type input "زاكيز لوديد دجاج"
drag, startPoint x: 330, startPoint y: 416, endPoint x: 265, endPoint y: 420, distance: 65.1
click at [272, 420] on div "AED 0 Price *" at bounding box center [465, 417] width 386 height 20
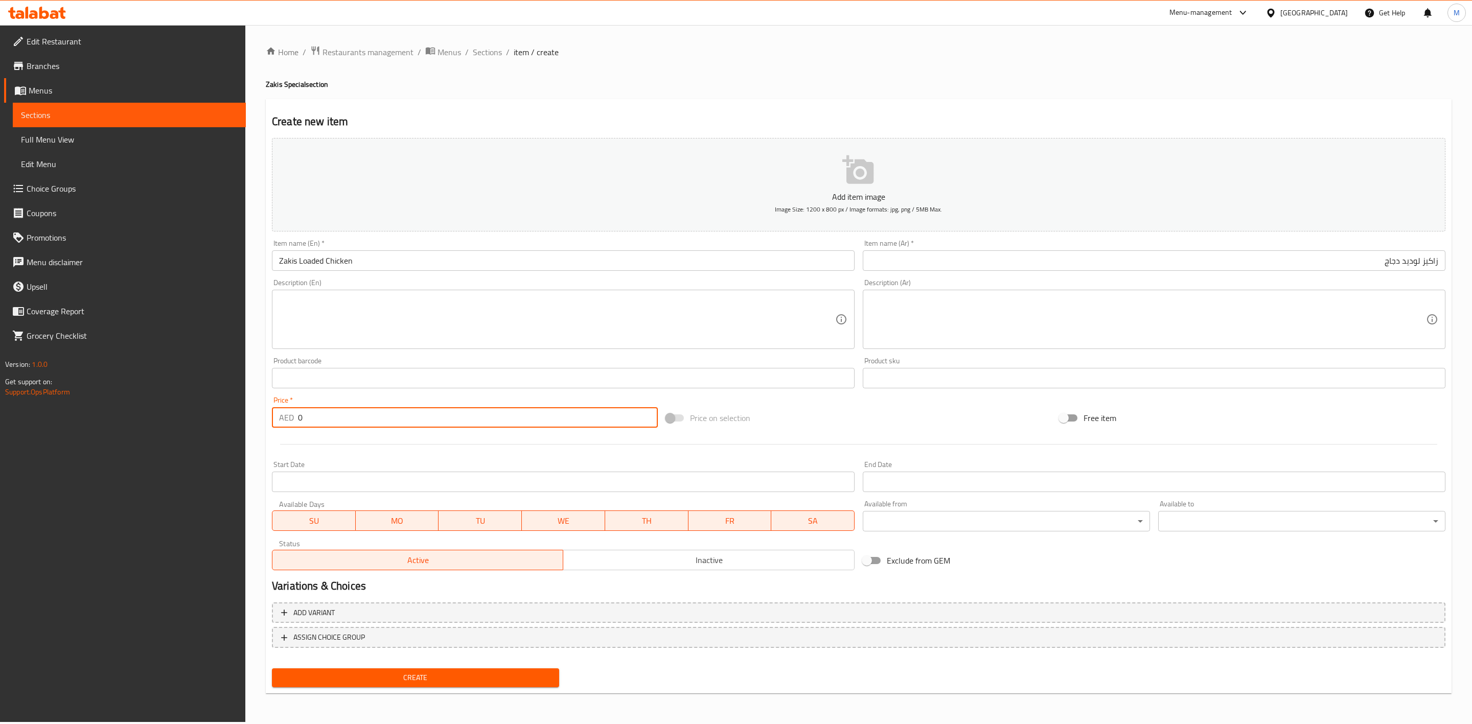
paste input "31.05"
type input "31.05"
click at [322, 441] on div at bounding box center [859, 444] width 1182 height 25
click at [477, 672] on span "Create" at bounding box center [415, 678] width 271 height 13
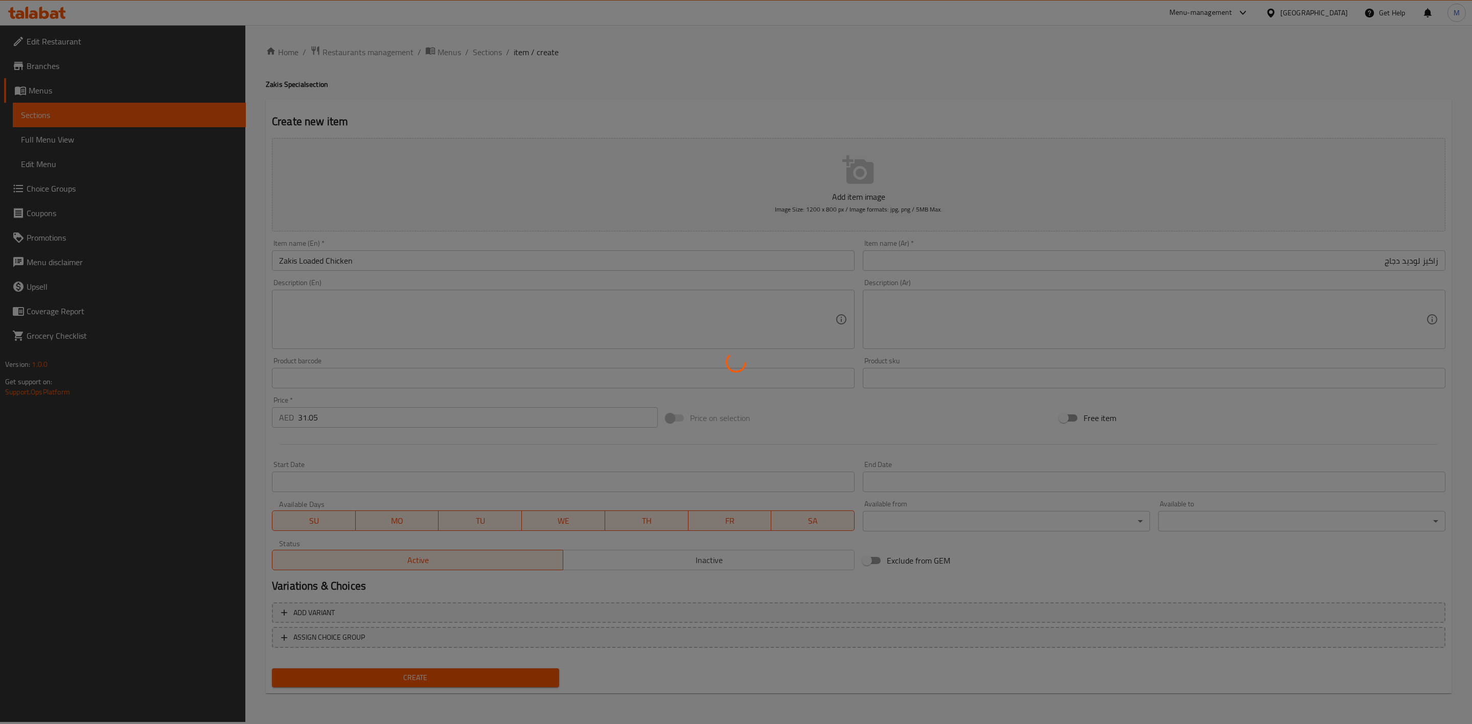
type input "0"
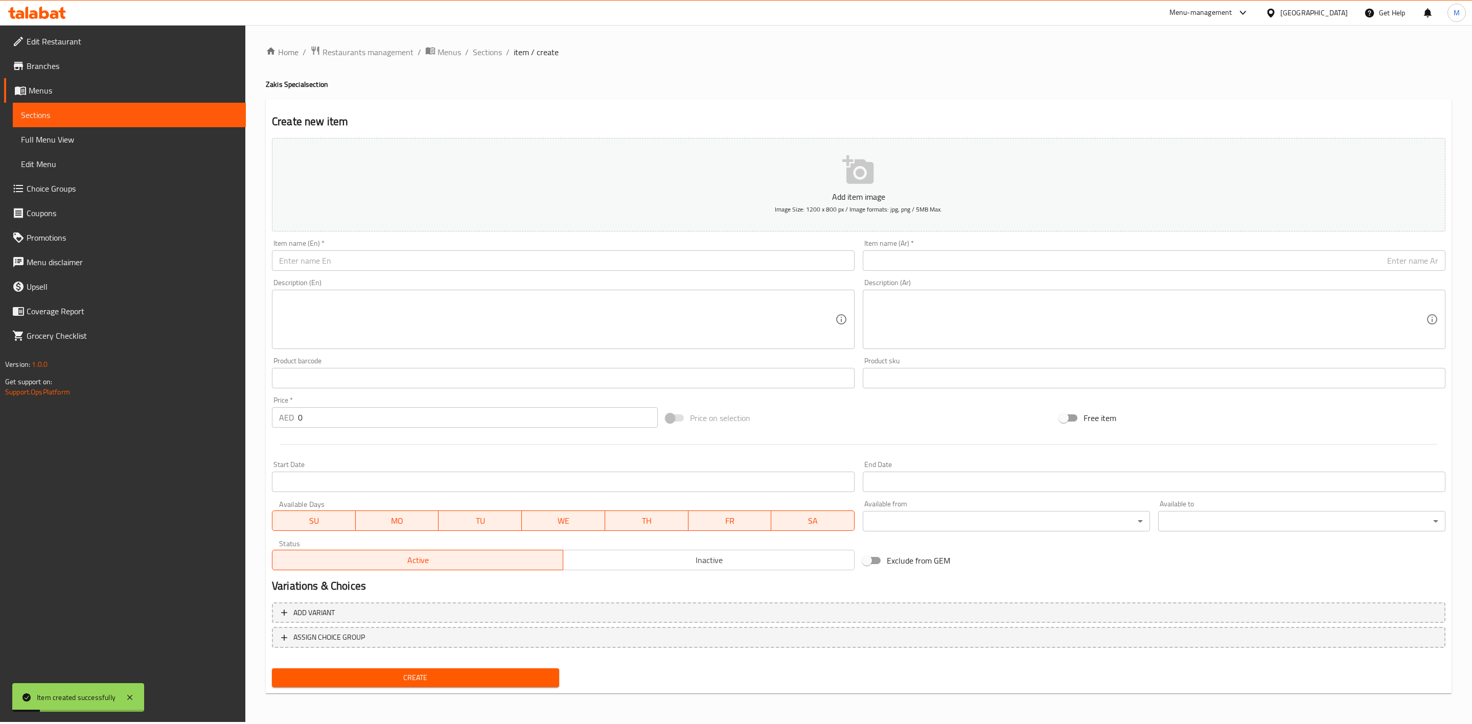
click at [445, 271] on input "text" at bounding box center [563, 261] width 583 height 20
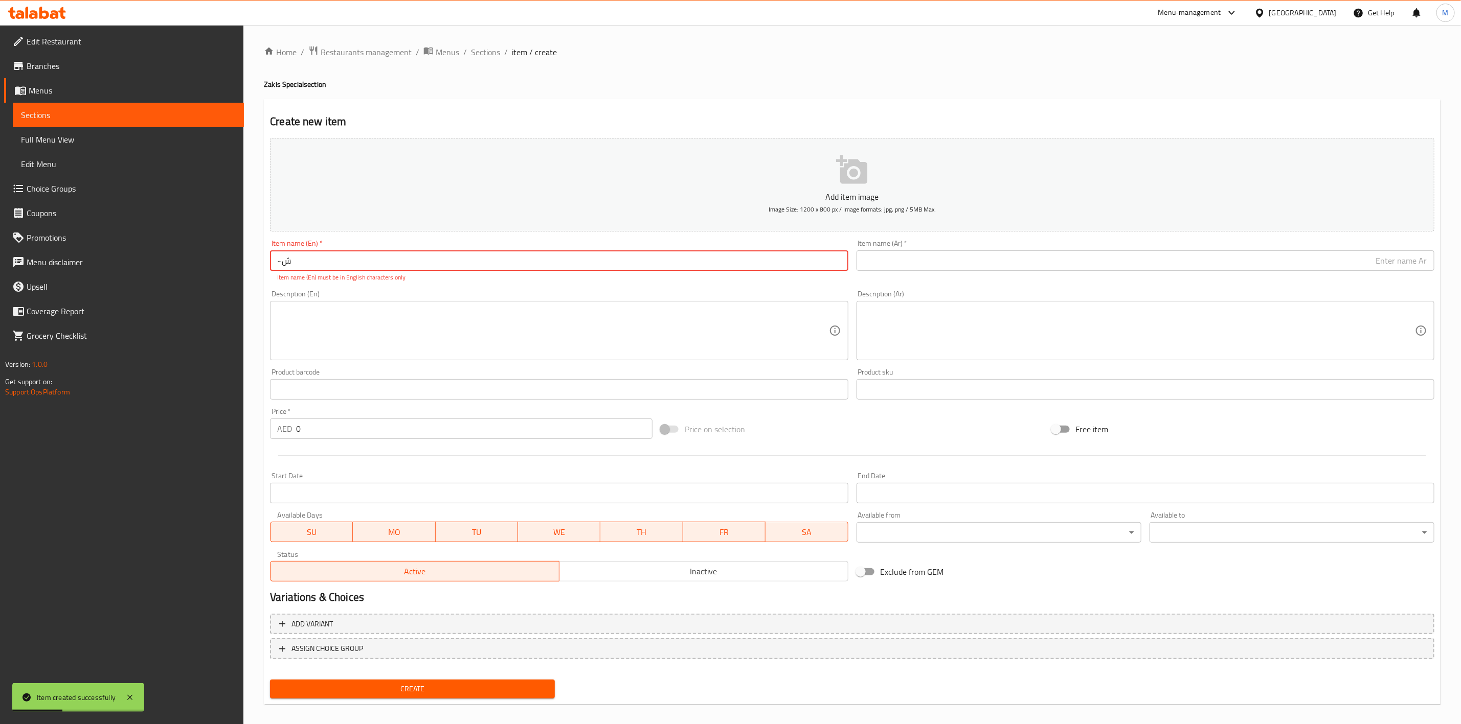
type input "~"
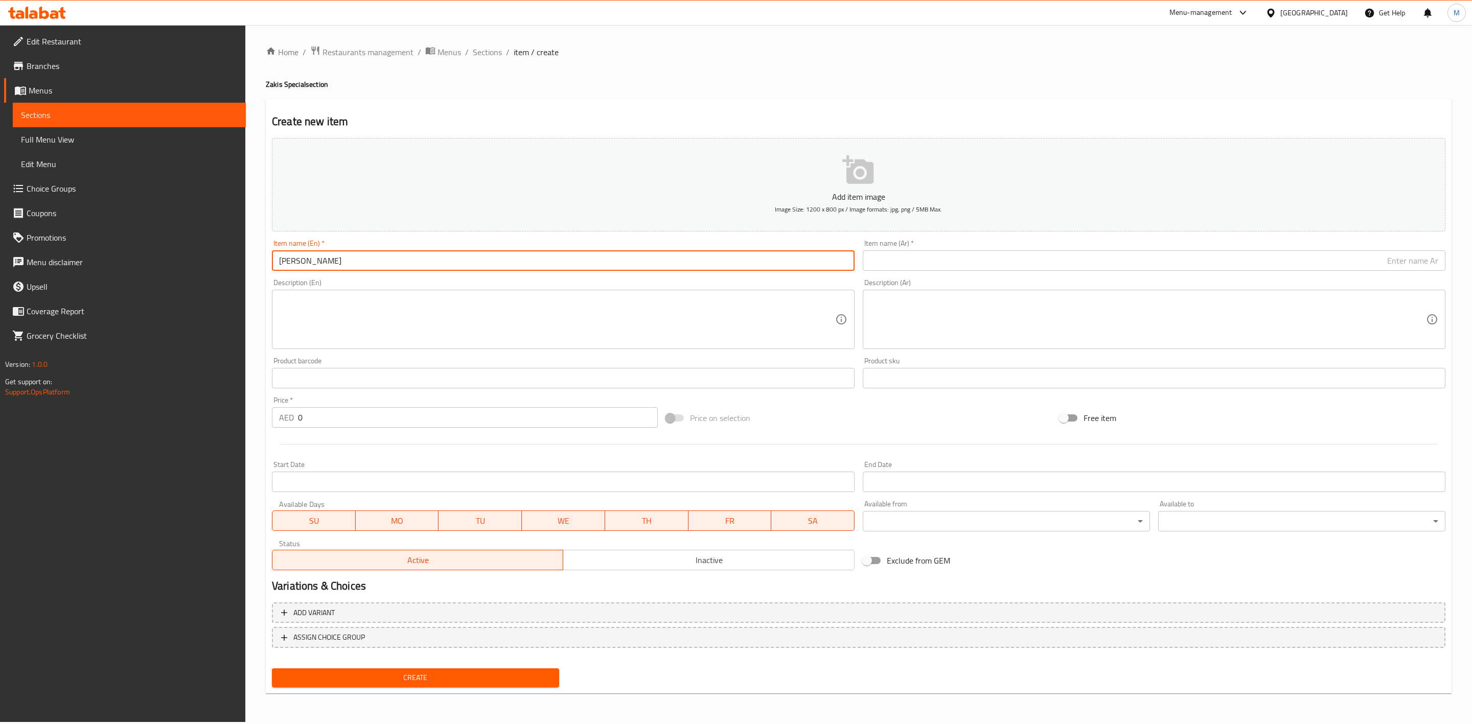
type input "Zakis Burger"
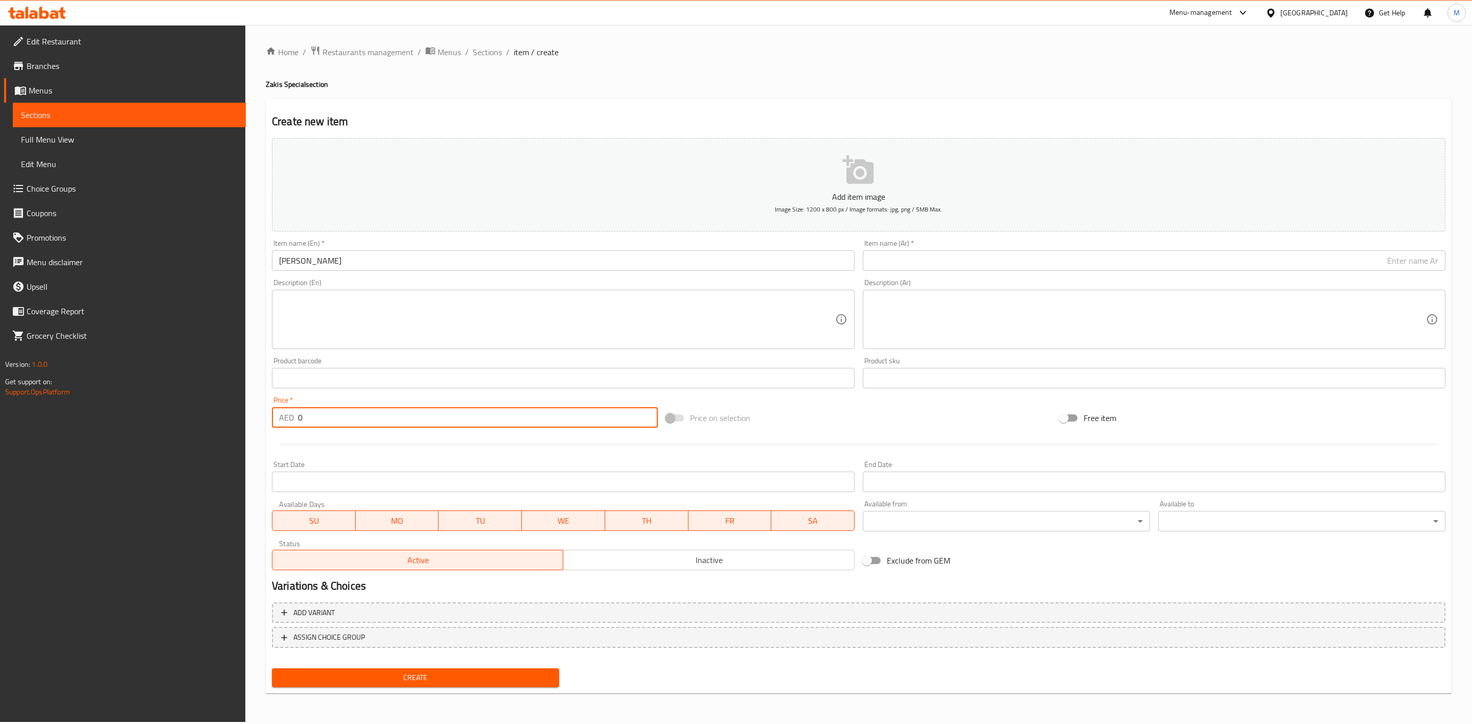
drag, startPoint x: 330, startPoint y: 408, endPoint x: 220, endPoint y: 416, distance: 110.7
click at [221, 417] on div "Edit Restaurant Branches Menus Sections Full Menu View Edit Menu Choice Groups …" at bounding box center [736, 373] width 1472 height 697
paste input "17.55"
type input "17.55"
click at [347, 454] on div at bounding box center [859, 444] width 1182 height 25
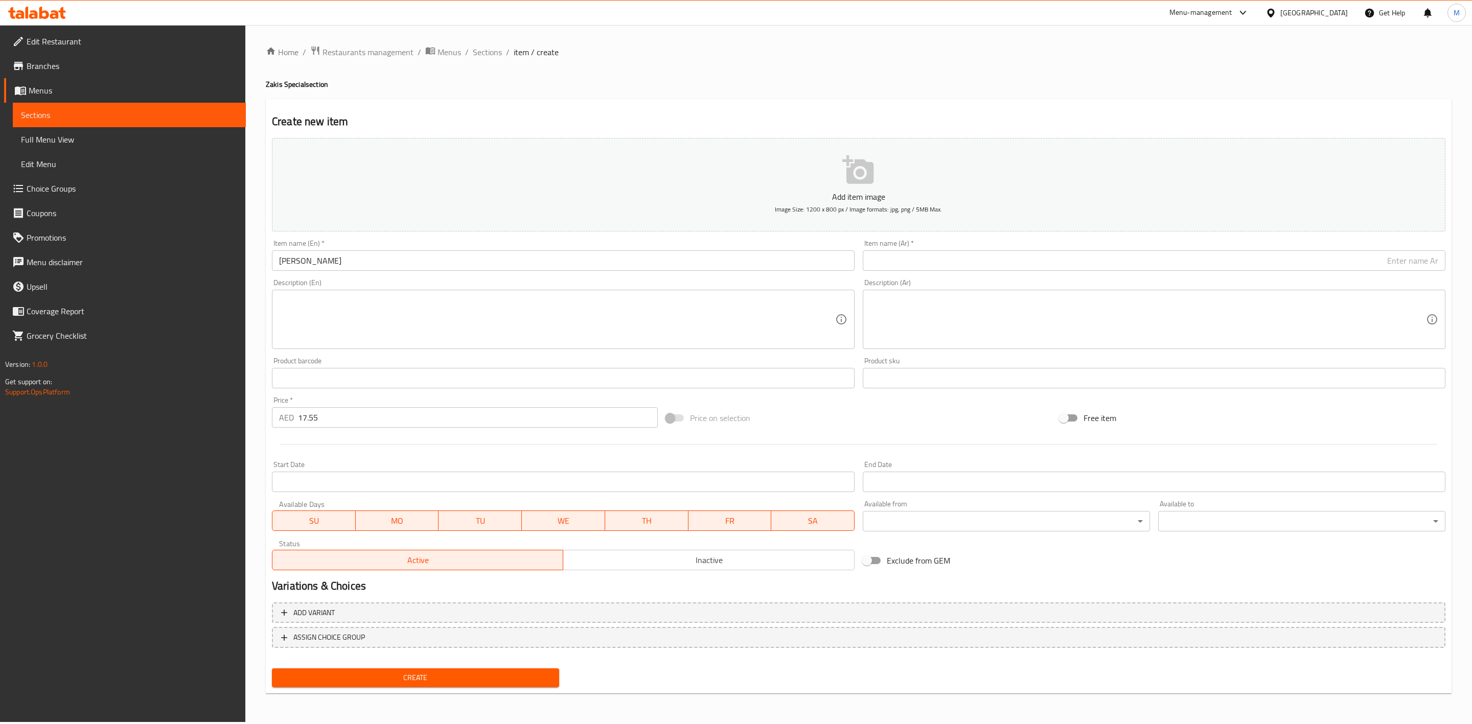
click at [1025, 276] on div "Description (Ar) Description (Ar)" at bounding box center [1154, 314] width 591 height 78
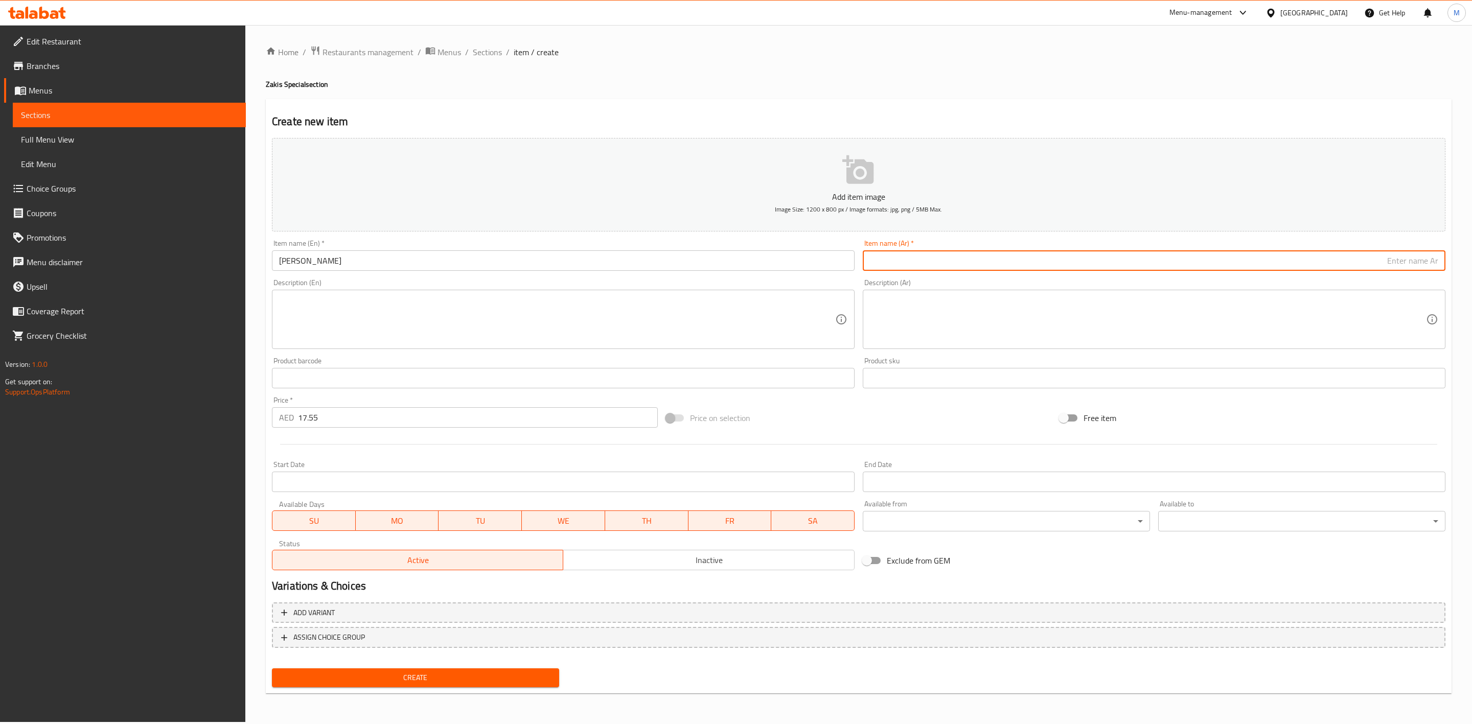
click at [1014, 261] on input "text" at bounding box center [1154, 261] width 583 height 20
type input "زاكيز برجر"
click at [1025, 278] on div "Description (Ar) Description (Ar)" at bounding box center [1154, 314] width 591 height 78
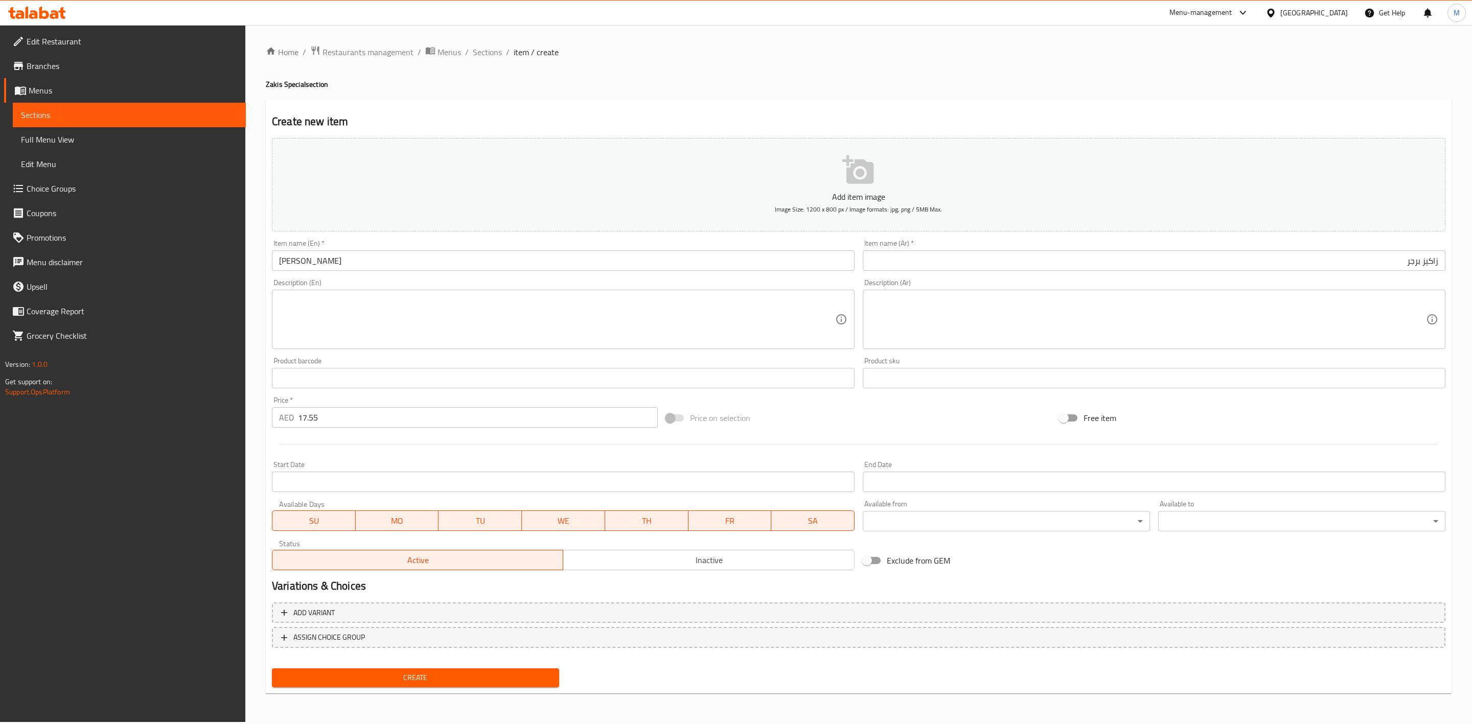
click at [422, 677] on span "Create" at bounding box center [415, 678] width 271 height 13
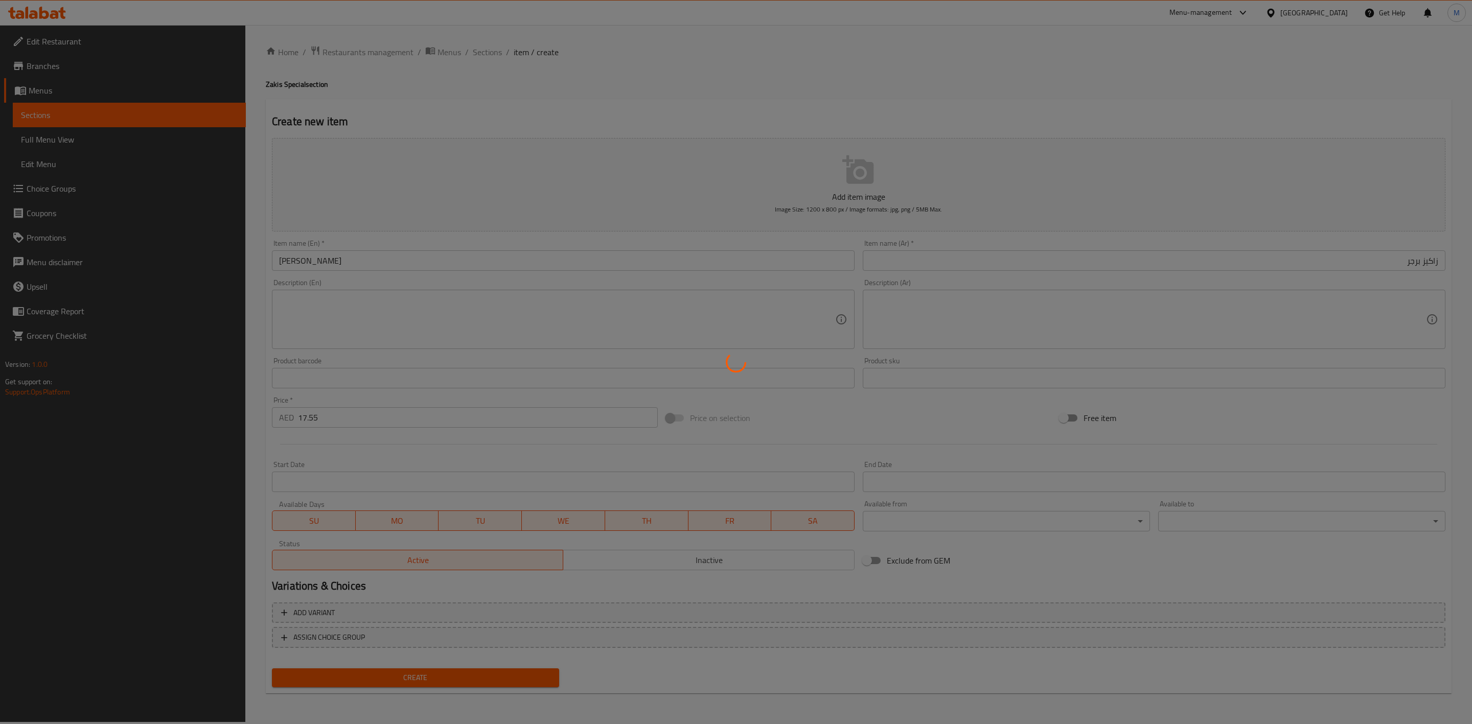
type input "0"
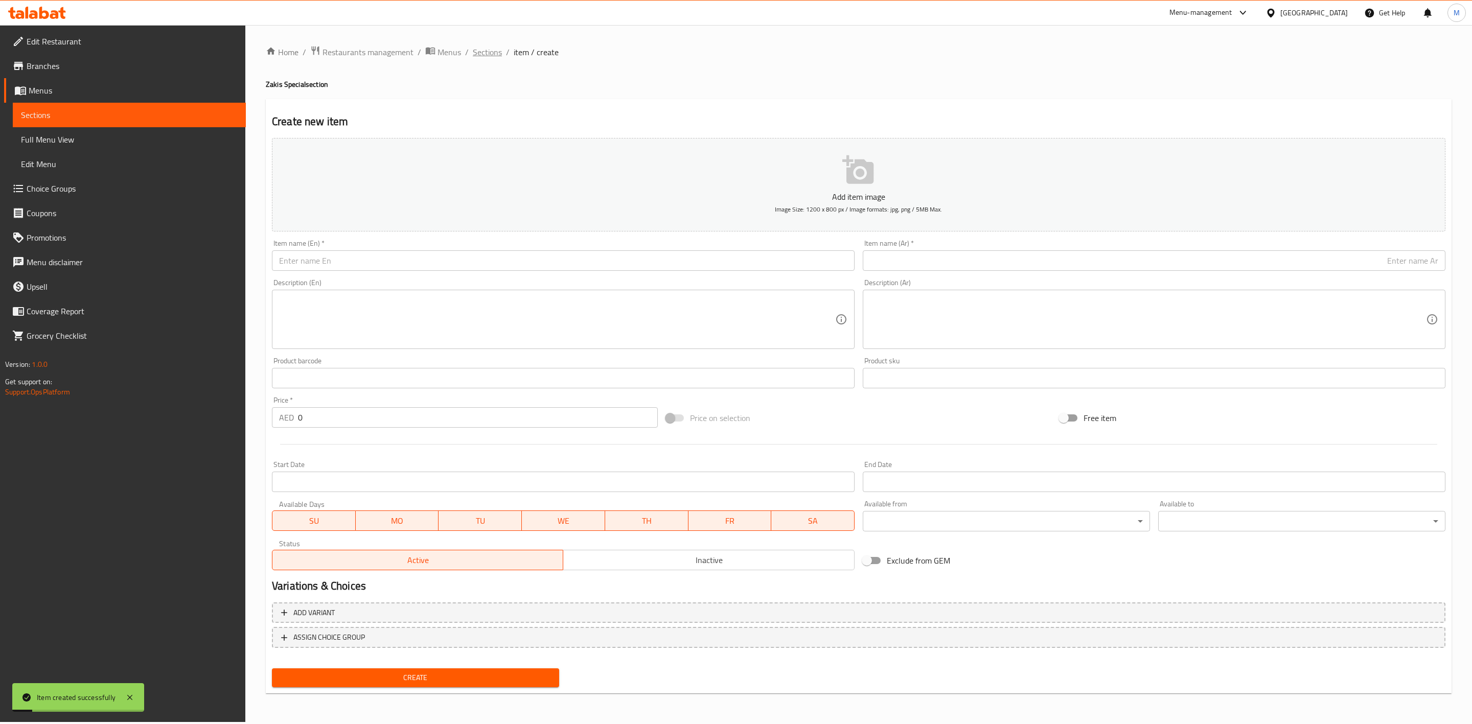
click at [485, 55] on span "Sections" at bounding box center [487, 52] width 29 height 12
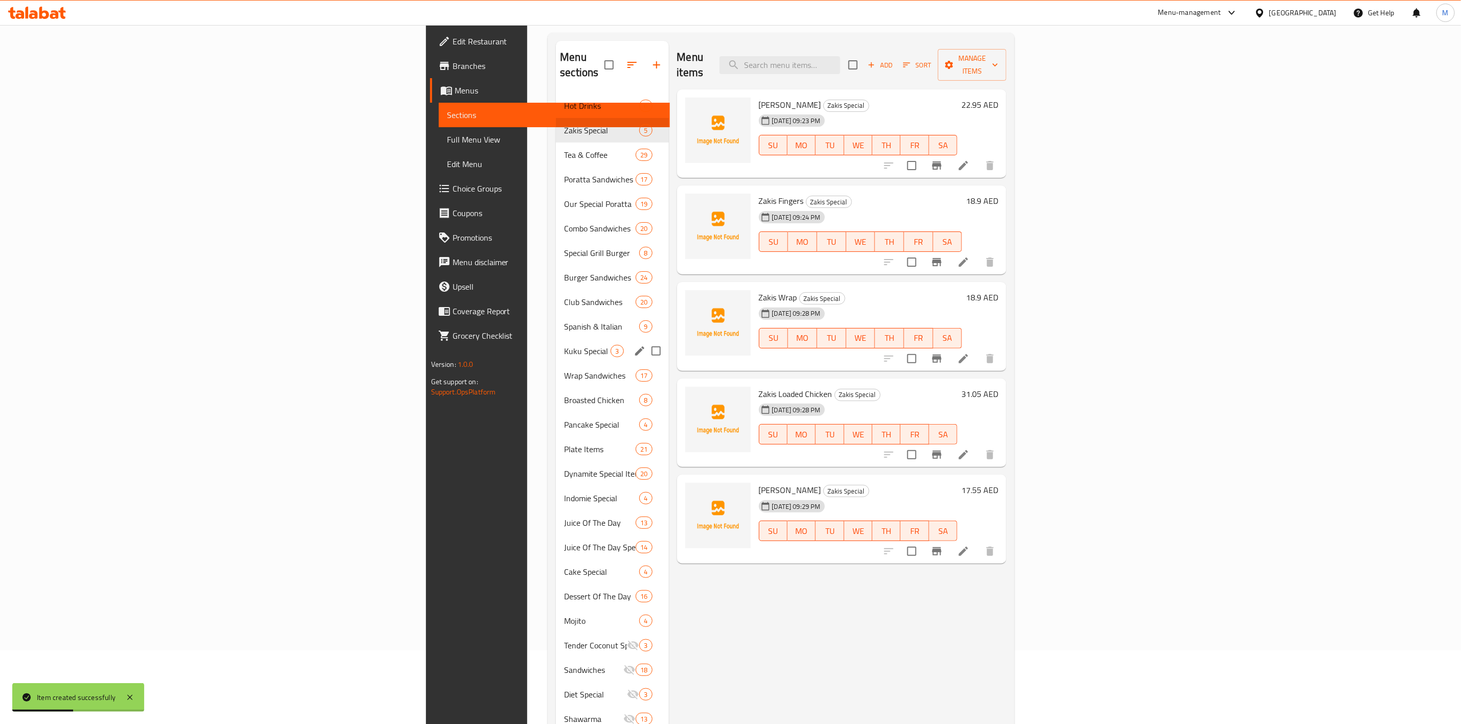
scroll to position [143, 0]
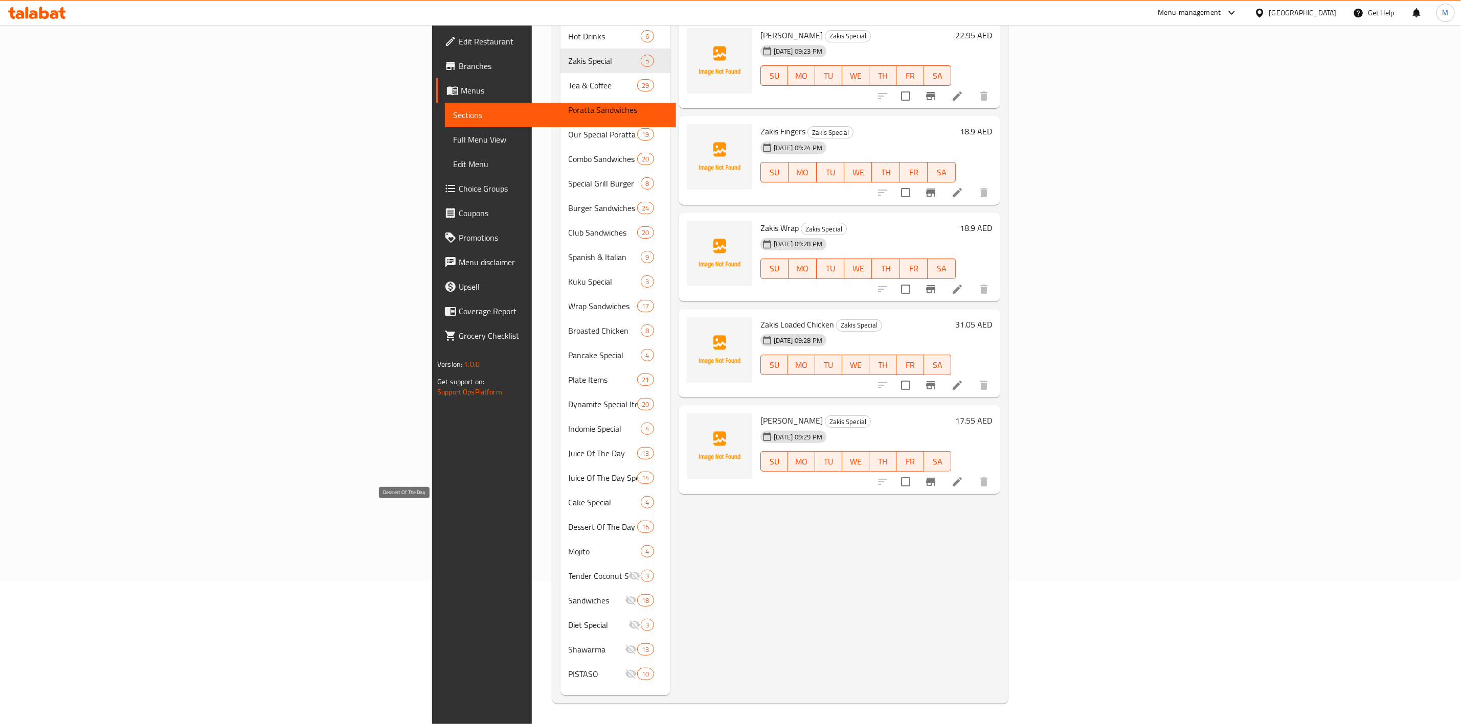
click at [715, 545] on div "Menu items Add Sort Manage items Zakis Kuku Zakis Special 04-09-2025 09:23 PM S…" at bounding box center [835, 333] width 330 height 724
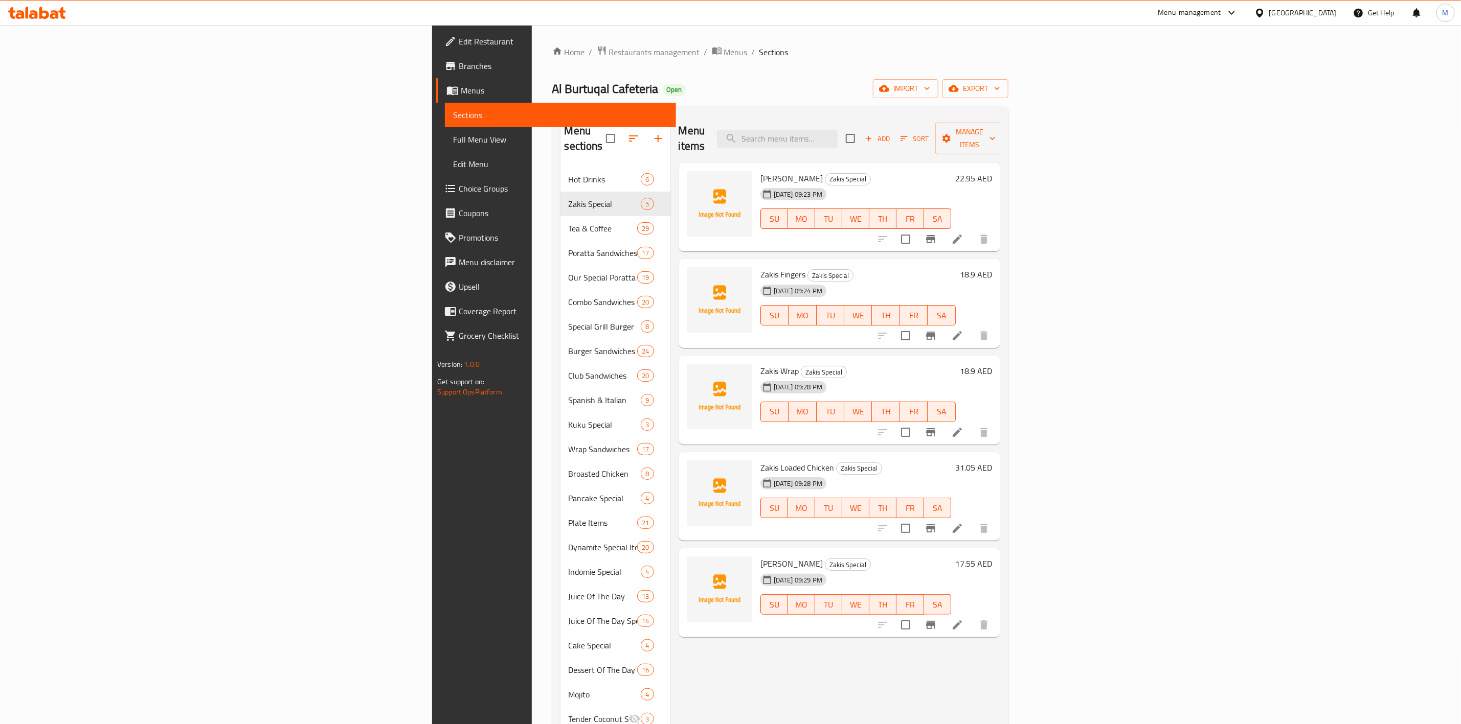
click at [1008, 99] on div "Home / Restaurants management / Menus / Sections Al Burtuqal Cafeteria Open imp…" at bounding box center [780, 446] width 456 height 802
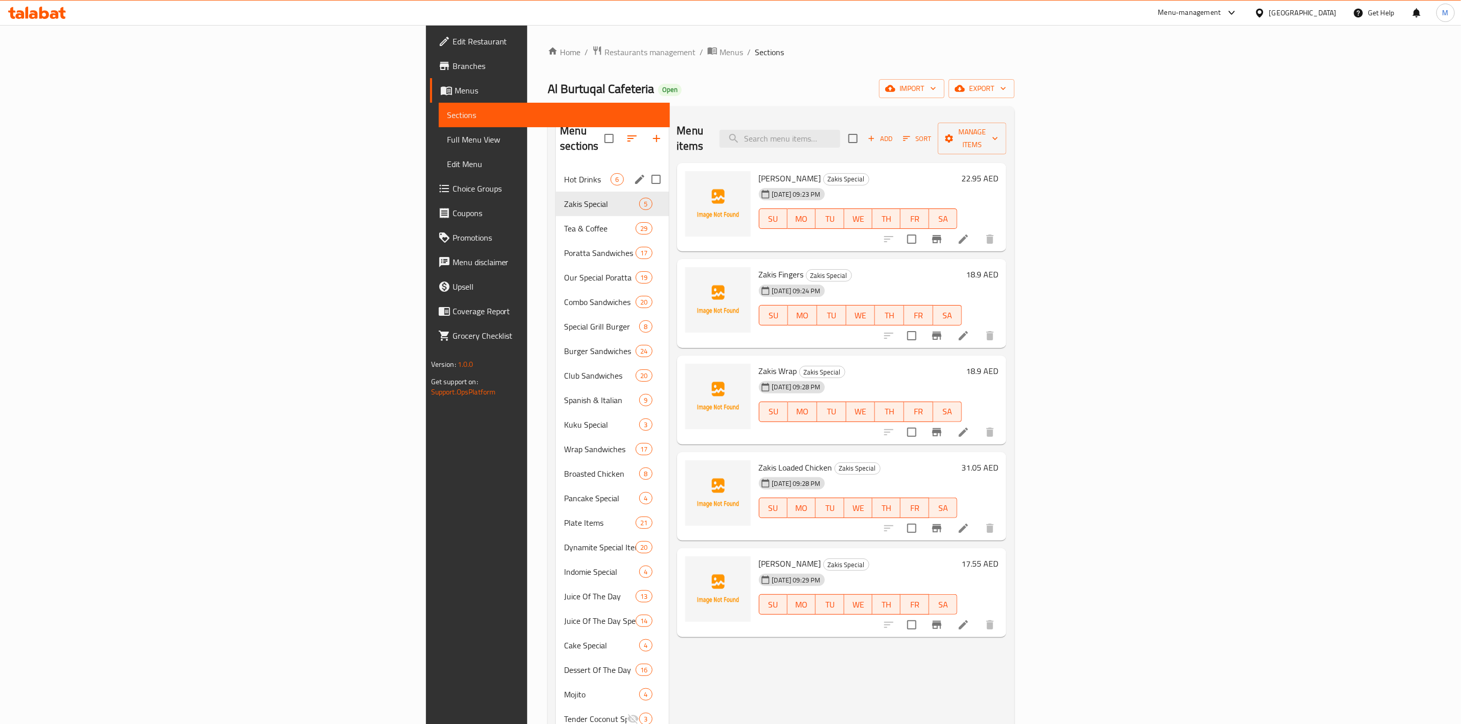
click at [564, 173] on span "Hot Drinks" at bounding box center [587, 179] width 47 height 12
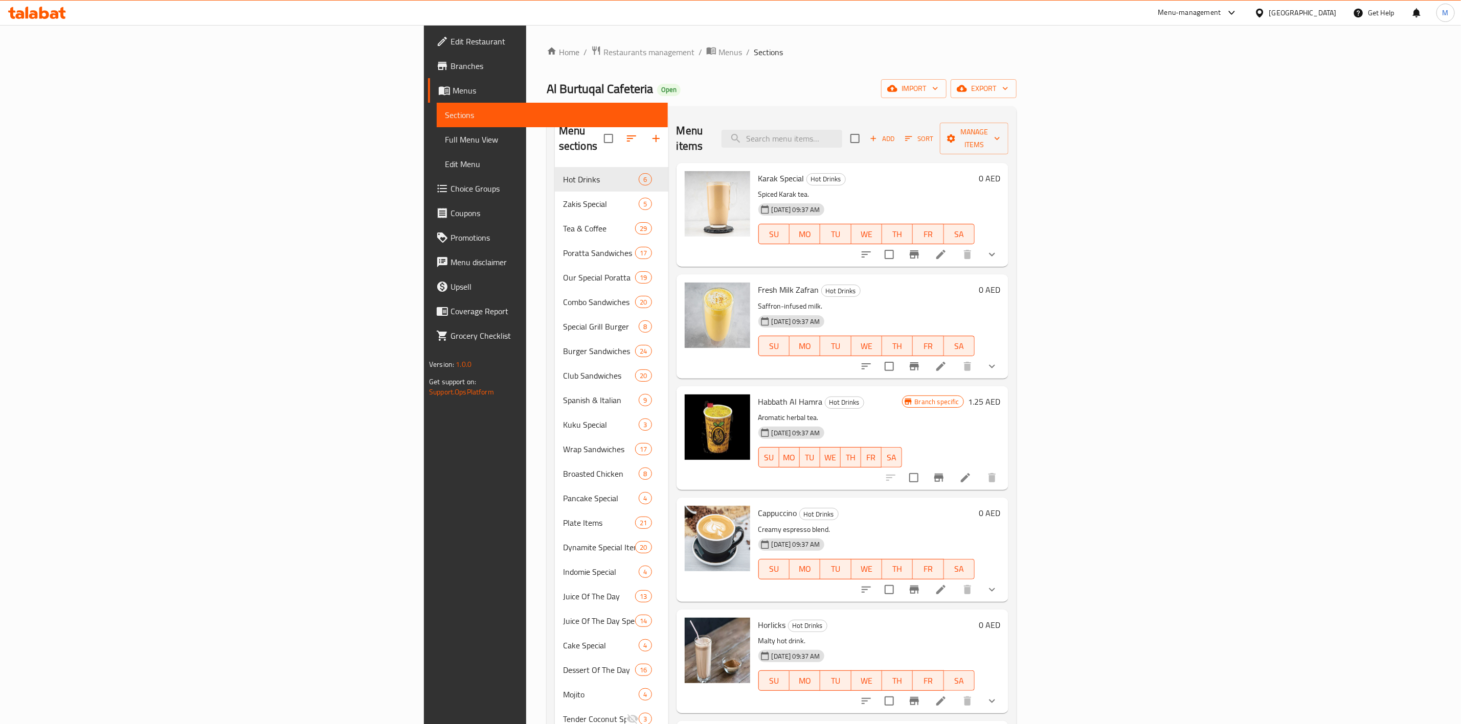
click at [1016, 60] on div "Home / Restaurants management / Menus / Sections Al Burtuqal Cafeteria Open imp…" at bounding box center [782, 446] width 470 height 802
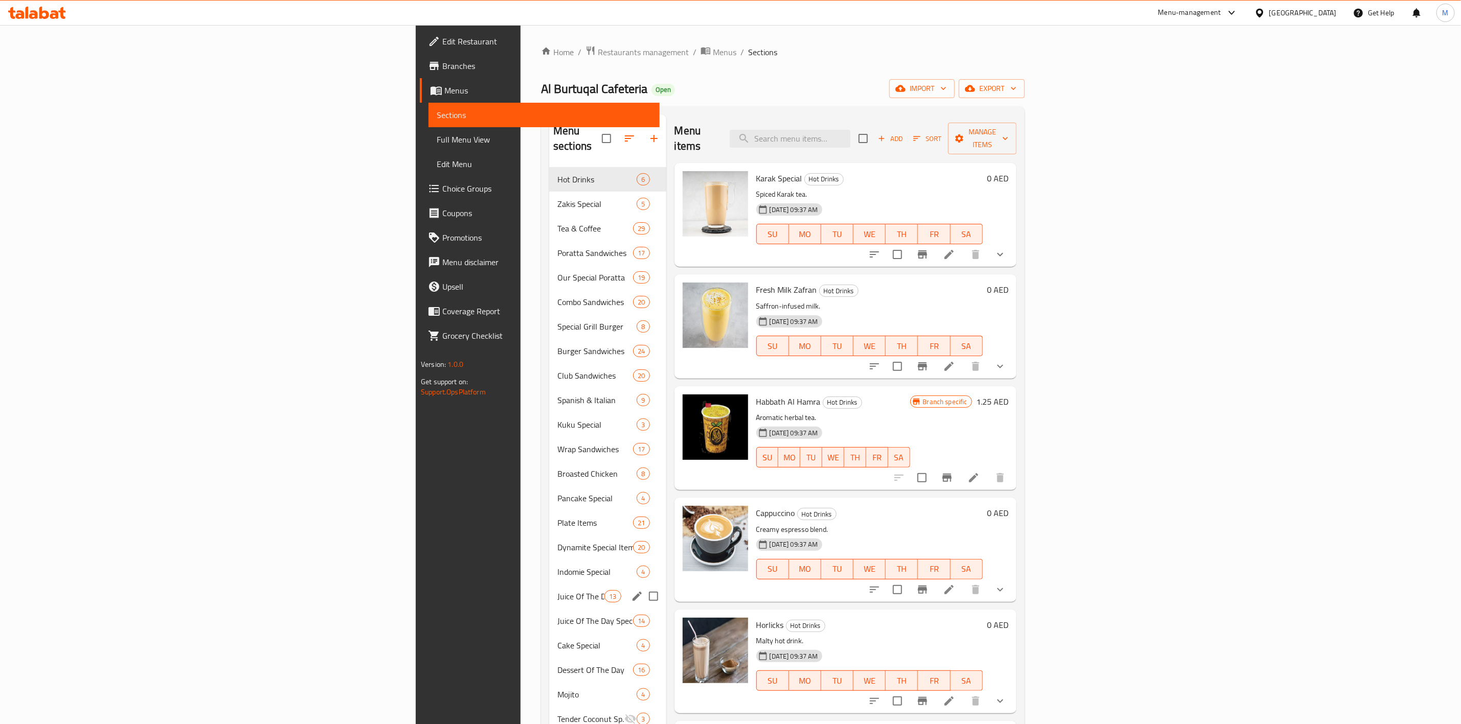
click at [557, 590] on span "Juice Of The Day" at bounding box center [580, 596] width 47 height 12
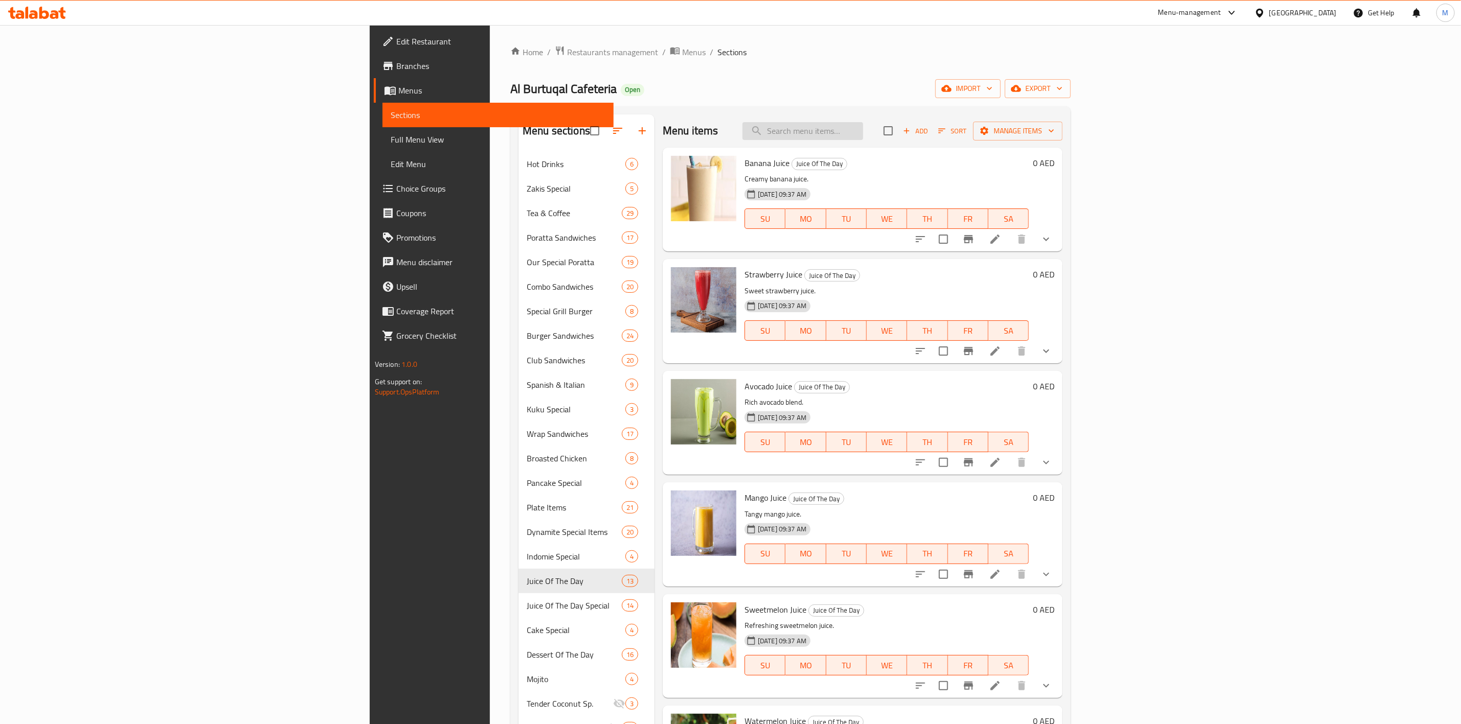
click at [863, 134] on input "search" at bounding box center [802, 131] width 121 height 18
paste input "POMEGRANATE"
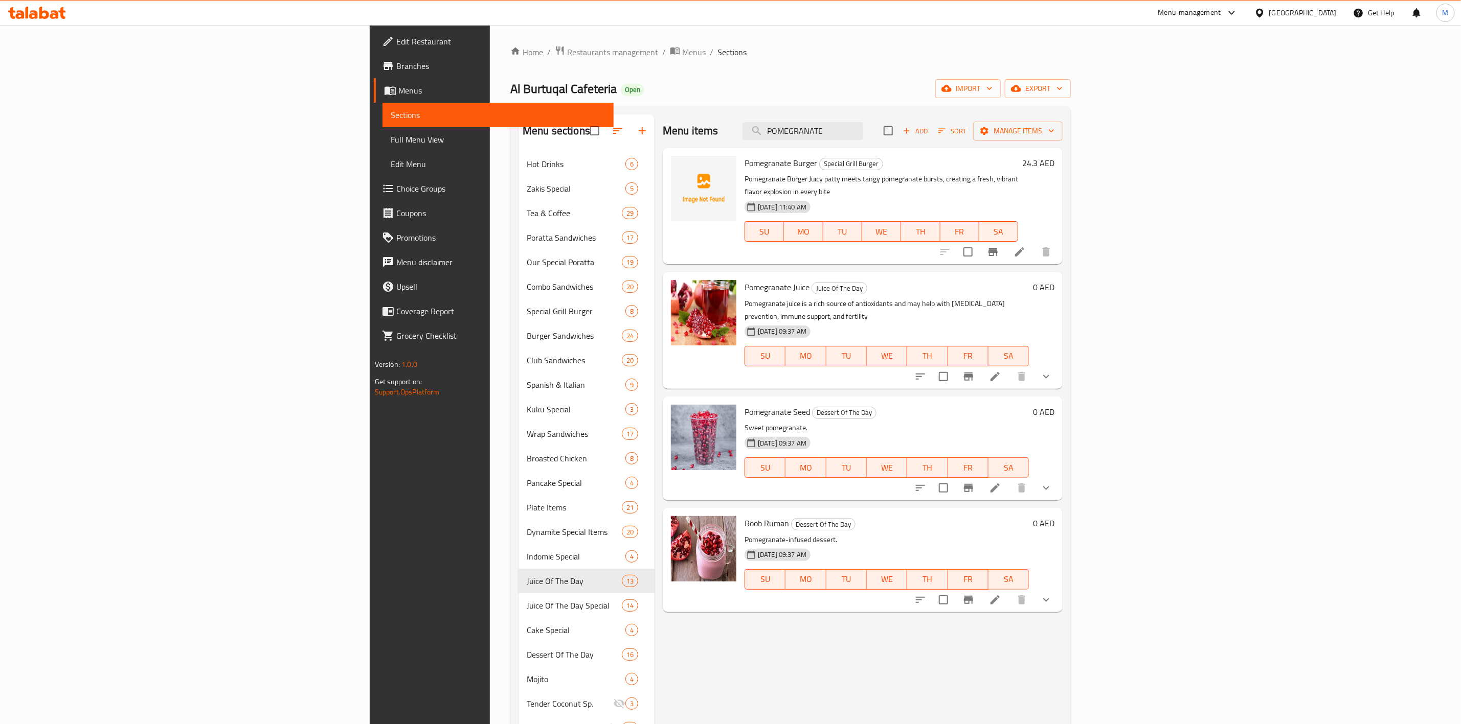
type input "POMEGRANATE"
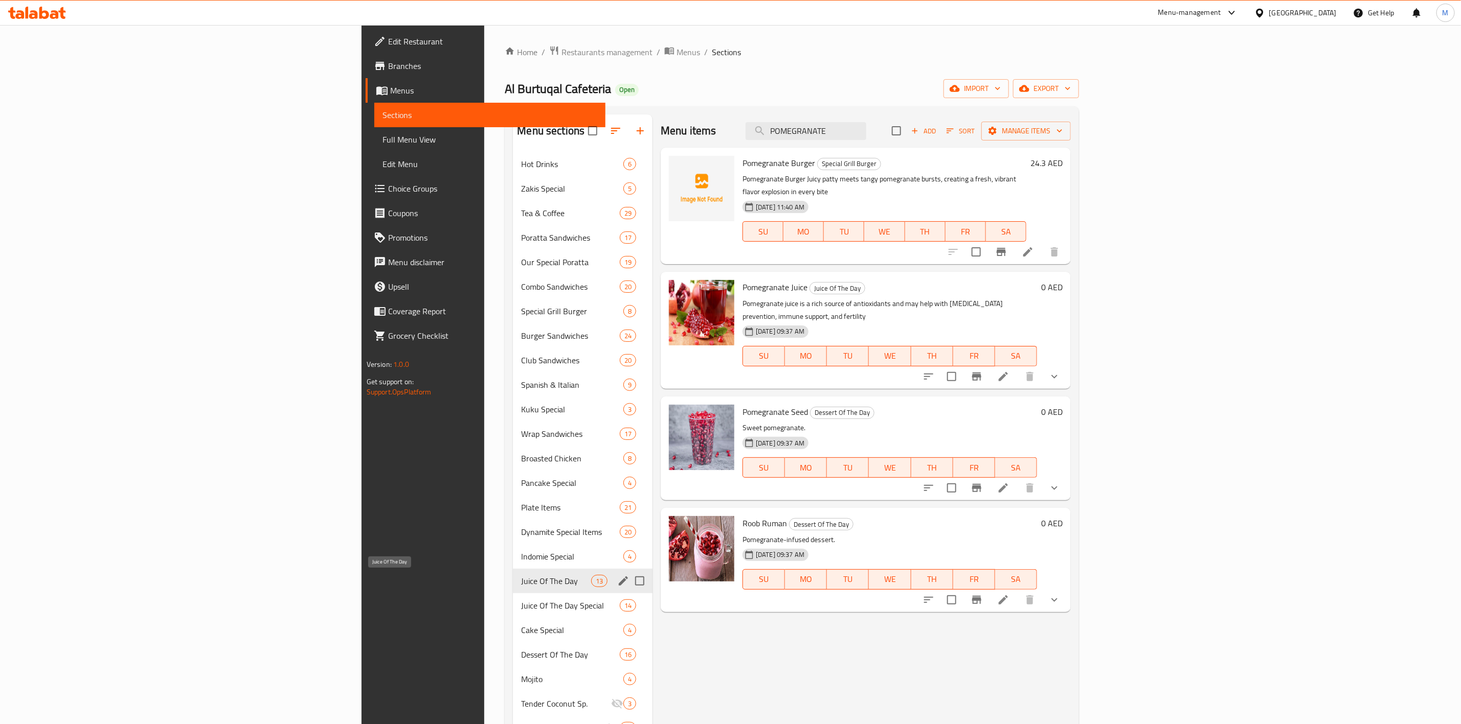
drag, startPoint x: 383, startPoint y: 586, endPoint x: 408, endPoint y: 586, distance: 24.5
click at [521, 586] on span "Juice Of The Day" at bounding box center [556, 581] width 70 height 12
click at [617, 581] on icon "edit" at bounding box center [623, 581] width 12 height 12
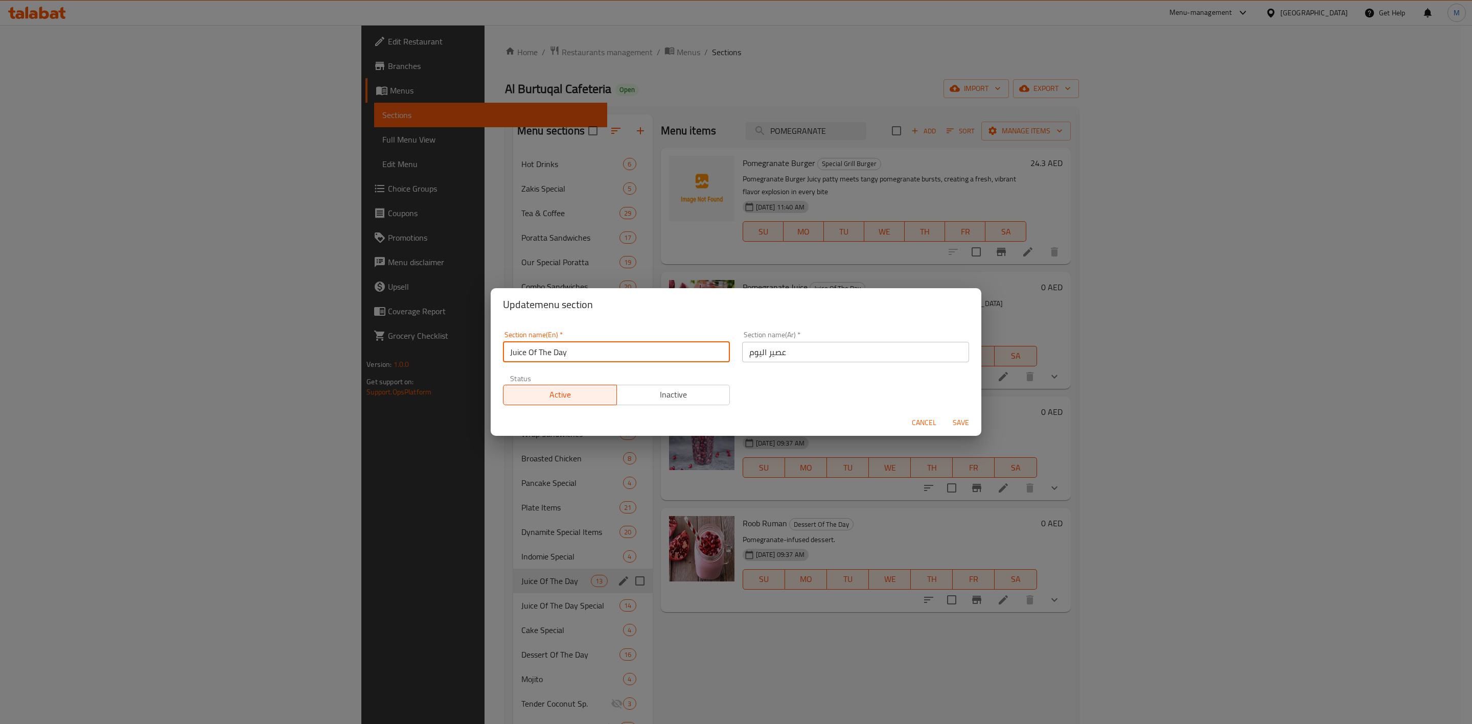
drag, startPoint x: 641, startPoint y: 356, endPoint x: 446, endPoint y: 353, distance: 194.8
click at [444, 353] on div "Update menu section Section name(En)   * Juice Of The Day Section name(En) * Se…" at bounding box center [736, 362] width 1472 height 724
type input "Fresh Juice"
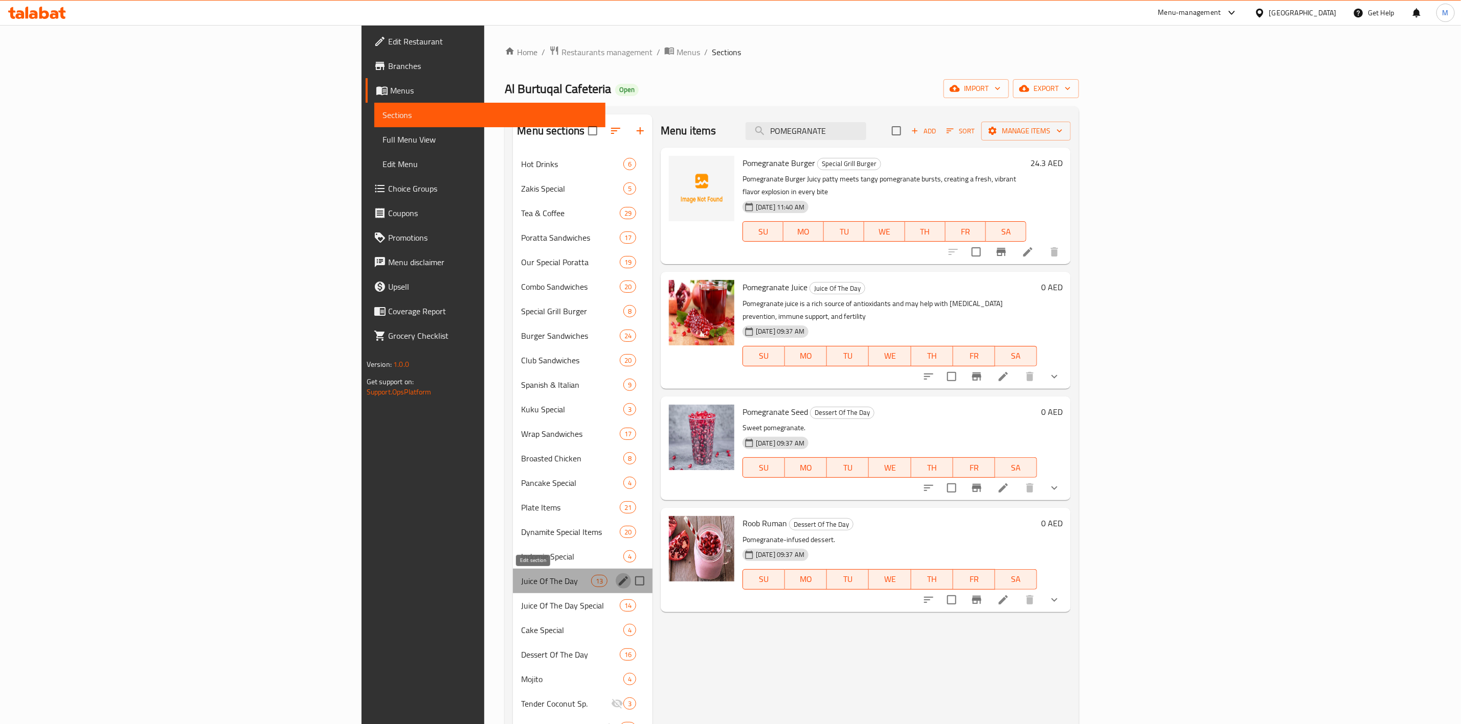
click at [619, 582] on icon "edit" at bounding box center [623, 581] width 9 height 9
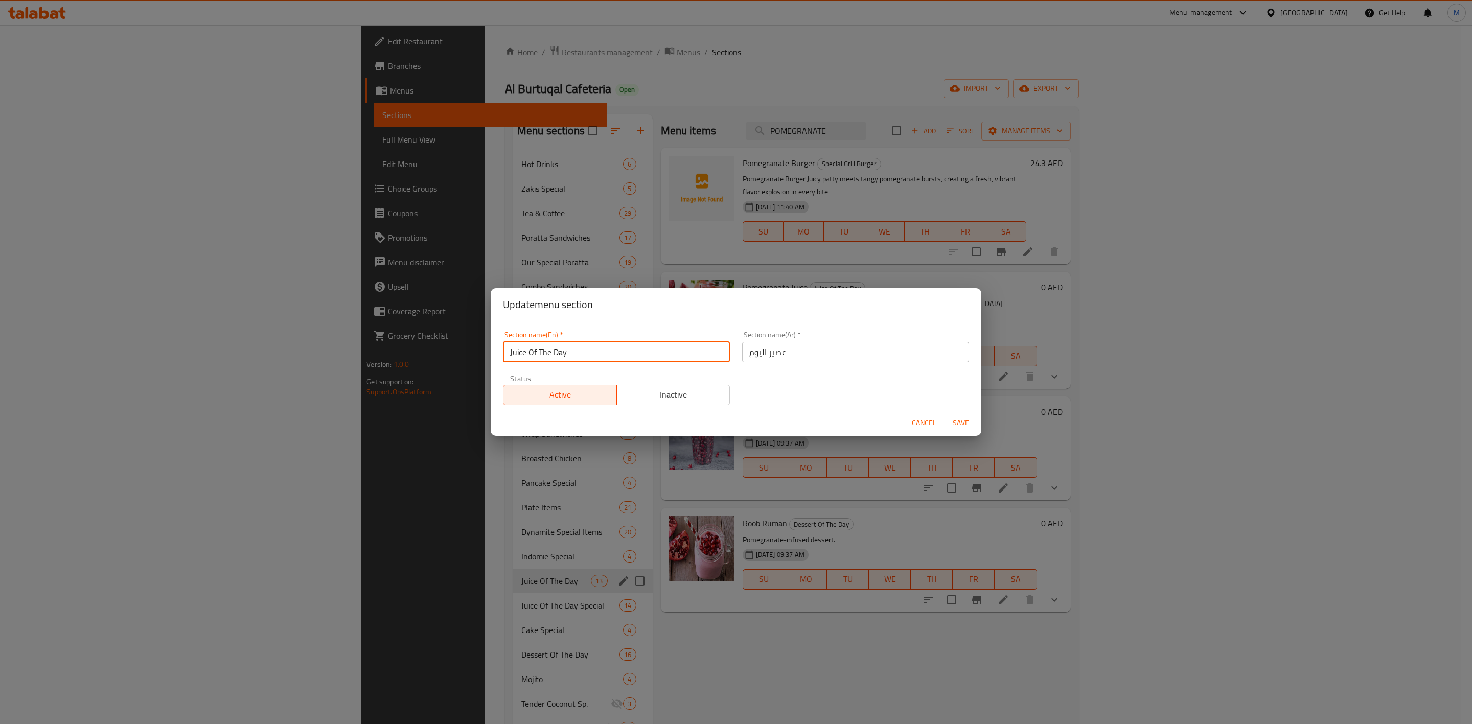
drag, startPoint x: 633, startPoint y: 353, endPoint x: 382, endPoint y: 373, distance: 252.4
click at [382, 374] on div "Update menu section Section name(En)   * Juice Of The Day Section name(En) * Se…" at bounding box center [736, 362] width 1472 height 724
type input "Fresh Juice"
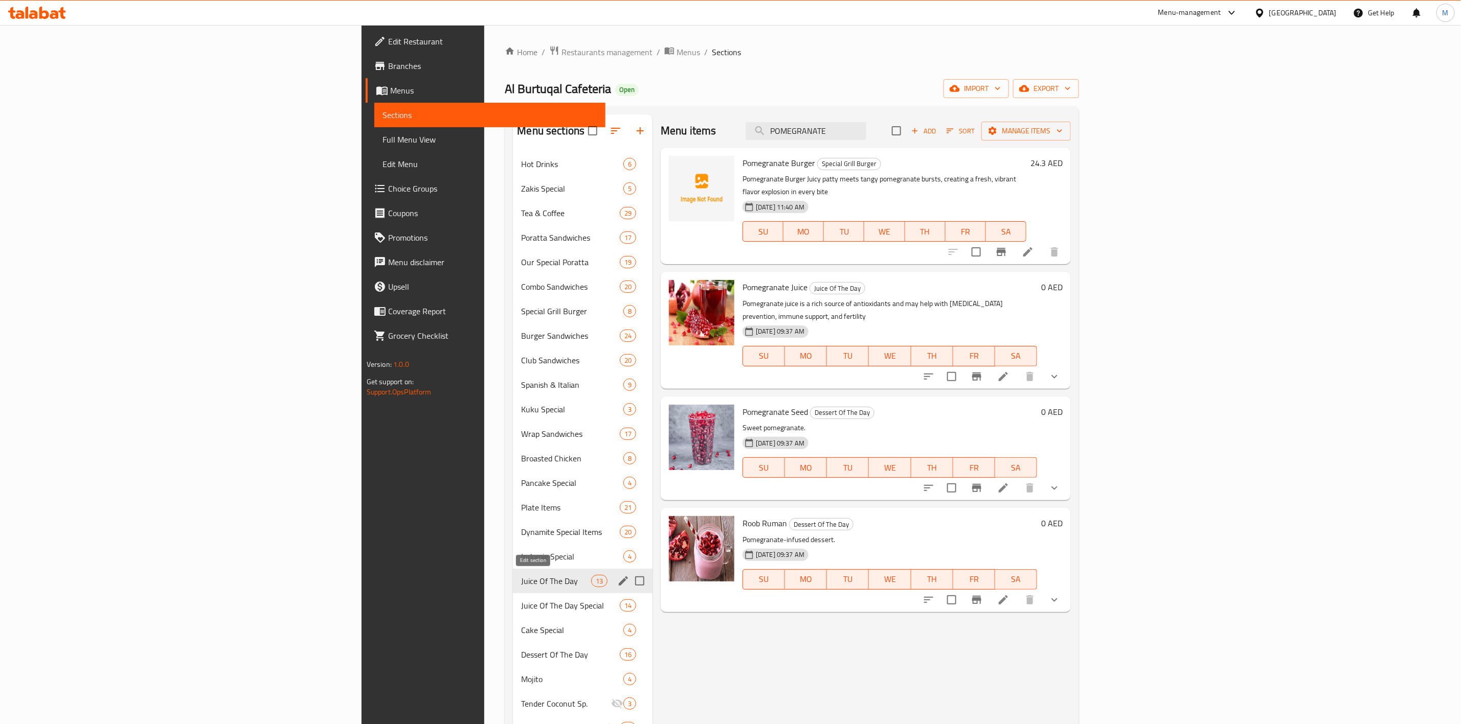
click at [617, 580] on icon "edit" at bounding box center [623, 581] width 12 height 12
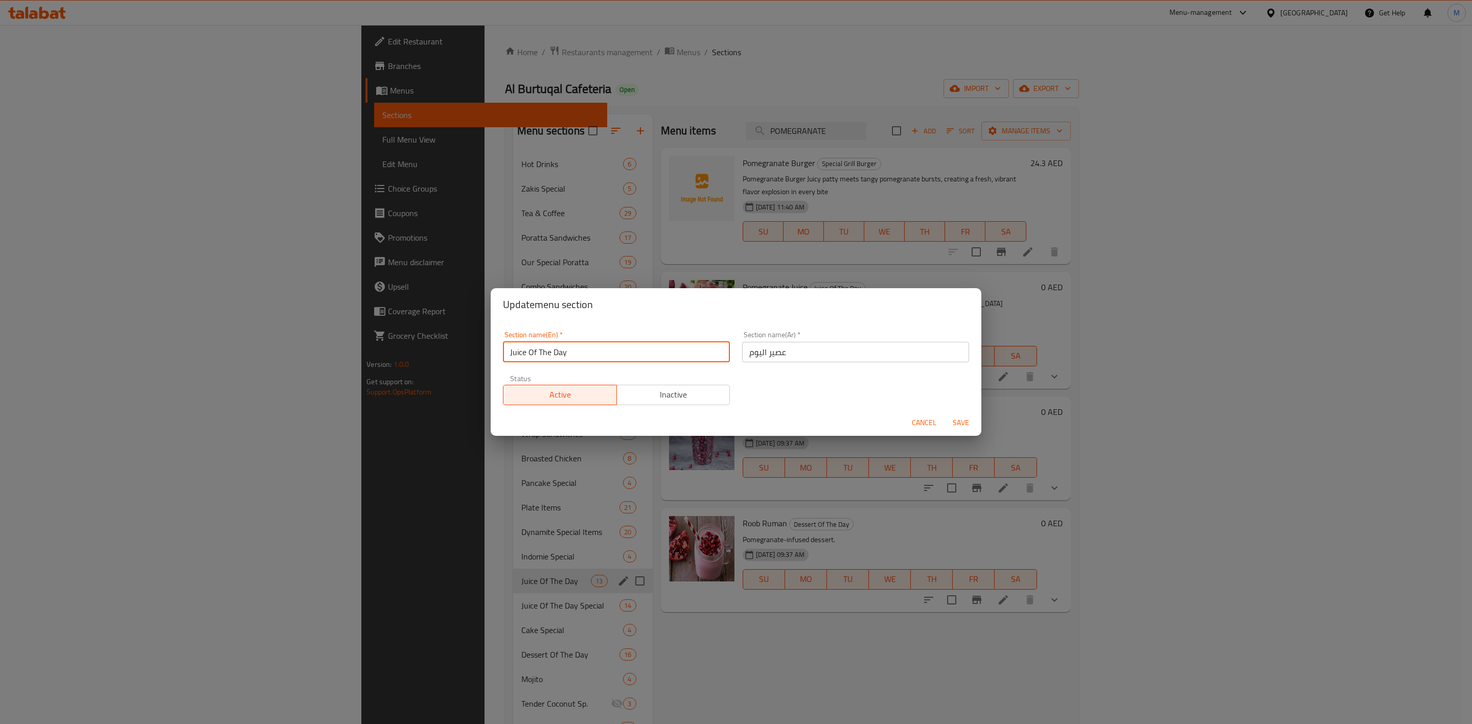
drag, startPoint x: 596, startPoint y: 353, endPoint x: 481, endPoint y: 359, distance: 115.2
click at [481, 359] on div "Update menu section Section name(En)   * Juice Of The Day Section name(En) * Se…" at bounding box center [736, 362] width 1472 height 724
click at [536, 351] on input "Fresh Huice" at bounding box center [616, 352] width 227 height 20
type input "Fresh Juice"
click at [859, 344] on input "عصير اليوم" at bounding box center [855, 352] width 227 height 20
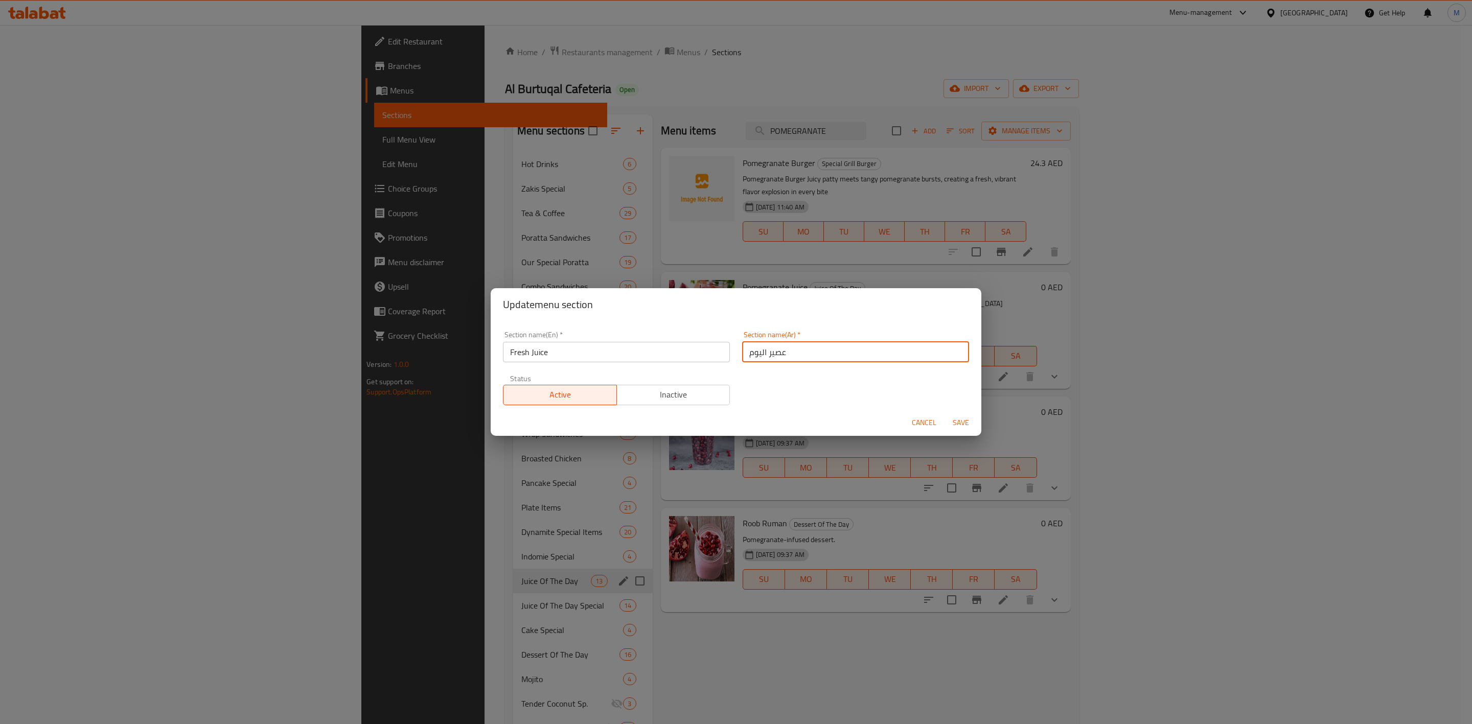
click at [859, 344] on input "عصير اليوم" at bounding box center [855, 352] width 227 height 20
type input "ع"
type input "غ"
type input "عصير فريش"
click at [966, 425] on span "Save" at bounding box center [961, 423] width 25 height 13
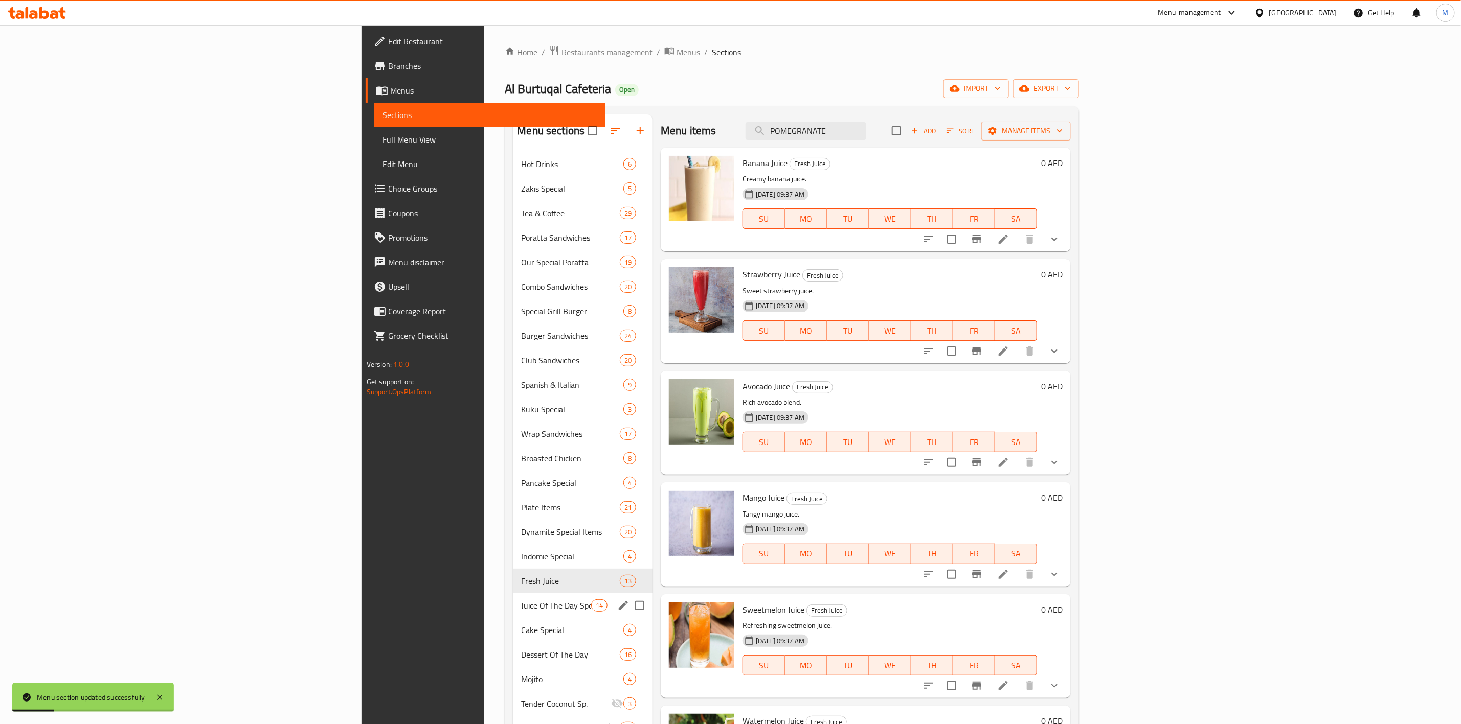
click at [521, 606] on span "Juice Of The Day Special" at bounding box center [556, 606] width 70 height 12
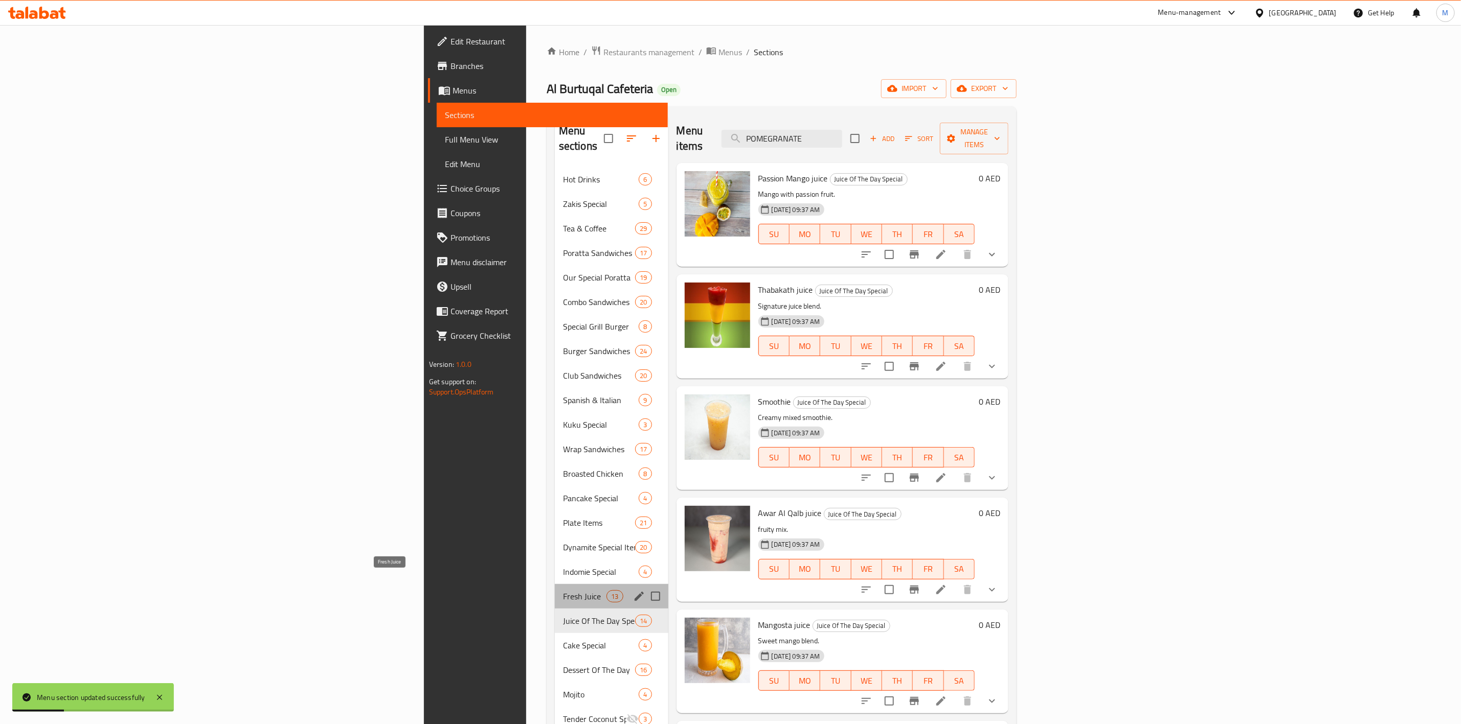
click at [563, 590] on span "Fresh Juice" at bounding box center [584, 596] width 43 height 12
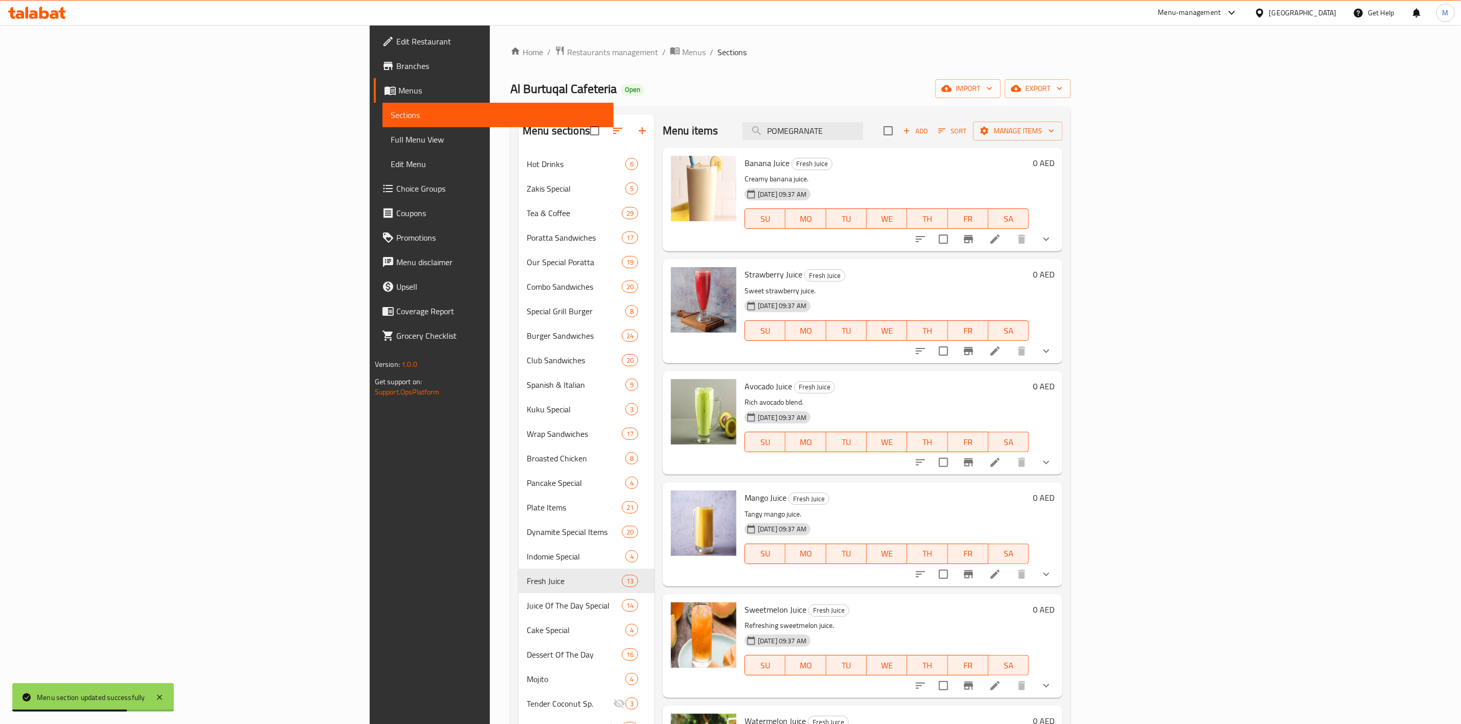
click at [1049, 239] on icon "show more" at bounding box center [1046, 240] width 6 height 4
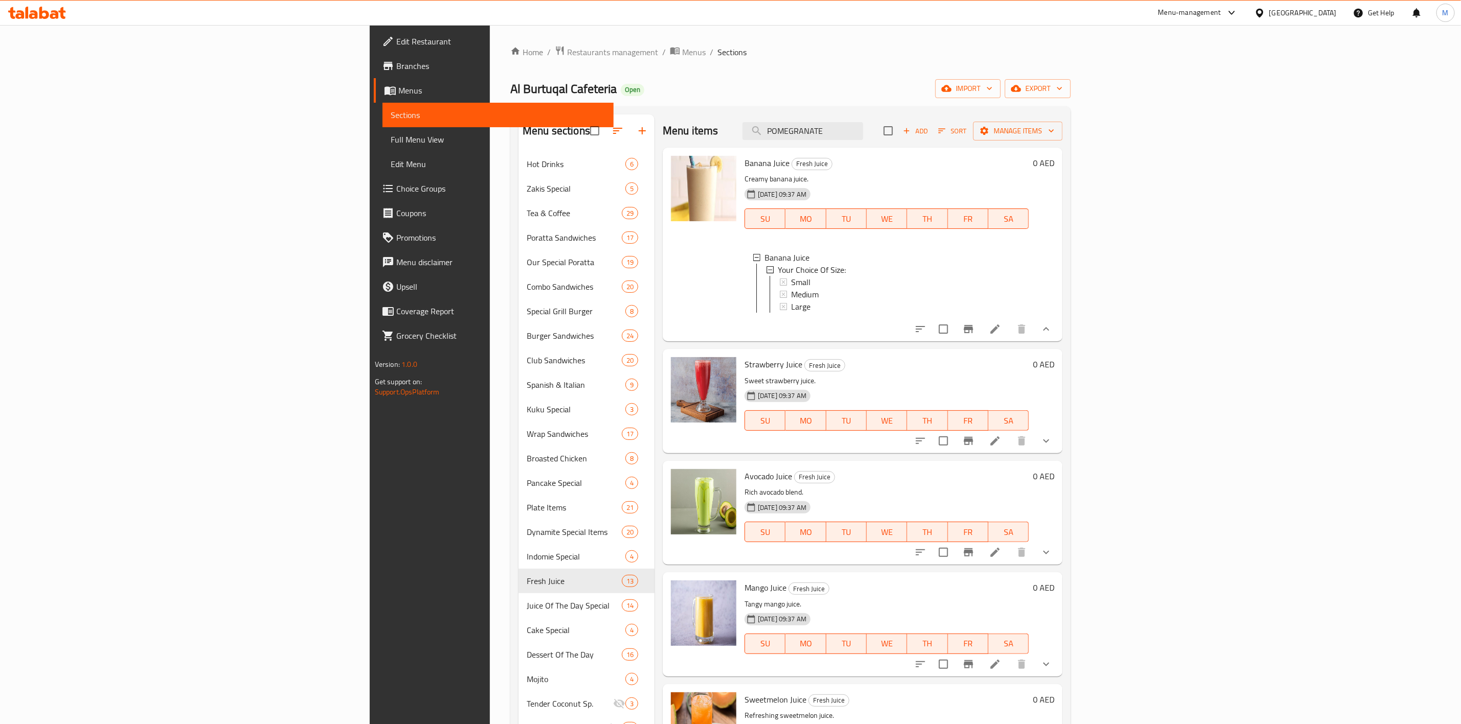
click at [744, 166] on span "Banana Juice" at bounding box center [766, 162] width 45 height 15
click at [1052, 447] on icon "show more" at bounding box center [1046, 441] width 12 height 12
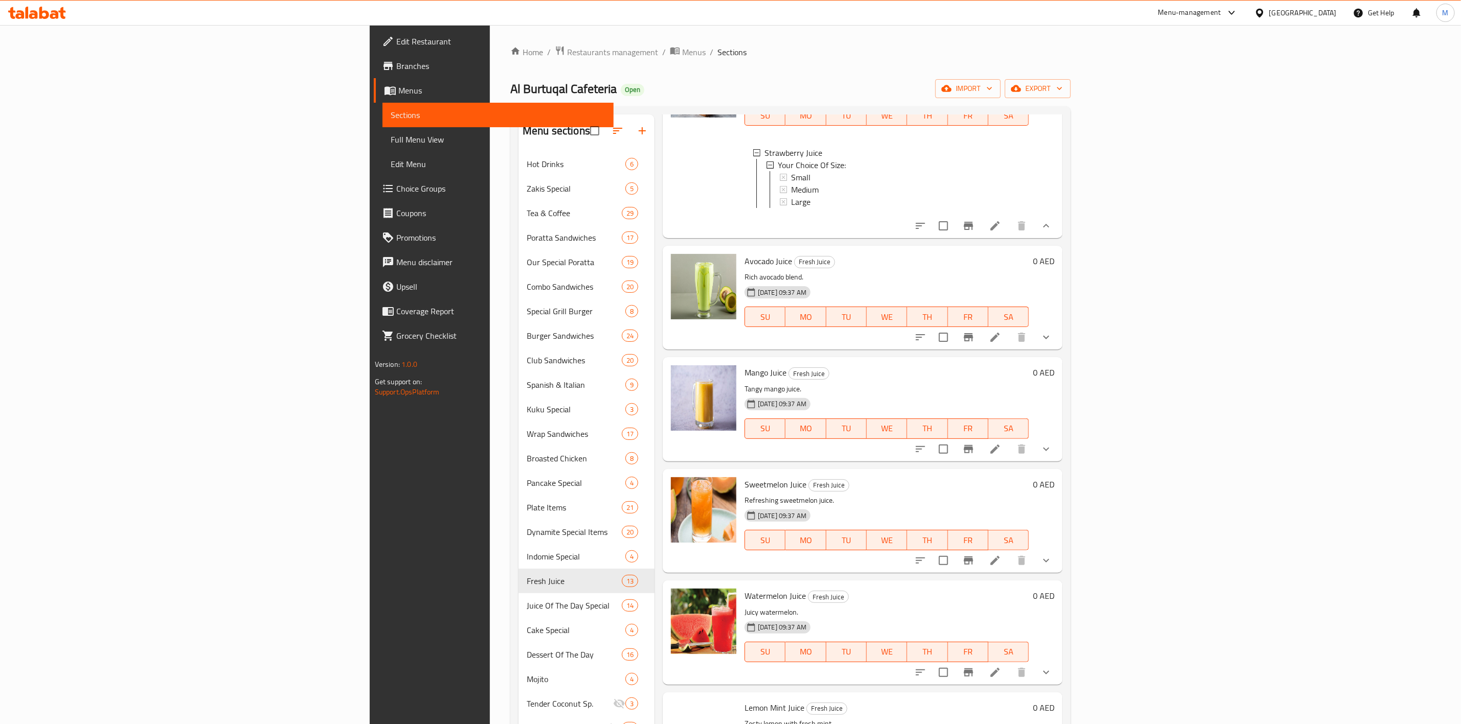
scroll to position [307, 0]
click at [1058, 348] on button "show more" at bounding box center [1046, 336] width 25 height 25
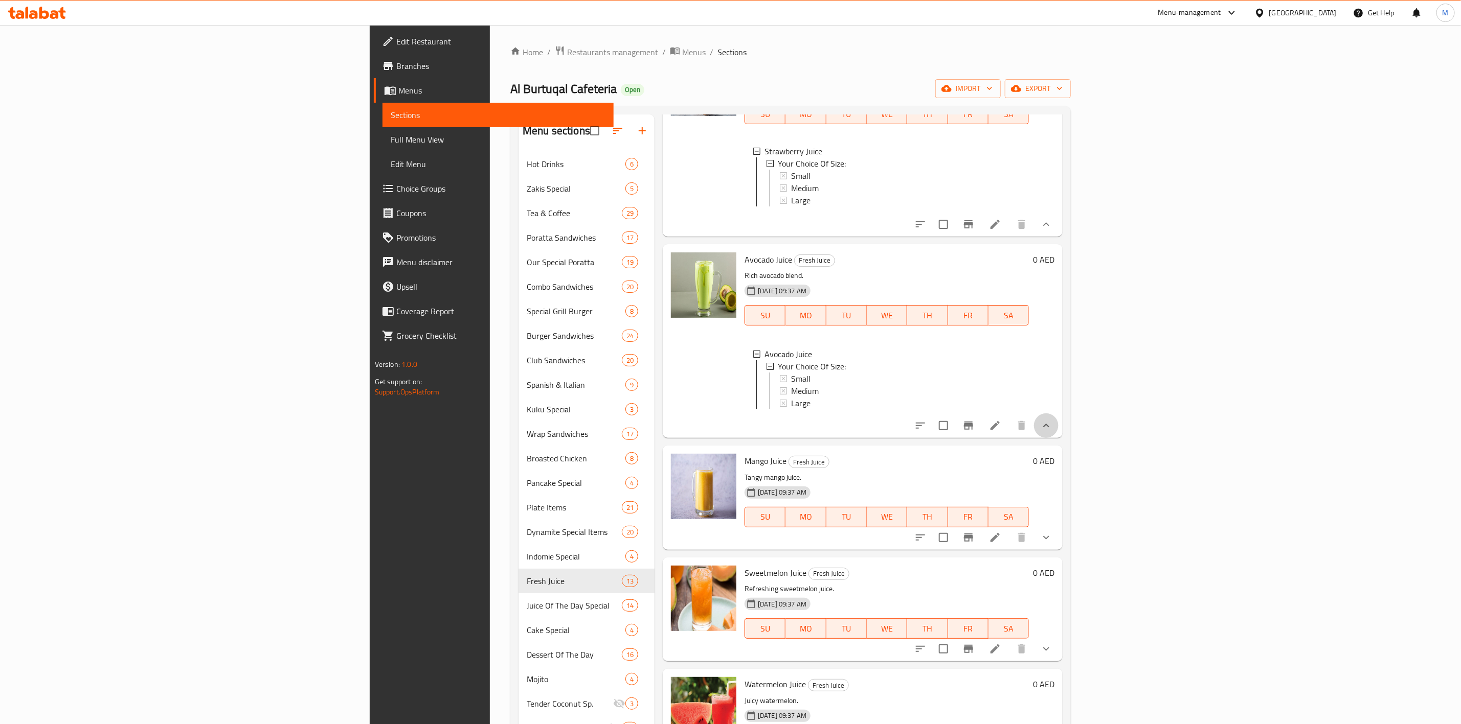
click at [1058, 438] on button "show more" at bounding box center [1046, 426] width 25 height 25
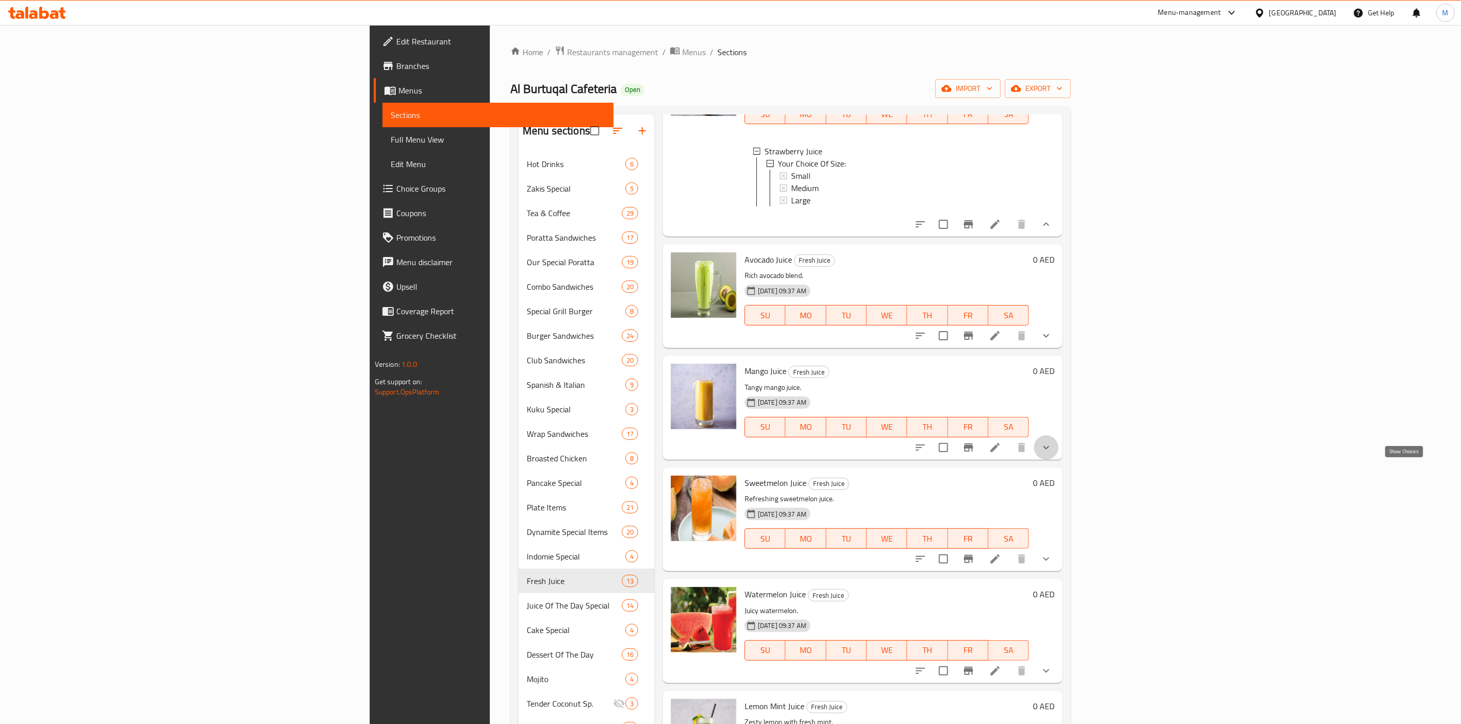
click at [1052, 454] on icon "show more" at bounding box center [1046, 448] width 12 height 12
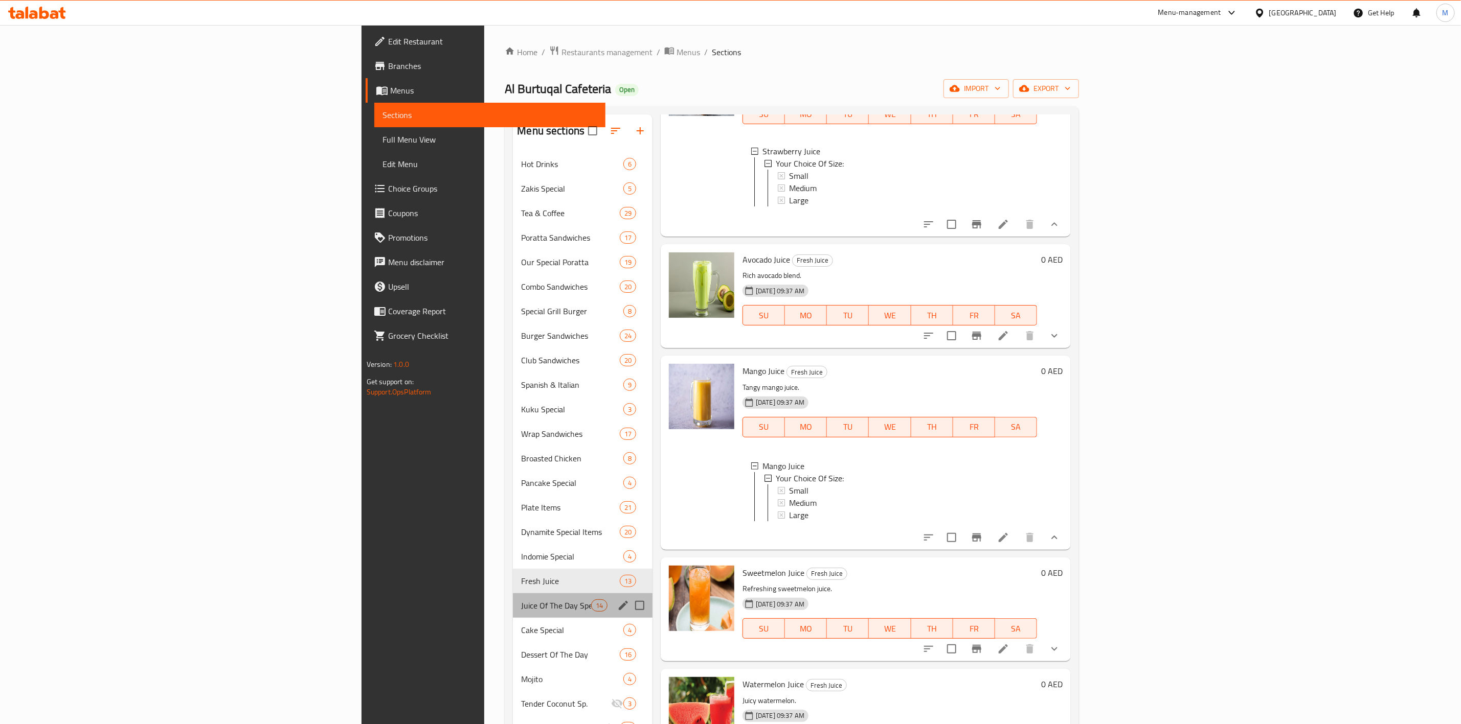
click at [513, 616] on div "Juice Of The Day Special 14" at bounding box center [583, 606] width 140 height 25
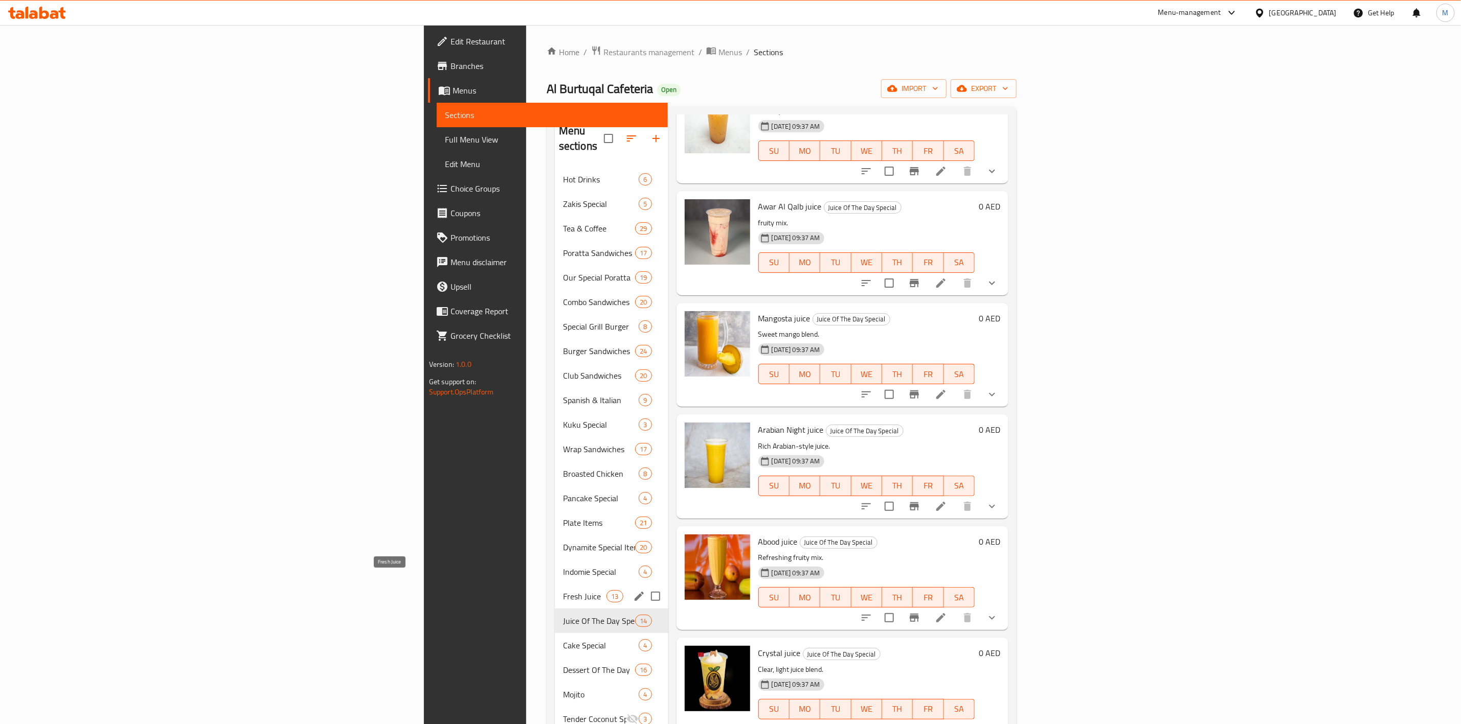
click at [563, 590] on span "Fresh Juice" at bounding box center [584, 596] width 43 height 12
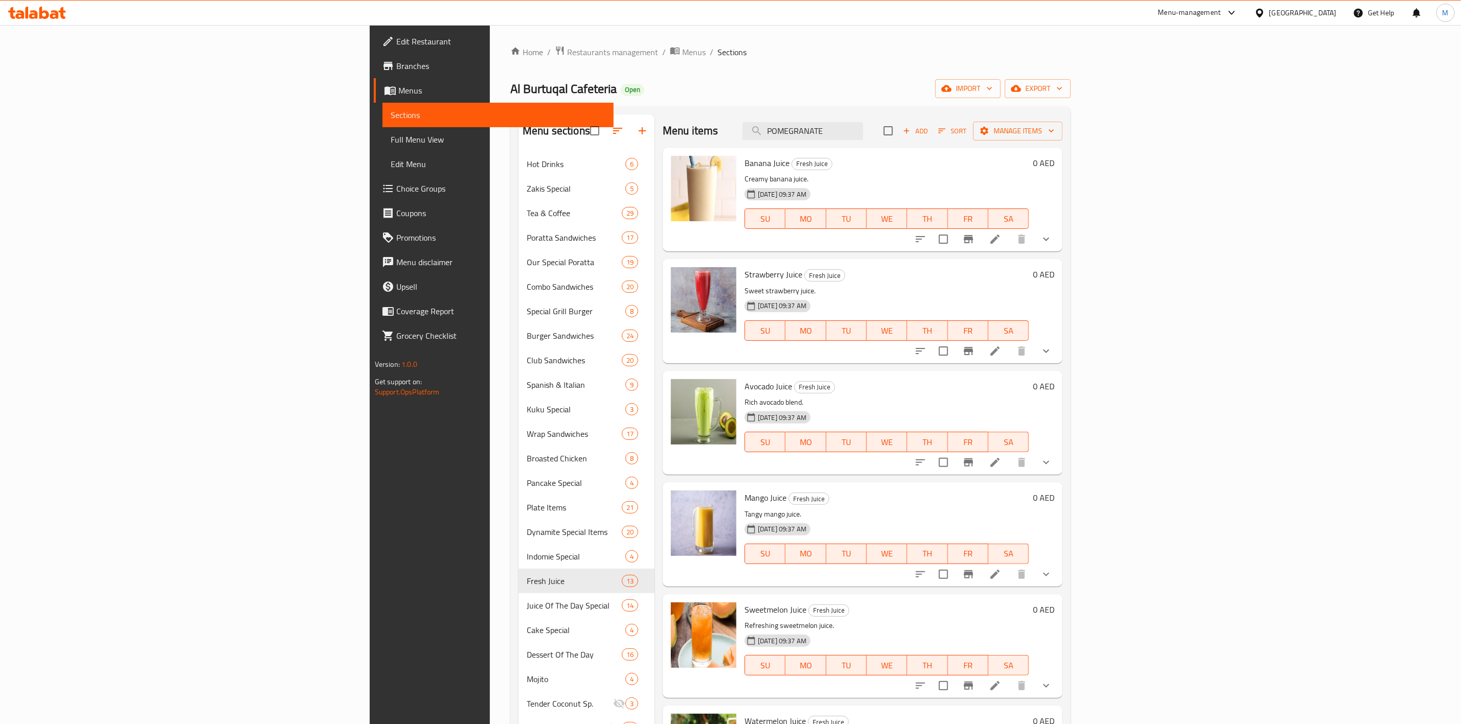
click at [936, 149] on div "Banana Juice Fresh Juice Creamy banana juice. 19-11-2024 09:37 AM SU MO TU WE T…" at bounding box center [863, 200] width 400 height 104
click at [863, 136] on input "POMEGRANATE" at bounding box center [802, 131] width 121 height 18
paste input "CHICKOO"
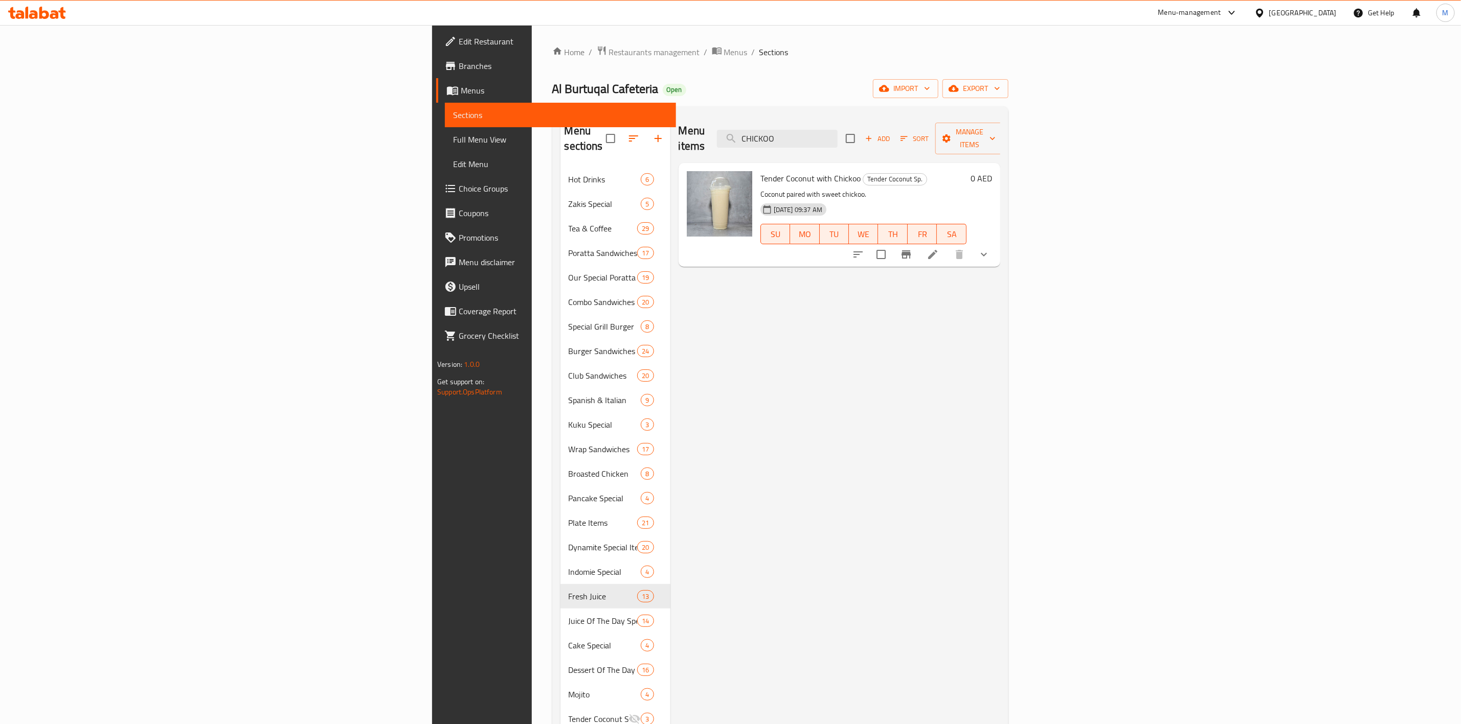
type input "POMEGRANATE"
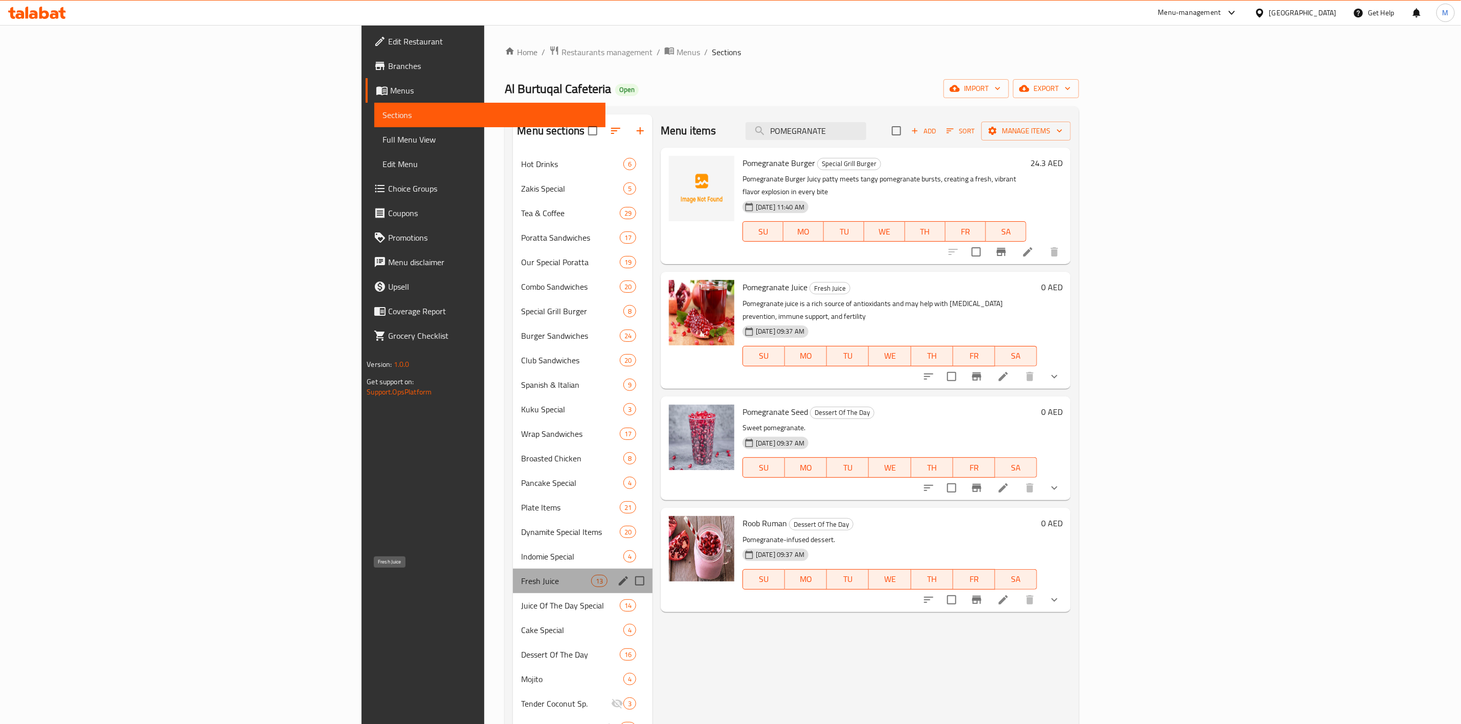
click at [521, 580] on span "Fresh Juice" at bounding box center [556, 581] width 70 height 12
click at [521, 604] on span "Juice Of The Day Special" at bounding box center [556, 606] width 70 height 12
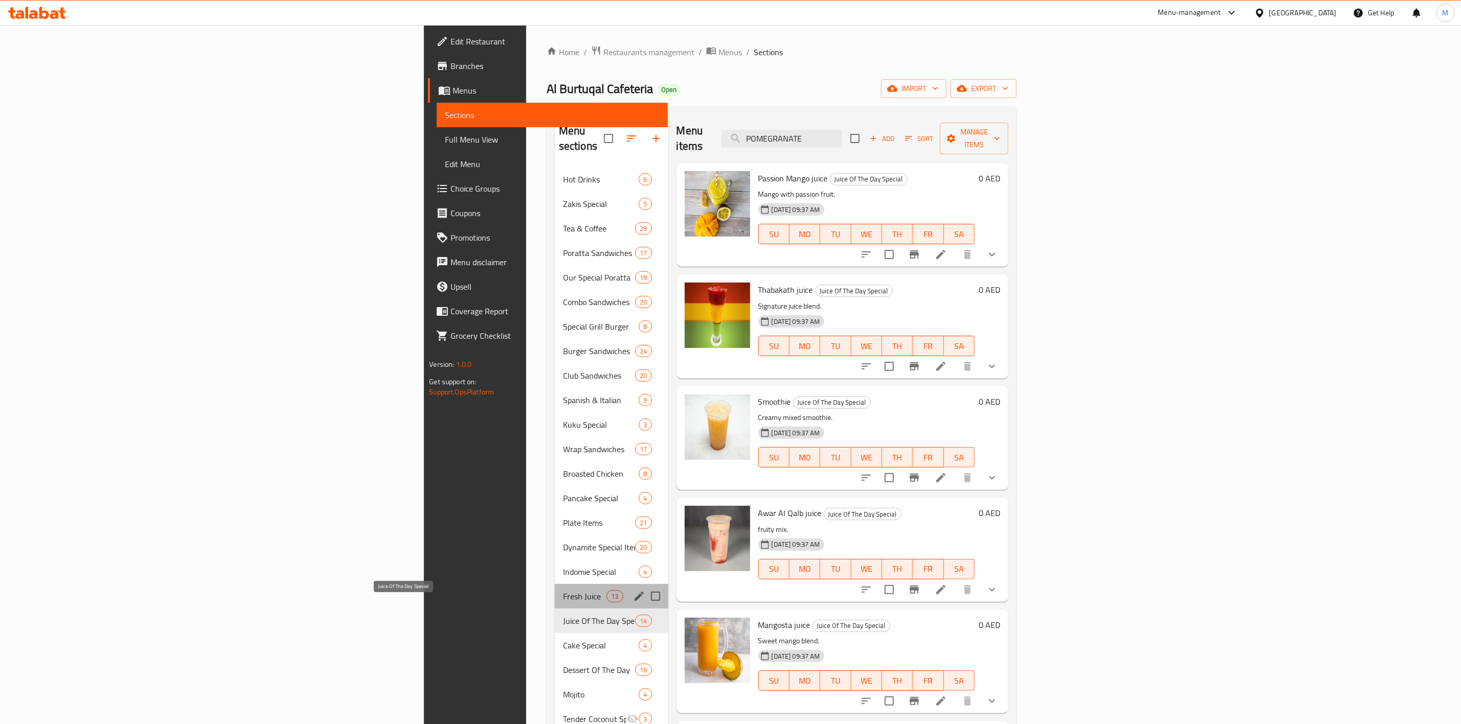
click at [563, 590] on span "Fresh Juice" at bounding box center [584, 596] width 43 height 12
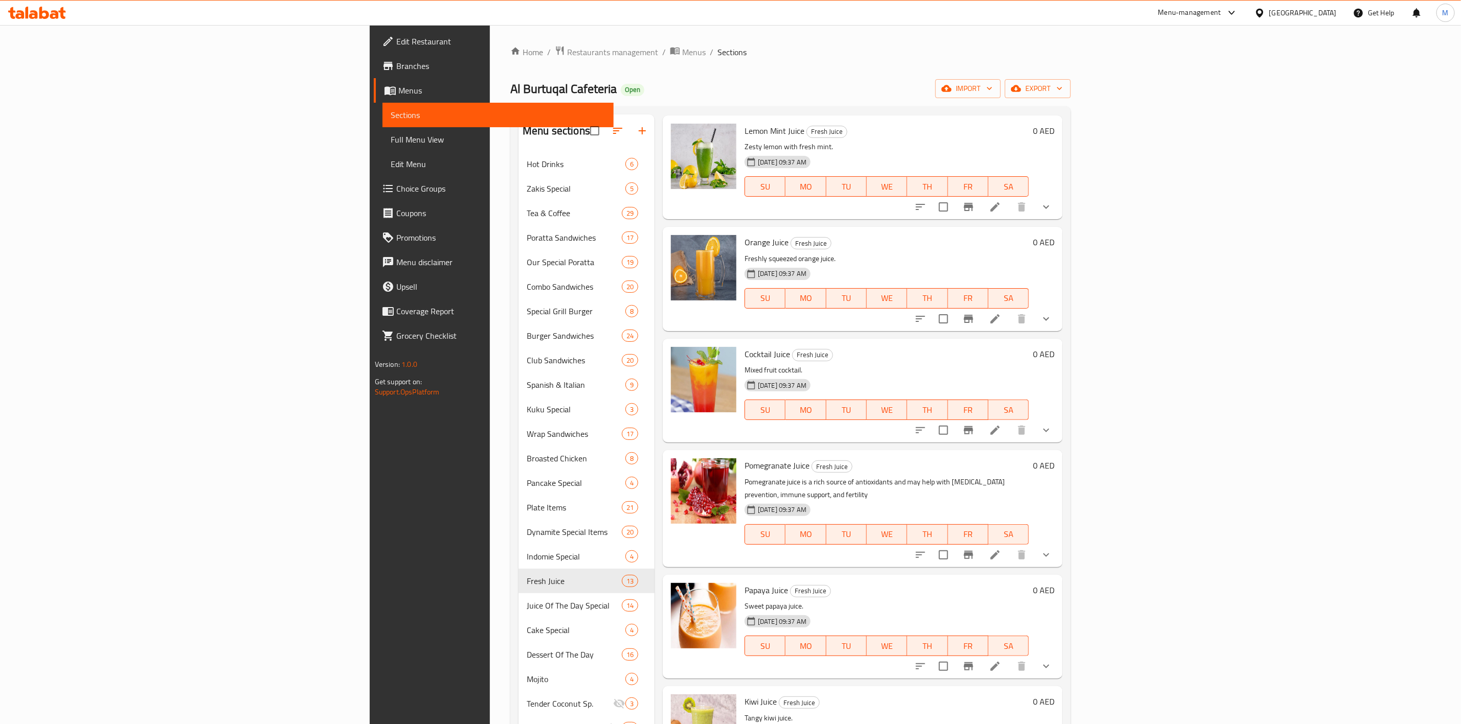
scroll to position [752, 0]
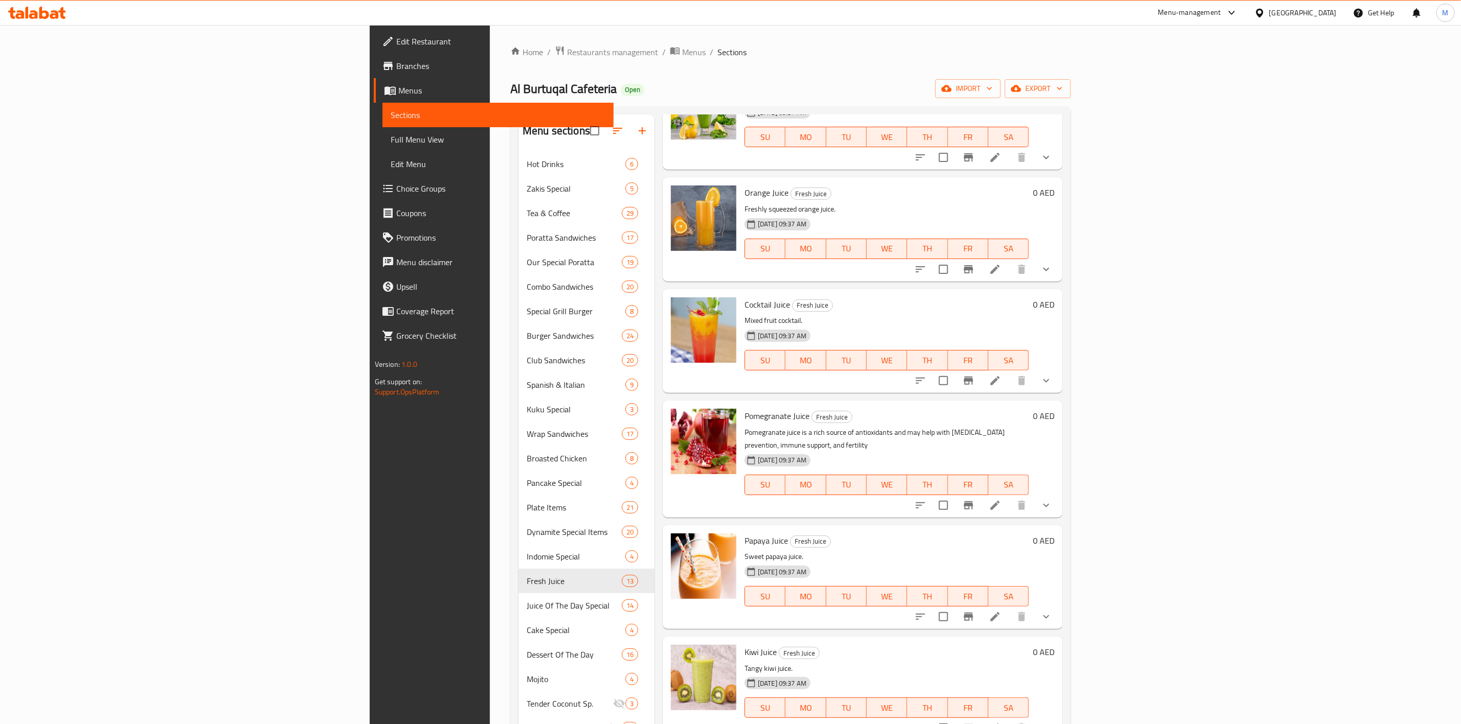
click at [1052, 499] on icon "show more" at bounding box center [1046, 505] width 12 height 12
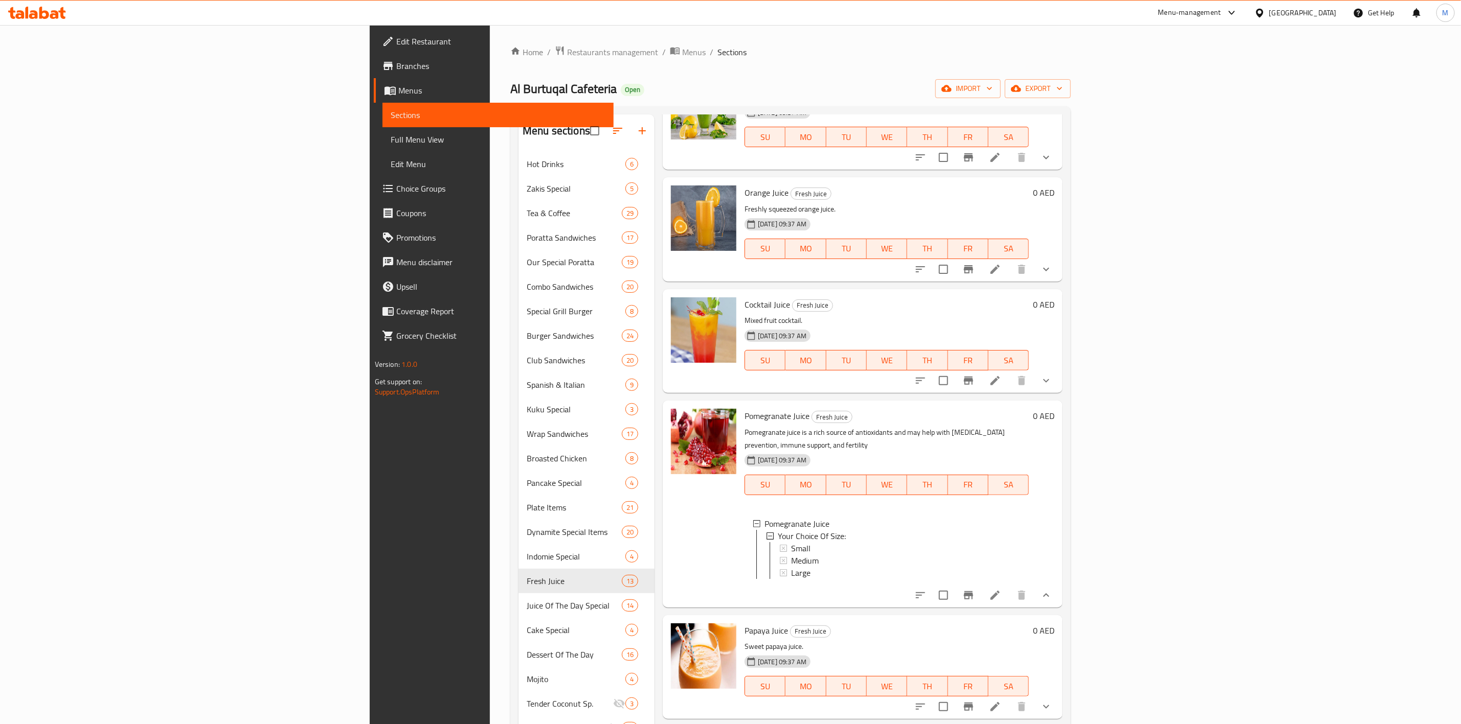
click at [744, 413] on span "Pomegranate Juice" at bounding box center [776, 415] width 65 height 15
copy h6 "Pomegranate Juice"
click at [1052, 594] on icon "show more" at bounding box center [1046, 595] width 12 height 12
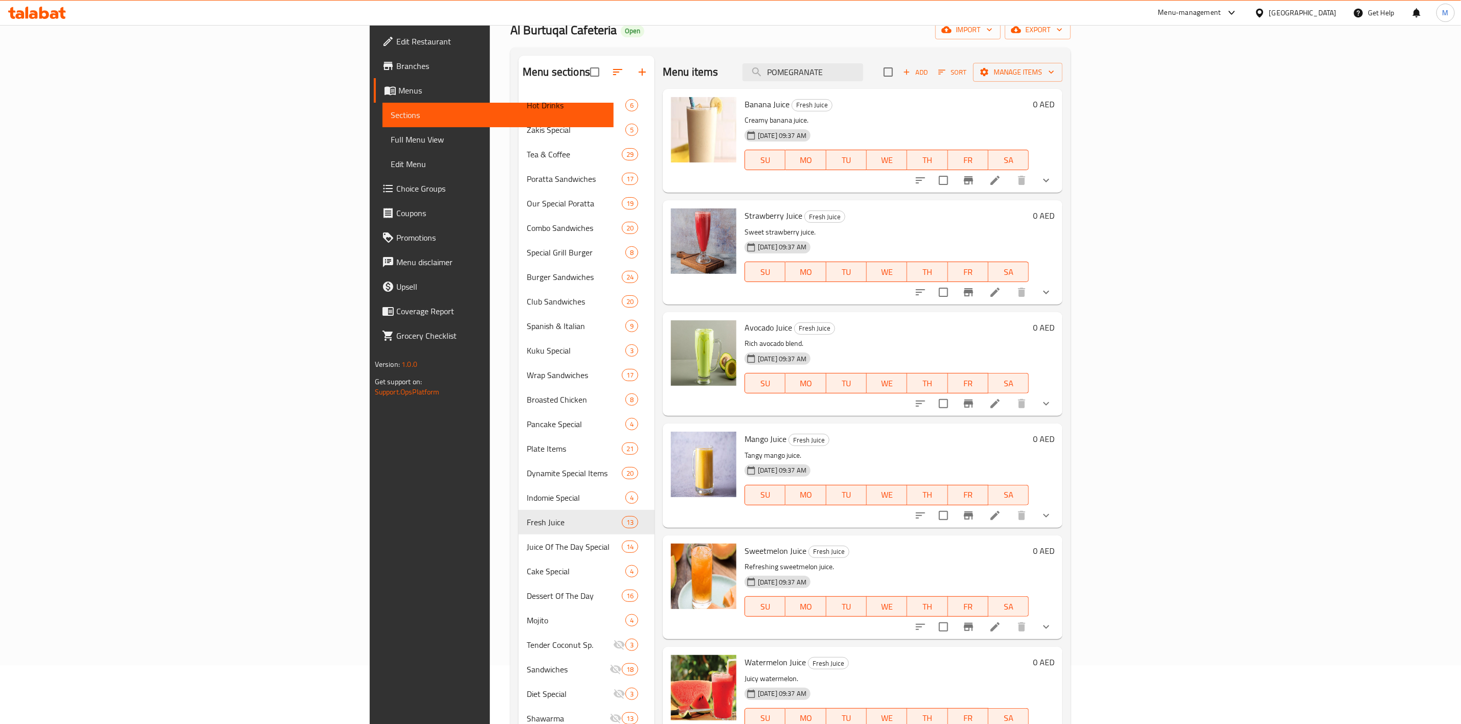
scroll to position [0, 0]
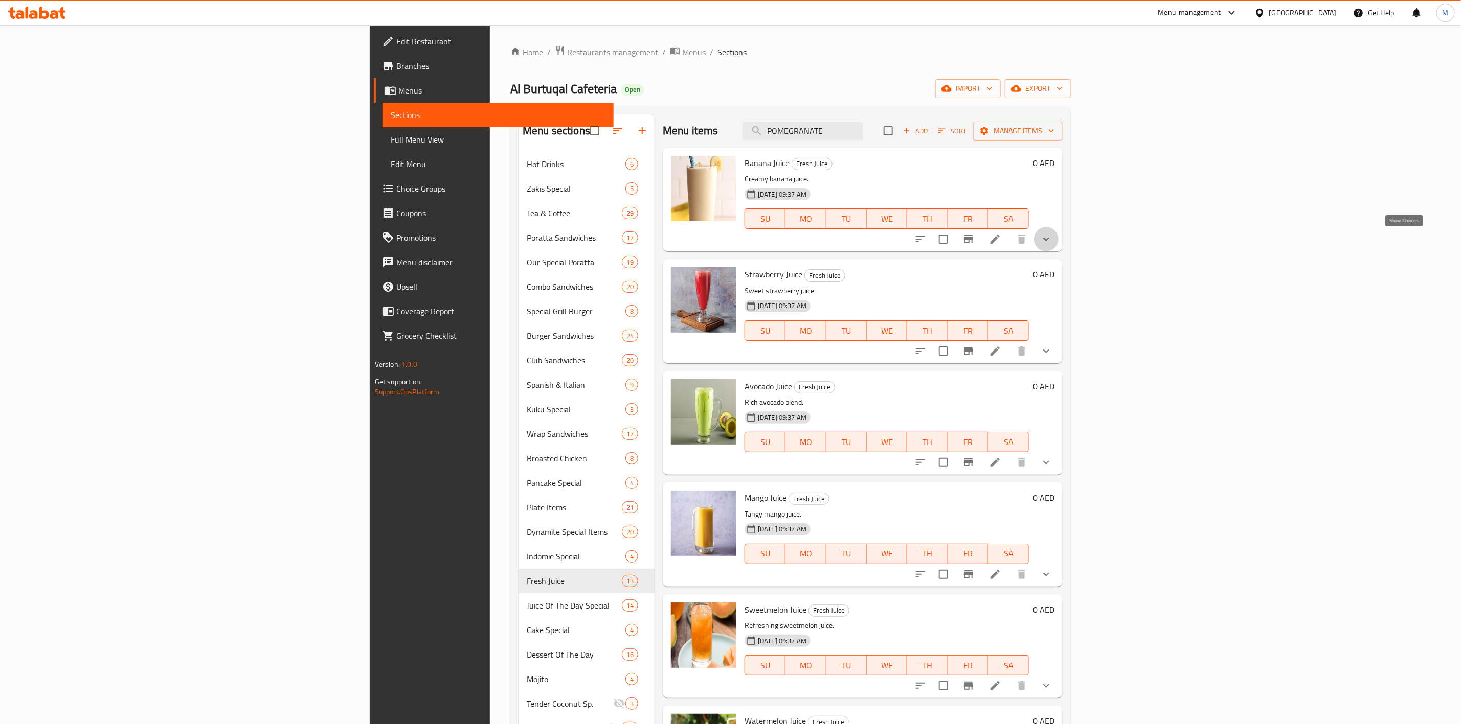
click at [1049, 241] on icon "show more" at bounding box center [1046, 240] width 6 height 4
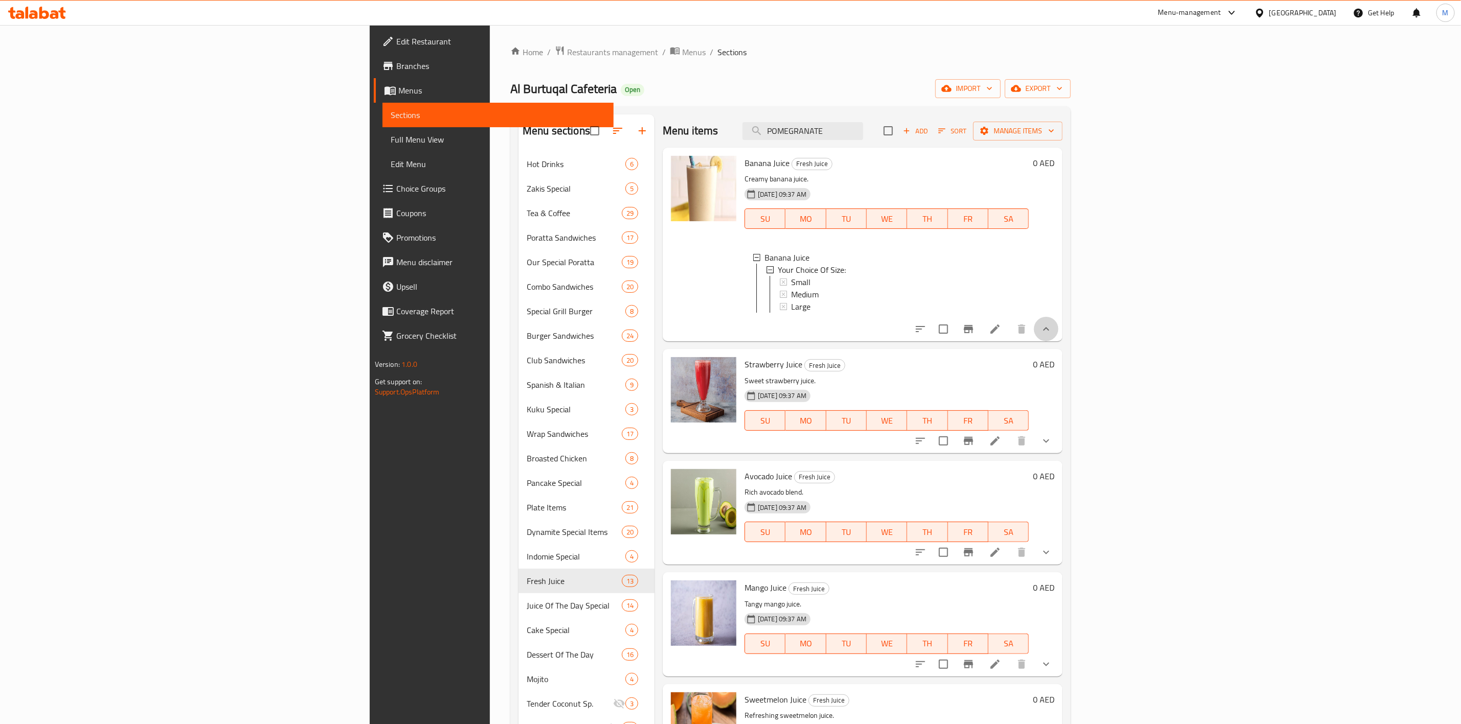
click at [1058, 332] on button "show more" at bounding box center [1046, 329] width 25 height 25
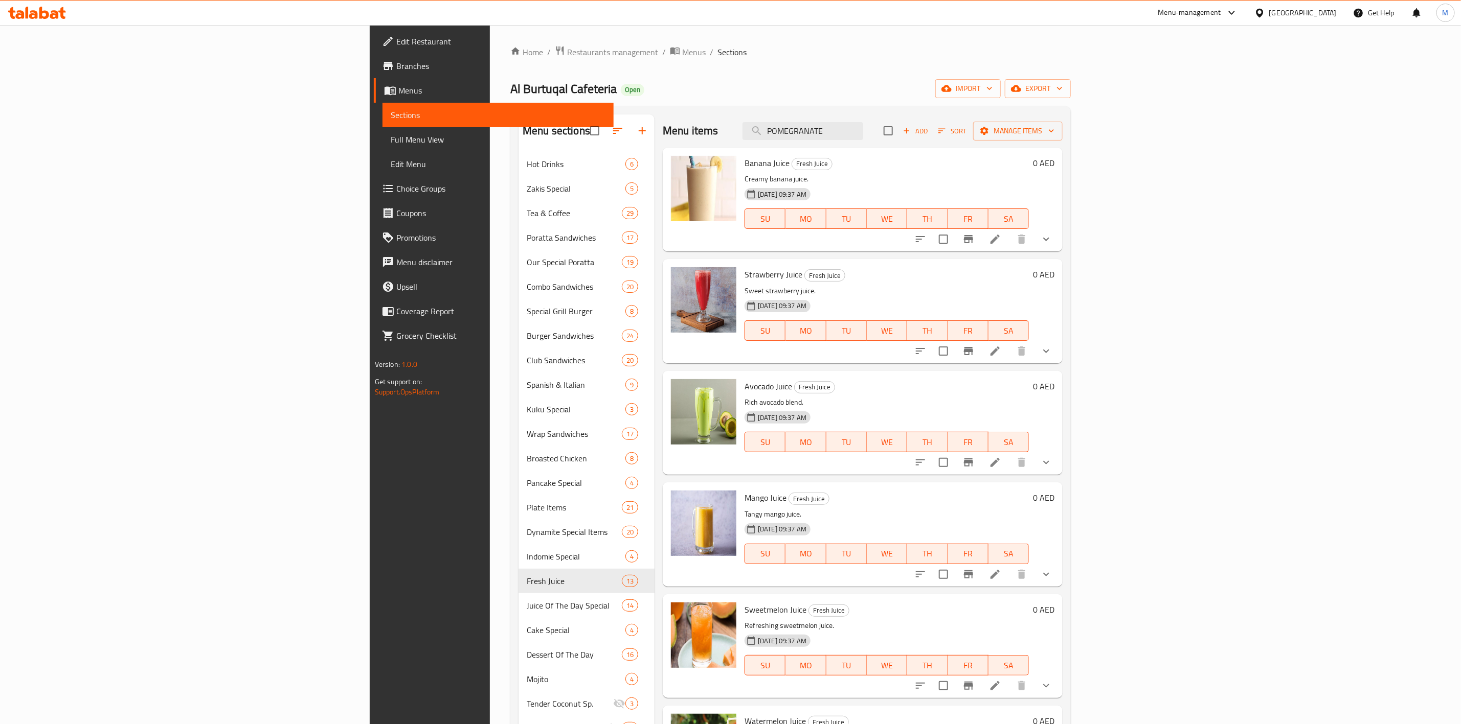
click at [1058, 344] on button "show more" at bounding box center [1046, 351] width 25 height 25
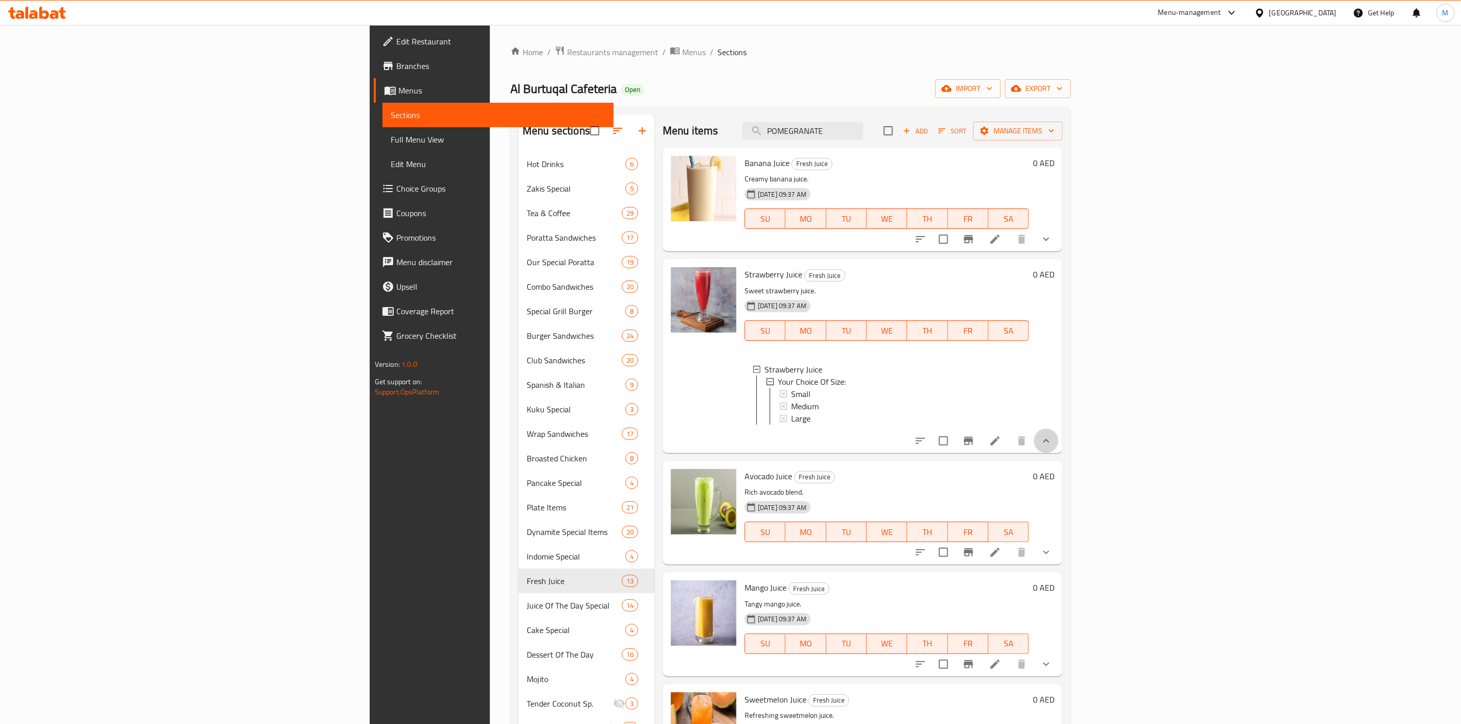
click at [1058, 453] on button "show more" at bounding box center [1046, 441] width 25 height 25
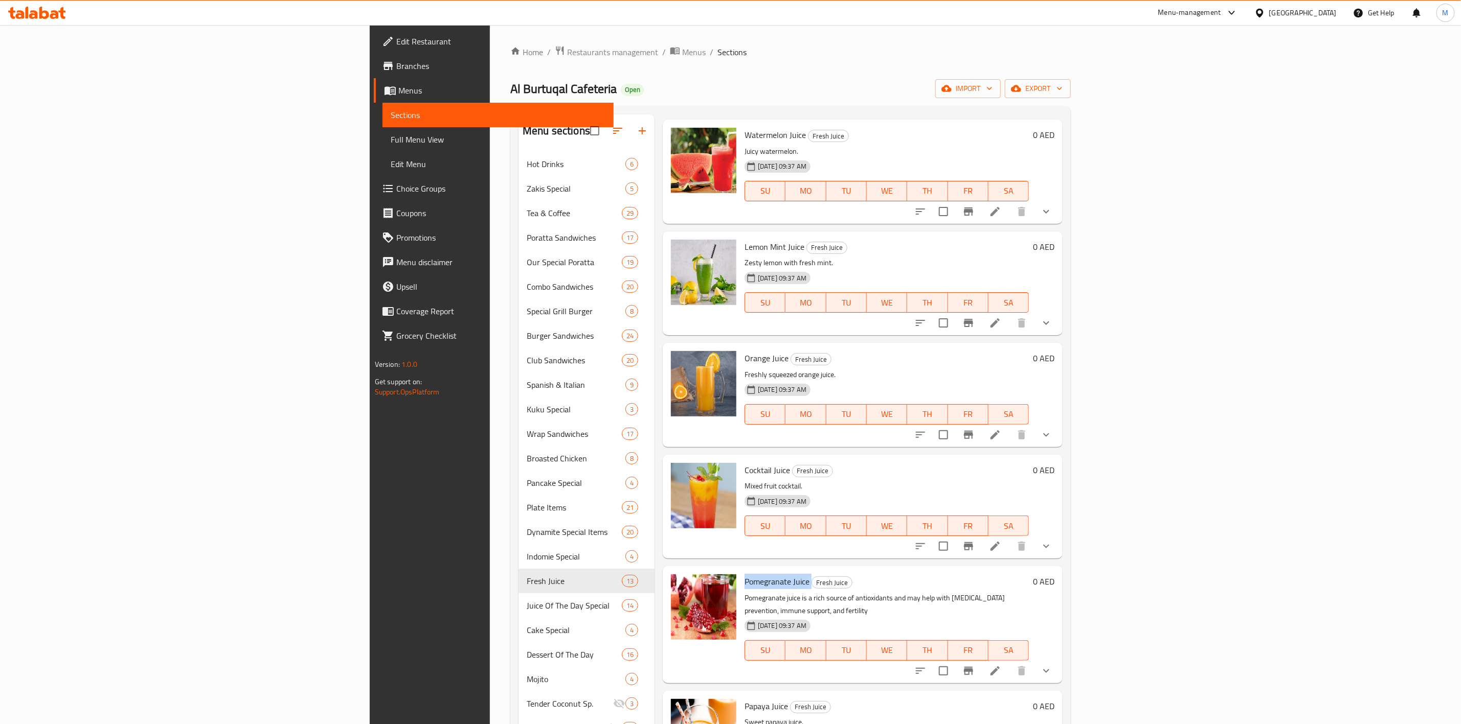
scroll to position [613, 0]
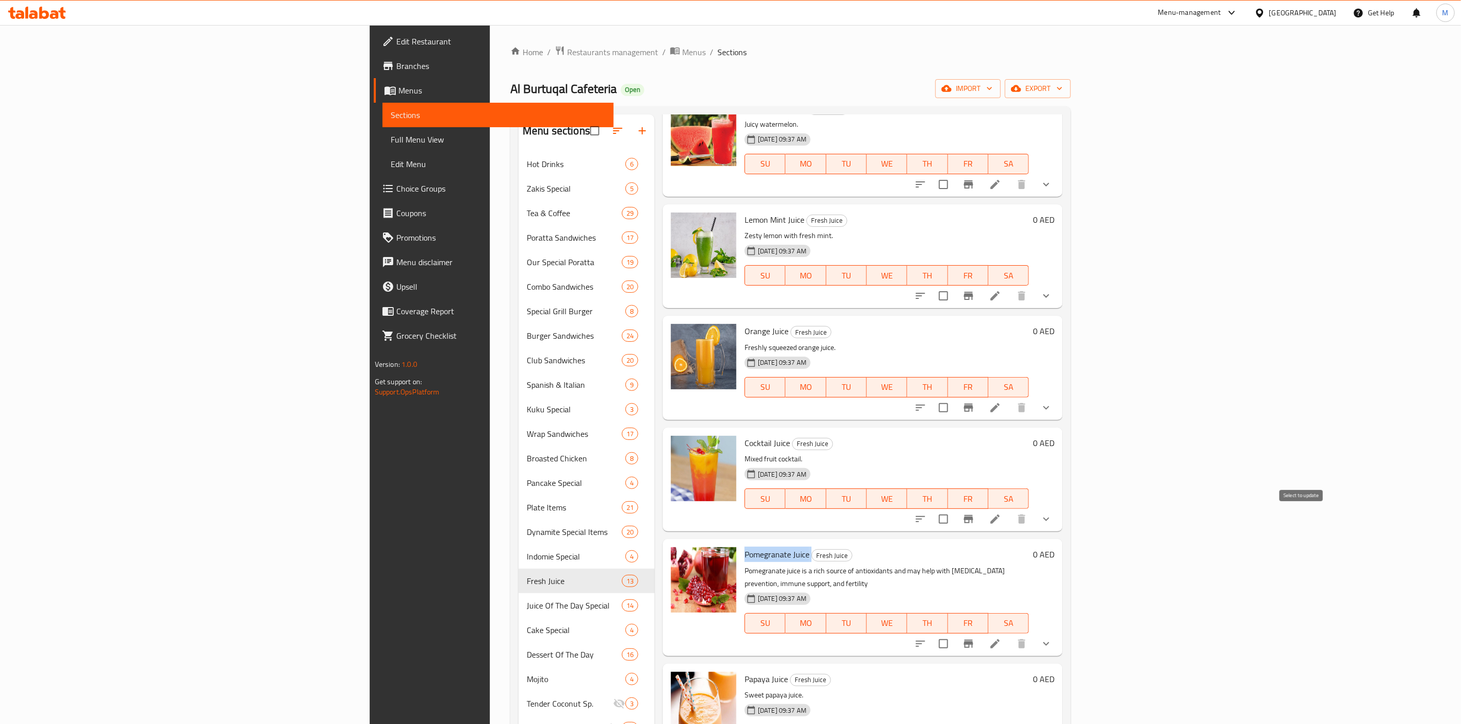
click at [954, 526] on input "checkbox" at bounding box center [942, 519] width 21 height 21
checkbox input "true"
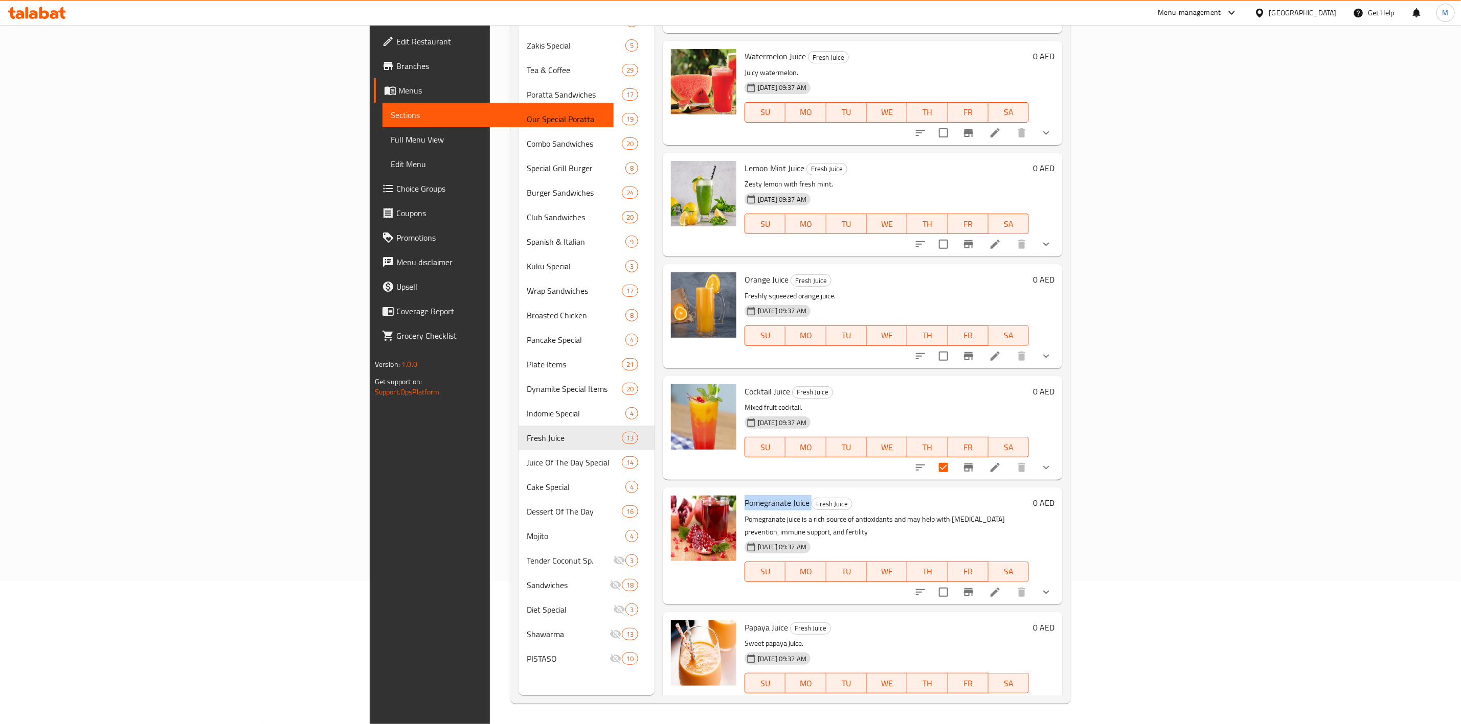
scroll to position [139, 0]
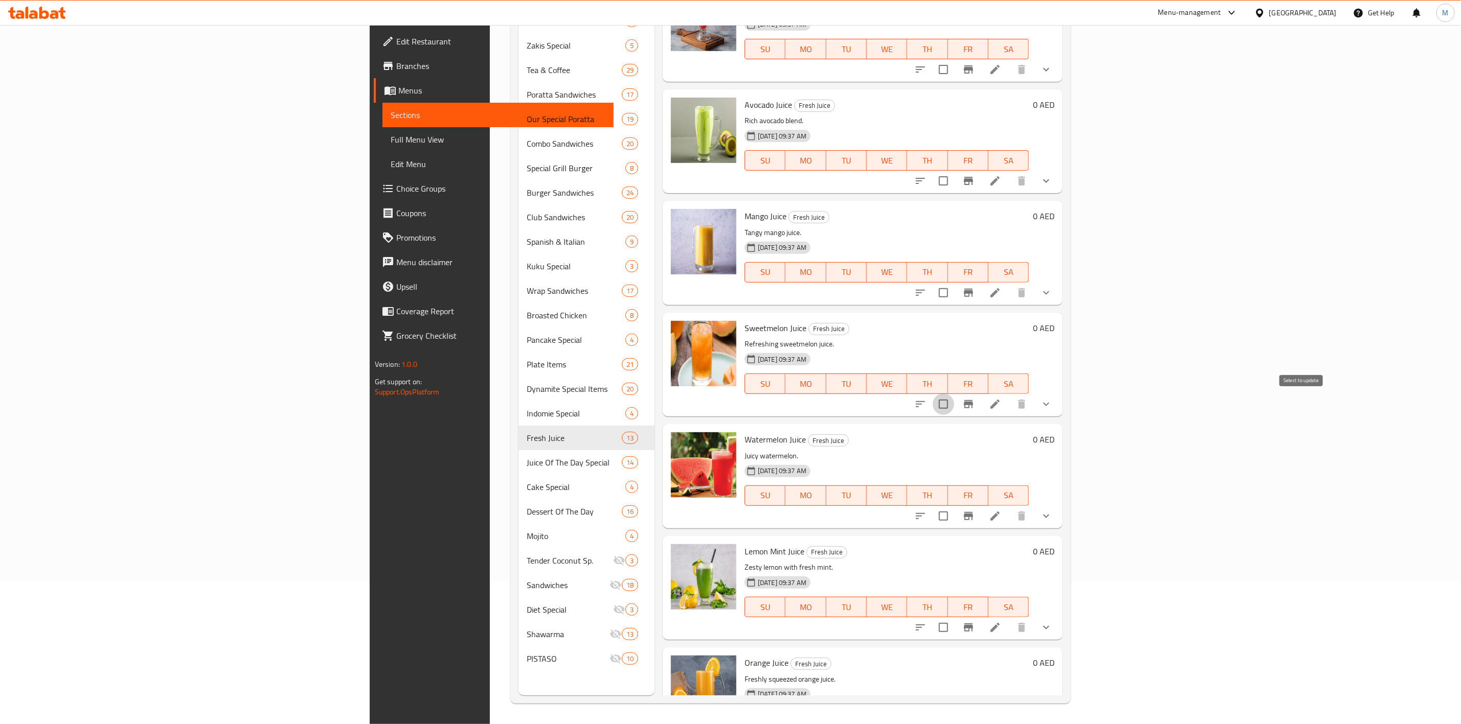
click at [954, 404] on input "checkbox" at bounding box center [942, 404] width 21 height 21
checkbox input "true"
click at [744, 325] on span "Sweetmelon Juice" at bounding box center [775, 328] width 62 height 15
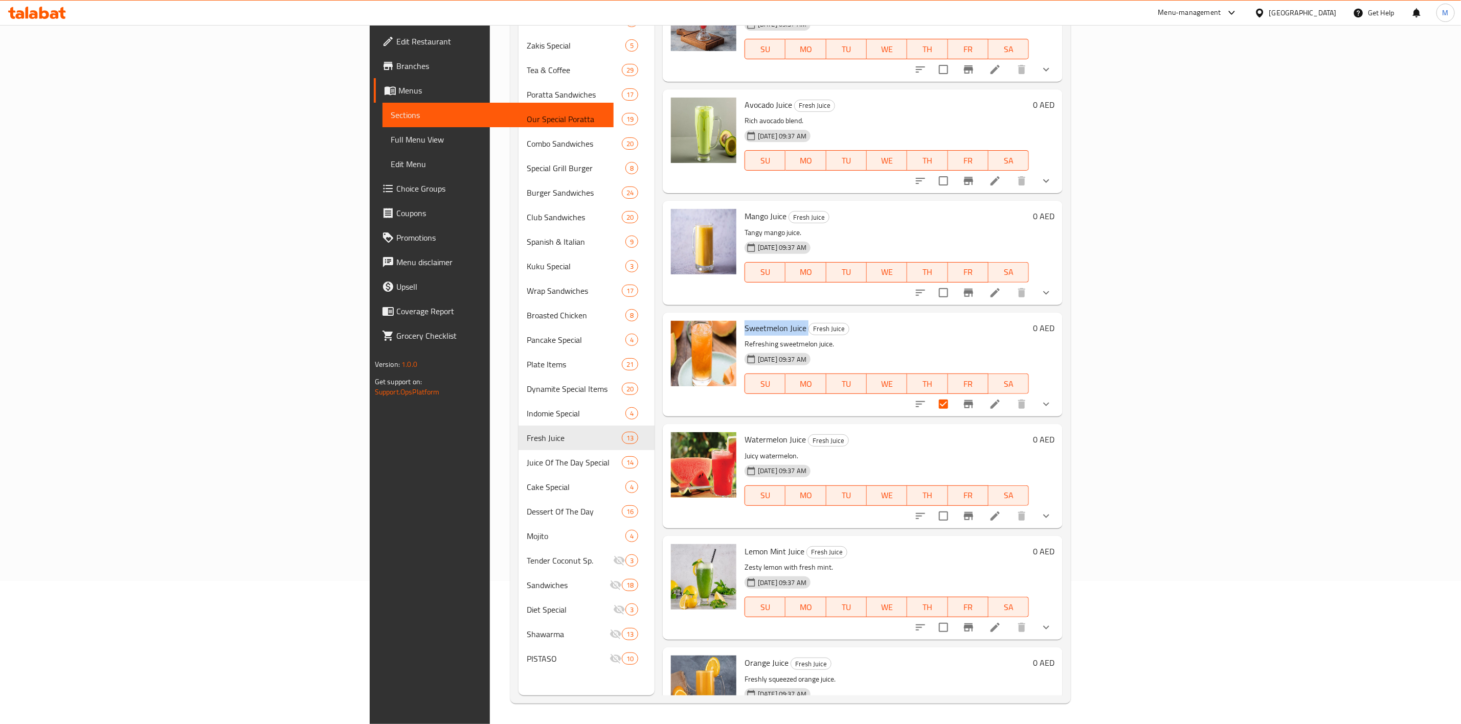
copy h6 "Sweetmelon Juice"
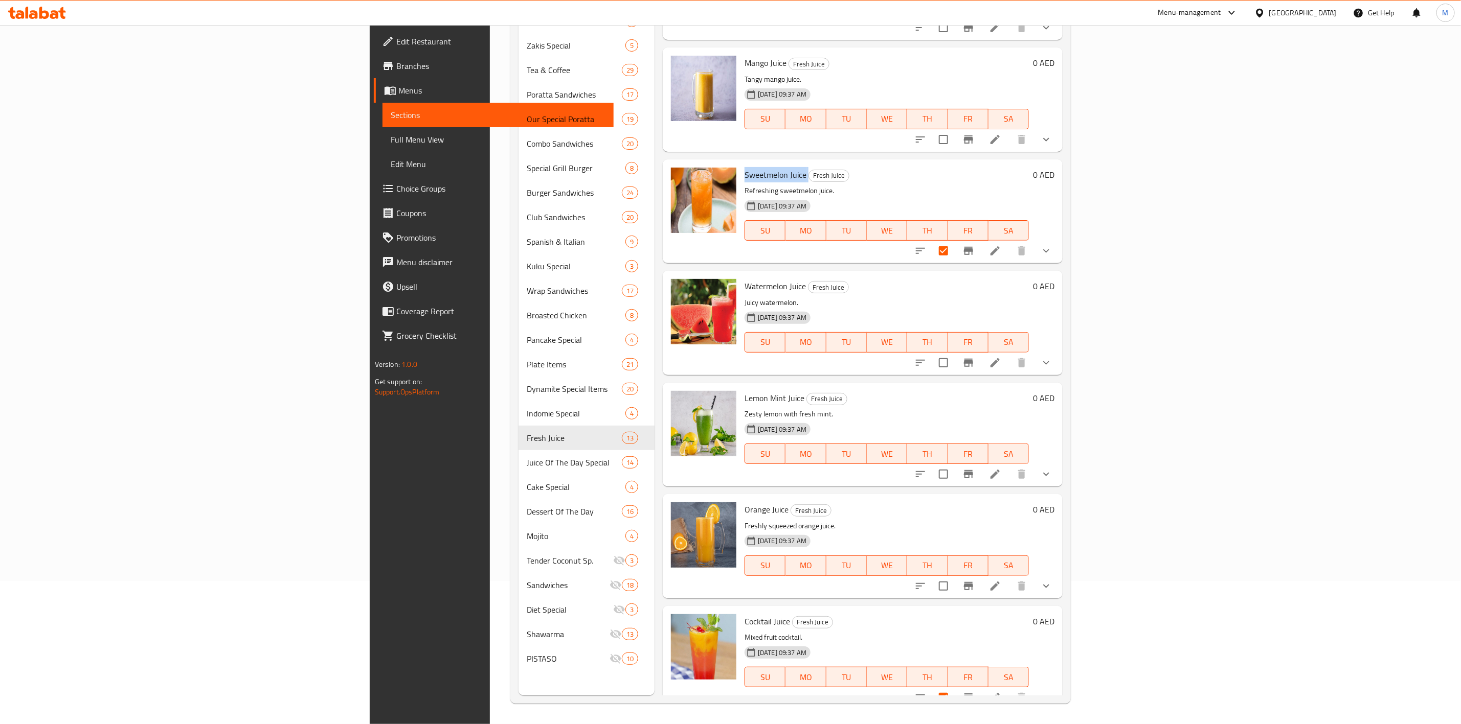
drag, startPoint x: 931, startPoint y: 404, endPoint x: 952, endPoint y: 413, distance: 22.9
click at [931, 404] on h6 "Lemon Mint Juice Fresh Juice" at bounding box center [886, 398] width 284 height 14
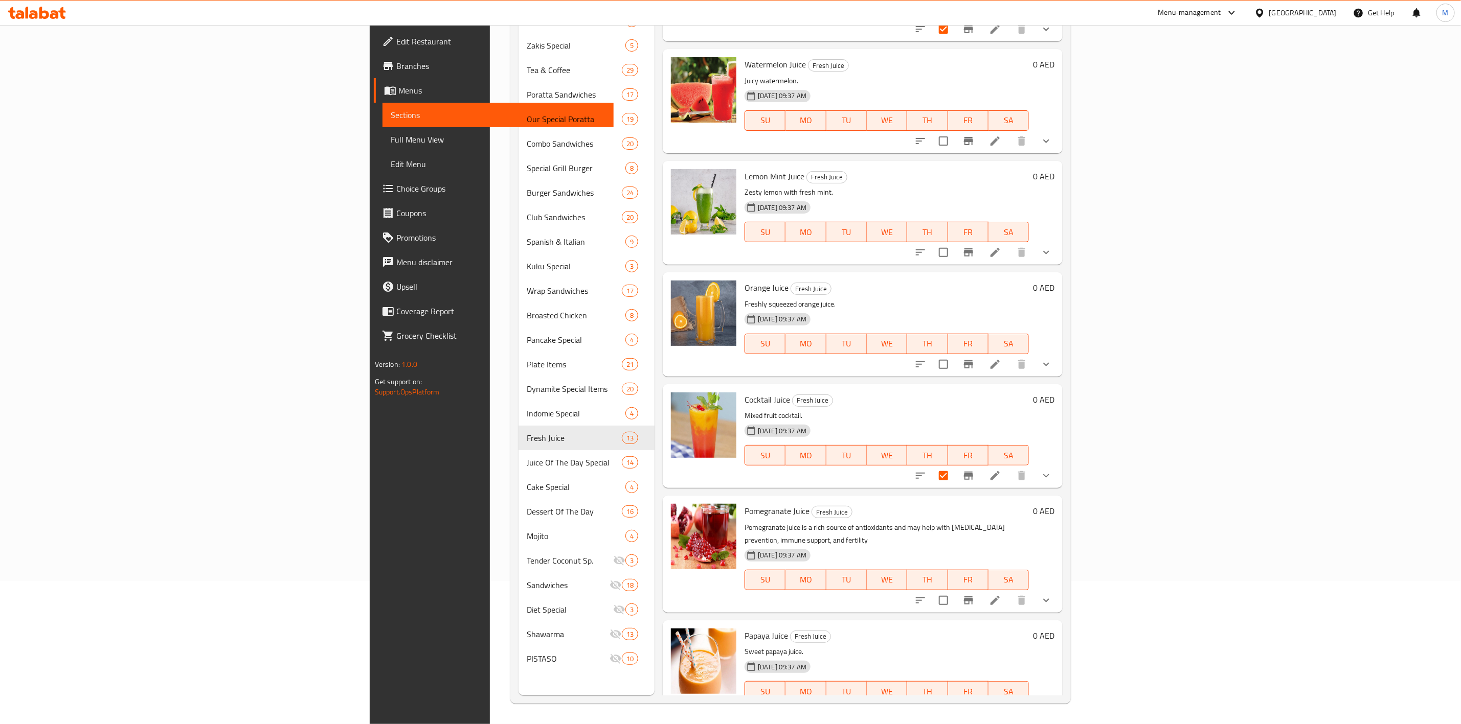
scroll to position [522, 0]
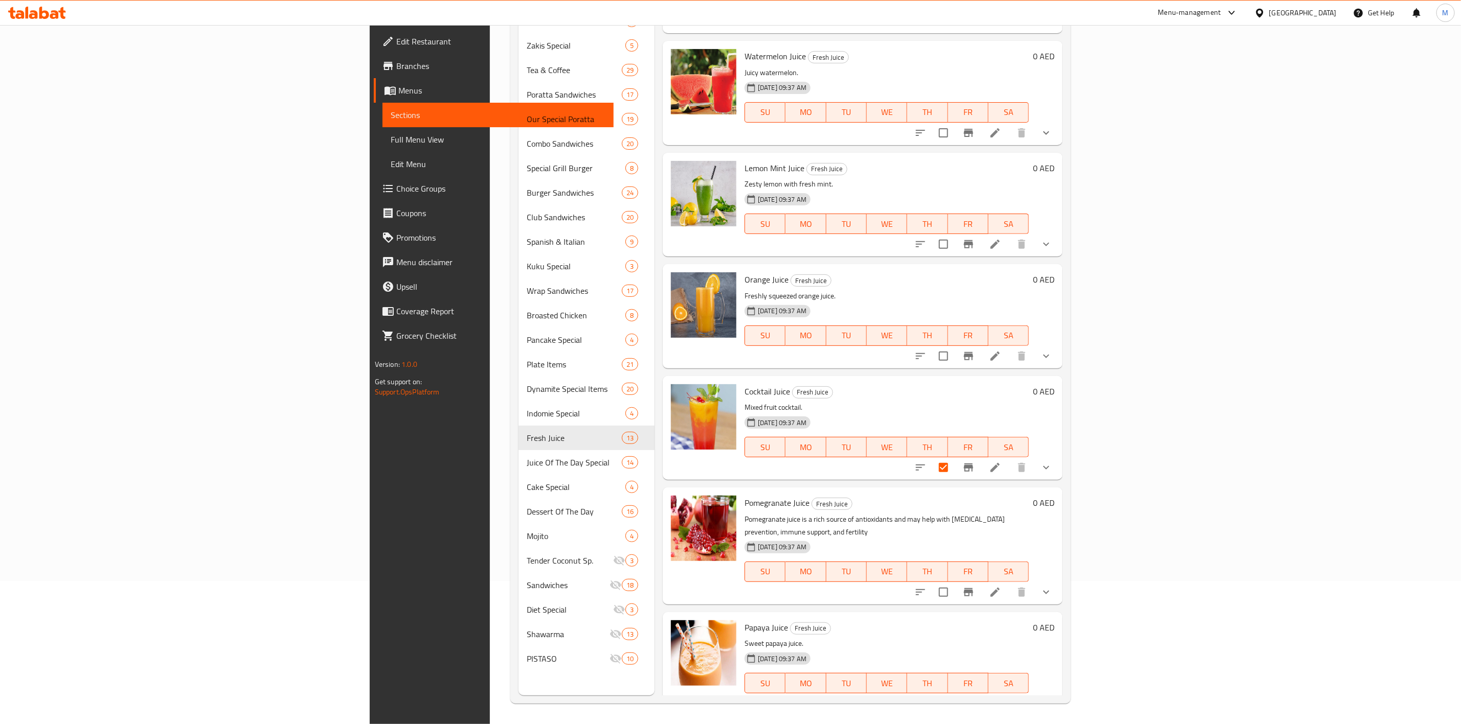
click at [744, 386] on span "Cocktail Juice" at bounding box center [766, 391] width 45 height 15
copy span "Cocktail"
click at [744, 386] on span "Cocktail Juice" at bounding box center [766, 391] width 45 height 15
click at [744, 387] on span "Cocktail Juice" at bounding box center [766, 391] width 45 height 15
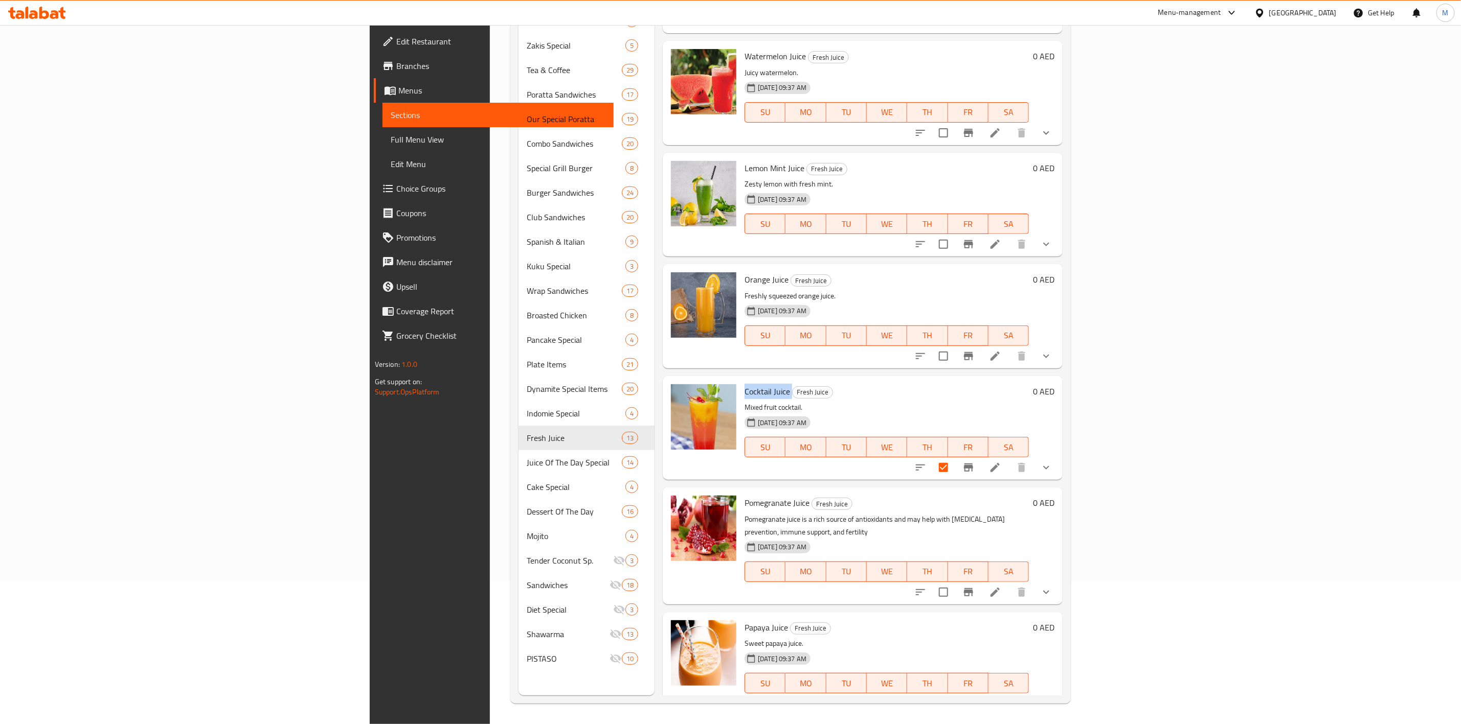
copy h6 "Cocktail Juice"
click at [934, 623] on div "Papaya Juice Fresh Juice Sweet papaya juice. 19-11-2024 09:37 AM SU MO TU WE TH…" at bounding box center [886, 665] width 292 height 96
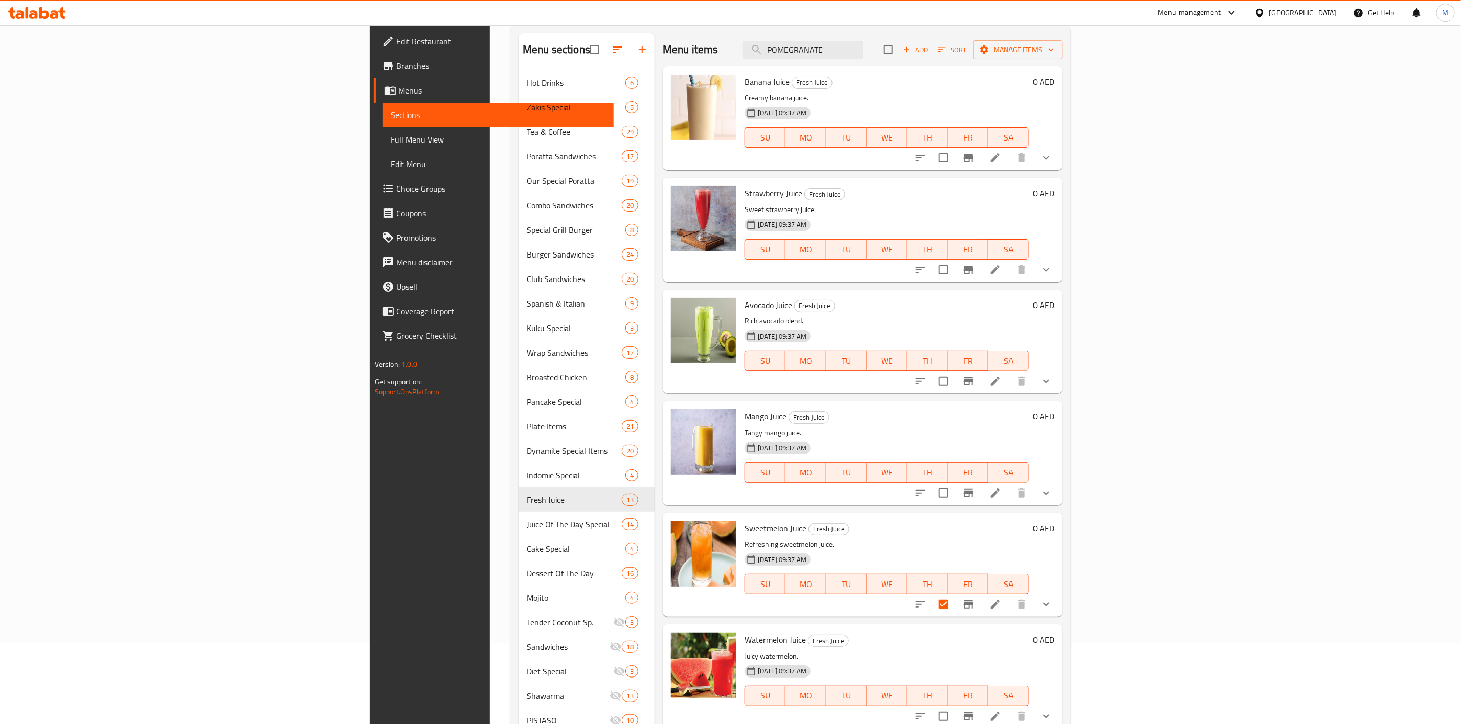
scroll to position [0, 0]
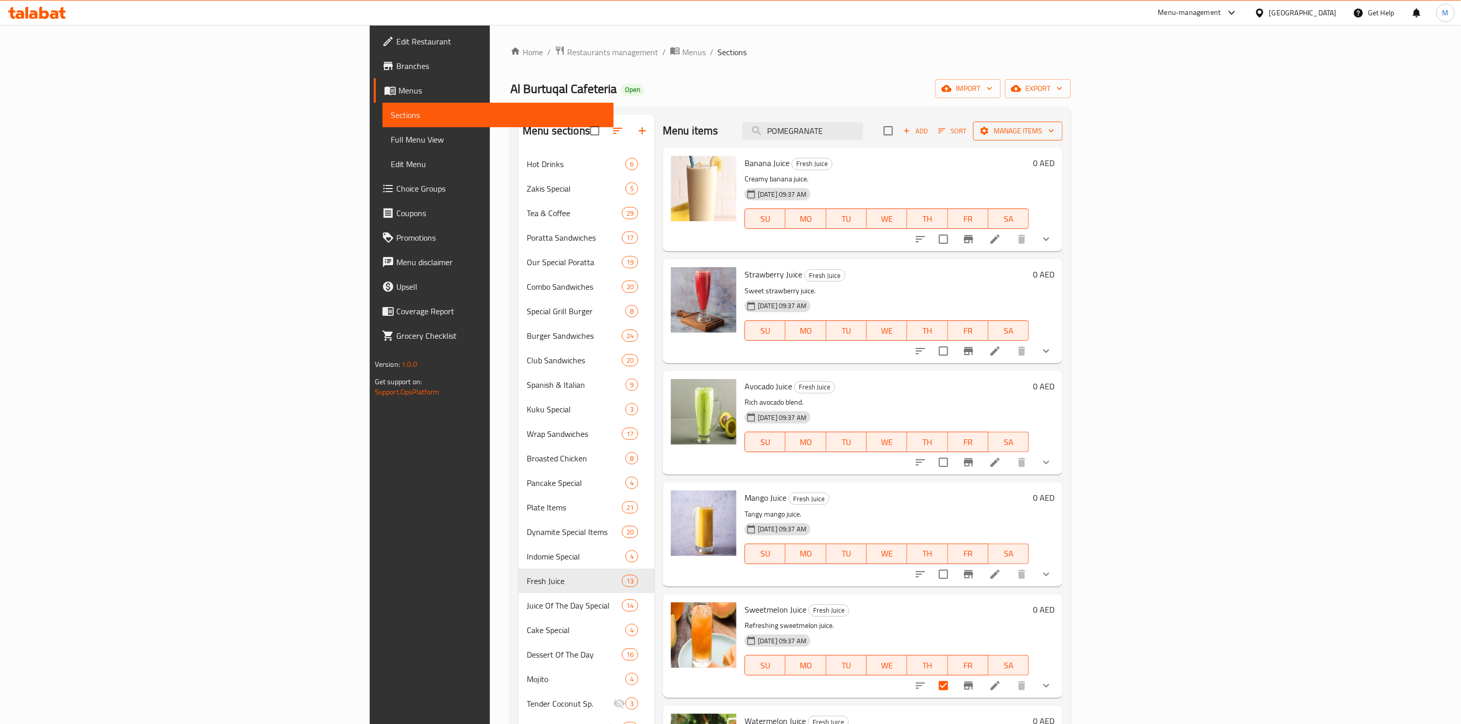
click at [1054, 129] on span "Manage items" at bounding box center [1017, 131] width 73 height 13
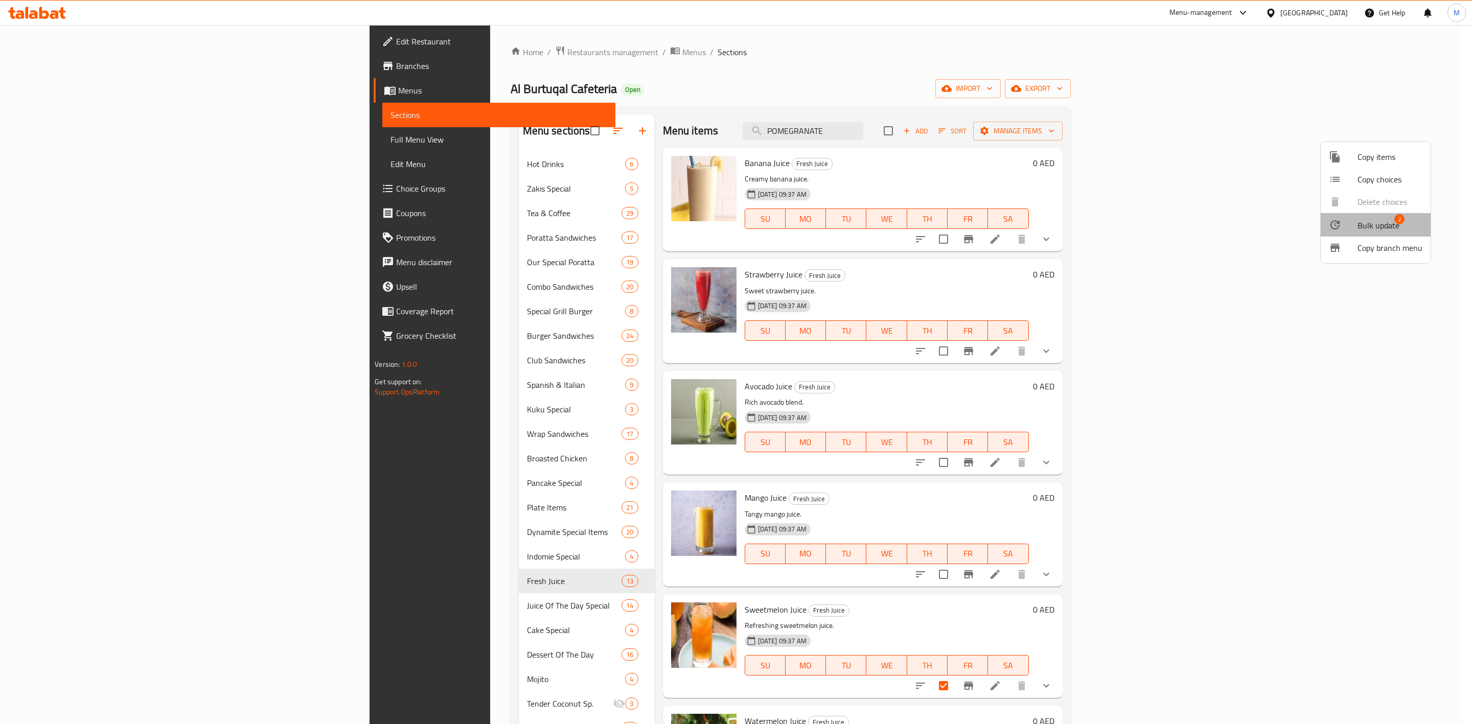
click at [1390, 219] on span "Bulk update" at bounding box center [1379, 225] width 42 height 12
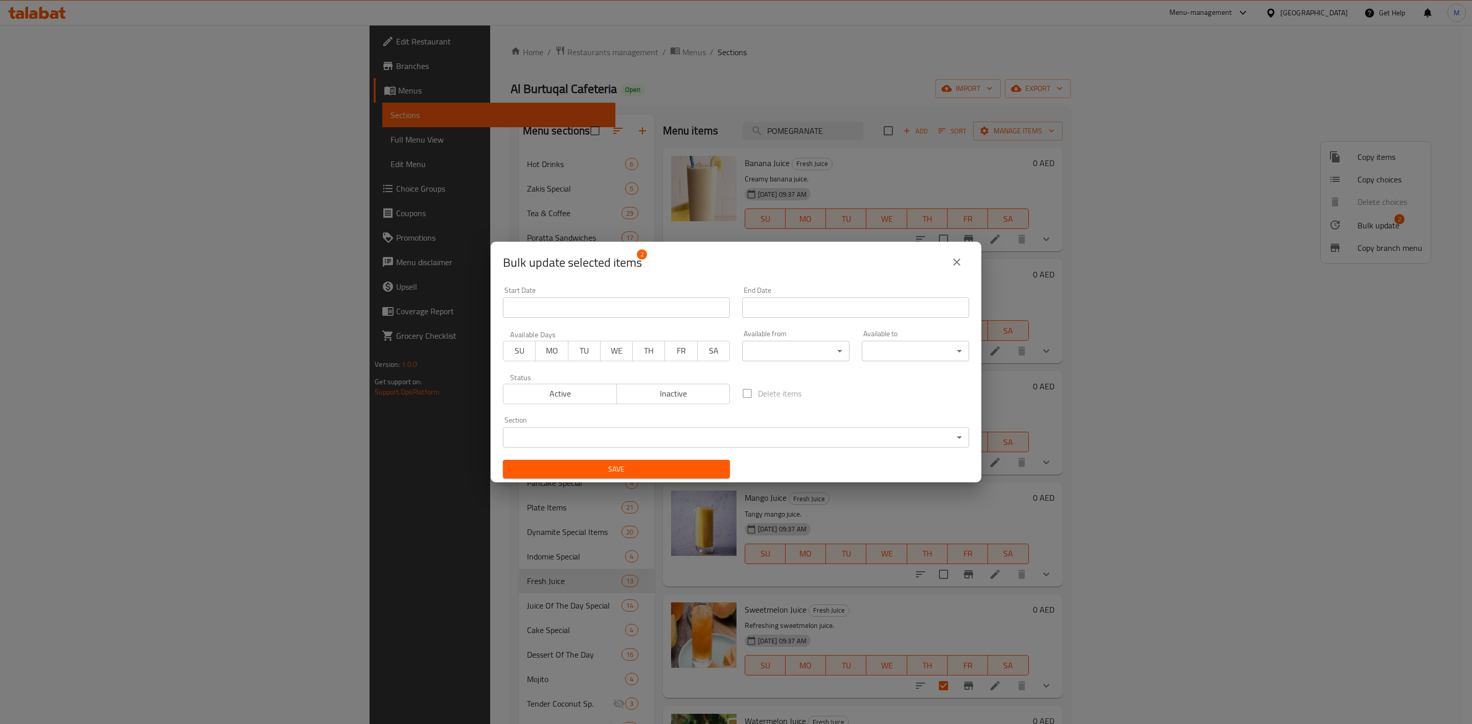
click at [642, 399] on span "Inactive" at bounding box center [673, 393] width 105 height 15
click at [648, 479] on div "Save" at bounding box center [616, 469] width 239 height 31
click at [676, 475] on span "Save" at bounding box center [616, 469] width 211 height 13
click at [675, 470] on span "Save" at bounding box center [616, 469] width 211 height 13
click at [956, 268] on button "close" at bounding box center [957, 262] width 25 height 25
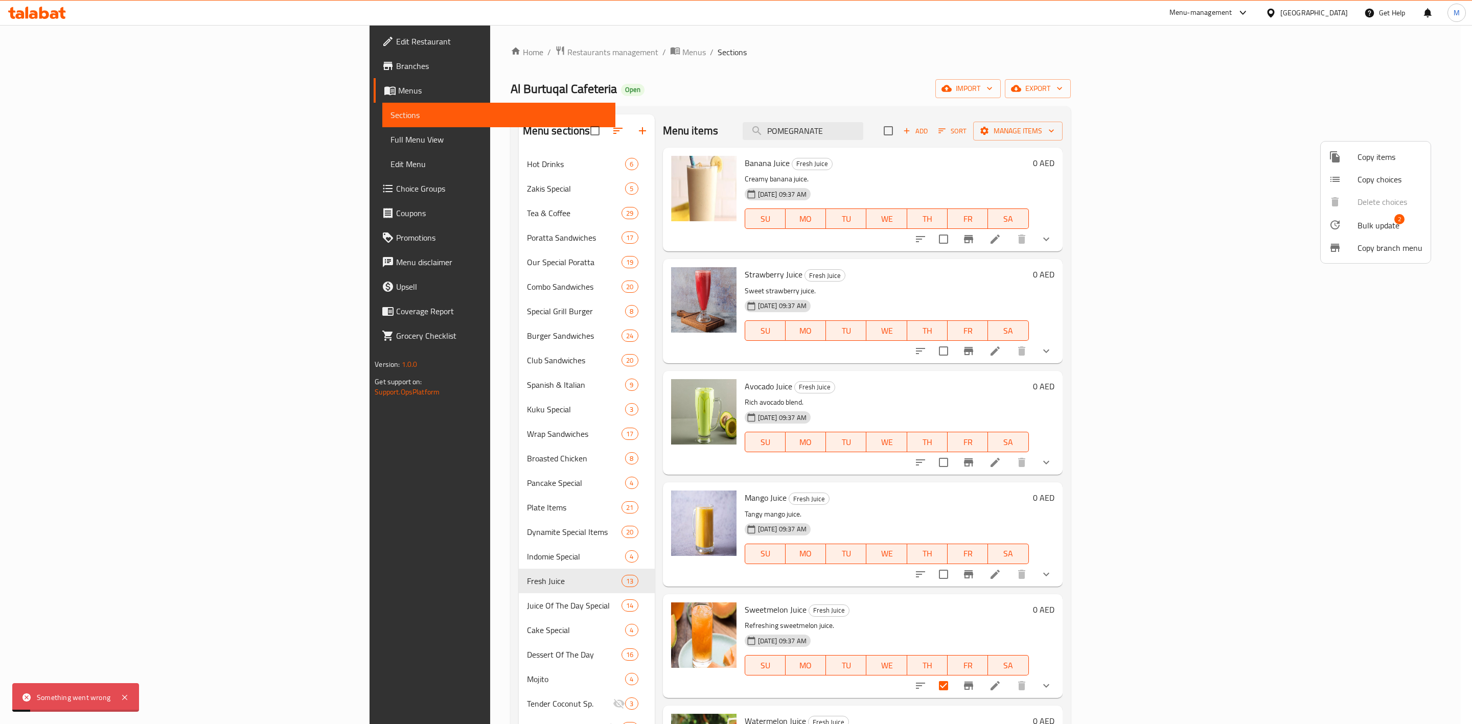
click at [1030, 279] on div at bounding box center [736, 362] width 1472 height 724
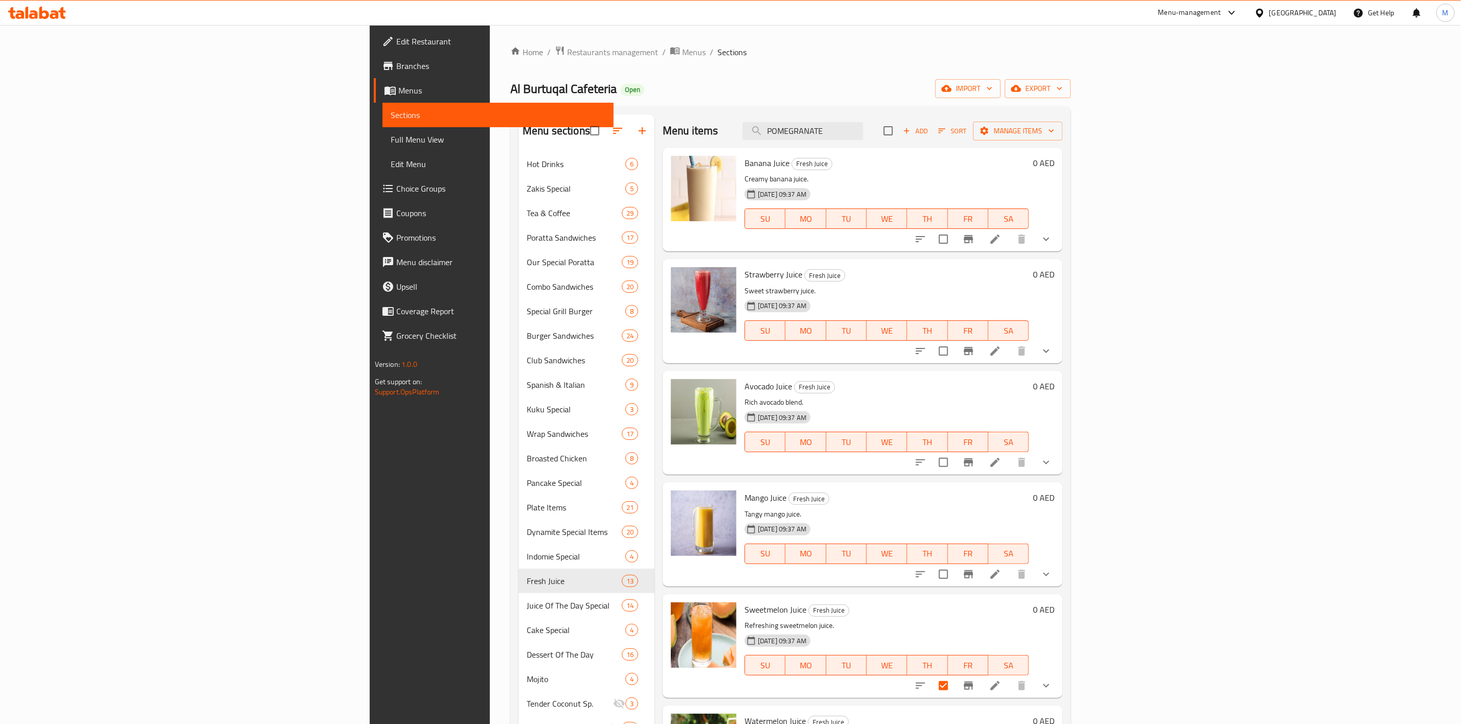
click at [929, 136] on span "Add" at bounding box center [915, 131] width 28 height 12
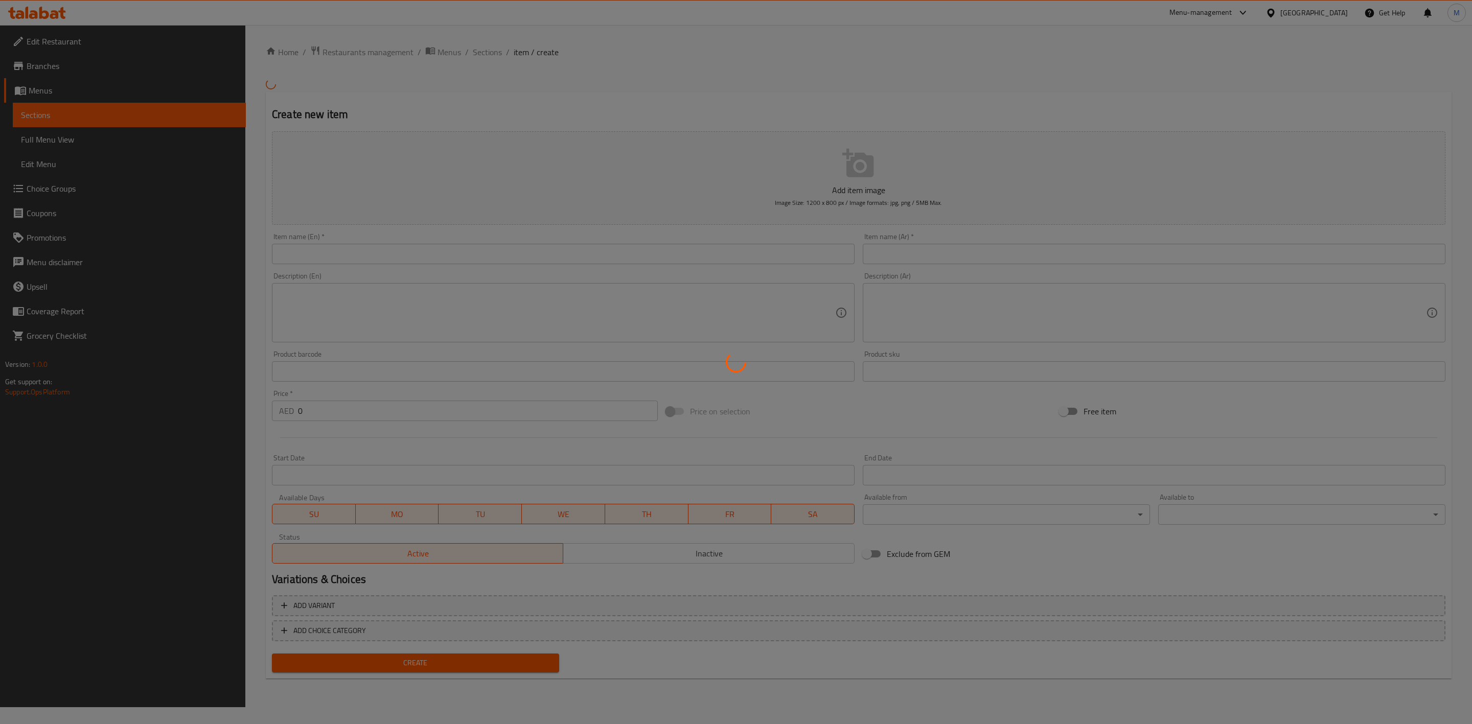
click at [582, 253] on div at bounding box center [736, 362] width 1472 height 724
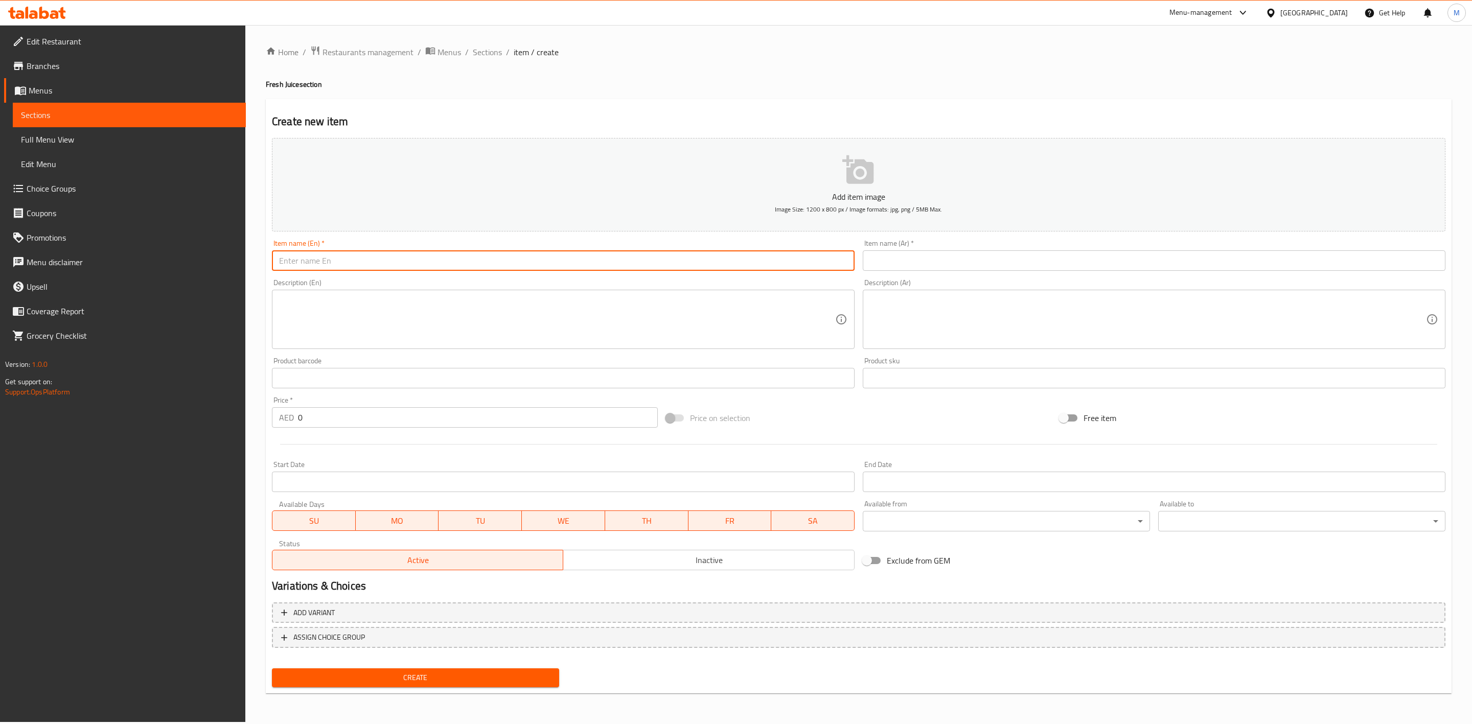
click at [579, 255] on input "text" at bounding box center [563, 261] width 583 height 20
click at [363, 259] on input "Chiko" at bounding box center [563, 261] width 583 height 20
paste input "ARROT"
click at [365, 258] on input "CARROT" at bounding box center [563, 261] width 583 height 20
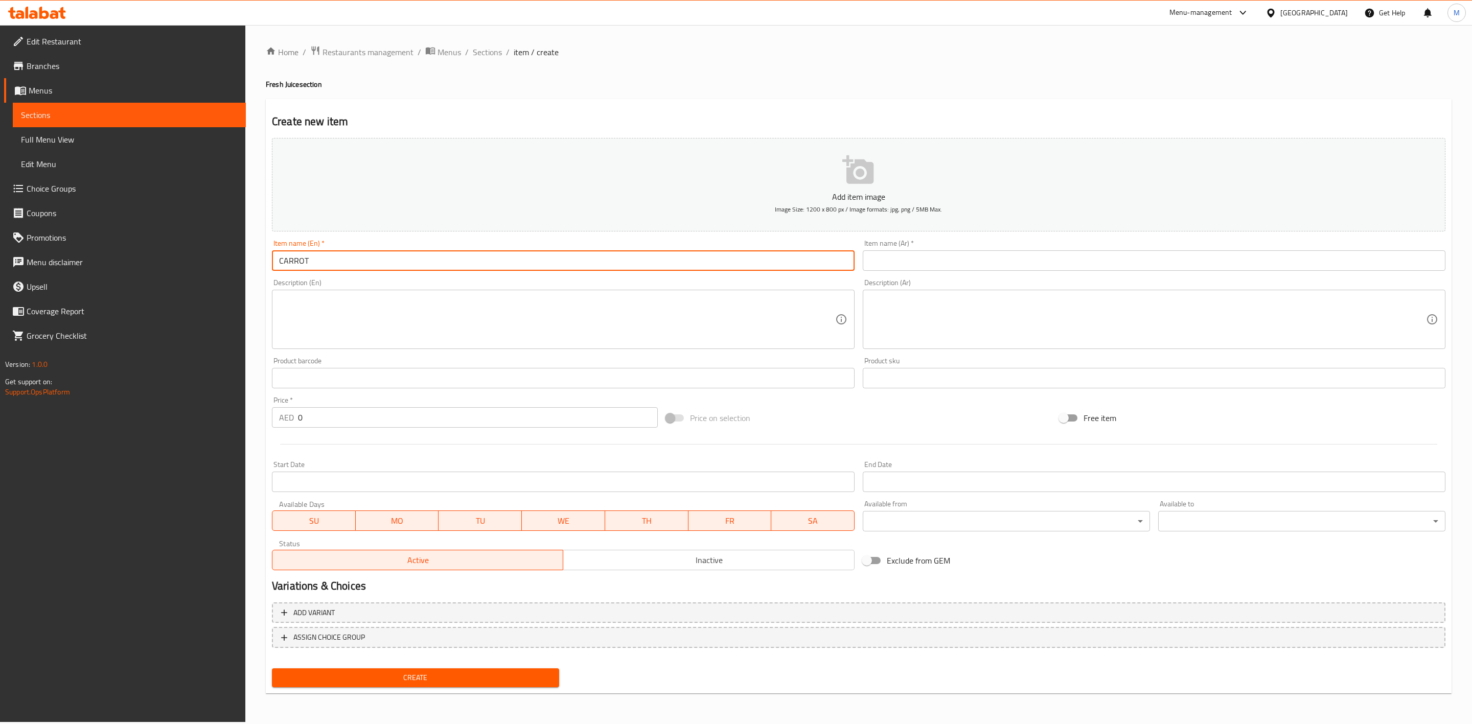
click at [365, 258] on input "CARROT" at bounding box center [563, 261] width 583 height 20
click at [350, 258] on input "Chiko" at bounding box center [563, 261] width 583 height 20
type input "Chikoo"
click at [944, 273] on div "Item name (Ar)   * Item name (Ar) *" at bounding box center [1154, 255] width 591 height 39
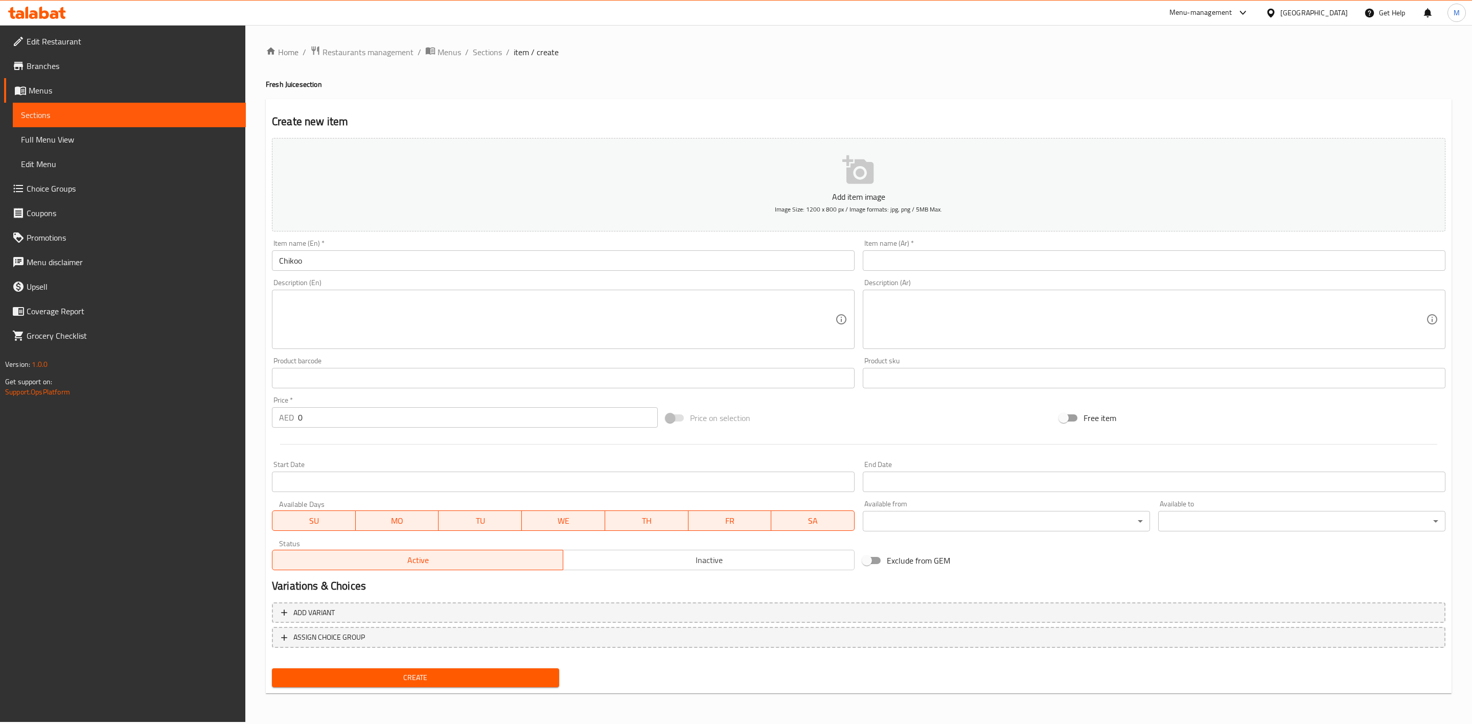
click at [951, 261] on input "text" at bounding box center [1154, 261] width 583 height 20
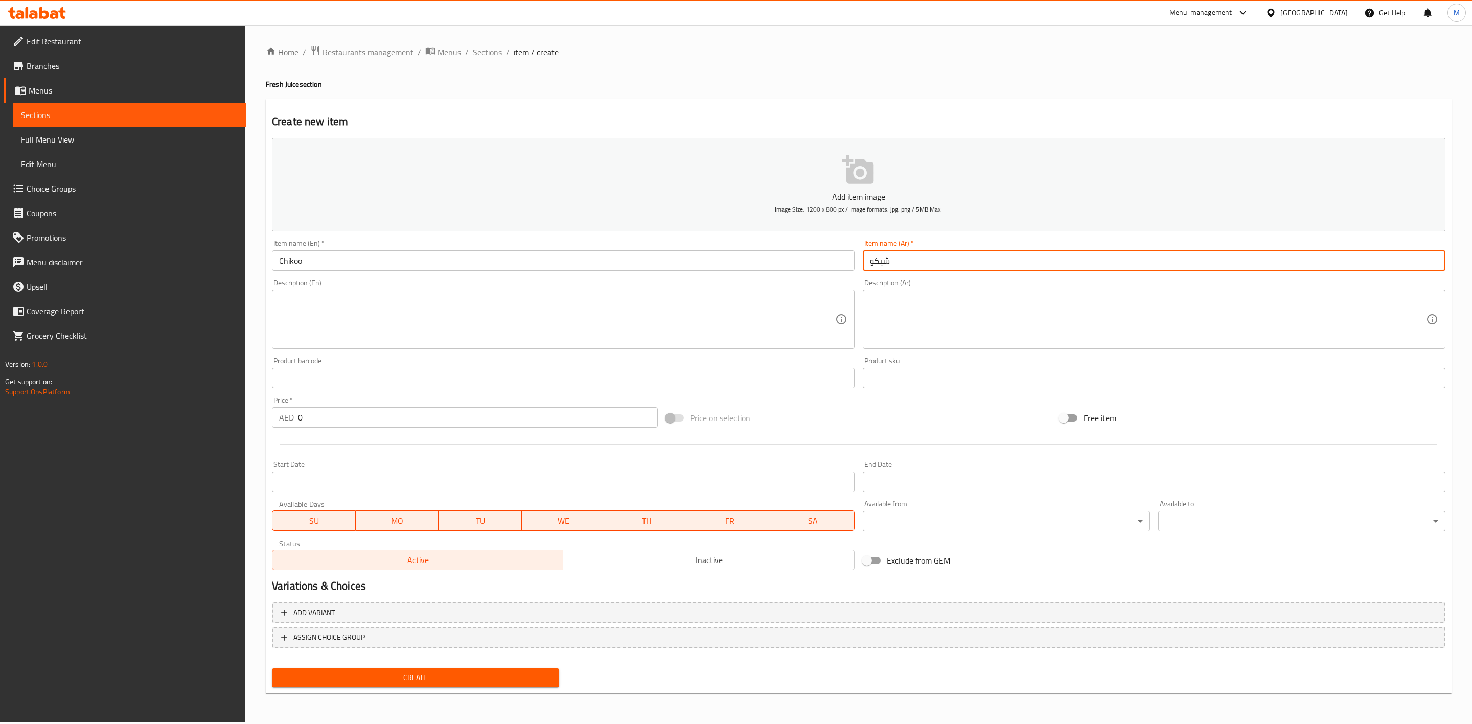
type input "شيكو"
click at [485, 52] on span "Sections" at bounding box center [487, 52] width 29 height 12
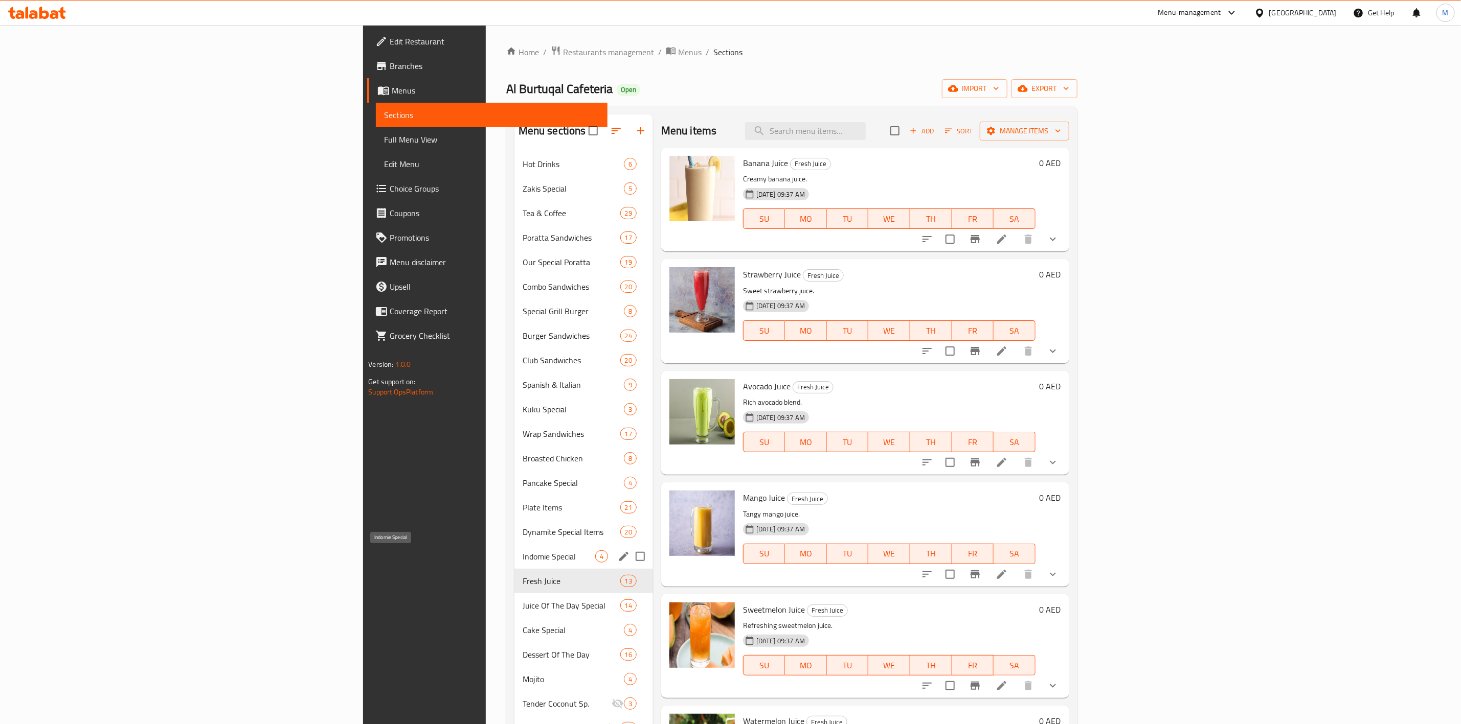
scroll to position [77, 0]
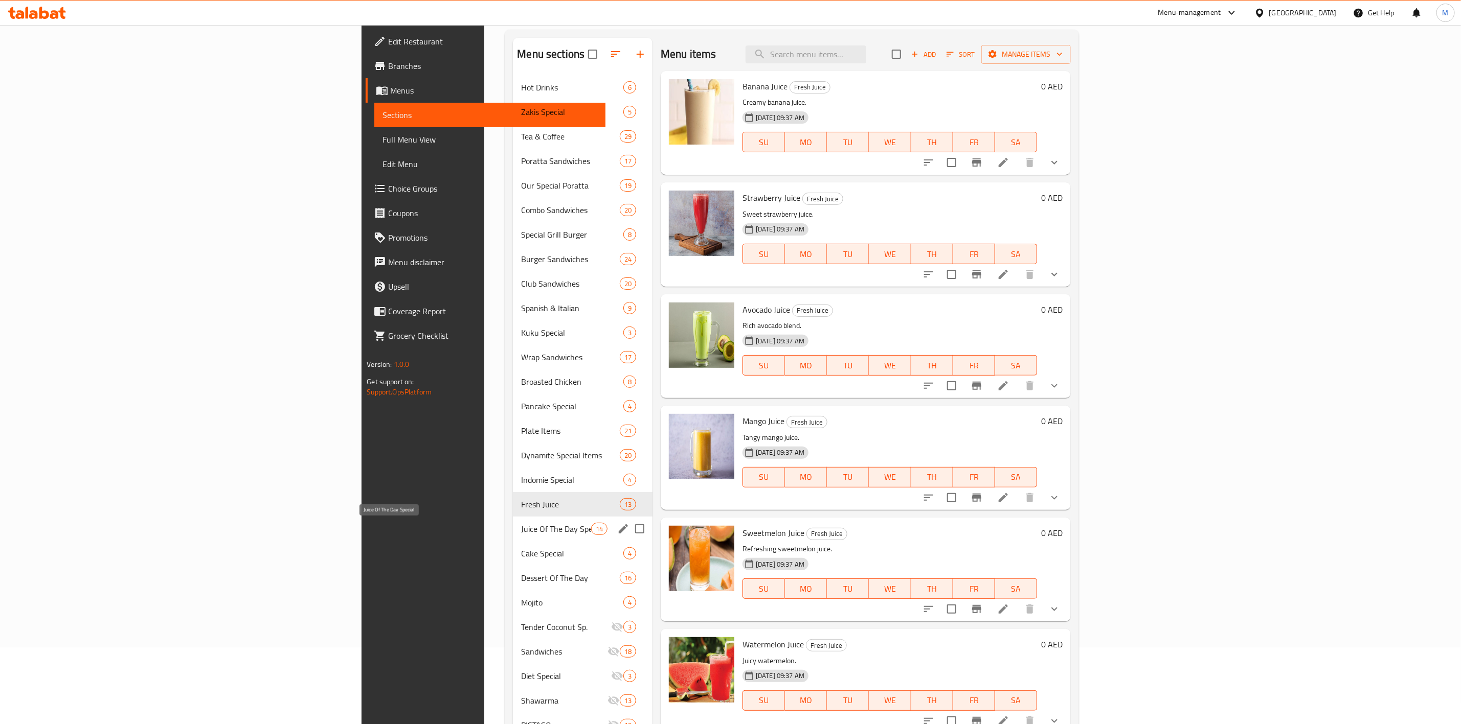
click at [521, 528] on span "Juice Of The Day Special" at bounding box center [556, 529] width 70 height 12
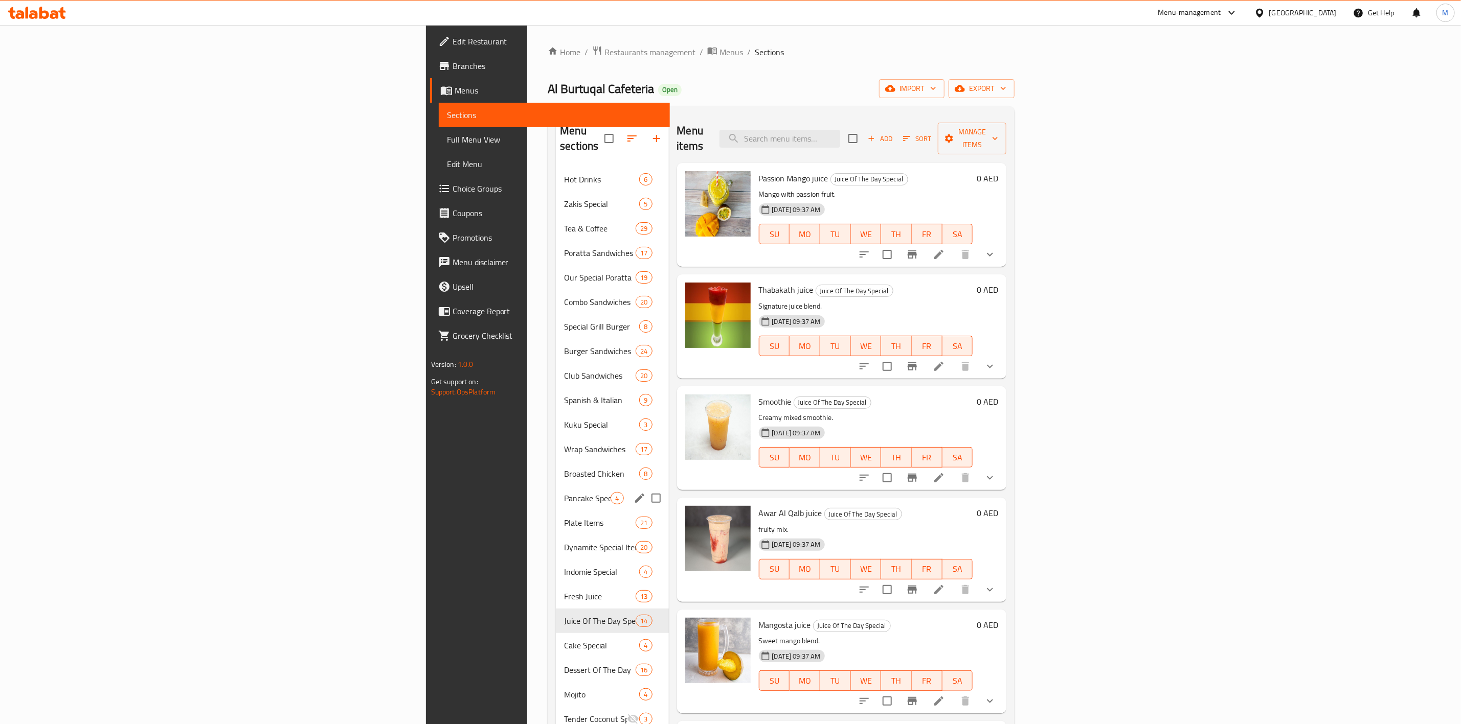
scroll to position [143, 0]
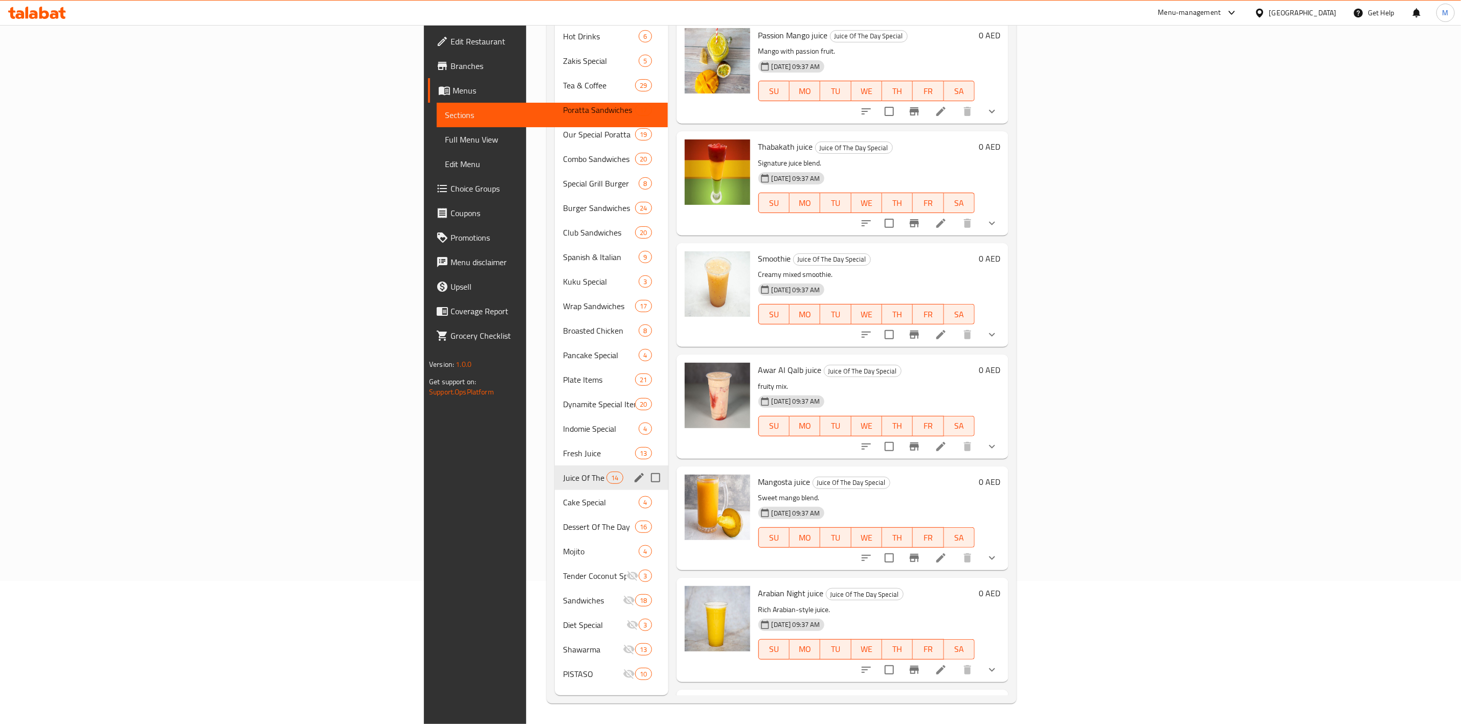
click at [645, 467] on input "Menu sections" at bounding box center [655, 477] width 21 height 21
checkbox input "false"
click at [633, 472] on icon "edit" at bounding box center [639, 478] width 12 height 12
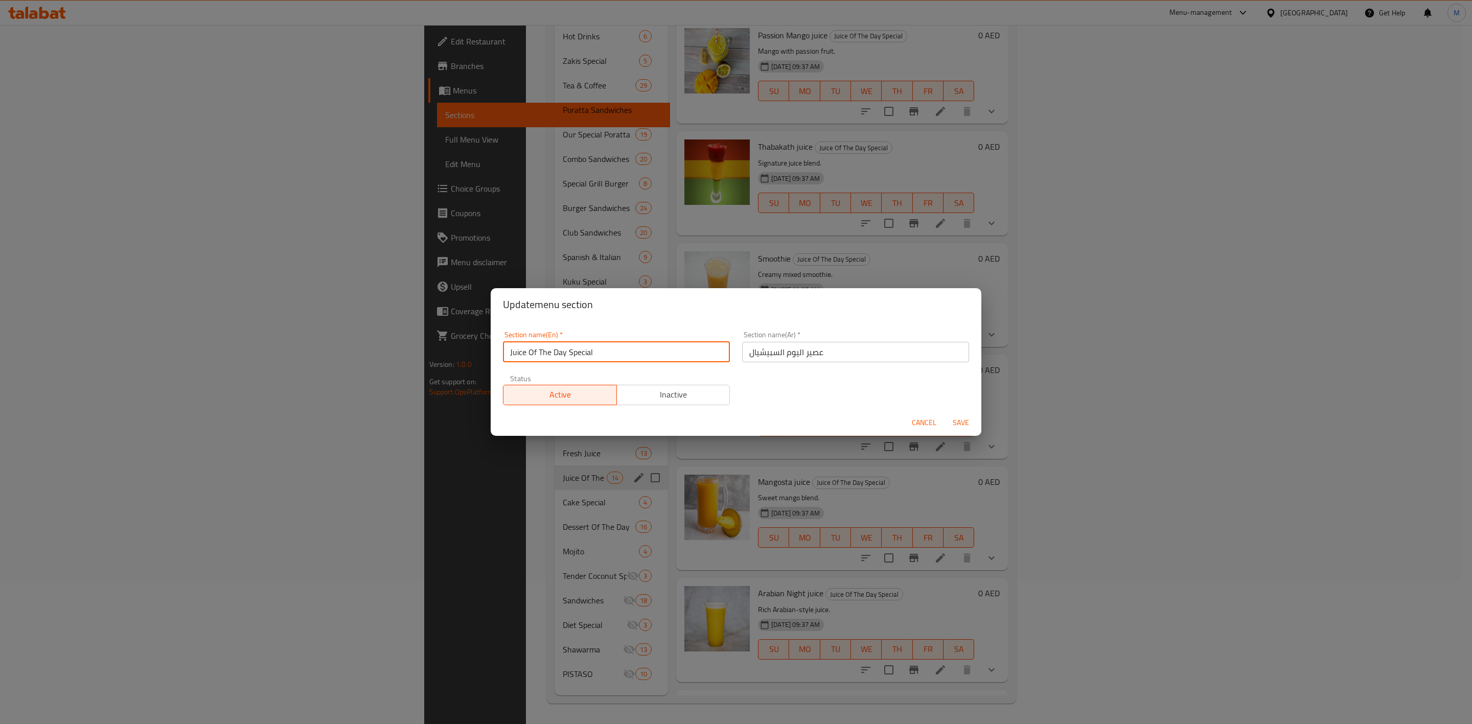
click at [599, 348] on input "Juice Of The Day Special" at bounding box center [616, 352] width 227 height 20
drag, startPoint x: 566, startPoint y: 352, endPoint x: 500, endPoint y: 358, distance: 66.7
click at [500, 358] on div "Section name(En)   * Juice Of The Day Special Section name(En) *" at bounding box center [616, 346] width 239 height 43
click at [574, 344] on input "Special" at bounding box center [616, 352] width 227 height 20
type input "Special Juice"
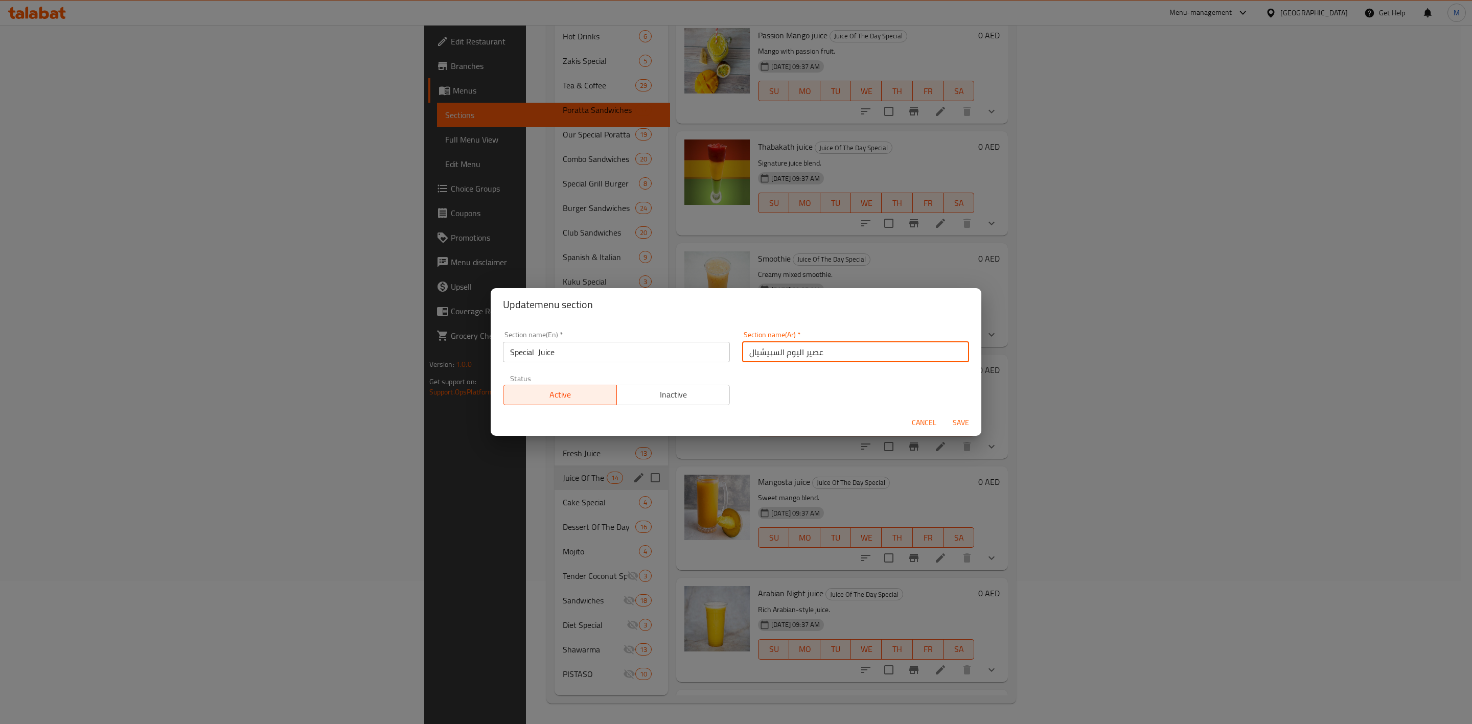
click at [821, 344] on input "عصير اليوم السبيشيال" at bounding box center [855, 352] width 227 height 20
drag, startPoint x: 821, startPoint y: 347, endPoint x: 718, endPoint y: 363, distance: 104.1
click at [718, 363] on div "Section name(En)   * Special Juice Section name(En) * Section name(Ar)   * عصير…" at bounding box center [736, 368] width 479 height 86
type input "u"
type input "عصير سبيشال"
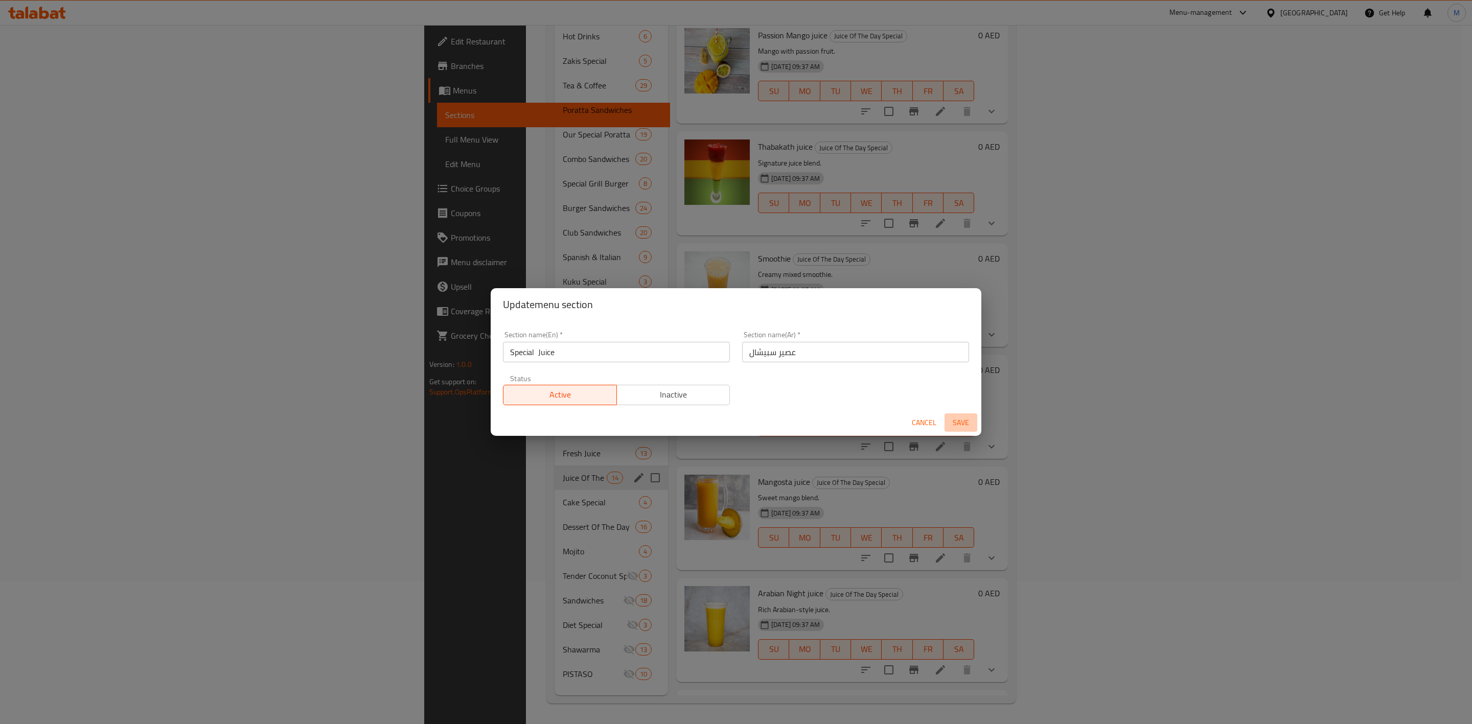
click at [967, 430] on button "Save" at bounding box center [961, 423] width 33 height 19
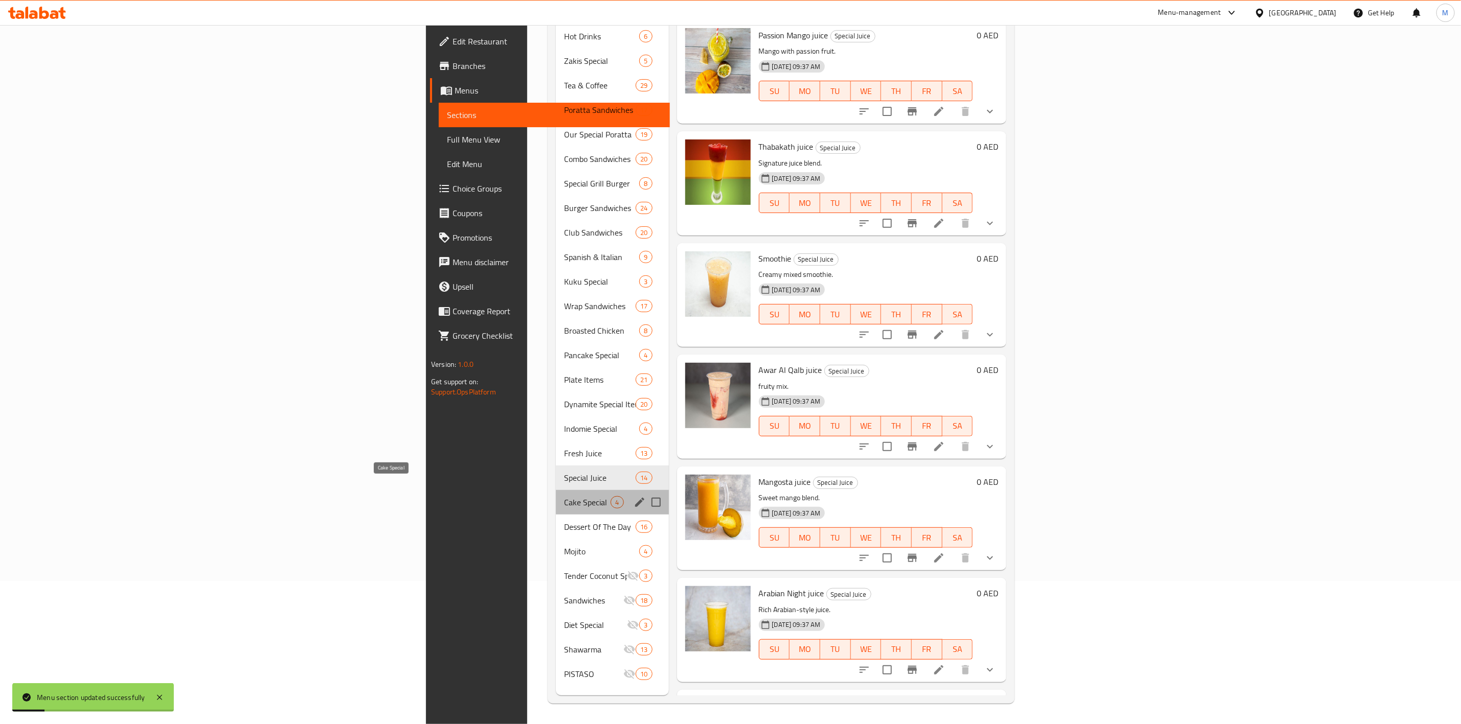
click at [564, 496] on span "Cake Special" at bounding box center [587, 502] width 47 height 12
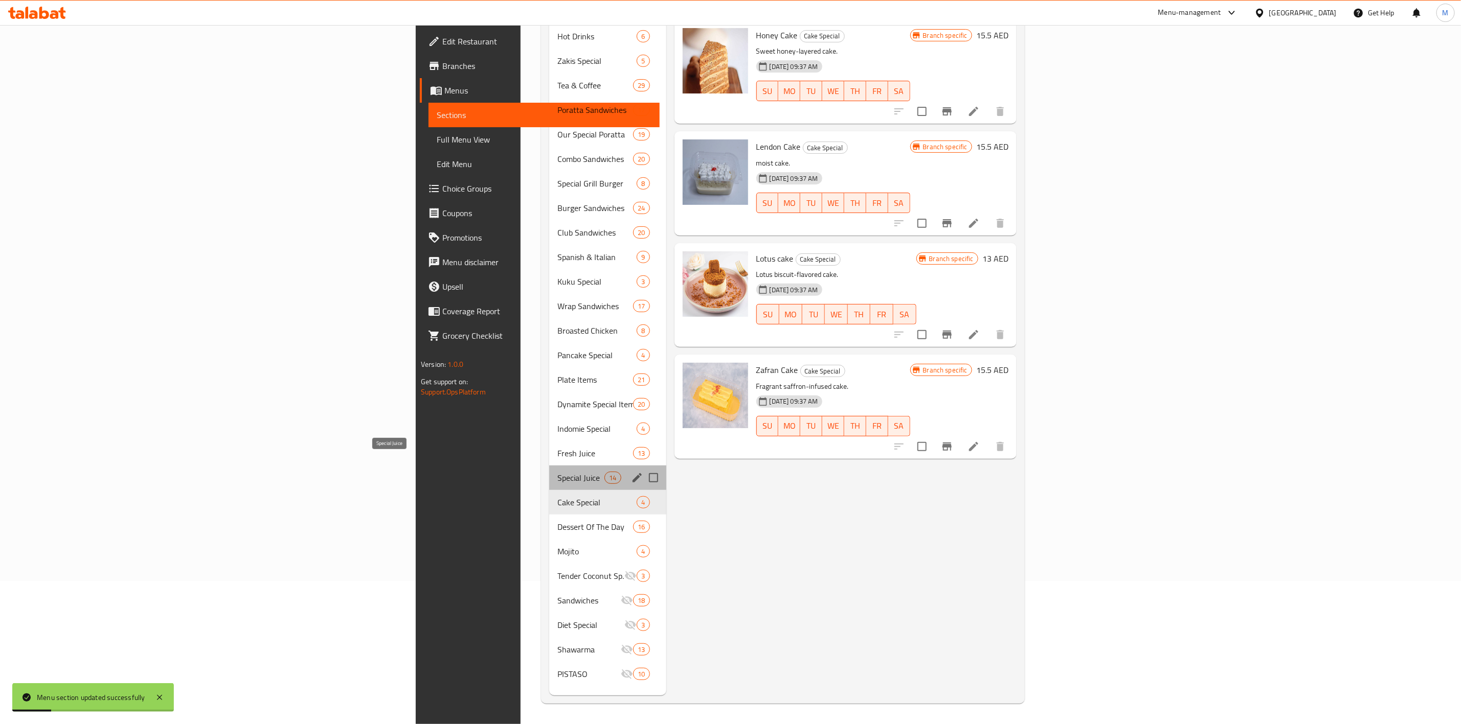
click at [557, 472] on span "Special Juice" at bounding box center [580, 478] width 47 height 12
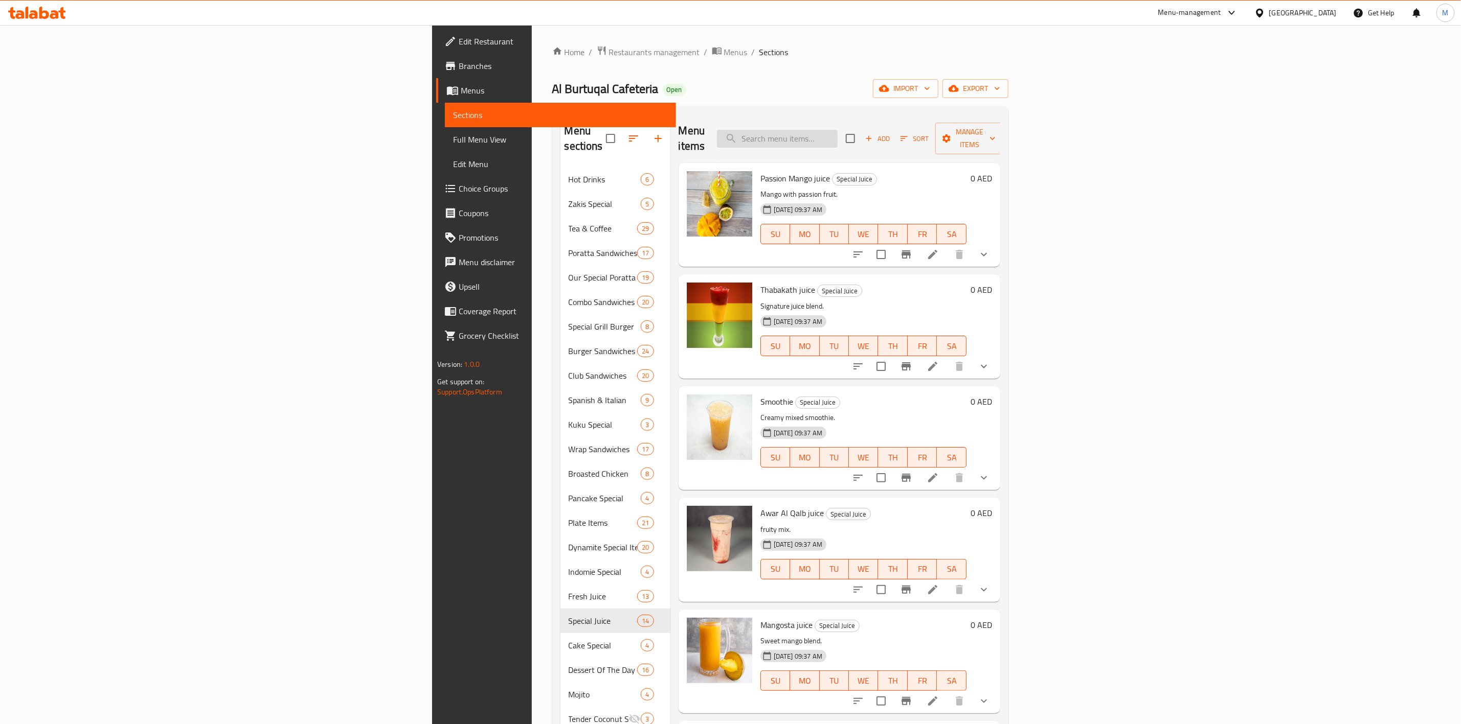
click at [837, 137] on input "search" at bounding box center [777, 139] width 121 height 18
paste input "ROYAL"
type input "ROYAL"
click at [891, 136] on span "Add" at bounding box center [877, 139] width 28 height 12
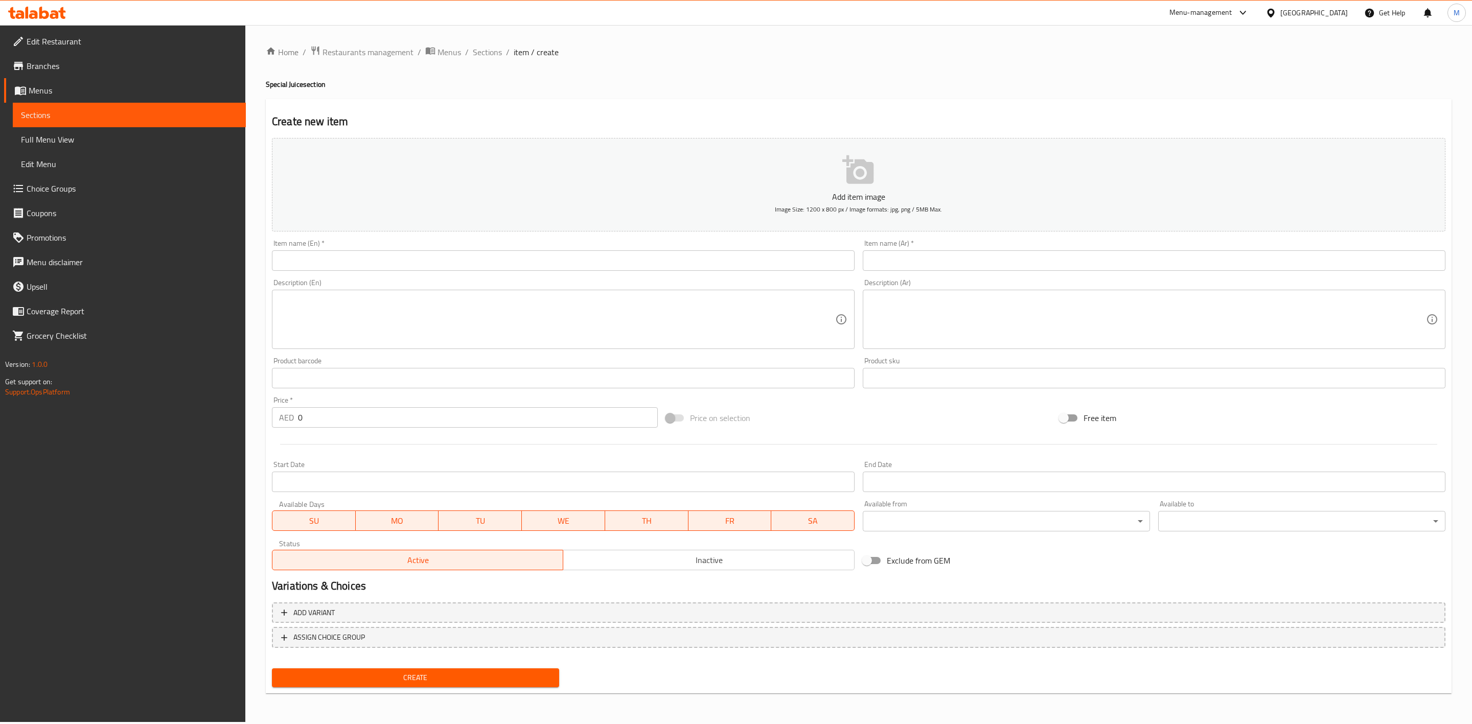
click at [571, 242] on div "Item name (En)   * Item name (En) *" at bounding box center [563, 255] width 583 height 31
click at [572, 250] on div "Item name (En)   * Item name (En) *" at bounding box center [563, 255] width 583 height 31
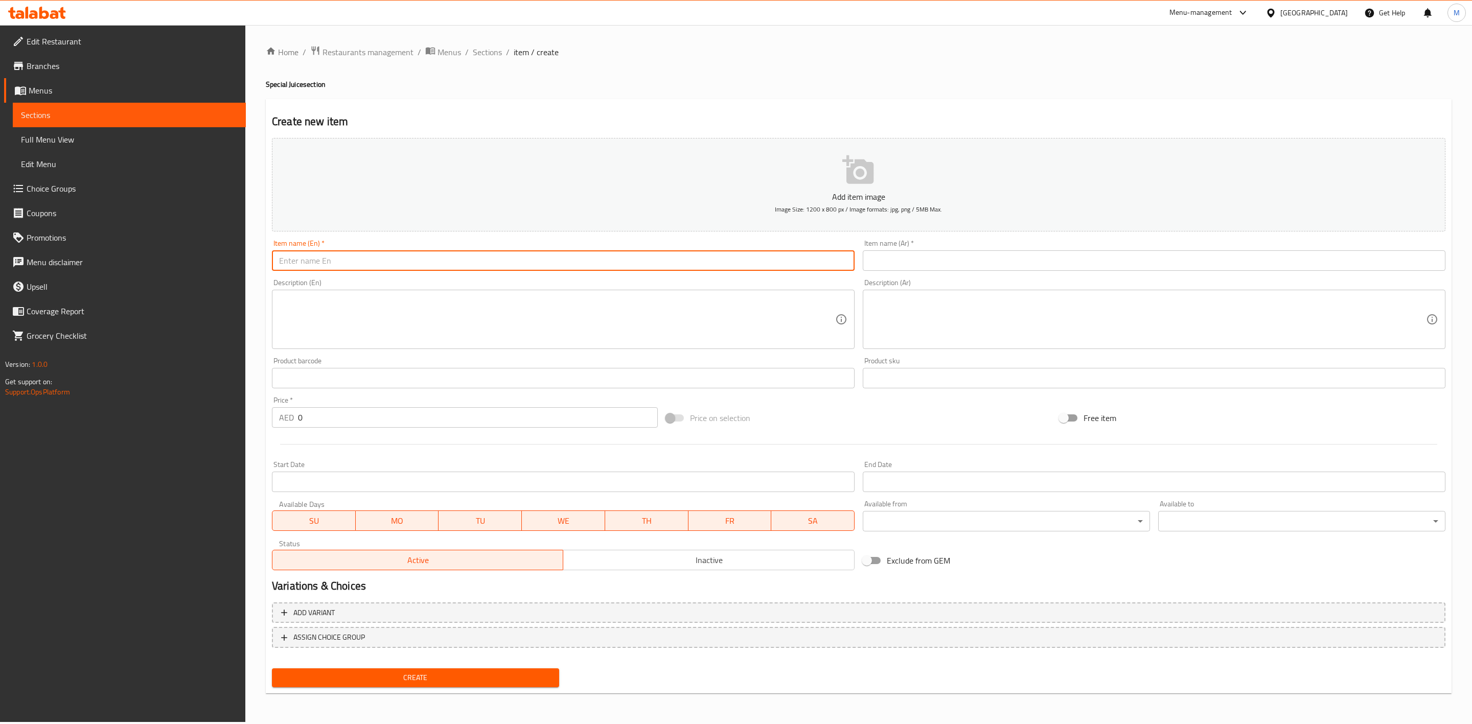
click at [577, 255] on input "text" at bounding box center [563, 261] width 583 height 20
paste input "ROYAL"
click at [577, 255] on input "ROYAL" at bounding box center [563, 261] width 583 height 20
type input "Royal"
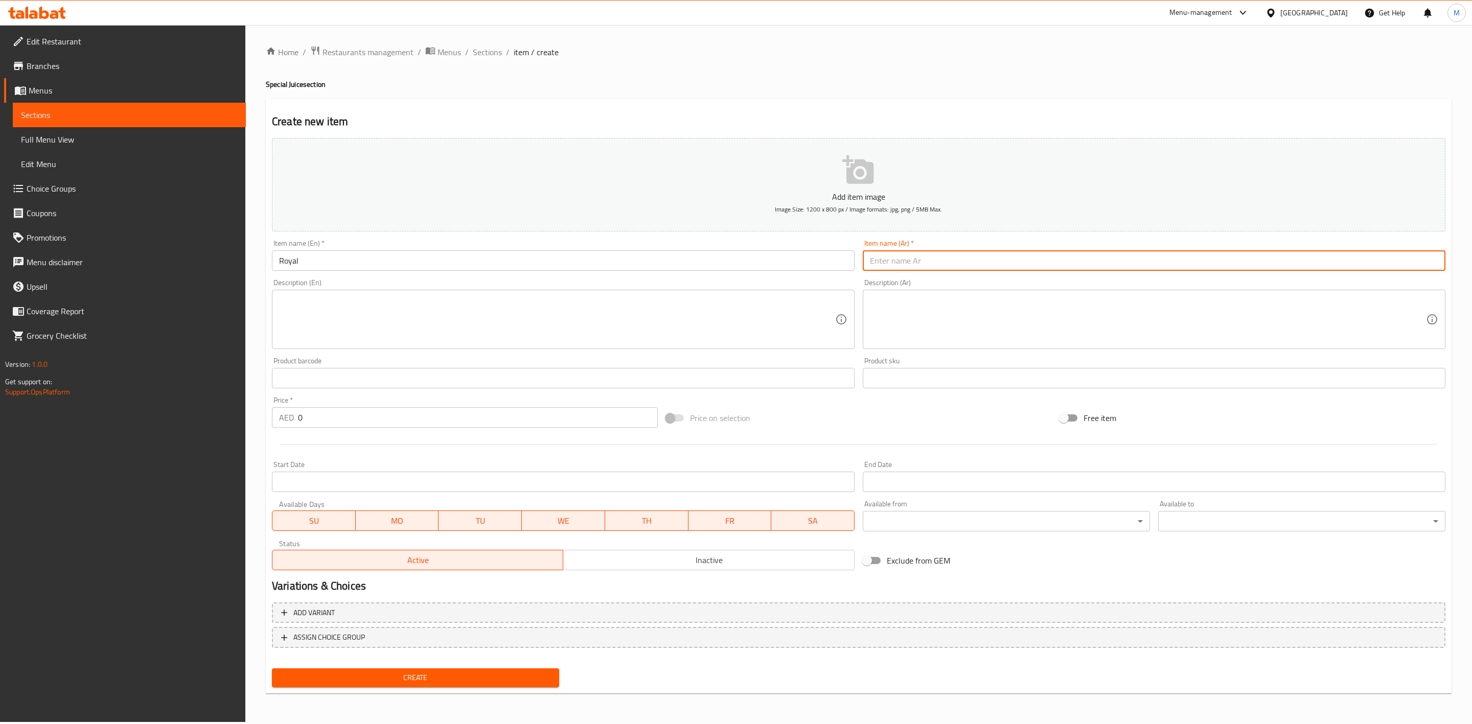
click at [981, 264] on input "text" at bounding box center [1154, 261] width 583 height 20
type input "رويال"
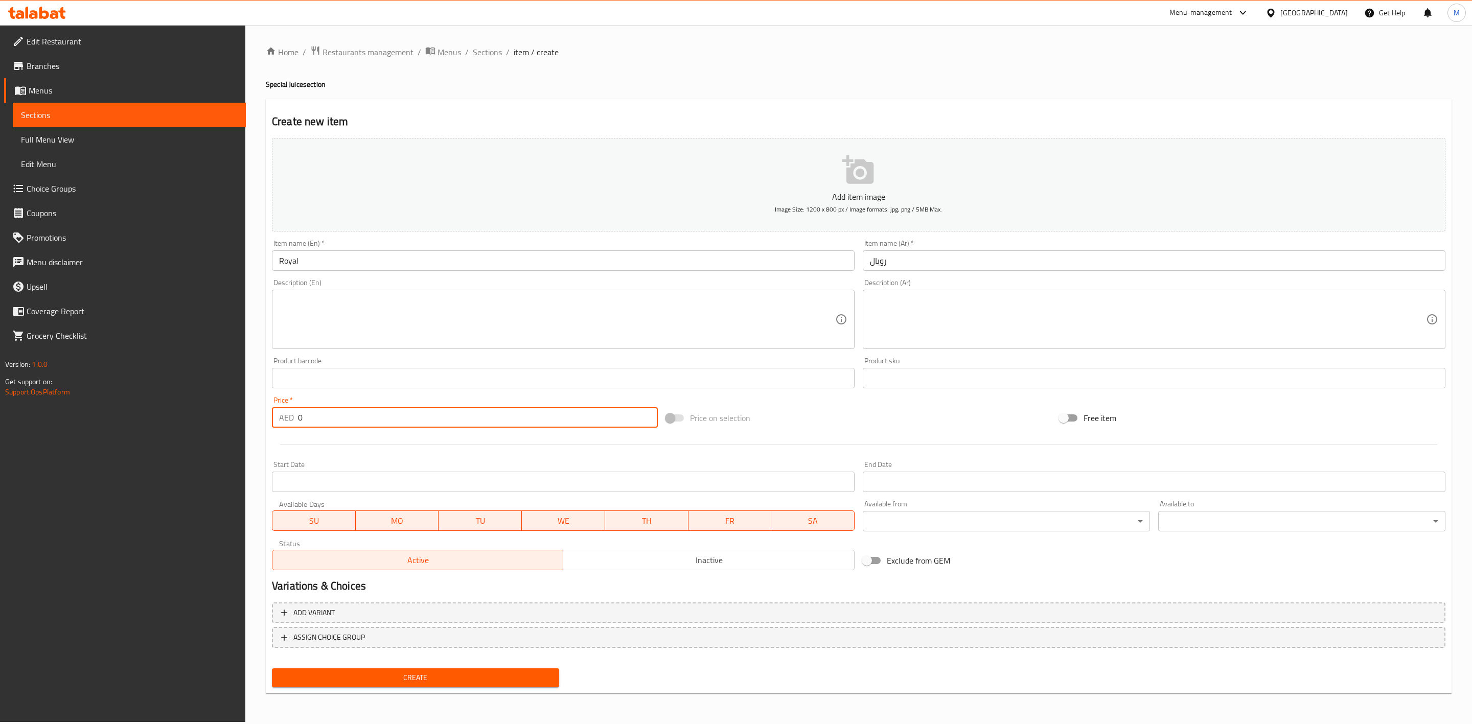
click at [255, 421] on div "Home / Restaurants management / Menus / Sections / item / create Special Juice …" at bounding box center [858, 373] width 1227 height 697
paste input "17.55"
type input "17.55"
drag, startPoint x: 378, startPoint y: 456, endPoint x: 378, endPoint y: 472, distance: 16.4
click at [378, 456] on div at bounding box center [859, 444] width 1182 height 25
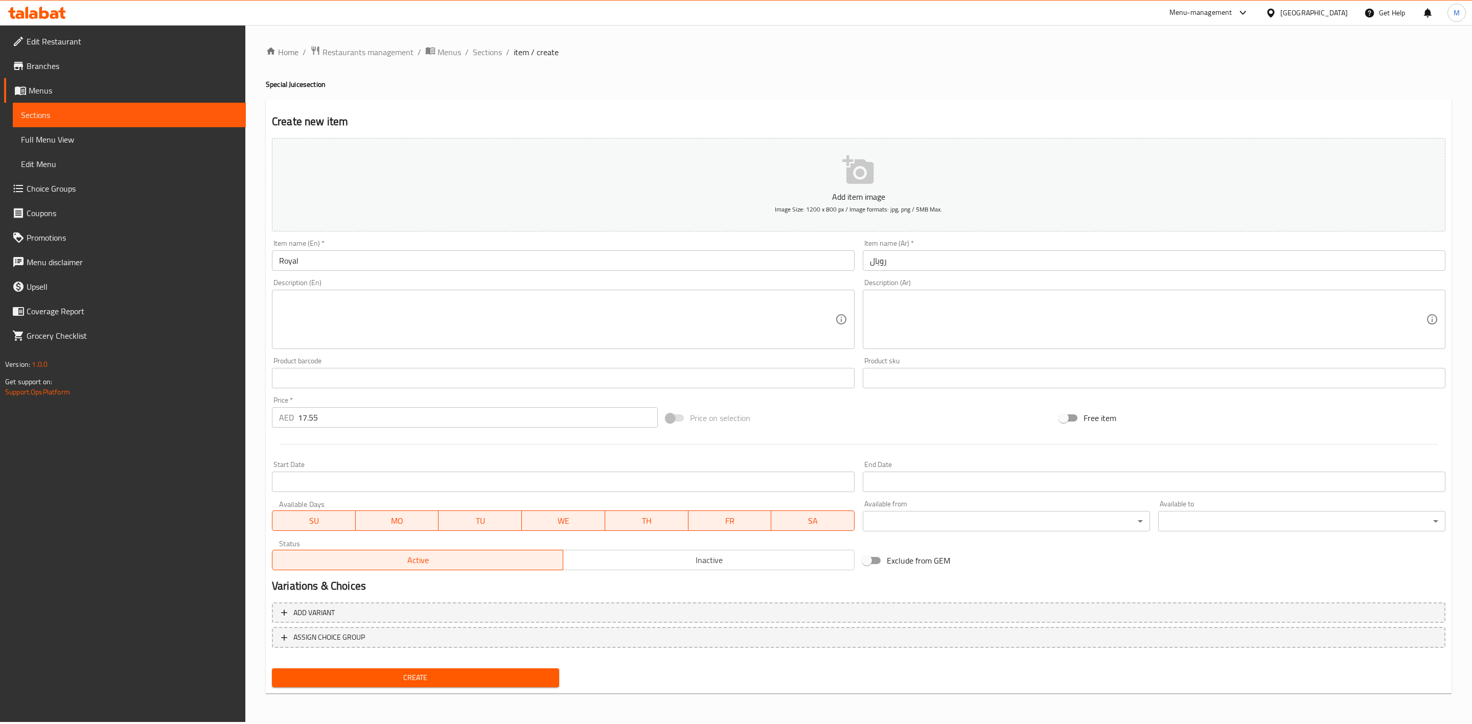
click at [396, 674] on span "Create" at bounding box center [415, 678] width 271 height 13
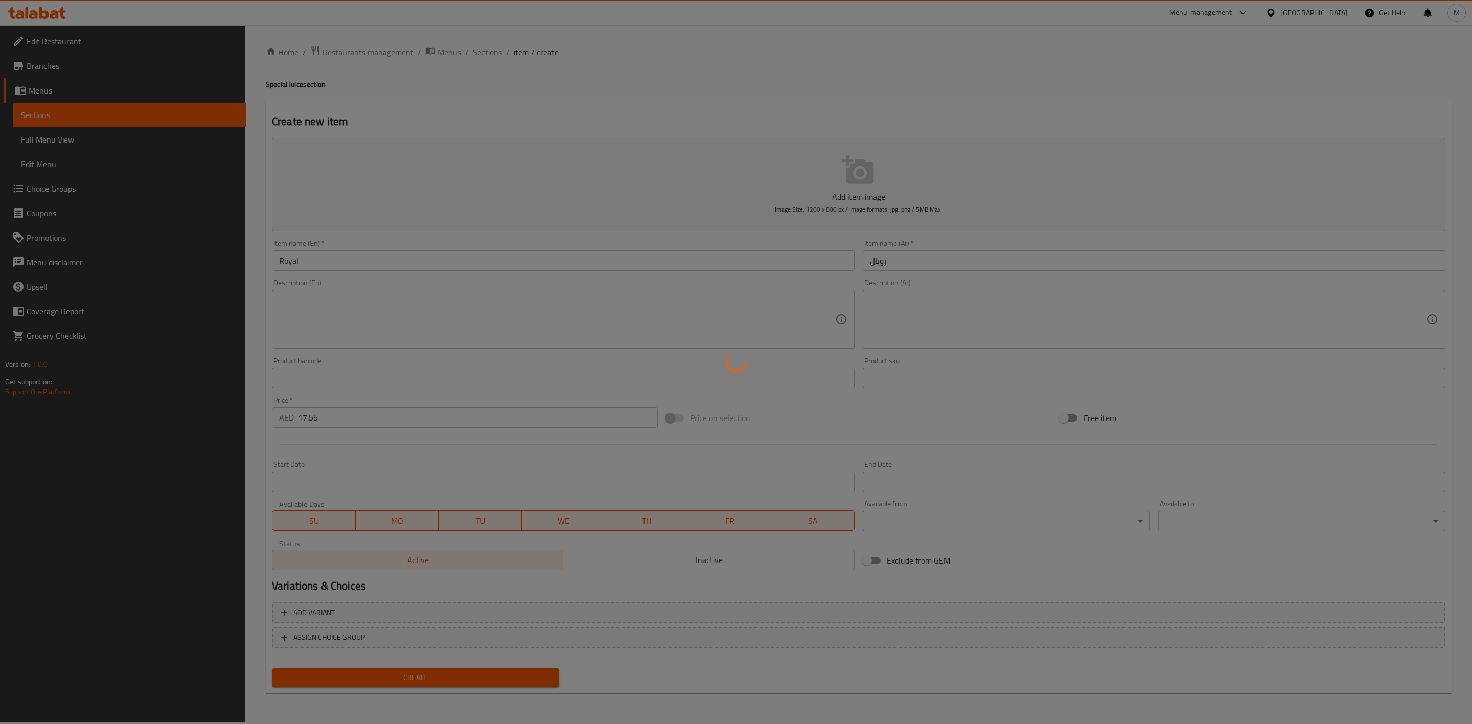
type input "0"
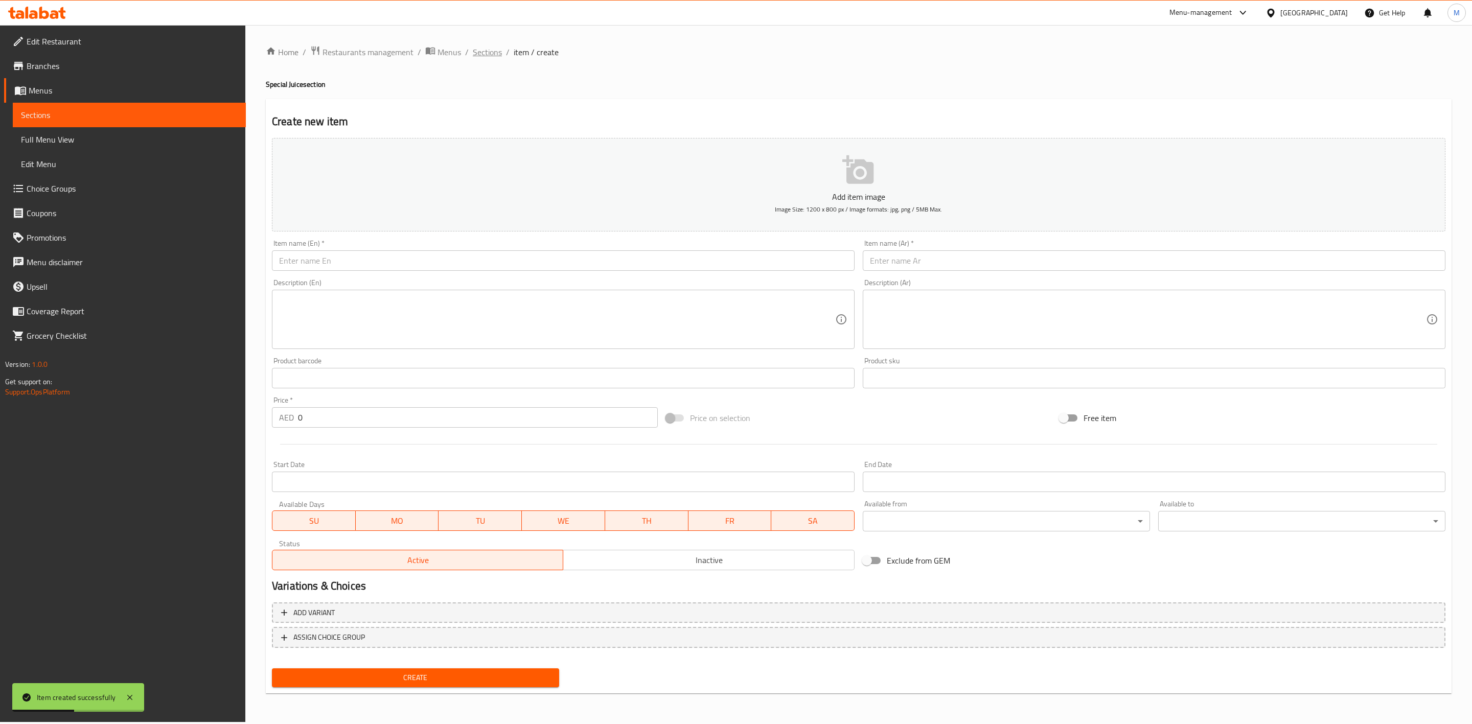
click at [491, 50] on span "Sections" at bounding box center [487, 52] width 29 height 12
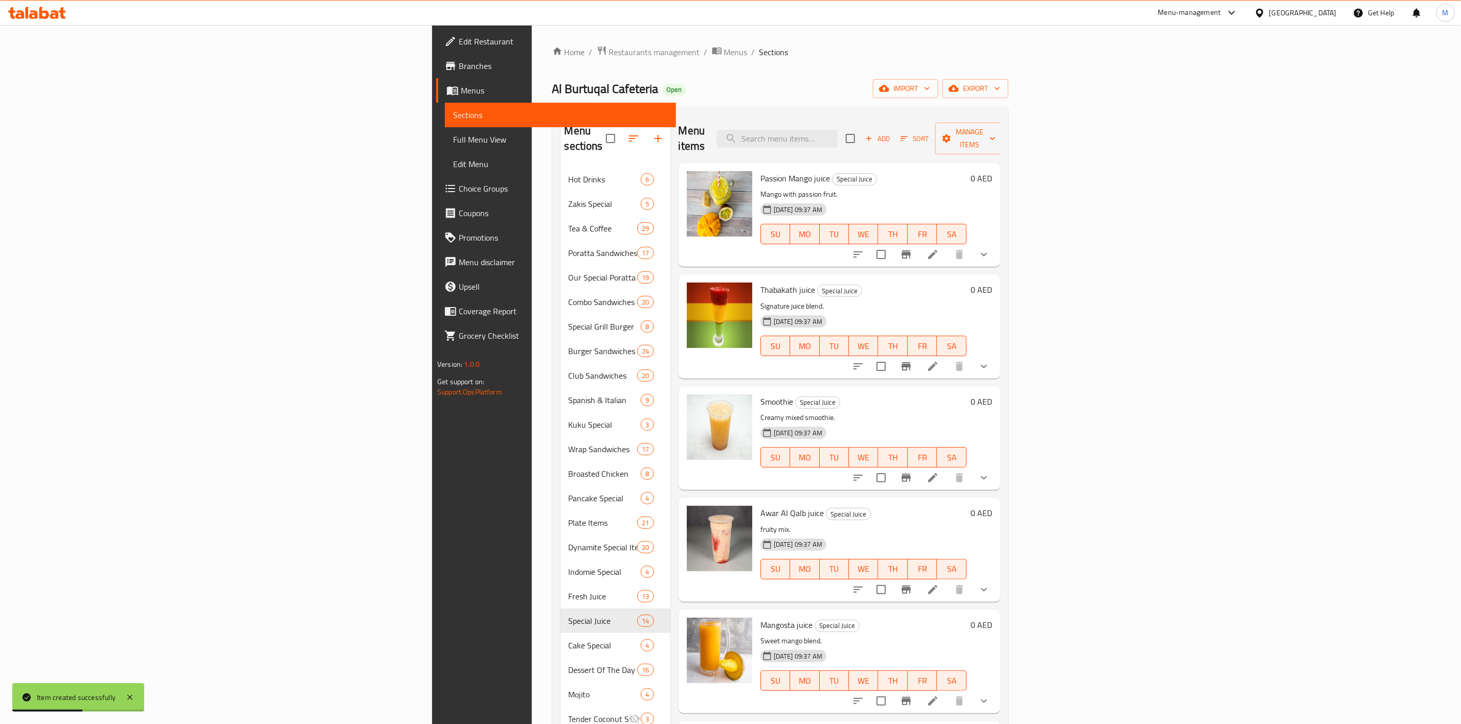
click at [903, 120] on div "Menu items Add Sort Manage items" at bounding box center [839, 139] width 322 height 49
click at [837, 130] on input "search" at bounding box center [777, 139] width 121 height 18
paste input "AVOCADO DATES"
click at [837, 131] on input "AVOCADO DATES" at bounding box center [777, 139] width 121 height 18
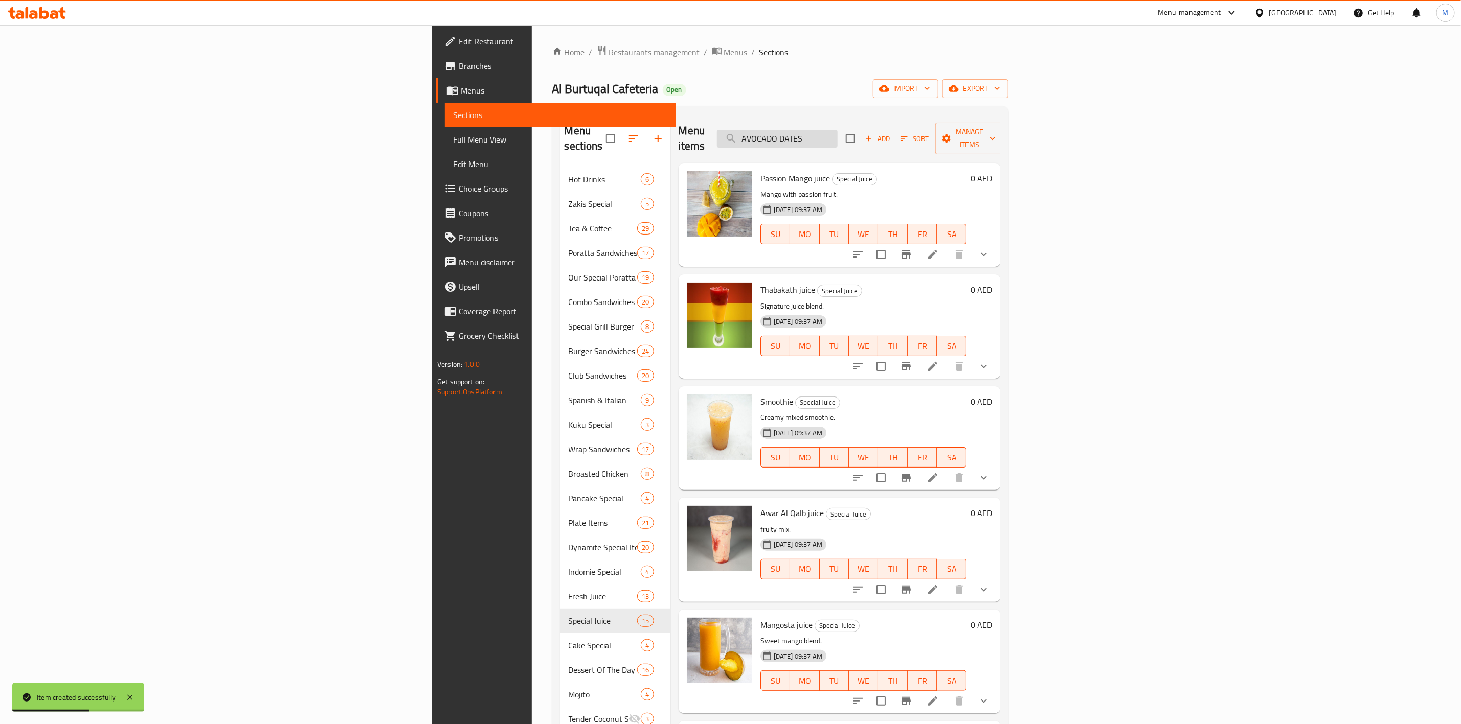
click at [837, 131] on input "AVOCADO DATES" at bounding box center [777, 139] width 121 height 18
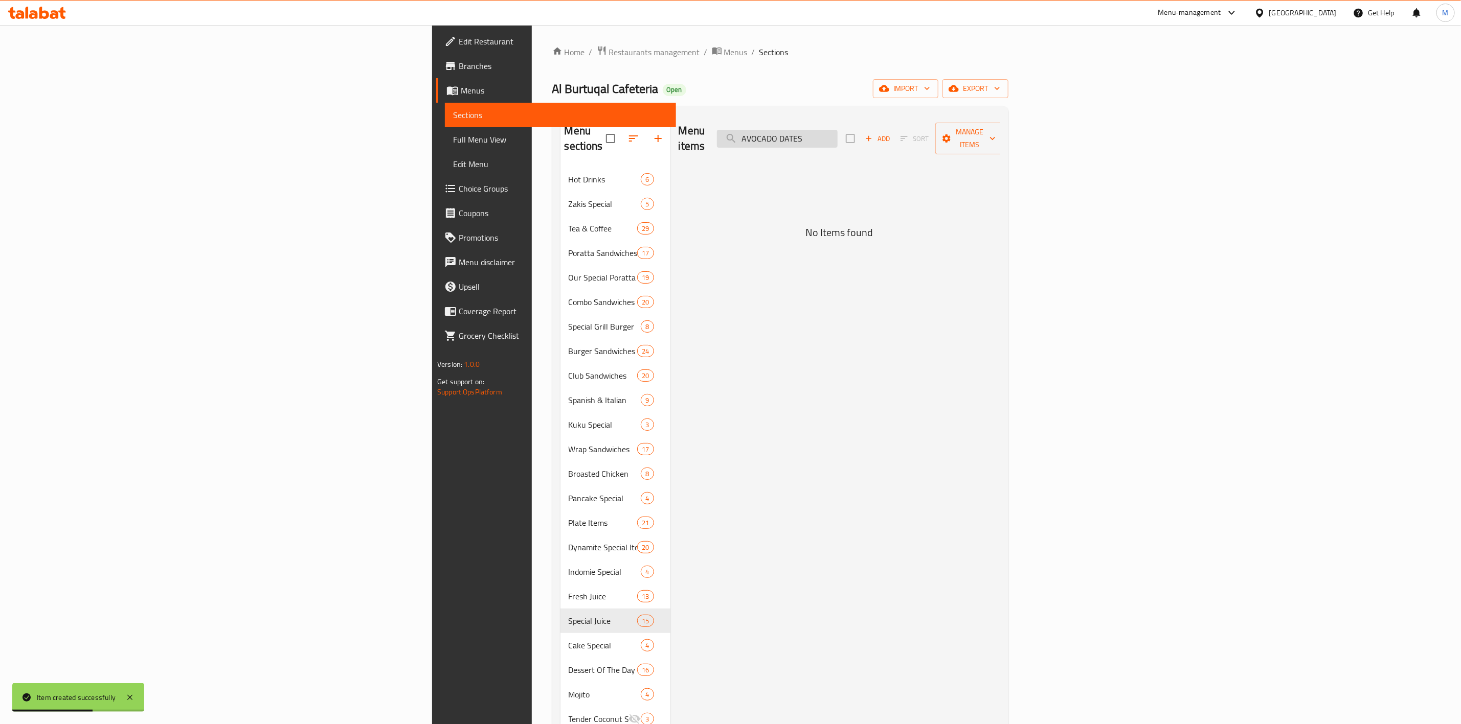
click at [837, 131] on input "AVOCADO DATES" at bounding box center [777, 139] width 121 height 18
click at [837, 137] on input "Avocado Dates" at bounding box center [777, 139] width 121 height 18
drag, startPoint x: 959, startPoint y: 131, endPoint x: 935, endPoint y: 135, distance: 25.0
click at [837, 135] on input "Avocado Dates" at bounding box center [777, 139] width 121 height 18
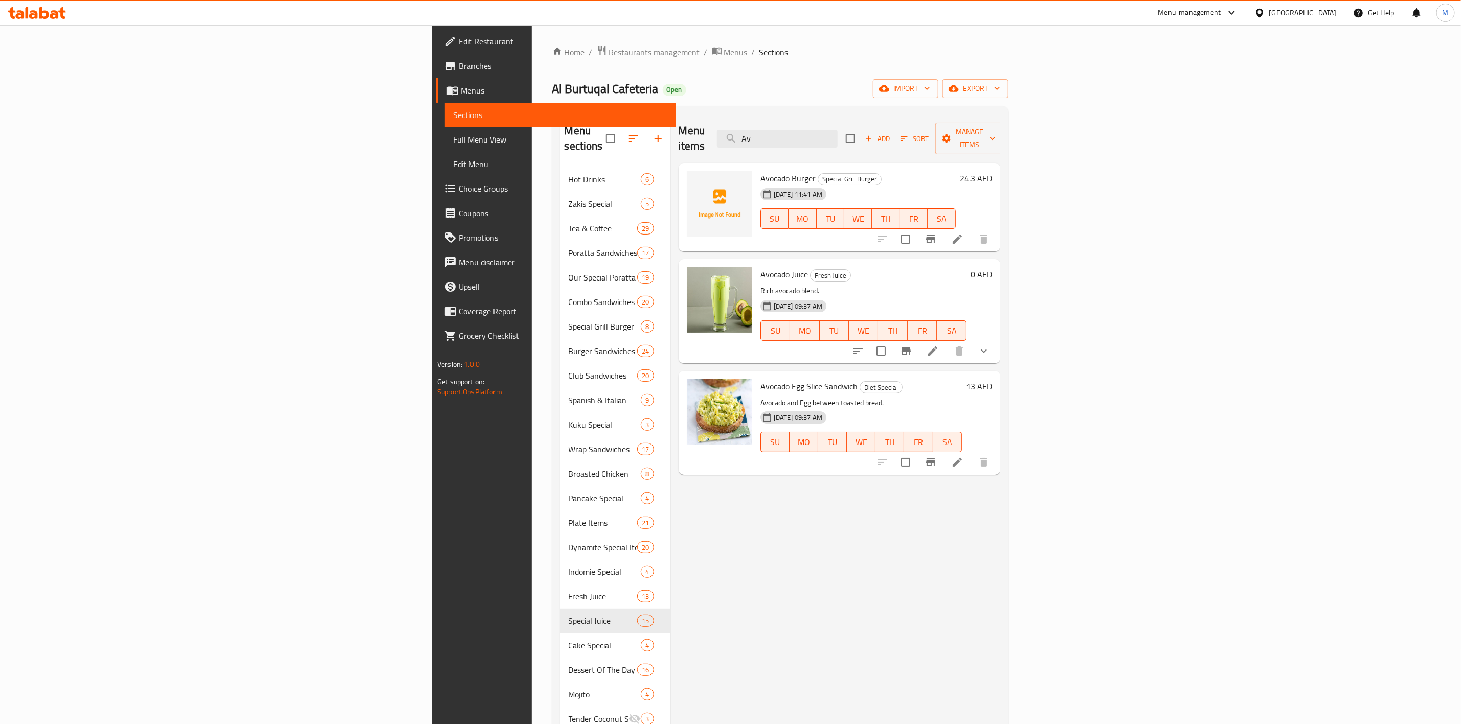
type input "A"
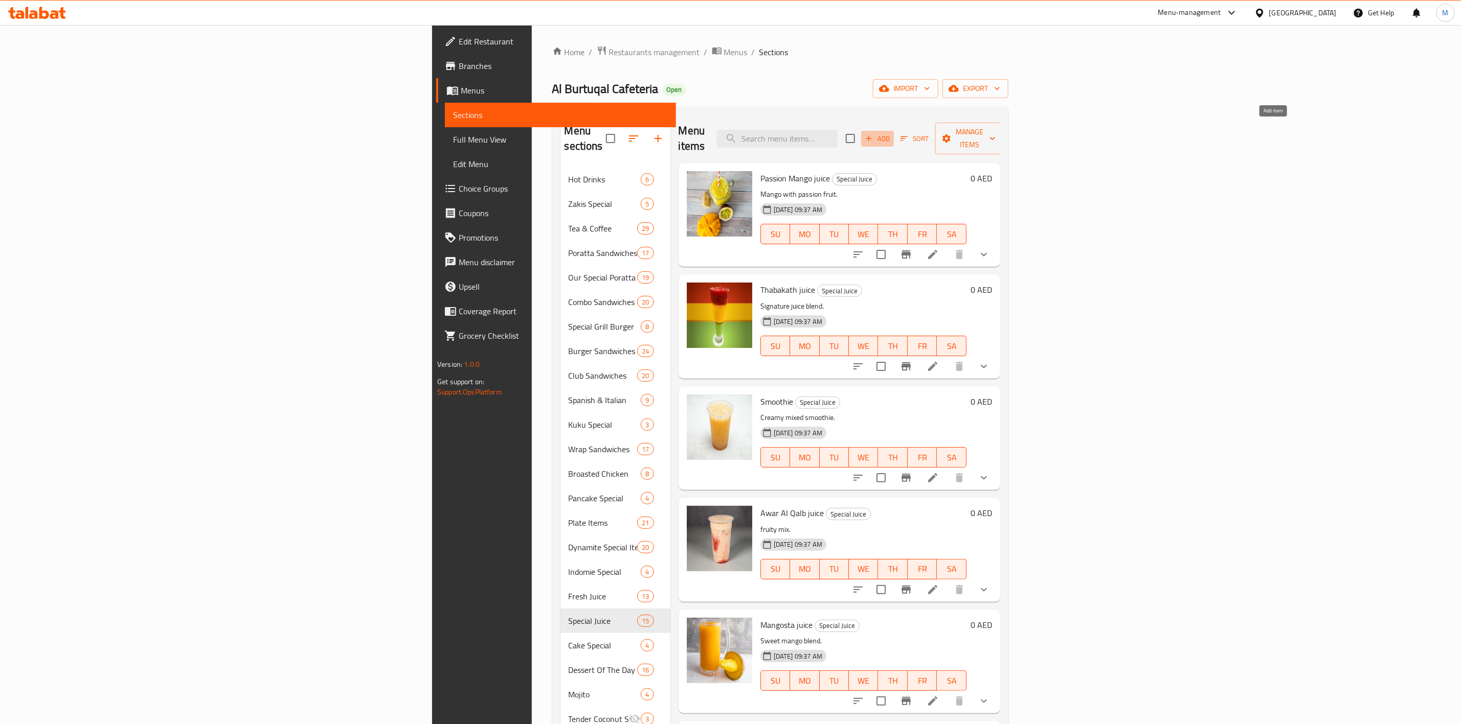
click at [891, 133] on span "Add" at bounding box center [877, 139] width 28 height 12
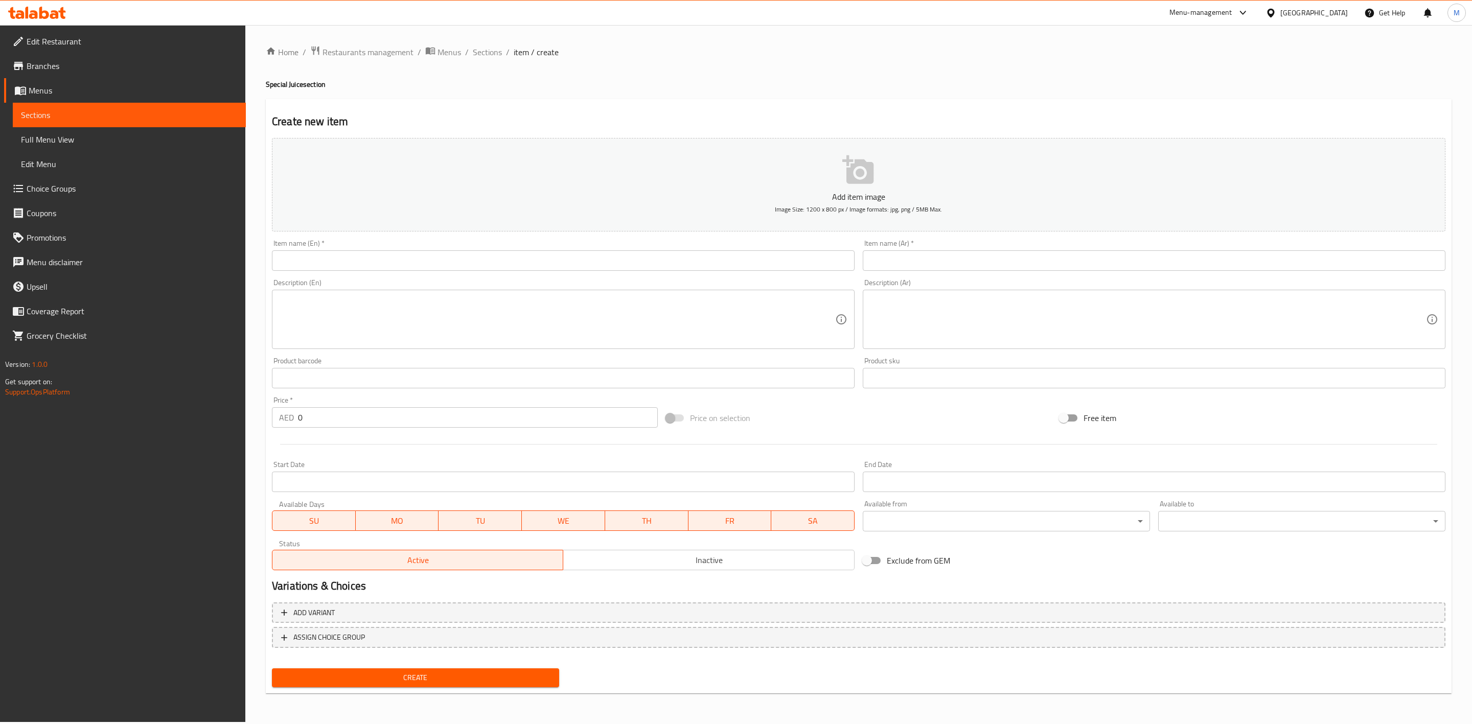
click at [491, 259] on input "text" at bounding box center [563, 261] width 583 height 20
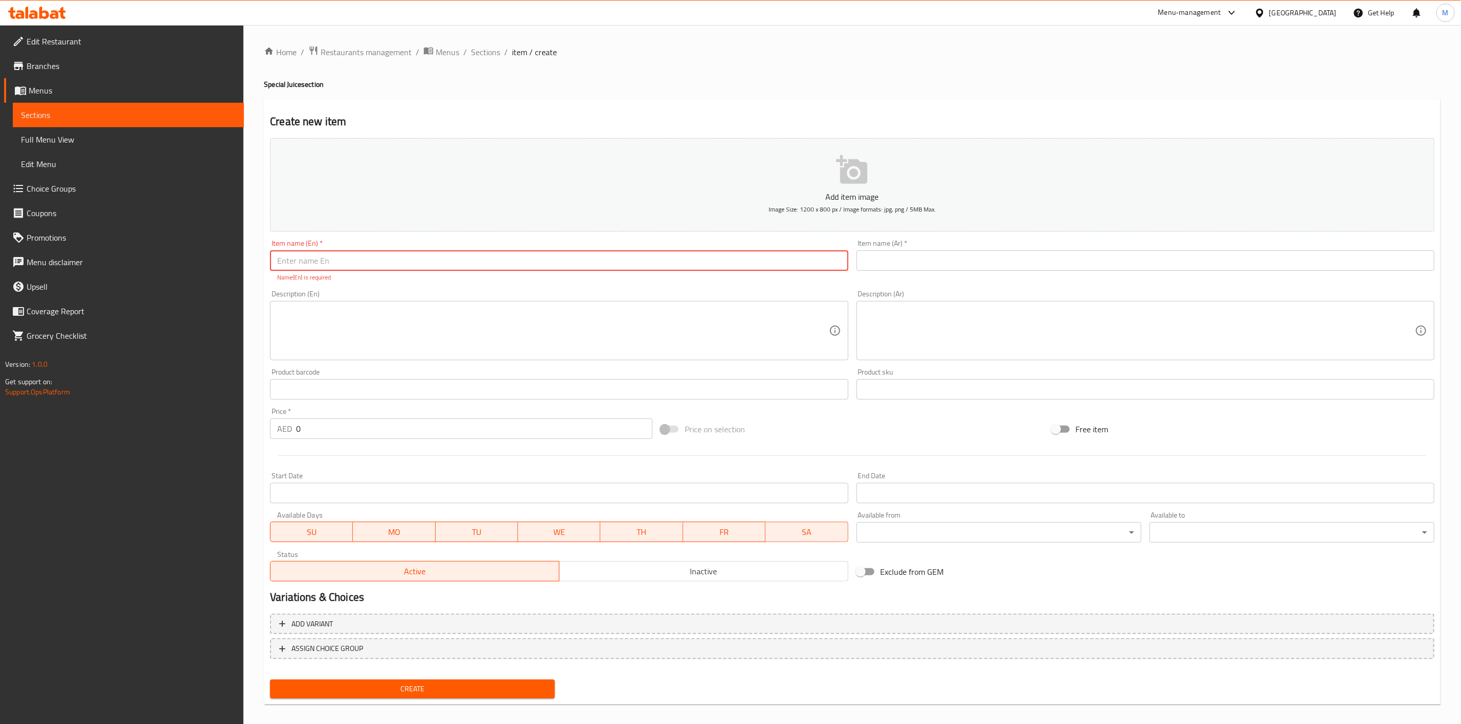
click at [497, 256] on input "text" at bounding box center [559, 261] width 578 height 20
paste input "AVOCADO DATES"
click at [458, 265] on input "AVOCADO DATES" at bounding box center [559, 261] width 578 height 20
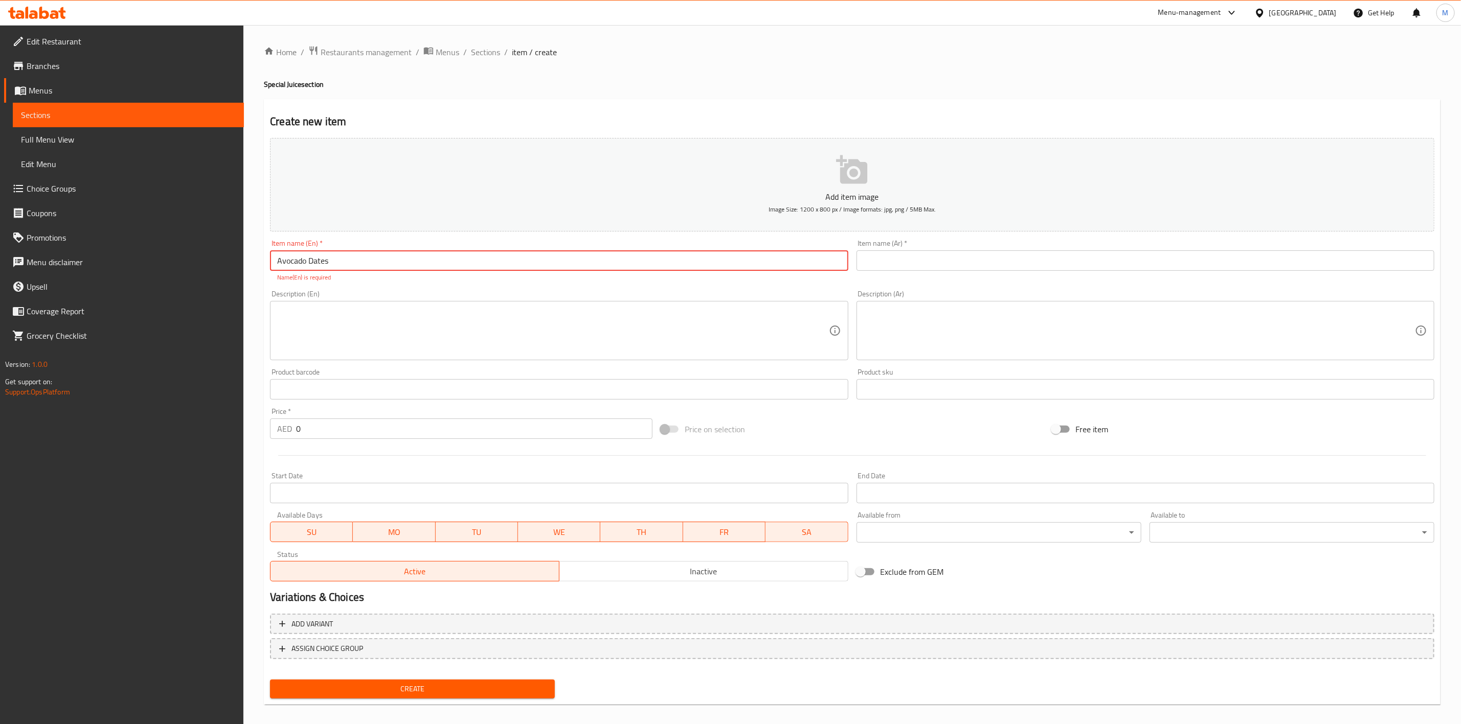
type input "Avocado Dates"
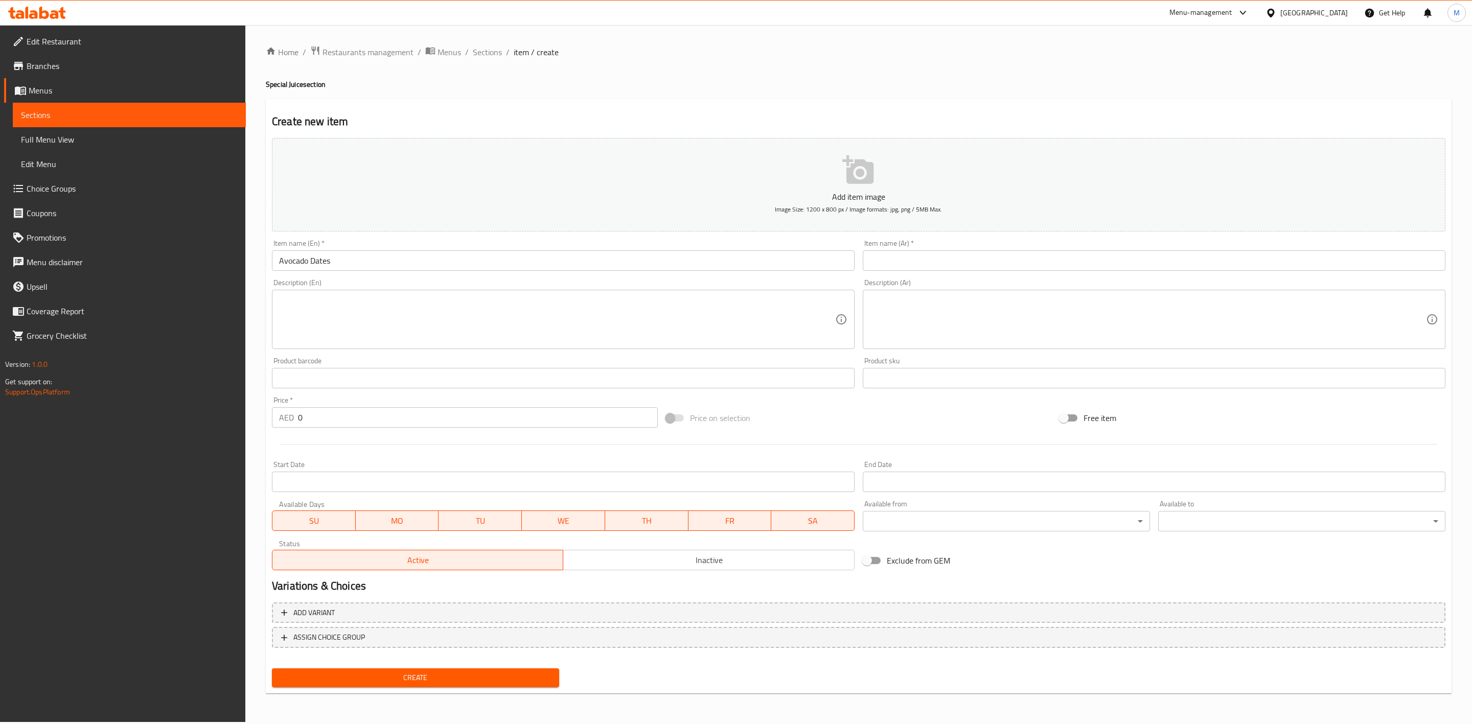
click at [1004, 251] on div "Item name (Ar)   * Item name (Ar) *" at bounding box center [1154, 255] width 583 height 31
click at [1004, 255] on input "text" at bounding box center [1154, 261] width 583 height 20
paste input "افوكادو تمر"
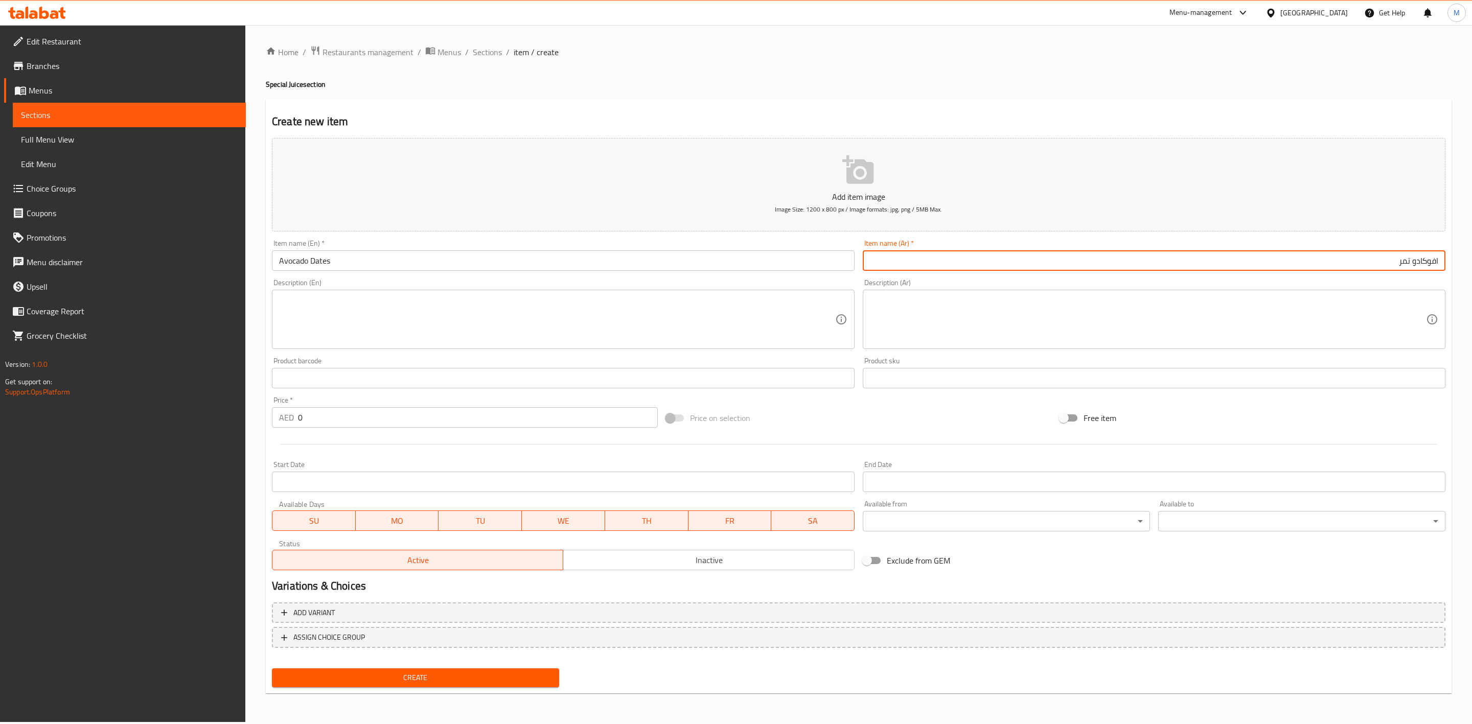
type input "افوكادو تمر"
click at [1017, 277] on div "Description (Ar) Description (Ar)" at bounding box center [1154, 314] width 591 height 78
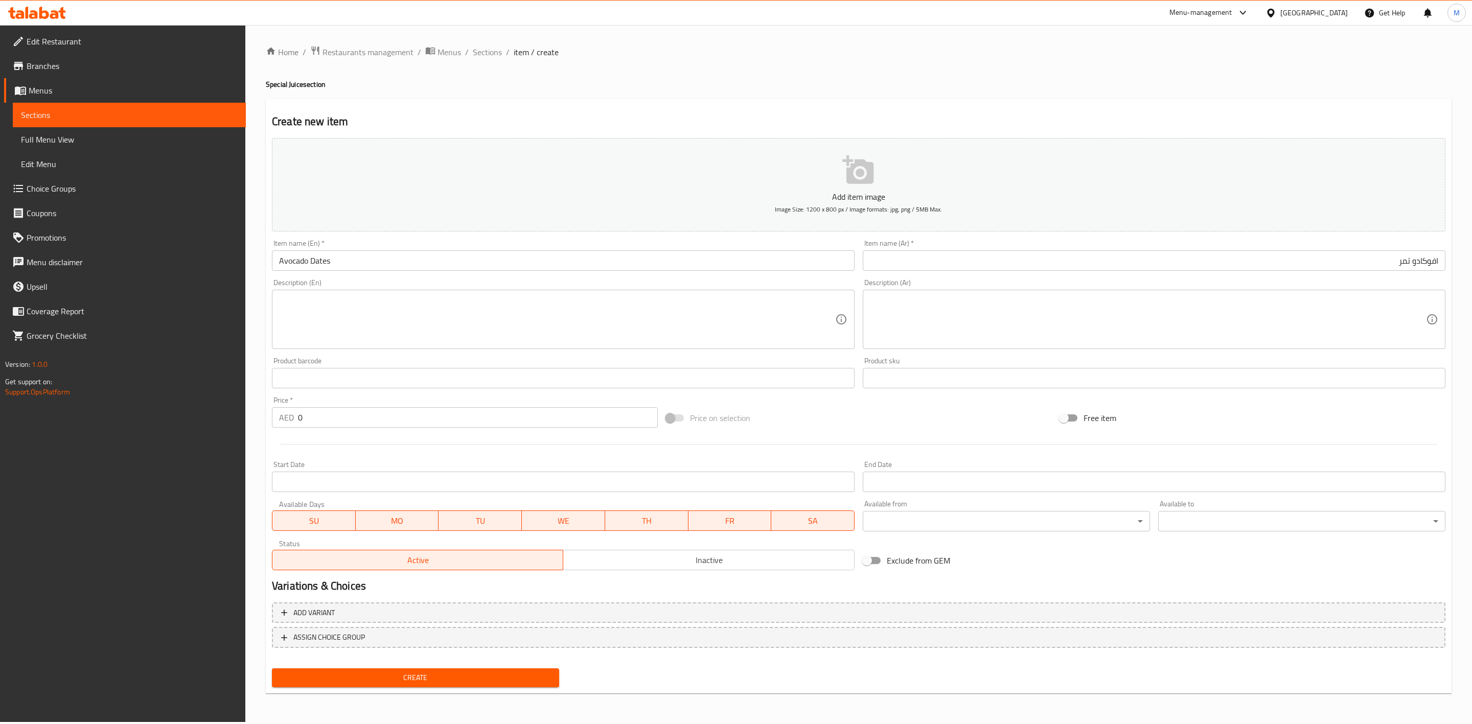
click at [646, 258] on input "Avocado Dates" at bounding box center [563, 261] width 583 height 20
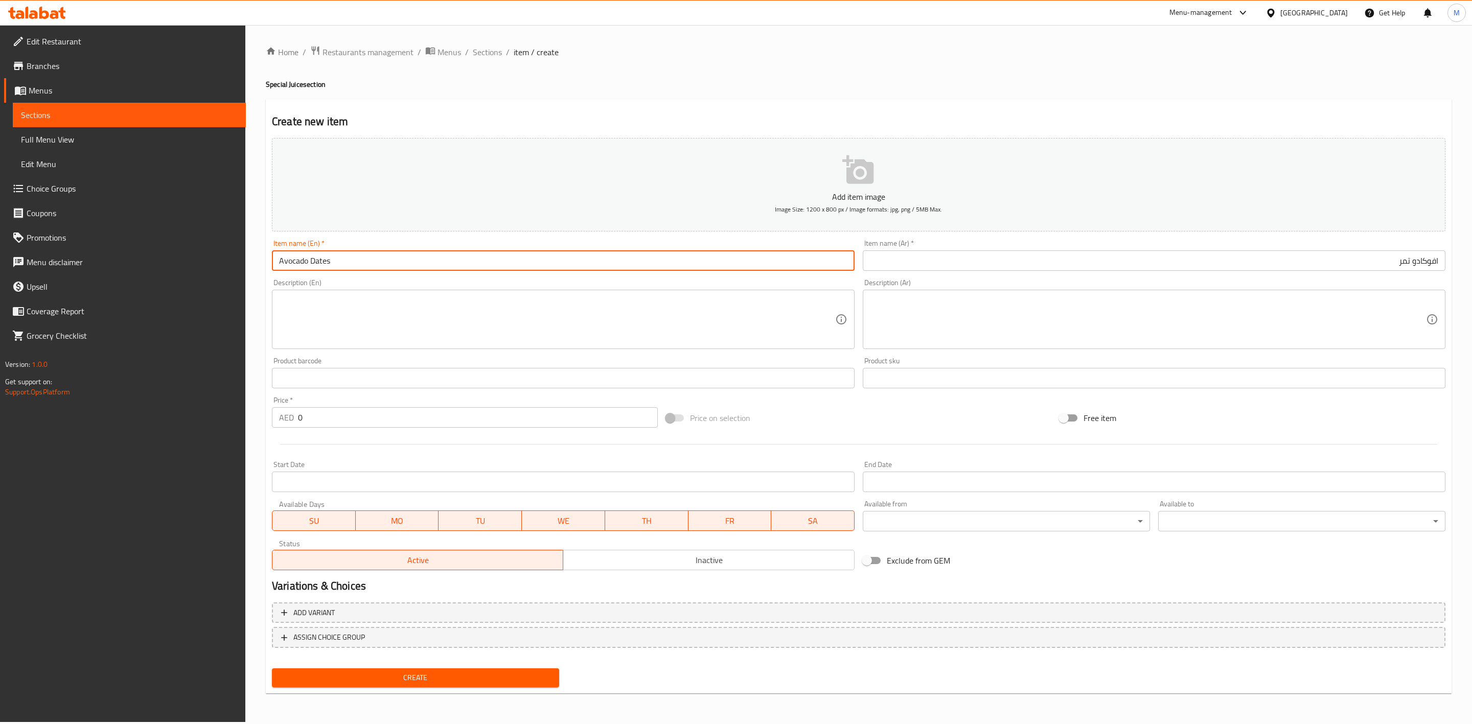
paste input "LADY QUEEN"
click at [634, 259] on input "Avocado DatesLADY QUEEN" at bounding box center [563, 261] width 583 height 20
click at [643, 280] on div "Description (En) Description (En)" at bounding box center [563, 314] width 583 height 70
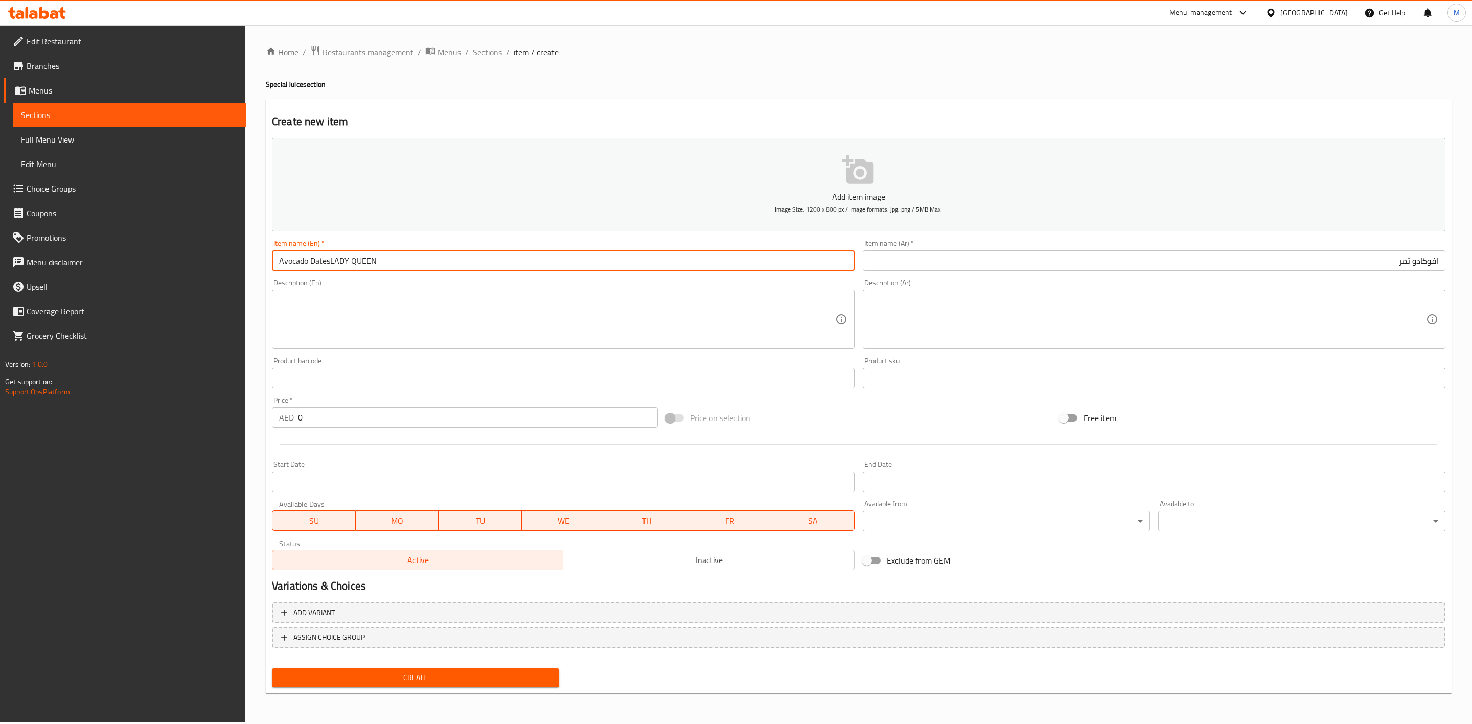
drag, startPoint x: 448, startPoint y: 256, endPoint x: 330, endPoint y: 258, distance: 117.6
click at [330, 258] on input "Avocado DatesLADY QUEEN" at bounding box center [563, 261] width 583 height 20
type input "Avocado Dates"
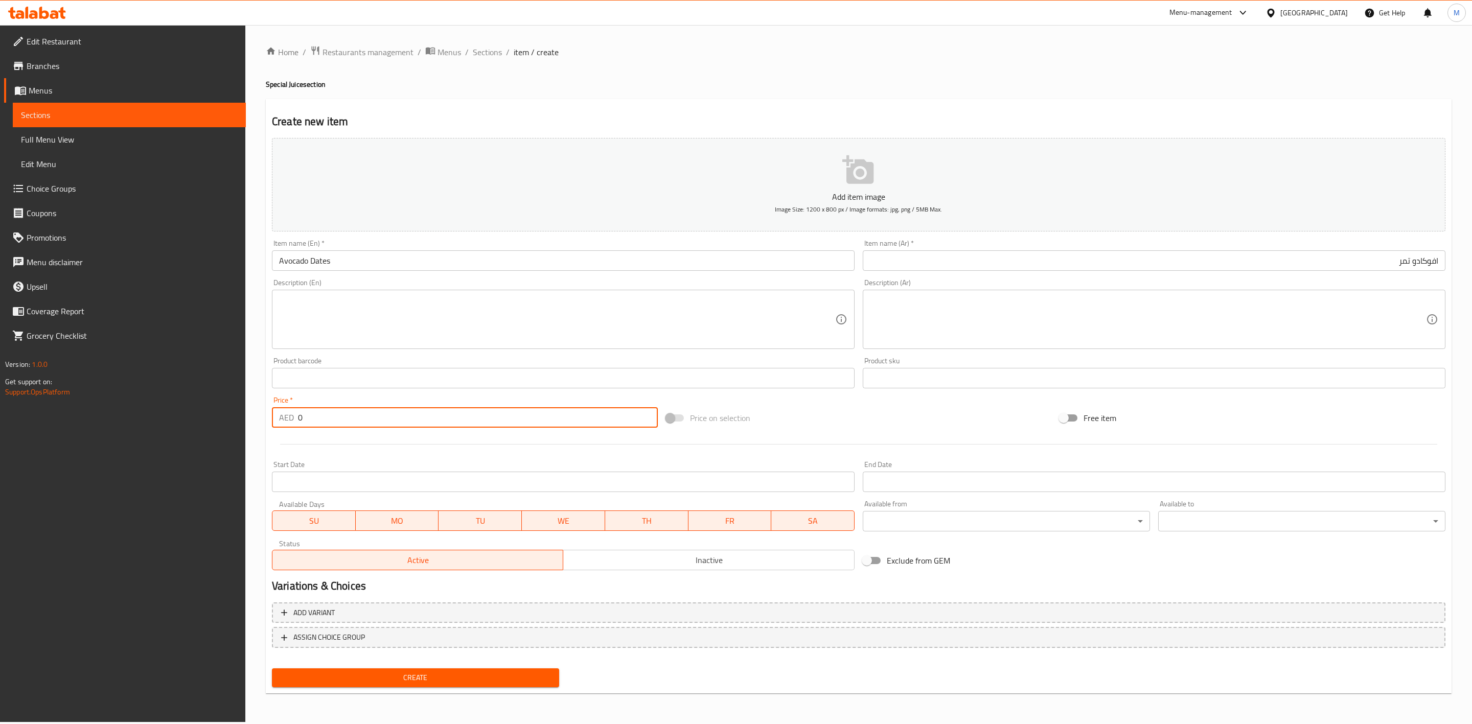
drag, startPoint x: 346, startPoint y: 413, endPoint x: 283, endPoint y: 430, distance: 65.2
click at [261, 414] on div "Home / Restaurants management / Menus / Sections / item / create Special Juice …" at bounding box center [858, 373] width 1227 height 697
paste input "16.2"
type input "16.20"
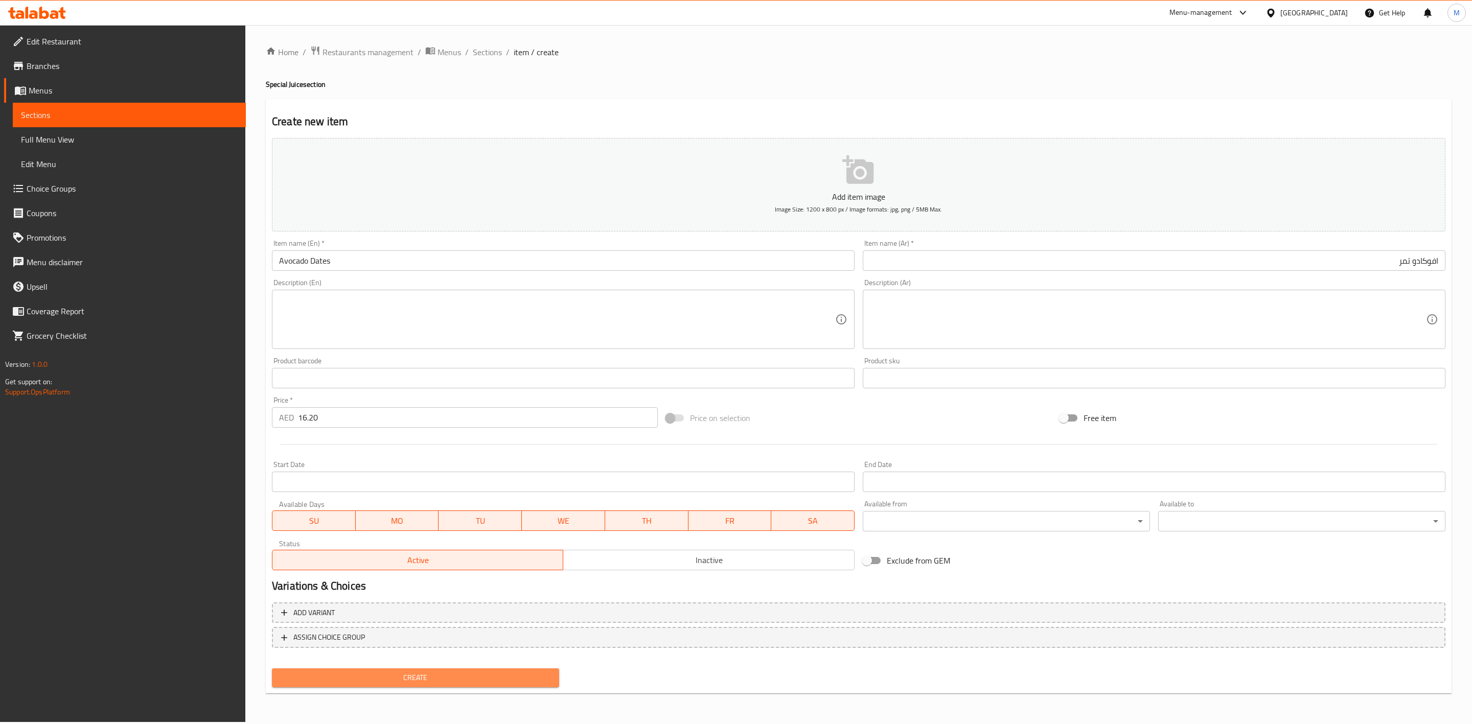
click at [449, 674] on span "Create" at bounding box center [415, 678] width 271 height 13
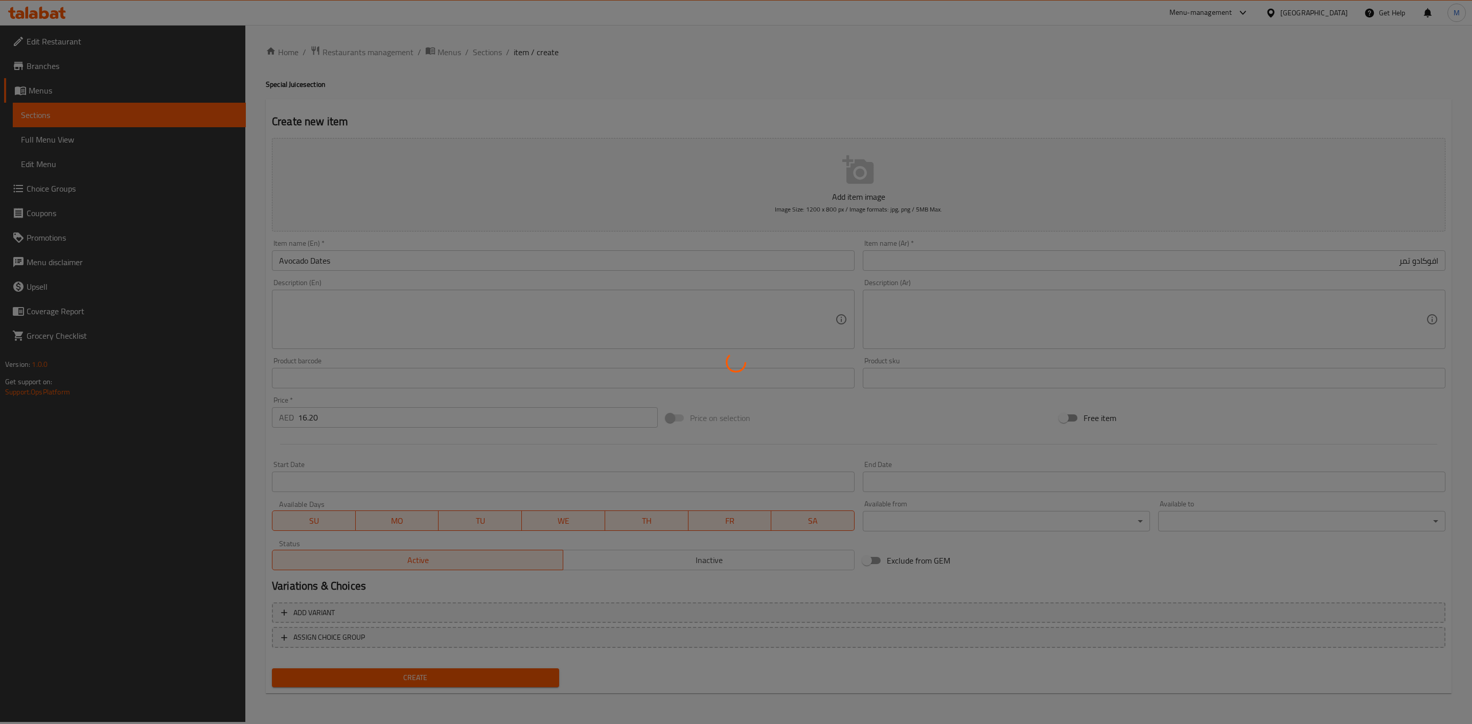
type input "0"
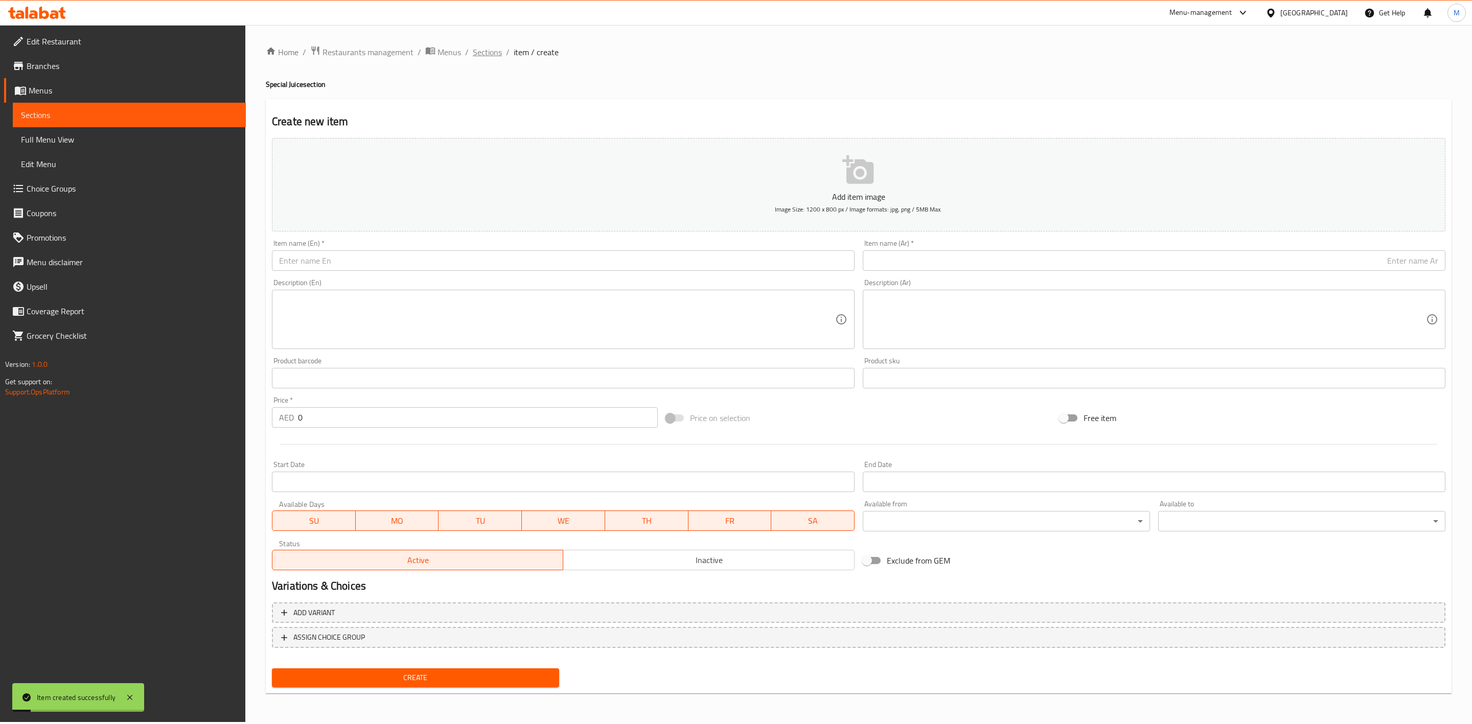
click at [490, 50] on span "Sections" at bounding box center [487, 52] width 29 height 12
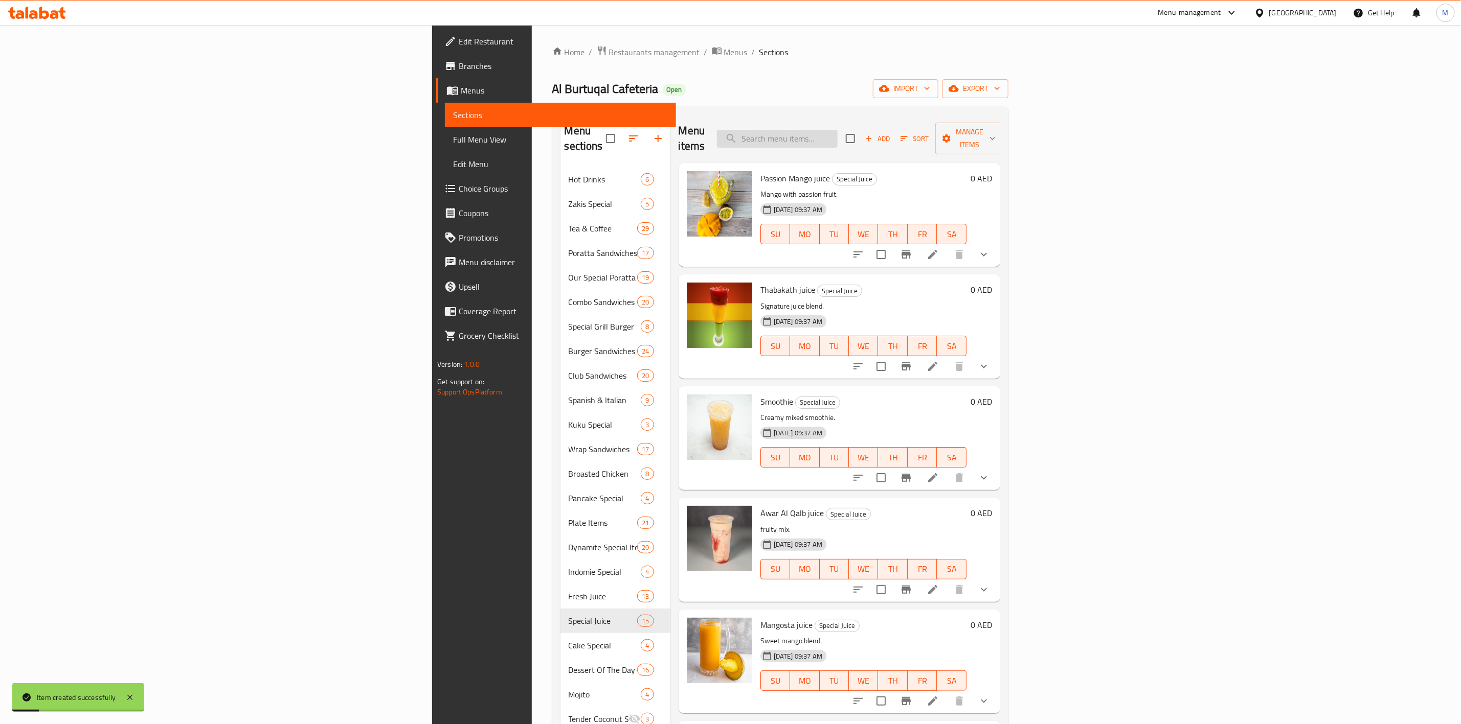
click at [837, 138] on input "search" at bounding box center [777, 139] width 121 height 18
paste input "LADY QUEEN"
type input "LADY QUEEN"
click at [891, 134] on span "Add" at bounding box center [877, 139] width 28 height 12
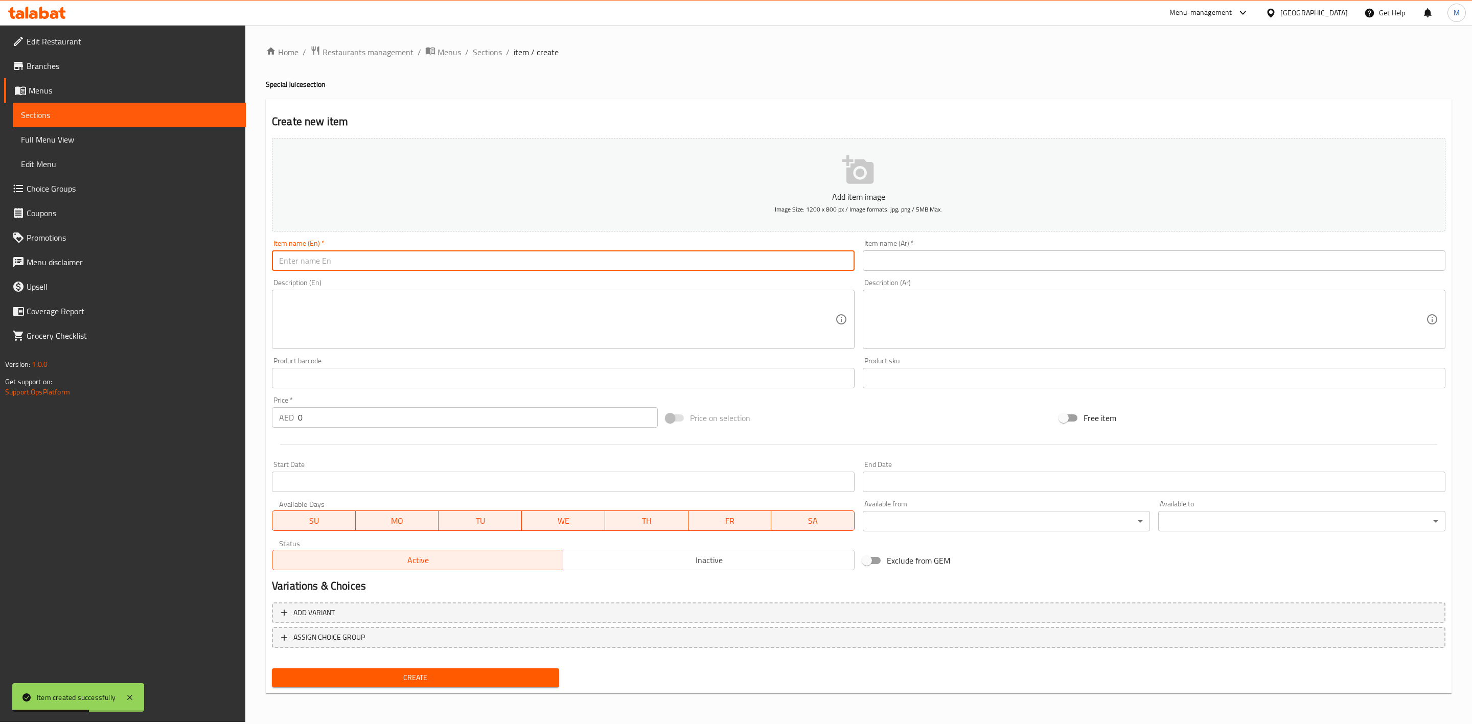
click at [514, 264] on input "text" at bounding box center [563, 261] width 583 height 20
paste input "LADY QUEEN"
click at [514, 264] on input "LADY QUEEN" at bounding box center [563, 261] width 583 height 20
type input "Lady Queen"
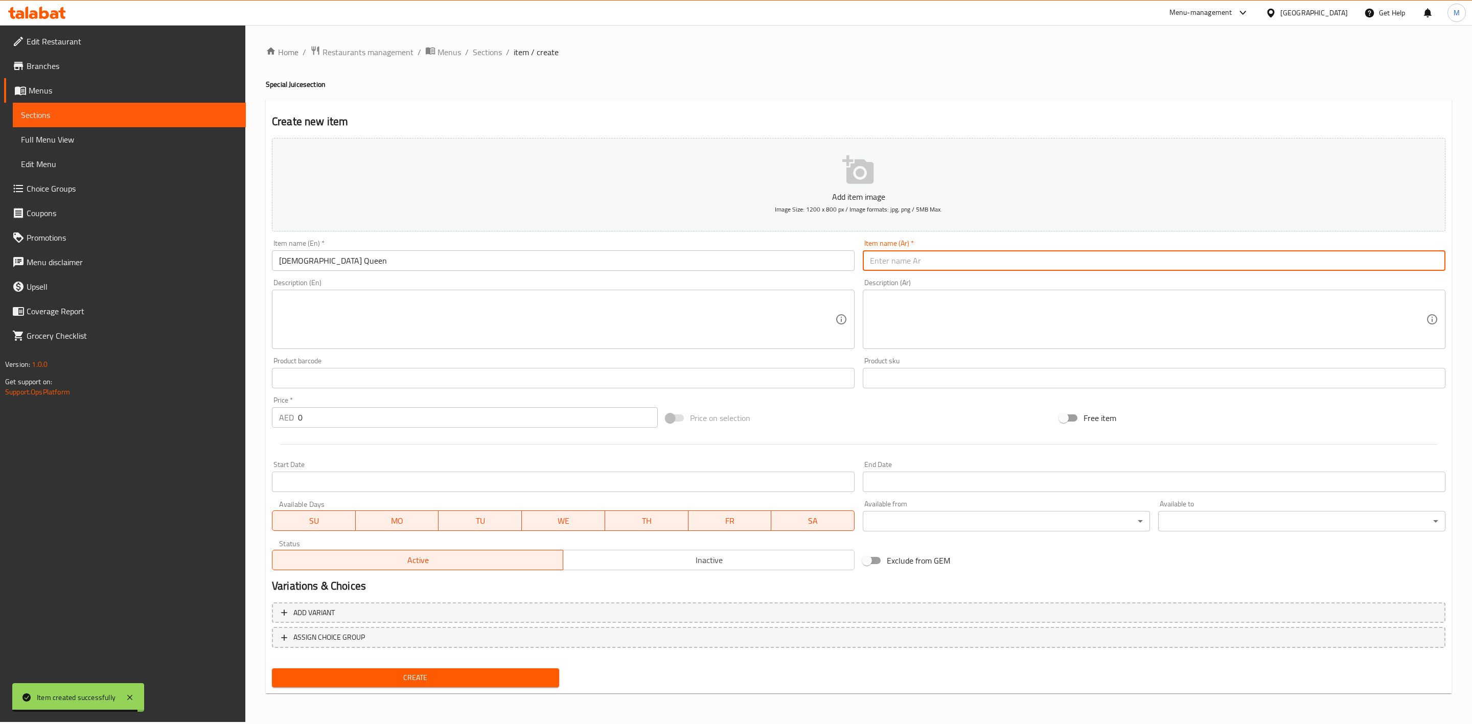
click at [958, 265] on input "text" at bounding box center [1154, 261] width 583 height 20
paste input "الدي كوين"
type input "الدي كوين"
drag, startPoint x: 313, startPoint y: 416, endPoint x: 166, endPoint y: 402, distance: 148.4
click at [240, 409] on div "Edit Restaurant Branches Menus Sections Full Menu View Edit Menu Choice Groups …" at bounding box center [736, 373] width 1472 height 697
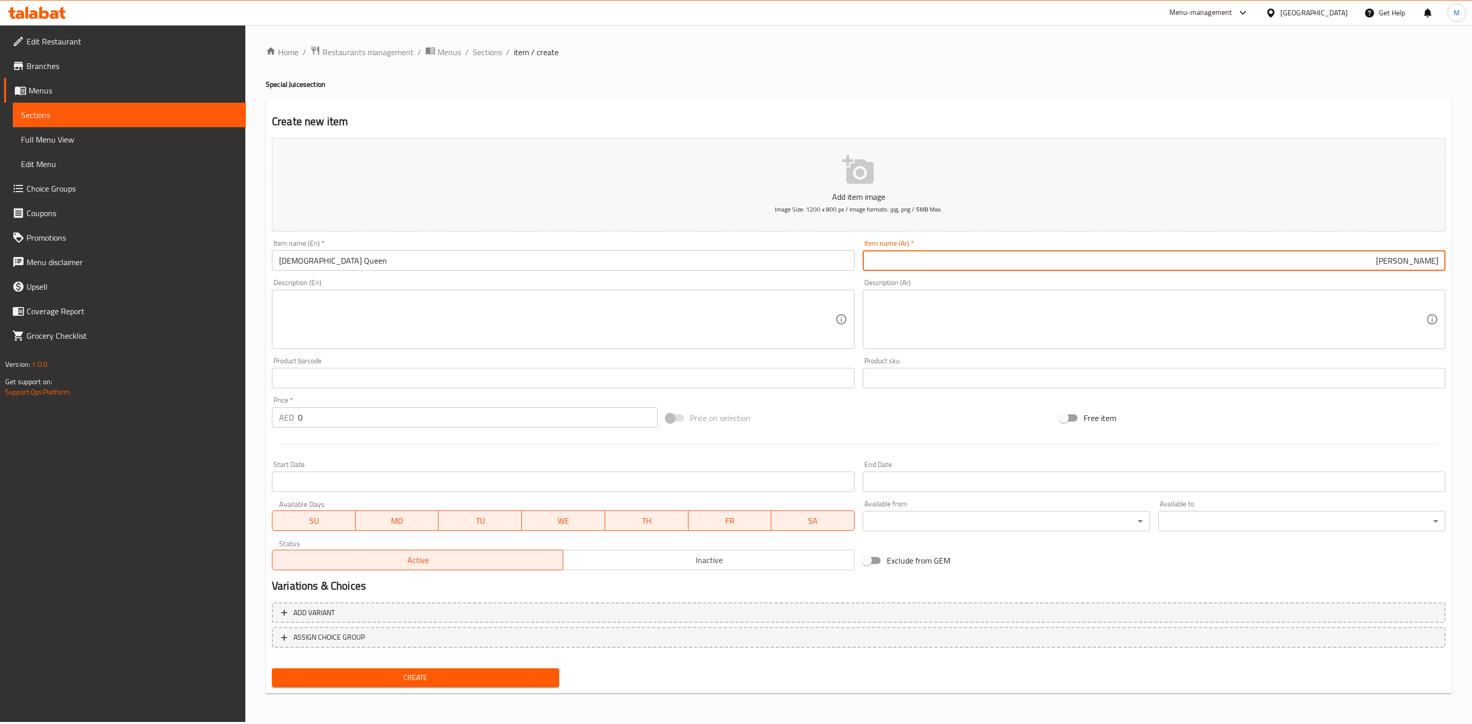
paste input "17.55"
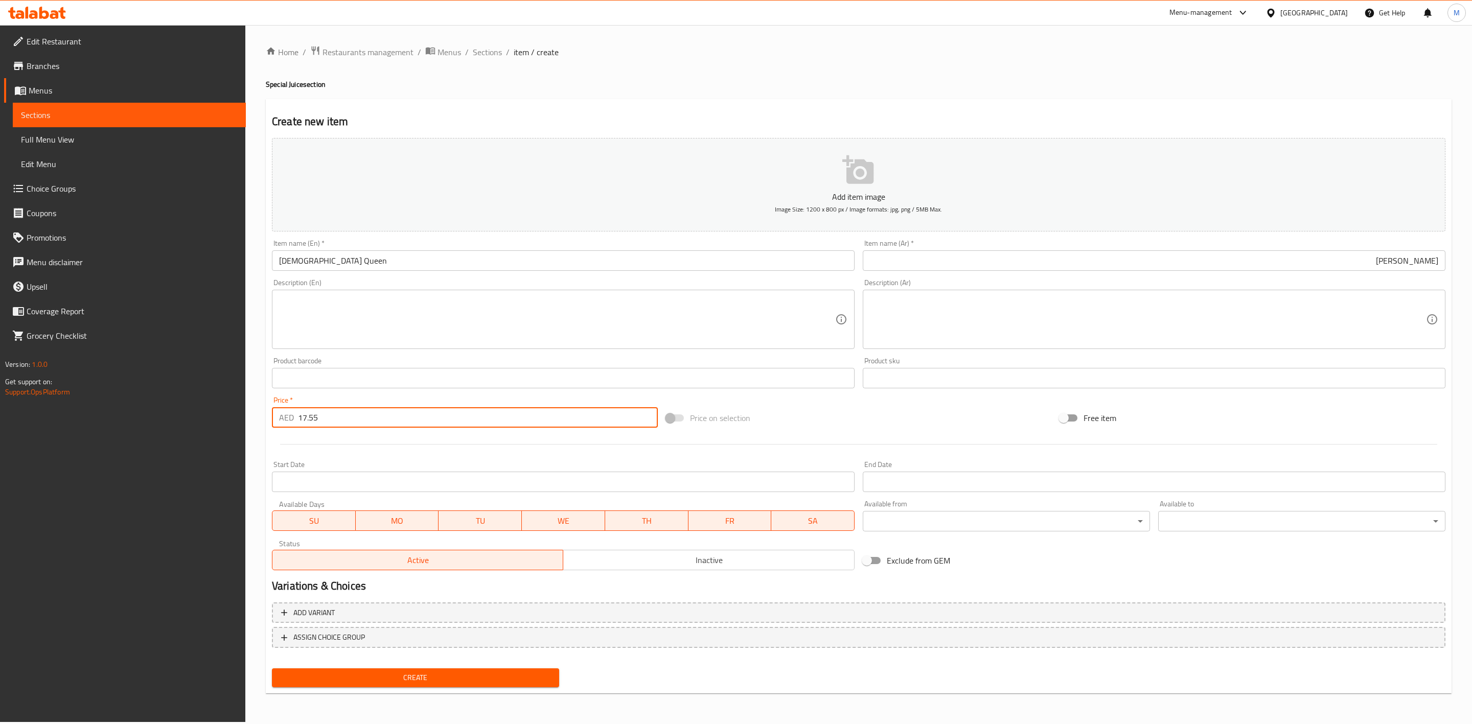
type input "17.55"
click at [350, 469] on div "Start Date Start Date" at bounding box center [563, 476] width 583 height 31
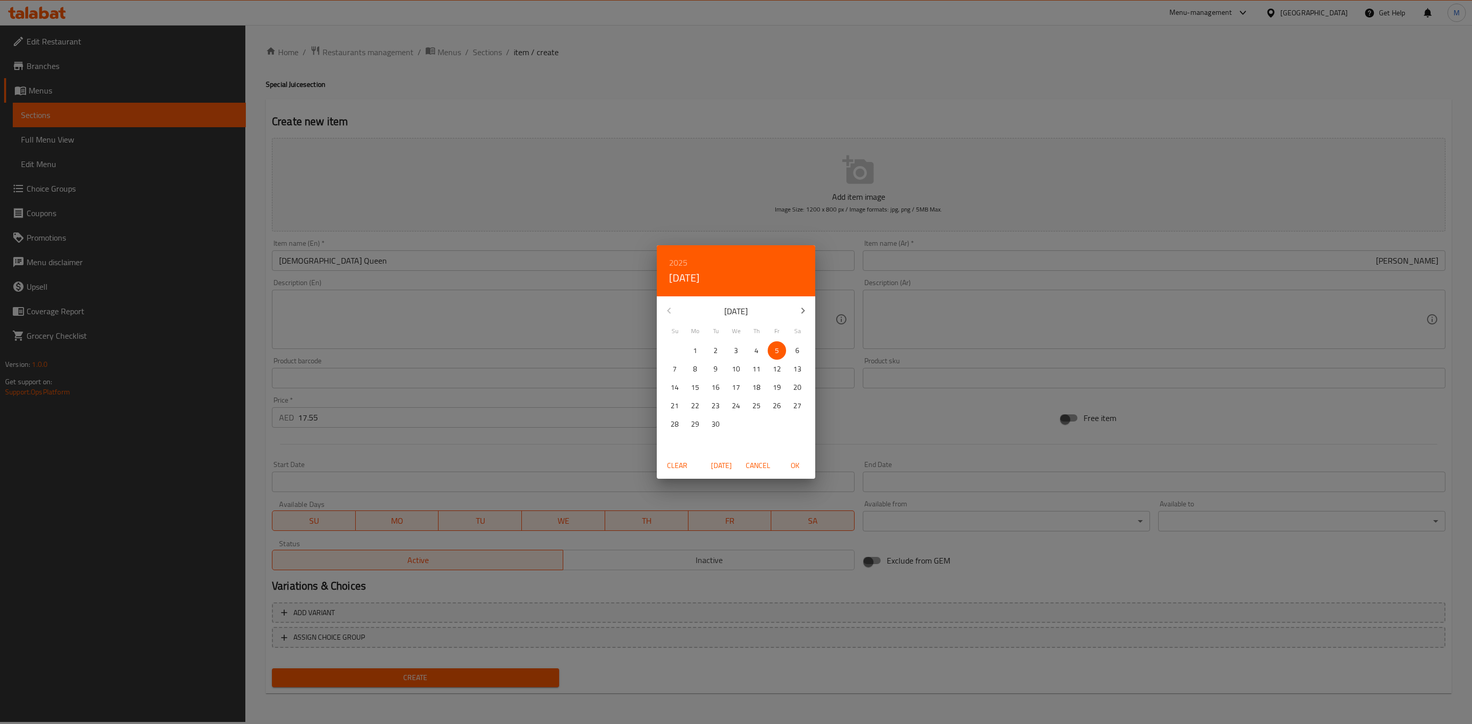
click at [540, 425] on div "2025 Fri, Sep 5 September 2025 Su Mo Tu We Th Fr Sa 31 1 2 3 4 5 6 7 8 9 10 11 …" at bounding box center [736, 362] width 1472 height 724
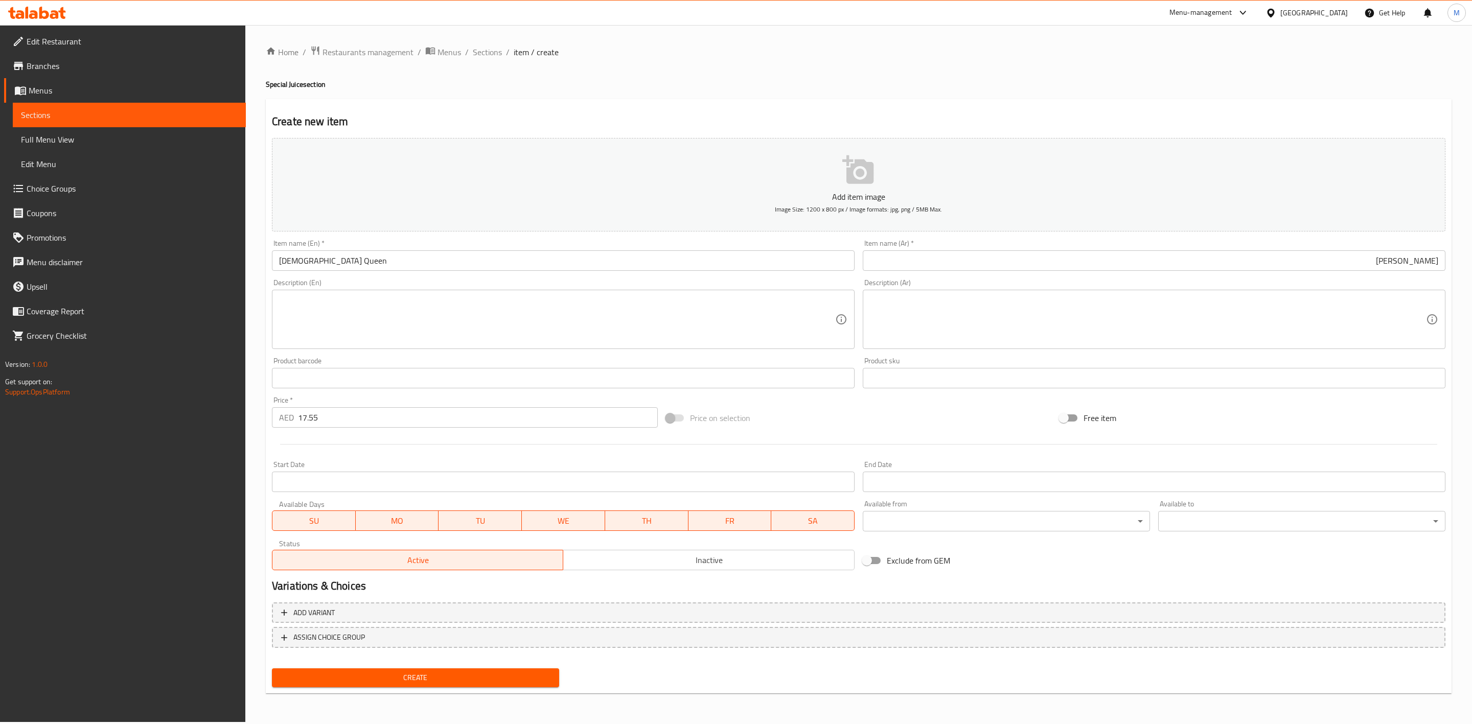
click at [508, 678] on span "Create" at bounding box center [415, 678] width 271 height 13
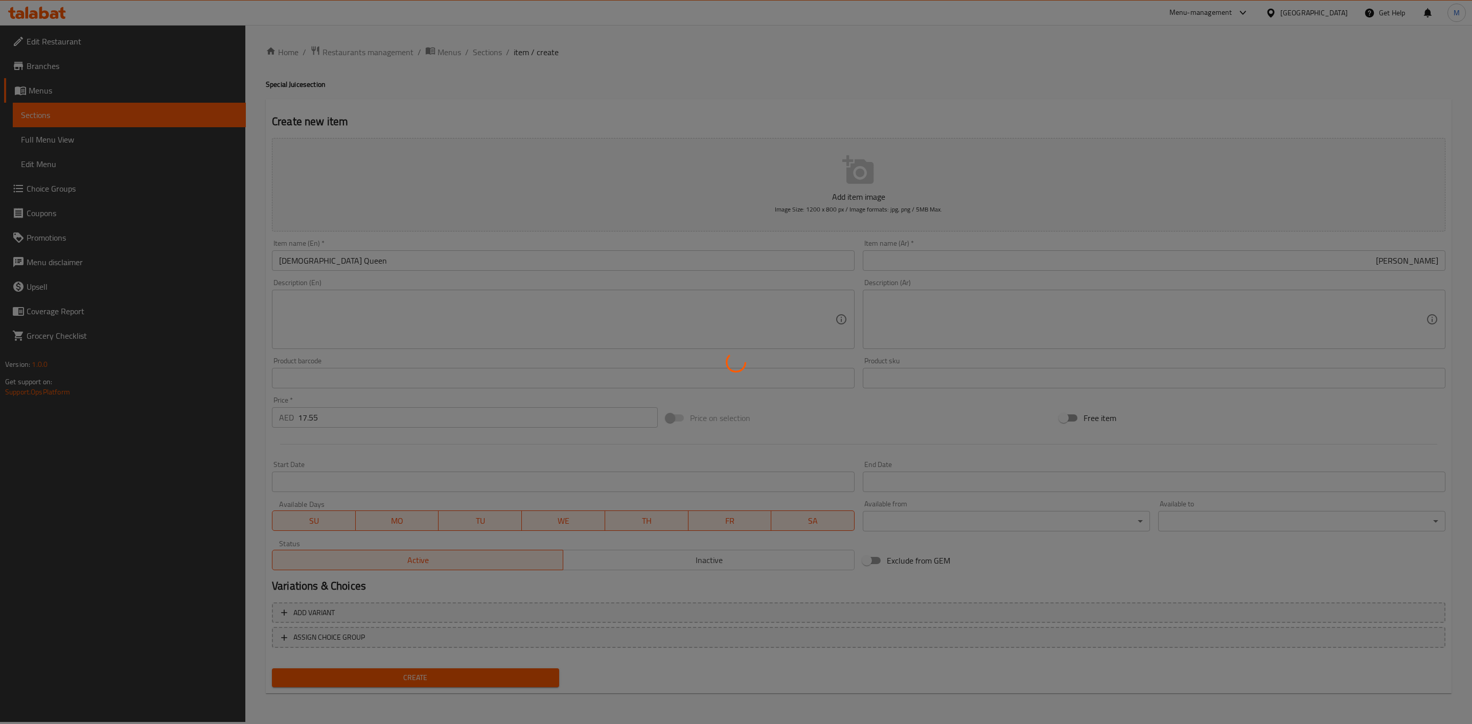
type input "0"
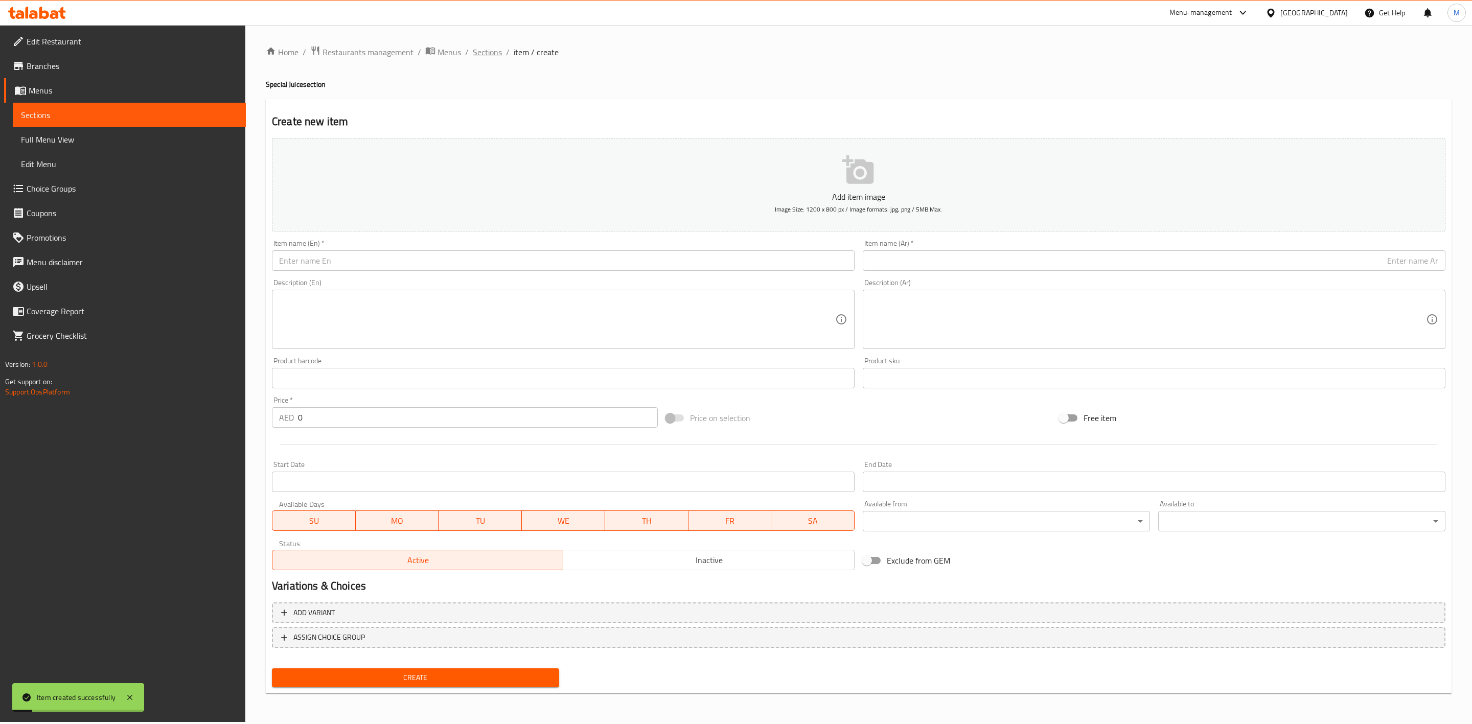
click at [474, 49] on span "Sections" at bounding box center [487, 52] width 29 height 12
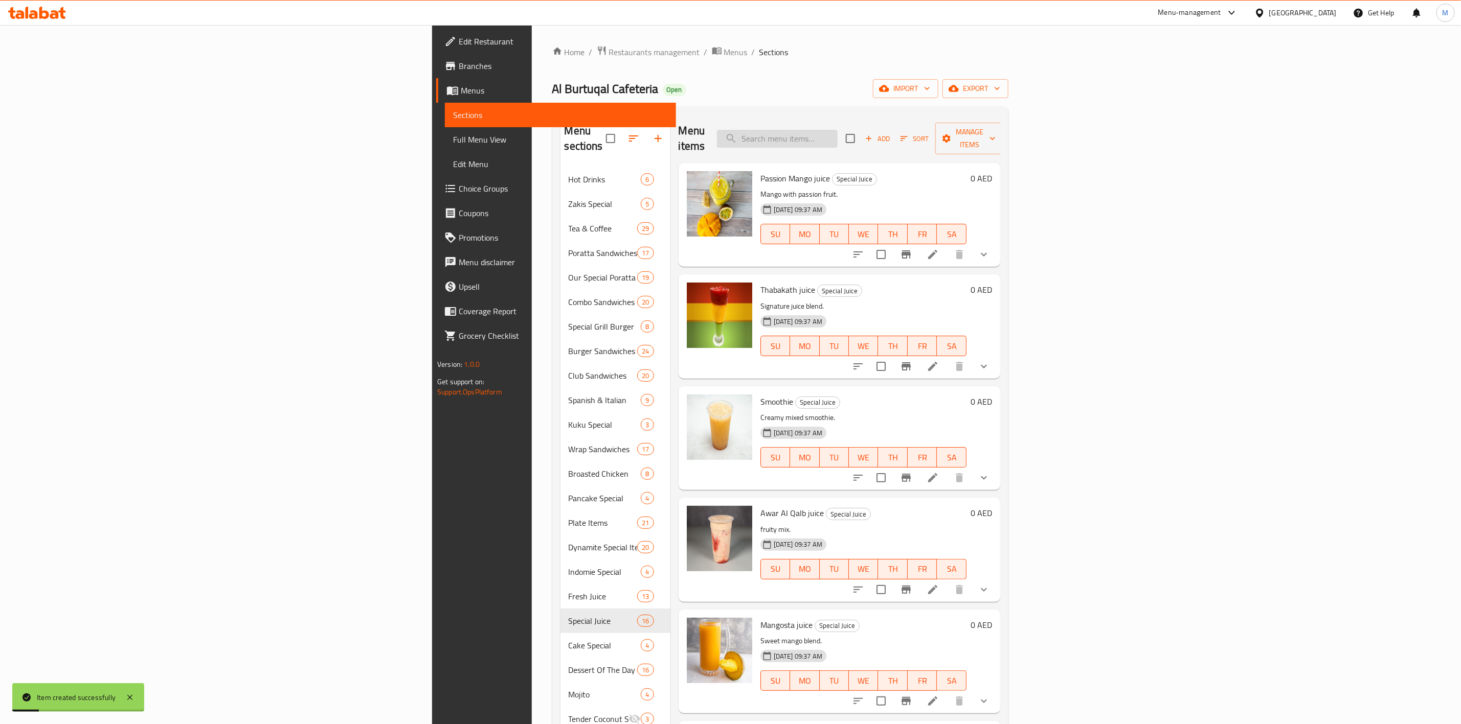
click at [837, 140] on input "search" at bounding box center [777, 139] width 121 height 18
click at [837, 138] on input "search" at bounding box center [777, 139] width 121 height 18
paste input "AZWA"
click at [837, 138] on input "AZWA" at bounding box center [777, 139] width 121 height 18
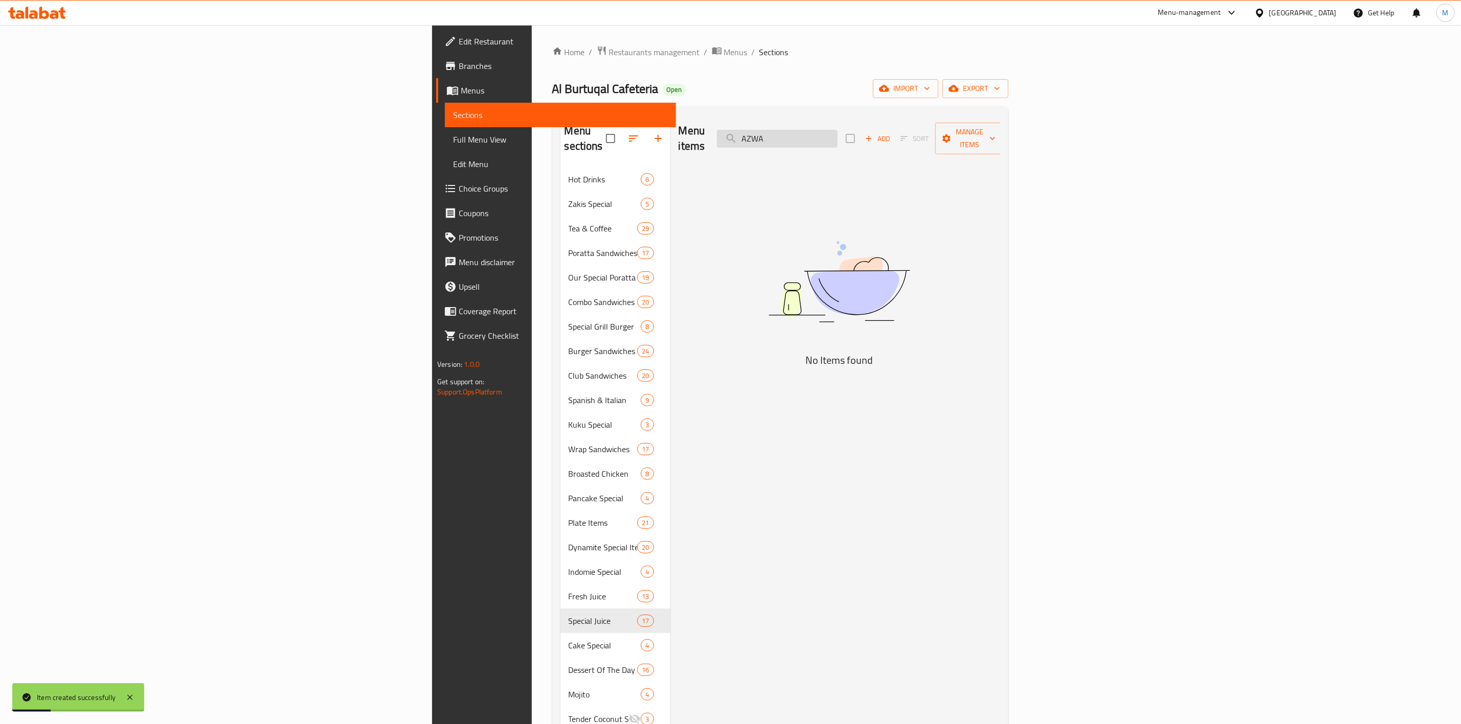
type input "AZWA"
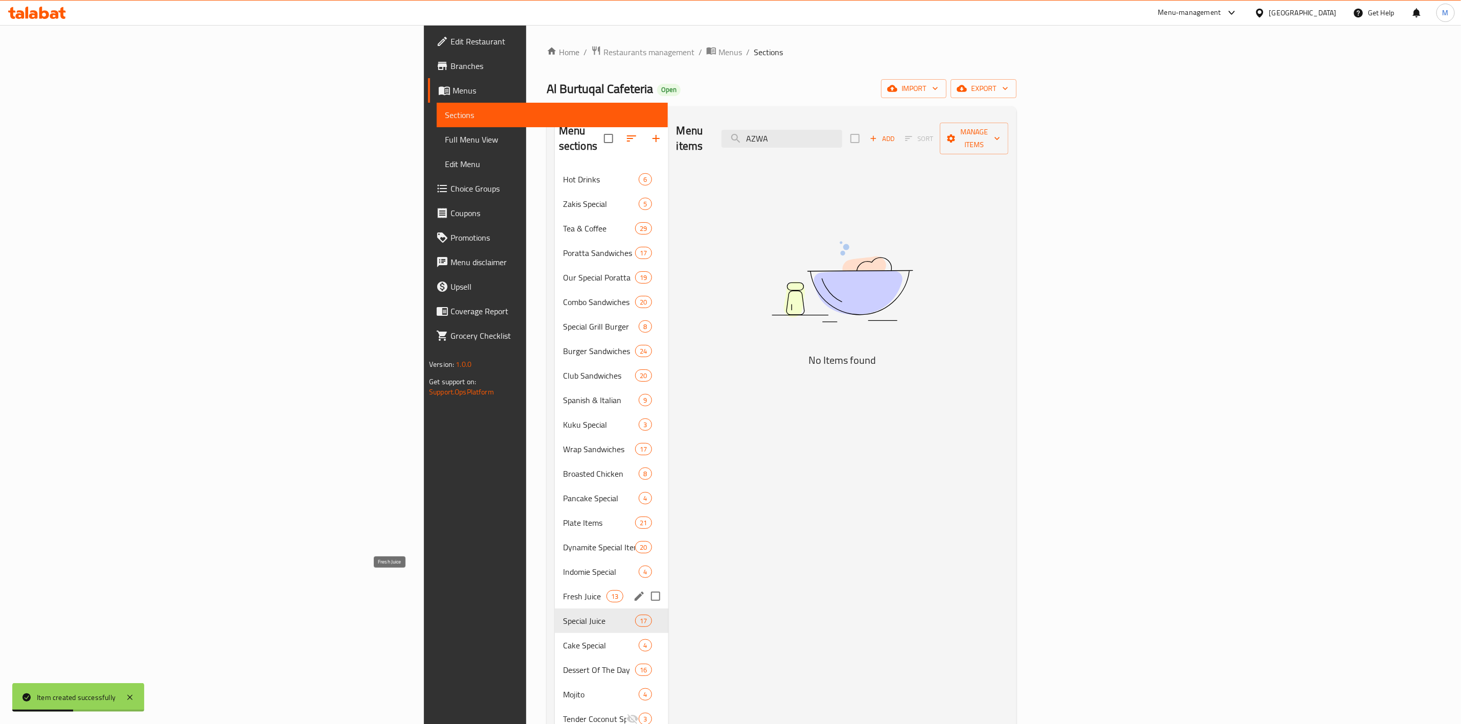
click at [563, 590] on span "Fresh Juice" at bounding box center [584, 596] width 43 height 12
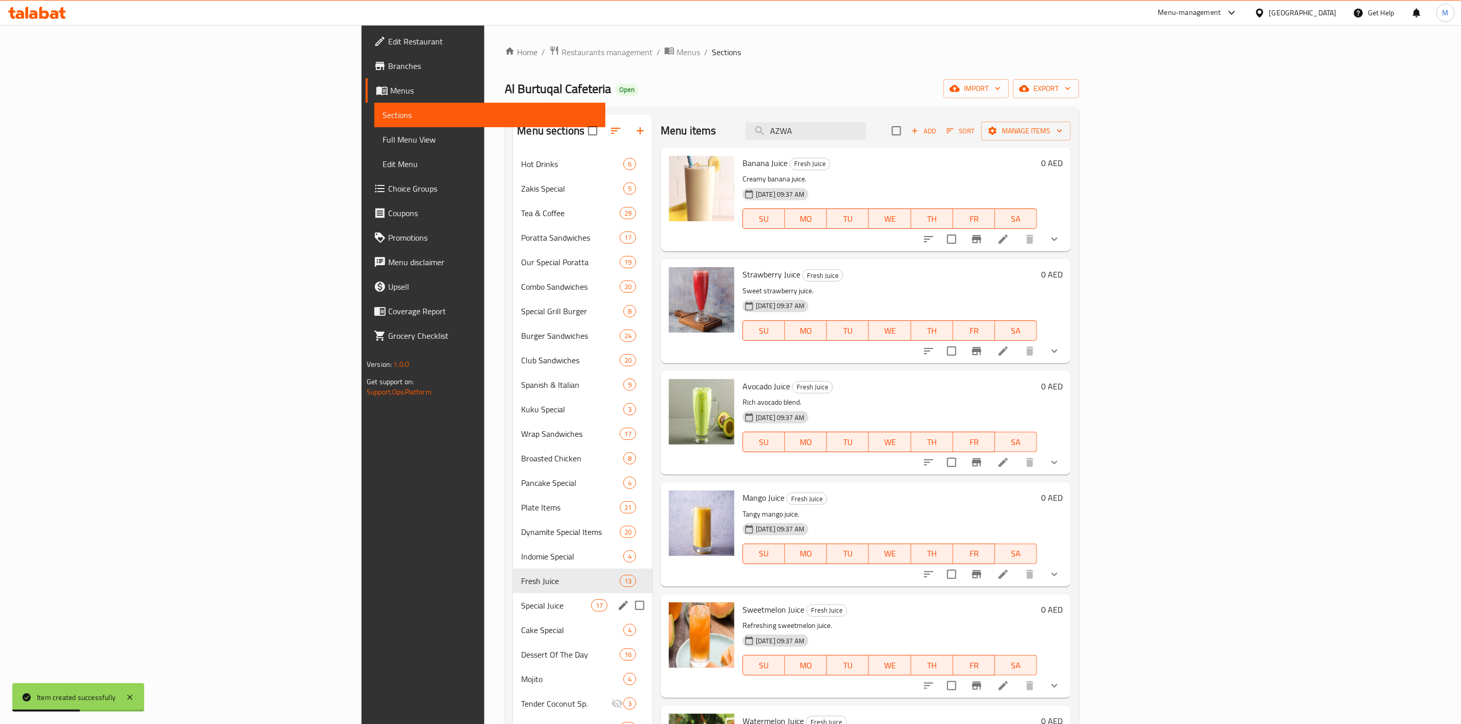
click at [513, 598] on div "Special Juice 17" at bounding box center [583, 606] width 140 height 25
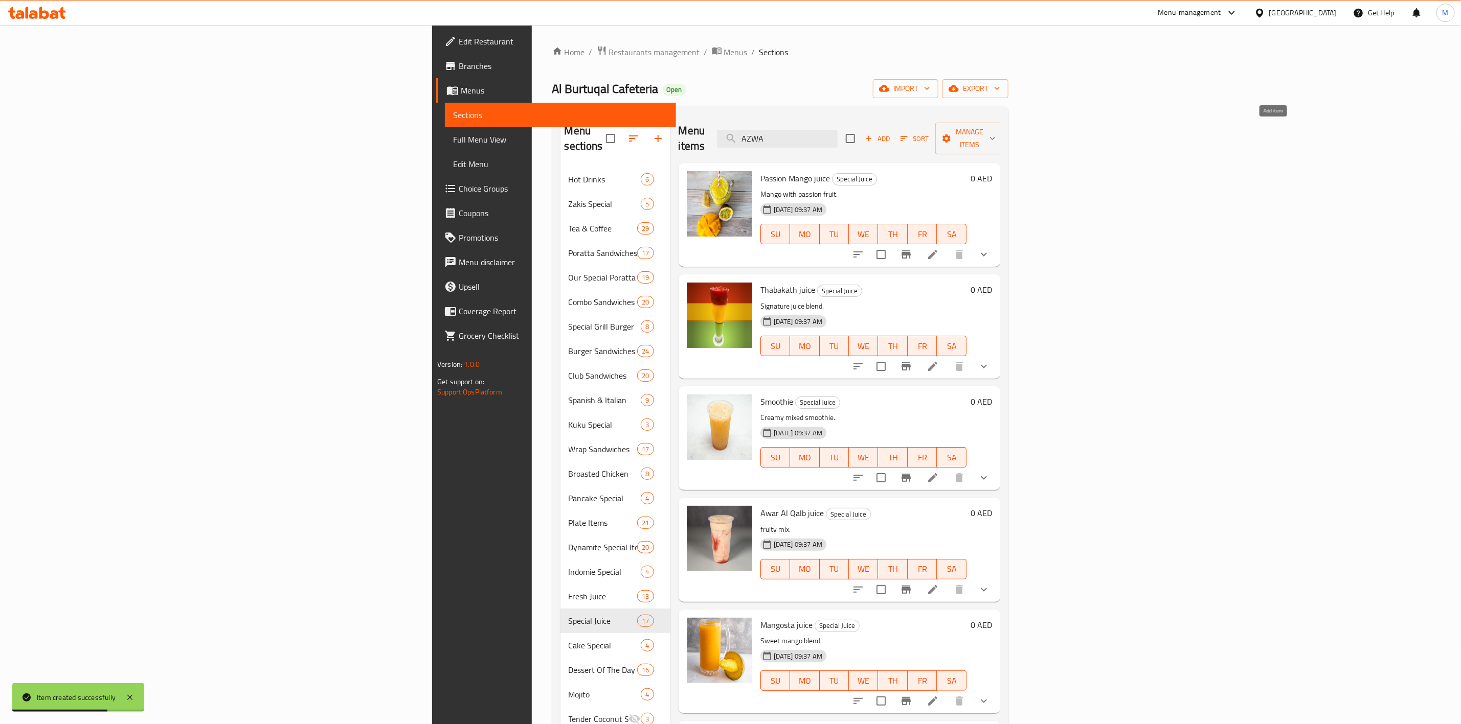
click at [891, 133] on span "Add" at bounding box center [877, 139] width 28 height 12
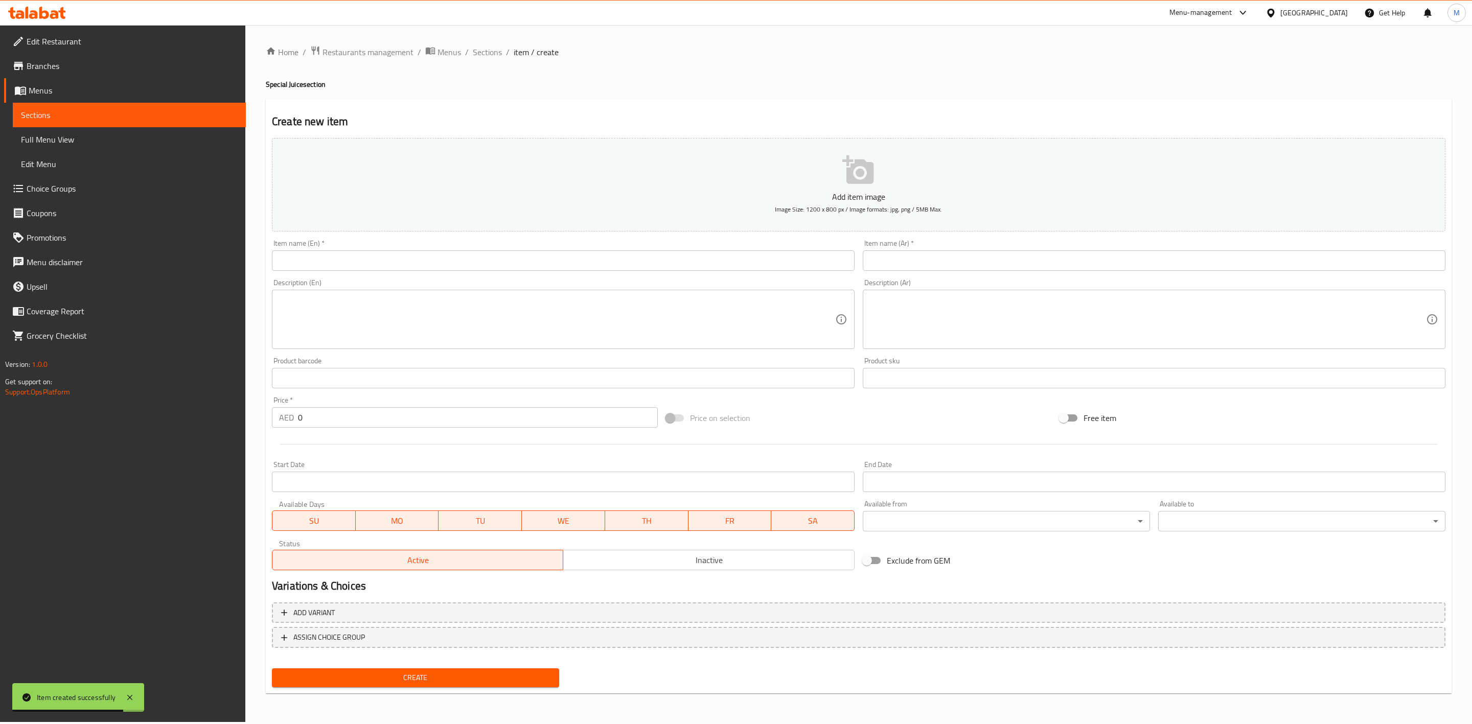
click at [426, 278] on div "Description (En) Description (En)" at bounding box center [563, 314] width 591 height 78
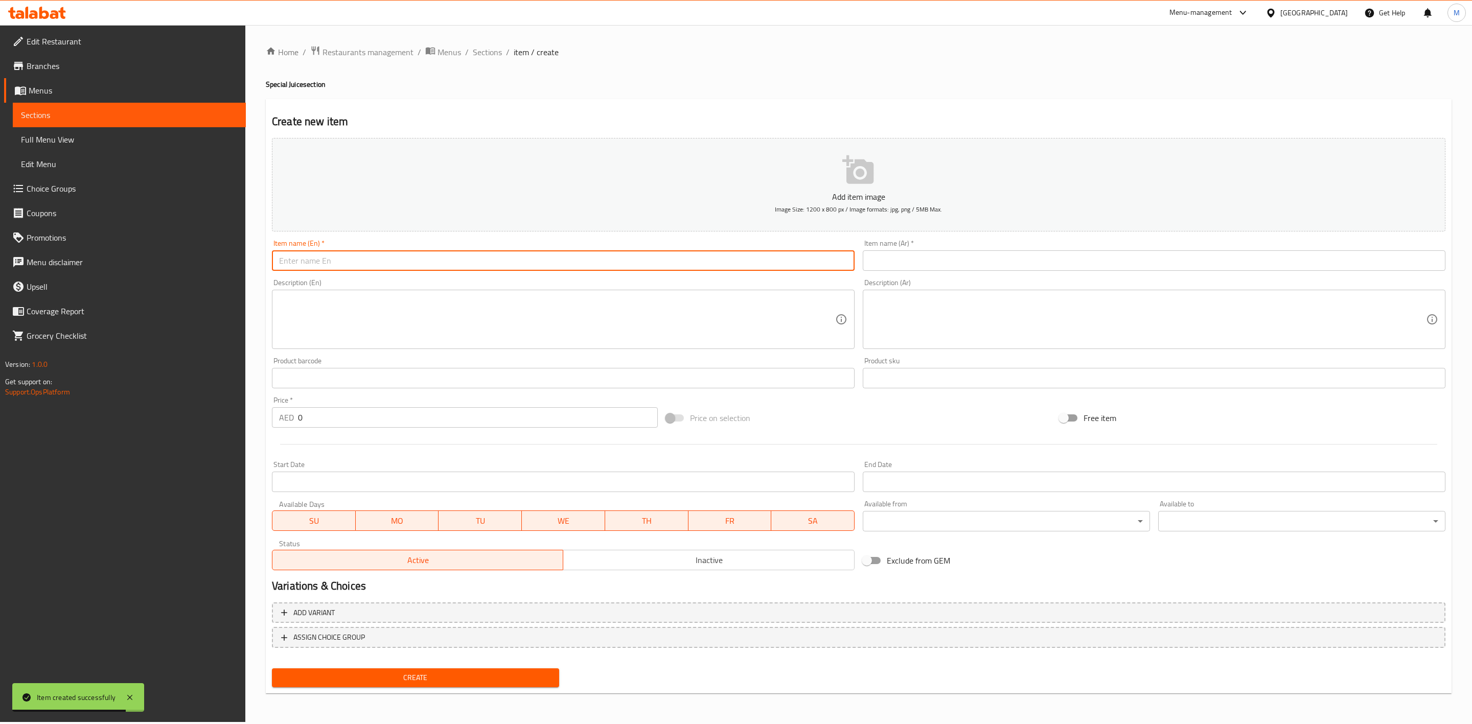
click at [426, 267] on input "text" at bounding box center [563, 261] width 583 height 20
paste input "AZWA"
click at [427, 267] on input "AZWA" at bounding box center [563, 261] width 583 height 20
click at [427, 266] on input "AZWA" at bounding box center [563, 261] width 583 height 20
type input "Azwa"
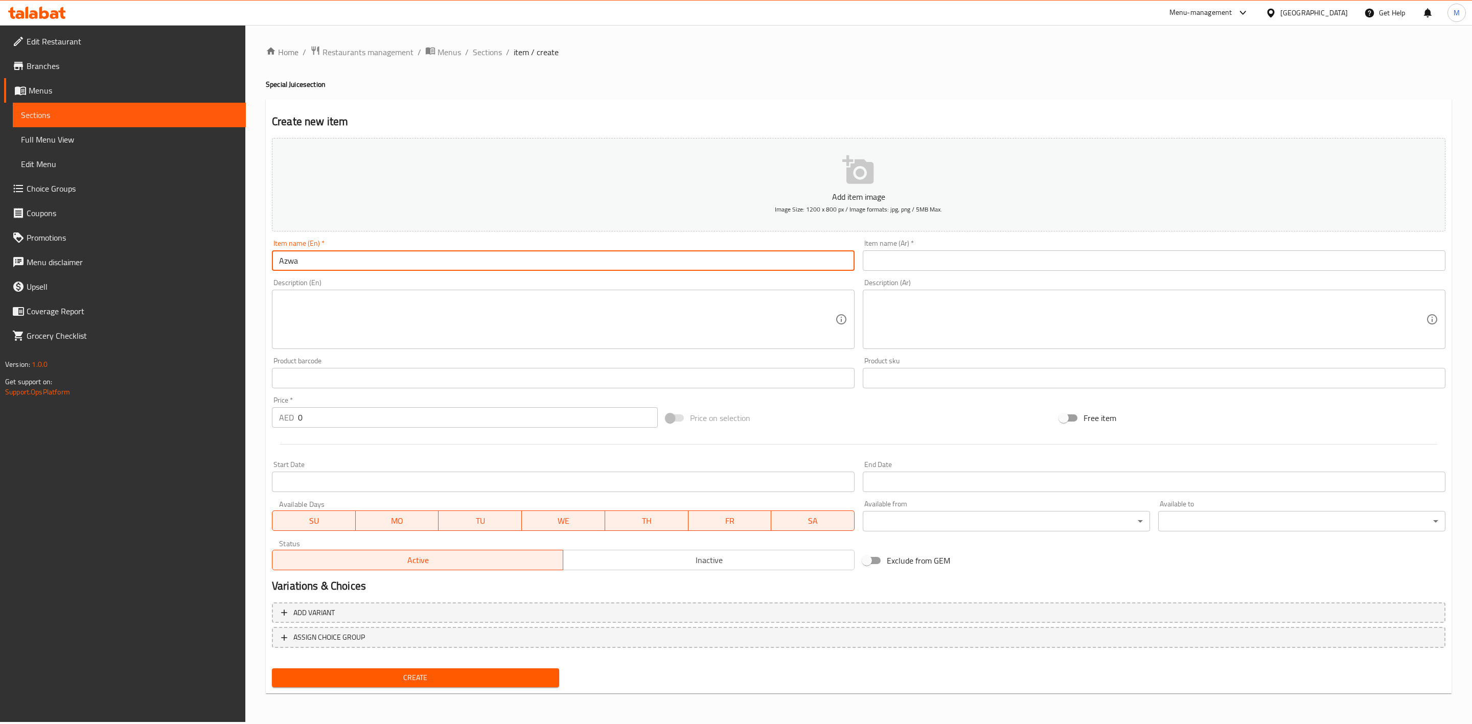
click at [949, 258] on input "text" at bounding box center [1154, 261] width 583 height 20
paste input "أزوى"
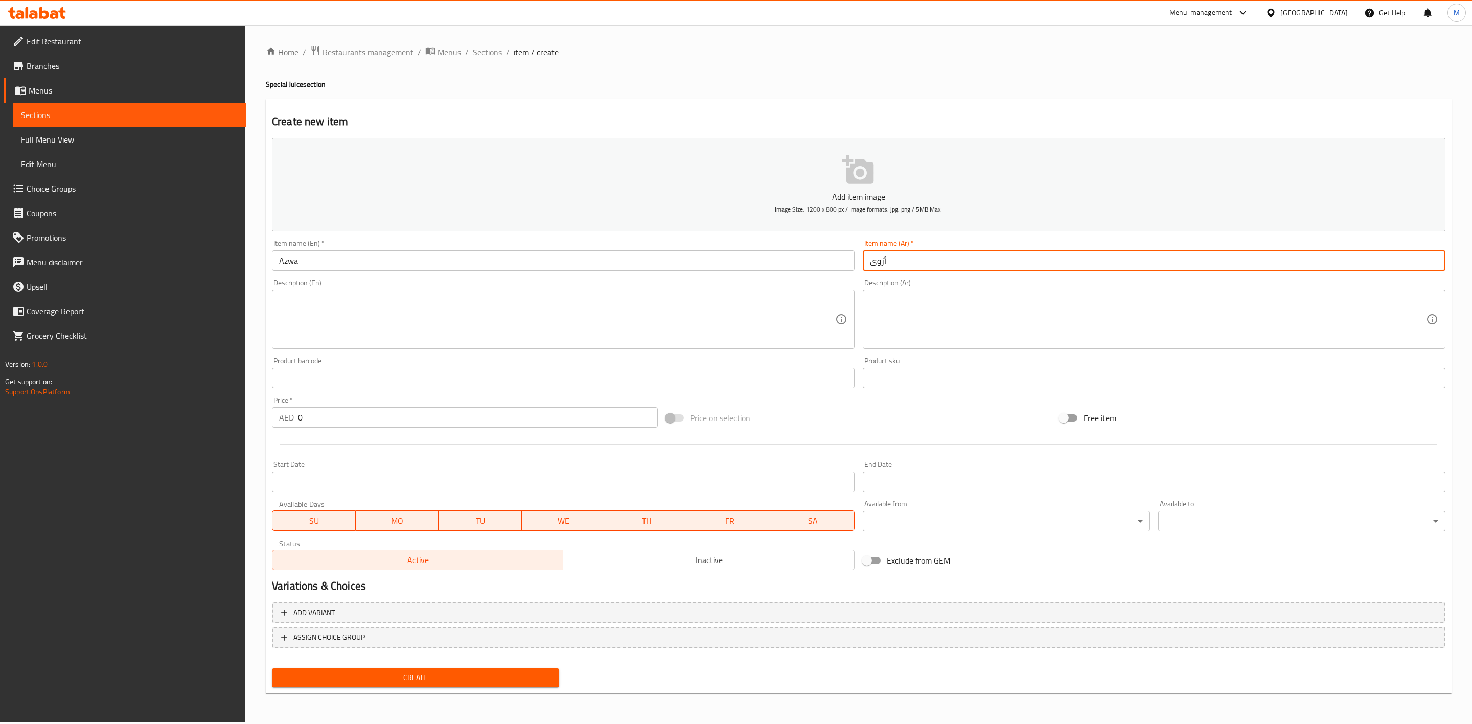
type input "أزوى"
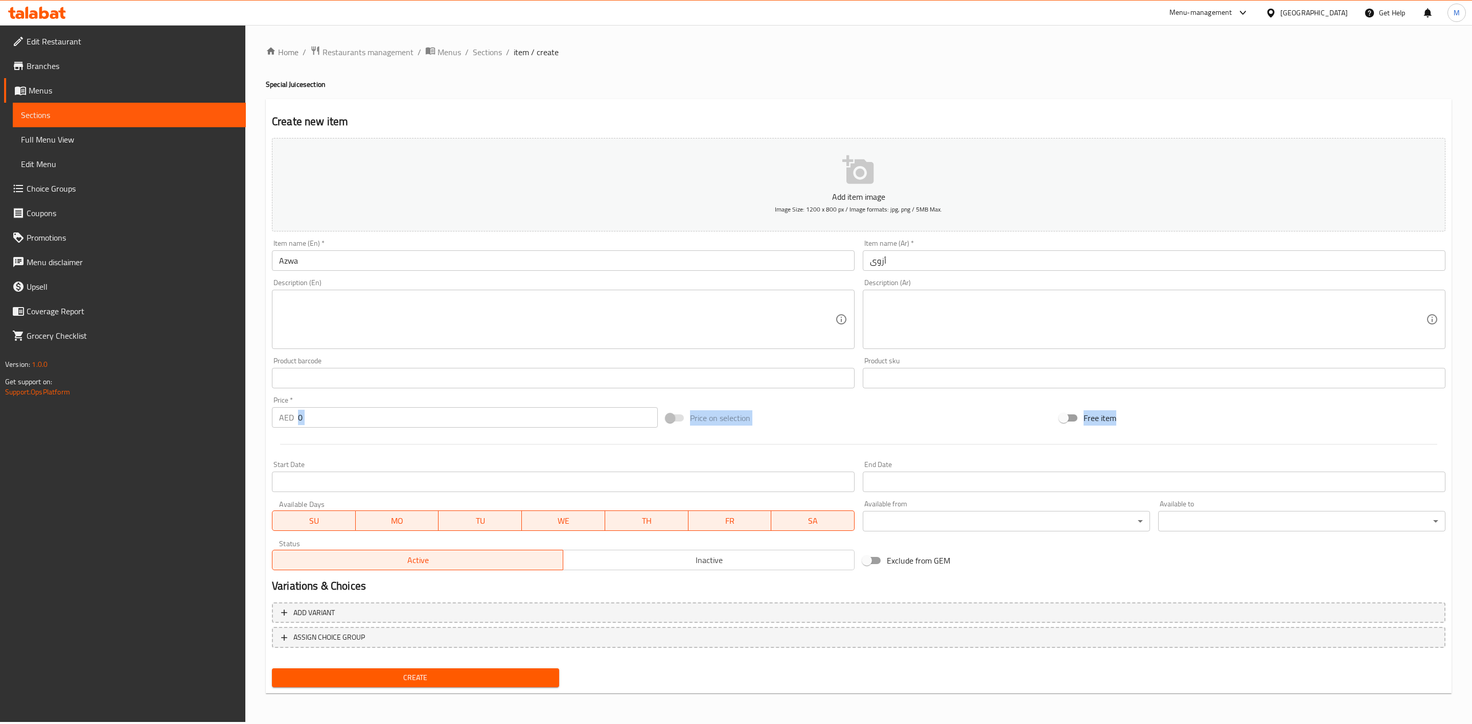
drag, startPoint x: 366, startPoint y: 433, endPoint x: 335, endPoint y: 422, distance: 32.5
click at [336, 424] on div "Add item image Image Size: 1200 x 800 px / Image formats: jpg, png / 5MB Max. I…" at bounding box center [859, 354] width 1182 height 441
drag, startPoint x: 330, startPoint y: 422, endPoint x: 257, endPoint y: 435, distance: 74.7
click at [258, 428] on div "Home / Restaurants management / Menus / Sections / item / create Special Juice …" at bounding box center [858, 373] width 1227 height 697
paste input "17.55"
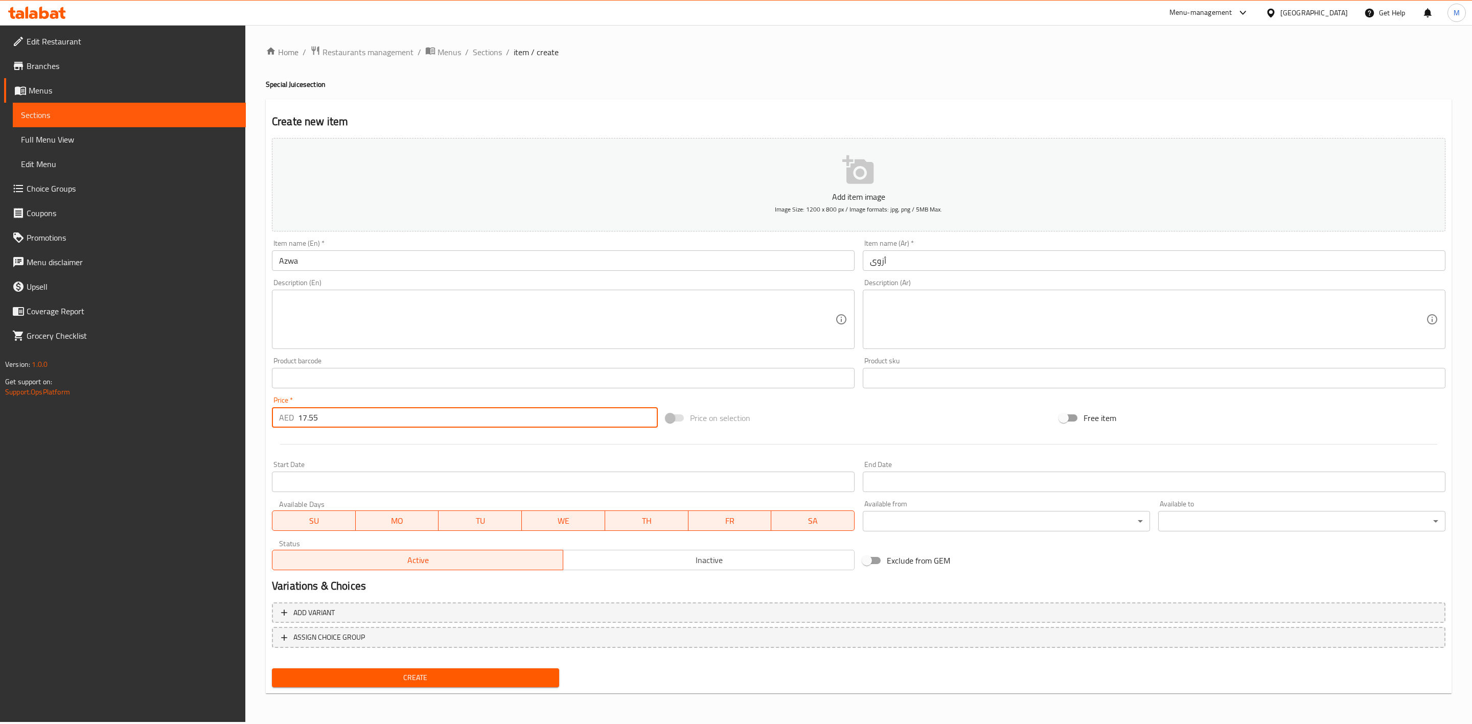
type input "17.55"
click at [289, 444] on div at bounding box center [859, 444] width 1182 height 25
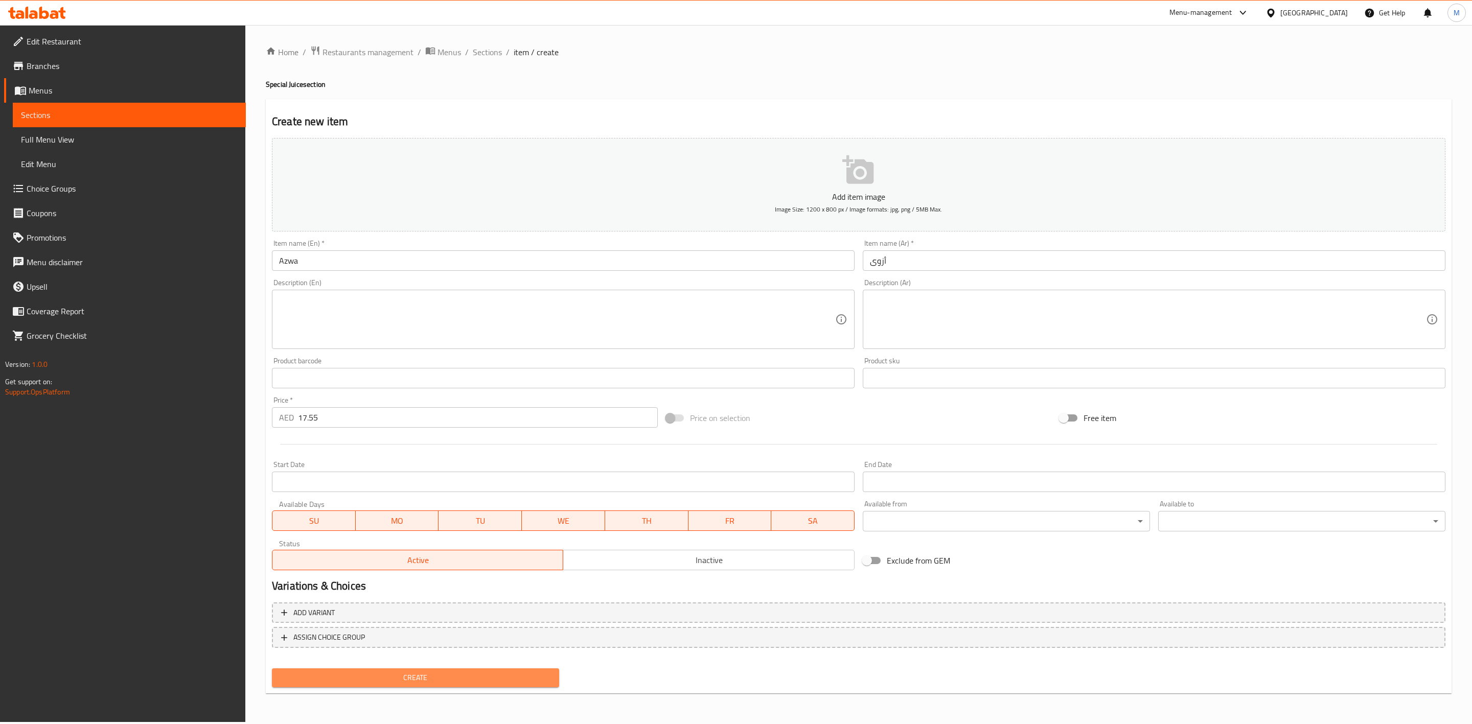
click at [395, 676] on span "Create" at bounding box center [415, 678] width 271 height 13
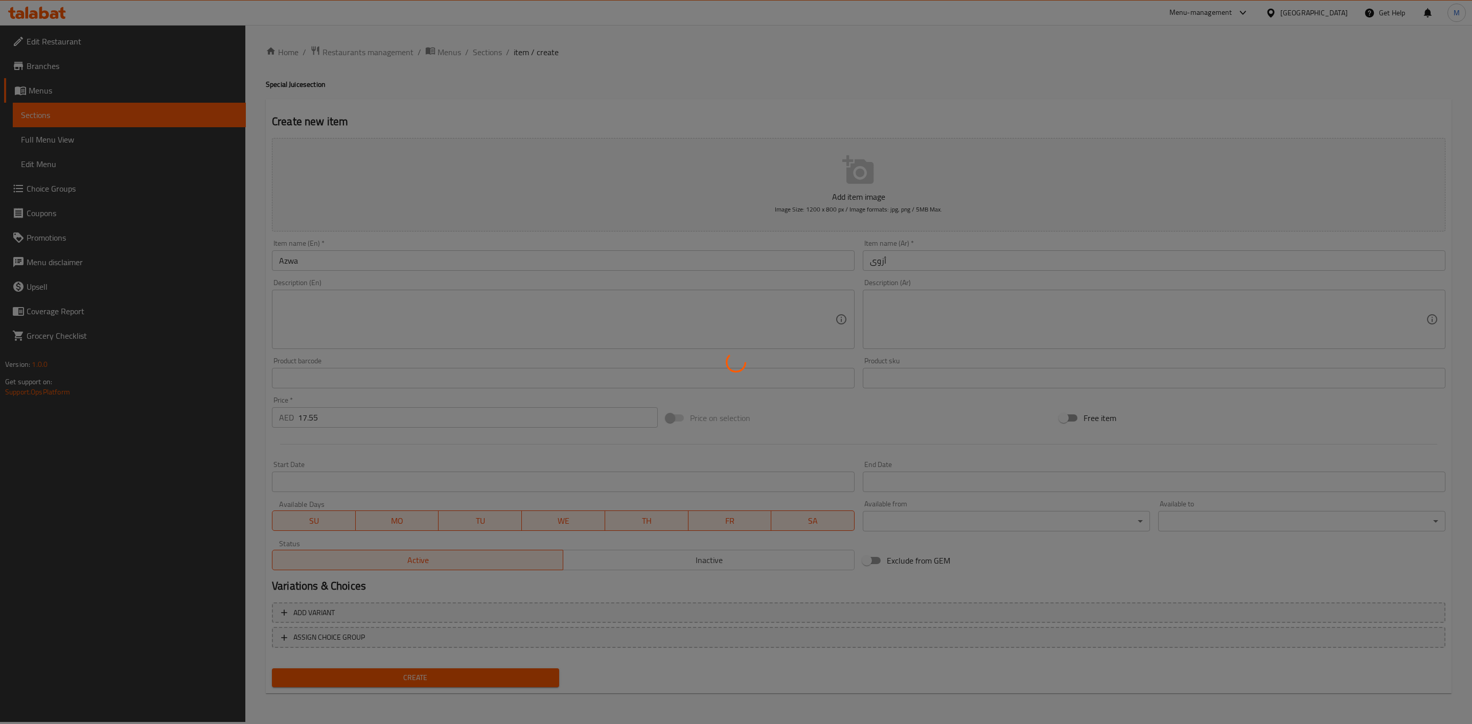
type input "0"
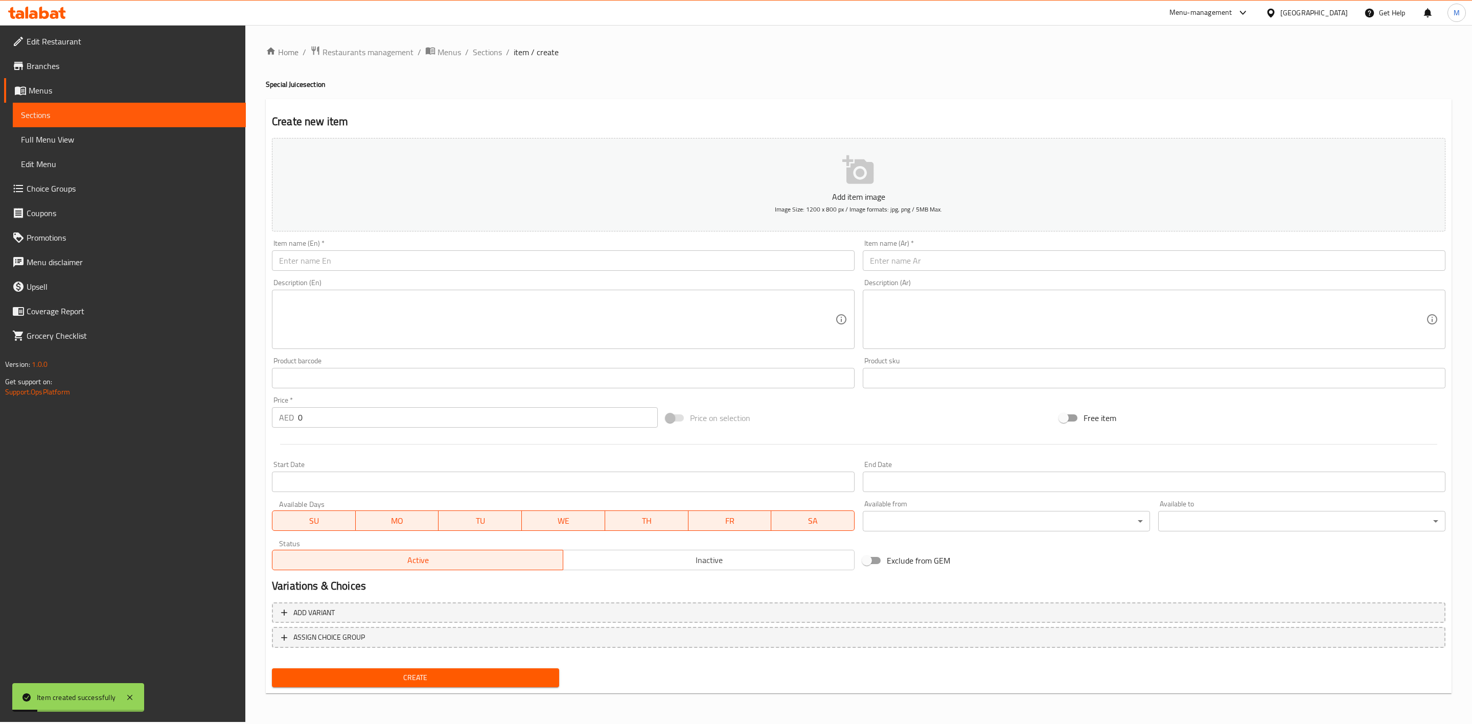
click at [535, 259] on input "text" at bounding box center [563, 261] width 583 height 20
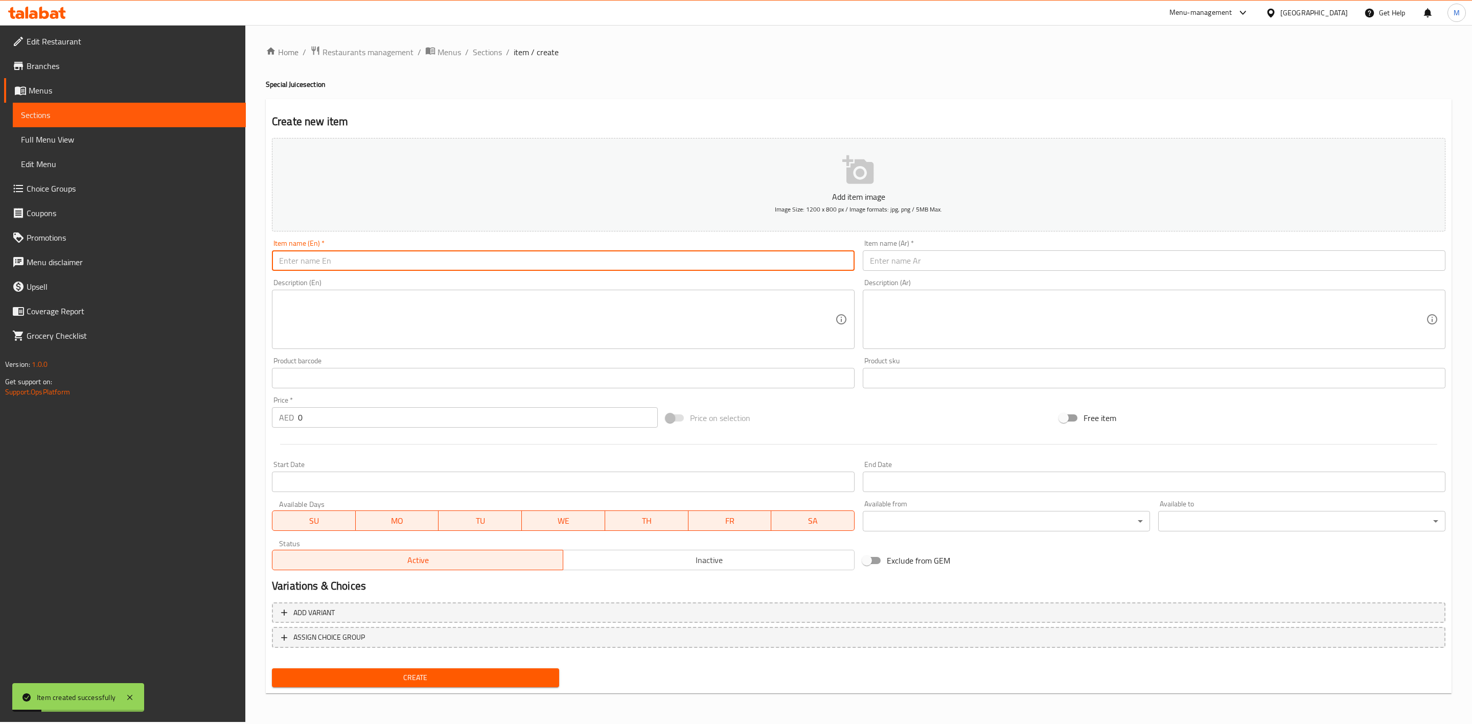
paste input "KARAK AL ARAB SPECIAL"
click at [536, 260] on input "KARAK AL ARAB SPECIAL" at bounding box center [563, 261] width 583 height 20
type input "Karak Al Arab Special"
click at [947, 258] on input "text" at bounding box center [1154, 261] width 583 height 20
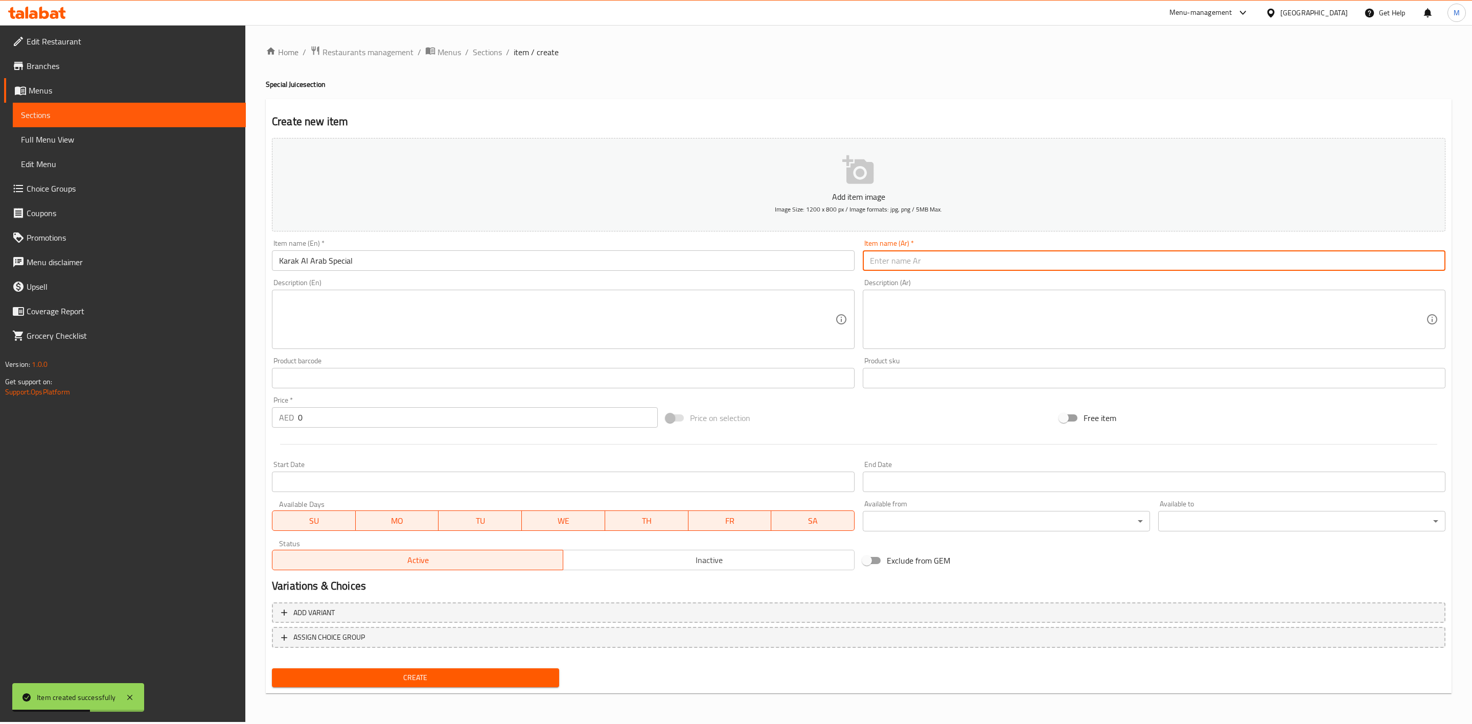
paste input "كرك العرب خاص"
drag, startPoint x: 871, startPoint y: 264, endPoint x: 885, endPoint y: 263, distance: 14.4
click at [885, 263] on input "كرك العرب خاص" at bounding box center [1154, 261] width 583 height 20
type input "كرك العرب سبيشال"
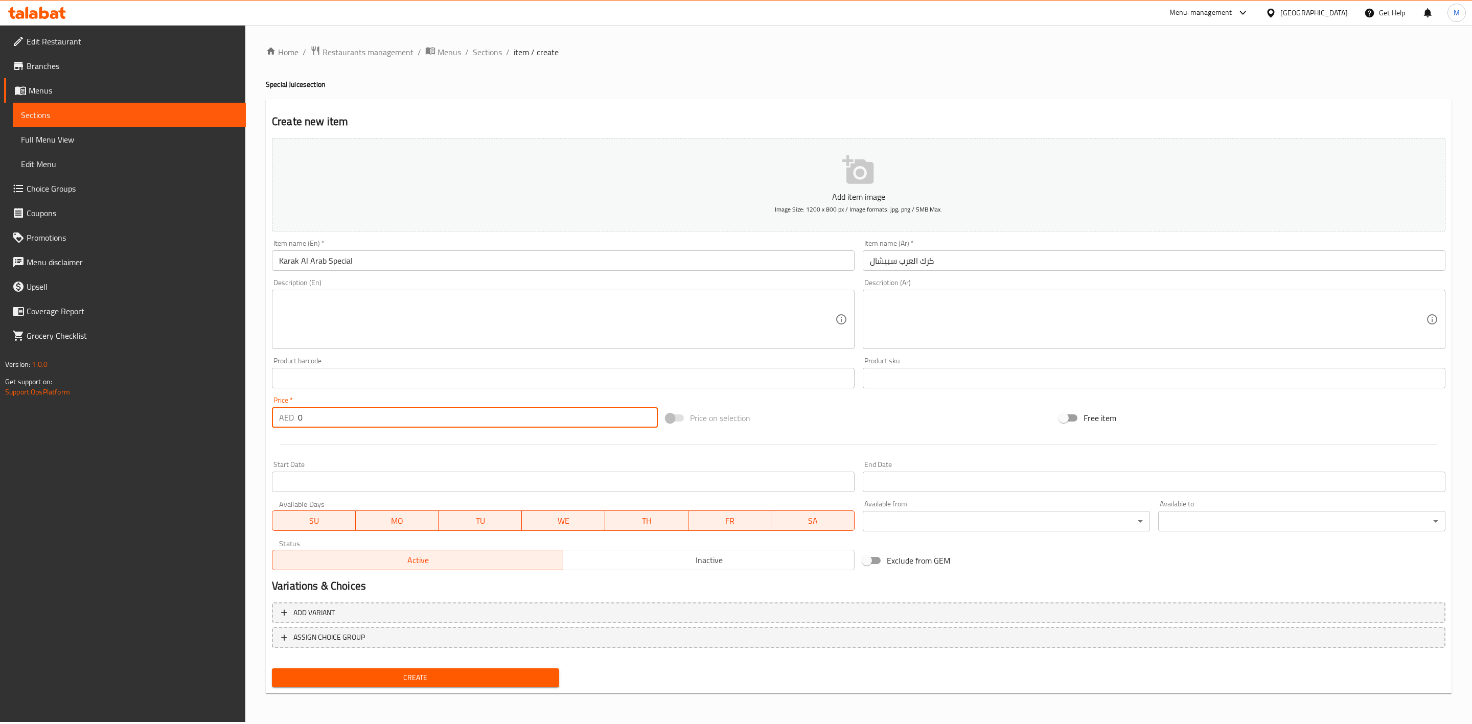
drag, startPoint x: 346, startPoint y: 417, endPoint x: 290, endPoint y: 423, distance: 55.6
click at [252, 404] on div "Home / Restaurants management / Menus / Sections / item / create Special Juice …" at bounding box center [858, 373] width 1227 height 697
paste input "17.55"
type input "17.55"
click at [356, 441] on div at bounding box center [859, 444] width 1182 height 25
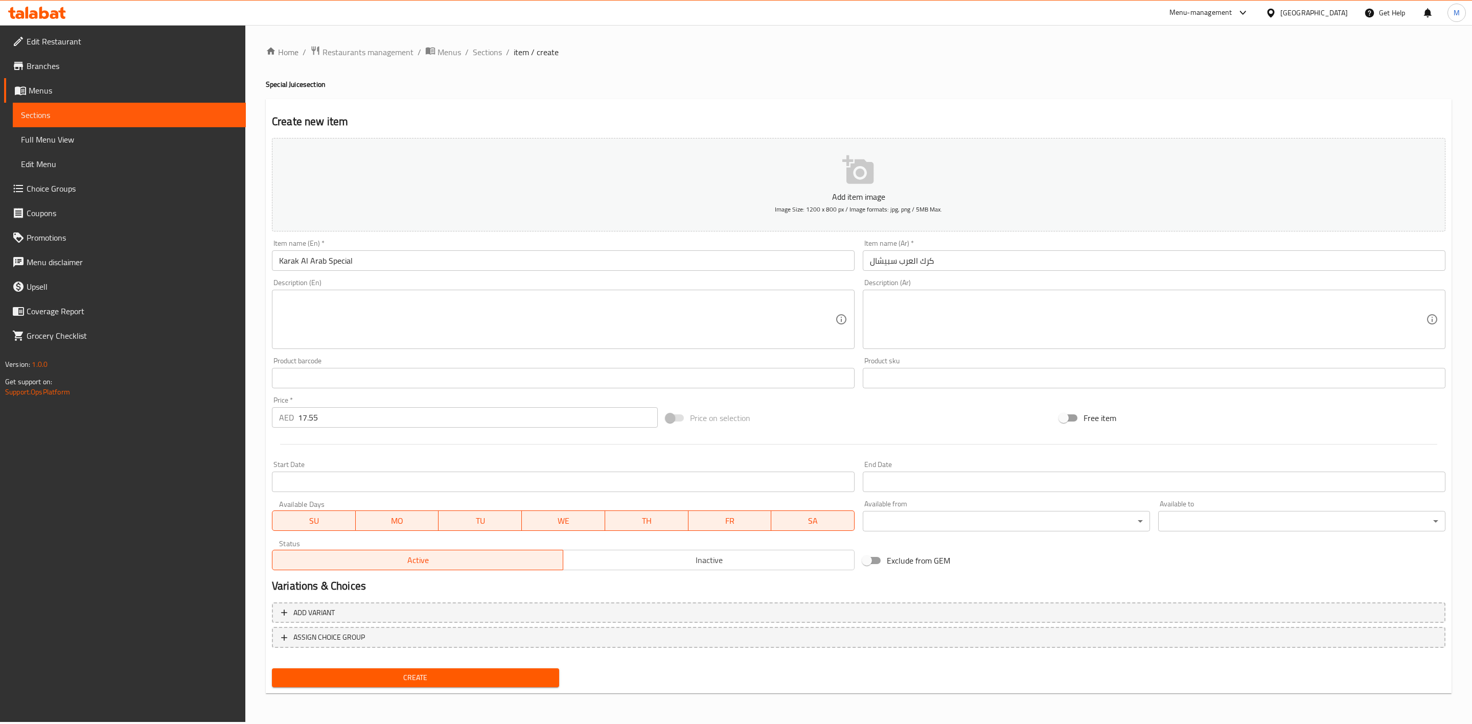
click at [522, 675] on span "Create" at bounding box center [415, 678] width 271 height 13
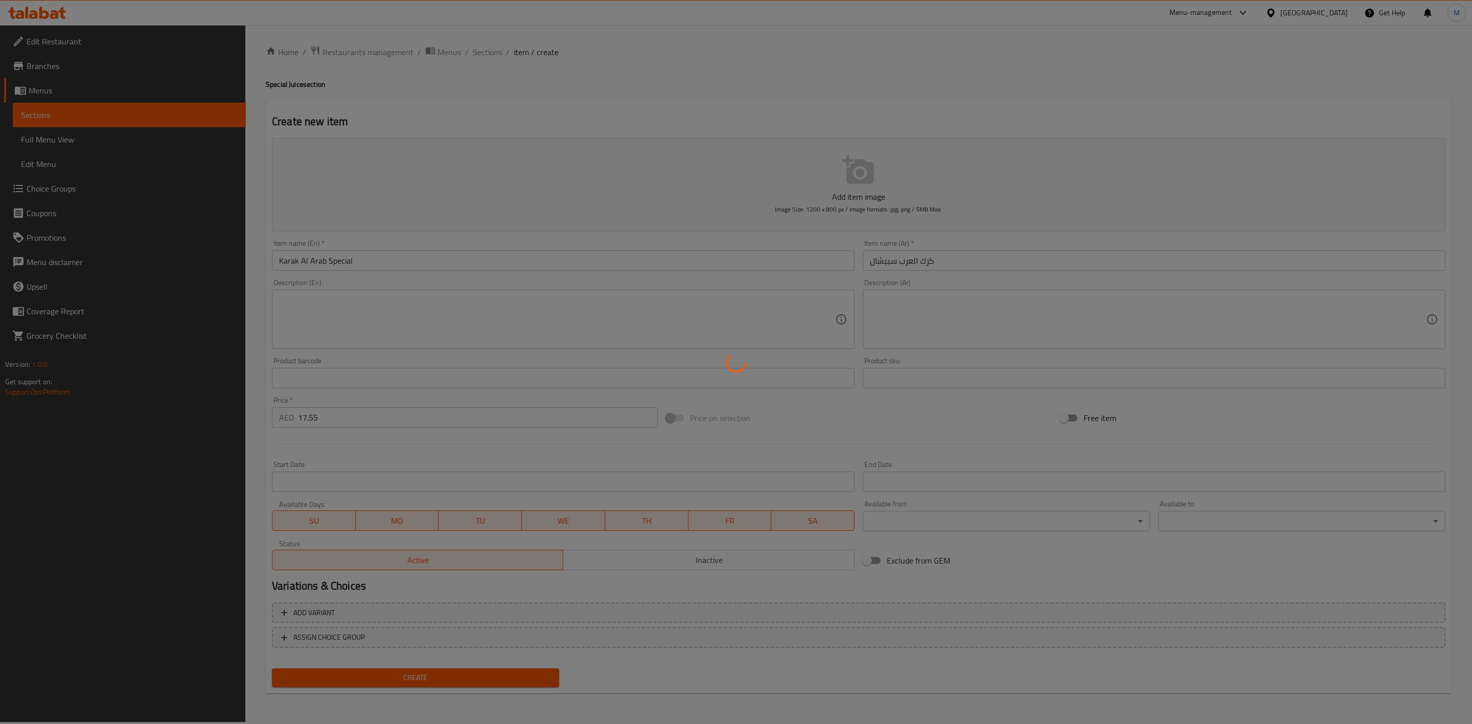
type input "0"
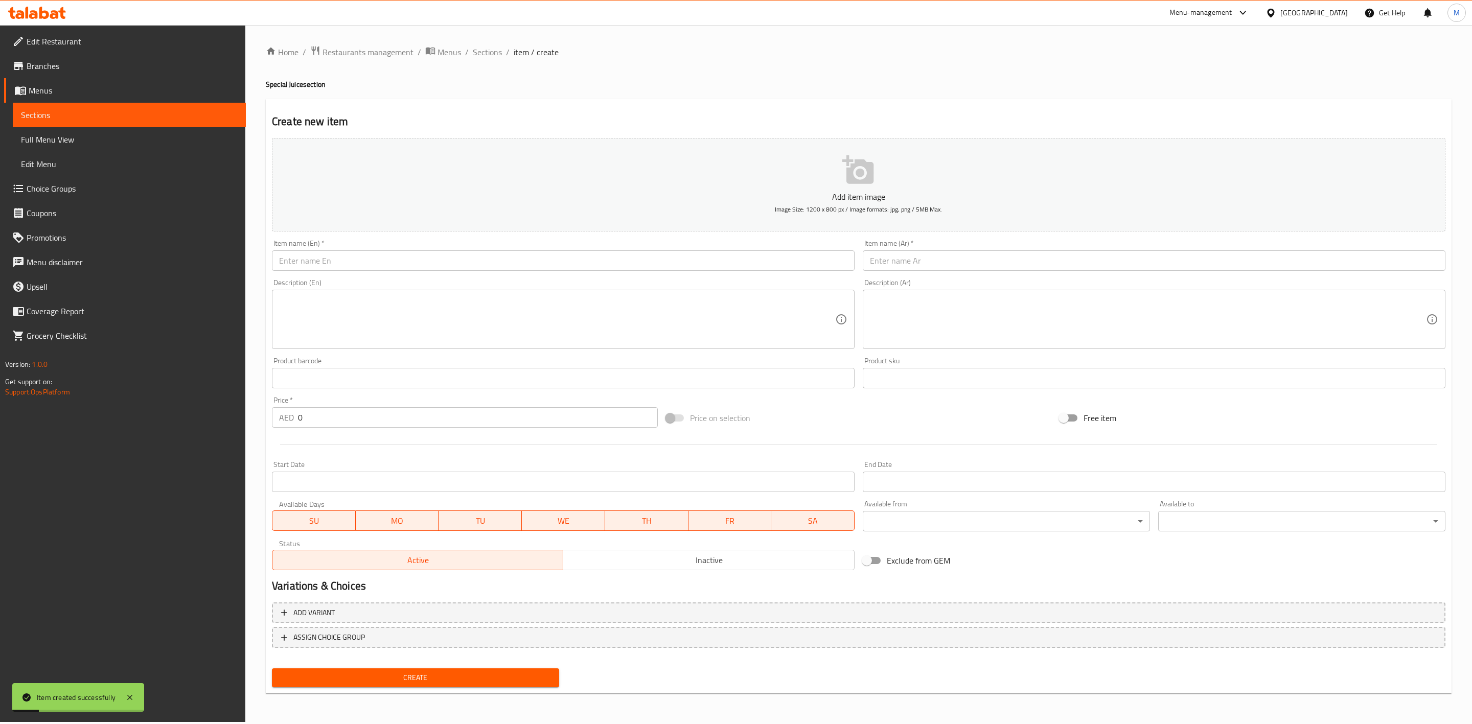
click at [482, 51] on span "Sections" at bounding box center [487, 52] width 29 height 12
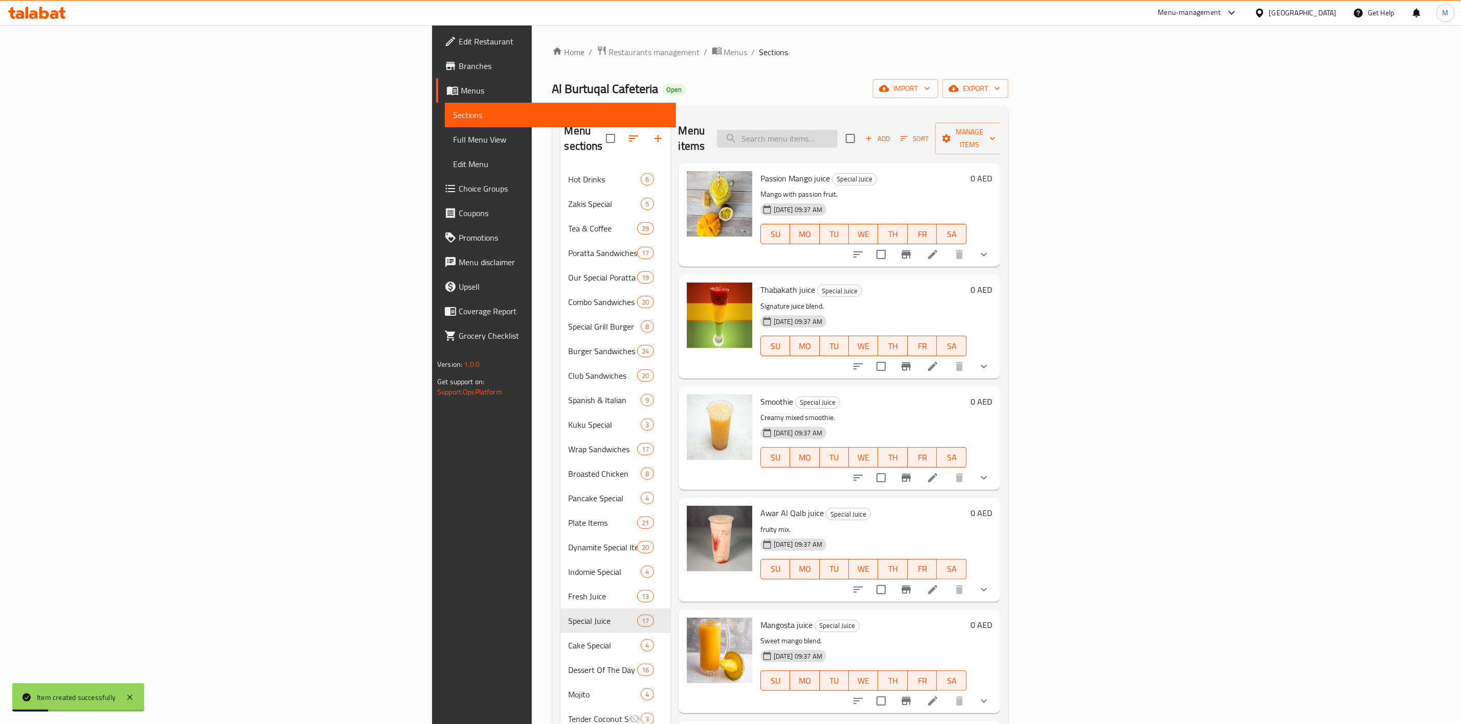
click at [837, 130] on input "search" at bounding box center [777, 139] width 121 height 18
paste input "ABOOD"
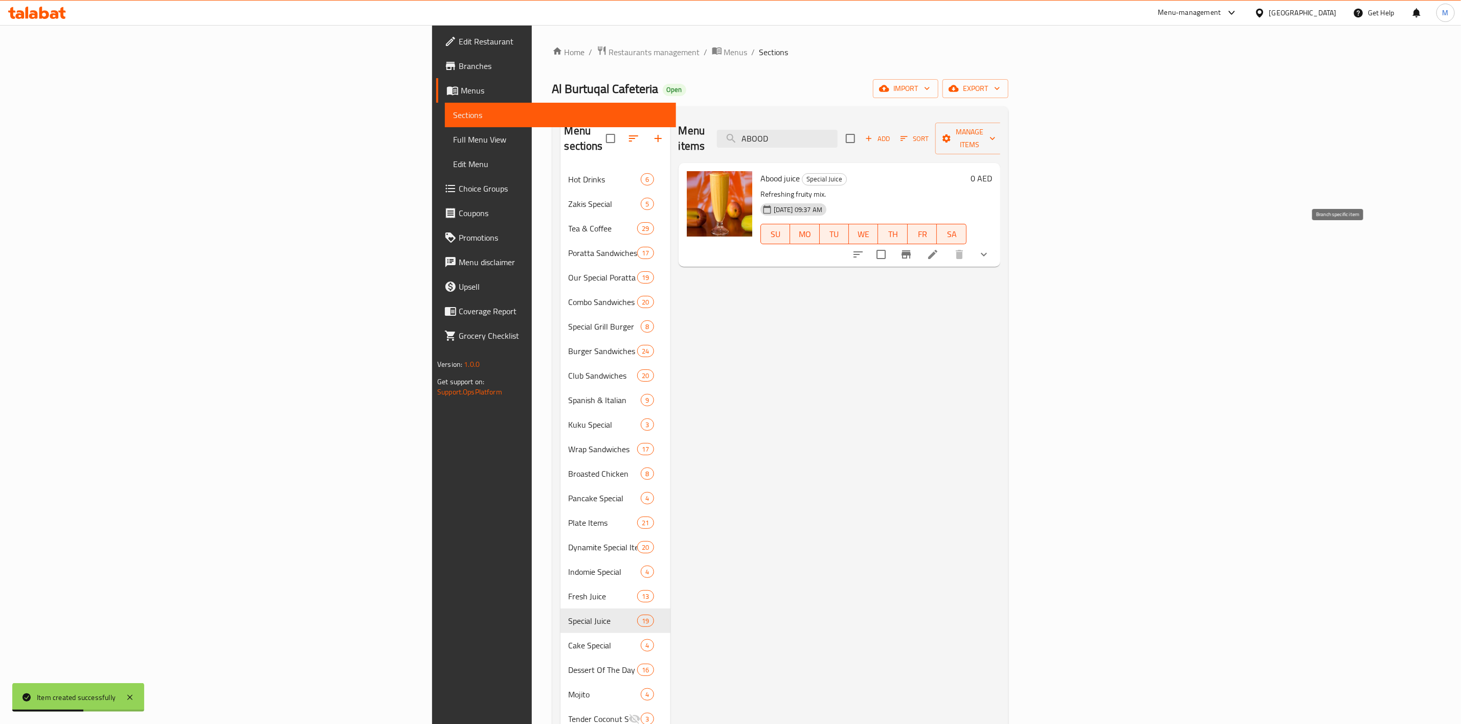
click at [912, 248] on icon "Branch-specific-item" at bounding box center [906, 254] width 12 height 12
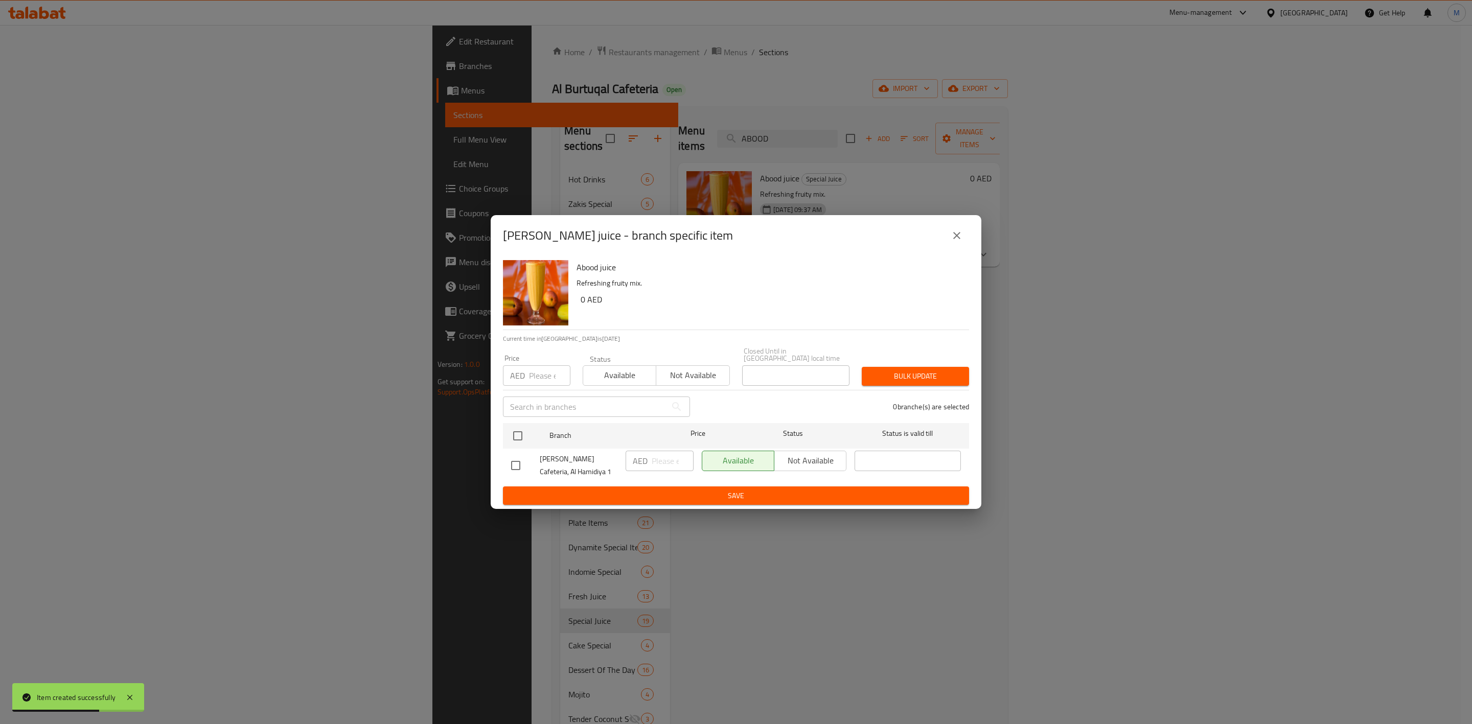
click at [962, 235] on icon "close" at bounding box center [957, 236] width 12 height 12
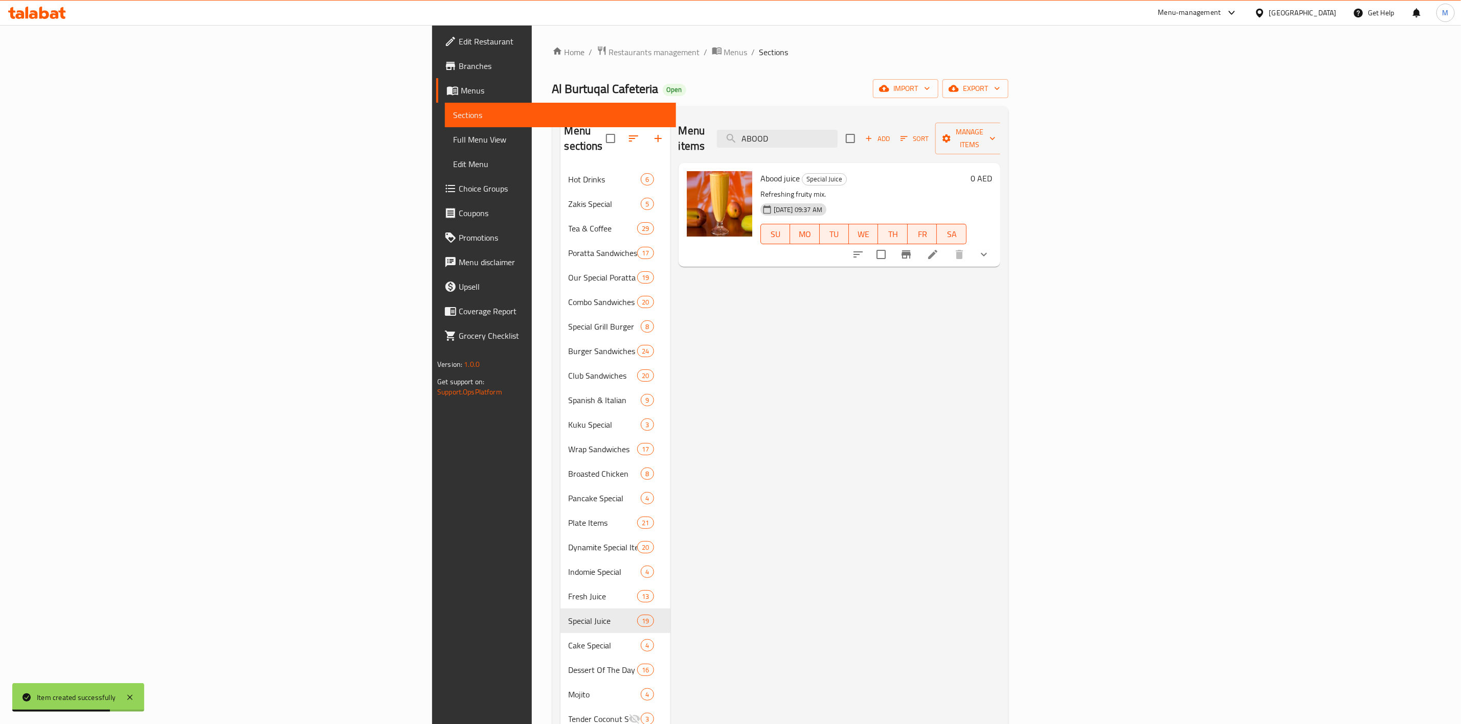
drag, startPoint x: 1407, startPoint y: 250, endPoint x: 1412, endPoint y: 244, distance: 7.7
click at [996, 247] on div at bounding box center [921, 254] width 150 height 25
click at [990, 248] on icon "show more" at bounding box center [983, 254] width 12 height 12
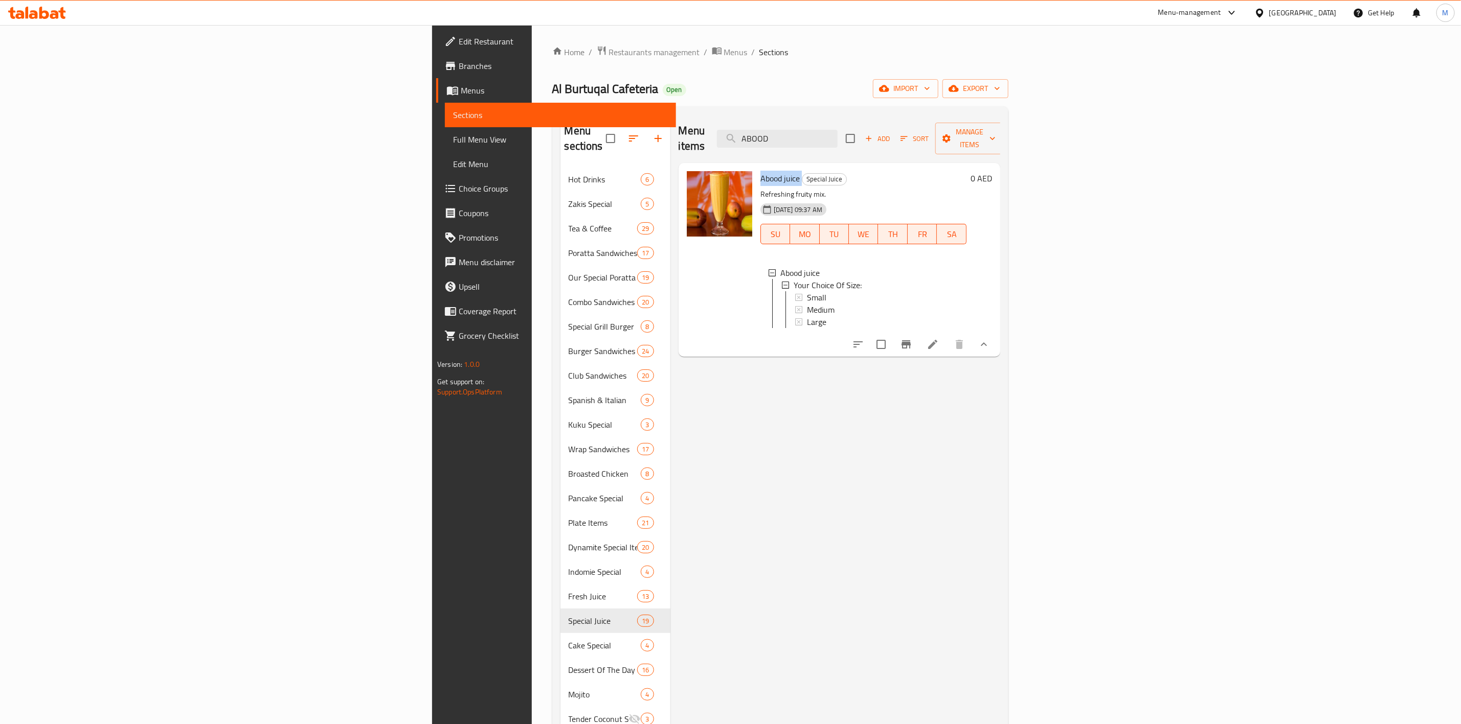
drag, startPoint x: 653, startPoint y: 160, endPoint x: 692, endPoint y: 160, distance: 38.9
click at [760, 171] on h6 "Abood juice Special Juice" at bounding box center [863, 178] width 206 height 14
copy h6 "Abood juice"
click at [837, 130] on input "ABOOD" at bounding box center [777, 139] width 121 height 18
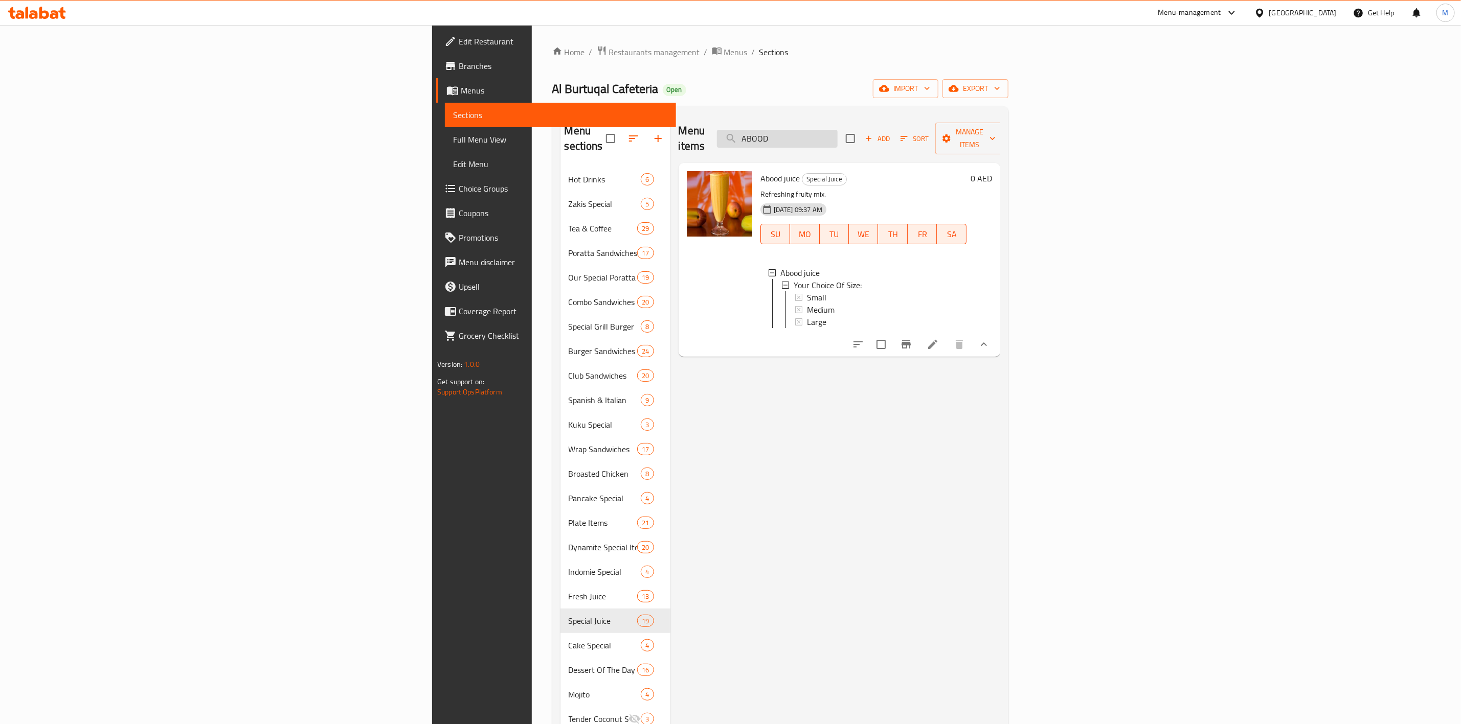
click at [837, 130] on input "ABOOD" at bounding box center [777, 139] width 121 height 18
paste input "CRYSTAL"
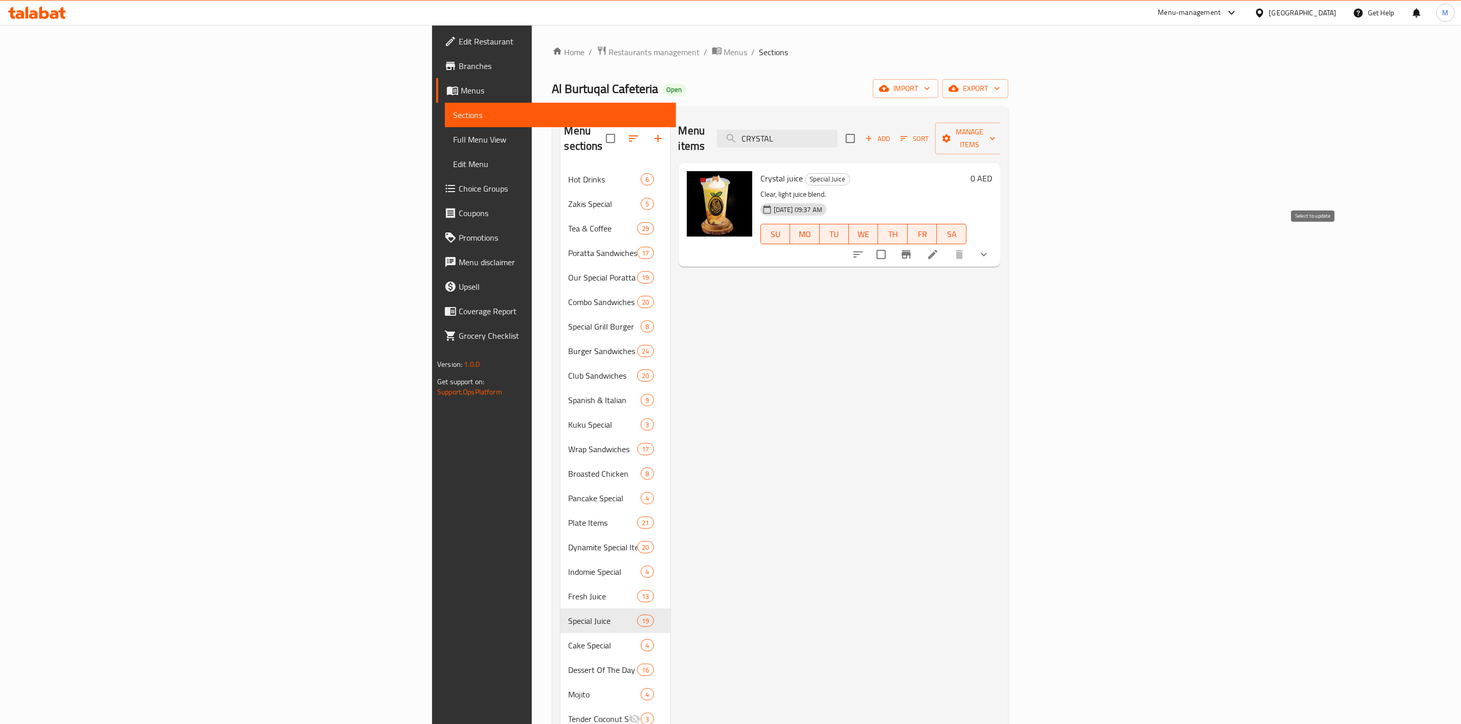
type input "CRYSTAL"
click at [918, 242] on button "Branch-specific-item" at bounding box center [906, 254] width 25 height 25
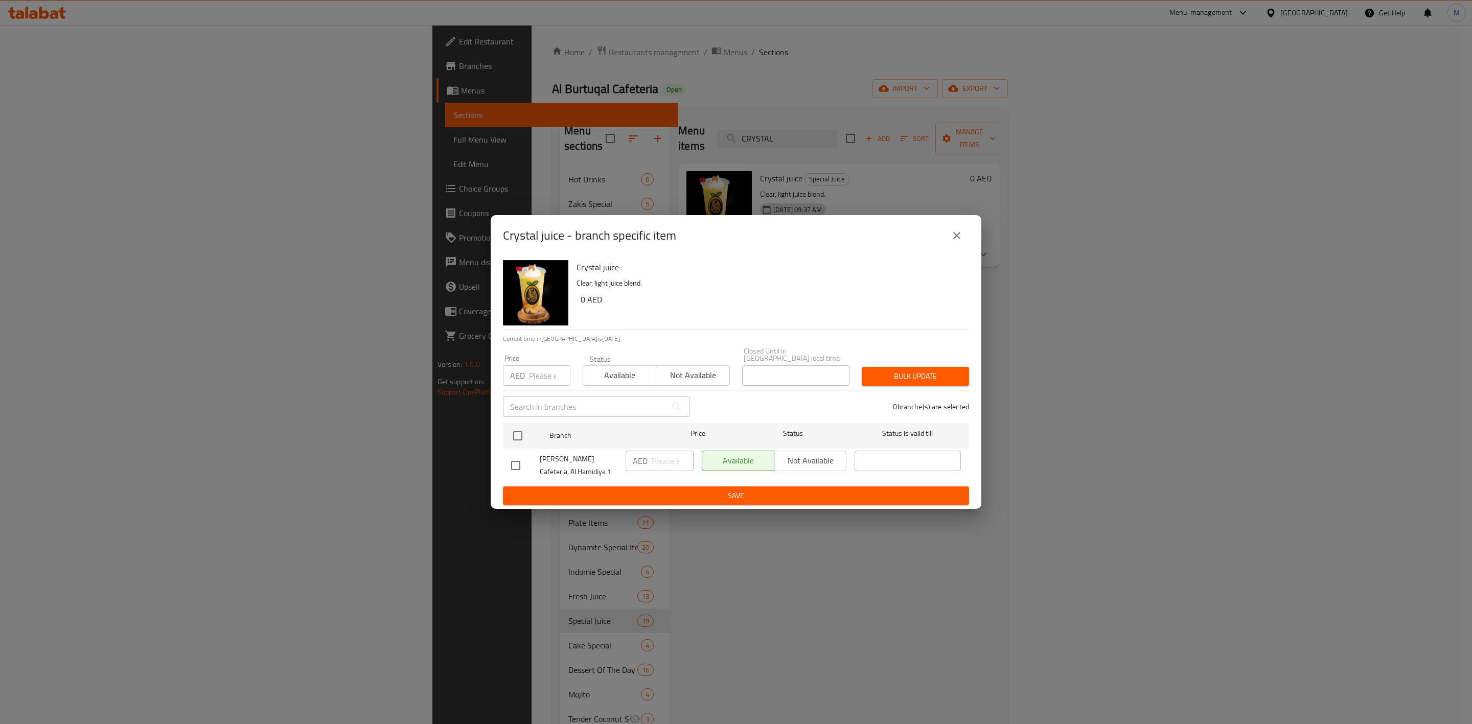
click at [953, 248] on div "Crystal juice - branch specific item" at bounding box center [736, 235] width 491 height 41
click at [946, 235] on button "close" at bounding box center [957, 235] width 25 height 25
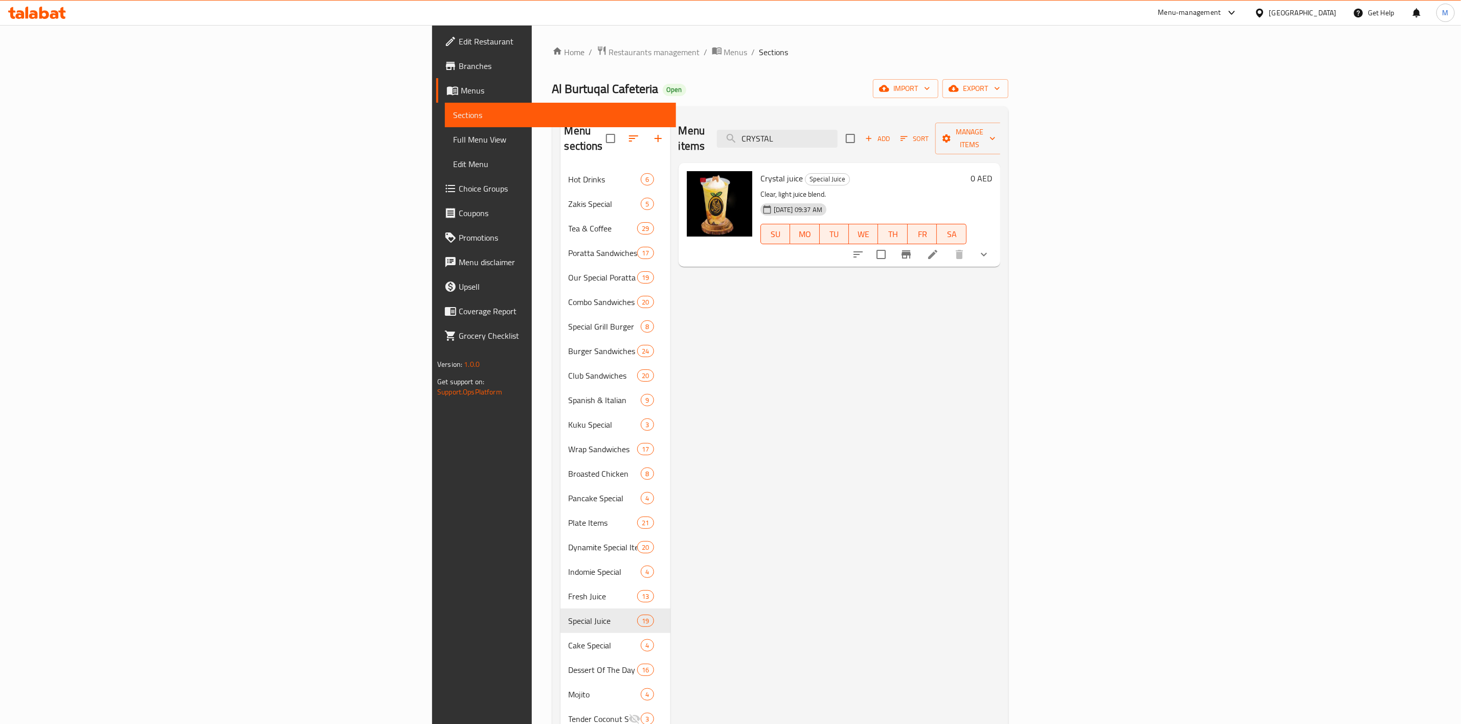
click at [996, 242] on button "show more" at bounding box center [983, 254] width 25 height 25
click at [760, 171] on span "Crystal juice" at bounding box center [781, 178] width 42 height 15
copy h6 "Crystal juice"
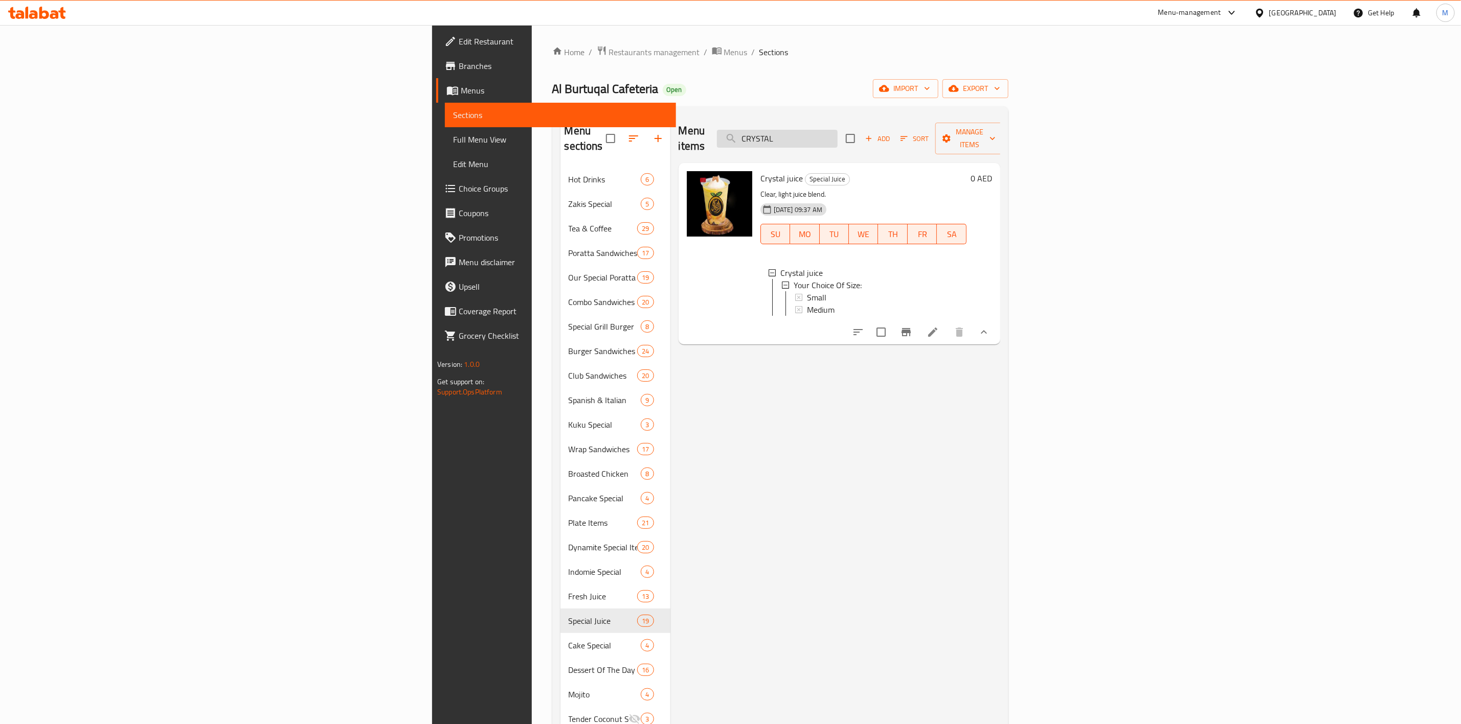
click at [837, 130] on input "CRYSTAL" at bounding box center [777, 139] width 121 height 18
paste input "MAX COOL"
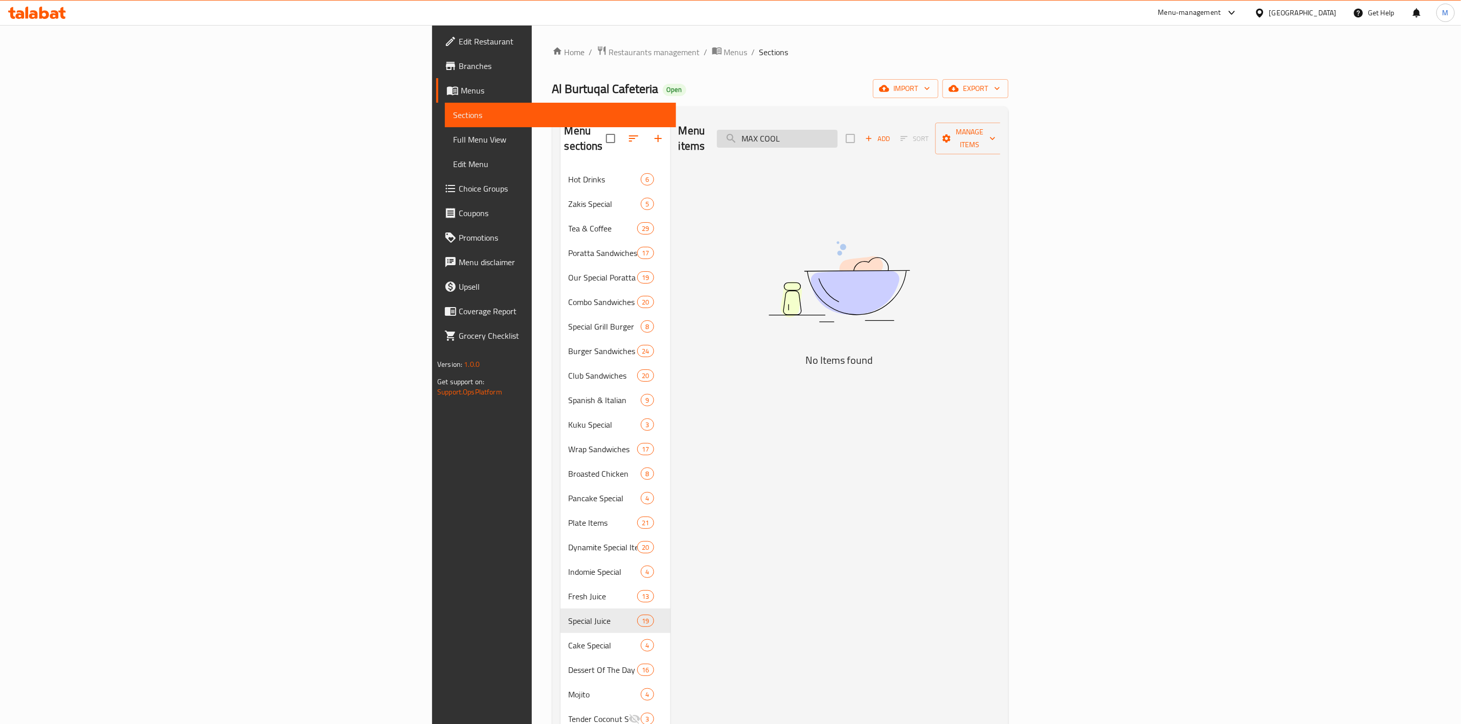
click at [837, 133] on input "MAX COOL" at bounding box center [777, 139] width 121 height 18
click at [837, 132] on input "MAX COOL" at bounding box center [777, 139] width 121 height 18
paste input "SUPER MINT"
click at [837, 132] on input "MAX SUPER MINT" at bounding box center [777, 139] width 121 height 18
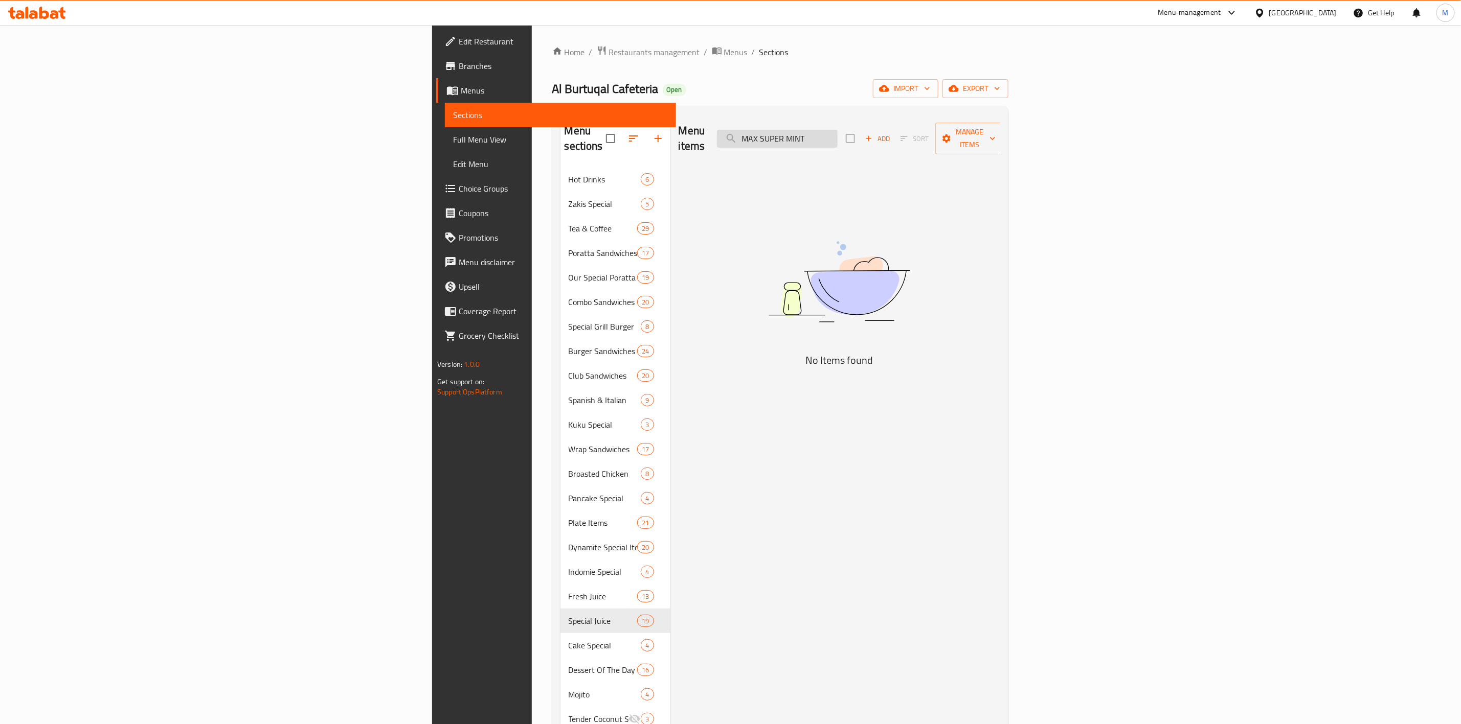
paste input "search"
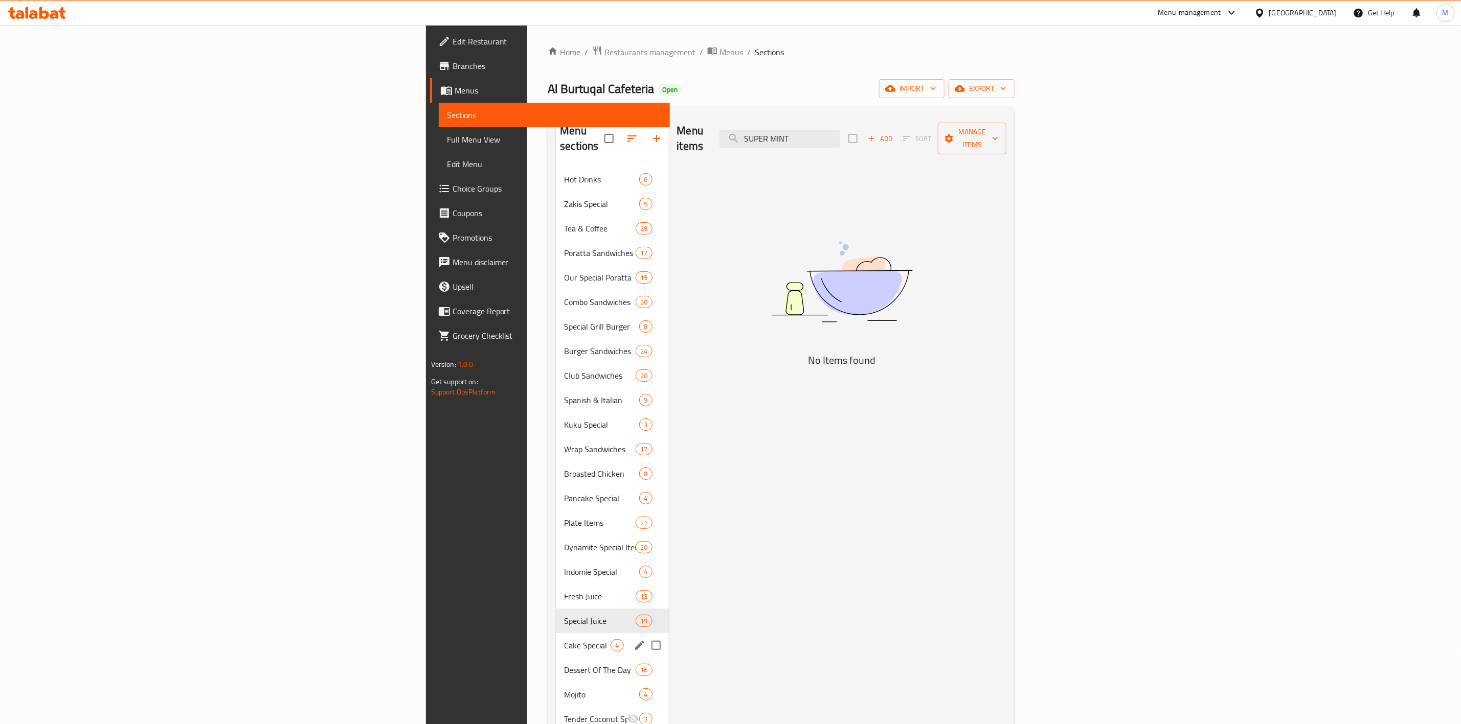
type input "SUPER MINT"
drag, startPoint x: 425, startPoint y: 624, endPoint x: 422, endPoint y: 610, distance: 14.0
click at [564, 640] on span "Cake Special" at bounding box center [587, 646] width 47 height 12
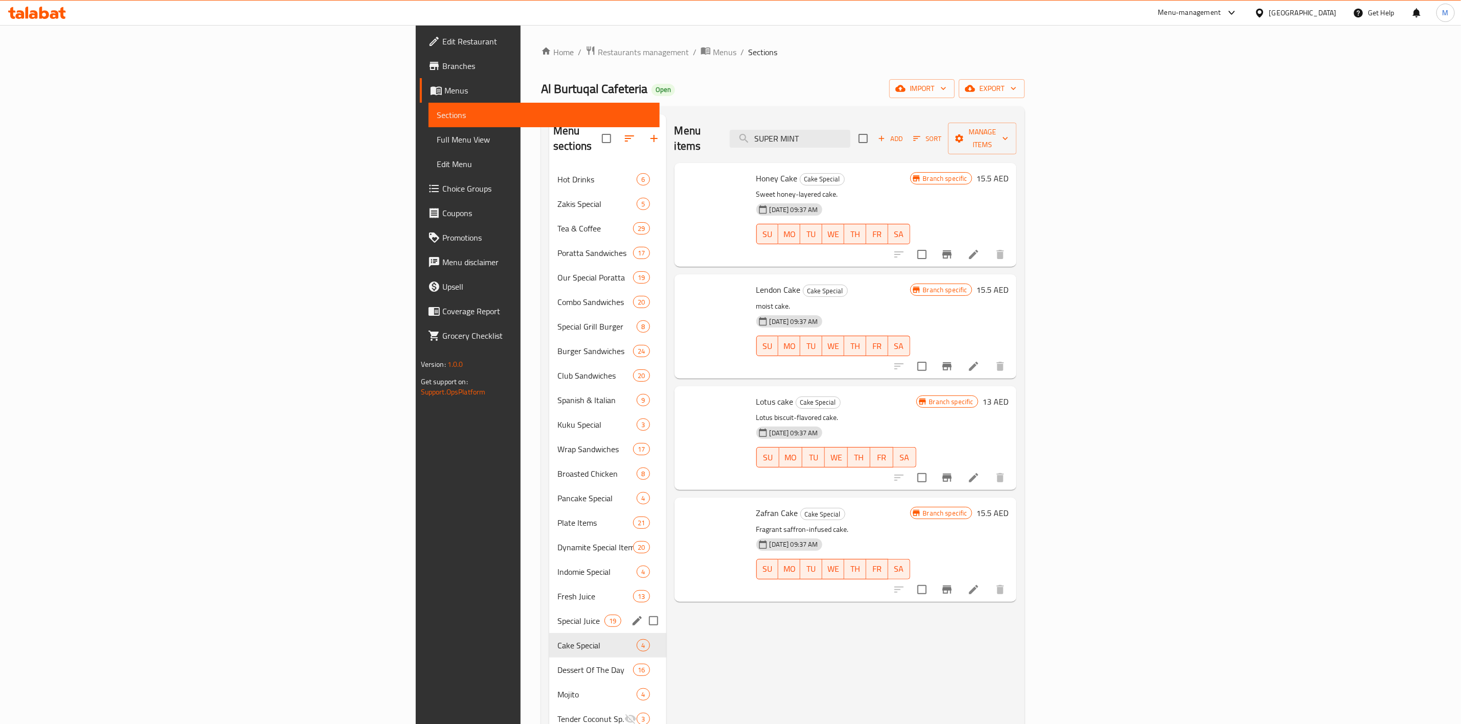
click at [557, 615] on span "Special Juice" at bounding box center [580, 621] width 47 height 12
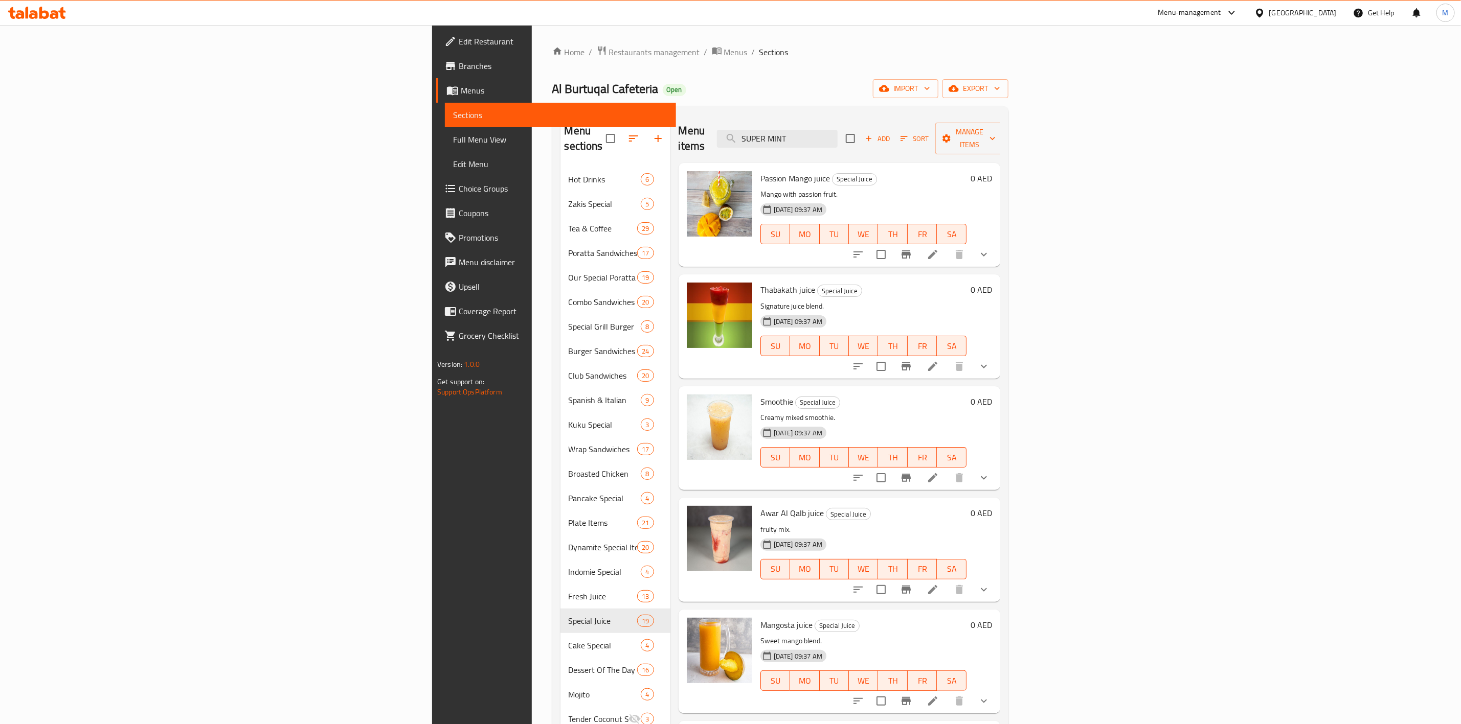
click at [891, 133] on span "Add" at bounding box center [877, 139] width 28 height 12
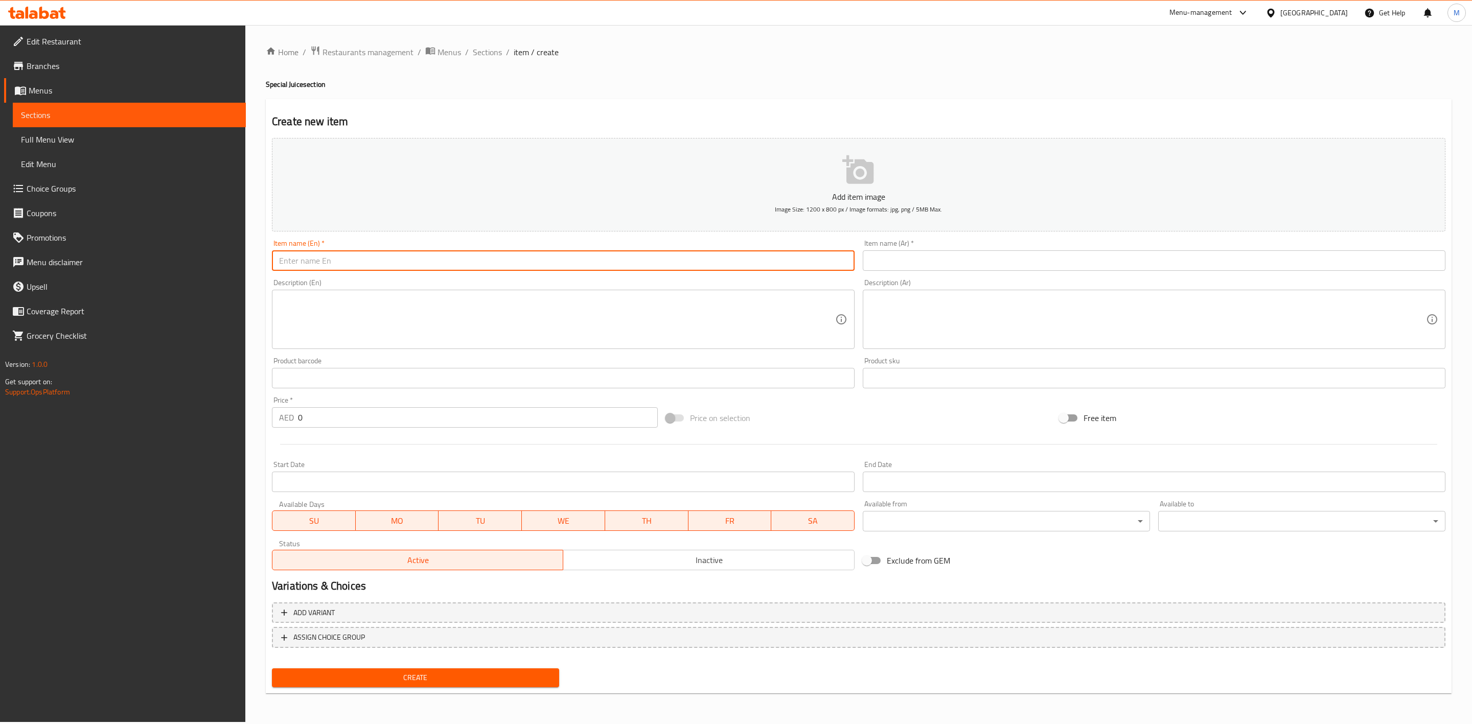
click at [643, 264] on input "text" at bounding box center [563, 261] width 583 height 20
type input "Super Mint"
click at [977, 254] on input "text" at bounding box center [1154, 261] width 583 height 20
paste input "سوبر نعناع"
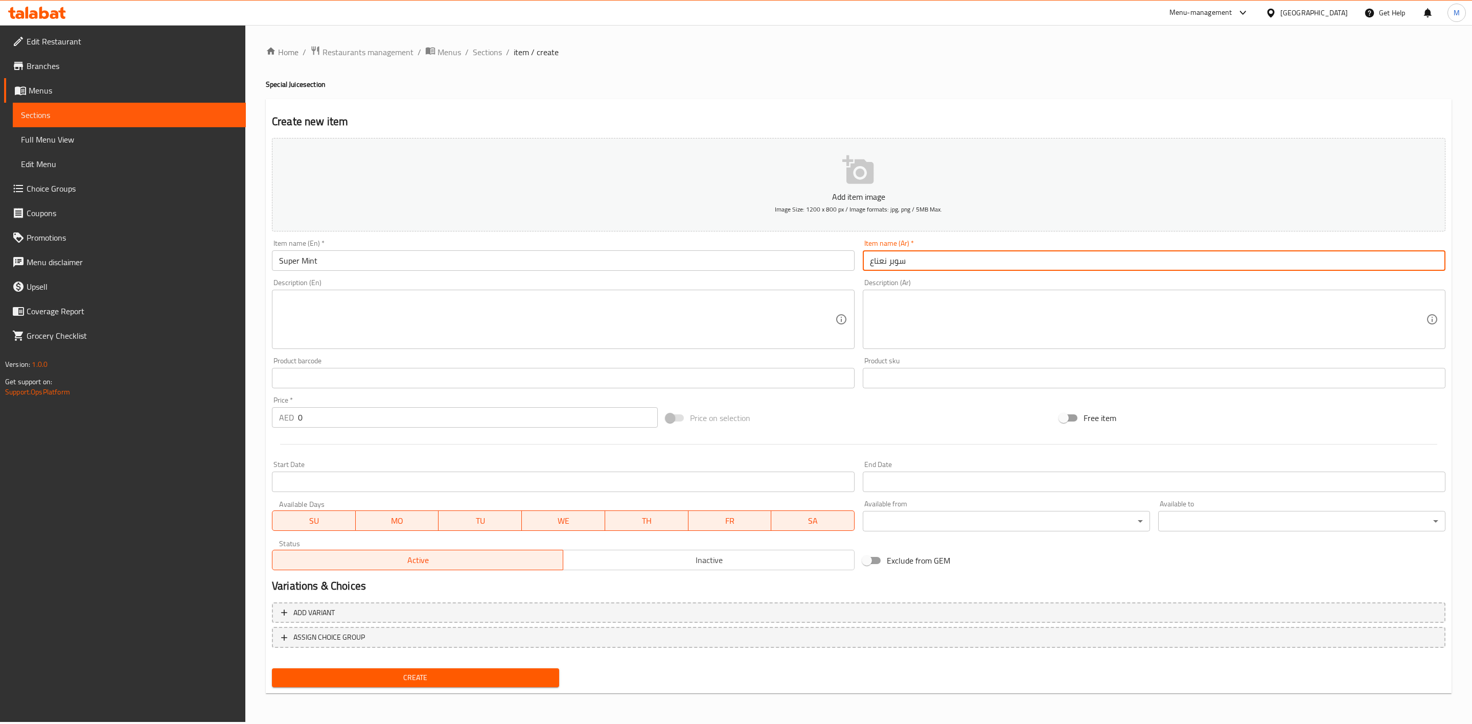
type input "سوبر نعناع"
click at [333, 405] on div "Price   * AED 0 Price *" at bounding box center [465, 412] width 386 height 31
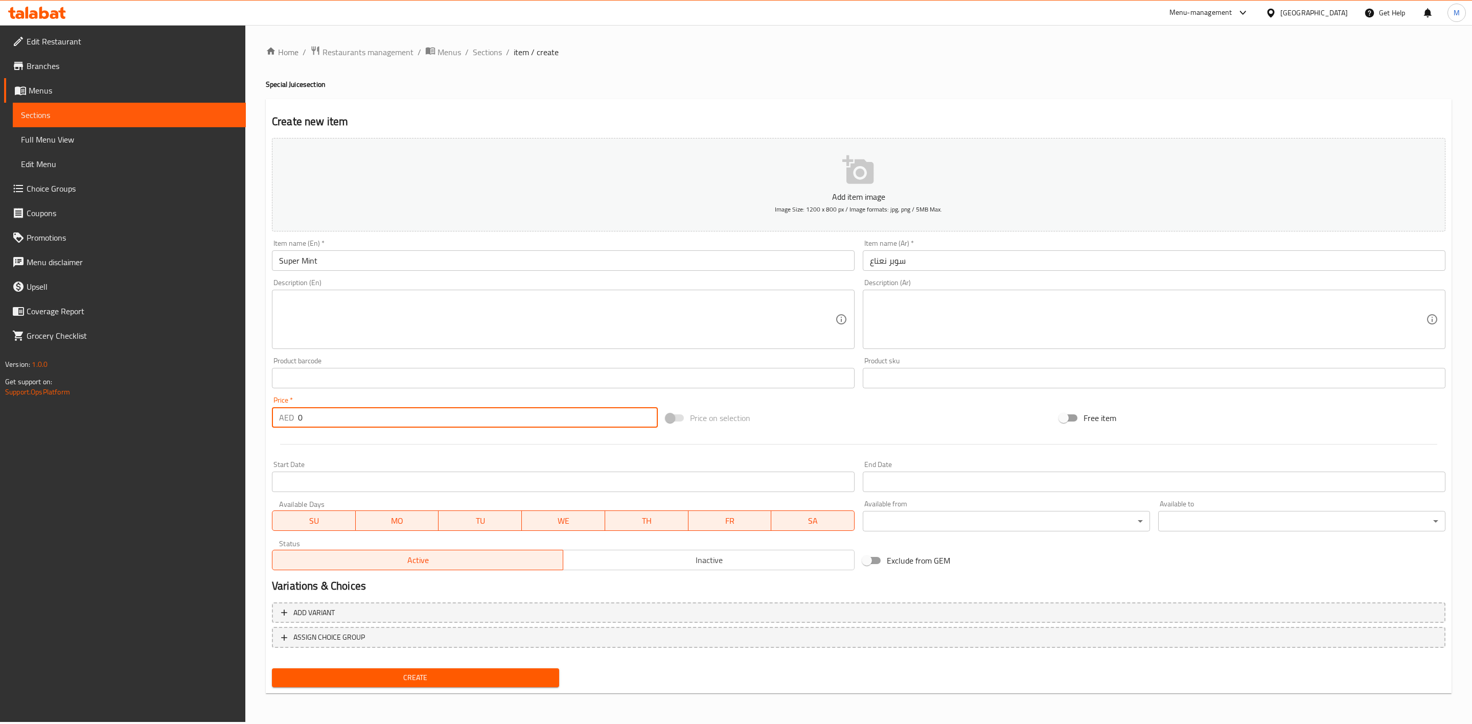
drag, startPoint x: 327, startPoint y: 422, endPoint x: 161, endPoint y: 414, distance: 166.4
click at [267, 425] on div "Create new item Add item image Image Size: 1200 x 800 px / Image formats: jpg, …" at bounding box center [859, 396] width 1186 height 595
paste input "13.5"
type input "13.50"
click at [382, 458] on div "Start Date Start Date" at bounding box center [563, 476] width 591 height 39
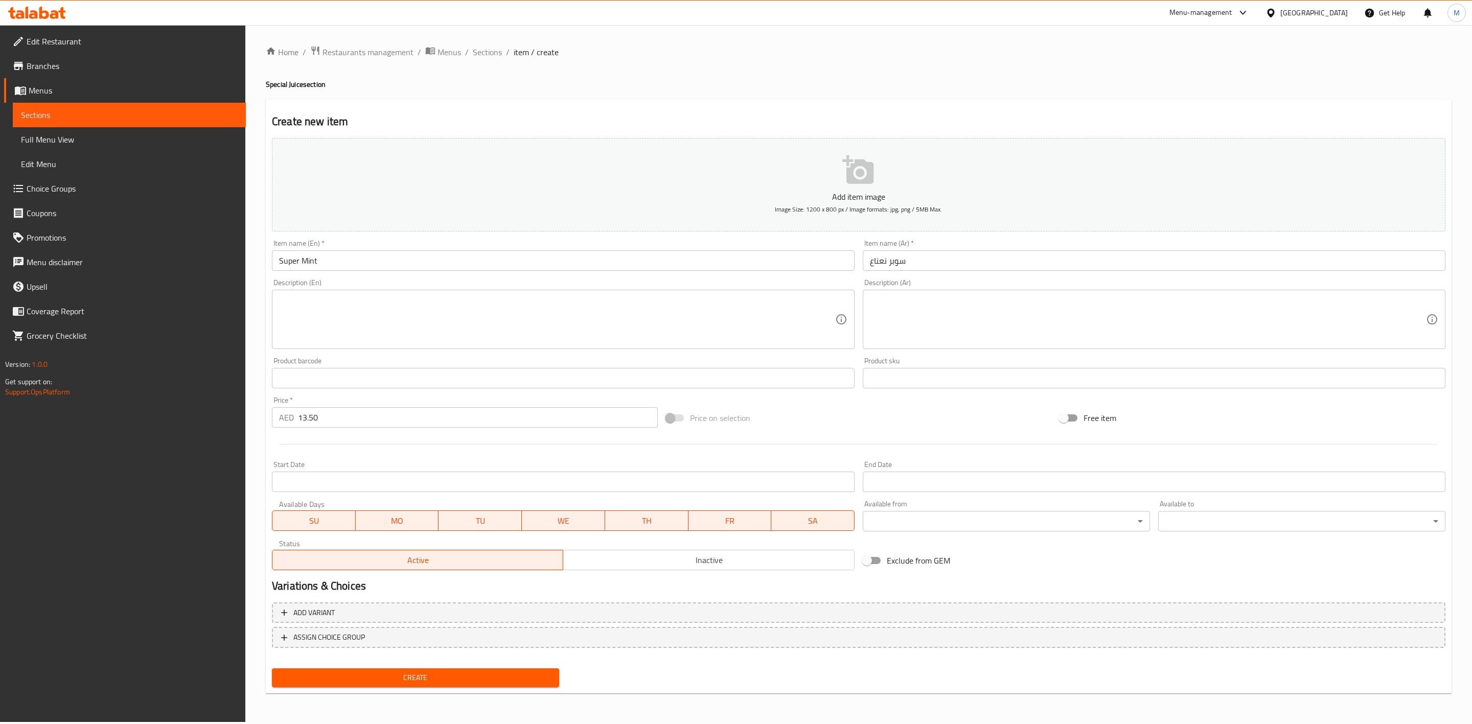
click at [448, 672] on span "Create" at bounding box center [415, 678] width 271 height 13
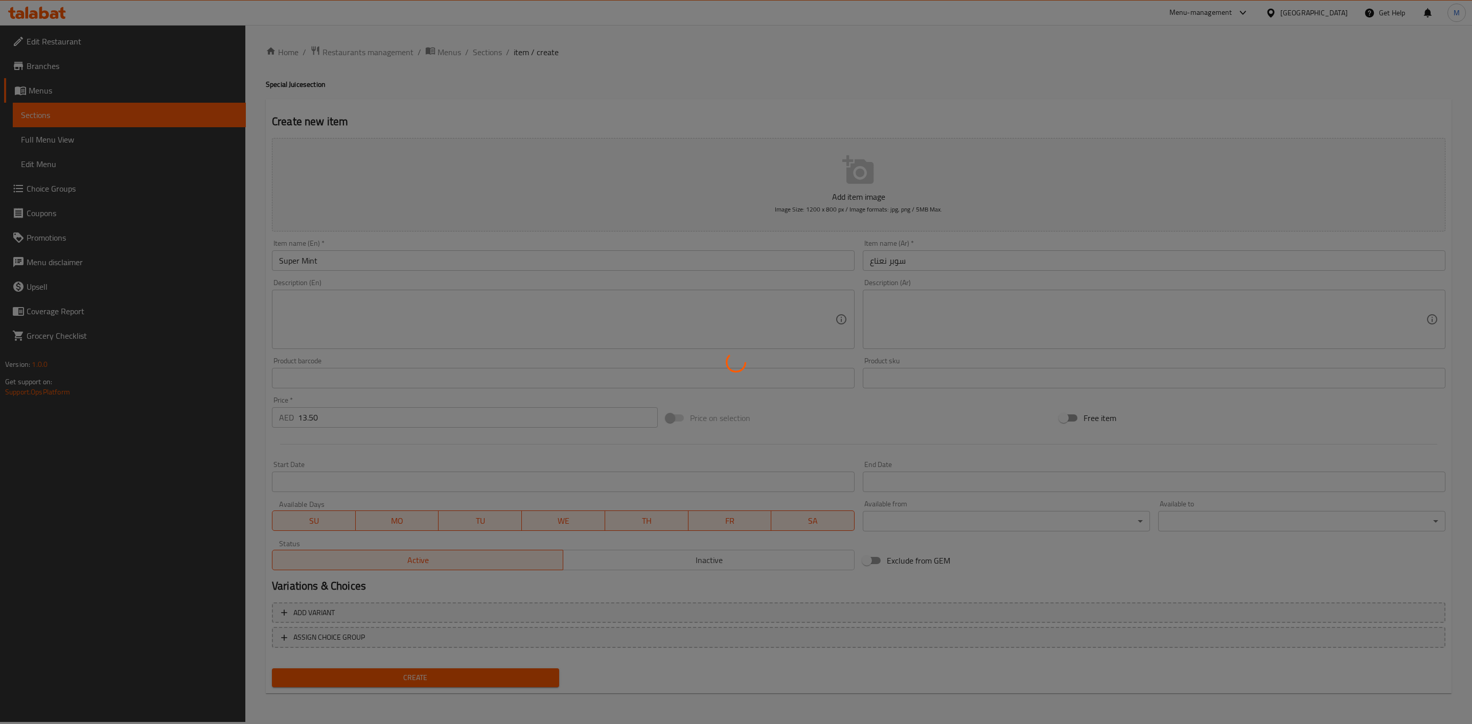
type input "0"
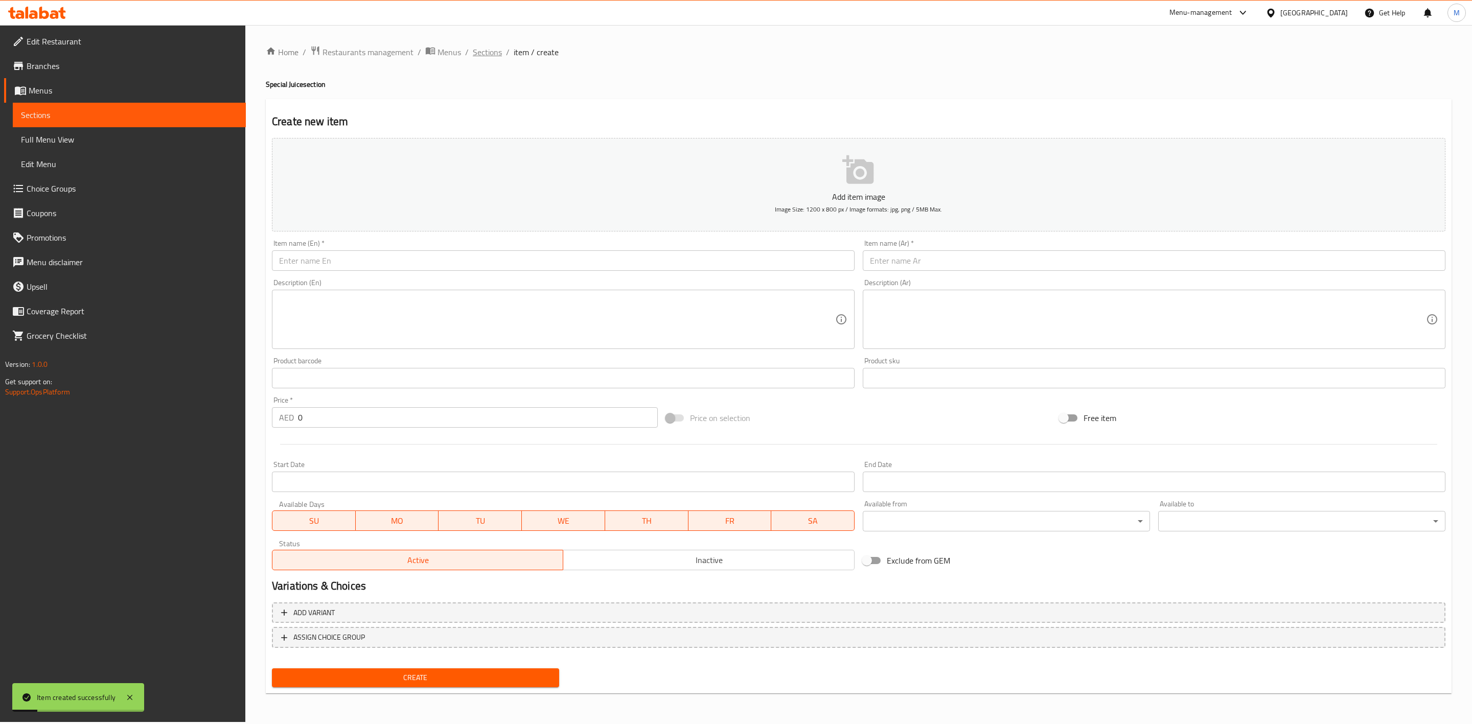
click at [487, 55] on span "Sections" at bounding box center [487, 52] width 29 height 12
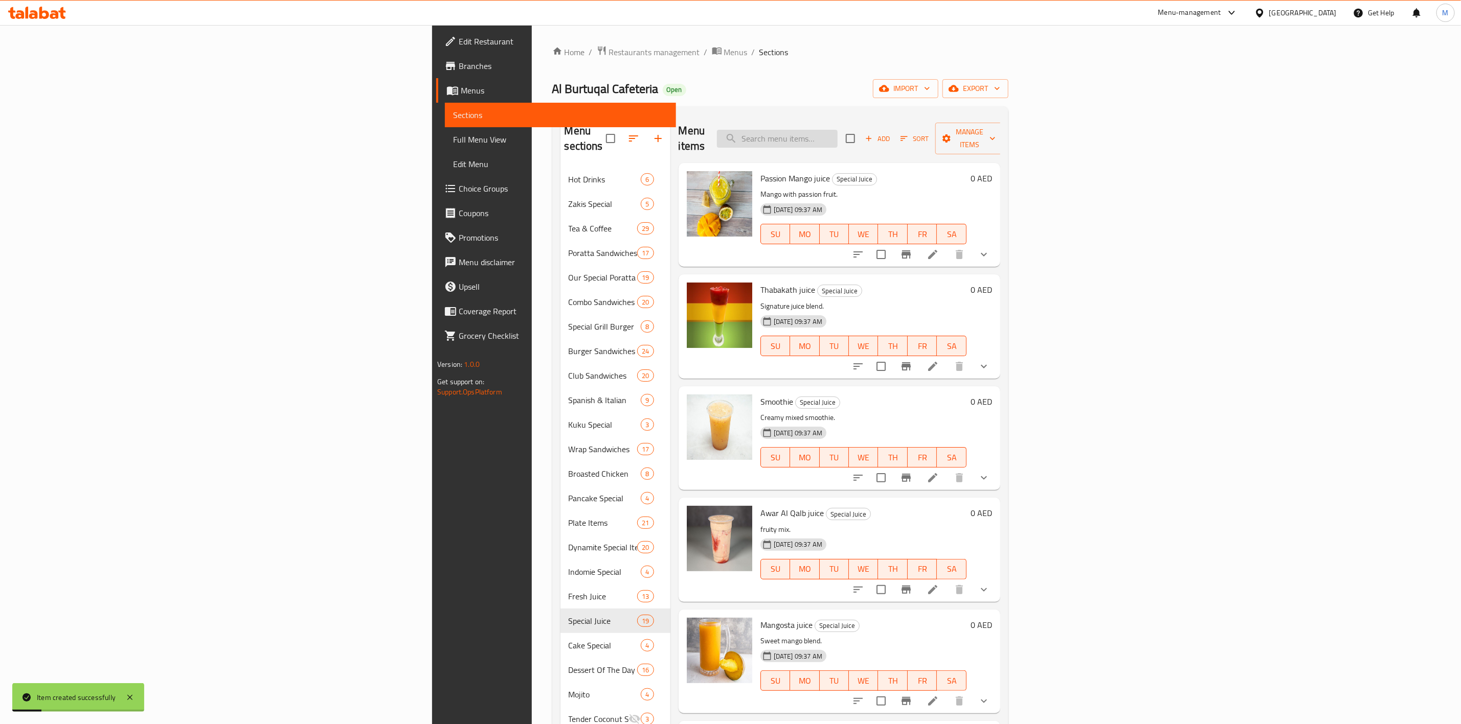
click at [837, 135] on input "search" at bounding box center [777, 139] width 121 height 18
paste input "MAX COOL"
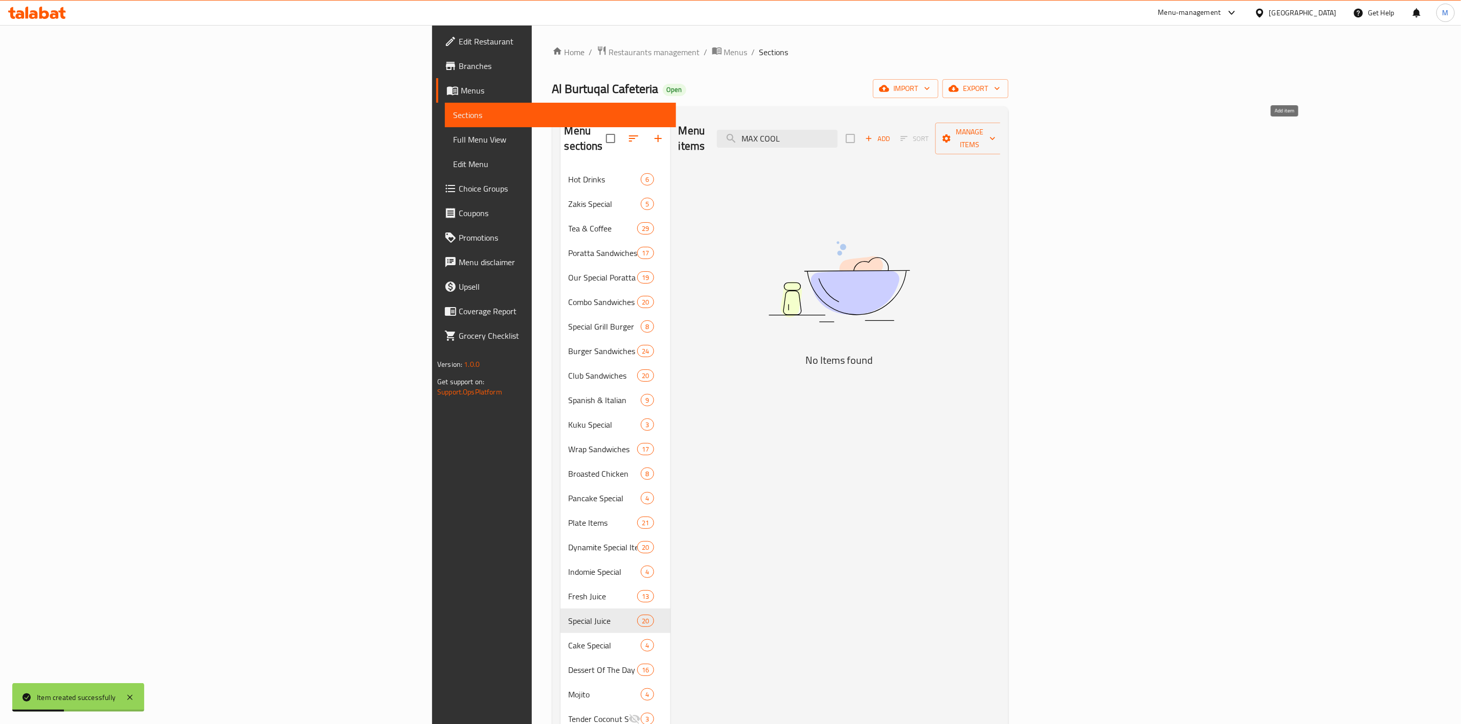
type input "MAX COOL"
click at [891, 133] on span "Add" at bounding box center [877, 139] width 28 height 12
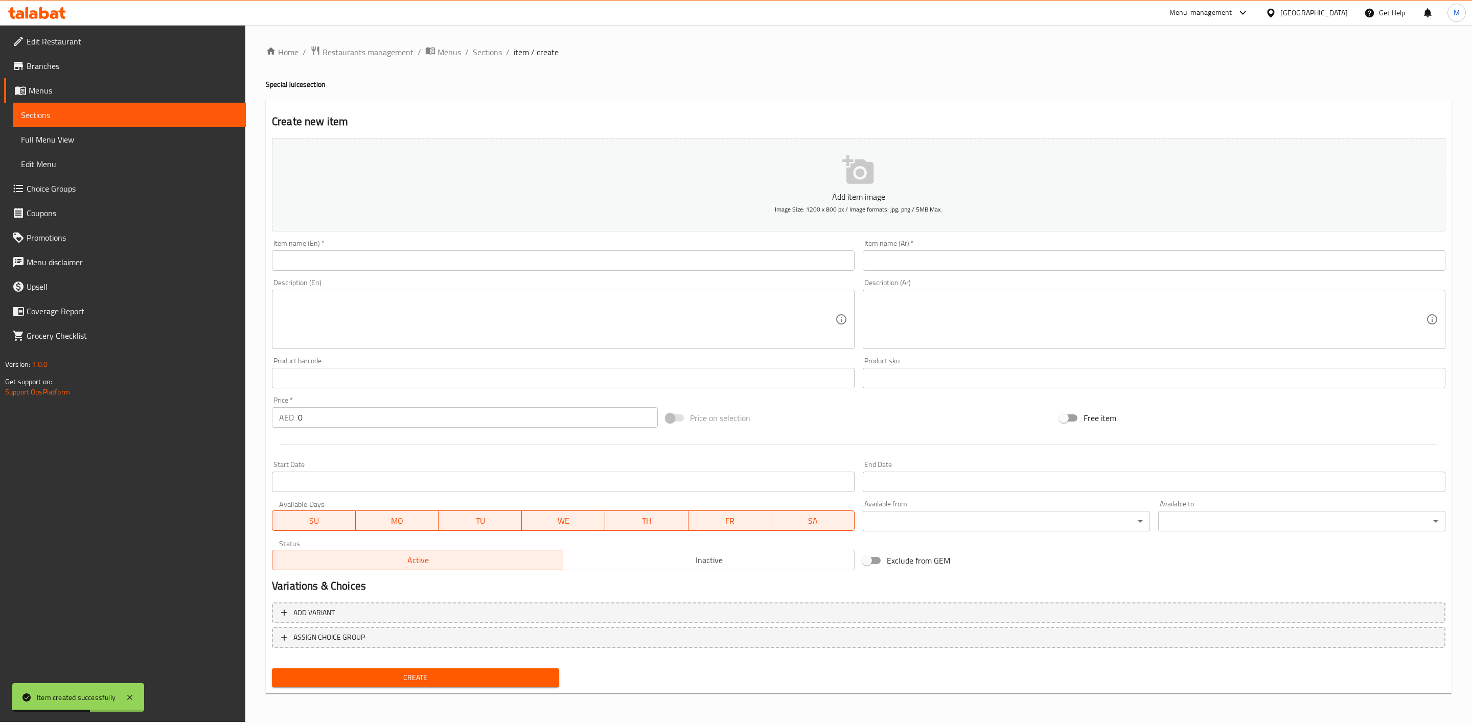
click at [488, 261] on input "text" at bounding box center [563, 261] width 583 height 20
paste input "MAX COOL"
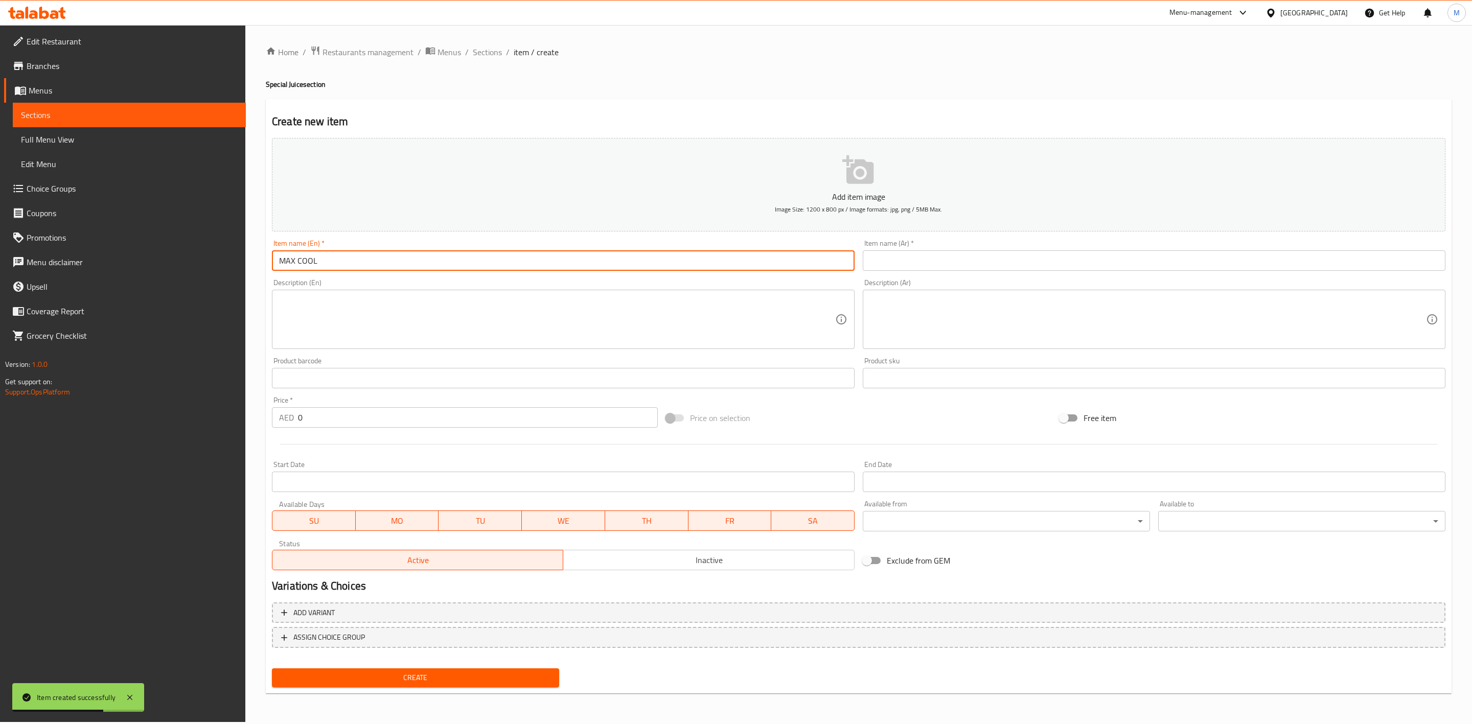
click at [431, 258] on input "MAX COOL" at bounding box center [563, 261] width 583 height 20
click at [433, 258] on input "MAX COOL" at bounding box center [563, 261] width 583 height 20
type input "Max Cool"
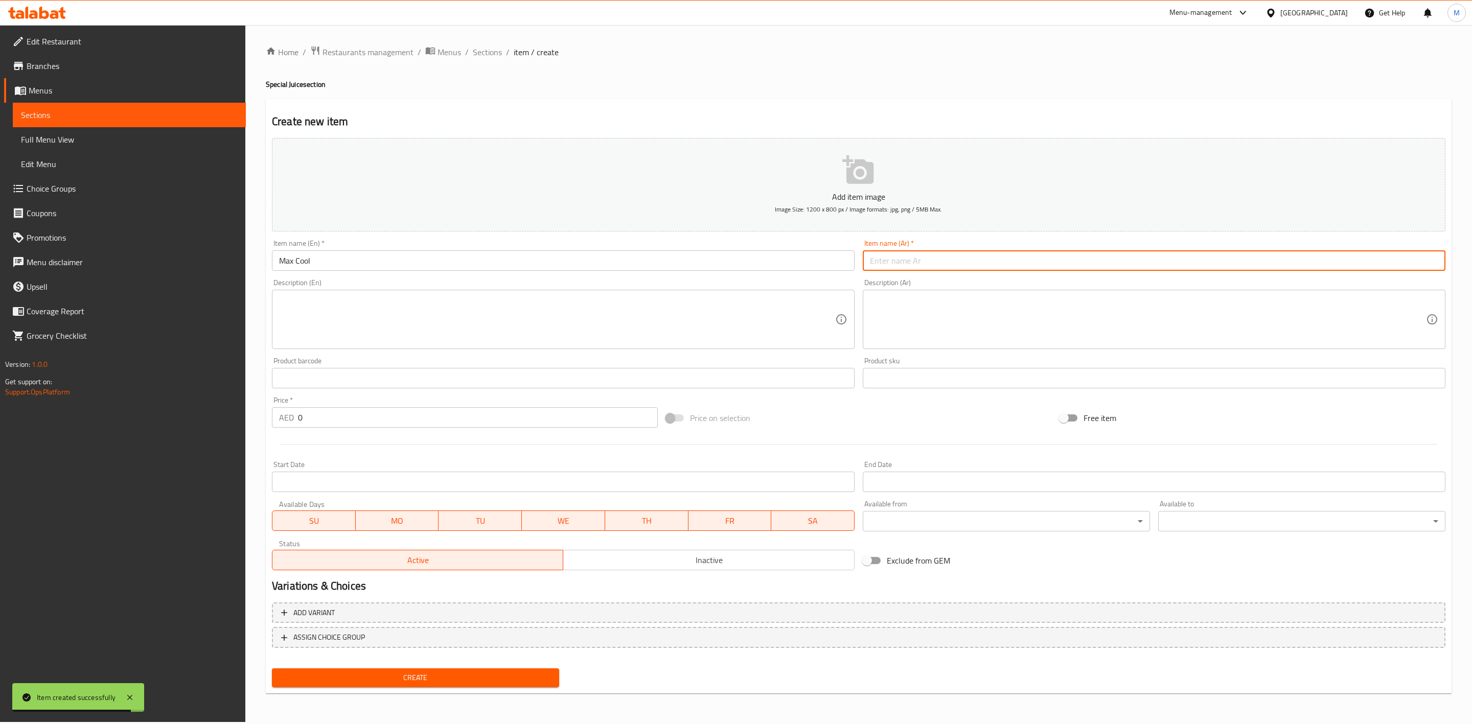
click at [976, 258] on input "text" at bounding box center [1154, 261] width 583 height 20
paste input "ماكس كوول"
type input "ماكس كوول"
click at [229, 406] on div "Edit Restaurant Branches Menus Sections Full Menu View Edit Menu Choice Groups …" at bounding box center [736, 373] width 1472 height 697
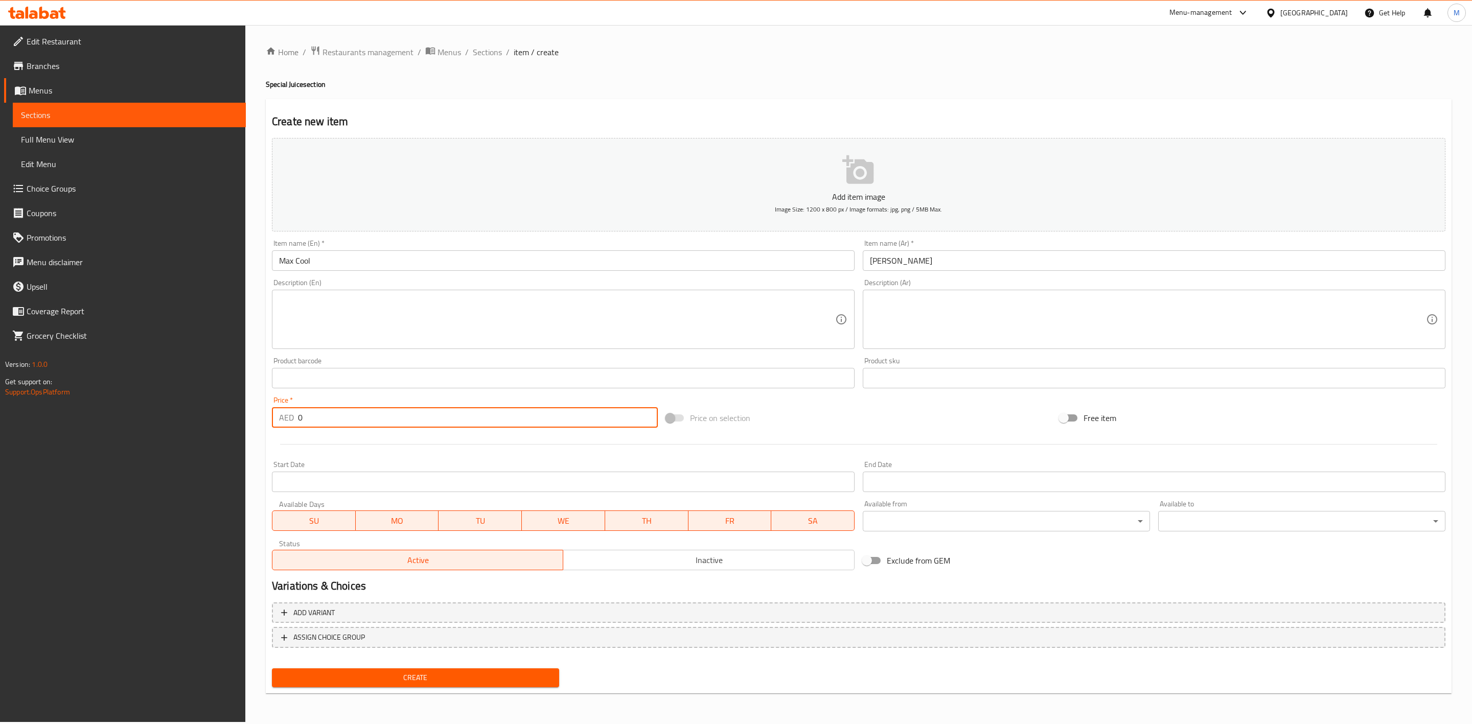
paste input "17.55"
type input "17.55"
click at [323, 458] on div "Start Date Start Date" at bounding box center [563, 476] width 591 height 39
click at [404, 673] on span "Create" at bounding box center [415, 678] width 271 height 13
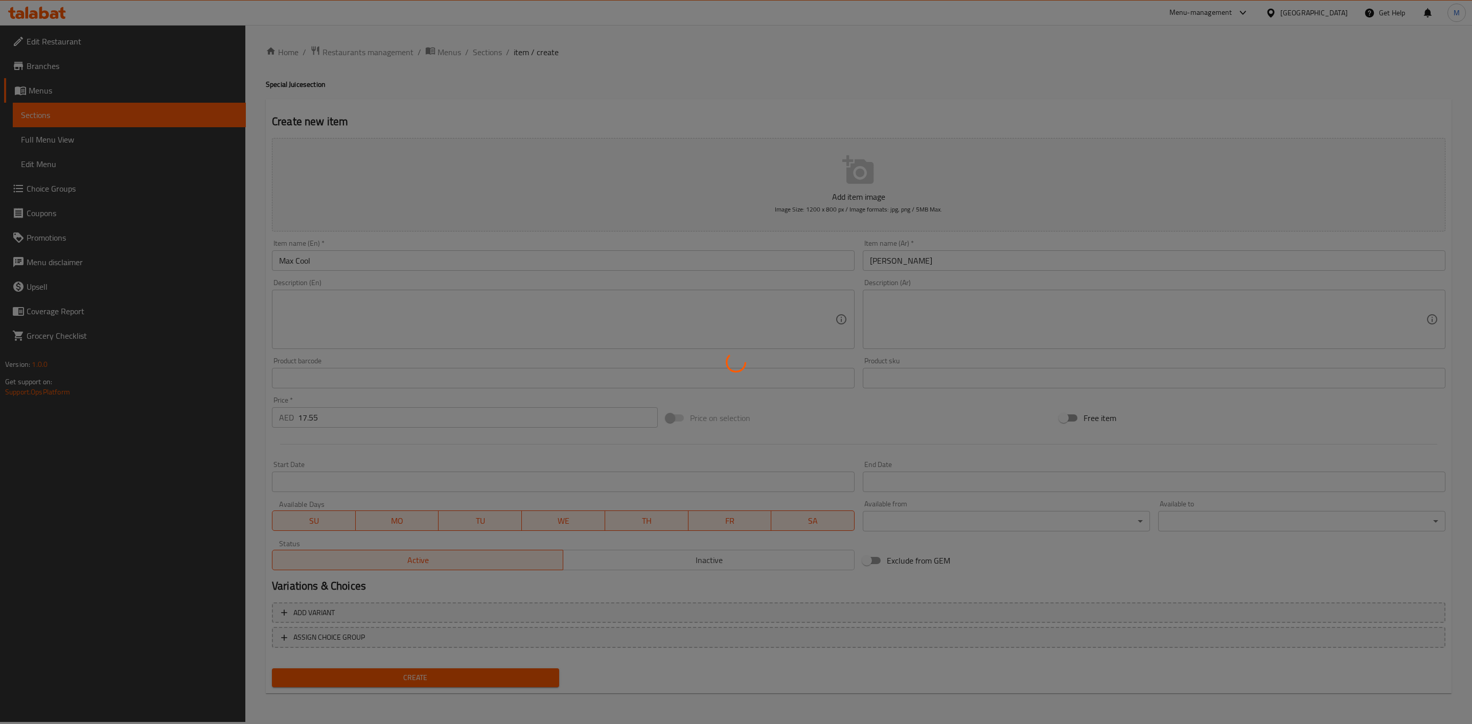
type input "0"
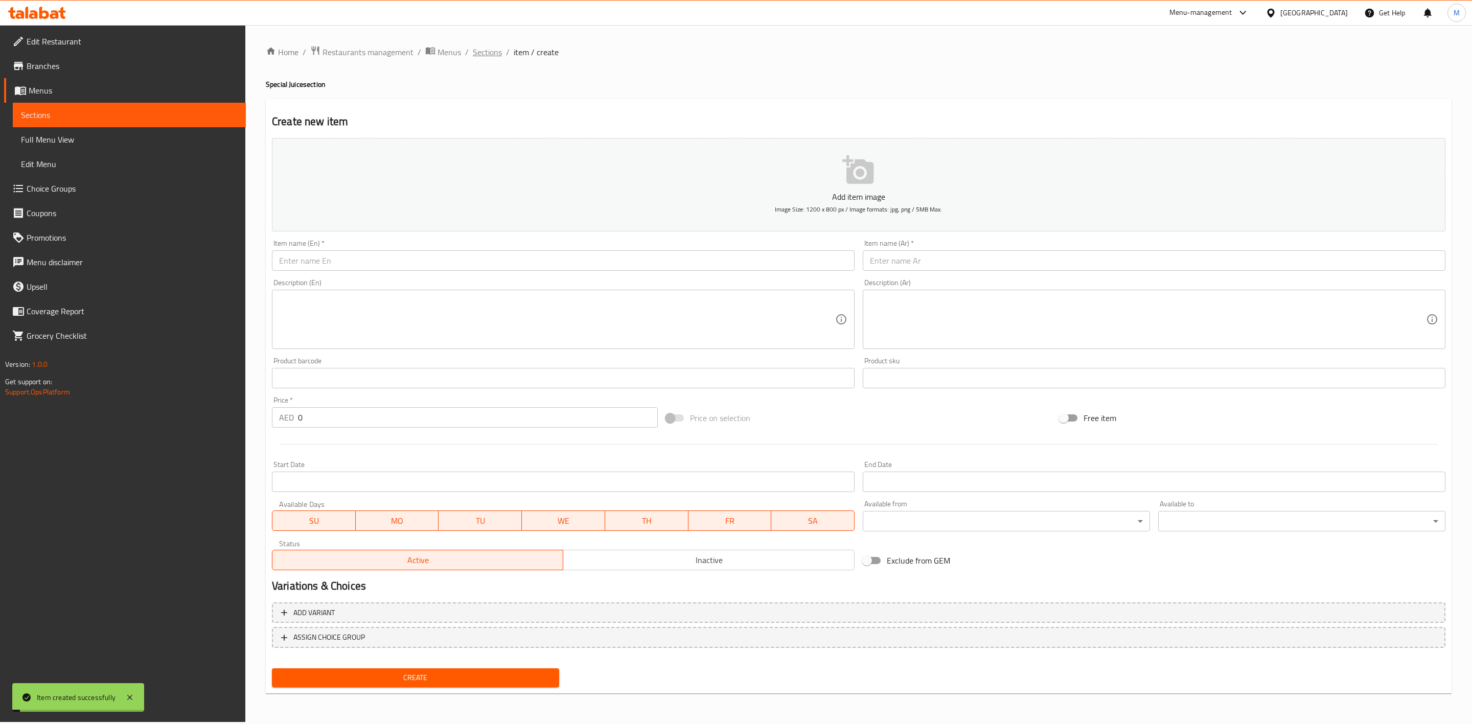
click at [477, 46] on span "Sections" at bounding box center [487, 52] width 29 height 12
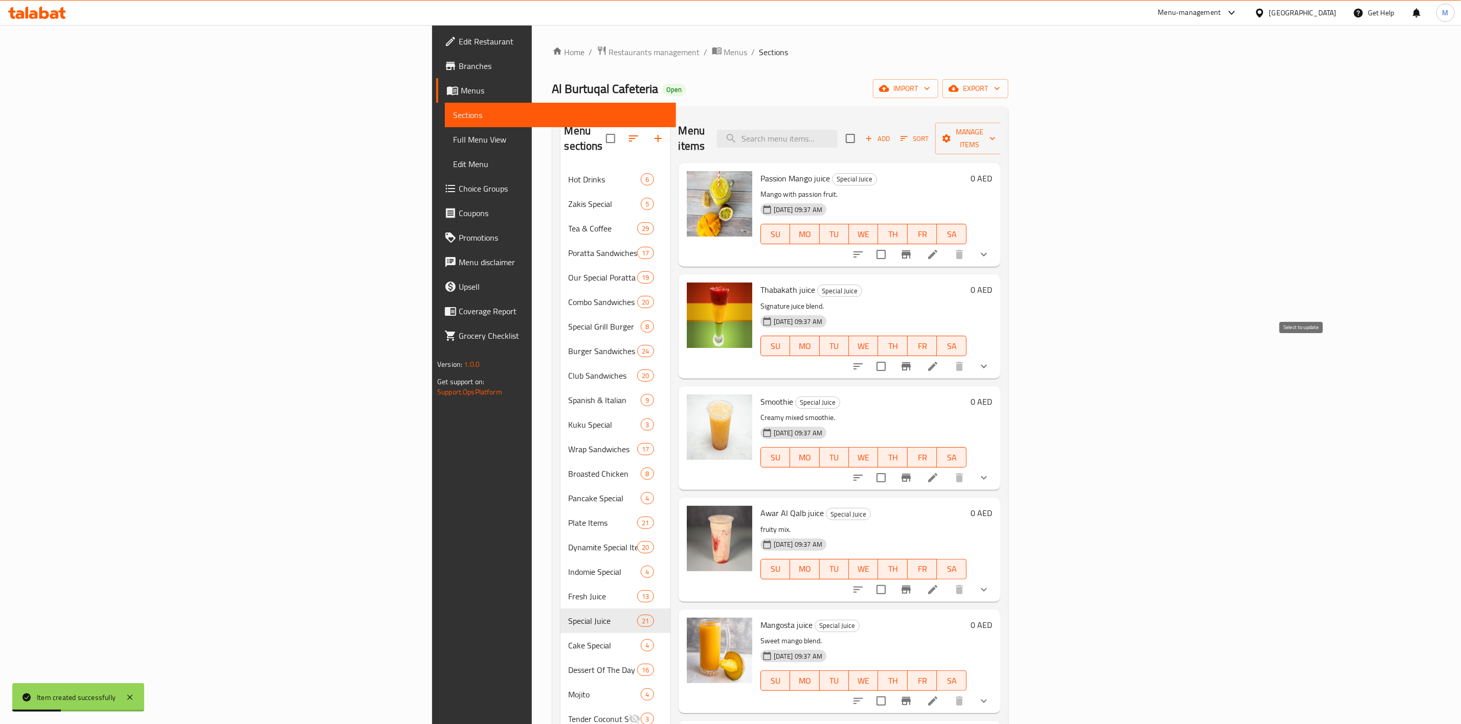
click at [892, 356] on input "checkbox" at bounding box center [880, 366] width 21 height 21
checkbox input "true"
click at [760, 282] on span "Thabakath juice" at bounding box center [787, 289] width 55 height 15
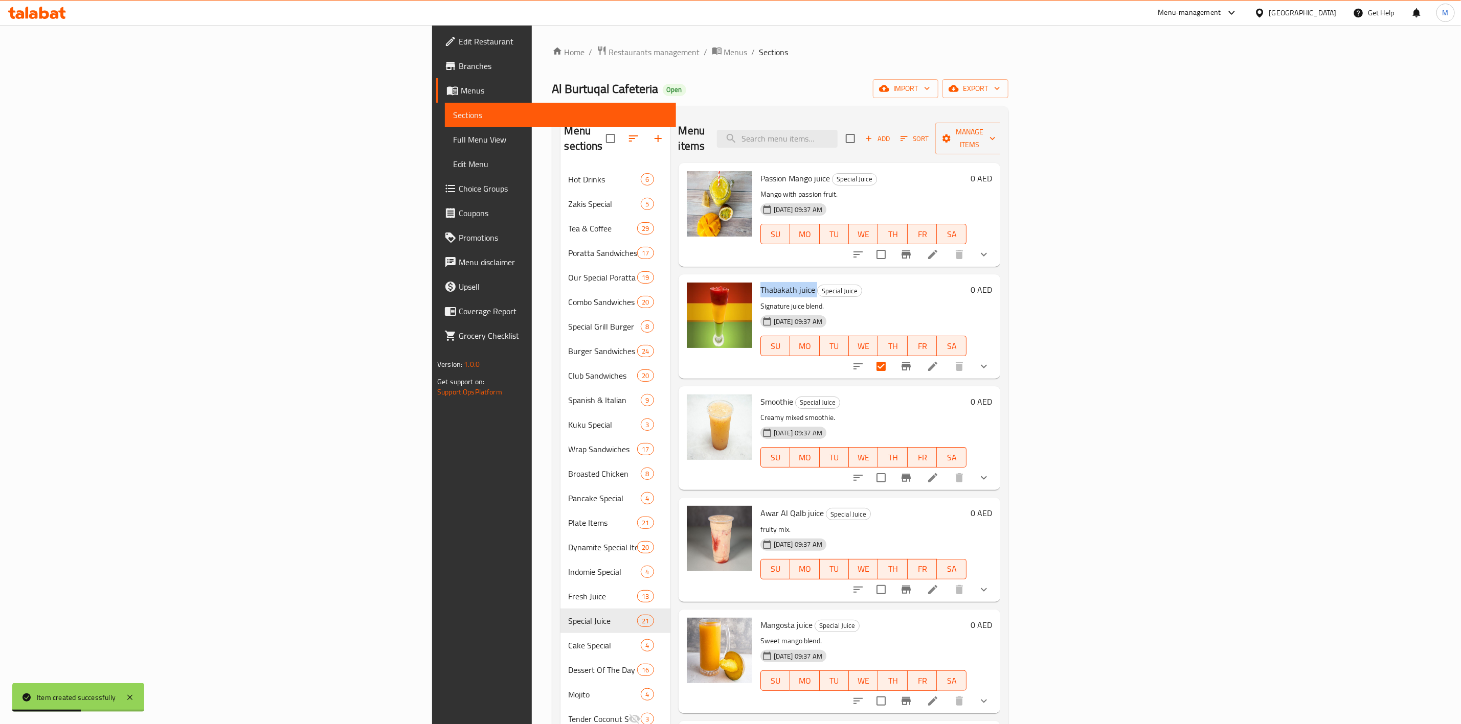
copy h6 "Thabakath juice"
click at [832, 173] on span "Special Juice" at bounding box center [854, 179] width 44 height 12
drag, startPoint x: 724, startPoint y: 164, endPoint x: 652, endPoint y: 166, distance: 71.6
click at [760, 171] on h6 "Passion Mango juice Special Juice" at bounding box center [863, 178] width 206 height 14
copy h6 "Passion Mango juice"
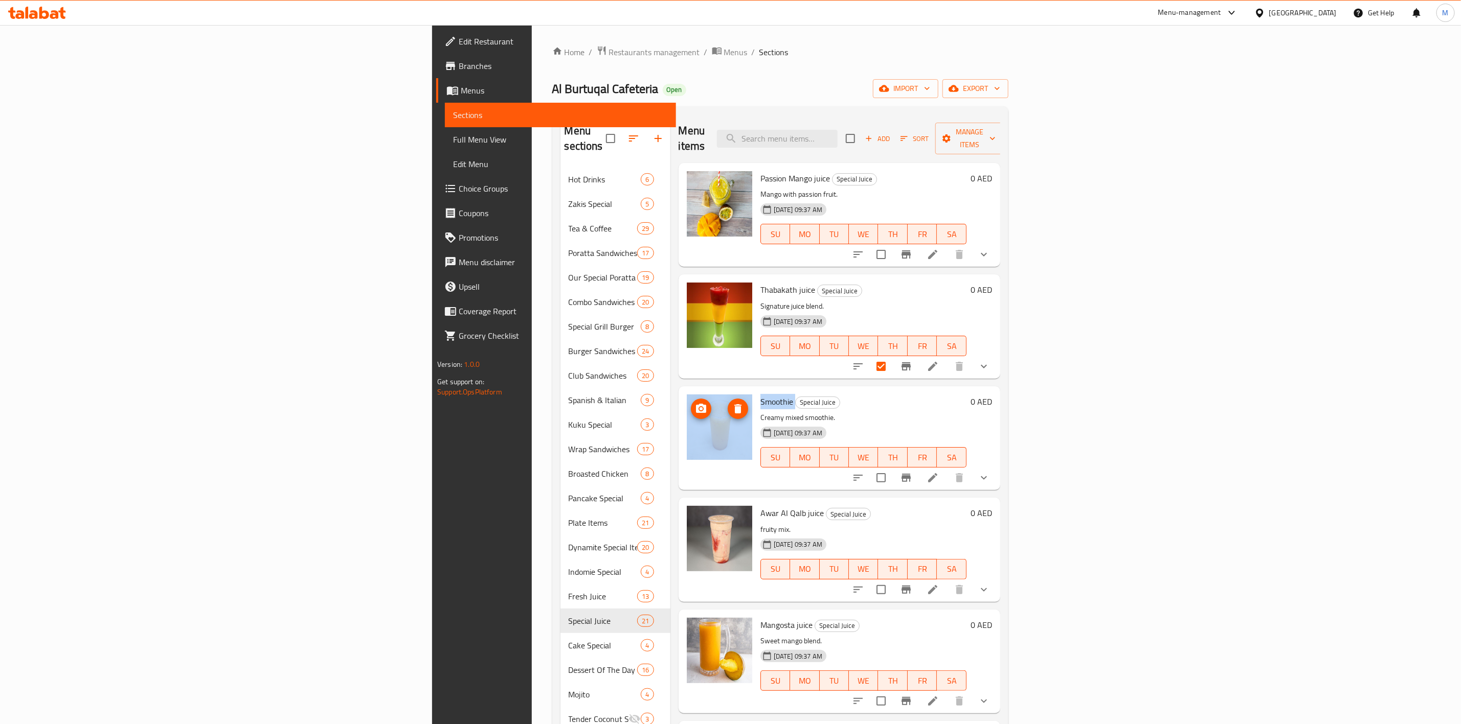
drag, startPoint x: 688, startPoint y: 383, endPoint x: 616, endPoint y: 383, distance: 72.1
click at [682, 391] on div "Smoothie Special Juice Creamy mixed smoothie. 19-11-2024 09:37 AM SU MO TU WE T…" at bounding box center [838, 439] width 313 height 96
click at [990, 472] on icon "show more" at bounding box center [983, 478] width 12 height 12
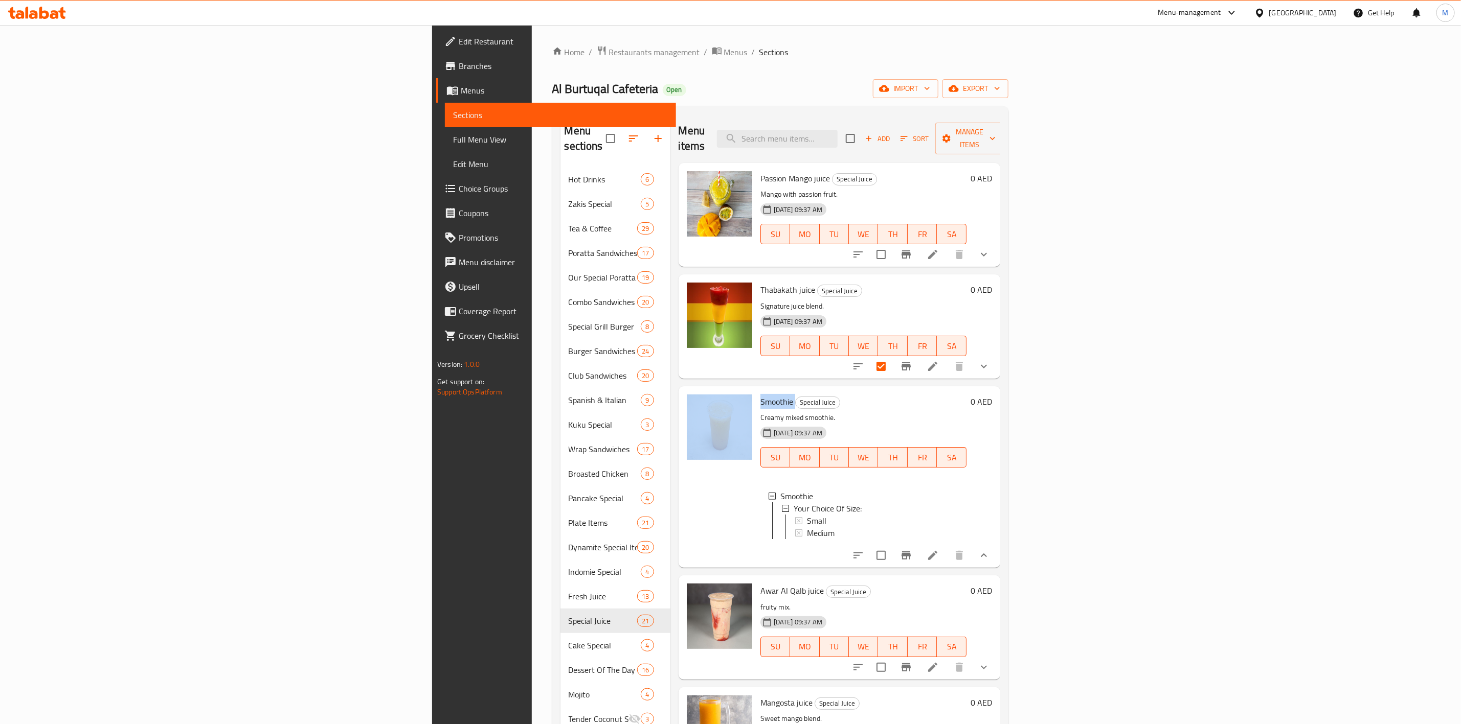
copy div "Smoothie"
drag, startPoint x: 1299, startPoint y: 552, endPoint x: 1305, endPoint y: 552, distance: 6.1
click at [892, 552] on input "checkbox" at bounding box center [880, 555] width 21 height 21
checkbox input "true"
click at [996, 556] on div at bounding box center [921, 555] width 150 height 25
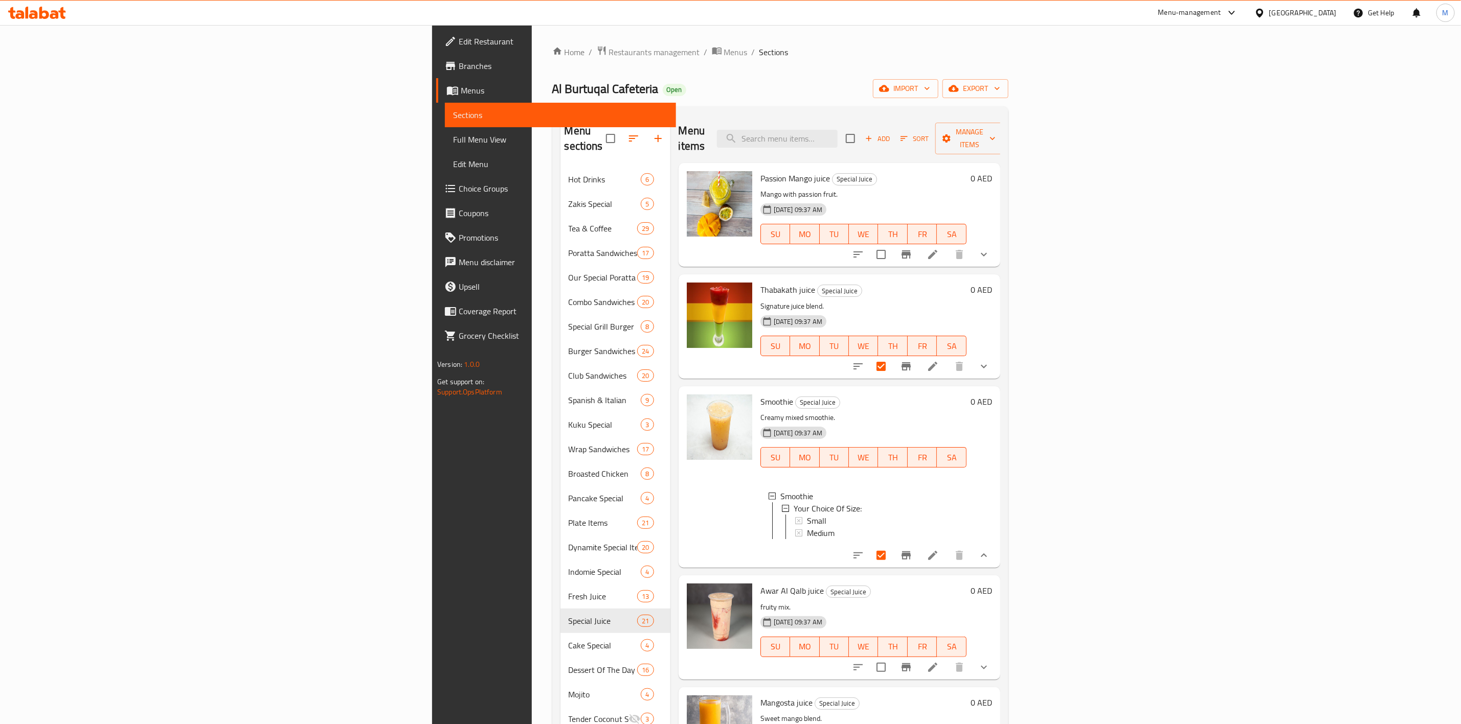
click at [996, 556] on button "show more" at bounding box center [983, 555] width 25 height 25
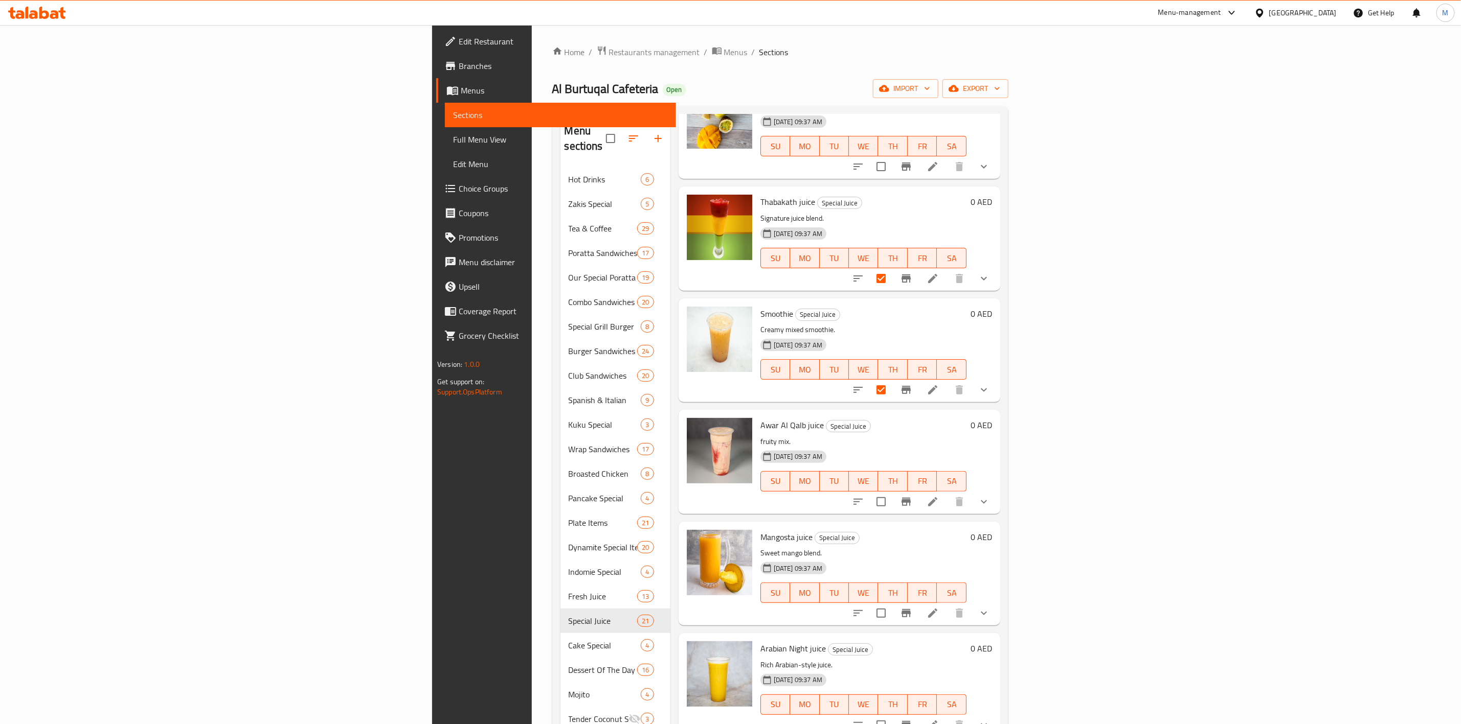
scroll to position [153, 0]
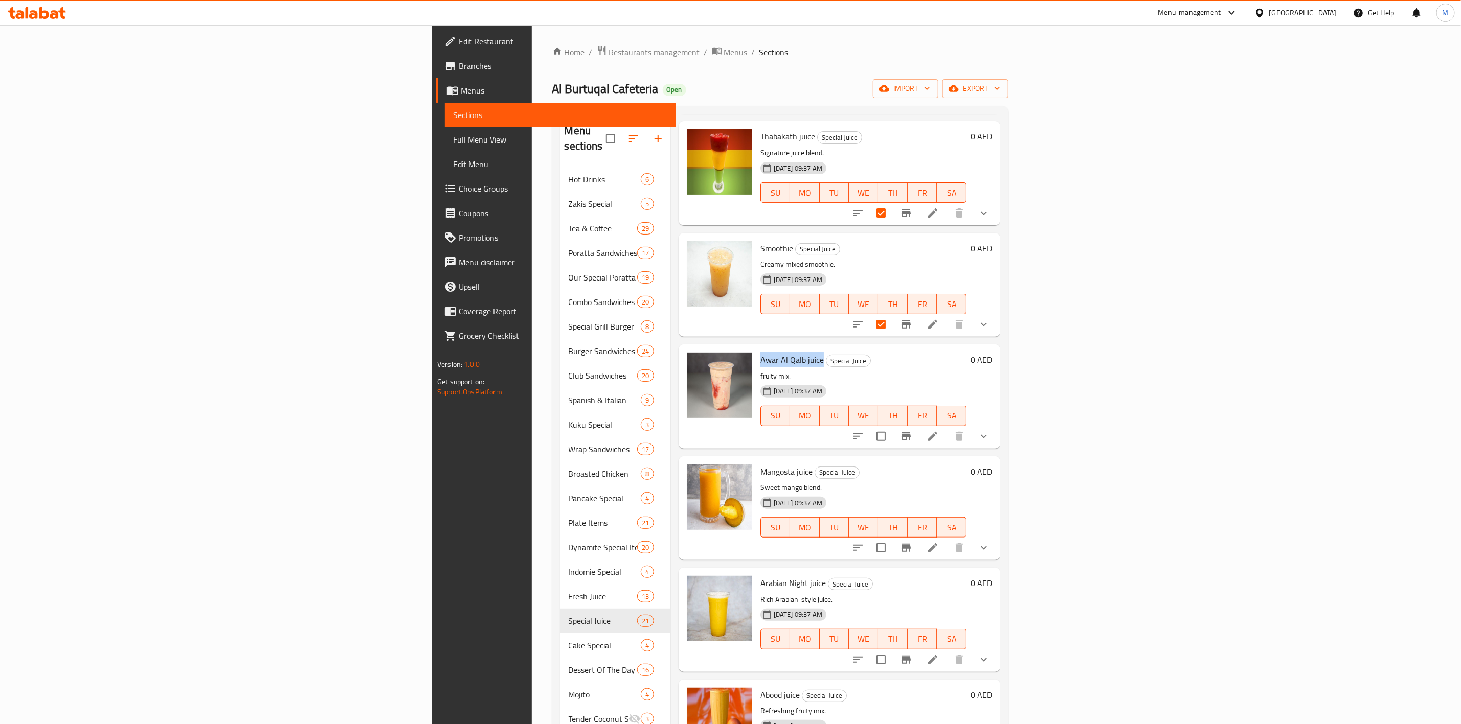
drag, startPoint x: 712, startPoint y: 347, endPoint x: 654, endPoint y: 347, distance: 58.3
click at [760, 352] on span "Awar Al Qalb juice" at bounding box center [791, 359] width 63 height 15
copy span "Awar Al Qalb juice"
click at [883, 494] on div "19-11-2024 09:37 AM SU MO TU WE TH FR SA" at bounding box center [863, 520] width 214 height 55
click at [682, 461] on div "Mangosta juice Special Juice Sweet mango blend. 19-11-2024 09:37 AM SU MO TU WE…" at bounding box center [838, 509] width 313 height 96
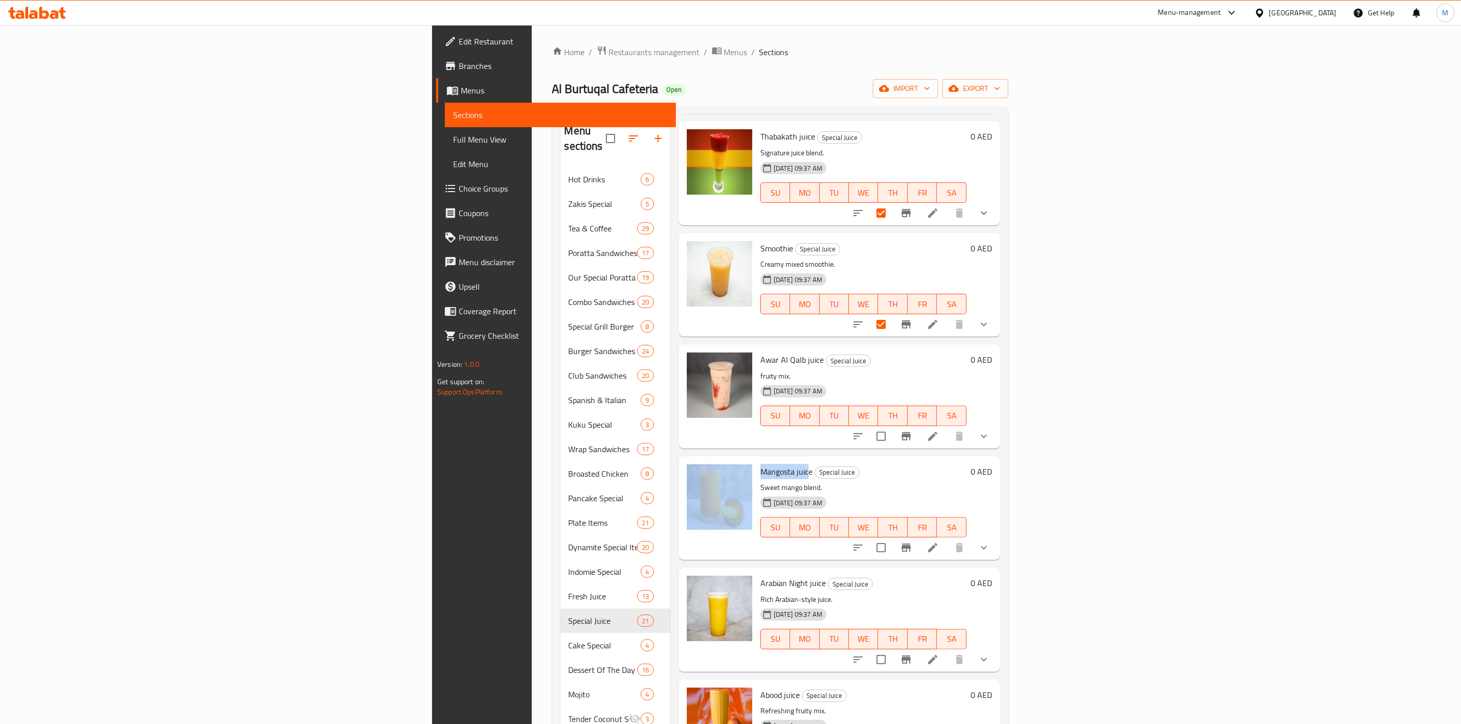
click at [760, 464] on span "Mangosta juice" at bounding box center [786, 471] width 52 height 15
click at [949, 576] on h6 "Arabian Night juice Special Juice" at bounding box center [863, 583] width 206 height 14
click at [892, 537] on input "checkbox" at bounding box center [880, 547] width 21 height 21
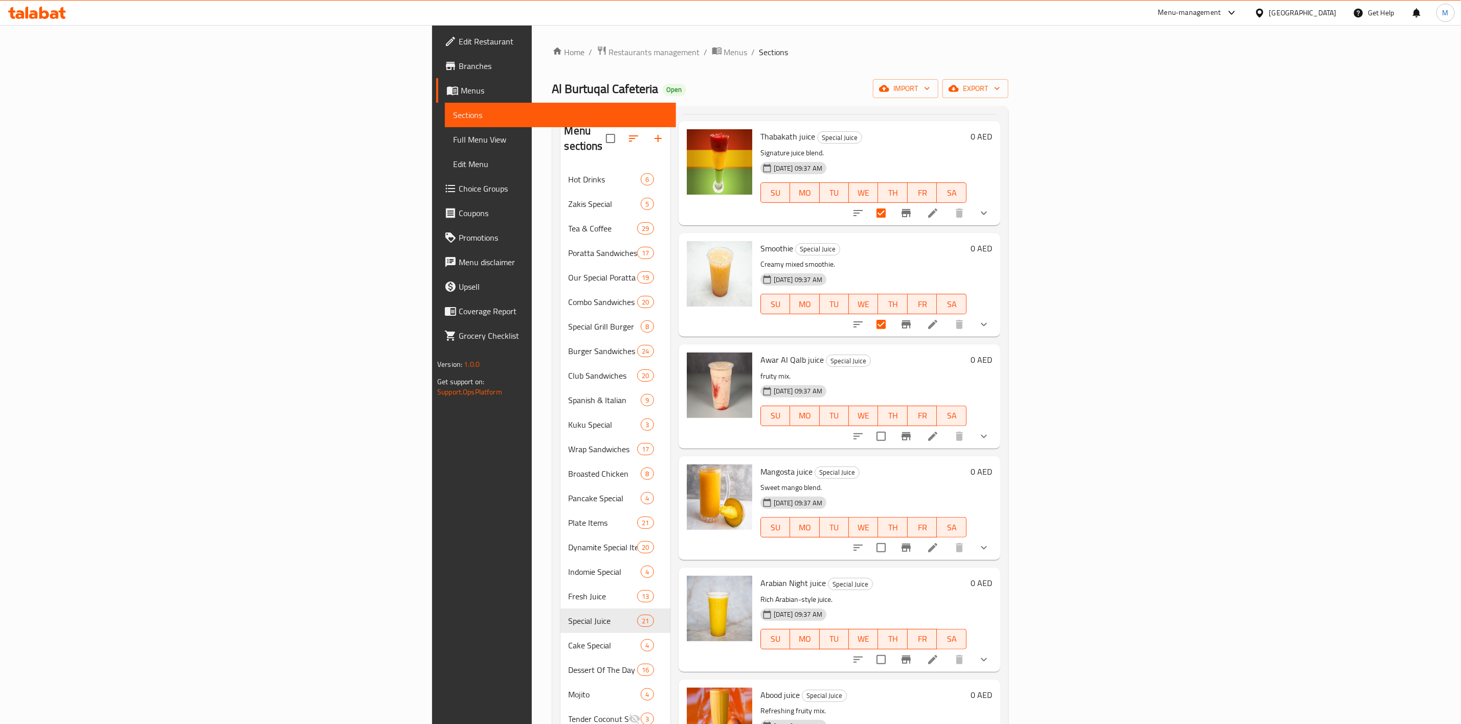
checkbox input "true"
click at [892, 426] on input "checkbox" at bounding box center [880, 436] width 21 height 21
checkbox input "true"
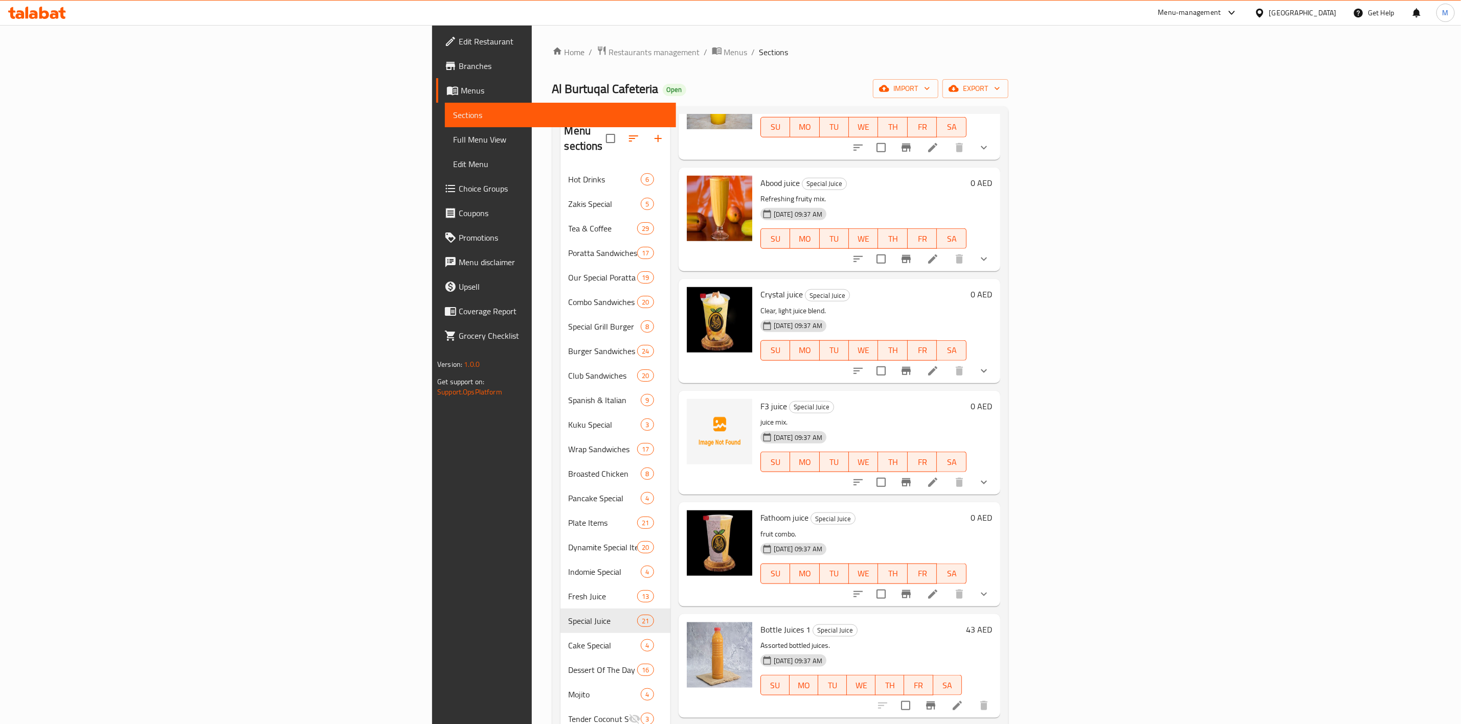
scroll to position [690, 0]
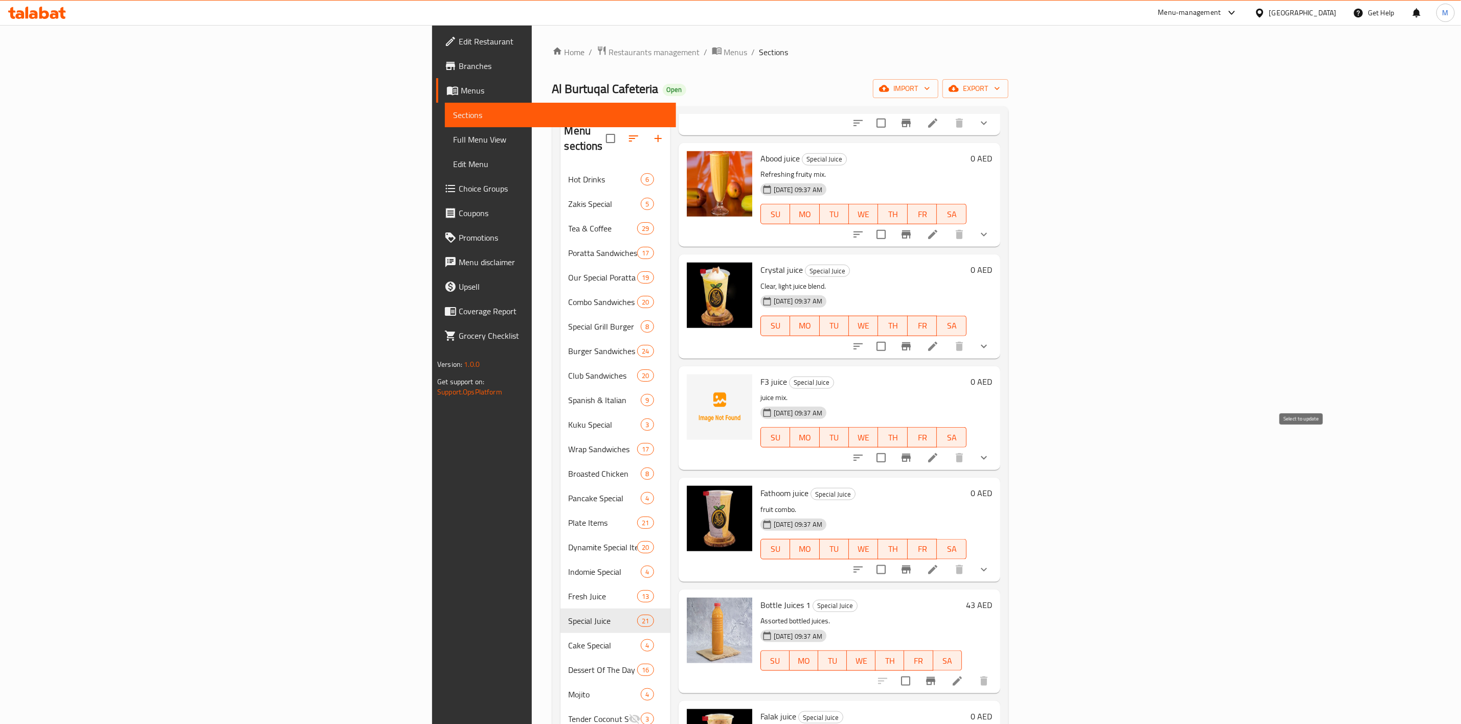
click at [892, 447] on input "checkbox" at bounding box center [880, 457] width 21 height 21
checkbox input "true"
click at [760, 374] on span "F3 juice" at bounding box center [773, 381] width 27 height 15
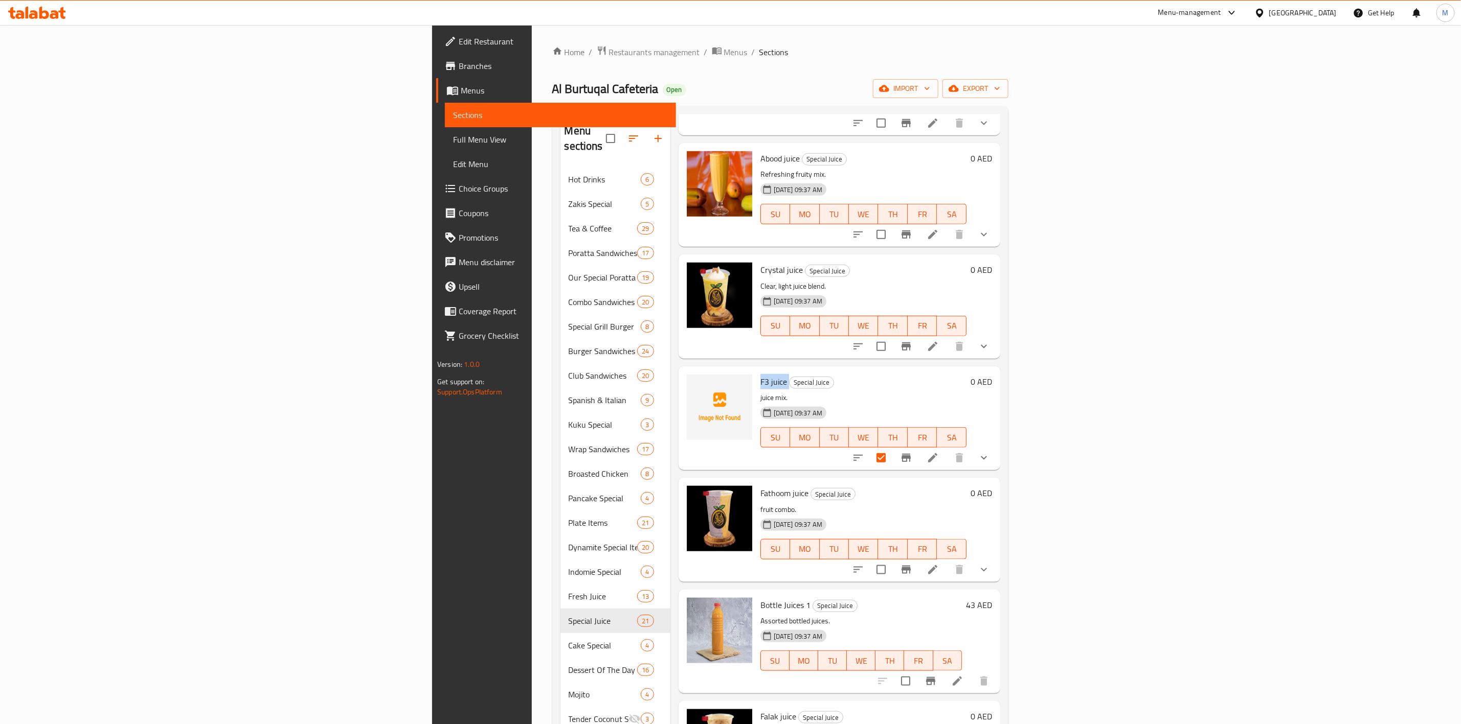
click at [963, 486] on h6 "Fathoom juice Special Juice" at bounding box center [863, 493] width 206 height 14
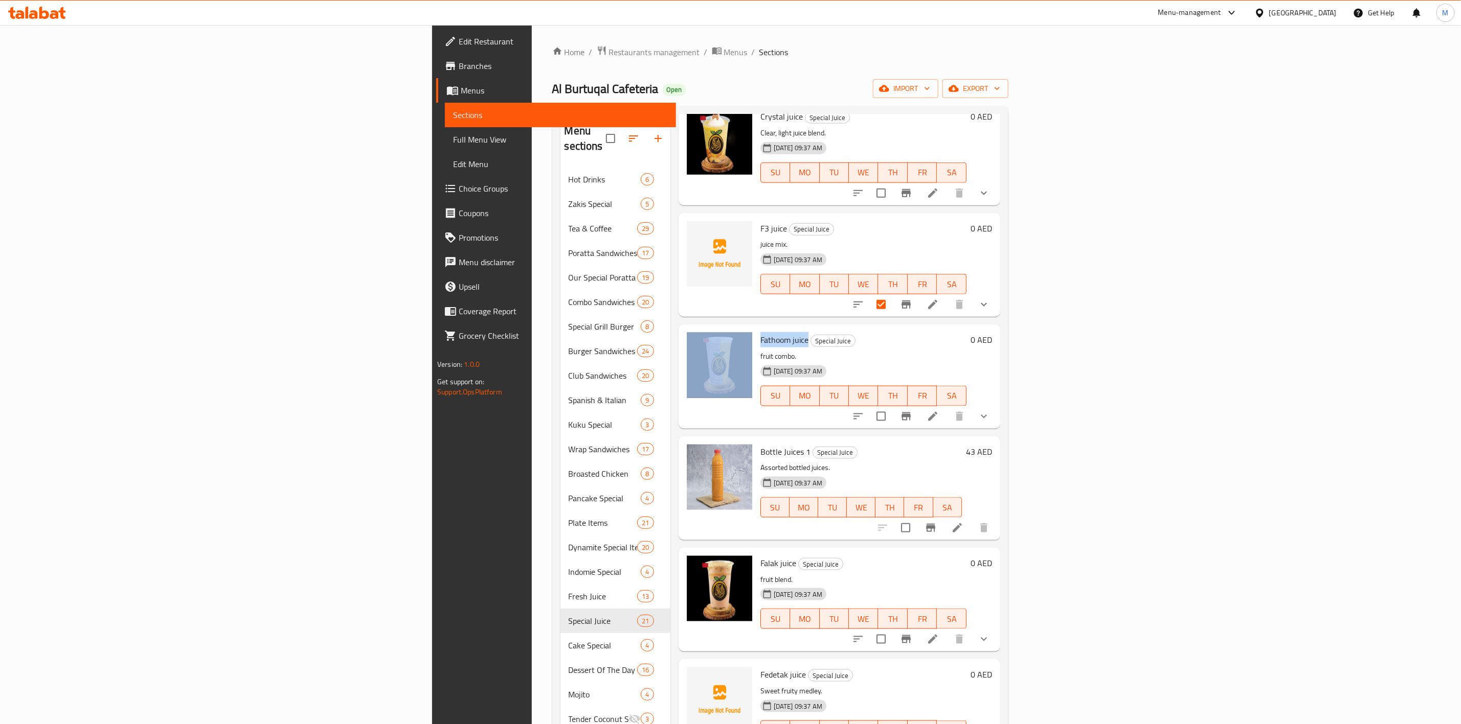
drag, startPoint x: 700, startPoint y: 321, endPoint x: 646, endPoint y: 327, distance: 54.5
click at [682, 329] on div "Fathoom juice Special Juice fruit combo. 19-11-2024 09:37 AM SU MO TU WE TH FR …" at bounding box center [838, 377] width 313 height 96
click at [817, 574] on p "fruit blend." at bounding box center [863, 580] width 206 height 13
drag, startPoint x: 650, startPoint y: 434, endPoint x: 702, endPoint y: 434, distance: 52.1
click at [756, 441] on div "Bottle Juices 1 Special Juice Assorted bottled juices. 19-11-2024 09:37 AM SU M…" at bounding box center [861, 489] width 210 height 96
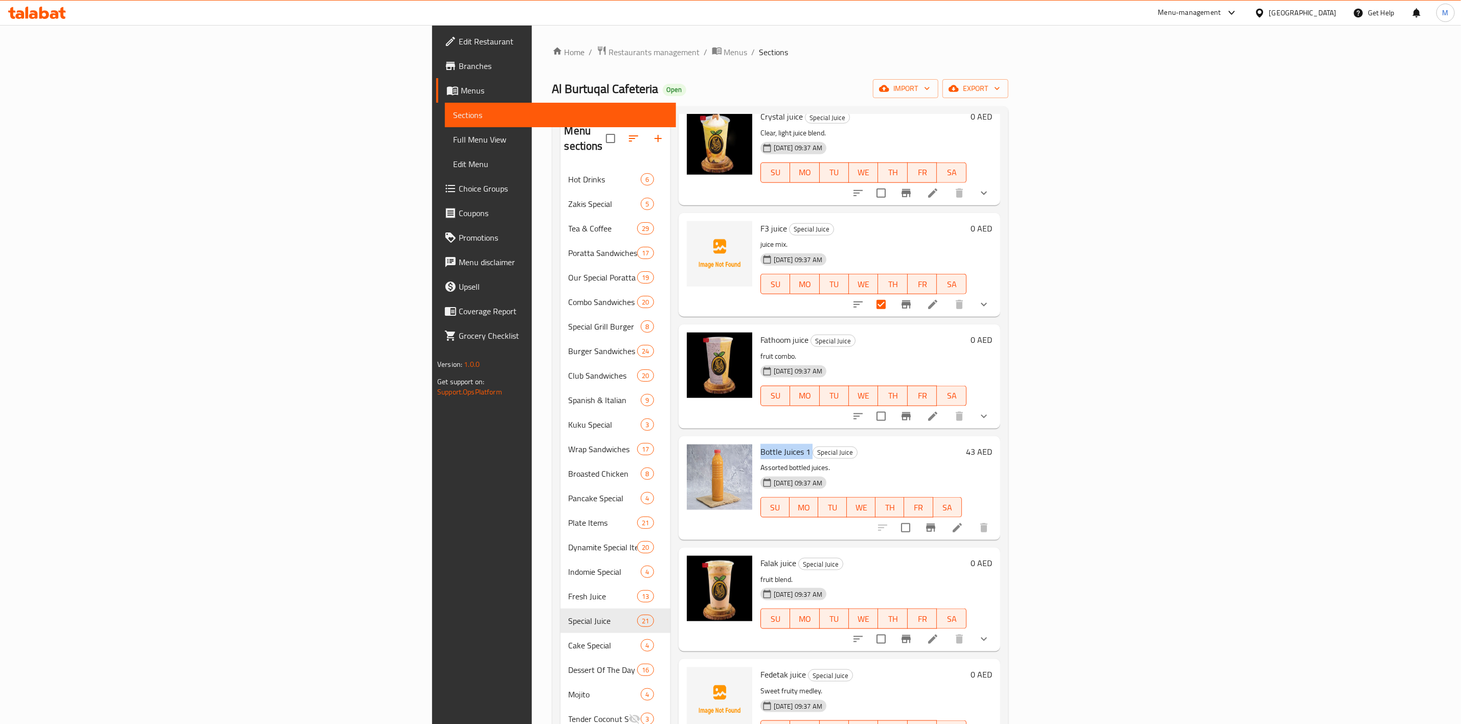
click at [859, 634] on div "Falak juice Special Juice fruit blend. 19-11-2024 09:37 AM SU MO TU WE TH FR SA…" at bounding box center [839, 600] width 322 height 104
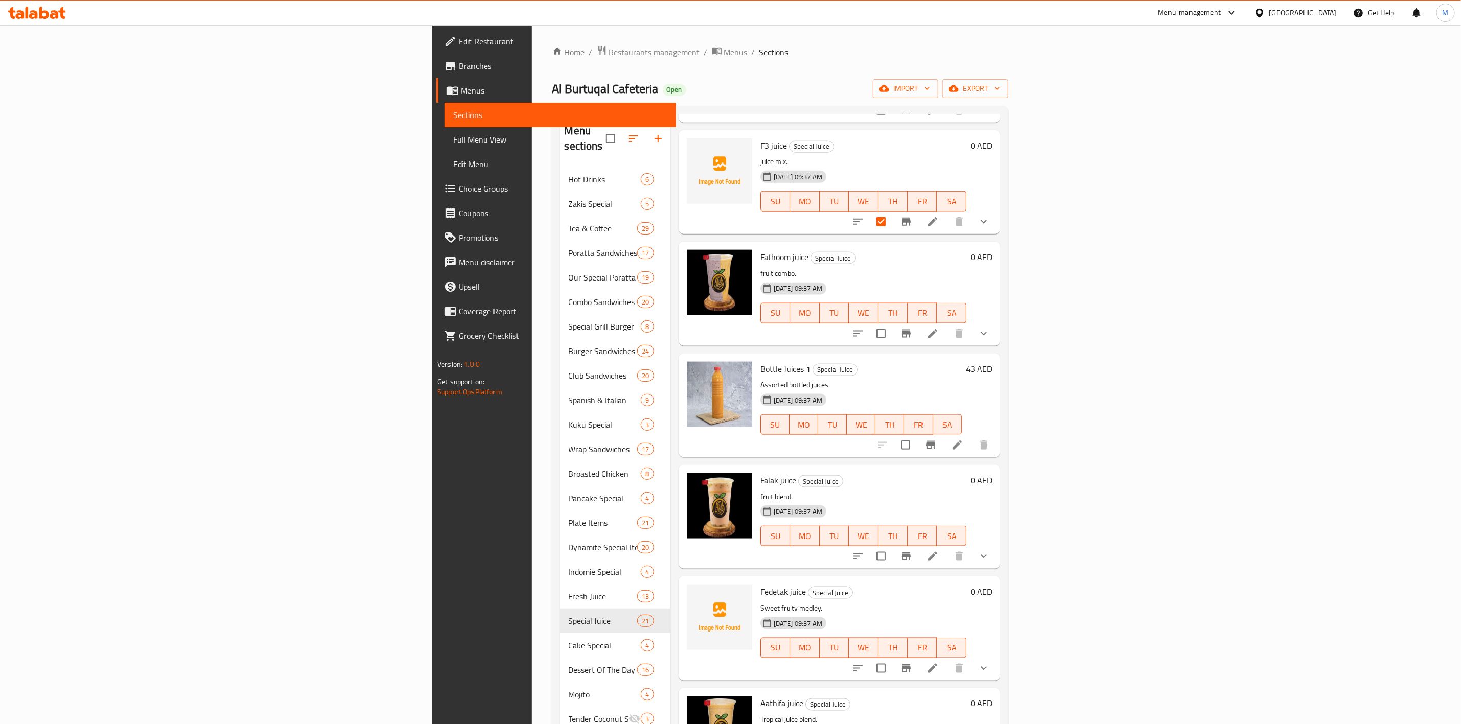
scroll to position [1074, 0]
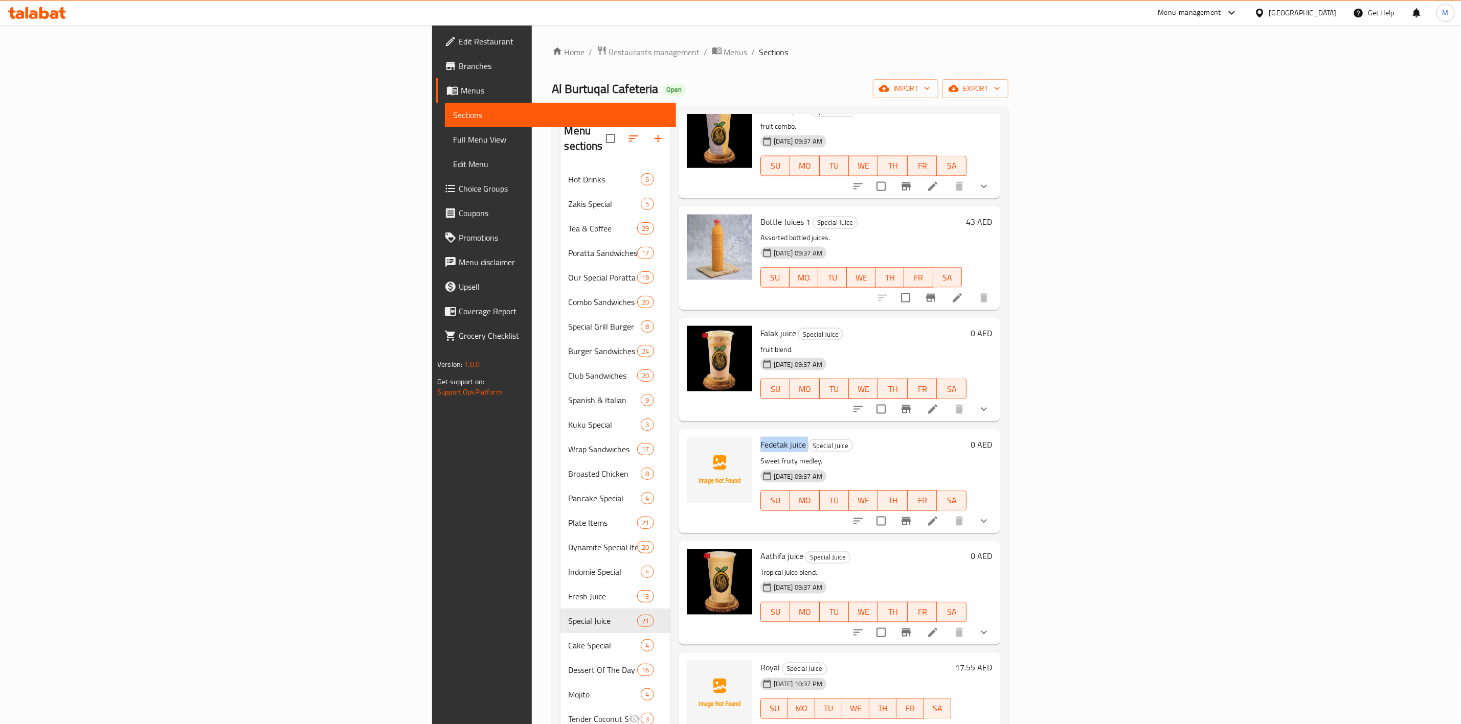
drag, startPoint x: 654, startPoint y: 429, endPoint x: 701, endPoint y: 426, distance: 47.6
click at [760, 438] on h6 "Fedetak juice Special Juice" at bounding box center [863, 445] width 206 height 14
click at [916, 287] on input "checkbox" at bounding box center [905, 297] width 21 height 21
checkbox input "true"
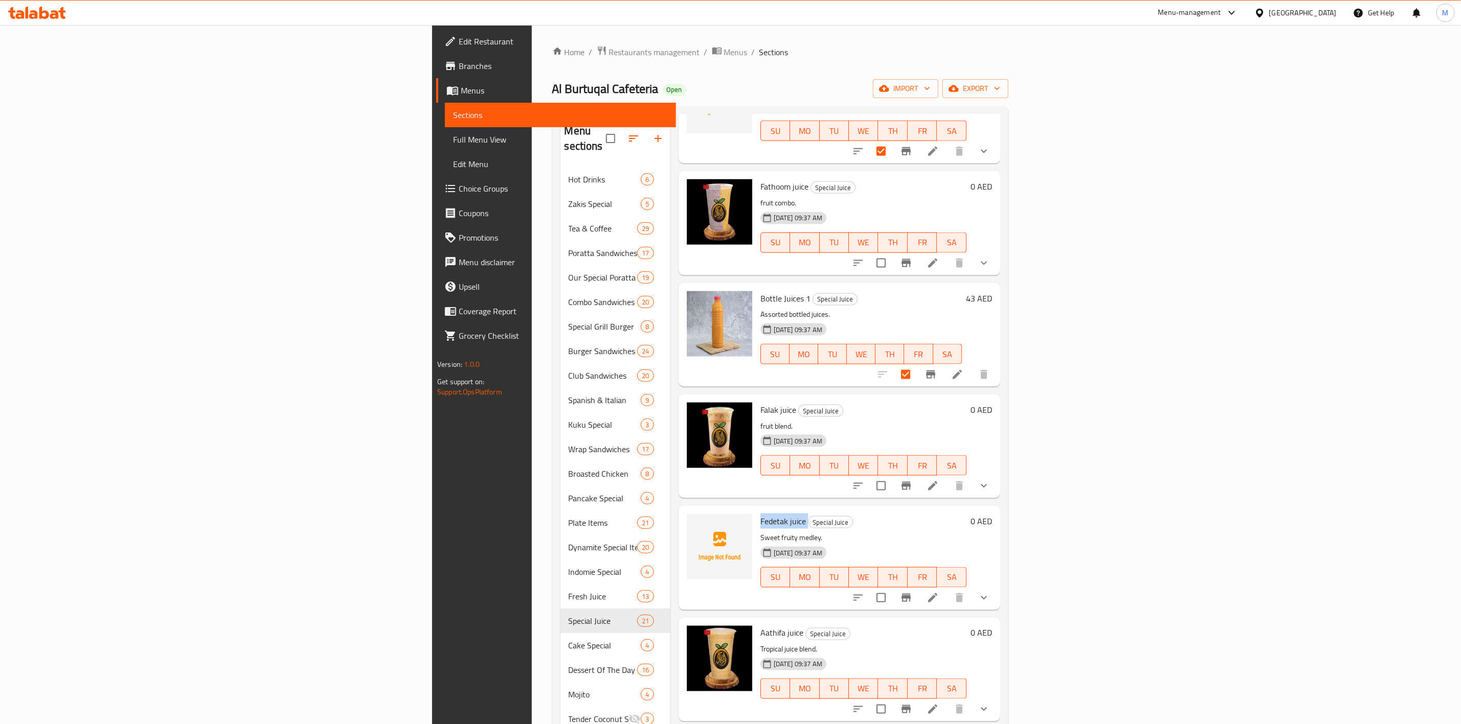
click at [892, 253] on input "checkbox" at bounding box center [880, 263] width 21 height 21
checkbox input "true"
click at [892, 475] on input "checkbox" at bounding box center [880, 485] width 21 height 21
checkbox input "true"
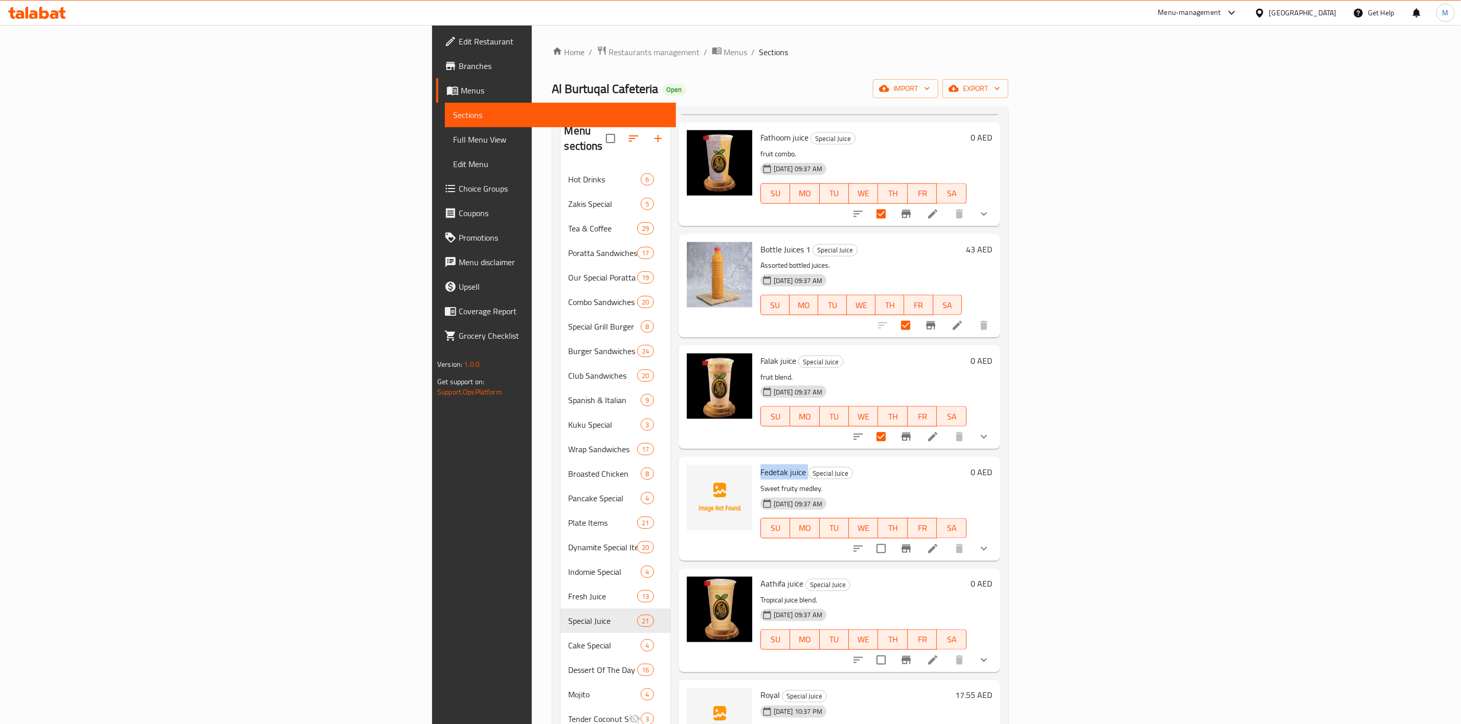
scroll to position [1074, 0]
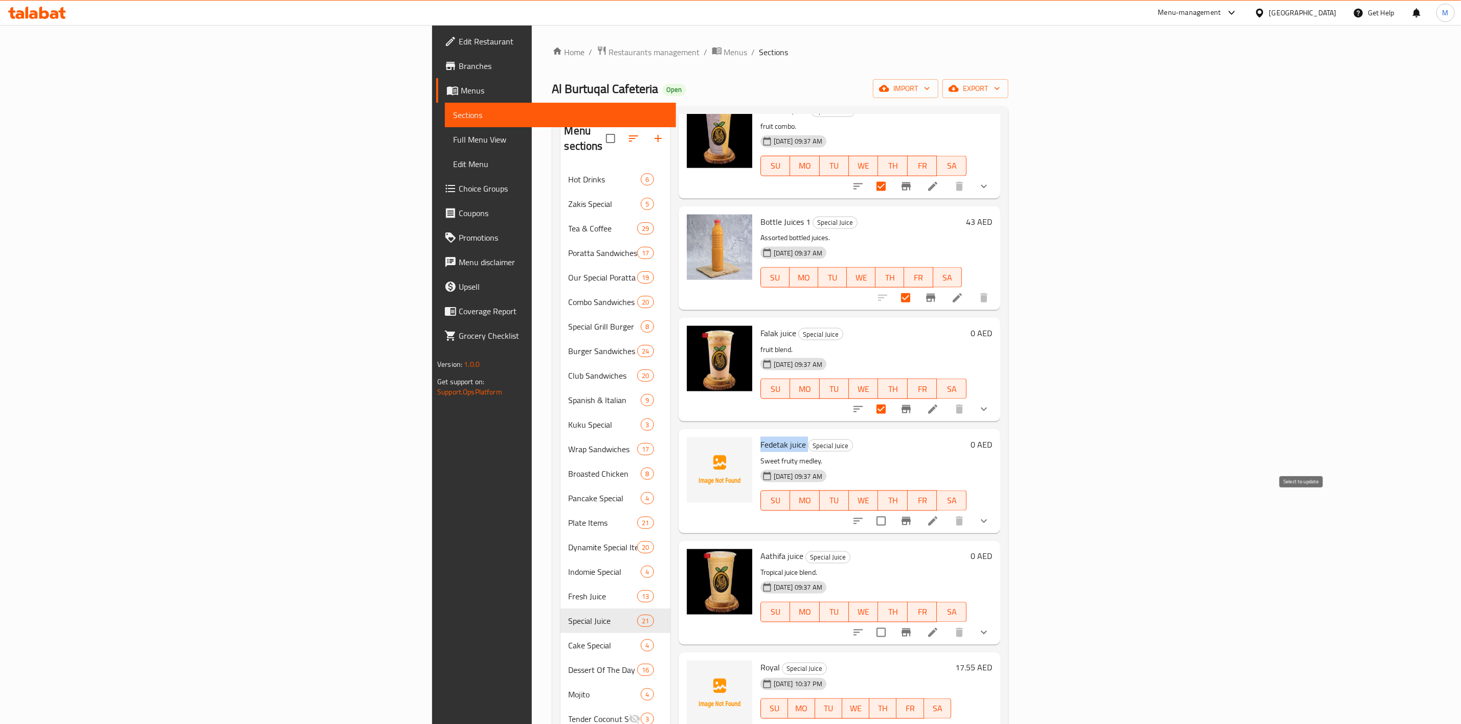
click at [892, 511] on input "checkbox" at bounding box center [880, 521] width 21 height 21
checkbox input "true"
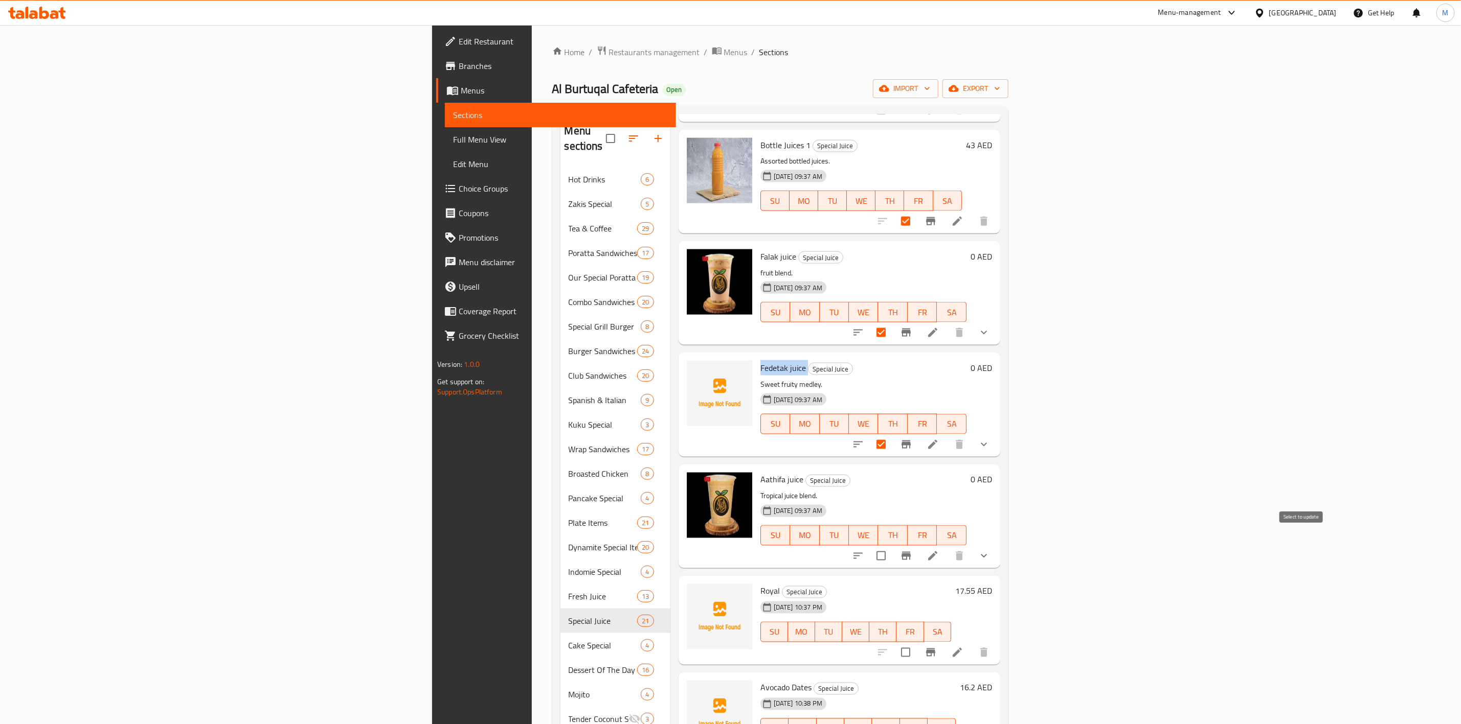
click at [892, 545] on input "checkbox" at bounding box center [880, 555] width 21 height 21
checkbox input "true"
click at [687, 473] on img at bounding box center [719, 505] width 65 height 65
click at [760, 472] on span "Aathifa juice" at bounding box center [781, 479] width 43 height 15
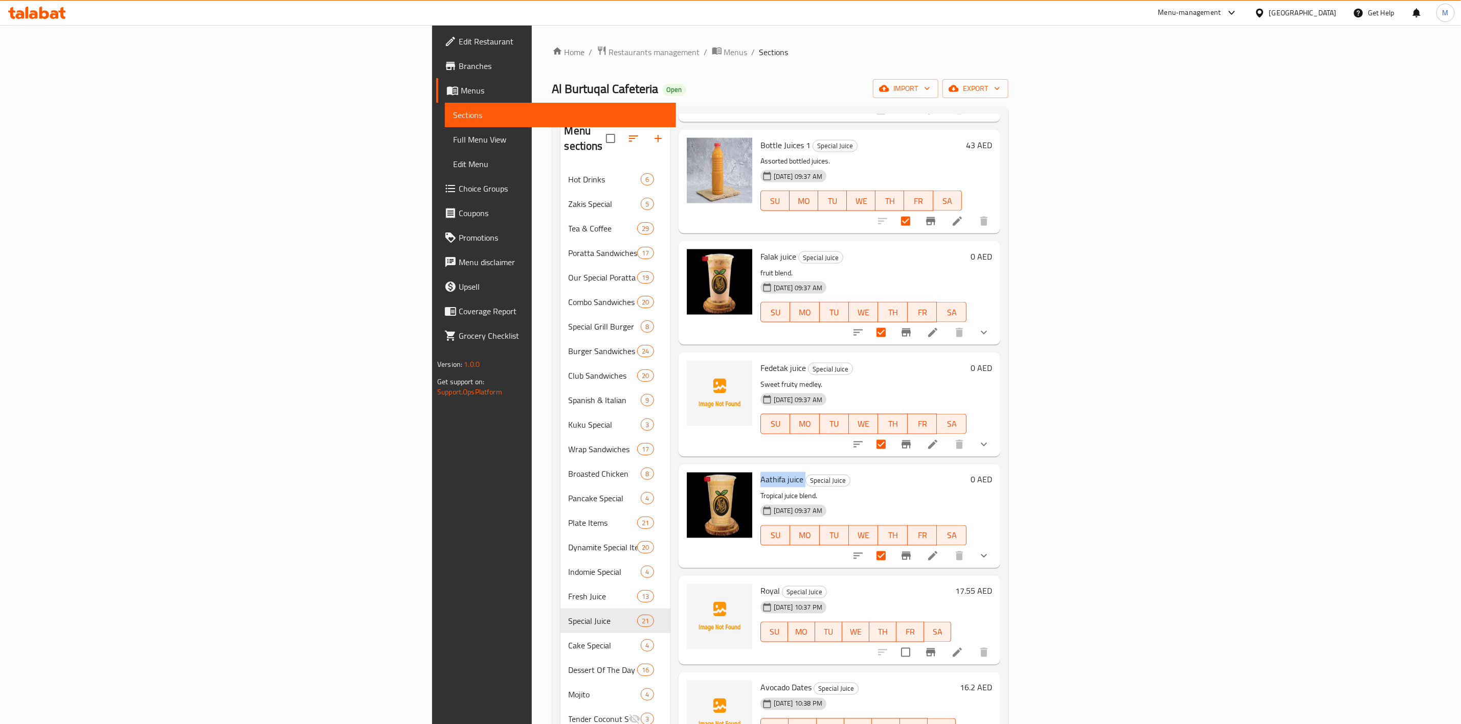
click at [760, 472] on span "Aathifa juice" at bounding box center [781, 479] width 43 height 15
click at [951, 584] on h6 "Royal Special Juice" at bounding box center [855, 591] width 191 height 14
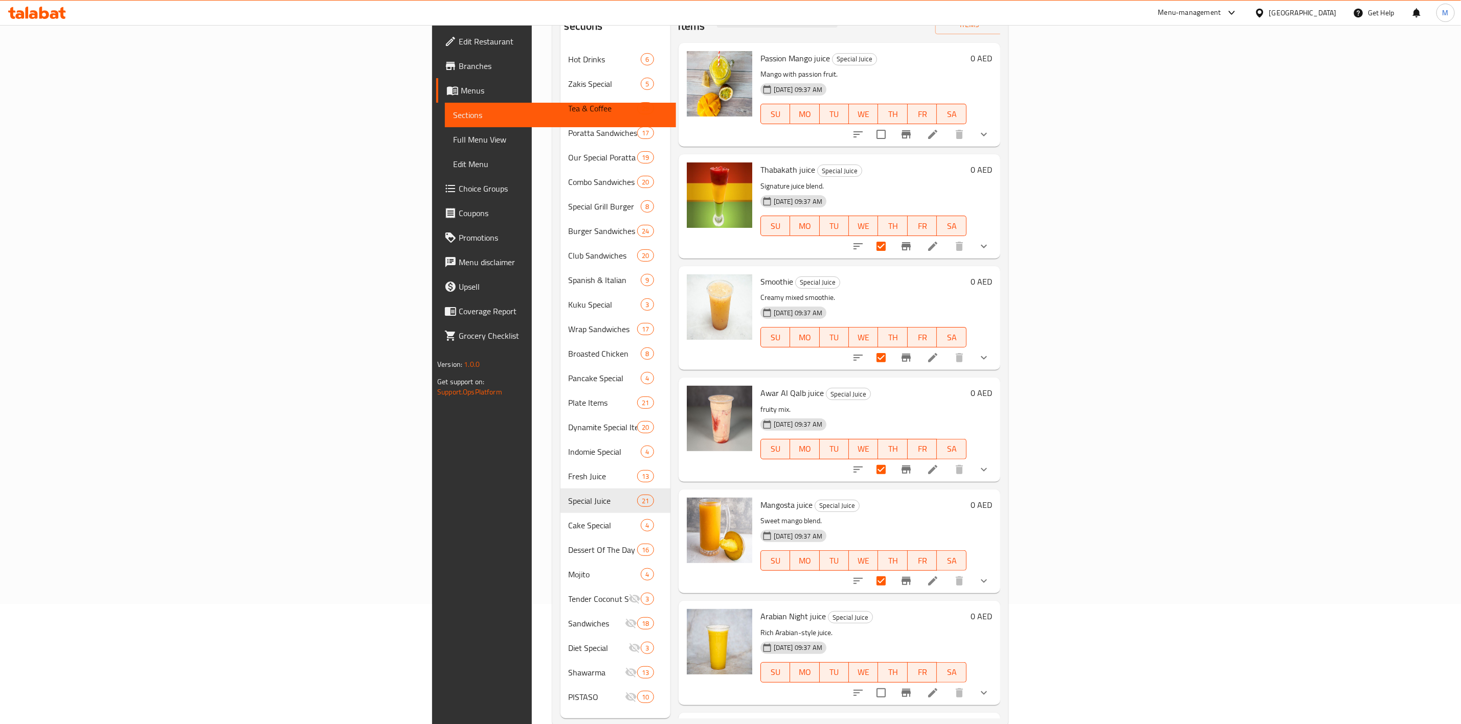
scroll to position [0, 0]
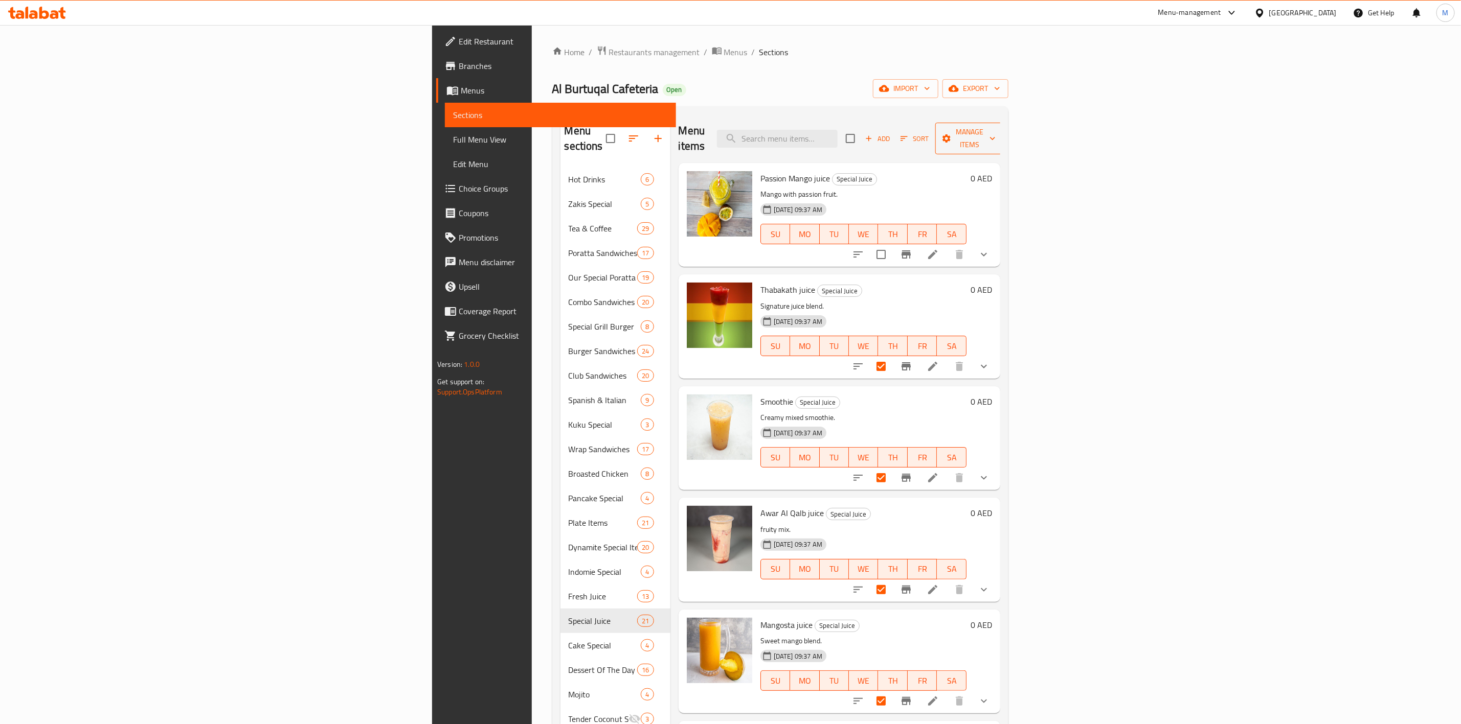
click at [1004, 139] on button "Manage items" at bounding box center [969, 139] width 69 height 32
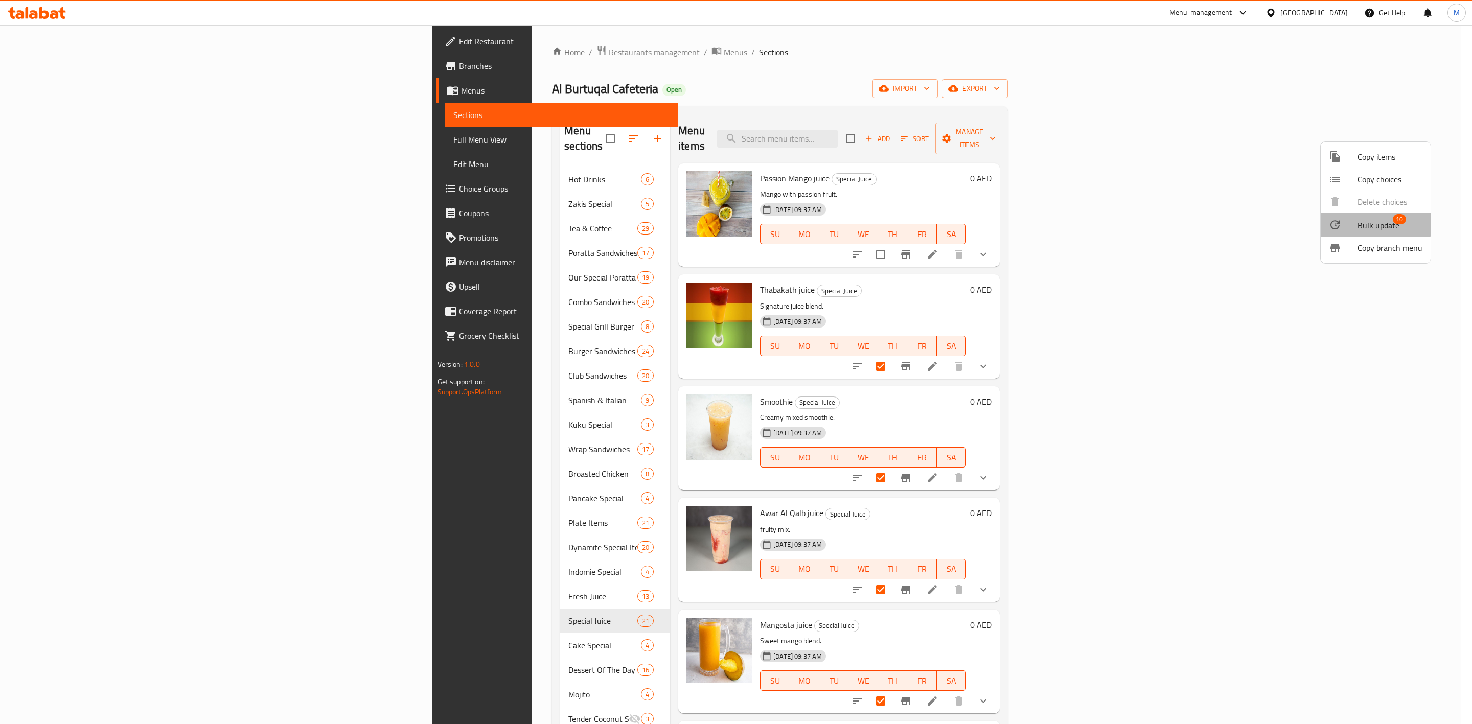
click at [1363, 224] on span "Bulk update" at bounding box center [1379, 225] width 42 height 12
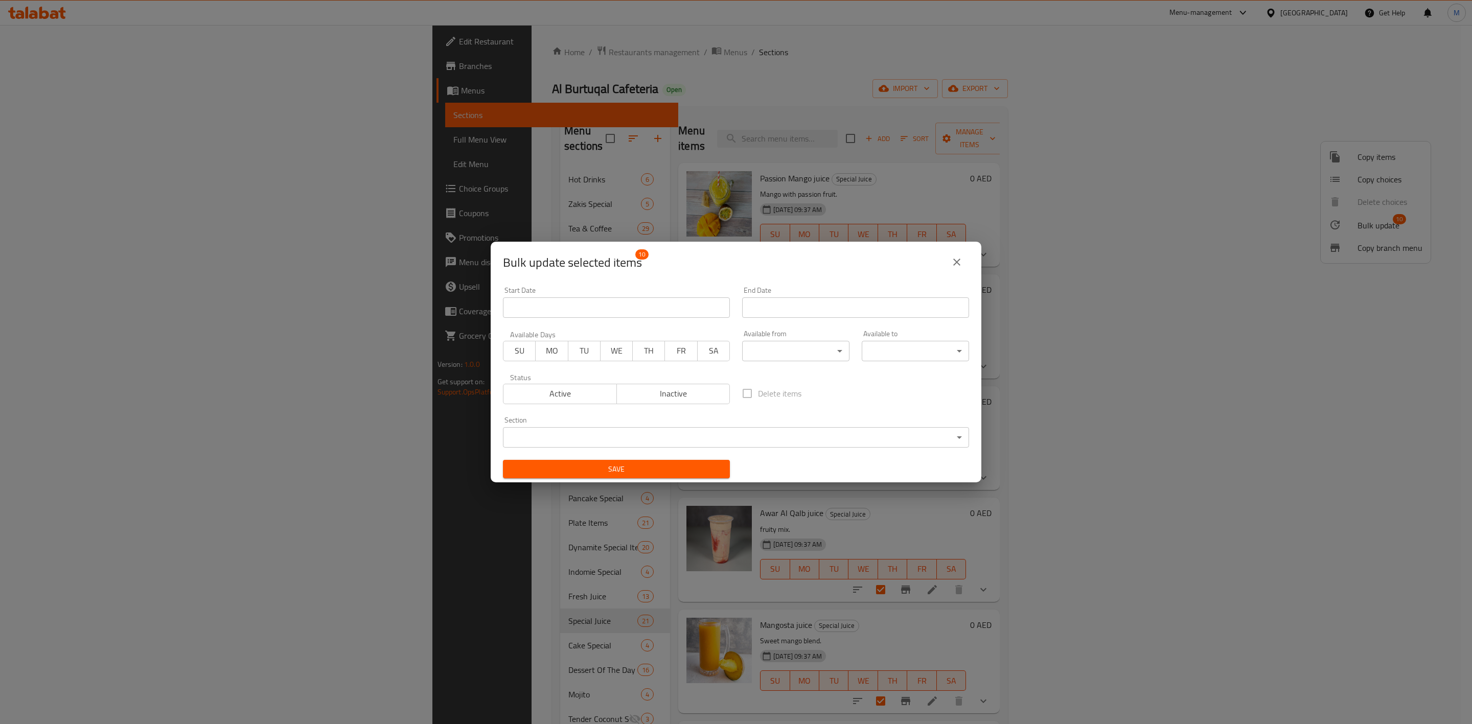
click at [645, 397] on span "Inactive" at bounding box center [673, 393] width 105 height 15
click at [672, 442] on body "​ Menu-management United Arab Emirates Get Help M Edit Restaurant Branches Menu…" at bounding box center [736, 374] width 1472 height 699
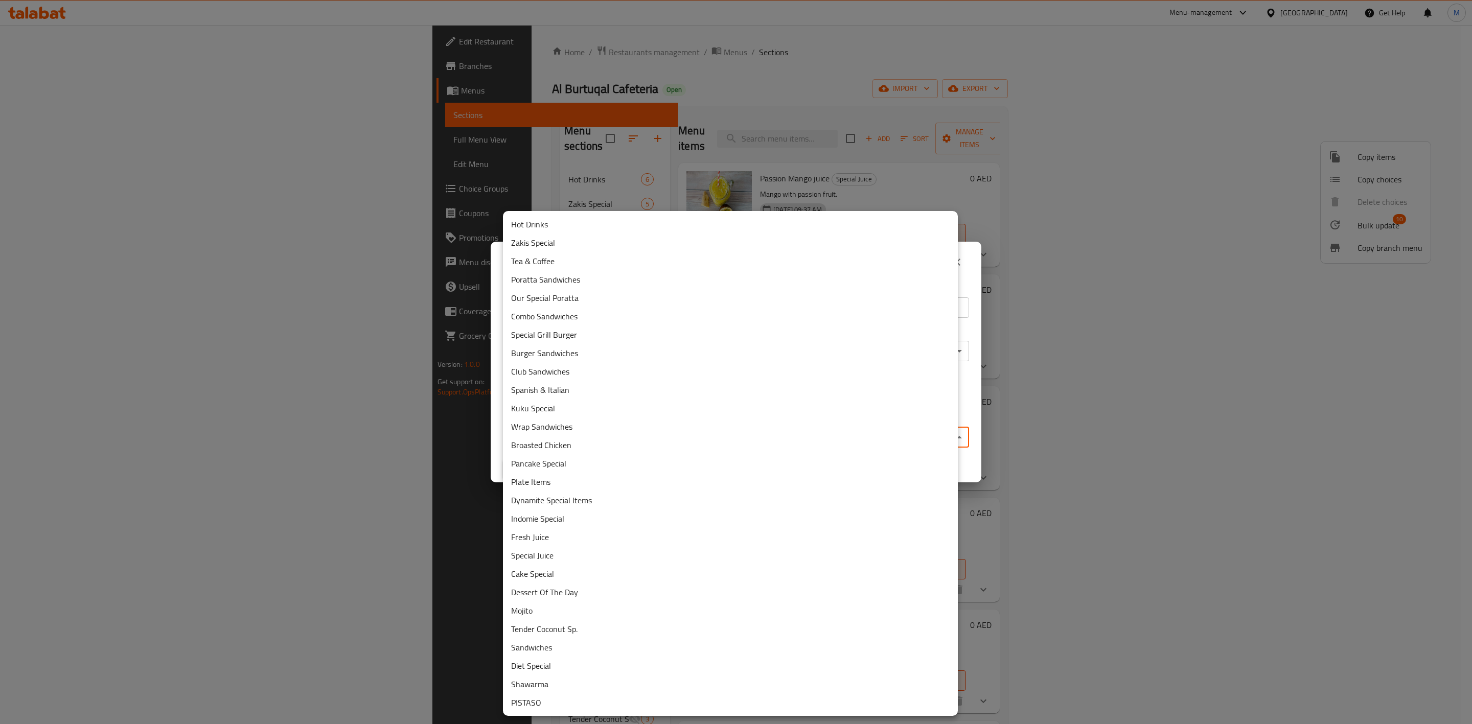
click at [973, 399] on div at bounding box center [736, 362] width 1472 height 724
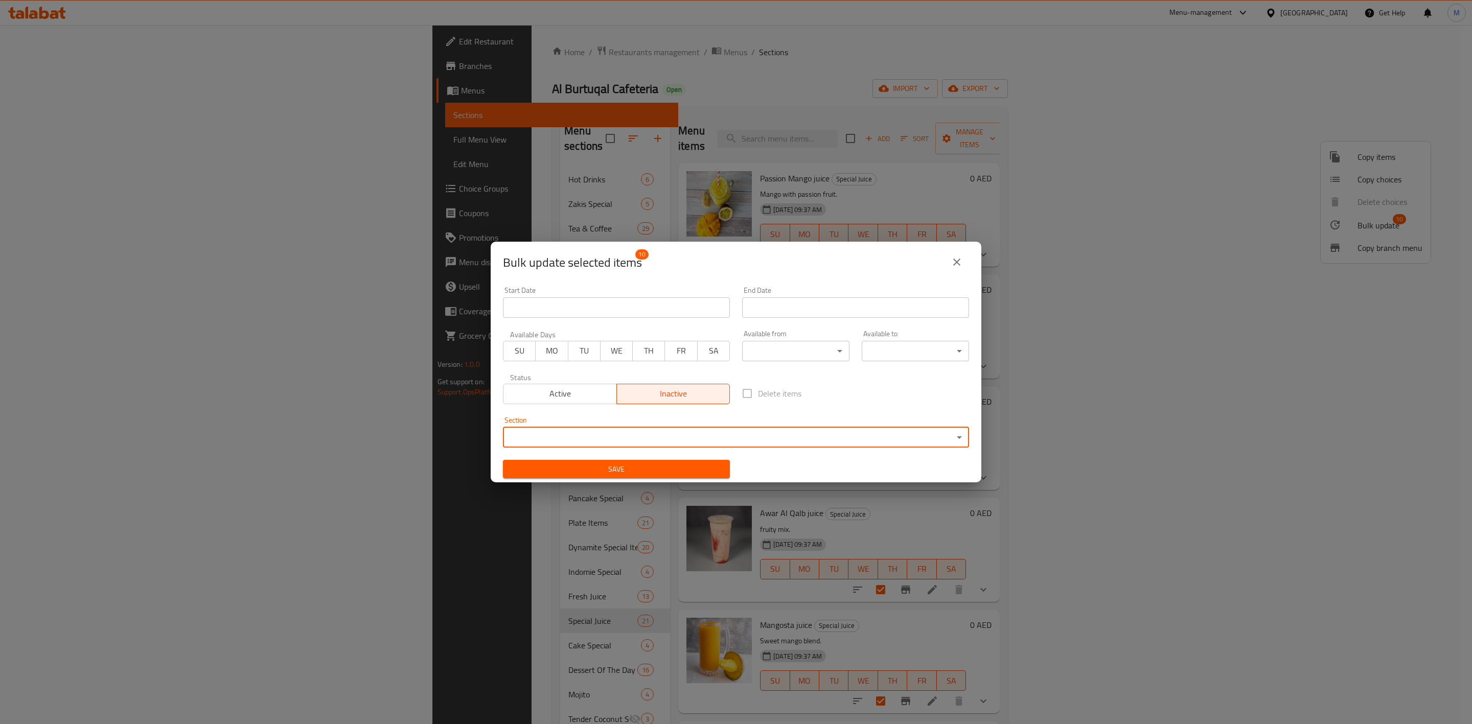
click at [698, 461] on button "Save" at bounding box center [616, 469] width 227 height 19
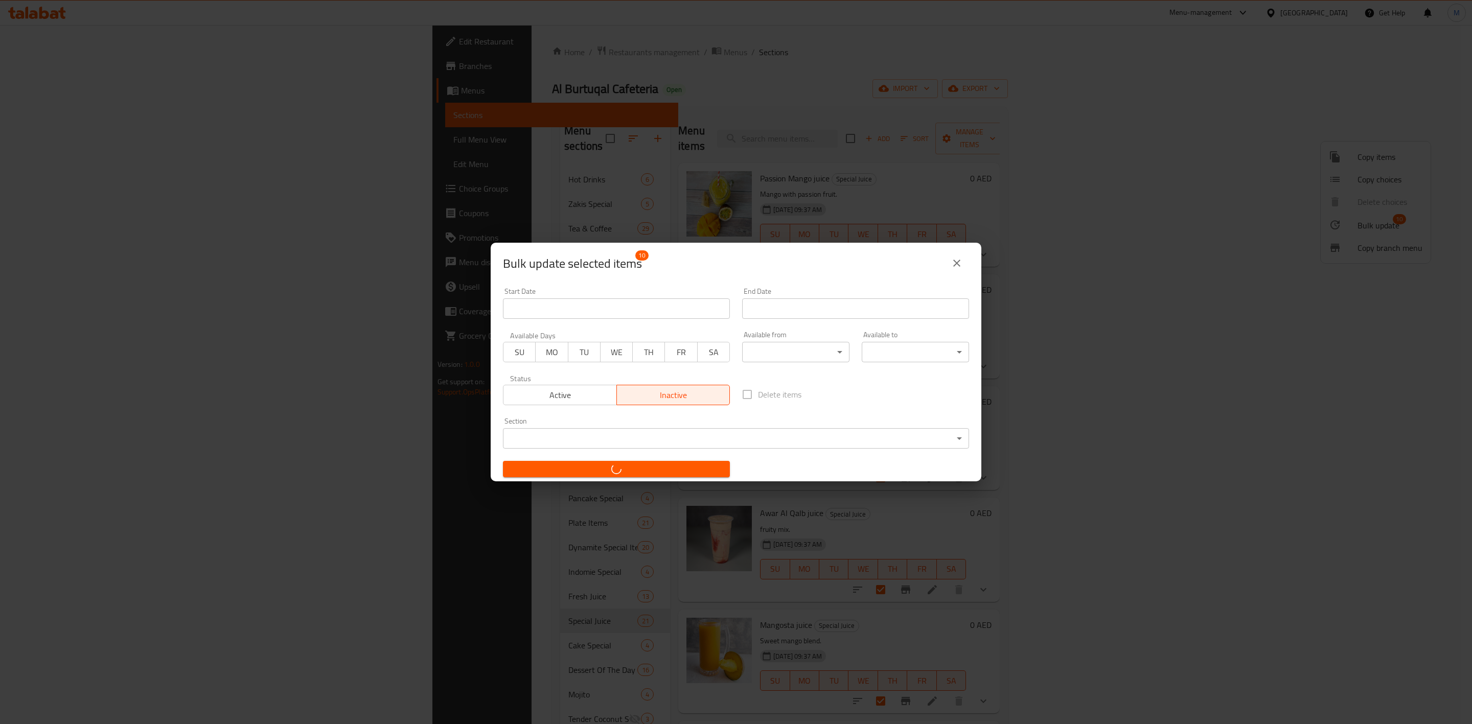
checkbox input "false"
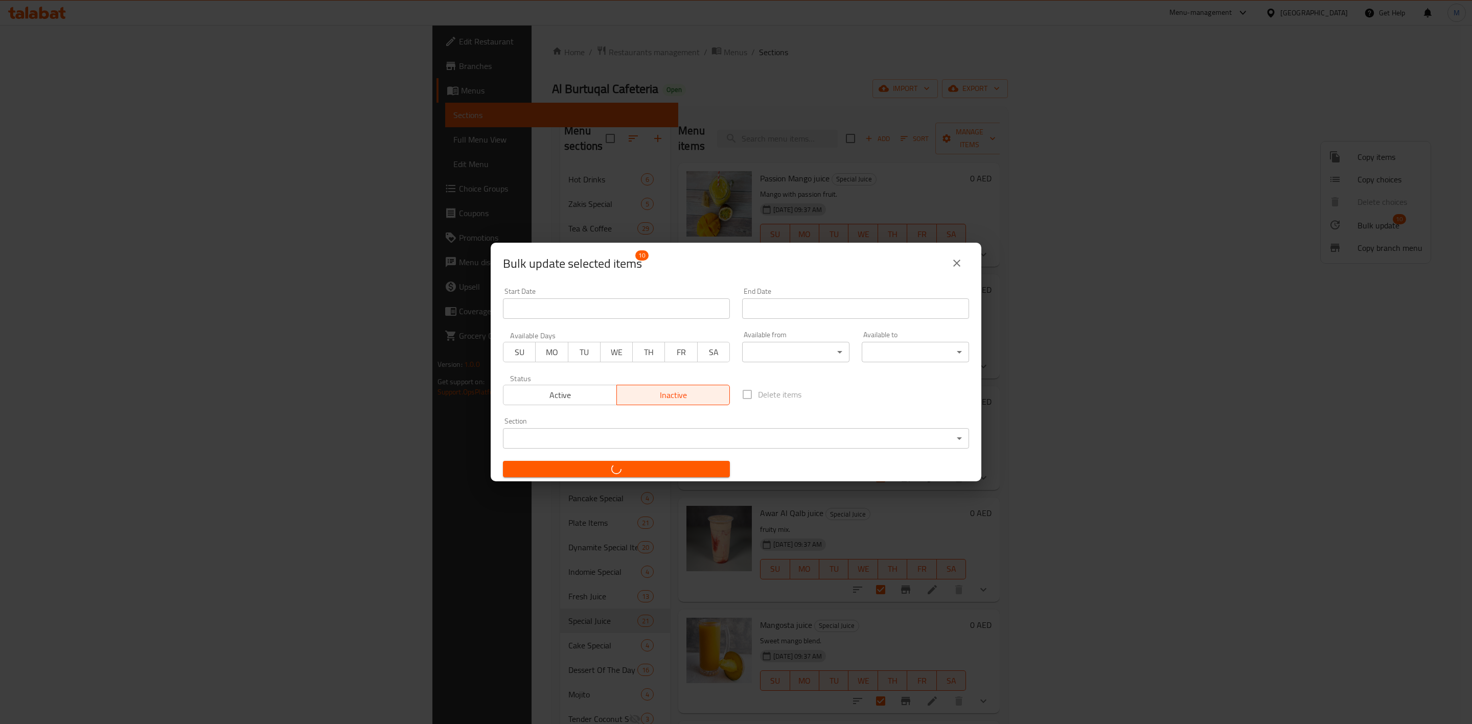
checkbox input "false"
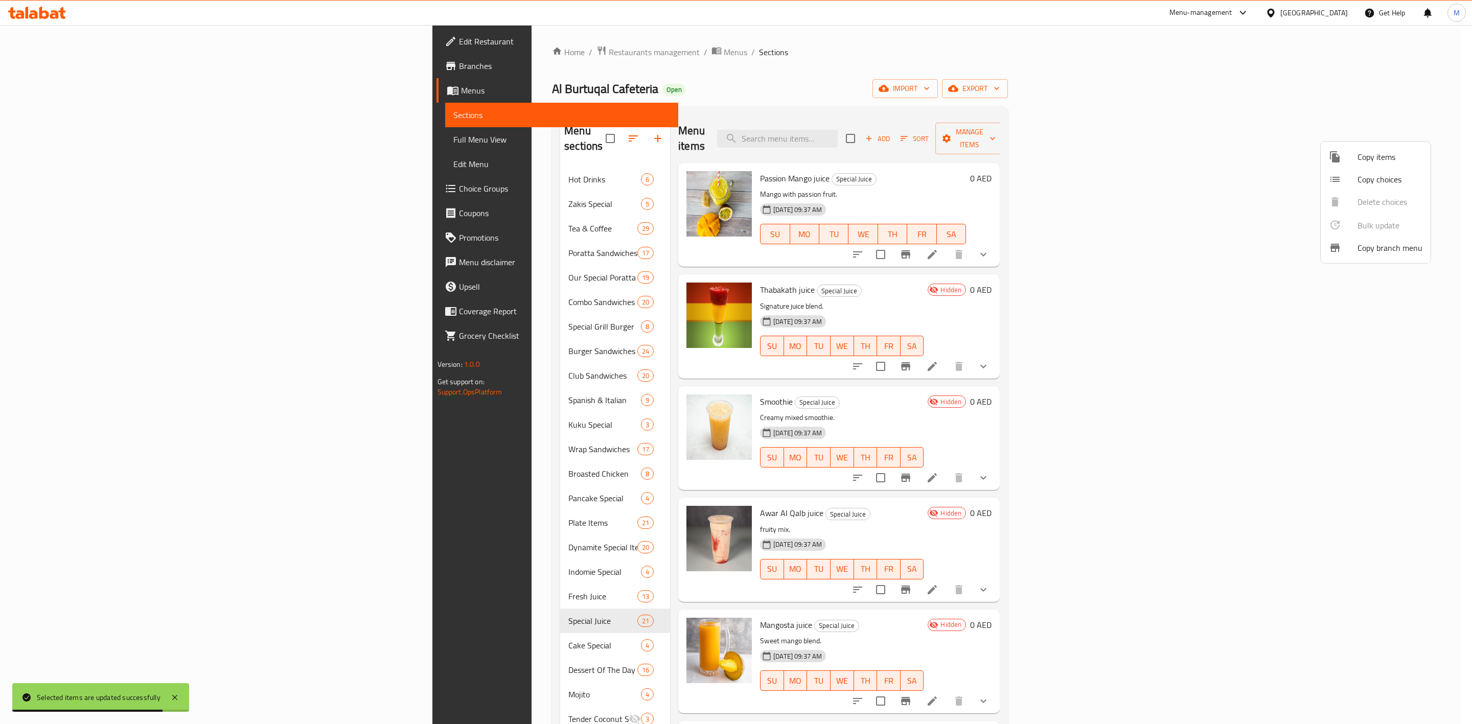
click at [220, 638] on div at bounding box center [736, 362] width 1472 height 724
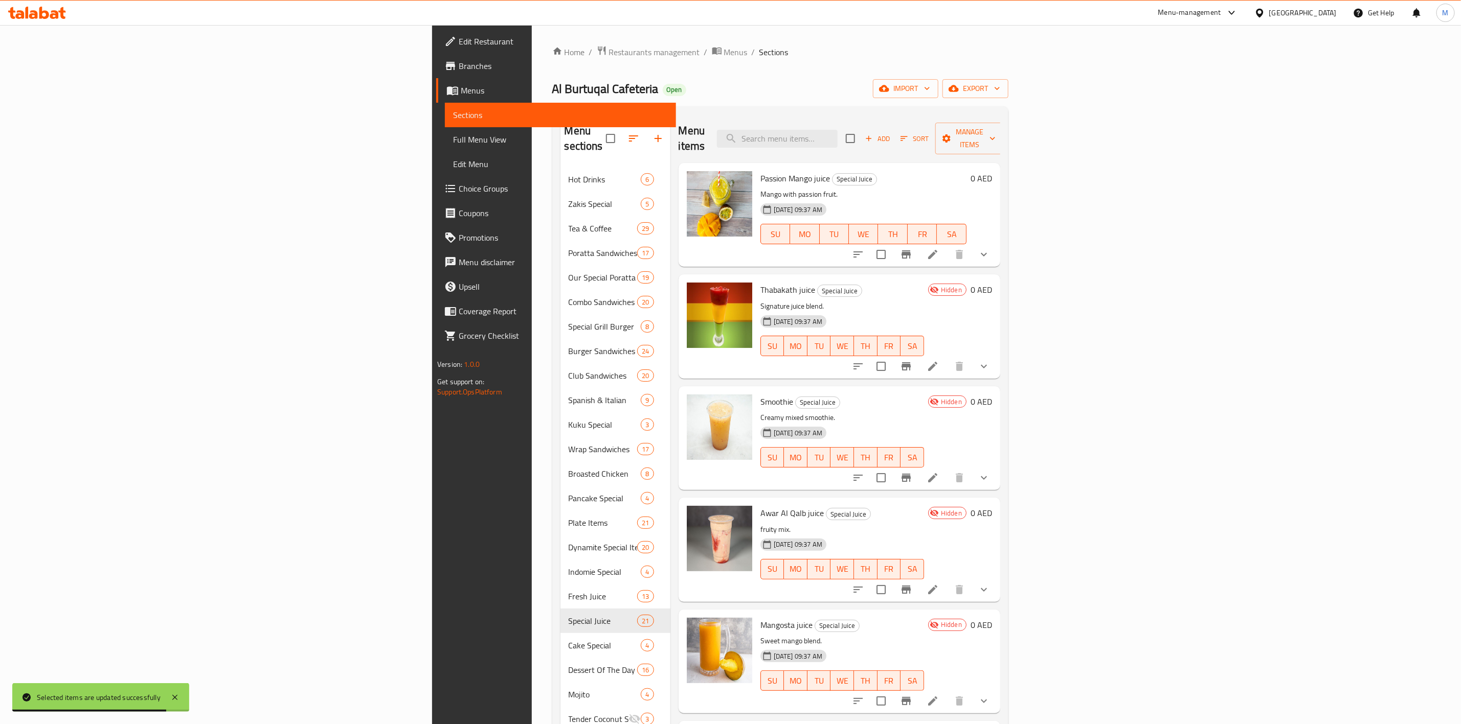
click at [432, 630] on div "Edit Restaurant Branches Menus Sections Full Menu View Edit Menu Choice Groups …" at bounding box center [554, 387] width 244 height 724
click at [432, 628] on div "Edit Restaurant Branches Menus Sections Full Menu View Edit Menu Choice Groups …" at bounding box center [554, 387] width 244 height 724
click at [589, 87] on div "Al Burtuqal Cafeteria Open import export" at bounding box center [780, 88] width 456 height 19
click at [652, 132] on icon "button" at bounding box center [658, 138] width 12 height 12
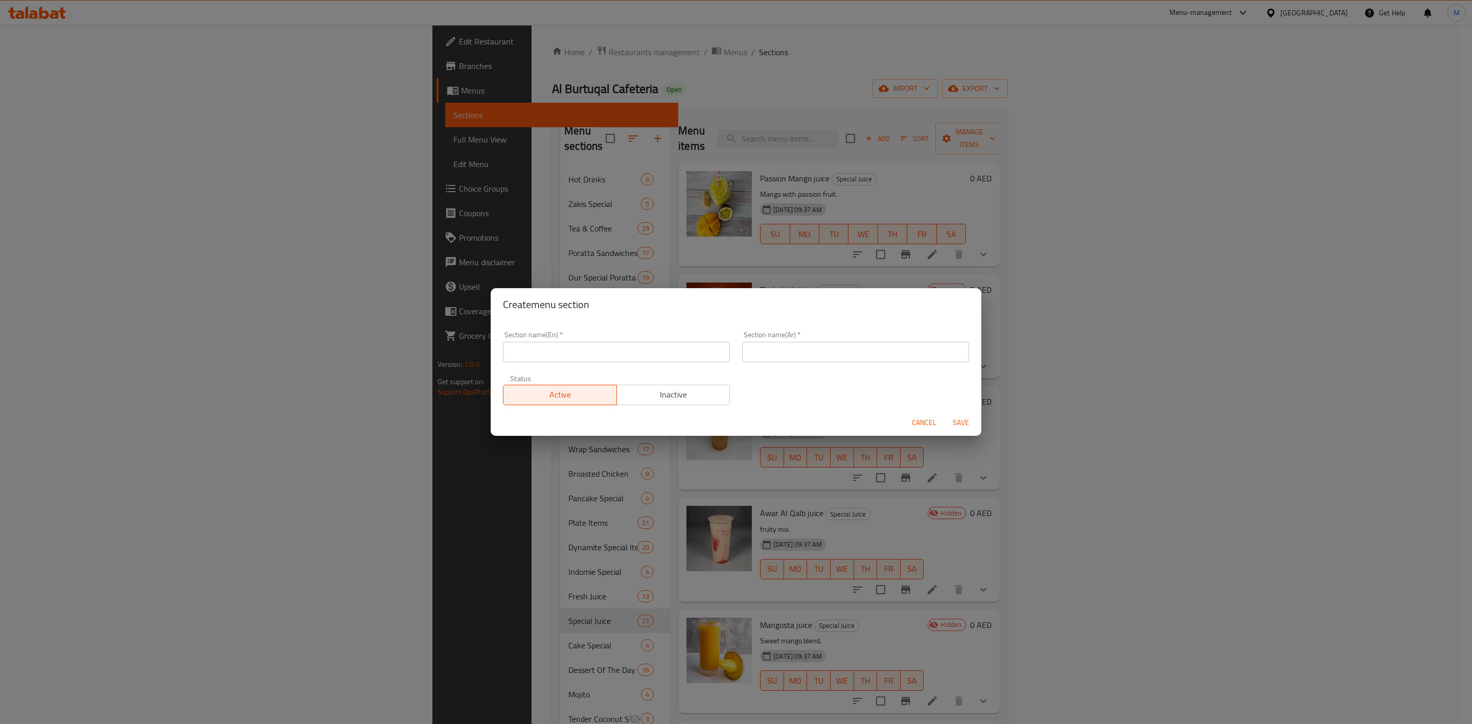
click at [652, 361] on input "text" at bounding box center [616, 352] width 227 height 20
type input "Healthy Blend's"
click at [773, 348] on input "text" at bounding box center [855, 352] width 227 height 20
type input "i"
type input "هيلثي بليندز"
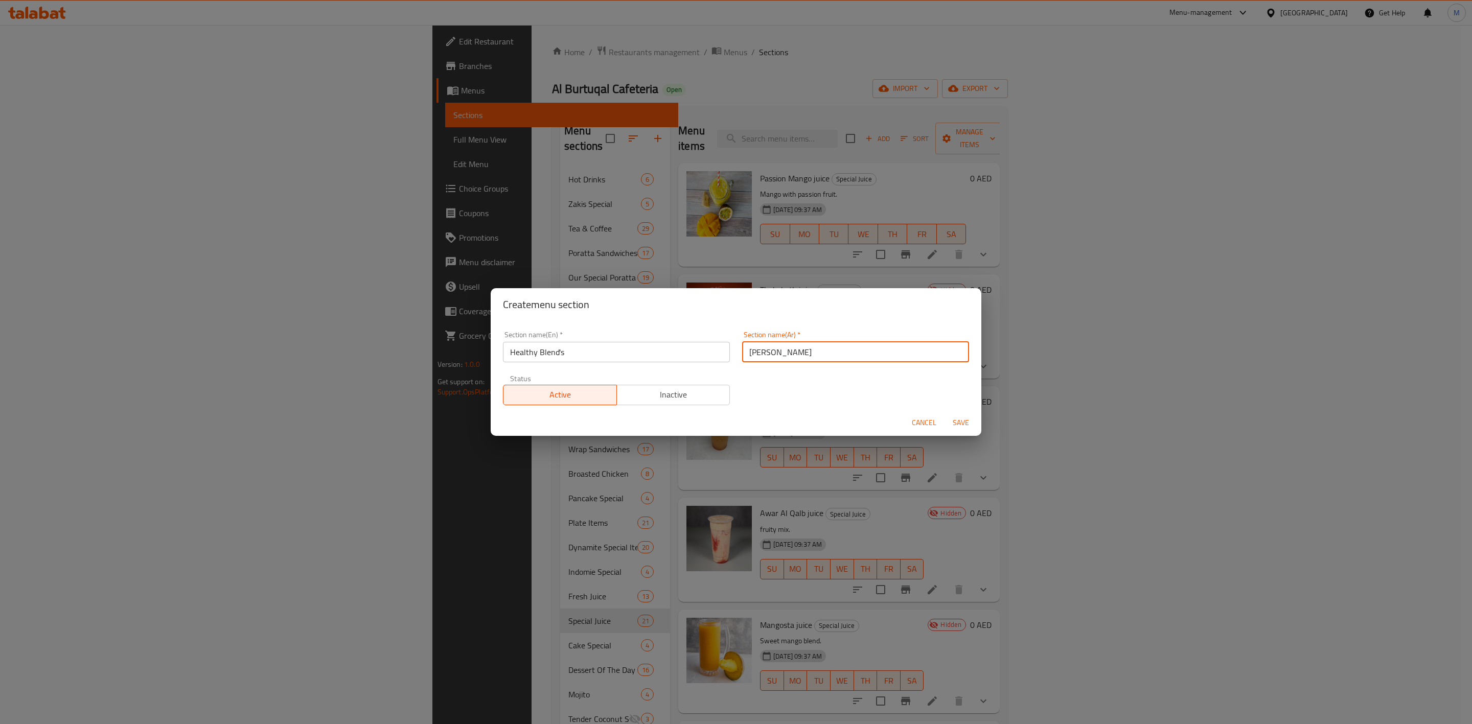
click at [956, 417] on span "Save" at bounding box center [961, 423] width 25 height 13
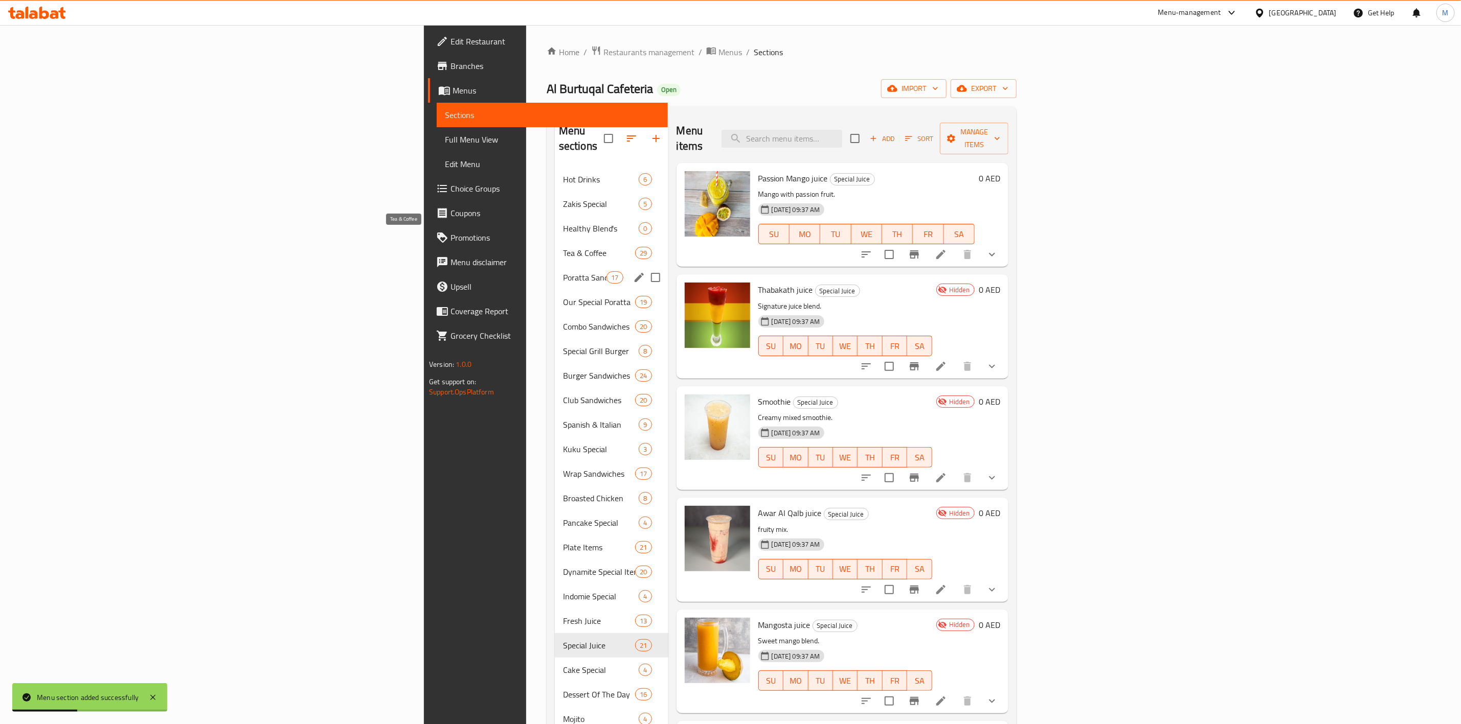
scroll to position [146, 0]
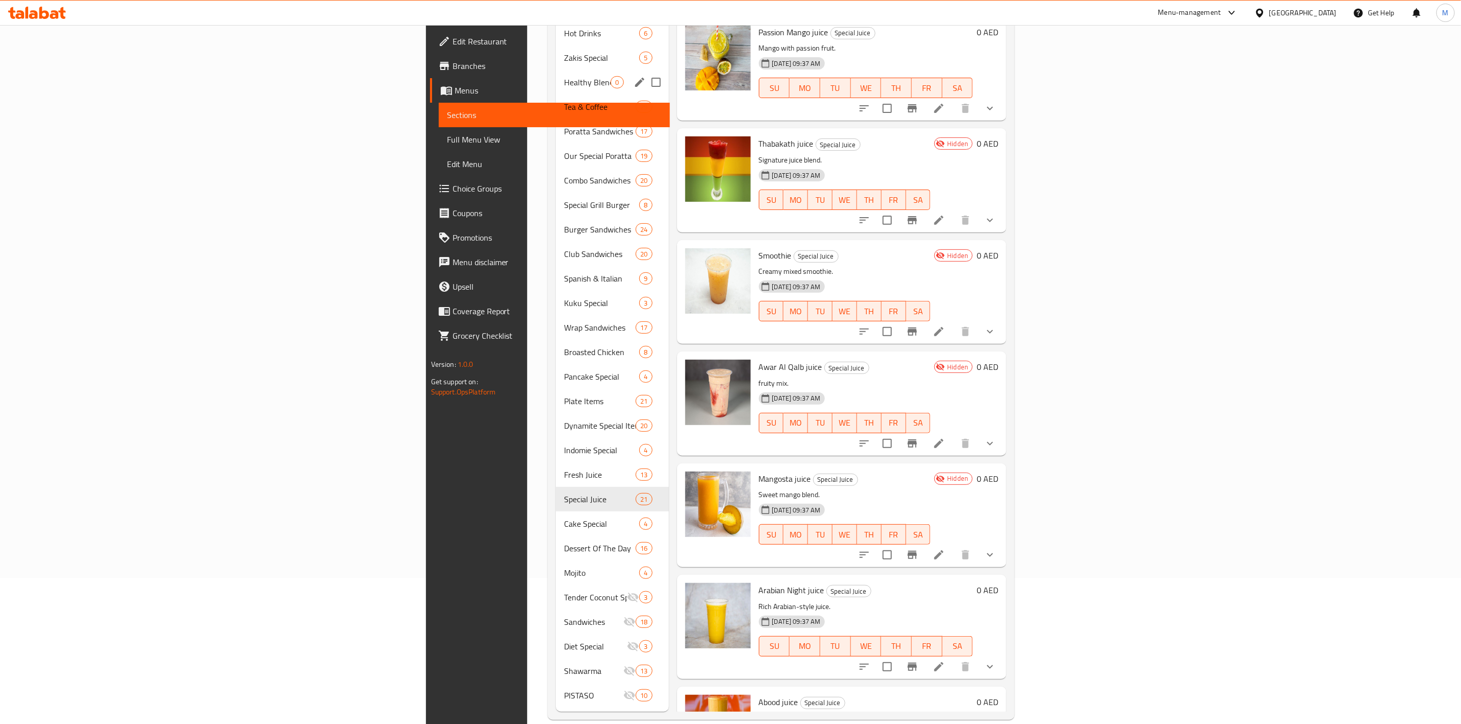
click at [564, 76] on span "Healthy Blend's" at bounding box center [587, 82] width 47 height 12
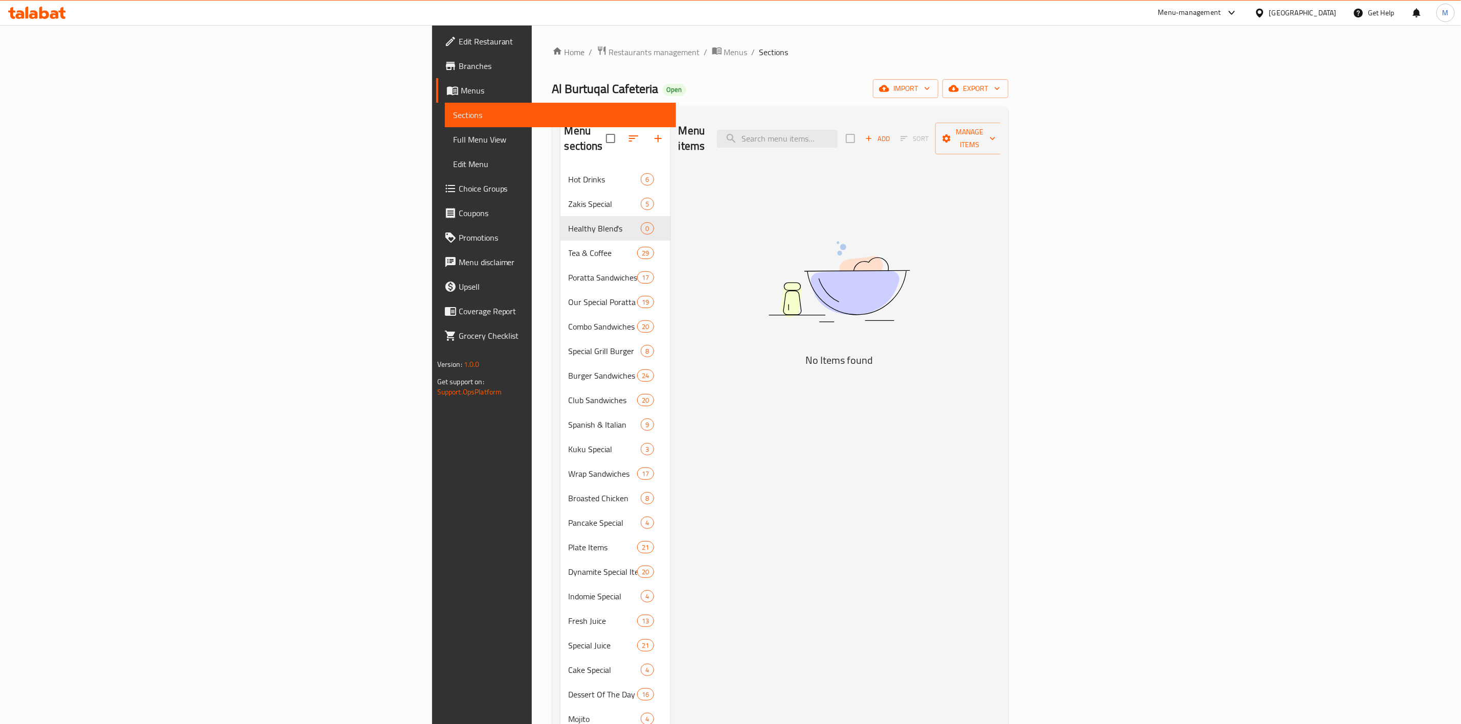
click at [891, 135] on span "Add" at bounding box center [877, 139] width 28 height 12
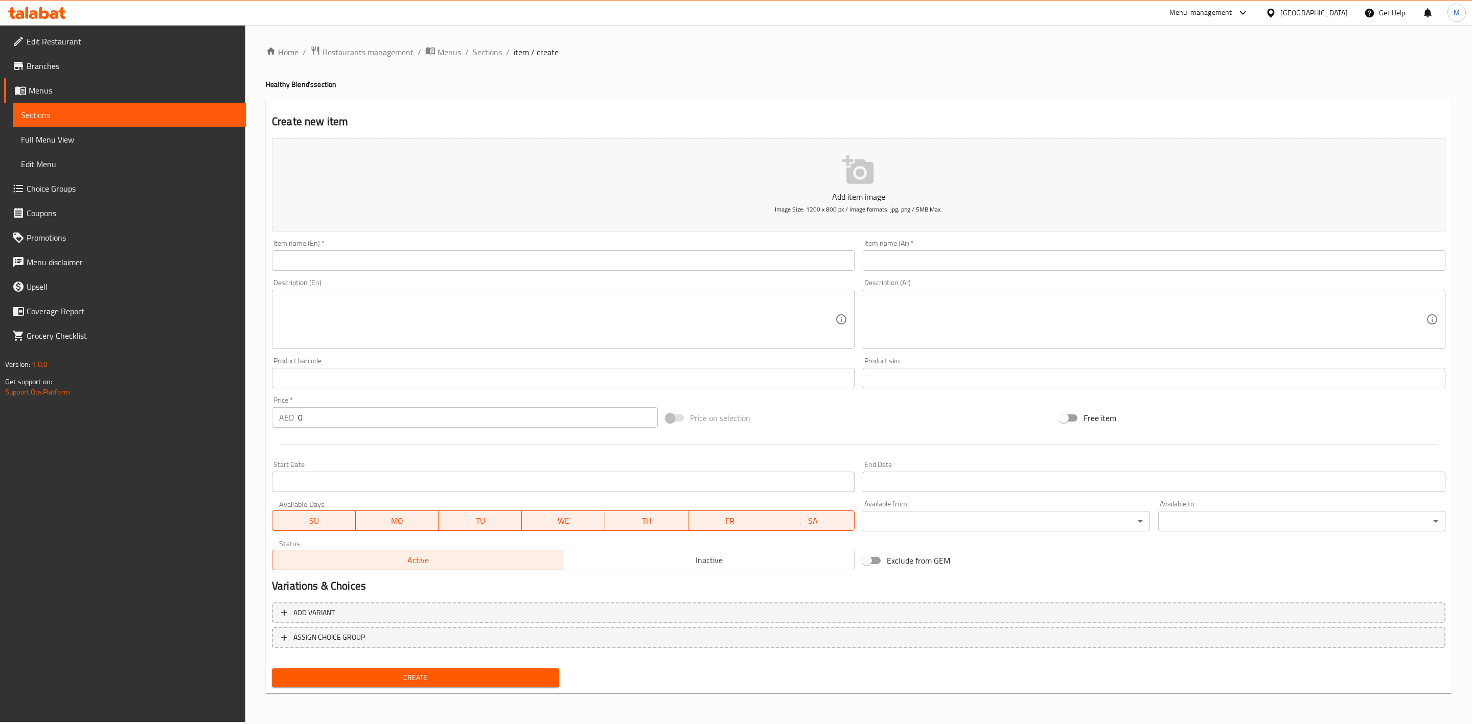
click at [442, 267] on input "text" at bounding box center [563, 261] width 583 height 20
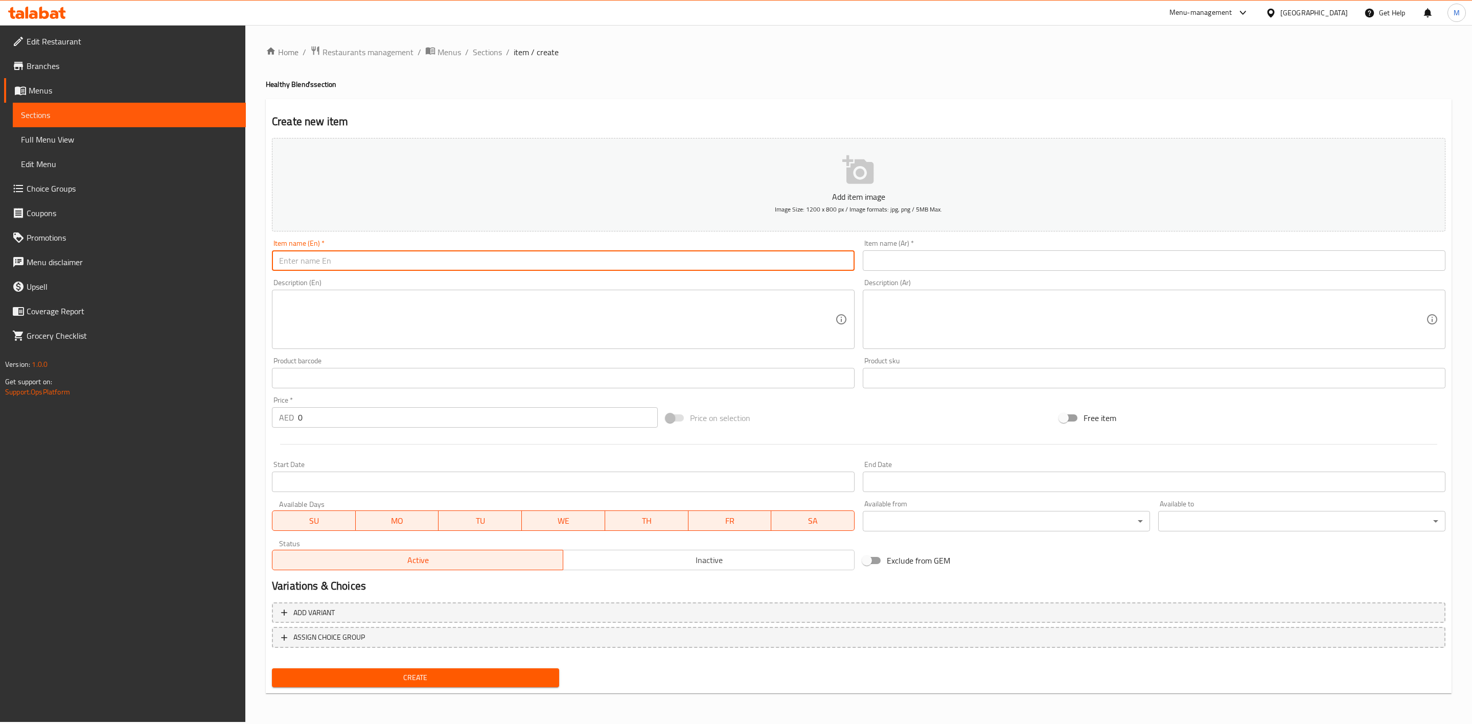
paste input "HANGOVER CURE"
click at [442, 267] on input "HANGOVER CURE" at bounding box center [563, 261] width 583 height 20
type input "Hangover Cure"
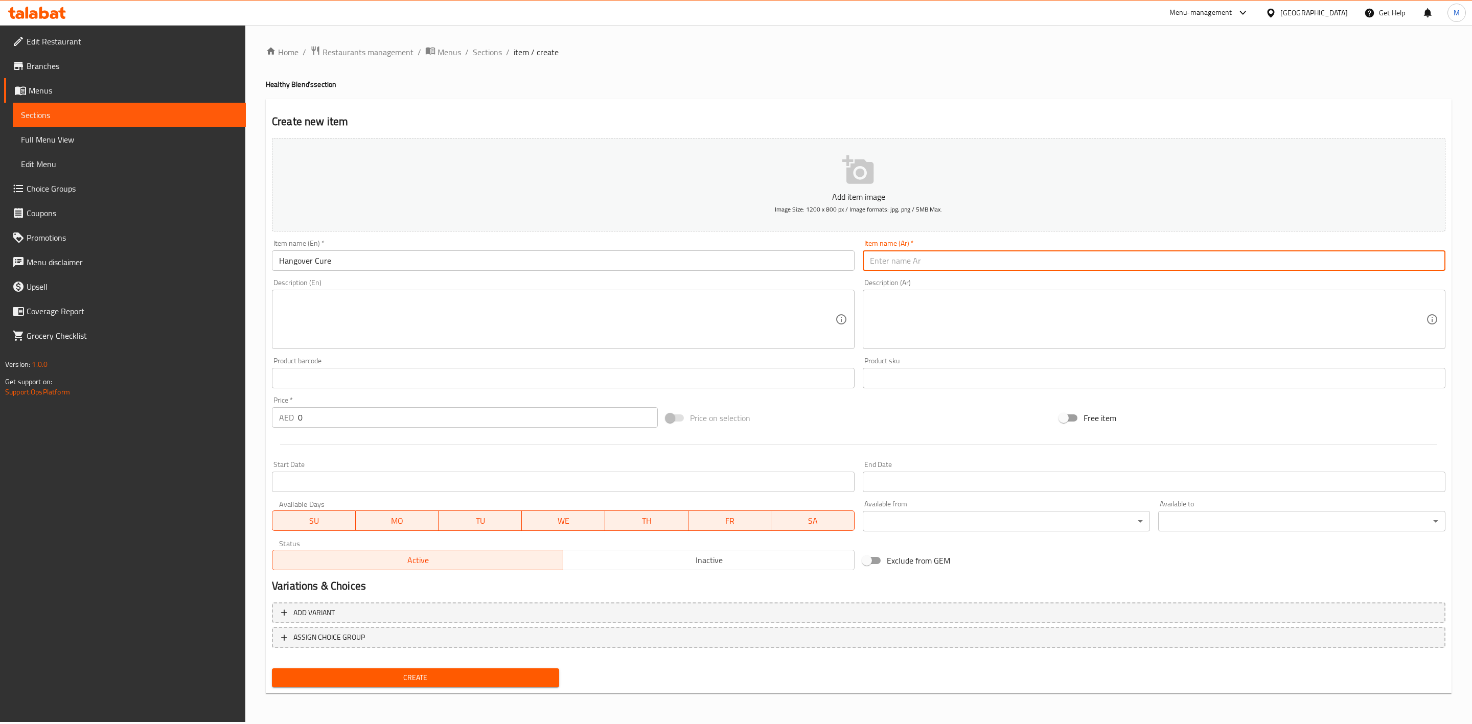
click at [954, 263] on input "text" at bounding box center [1154, 261] width 583 height 20
paste input "عالج هانغكور"
drag, startPoint x: 1421, startPoint y: 264, endPoint x: 1471, endPoint y: 258, distance: 51.0
click at [1460, 258] on div "Home / Restaurants management / Menus / Sections / item / create Healthy Blend'…" at bounding box center [858, 373] width 1227 height 697
click at [1405, 267] on input "هانغكور" at bounding box center [1154, 261] width 583 height 20
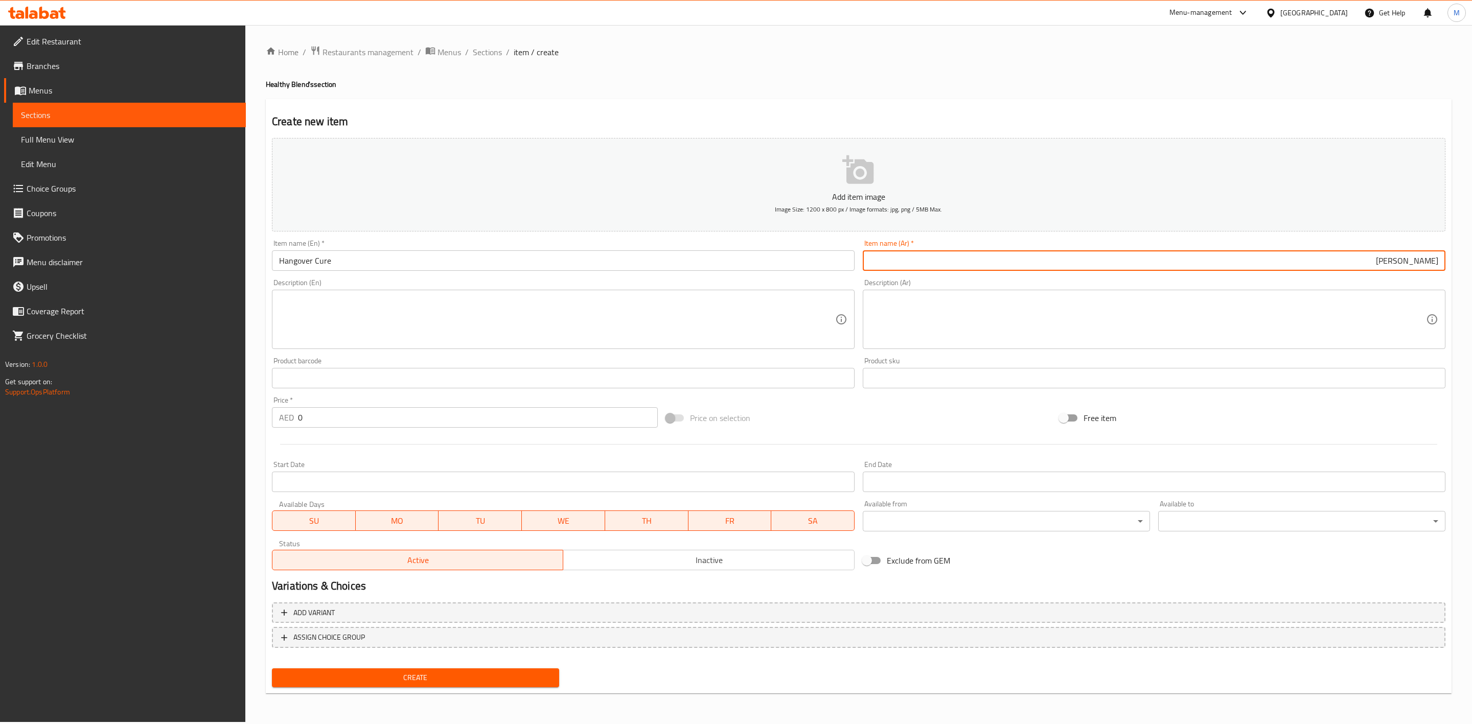
type input "هانغكور كيور"
drag, startPoint x: 347, startPoint y: 420, endPoint x: 226, endPoint y: 416, distance: 120.7
click at [232, 416] on div "Edit Restaurant Branches Menus Sections Full Menu View Edit Menu Choice Groups …" at bounding box center [736, 373] width 1472 height 697
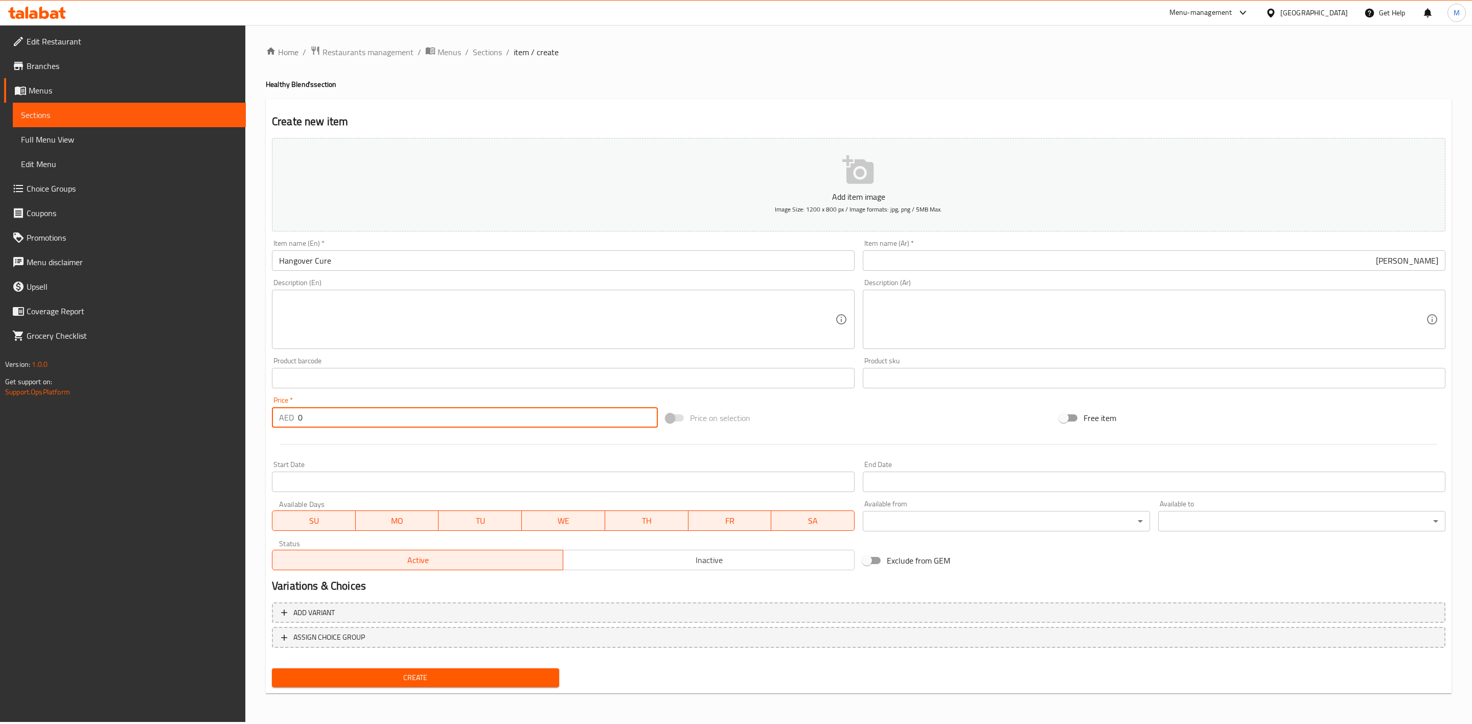
paste input "17.55"
type input "17.55"
click at [320, 451] on div at bounding box center [859, 444] width 1182 height 25
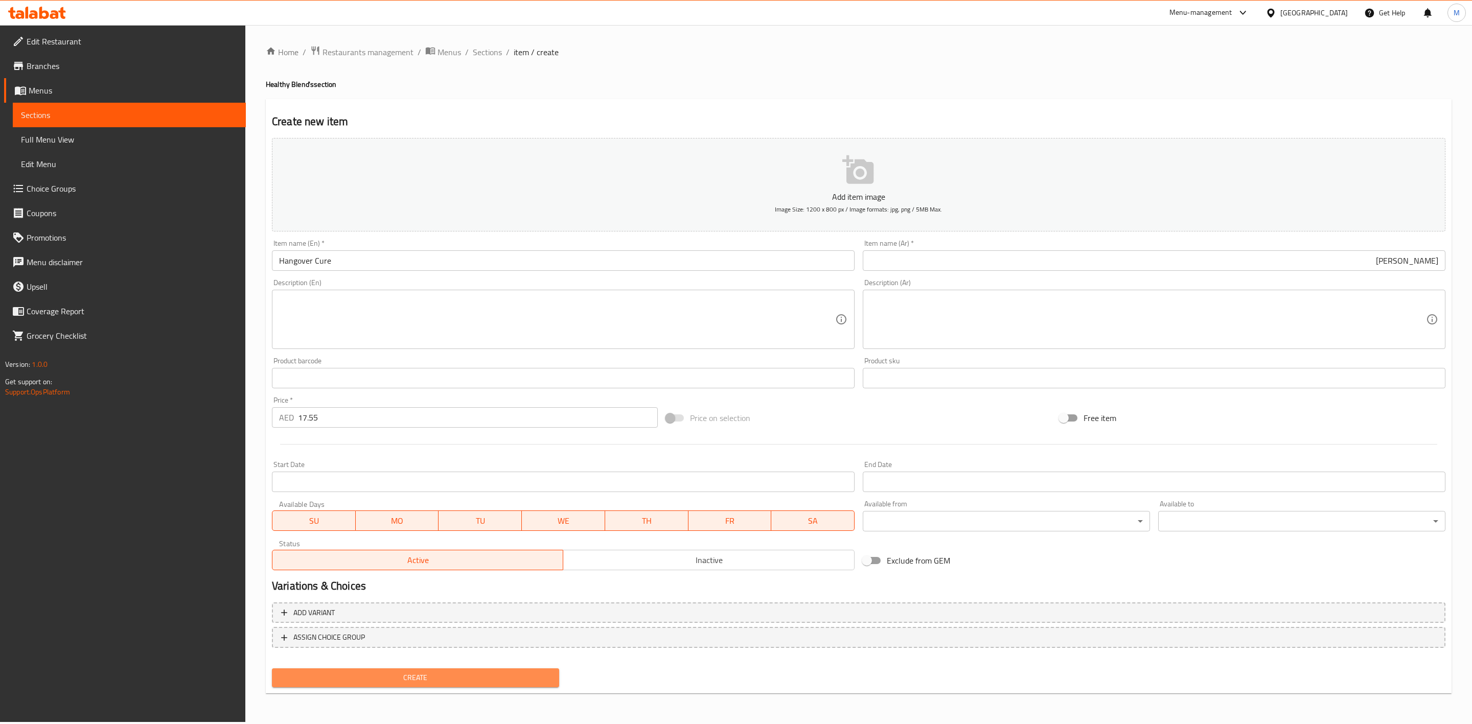
click at [426, 681] on span "Create" at bounding box center [415, 678] width 271 height 13
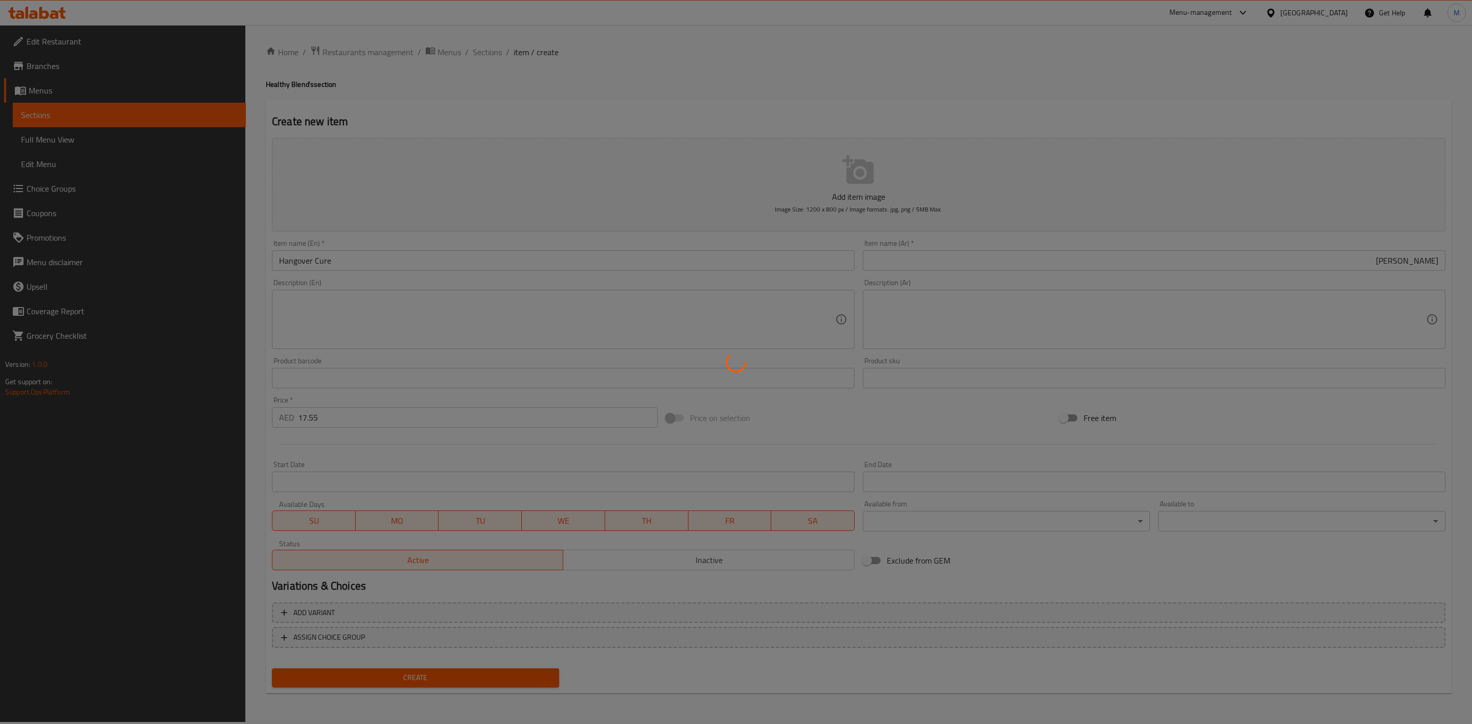
type input "0"
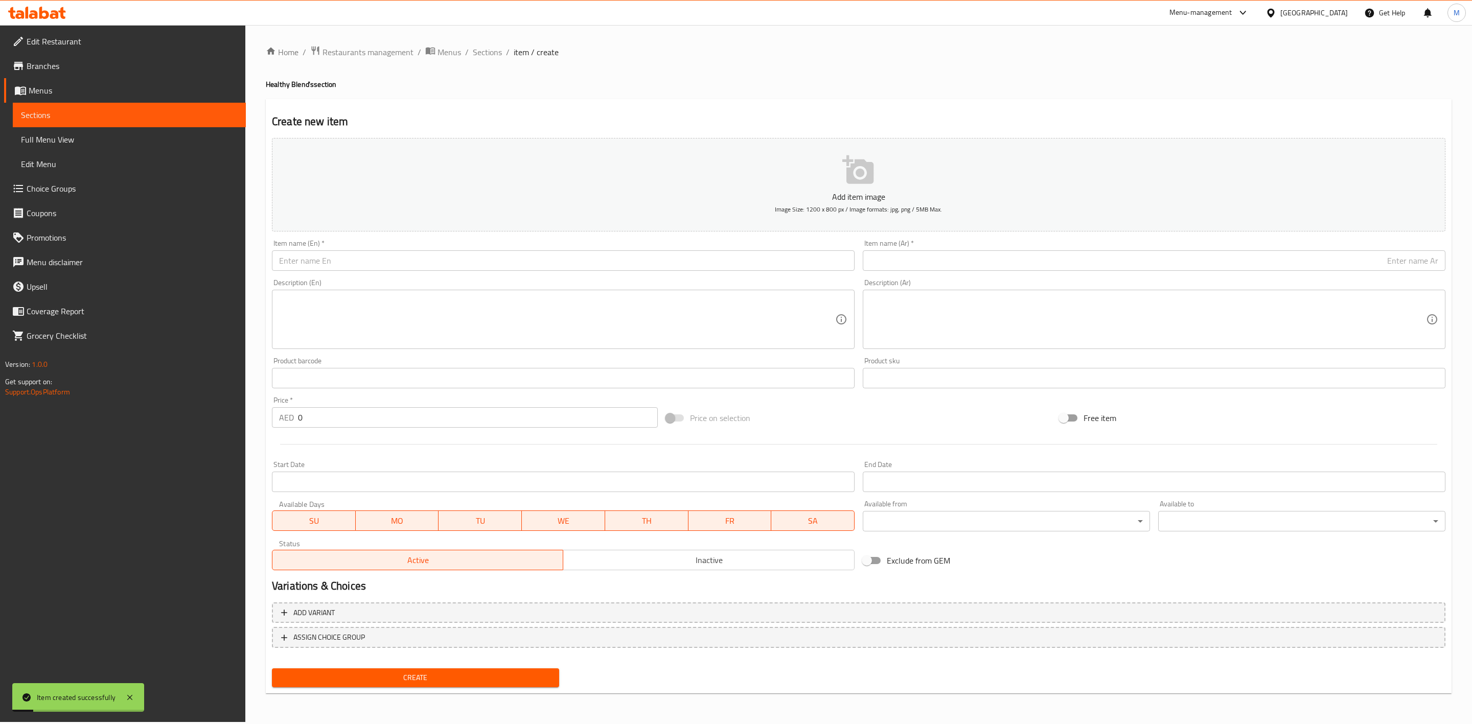
click at [531, 266] on input "text" at bounding box center [563, 261] width 583 height 20
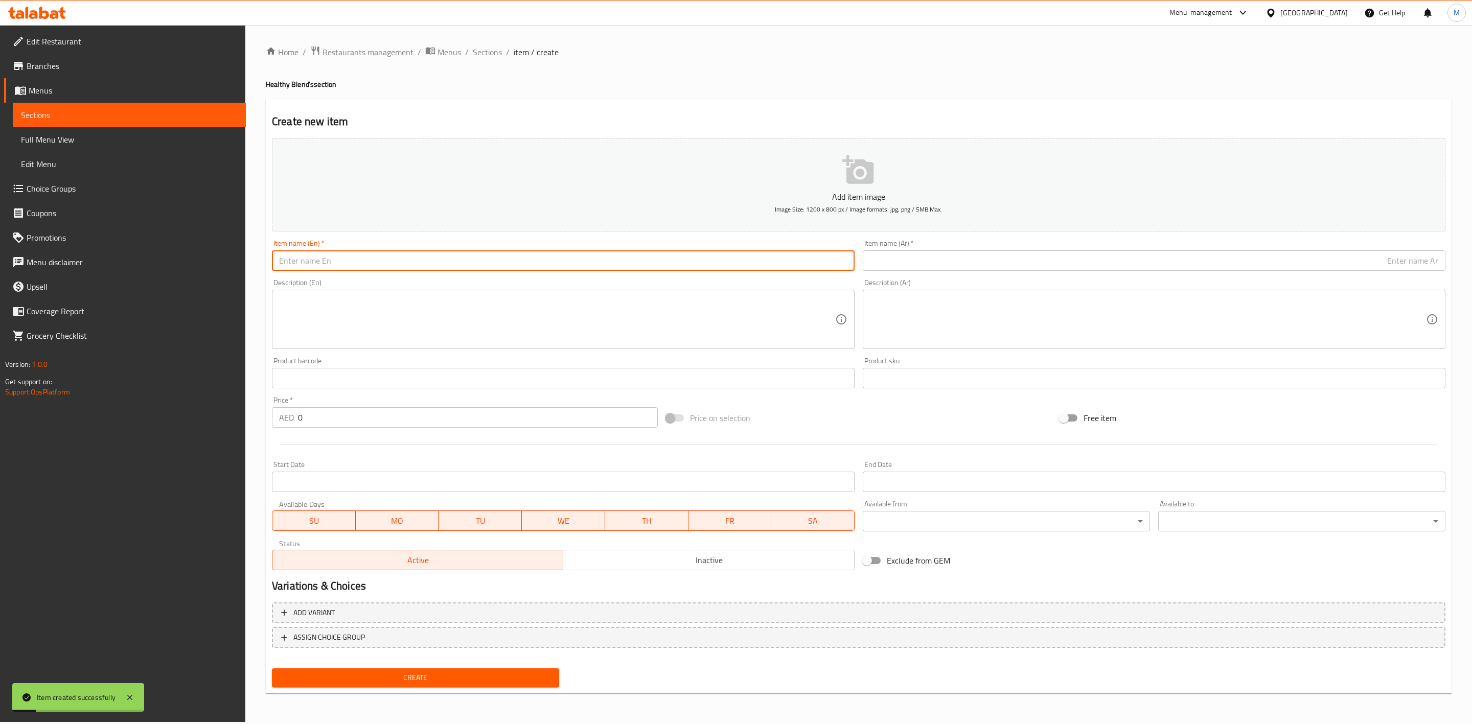
paste input "E BY FIVE LIVER CURE"
click at [288, 261] on input "E BY FIVE LIVER CURE" at bounding box center [563, 261] width 583 height 20
drag, startPoint x: 298, startPoint y: 262, endPoint x: 260, endPoint y: 265, distance: 38.0
click at [262, 268] on div "Home / Restaurants management / Menus / Sections / item / create Healthy Blend'…" at bounding box center [858, 373] width 1227 height 697
drag, startPoint x: 312, startPoint y: 263, endPoint x: 238, endPoint y: 271, distance: 74.6
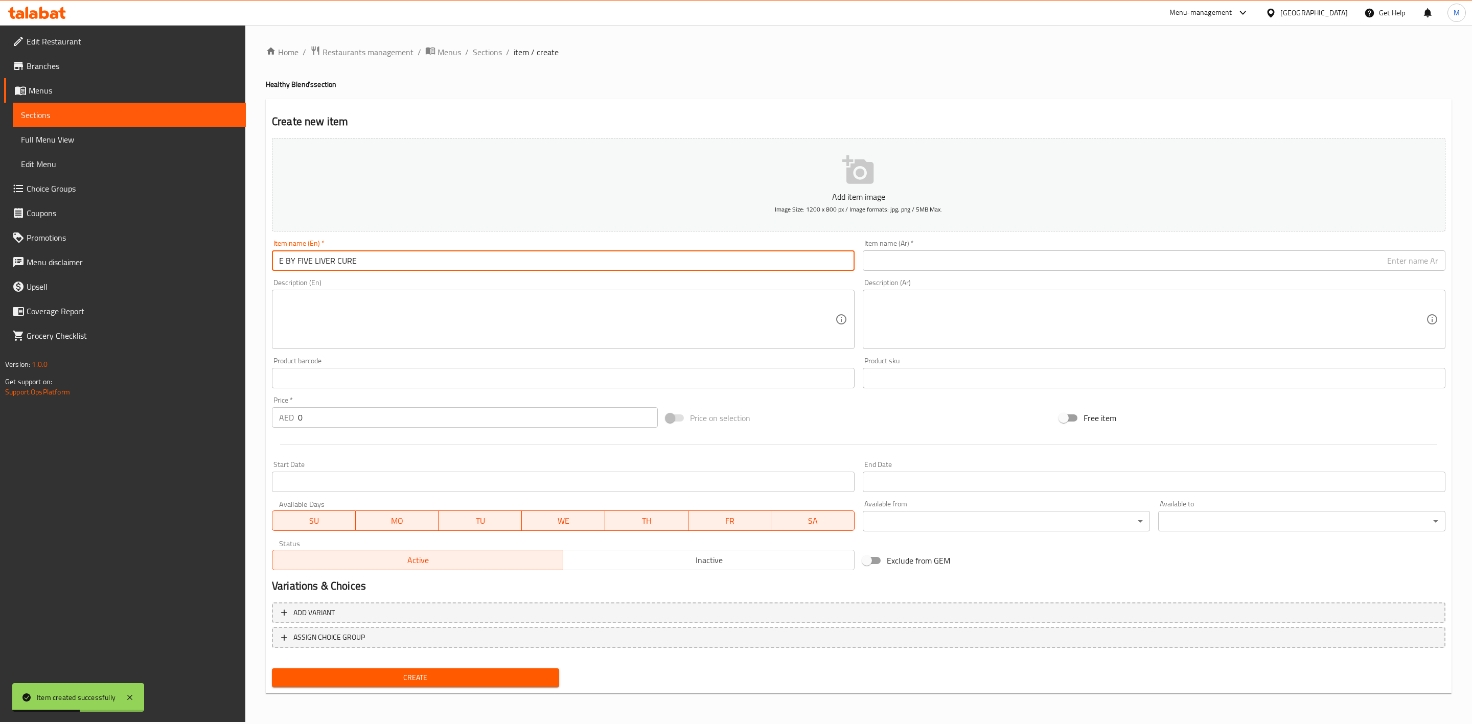
click at [238, 271] on div "Edit Restaurant Branches Menus Sections Full Menu View Edit Menu Choice Groups …" at bounding box center [736, 373] width 1472 height 697
click at [616, 255] on input "LIVER CURE" at bounding box center [563, 261] width 583 height 20
click at [616, 256] on input "LIVER CURE" at bounding box center [563, 261] width 583 height 20
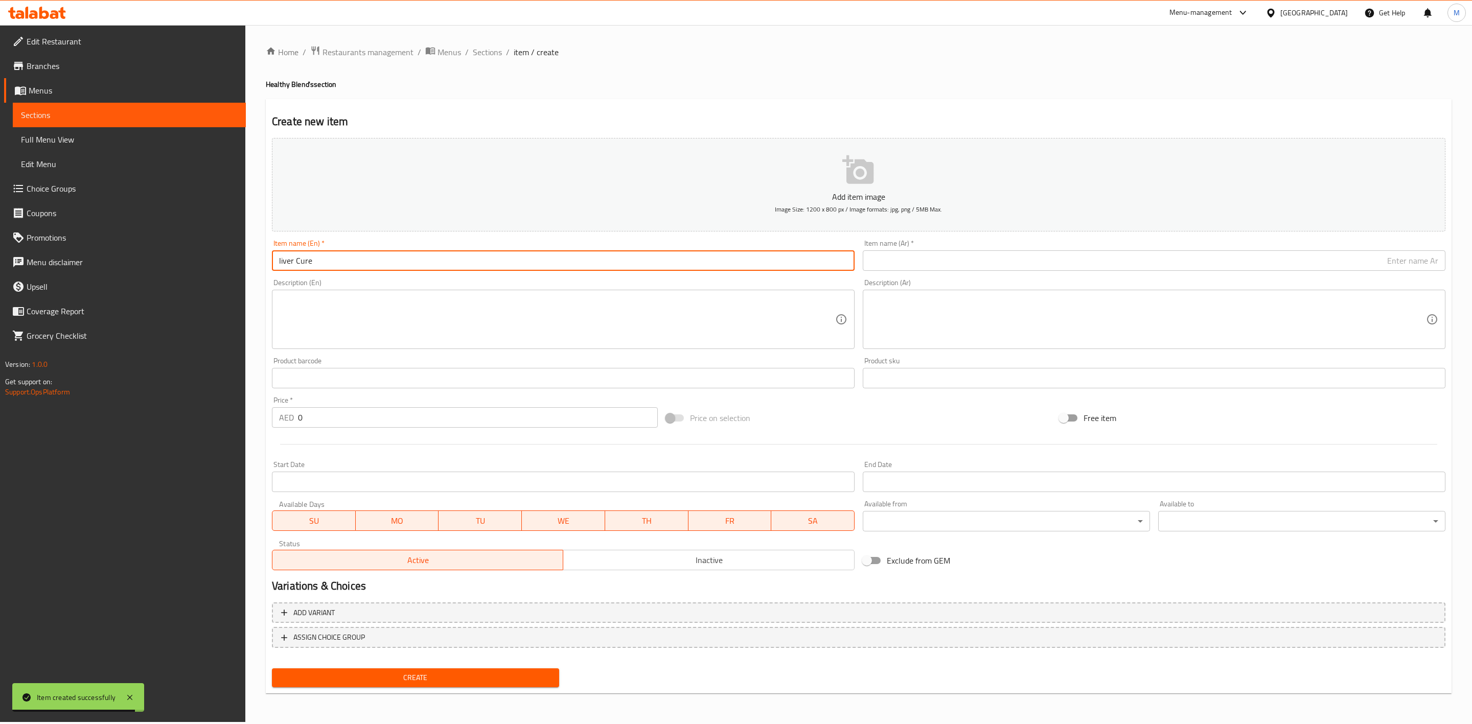
type input "liver Cure"
click at [923, 266] on input "text" at bounding box center [1154, 261] width 583 height 20
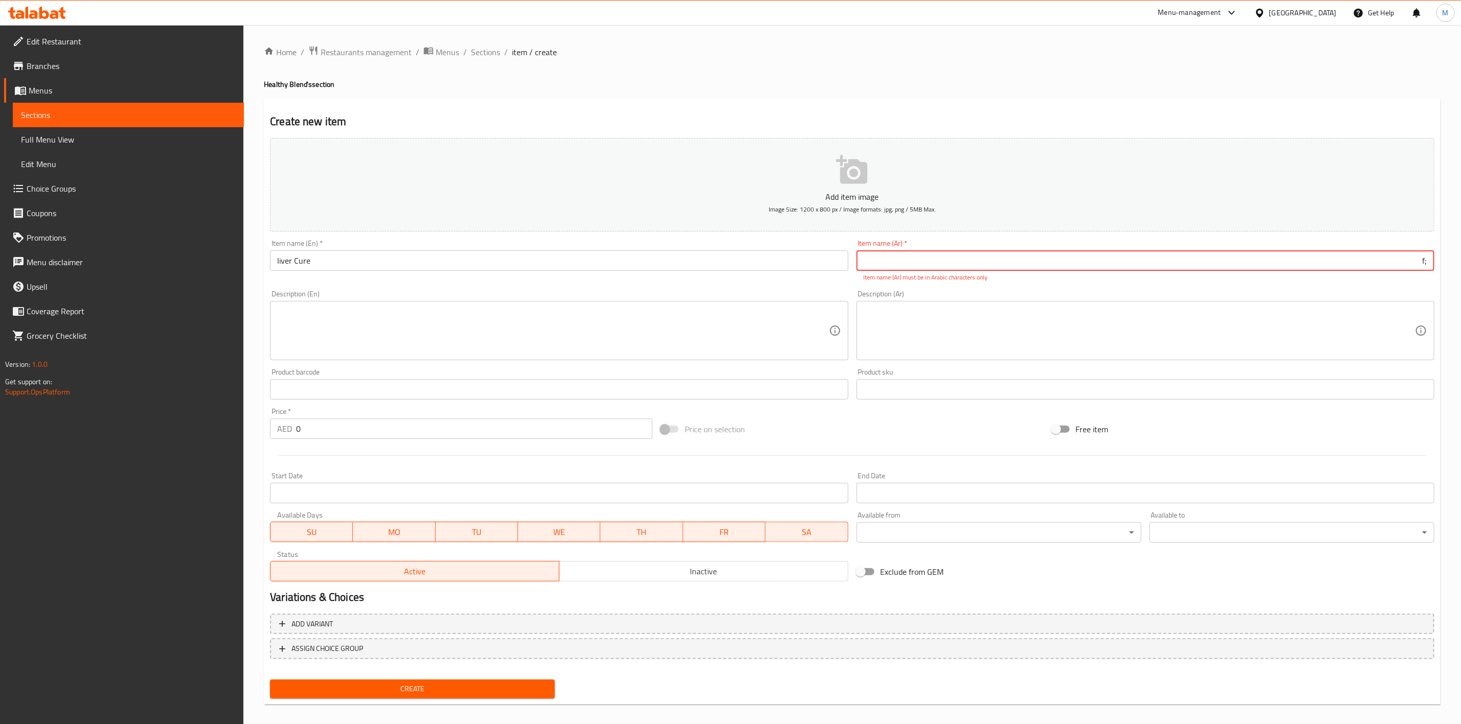
type input ";"
type input "g"
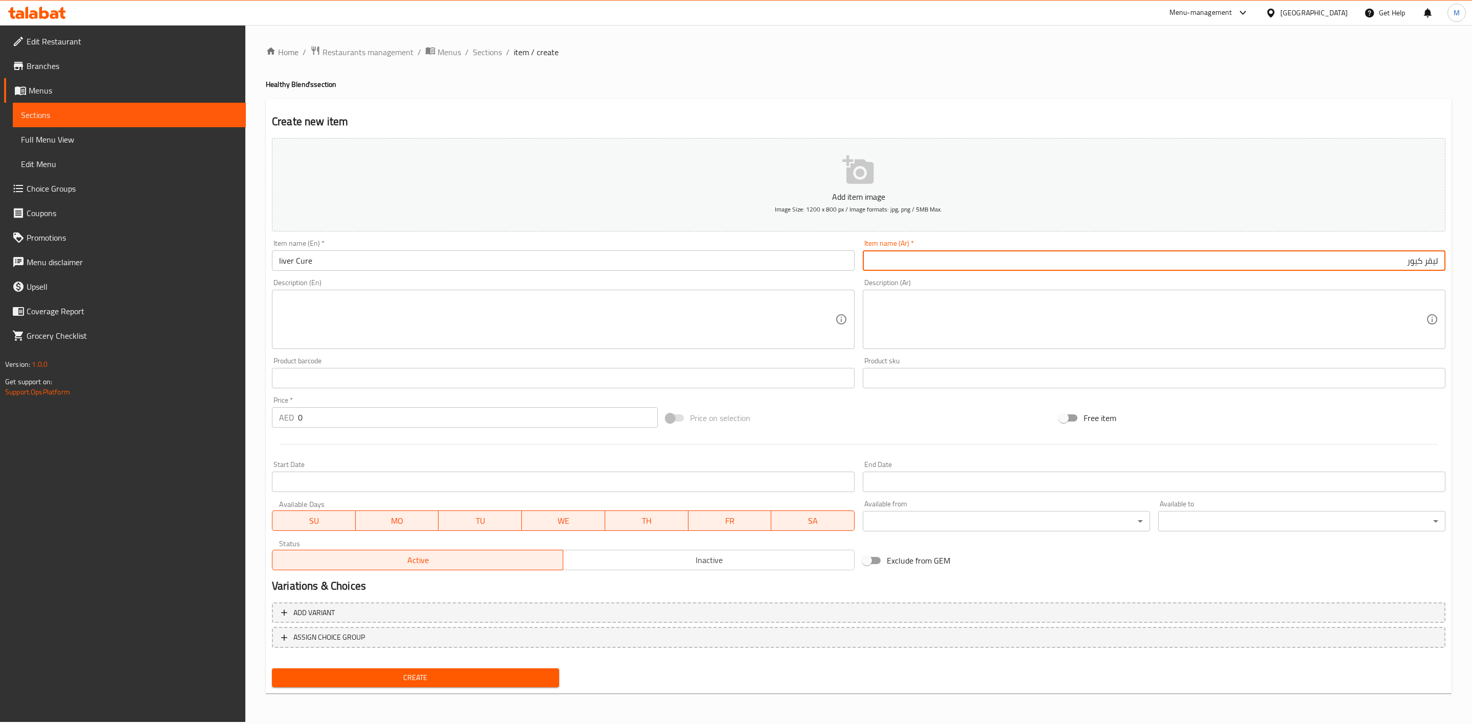
type input "ليقر كيور"
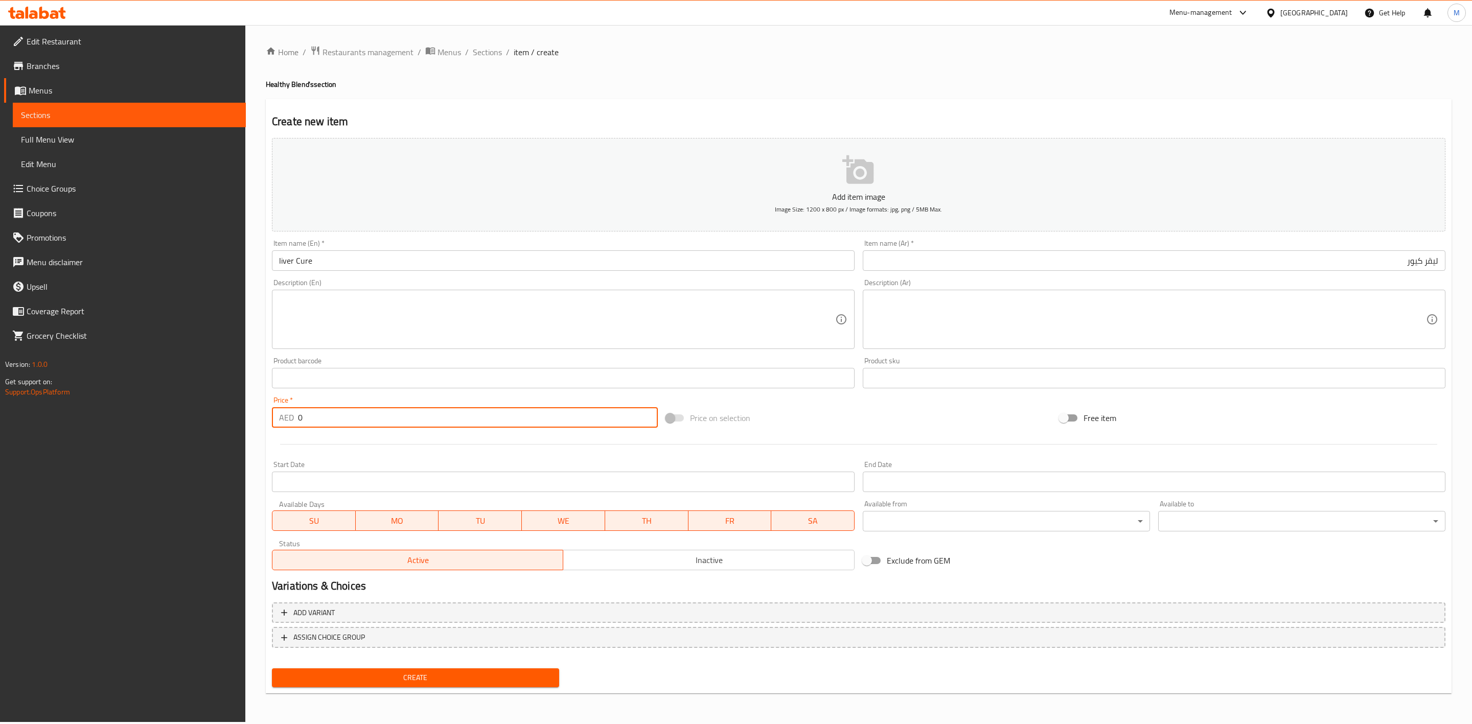
drag, startPoint x: 325, startPoint y: 421, endPoint x: 269, endPoint y: 420, distance: 56.2
click at [274, 421] on div "AED 0 Price *" at bounding box center [465, 417] width 386 height 20
paste input "17.55"
type input "17.55"
click at [326, 446] on div at bounding box center [859, 444] width 1182 height 25
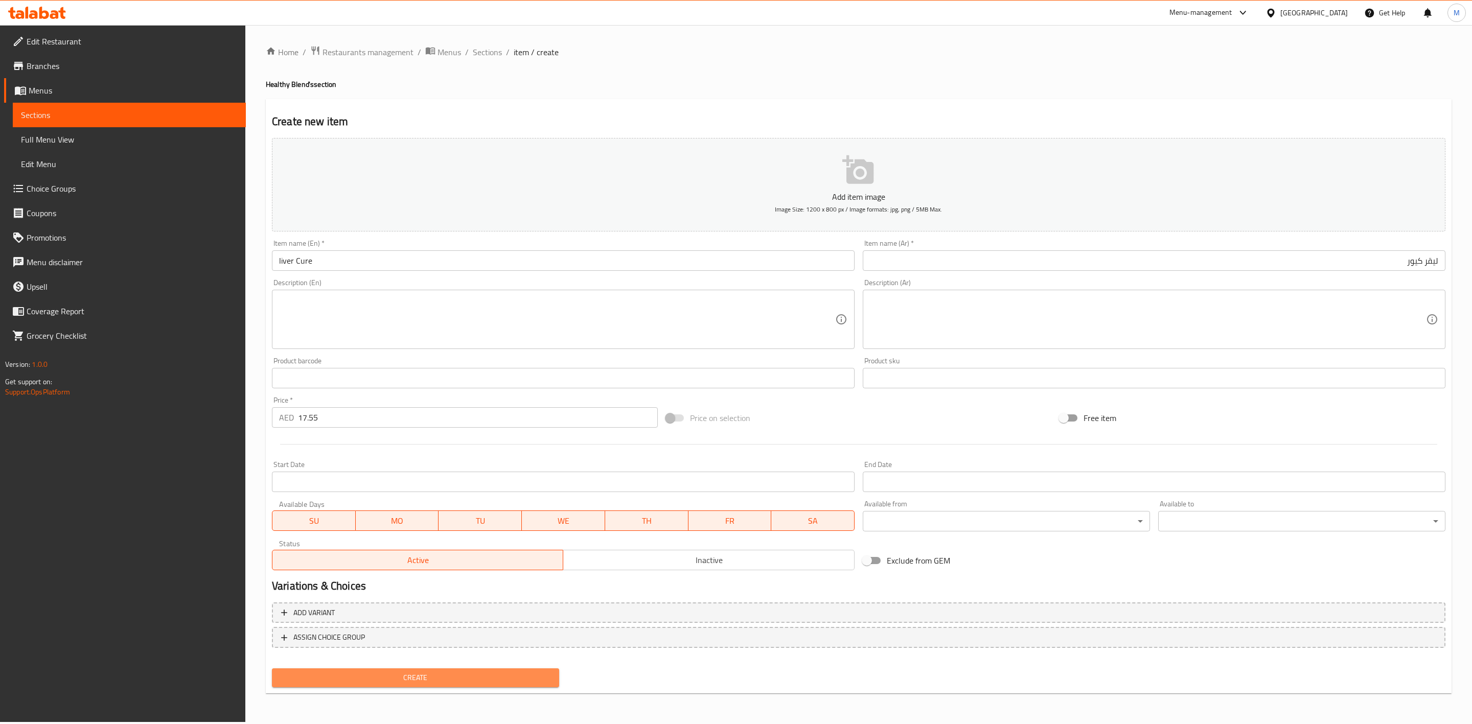
click at [356, 669] on button "Create" at bounding box center [415, 678] width 287 height 19
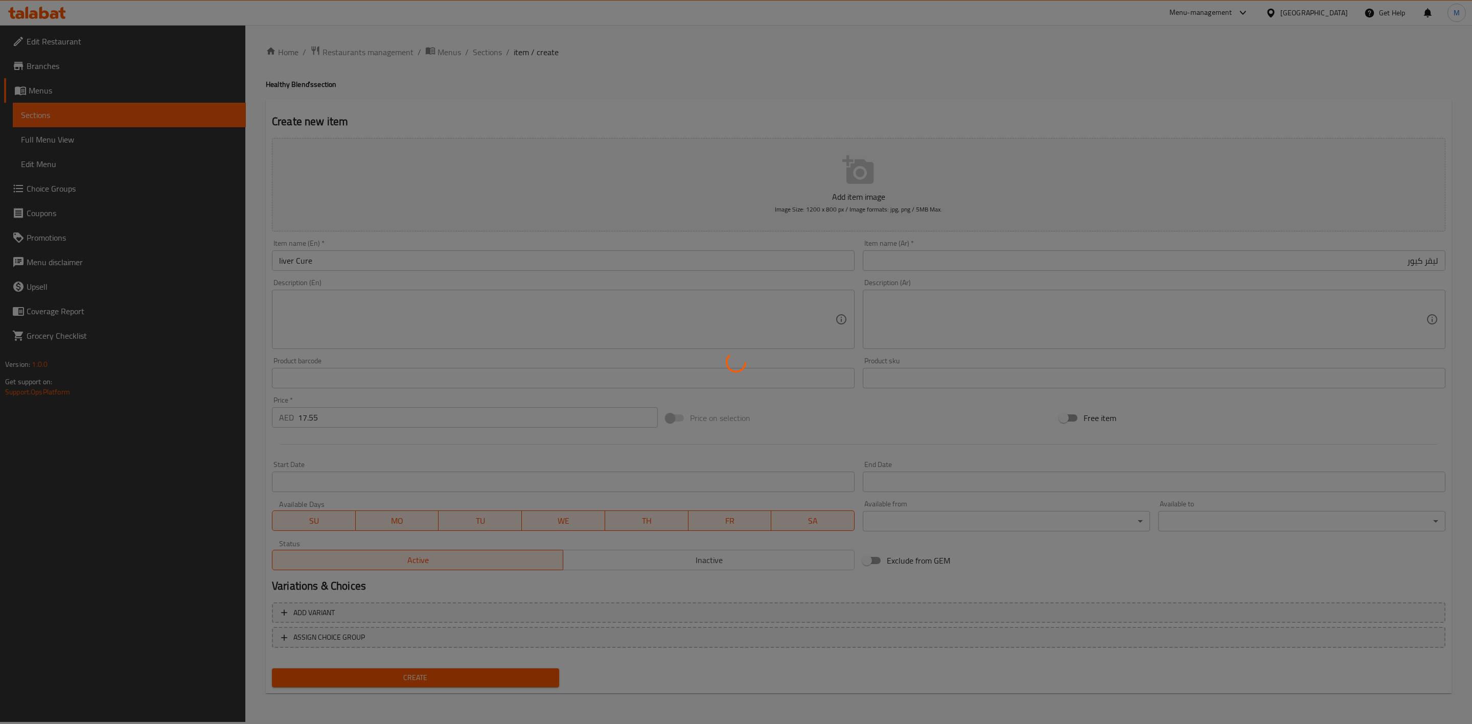
type input "0"
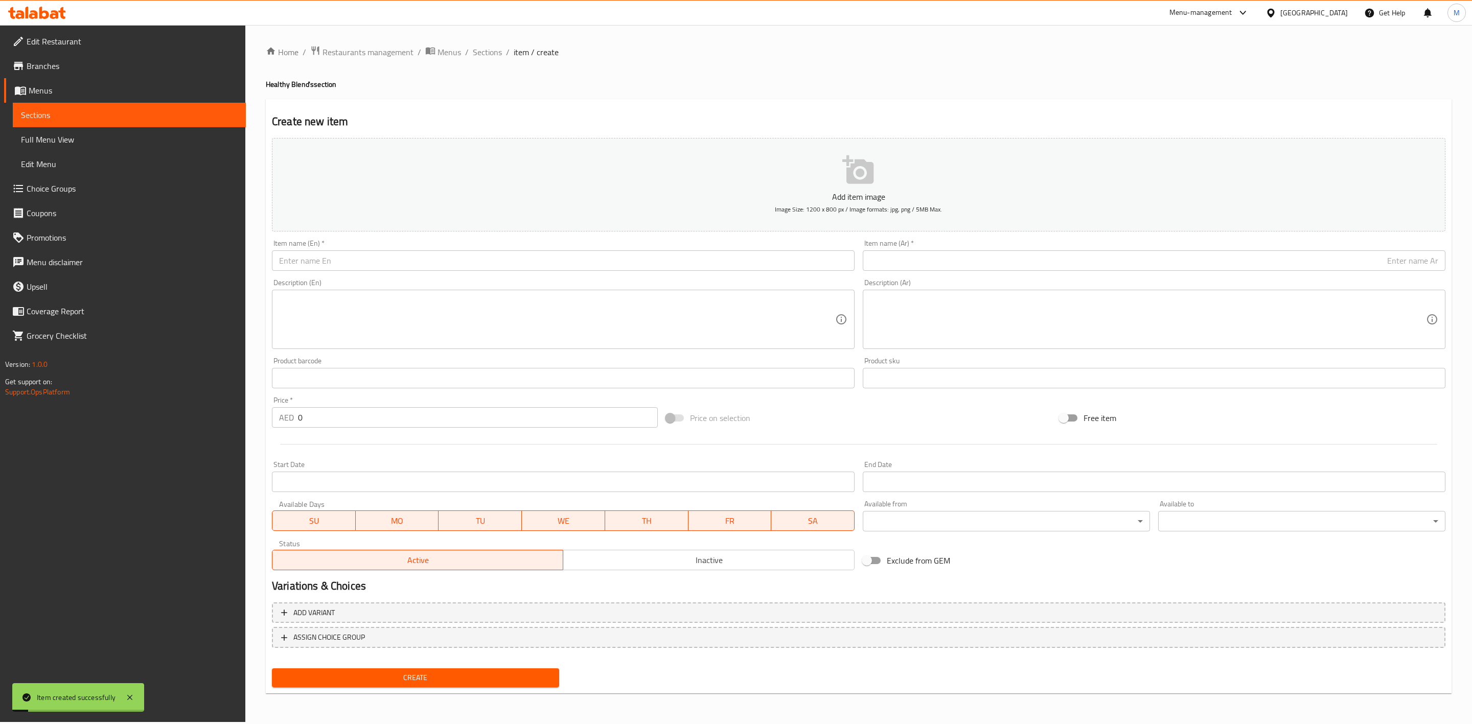
click at [449, 255] on input "text" at bounding box center [563, 261] width 583 height 20
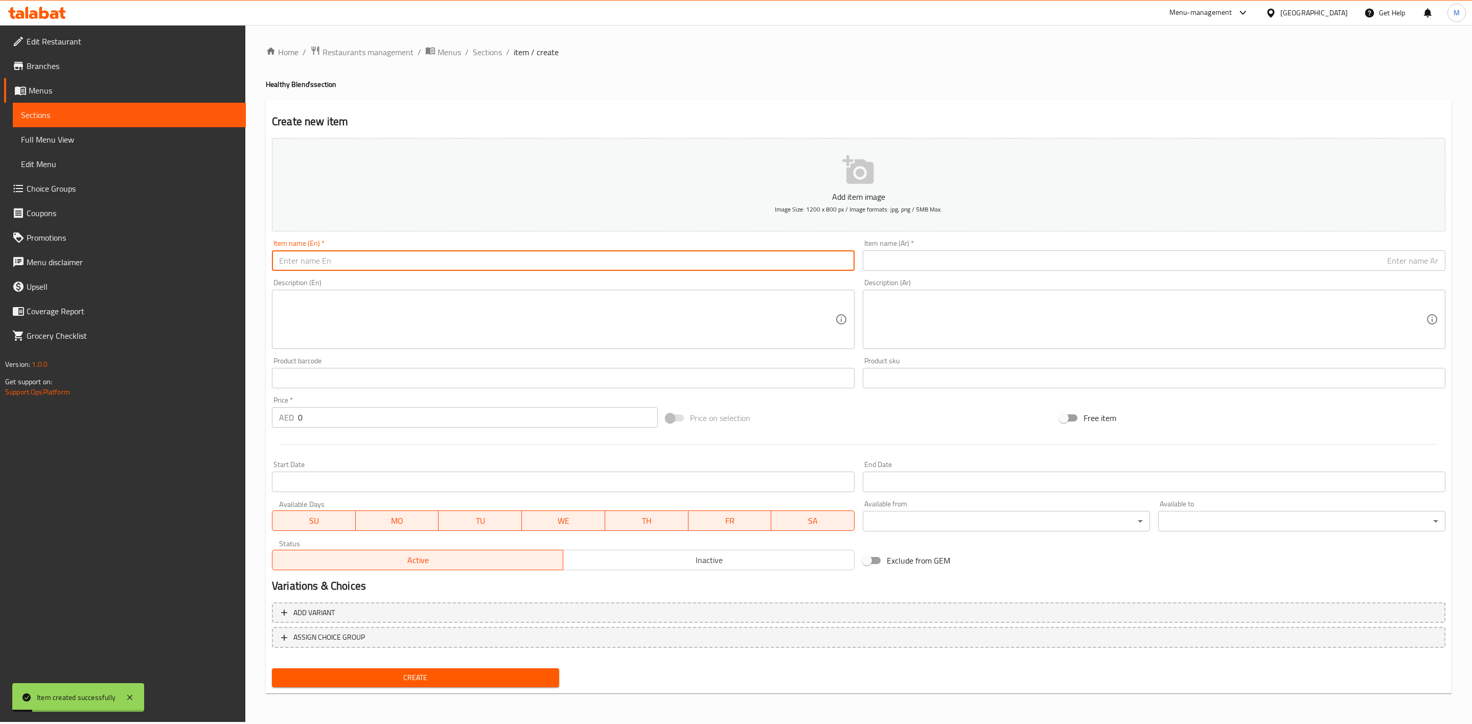
paste input "ANTI OXIDANT"
click at [448, 255] on input "ANTI OXIDANT" at bounding box center [563, 261] width 583 height 20
type input "Anti Oxidant"
click at [979, 262] on input "text" at bounding box center [1154, 261] width 583 height 20
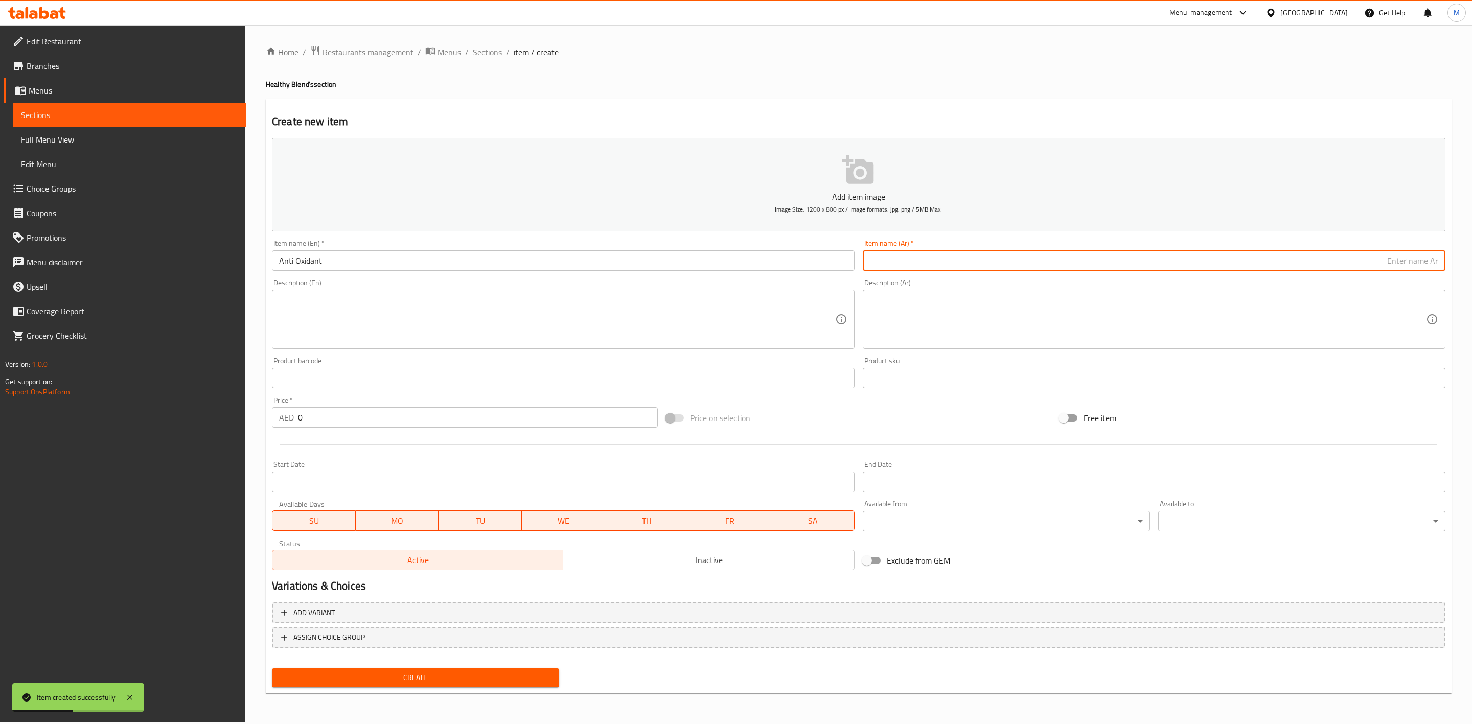
paste input "أنتي أوكسيدنت"
type input "أنتي أوكسيدنت"
click at [1008, 283] on div "Description (Ar) Description (Ar)" at bounding box center [1154, 314] width 583 height 70
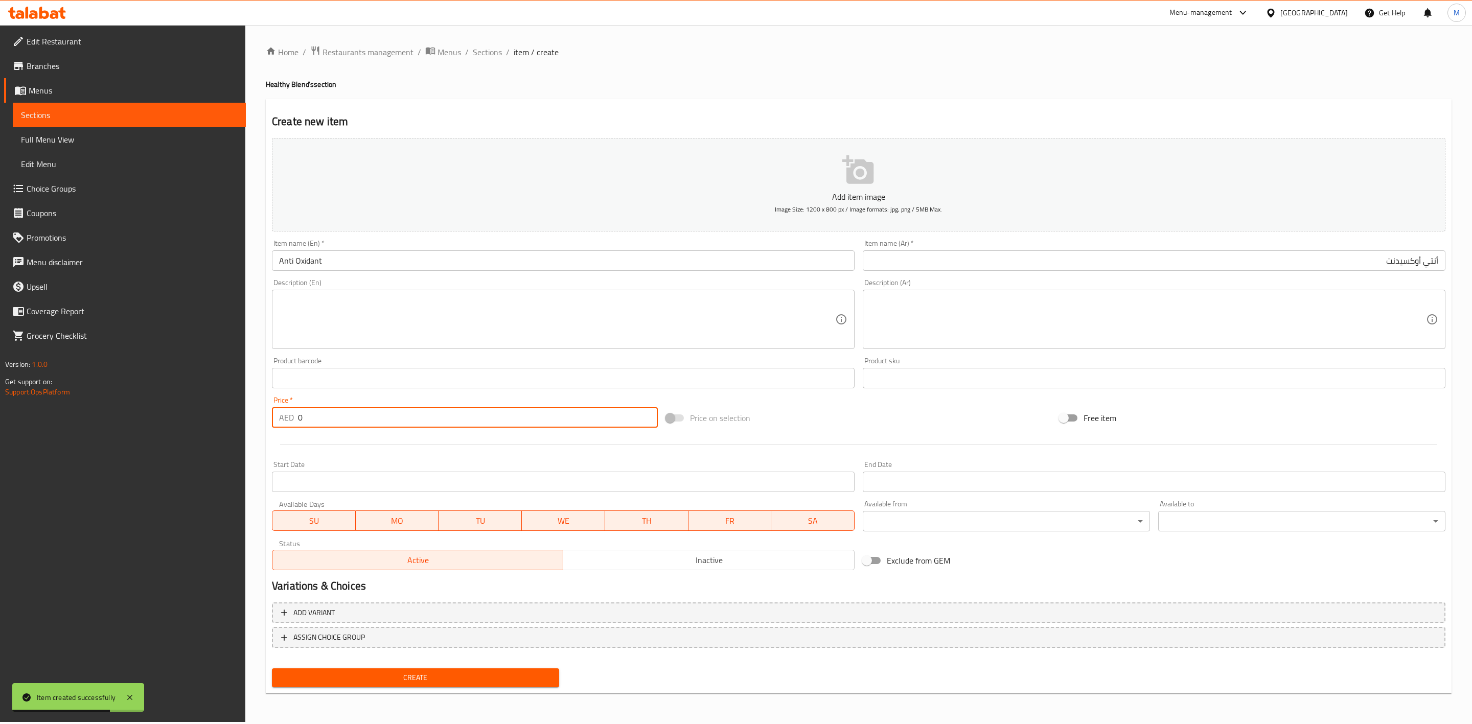
drag, startPoint x: 356, startPoint y: 423, endPoint x: 214, endPoint y: 408, distance: 142.9
click at [244, 412] on div "Edit Restaurant Branches Menus Sections Full Menu View Edit Menu Choice Groups …" at bounding box center [736, 373] width 1472 height 697
paste input "17.55"
type input "17.55"
click at [337, 456] on div at bounding box center [859, 444] width 1182 height 25
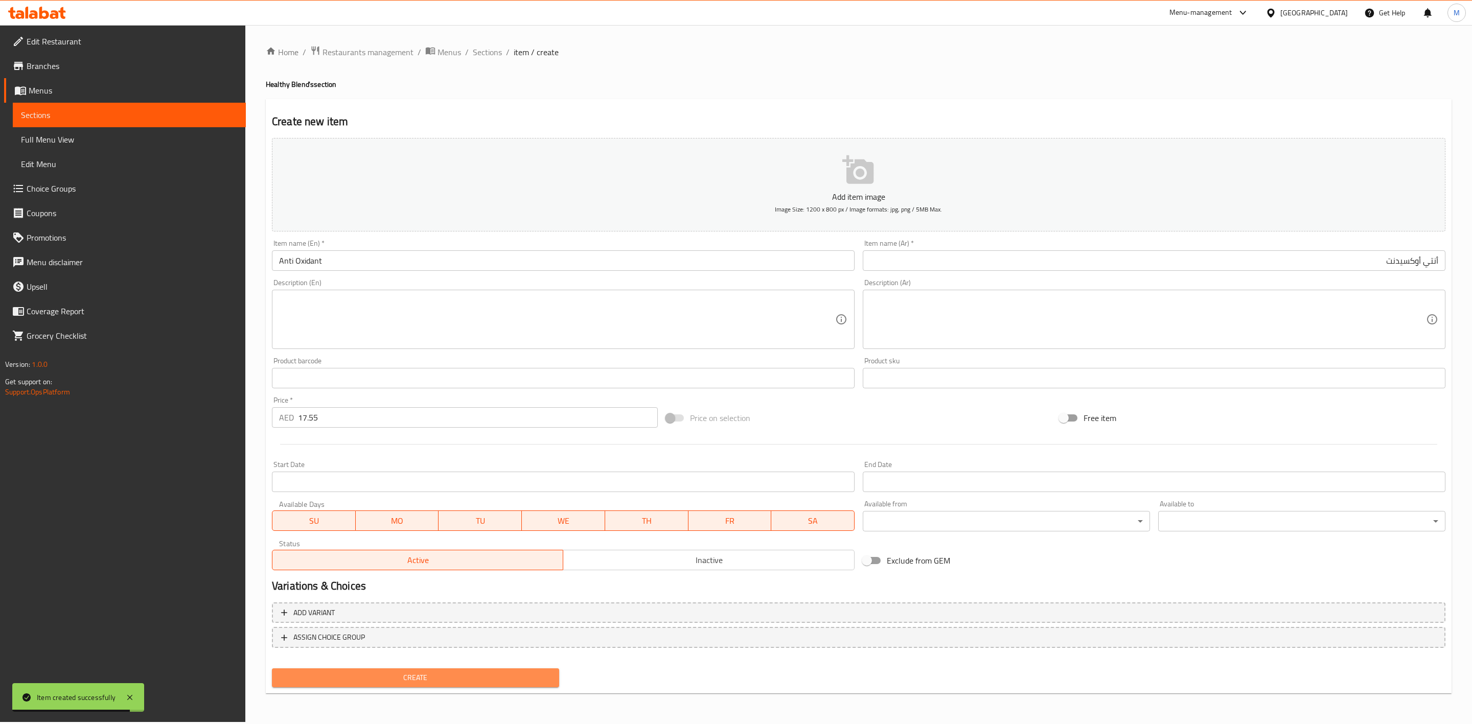
click at [397, 672] on span "Create" at bounding box center [415, 678] width 271 height 13
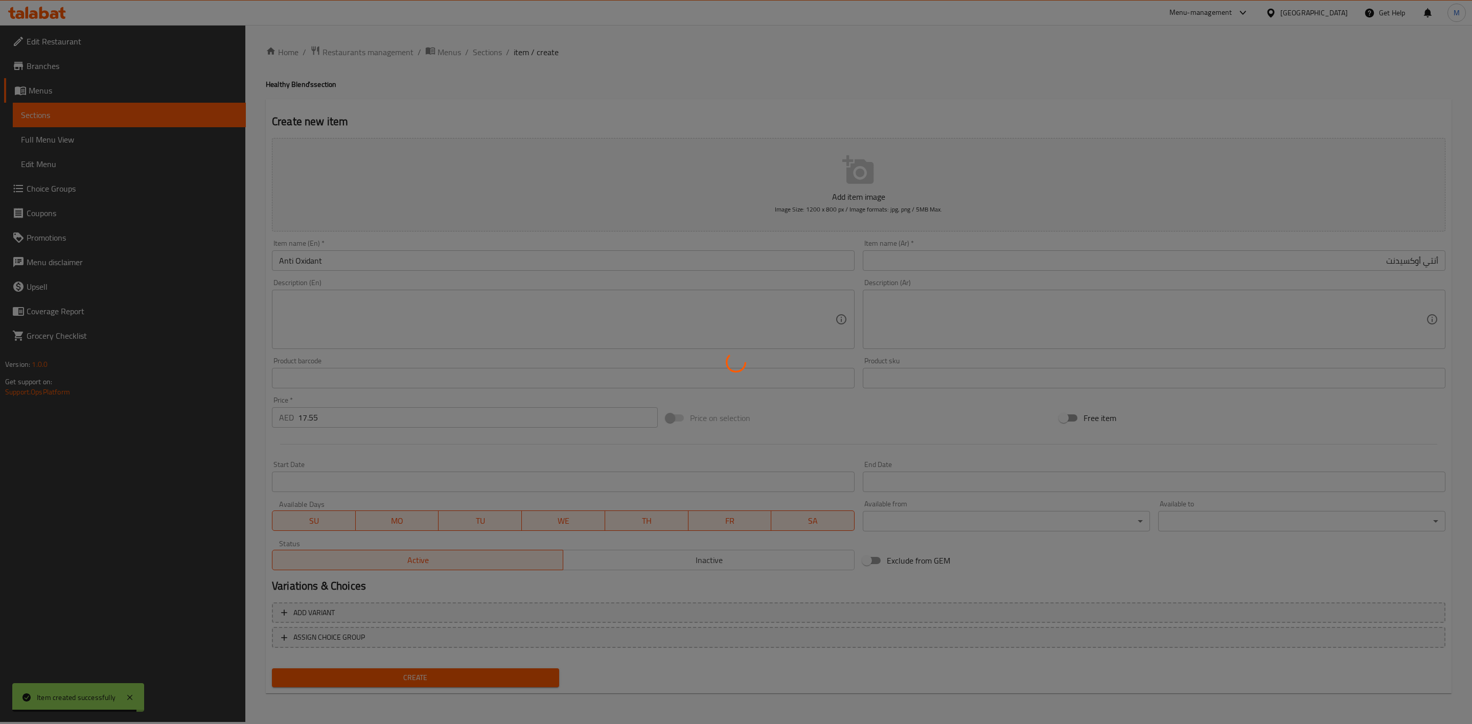
type input "0"
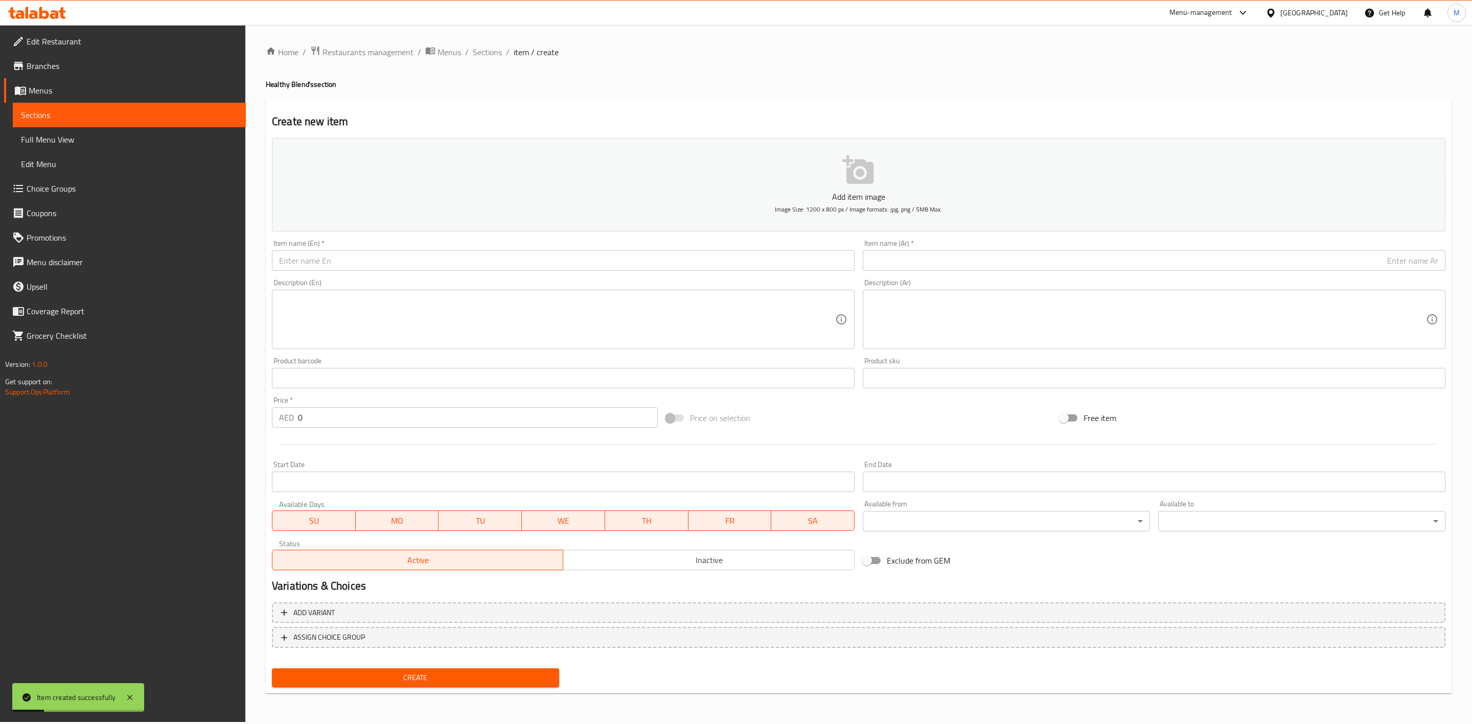
click at [344, 264] on input "text" at bounding box center [563, 261] width 583 height 20
paste input "BY FIVE"
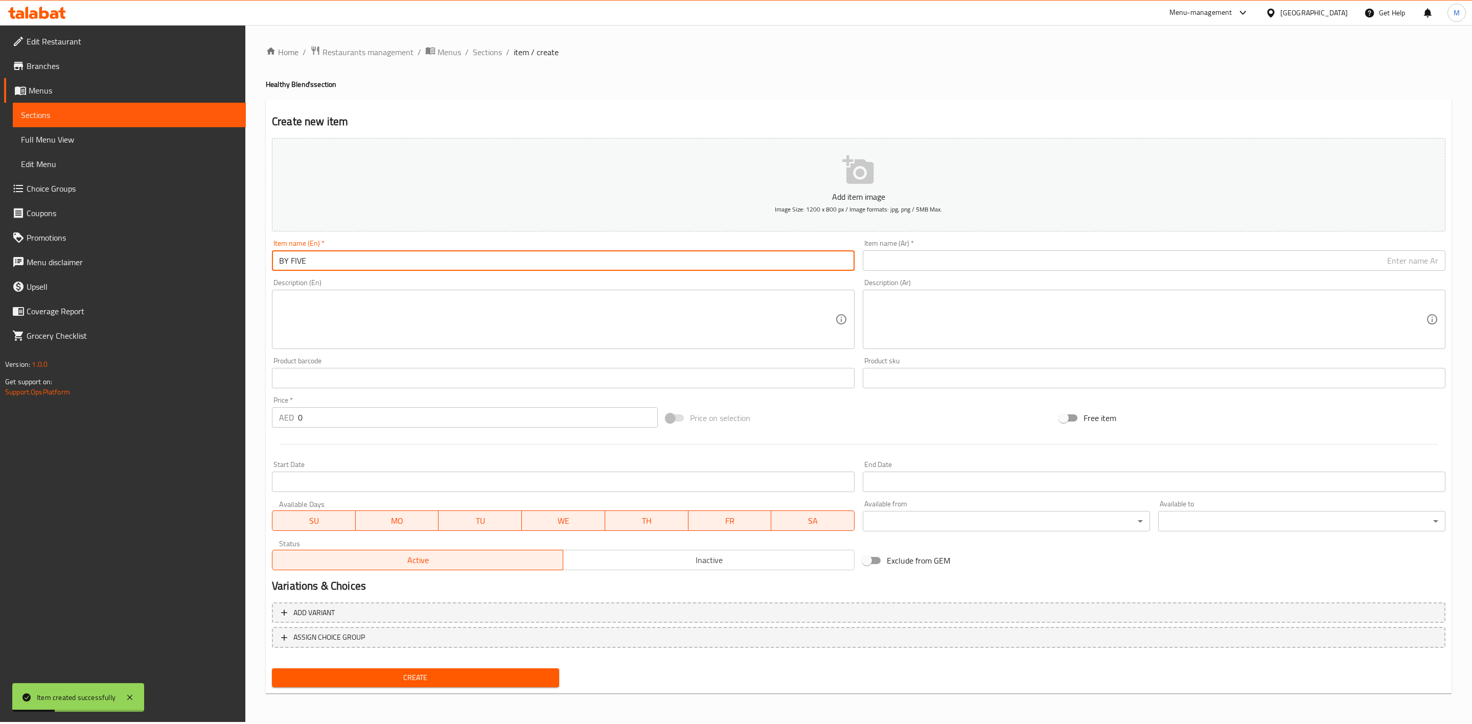
click at [353, 262] on input "BY FIVE" at bounding box center [563, 261] width 583 height 20
click at [353, 261] on input "BY FIVE" at bounding box center [563, 261] width 583 height 20
type input "By Five"
click at [1162, 263] on input "text" at bounding box center [1154, 261] width 583 height 20
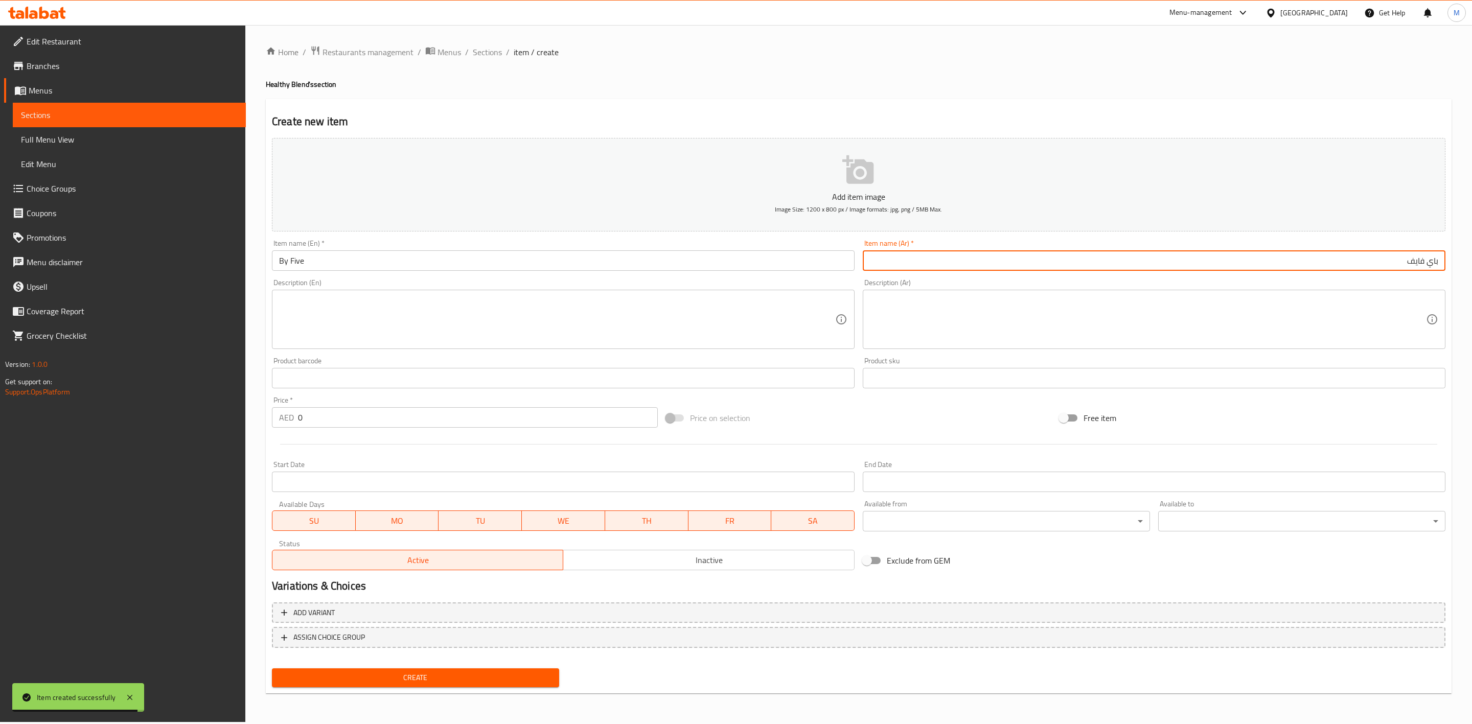
type input "باي فايف"
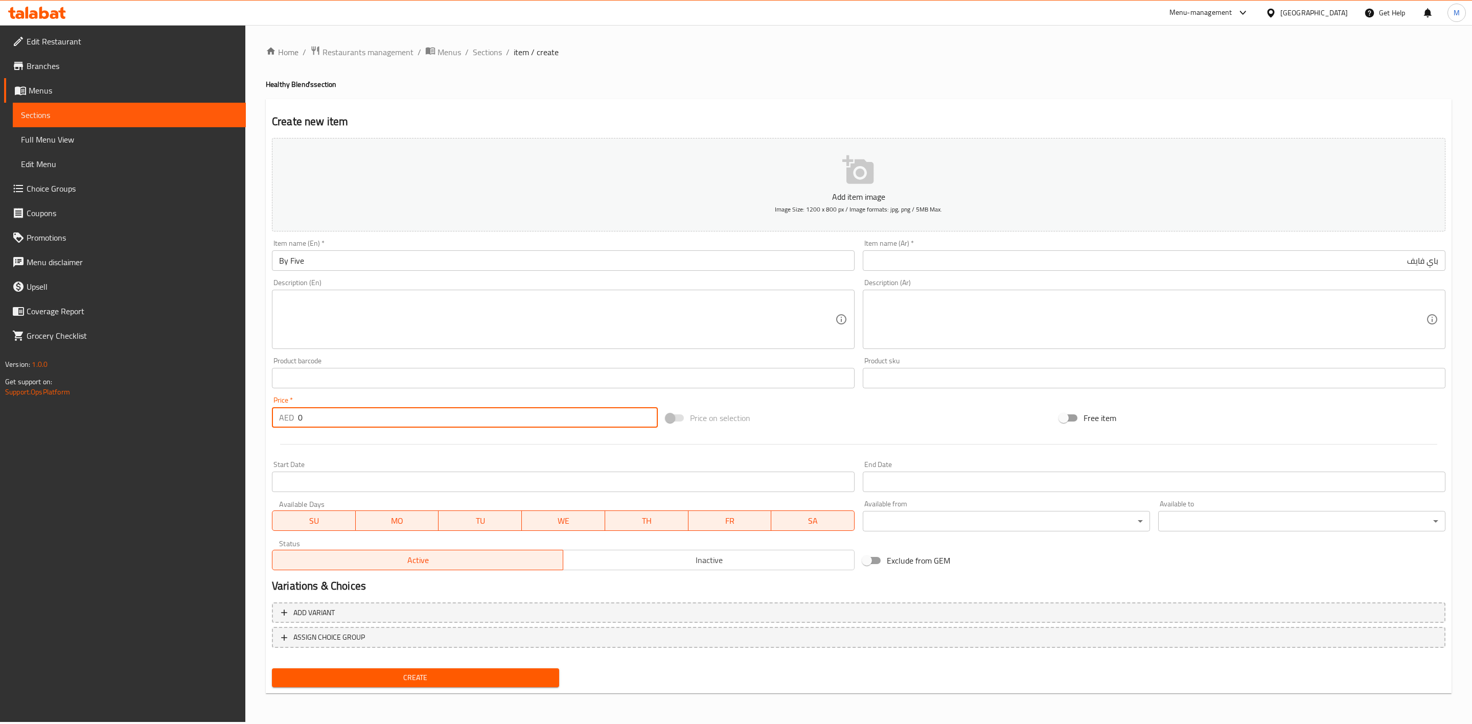
paste input "17.55"
drag, startPoint x: 366, startPoint y: 421, endPoint x: 309, endPoint y: 444, distance: 61.2
click at [281, 422] on div "AED 0 Price *" at bounding box center [465, 417] width 386 height 20
type input "17.55"
click at [391, 687] on div "Create" at bounding box center [415, 678] width 295 height 27
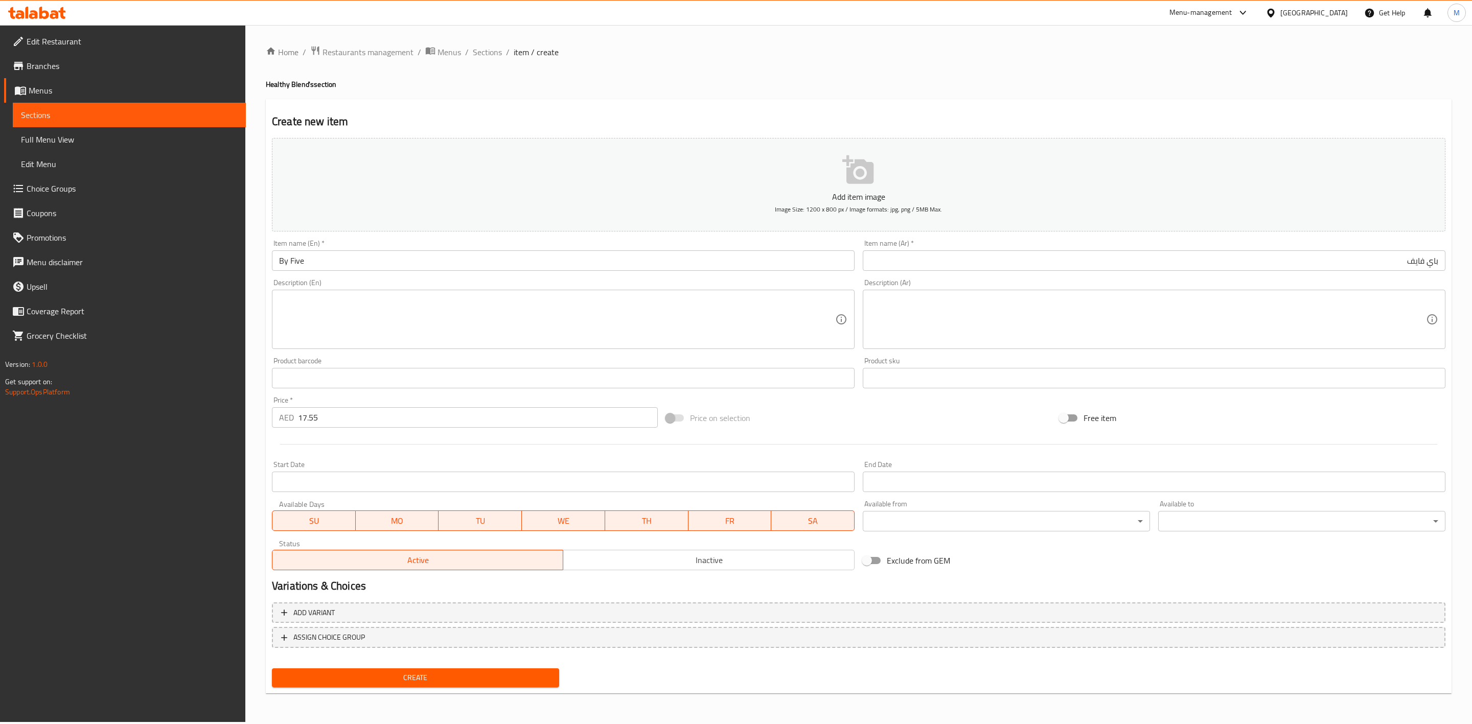
click at [395, 682] on span "Create" at bounding box center [415, 678] width 271 height 13
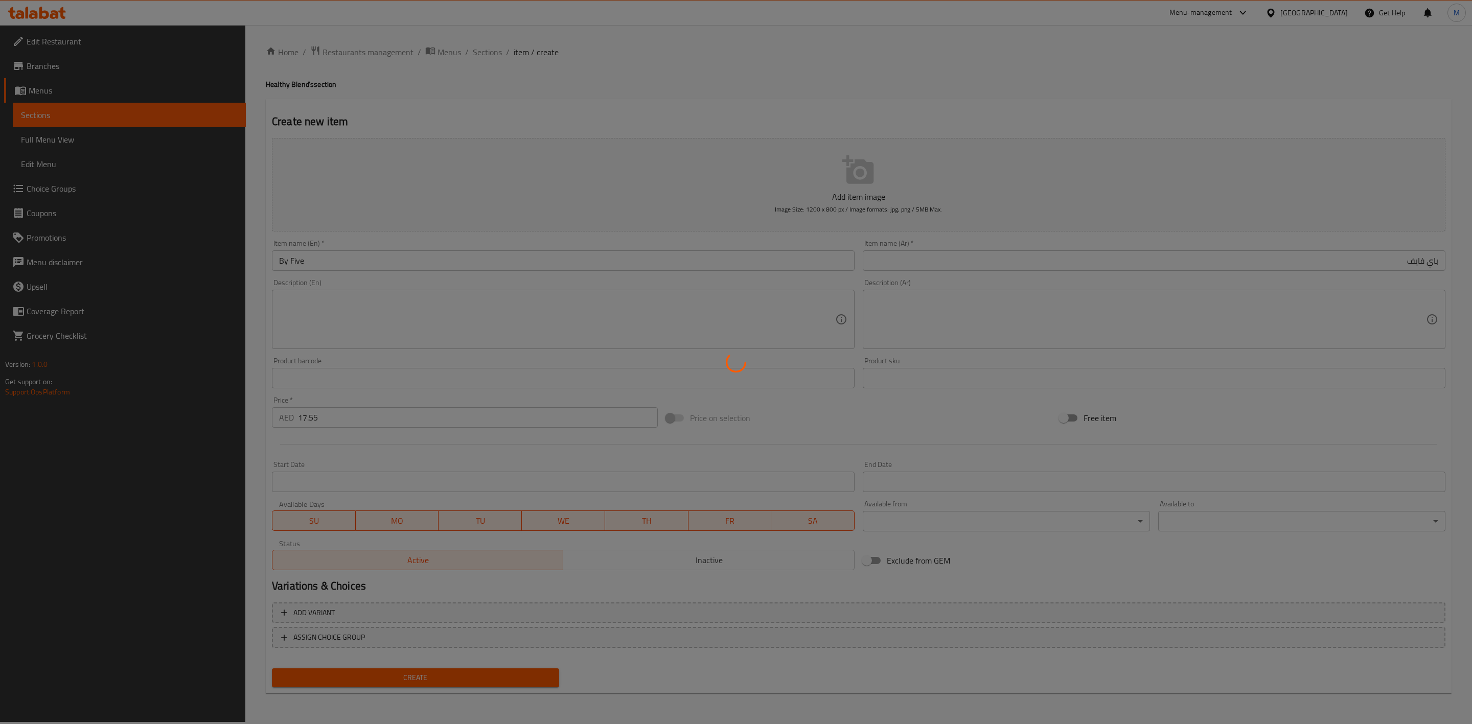
type input "0"
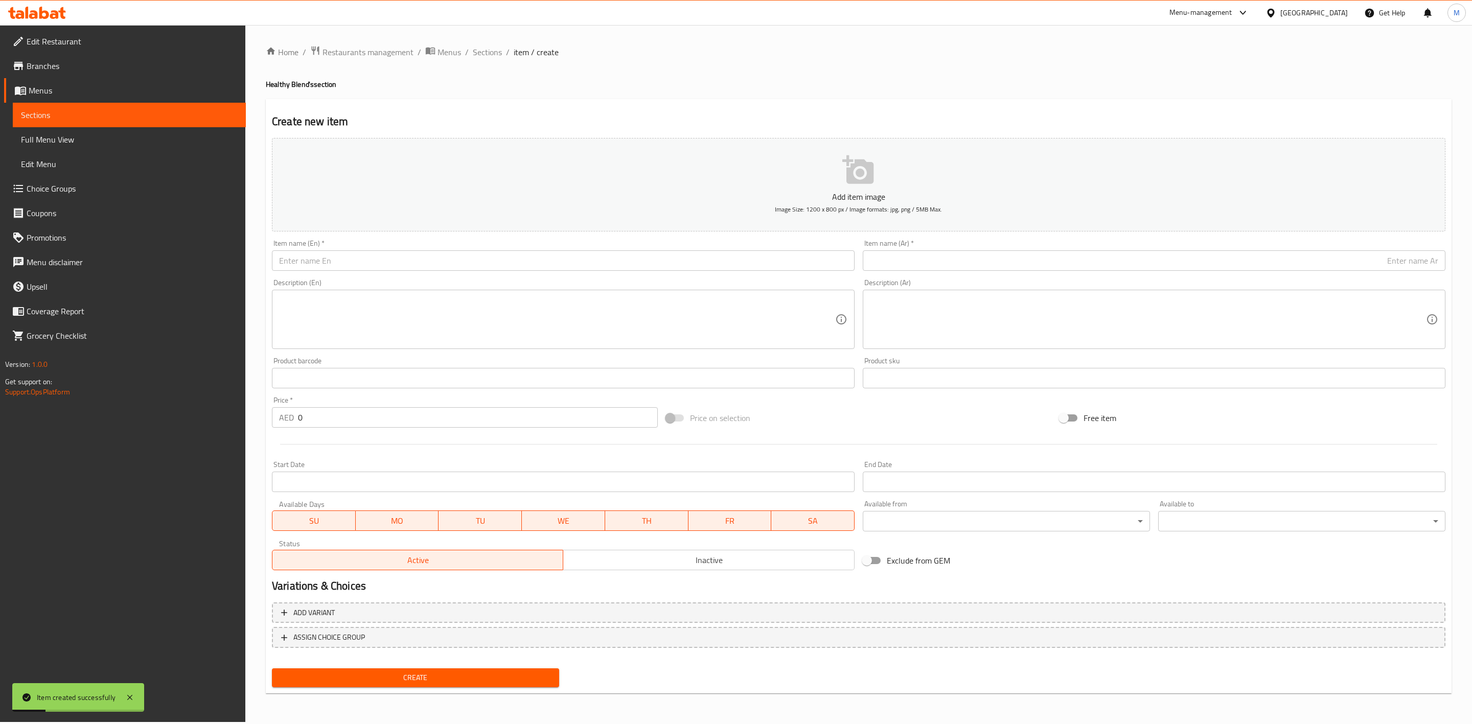
click at [467, 263] on input "text" at bounding box center [563, 261] width 583 height 20
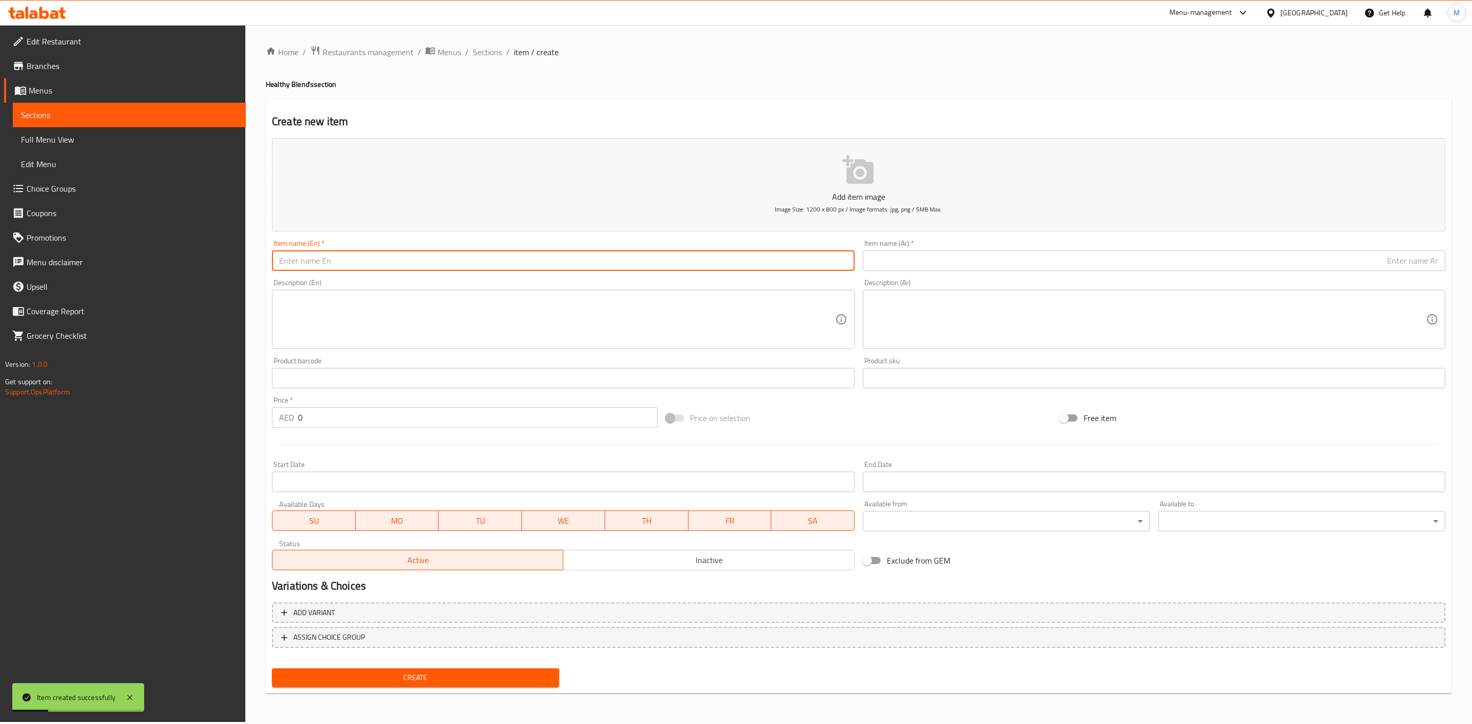
paste input "WEIGHT LOSS"
click at [466, 262] on input "WEIGHT LOSS" at bounding box center [563, 261] width 583 height 20
type input "Weight Loss"
click at [1002, 247] on div "Item name (Ar)   * Item name (Ar) *" at bounding box center [1154, 255] width 583 height 31
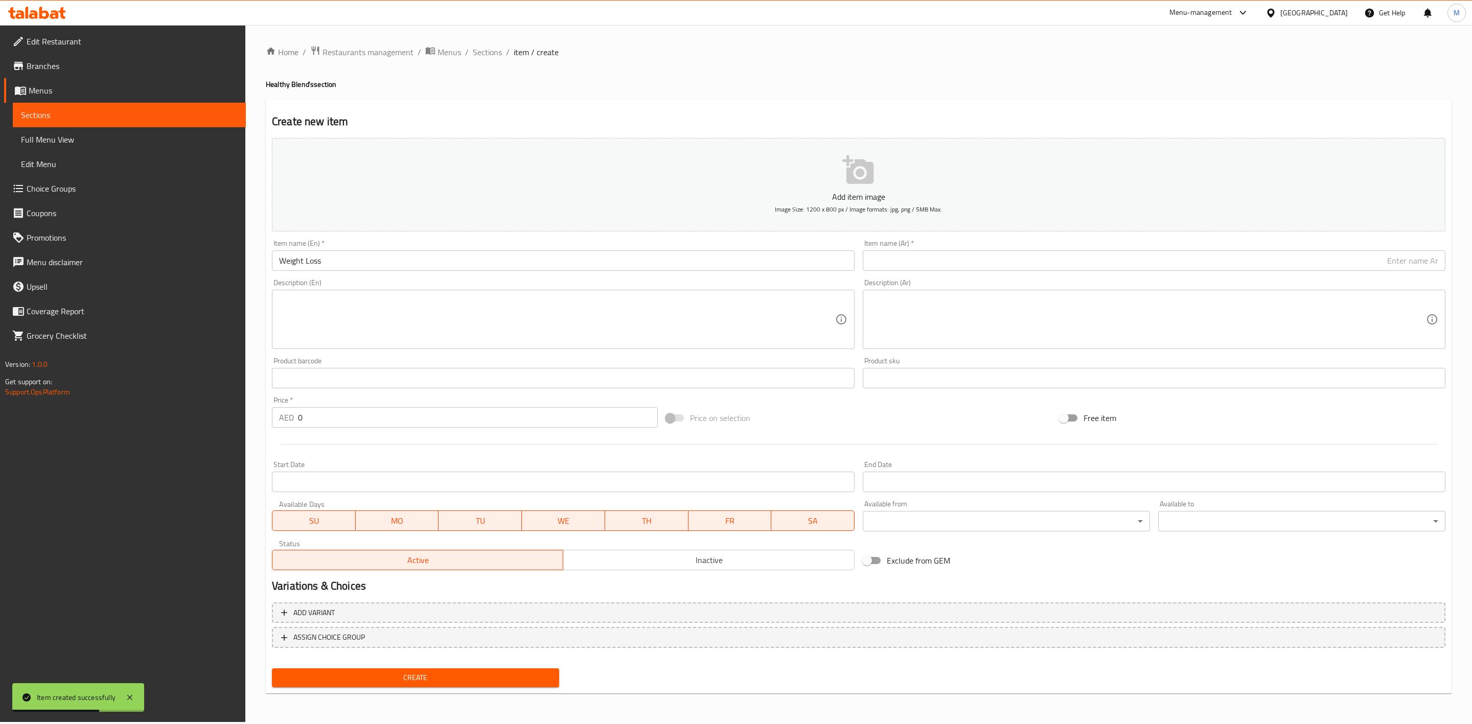
click at [1007, 262] on input "text" at bounding box center [1154, 261] width 583 height 20
paste input "خسارة الوزن"
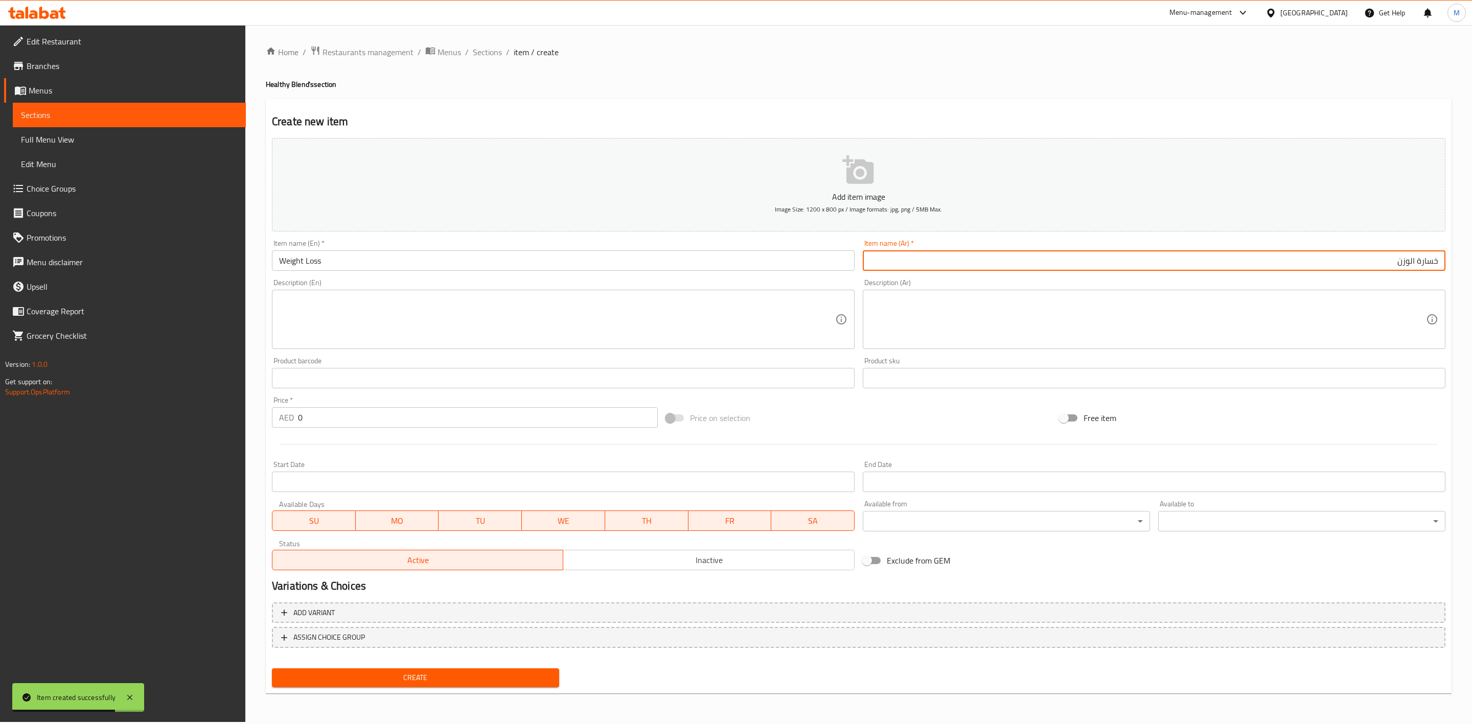
type input "خسارة الوزن"
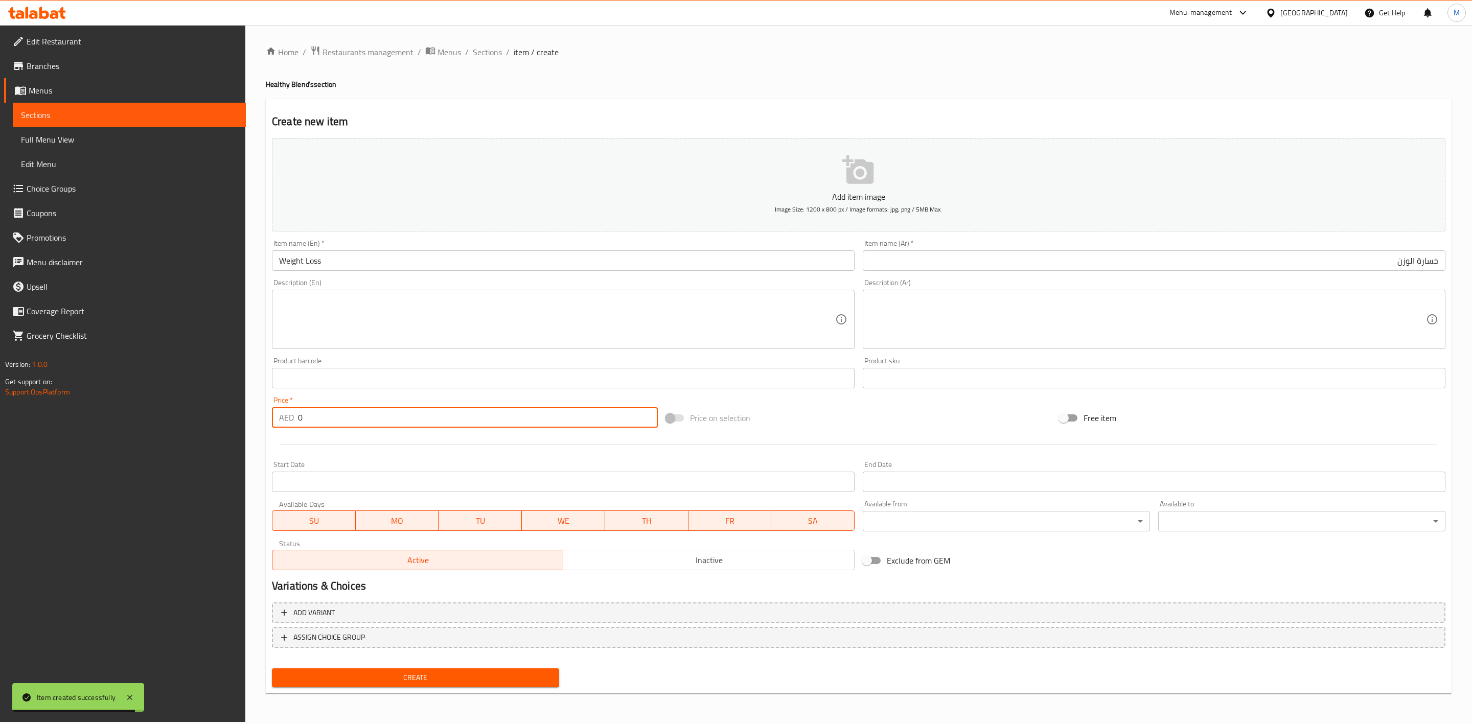
drag, startPoint x: 364, startPoint y: 426, endPoint x: 260, endPoint y: 420, distance: 104.5
click at [261, 420] on div "Home / Restaurants management / Menus / Sections / item / create Healthy Blend'…" at bounding box center [858, 373] width 1227 height 697
paste input "17.55"
type input "17.55"
click at [392, 670] on button "Create" at bounding box center [415, 678] width 287 height 19
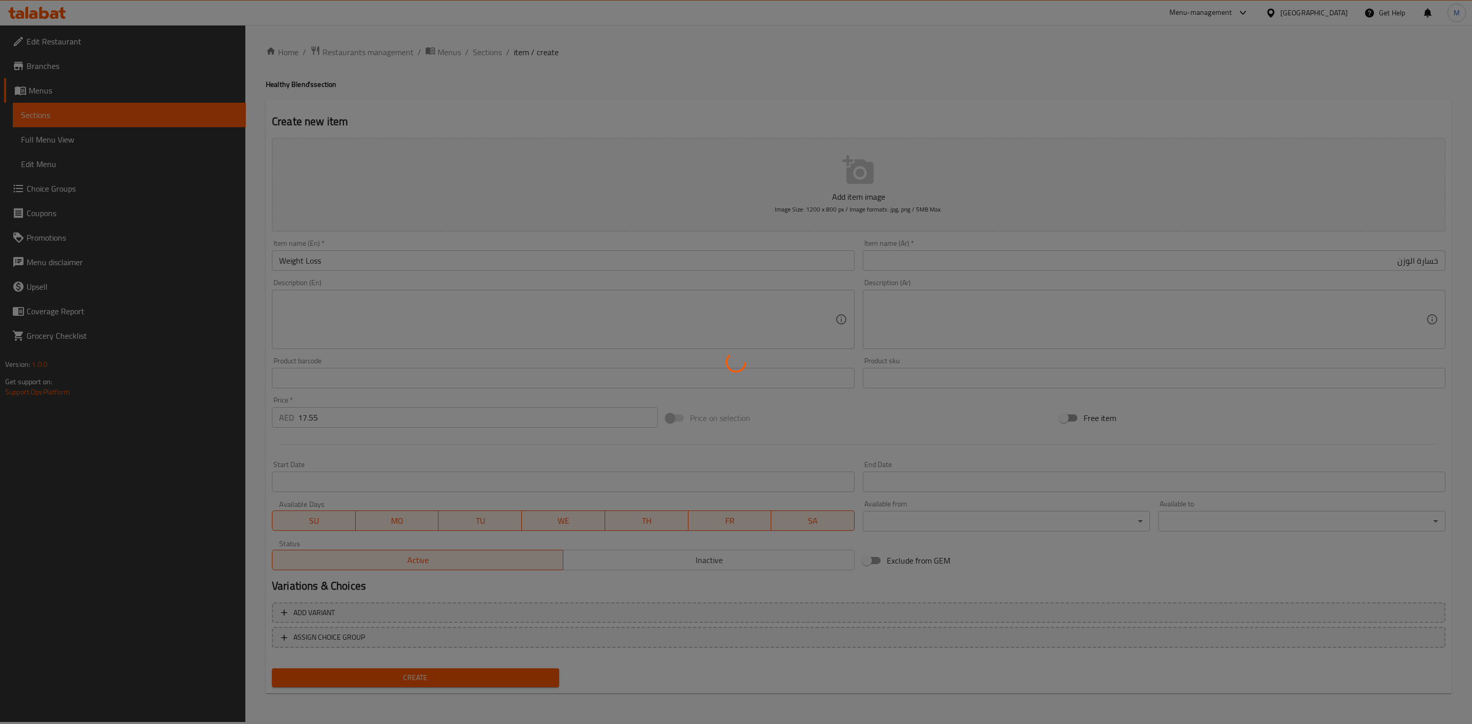
type input "0"
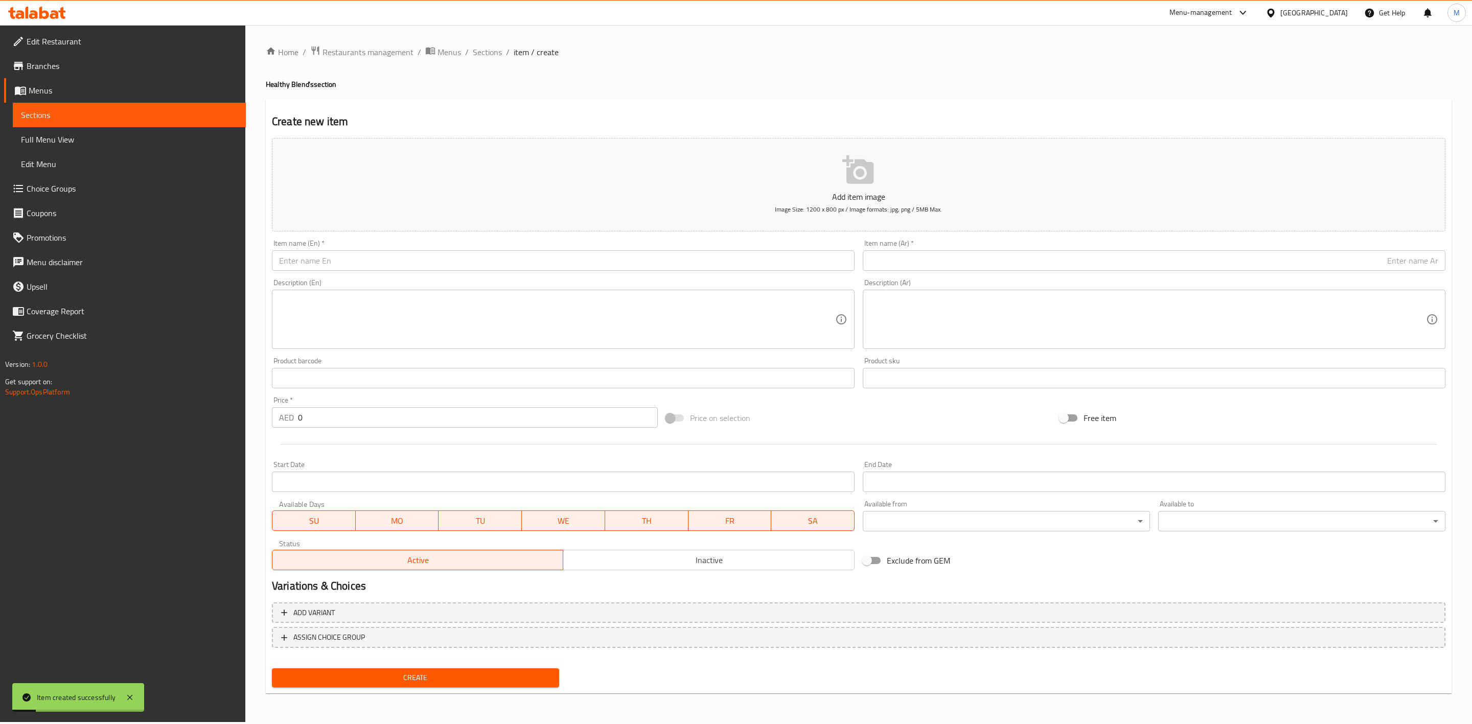
click at [431, 262] on input "text" at bounding box center [563, 261] width 583 height 20
paste input "POWER BOOSTER"
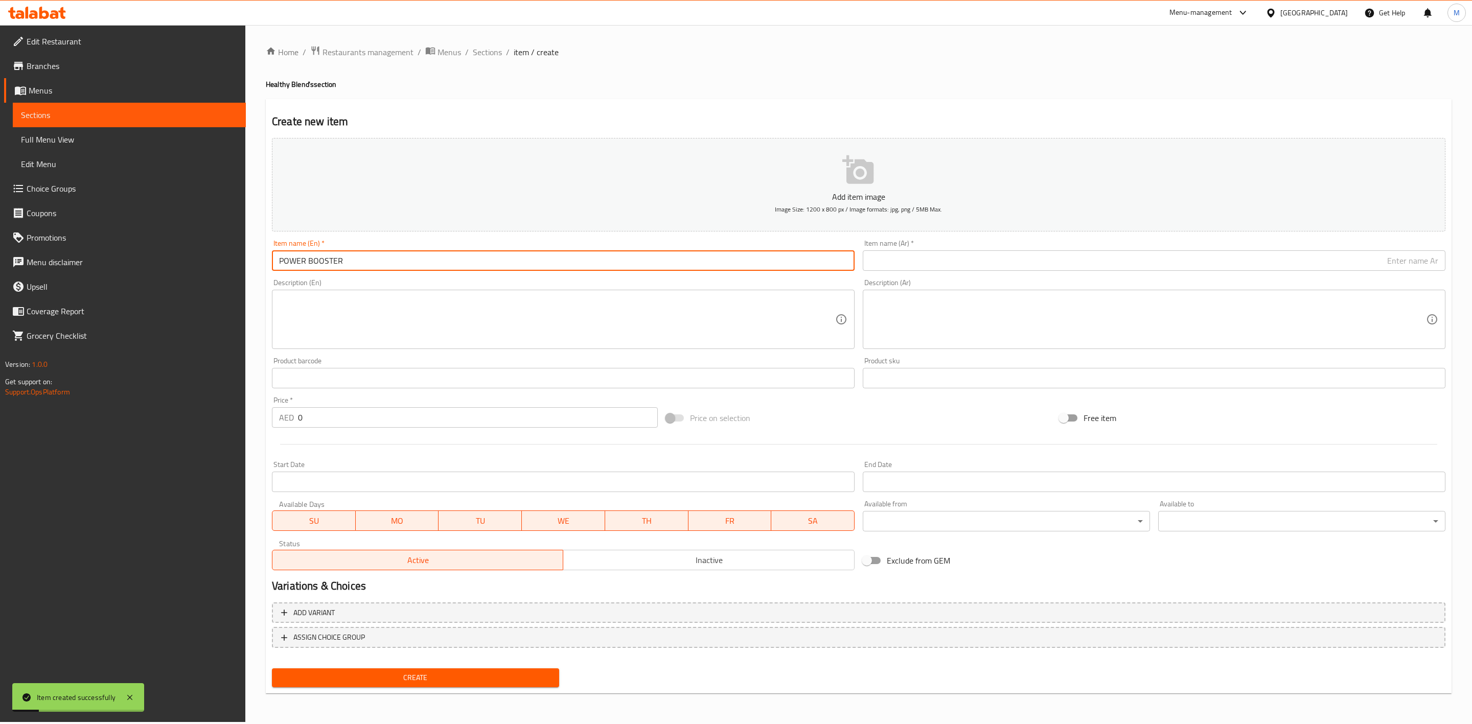
click at [431, 262] on input "POWER BOOSTER" at bounding box center [563, 261] width 583 height 20
type input "Power Booster"
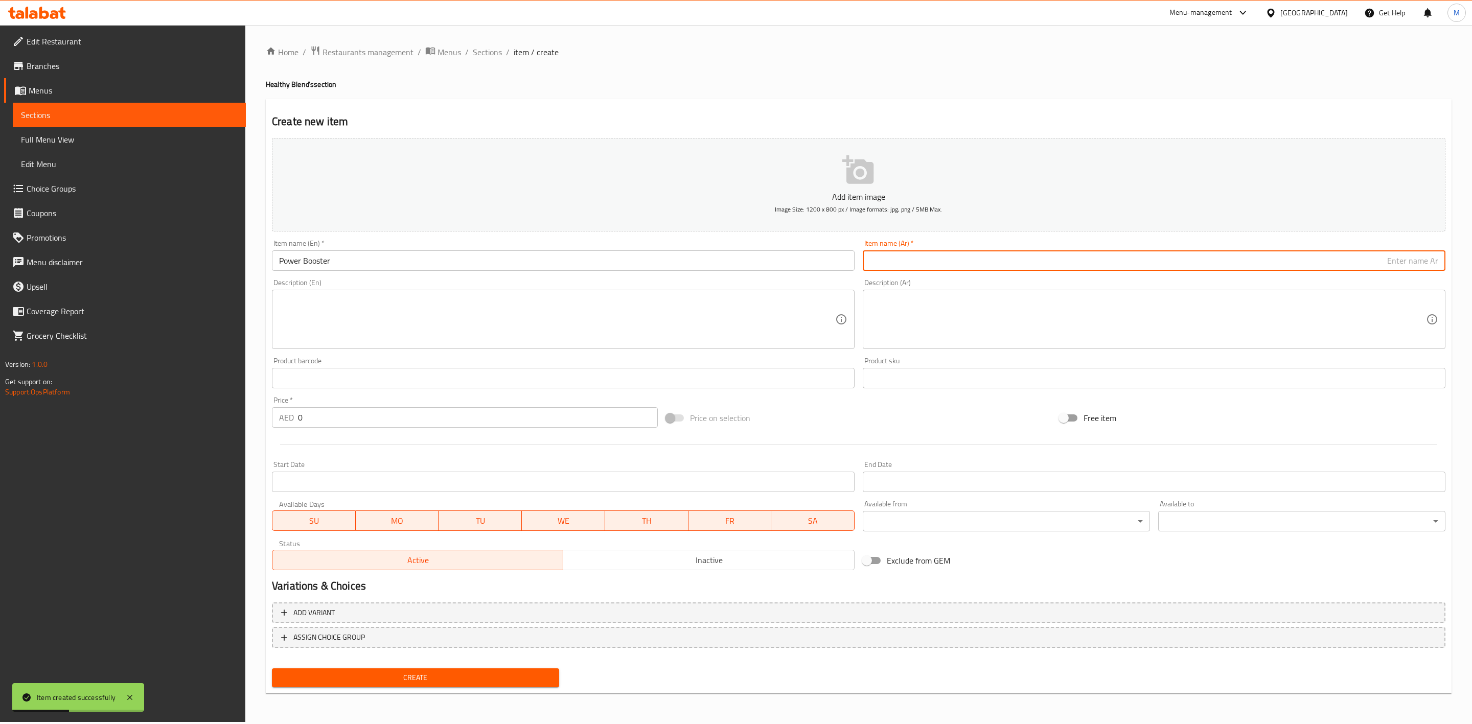
click at [1126, 262] on input "text" at bounding box center [1154, 261] width 583 height 20
type input "باودر بوستر"
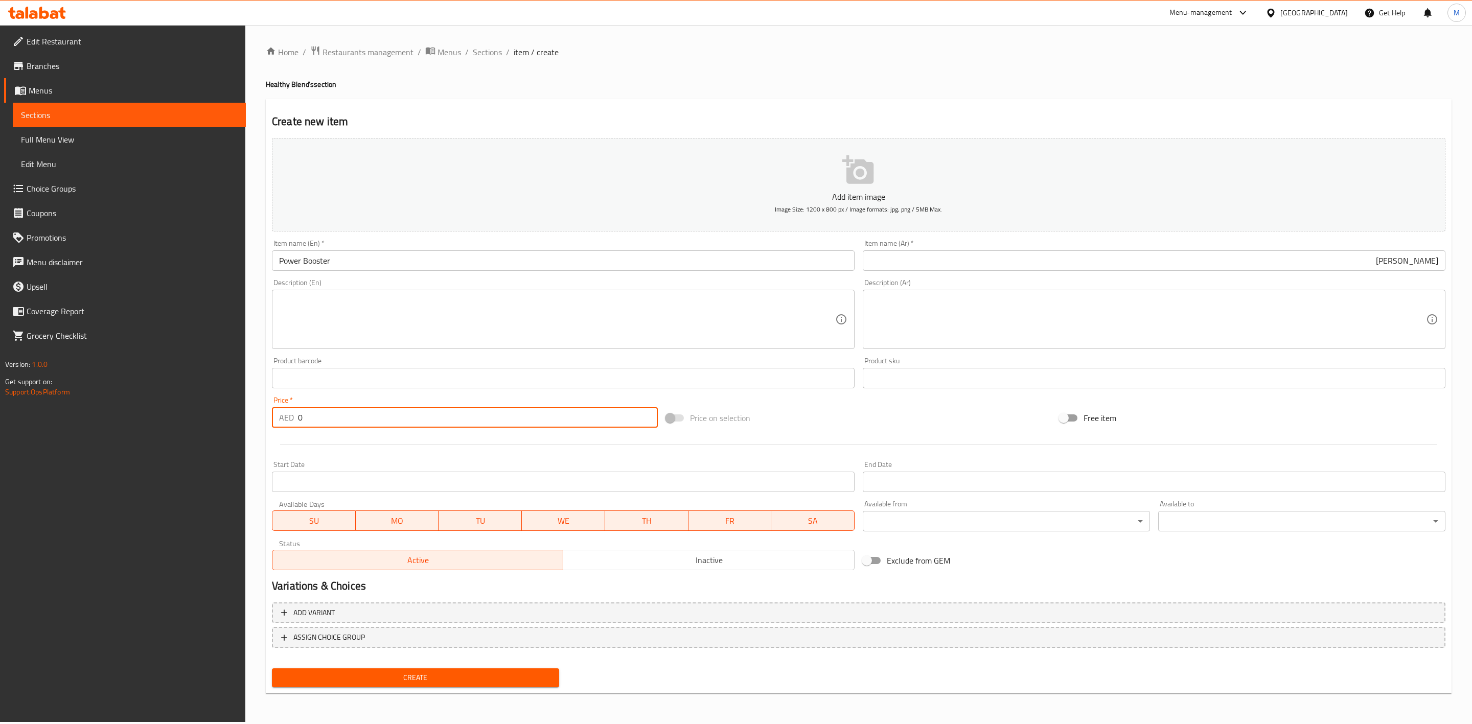
drag, startPoint x: 317, startPoint y: 422, endPoint x: 275, endPoint y: 419, distance: 43.1
click at [275, 419] on div "AED 0 Price *" at bounding box center [465, 417] width 386 height 20
paste input "17.55"
type input "17.55"
click at [336, 449] on div at bounding box center [859, 444] width 1182 height 25
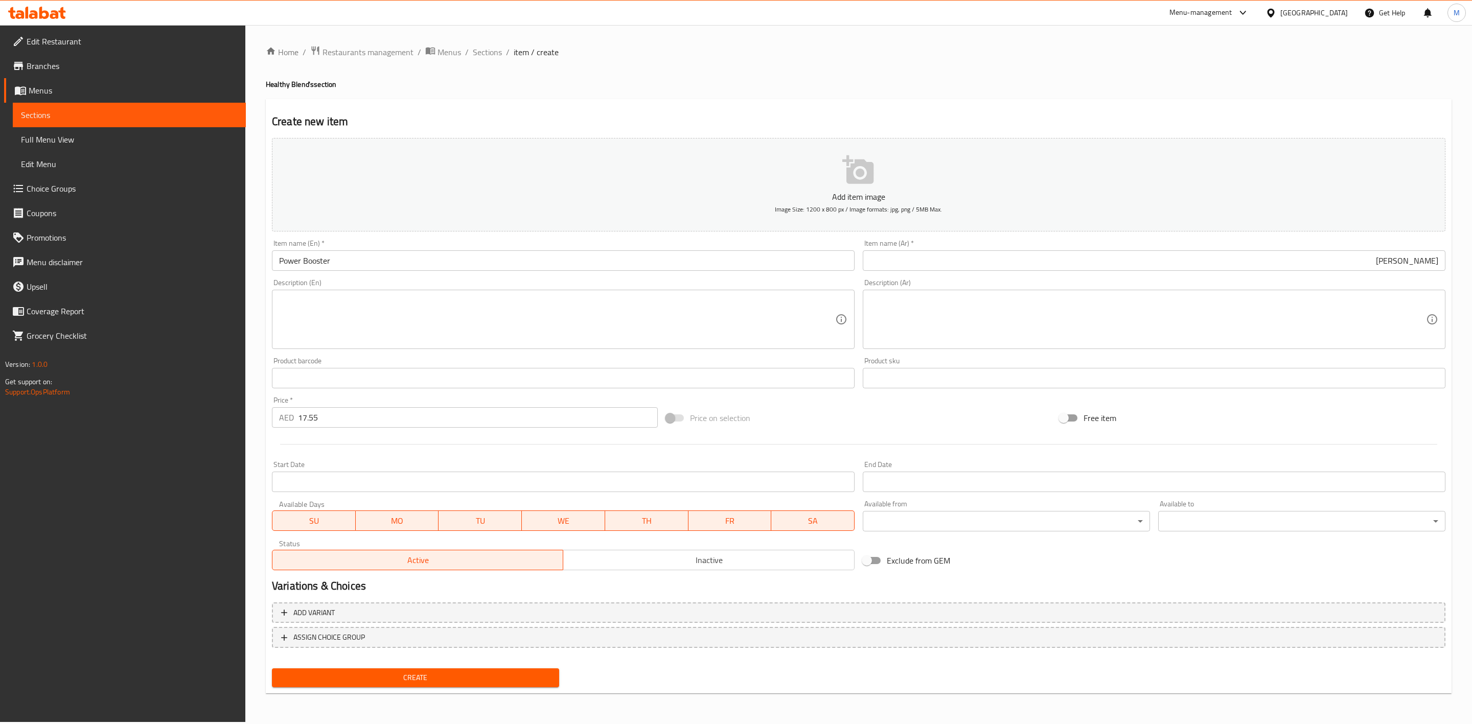
drag, startPoint x: 413, startPoint y: 678, endPoint x: 504, endPoint y: 508, distance: 193.0
click at [413, 679] on span "Create" at bounding box center [415, 678] width 271 height 13
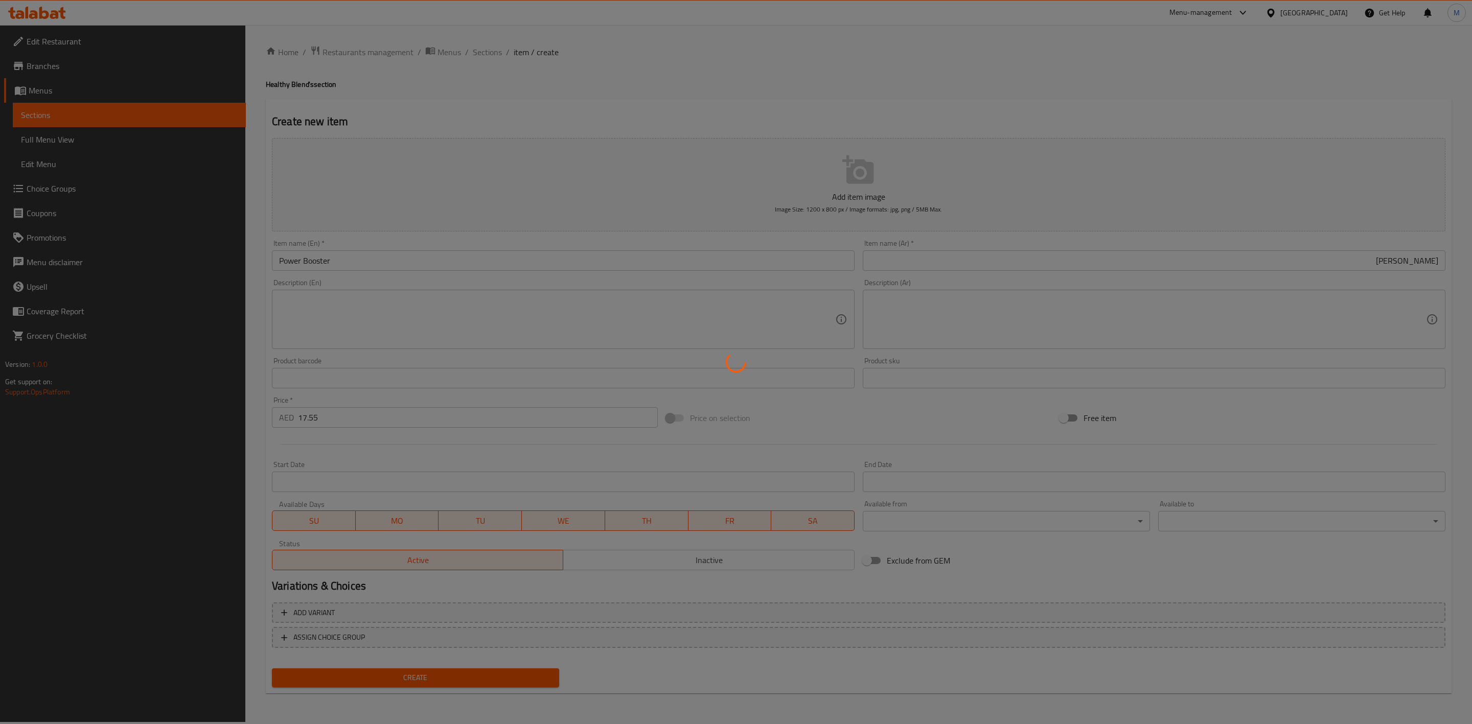
type input "0"
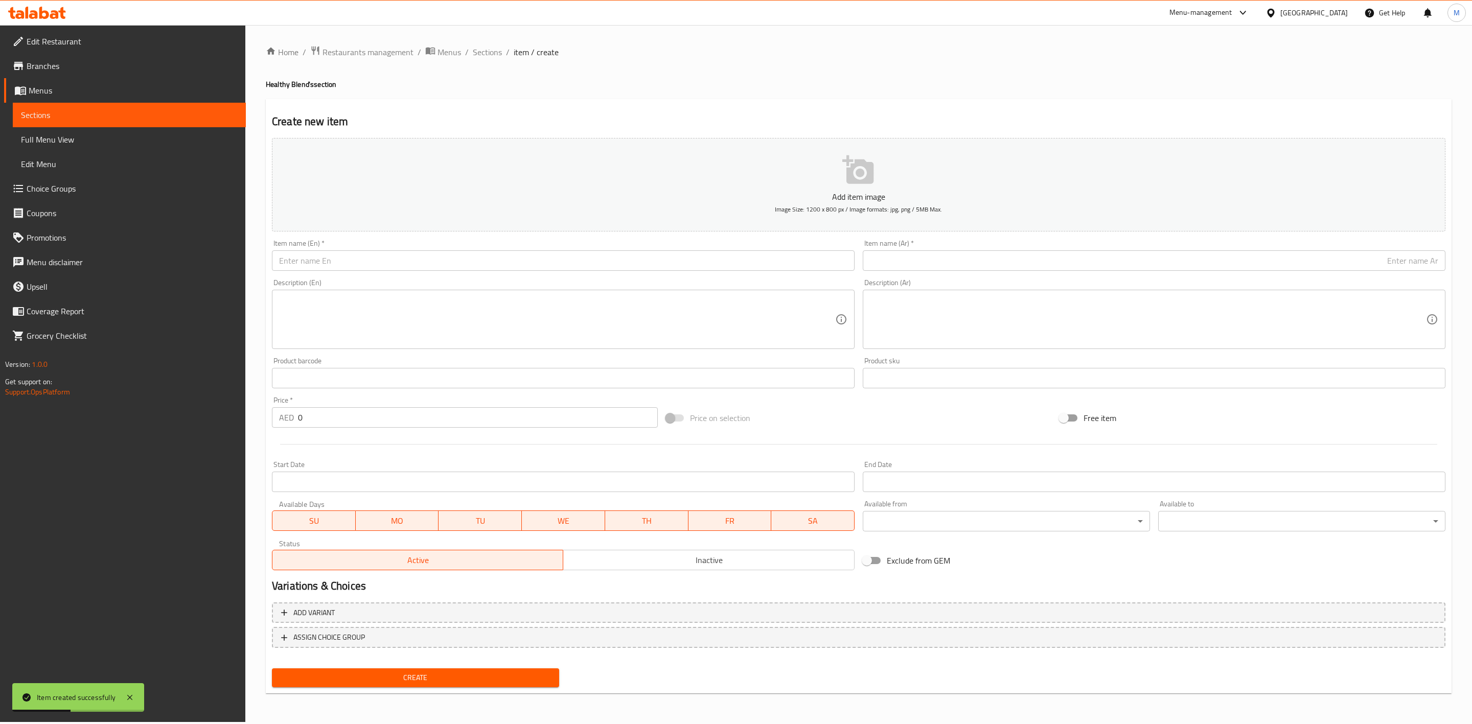
click at [481, 60] on div "Home / Restaurants management / Menus / Sections / item / create Healthy Blend'…" at bounding box center [859, 373] width 1186 height 656
click at [485, 54] on span "Sections" at bounding box center [487, 52] width 29 height 12
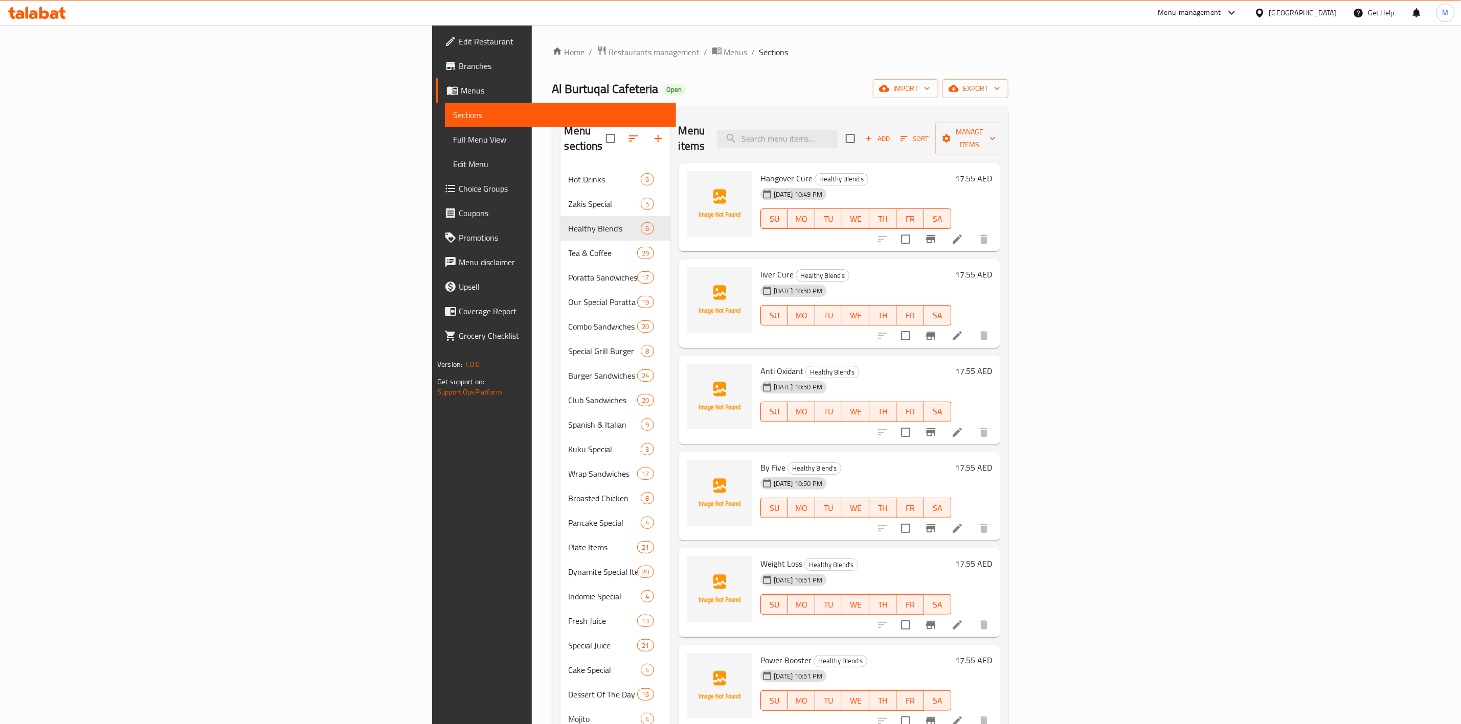
click at [652, 132] on icon "button" at bounding box center [658, 138] width 12 height 12
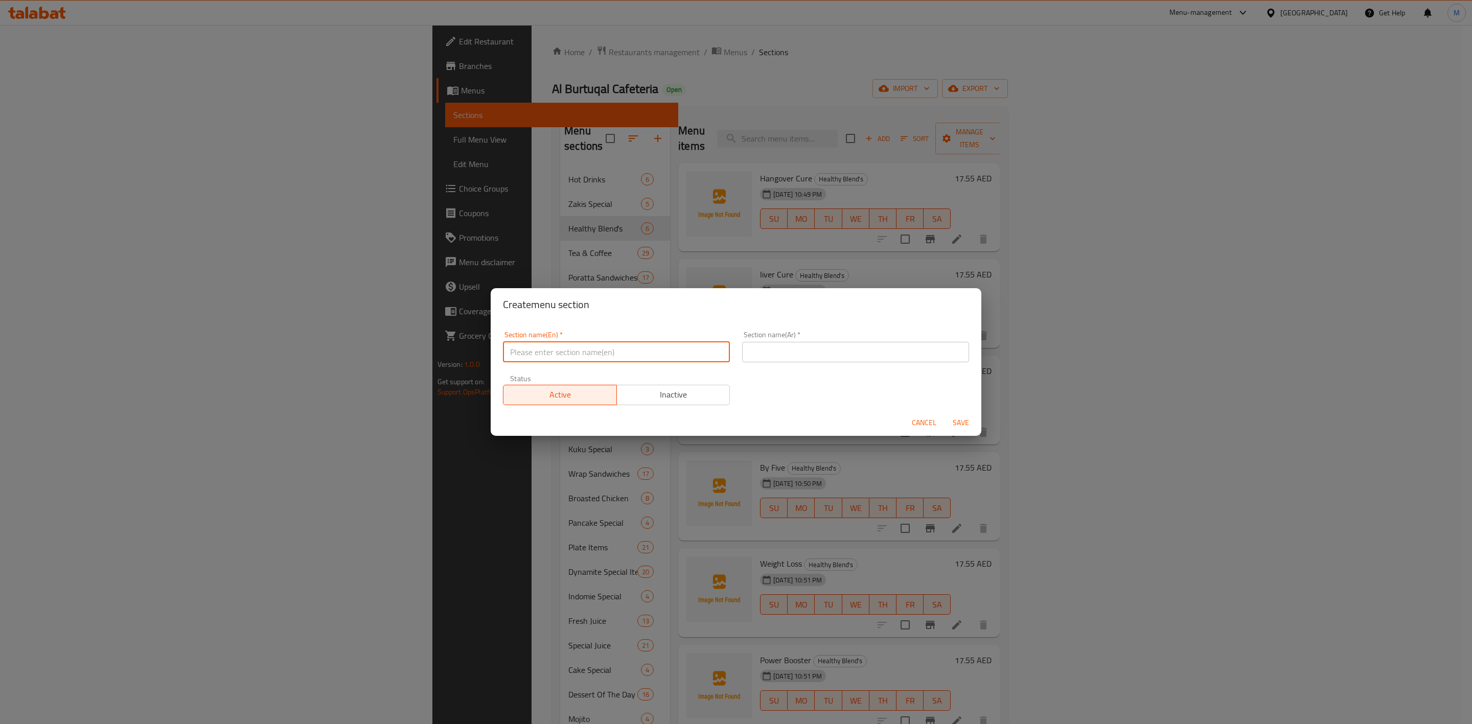
click at [639, 359] on input "text" at bounding box center [616, 352] width 227 height 20
click at [807, 359] on input "text" at bounding box center [855, 352] width 227 height 20
click at [595, 349] on input "Arab Special" at bounding box center [616, 352] width 227 height 20
click at [857, 350] on input "عرب سبيشال" at bounding box center [855, 352] width 227 height 20
click at [960, 419] on span "Save" at bounding box center [961, 423] width 25 height 13
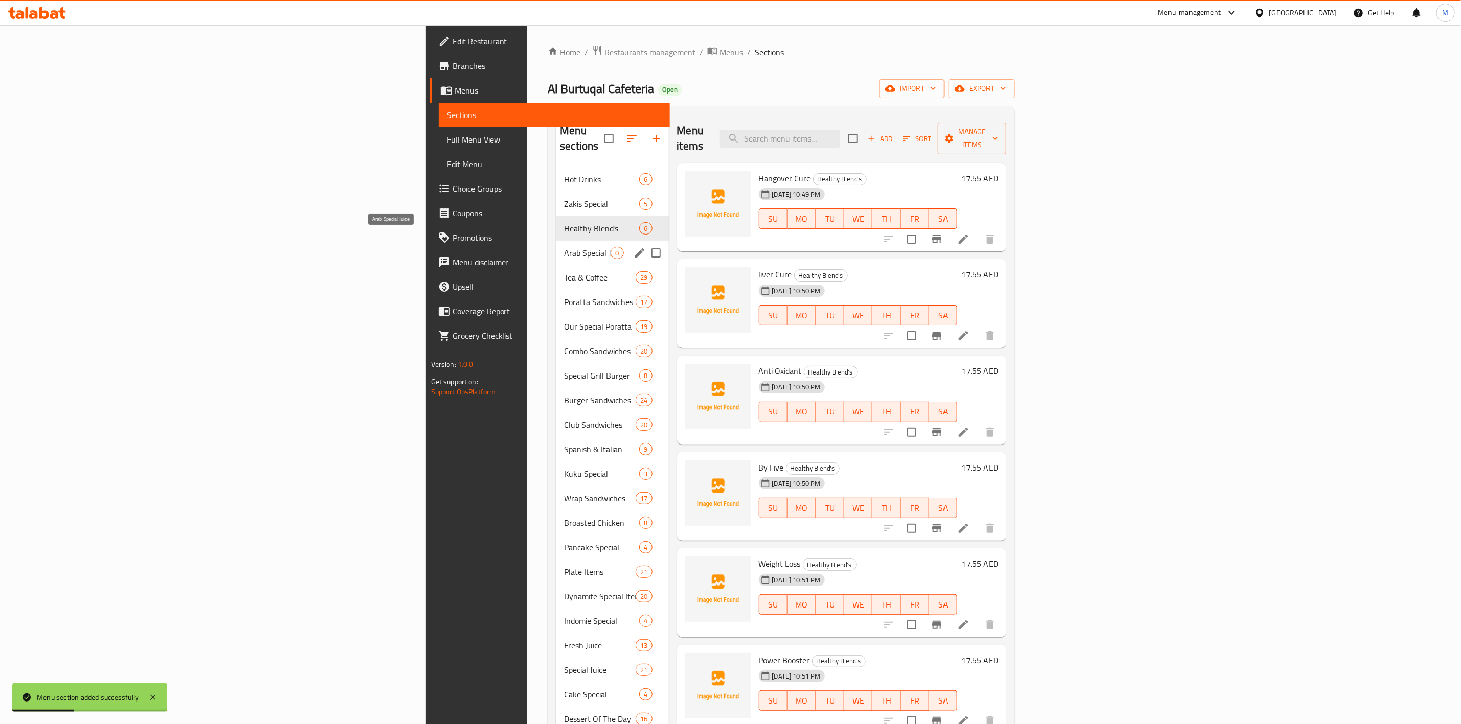
click at [564, 247] on span "Arab Special Juice" at bounding box center [587, 253] width 47 height 12
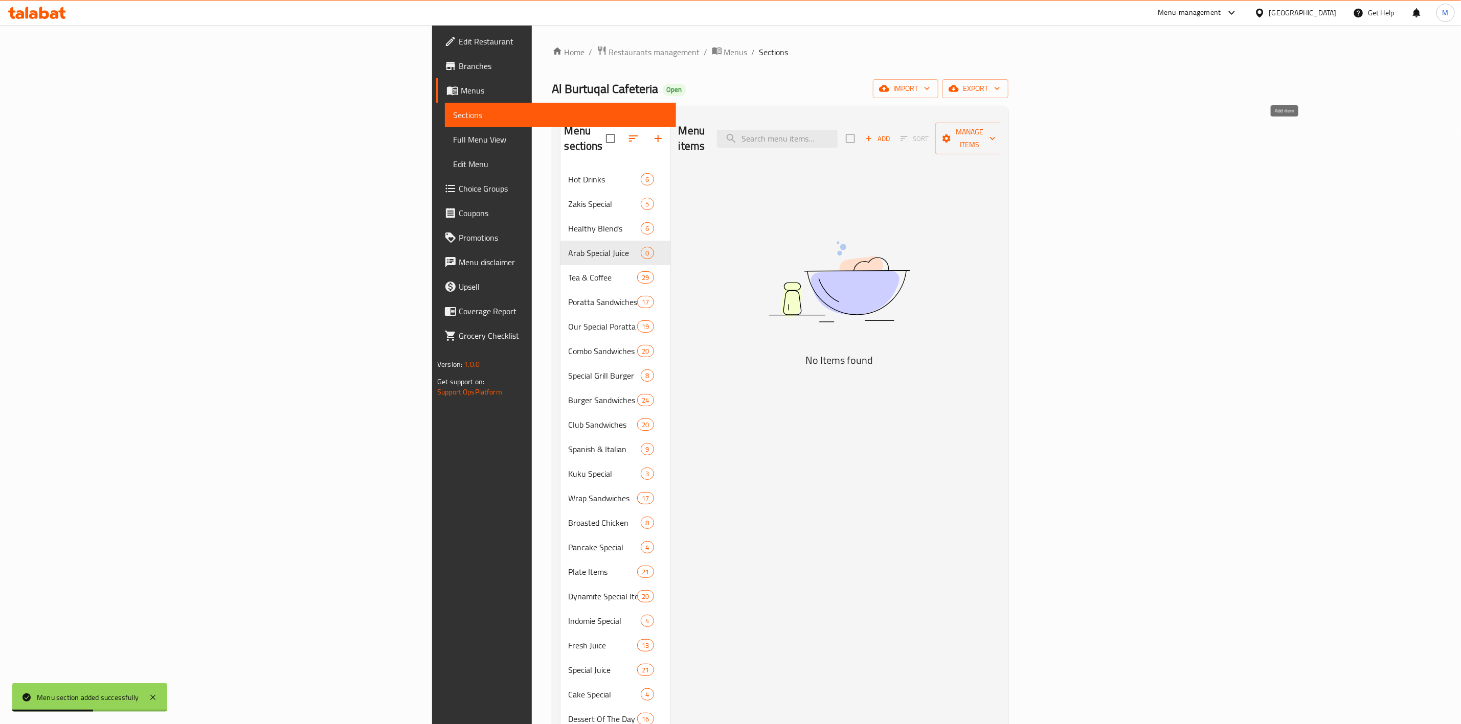
click at [894, 131] on button "Add" at bounding box center [877, 139] width 33 height 16
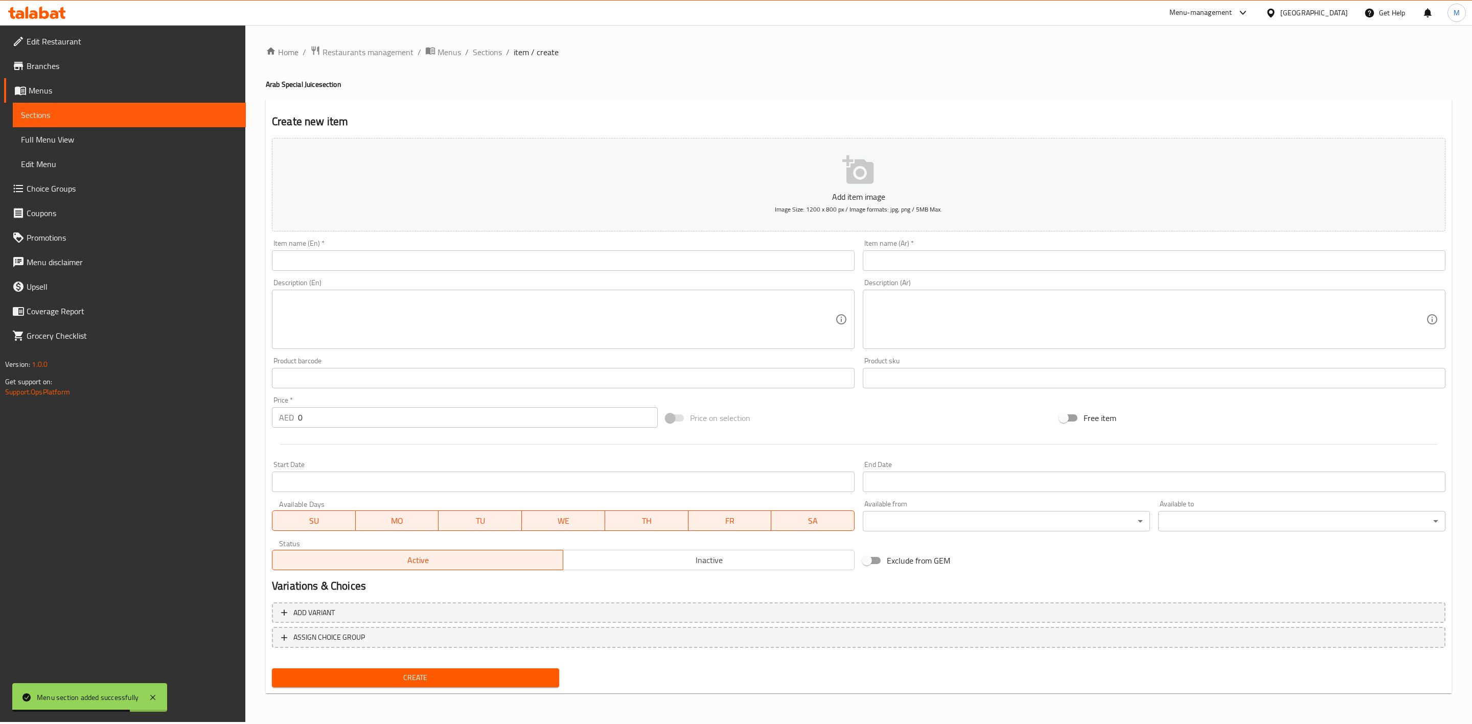
click at [709, 252] on input "text" at bounding box center [563, 261] width 583 height 20
paste input "FALAK SPECIAL"
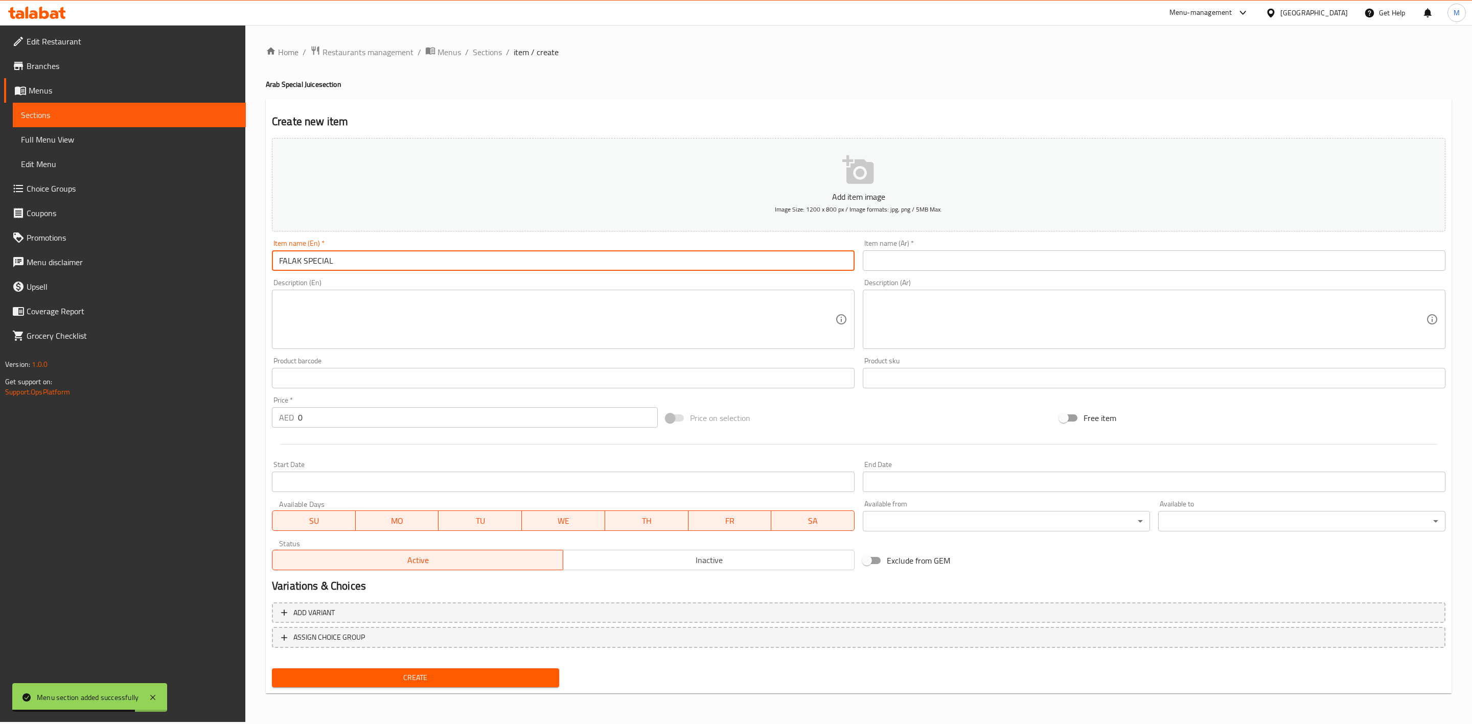
click at [667, 258] on input "FALAK SPECIAL" at bounding box center [563, 261] width 583 height 20
click at [1043, 264] on input "text" at bounding box center [1154, 261] width 583 height 20
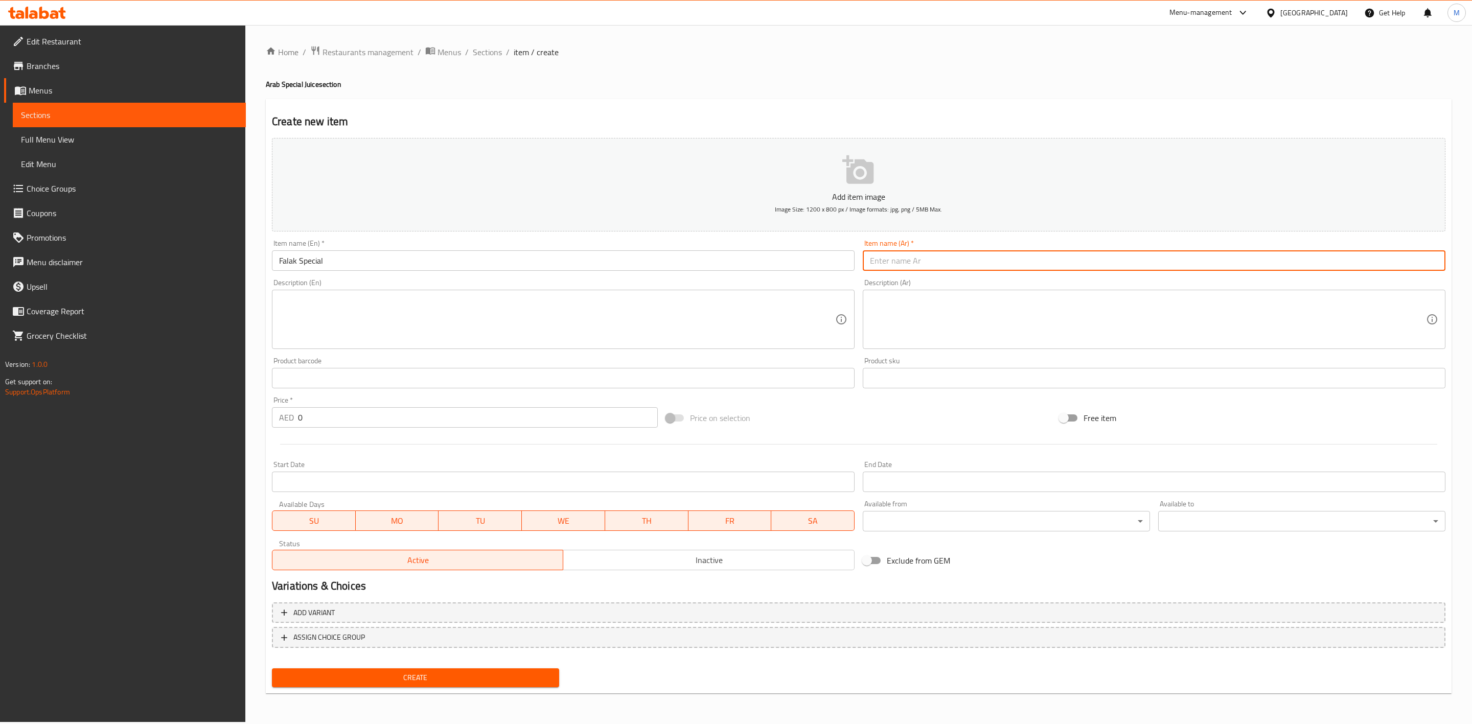
paste input "فلك خاص"
drag, startPoint x: 321, startPoint y: 413, endPoint x: 249, endPoint y: 416, distance: 71.6
click at [261, 416] on div "Home / Restaurants management / Menus / Sections / item / create Arab Special J…" at bounding box center [858, 373] width 1227 height 697
paste input "16.2"
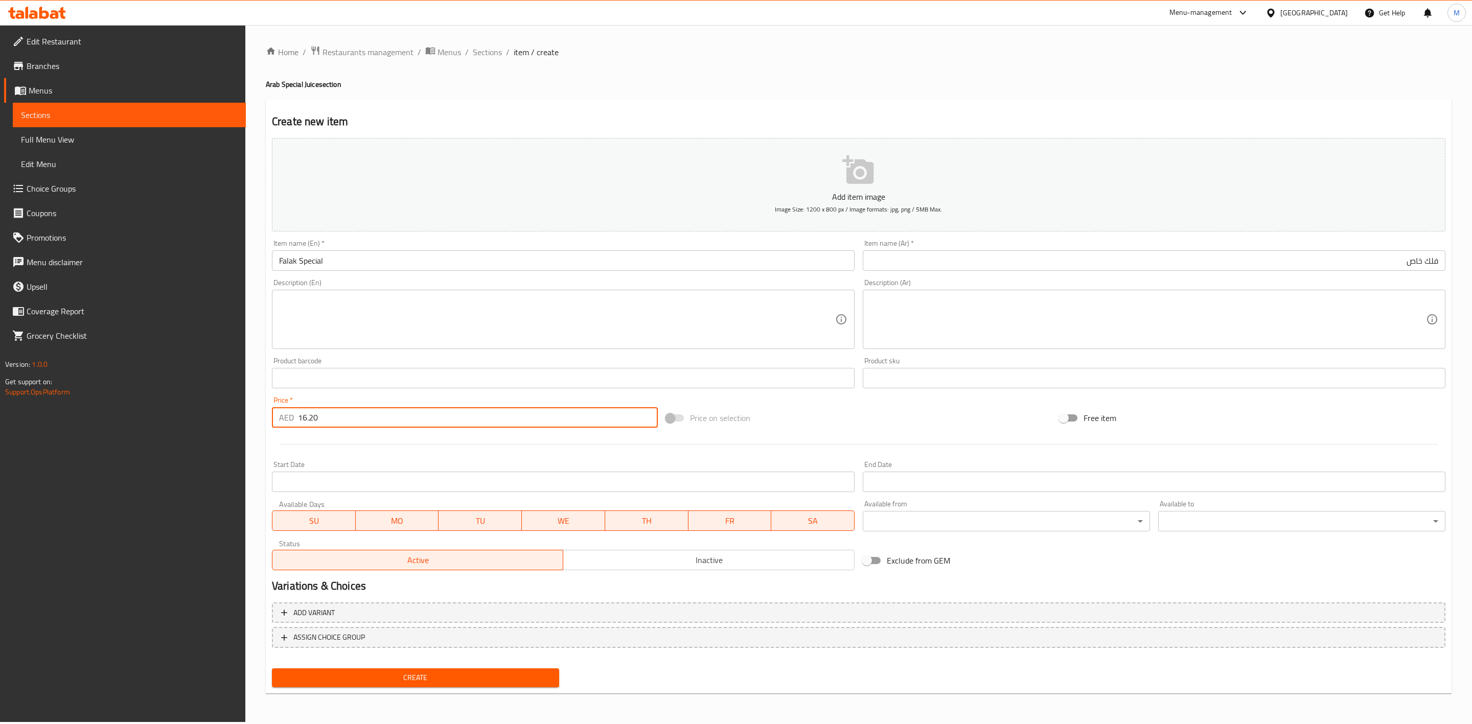
click at [409, 668] on div "Create" at bounding box center [415, 678] width 295 height 27
click at [409, 669] on button "Create" at bounding box center [415, 678] width 287 height 19
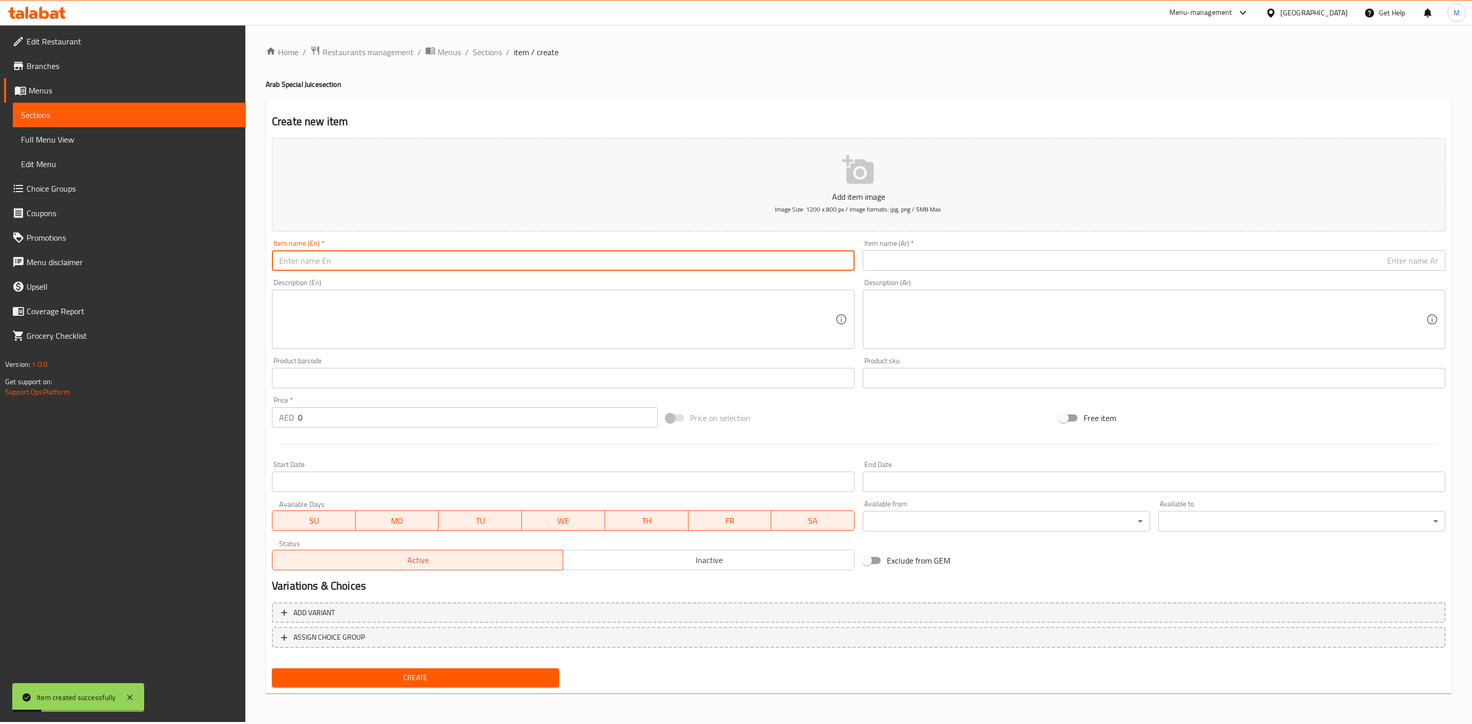
click at [384, 255] on input "text" at bounding box center [563, 261] width 583 height 20
paste input "MANGO CREAM"
paste input "SHAQAF"
click at [405, 258] on input "MANGO CREAM SHAQAF" at bounding box center [563, 261] width 583 height 20
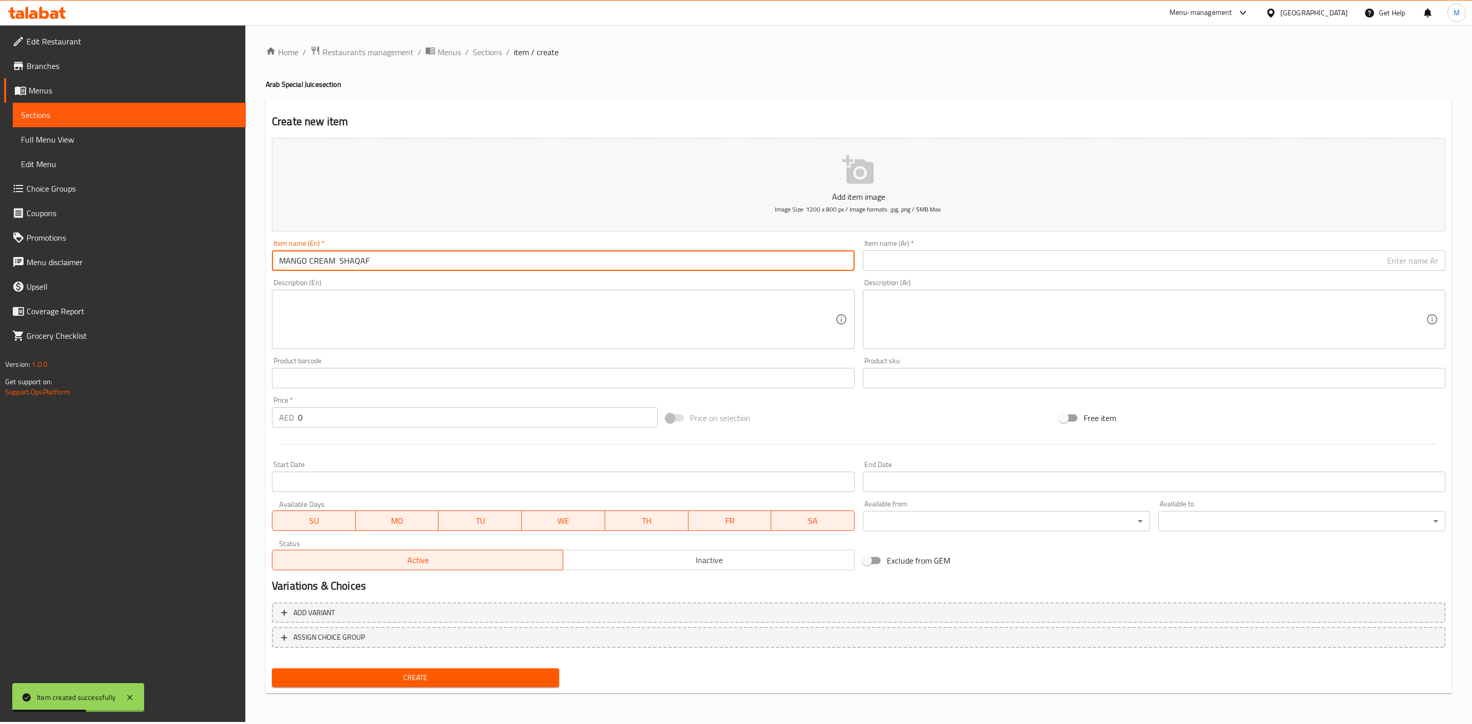
click at [405, 258] on input "MANGO CREAM SHAQAF" at bounding box center [563, 261] width 583 height 20
click at [968, 257] on input "text" at bounding box center [1154, 261] width 583 height 20
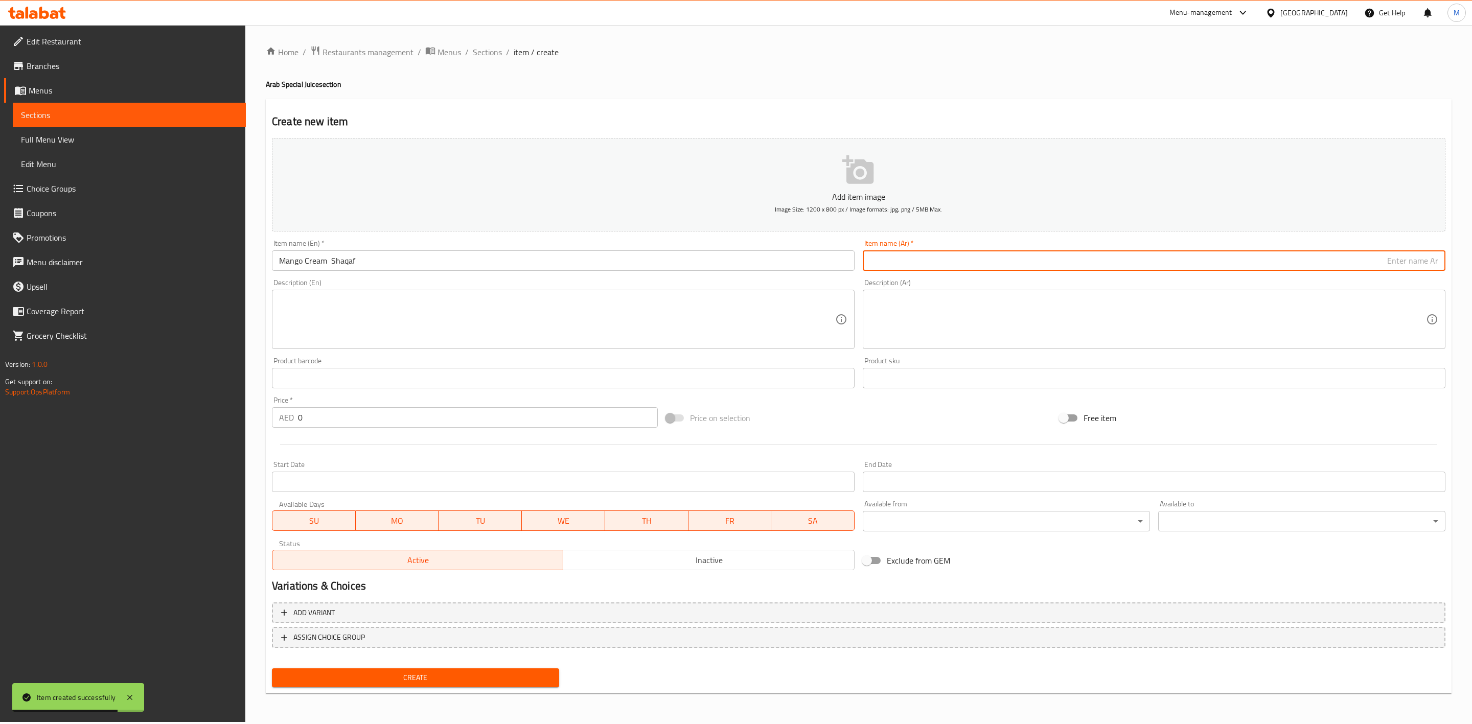
paste input "مانجو كريم شقف"
click at [966, 281] on div "Description (Ar) Description (Ar)" at bounding box center [1154, 314] width 583 height 70
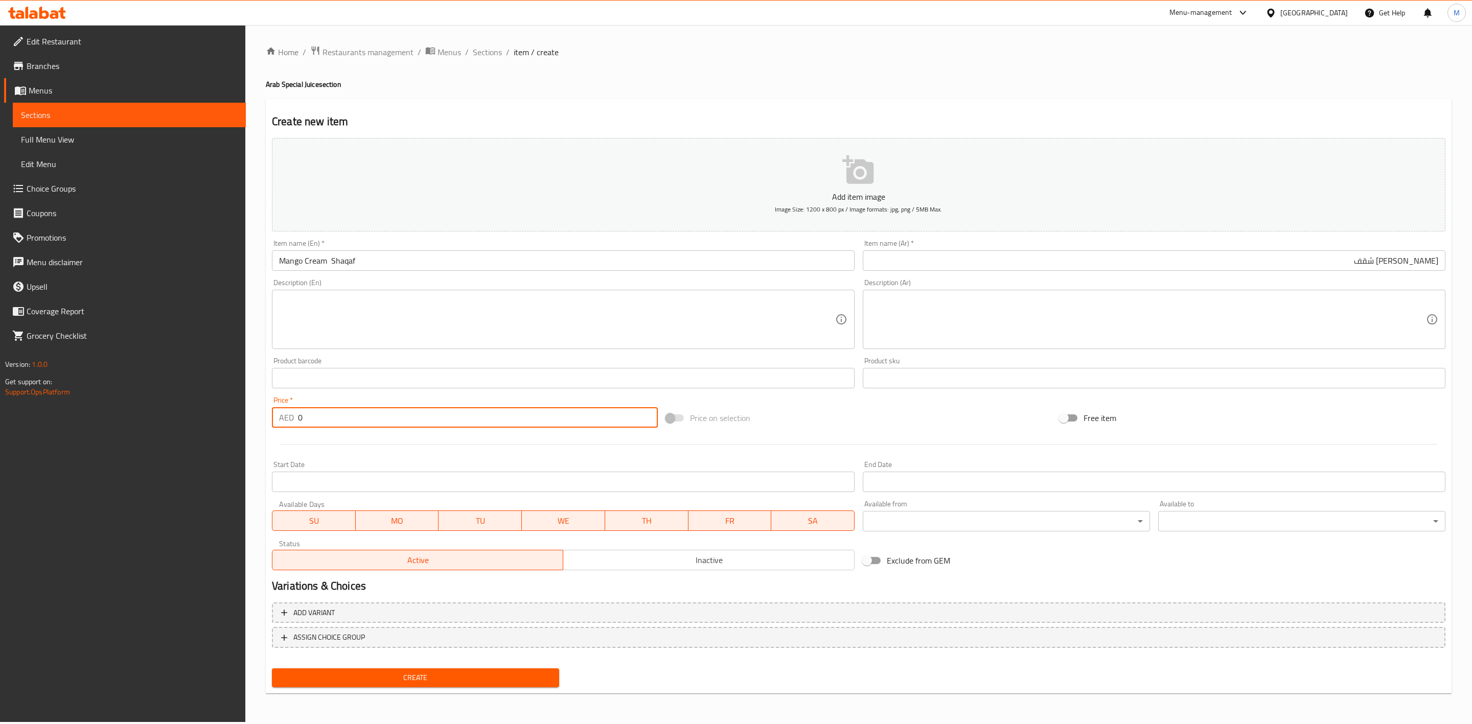
drag, startPoint x: 343, startPoint y: 415, endPoint x: 129, endPoint y: 376, distance: 216.7
click at [132, 372] on div "Edit Restaurant Branches Menus Sections Full Menu View Edit Menu Choice Groups …" at bounding box center [736, 373] width 1472 height 697
paste input "16.2"
click at [330, 451] on div at bounding box center [859, 444] width 1182 height 25
click at [427, 669] on button "Create" at bounding box center [415, 678] width 287 height 19
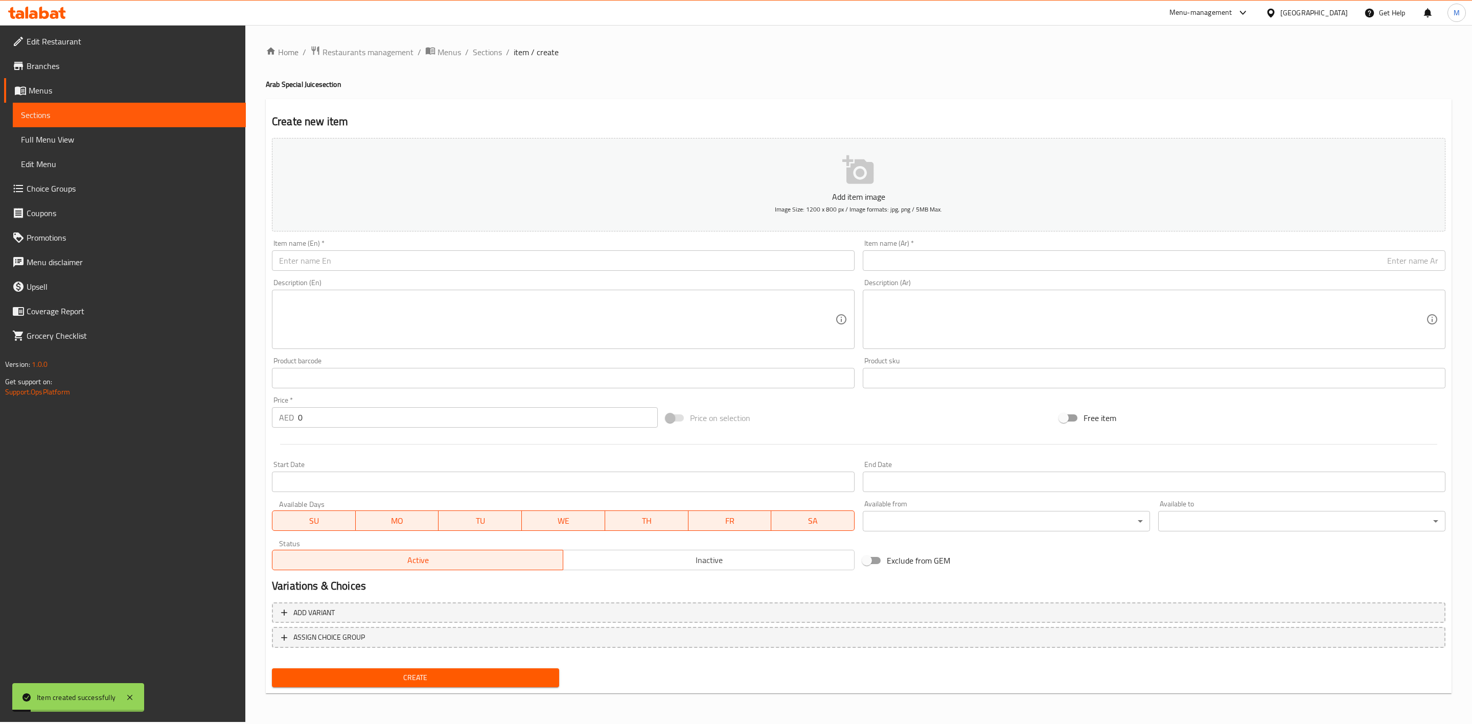
click at [604, 258] on input "text" at bounding box center [563, 261] width 583 height 20
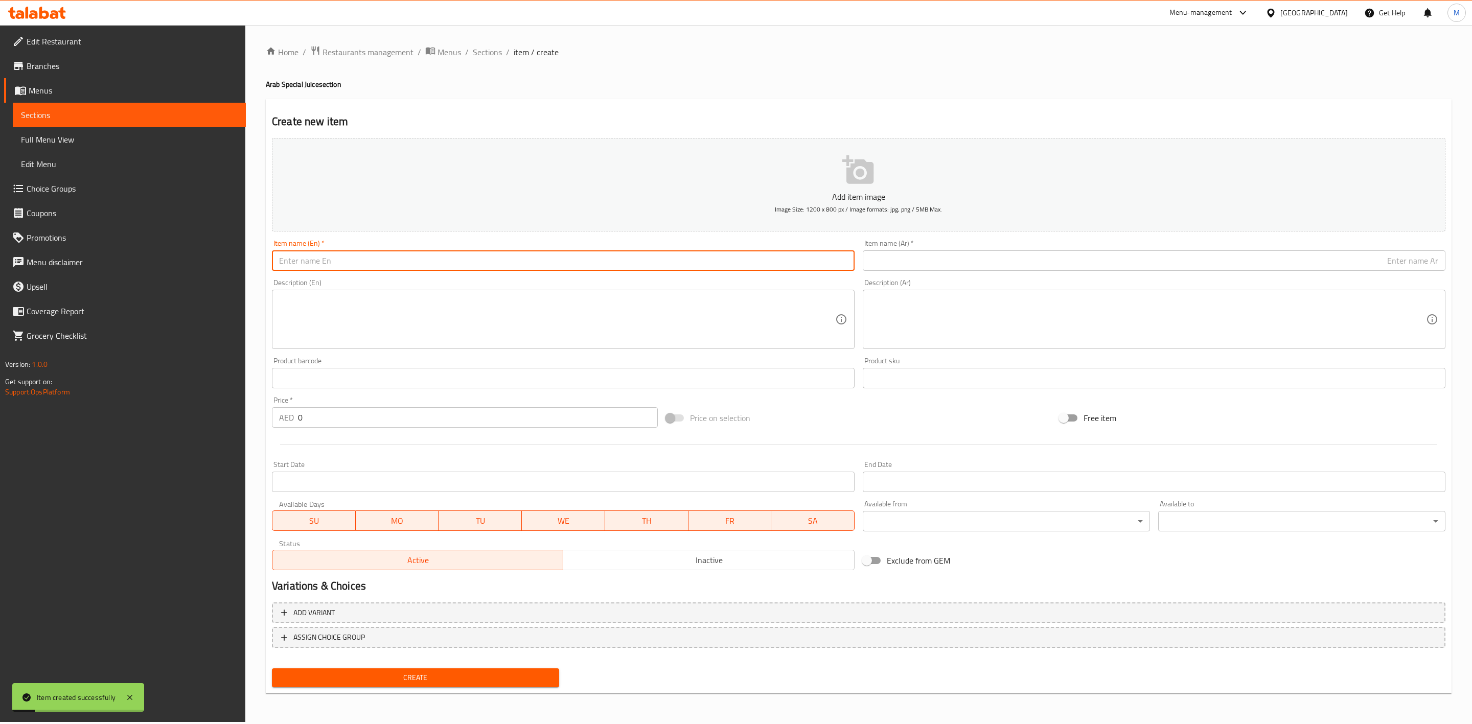
paste input "AVOCADO RUMAN"
click at [605, 258] on input "AVOCADO RUMAN" at bounding box center [563, 261] width 583 height 20
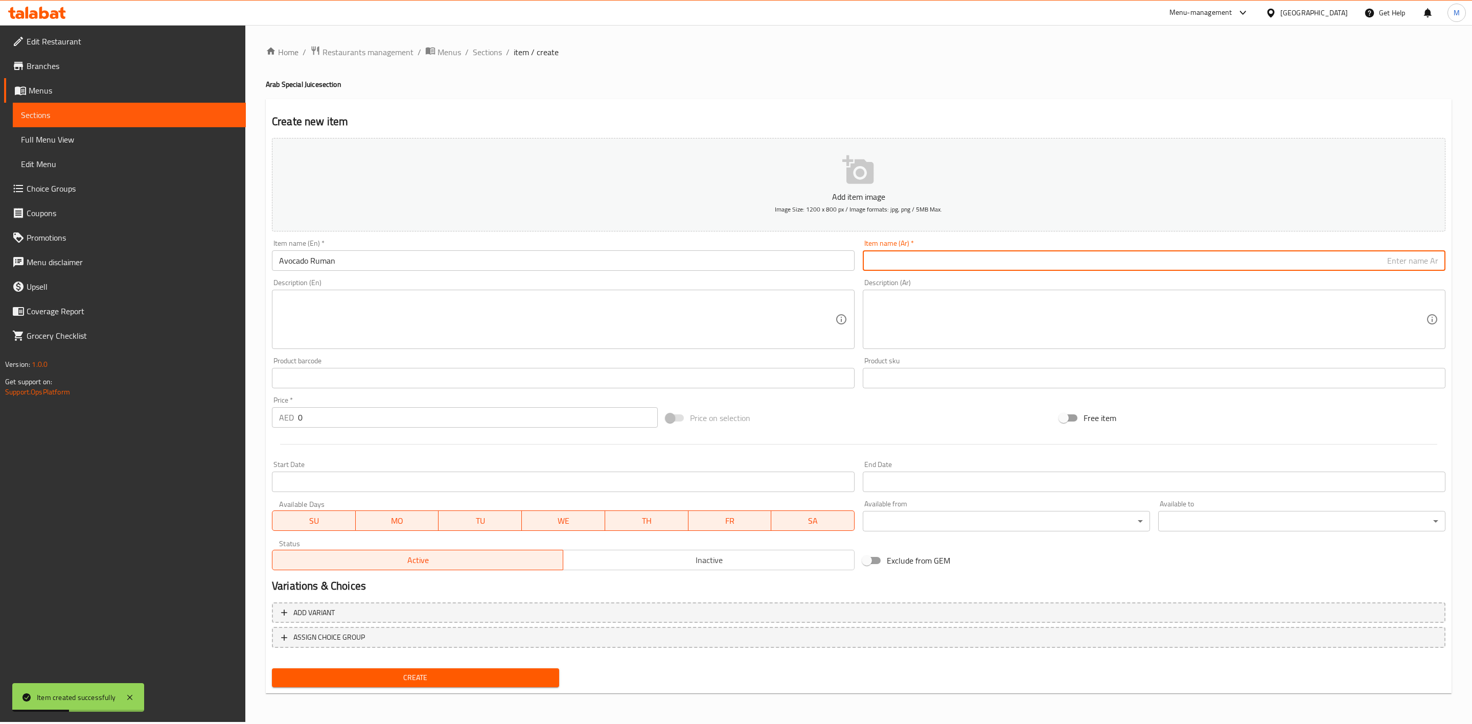
click at [1119, 267] on input "text" at bounding box center [1154, 261] width 583 height 20
paste input "افوكادو رمان"
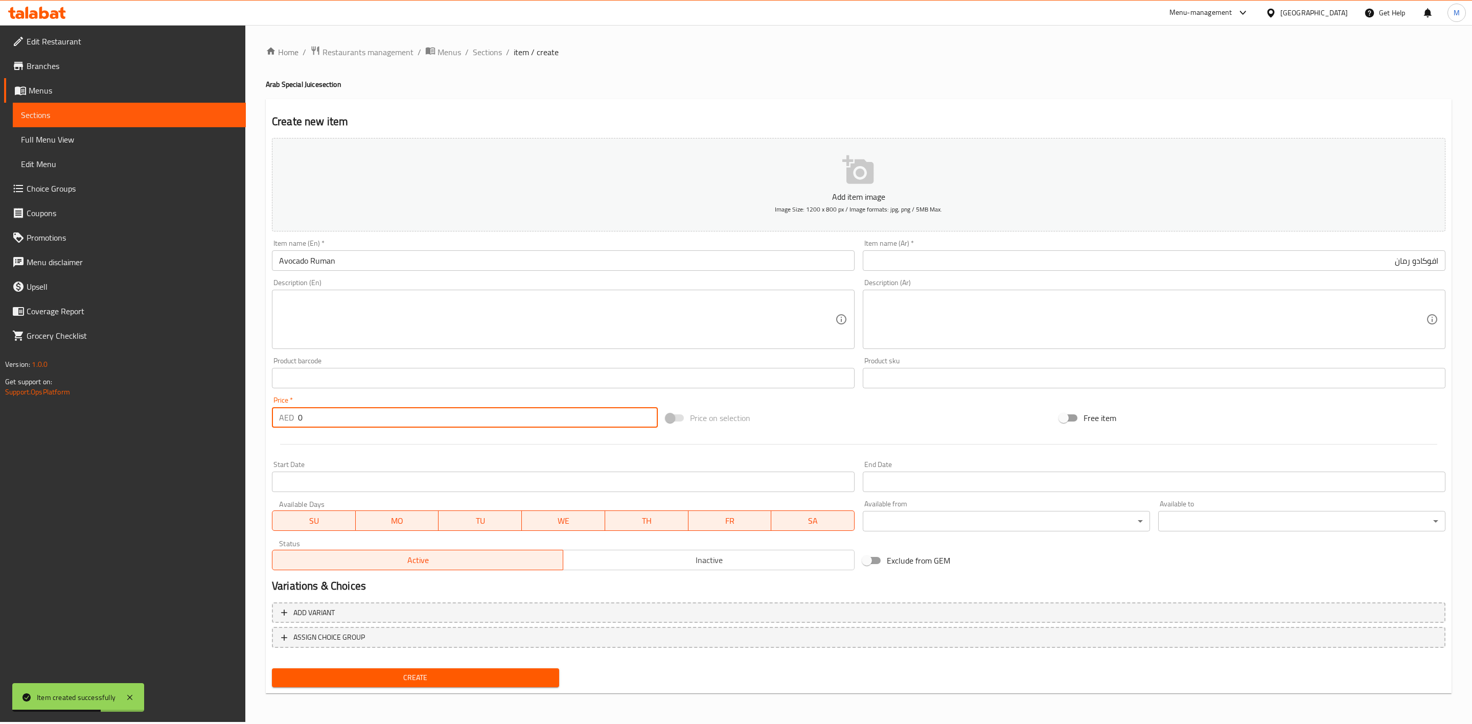
drag, startPoint x: 387, startPoint y: 413, endPoint x: 259, endPoint y: 430, distance: 129.0
click at [258, 427] on div "Home / Restaurants management / Menus / Sections / item / create Arab Special J…" at bounding box center [858, 373] width 1227 height 697
paste input "16.2"
click at [329, 454] on div at bounding box center [859, 444] width 1182 height 25
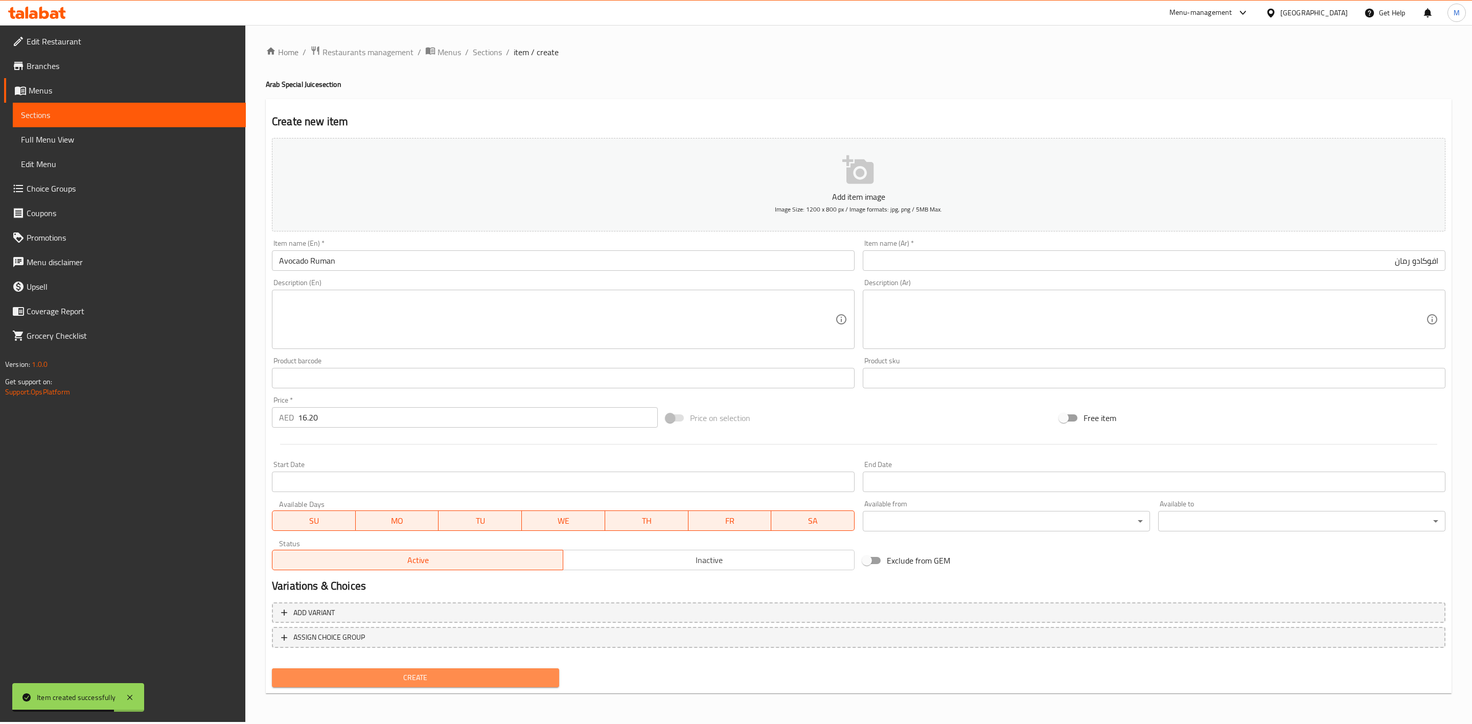
click at [402, 678] on span "Create" at bounding box center [415, 678] width 271 height 13
click at [561, 256] on input "text" at bounding box center [563, 261] width 583 height 20
paste input "AVOCADO WALNUT"
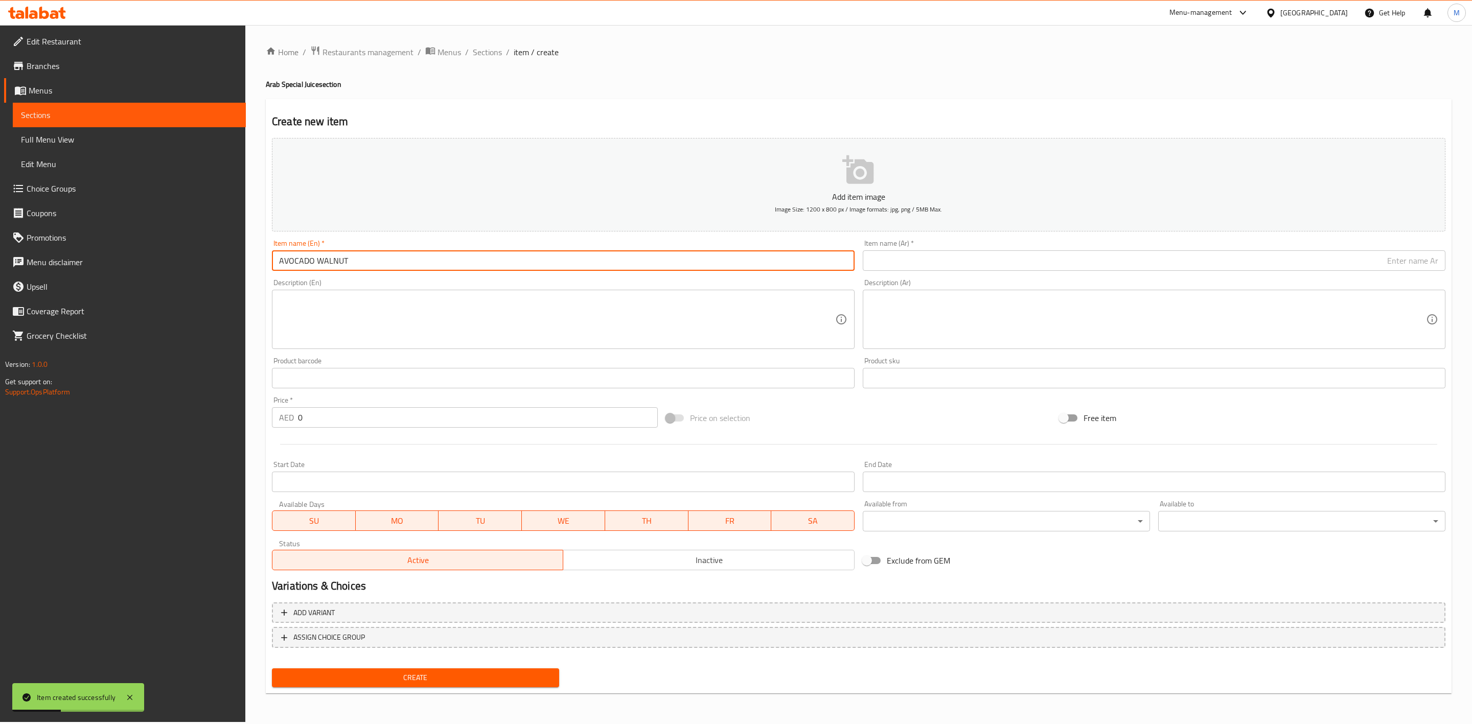
click at [561, 257] on input "AVOCADO WALNUT" at bounding box center [563, 261] width 583 height 20
click at [899, 250] on div "Item name (Ar)   * Item name (Ar) *" at bounding box center [1154, 255] width 583 height 31
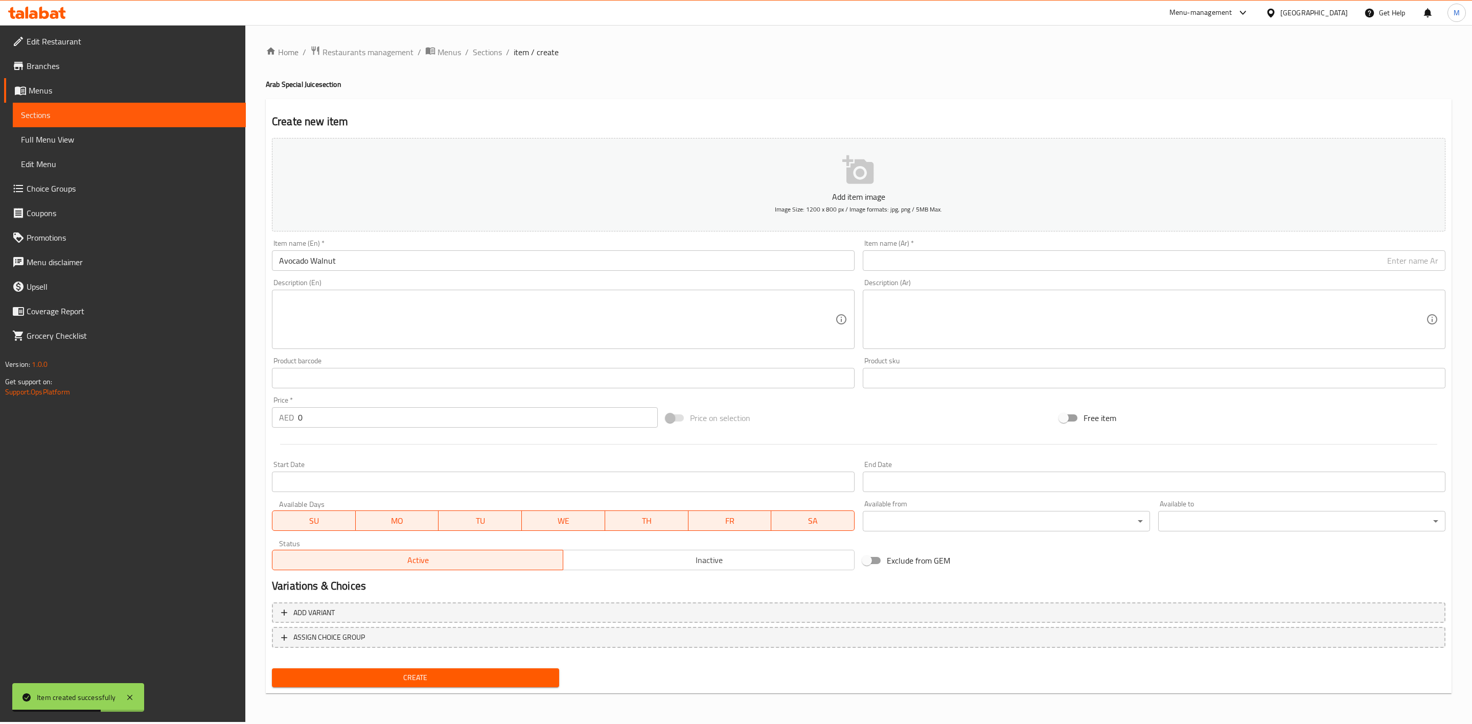
click at [904, 252] on input "text" at bounding box center [1154, 261] width 583 height 20
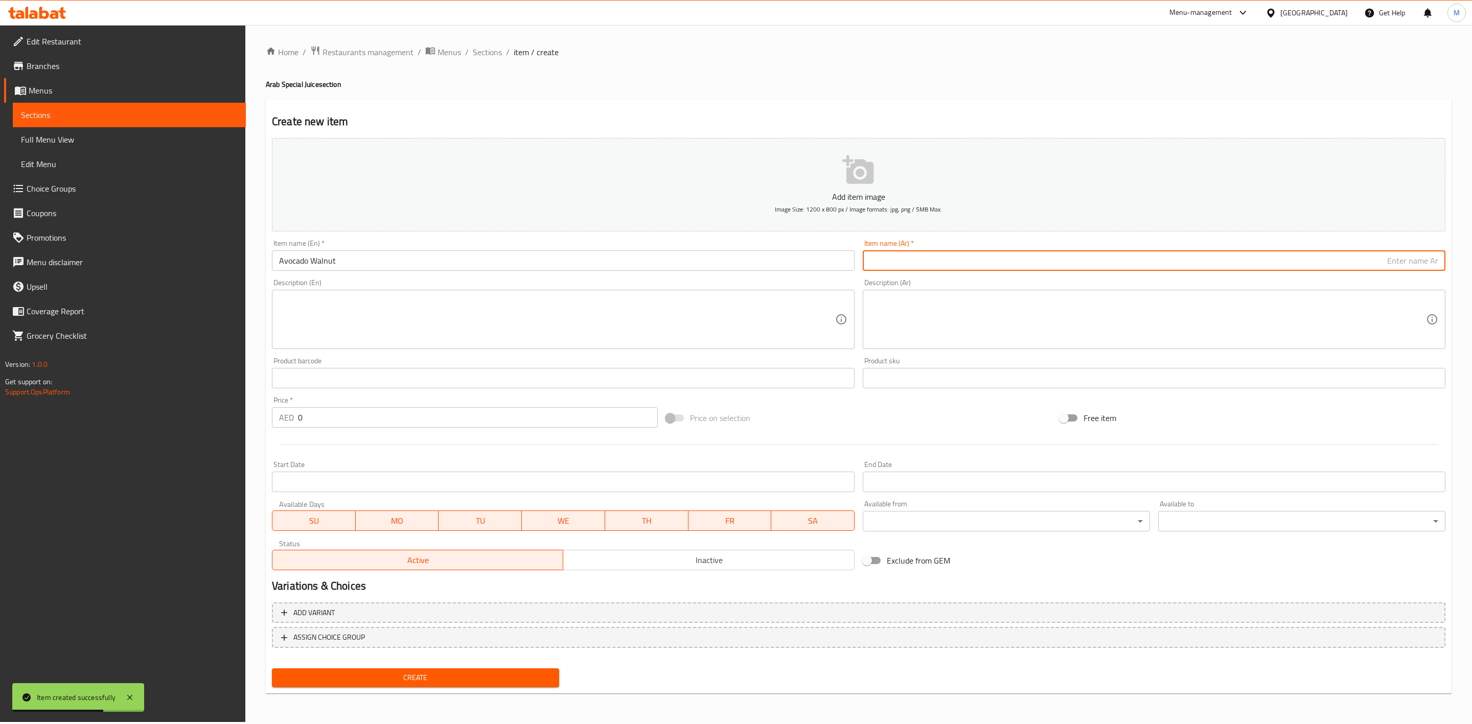
paste input "أفوكادو جوز"
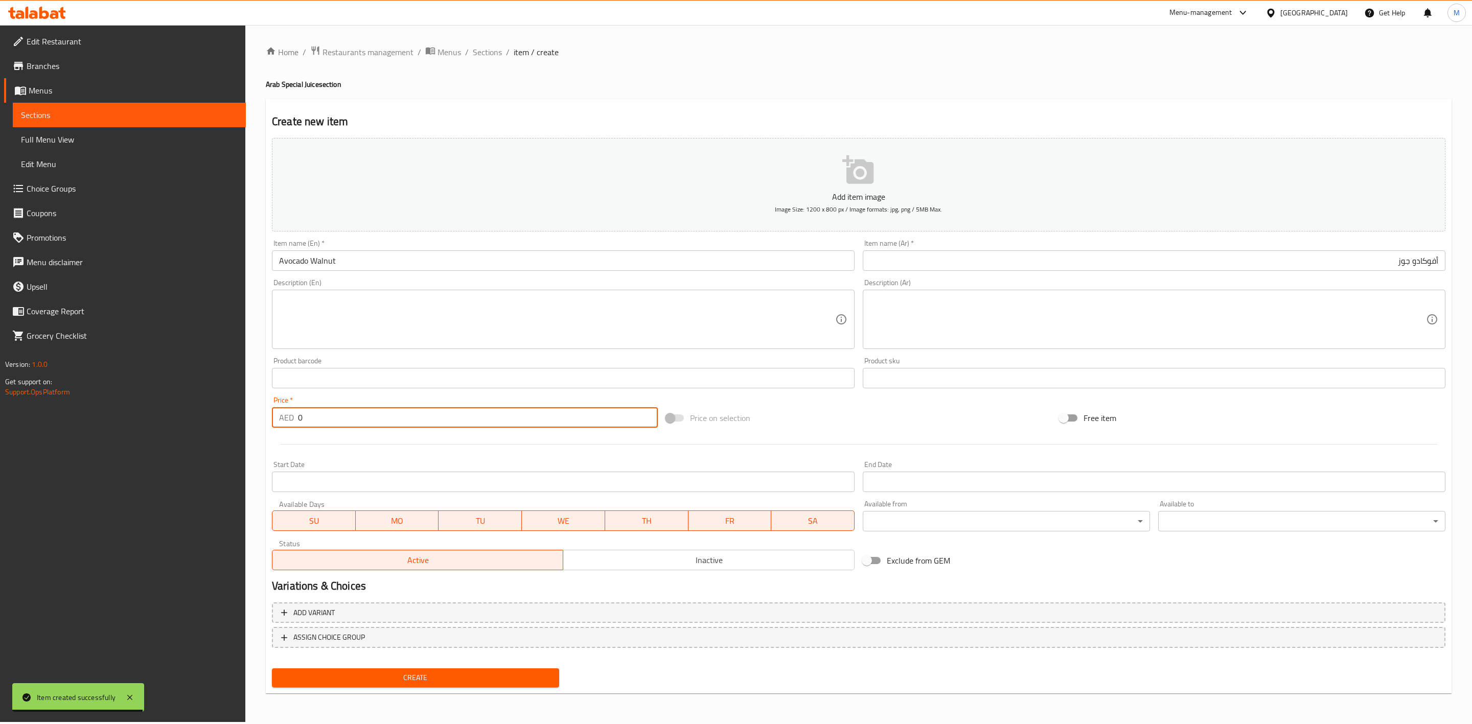
drag, startPoint x: 390, startPoint y: 424, endPoint x: 339, endPoint y: 442, distance: 53.9
click at [285, 410] on div "AED 0 Price *" at bounding box center [465, 417] width 386 height 20
paste input "16.2"
click at [456, 666] on div "Create" at bounding box center [415, 678] width 295 height 27
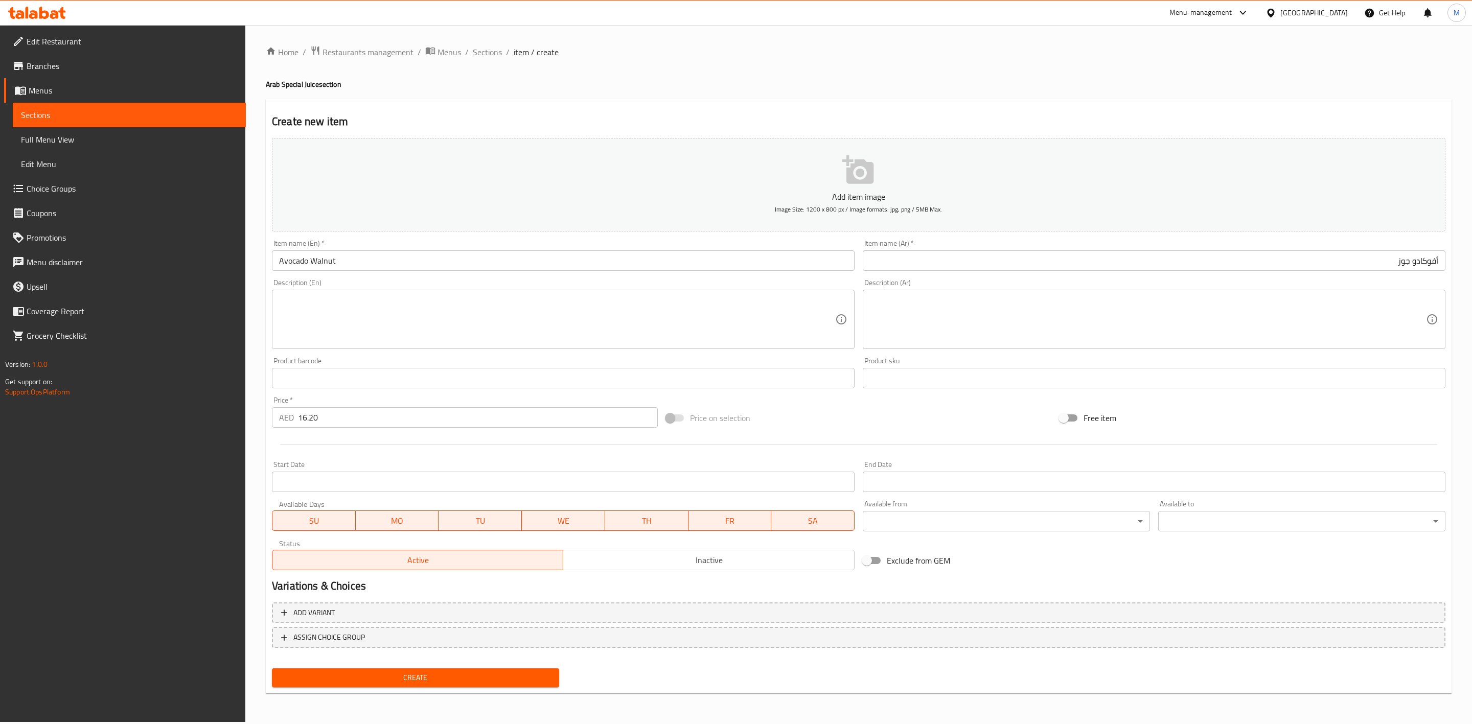
click at [456, 667] on div "Create" at bounding box center [415, 678] width 295 height 27
click at [456, 670] on button "Create" at bounding box center [415, 678] width 287 height 19
click at [350, 276] on div "Description (En) Description (En)" at bounding box center [563, 314] width 591 height 78
click at [358, 264] on input "text" at bounding box center [563, 261] width 583 height 20
paste input "MANGO ZAFFRON"
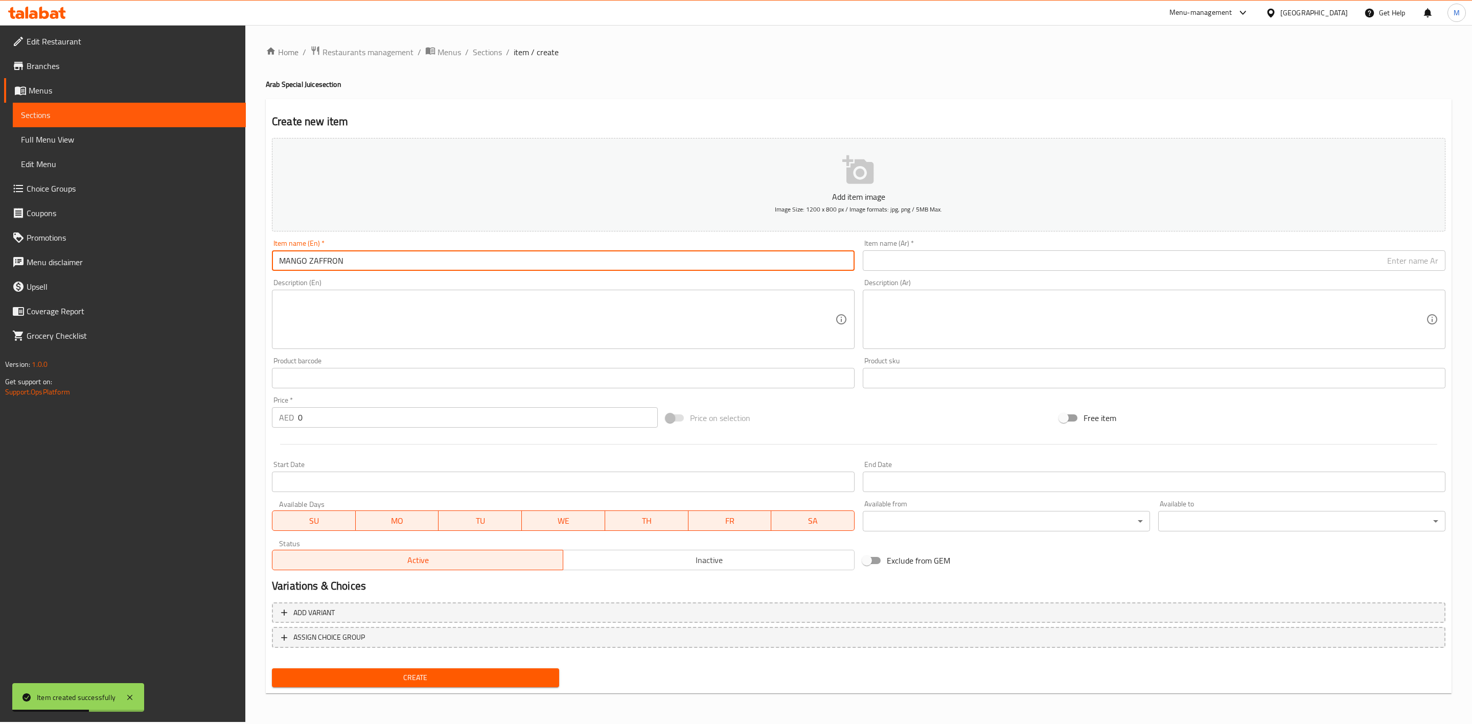
click at [359, 264] on input "MANGO ZAFFRON" at bounding box center [563, 261] width 583 height 20
click at [979, 269] on input "text" at bounding box center [1154, 261] width 583 height 20
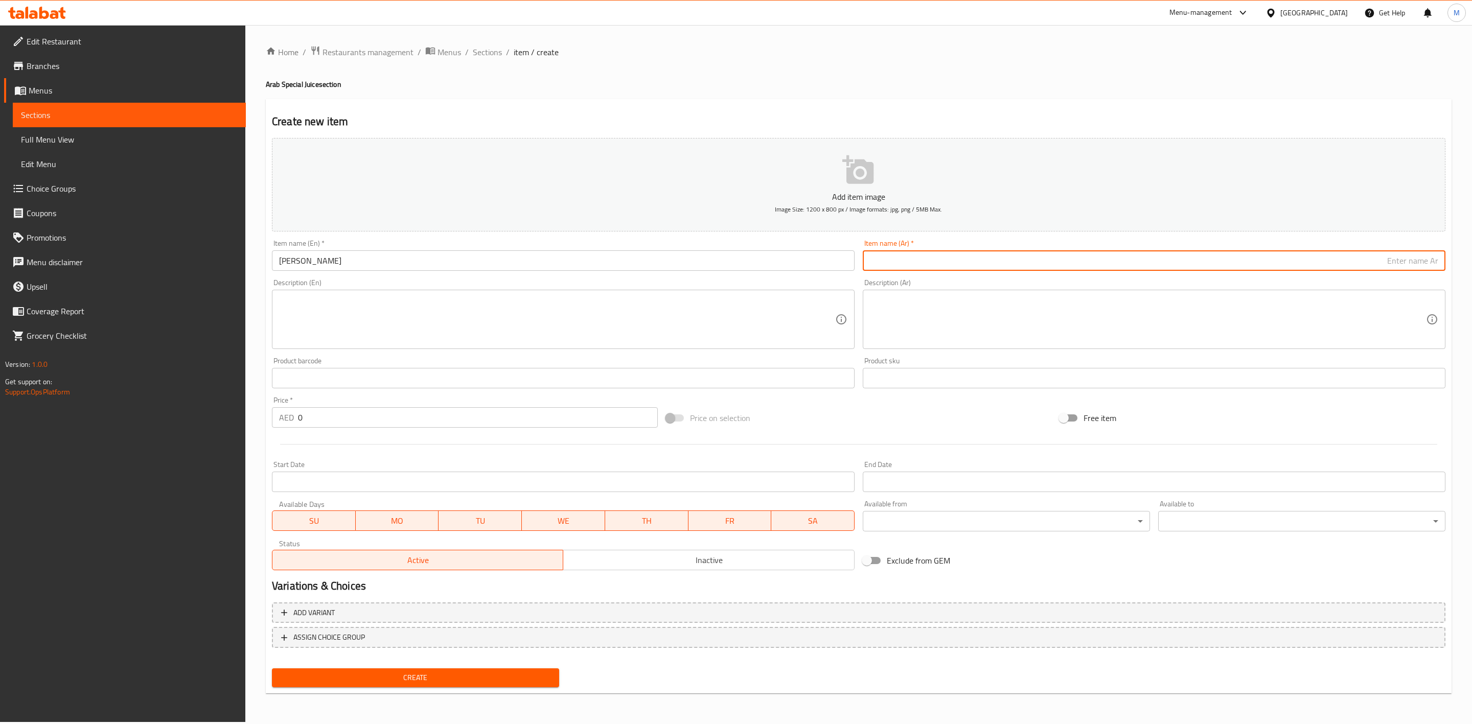
paste input "مانجو زعفران"
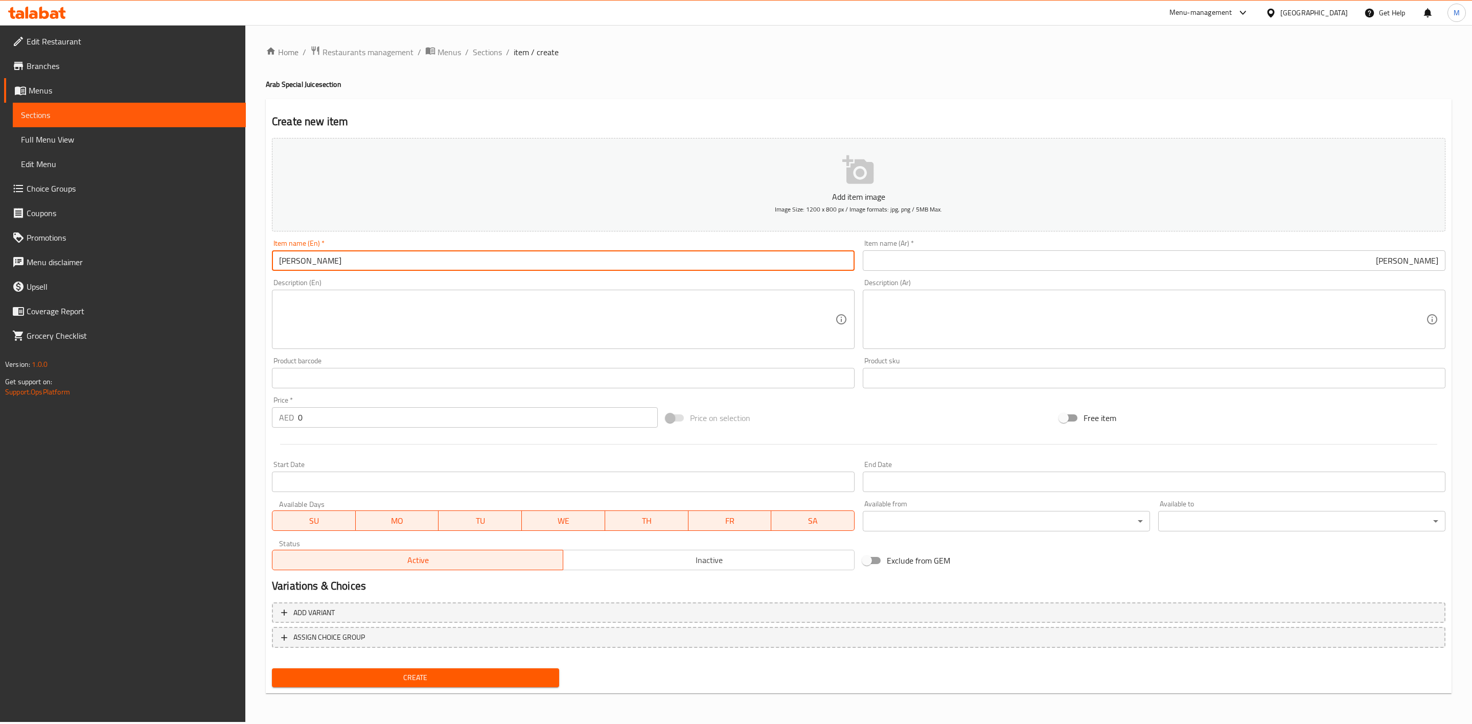
click at [449, 263] on input "Mango Zaffron" at bounding box center [563, 261] width 583 height 20
paste input "I BURJ AL ARAB"
click at [424, 255] on input "I BURJ AL ARAB" at bounding box center [563, 261] width 583 height 20
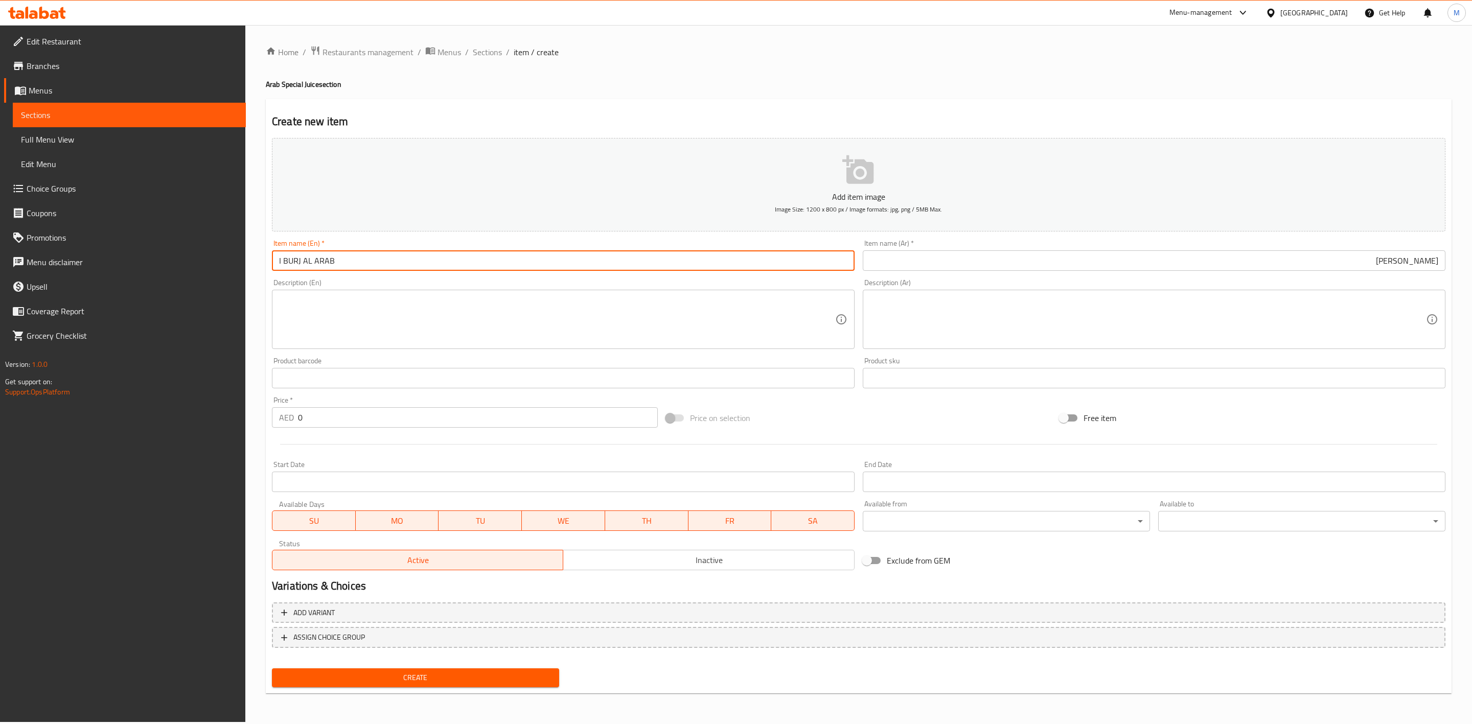
click at [424, 255] on input "I BURJ AL ARAB" at bounding box center [563, 261] width 583 height 20
click at [282, 259] on input "I Burj Al Arab" at bounding box center [563, 261] width 583 height 20
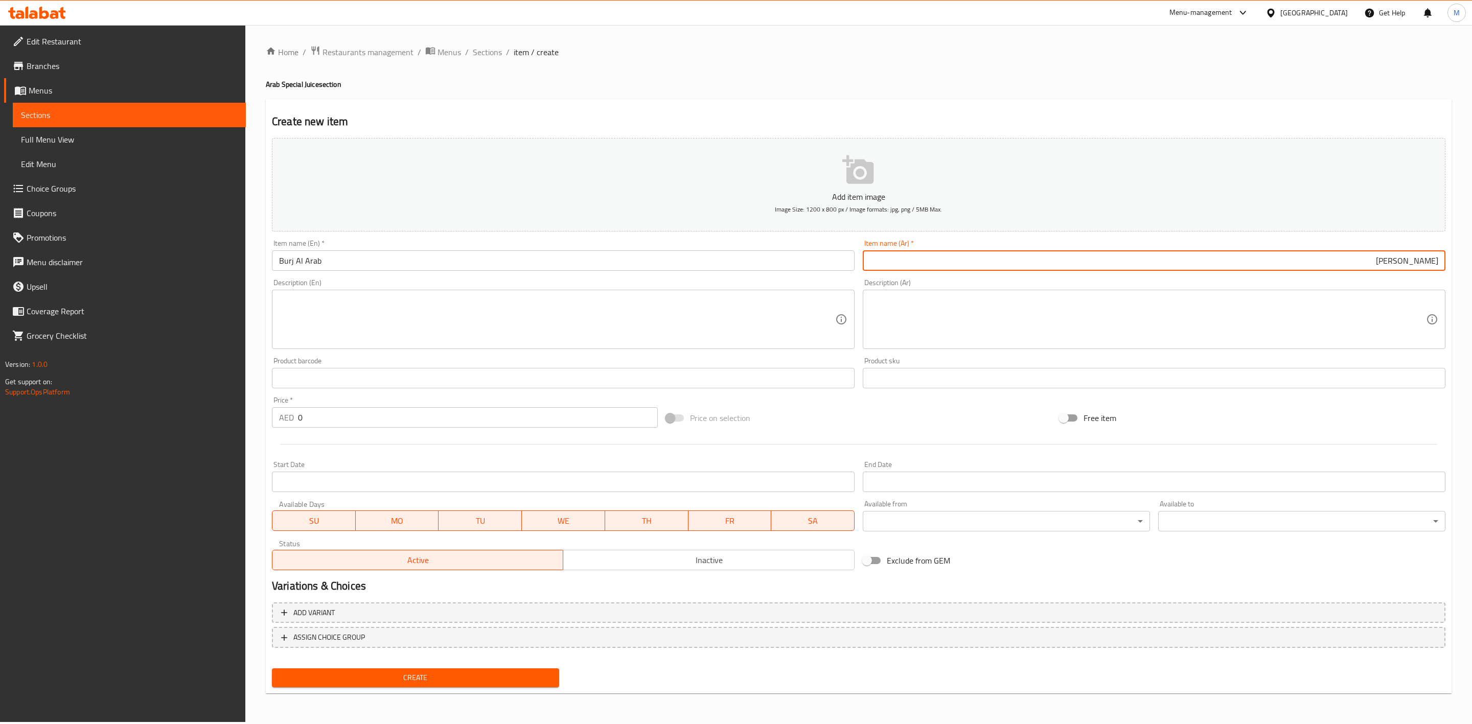
click at [1060, 259] on input "مانجو زعفران" at bounding box center [1154, 261] width 583 height 20
paste input "برج العرب"
click at [1081, 258] on input "مانجو زعفرانبرج العرب" at bounding box center [1154, 261] width 583 height 20
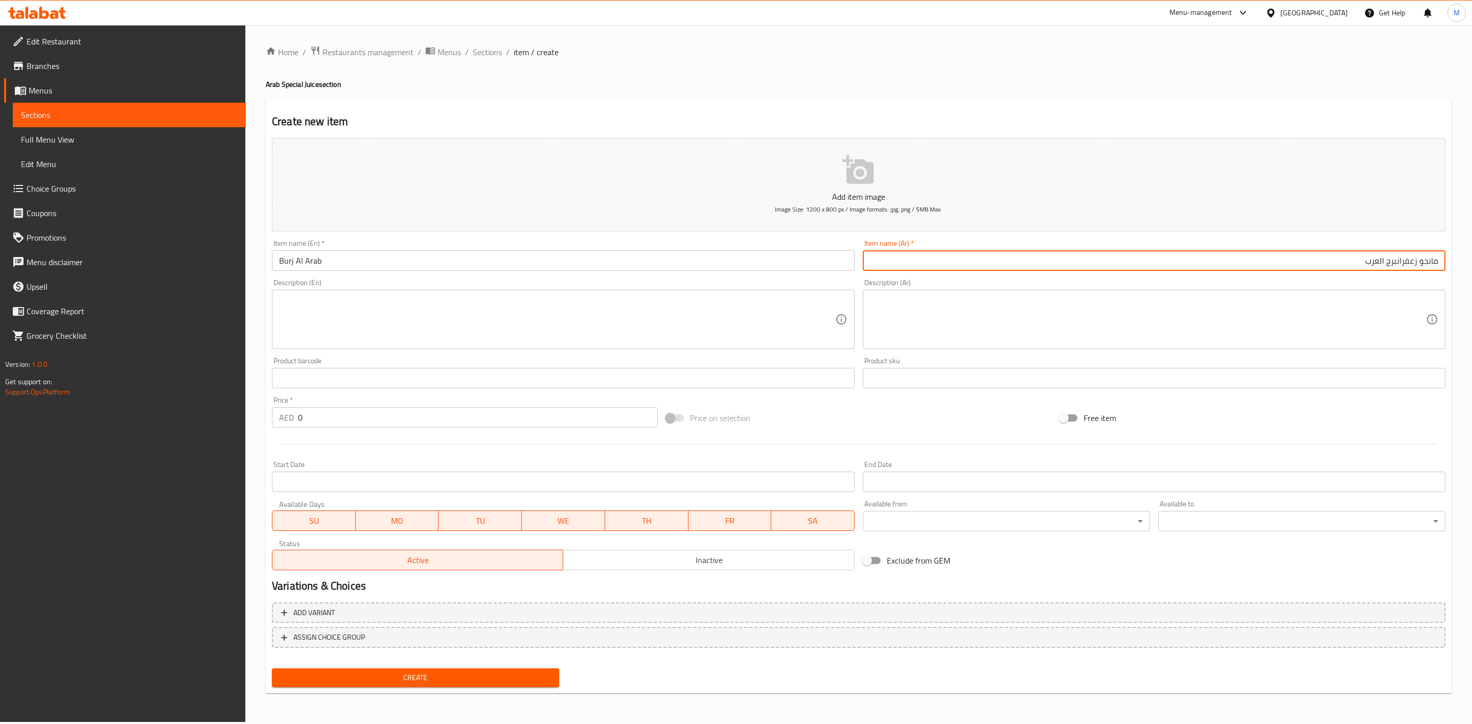
paste input "text"
click at [257, 416] on div "Home / Restaurants management / Menus / Sections / item / create Arab Special J…" at bounding box center [858, 373] width 1227 height 697
paste input "16.2"
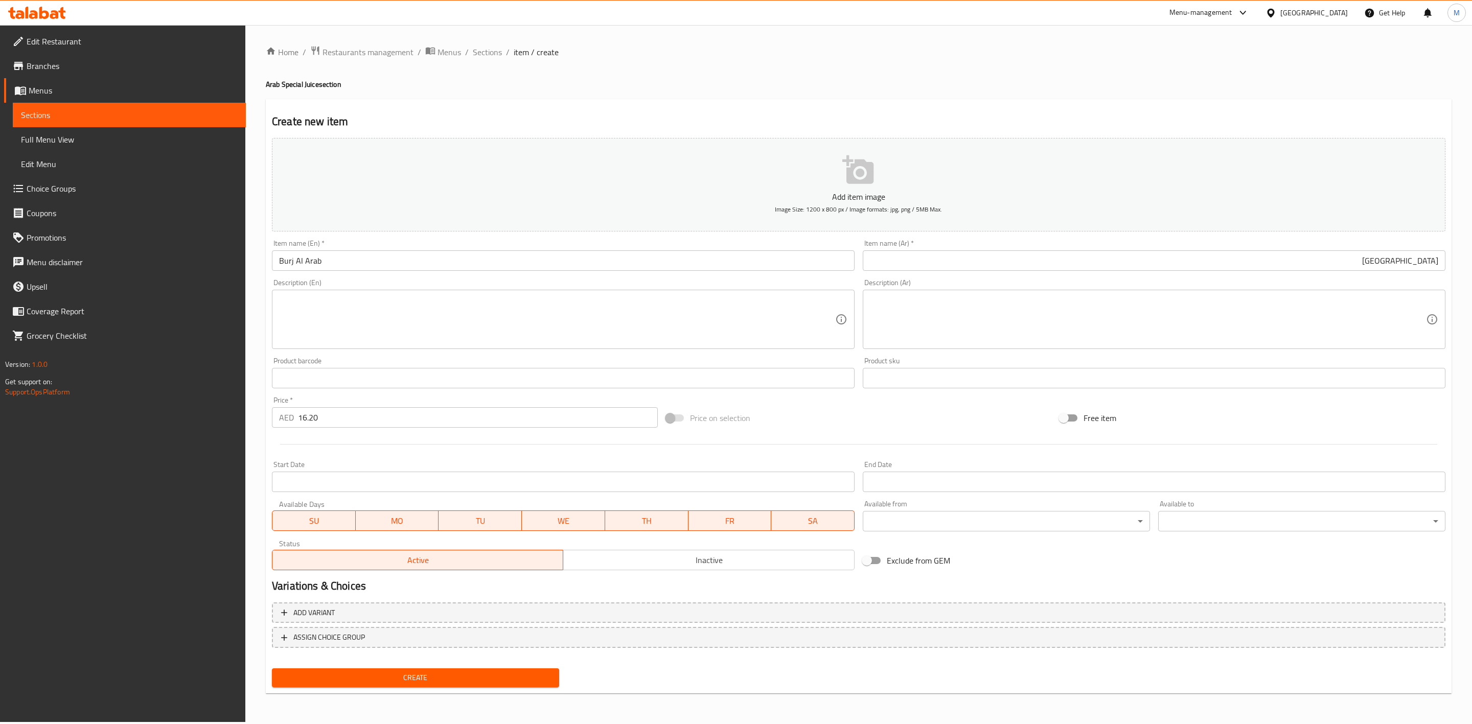
click at [351, 445] on div at bounding box center [859, 444] width 1182 height 25
click at [421, 688] on div "Create" at bounding box center [415, 678] width 295 height 27
click at [422, 682] on span "Create" at bounding box center [415, 678] width 271 height 13
click at [385, 261] on input "text" at bounding box center [563, 261] width 583 height 20
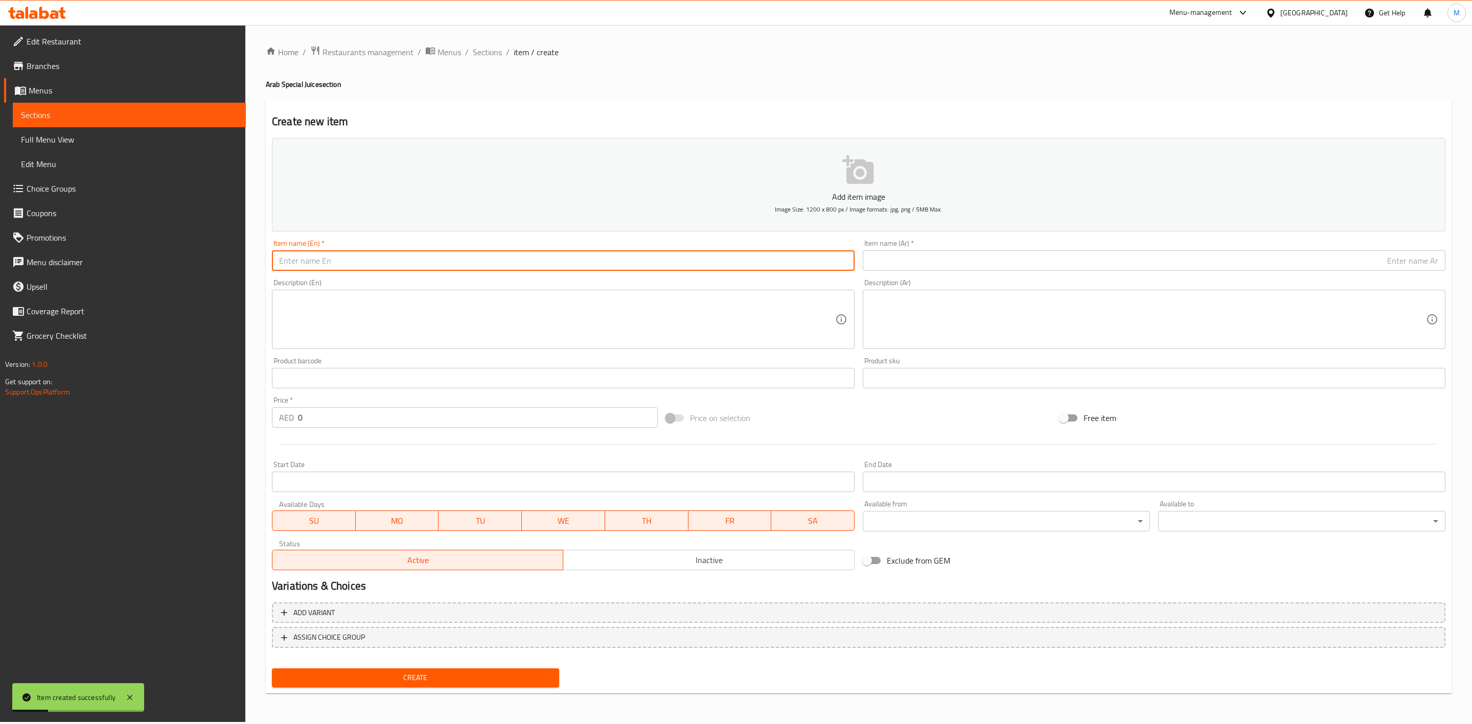
paste input "GALAXY"
click at [390, 261] on input "GALAXY" at bounding box center [563, 261] width 583 height 20
click at [988, 275] on div "Description (Ar) Description (Ar)" at bounding box center [1154, 314] width 591 height 78
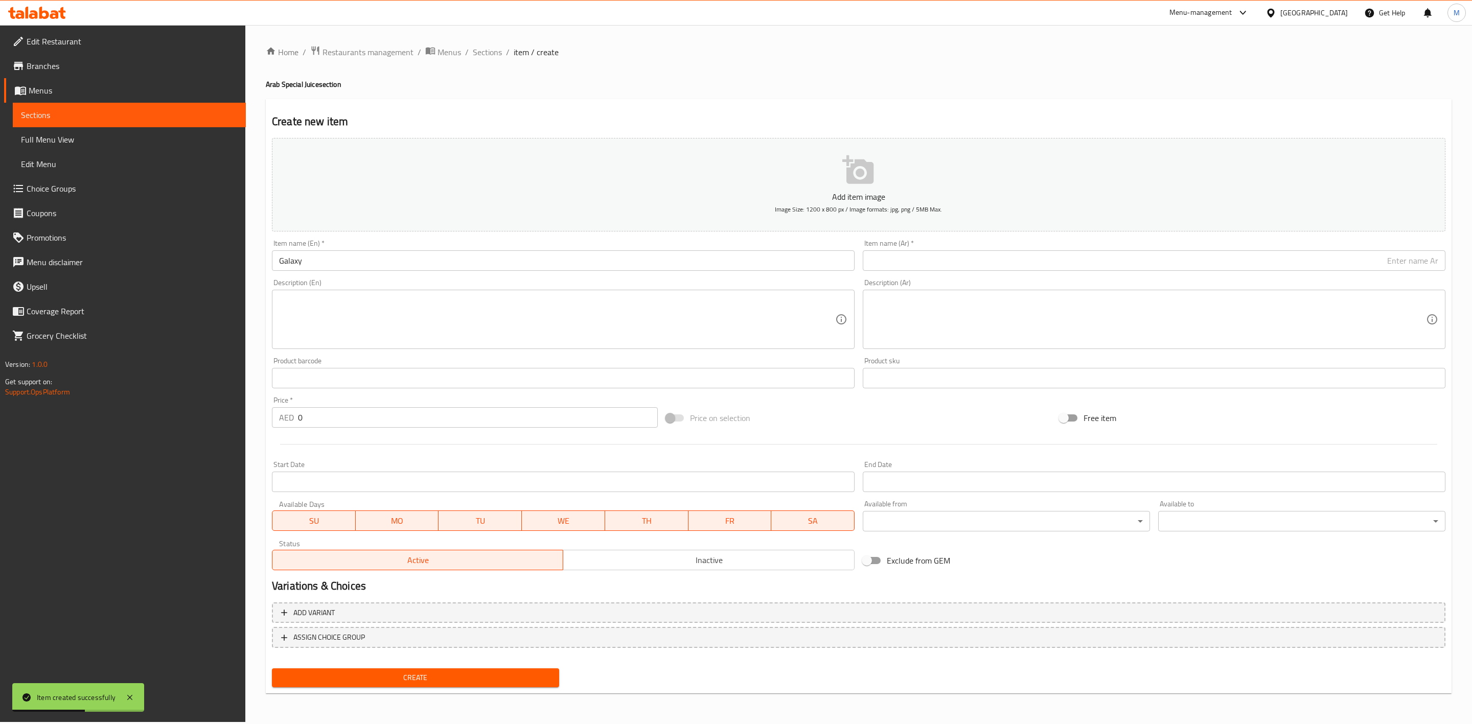
click at [977, 255] on input "text" at bounding box center [1154, 261] width 583 height 20
paste input "GALAXY"
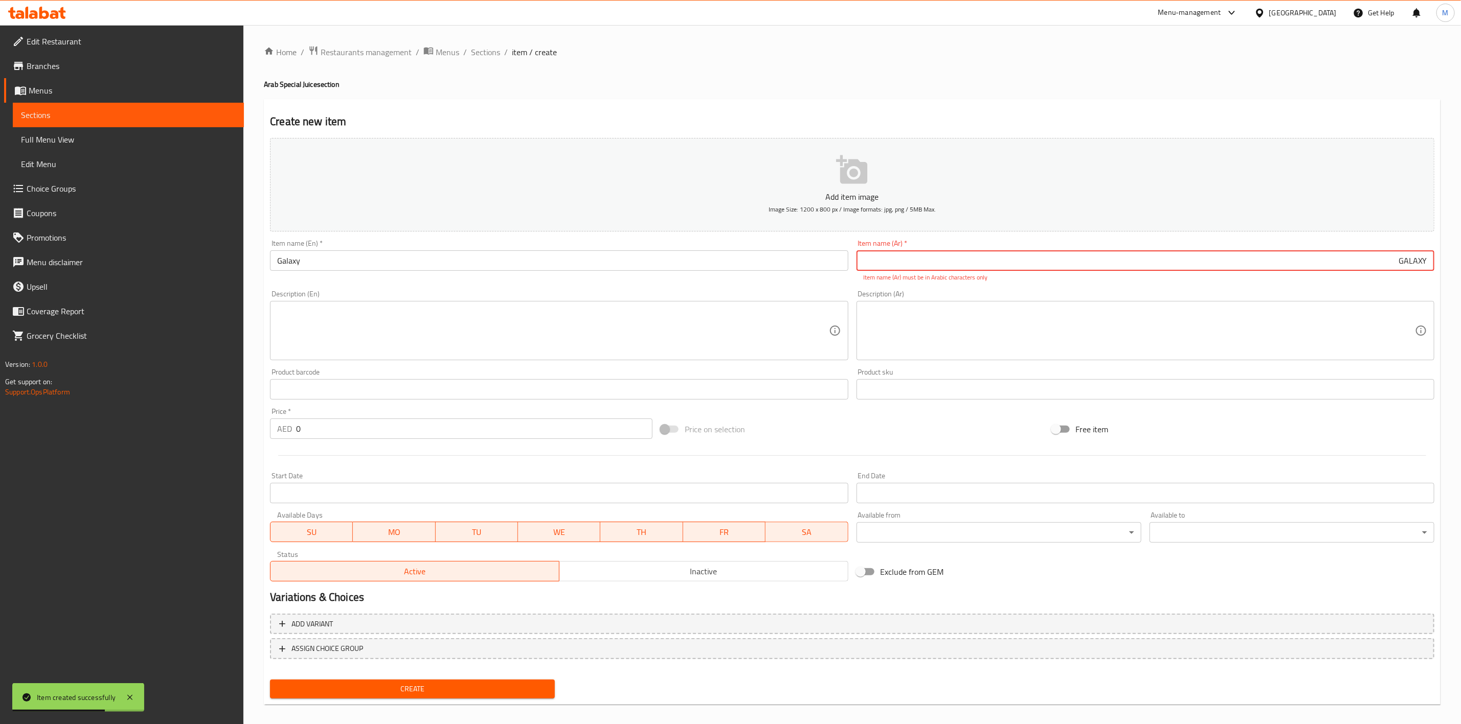
click at [1093, 262] on input "GALAXY" at bounding box center [1145, 261] width 578 height 20
paste input "جالكسي"
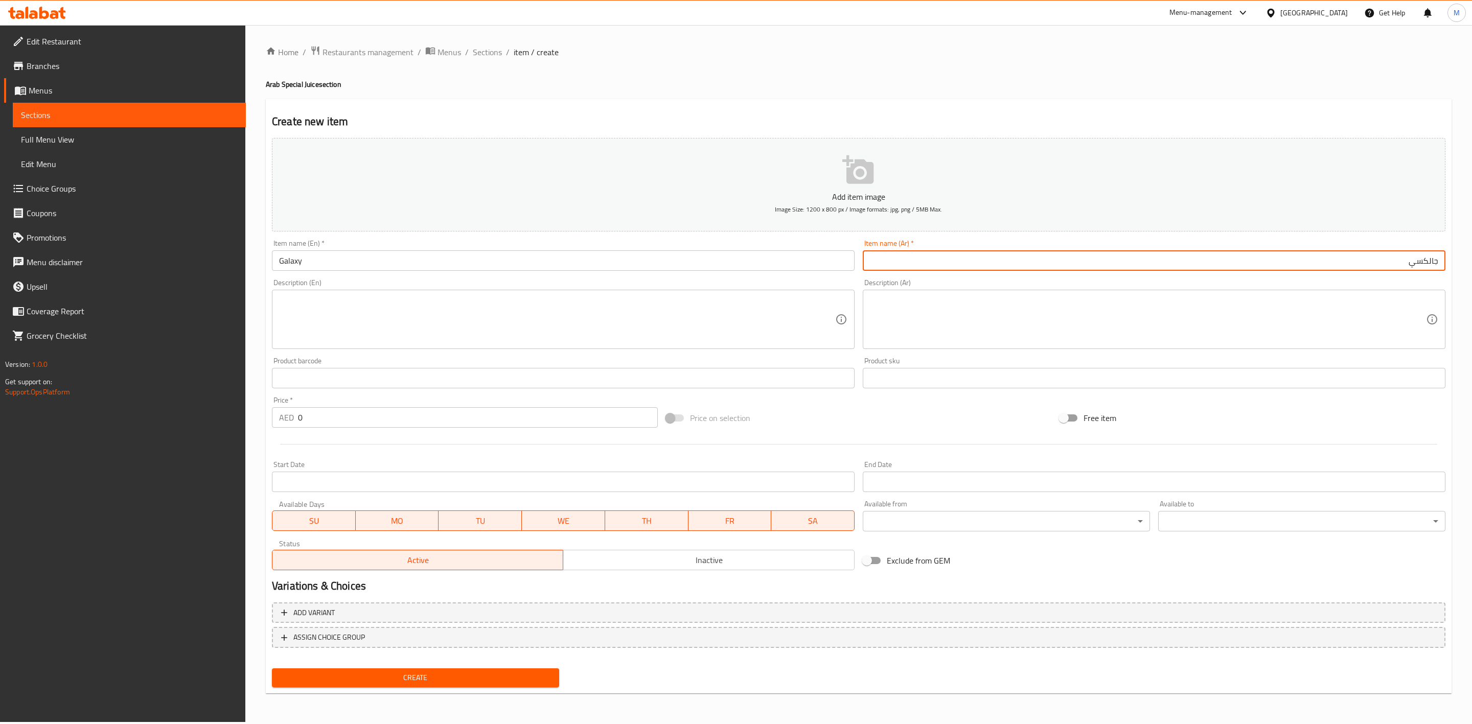
click at [1008, 275] on div "Item name (Ar)   * جالكسي Item name (Ar) *" at bounding box center [1154, 255] width 591 height 39
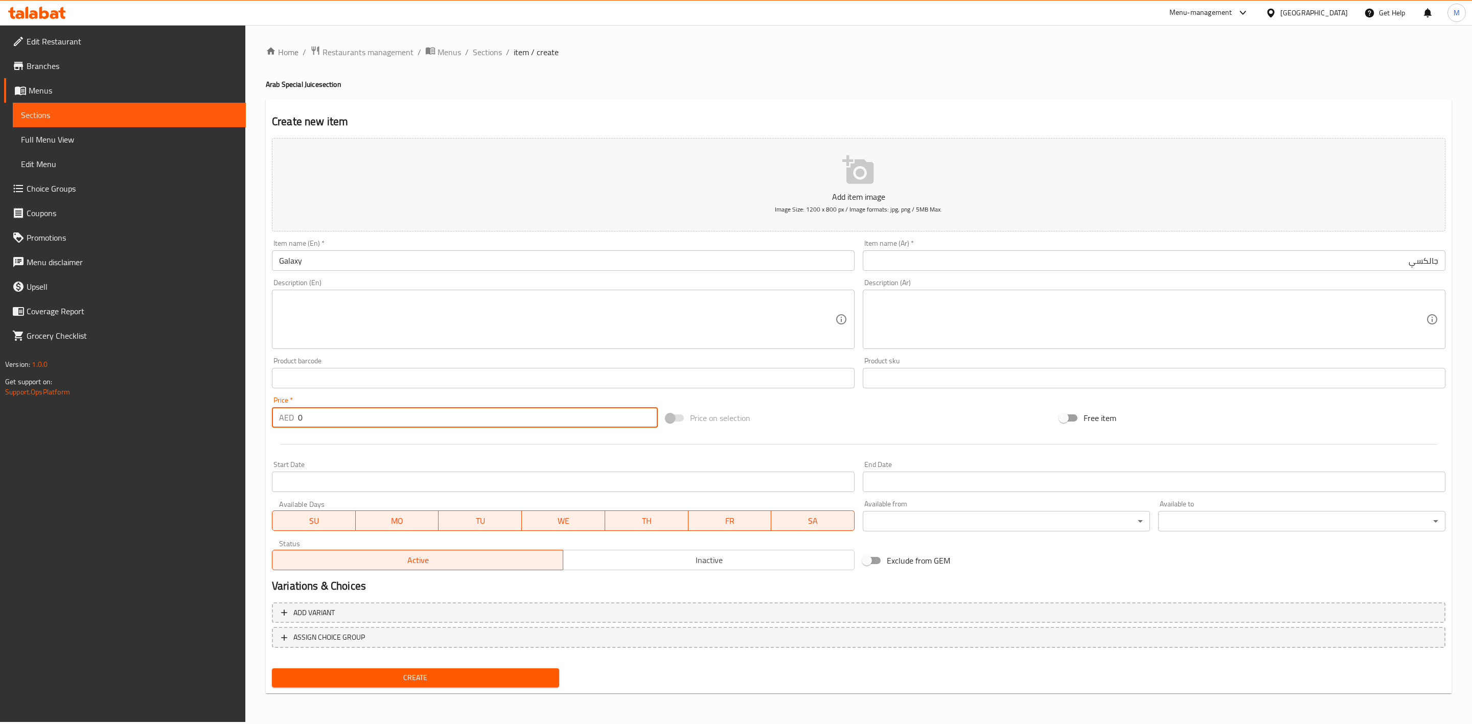
drag, startPoint x: 320, startPoint y: 419, endPoint x: 284, endPoint y: 420, distance: 35.3
click at [281, 418] on div "AED 0 Price *" at bounding box center [465, 417] width 386 height 20
paste input "16.2"
click at [333, 439] on div at bounding box center [859, 444] width 1182 height 25
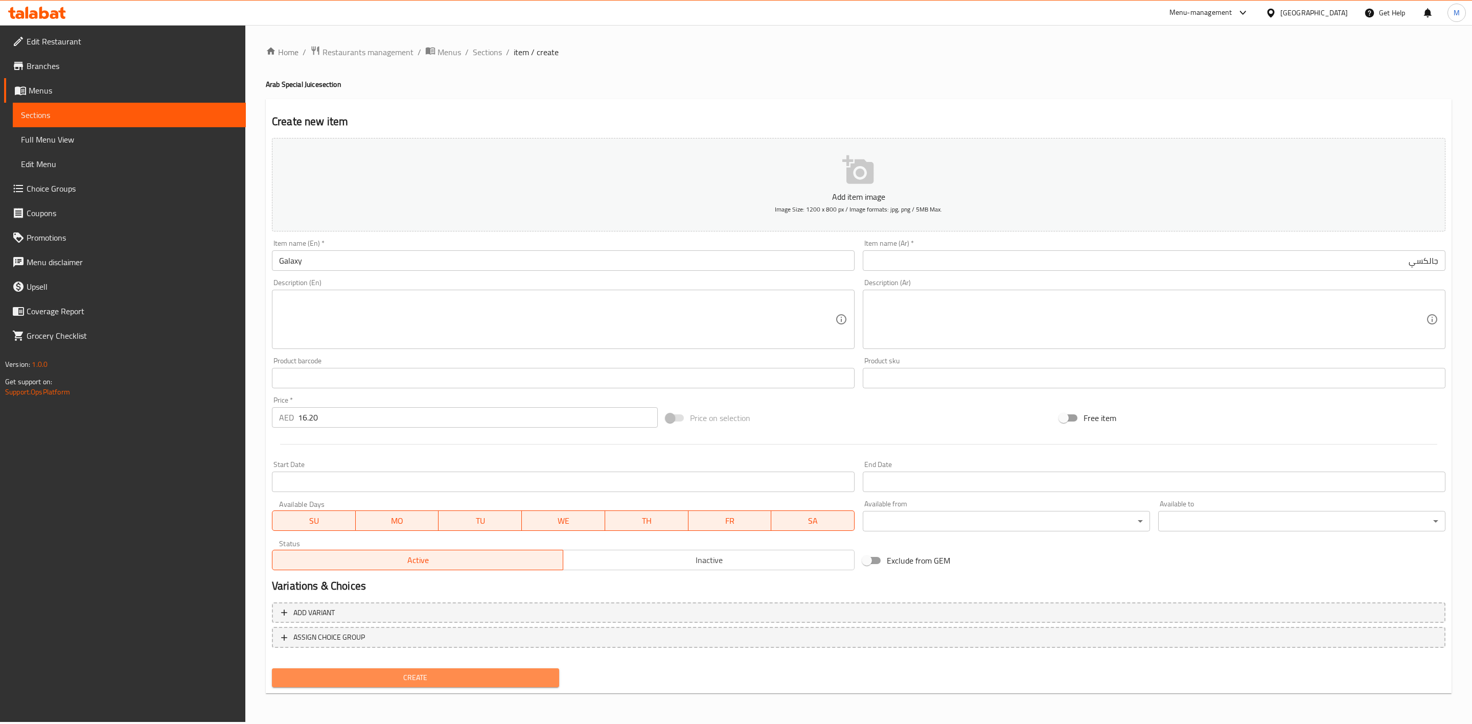
click at [404, 672] on span "Create" at bounding box center [415, 678] width 271 height 13
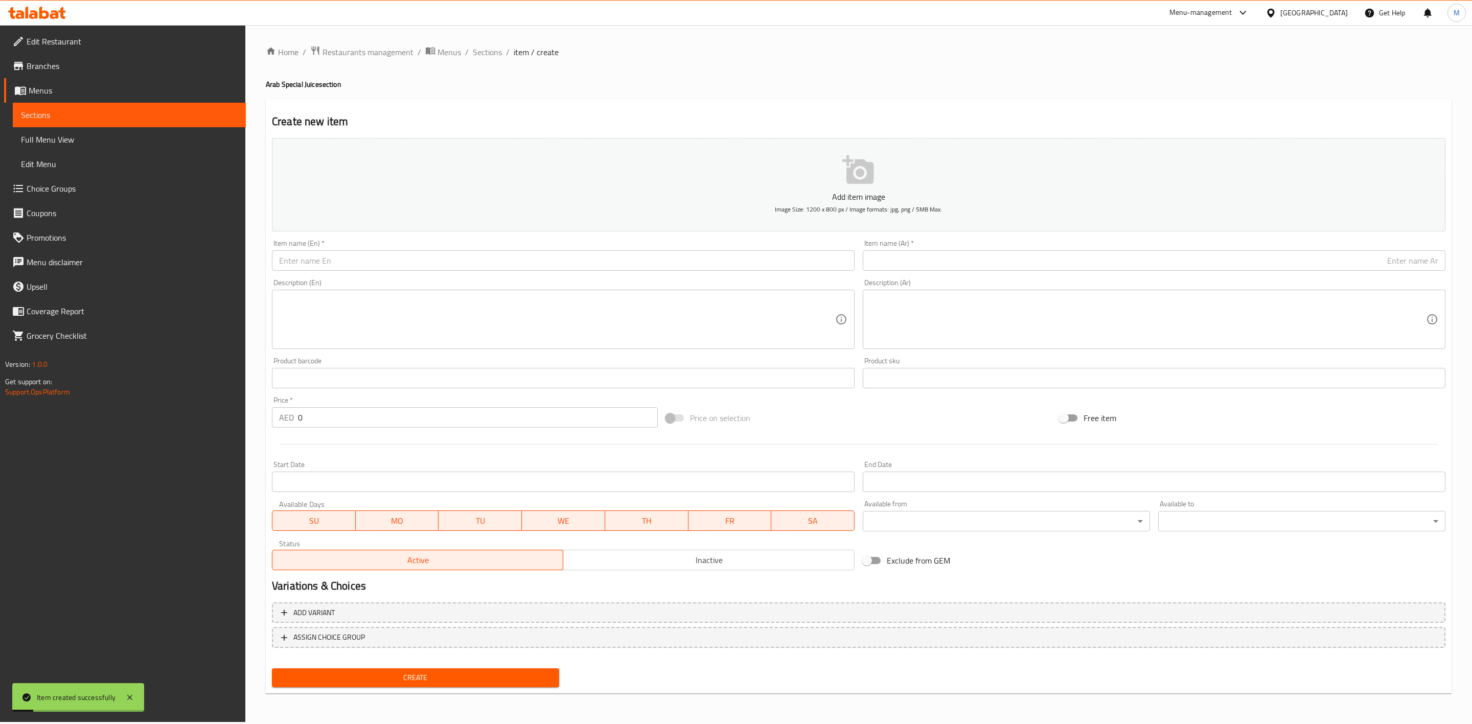
click at [580, 254] on input "text" at bounding box center [563, 261] width 583 height 20
paste input "THABAKATH"
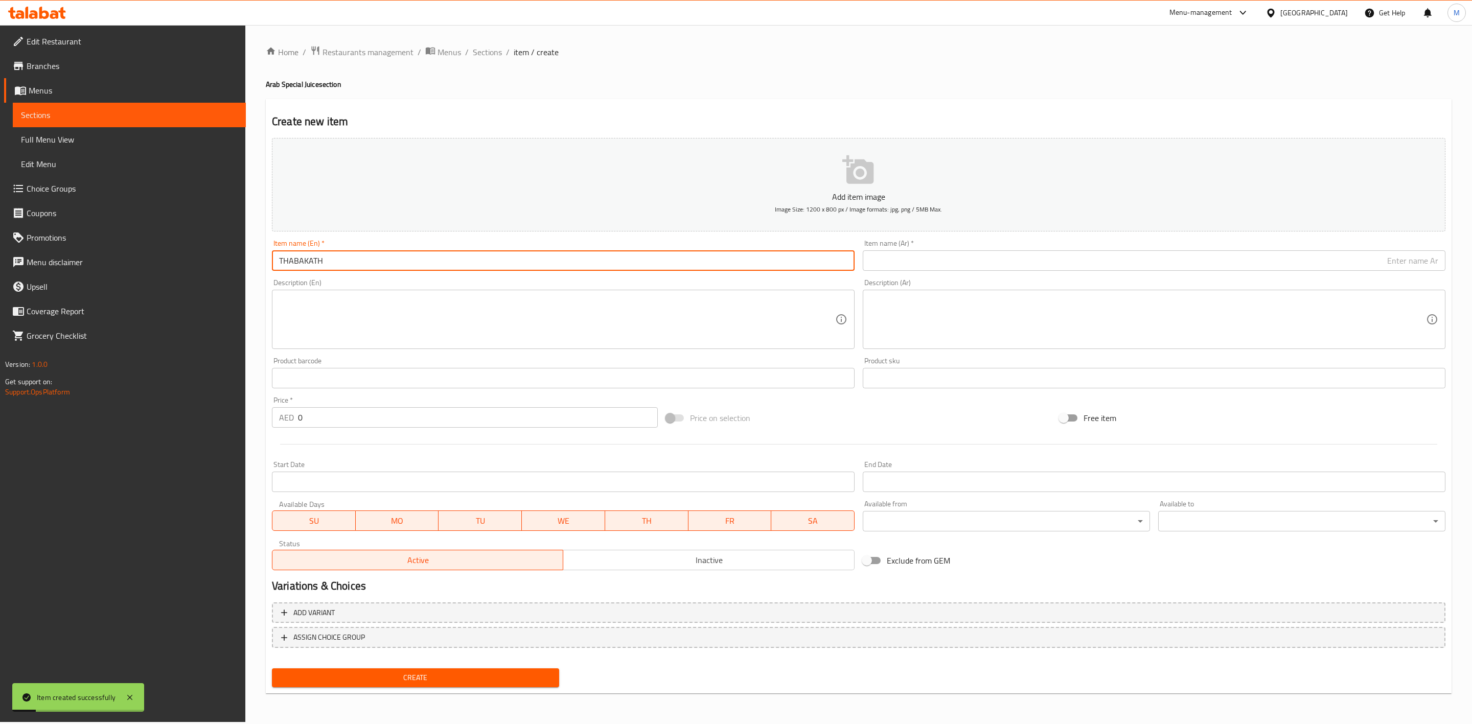
click at [578, 255] on input "THABAKATH" at bounding box center [563, 261] width 583 height 20
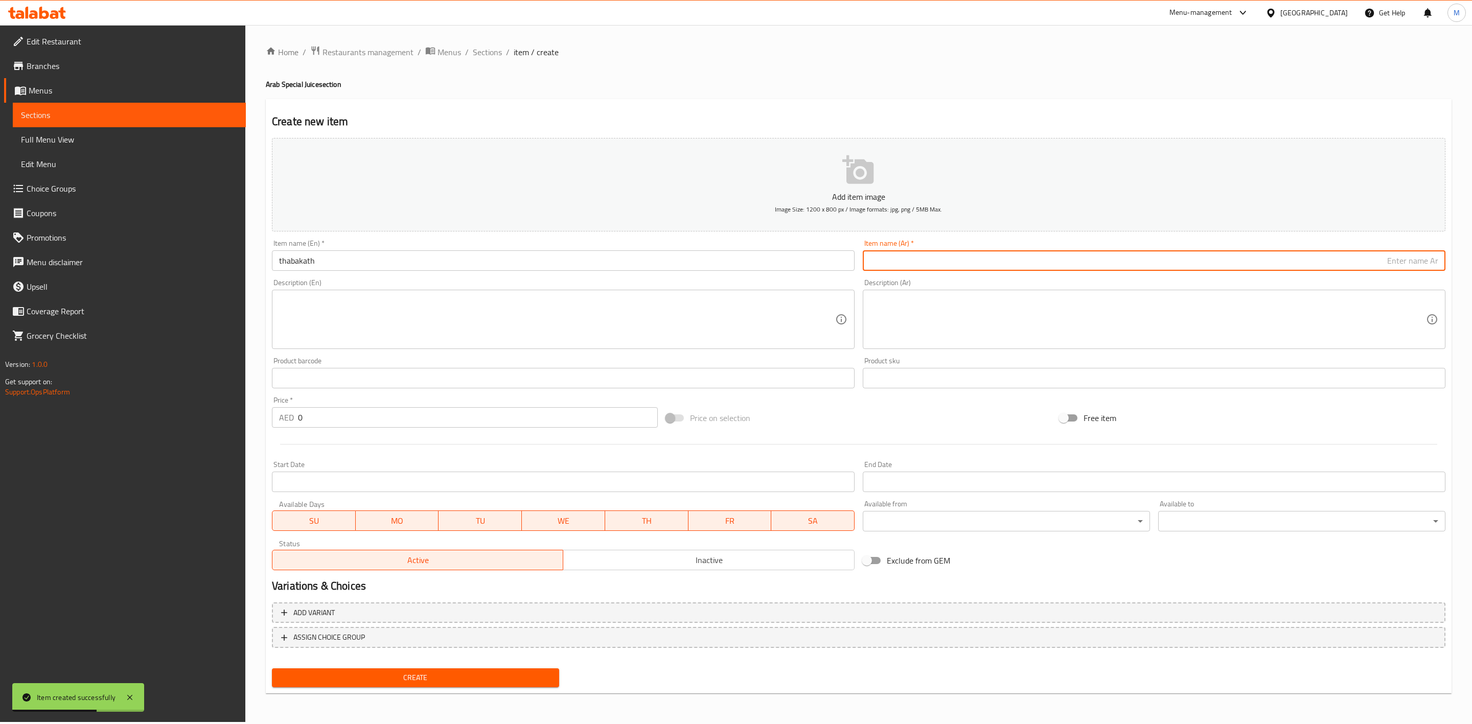
click at [1028, 253] on input "text" at bounding box center [1154, 261] width 583 height 20
paste input "طبقات"
click at [1028, 271] on input "طبقات" at bounding box center [1154, 261] width 583 height 20
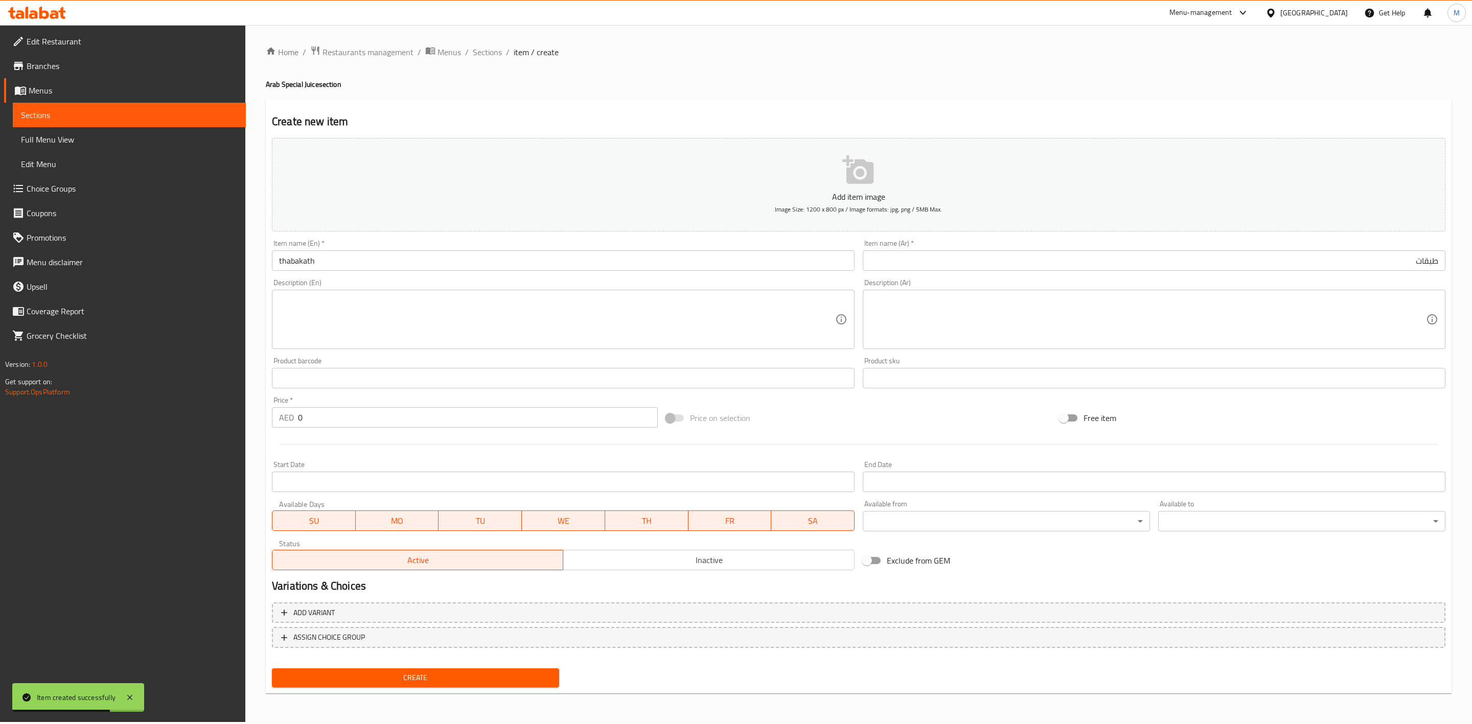
click at [1026, 281] on div "Description (Ar) Description (Ar)" at bounding box center [1154, 314] width 583 height 70
drag, startPoint x: 362, startPoint y: 425, endPoint x: 256, endPoint y: 428, distance: 105.9
click at [263, 433] on div "Home / Restaurants management / Menus / Sections / item / create Arab Special J…" at bounding box center [858, 373] width 1227 height 697
paste input "16.2"
click at [339, 447] on div at bounding box center [859, 444] width 1182 height 25
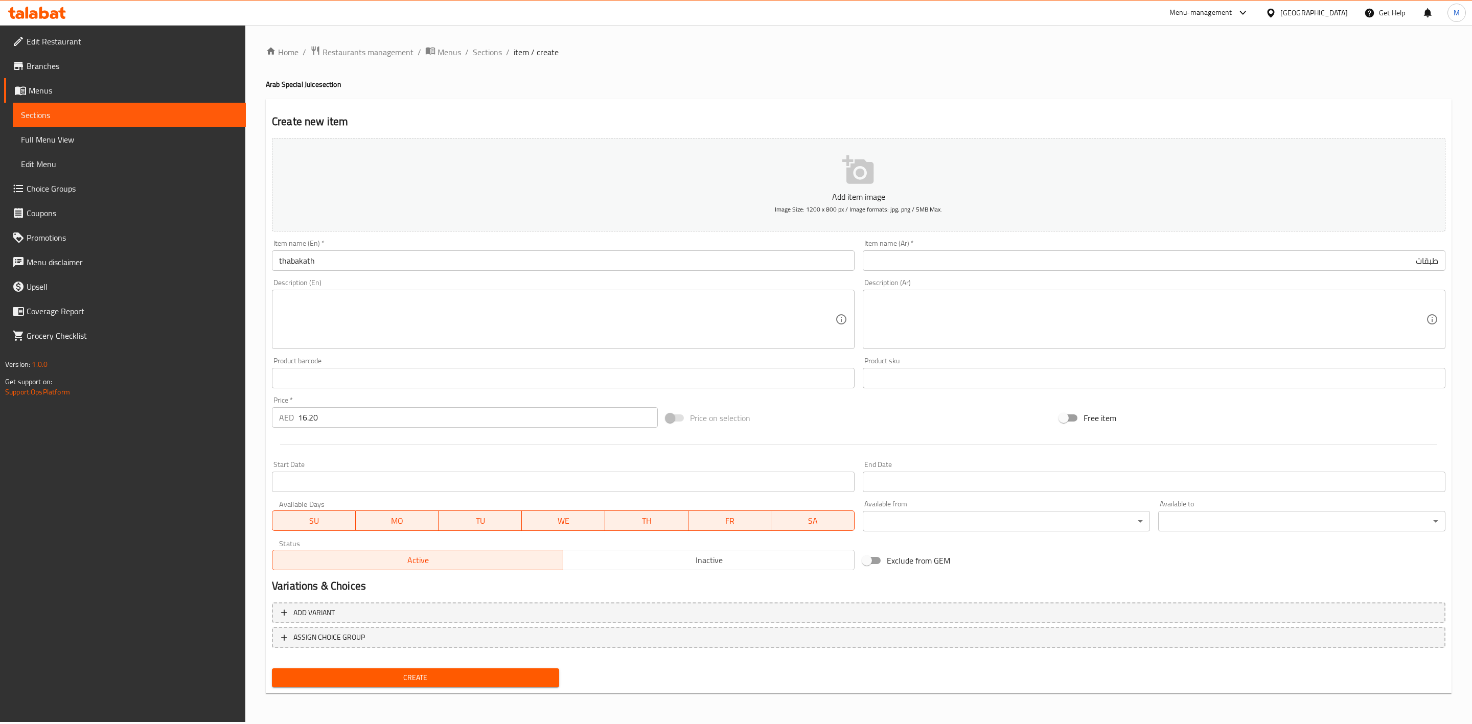
click at [434, 673] on span "Create" at bounding box center [415, 678] width 271 height 13
click at [475, 51] on span "Sections" at bounding box center [487, 52] width 29 height 12
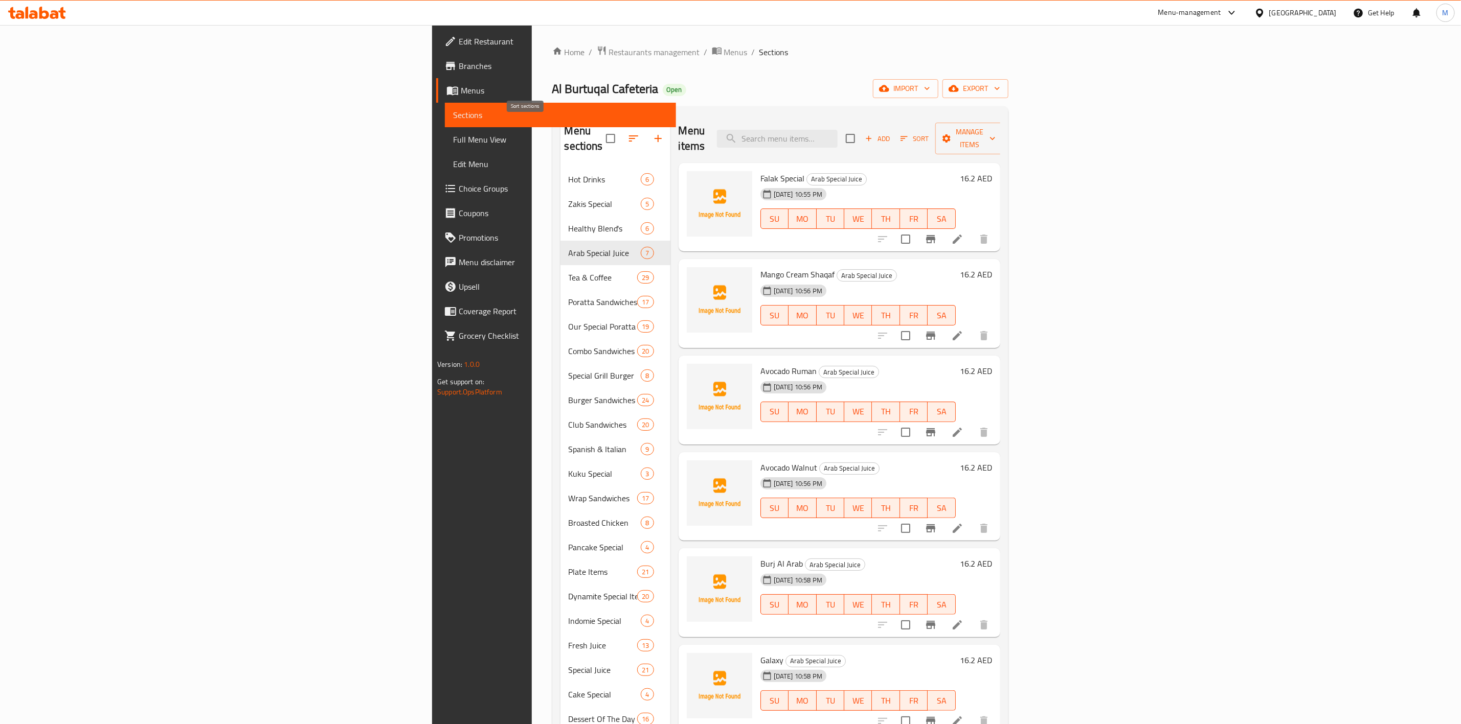
click at [652, 137] on icon "button" at bounding box center [658, 138] width 12 height 12
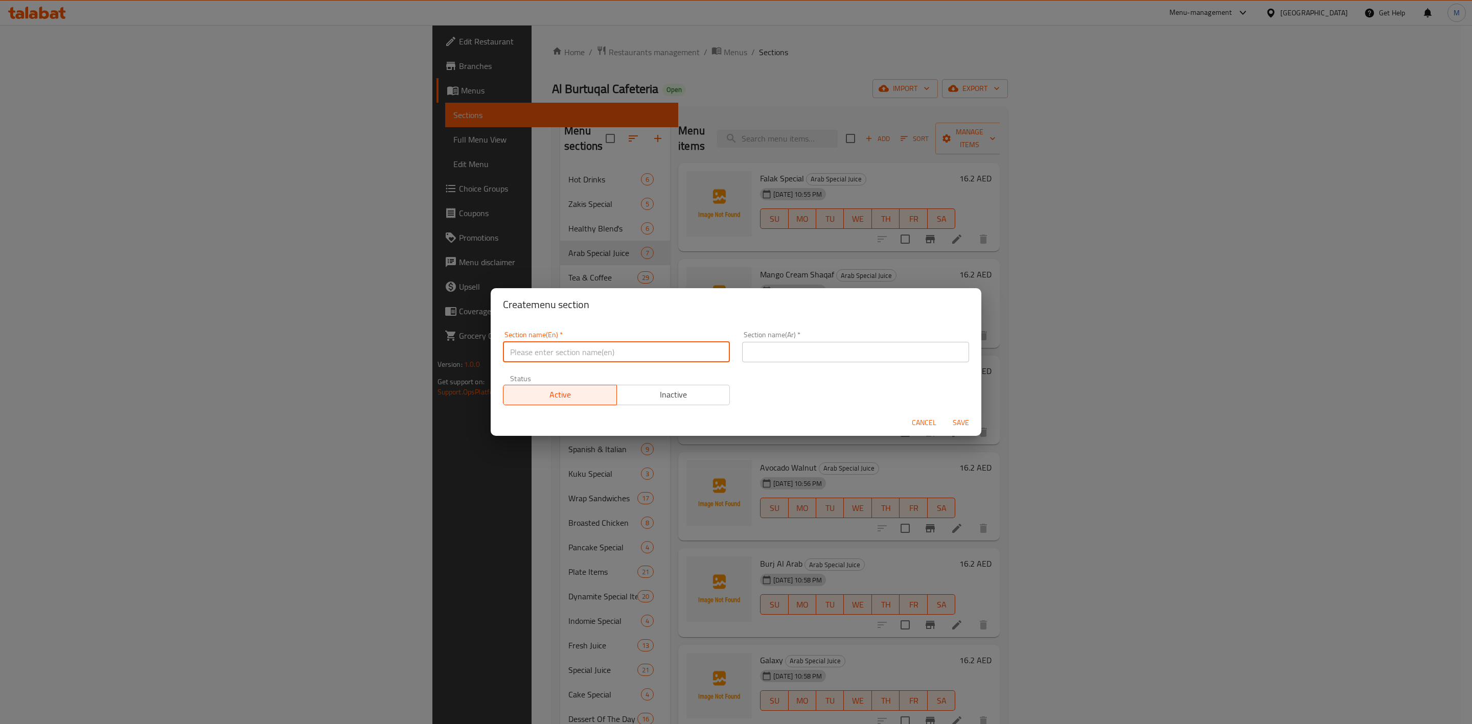
click at [584, 361] on input "text" at bounding box center [616, 352] width 227 height 20
click at [780, 346] on input "text" at bounding box center [855, 352] width 227 height 20
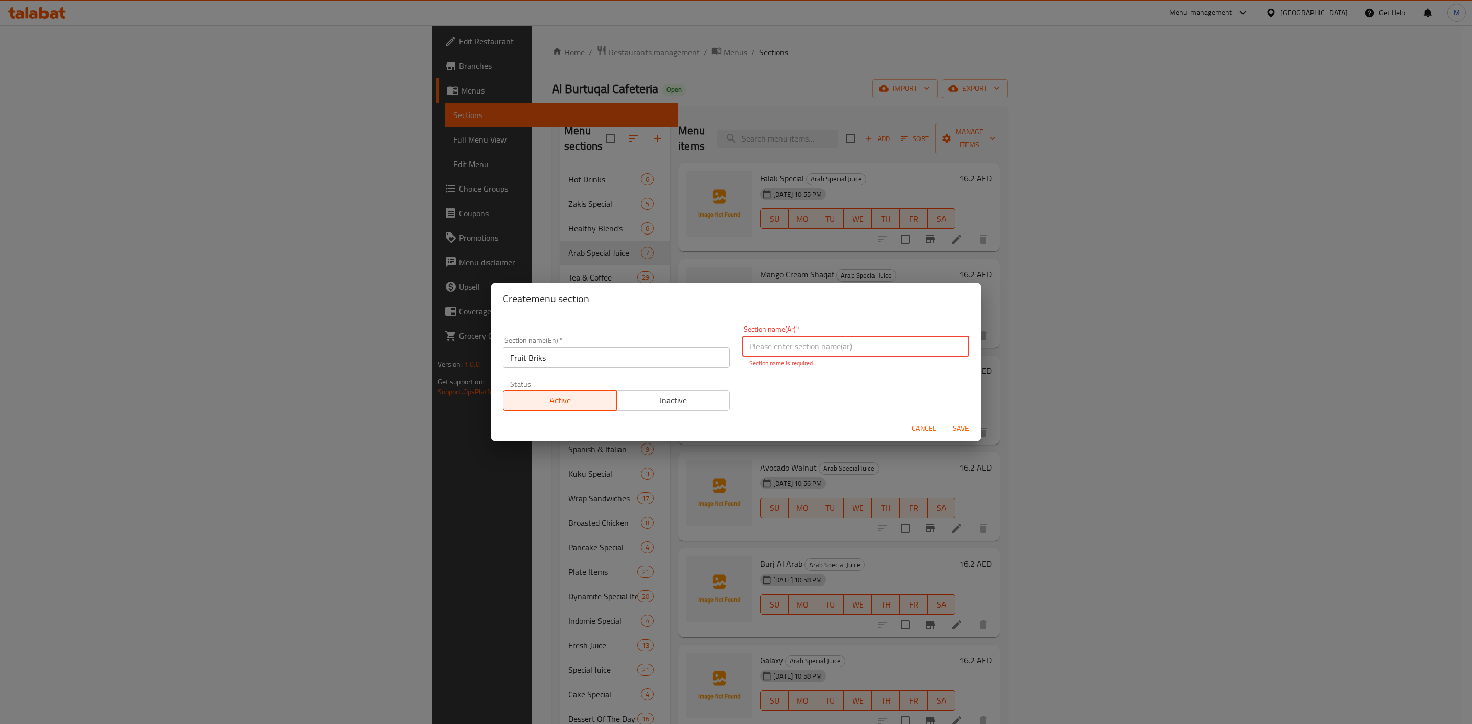
click at [797, 350] on input "text" at bounding box center [855, 346] width 227 height 20
paste input "MIX FRUIT"
click at [920, 406] on div "Section name(En)   * Fruit Briks Section name(En) * Section name(Ar)   * فروت ب…" at bounding box center [736, 369] width 479 height 98
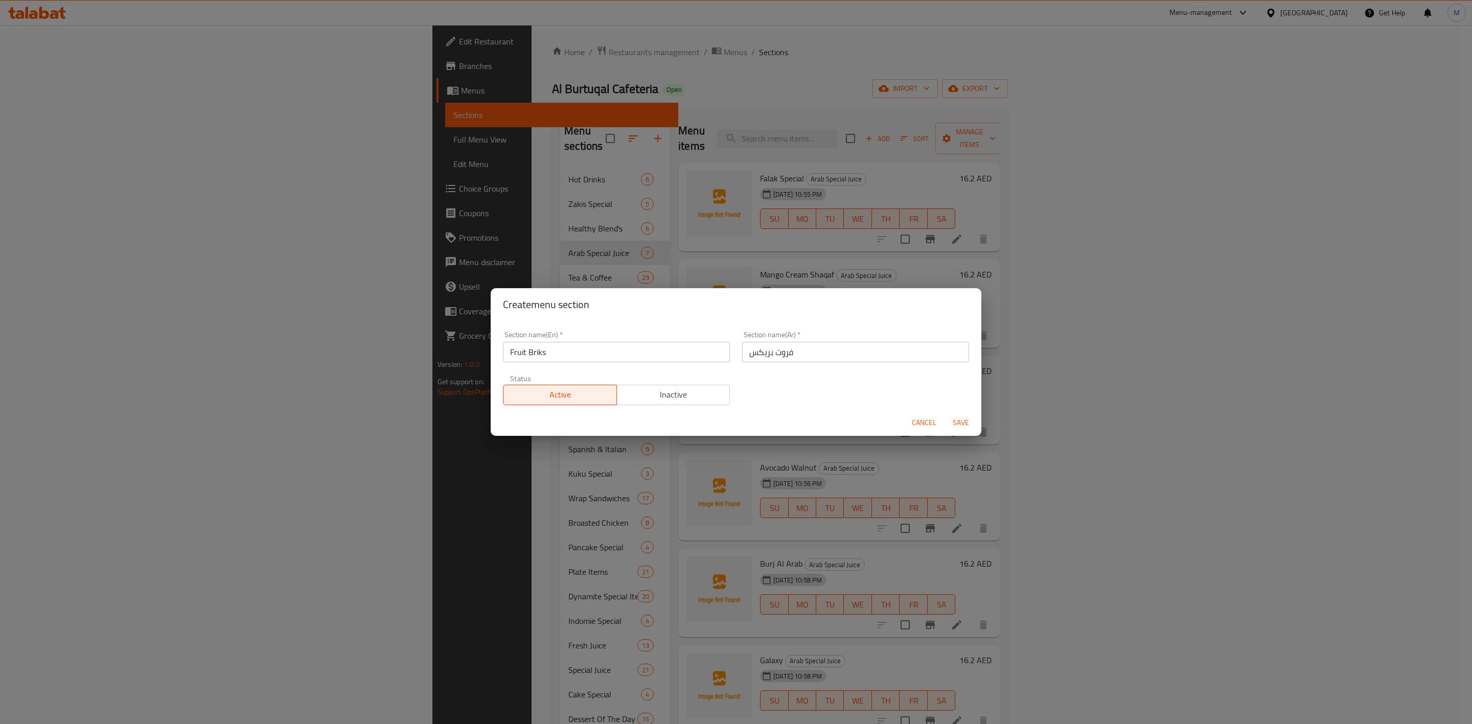
click at [961, 428] on span "Save" at bounding box center [961, 423] width 25 height 13
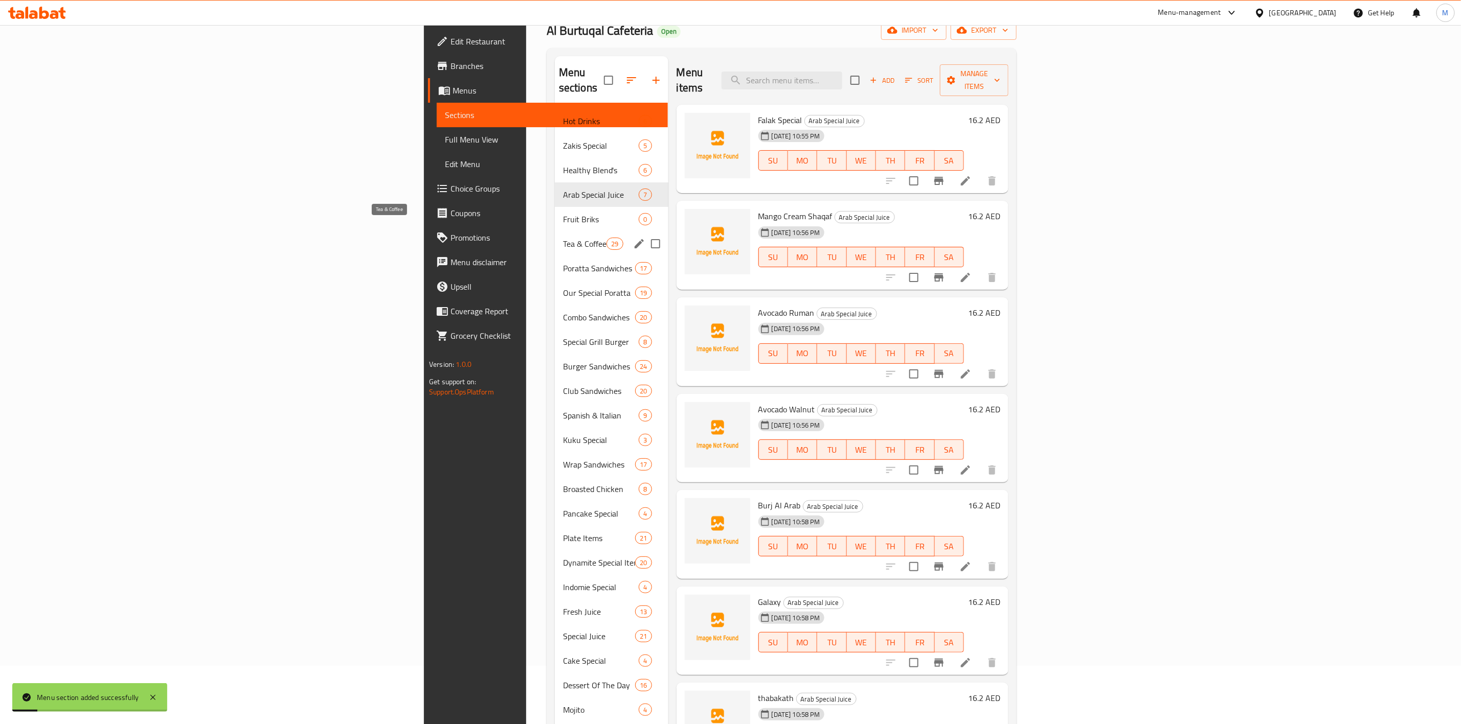
scroll to position [17, 0]
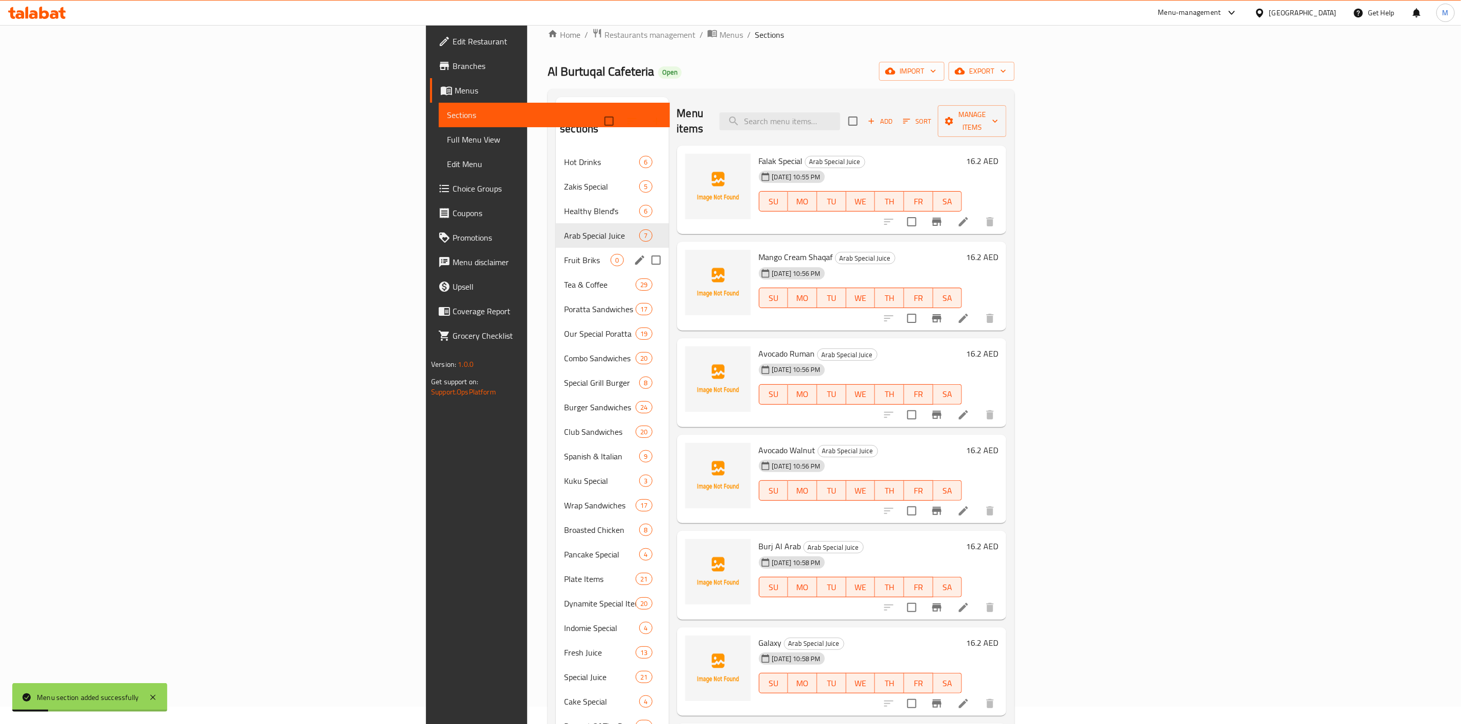
click at [564, 254] on span "Fruit Briks" at bounding box center [587, 260] width 47 height 12
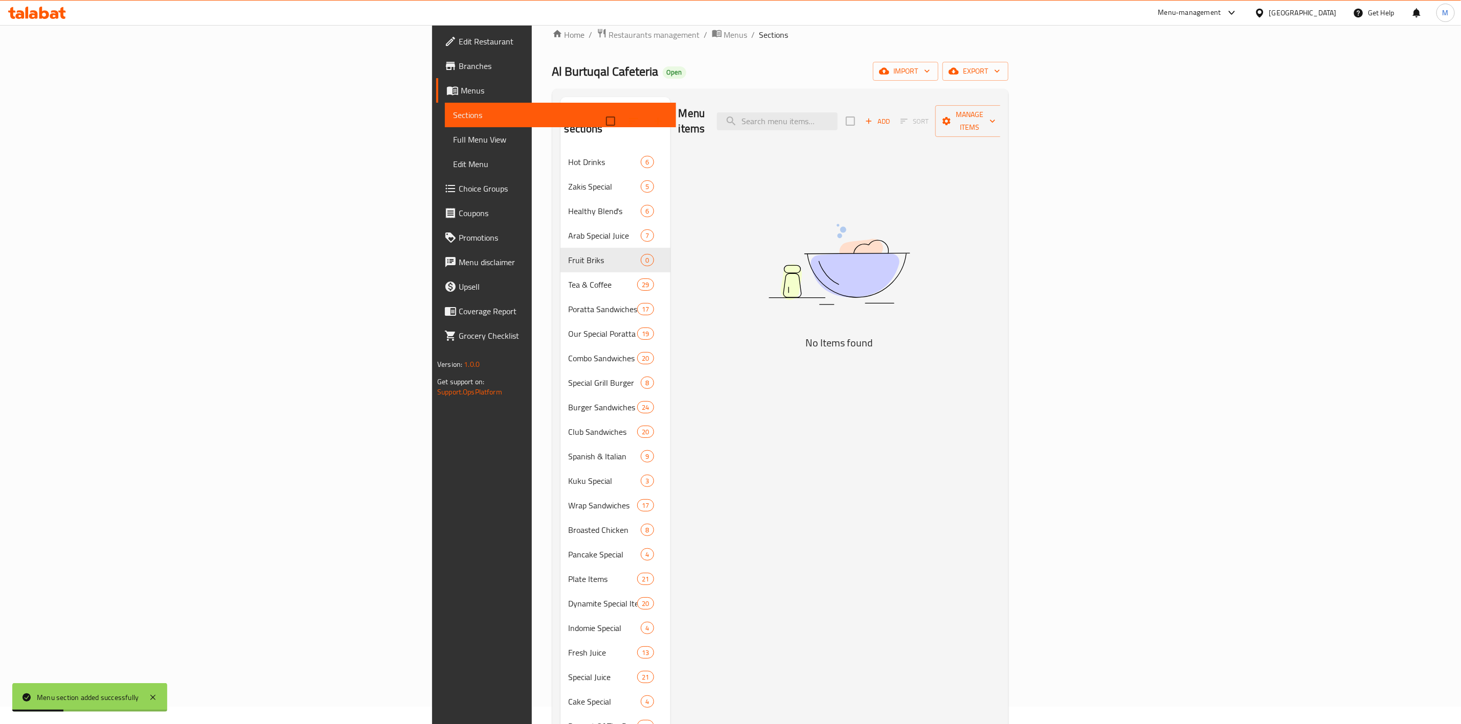
click at [891, 116] on span "Add" at bounding box center [877, 122] width 28 height 12
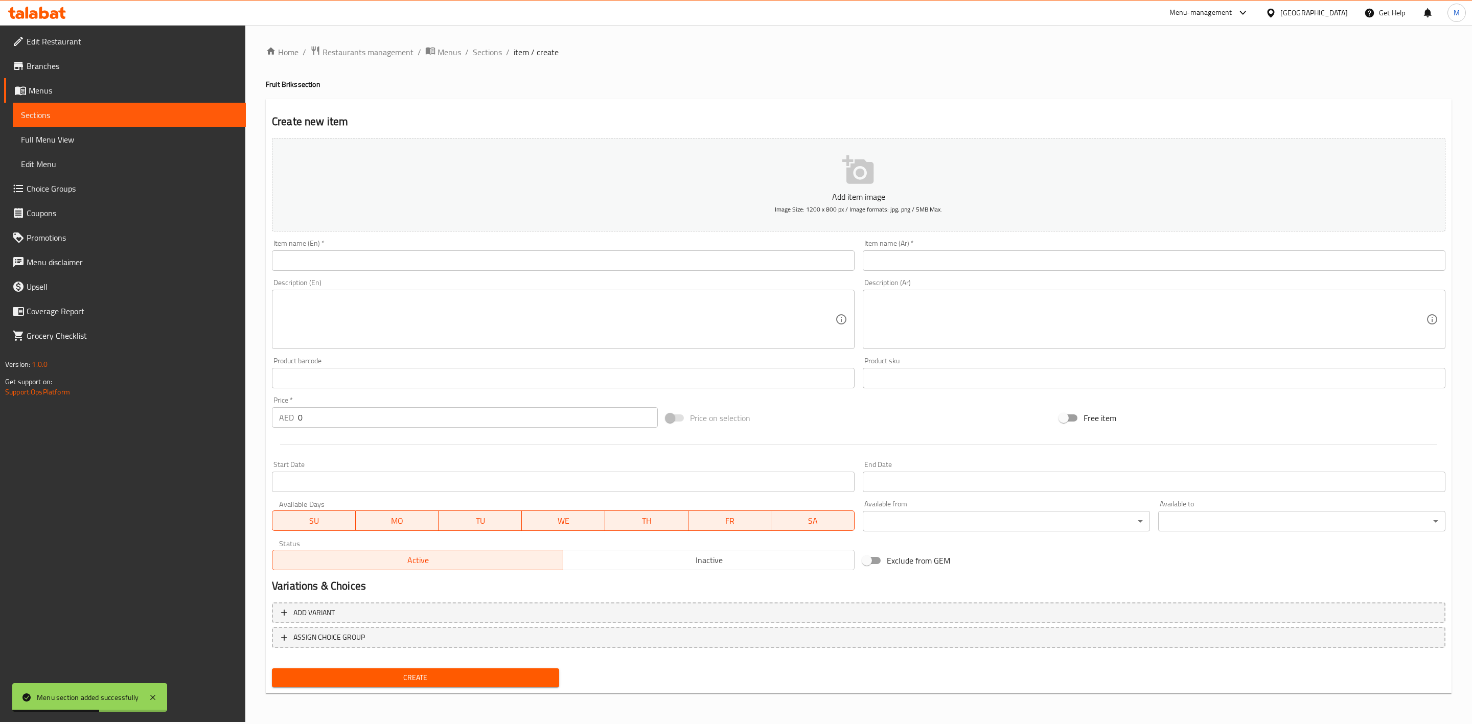
click at [688, 248] on div "Item name (En)   * Item name (En) *" at bounding box center [563, 255] width 583 height 31
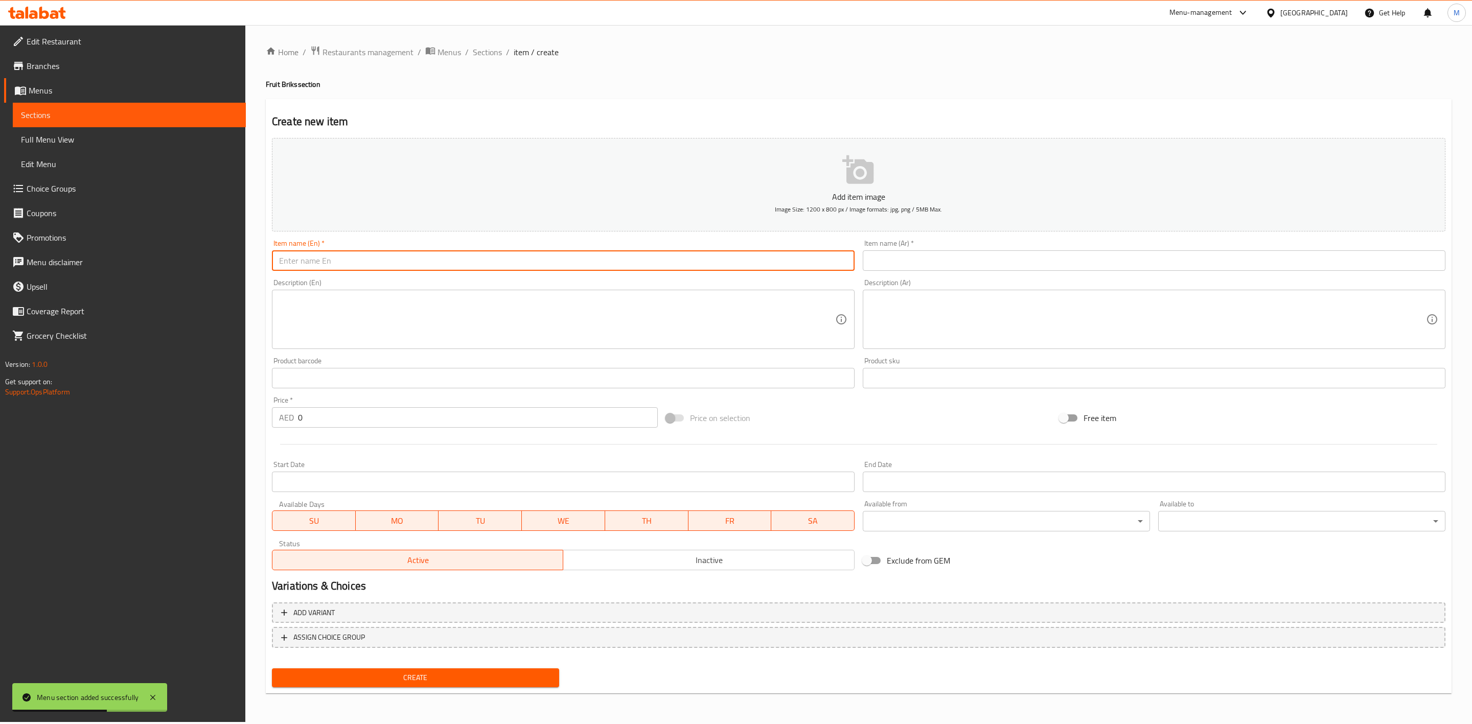
click at [687, 255] on input "text" at bounding box center [563, 261] width 583 height 20
paste input "MIX FRUIT"
click at [687, 255] on input "MIX FRUIT" at bounding box center [563, 261] width 583 height 20
click at [1129, 273] on div "Item name (Ar)   * Item name (Ar) *" at bounding box center [1154, 255] width 591 height 39
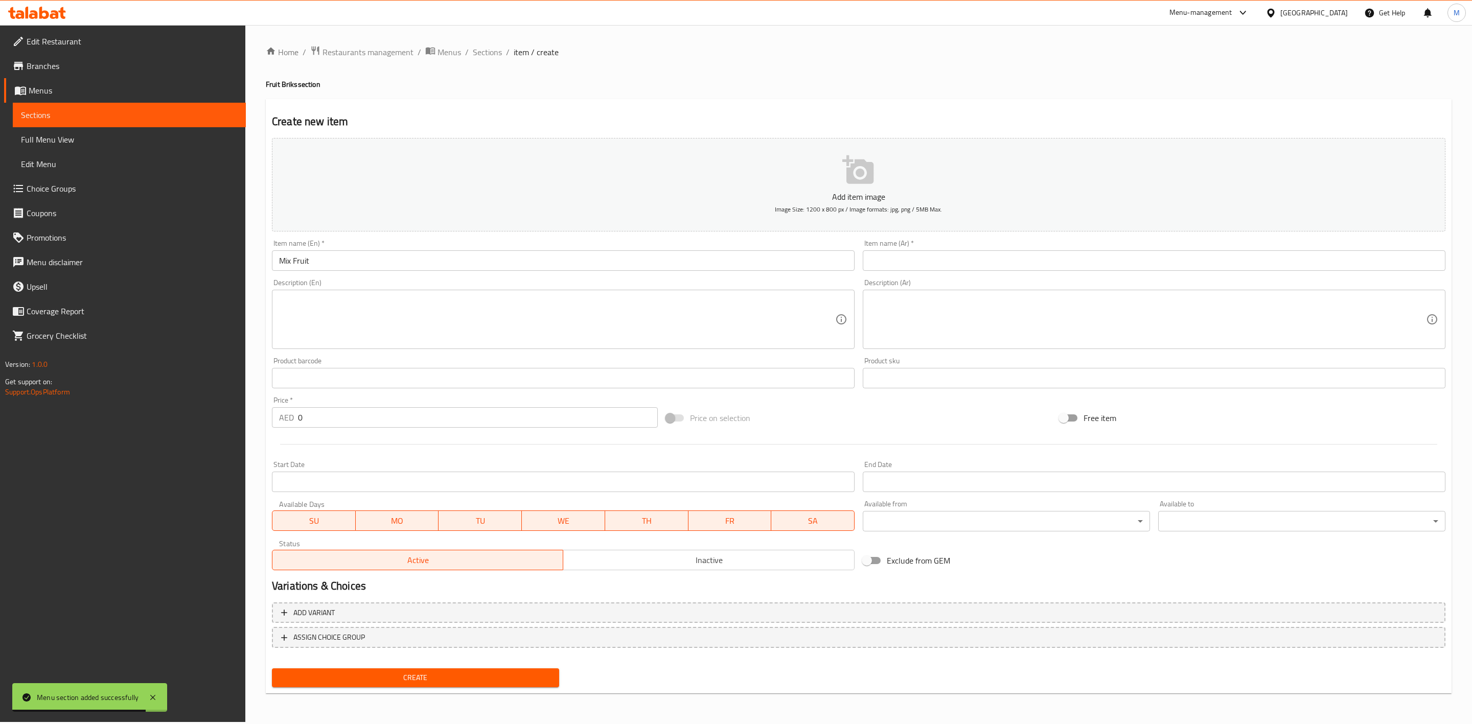
click at [1129, 265] on input "text" at bounding box center [1154, 261] width 583 height 20
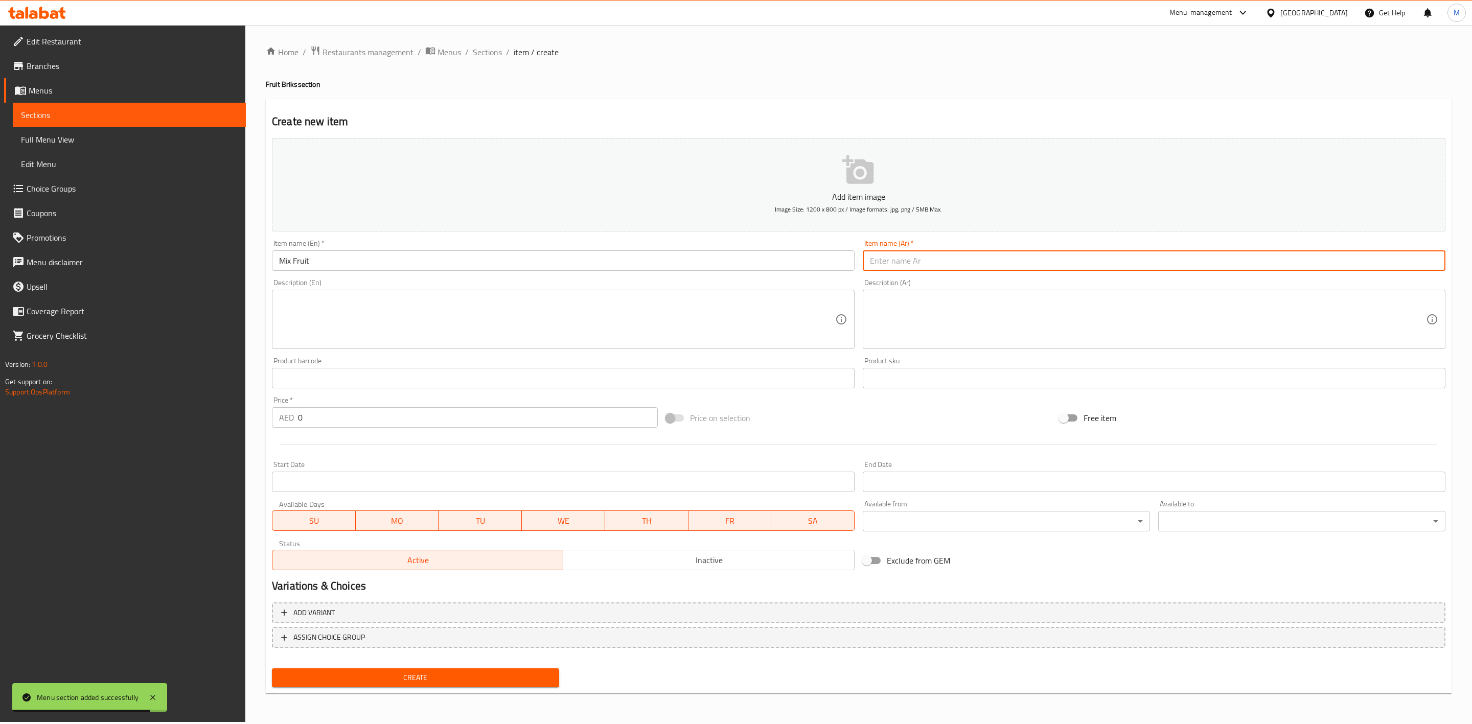
paste input "فواكه مشكل"
click at [1135, 282] on div "Description (Ar) Description (Ar)" at bounding box center [1154, 314] width 583 height 70
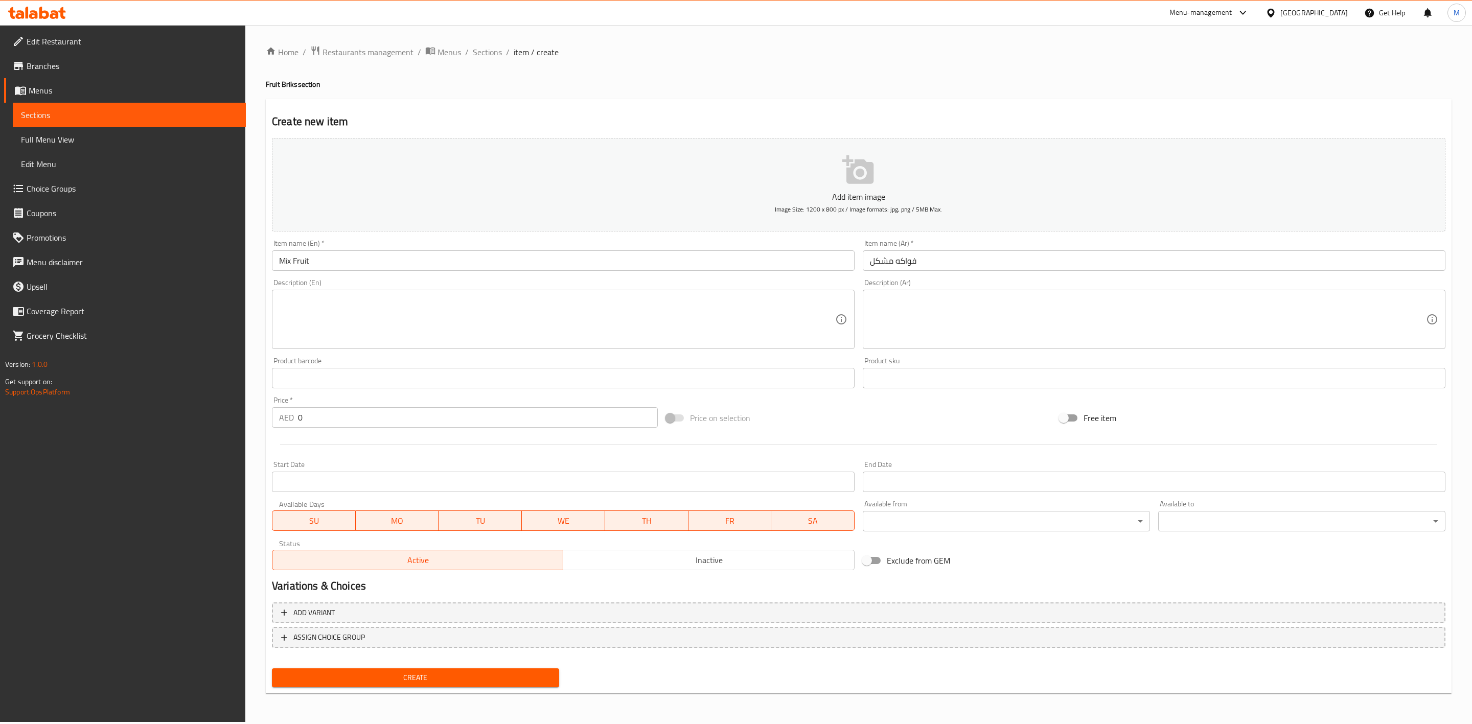
click at [294, 14] on div "Menu-management United Arab Emirates Get Help M" at bounding box center [736, 13] width 1472 height 25
drag, startPoint x: 336, startPoint y: 424, endPoint x: 271, endPoint y: 429, distance: 64.7
click at [264, 426] on div "Home / Restaurants management / Menus / Sections / item / create Fruit Briks se…" at bounding box center [858, 373] width 1227 height 697
paste input "20.25"
click at [315, 444] on div at bounding box center [859, 444] width 1182 height 25
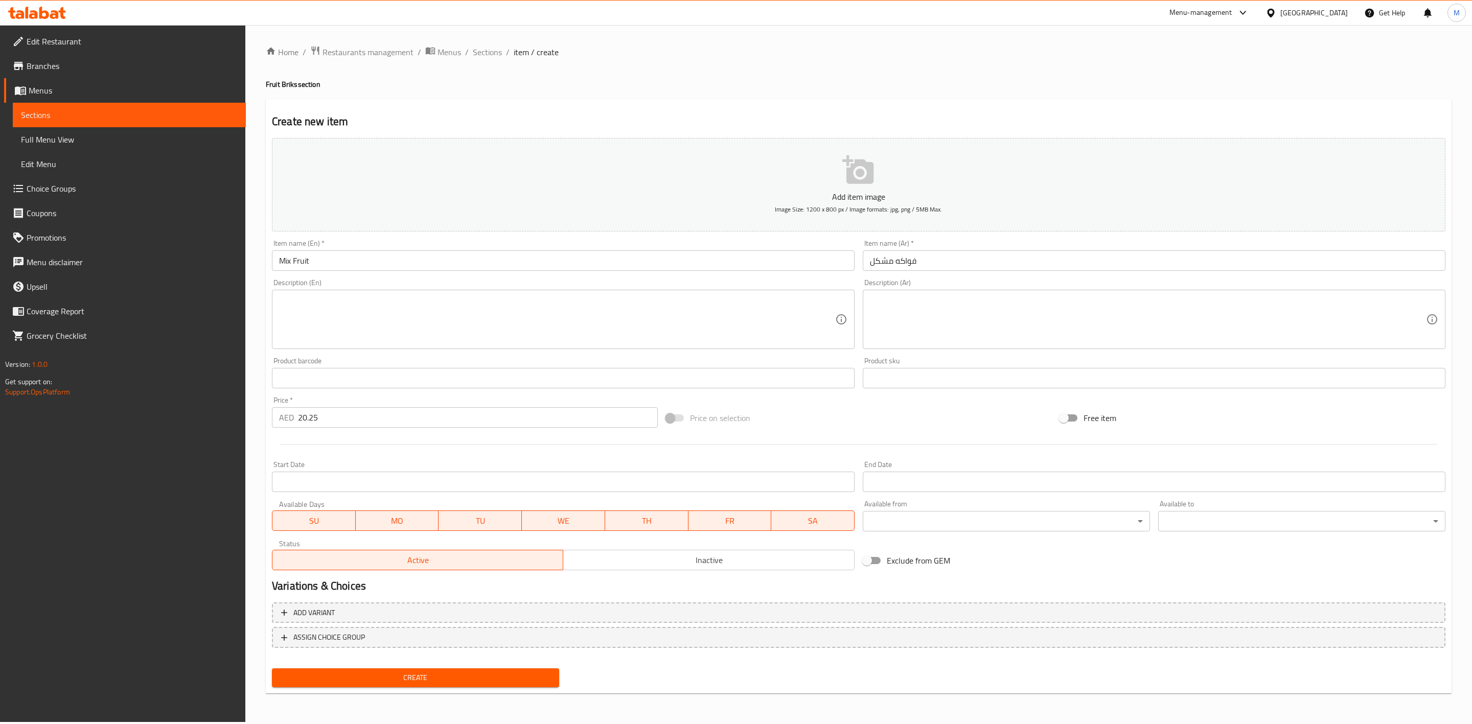
click at [405, 684] on button "Create" at bounding box center [415, 678] width 287 height 19
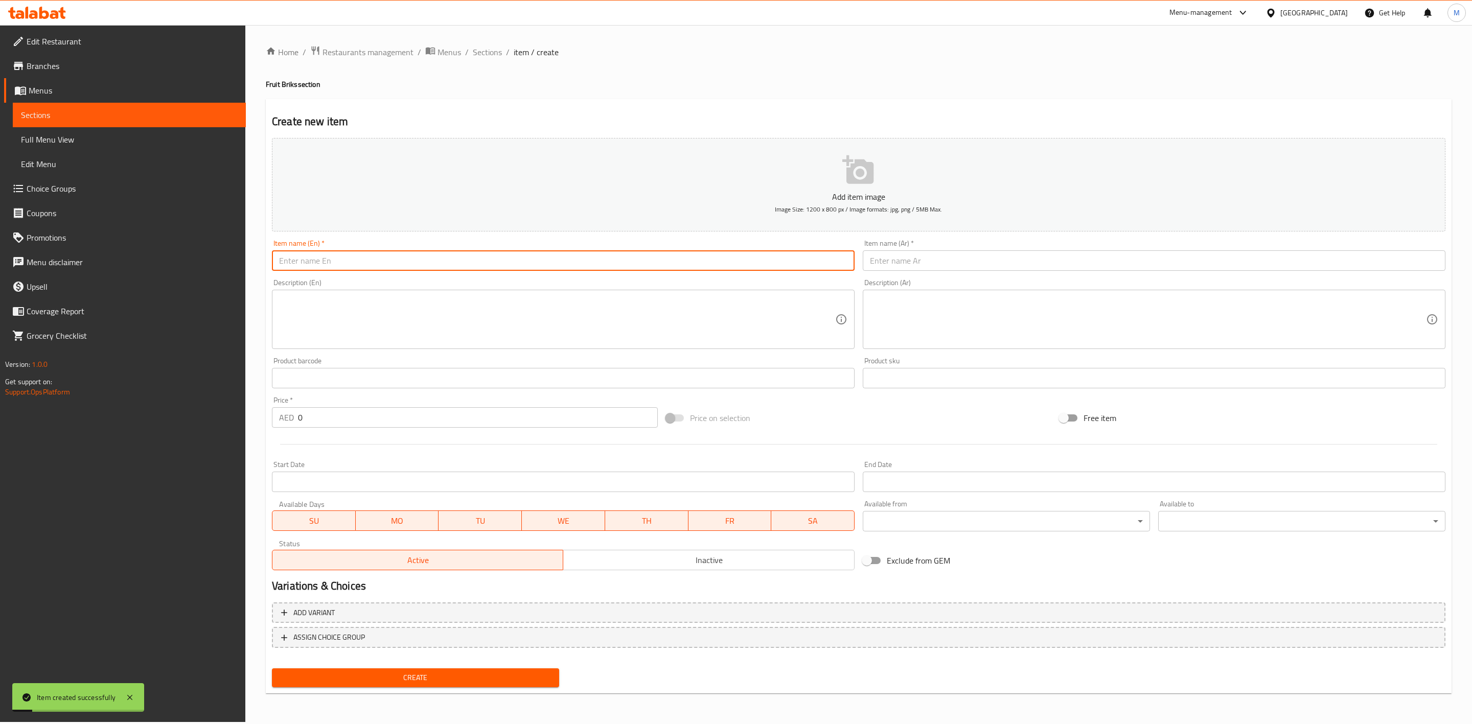
click at [739, 258] on input "text" at bounding box center [563, 261] width 583 height 20
paste input "POMEGRANATE"
click at [738, 258] on input "POMEGRANATE" at bounding box center [563, 261] width 583 height 20
click at [1057, 268] on input "text" at bounding box center [1154, 261] width 583 height 20
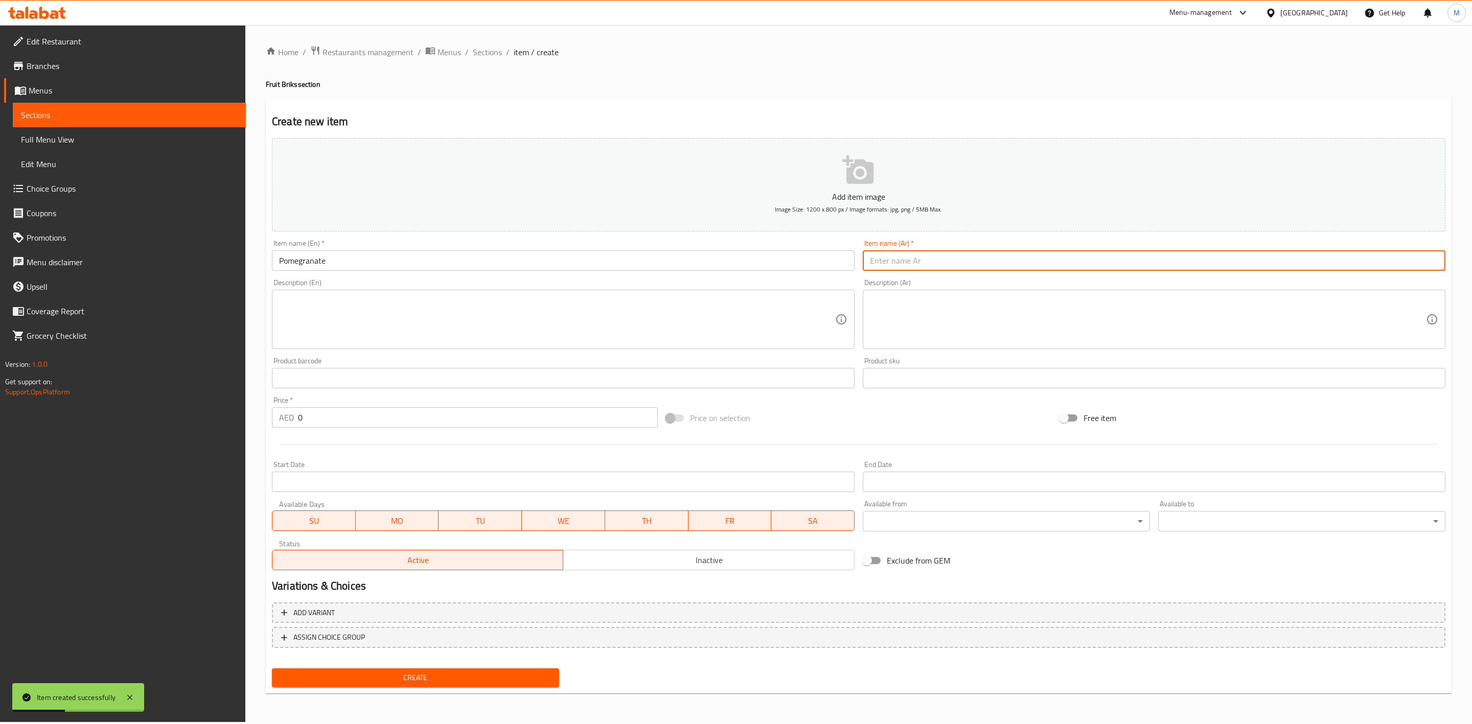
paste input "رمان"
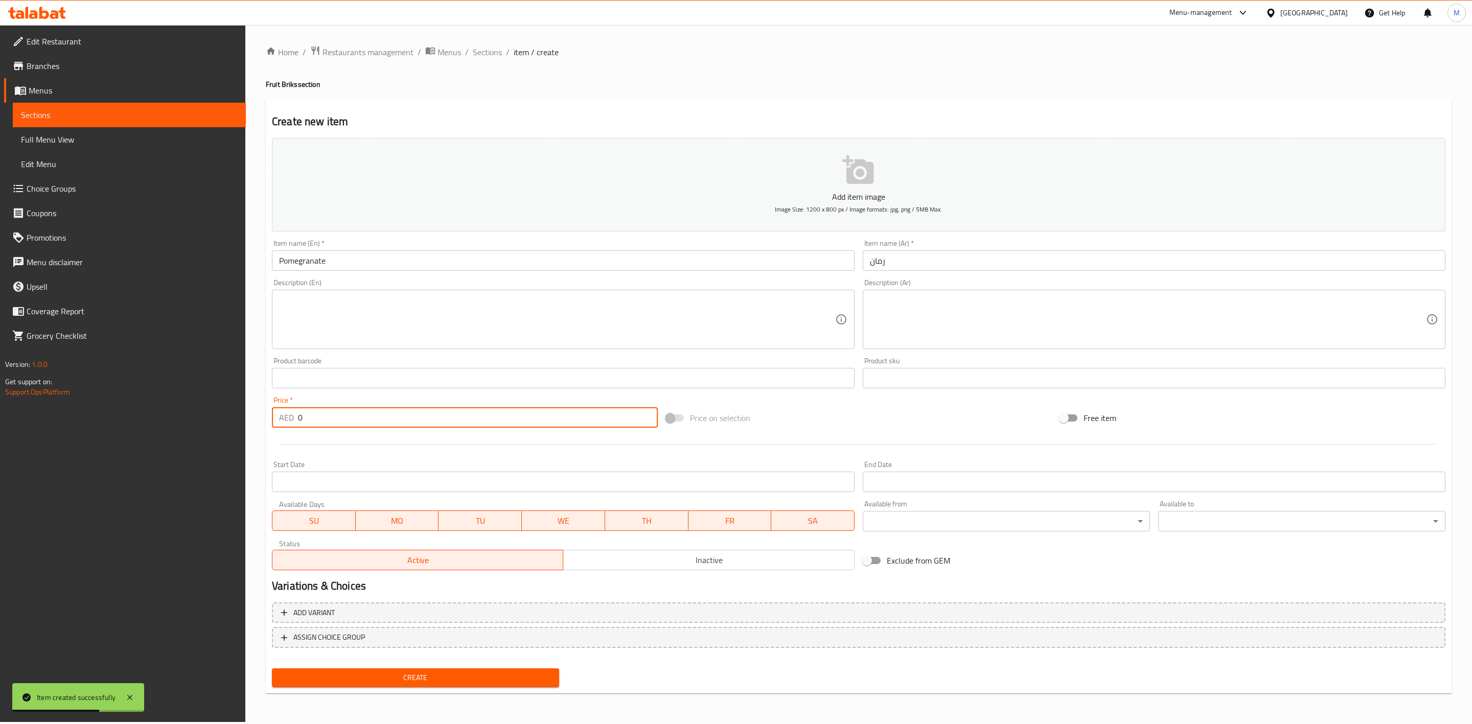
drag, startPoint x: 340, startPoint y: 417, endPoint x: 287, endPoint y: 426, distance: 54.5
click at [268, 414] on div "Price   * AED 0 Price *" at bounding box center [465, 412] width 394 height 39
paste input "20.25"
click at [321, 446] on div at bounding box center [859, 444] width 1182 height 25
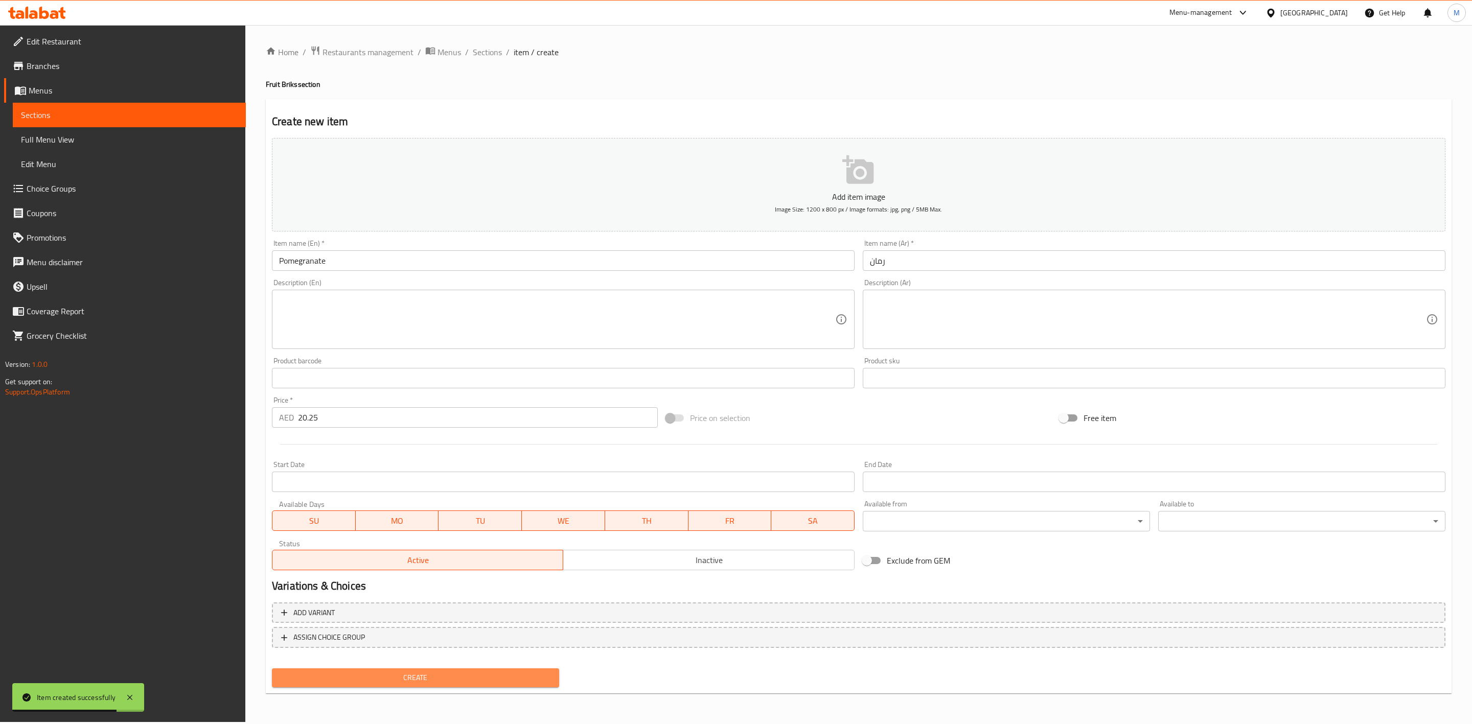
click at [454, 676] on span "Create" at bounding box center [415, 678] width 271 height 13
click at [623, 282] on div "Description (En) Description (En)" at bounding box center [563, 314] width 583 height 70
click at [609, 266] on input "text" at bounding box center [563, 261] width 583 height 20
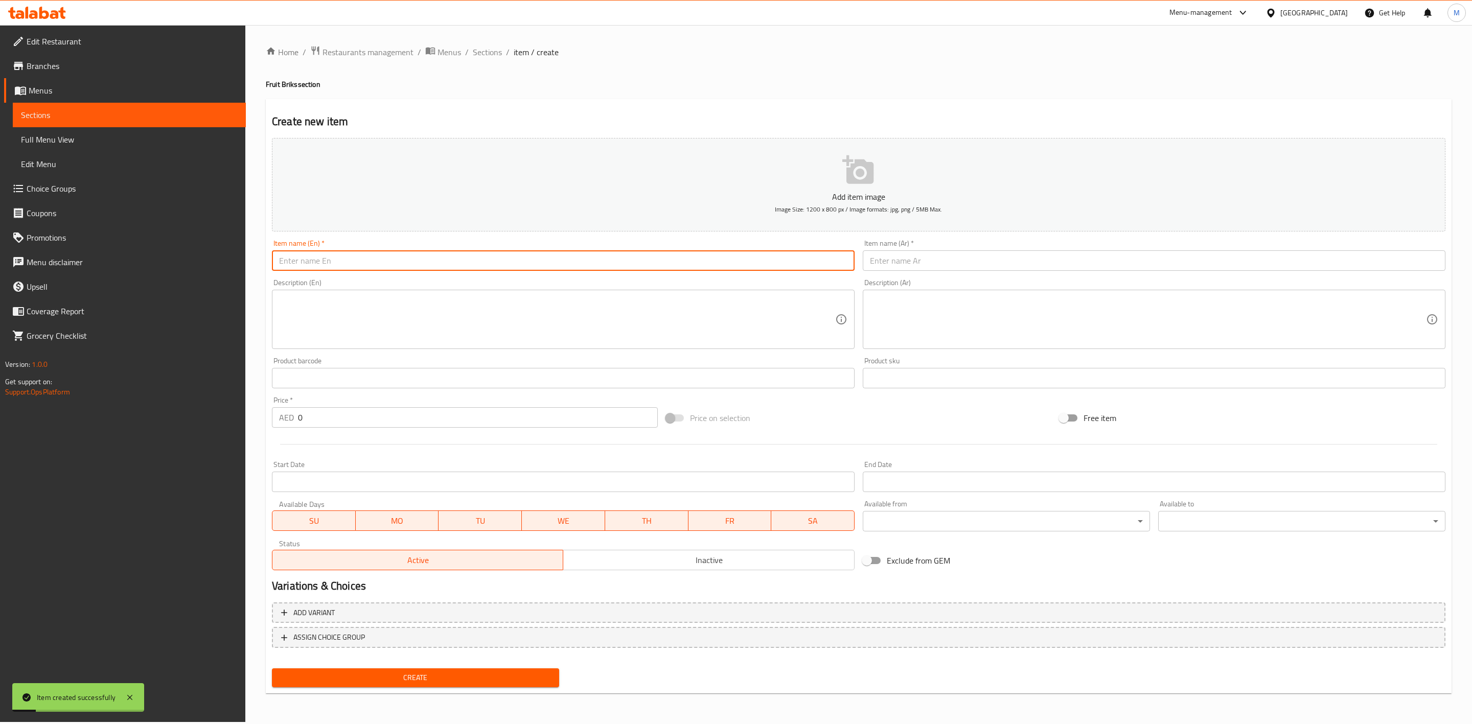
click at [609, 266] on input "text" at bounding box center [563, 261] width 583 height 20
paste input "WATERMELON"
click at [609, 266] on input "WATERMELON" at bounding box center [563, 261] width 583 height 20
click at [929, 260] on input "text" at bounding box center [1154, 261] width 583 height 20
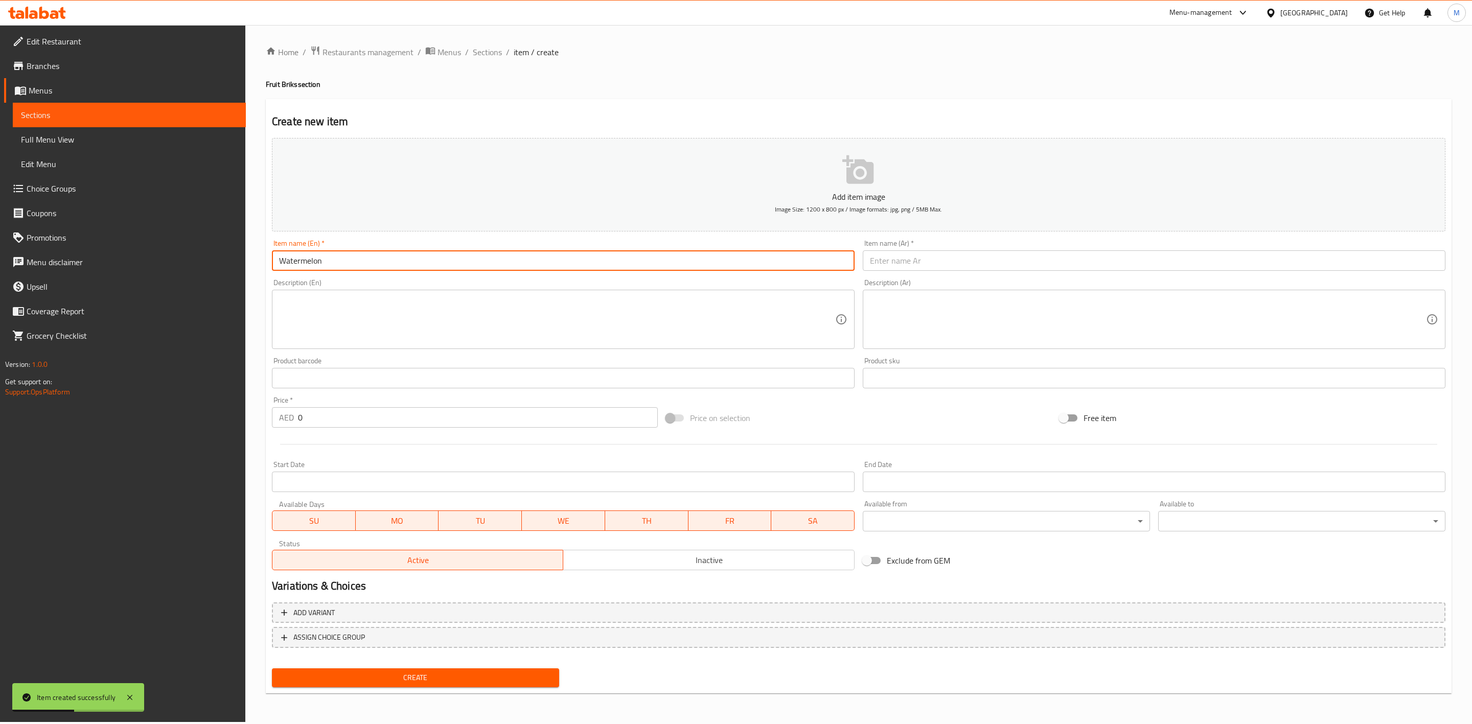
paste input "طيخ"
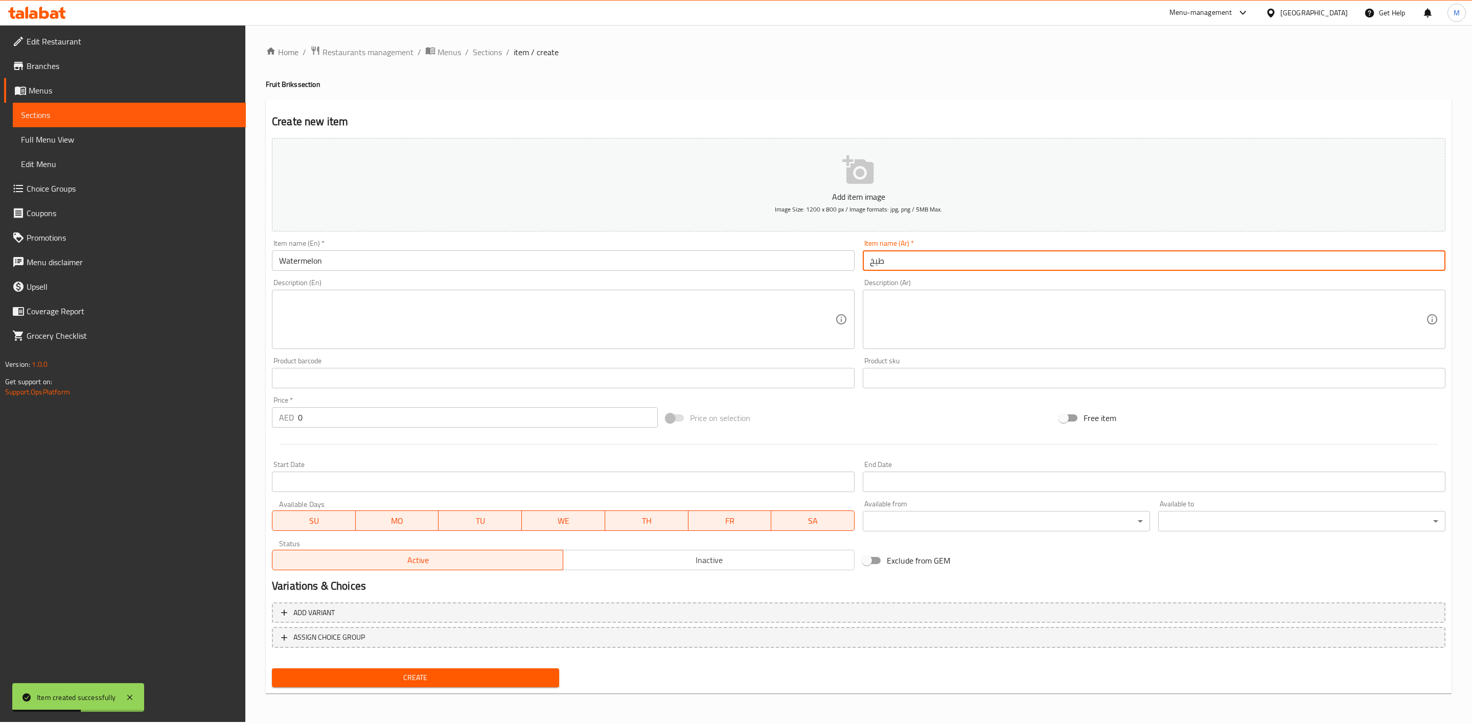
click at [930, 286] on div "Description (Ar) Description (Ar)" at bounding box center [1154, 314] width 583 height 70
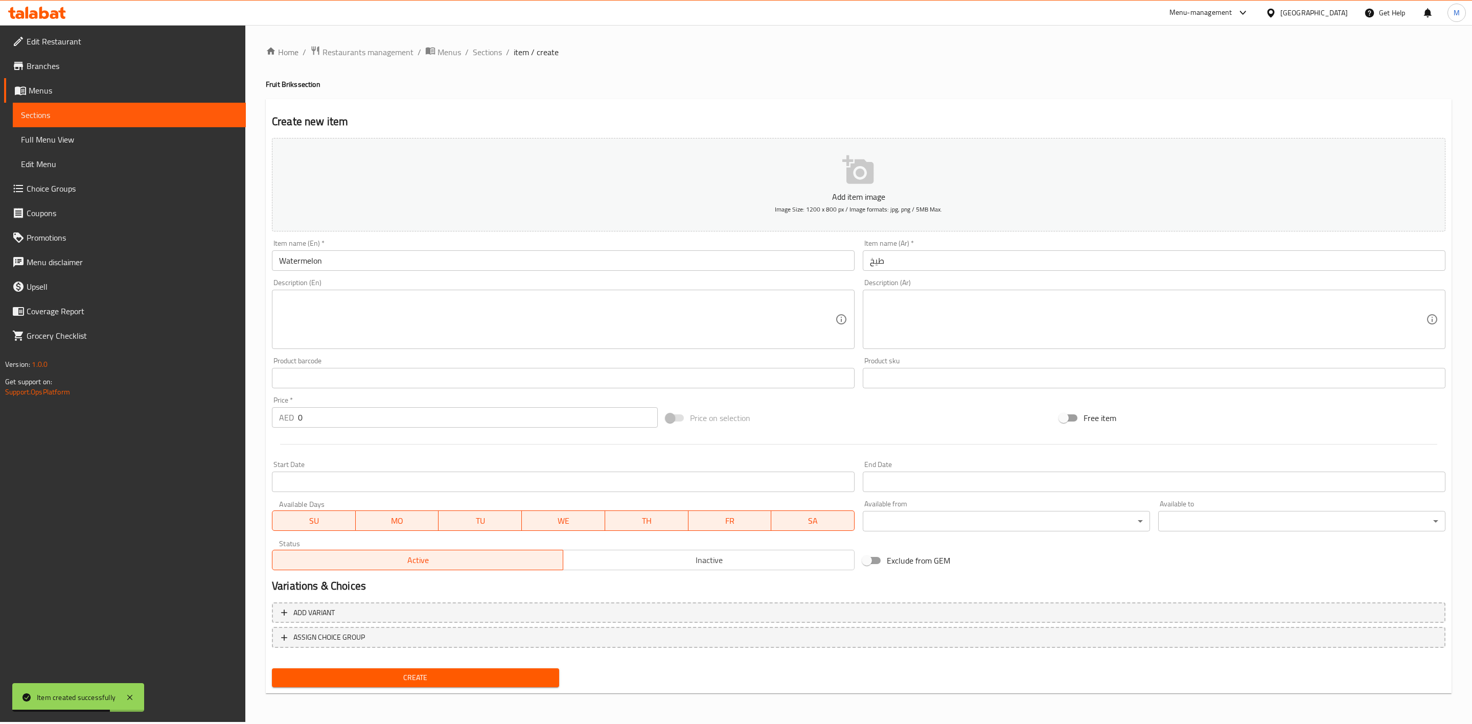
click at [919, 258] on input "طيخ" at bounding box center [1154, 261] width 583 height 20
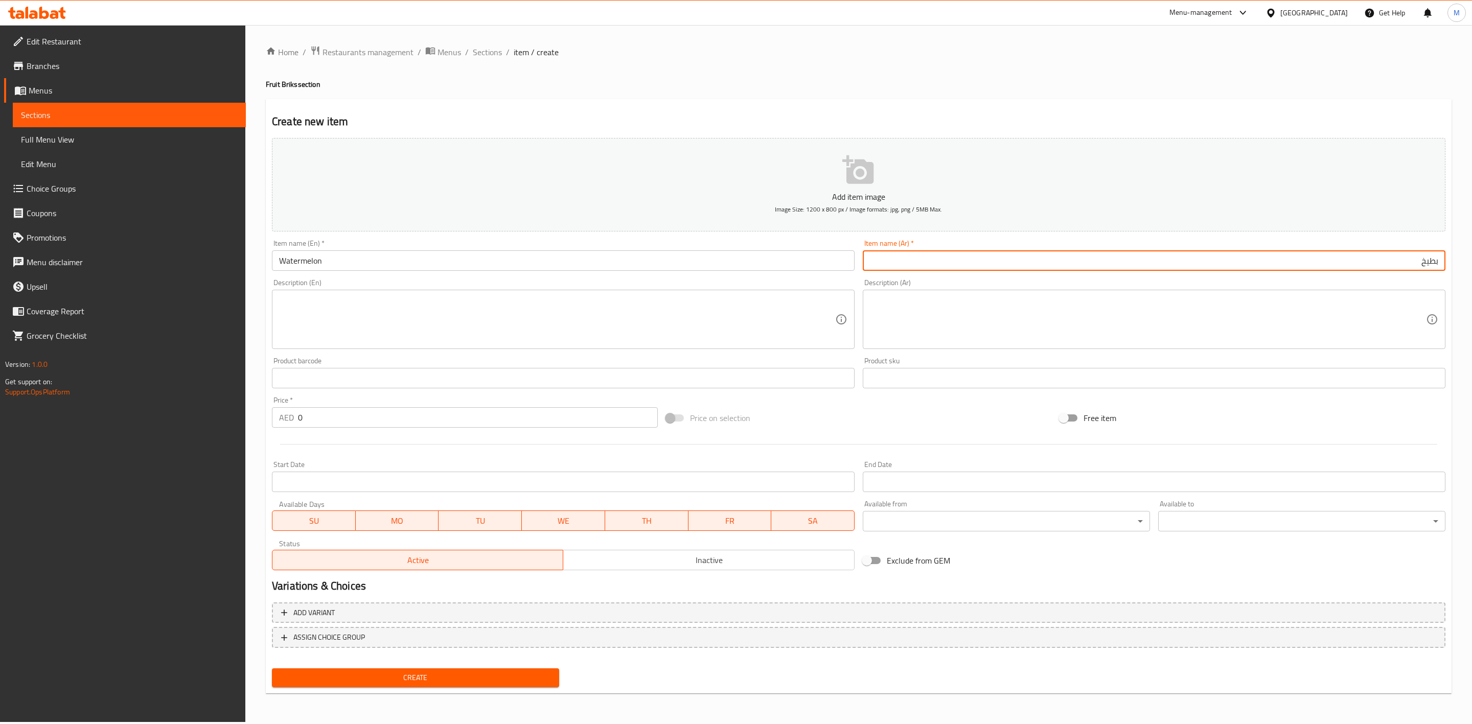
click at [1244, 358] on div "Product sku Product sku" at bounding box center [1154, 372] width 583 height 31
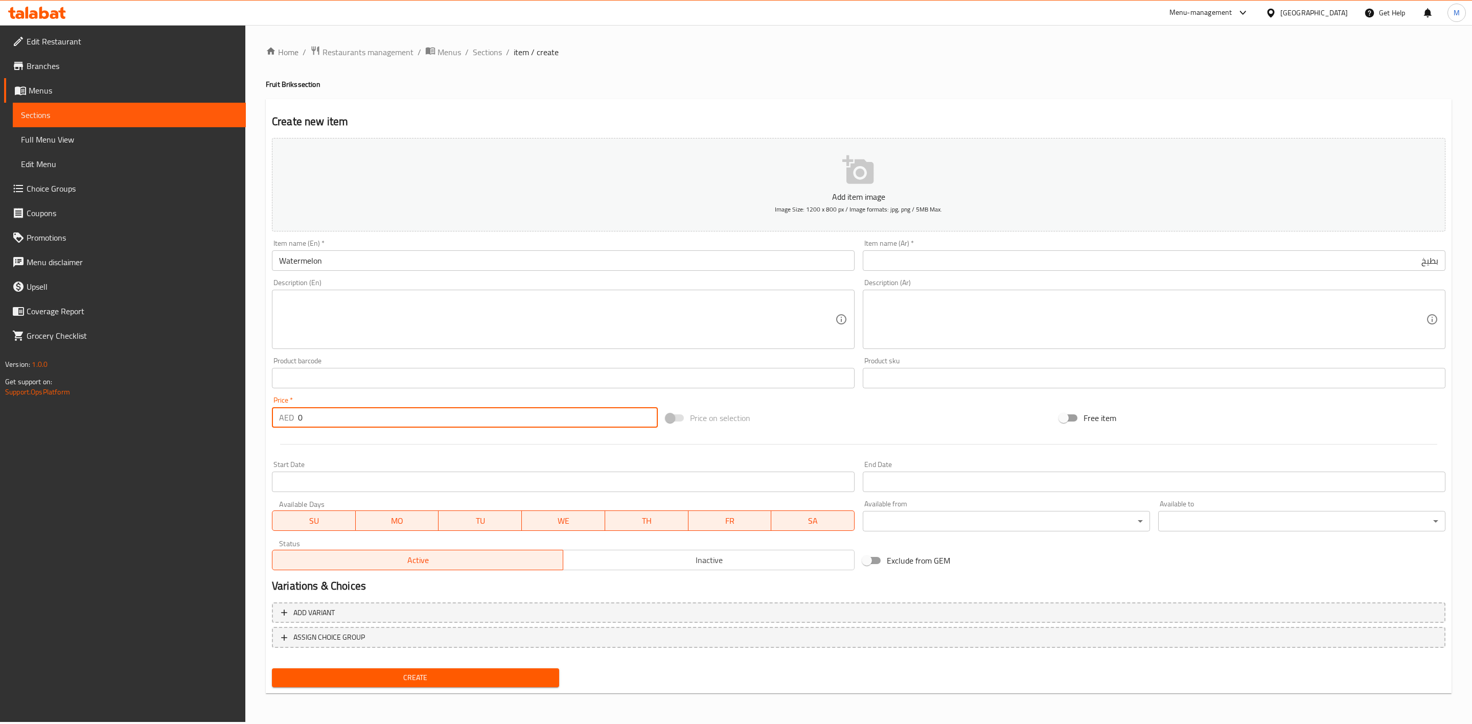
drag, startPoint x: 330, startPoint y: 419, endPoint x: 203, endPoint y: 416, distance: 127.3
click at [222, 419] on div "Edit Restaurant Branches Menus Sections Full Menu View Edit Menu Choice Groups …" at bounding box center [736, 373] width 1472 height 697
paste input "13.5"
click at [349, 458] on div "Start Date Start Date" at bounding box center [563, 476] width 591 height 39
click at [466, 686] on button "Create" at bounding box center [415, 678] width 287 height 19
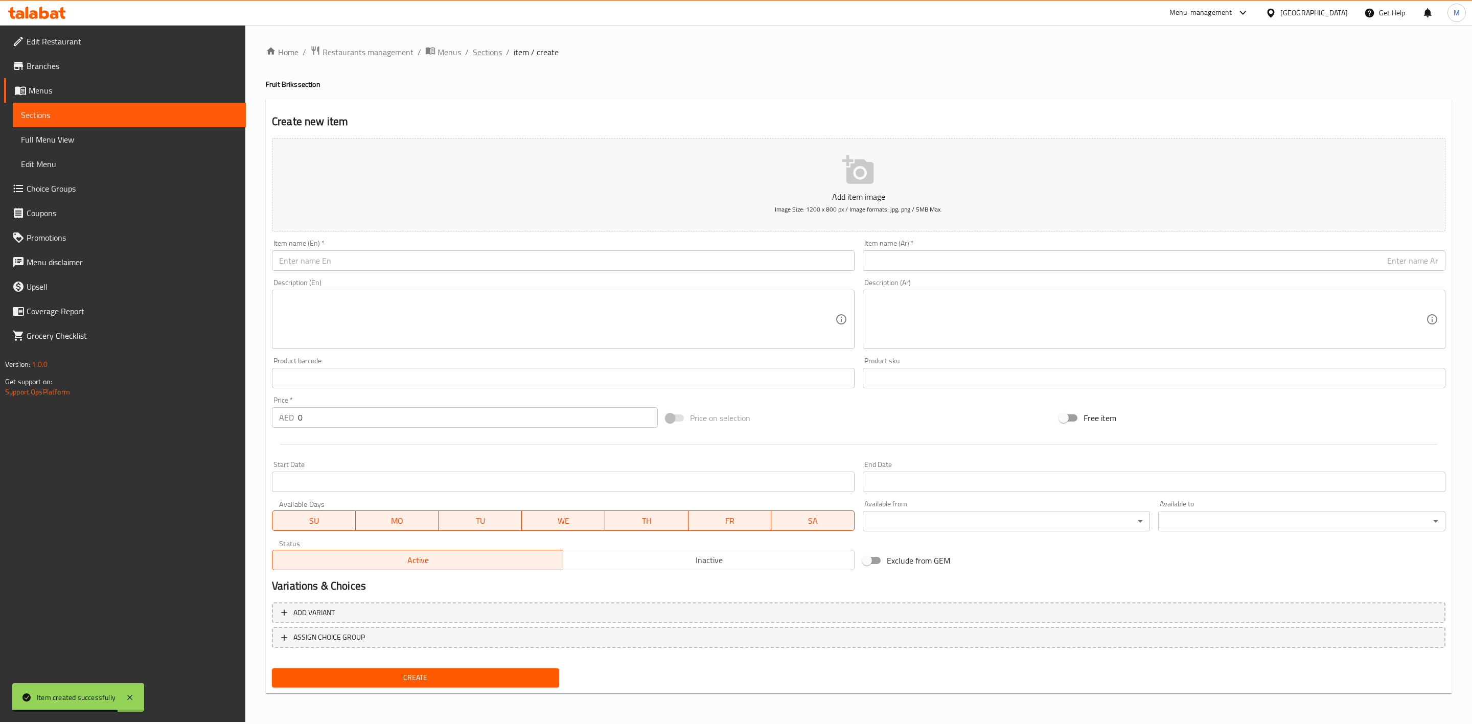
click at [488, 54] on span "Sections" at bounding box center [487, 52] width 29 height 12
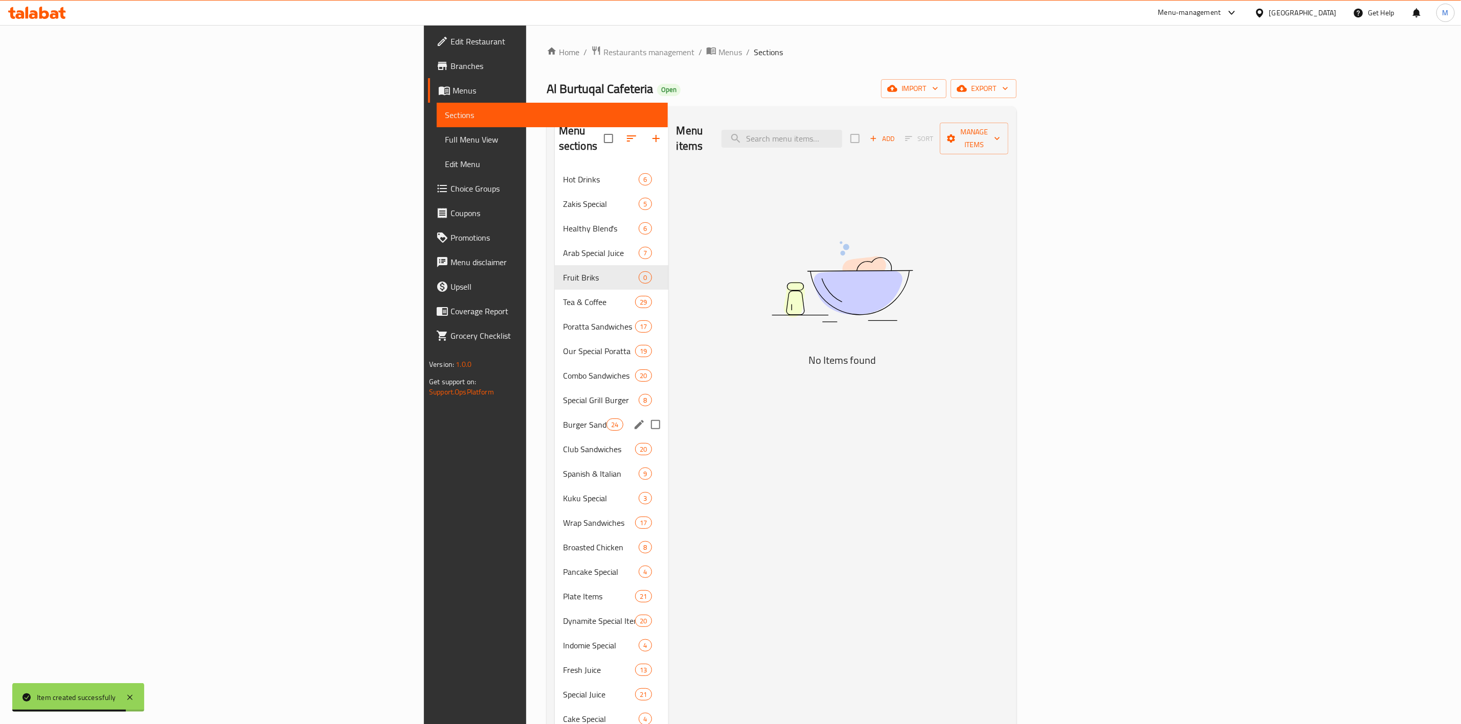
scroll to position [195, 0]
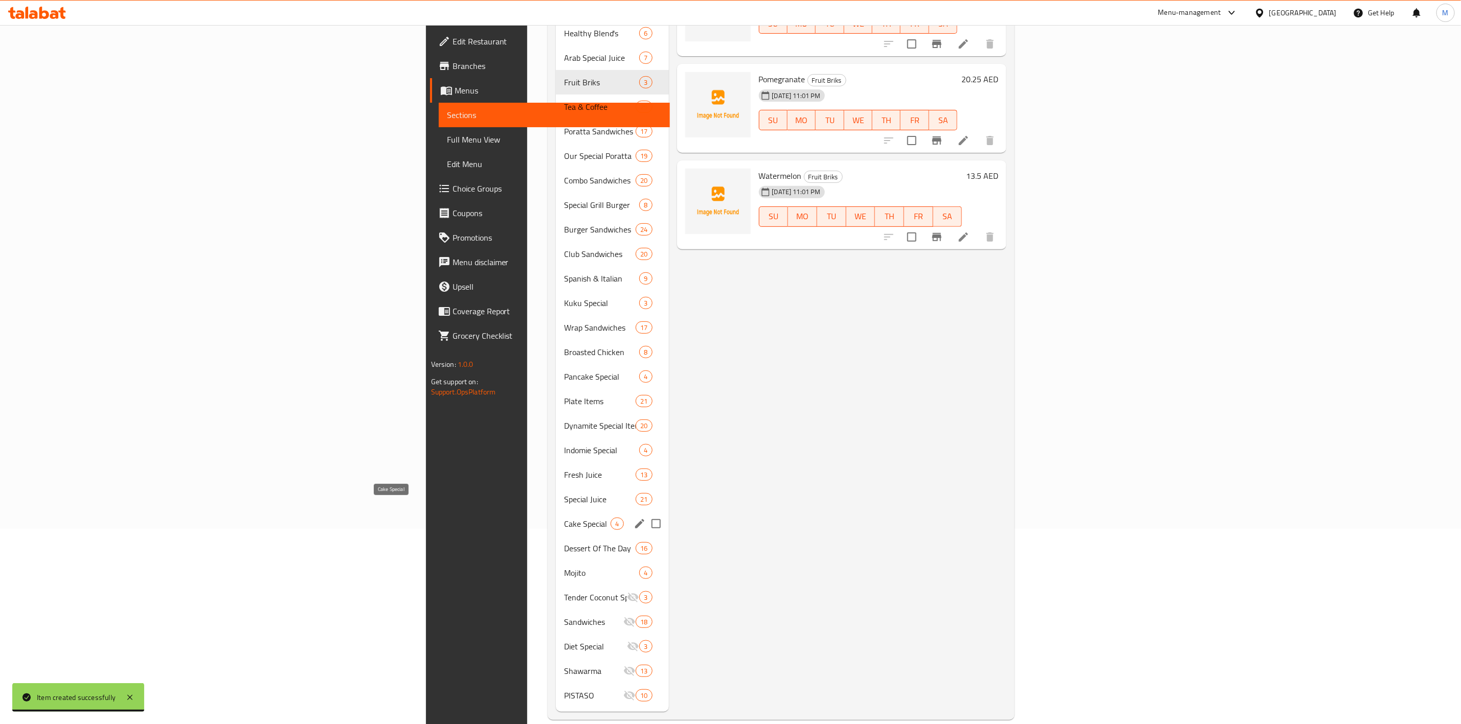
click at [564, 518] on span "Cake Special" at bounding box center [587, 524] width 47 height 12
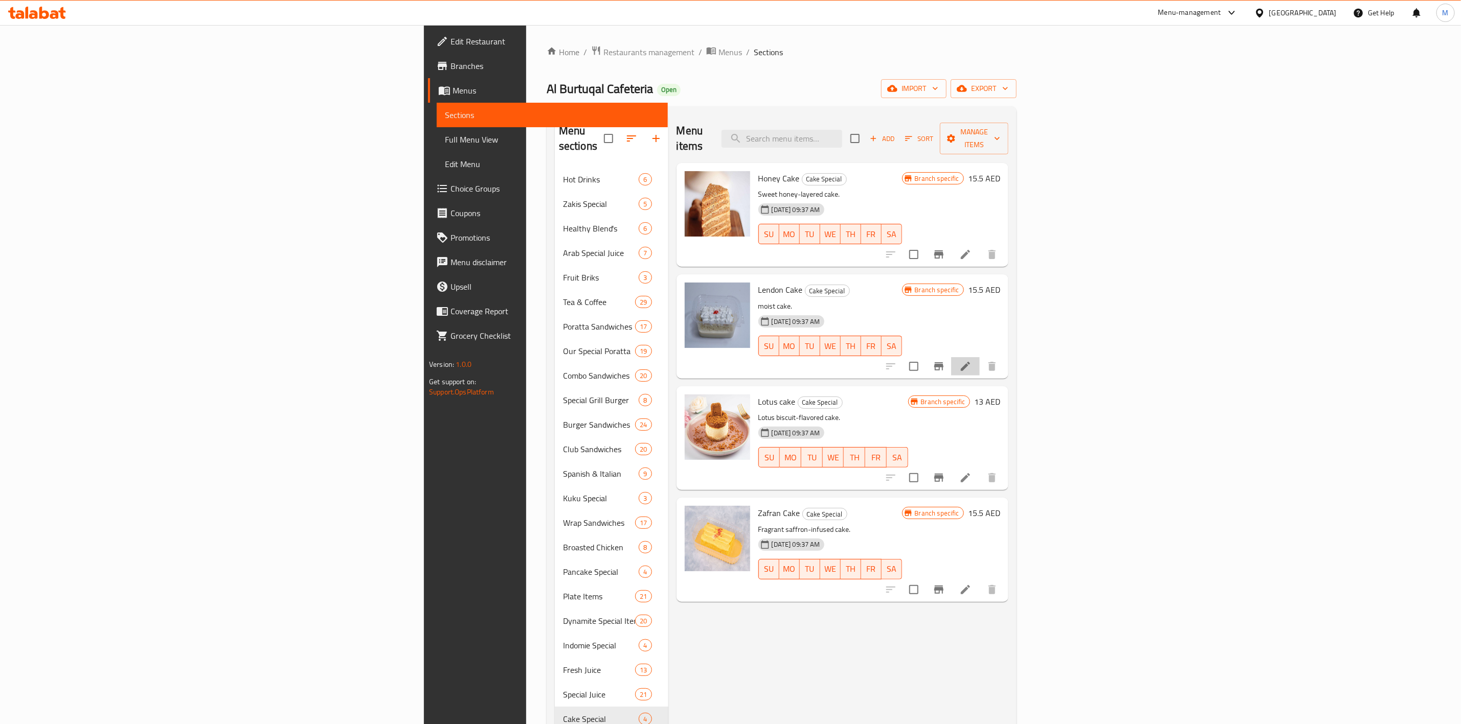
click at [971, 360] on icon at bounding box center [965, 366] width 12 height 12
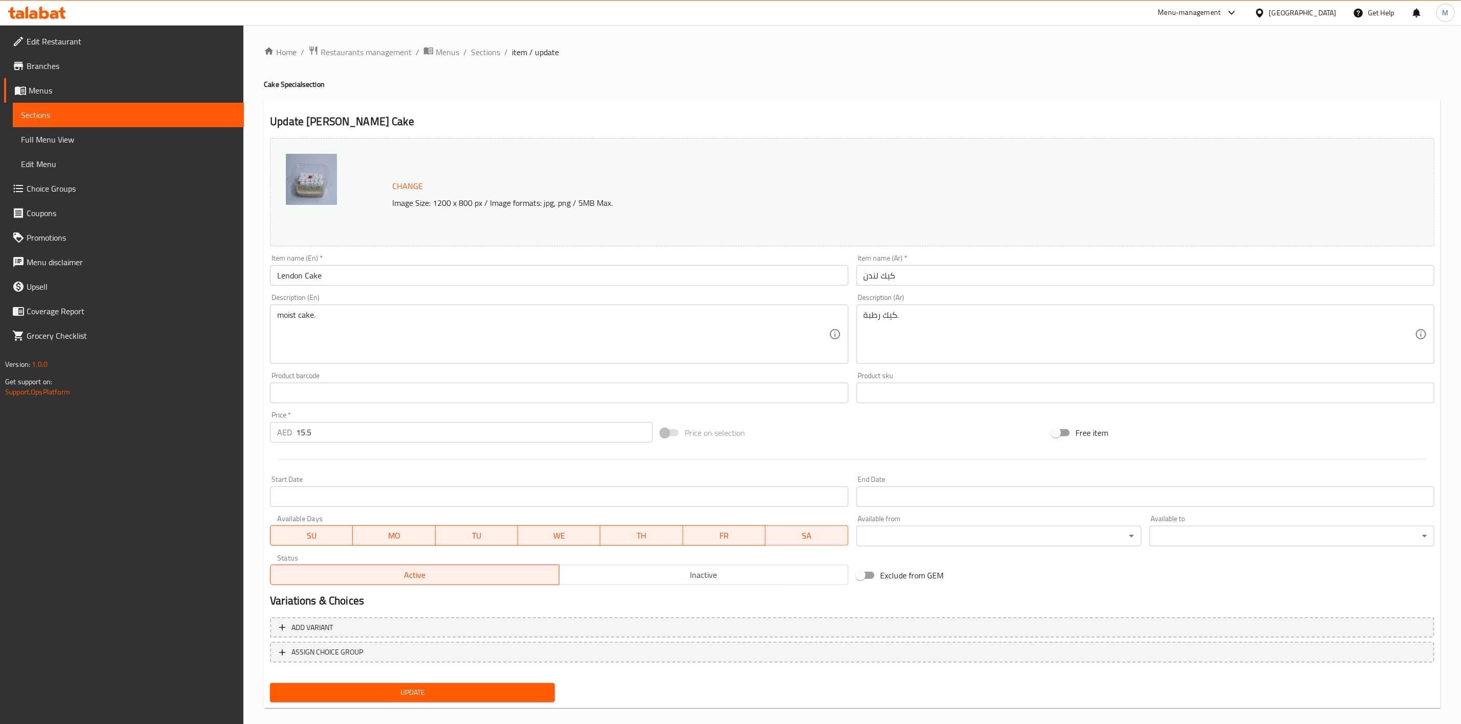
click at [287, 277] on input "Lendon Cake" at bounding box center [559, 275] width 578 height 20
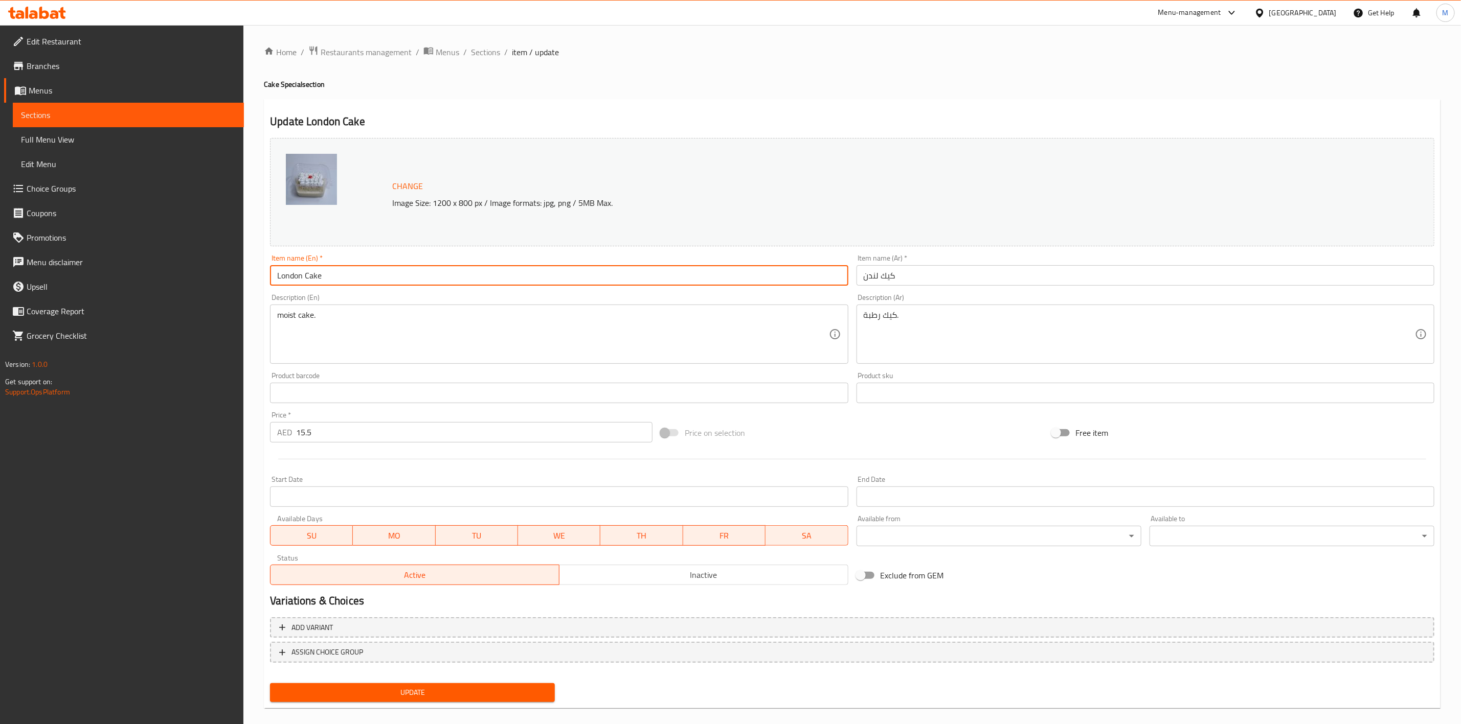
click at [445, 687] on span "Update" at bounding box center [412, 693] width 268 height 13
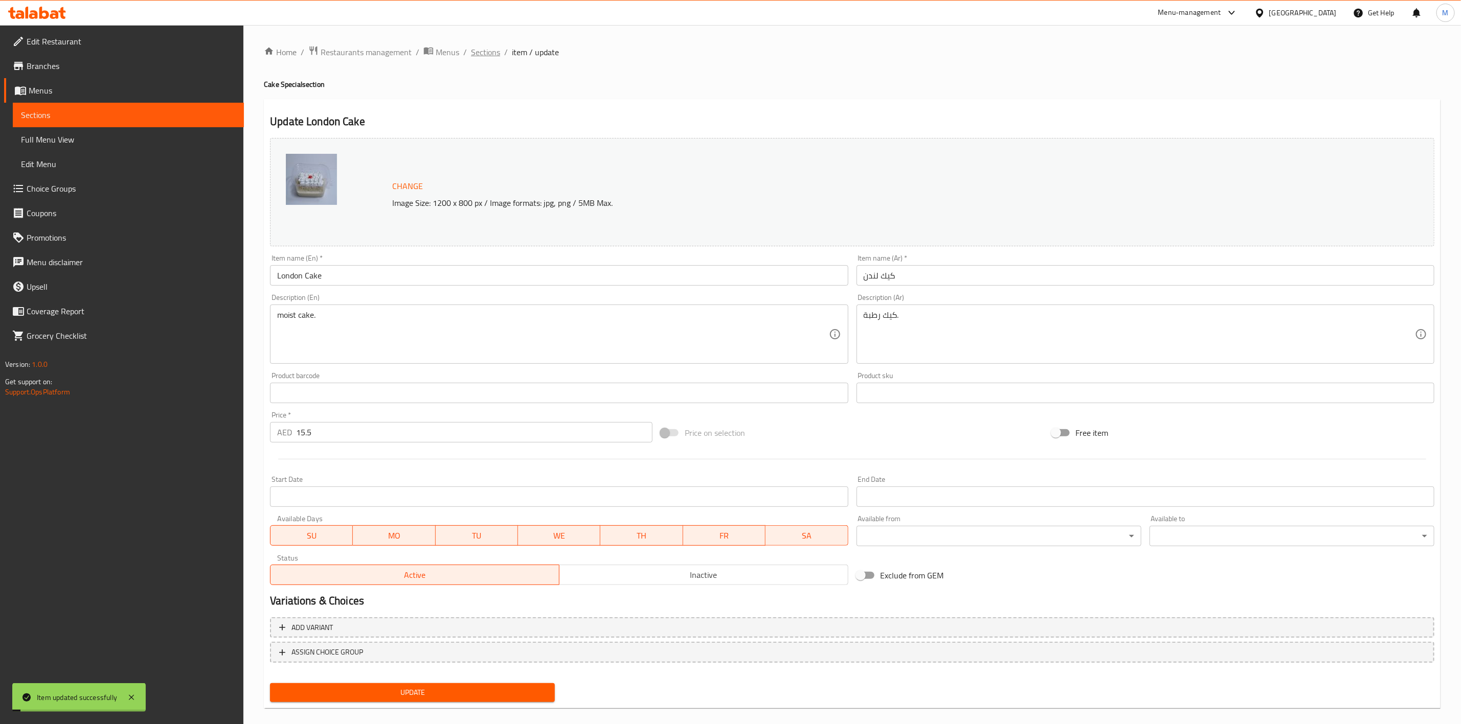
click at [488, 57] on span "Sections" at bounding box center [485, 52] width 29 height 12
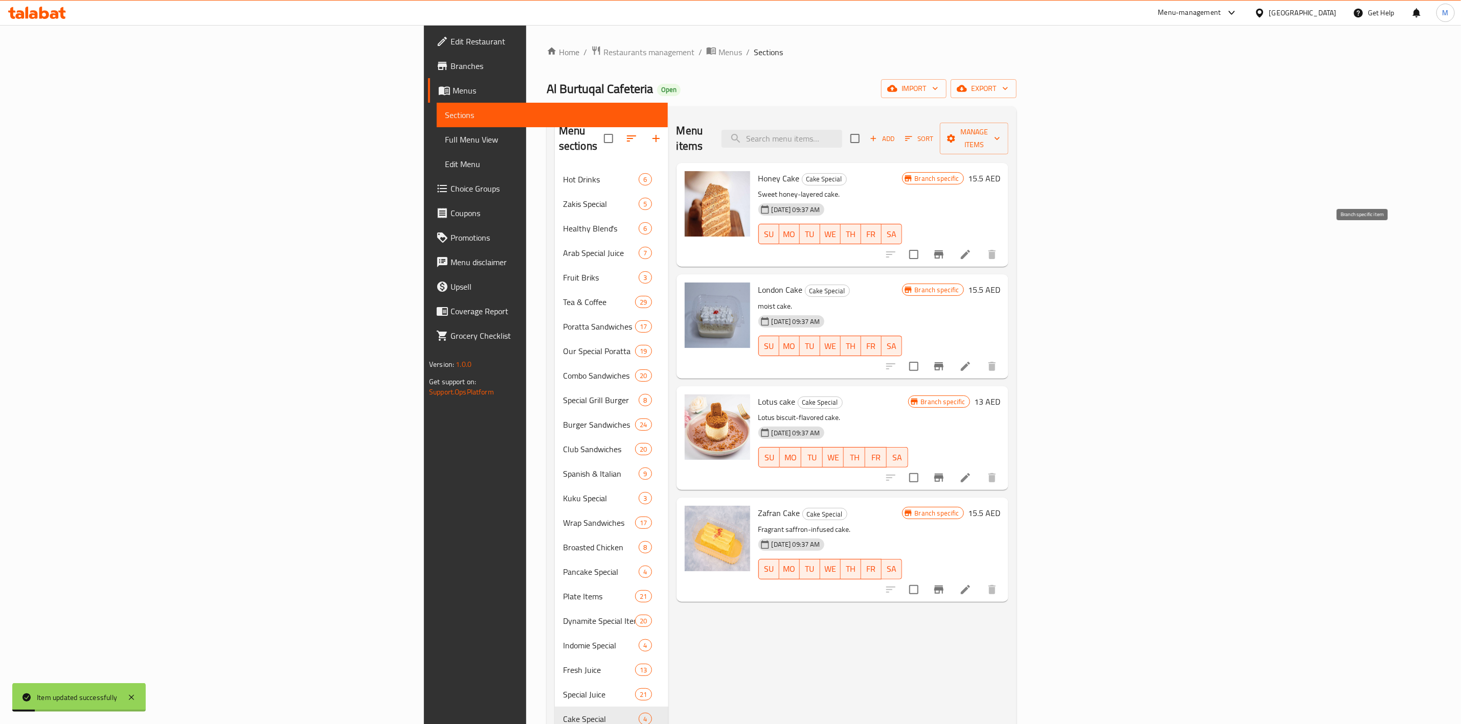
click at [943, 251] on icon "Branch-specific-item" at bounding box center [938, 255] width 9 height 8
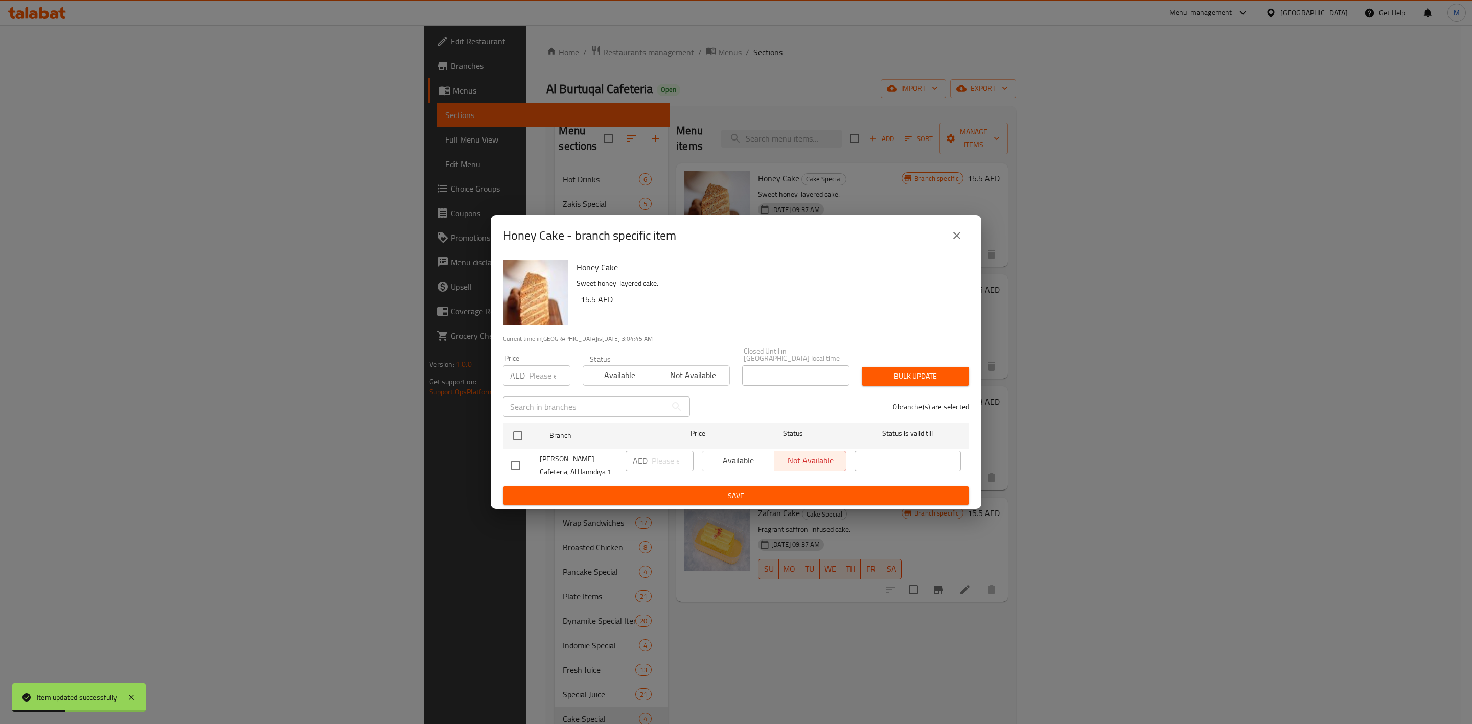
click at [549, 379] on input "number" at bounding box center [549, 376] width 41 height 20
paste input "20.25"
click at [521, 430] on input "checkbox" at bounding box center [517, 435] width 21 height 21
click at [921, 373] on span "Bulk update" at bounding box center [915, 376] width 91 height 13
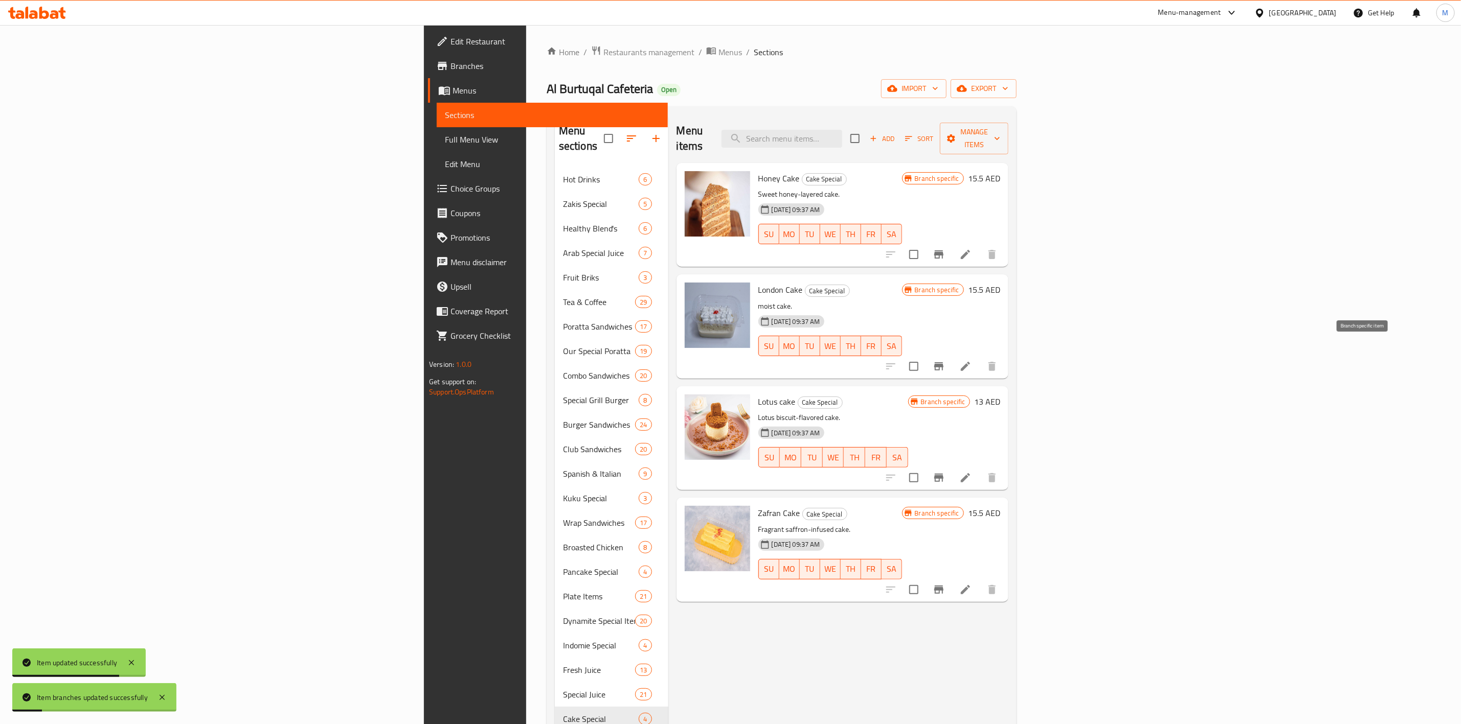
click at [951, 354] on button "Branch-specific-item" at bounding box center [938, 366] width 25 height 25
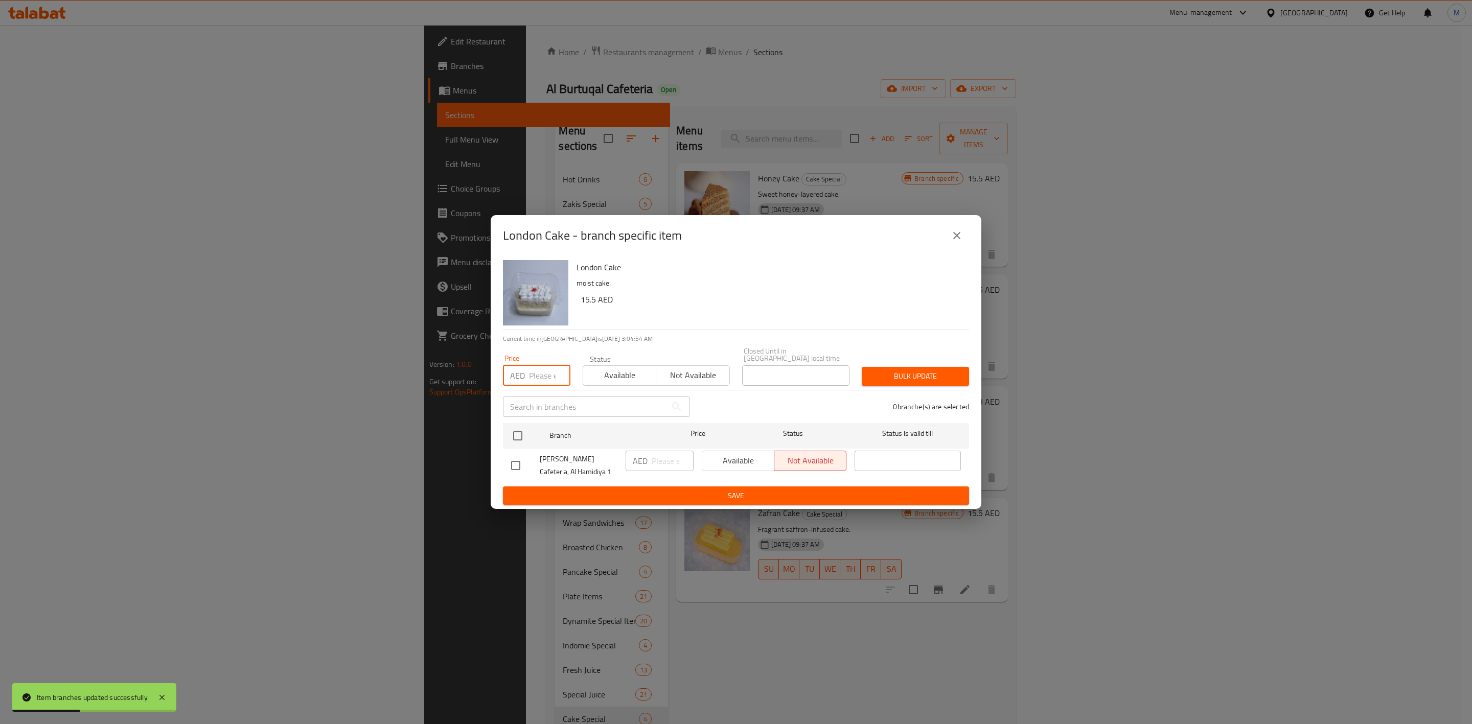
click at [537, 369] on input "number" at bounding box center [549, 376] width 41 height 20
paste
click at [520, 433] on input "checkbox" at bounding box center [517, 435] width 21 height 21
click at [909, 382] on span "Bulk update" at bounding box center [915, 376] width 91 height 13
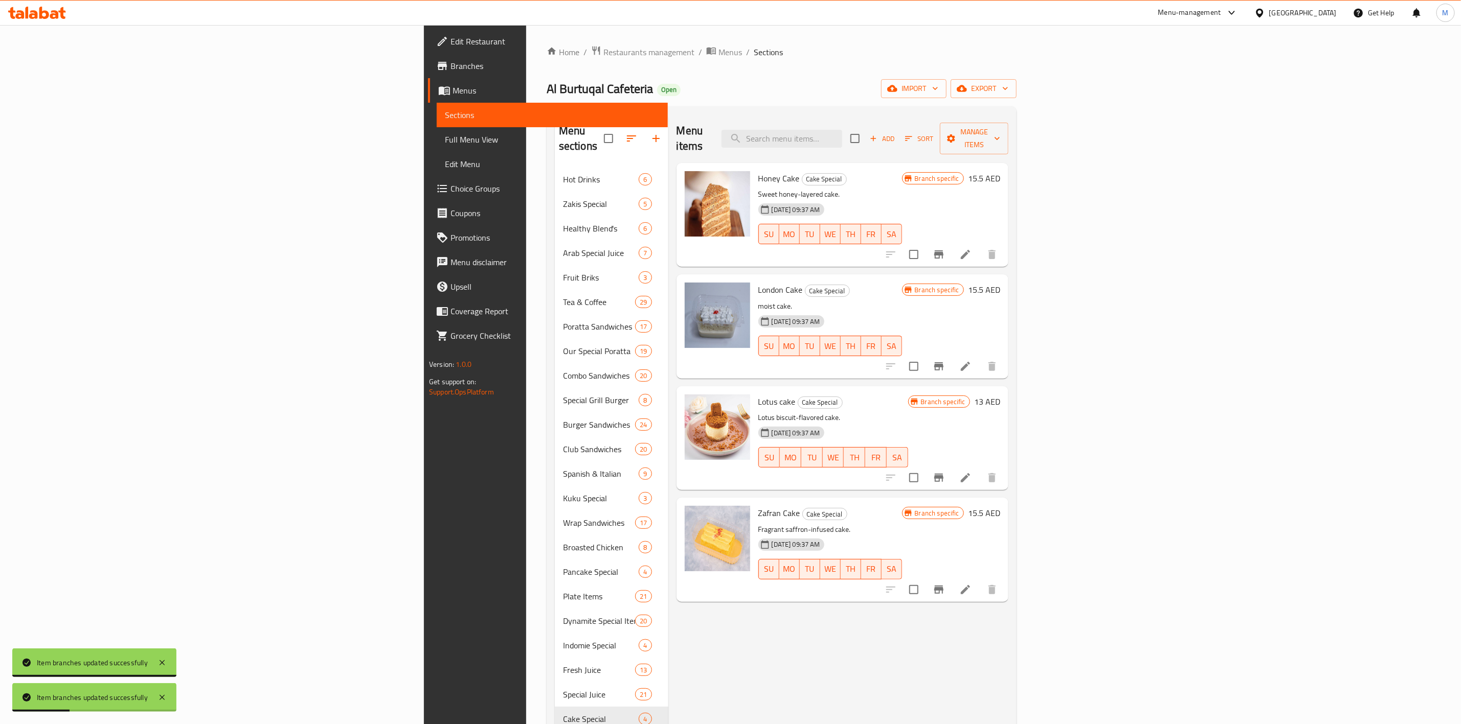
click at [945, 472] on icon "Branch-specific-item" at bounding box center [938, 478] width 12 height 12
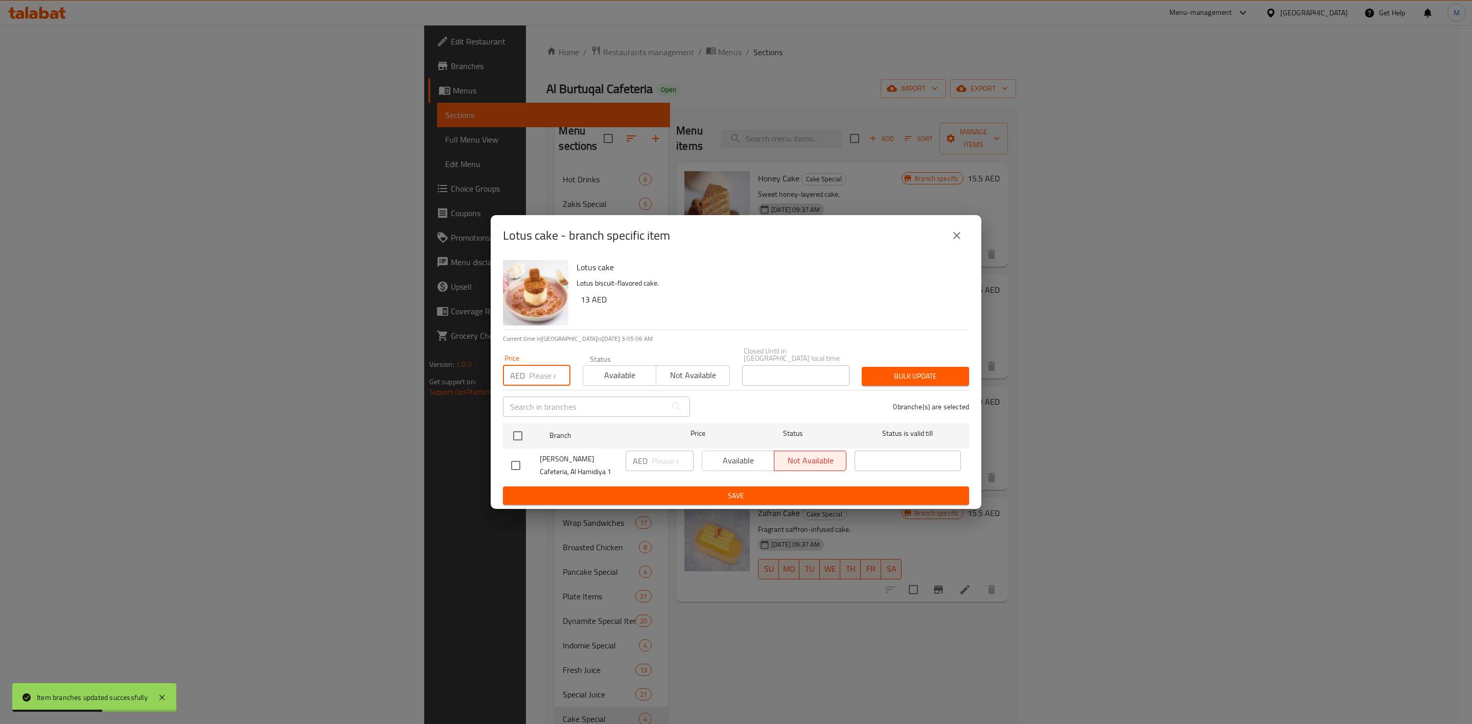
click at [551, 379] on input "number" at bounding box center [549, 376] width 41 height 20
click at [522, 428] on input "checkbox" at bounding box center [517, 435] width 21 height 21
click at [938, 373] on span "Bulk update" at bounding box center [915, 376] width 91 height 13
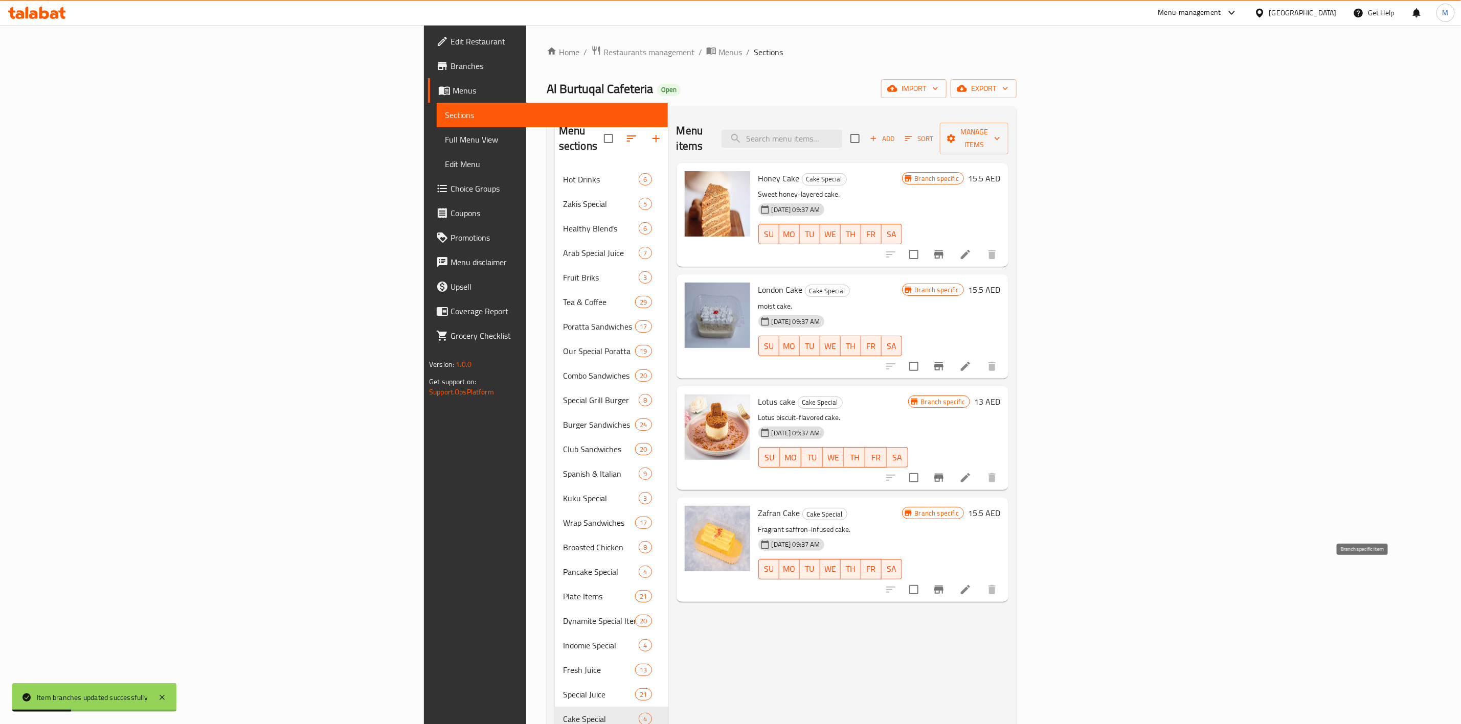
click at [951, 578] on button "Branch-specific-item" at bounding box center [938, 590] width 25 height 25
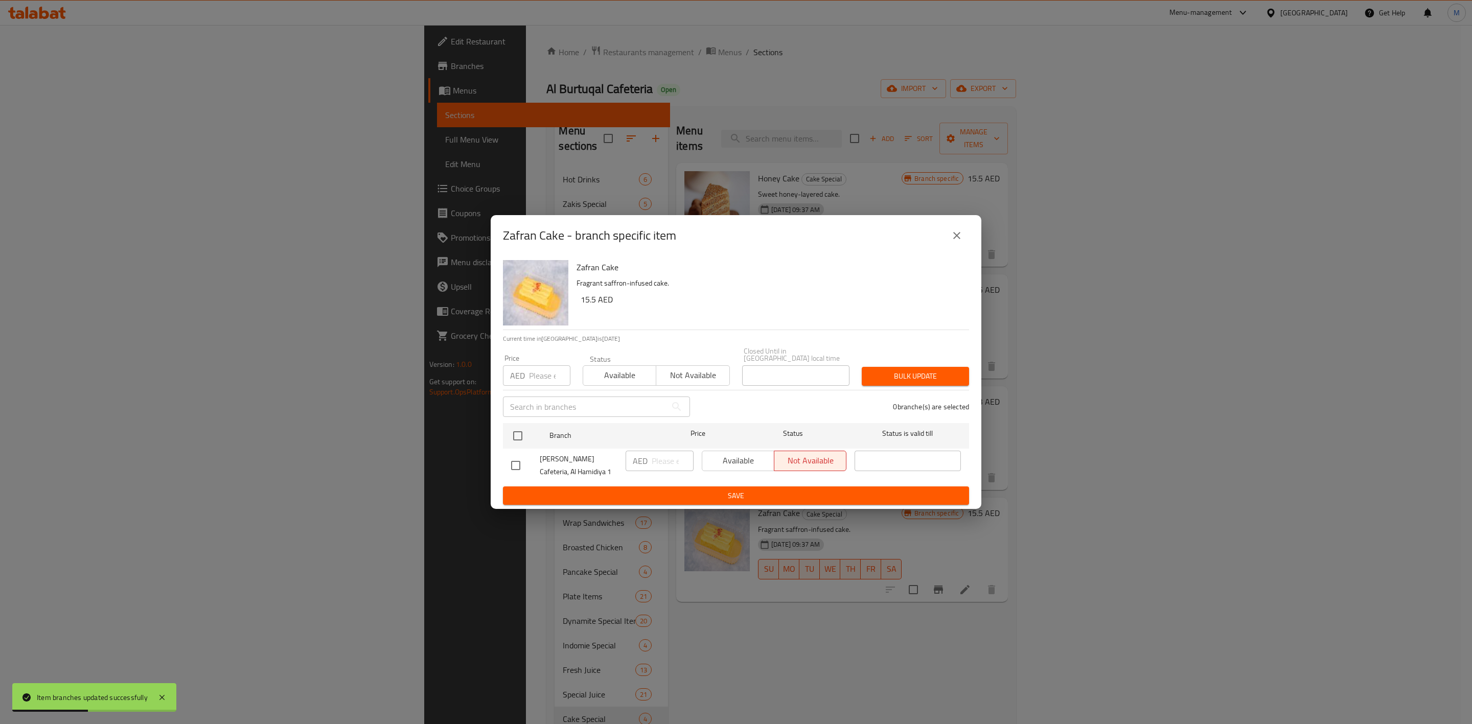
click at [547, 376] on input "number" at bounding box center [549, 376] width 41 height 20
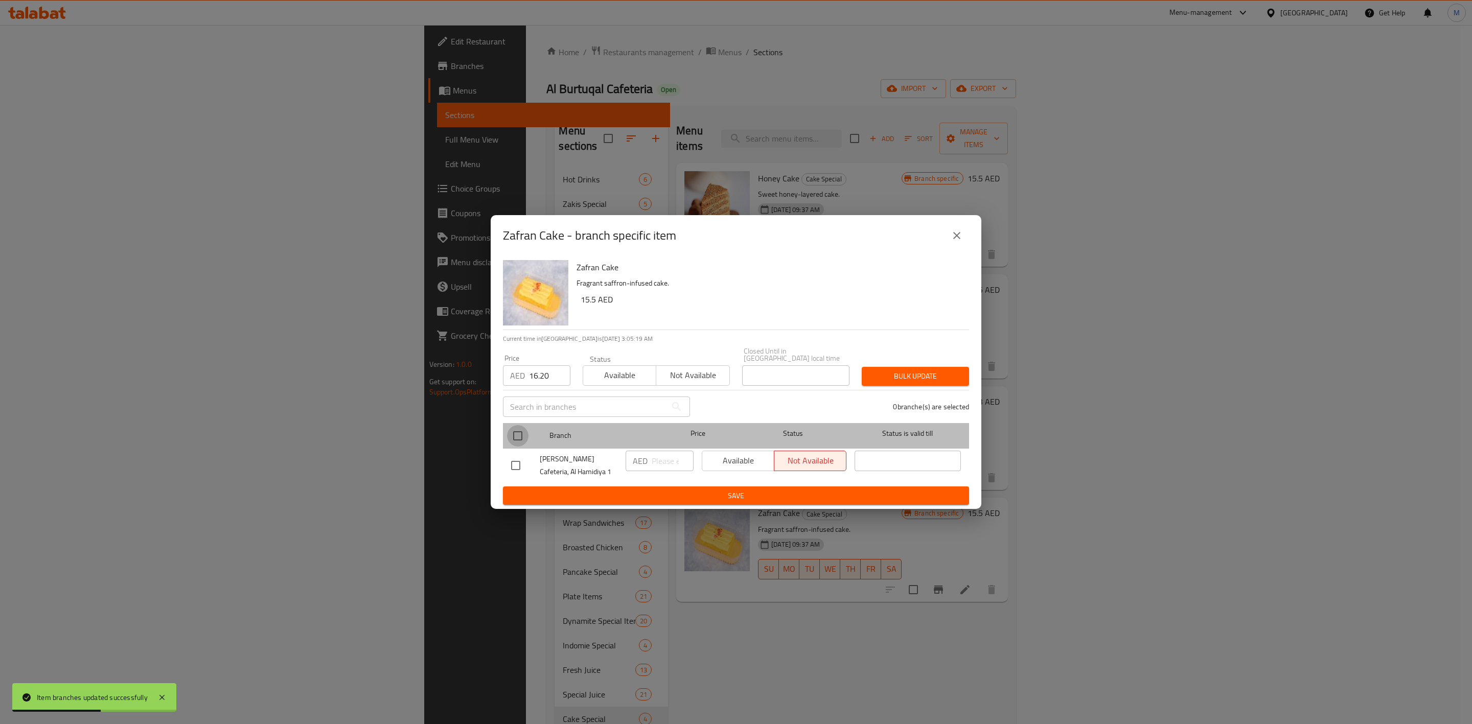
click at [526, 430] on input "checkbox" at bounding box center [517, 435] width 21 height 21
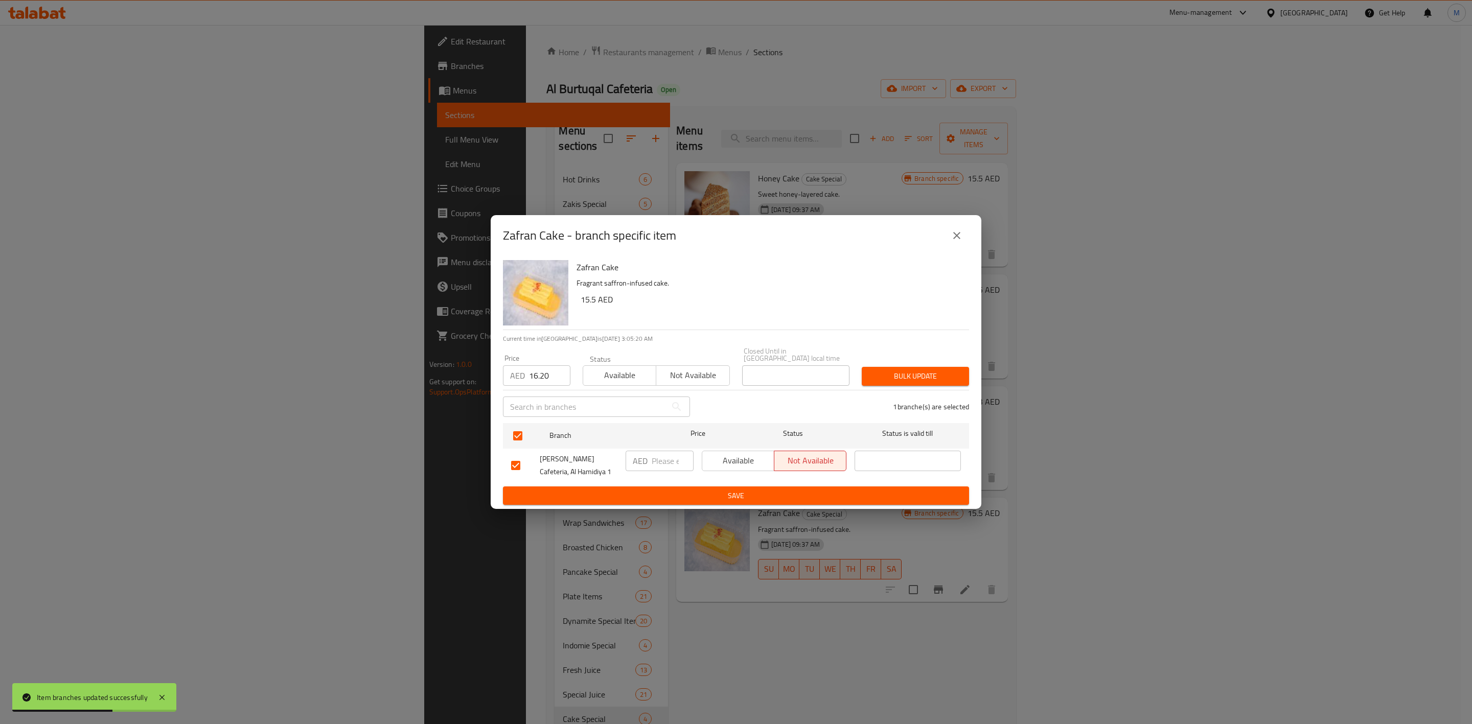
click at [890, 389] on div "1 branche(s) are selected" at bounding box center [835, 407] width 279 height 37
click at [893, 385] on button "Bulk update" at bounding box center [915, 376] width 107 height 19
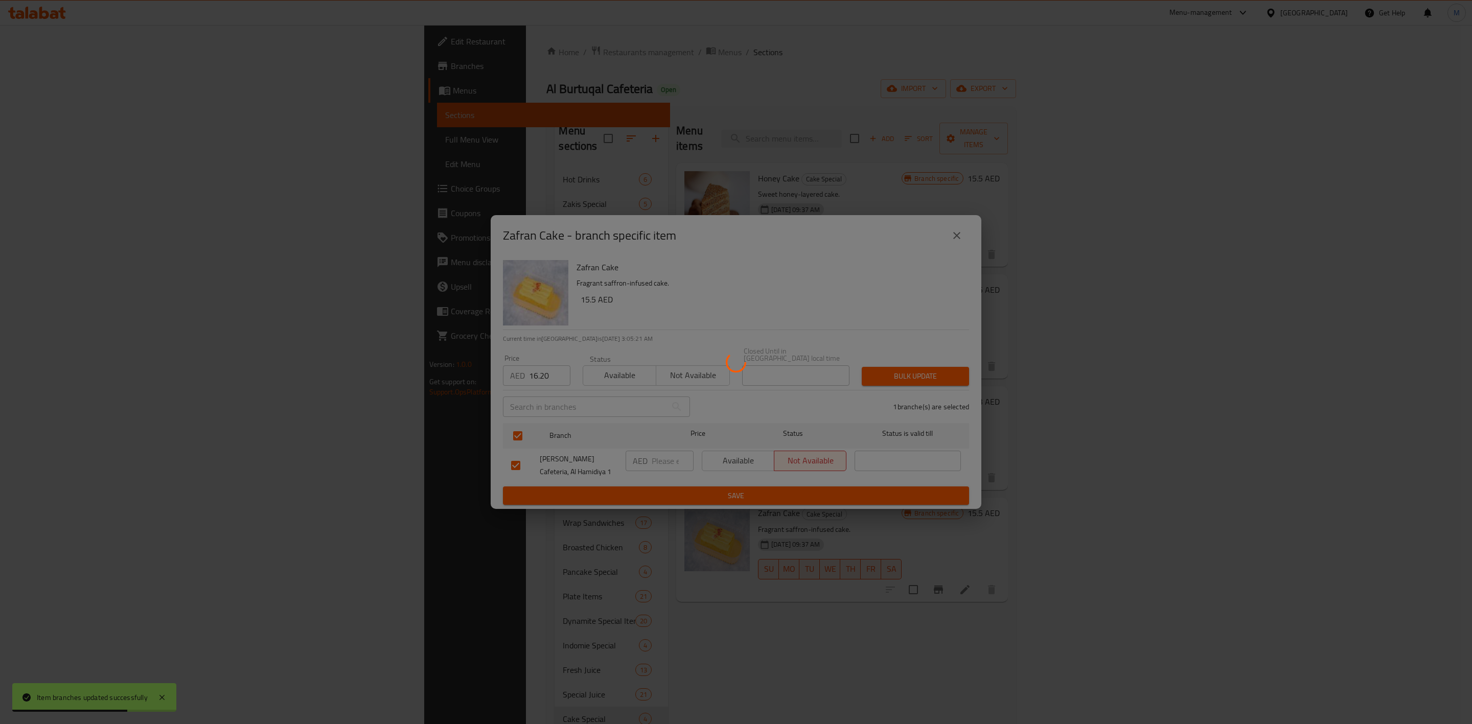
click at [893, 381] on div at bounding box center [736, 362] width 1472 height 724
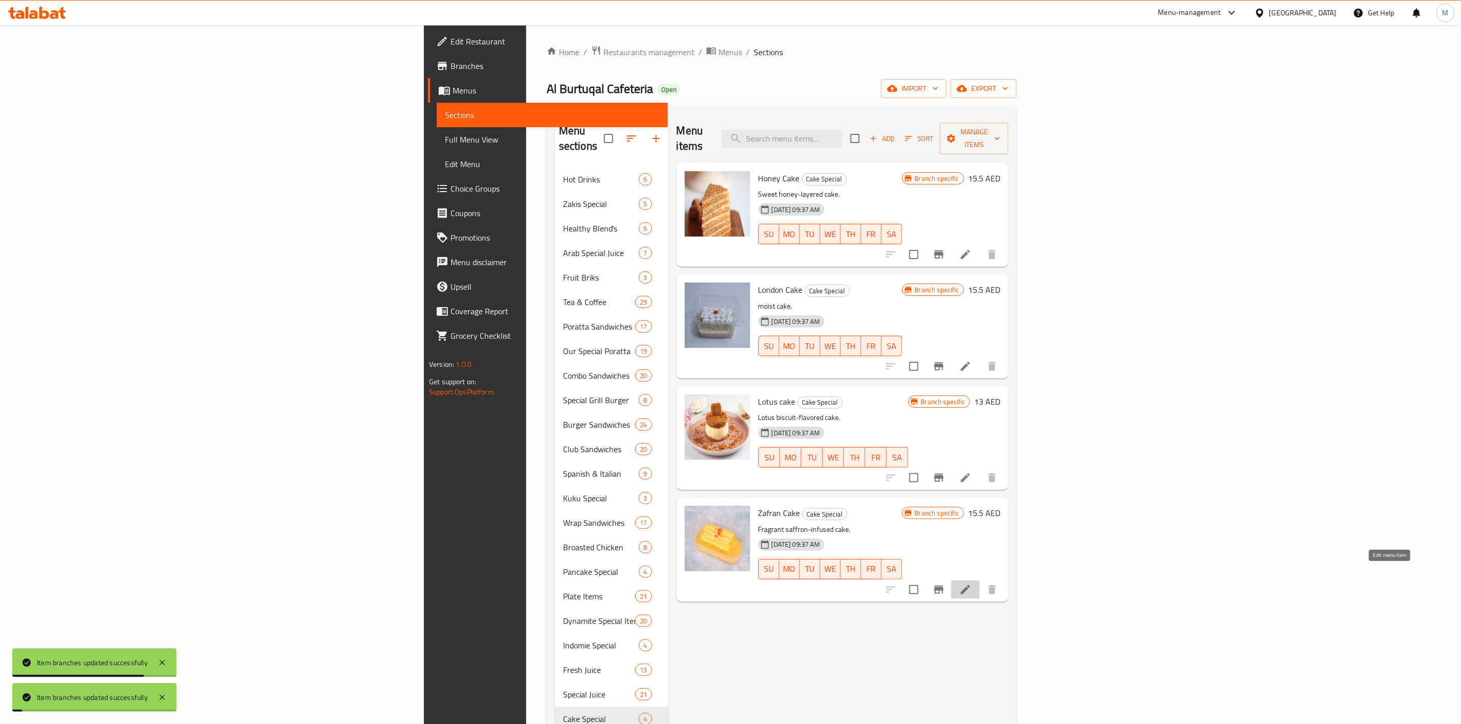
click at [970, 585] on icon at bounding box center [965, 589] width 9 height 9
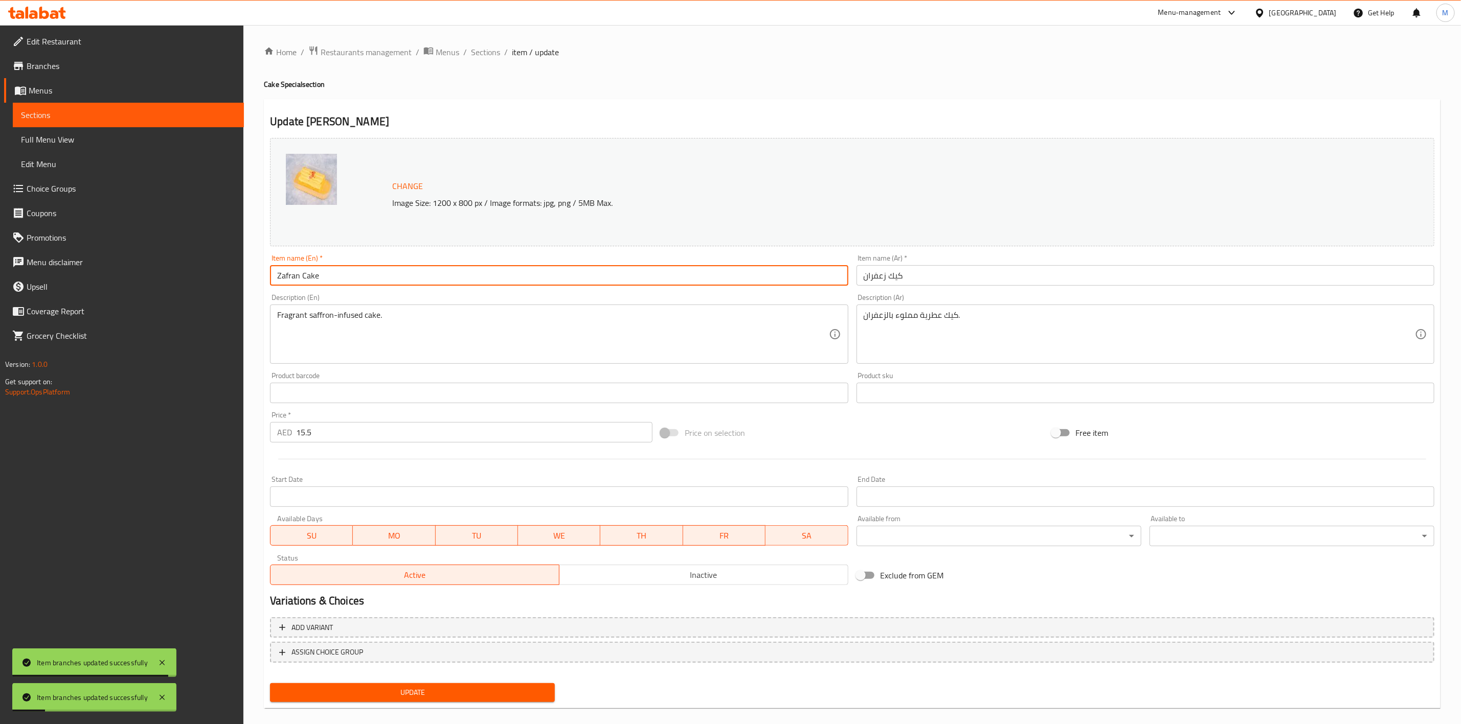
drag, startPoint x: 388, startPoint y: 283, endPoint x: 215, endPoint y: 284, distance: 172.8
click at [215, 284] on div "Edit Restaurant Branches Menus Sections Full Menu View Edit Menu Choice Groups …" at bounding box center [730, 381] width 1461 height 712
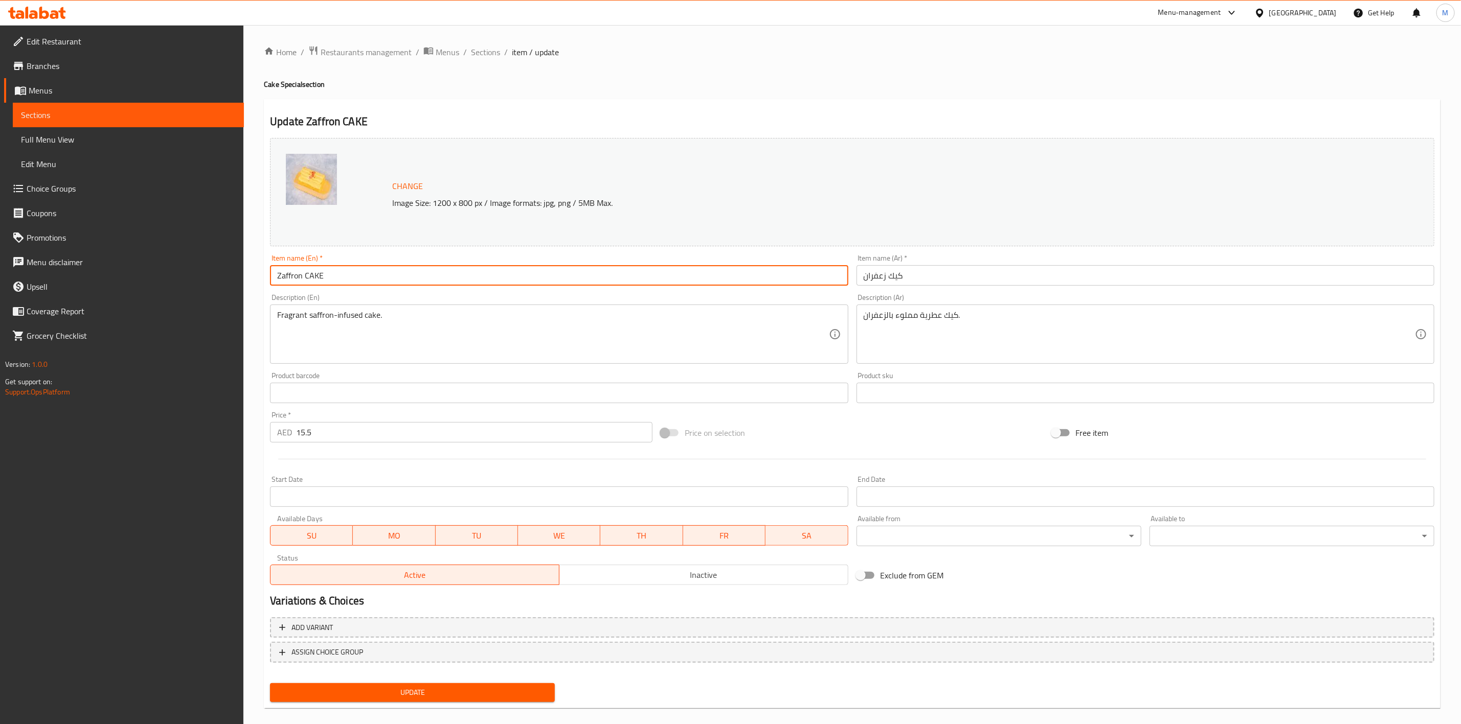
click at [509, 693] on span "Update" at bounding box center [412, 693] width 268 height 13
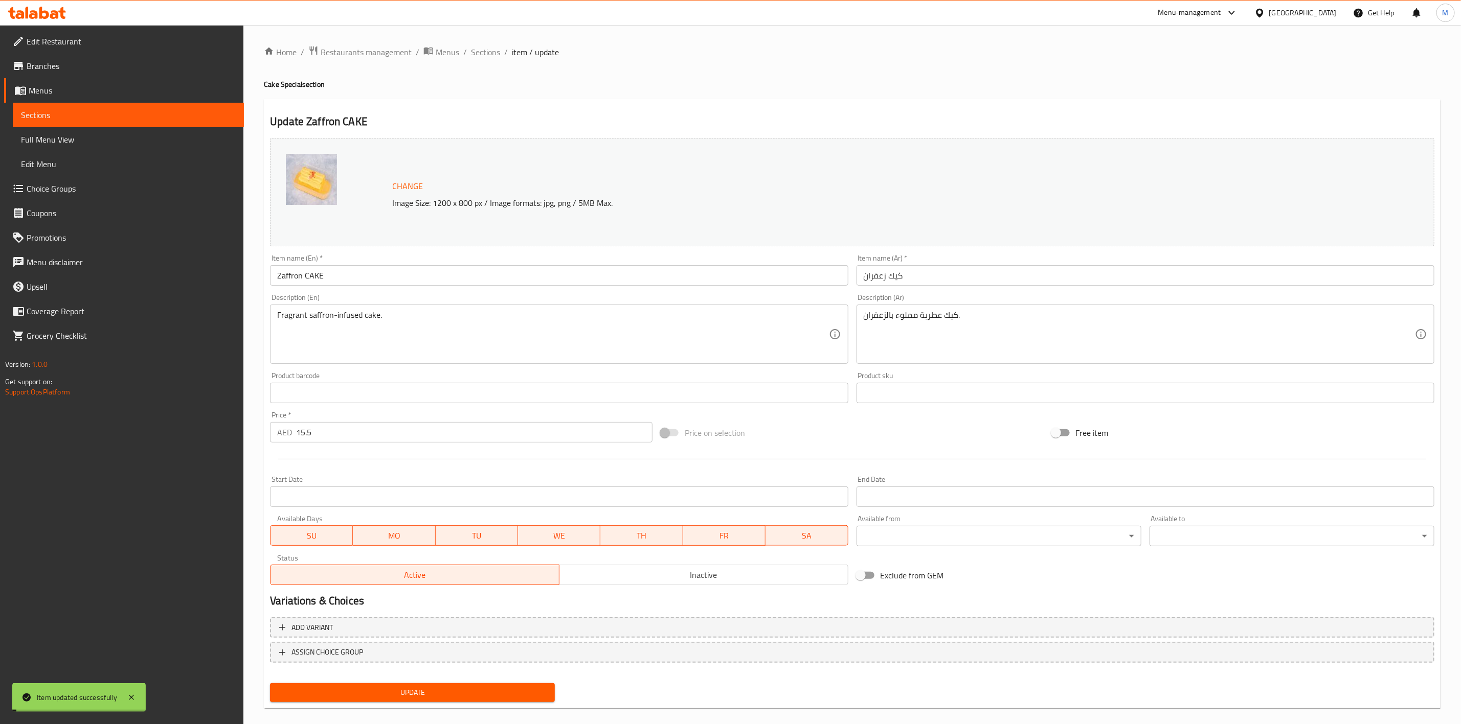
click at [486, 55] on span "Sections" at bounding box center [485, 52] width 29 height 12
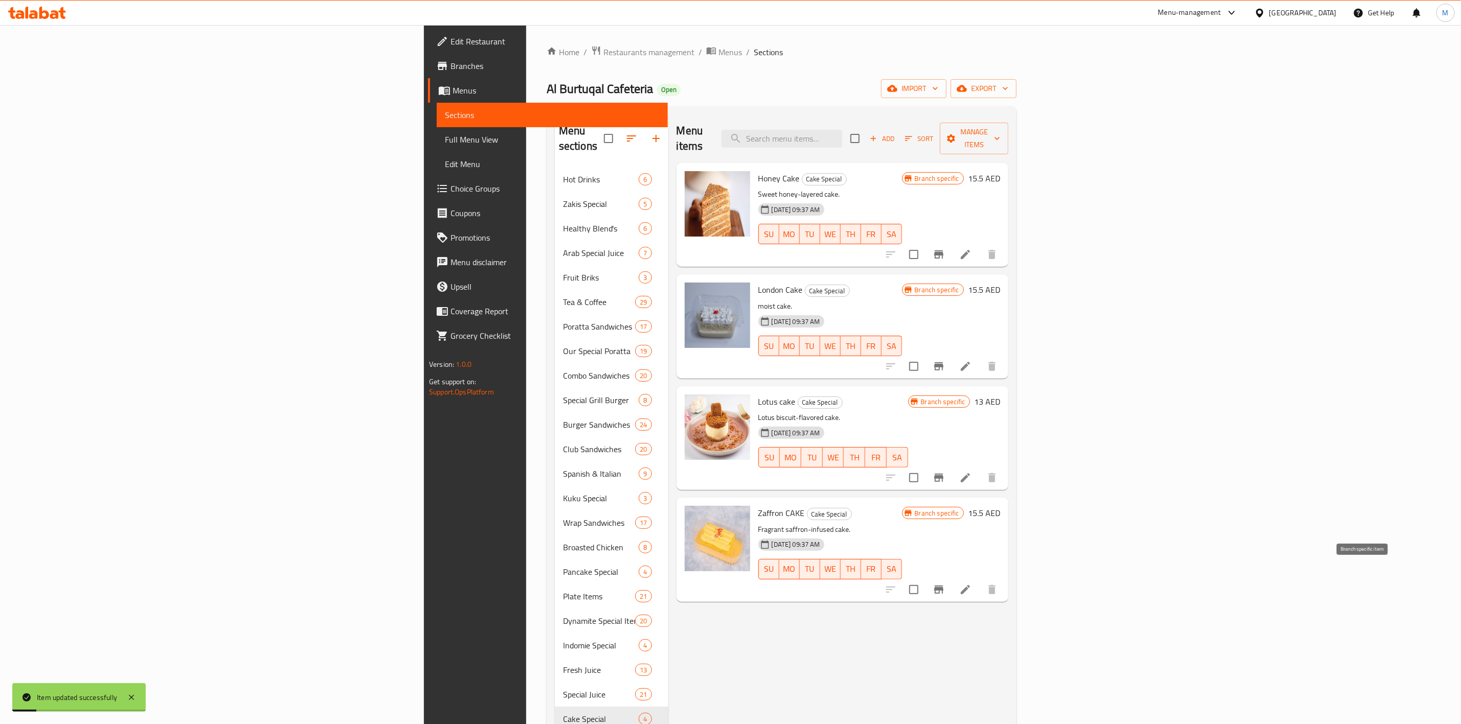
click at [945, 584] on icon "Branch-specific-item" at bounding box center [938, 590] width 12 height 12
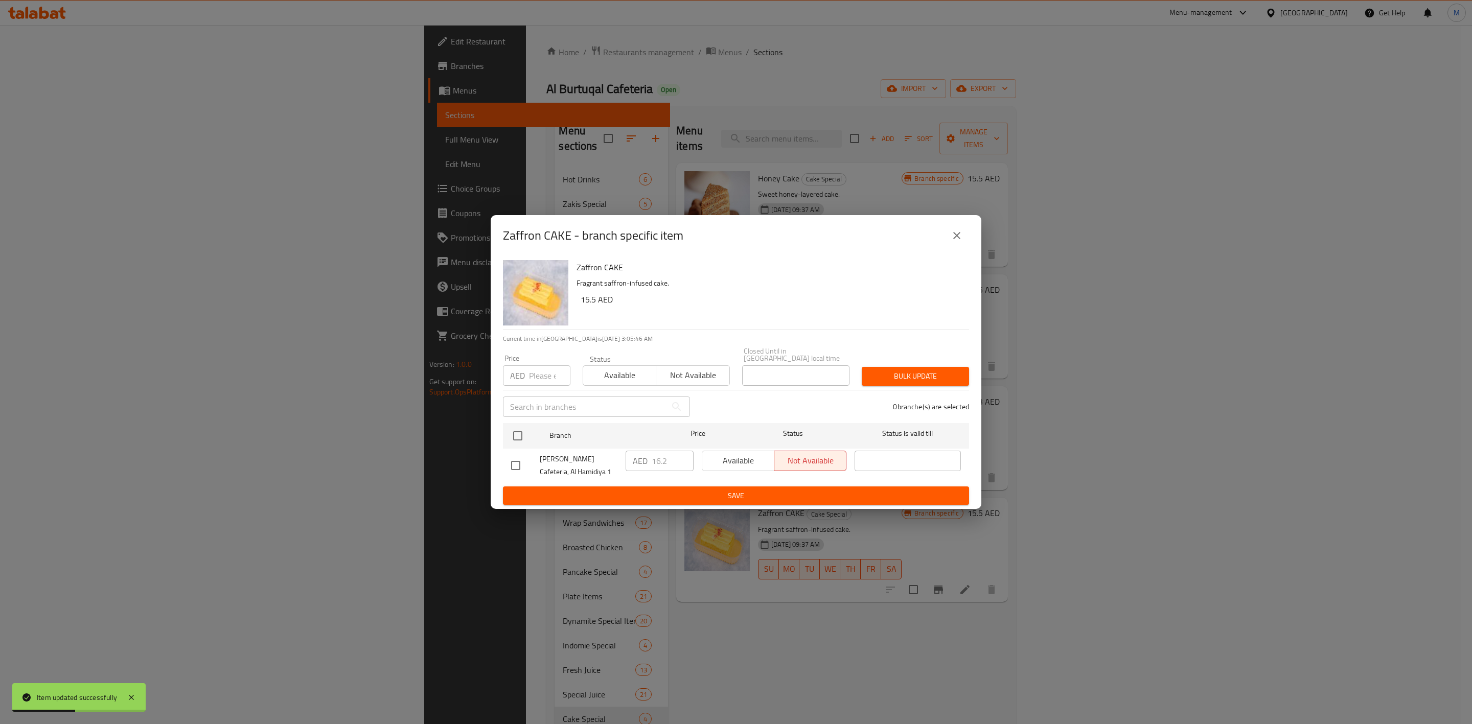
click at [959, 241] on icon "close" at bounding box center [957, 236] width 12 height 12
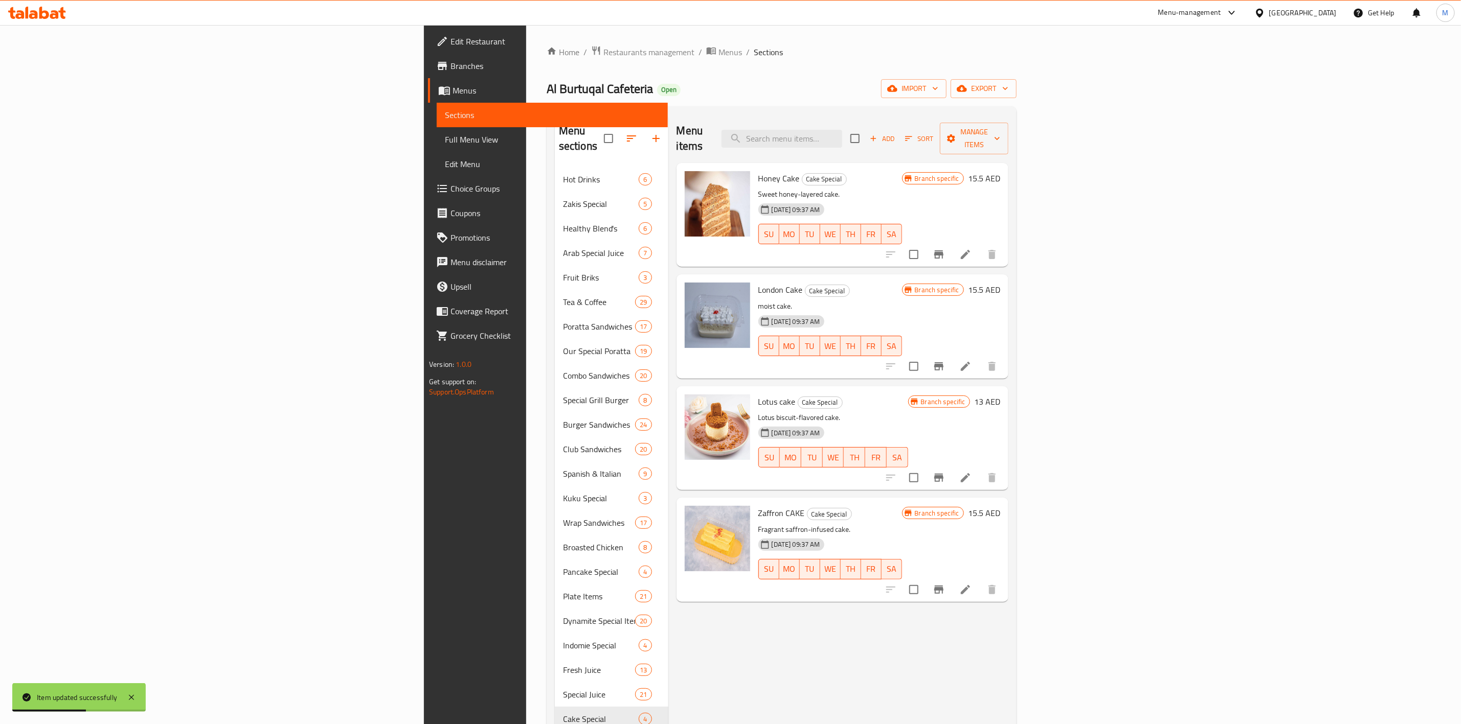
click at [1008, 144] on div "Menu items Add Sort Manage items" at bounding box center [842, 139] width 332 height 49
click at [1008, 143] on div "Menu items Add Sort Manage items" at bounding box center [842, 139] width 332 height 49
click at [898, 138] on button "Add" at bounding box center [882, 139] width 33 height 16
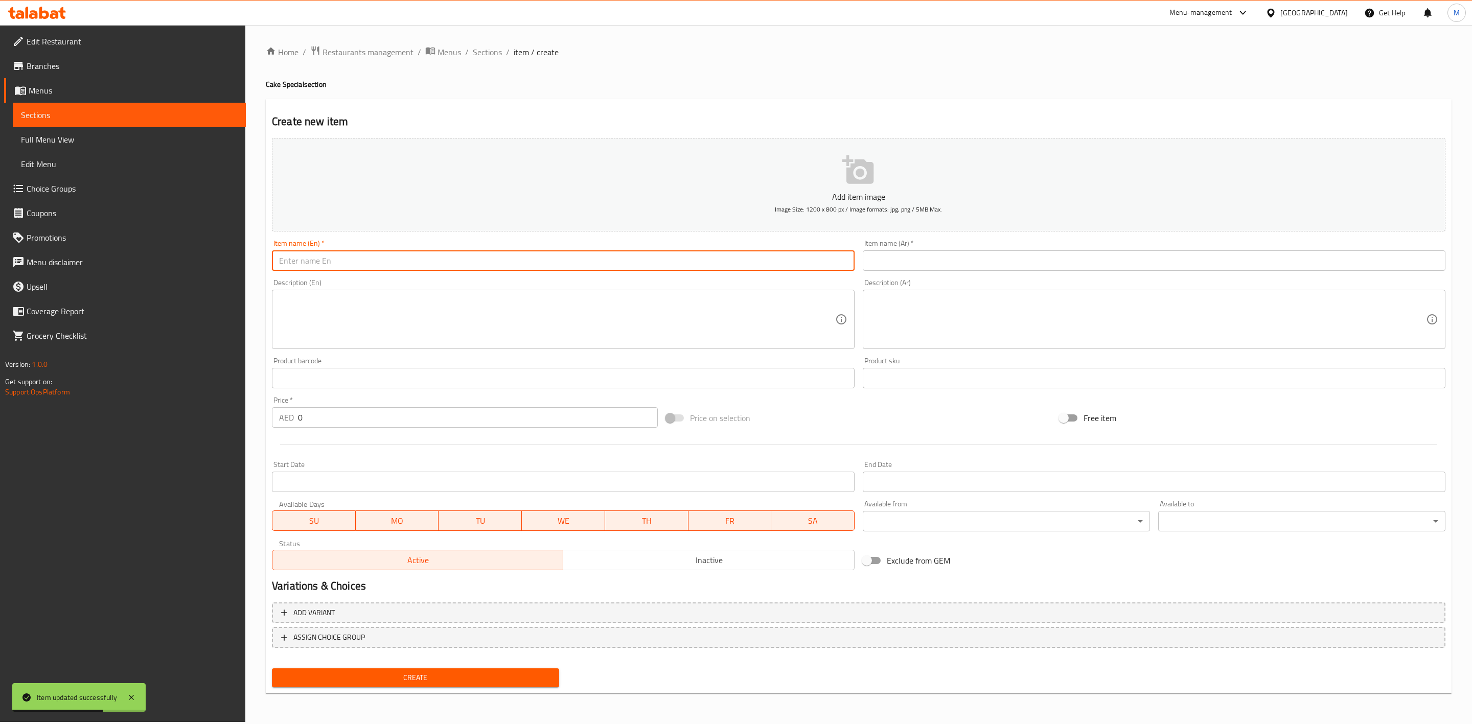
click at [568, 267] on input "text" at bounding box center [563, 261] width 583 height 20
click at [568, 267] on input "PISTACHIO CAKE" at bounding box center [563, 261] width 583 height 20
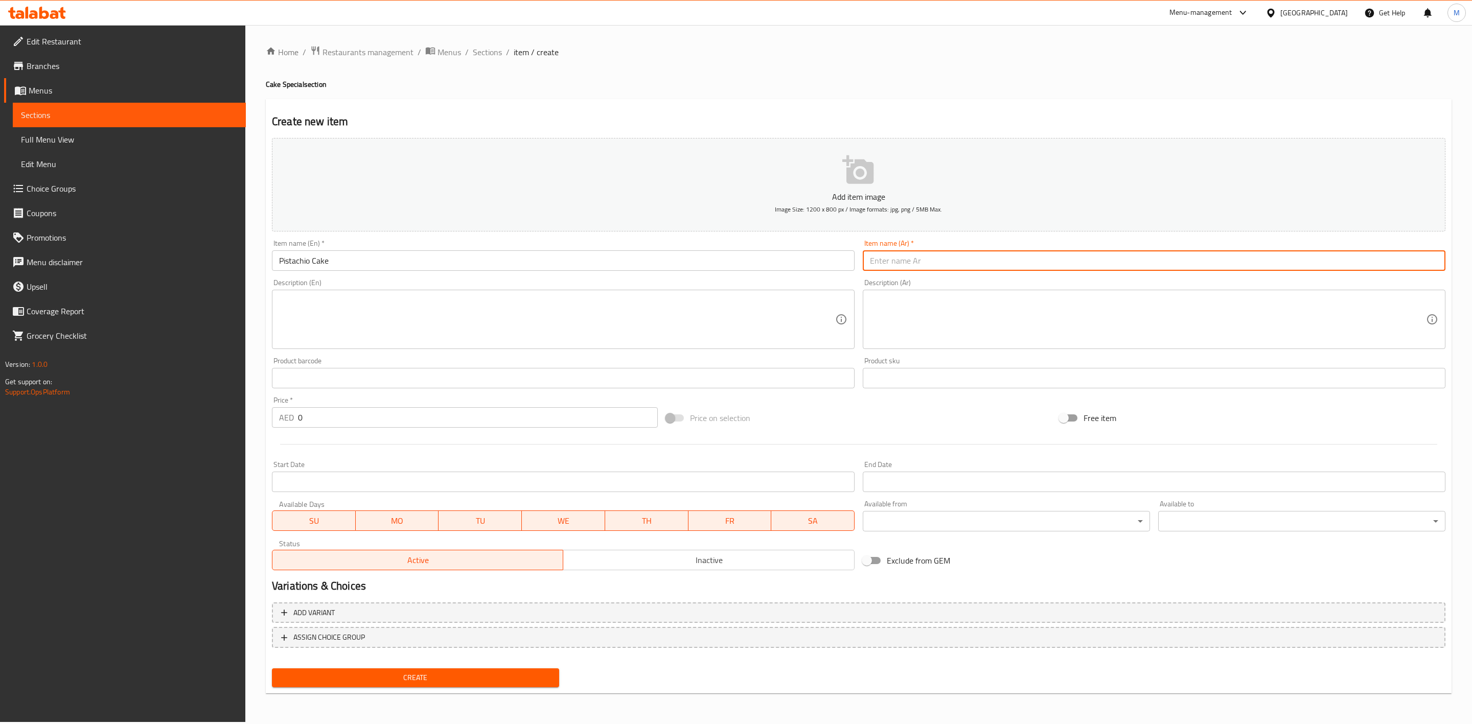
click at [997, 262] on input "text" at bounding box center [1154, 261] width 583 height 20
drag, startPoint x: 316, startPoint y: 416, endPoint x: 267, endPoint y: 425, distance: 49.9
click at [276, 425] on div "AED 0 Price *" at bounding box center [465, 417] width 386 height 20
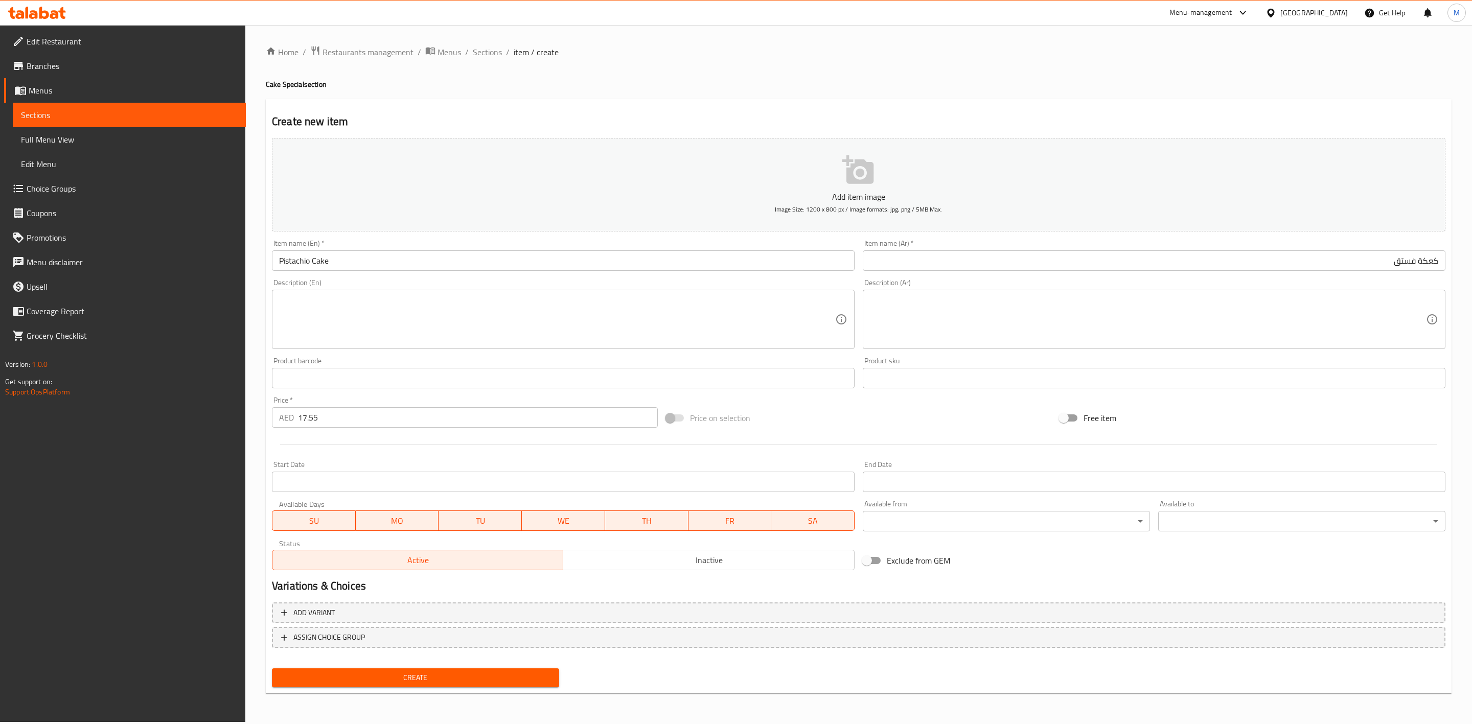
click at [316, 446] on div at bounding box center [859, 444] width 1182 height 25
click at [427, 689] on div "Create" at bounding box center [415, 678] width 295 height 27
click at [442, 678] on span "Create" at bounding box center [415, 678] width 271 height 13
click at [497, 57] on span "Sections" at bounding box center [487, 52] width 29 height 12
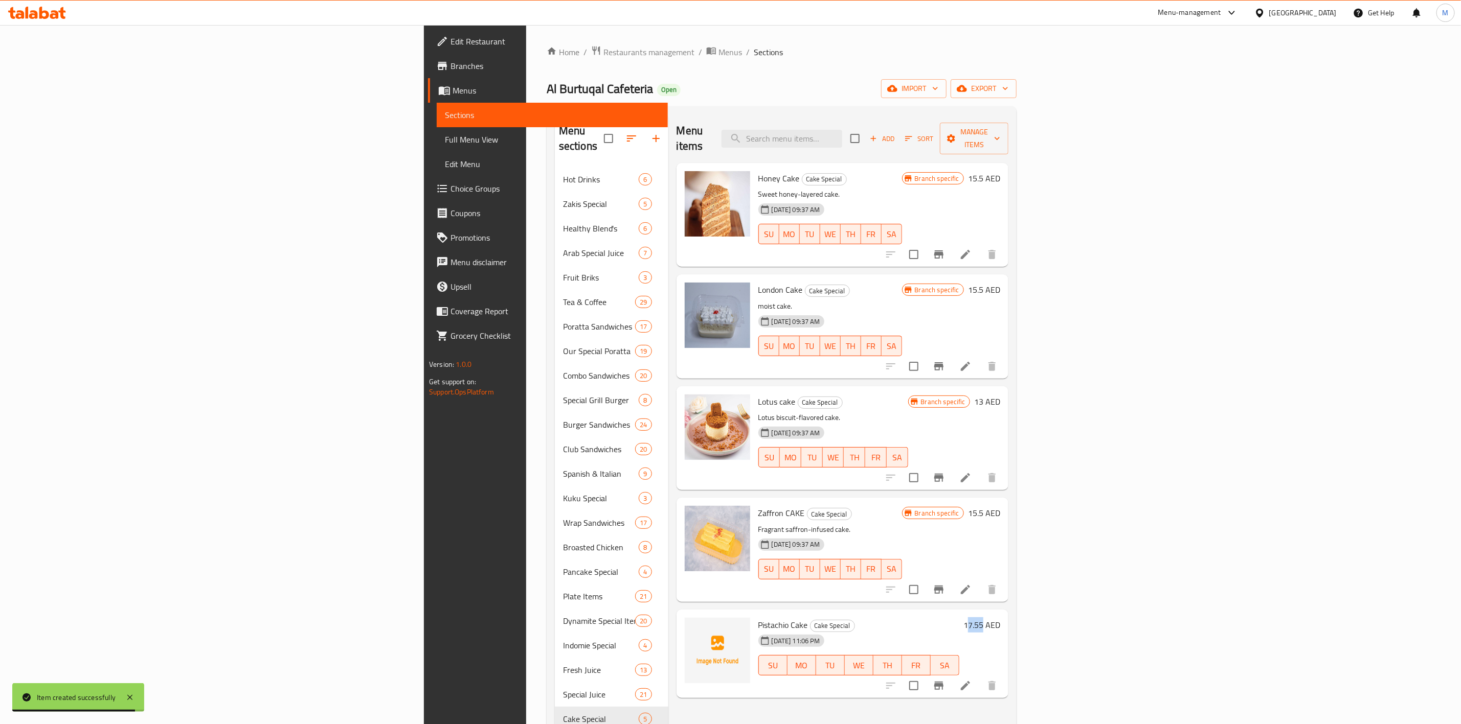
drag, startPoint x: 1393, startPoint y: 611, endPoint x: 1408, endPoint y: 608, distance: 16.1
click at [1000, 618] on h6 "17.55 AED" at bounding box center [981, 625] width 37 height 14
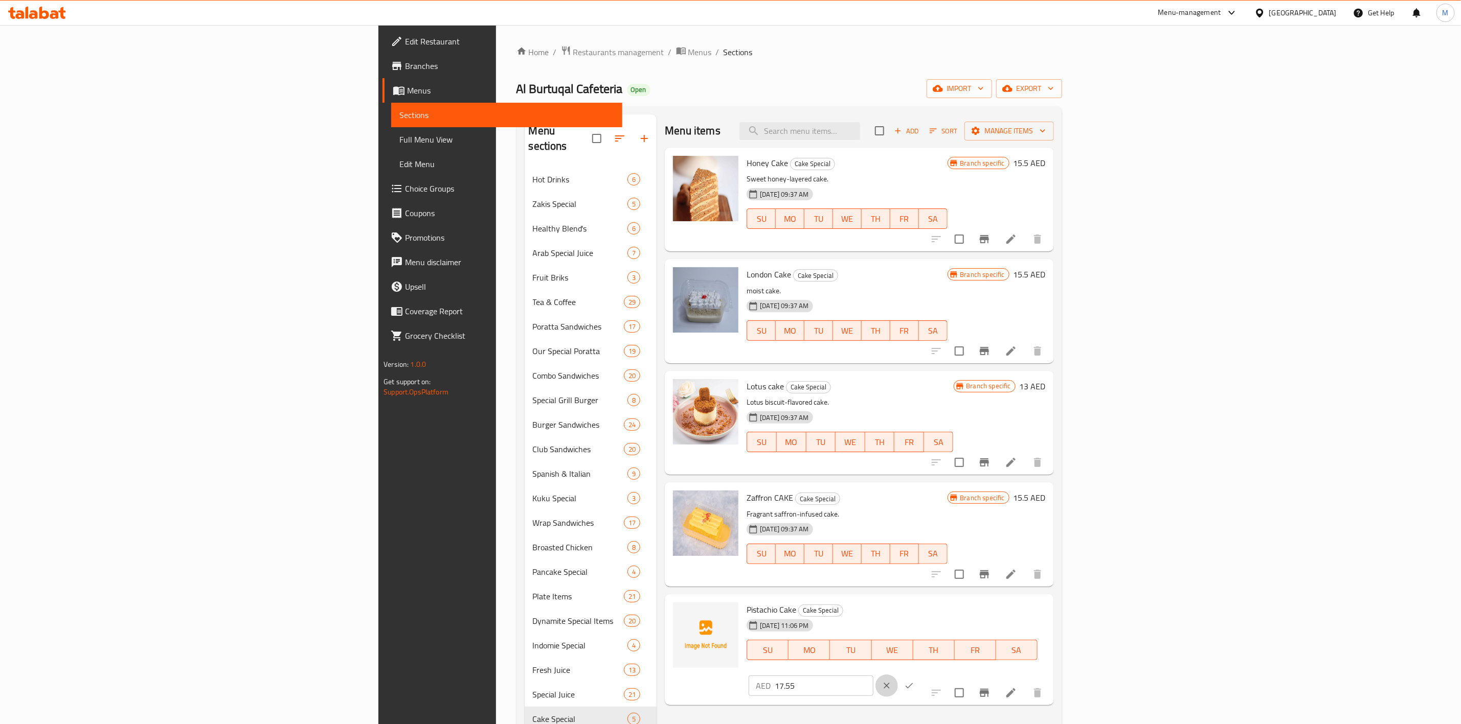
click at [898, 675] on button "clear" at bounding box center [886, 686] width 22 height 22
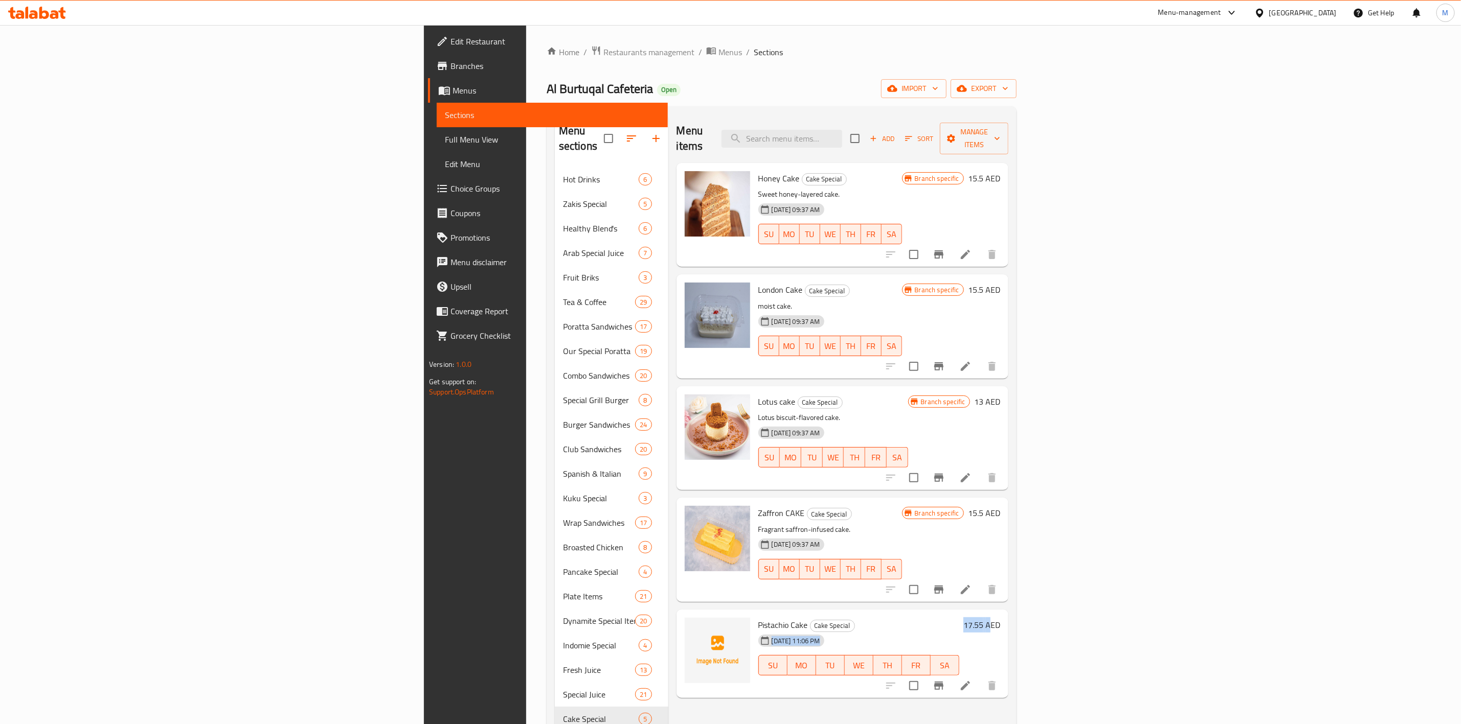
drag, startPoint x: 1379, startPoint y: 612, endPoint x: 1432, endPoint y: 609, distance: 53.3
click at [1004, 614] on div "Pistachio Cake Cake Special 04-09-2025 11:06 PM SU MO TU WE TH FR SA 17.55 AED" at bounding box center [879, 654] width 250 height 81
click at [1000, 618] on h6 "17.55 AED" at bounding box center [981, 625] width 37 height 14
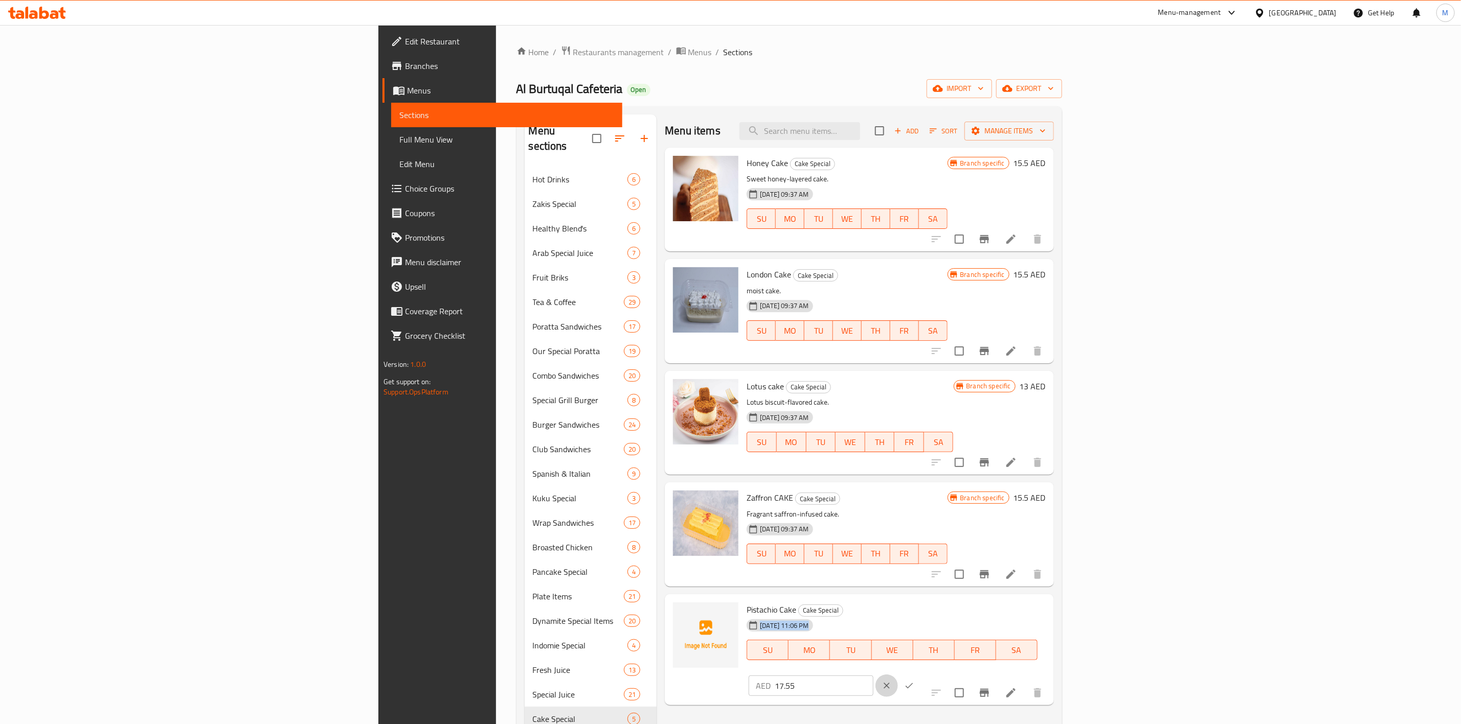
click at [898, 675] on button "clear" at bounding box center [886, 686] width 22 height 22
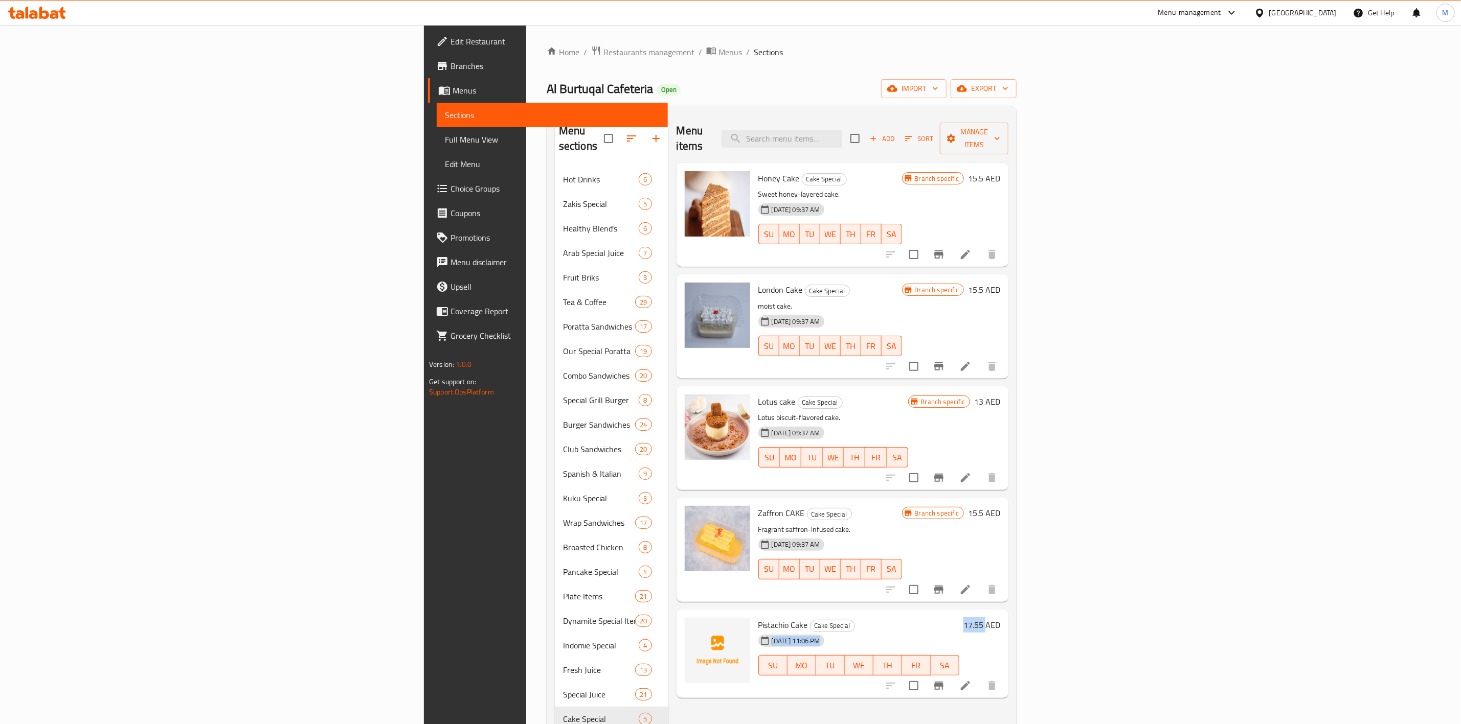
drag, startPoint x: 1410, startPoint y: 609, endPoint x: 1382, endPoint y: 610, distance: 27.6
click at [1004, 614] on div "Pistachio Cake Cake Special 04-09-2025 11:06 PM SU MO TU WE TH FR SA 17.55 AED" at bounding box center [879, 654] width 250 height 81
click at [963, 631] on div "04-09-2025 11:06 PM SU MO TU WE TH FR SA" at bounding box center [858, 658] width 209 height 55
click at [943, 682] on icon "Branch-specific-item" at bounding box center [938, 686] width 9 height 8
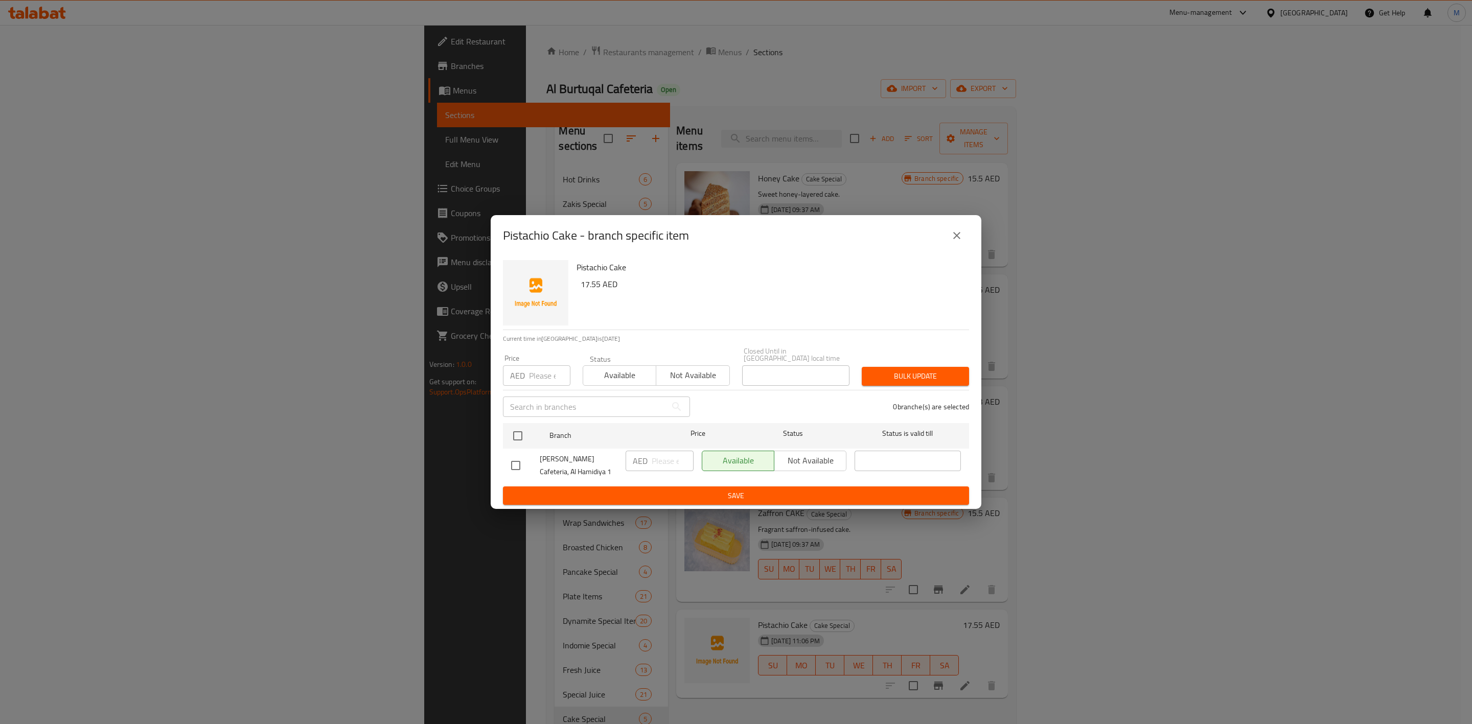
click at [540, 387] on div "Price AED Price" at bounding box center [537, 370] width 80 height 43
click at [543, 383] on input "number" at bounding box center [549, 376] width 41 height 20
click at [517, 436] on input "checkbox" at bounding box center [517, 435] width 21 height 21
click at [915, 384] on button "Bulk update" at bounding box center [915, 376] width 107 height 19
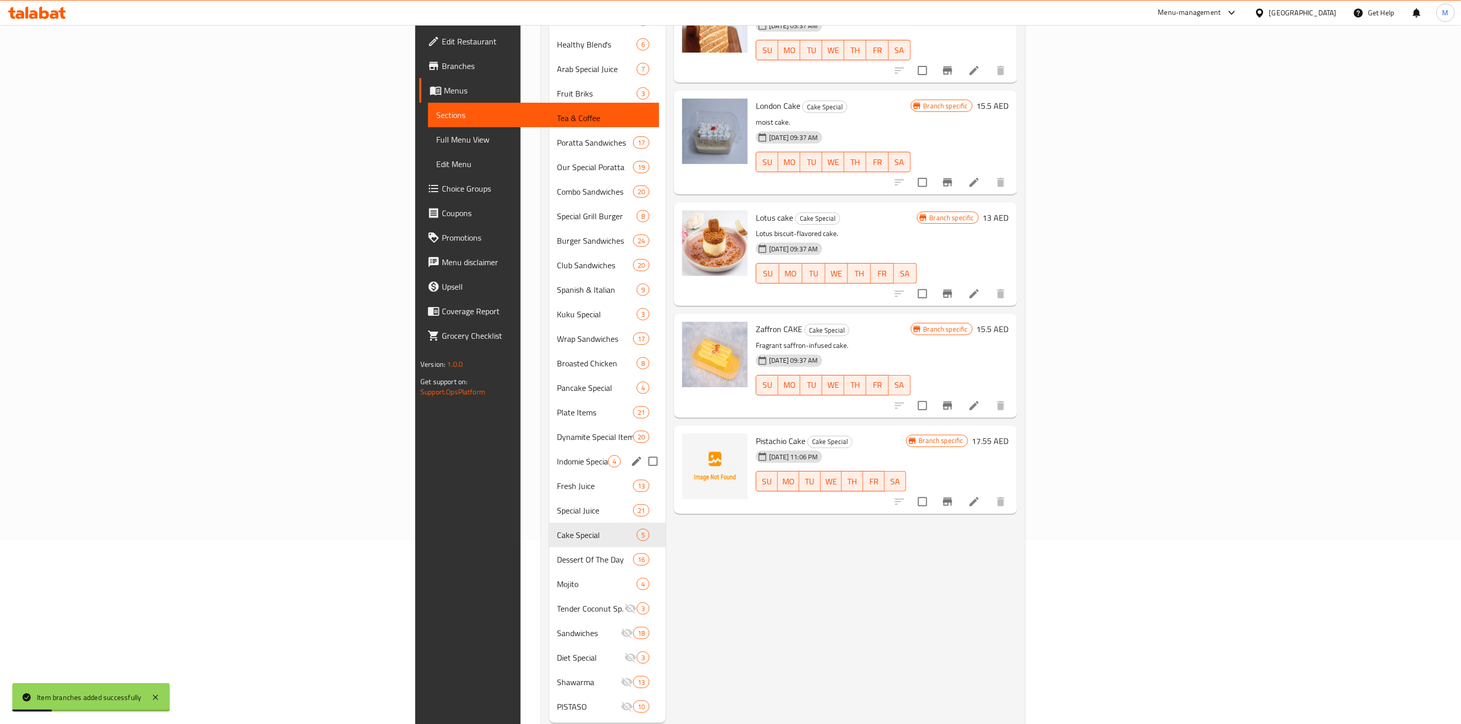
scroll to position [195, 0]
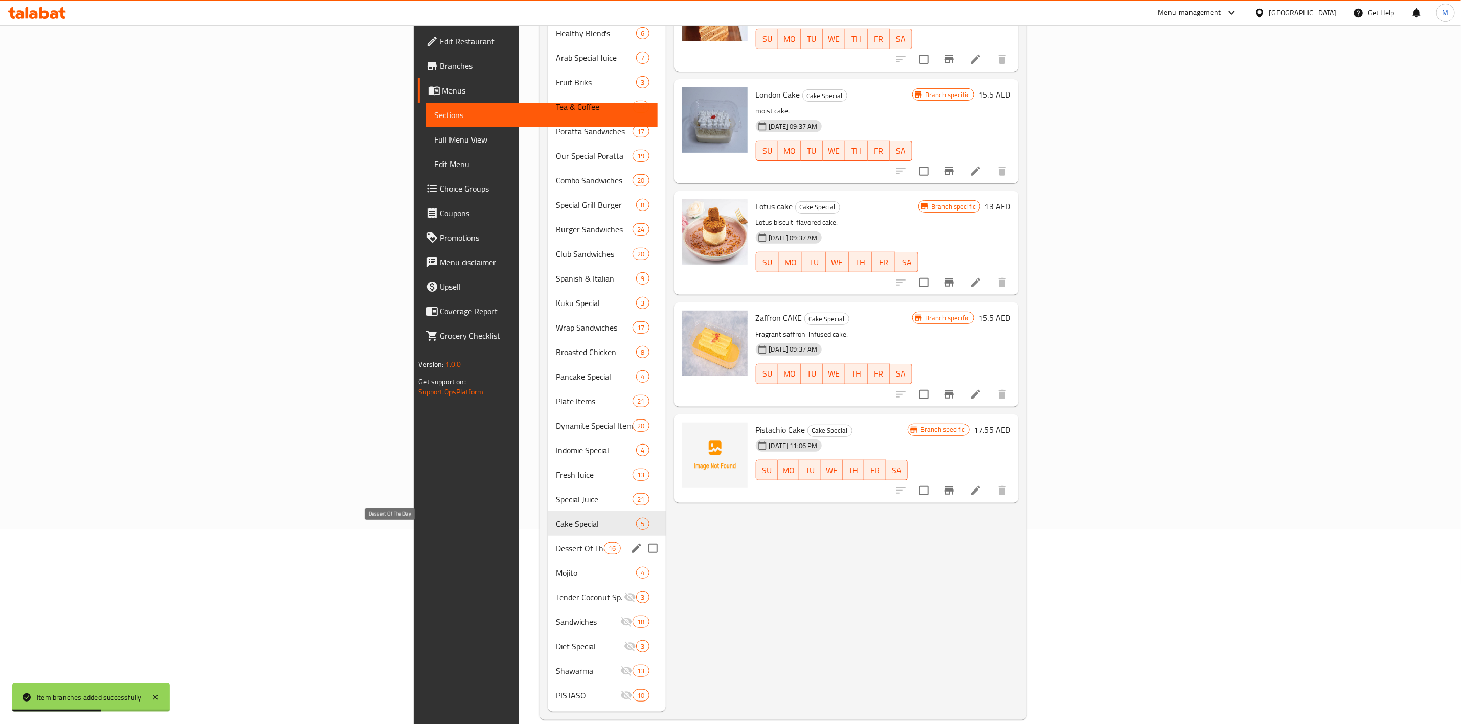
click at [556, 542] on span "Dessert Of The Day" at bounding box center [580, 548] width 48 height 12
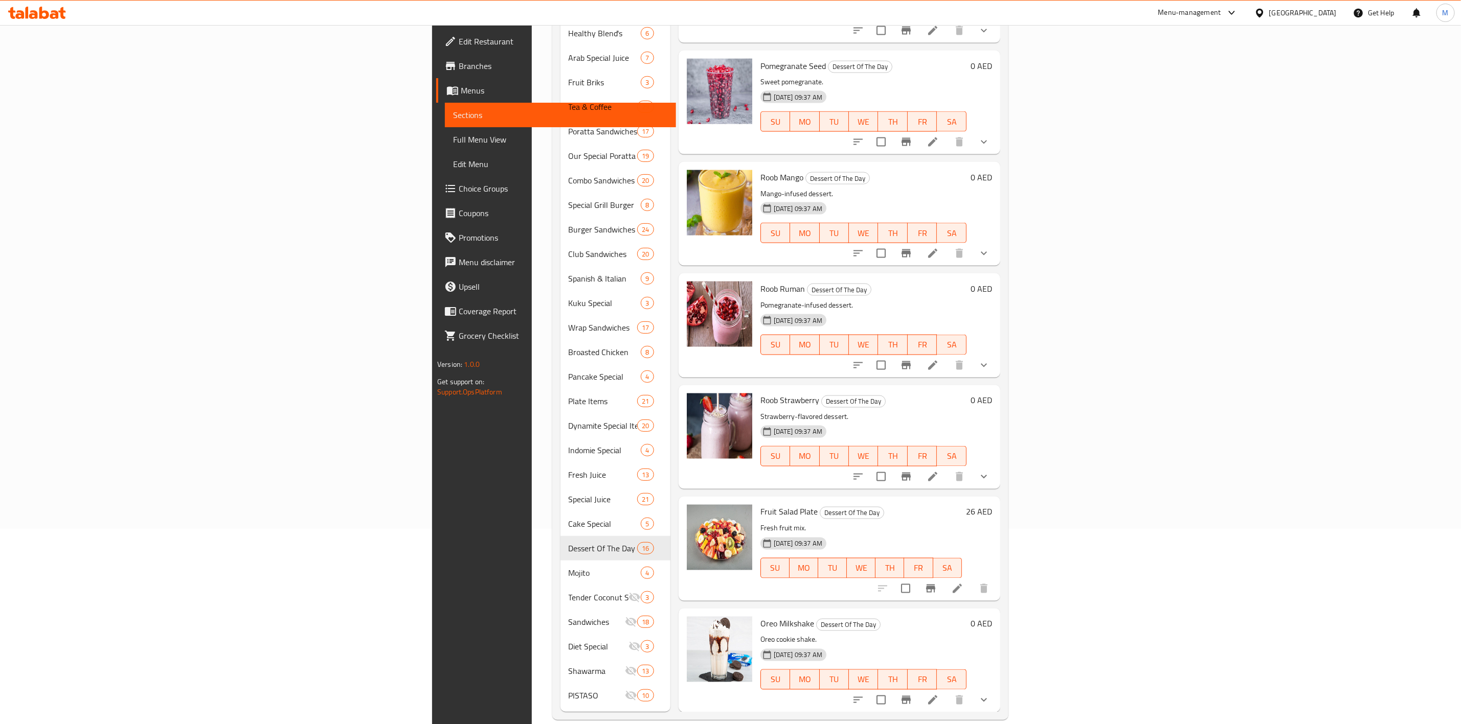
scroll to position [939, 0]
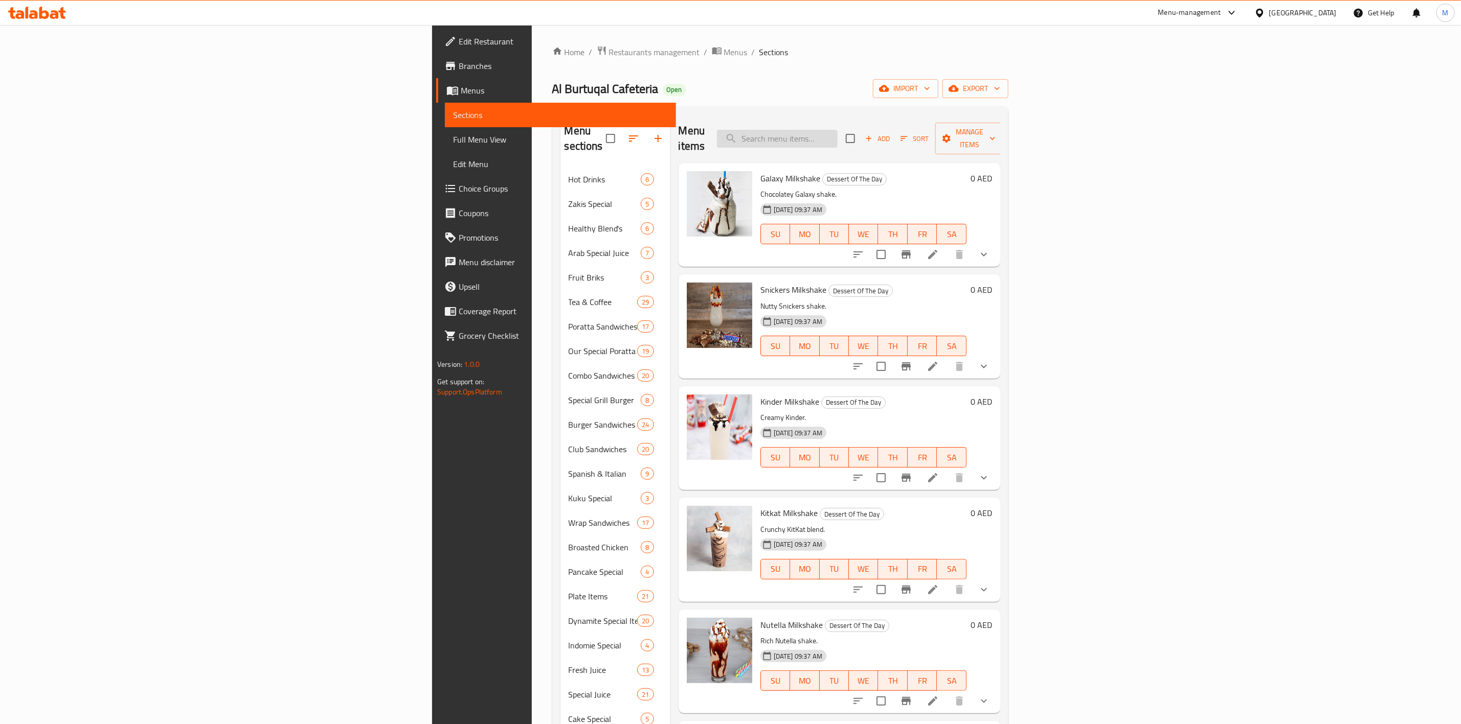
click at [837, 130] on input "search" at bounding box center [777, 139] width 121 height 18
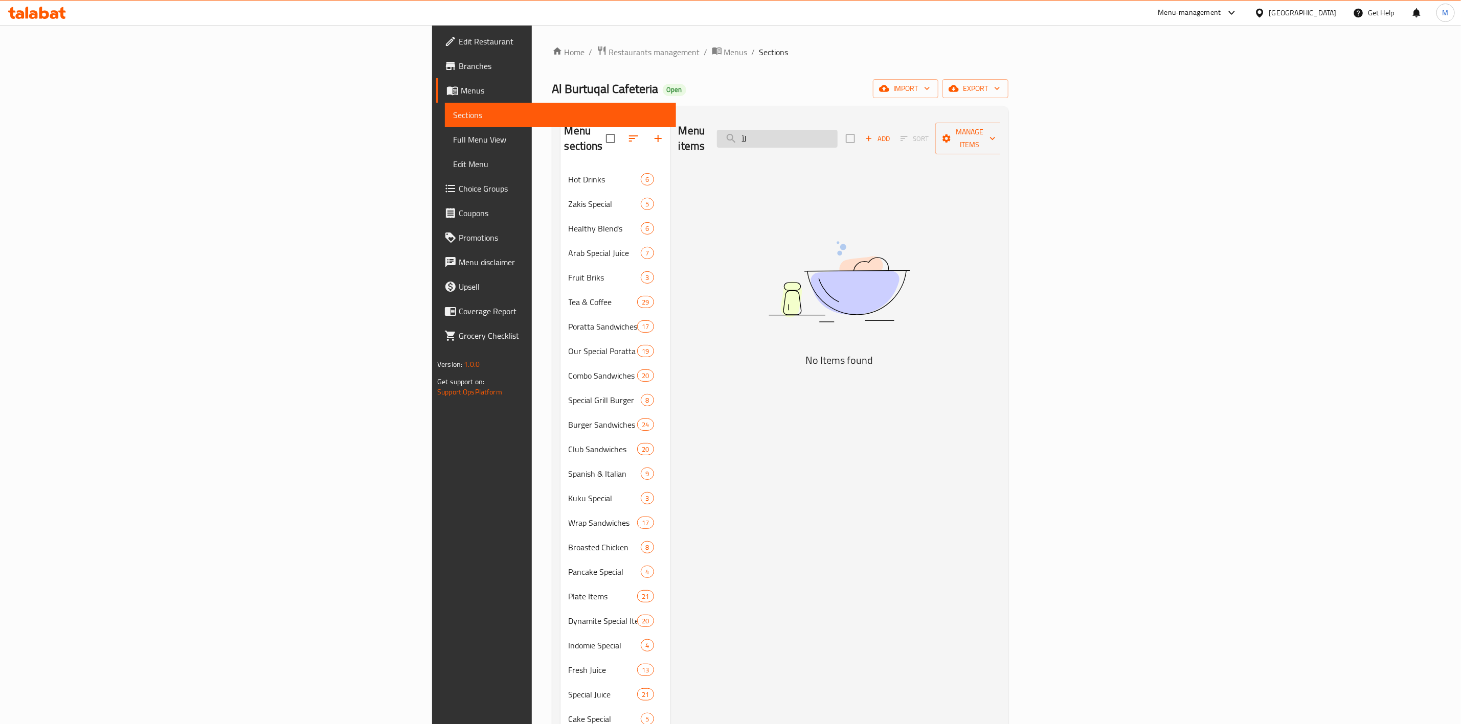
type input "ل"
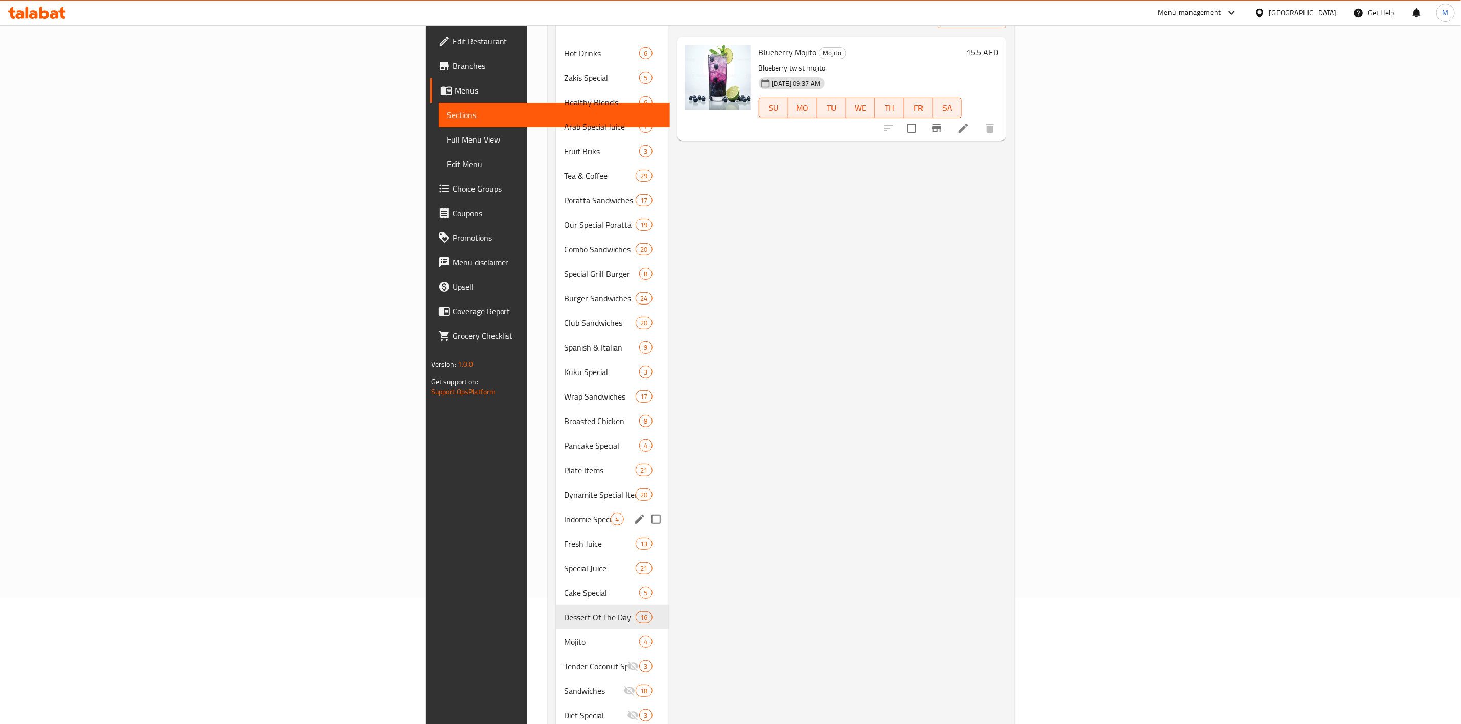
scroll to position [195, 0]
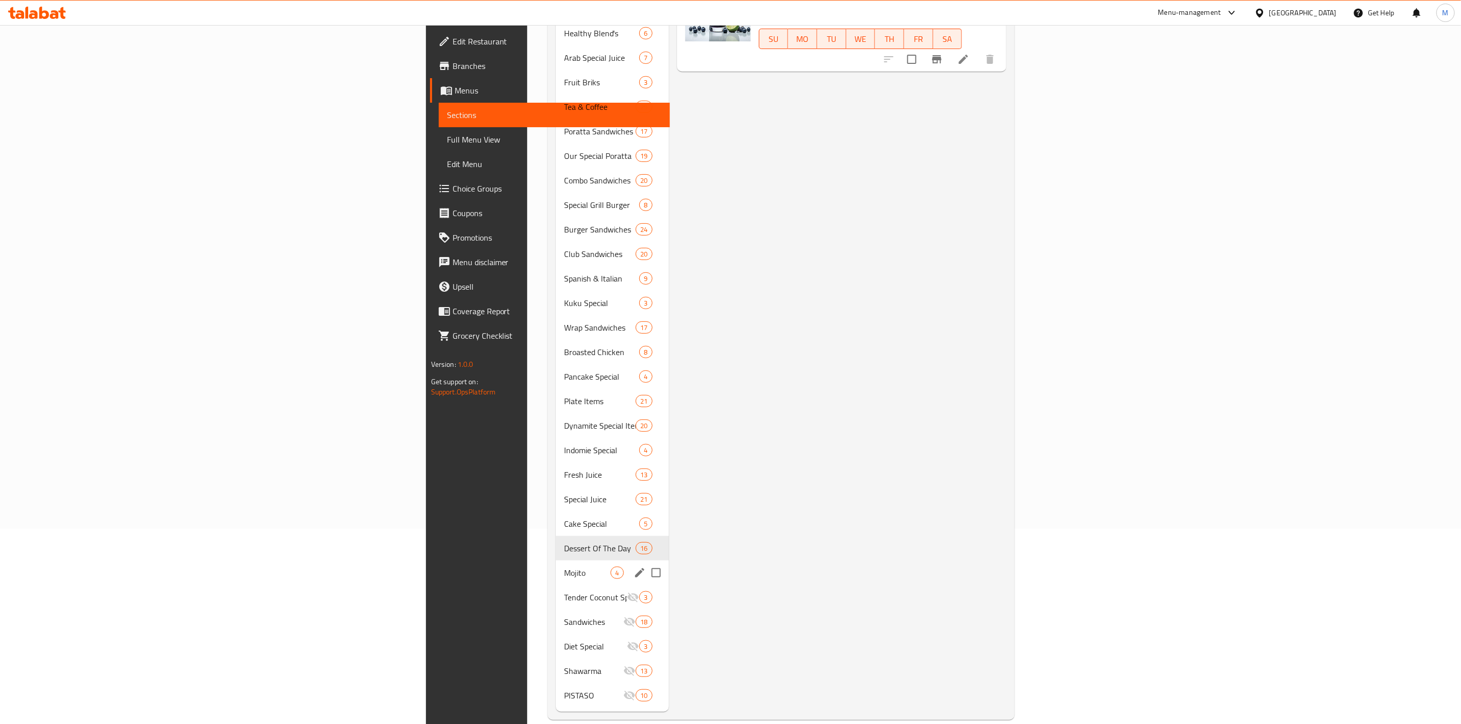
type input "Blueberry"
click at [556, 561] on div "Mojito 4" at bounding box center [612, 573] width 112 height 25
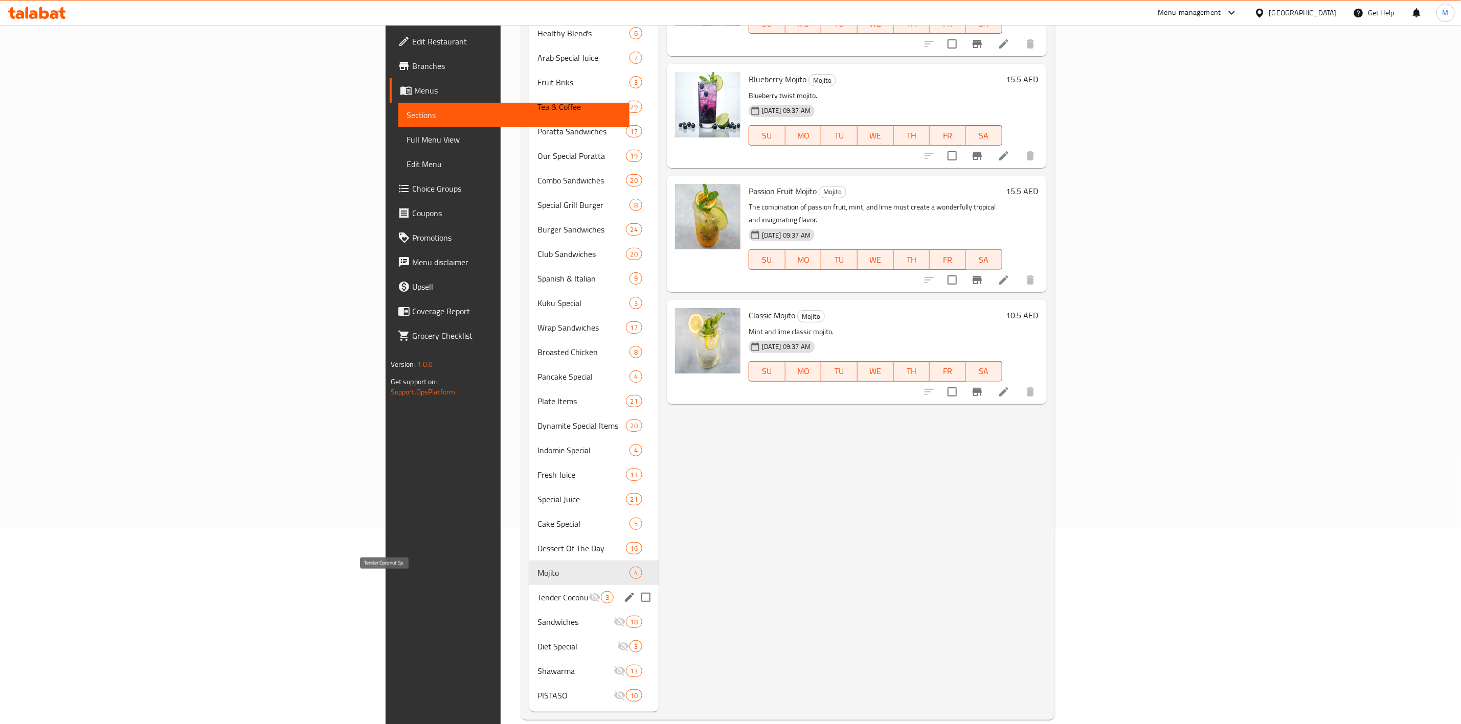
click at [537, 591] on span "Tender Coconut Sp." at bounding box center [562, 597] width 51 height 12
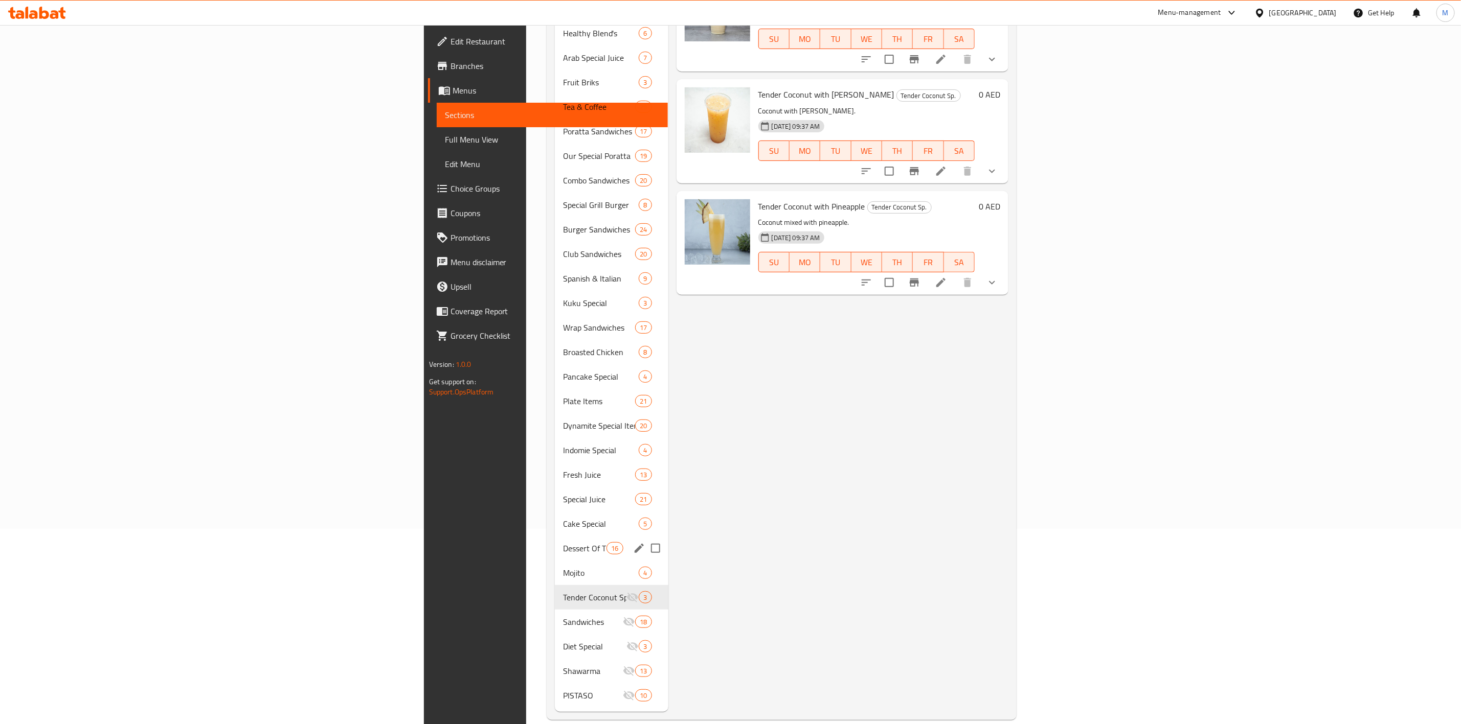
click at [555, 540] on div "Dessert Of The Day 16" at bounding box center [611, 548] width 113 height 25
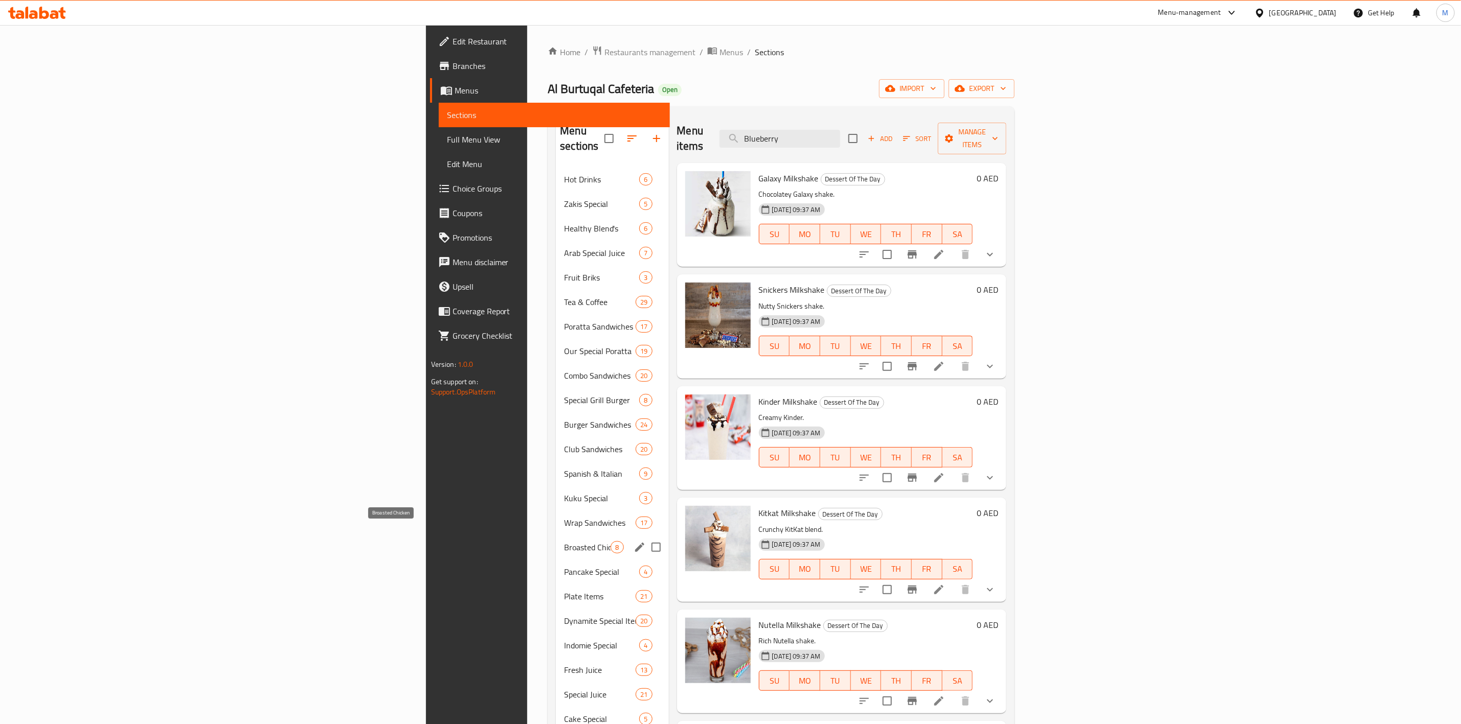
scroll to position [195, 0]
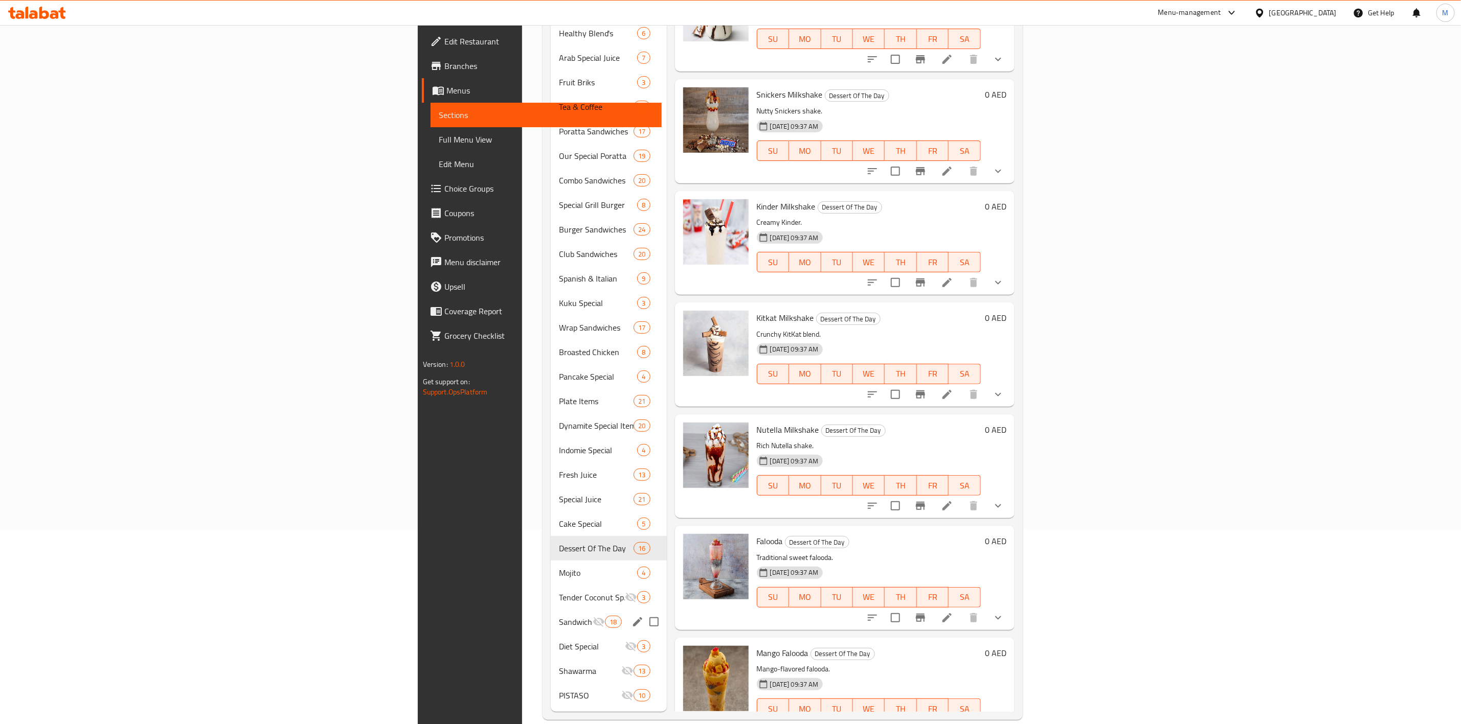
click at [551, 634] on div "Diet Special 3" at bounding box center [609, 646] width 116 height 25
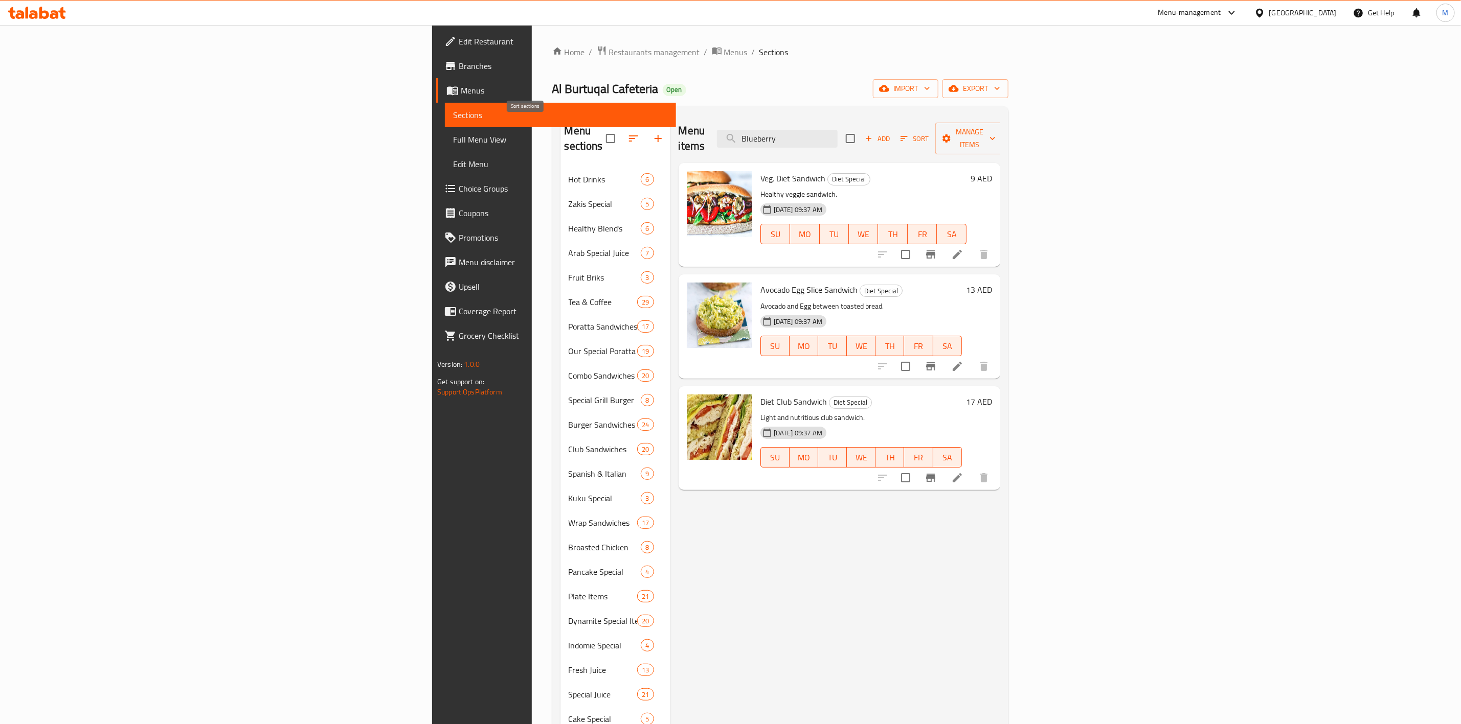
click at [652, 132] on icon "button" at bounding box center [658, 138] width 12 height 12
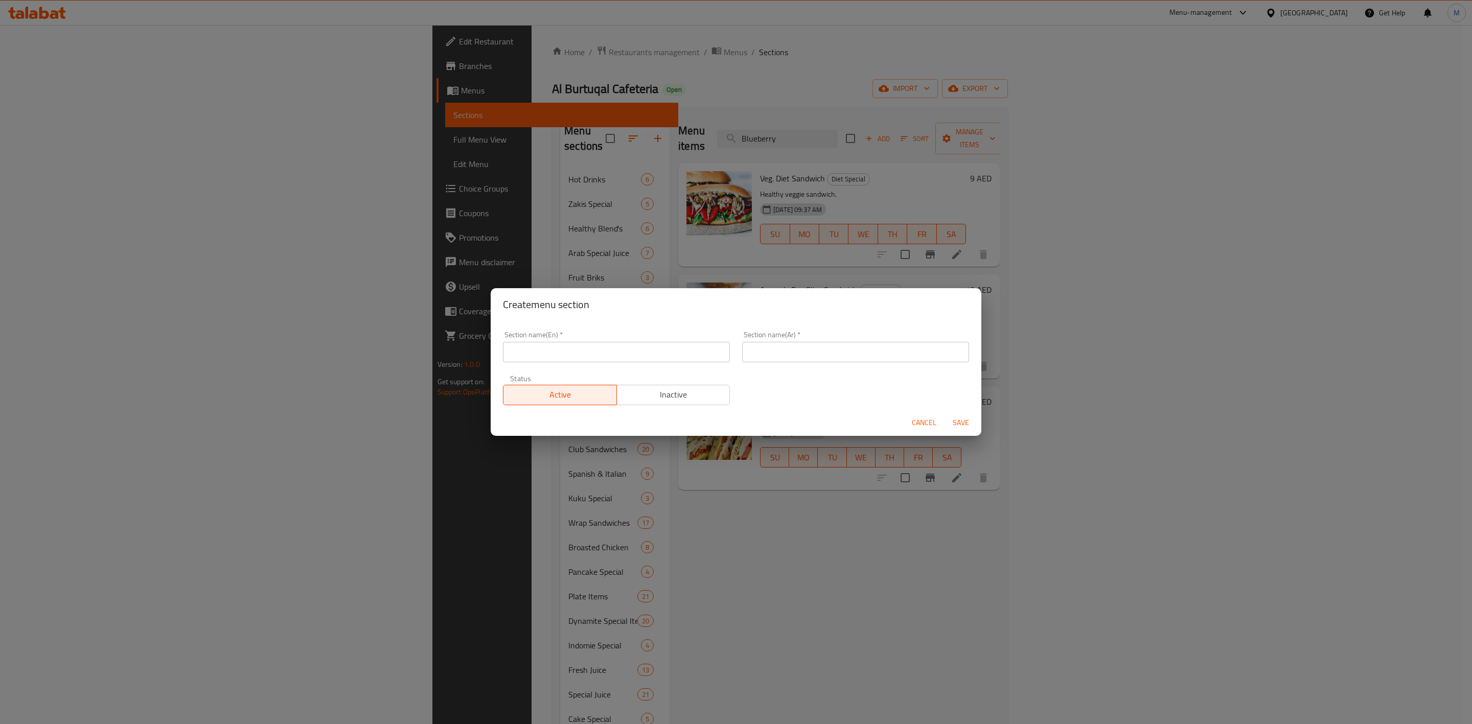
click at [632, 343] on input "text" at bounding box center [616, 352] width 227 height 20
type input "Dessert Special"
click at [817, 349] on input "text" at bounding box center [855, 352] width 227 height 20
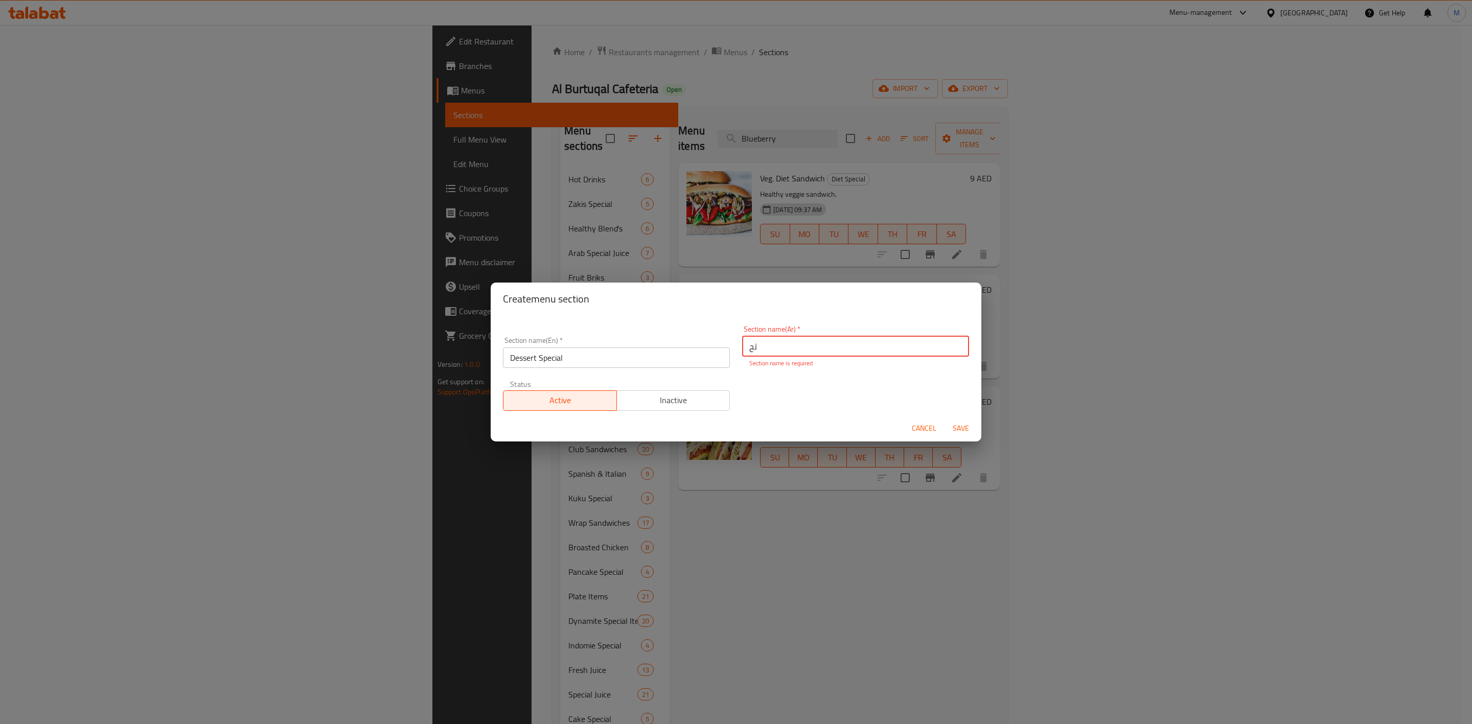
type input "ت"
type input "حلوي سبيشال"
click at [952, 431] on button "Save" at bounding box center [961, 428] width 33 height 19
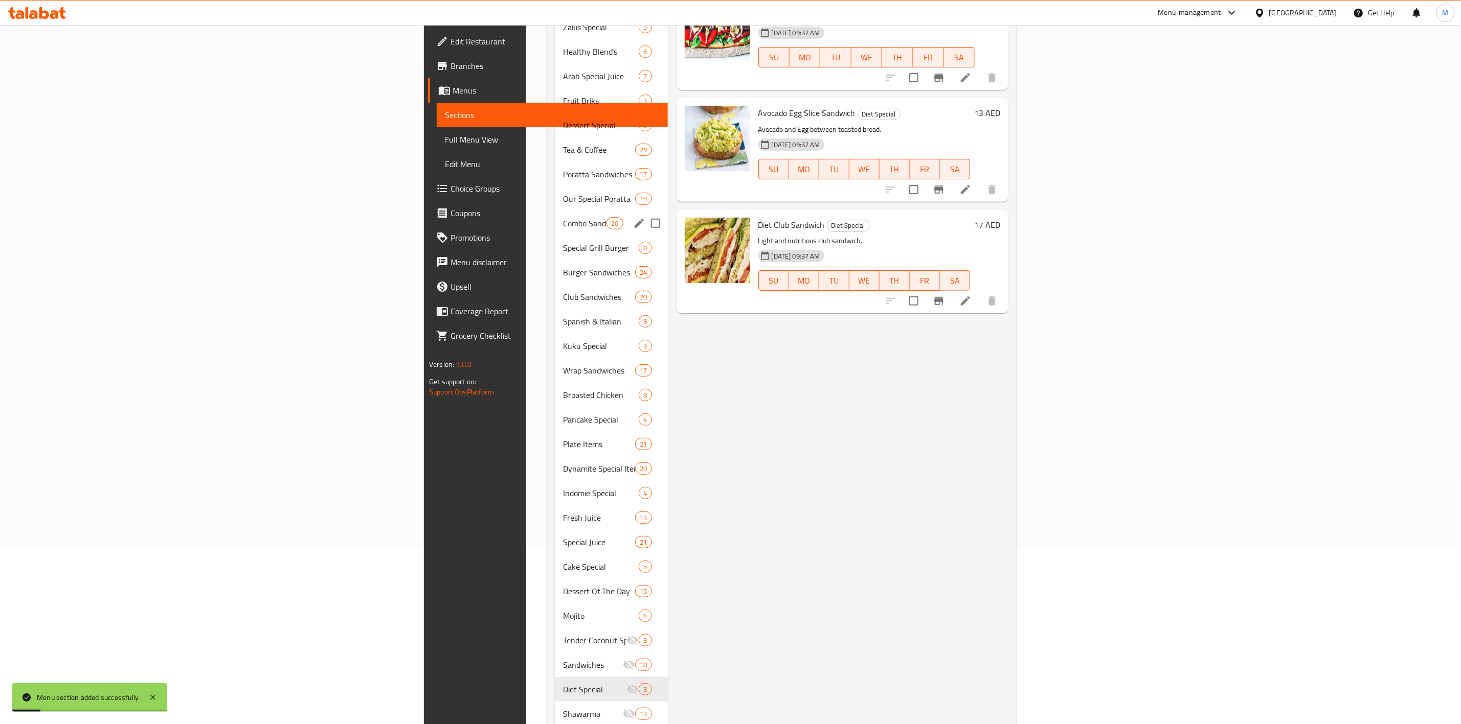
scroll to position [220, 0]
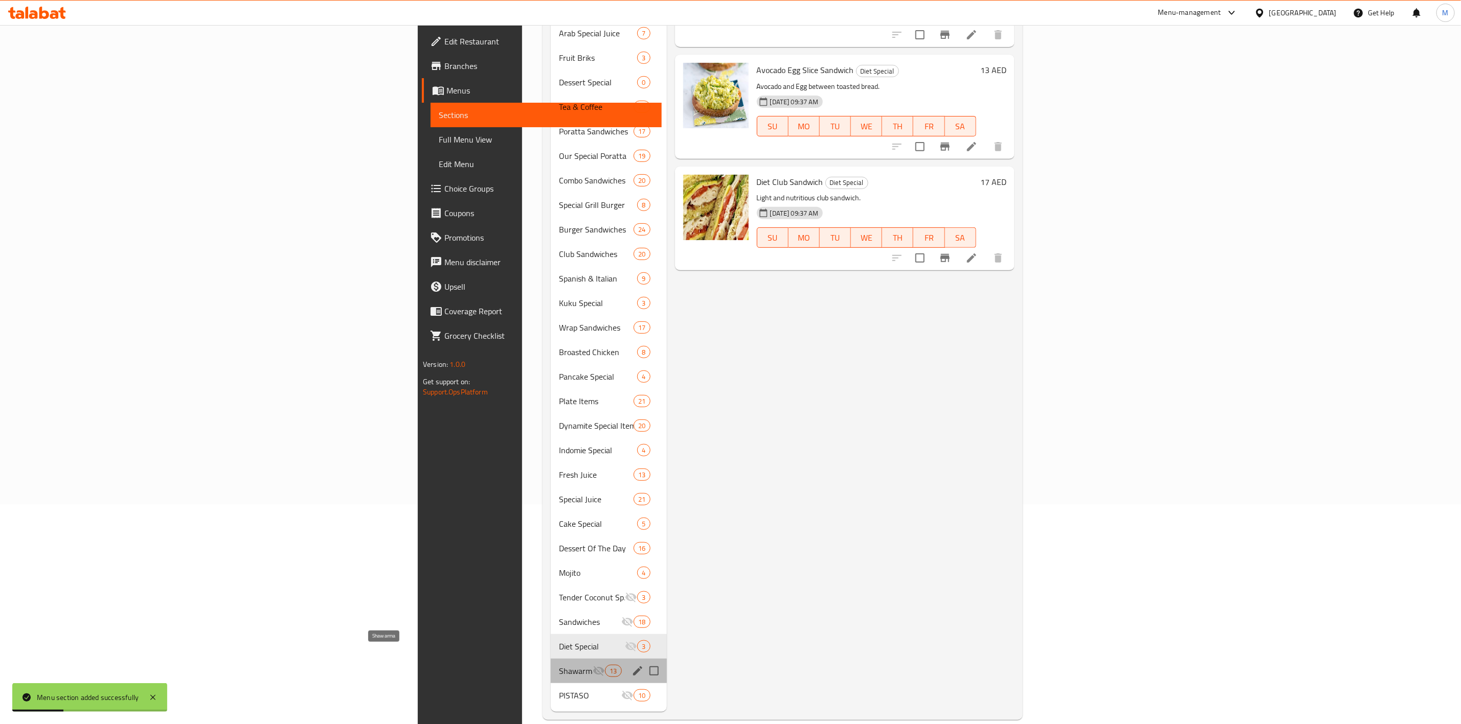
drag, startPoint x: 350, startPoint y: 655, endPoint x: 353, endPoint y: 640, distance: 15.6
click at [559, 665] on span "Shawarma" at bounding box center [576, 671] width 34 height 12
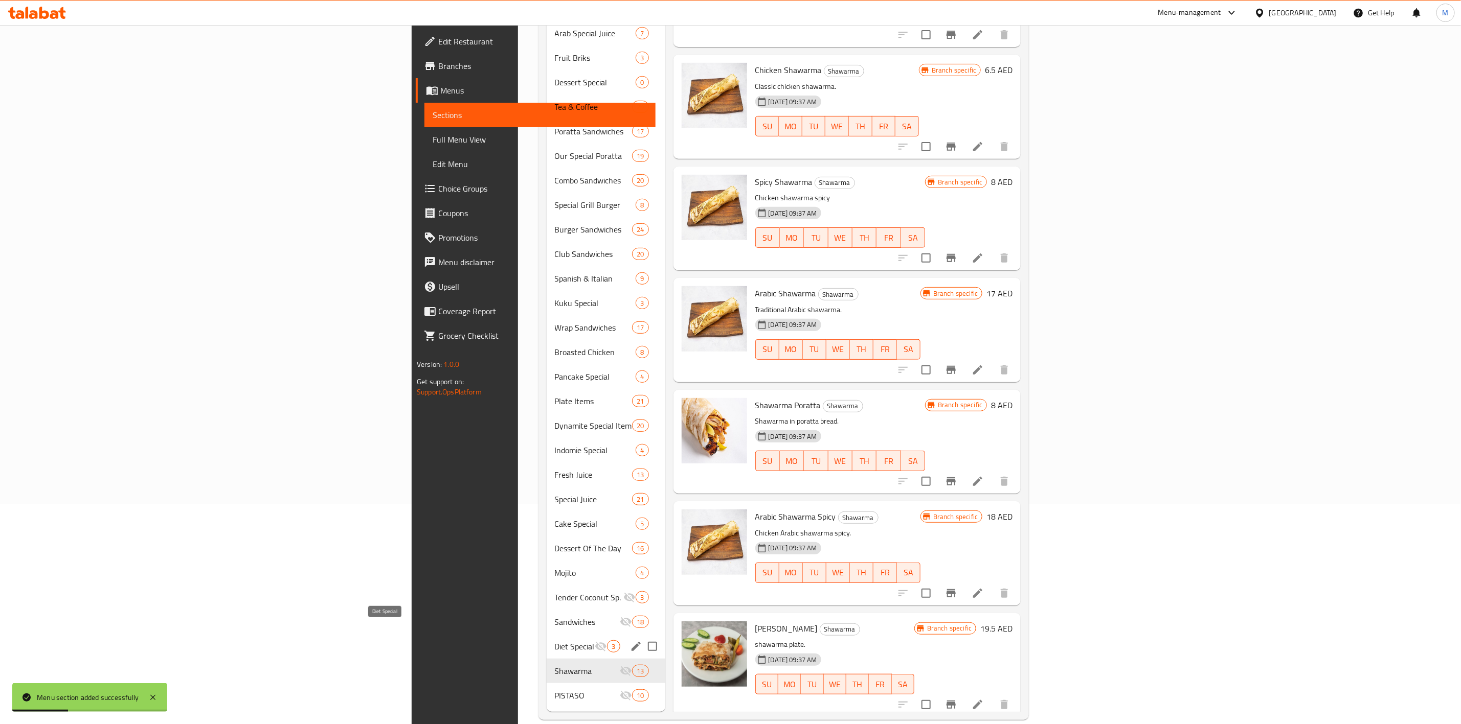
click at [555, 641] on span "Diet Special" at bounding box center [575, 647] width 40 height 12
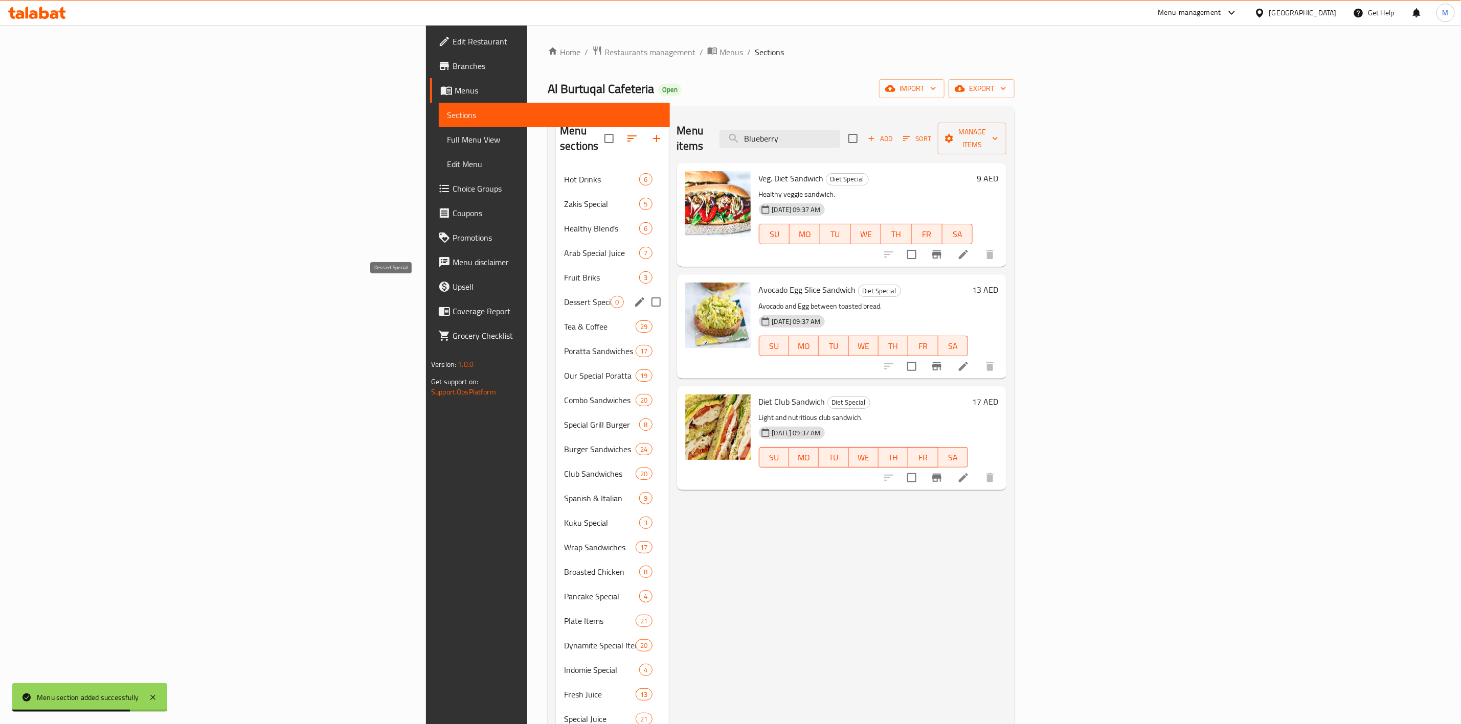
click at [564, 296] on span "Dessert Special" at bounding box center [587, 302] width 47 height 12
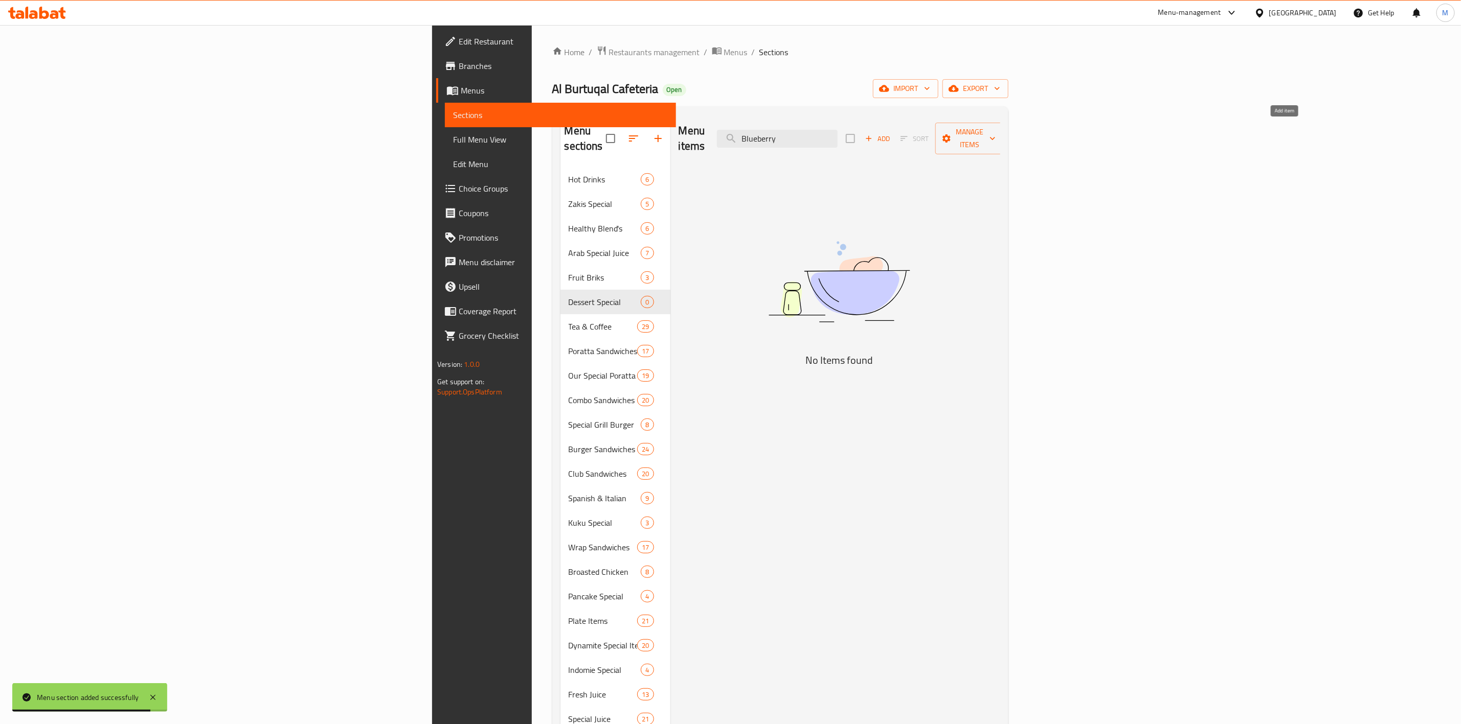
click at [891, 133] on span "Add" at bounding box center [877, 139] width 28 height 12
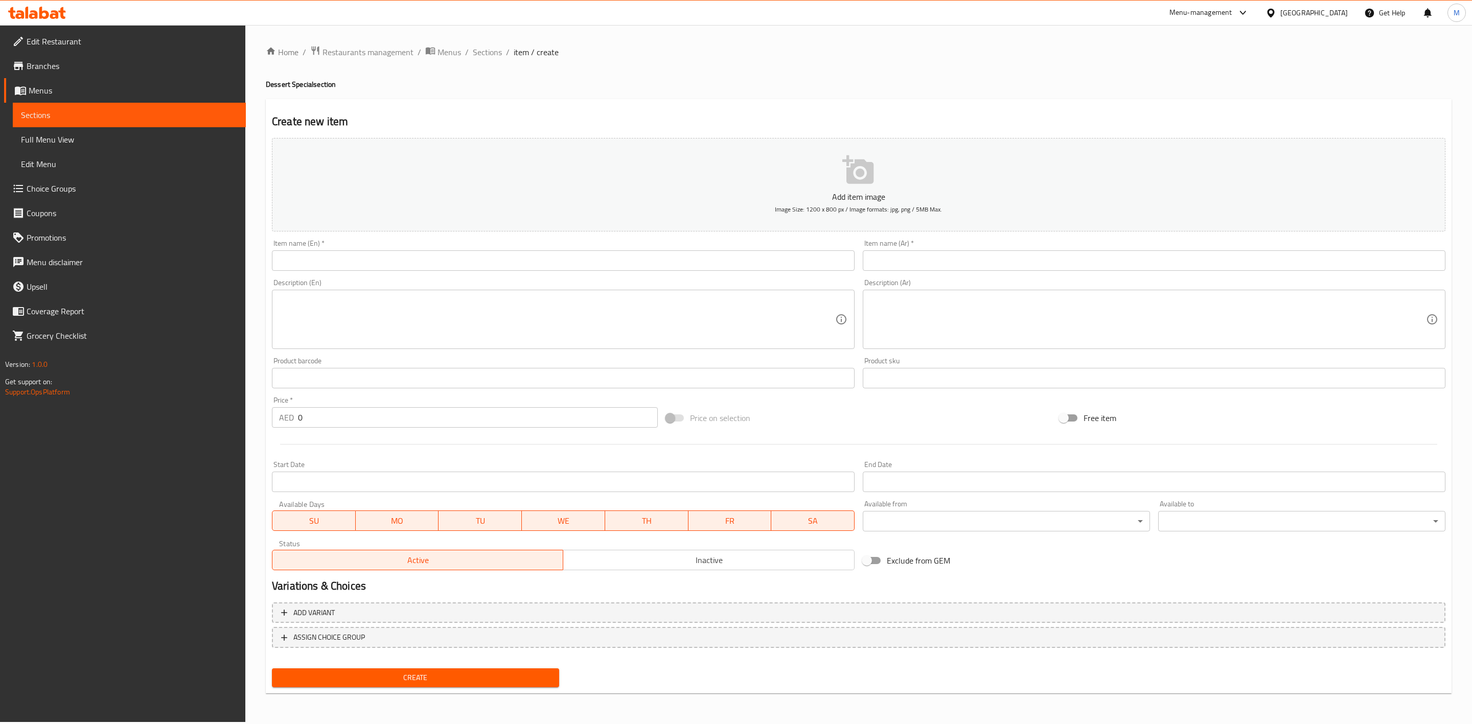
click at [465, 249] on div "Item name (En)   * Item name (En) *" at bounding box center [563, 255] width 583 height 31
click at [463, 257] on input "text" at bounding box center [563, 261] width 583 height 20
paste input "BLUEBERRY MIX"
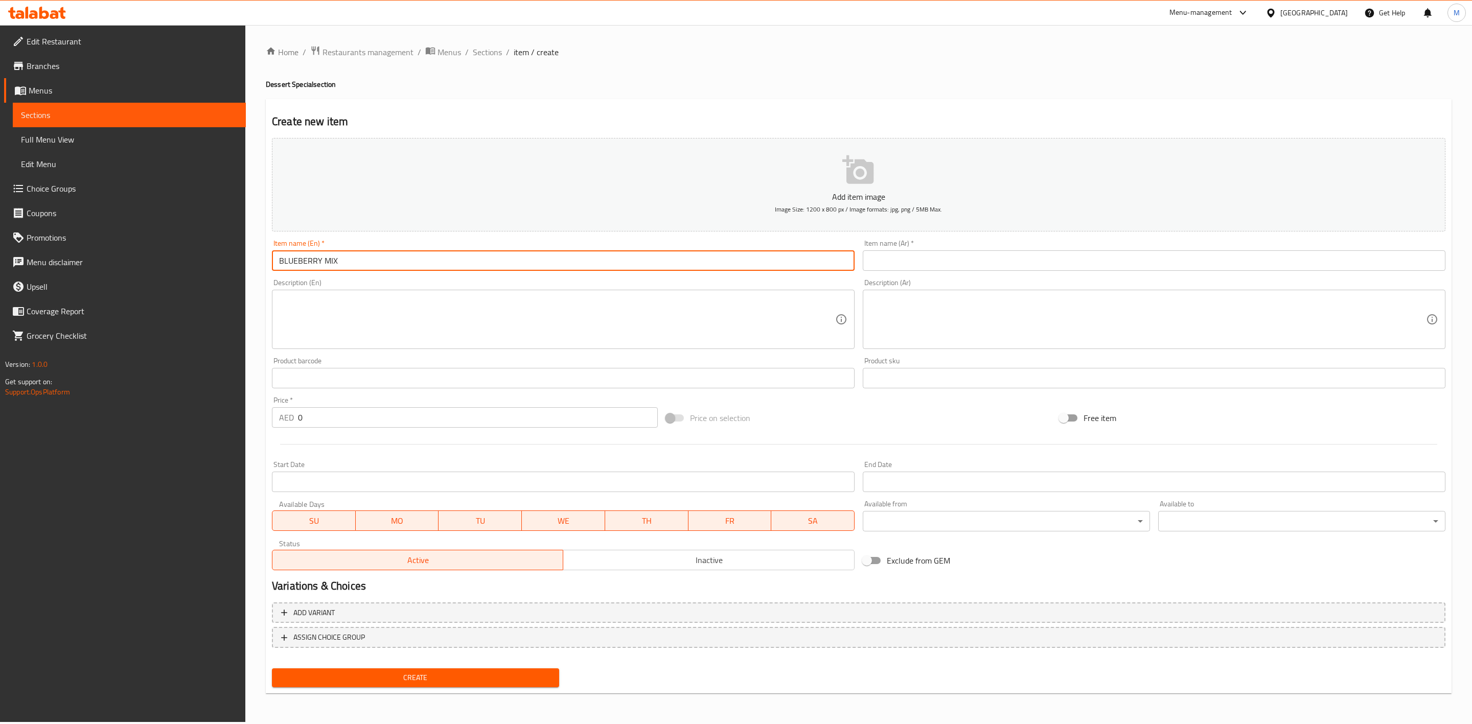
click at [463, 257] on input "BLUEBERRY MIX" at bounding box center [563, 261] width 583 height 20
type input "Blueberry Mix"
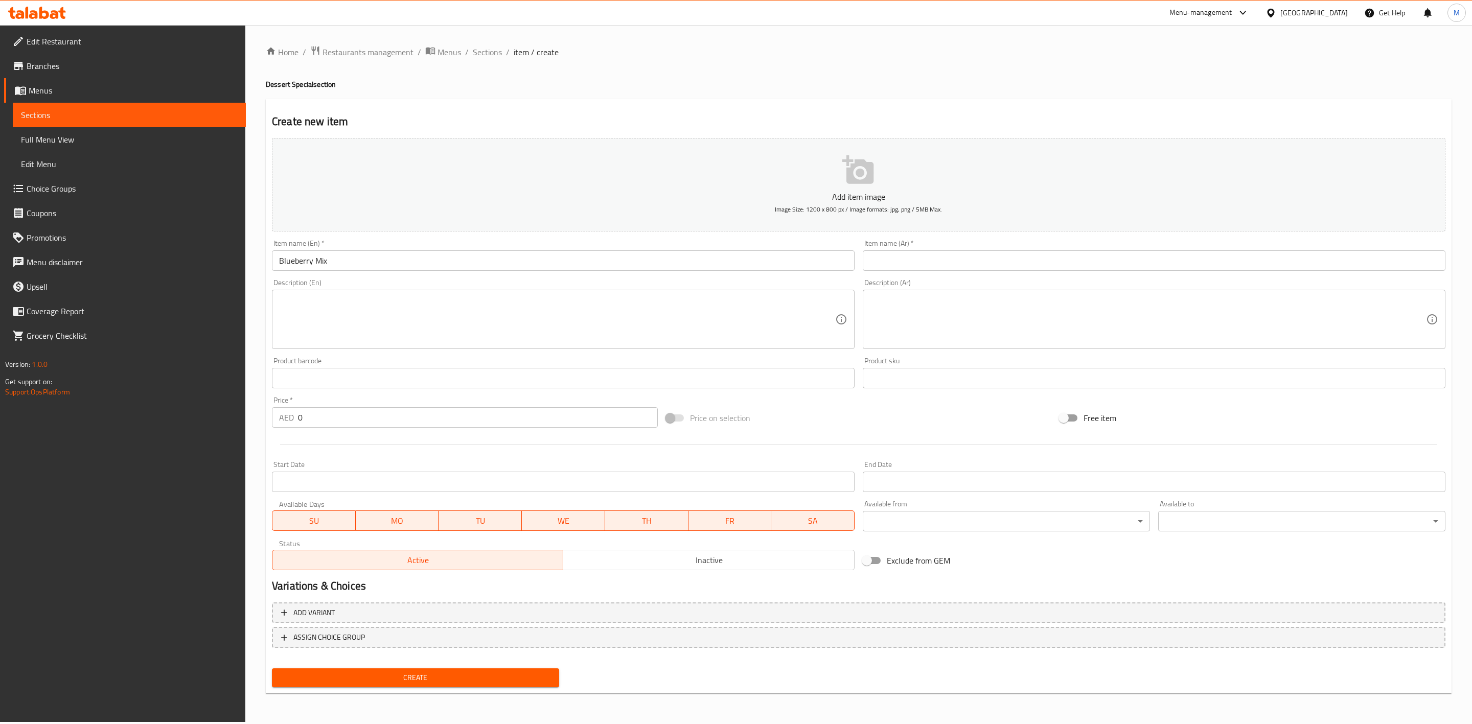
click at [948, 250] on div "Item name (Ar)   * Item name (Ar) *" at bounding box center [1154, 255] width 583 height 31
click at [951, 260] on input "text" at bounding box center [1154, 261] width 583 height 20
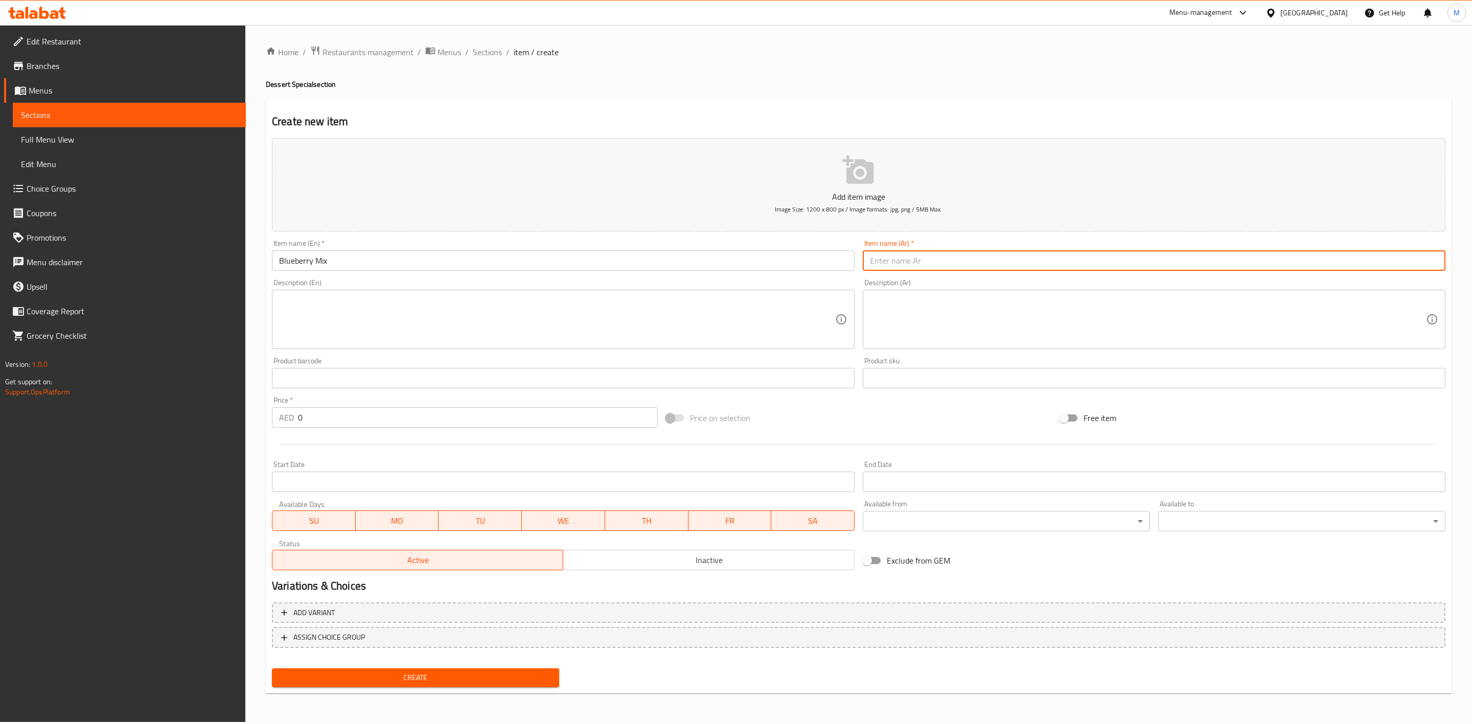
paste input "توت ازرق مشكل"
type input "توت ازرق مشكل"
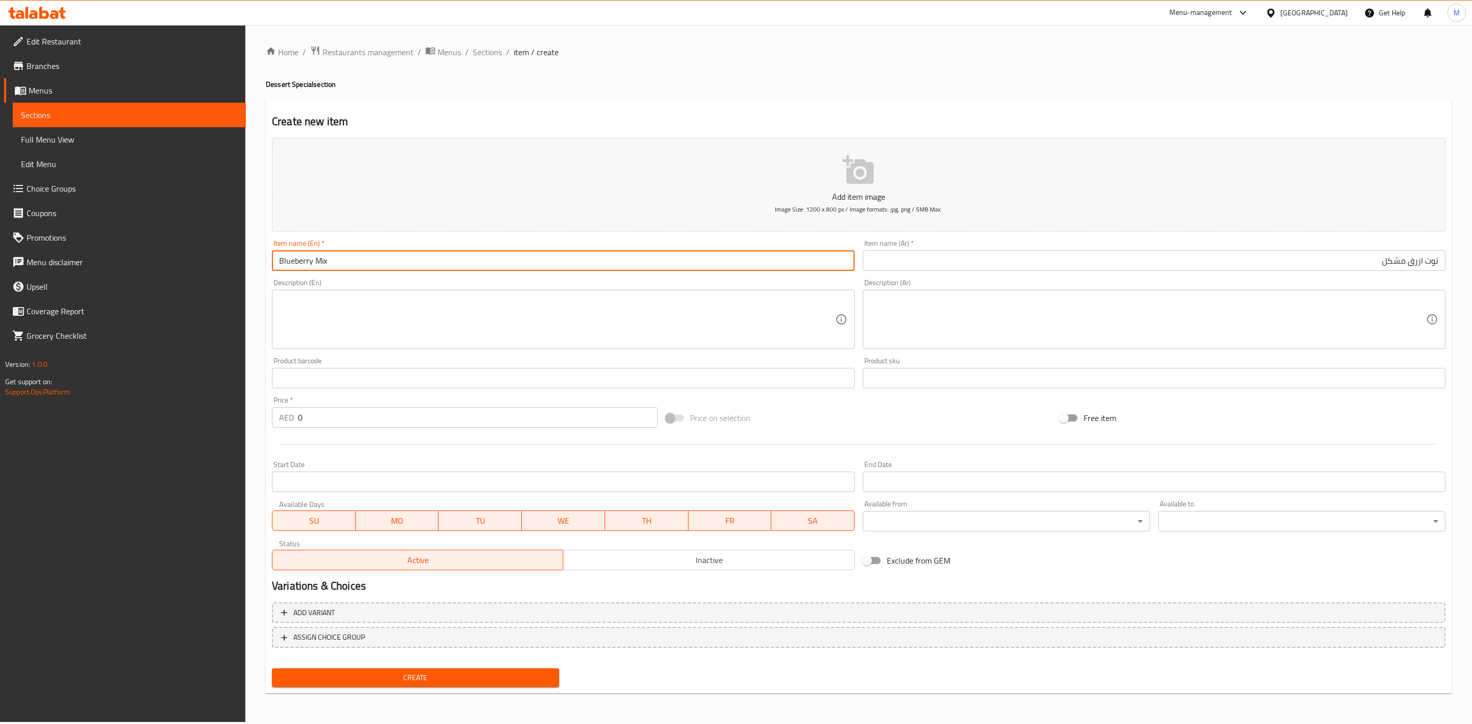
drag, startPoint x: 314, startPoint y: 265, endPoint x: 272, endPoint y: 268, distance: 42.5
click at [272, 268] on input "Blueberry Mix" at bounding box center [563, 261] width 583 height 20
click at [1189, 271] on input "توت ازرق مشكل" at bounding box center [1154, 261] width 583 height 20
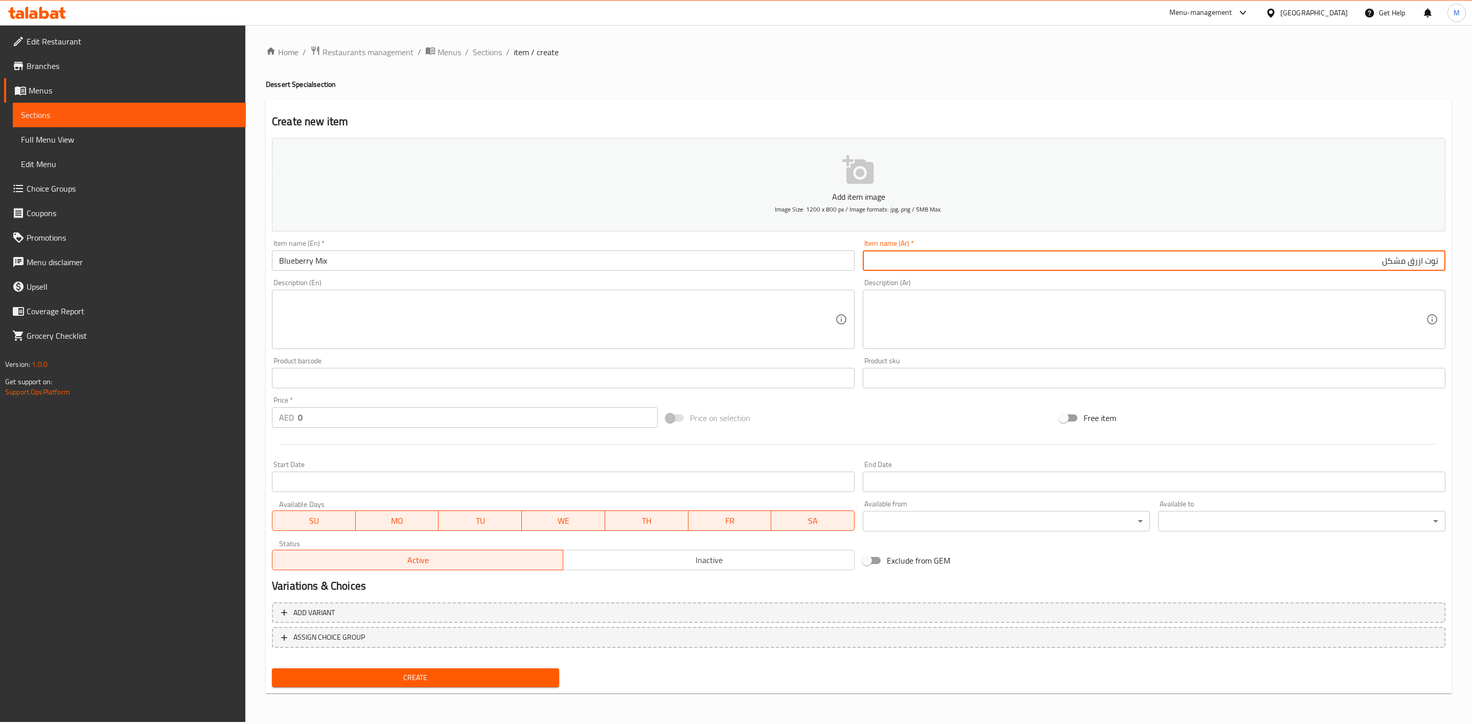
drag, startPoint x: 346, startPoint y: 422, endPoint x: 236, endPoint y: 427, distance: 109.5
click at [237, 427] on div "Edit Restaurant Branches Menus Sections Full Menu View Edit Menu Choice Groups …" at bounding box center [736, 373] width 1472 height 697
paste input "16.2"
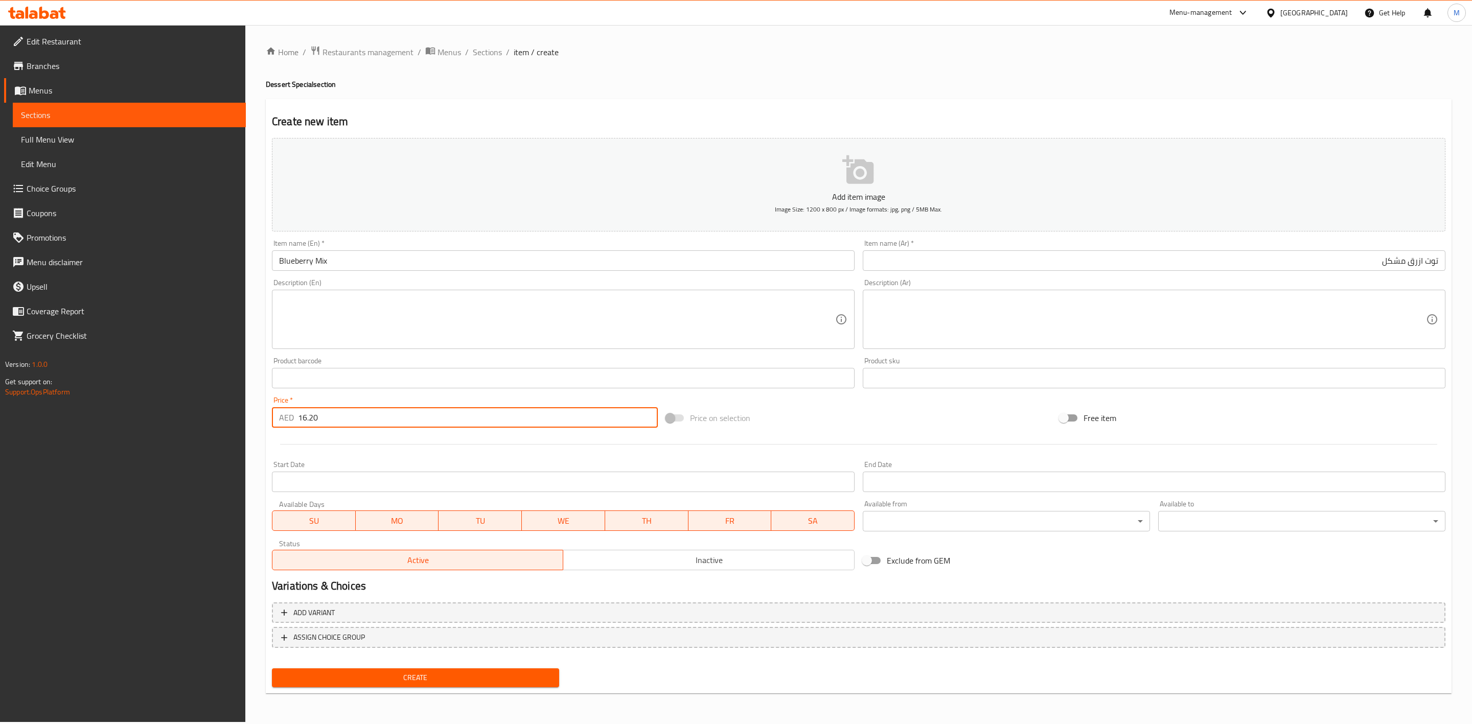
type input "16.20"
click at [356, 465] on div "Start Date Start Date" at bounding box center [563, 476] width 583 height 31
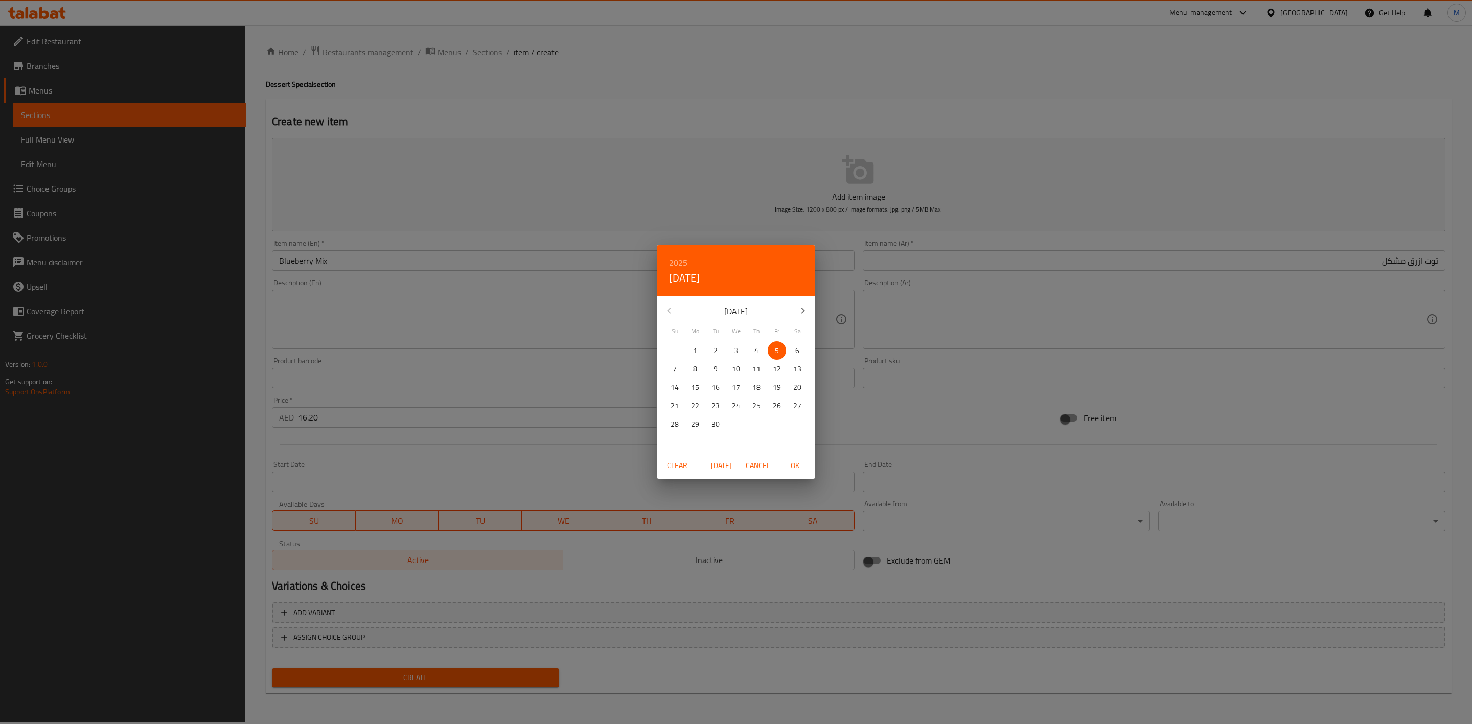
click at [492, 459] on div "2025 Fri, Sep 5 September 2025 Su Mo Tu We Th Fr Sa 31 1 2 3 4 5 6 7 8 9 10 11 …" at bounding box center [736, 362] width 1472 height 724
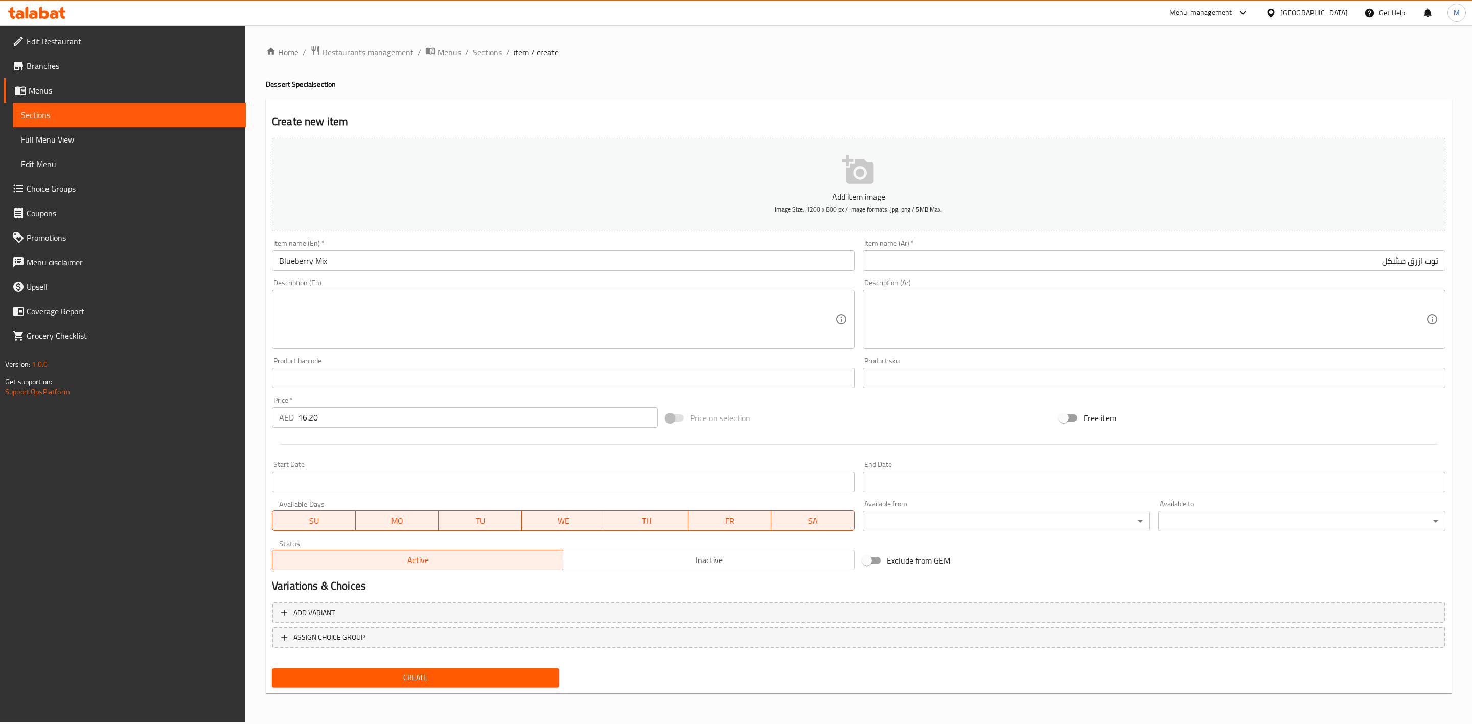
click at [499, 678] on span "Create" at bounding box center [415, 678] width 271 height 13
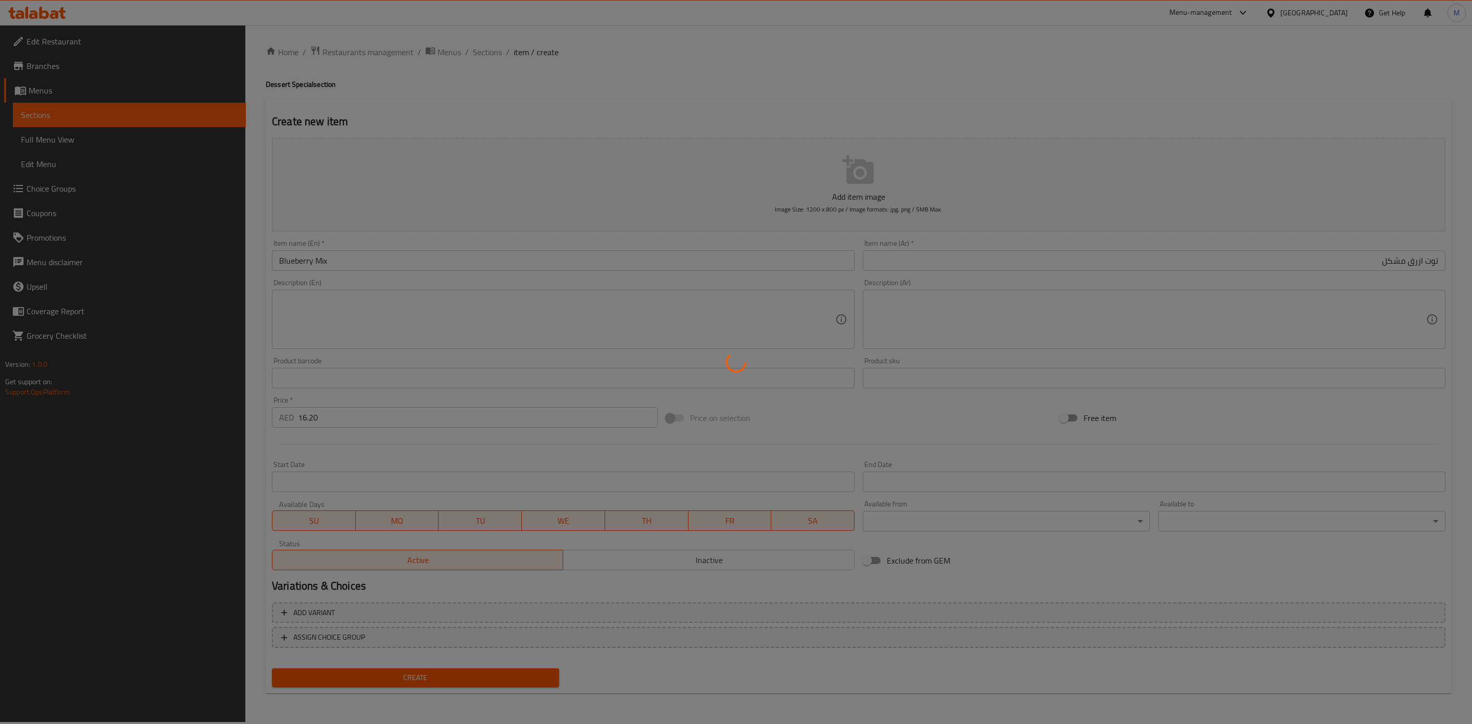
type input "0"
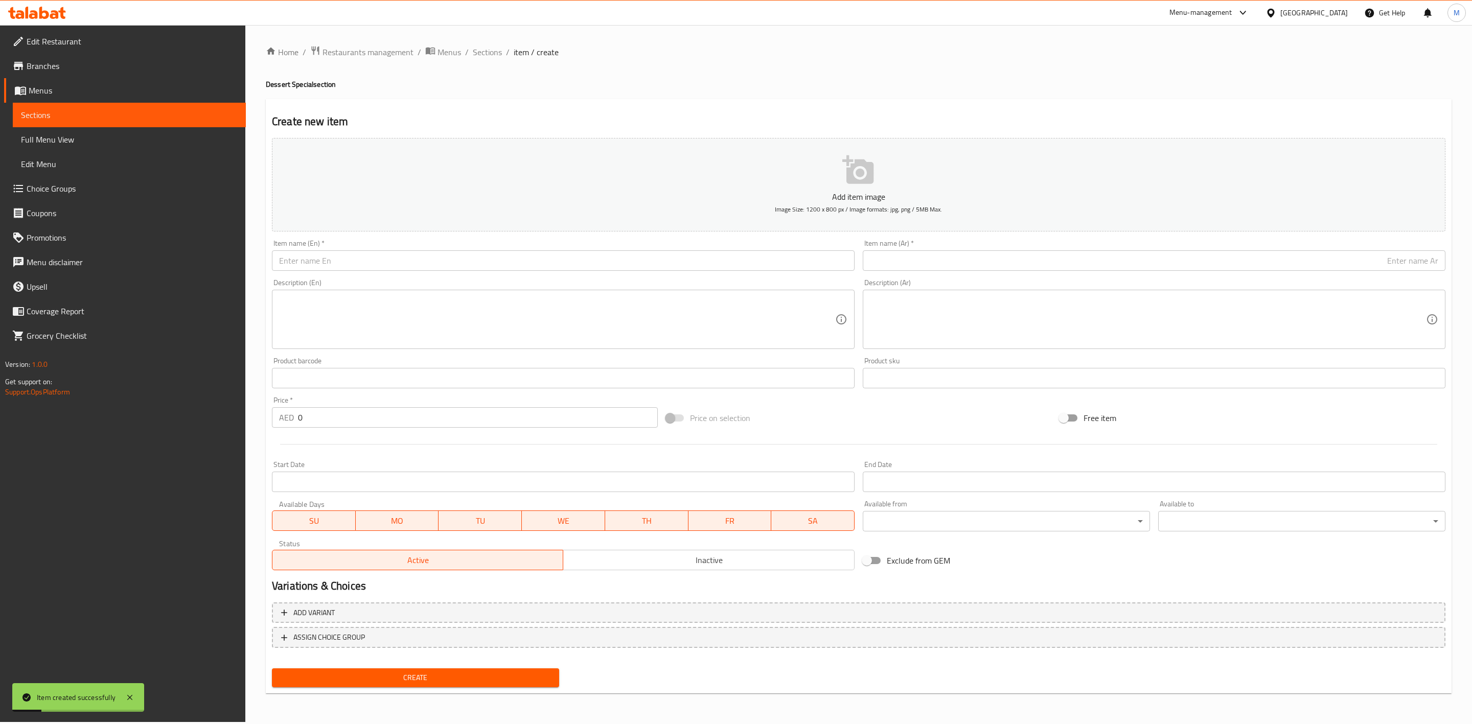
click at [517, 265] on input "text" at bounding box center [563, 261] width 583 height 20
paste input "BLUEBERRY STRAWBERRY MIX"
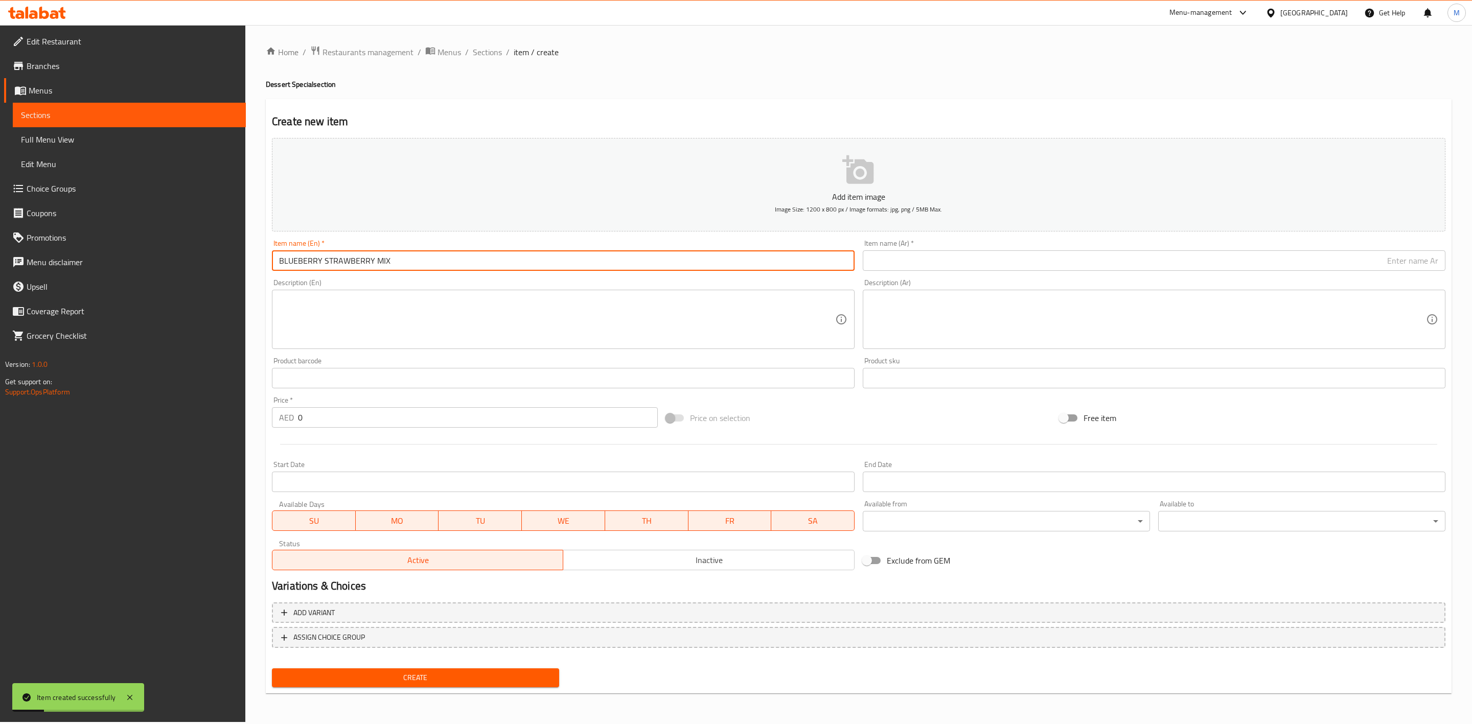
click at [517, 264] on input "BLUEBERRY STRAWBERRY MIX" at bounding box center [563, 261] width 583 height 20
click at [517, 263] on input "BLUEBERRY STRAWBERRY MIX" at bounding box center [563, 261] width 583 height 20
click at [518, 264] on input "BLUEBERRY STRAWBERRY MIX" at bounding box center [563, 261] width 583 height 20
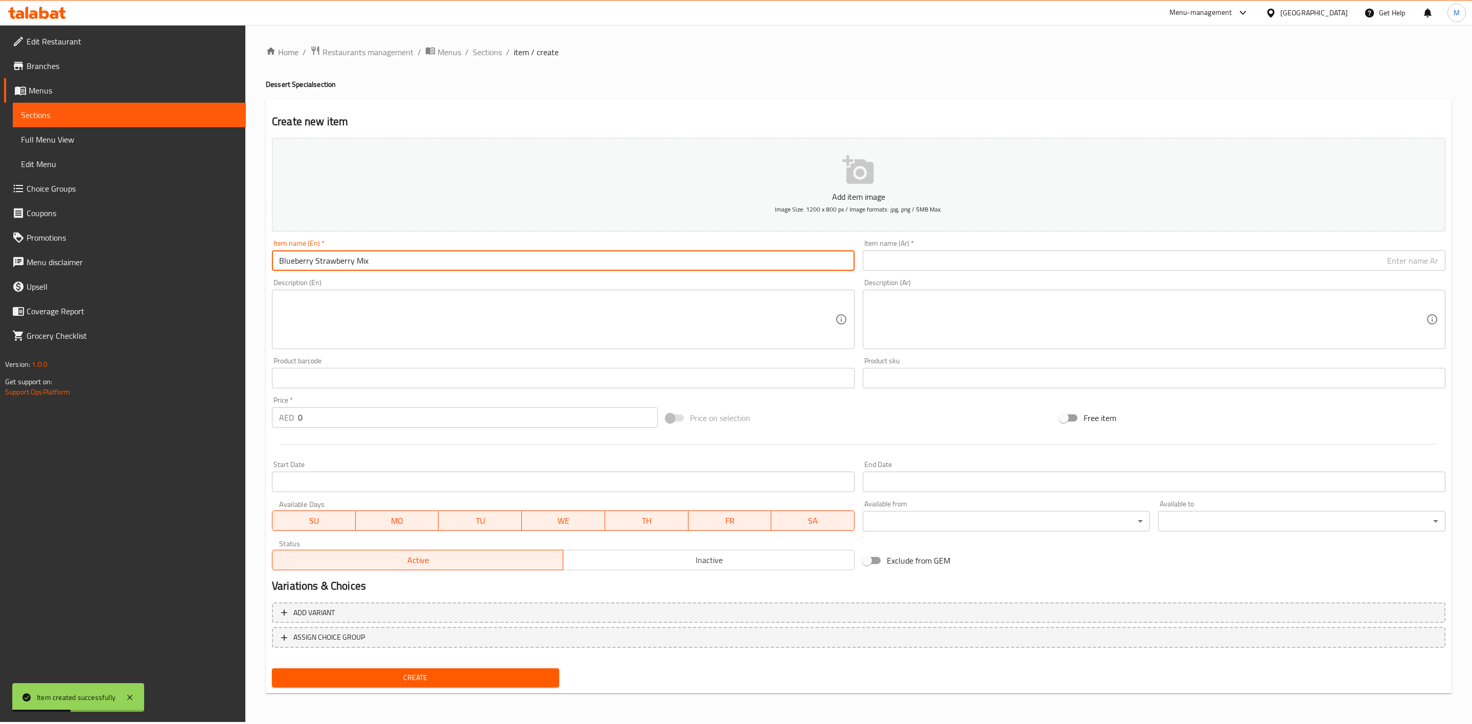
type input "Blueberry Strawberry Mix"
click at [1162, 255] on input "text" at bounding box center [1154, 261] width 583 height 20
paste input "توت ازرق فراوله مشكل"
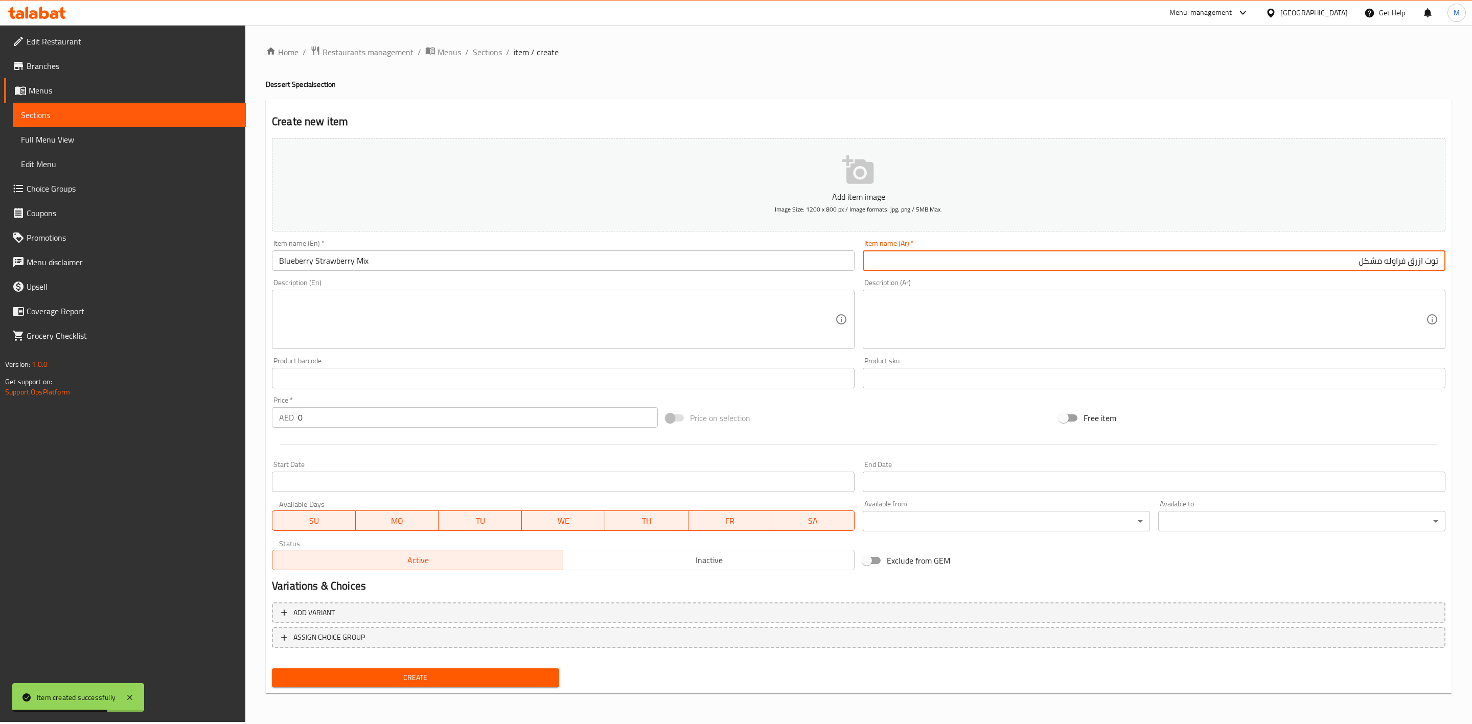
type input "توت ازرق فراوله مشكل"
drag, startPoint x: 373, startPoint y: 415, endPoint x: 189, endPoint y: 418, distance: 183.6
click at [231, 423] on div "Edit Restaurant Branches Menus Sections Full Menu View Edit Menu Choice Groups …" at bounding box center [736, 373] width 1472 height 697
paste input "number"
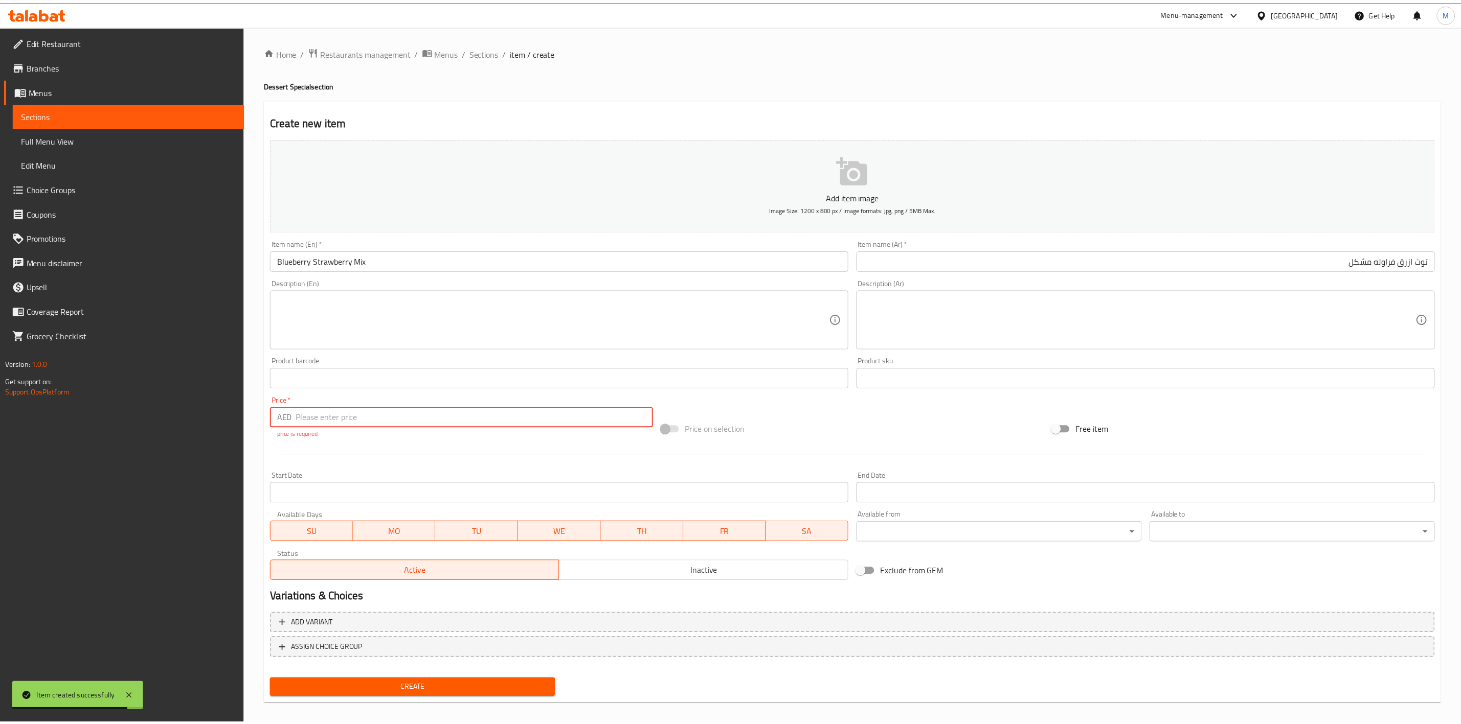
scroll to position [0, 83]
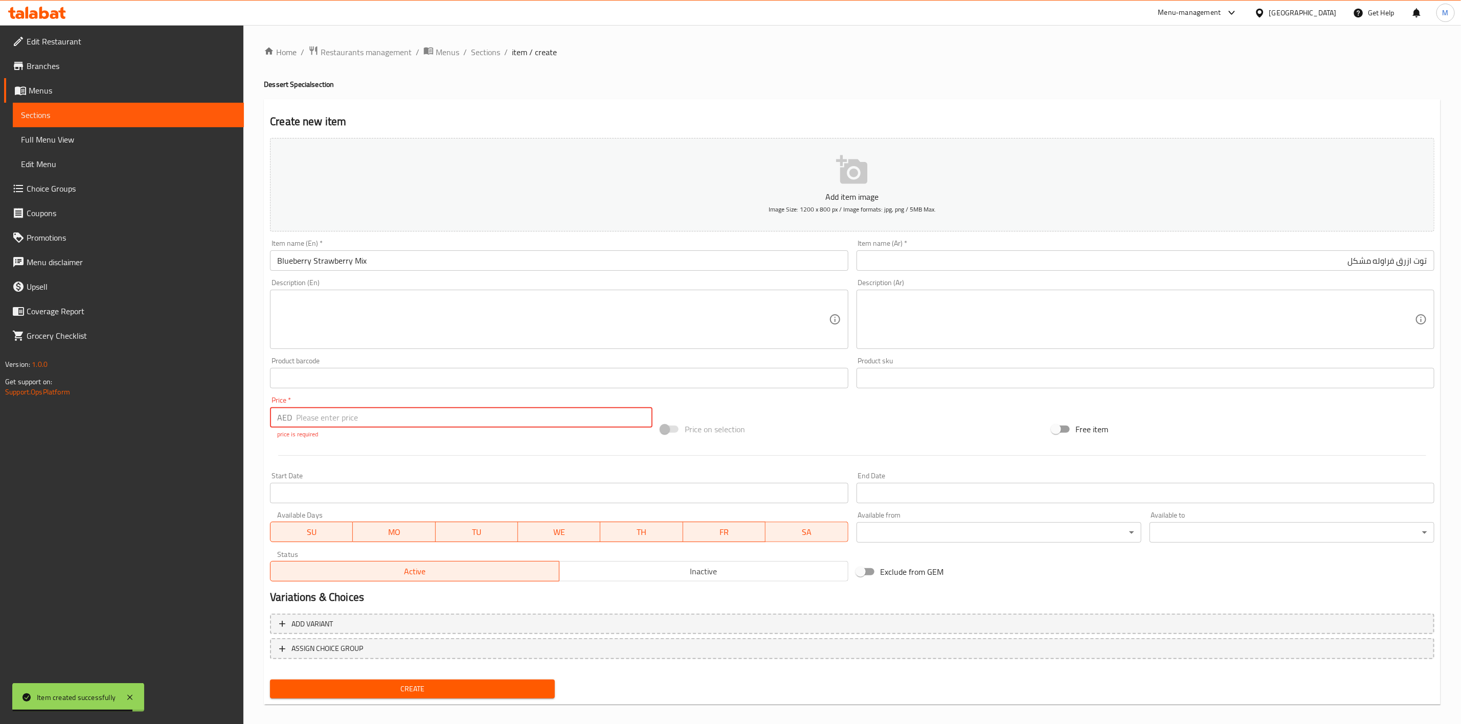
click at [350, 446] on div at bounding box center [852, 455] width 1172 height 25
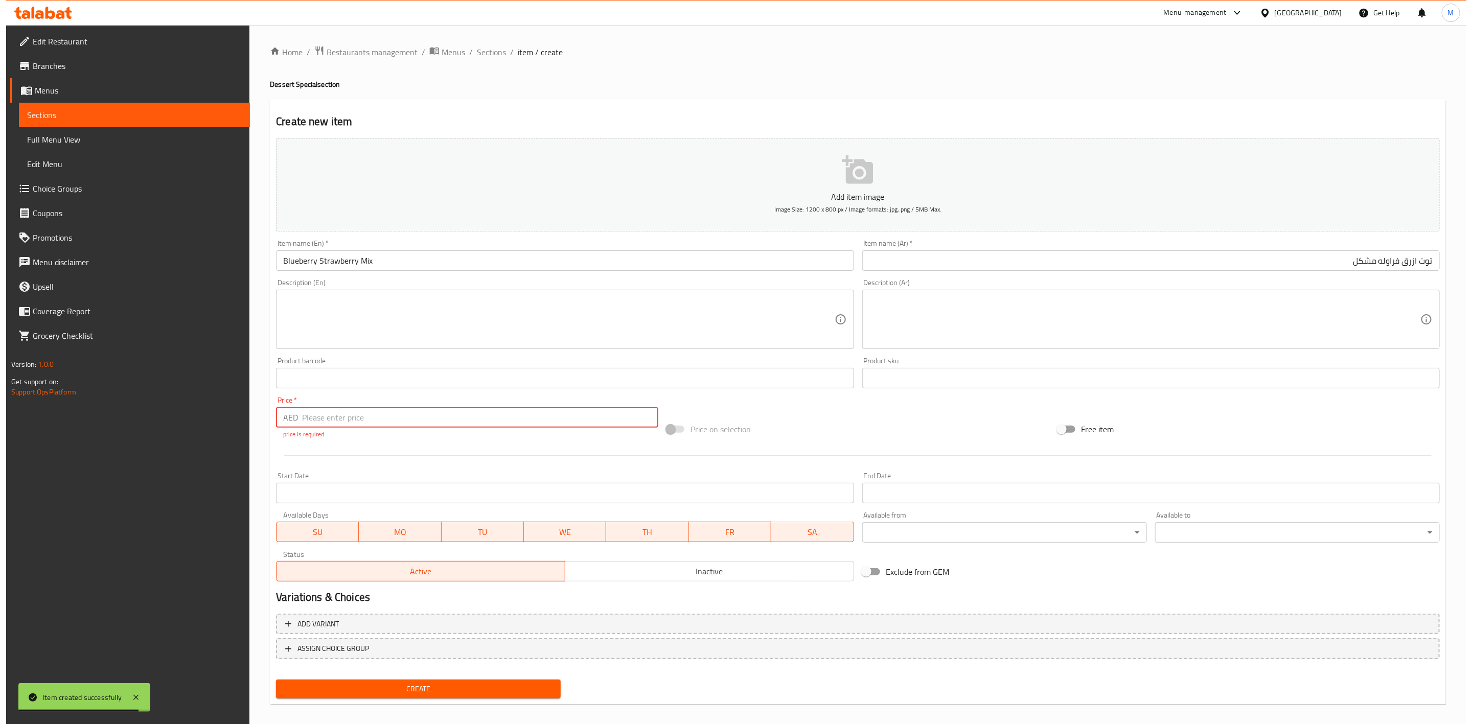
scroll to position [0, 0]
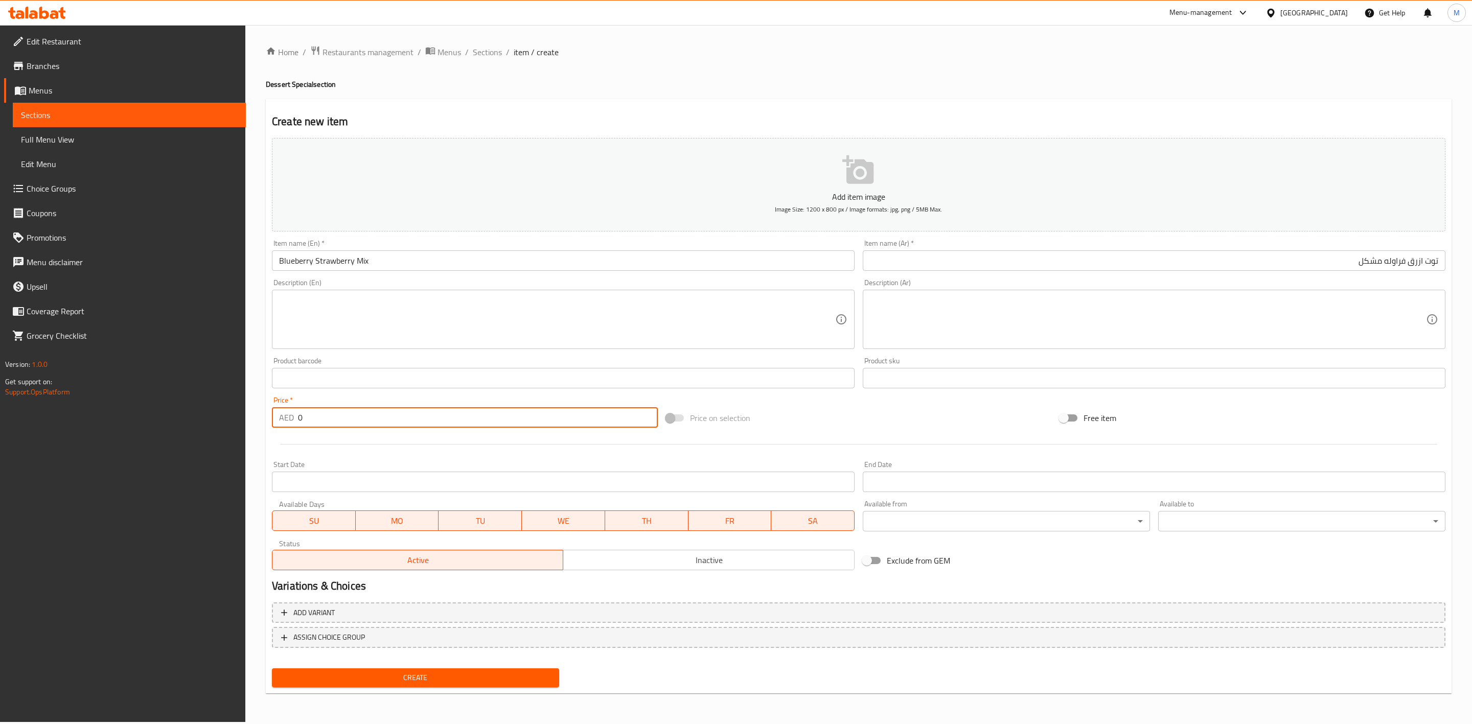
paste input "16.2"
click at [384, 423] on input "16.20" at bounding box center [478, 417] width 360 height 20
type input "16.20"
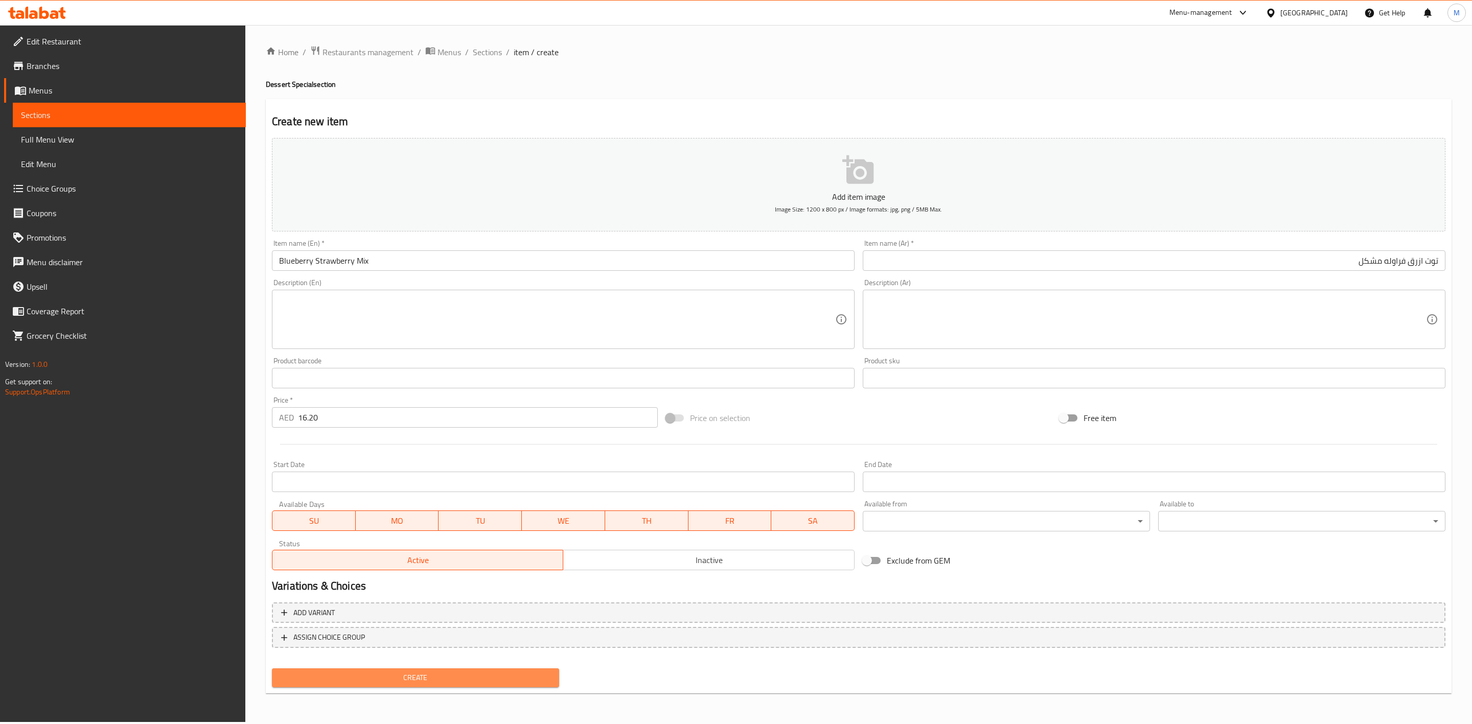
click at [402, 672] on span "Create" at bounding box center [415, 678] width 271 height 13
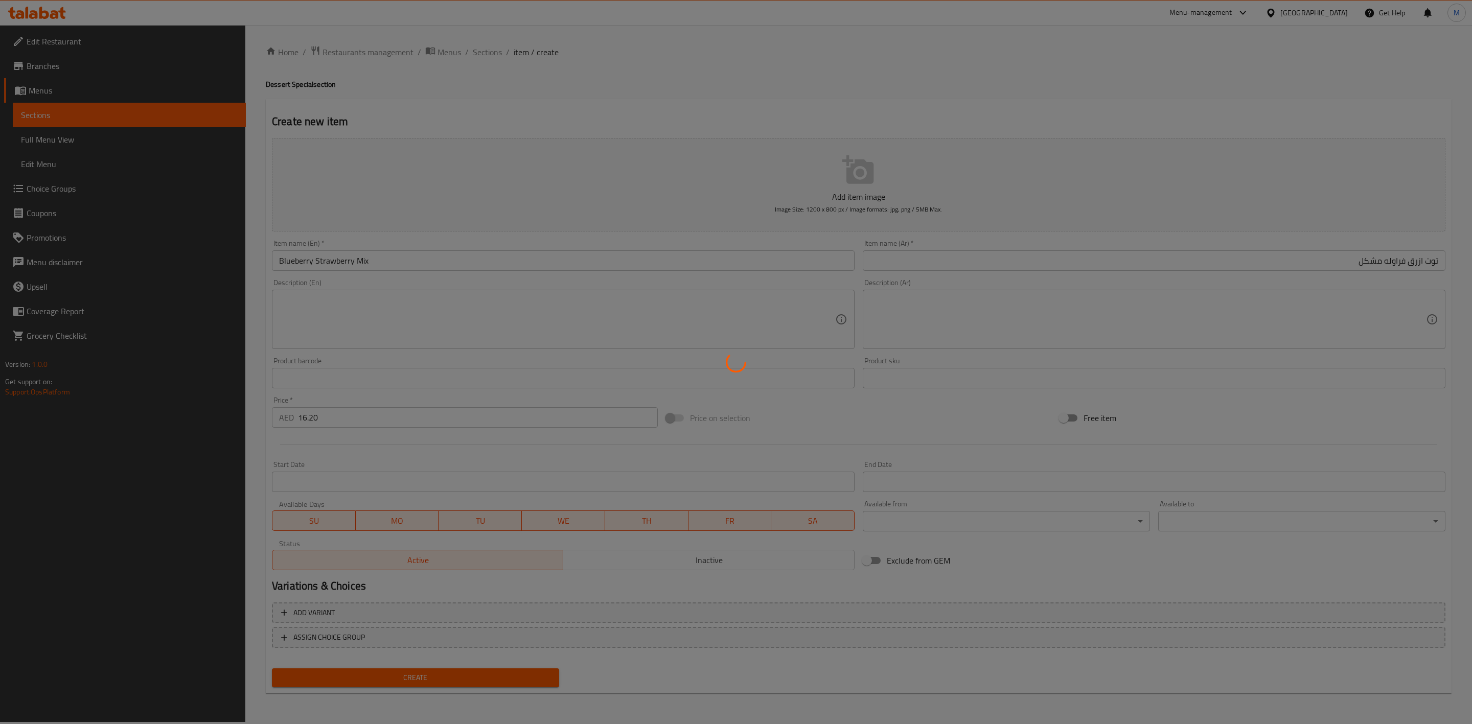
type input "0"
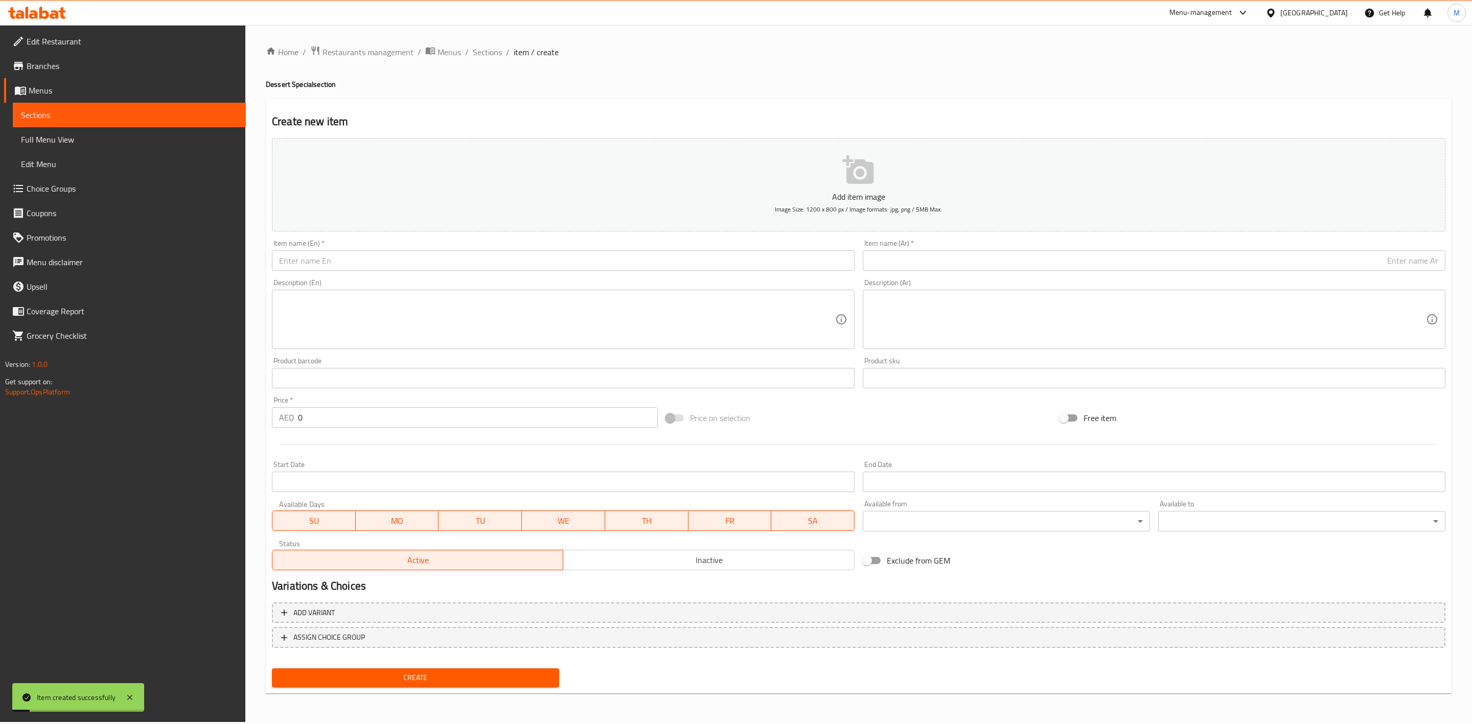
click at [449, 258] on input "text" at bounding box center [563, 261] width 583 height 20
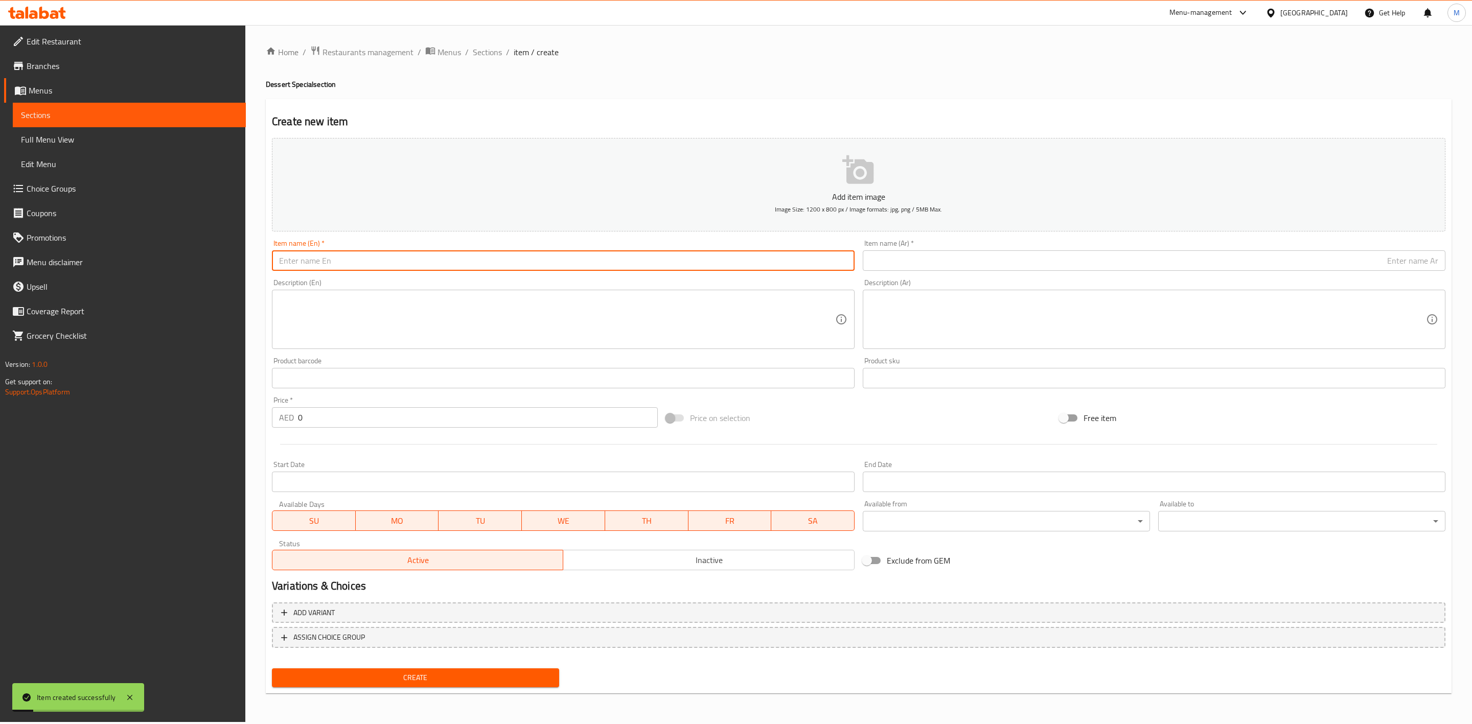
click at [449, 258] on input "text" at bounding box center [563, 261] width 583 height 20
paste input "BLUEBERRY MANGO MIX"
click at [449, 258] on input "BLUEBERRY MANGO MIX" at bounding box center [563, 261] width 583 height 20
click at [449, 257] on input "BLUEBERRY MANGO MIX" at bounding box center [563, 261] width 583 height 20
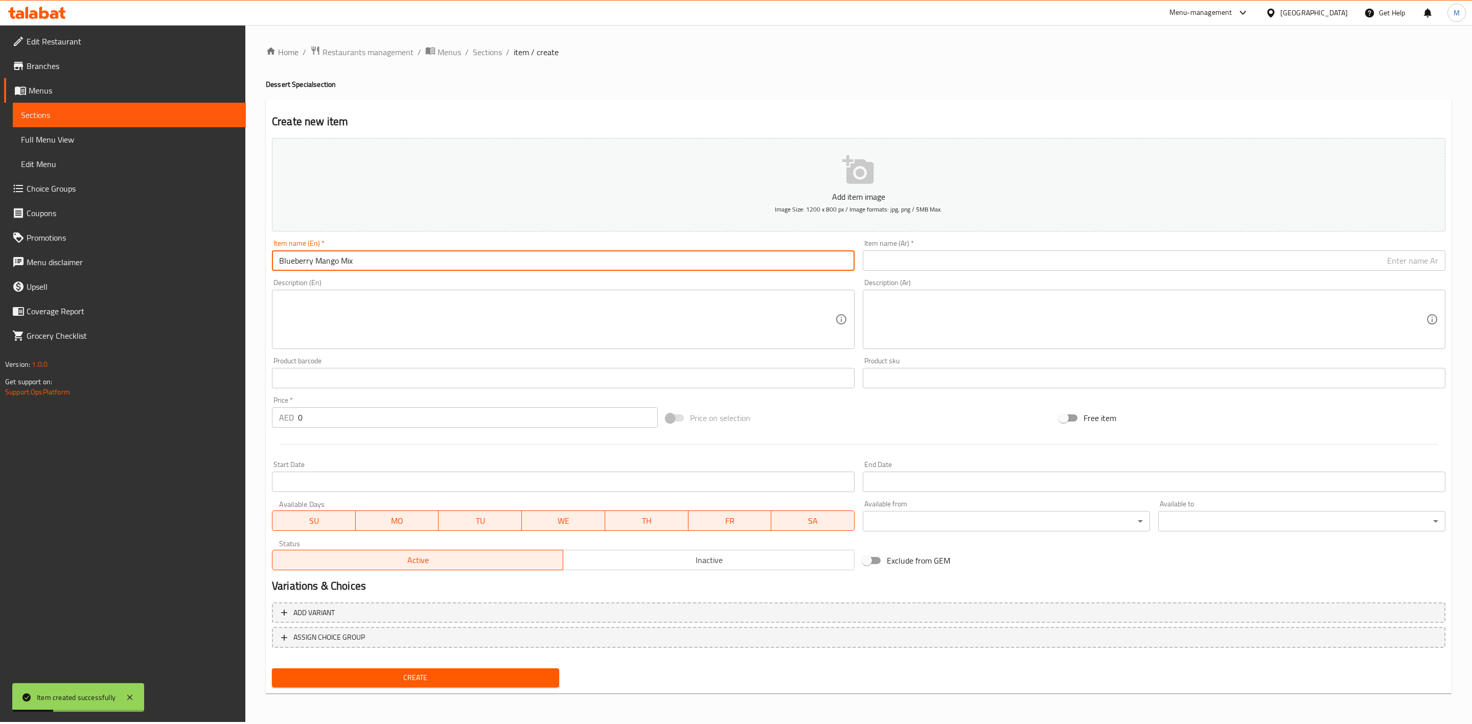
type input "Blueberry Mango Mix"
click at [1107, 240] on div "Item name (Ar)   * Item name (Ar) *" at bounding box center [1154, 255] width 583 height 31
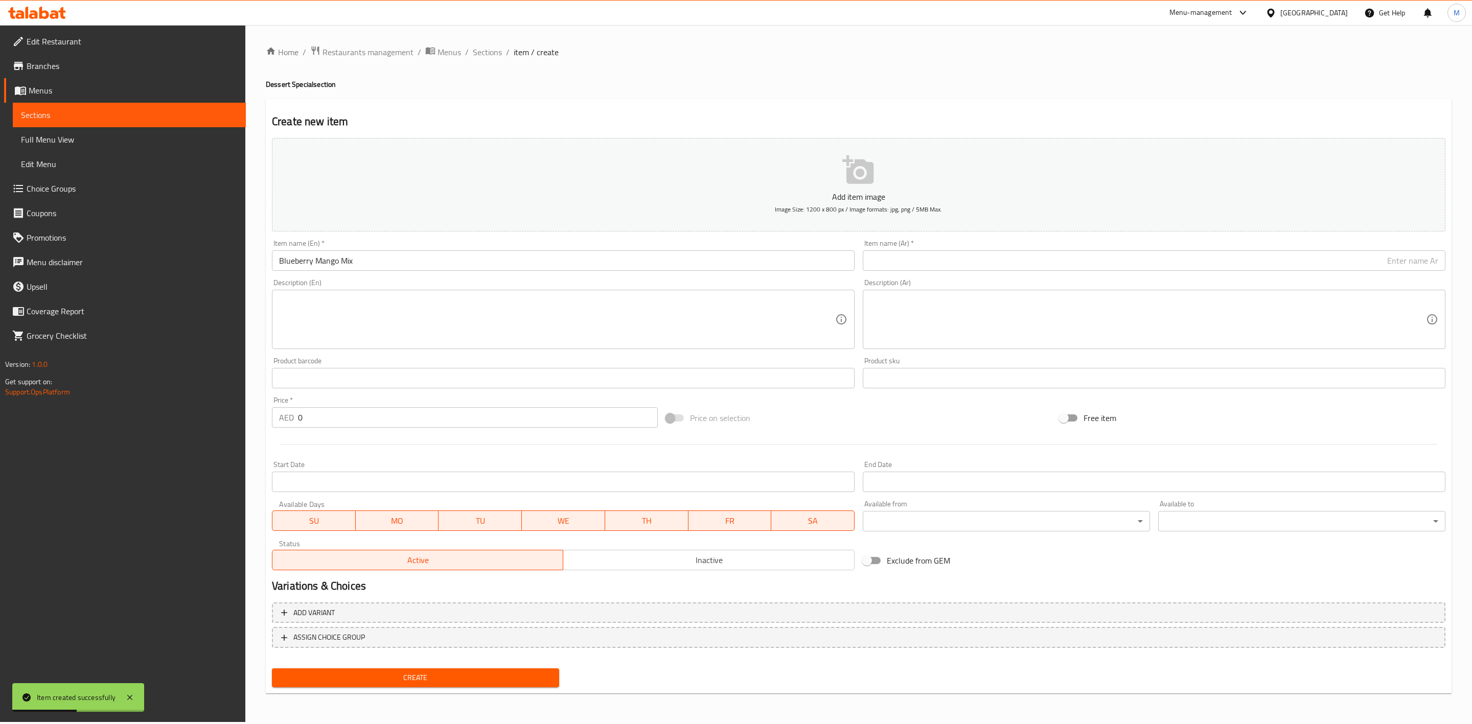
click at [1107, 248] on div "Item name (Ar)   * Item name (Ar) *" at bounding box center [1154, 255] width 583 height 31
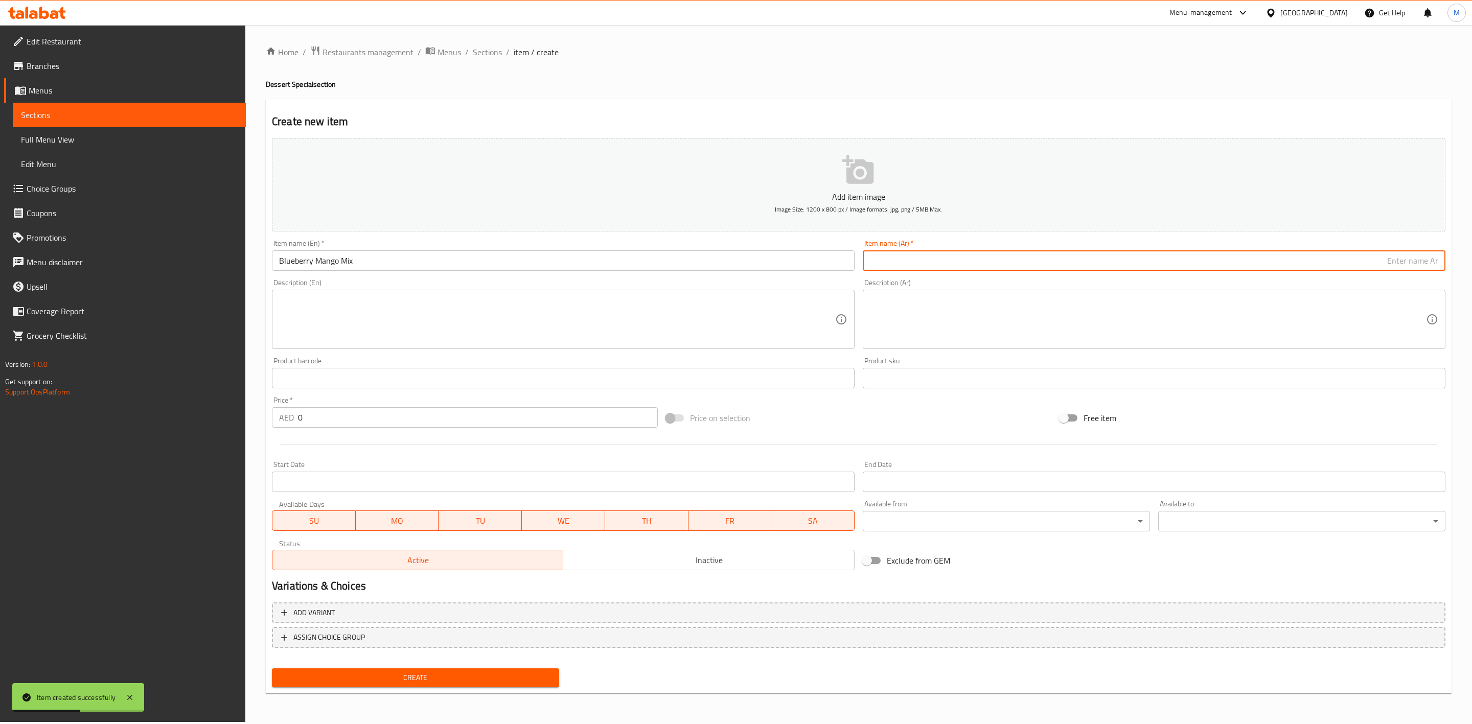
click at [1109, 258] on input "text" at bounding box center [1154, 261] width 583 height 20
paste input "توت ازرق مانجو مشكل"
type input "توت ازرق مانجو مشكل"
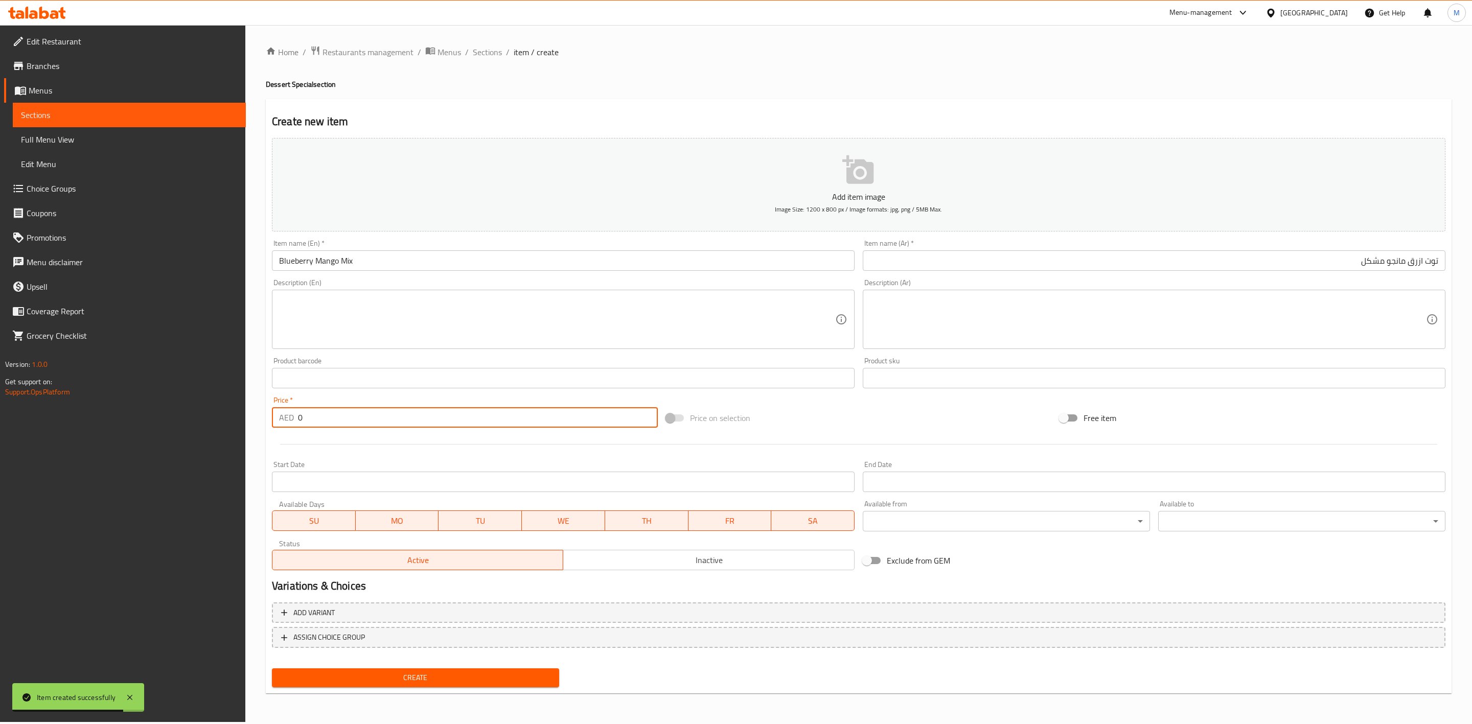
drag, startPoint x: 336, startPoint y: 422, endPoint x: 225, endPoint y: 399, distance: 112.8
click at [243, 403] on div "Edit Restaurant Branches Menus Sections Full Menu View Edit Menu Choice Groups …" at bounding box center [736, 373] width 1472 height 697
paste input "16.2"
type input "16.20"
click at [339, 451] on div at bounding box center [859, 444] width 1182 height 25
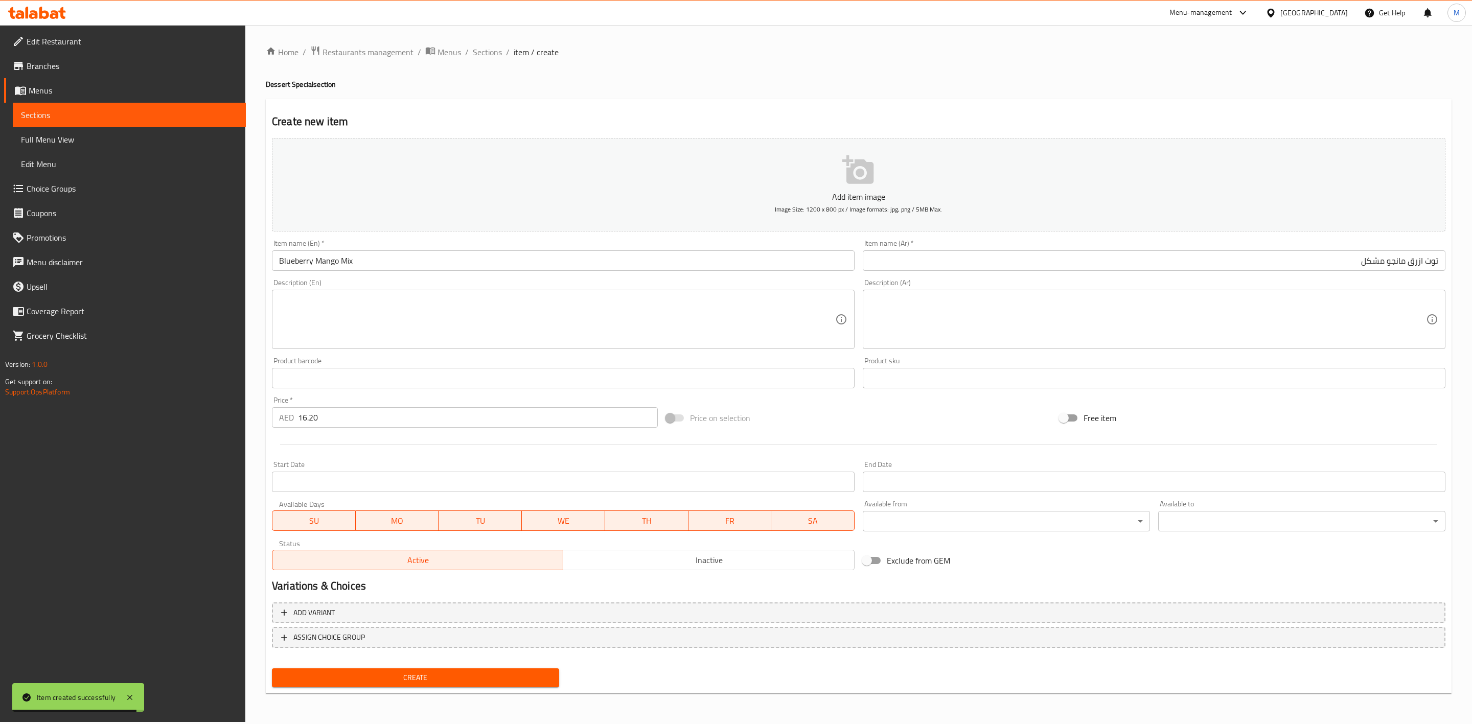
click at [436, 677] on span "Create" at bounding box center [415, 678] width 271 height 13
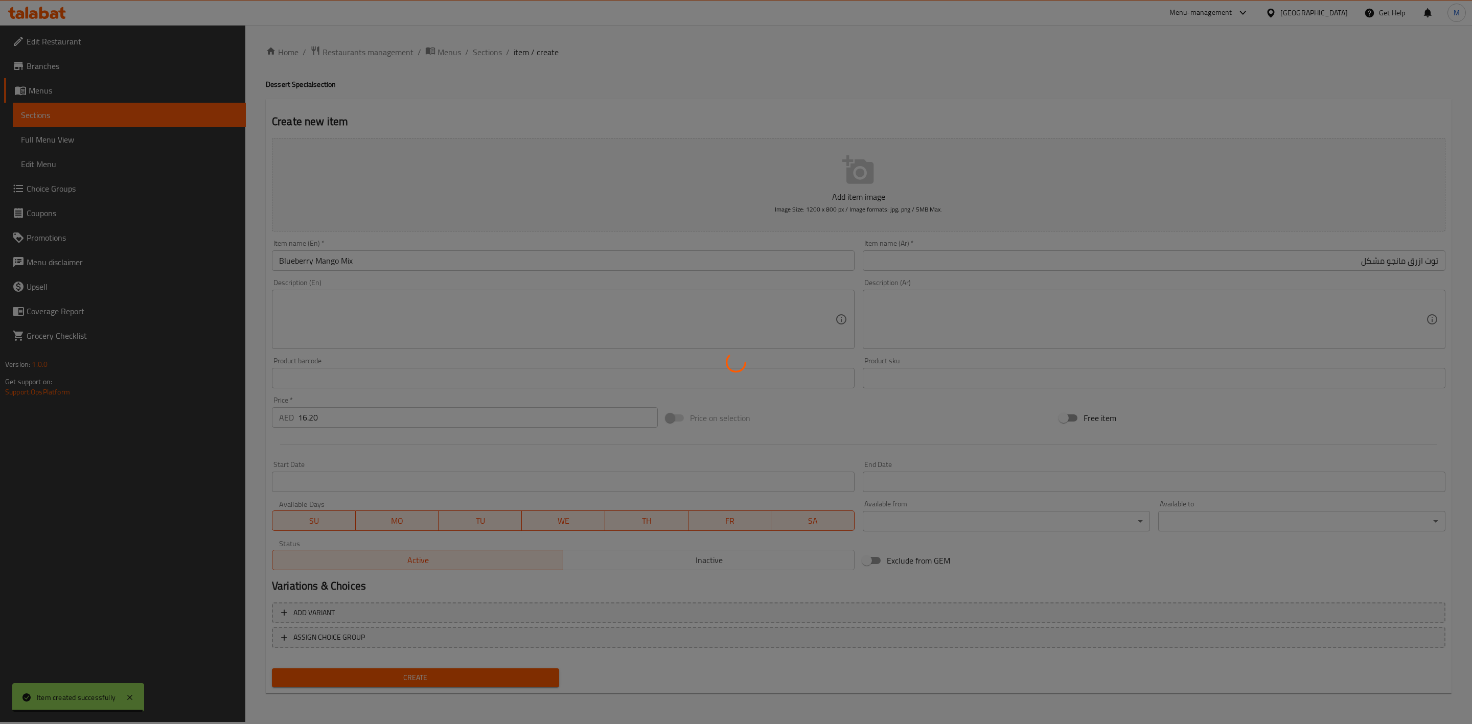
type input "0"
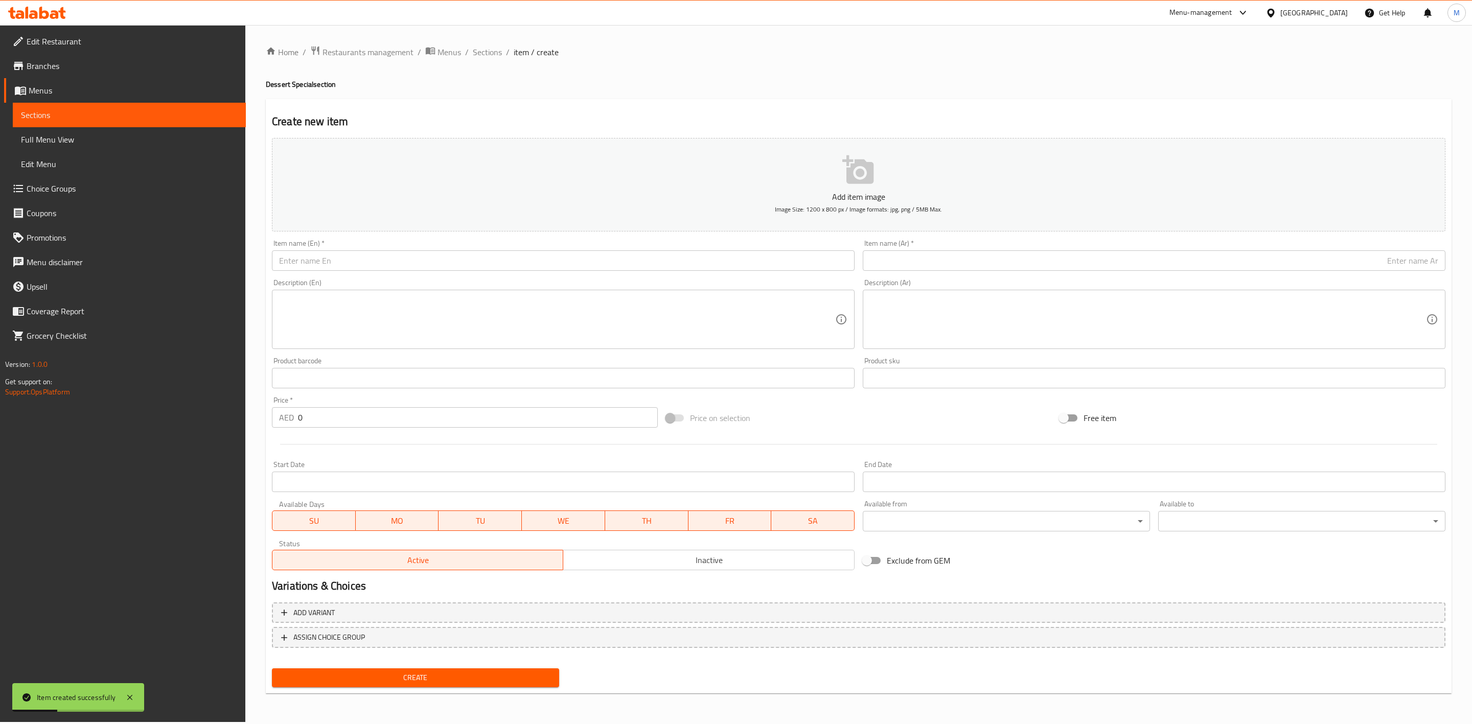
click at [456, 264] on input "text" at bounding box center [563, 261] width 583 height 20
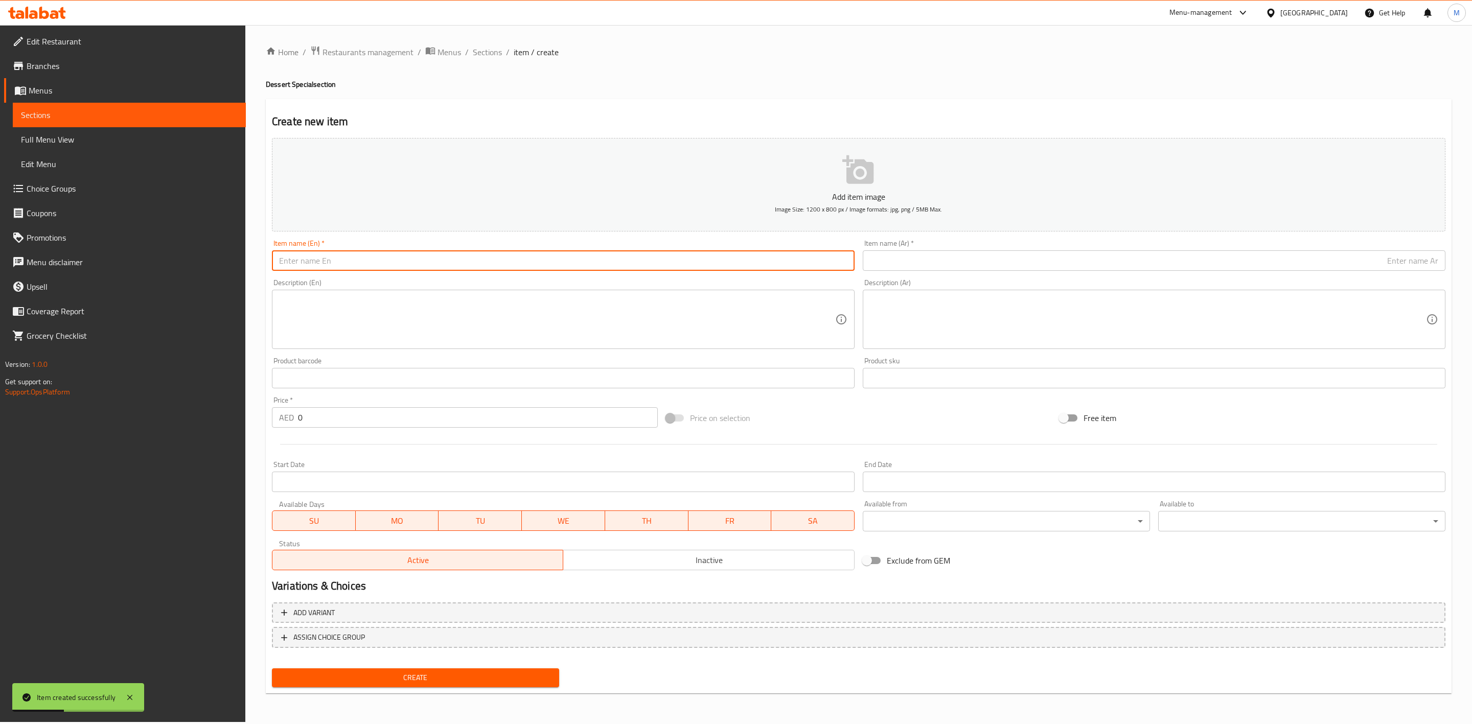
paste input "BLUEBERRY AVOCADO MIX"
click at [457, 264] on input "BLUEBERRY AVOCADO MIX" at bounding box center [563, 261] width 583 height 20
type input "Blueberry Avocado Mix"
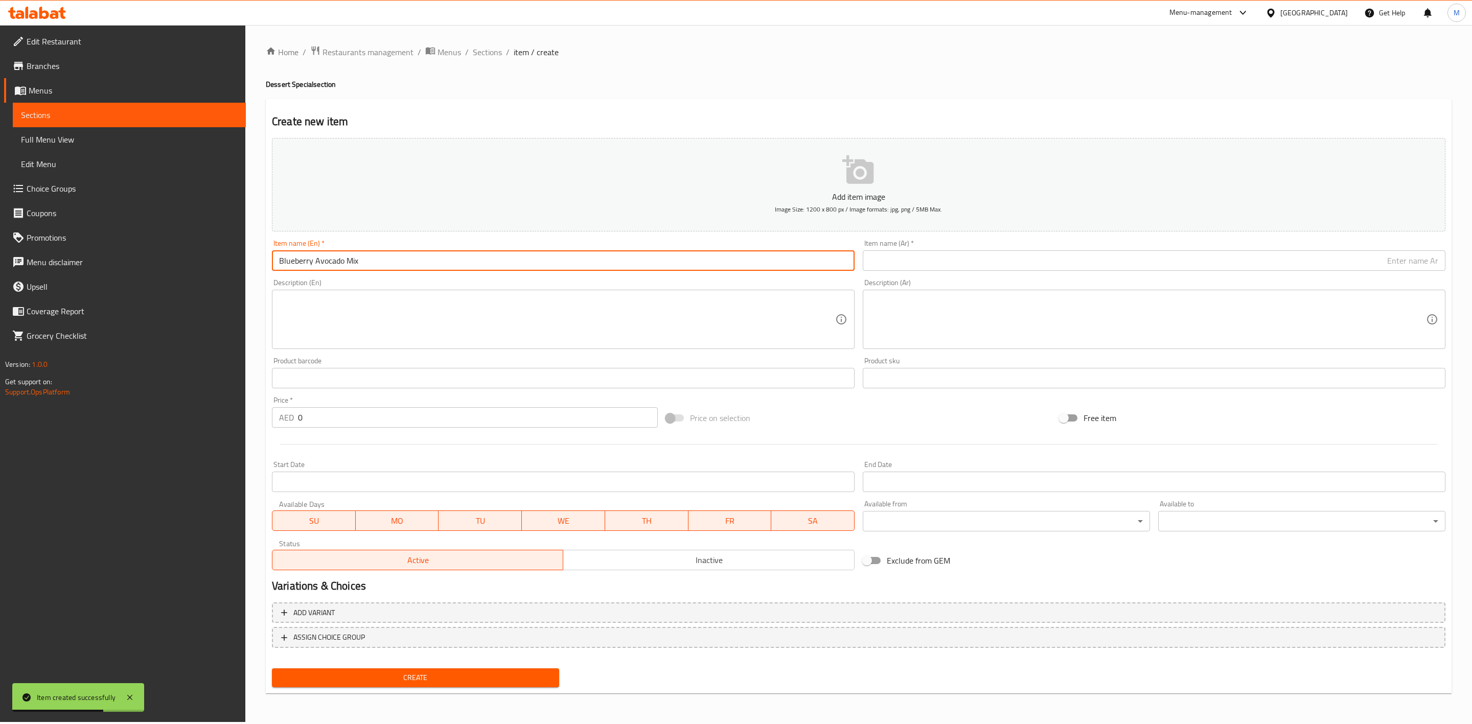
drag, startPoint x: 930, startPoint y: 270, endPoint x: 930, endPoint y: 261, distance: 9.7
click at [930, 270] on input "text" at bounding box center [1154, 261] width 583 height 20
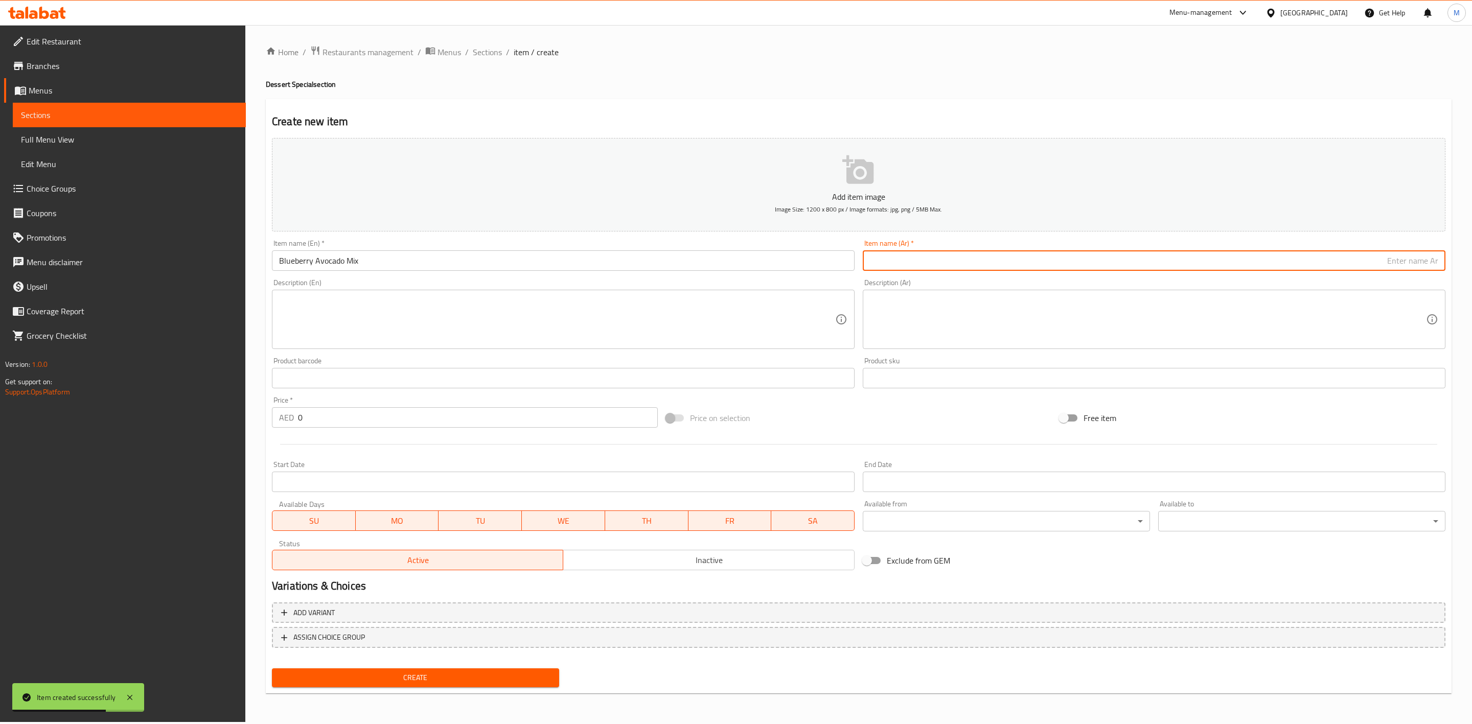
paste input "توت ازرق افوكادو مشكل"
type input "توت ازرق افوكادو مشكل"
drag, startPoint x: 350, startPoint y: 416, endPoint x: 253, endPoint y: 416, distance: 96.6
click at [275, 416] on div "AED 0 Price *" at bounding box center [465, 417] width 386 height 20
paste input "16.2"
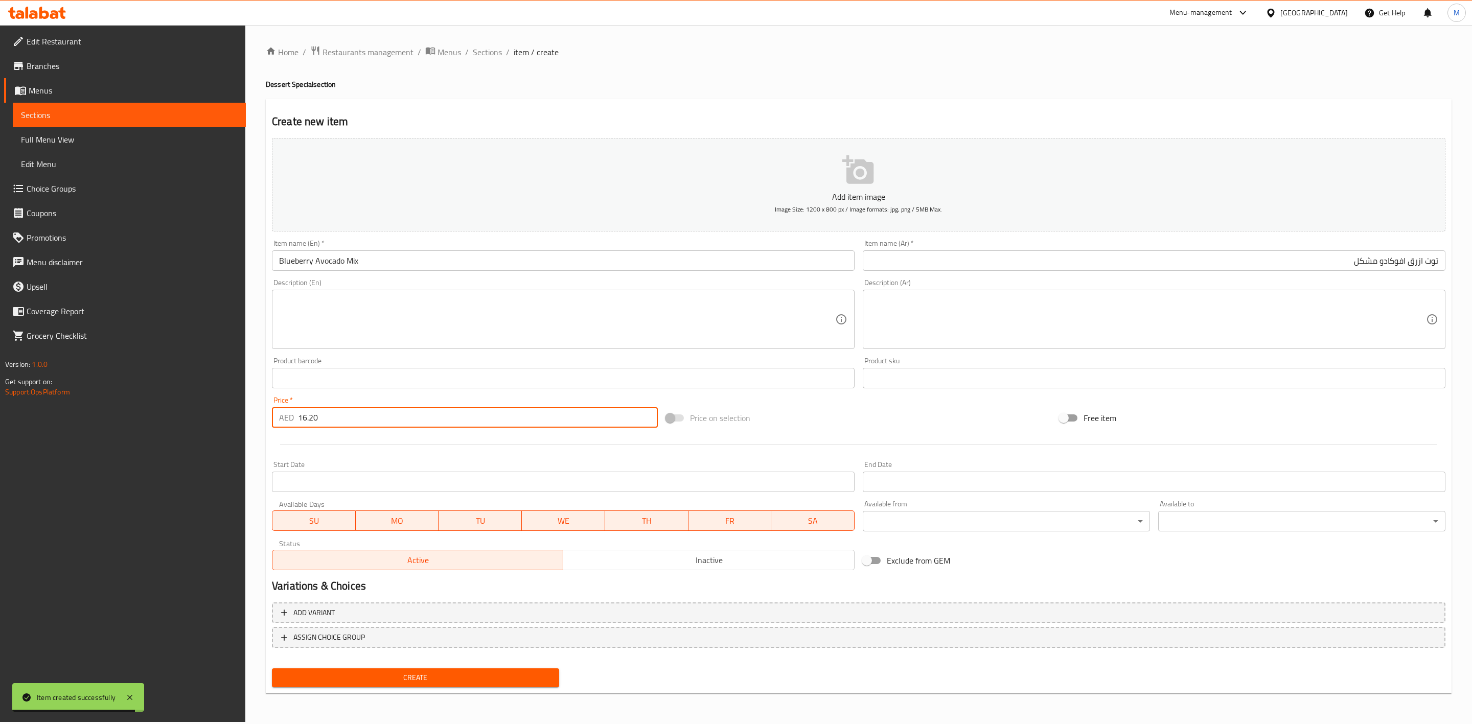
type input "16.20"
click at [356, 453] on div at bounding box center [859, 444] width 1182 height 25
click at [404, 673] on span "Create" at bounding box center [415, 678] width 271 height 13
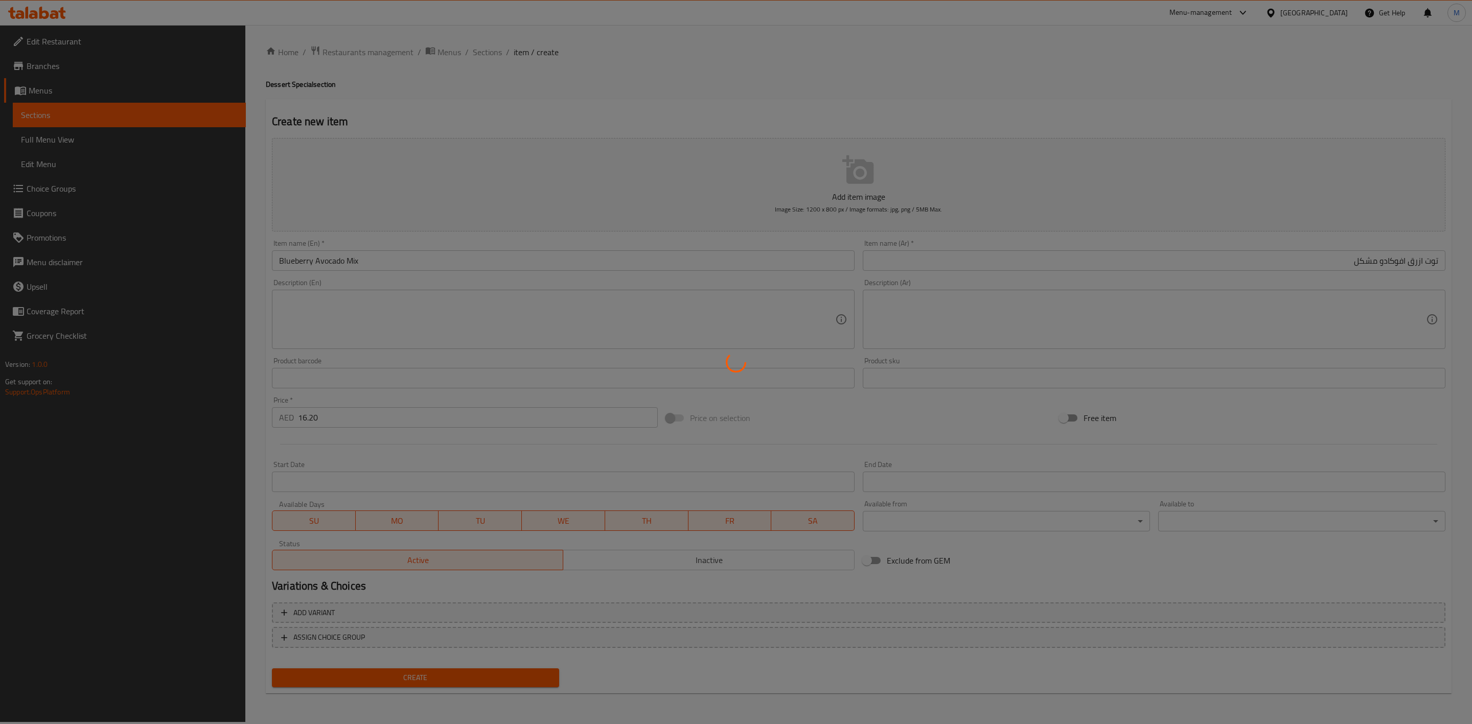
type input "0"
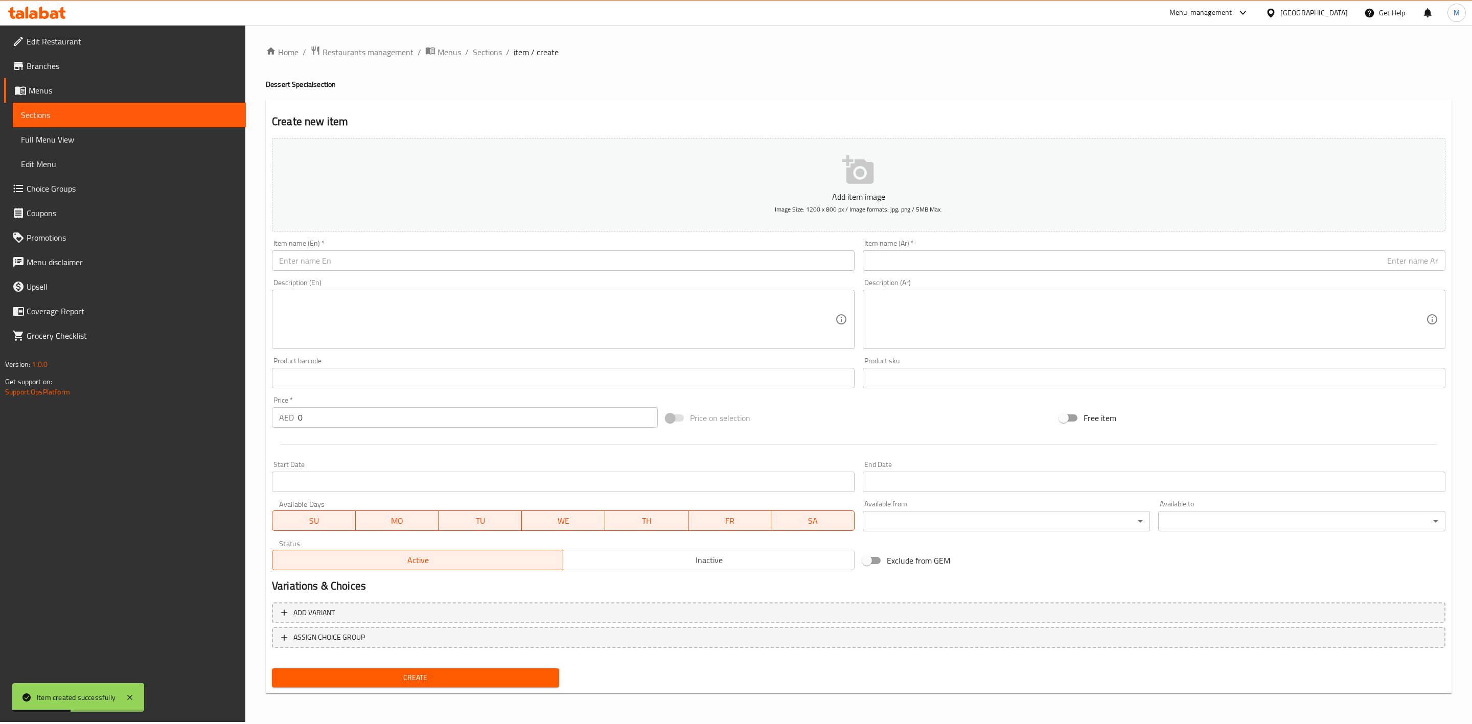
click at [488, 60] on div "Home / Restaurants management / Menus / Sections / item / create Dessert Specia…" at bounding box center [859, 373] width 1186 height 656
click at [488, 56] on span "Sections" at bounding box center [487, 52] width 29 height 12
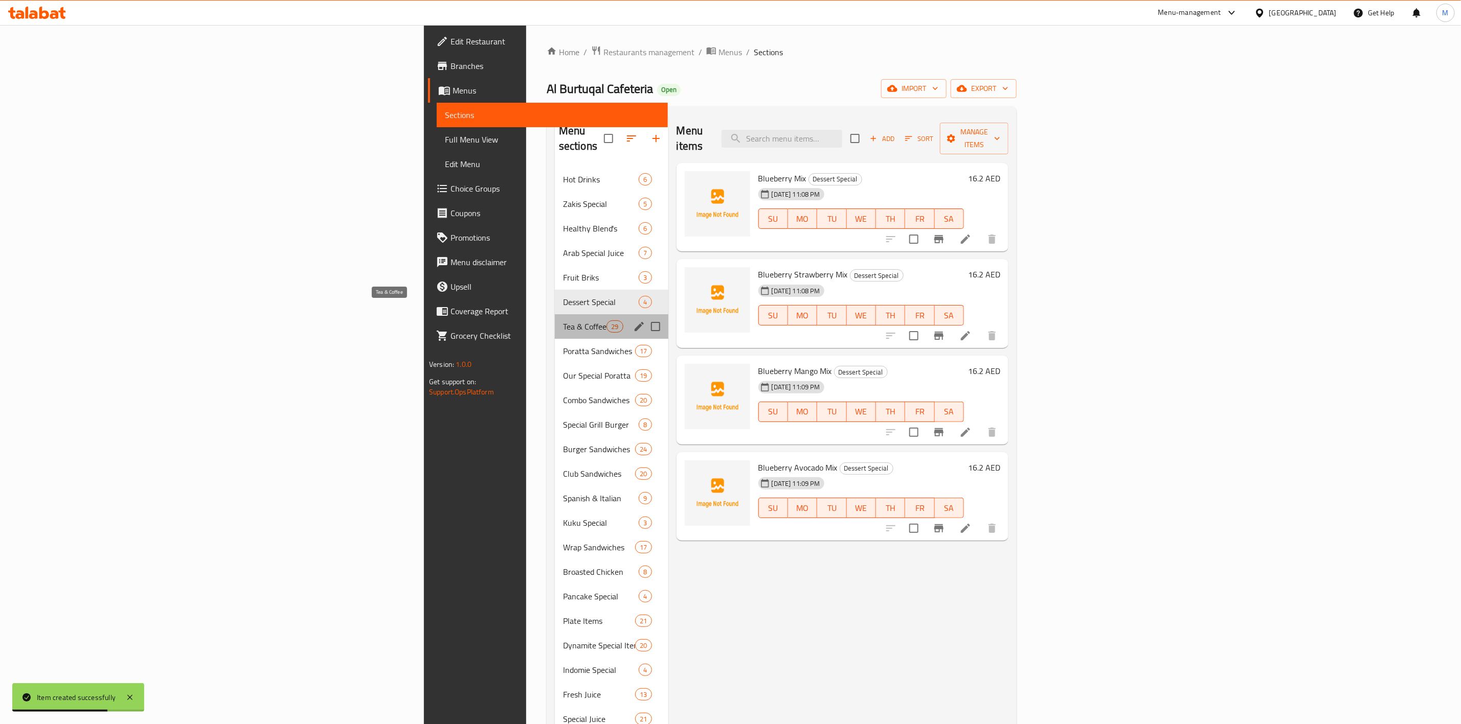
click at [563, 321] on span "Tea & Coffee" at bounding box center [584, 327] width 43 height 12
click at [563, 296] on span "Dessert Special" at bounding box center [601, 302] width 76 height 12
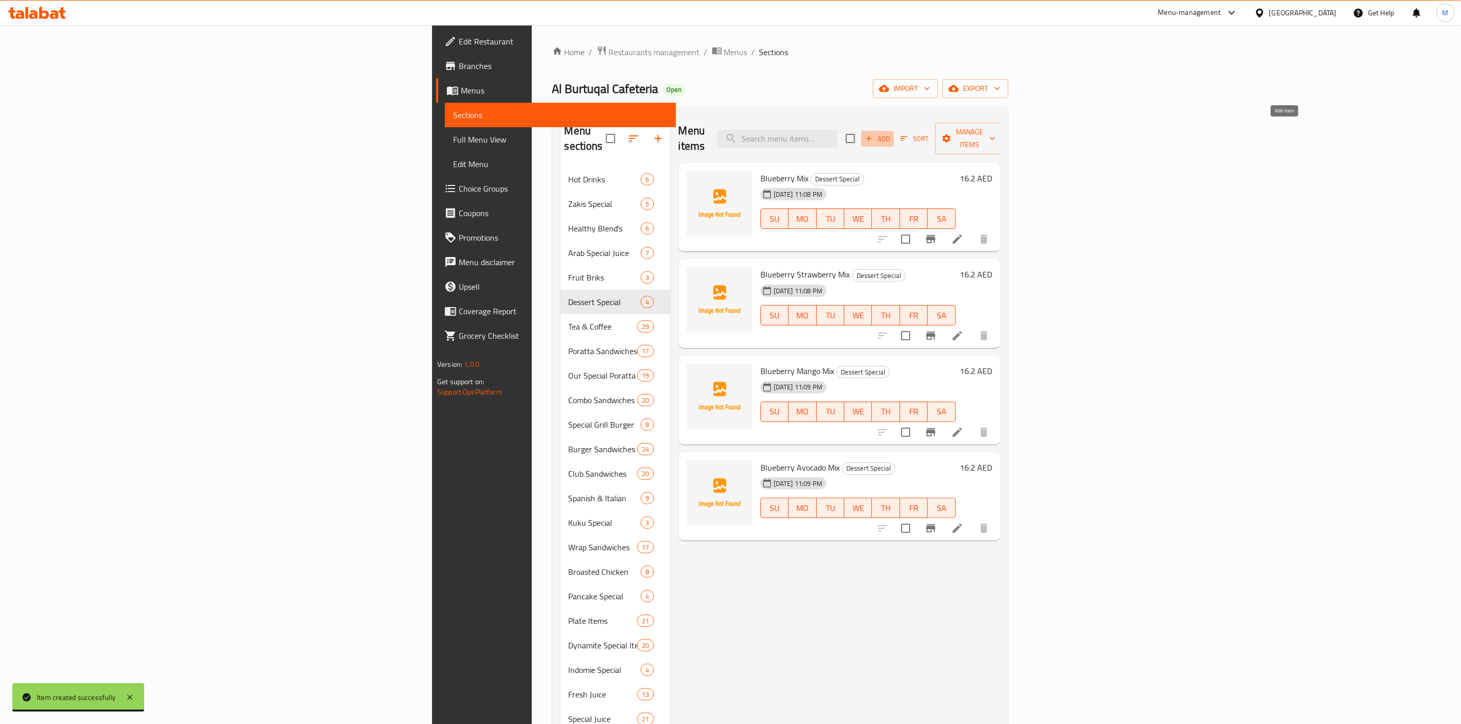
click at [891, 133] on span "Add" at bounding box center [877, 139] width 28 height 12
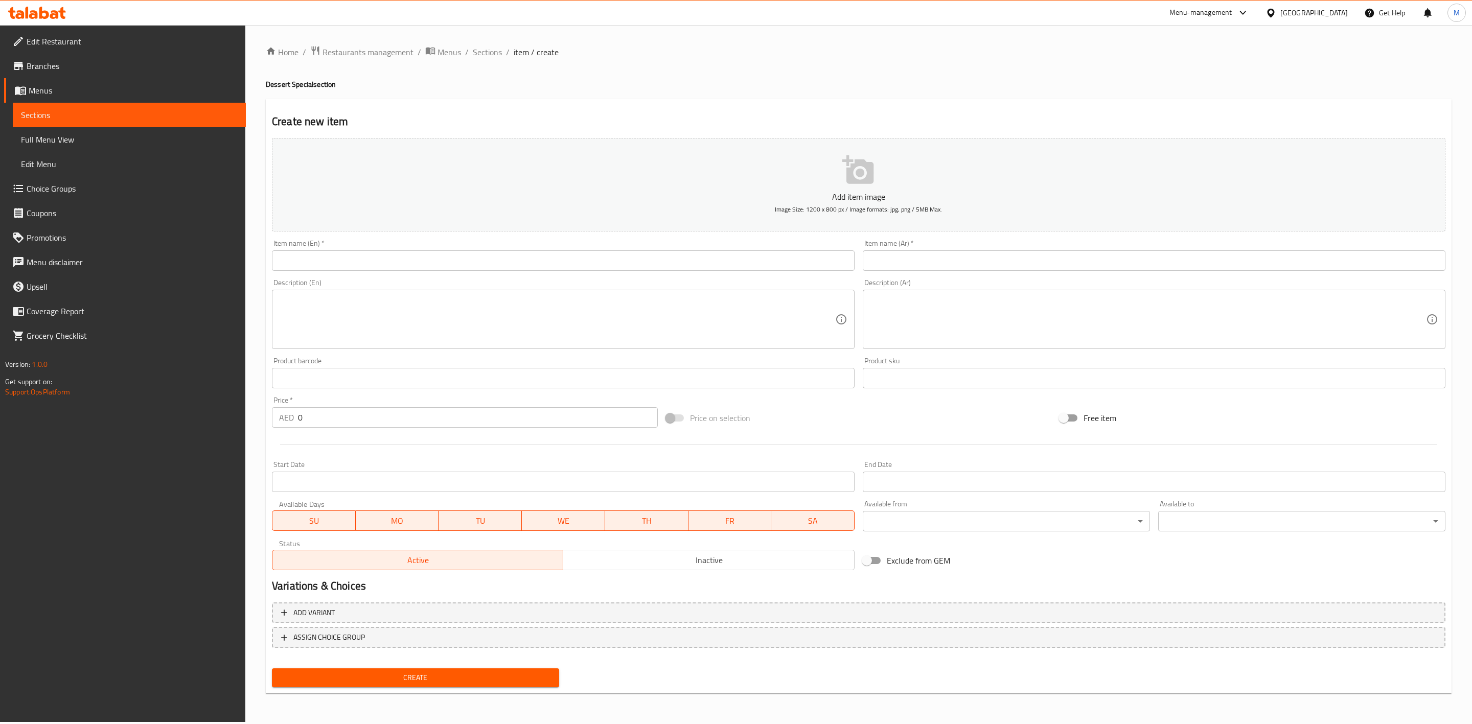
click at [599, 273] on div "Item name (En)   * Item name (En) *" at bounding box center [563, 255] width 591 height 39
click at [599, 264] on input "text" at bounding box center [563, 261] width 583 height 20
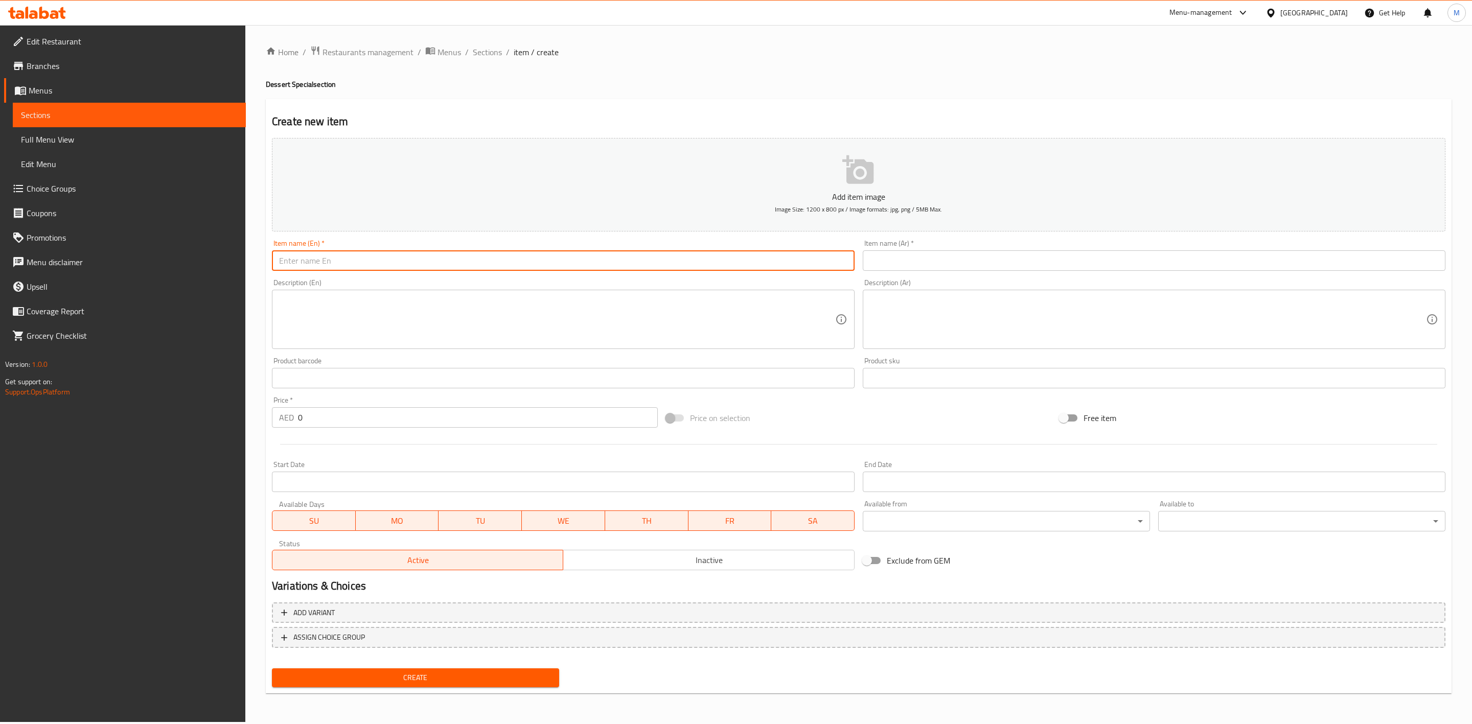
click at [599, 264] on input "text" at bounding box center [563, 261] width 583 height 20
click at [598, 264] on input "text" at bounding box center [563, 261] width 583 height 20
paste input "TENDER COCONUT"
click at [598, 264] on input "TENDER COCONUT" at bounding box center [563, 261] width 583 height 20
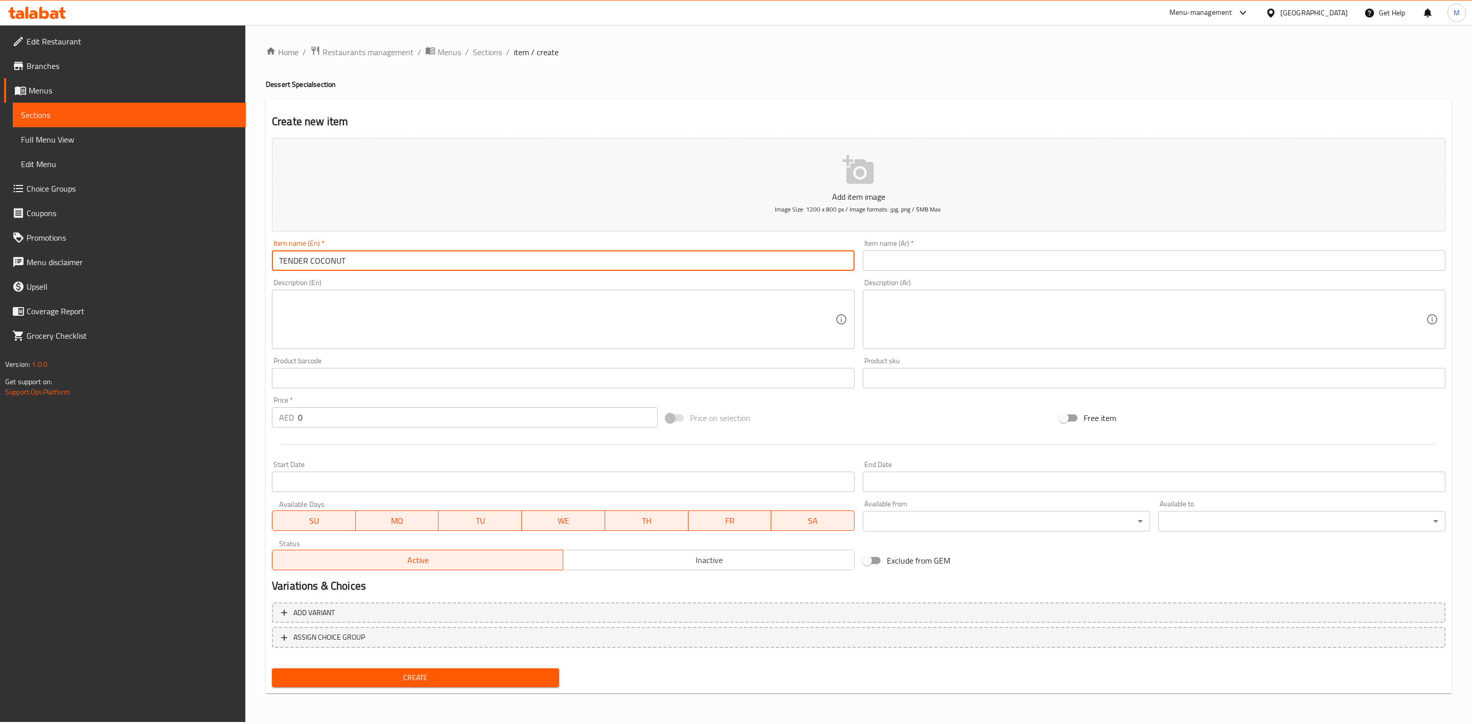
click at [598, 264] on input "TENDER COCONUT" at bounding box center [563, 261] width 583 height 20
type input "Tender Coconut"
click at [982, 265] on input "text" at bounding box center [1154, 261] width 583 height 20
paste input "جوز الهند"
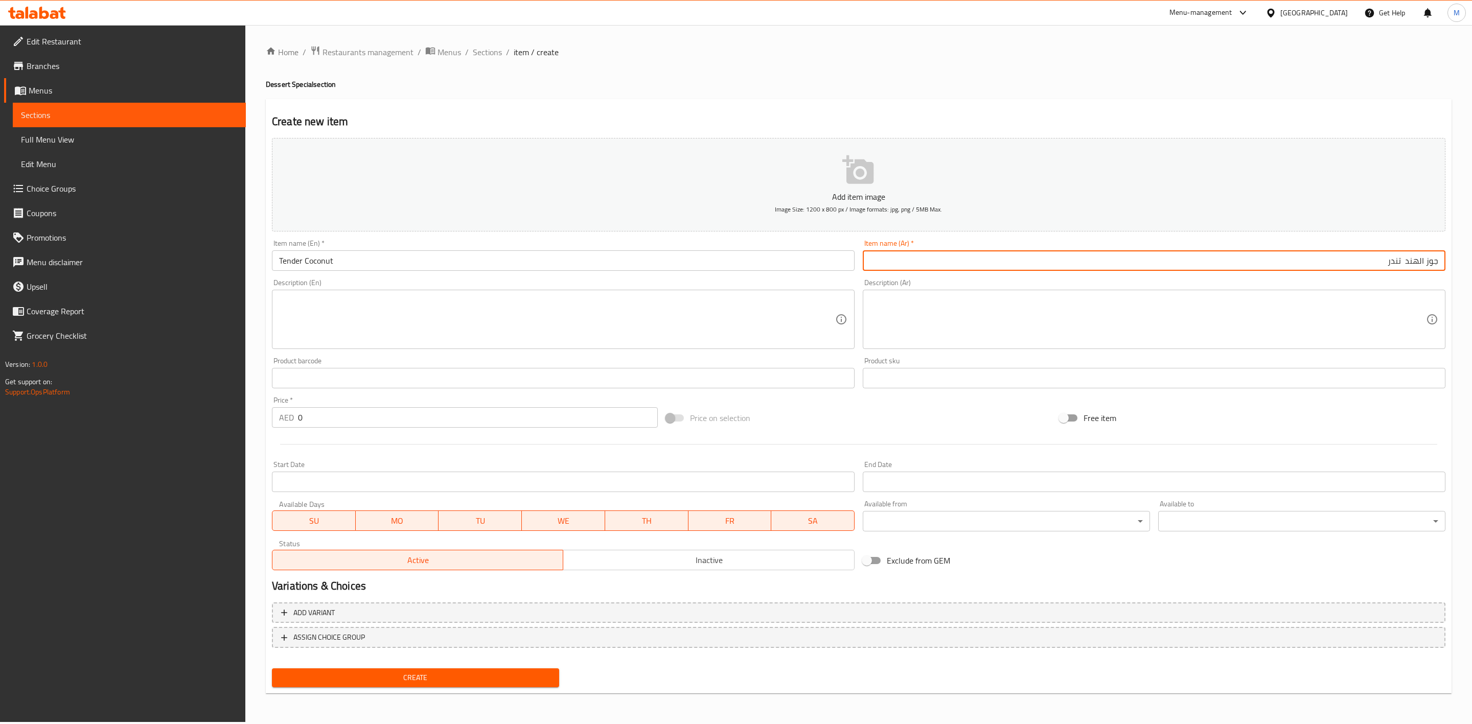
type input "جوز الهند تندر"
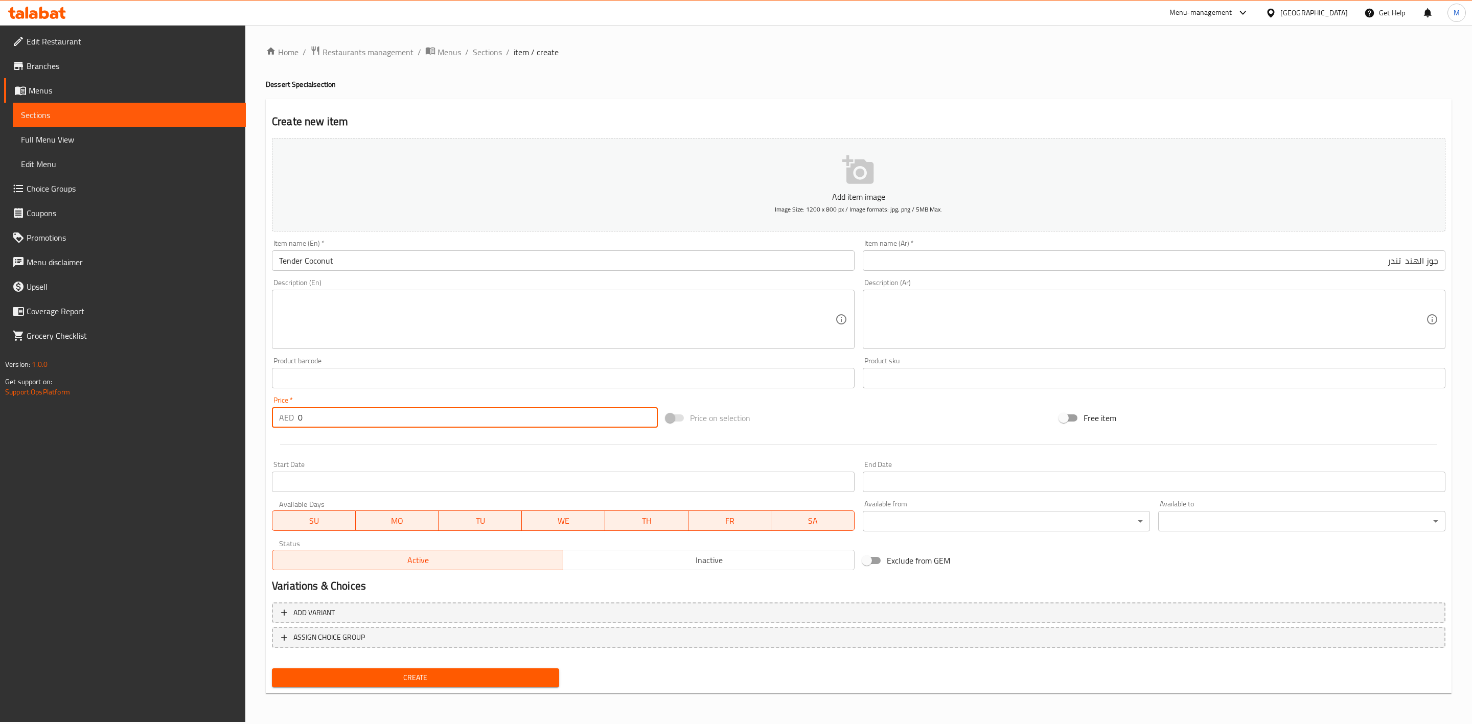
paste input "16.2"
drag, startPoint x: 327, startPoint y: 416, endPoint x: 284, endPoint y: 418, distance: 42.5
click at [284, 418] on div "AED 0 Price *" at bounding box center [465, 417] width 386 height 20
type input "16.20"
click at [325, 454] on div at bounding box center [859, 444] width 1182 height 25
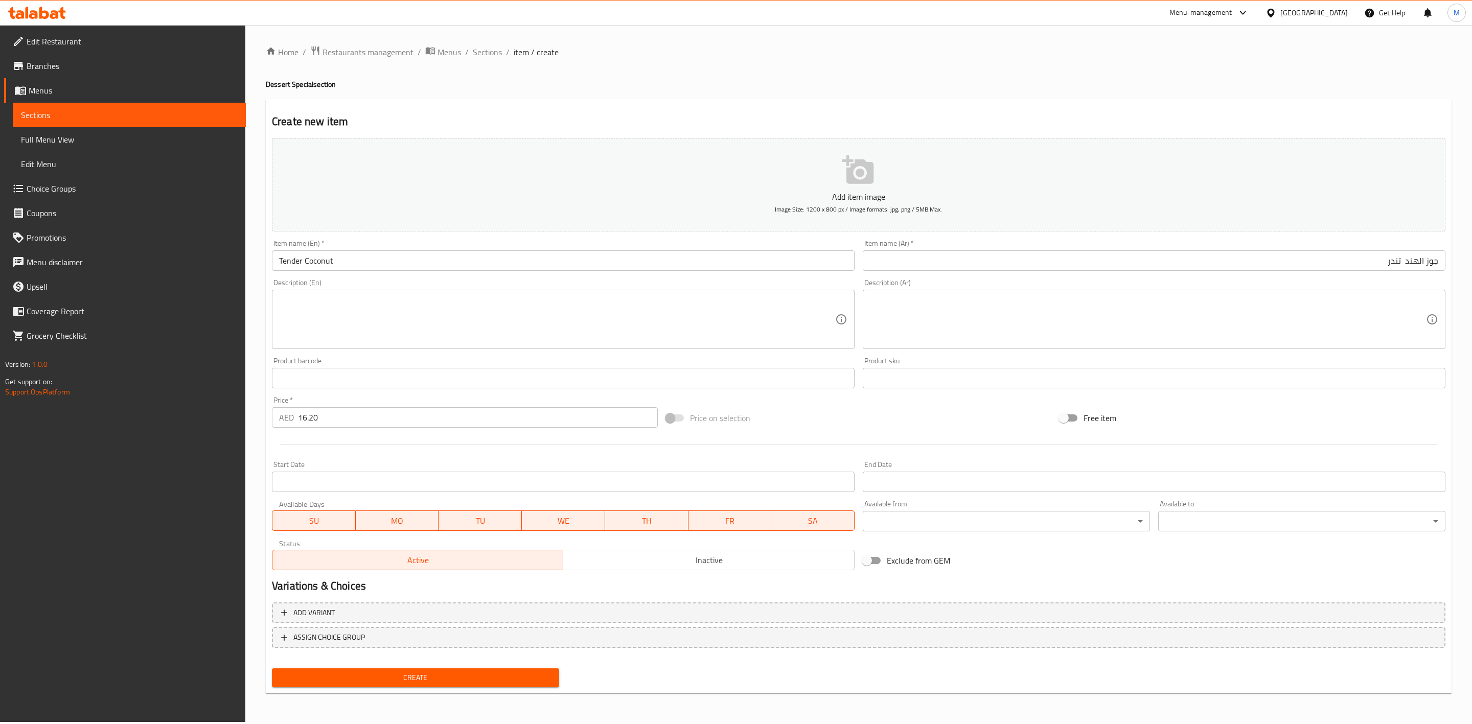
click at [394, 681] on span "Create" at bounding box center [415, 678] width 271 height 13
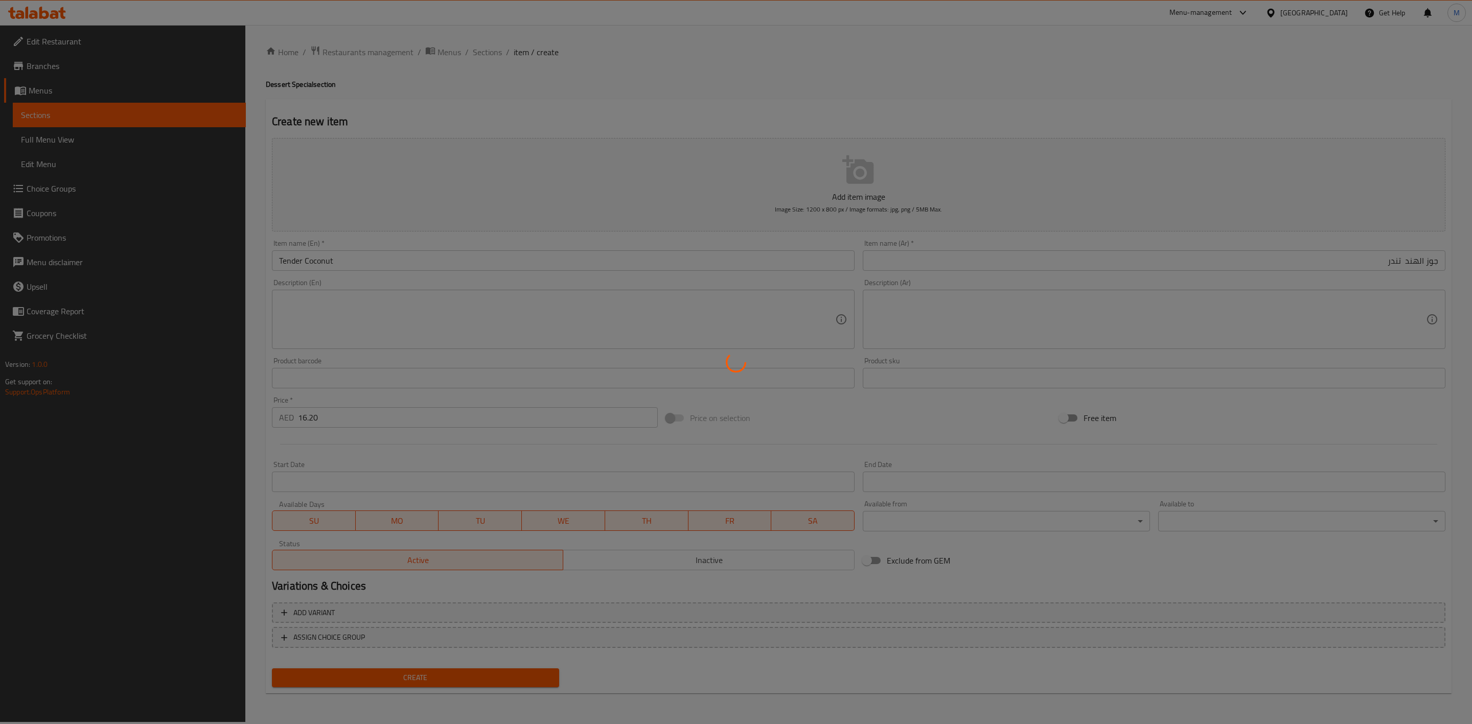
type input "0"
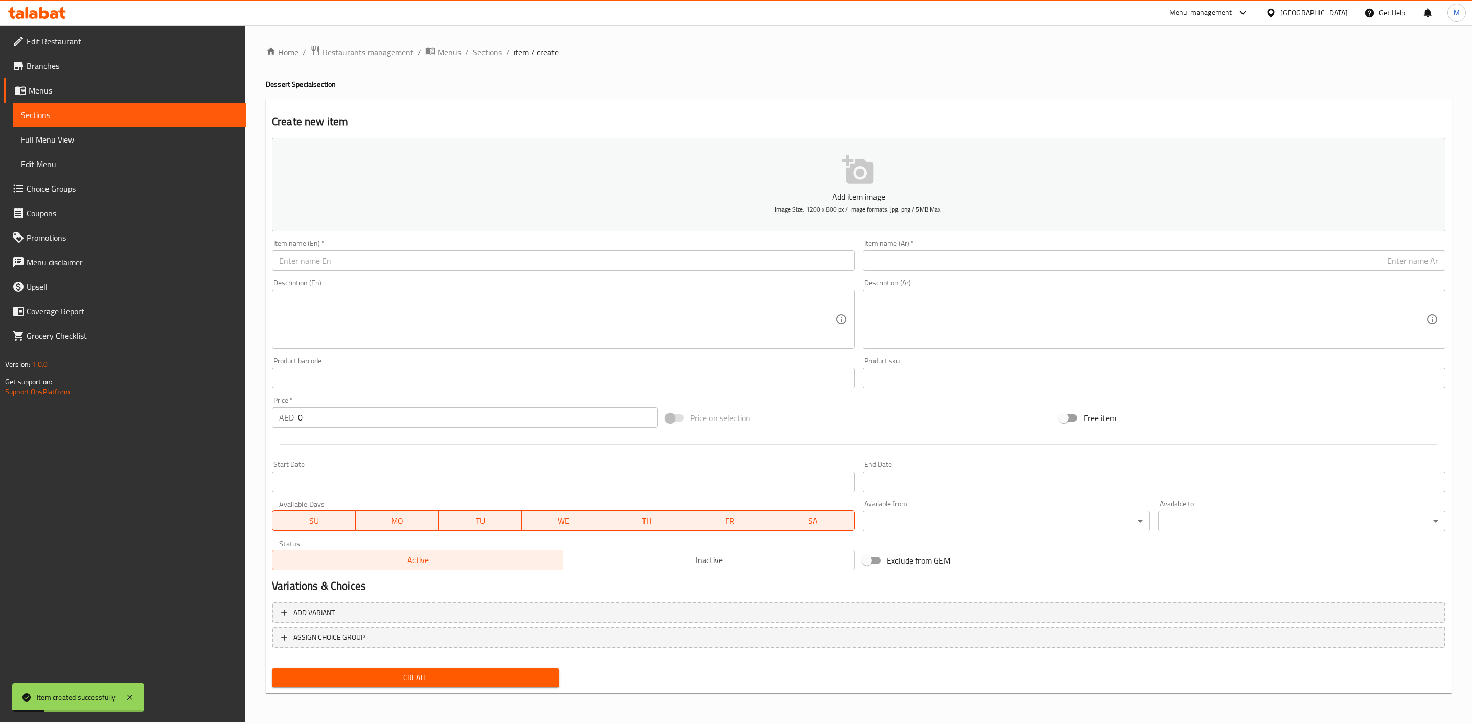
click at [485, 47] on span "Sections" at bounding box center [487, 52] width 29 height 12
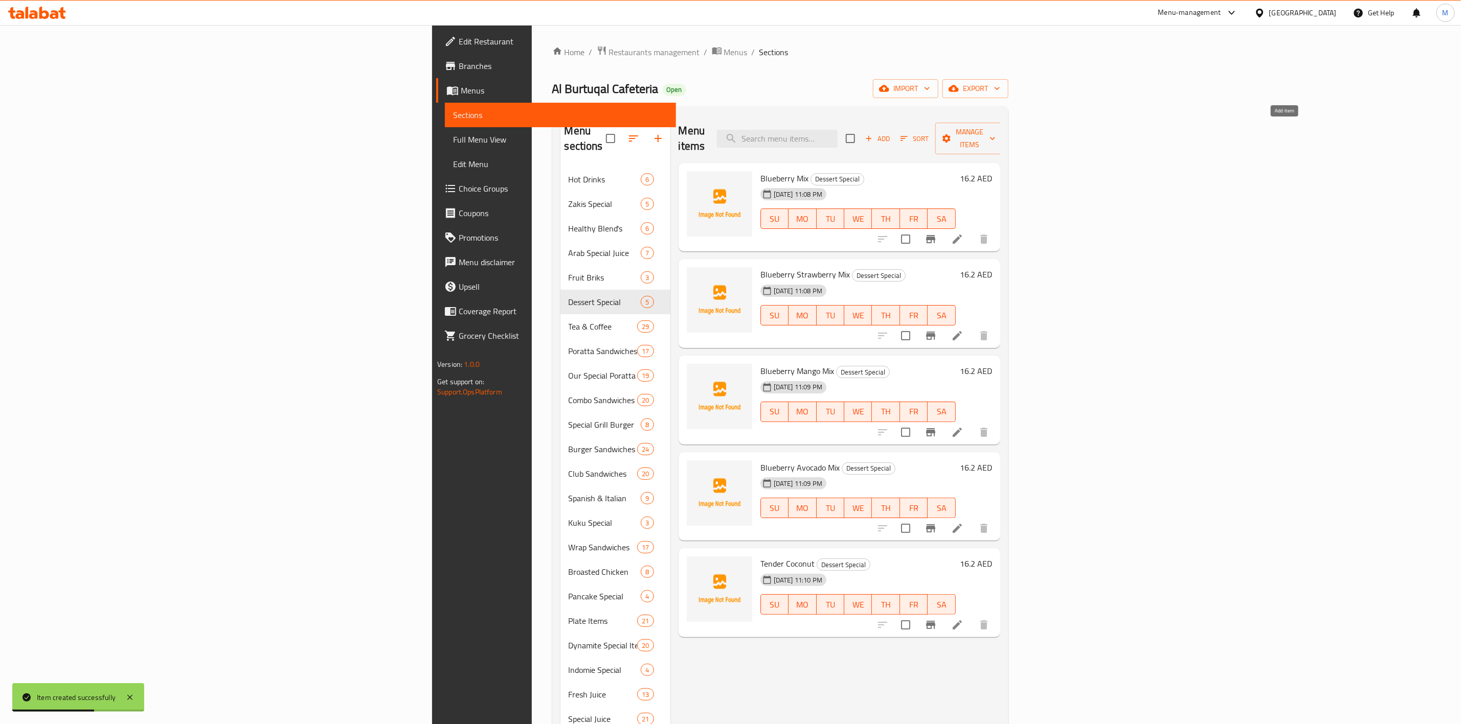
click at [891, 137] on span "Add" at bounding box center [877, 139] width 28 height 12
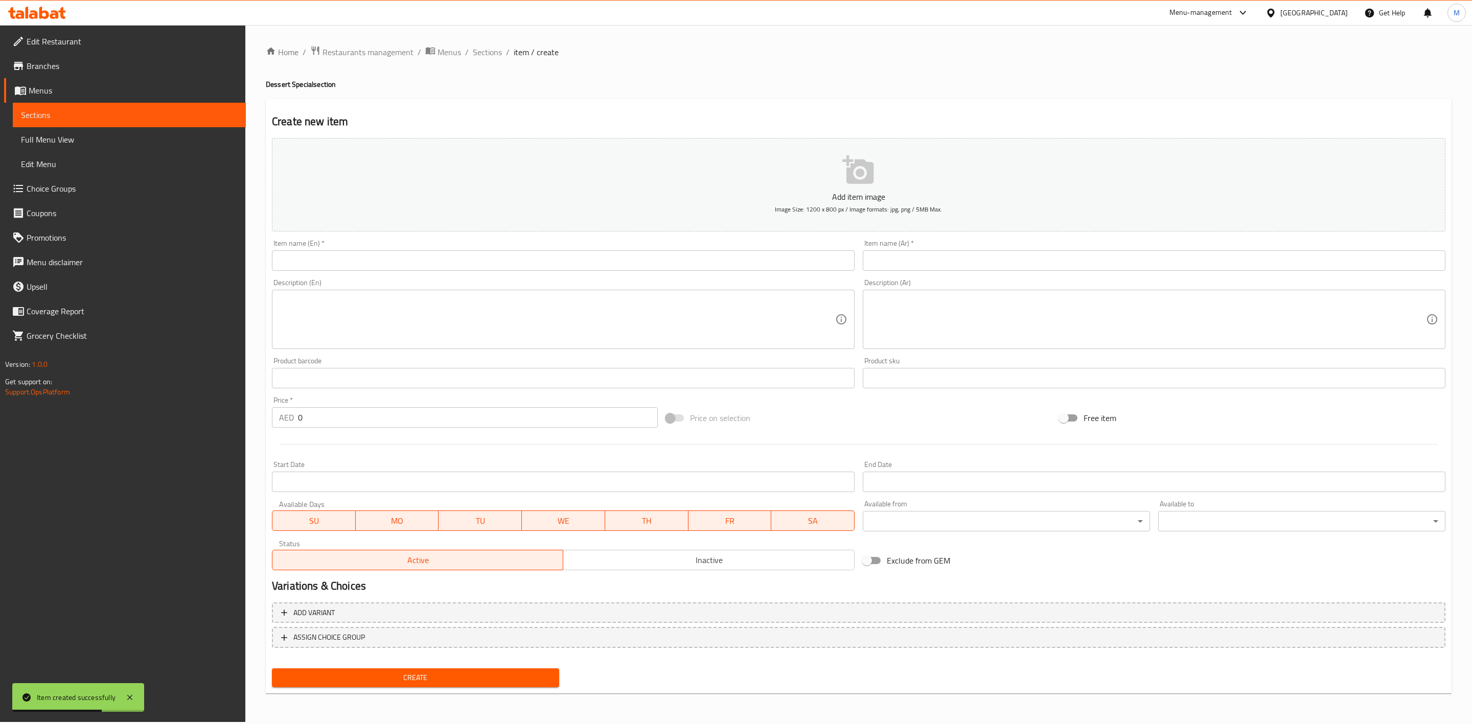
click at [653, 273] on div "Item name (En)   * Item name (En) *" at bounding box center [563, 255] width 591 height 39
click at [646, 264] on input "text" at bounding box center [563, 261] width 583 height 20
paste input "HIBISCUS TEA"
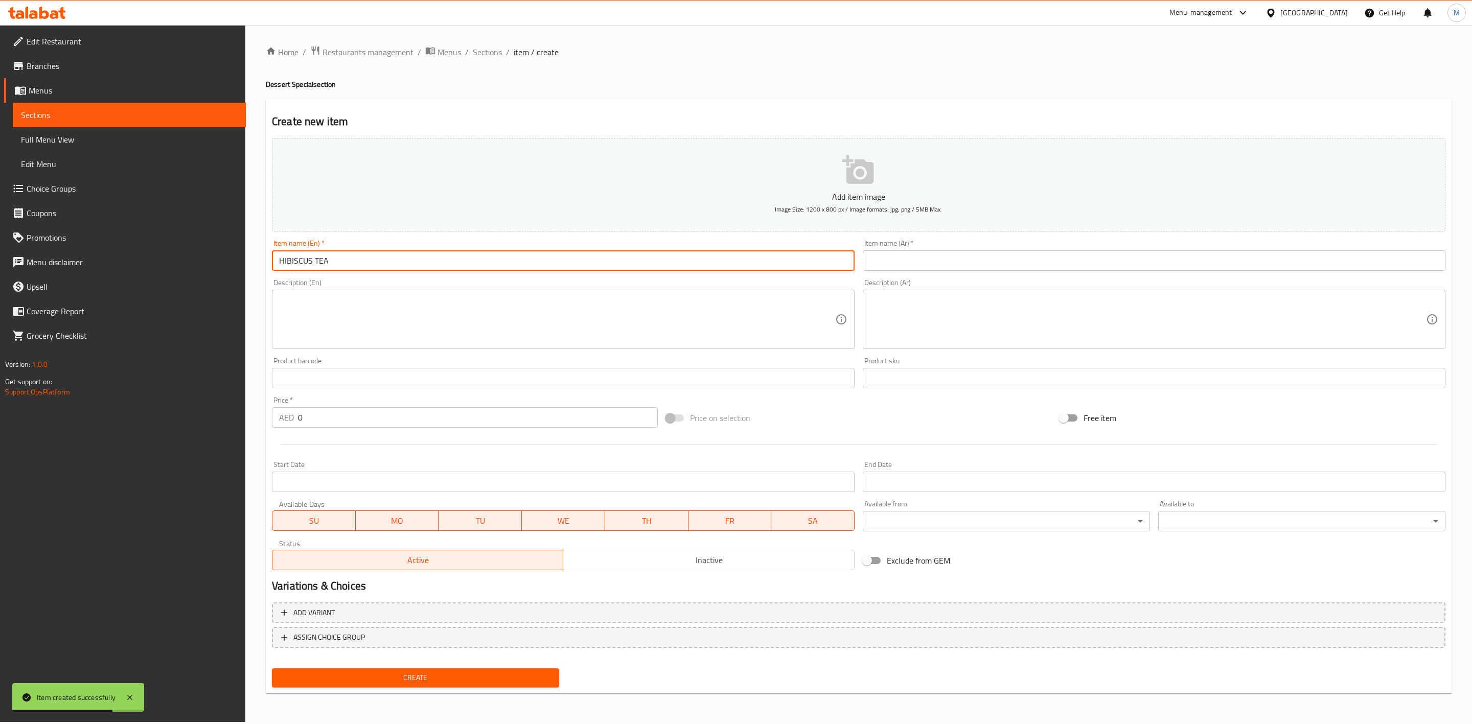
click at [611, 259] on input "HIBISCUS TEA" at bounding box center [563, 261] width 583 height 20
type input "Hibiscus Tea"
click at [983, 267] on input "text" at bounding box center [1154, 261] width 583 height 20
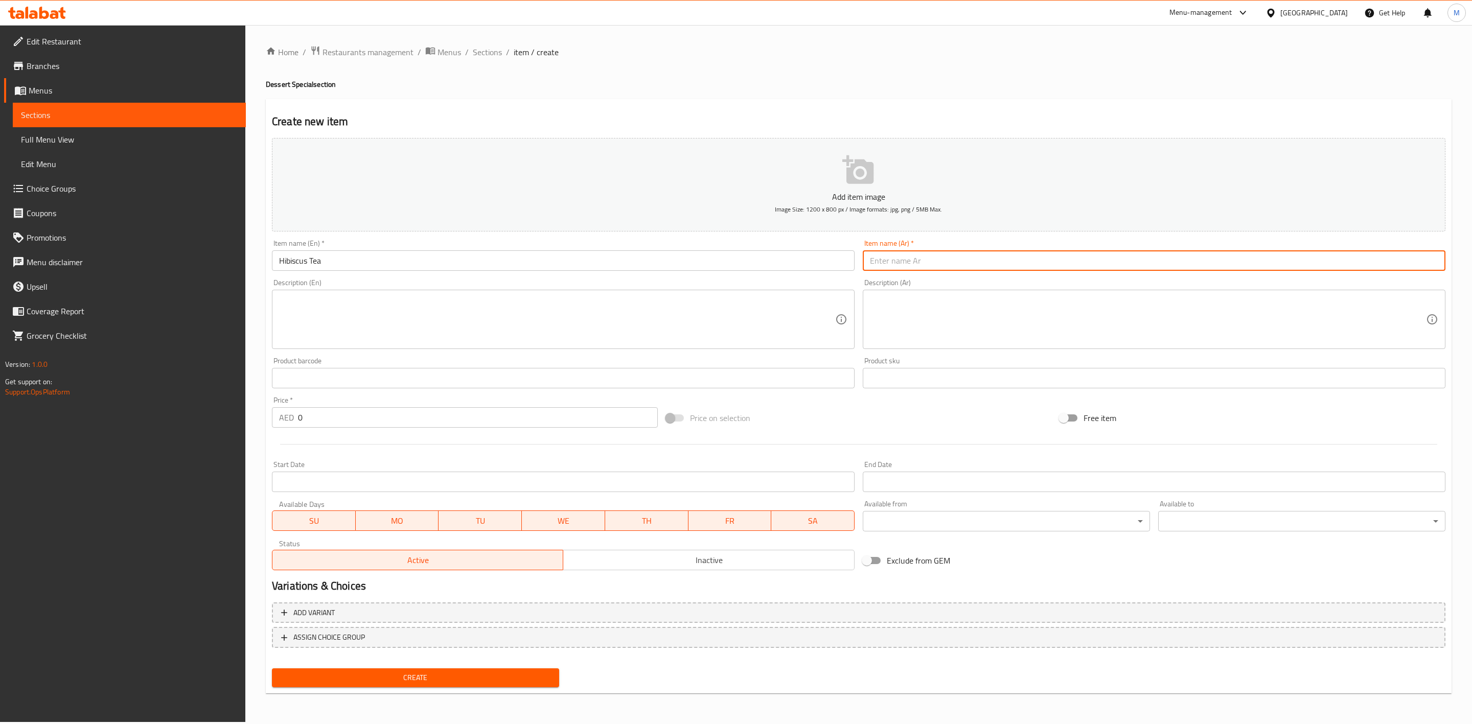
paste input "شاي كركديه"
type input "شاي كركديه"
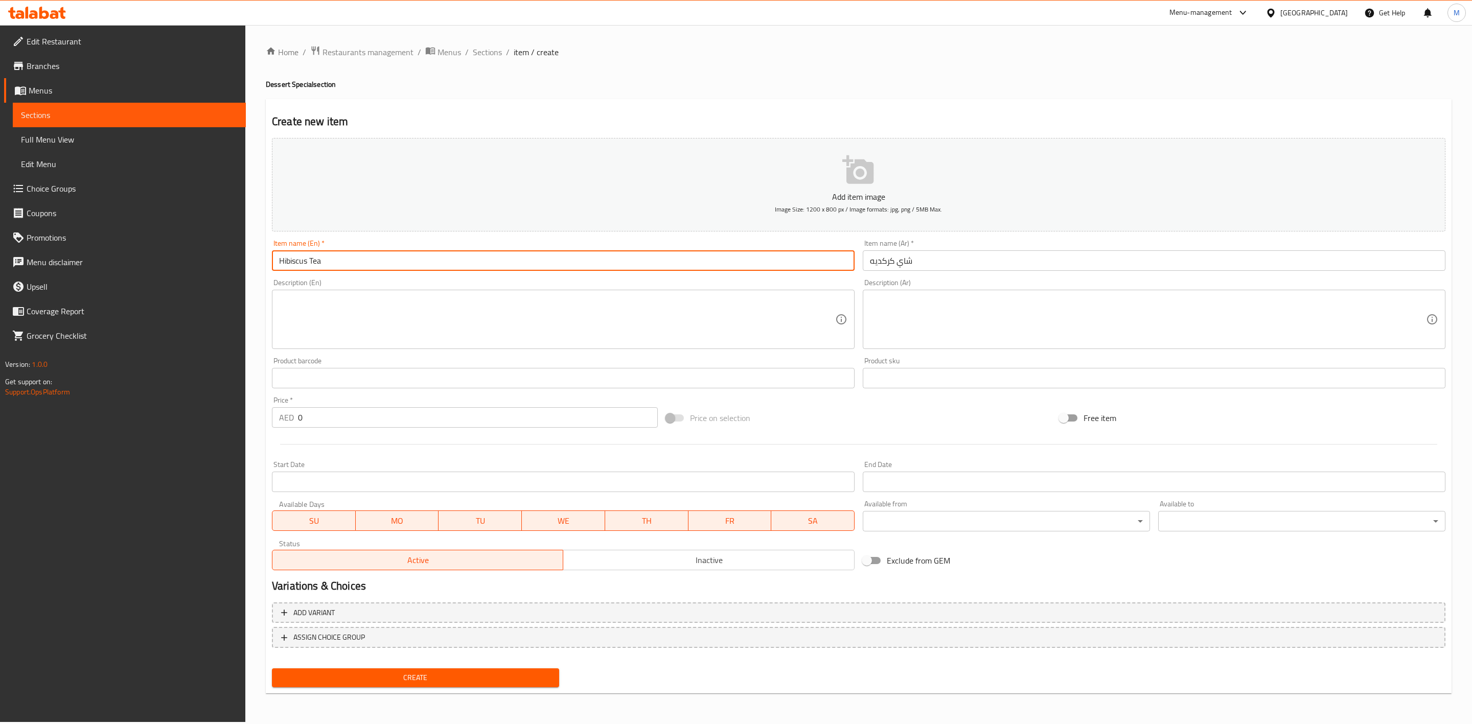
drag, startPoint x: 431, startPoint y: 274, endPoint x: 321, endPoint y: 286, distance: 111.1
click at [332, 289] on div "Add item image Image Size: 1200 x 800 px / Image formats: jpg, png / 5MB Max. I…" at bounding box center [859, 354] width 1182 height 441
drag, startPoint x: 331, startPoint y: 264, endPoint x: 267, endPoint y: 266, distance: 63.9
click at [241, 261] on div "Edit Restaurant Branches Menus Sections Full Menu View Edit Menu Choice Groups …" at bounding box center [736, 373] width 1472 height 697
paste input "FRUIT SALAD"
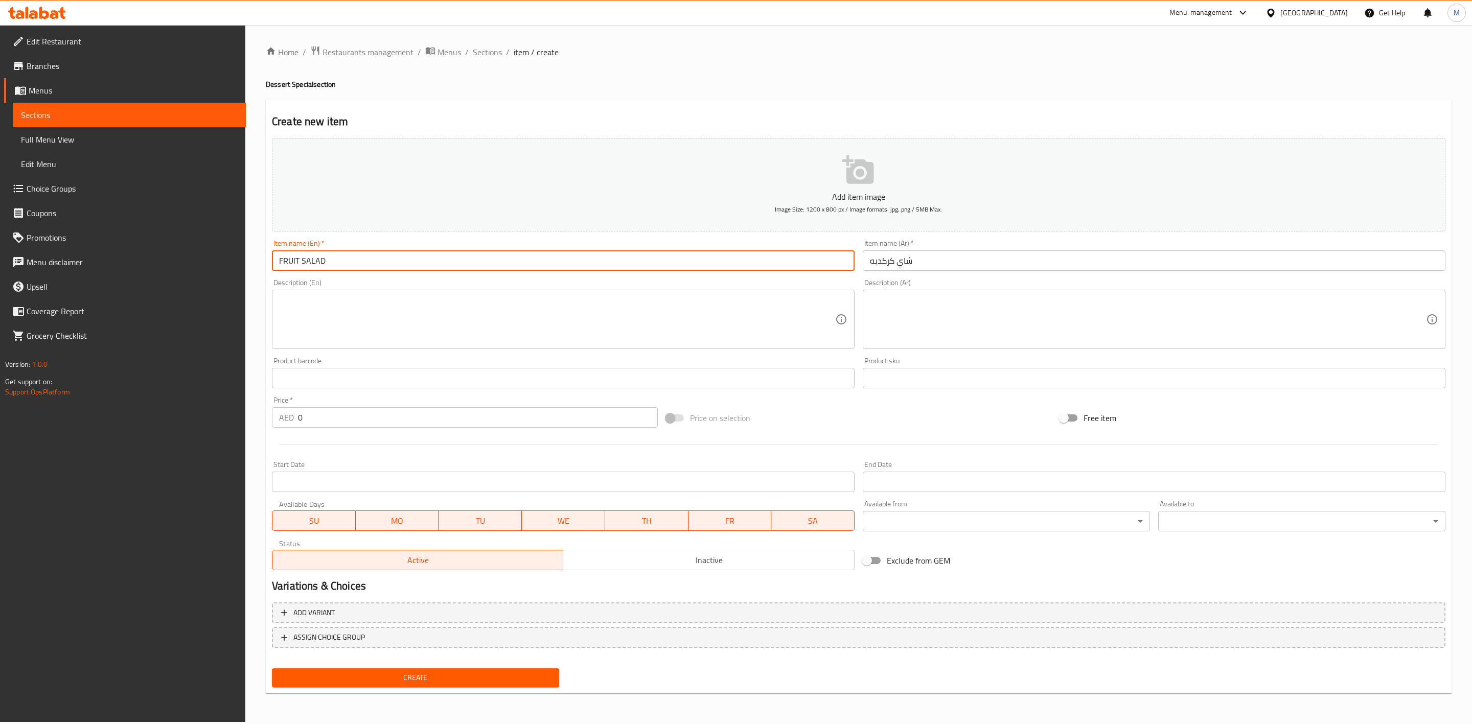
click at [372, 270] on input "FRUIT SALAD" at bounding box center [563, 261] width 583 height 20
type input "Fruit Salad"
click at [1057, 266] on input "شاي كركديه" at bounding box center [1154, 261] width 583 height 20
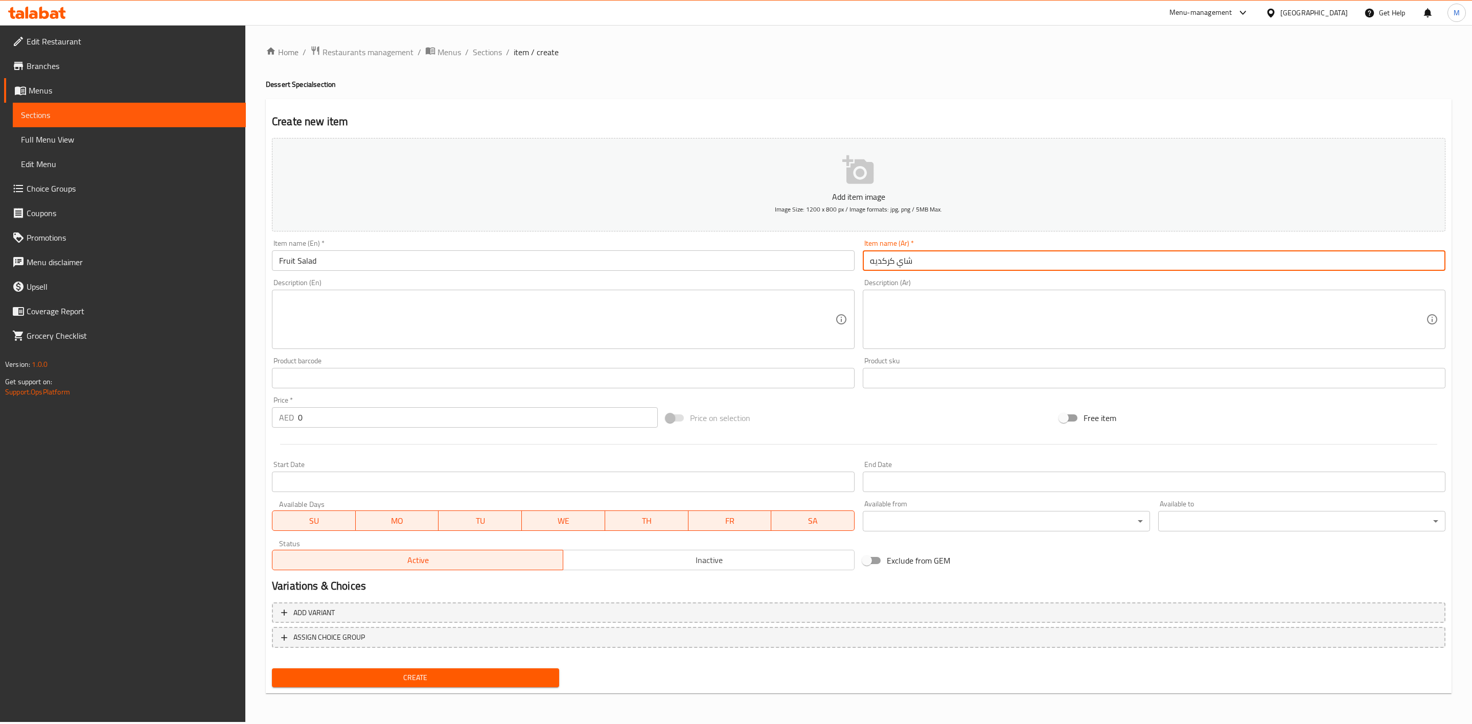
click at [1057, 266] on input "شاي كركديه" at bounding box center [1154, 261] width 583 height 20
paste input "لطة فواك"
type input "سلطة فواكه"
drag, startPoint x: 338, startPoint y: 417, endPoint x: 227, endPoint y: 418, distance: 110.9
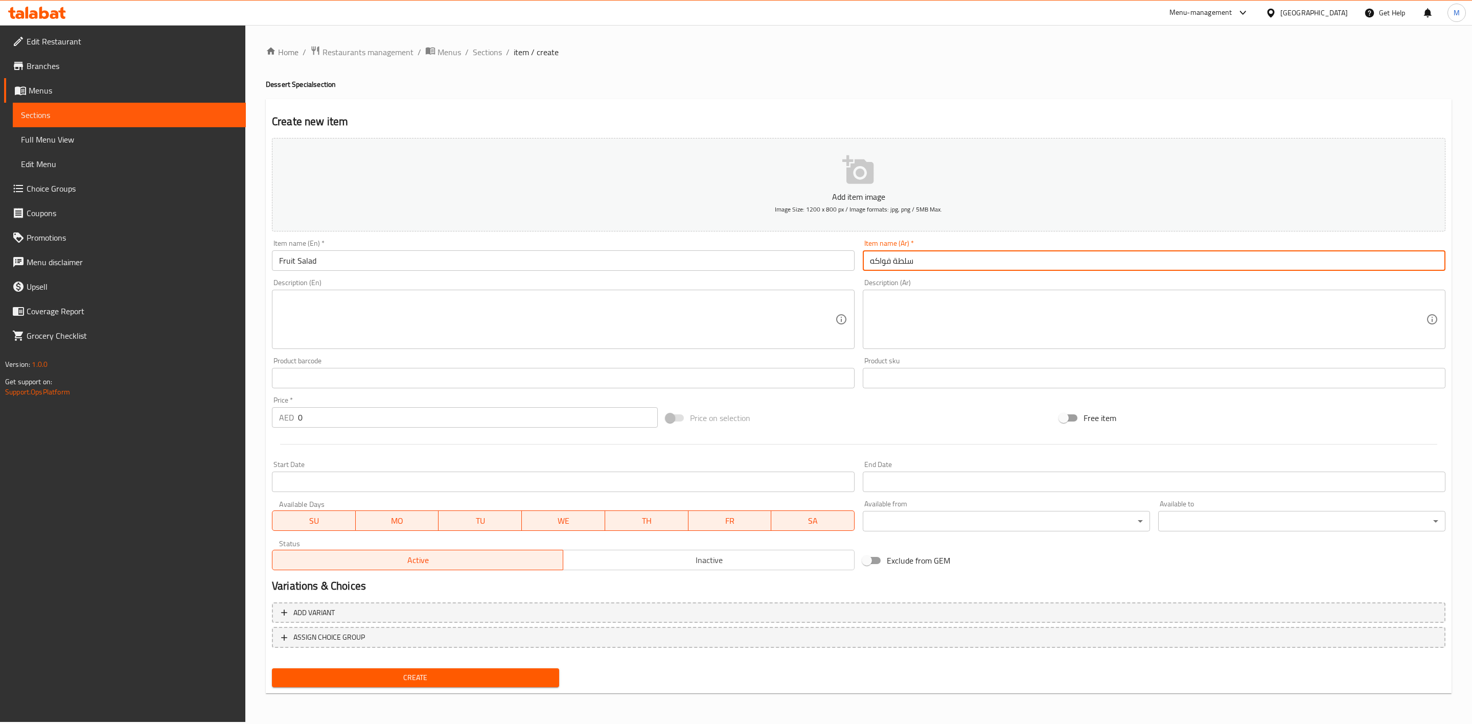
click at [234, 418] on div "Edit Restaurant Branches Menus Sections Full Menu View Edit Menu Choice Groups …" at bounding box center [736, 373] width 1472 height 697
paste input "17.55"
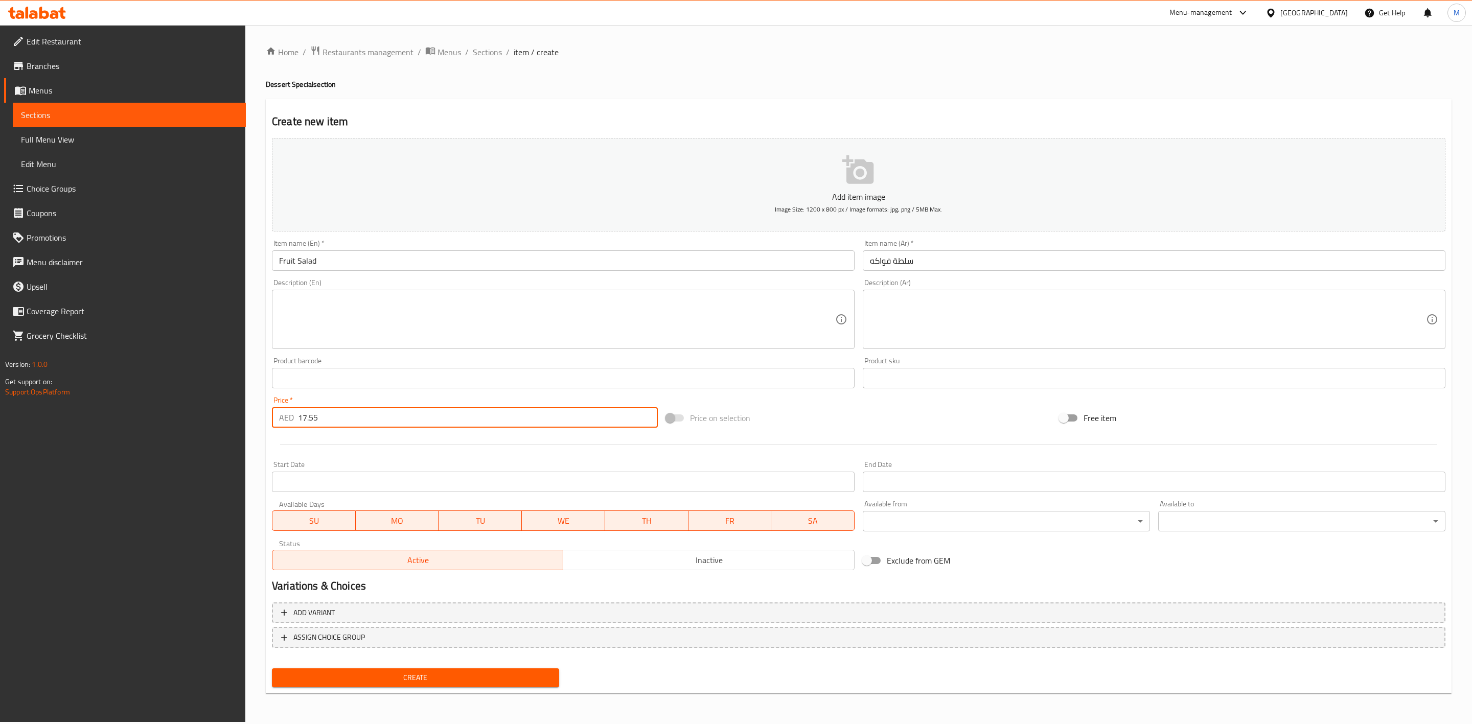
type input "17.55"
click at [410, 673] on span "Create" at bounding box center [415, 678] width 271 height 13
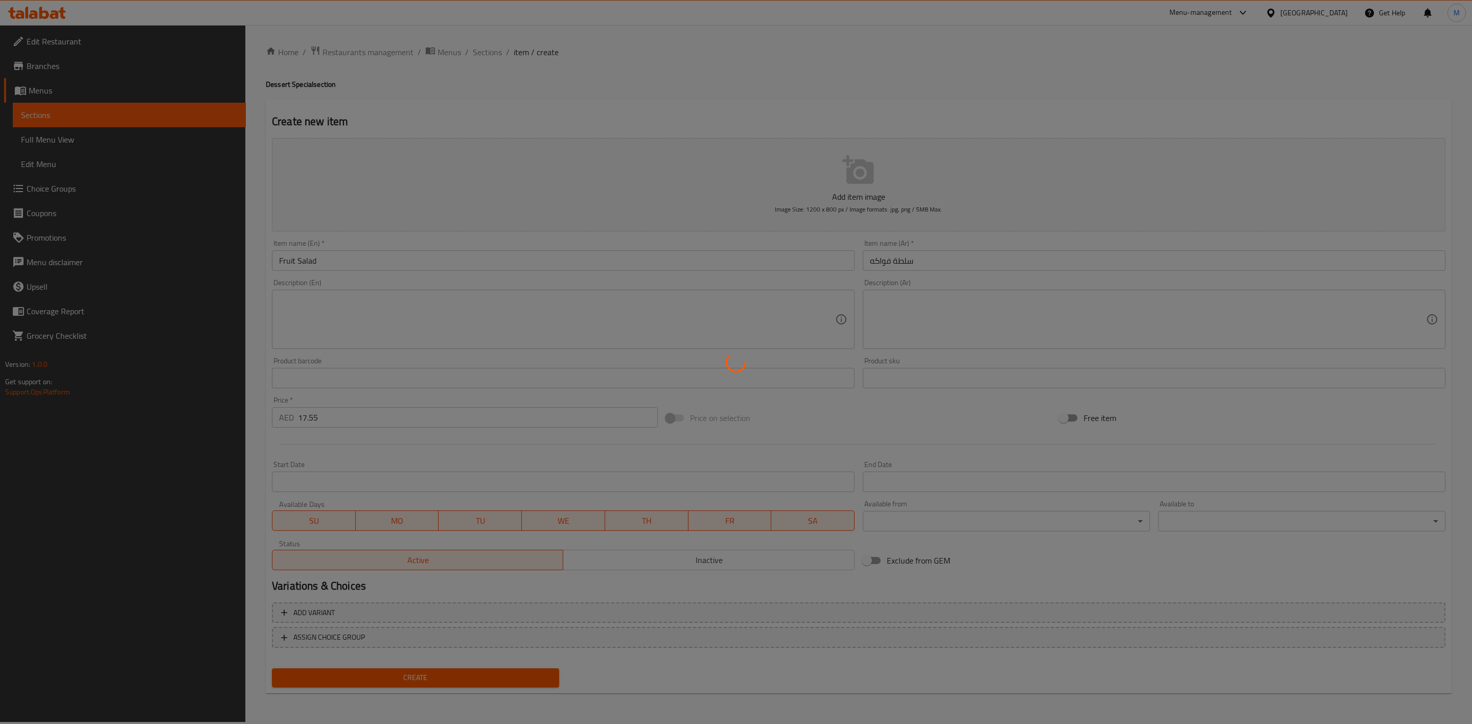
type input "0"
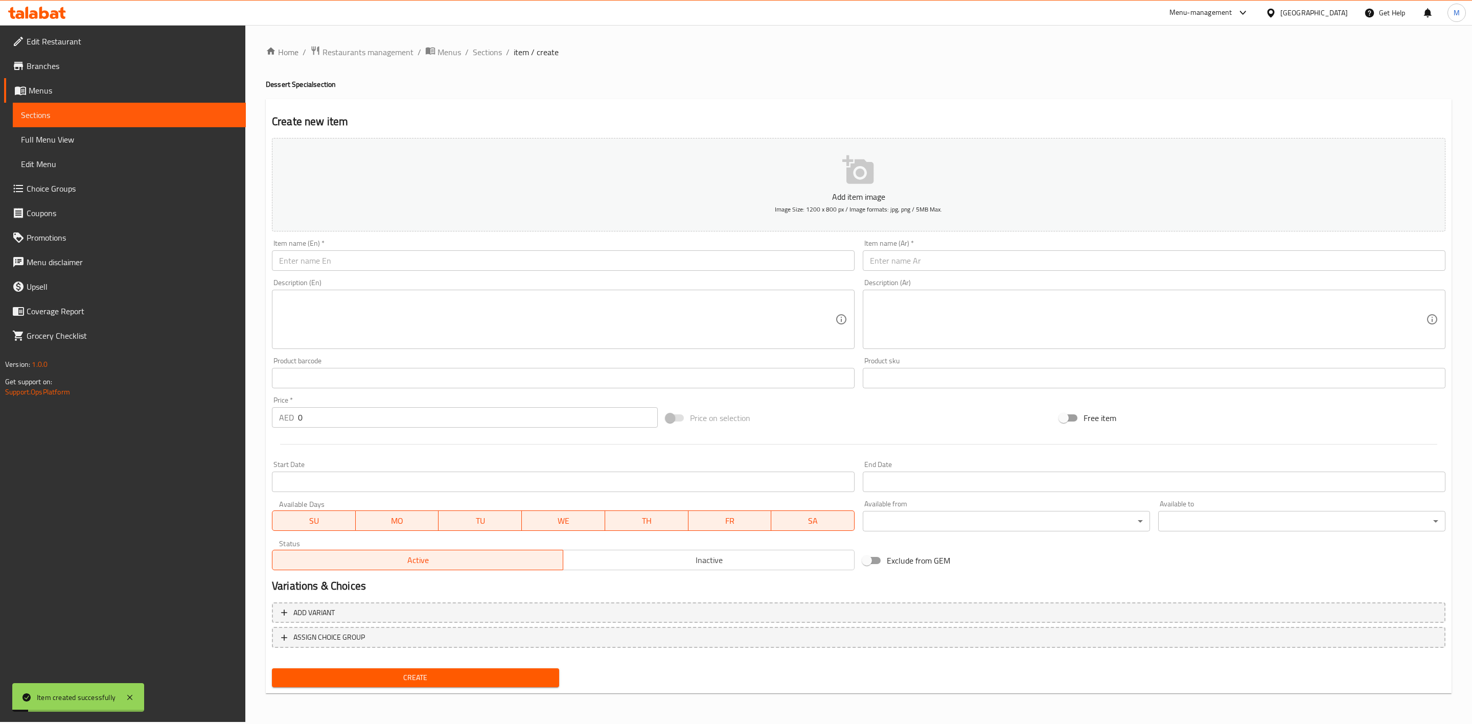
click at [404, 253] on input "text" at bounding box center [563, 261] width 583 height 20
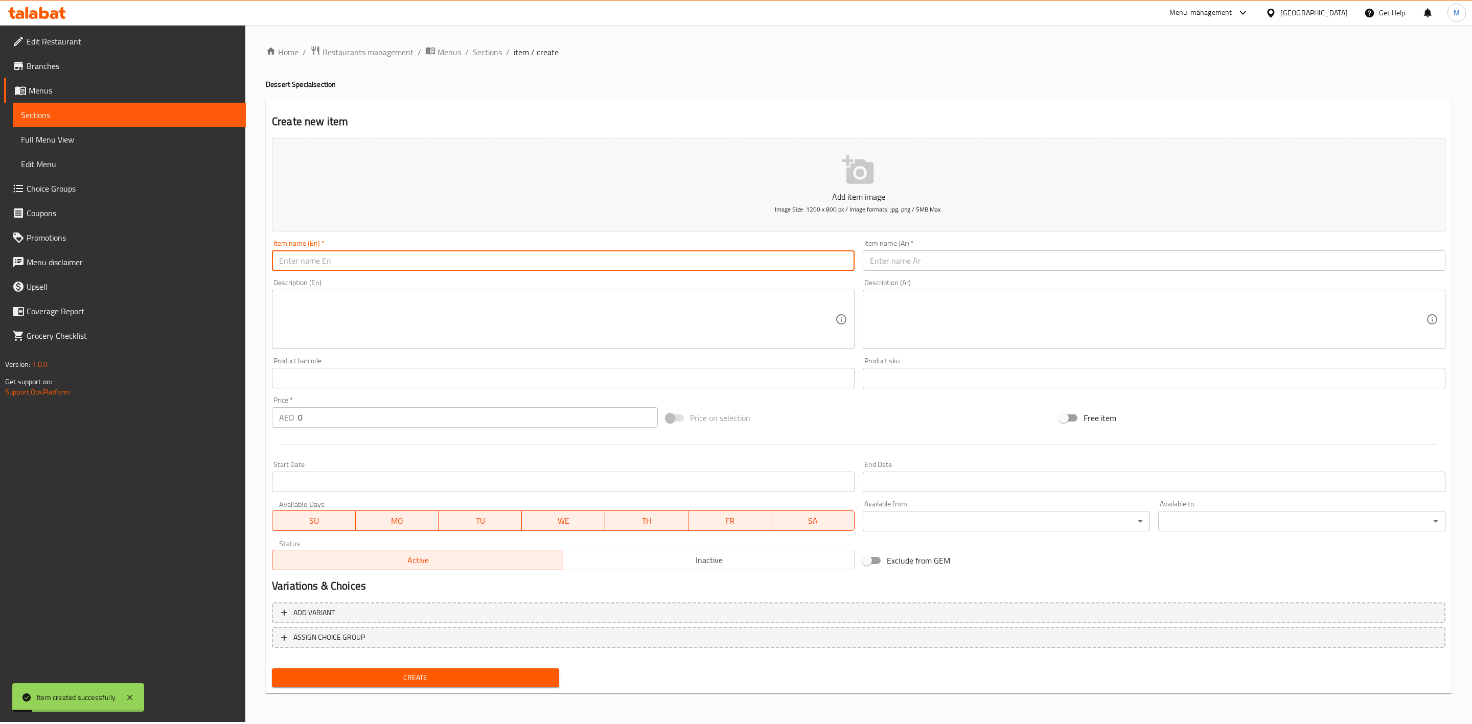
paste input "GLORY"
click at [404, 253] on input "GLORY" at bounding box center [563, 261] width 583 height 20
type input "Glory"
click at [921, 252] on input "text" at bounding box center [1154, 261] width 583 height 20
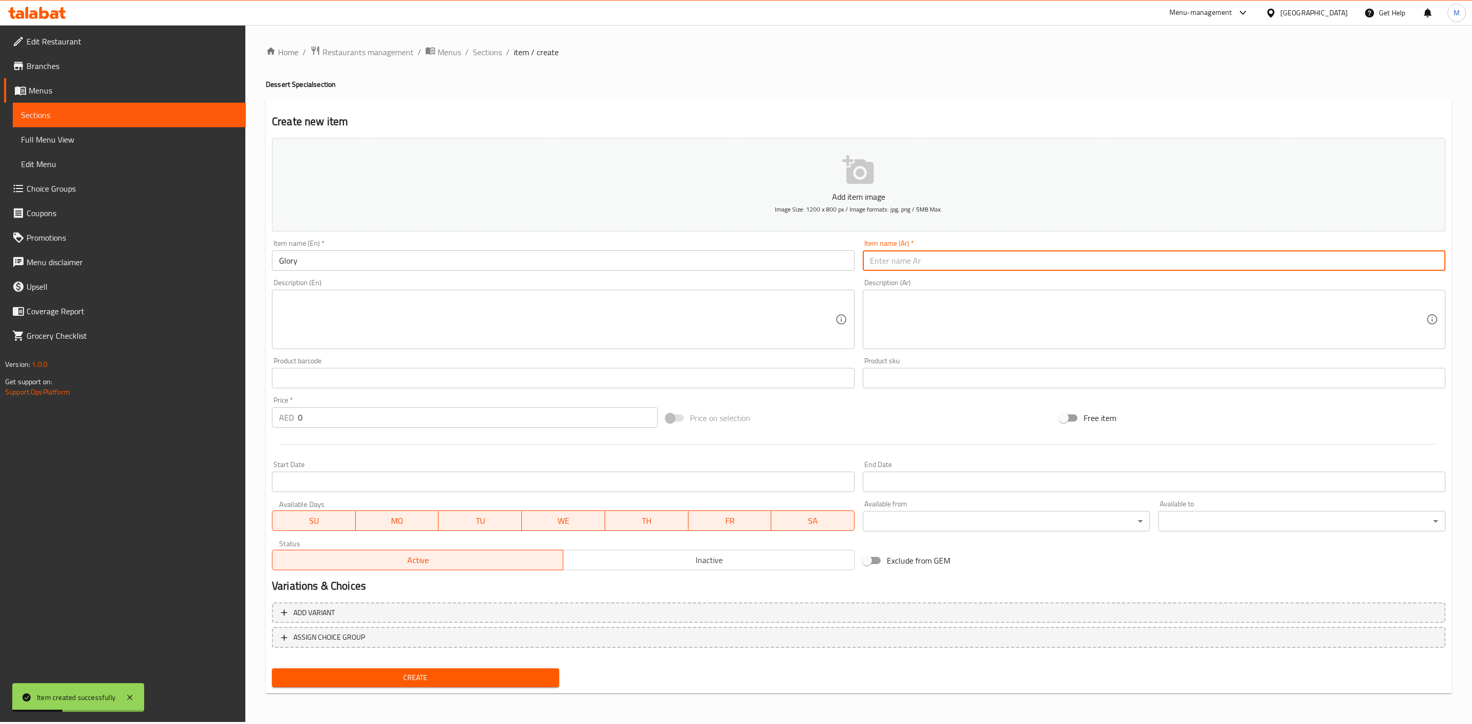
paste input "جلوري"
type input "جلوري"
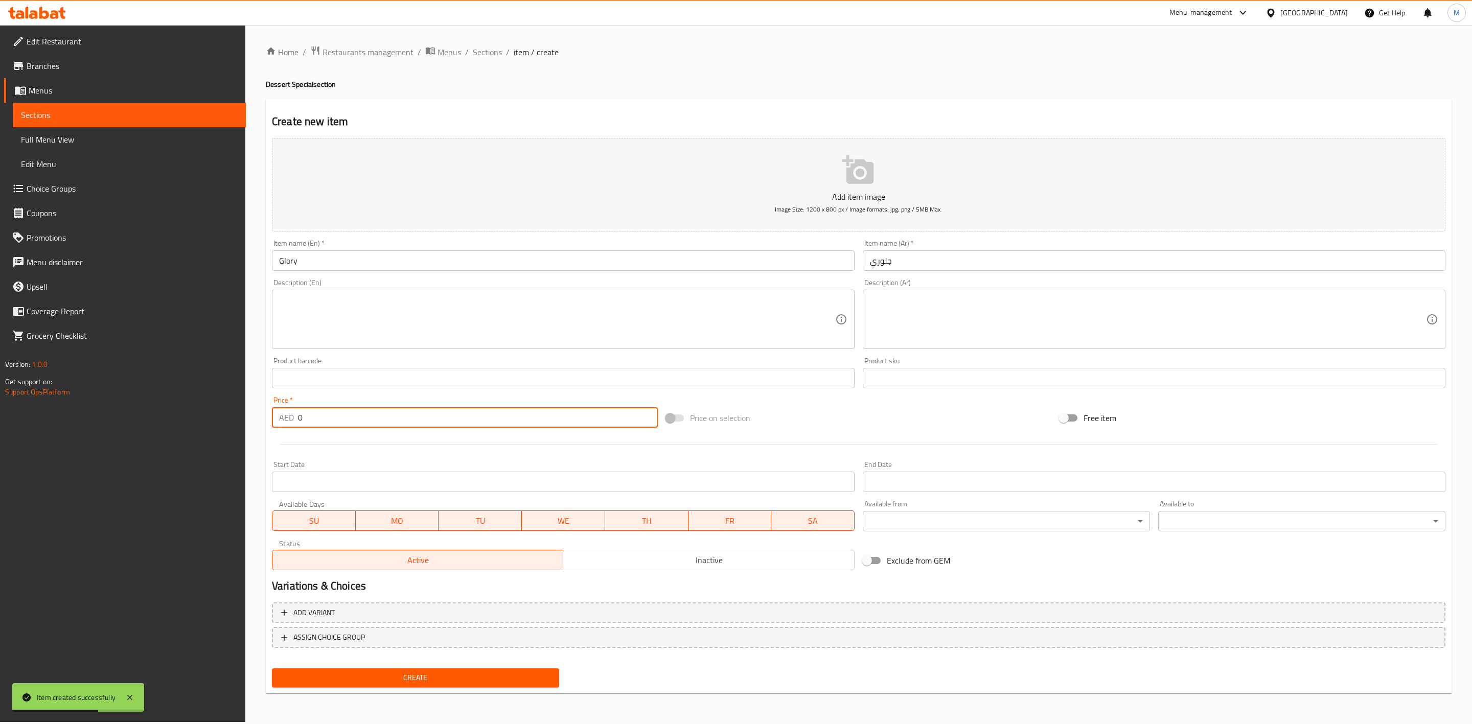
drag, startPoint x: 328, startPoint y: 416, endPoint x: 290, endPoint y: 423, distance: 38.6
click at [297, 423] on div "AED 0 Price *" at bounding box center [465, 417] width 386 height 20
paste input "17.55"
type input "17.55"
click at [342, 442] on div at bounding box center [859, 444] width 1182 height 25
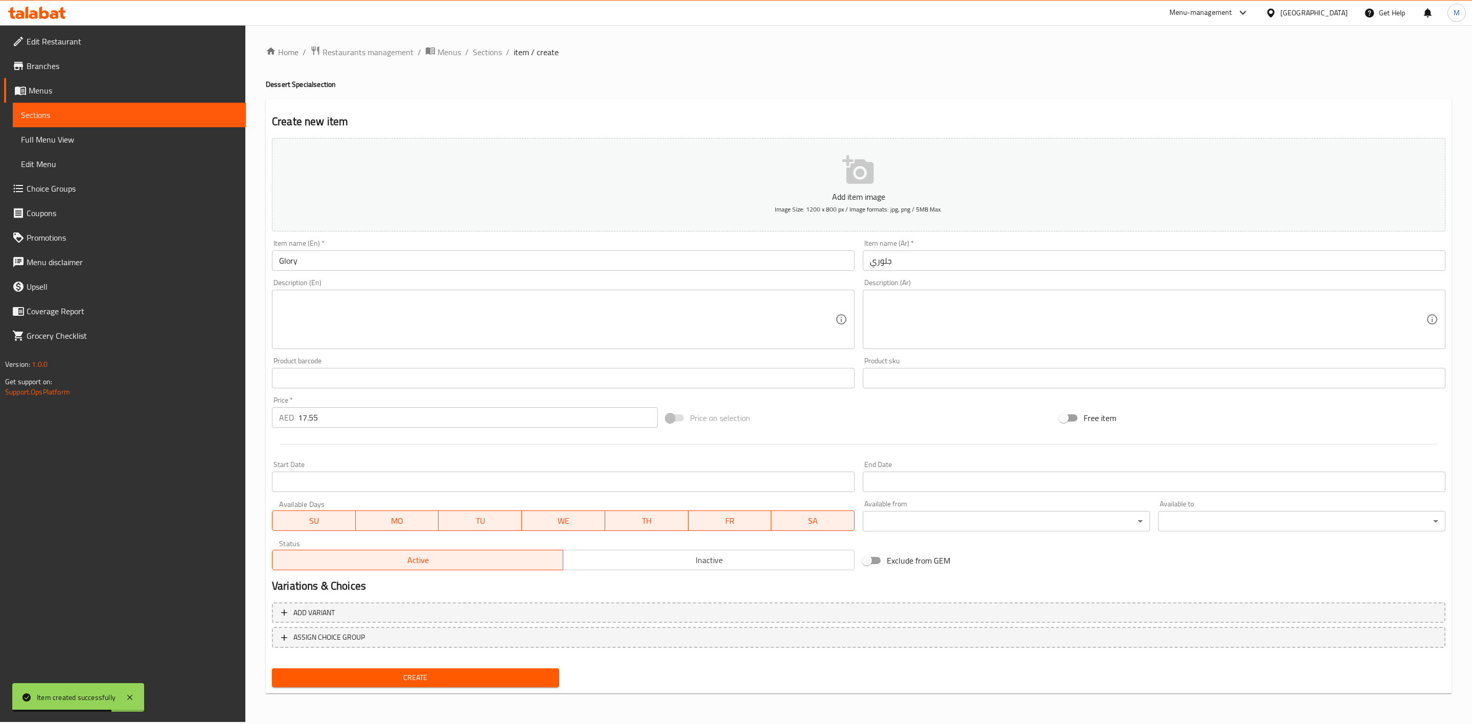
click at [484, 678] on span "Create" at bounding box center [415, 678] width 271 height 13
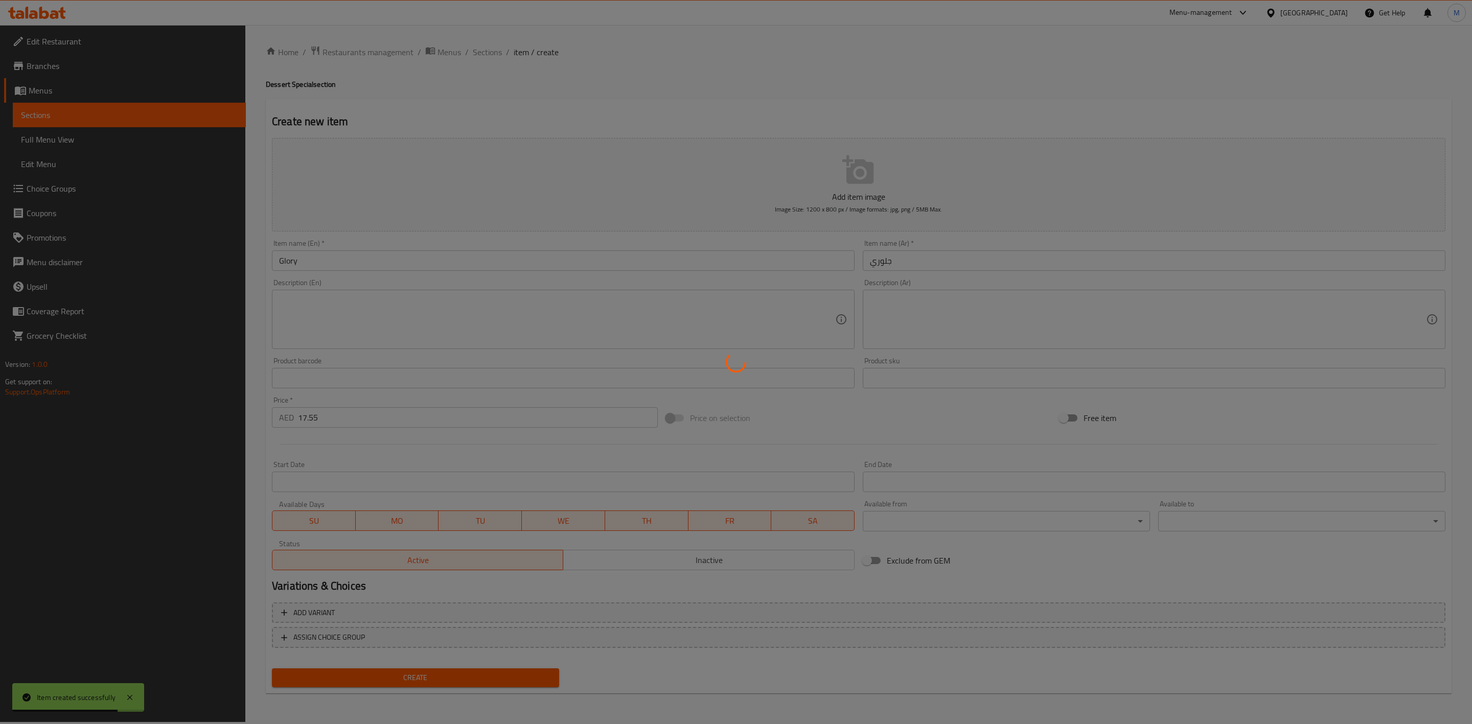
type input "0"
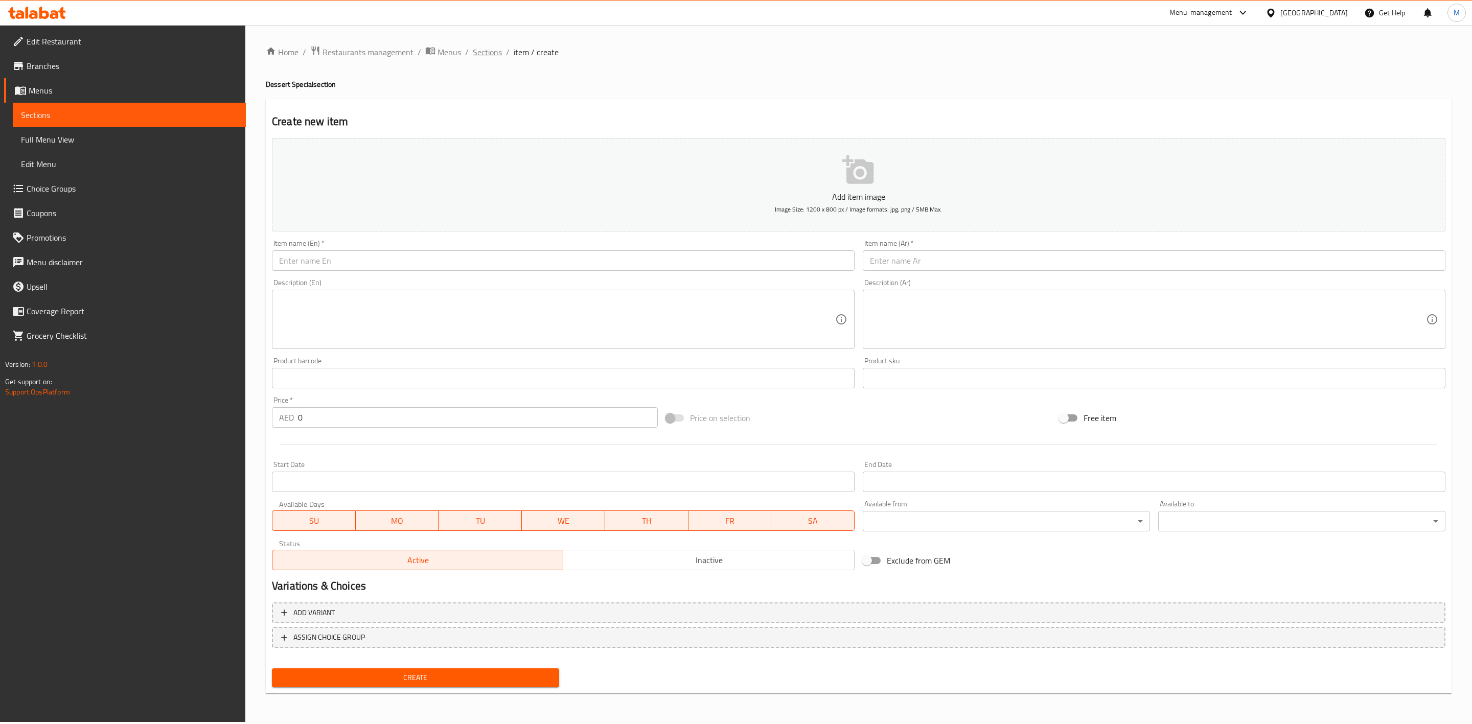
click at [489, 48] on span "Sections" at bounding box center [487, 52] width 29 height 12
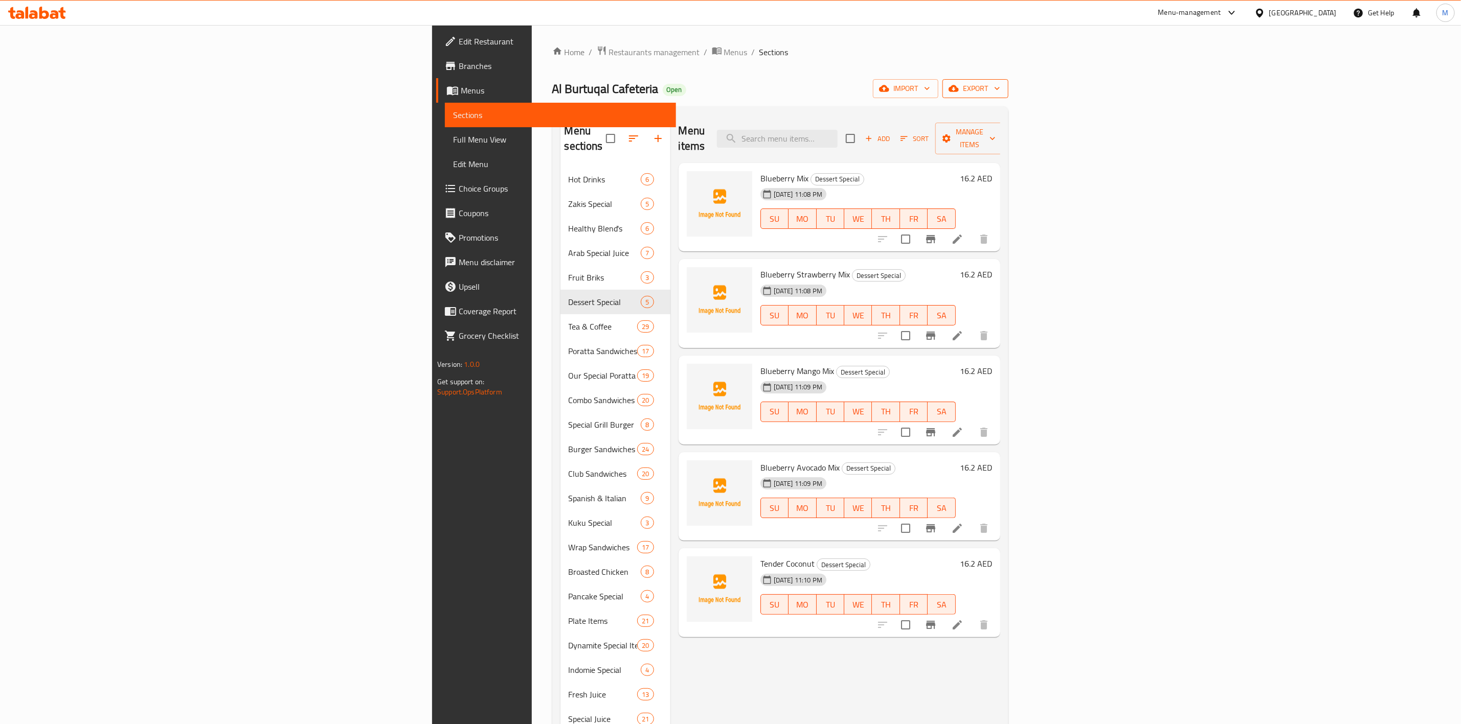
click at [1000, 94] on span "export" at bounding box center [975, 88] width 50 height 13
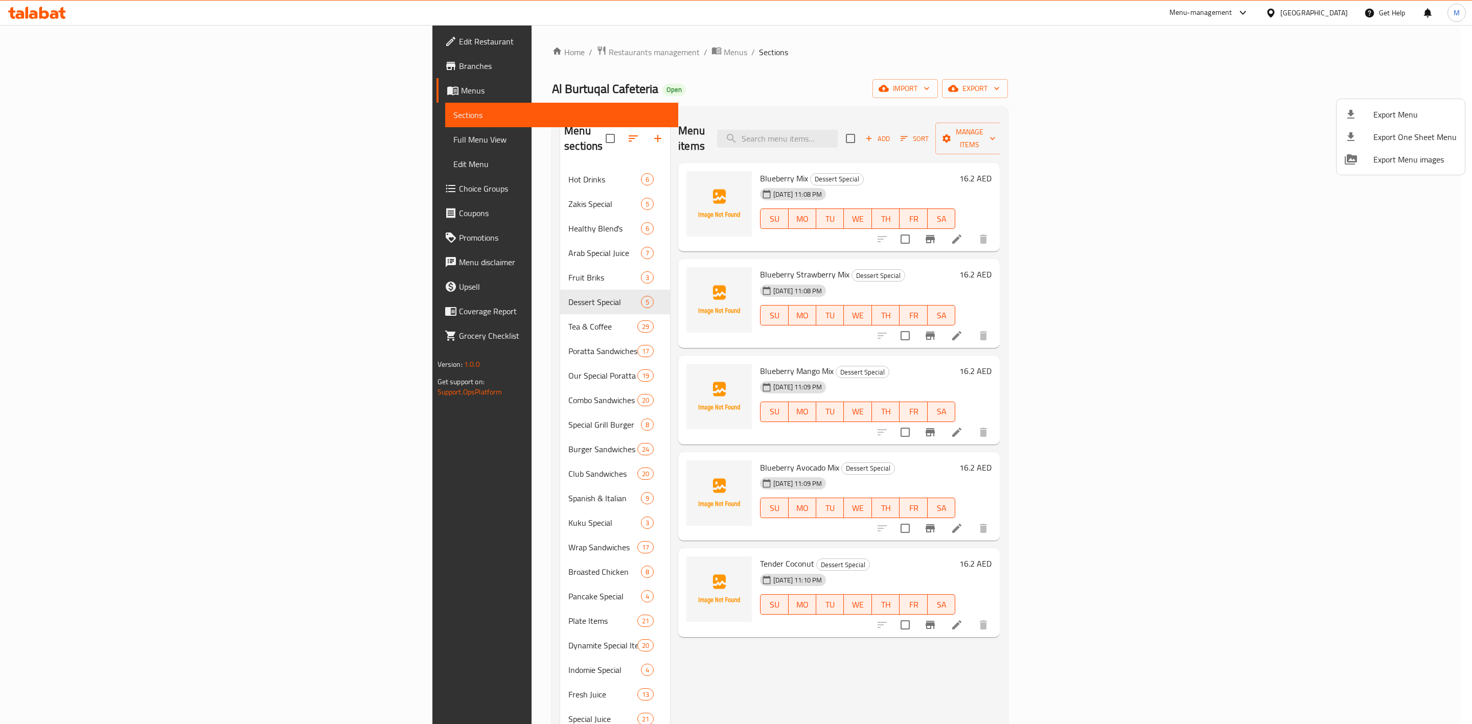
click at [1354, 112] on icon at bounding box center [1351, 114] width 12 height 12
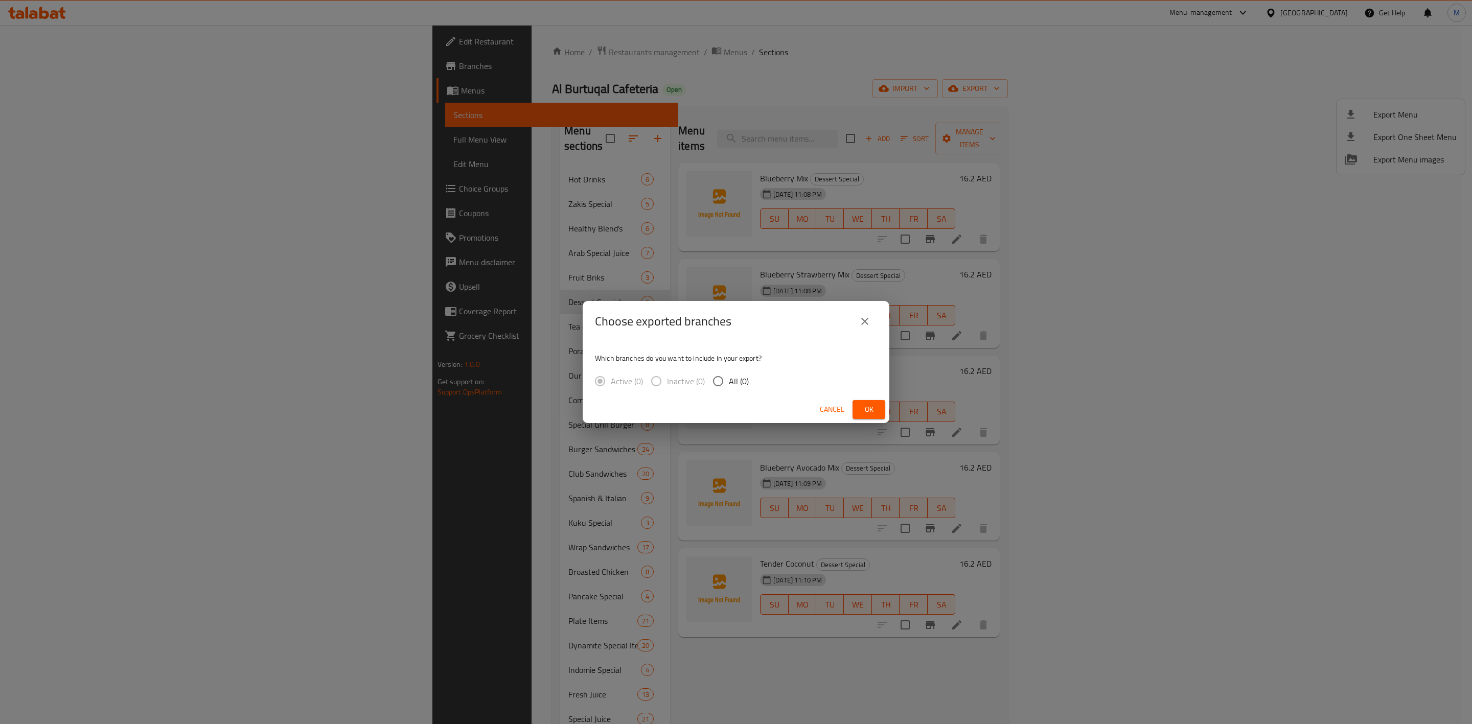
click at [747, 384] on div "Active (0) Inactive (0) All (0)" at bounding box center [676, 381] width 162 height 21
click at [735, 379] on span "All (0)" at bounding box center [739, 381] width 20 height 12
click at [729, 379] on input "All (0)" at bounding box center [718, 381] width 21 height 21
radio input "true"
click at [869, 325] on icon "close" at bounding box center [865, 321] width 12 height 12
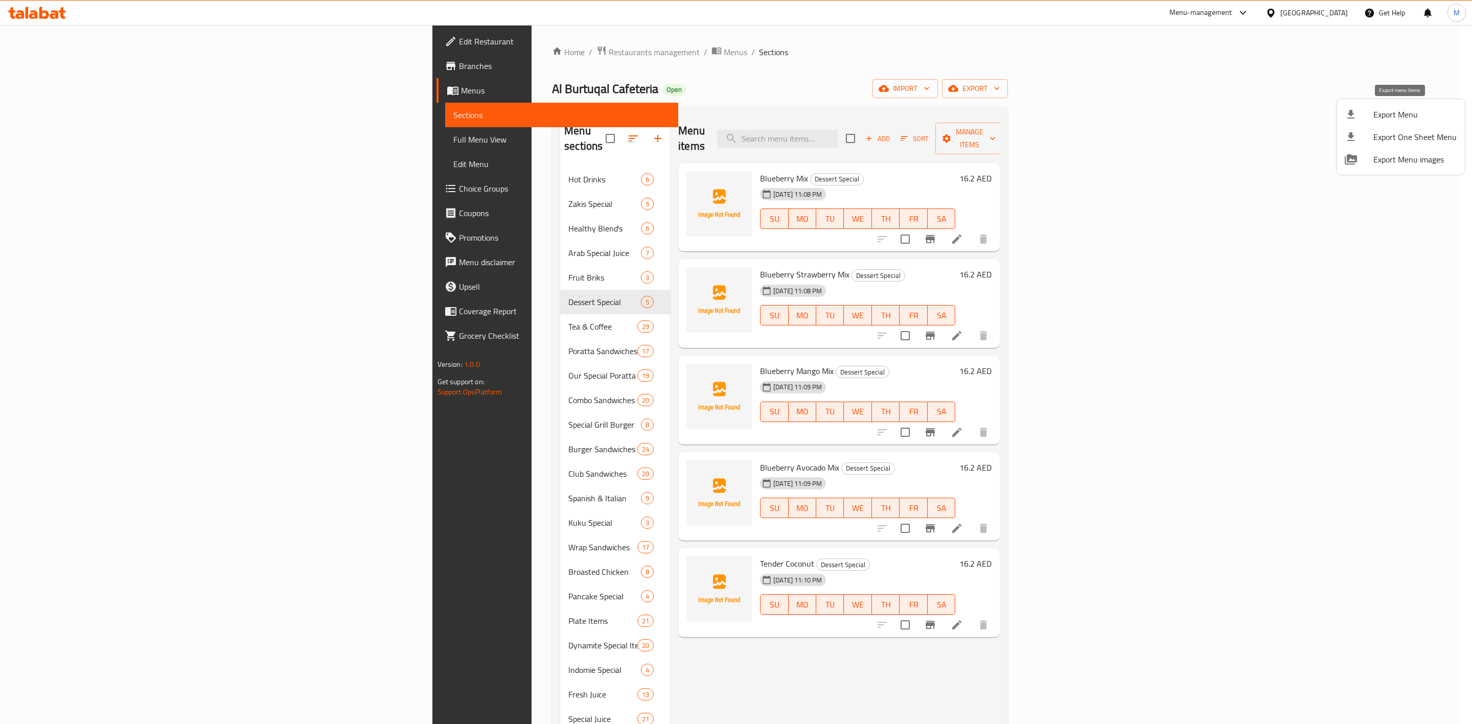
click at [1389, 119] on span "Export Menu" at bounding box center [1415, 114] width 83 height 12
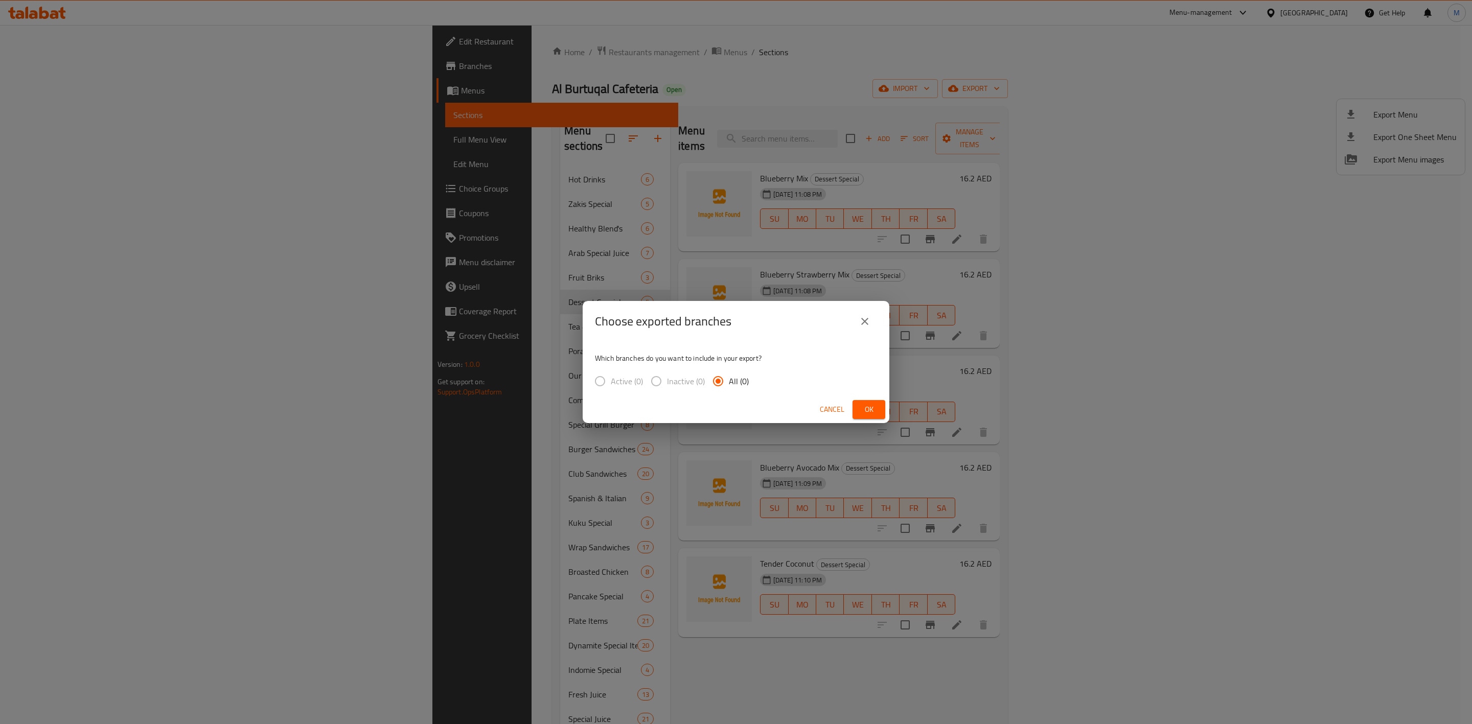
click at [870, 327] on icon "close" at bounding box center [865, 321] width 12 height 12
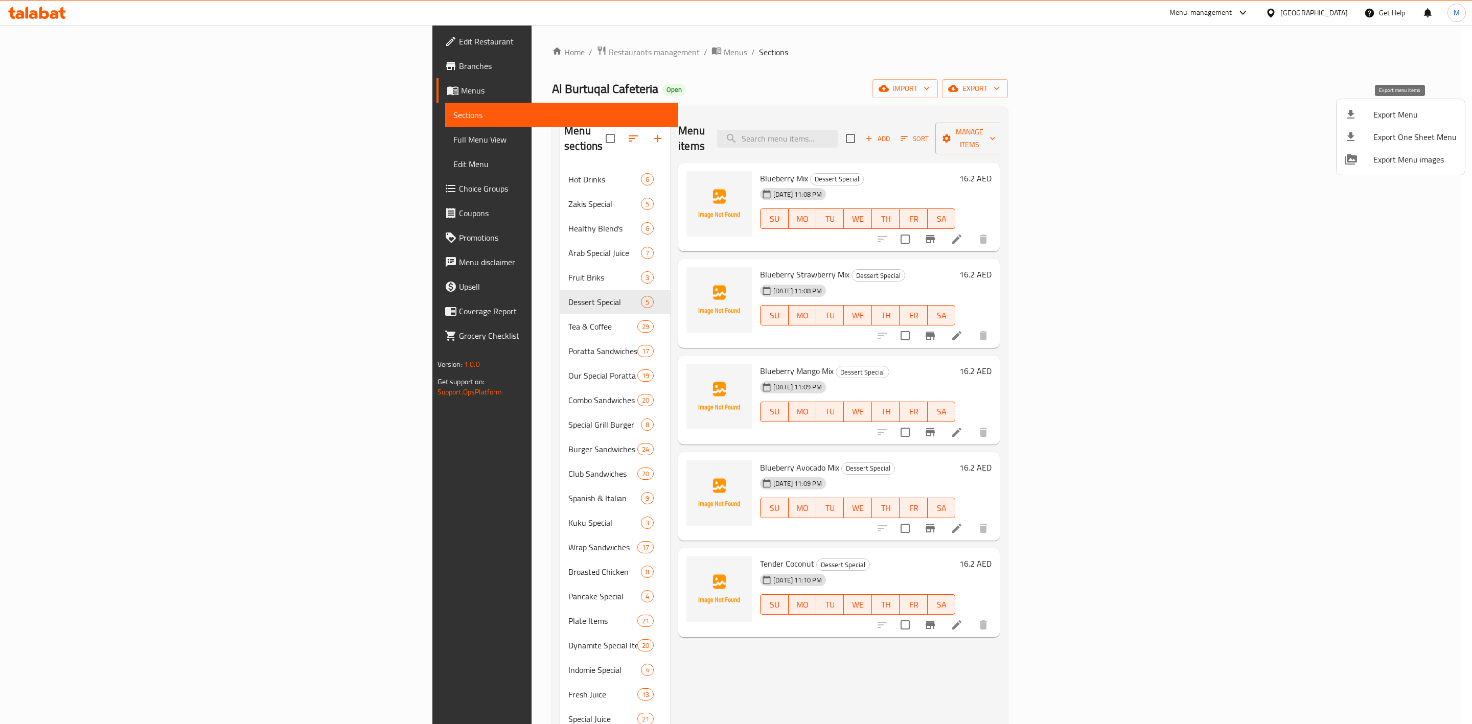
click at [1425, 119] on span "Export Menu" at bounding box center [1415, 114] width 83 height 12
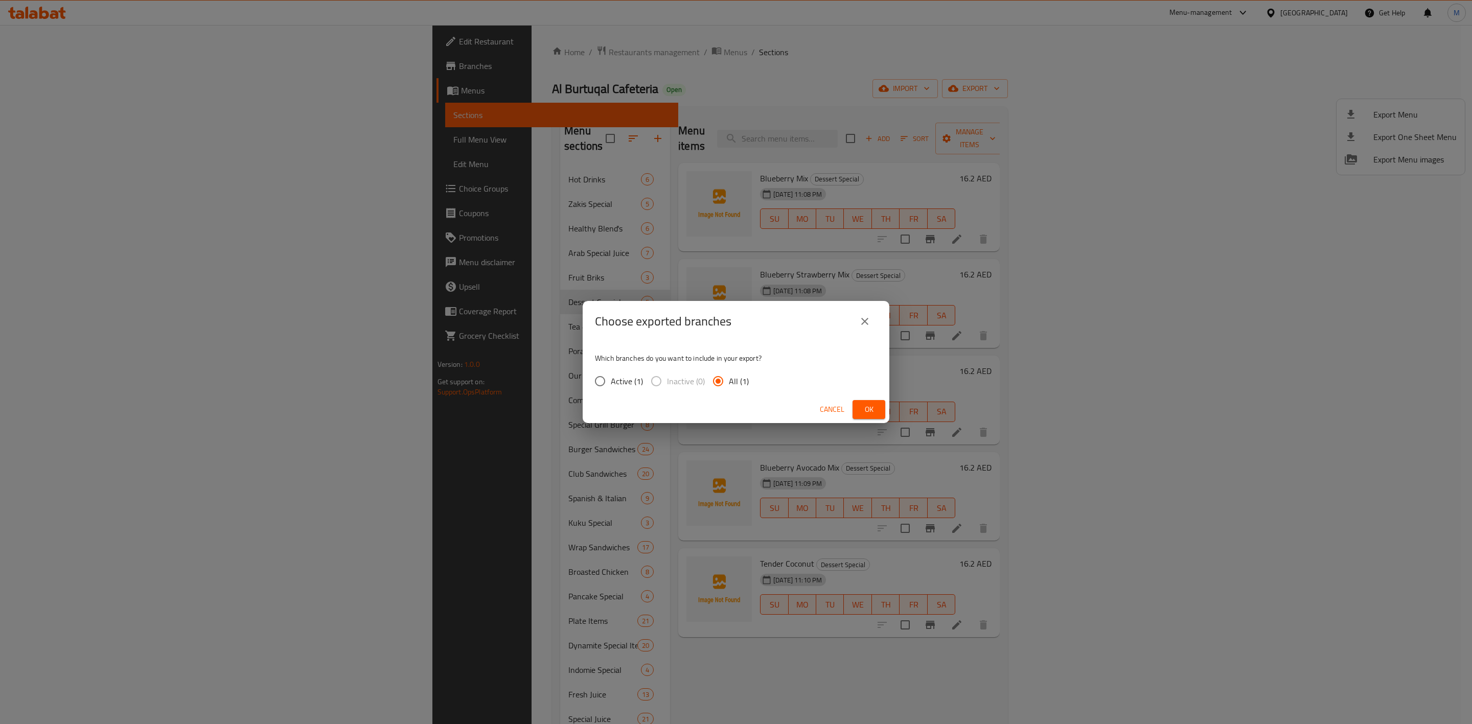
click at [867, 403] on span "Ok" at bounding box center [869, 409] width 16 height 13
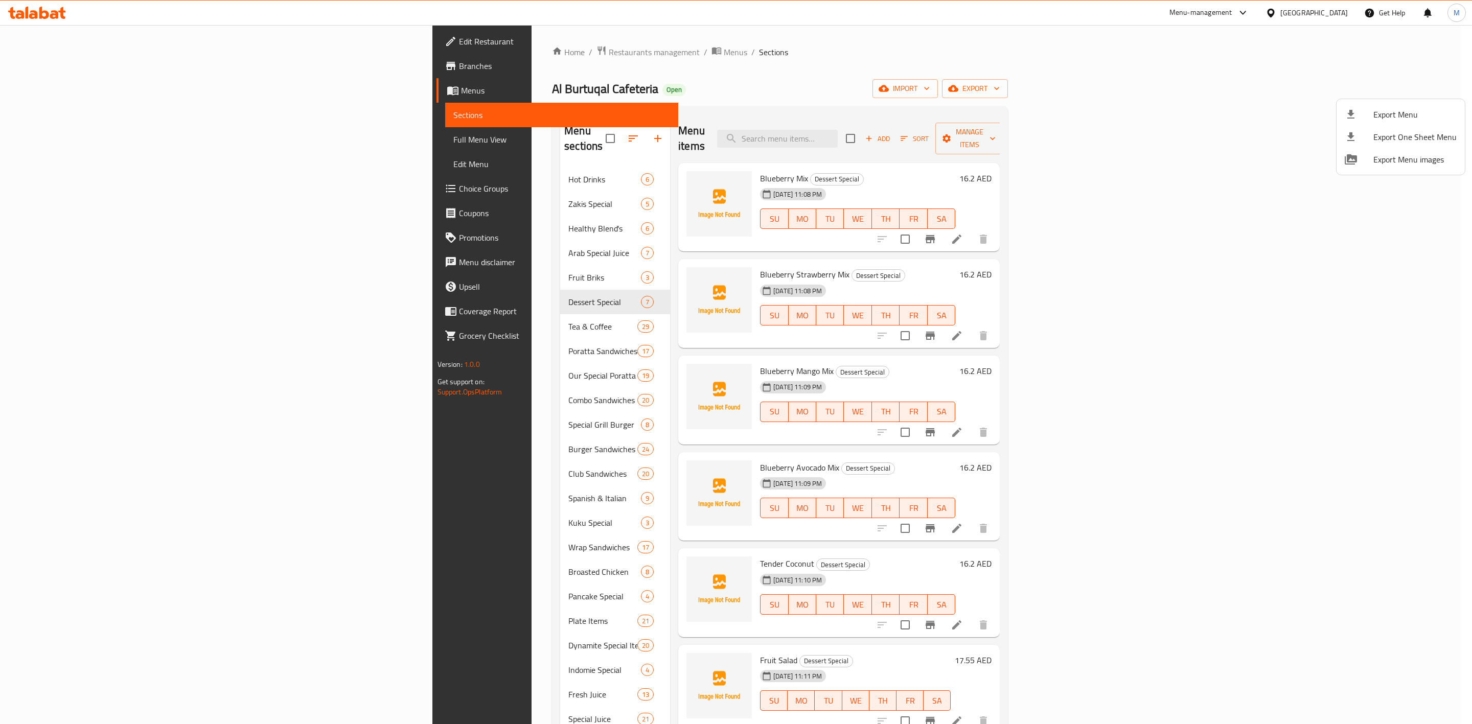
click at [102, 143] on div at bounding box center [736, 362] width 1472 height 724
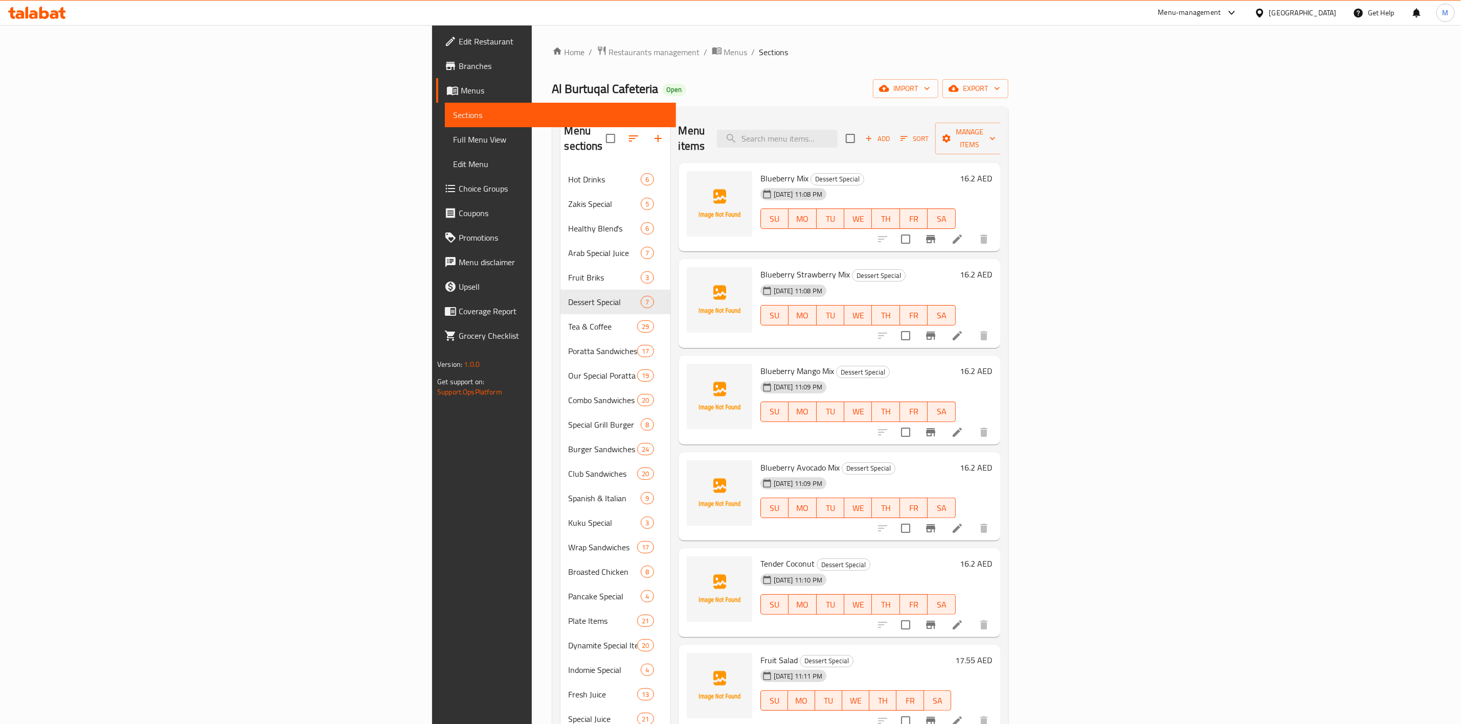
click at [453, 142] on span "Full Menu View" at bounding box center [560, 139] width 215 height 12
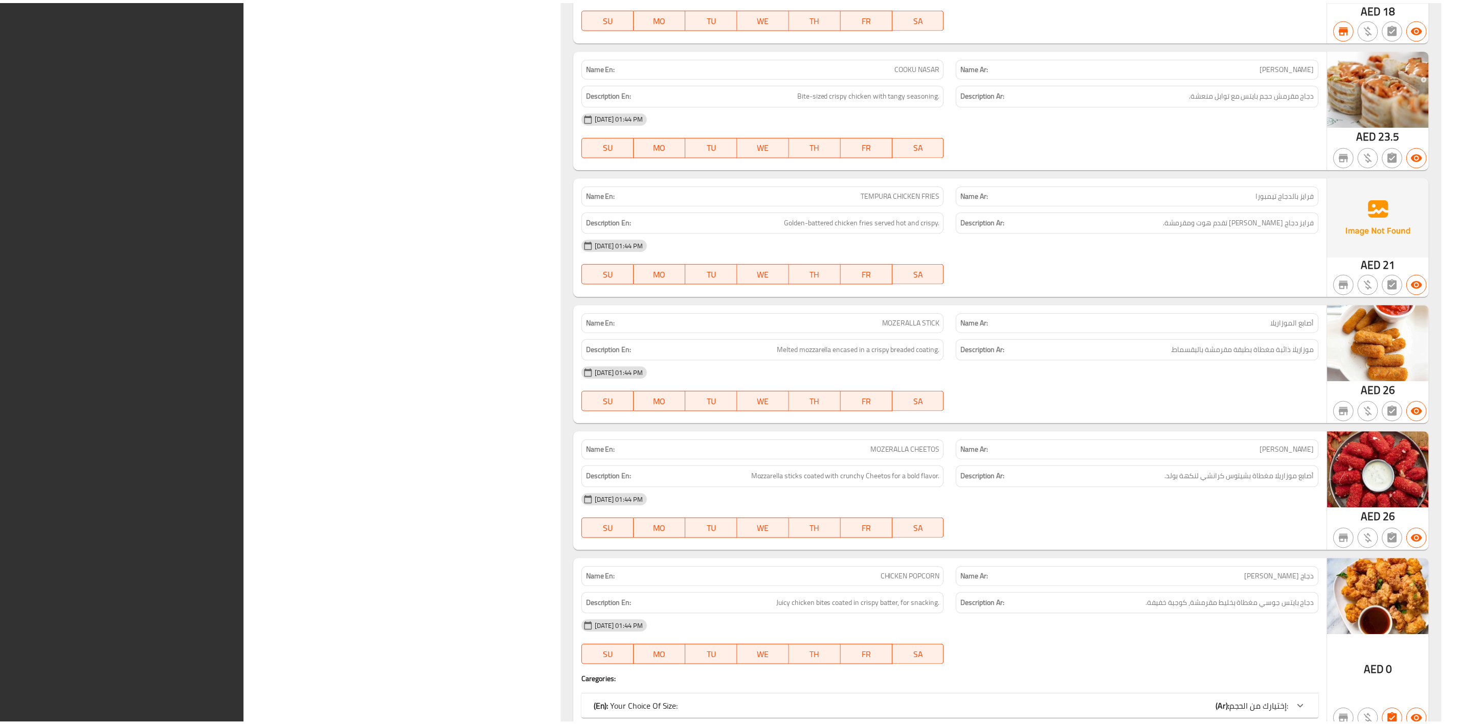
scroll to position [52640, 0]
